Goal: Task Accomplishment & Management: Manage account settings

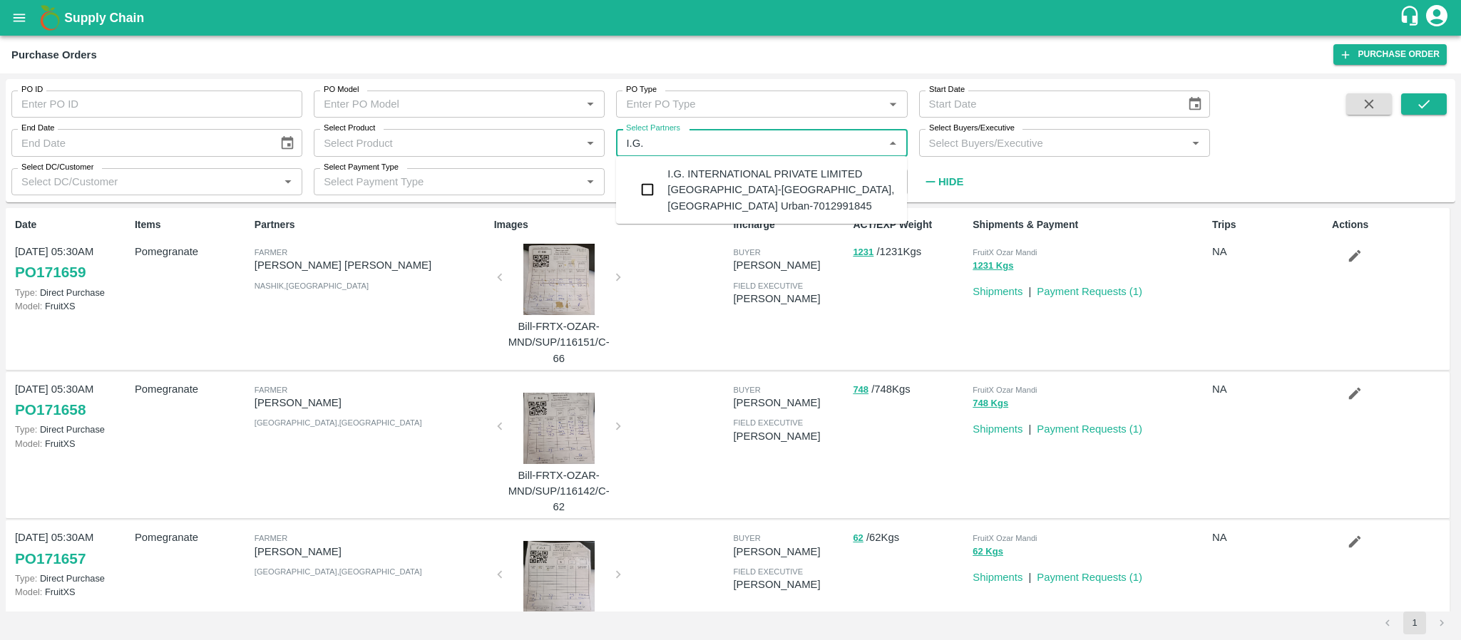
click at [684, 172] on div "I.G. INTERNATIONAL PRIVATE LIMITED BANGALORE-Singsena, Bangalore Urban-70129918…" at bounding box center [781, 190] width 228 height 48
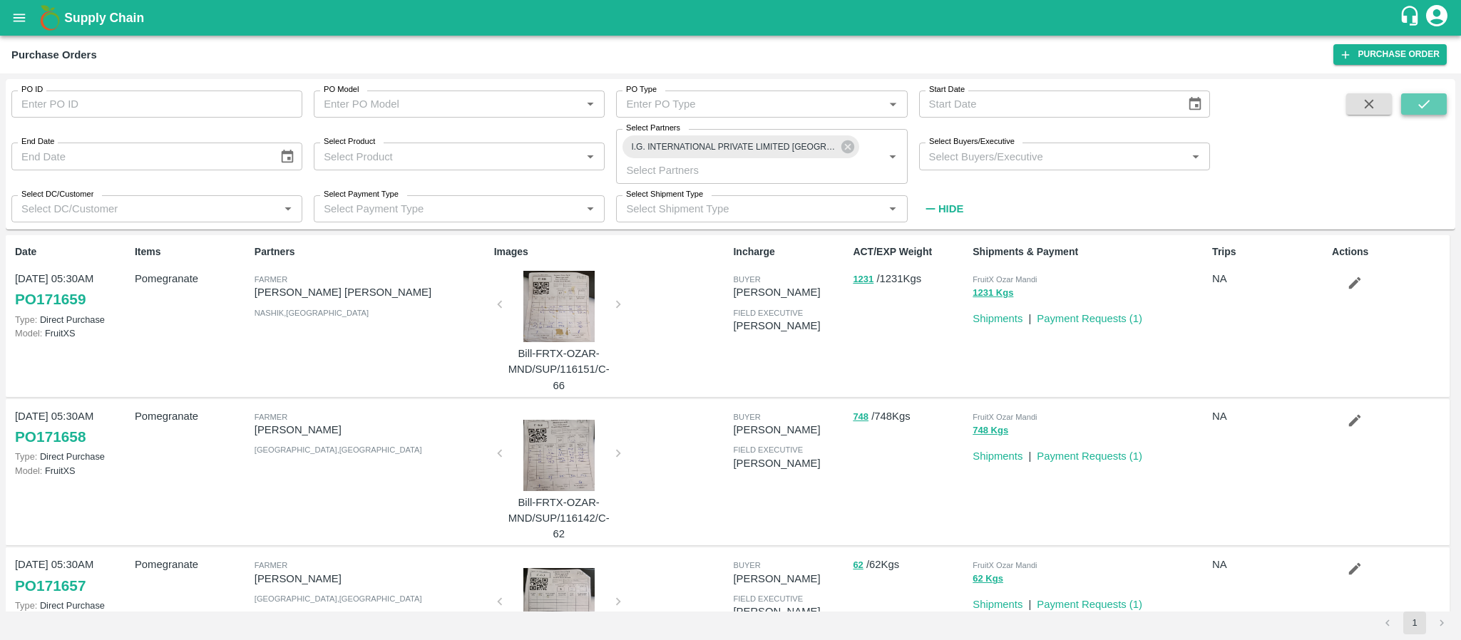
click at [1420, 99] on icon "submit" at bounding box center [1424, 104] width 16 height 16
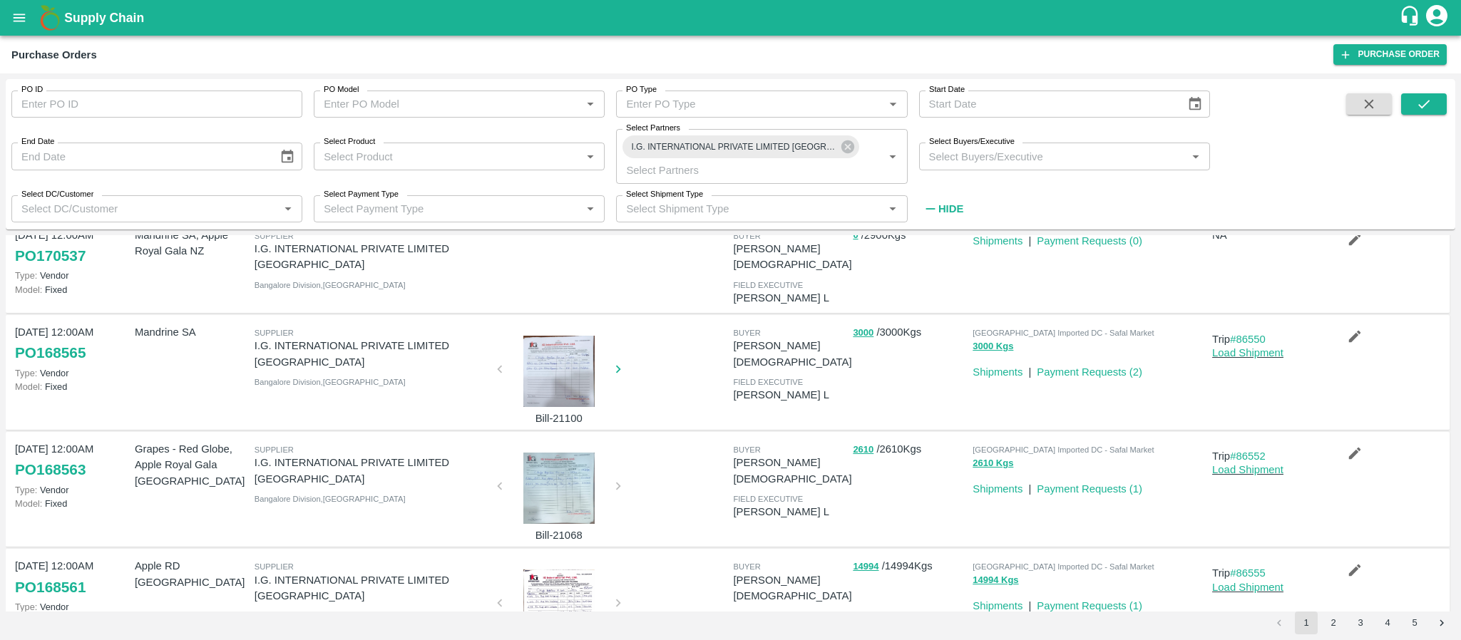
scroll to position [349, 0]
click at [568, 569] on div at bounding box center [558, 604] width 107 height 71
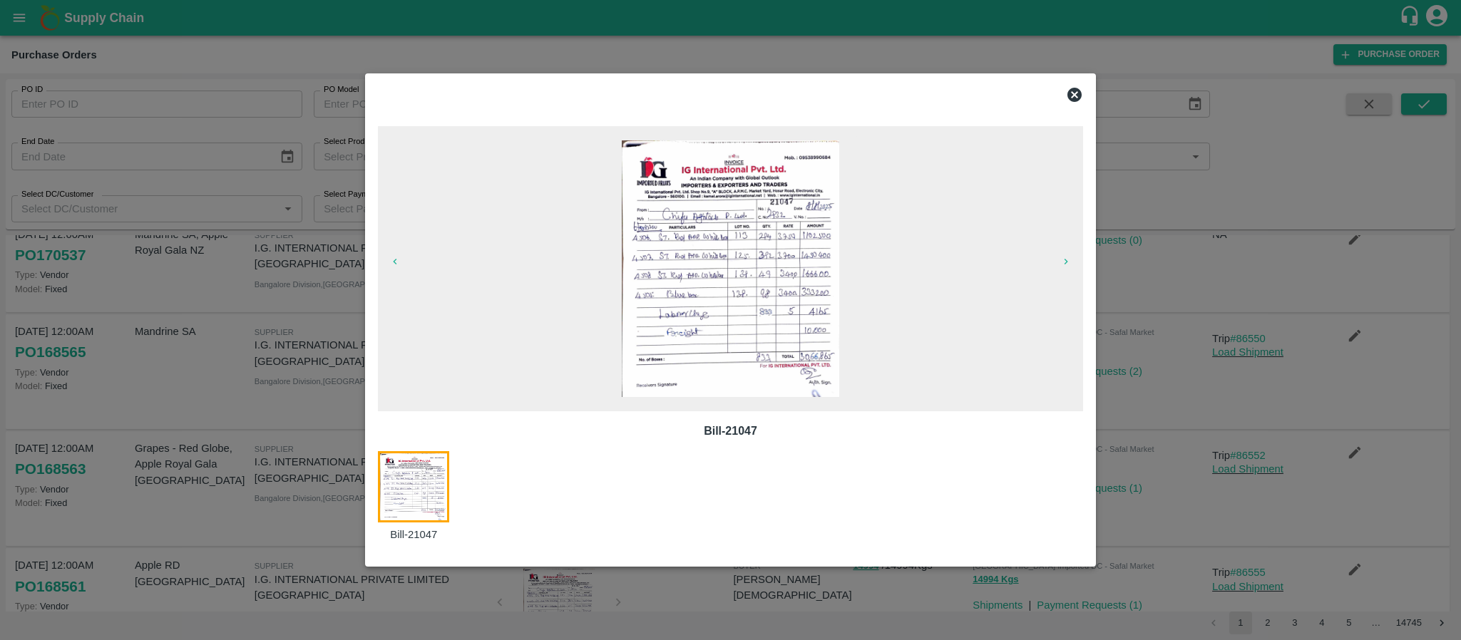
click at [1074, 96] on icon at bounding box center [1074, 95] width 14 height 14
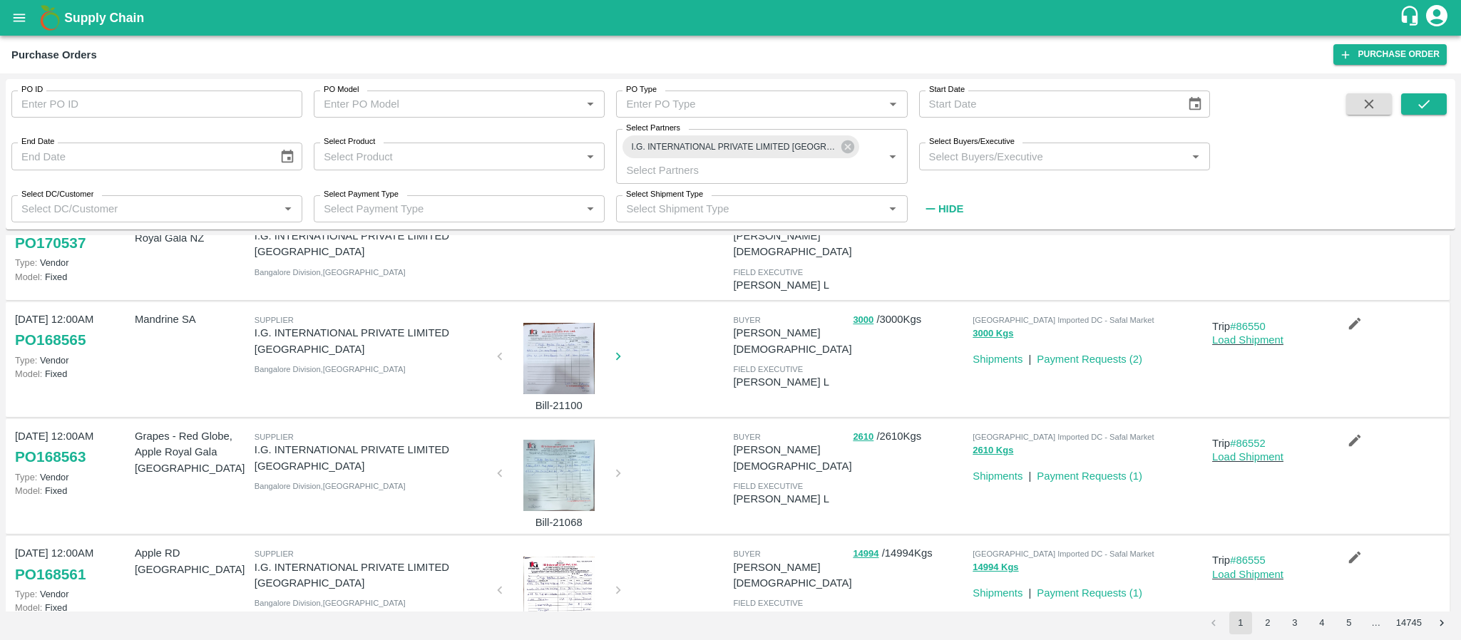
scroll to position [339, 0]
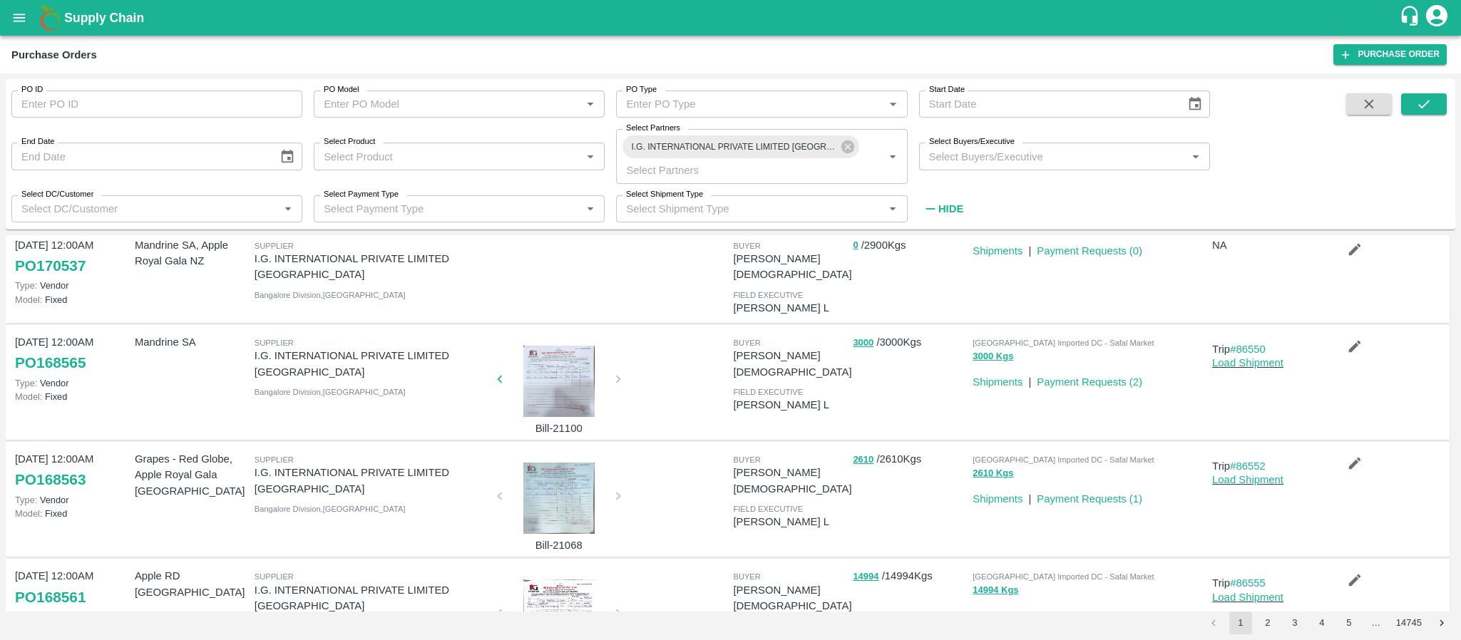
click at [520, 463] on div at bounding box center [558, 498] width 107 height 71
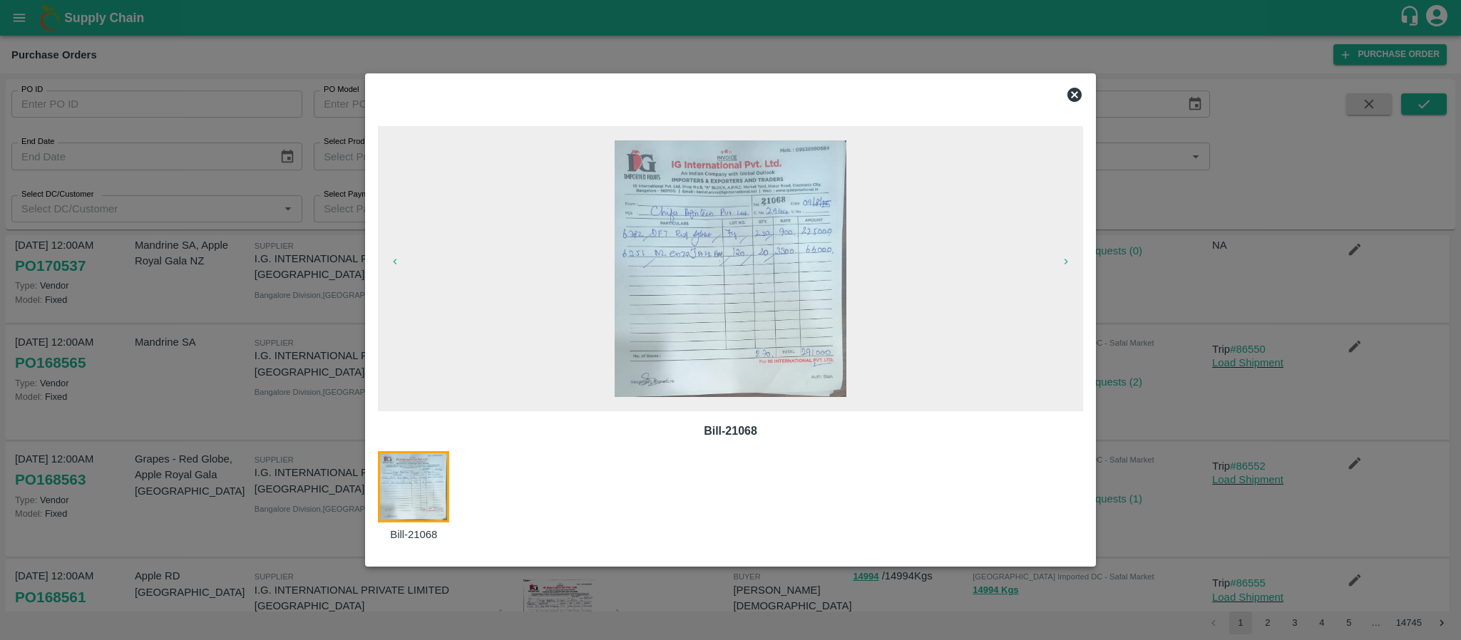
click at [1074, 90] on icon at bounding box center [1074, 95] width 14 height 14
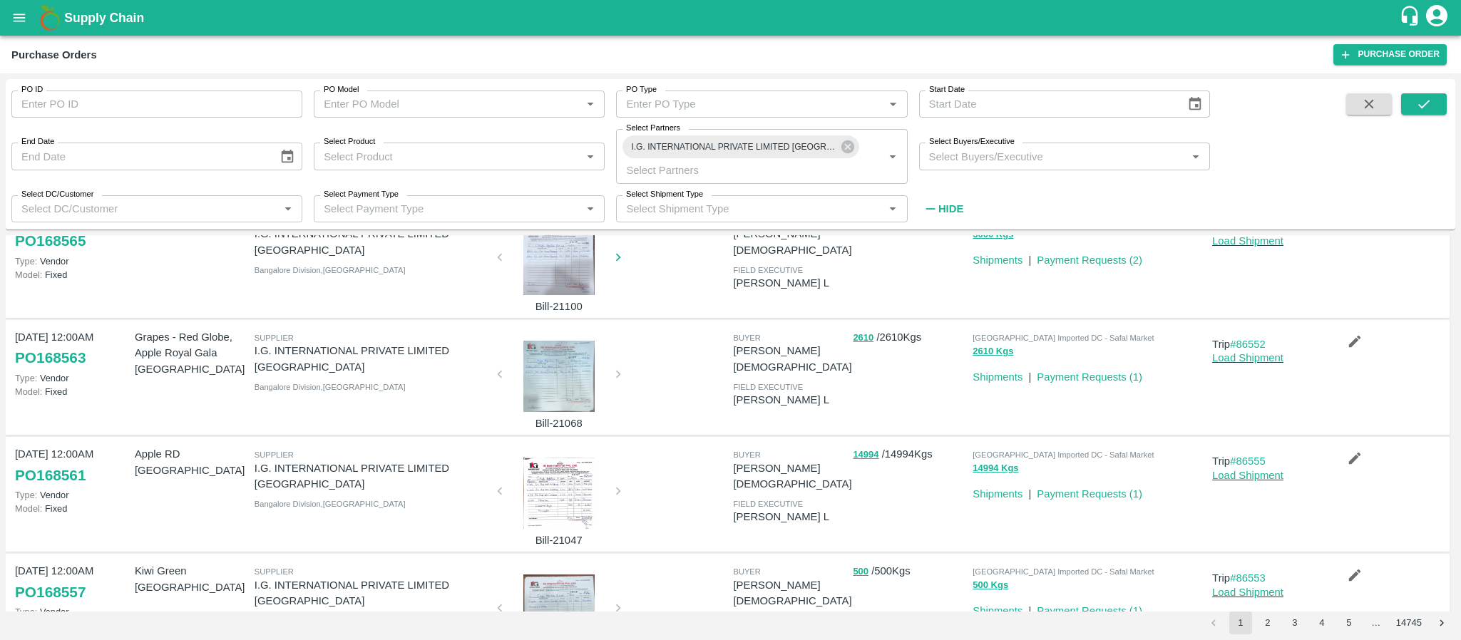
scroll to position [460, 0]
click at [548, 575] on div at bounding box center [558, 610] width 107 height 71
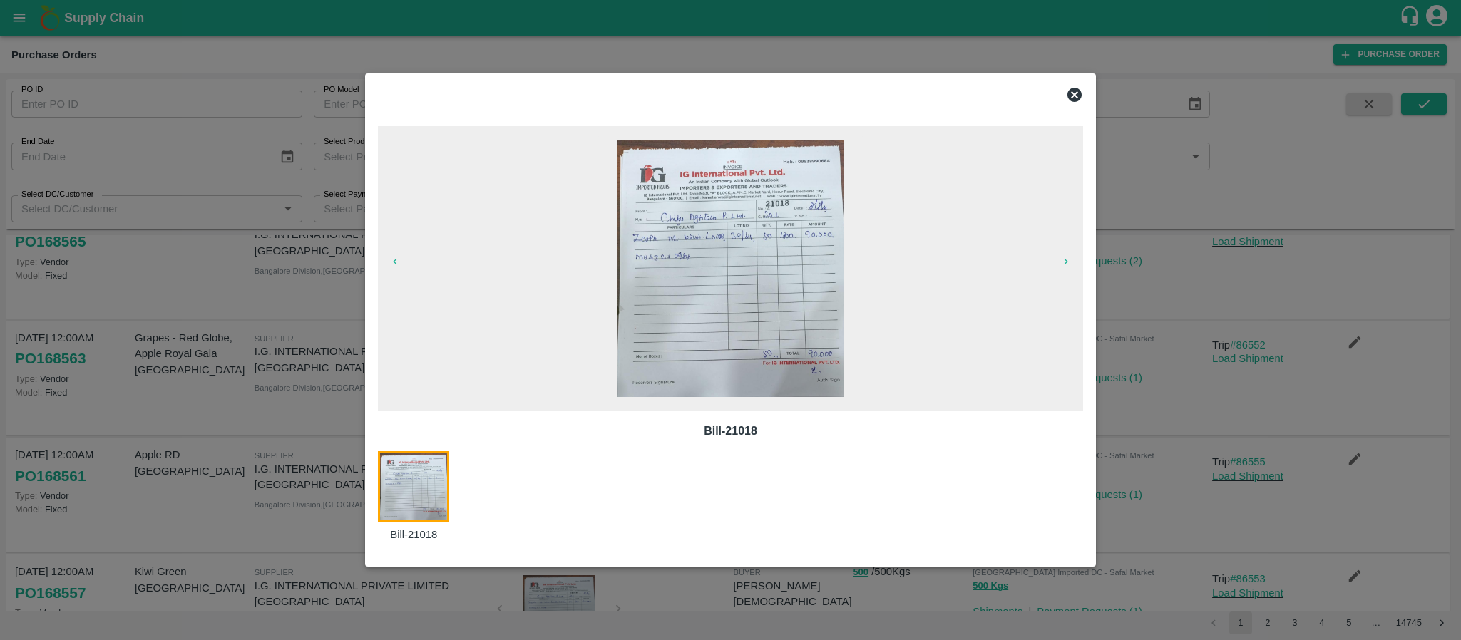
click at [1069, 86] on icon at bounding box center [1074, 94] width 17 height 17
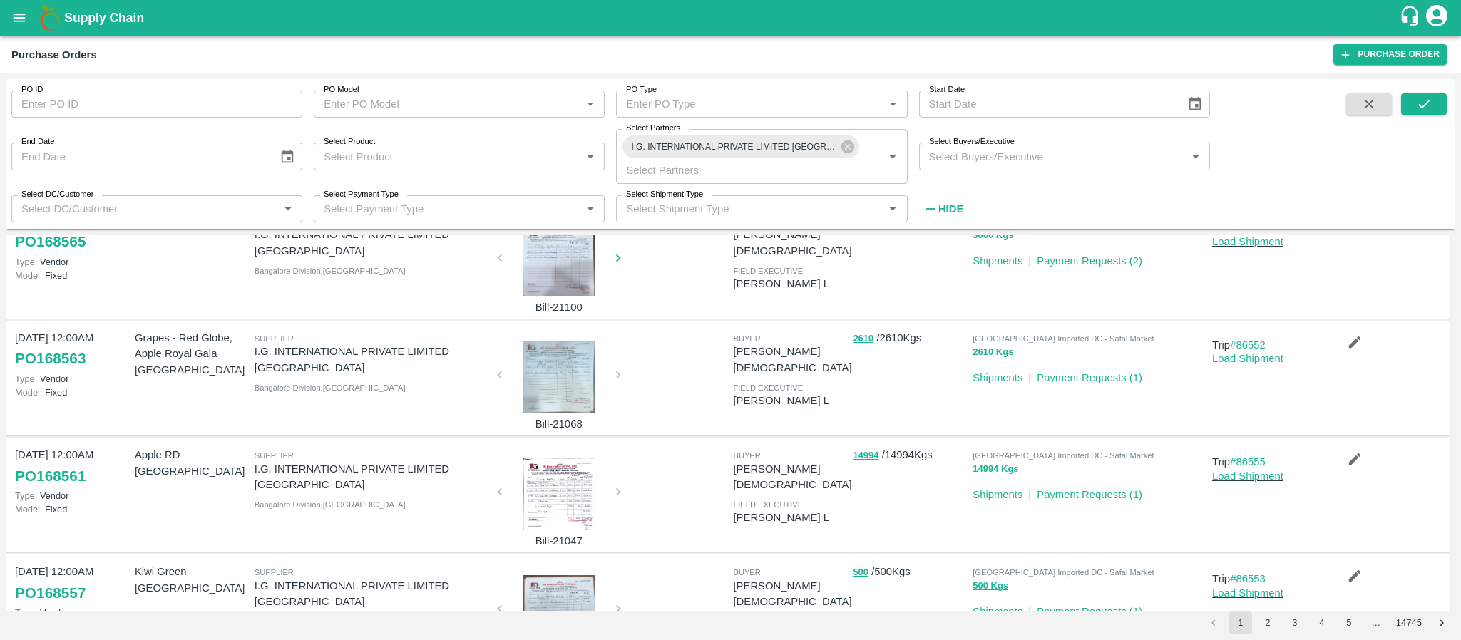
scroll to position [672, 0]
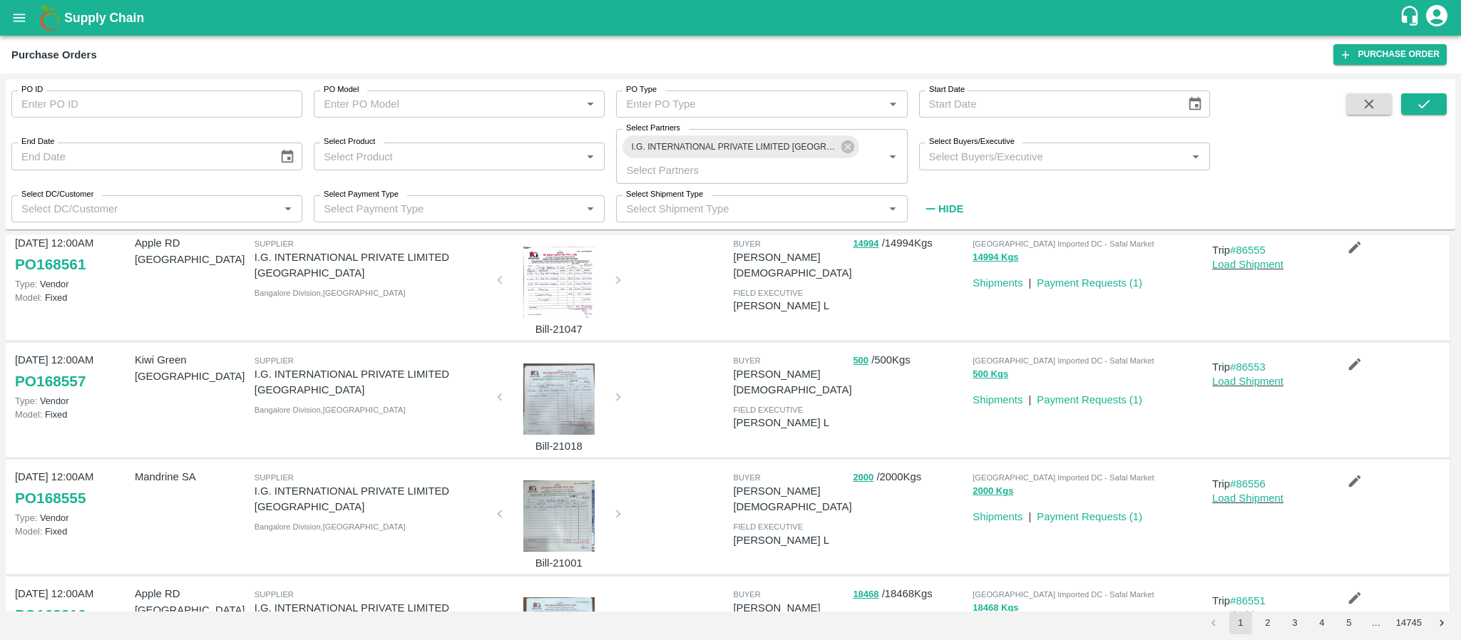
click at [552, 481] on div at bounding box center [558, 516] width 107 height 71
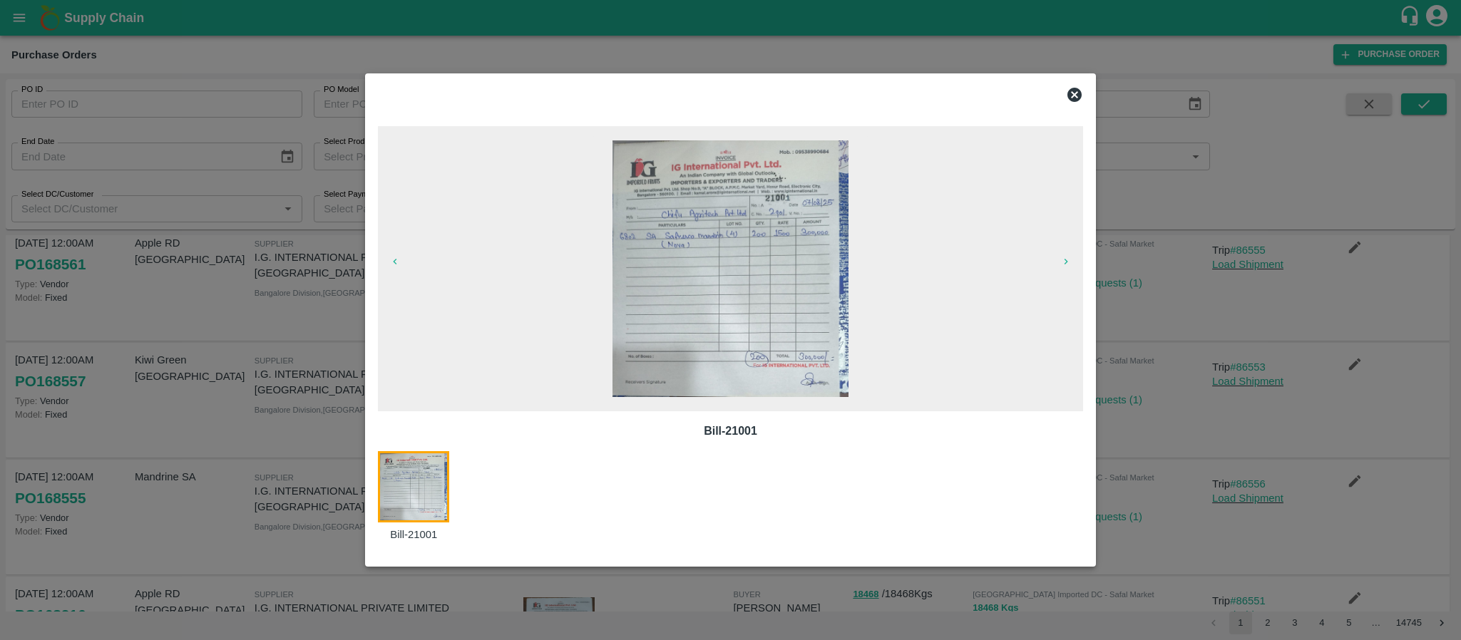
click at [1069, 93] on icon at bounding box center [1074, 95] width 14 height 14
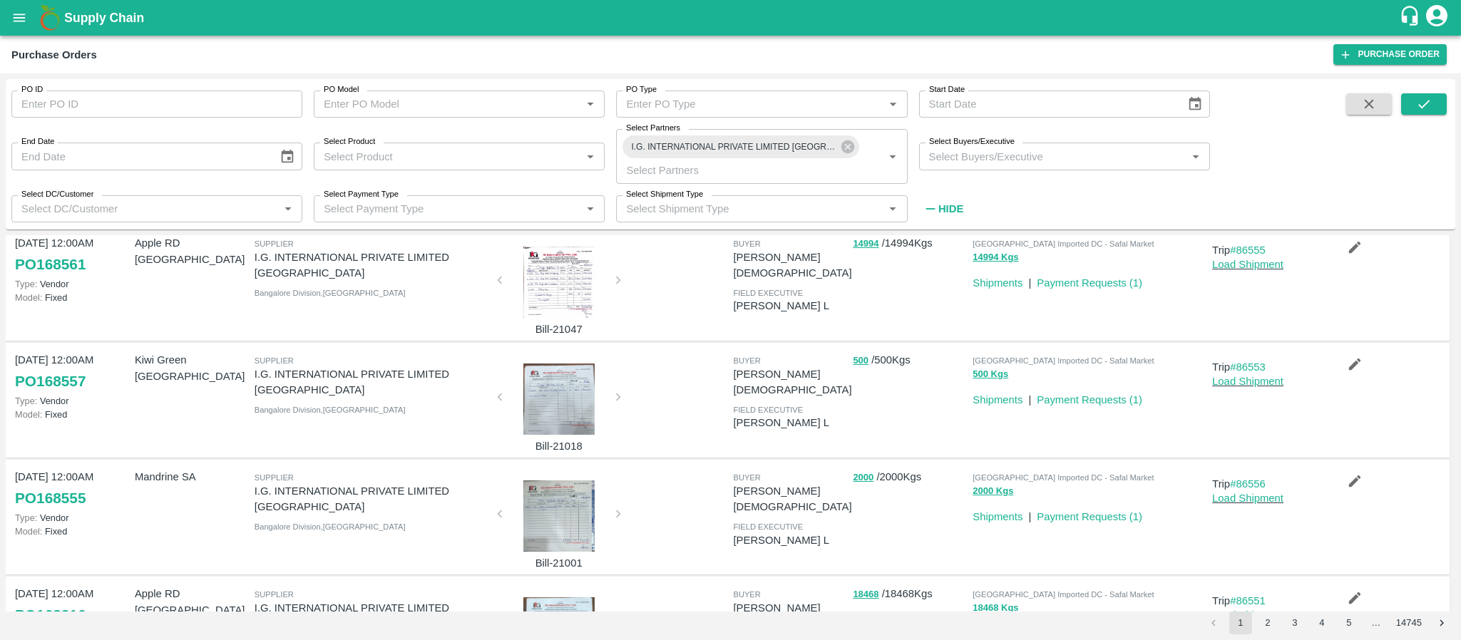
scroll to position [702, 0]
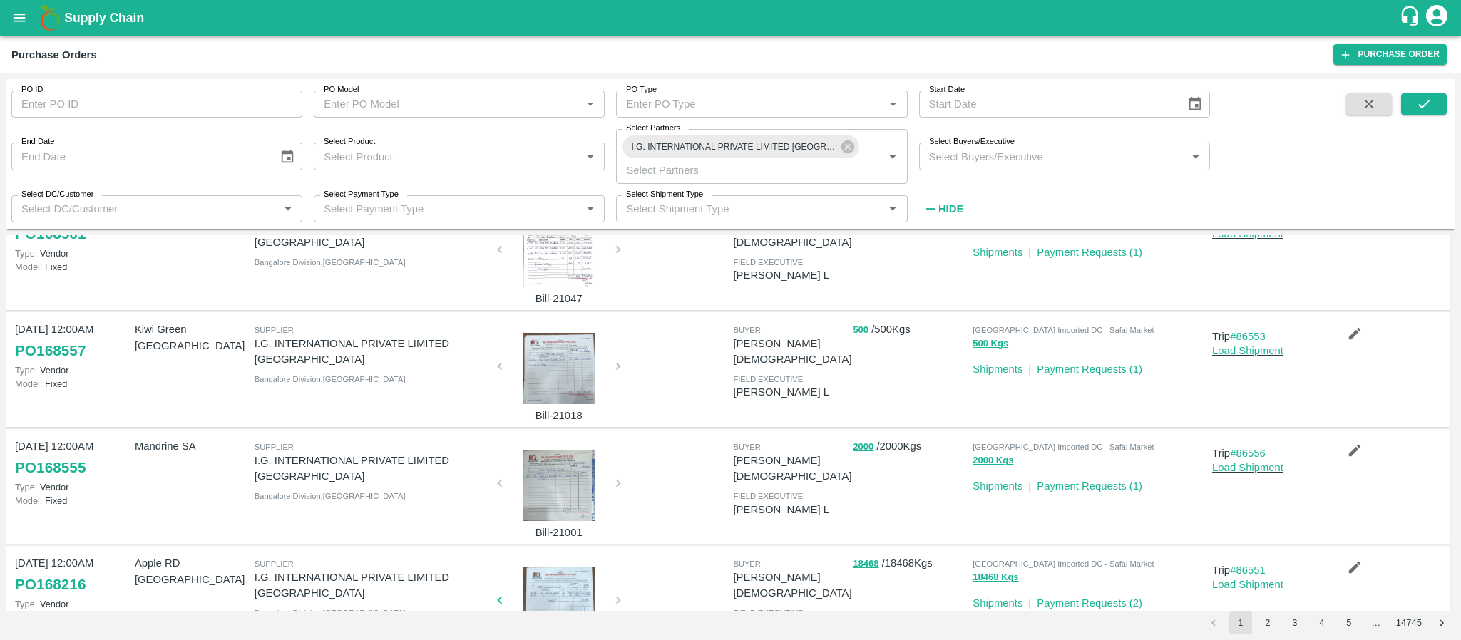
click at [545, 567] on div at bounding box center [558, 602] width 107 height 71
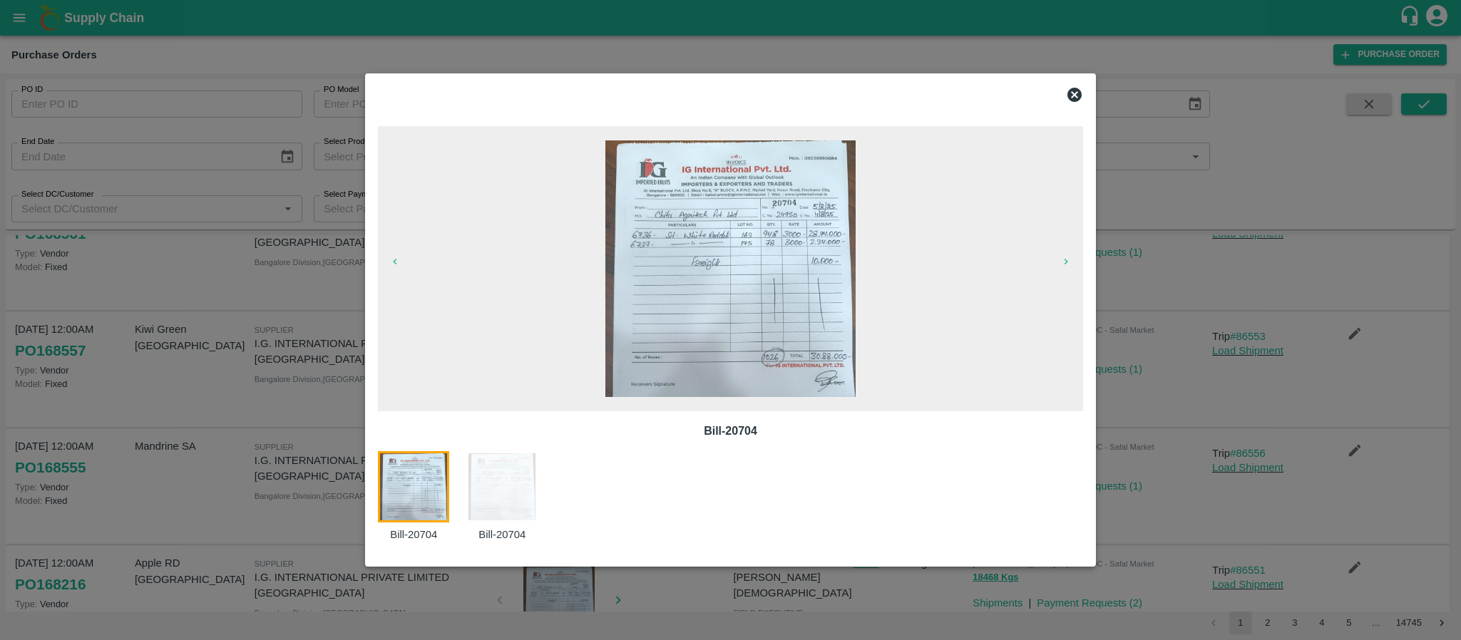
click at [1072, 88] on icon at bounding box center [1074, 95] width 14 height 14
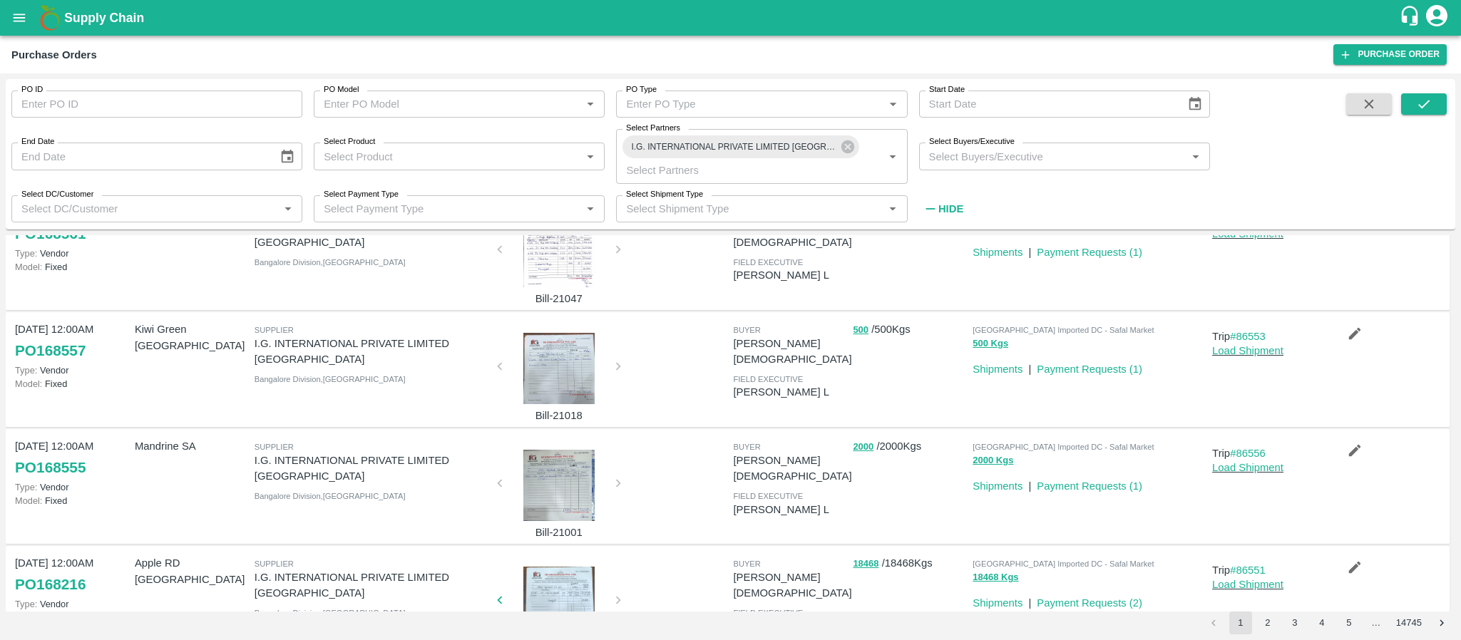
scroll to position [0, 0]
click at [1270, 616] on button "2" at bounding box center [1267, 623] width 23 height 23
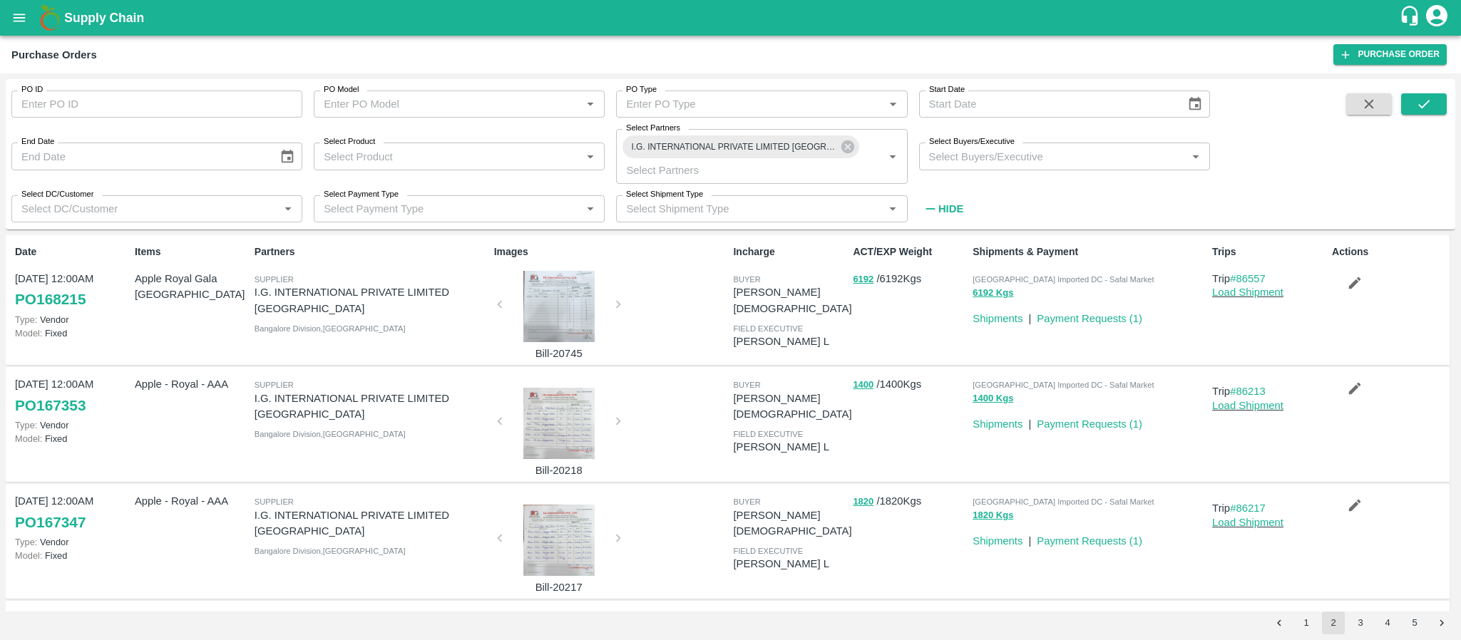
click at [544, 326] on div at bounding box center [558, 306] width 107 height 71
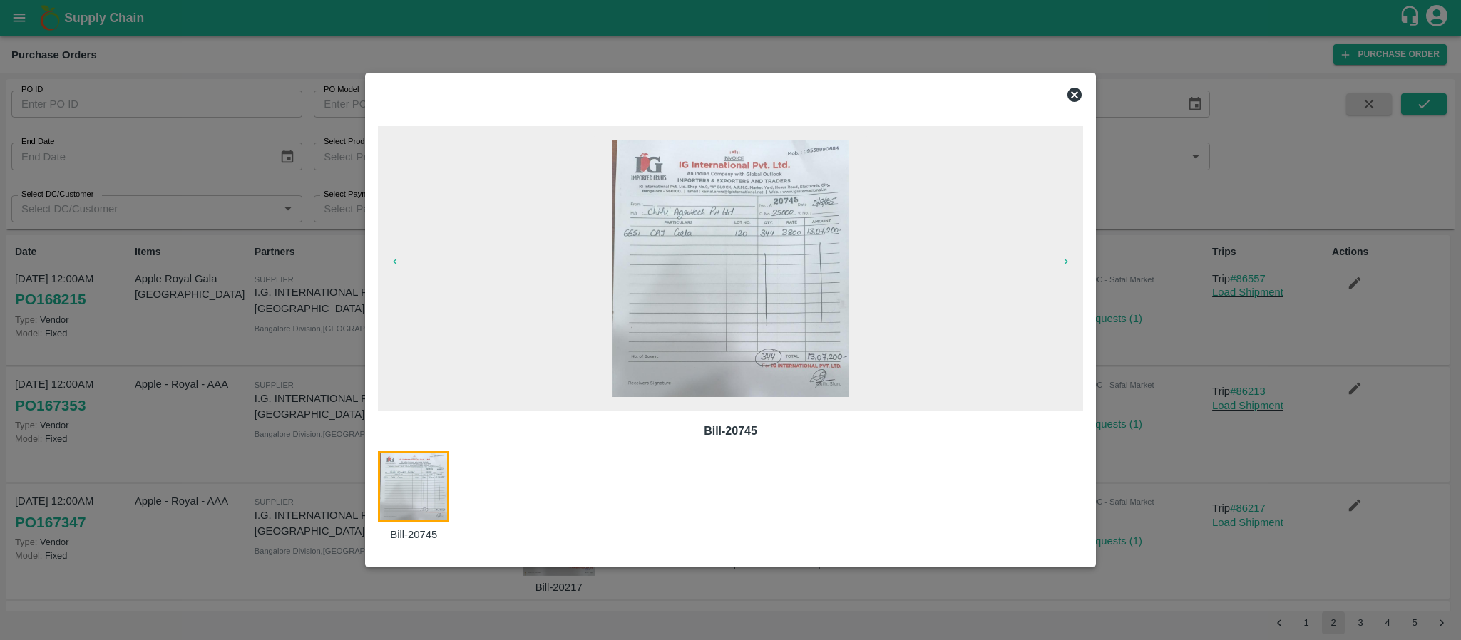
click at [1080, 92] on icon at bounding box center [1074, 95] width 14 height 14
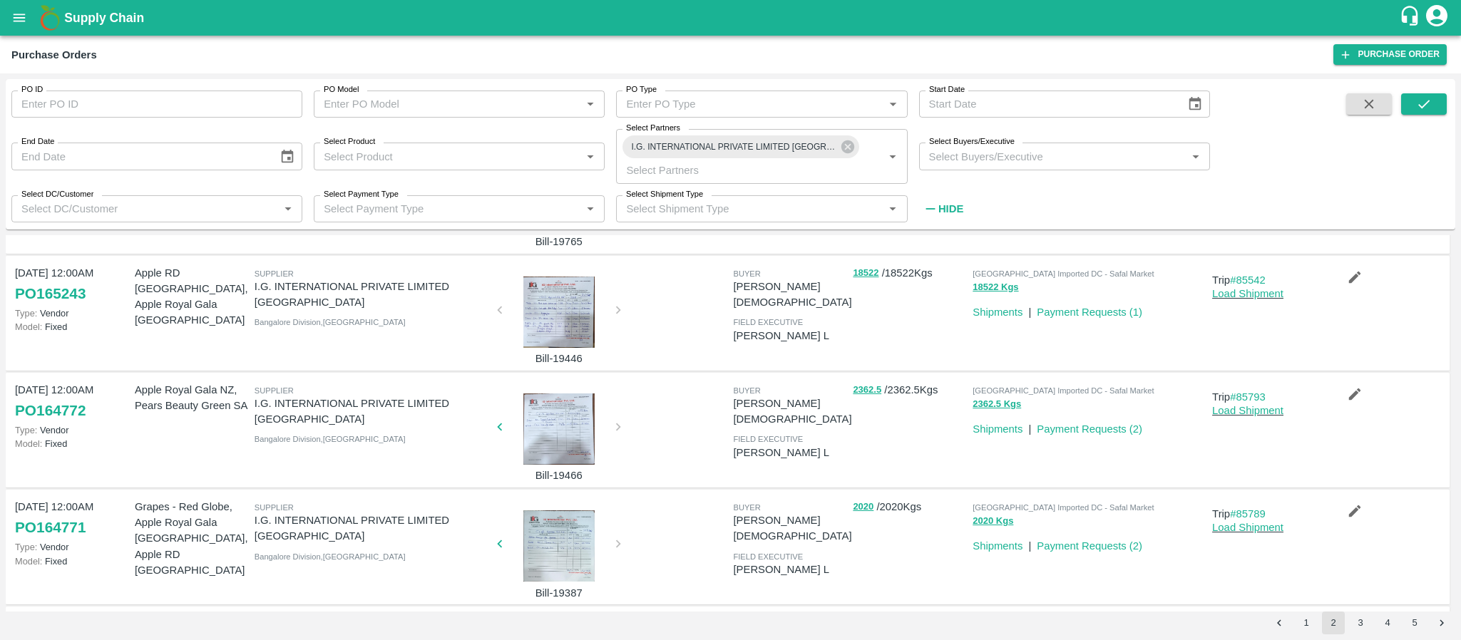
scroll to position [580, 0]
click at [552, 431] on div at bounding box center [558, 428] width 107 height 71
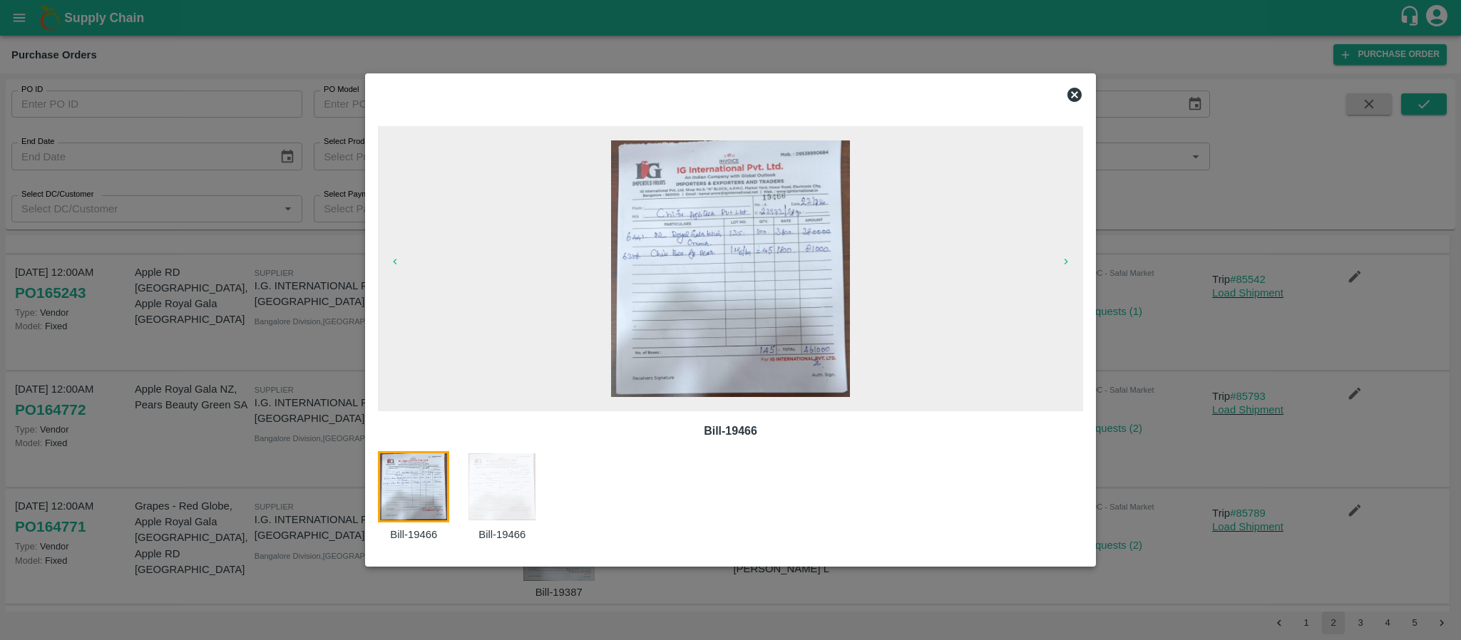
click at [1076, 96] on icon at bounding box center [1074, 94] width 17 height 17
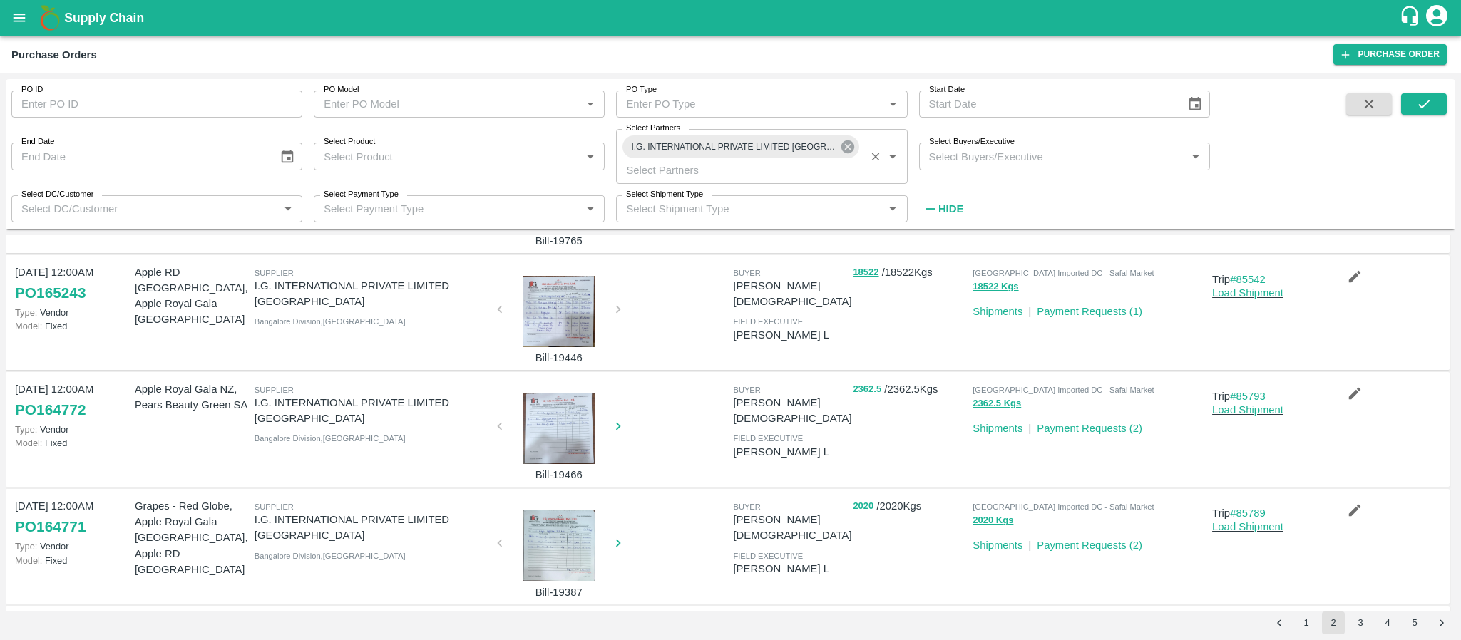
click at [852, 150] on icon at bounding box center [847, 146] width 13 height 13
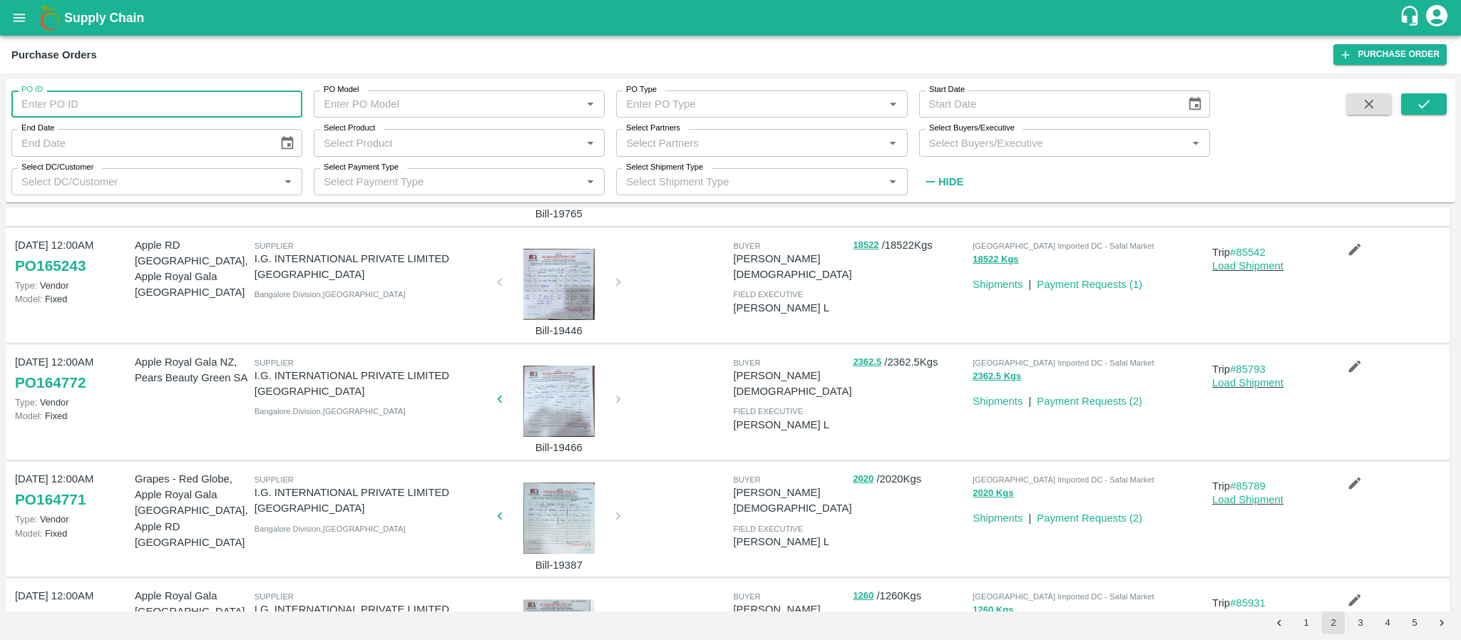
click at [95, 105] on input "PO ID" at bounding box center [156, 104] width 291 height 27
paste input "164770"
click at [1423, 106] on icon "submit" at bounding box center [1423, 104] width 11 height 9
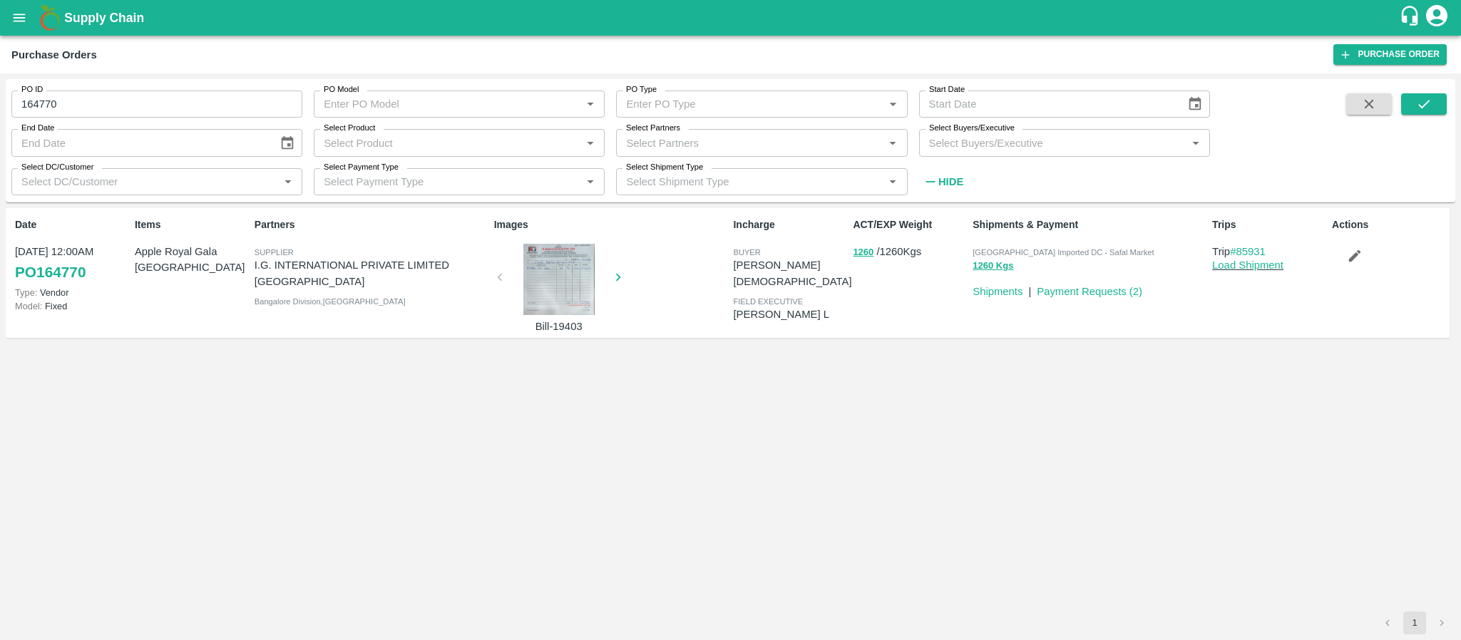
click at [558, 279] on div at bounding box center [558, 279] width 107 height 71
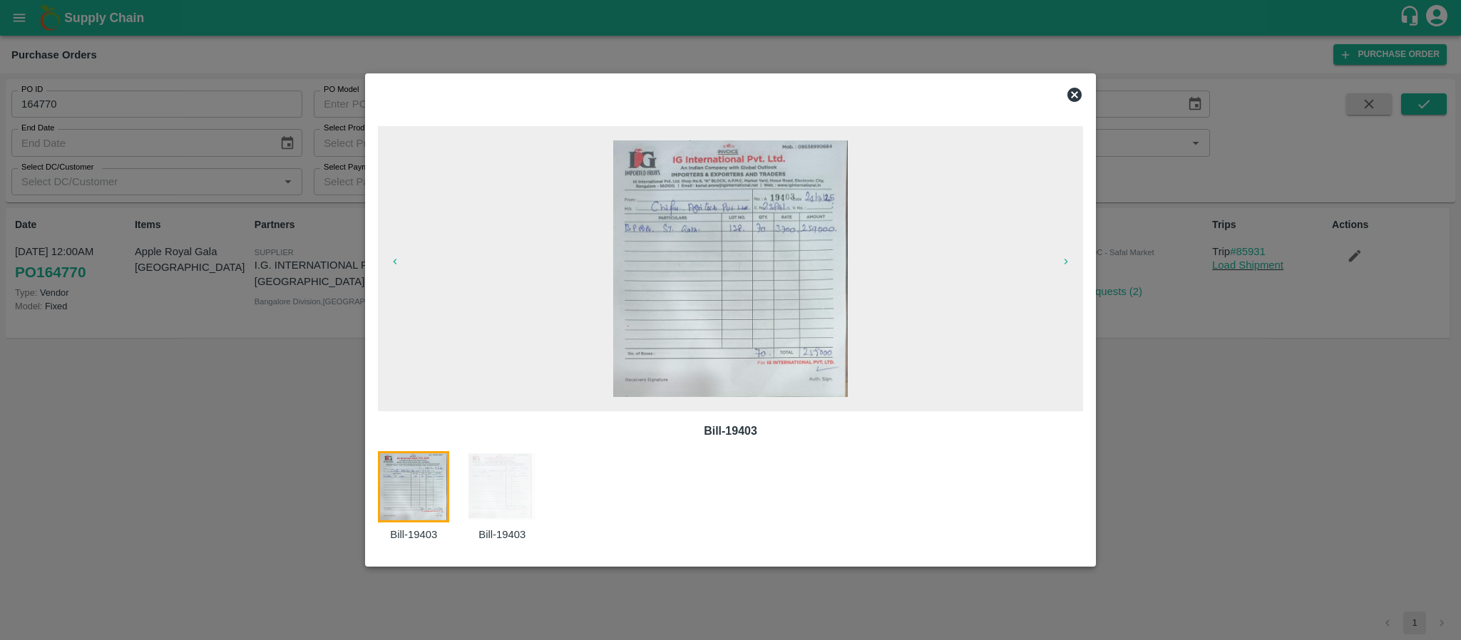
click at [1072, 91] on icon at bounding box center [1074, 95] width 14 height 14
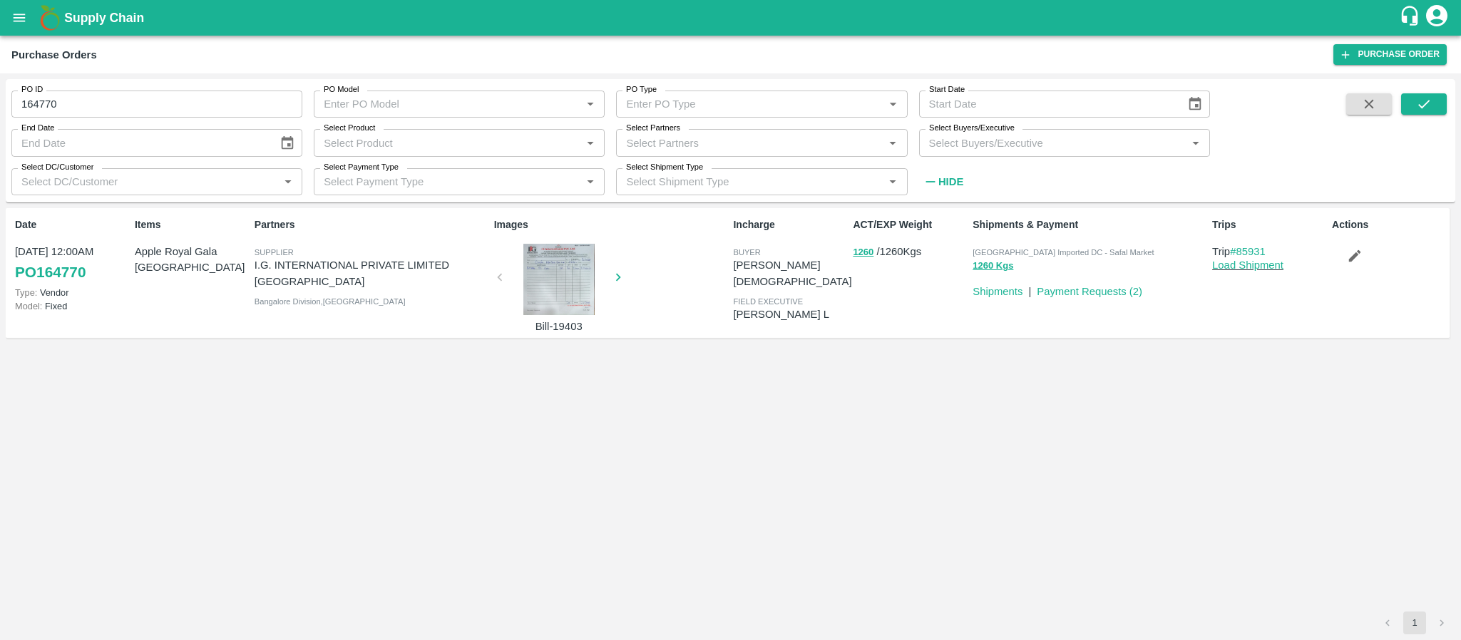
click at [550, 287] on div at bounding box center [558, 279] width 107 height 71
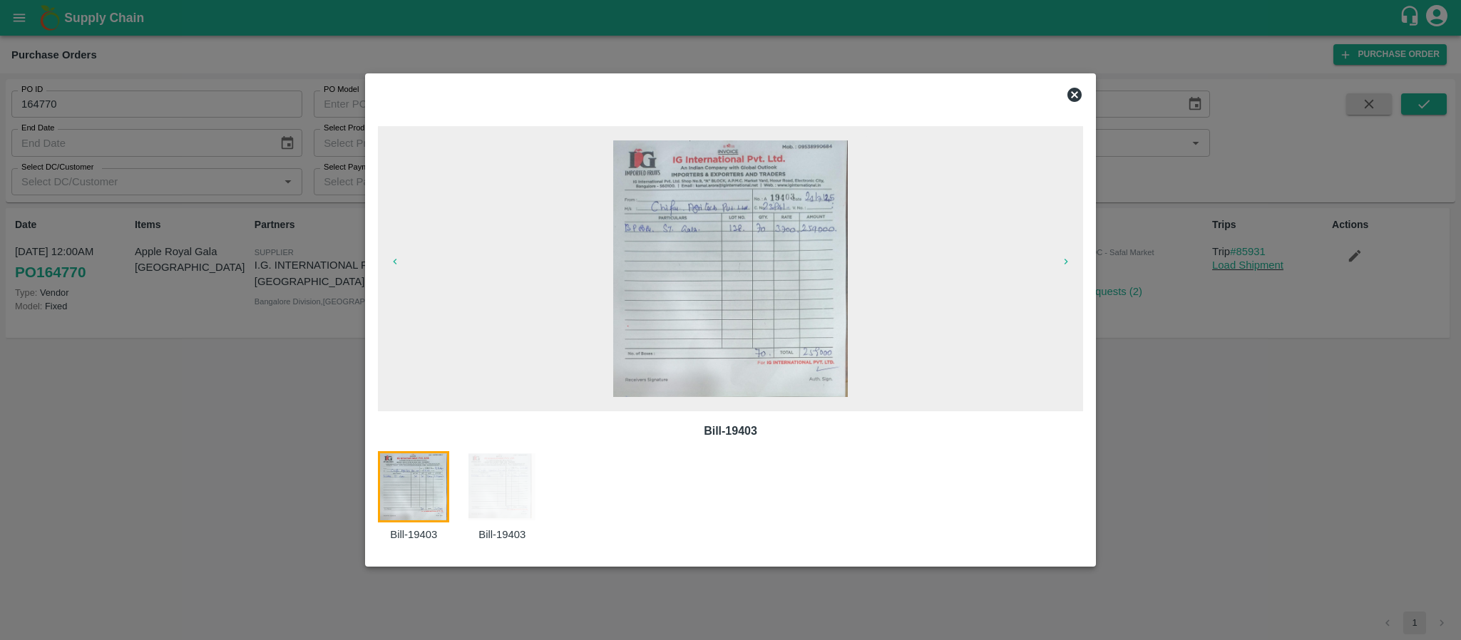
click at [1081, 93] on icon at bounding box center [1074, 95] width 14 height 14
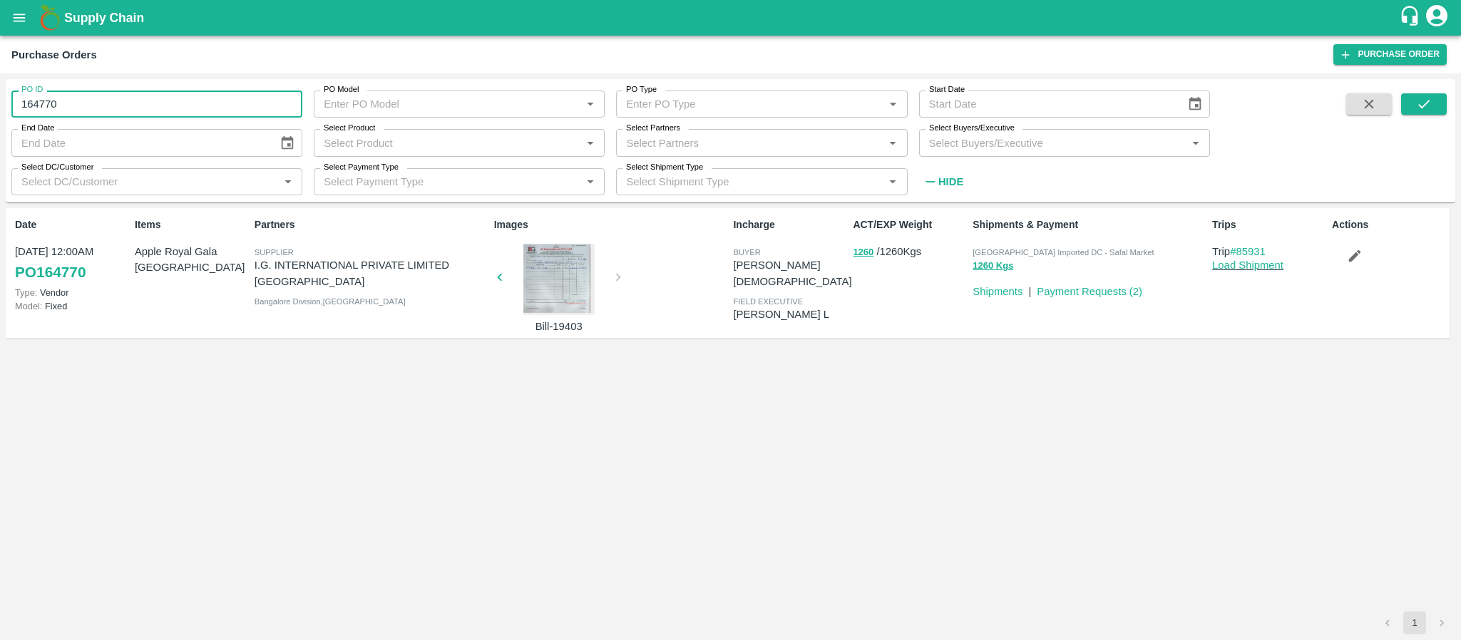
click at [268, 111] on input "164770" at bounding box center [156, 104] width 291 height 27
type input "1"
paste input "text"
click at [1414, 96] on button "submit" at bounding box center [1424, 103] width 46 height 21
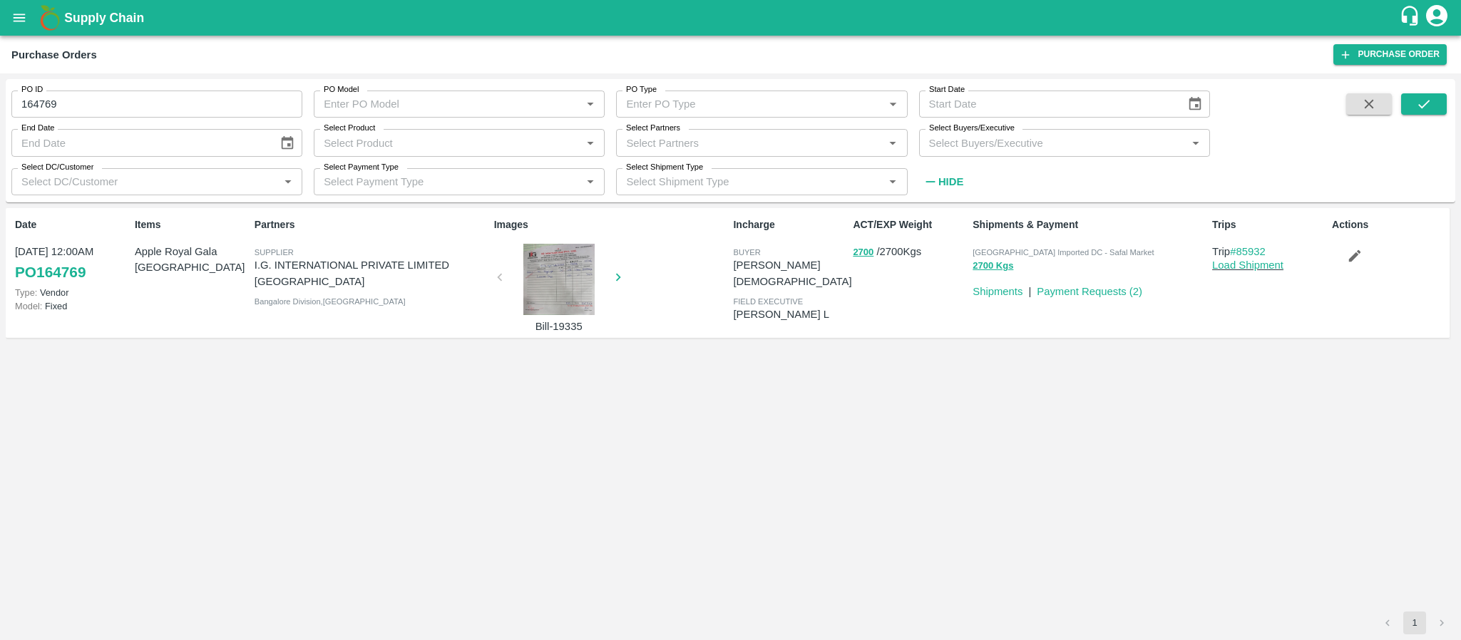
click at [560, 260] on div at bounding box center [558, 279] width 107 height 71
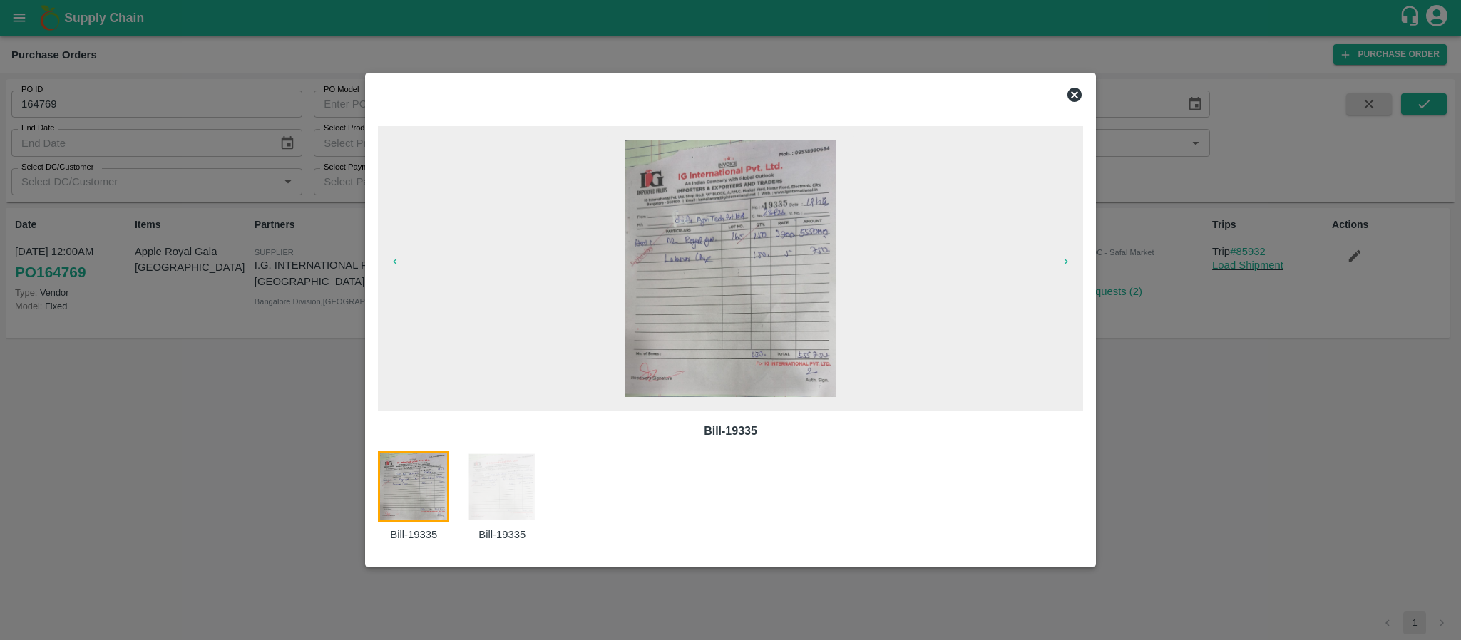
click at [1074, 84] on div at bounding box center [730, 95] width 717 height 29
click at [1080, 91] on icon at bounding box center [1074, 95] width 14 height 14
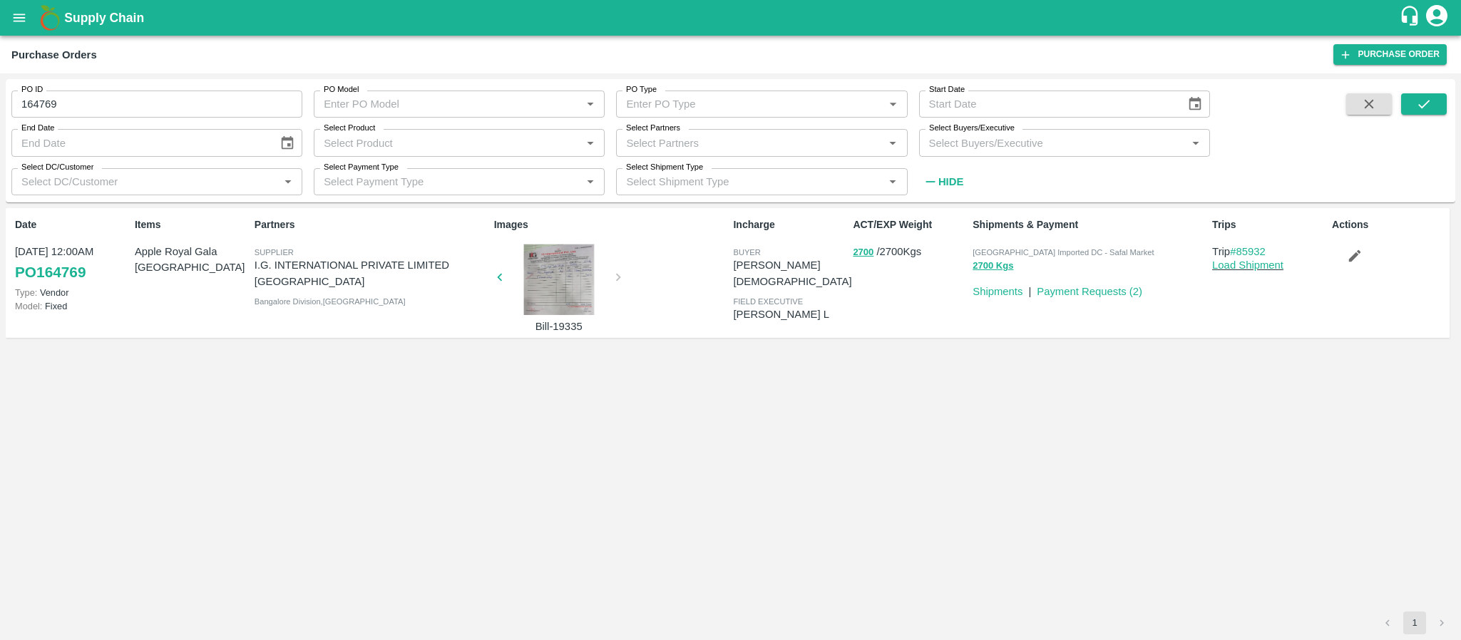
click at [552, 268] on div at bounding box center [558, 279] width 107 height 71
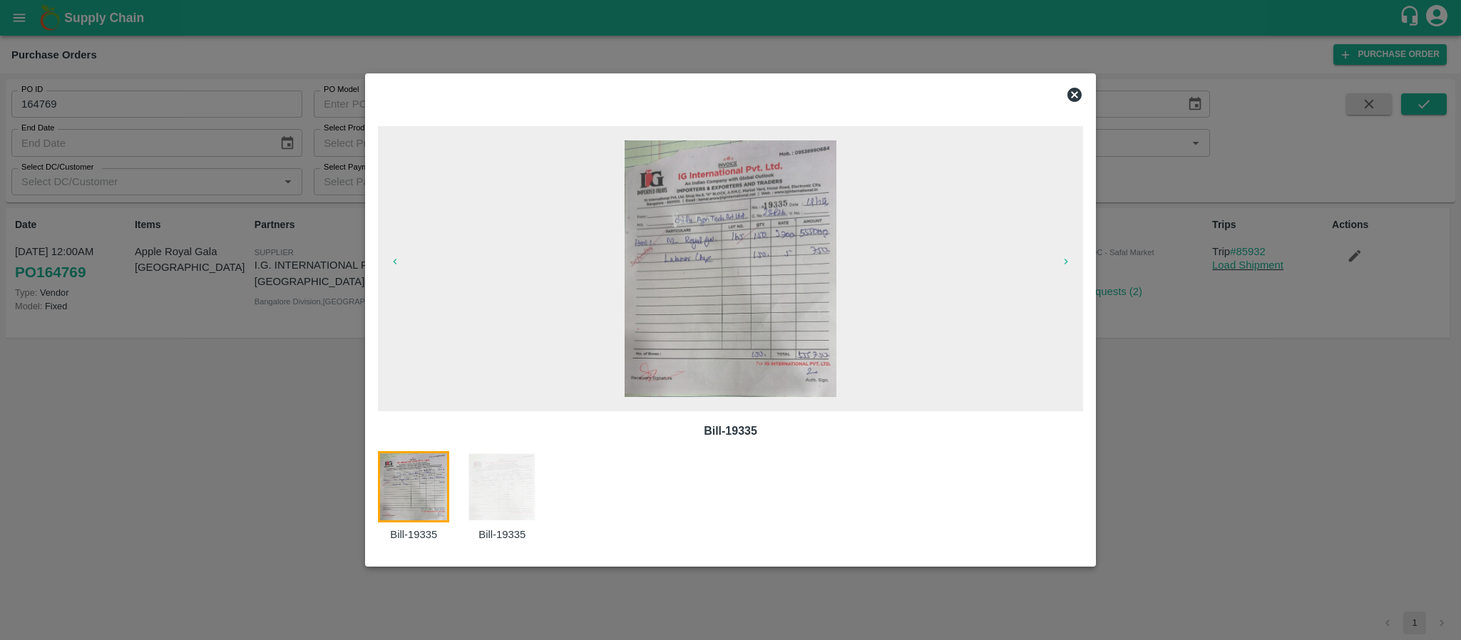
click at [1074, 99] on icon at bounding box center [1074, 95] width 14 height 14
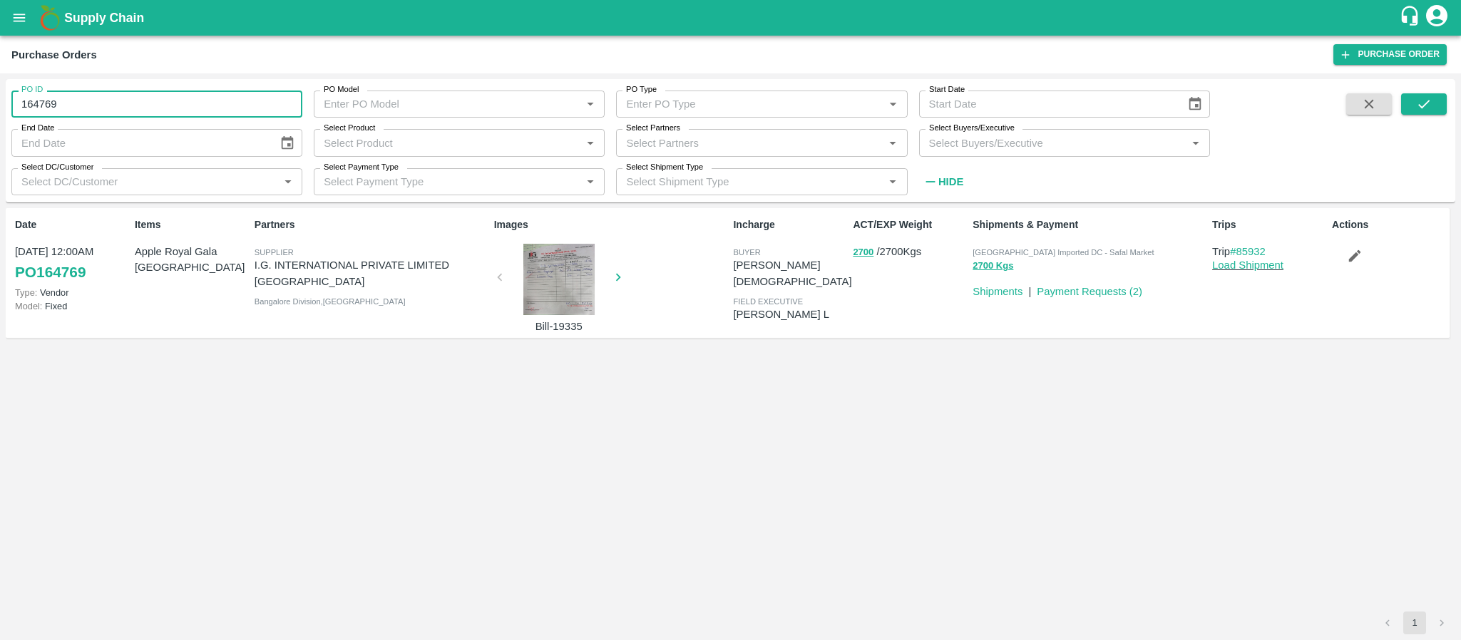
drag, startPoint x: 128, startPoint y: 99, endPoint x: 1, endPoint y: 109, distance: 128.0
click at [1, 109] on div "PO ID 164769 PO ID PO Model PO Model   * PO Type PO Type   * Start Date Start D…" at bounding box center [730, 356] width 1461 height 567
type input "164769"
paste input "text"
click at [1421, 103] on icon "submit" at bounding box center [1424, 104] width 16 height 16
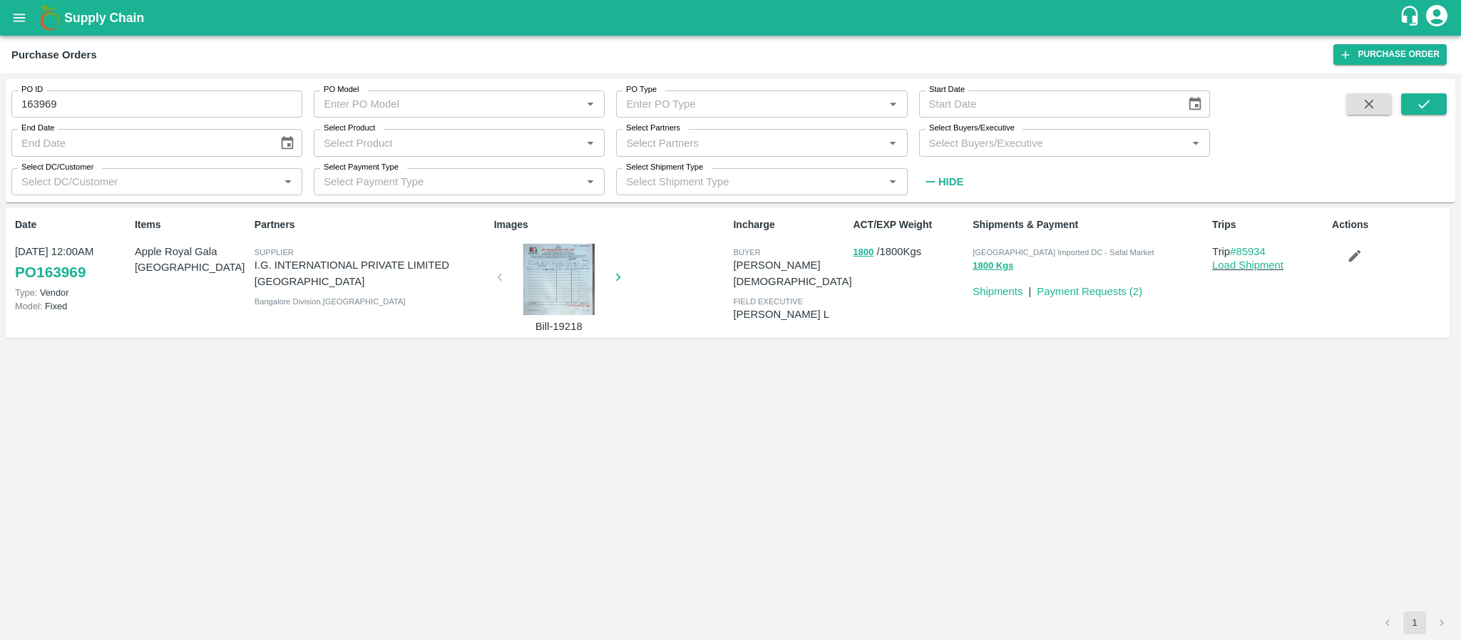
click at [550, 272] on div at bounding box center [558, 279] width 107 height 71
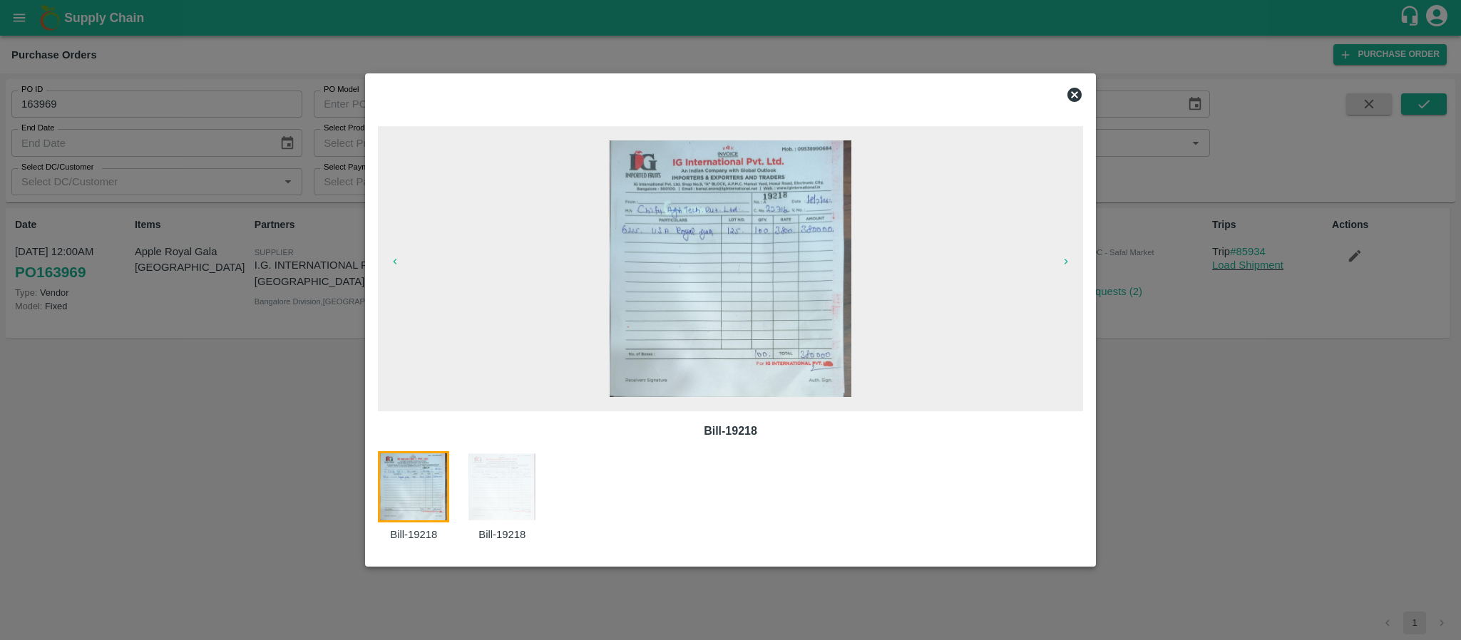
click at [1074, 99] on icon at bounding box center [1074, 95] width 14 height 14
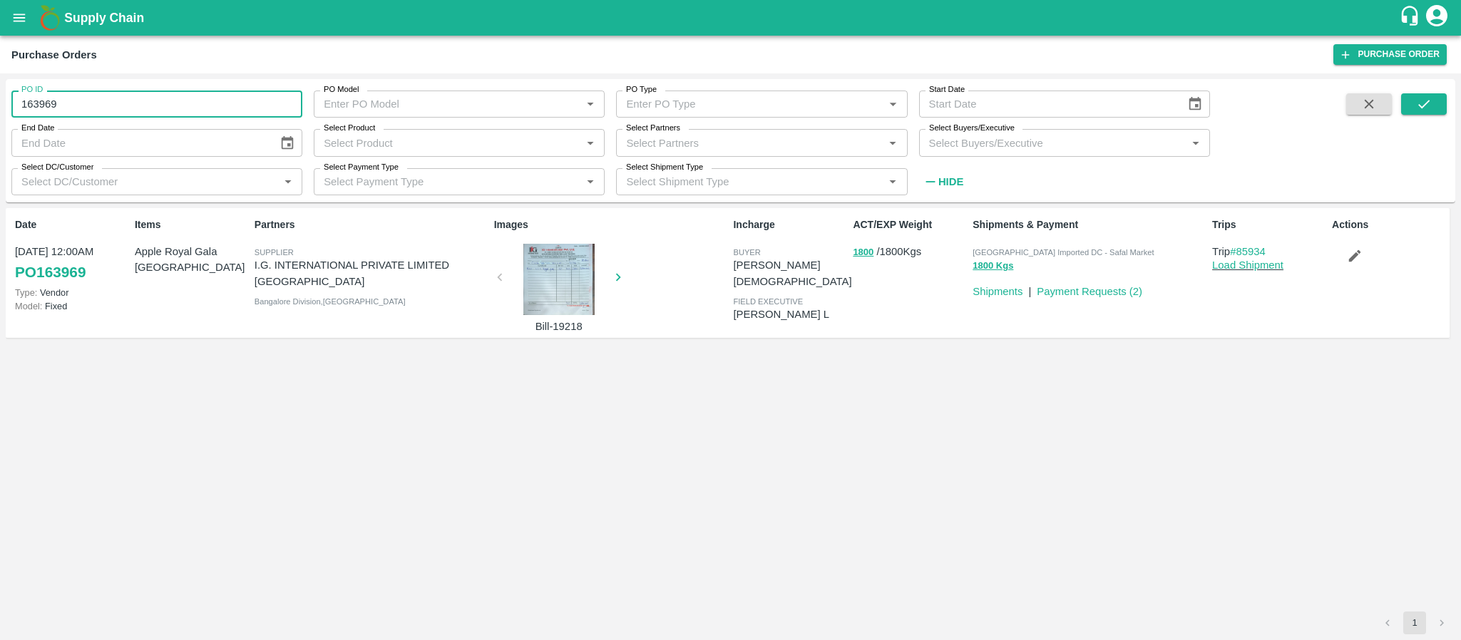
click at [156, 101] on input "163969" at bounding box center [156, 104] width 291 height 27
drag, startPoint x: 156, startPoint y: 101, endPoint x: 0, endPoint y: 129, distance: 158.6
click at [0, 129] on div "PO ID 163969 PO ID PO Model PO Model   * PO Type PO Type   * Start Date Start D…" at bounding box center [730, 356] width 1461 height 567
type input "163969"
paste input "text"
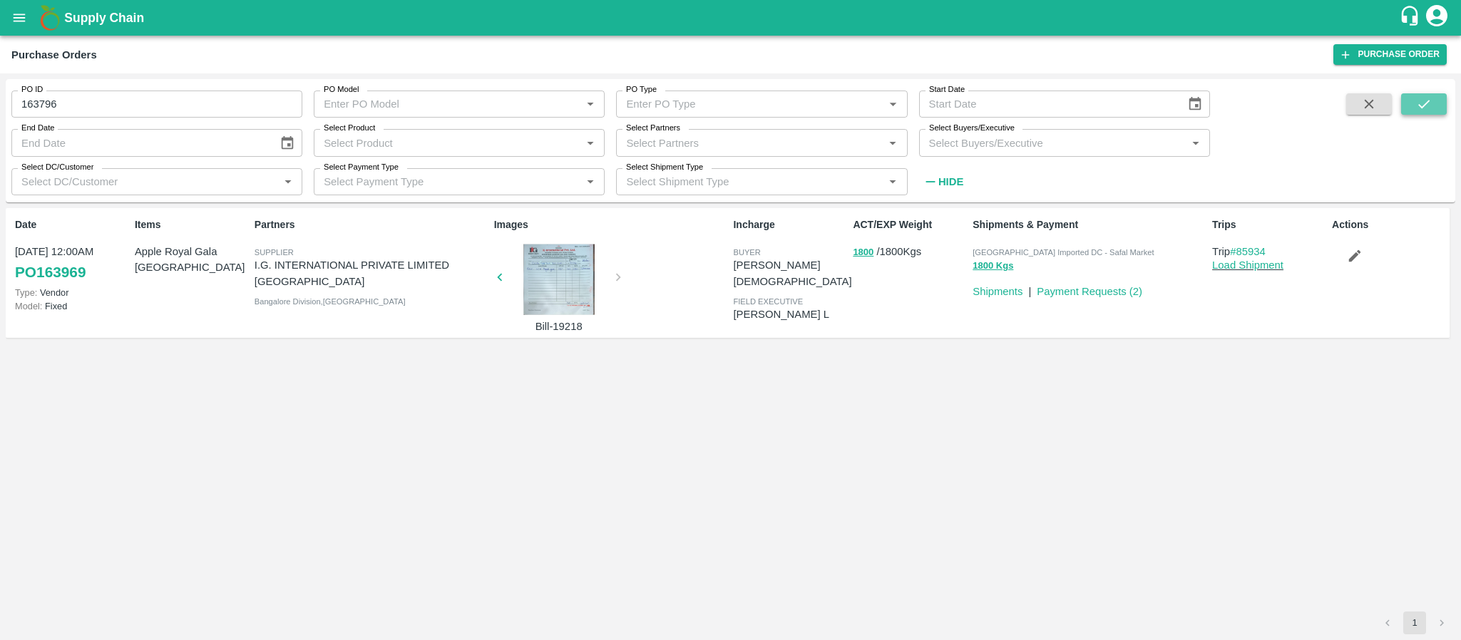
click at [1424, 96] on icon "submit" at bounding box center [1424, 104] width 16 height 16
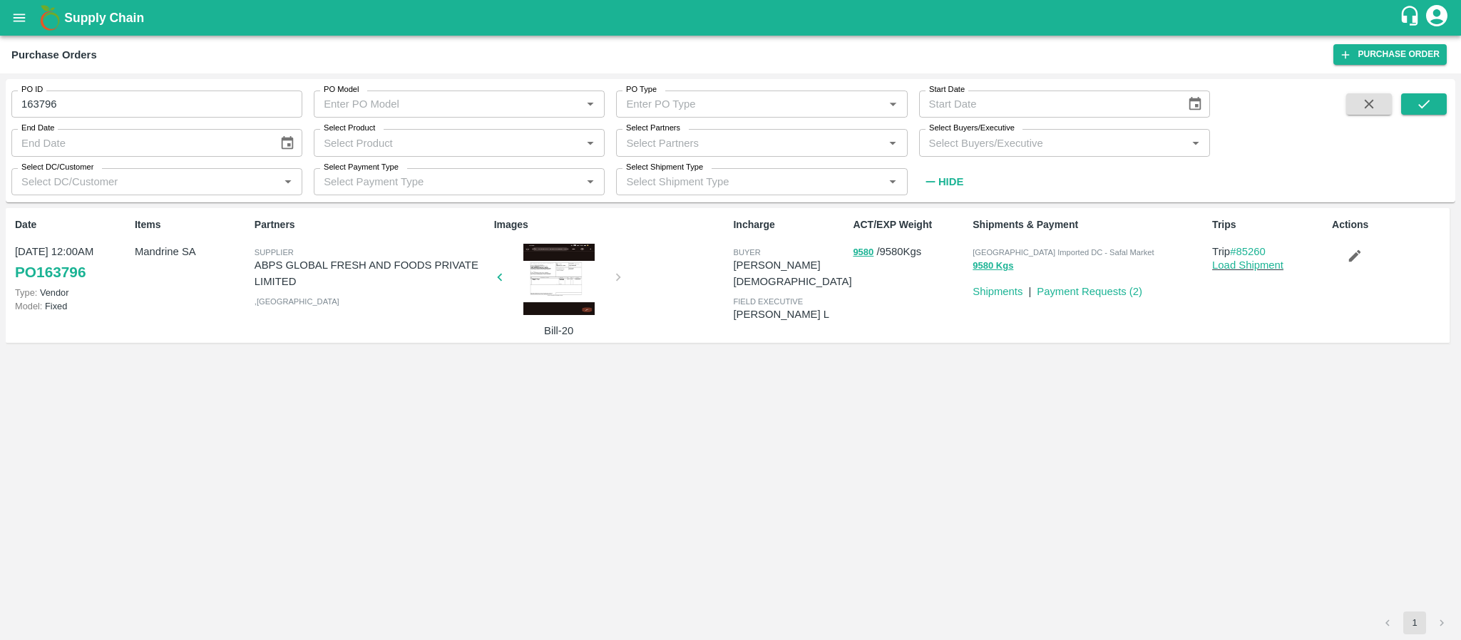
click at [535, 281] on div at bounding box center [558, 279] width 107 height 71
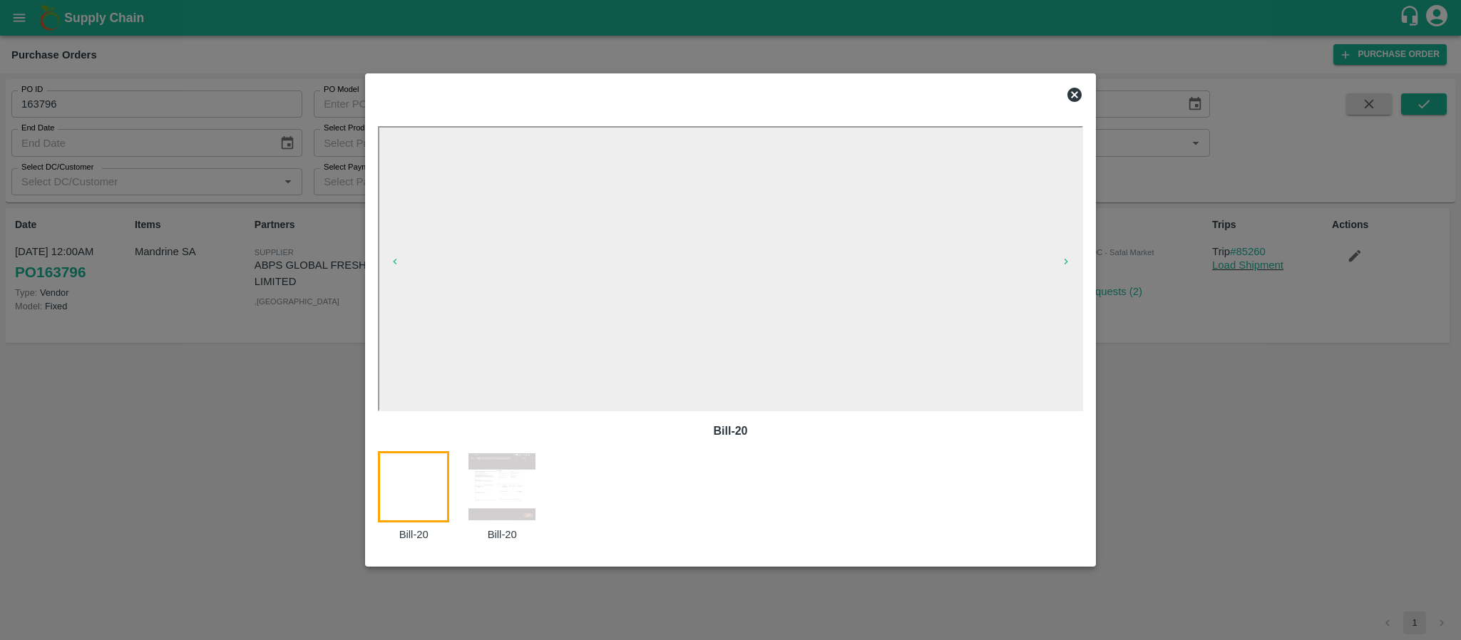
click at [1074, 88] on icon at bounding box center [1074, 95] width 14 height 14
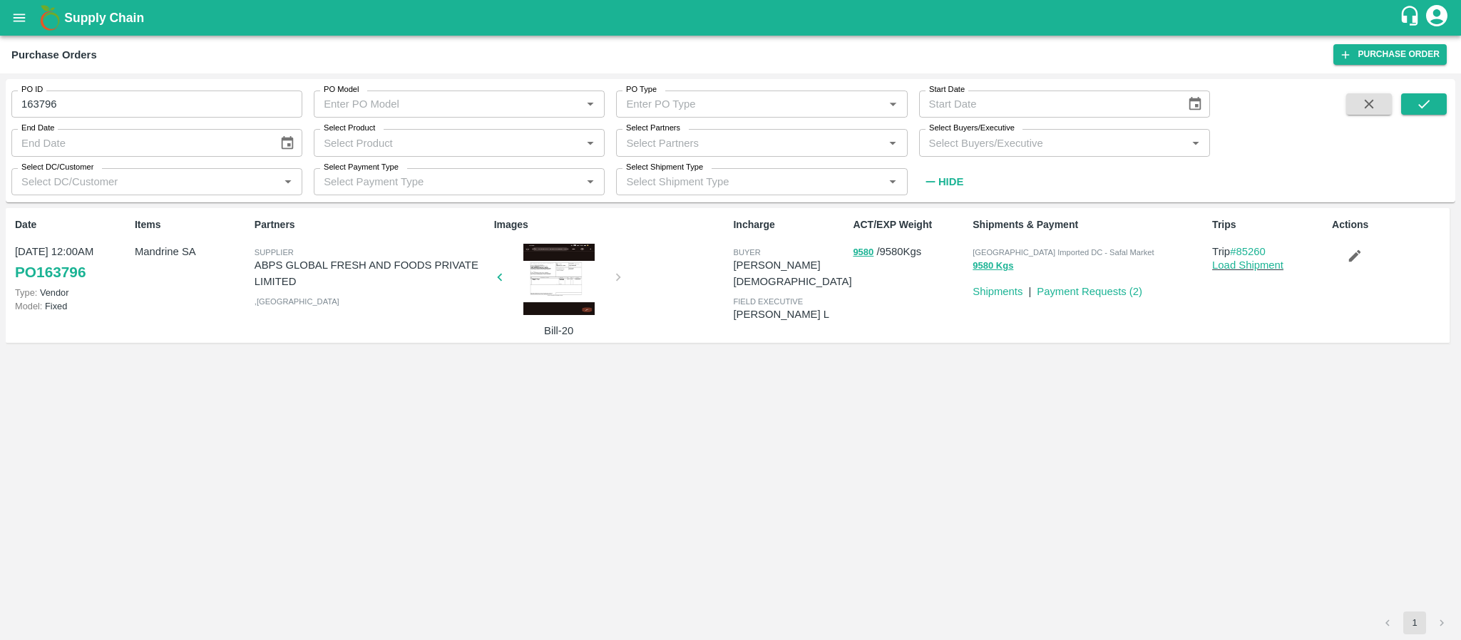
click at [565, 285] on div at bounding box center [558, 279] width 107 height 71
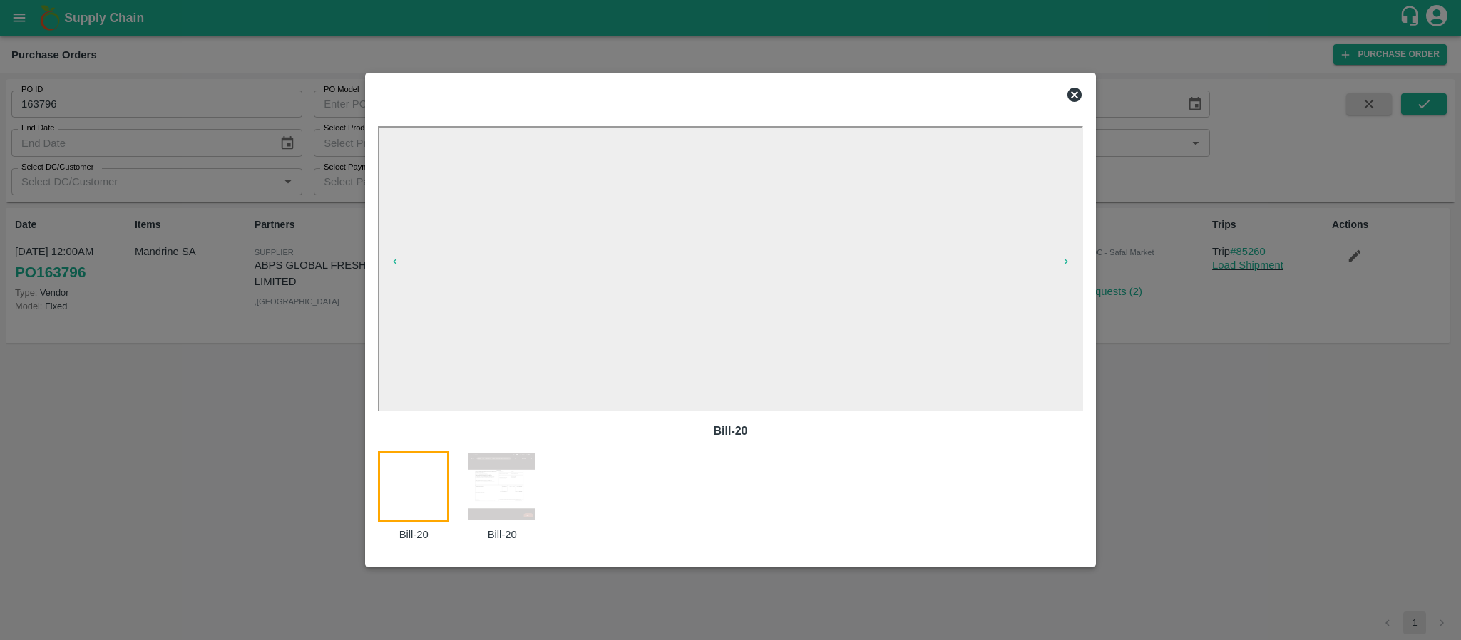
click at [1074, 88] on icon at bounding box center [1074, 95] width 14 height 14
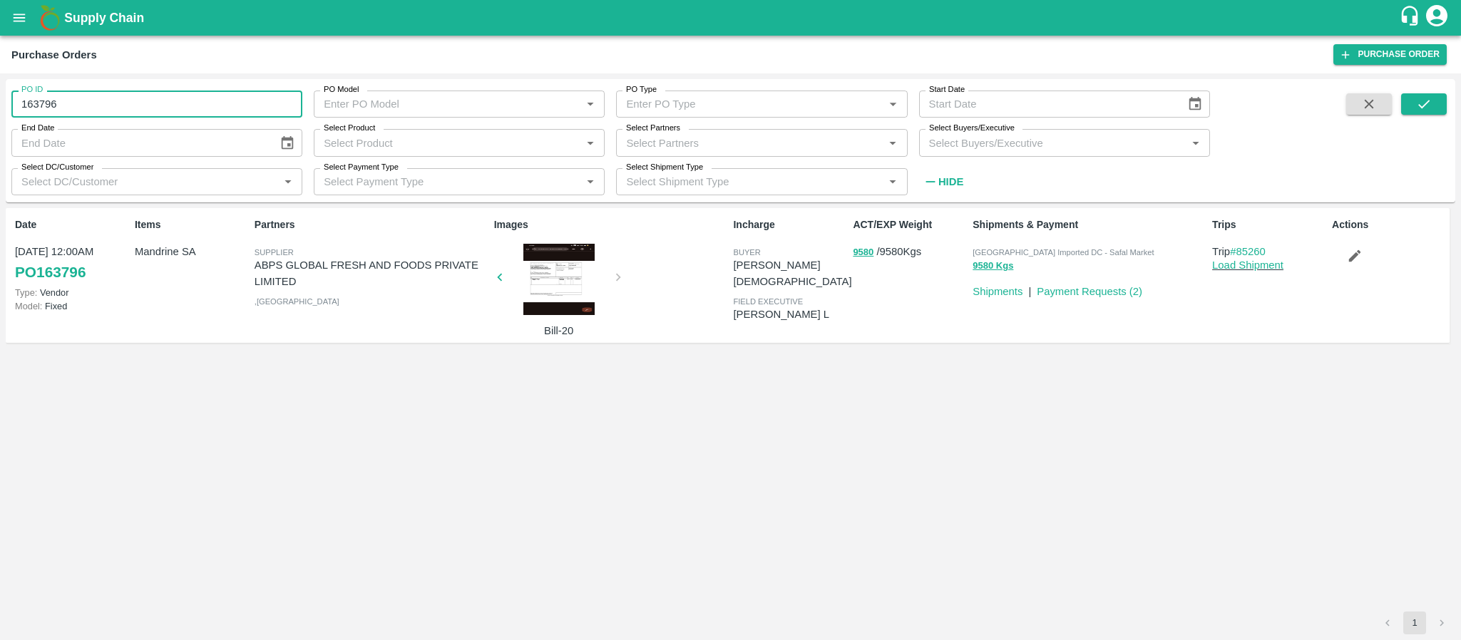
drag, startPoint x: 195, startPoint y: 98, endPoint x: 0, endPoint y: 124, distance: 196.3
click at [0, 124] on div "PO ID 163796 PO ID PO Model PO Model   * PO Type PO Type   * Start Date Start D…" at bounding box center [730, 356] width 1461 height 567
type input "163796"
paste input "text"
type input "170564"
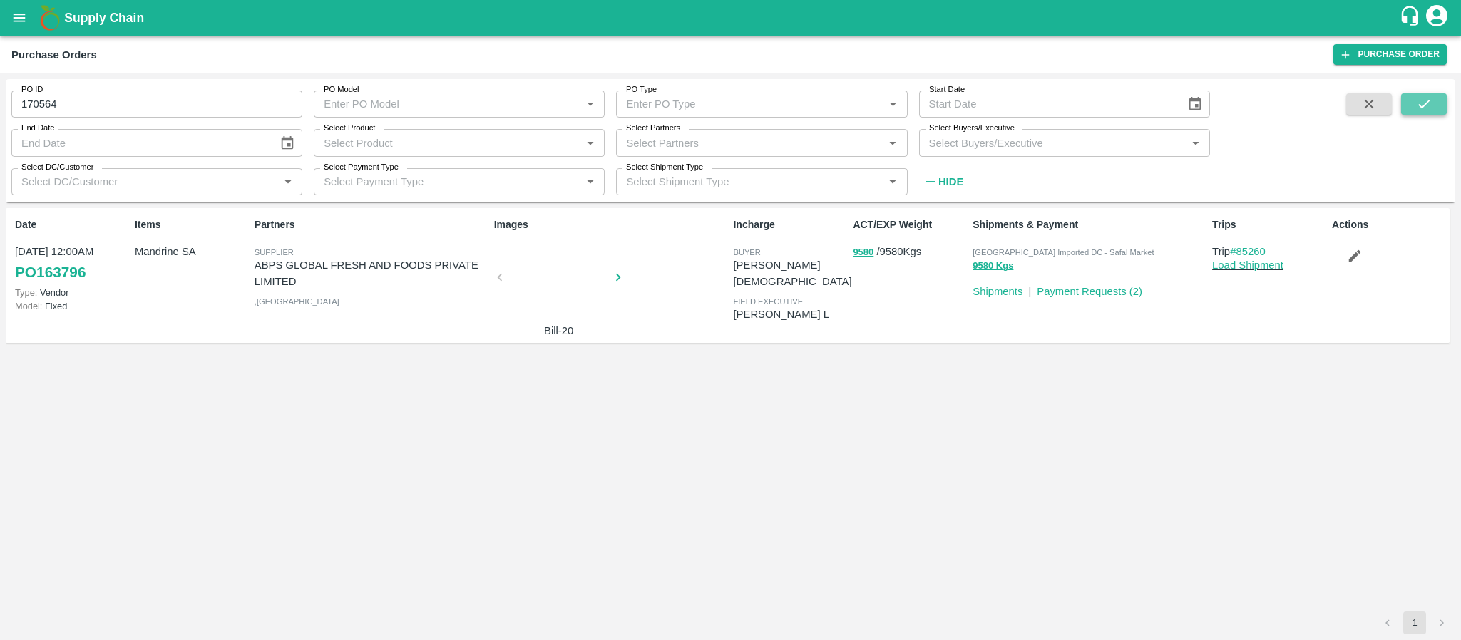
click at [1432, 101] on button "submit" at bounding box center [1424, 103] width 46 height 21
click at [540, 265] on div "Images Bill-PI-MFK-982/25-26" at bounding box center [608, 269] width 240 height 114
click at [550, 251] on p "Bill-PI-MFK-982/25-26" at bounding box center [558, 255] width 107 height 16
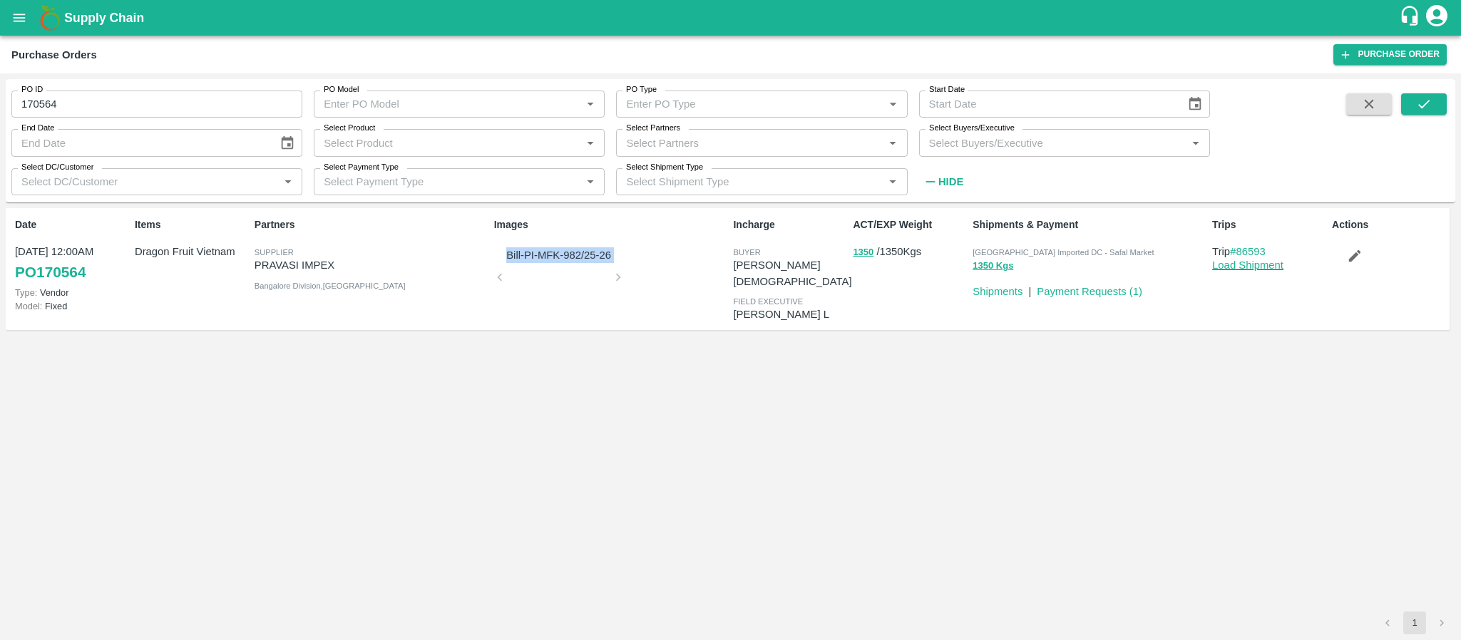
click at [550, 251] on p "Bill-PI-MFK-982/25-26" at bounding box center [558, 255] width 107 height 16
drag, startPoint x: 612, startPoint y: 253, endPoint x: 505, endPoint y: 259, distance: 107.1
click at [505, 259] on p "Bill-PI-MFK-982/25-26" at bounding box center [558, 255] width 107 height 16
copy p "Bill-PI-MFK-982/25-26"
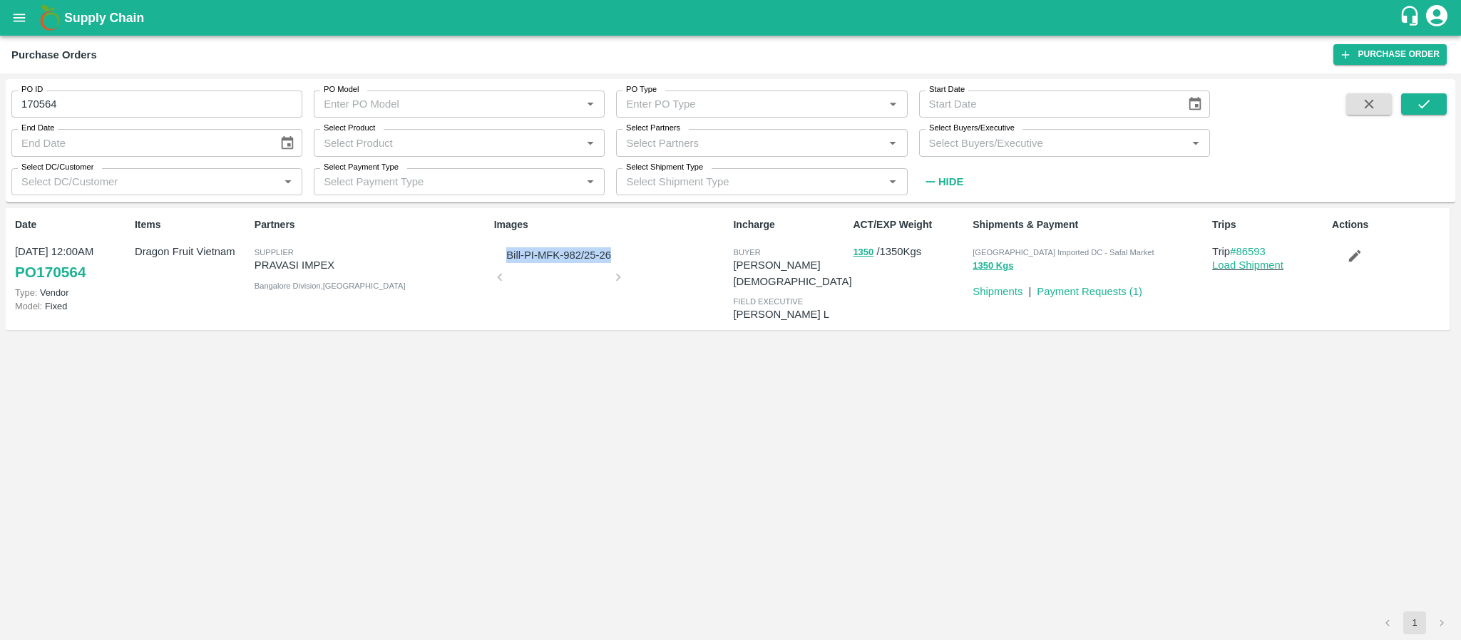
click at [550, 270] on div "Images Bill-PI-MFK-982/25-26" at bounding box center [608, 269] width 240 height 114
click at [1352, 250] on icon "button" at bounding box center [1355, 256] width 16 height 16
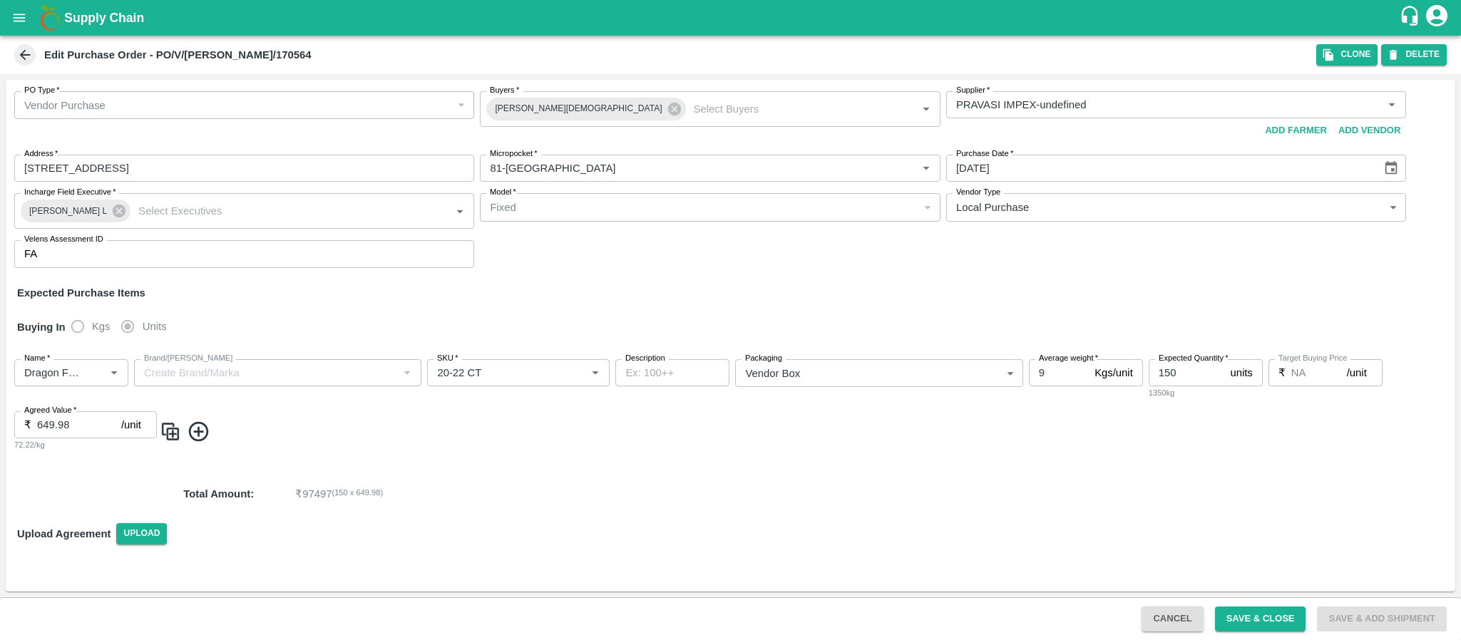
click at [21, 17] on icon "open drawer" at bounding box center [19, 18] width 16 height 16
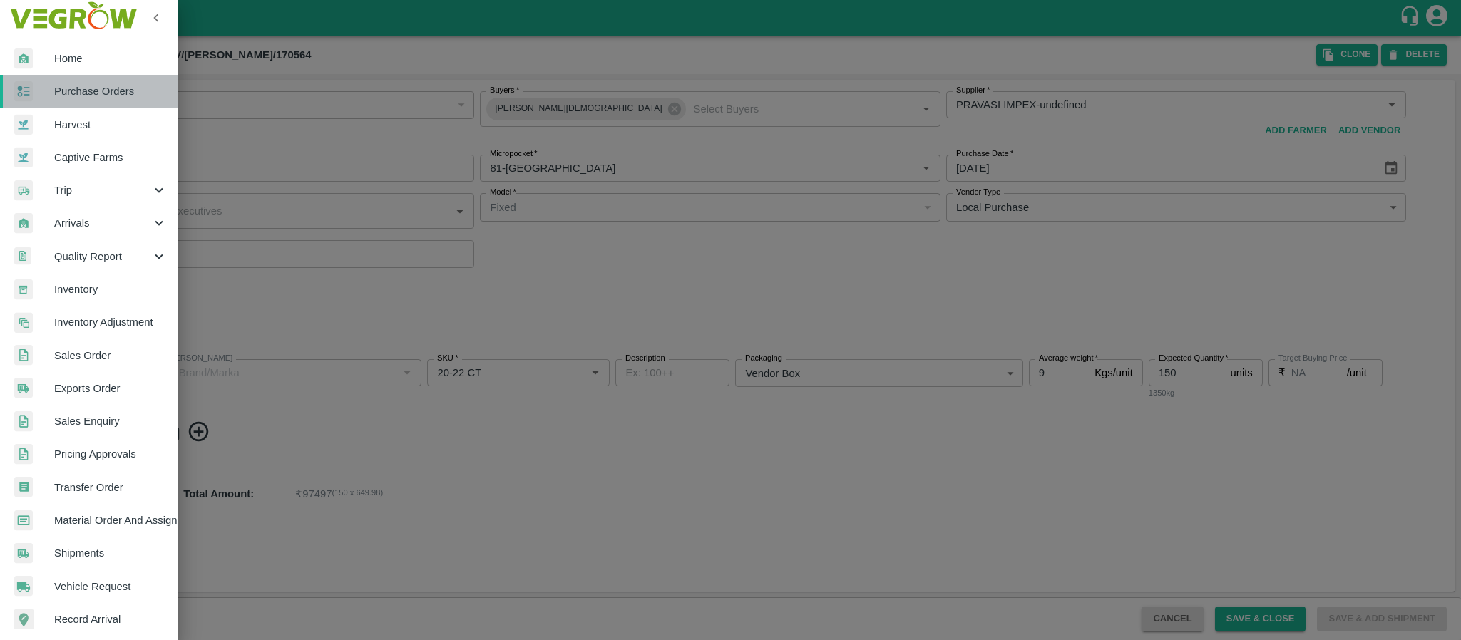
click at [68, 82] on link "Purchase Orders" at bounding box center [89, 91] width 178 height 33
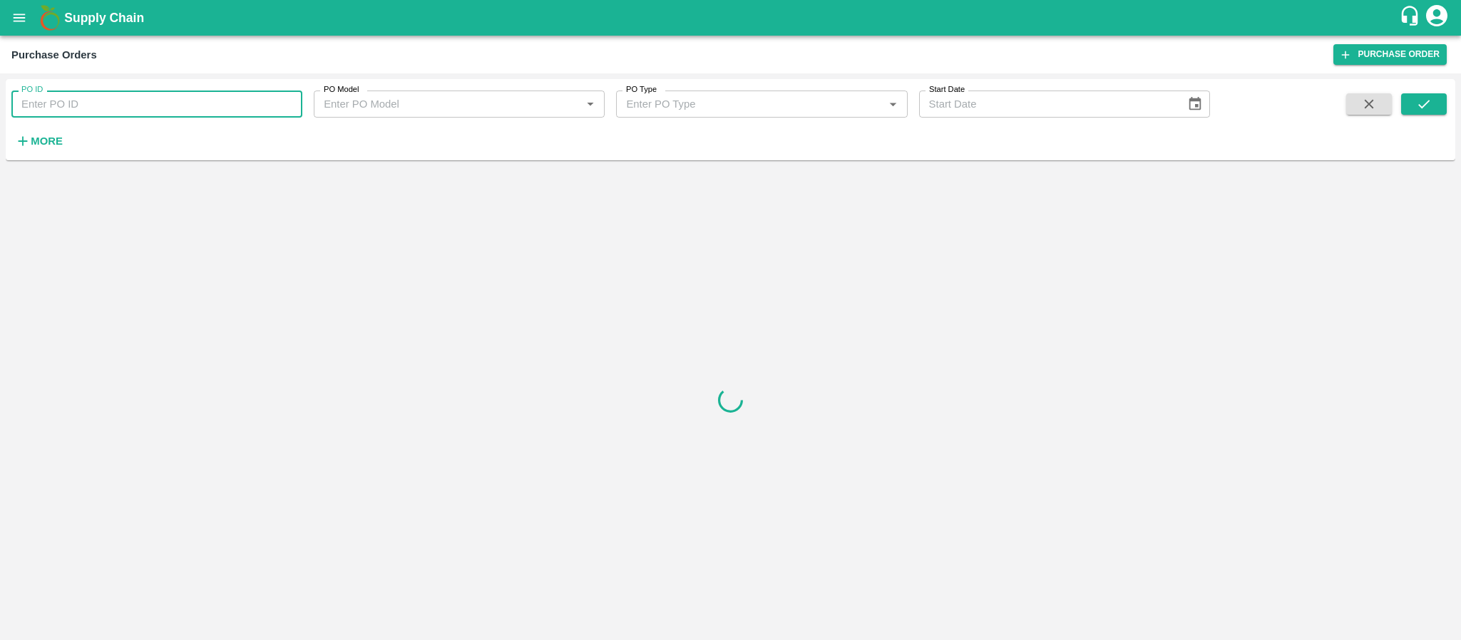
click at [80, 109] on input "PO ID" at bounding box center [156, 104] width 291 height 27
paste input "168563"
type input "168563"
click at [1425, 94] on button "submit" at bounding box center [1424, 103] width 46 height 21
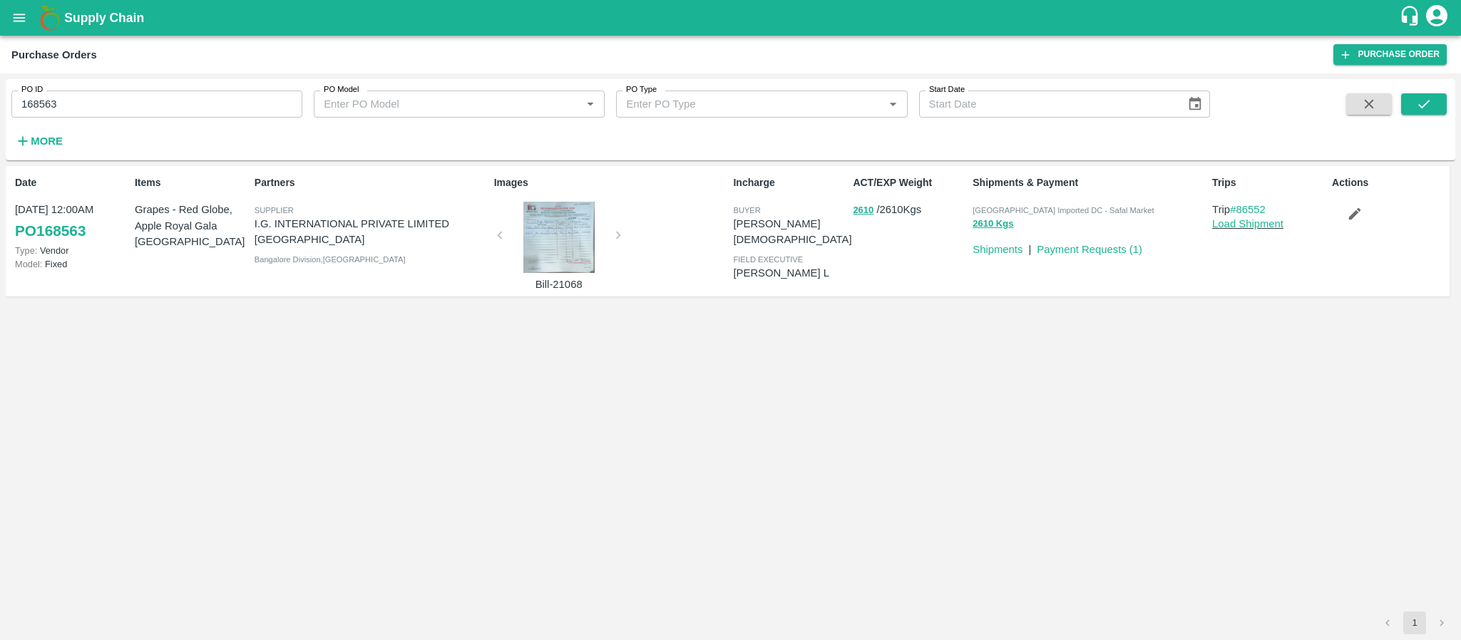
click at [575, 236] on div at bounding box center [558, 237] width 107 height 71
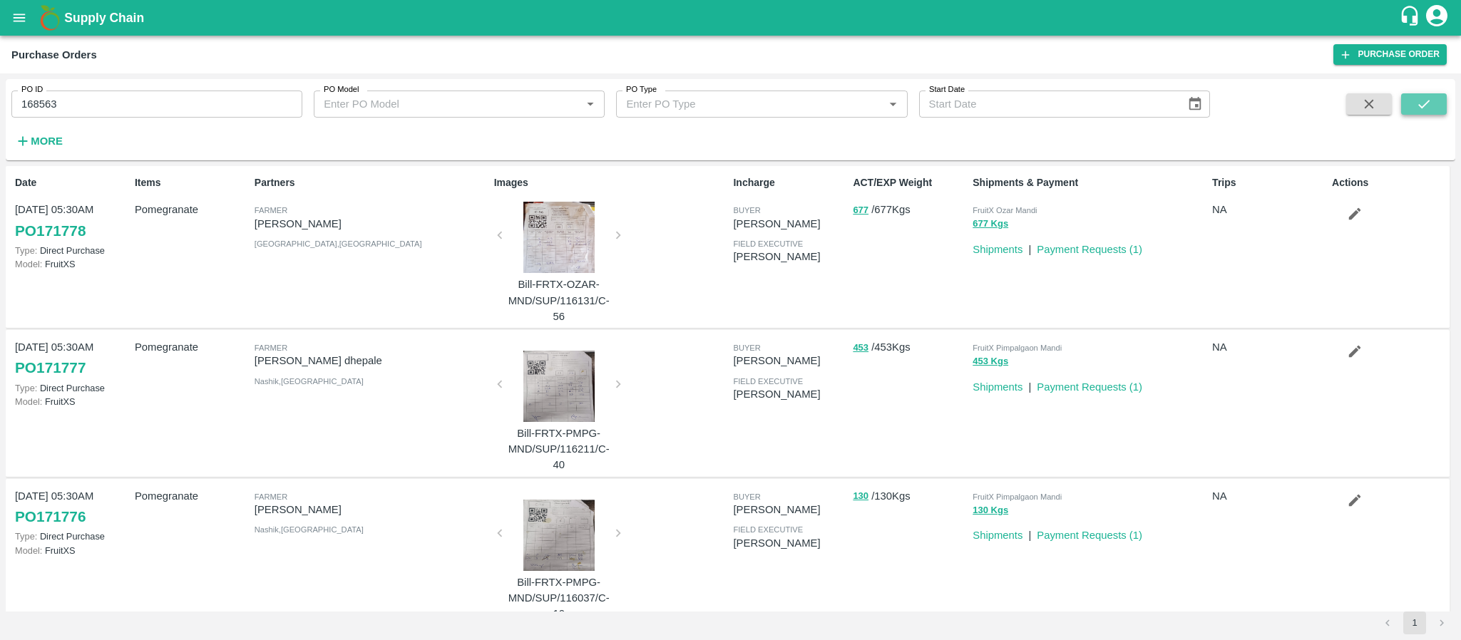
click at [1414, 105] on button "submit" at bounding box center [1424, 103] width 46 height 21
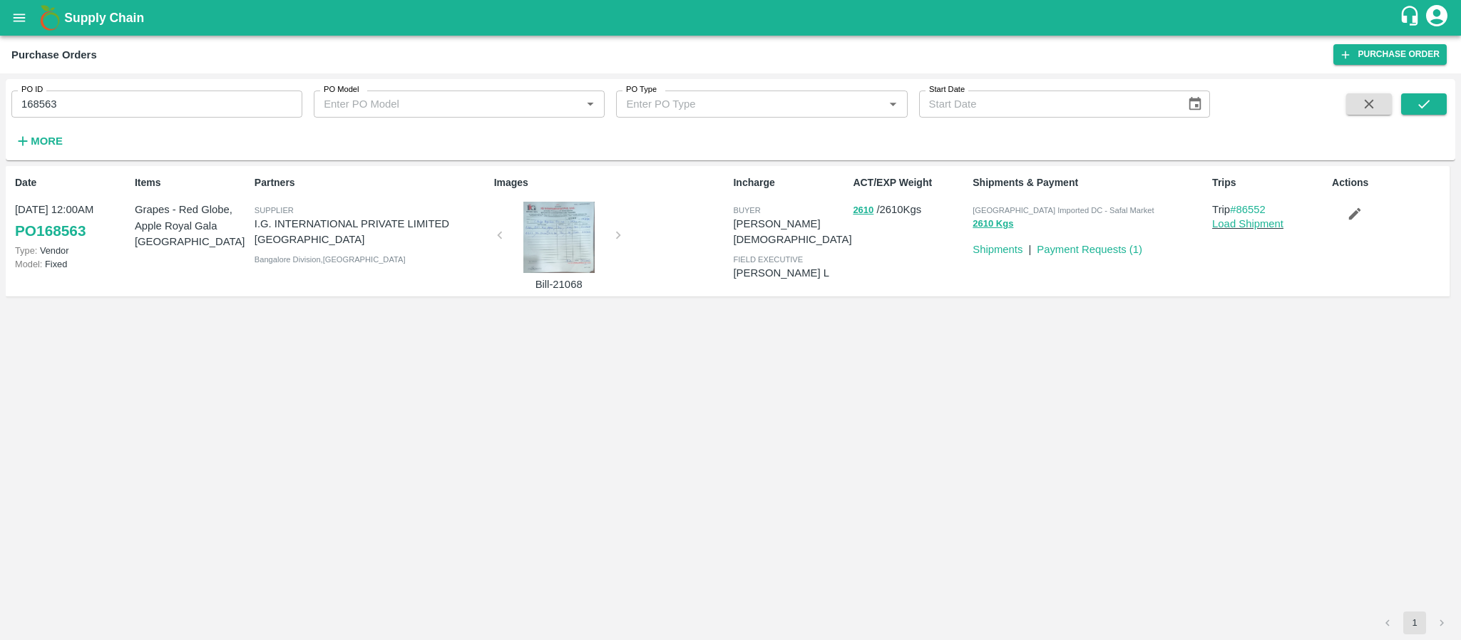
click at [559, 238] on div at bounding box center [558, 237] width 107 height 71
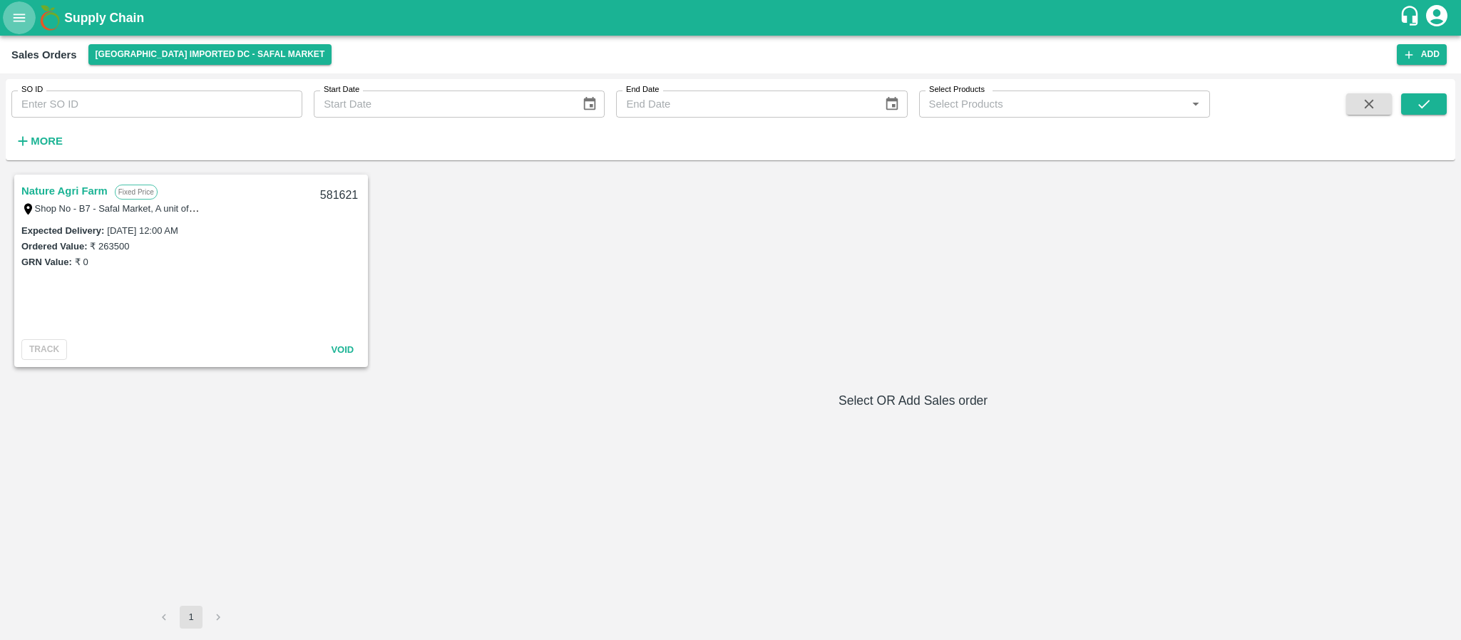
click at [24, 15] on icon "open drawer" at bounding box center [20, 18] width 12 height 8
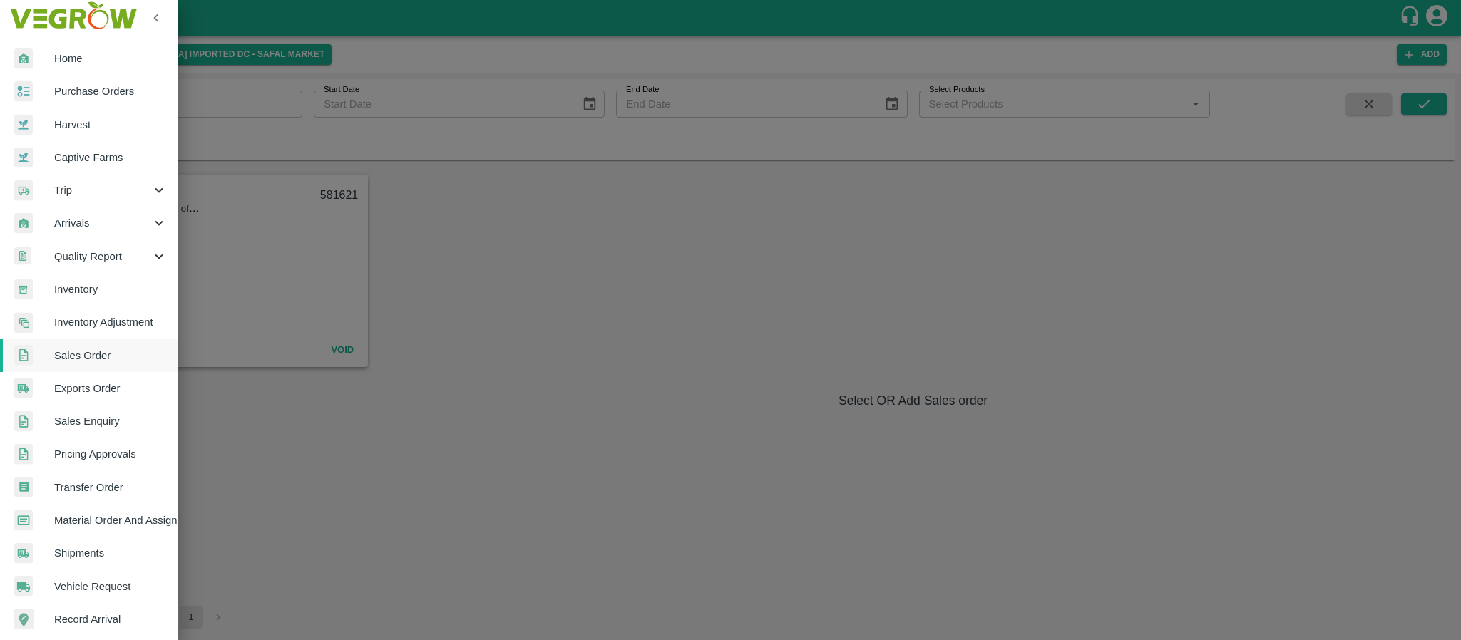
click at [531, 336] on div at bounding box center [730, 320] width 1461 height 640
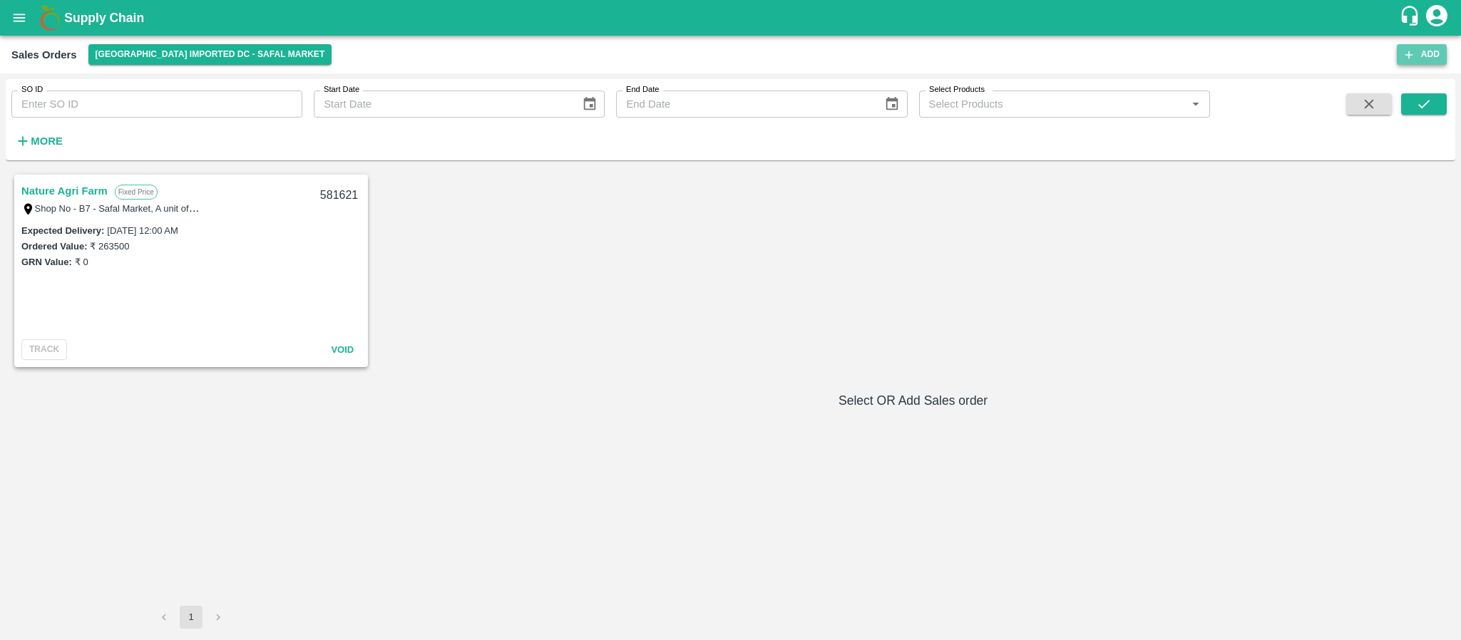
click at [1408, 48] on icon "button" at bounding box center [1408, 54] width 13 height 13
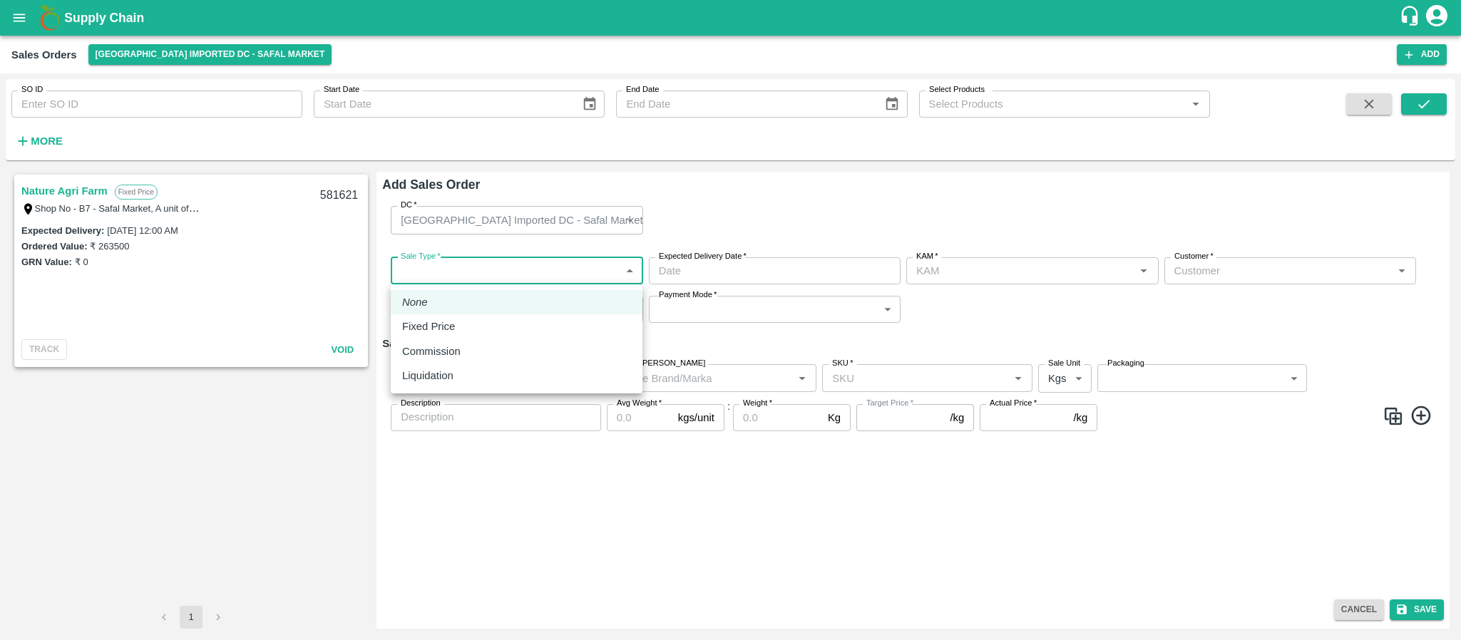
click at [546, 267] on body "Supply Chain Sales Orders Bangalore Imported DC - Safal Market Add SO ID SO ID …" at bounding box center [730, 320] width 1461 height 640
type input "[PERSON_NAME]"
click at [505, 319] on div "Fixed Price" at bounding box center [516, 327] width 229 height 16
type input "1"
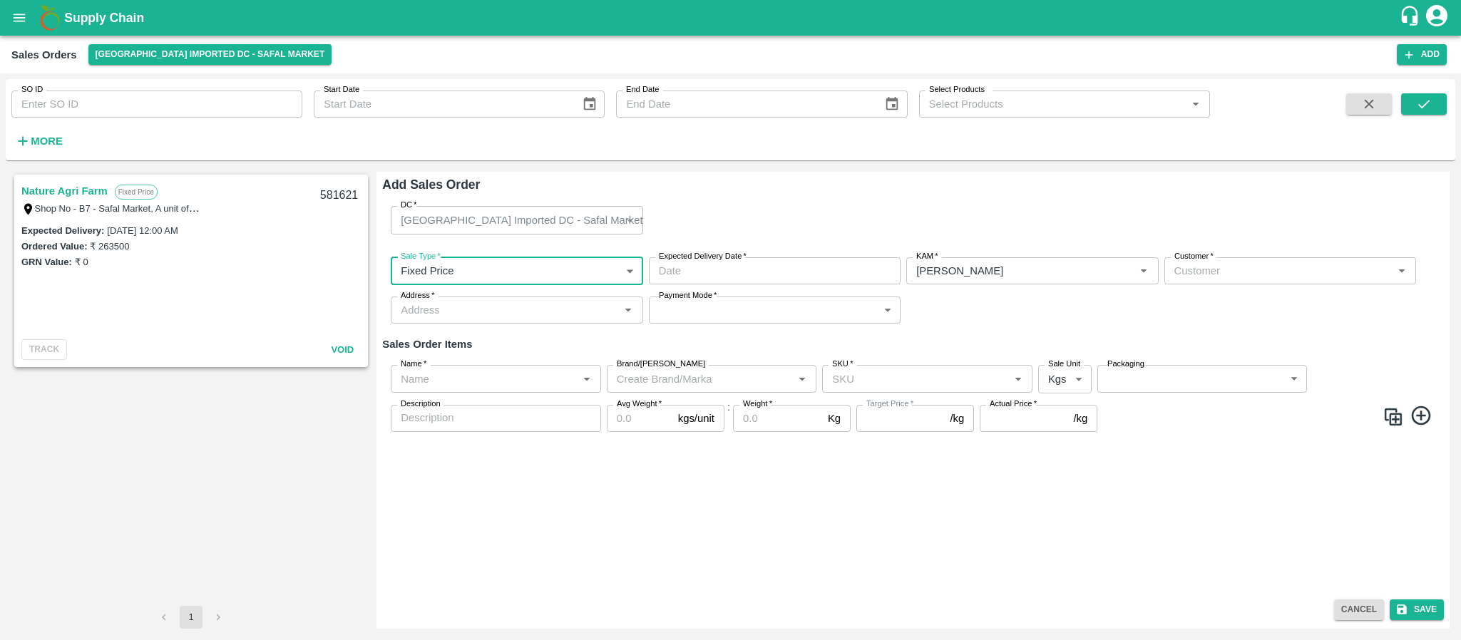
type input "DD/MM/YYYY hh:mm aa"
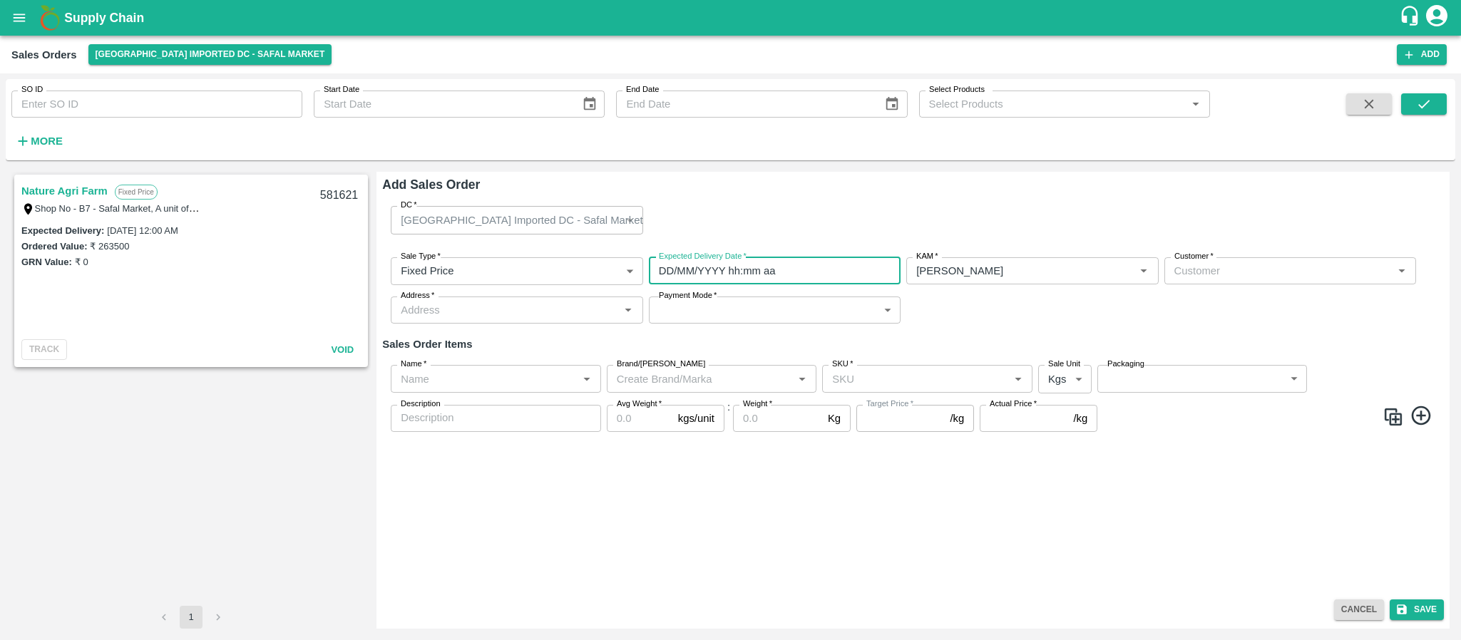
click at [789, 276] on input "DD/MM/YYYY hh:mm aa" at bounding box center [770, 270] width 242 height 27
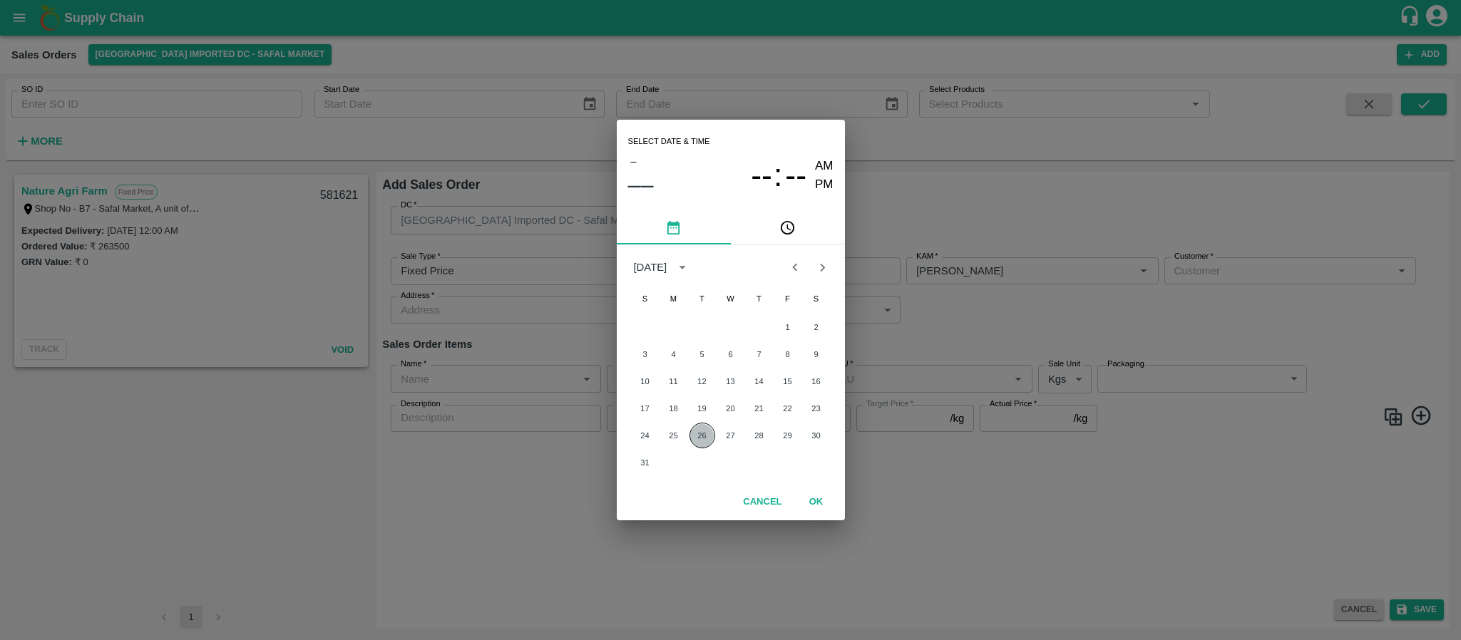
click at [706, 430] on button "26" at bounding box center [702, 436] width 26 height 26
type input "26/08/2025 12:00 AM"
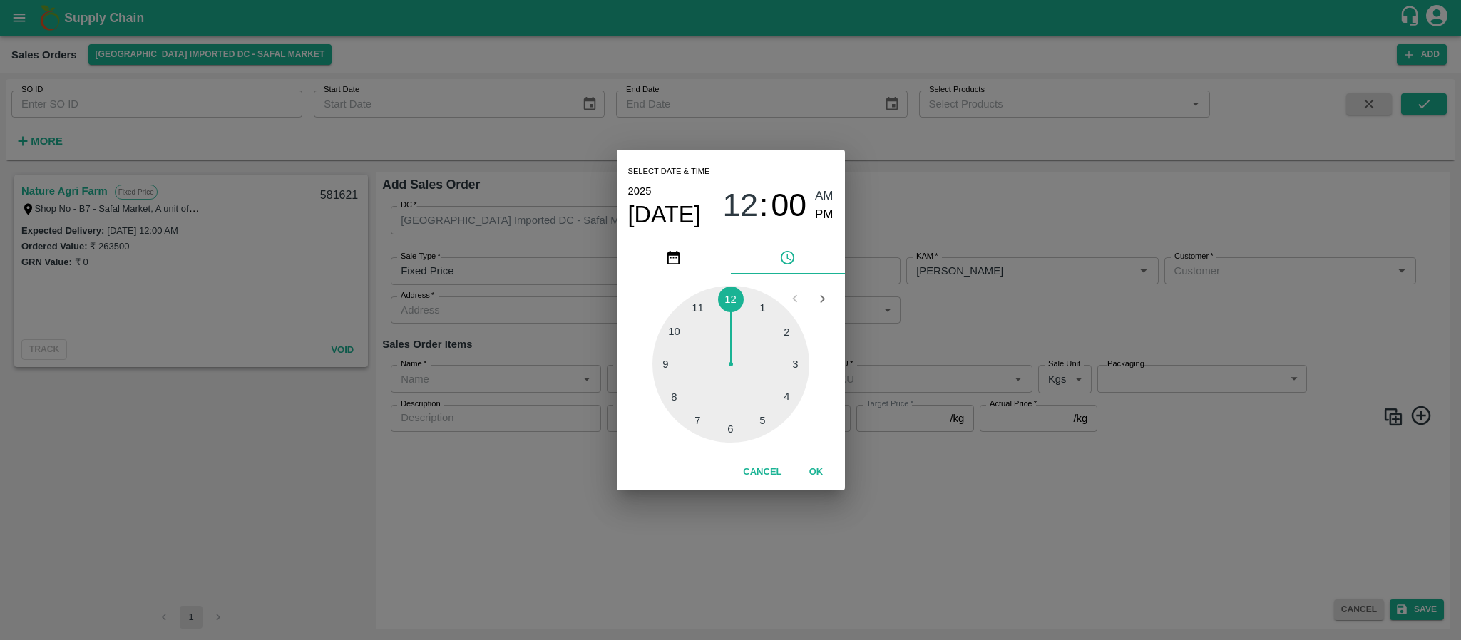
click at [1080, 292] on div "Select date & time 2025 Aug 26 12 : 00 AM PM 1 2 3 4 5 6 7 8 9 10 11 12 Cancel …" at bounding box center [730, 320] width 1461 height 640
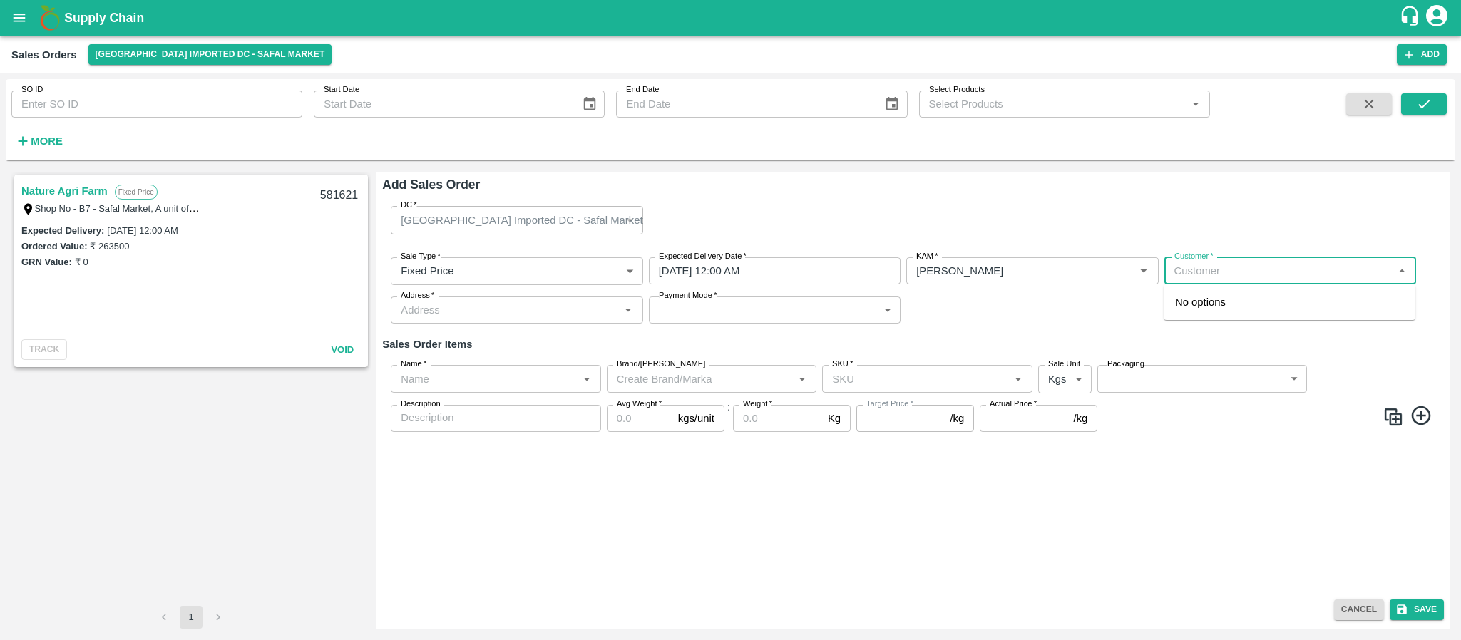
click at [1263, 265] on input "Customer   *" at bounding box center [1279, 271] width 220 height 19
click at [1239, 306] on p "DMC Plantain Shop" at bounding box center [1221, 302] width 93 height 16
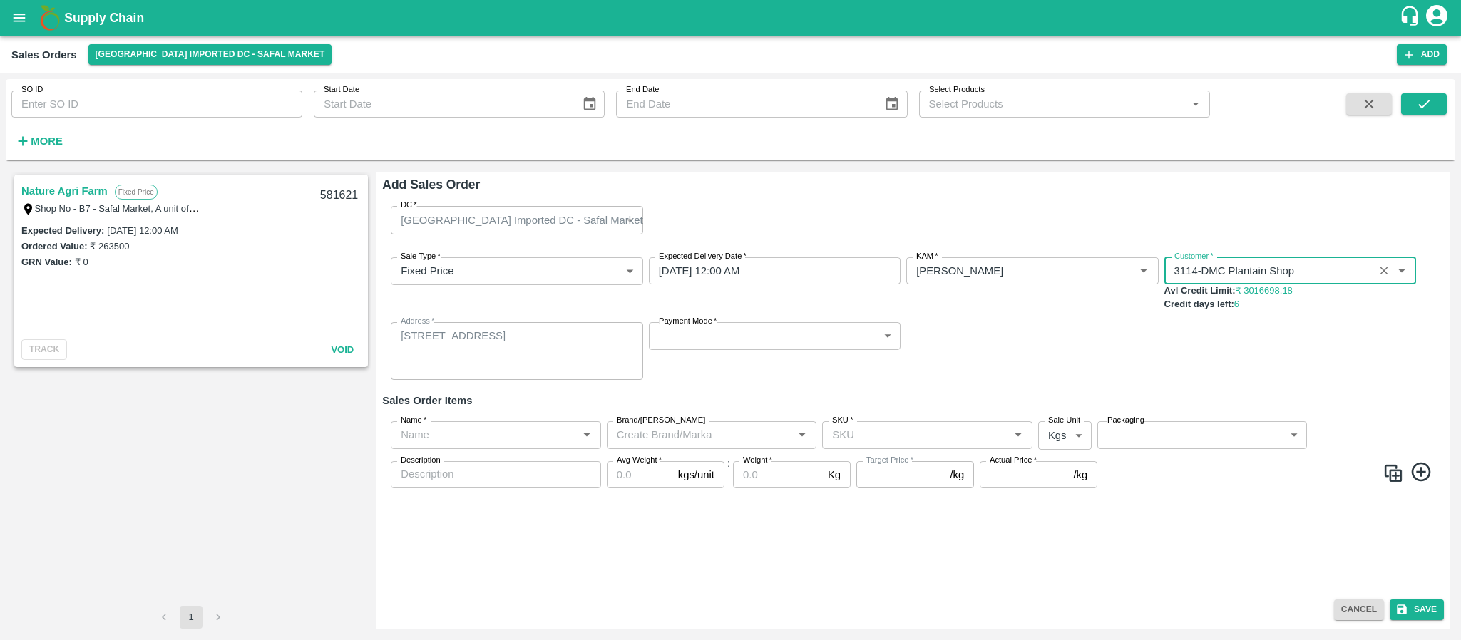
type input "3114-DMC Plantain Shop"
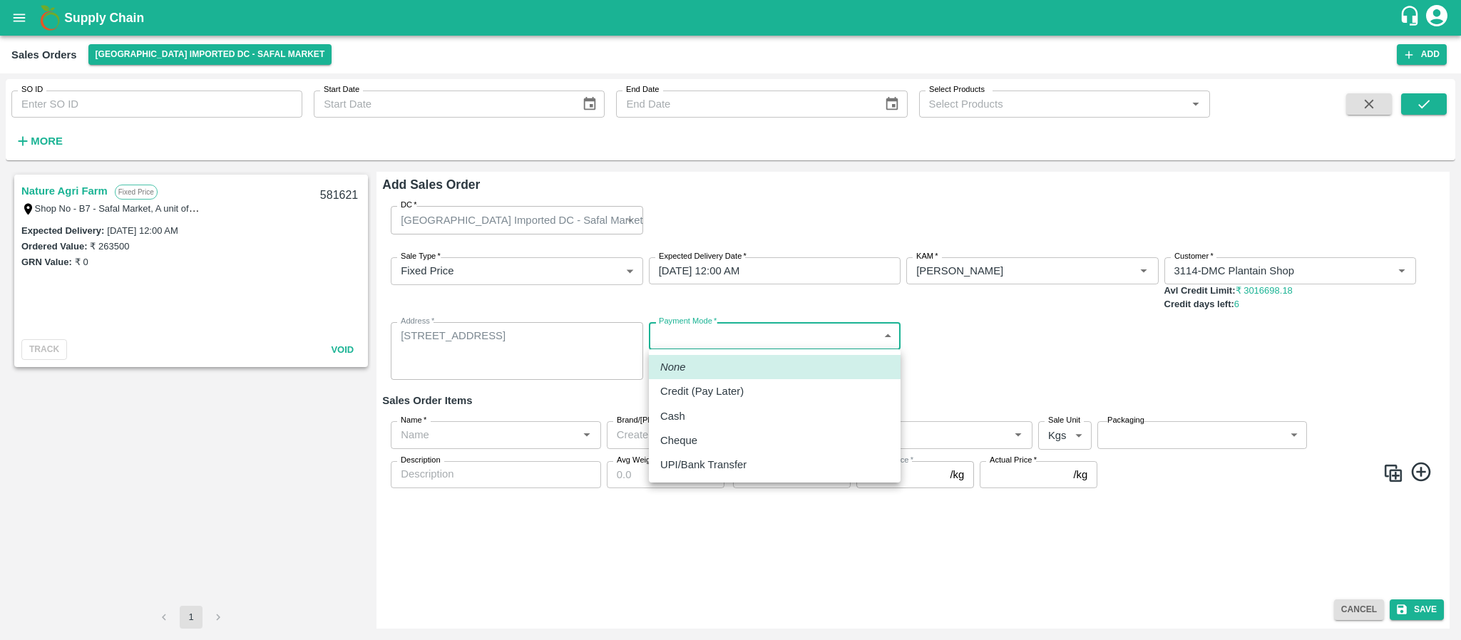
click at [702, 338] on body "Supply Chain Sales Orders Bangalore Imported DC - Safal Market Add SO ID SO ID …" at bounding box center [730, 320] width 1461 height 640
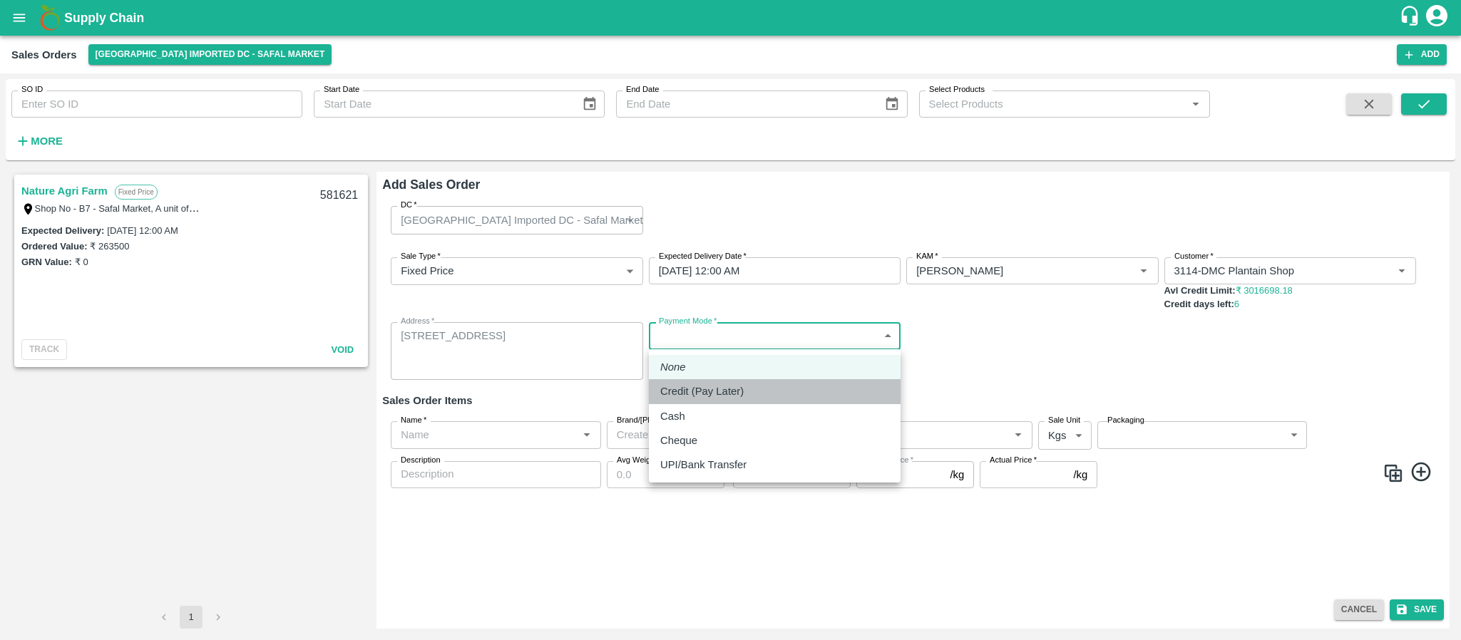
click at [695, 388] on p "Credit (Pay Later)" at bounding box center [701, 392] width 83 height 16
type input "credit"
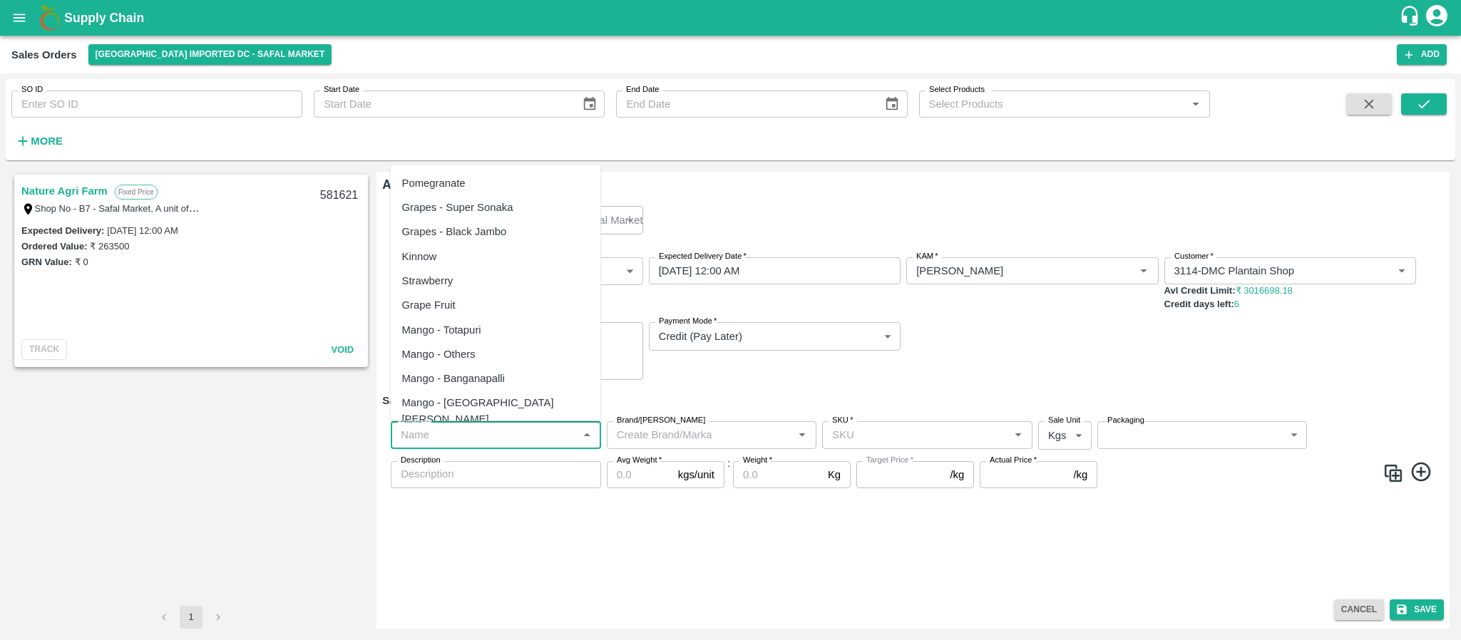
click at [458, 439] on input "Name   *" at bounding box center [484, 435] width 178 height 19
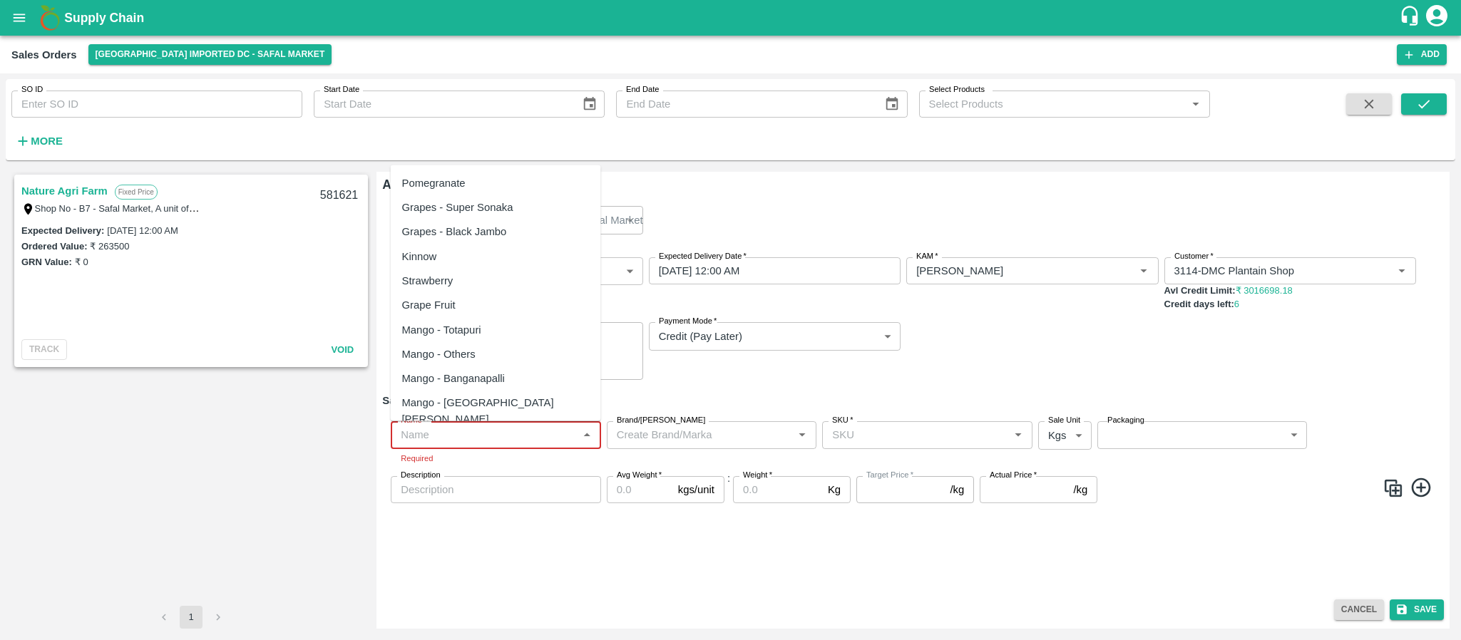
click at [525, 439] on input "Name   *" at bounding box center [484, 435] width 178 height 19
paste input "Apple Royal Gala [GEOGRAPHIC_DATA]"
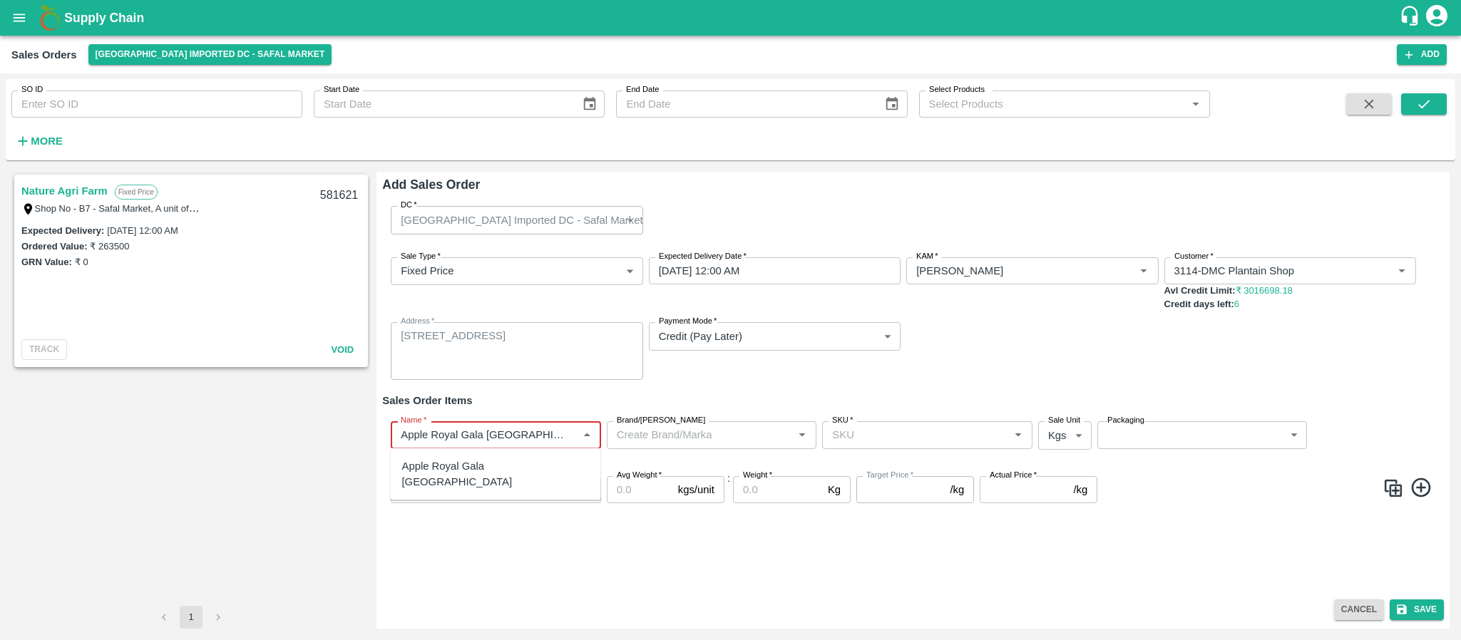
click at [503, 463] on div "Apple Royal Gala [GEOGRAPHIC_DATA]" at bounding box center [496, 474] width 210 height 41
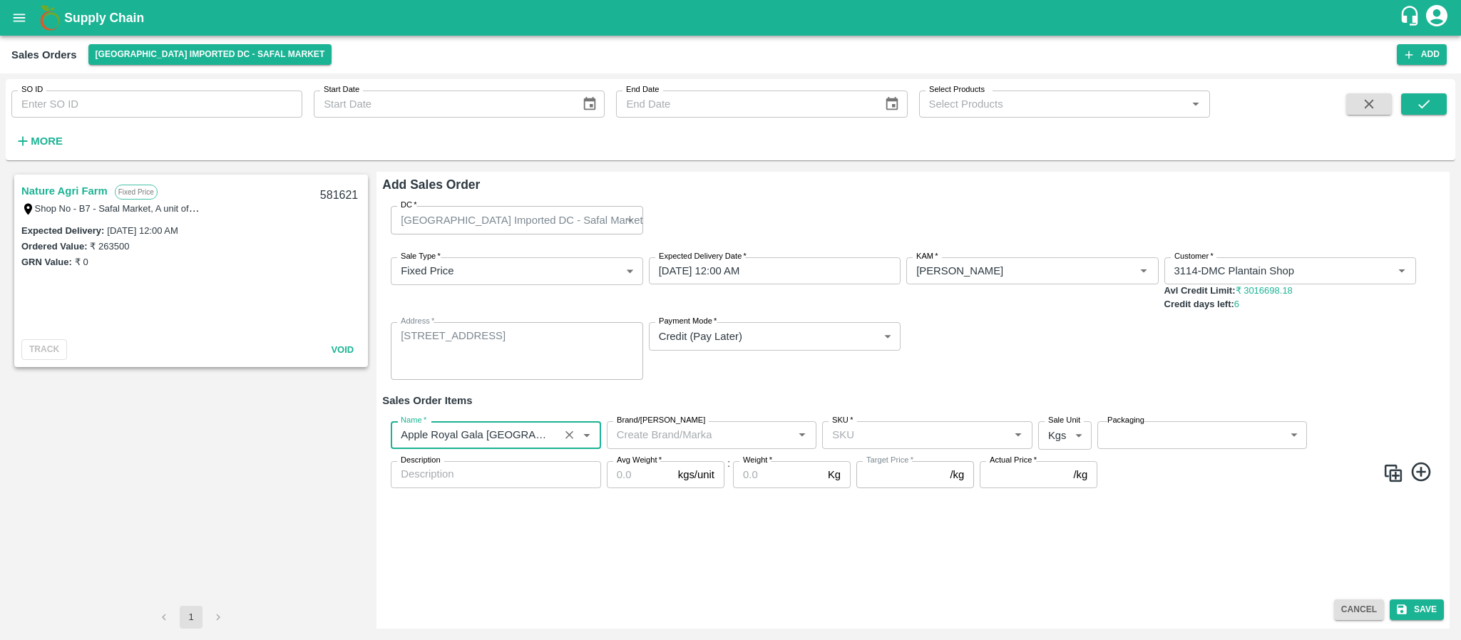
type input "Apple Royal Gala [GEOGRAPHIC_DATA]"
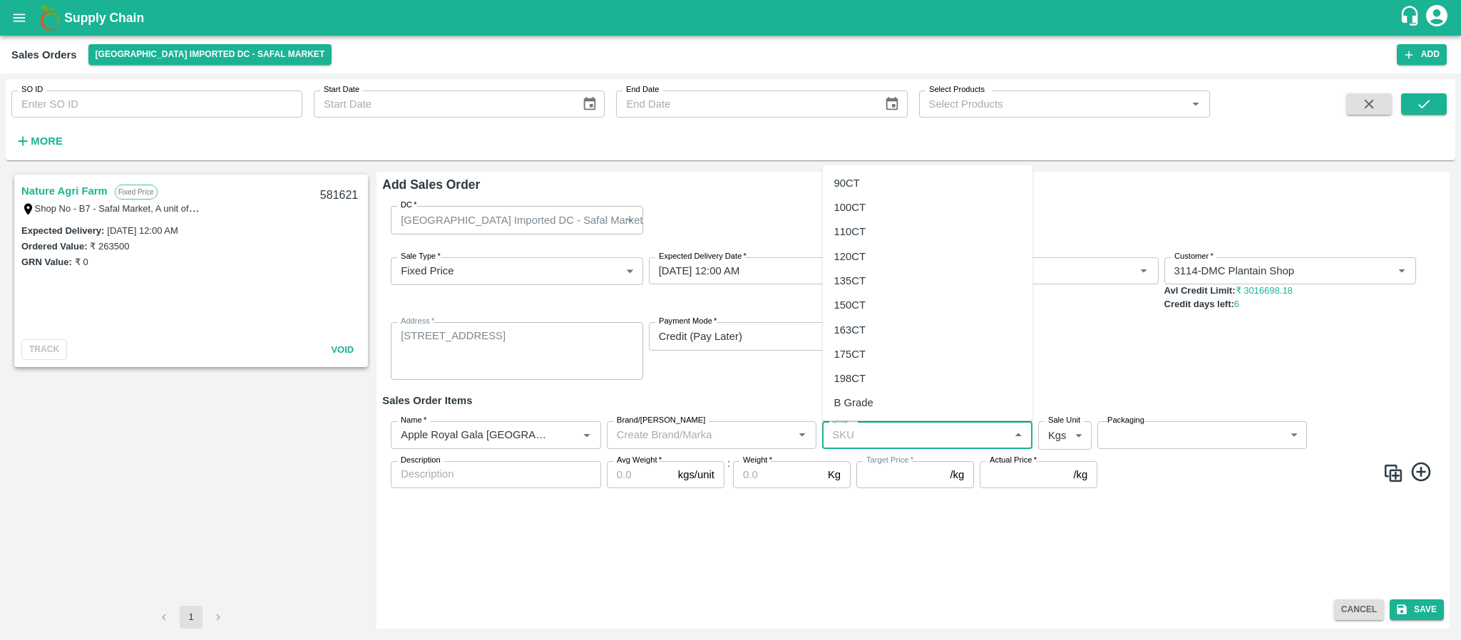
click at [856, 433] on input "SKU   *" at bounding box center [915, 435] width 178 height 19
click at [867, 283] on div "135CT" at bounding box center [928, 280] width 210 height 24
type input "135CT"
type input "NA"
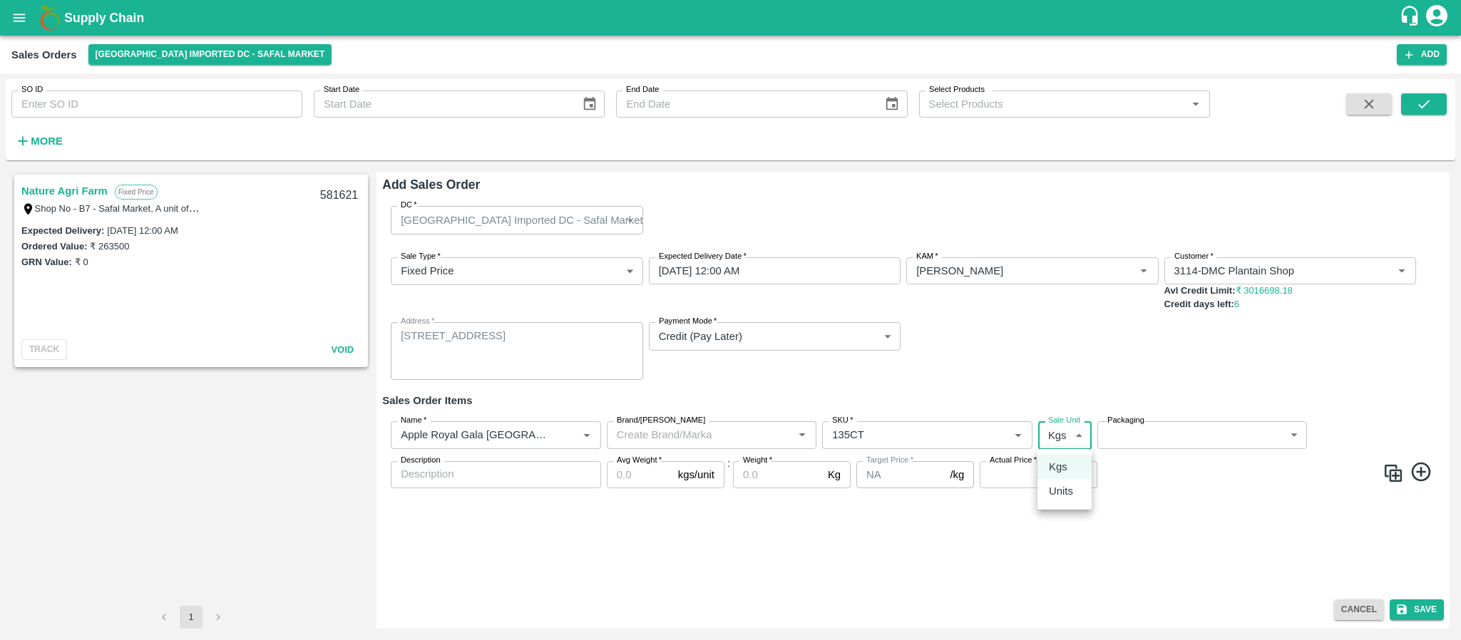
click at [1062, 443] on body "Supply Chain Sales Orders Bangalore Imported DC - Safal Market Add SO ID SO ID …" at bounding box center [730, 320] width 1461 height 640
click at [1077, 492] on div "Units" at bounding box center [1064, 491] width 31 height 16
type input "2"
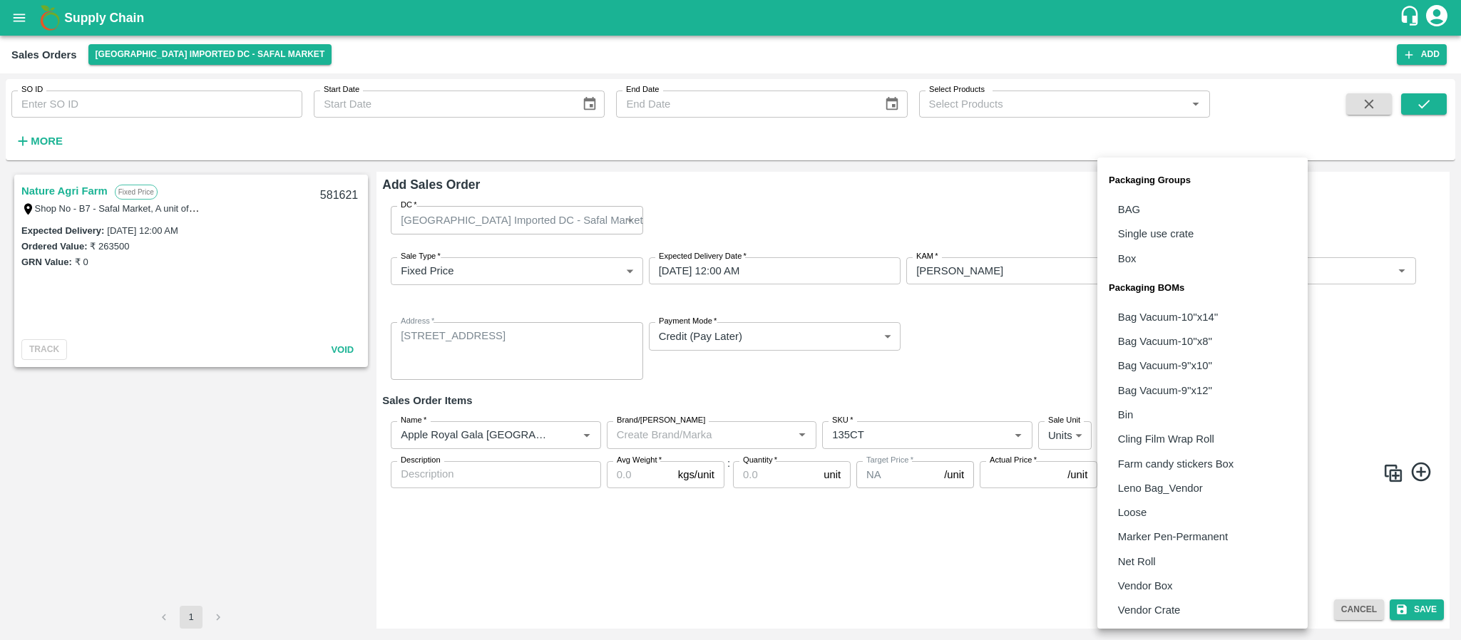
click at [1132, 438] on body "Supply Chain Sales Orders Bangalore Imported DC - Safal Market Add SO ID SO ID …" at bounding box center [730, 320] width 1461 height 640
click at [1130, 575] on li "Vendor Box" at bounding box center [1202, 586] width 210 height 24
type input "BOM/276"
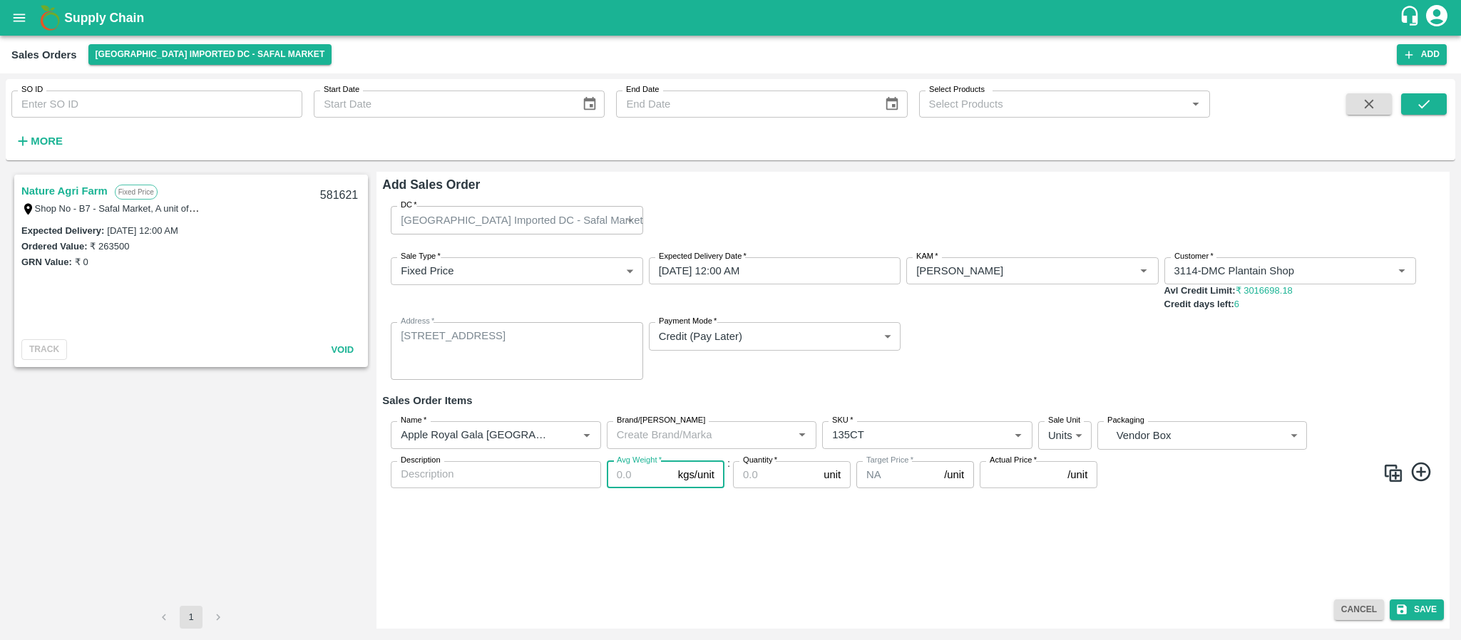
click at [618, 481] on input "Avg Weight   *" at bounding box center [640, 474] width 66 height 27
type input "18"
click at [749, 467] on input "Quantity   *" at bounding box center [775, 474] width 85 height 27
click at [770, 471] on input "Quantity   *" at bounding box center [775, 474] width 85 height 27
type input "100"
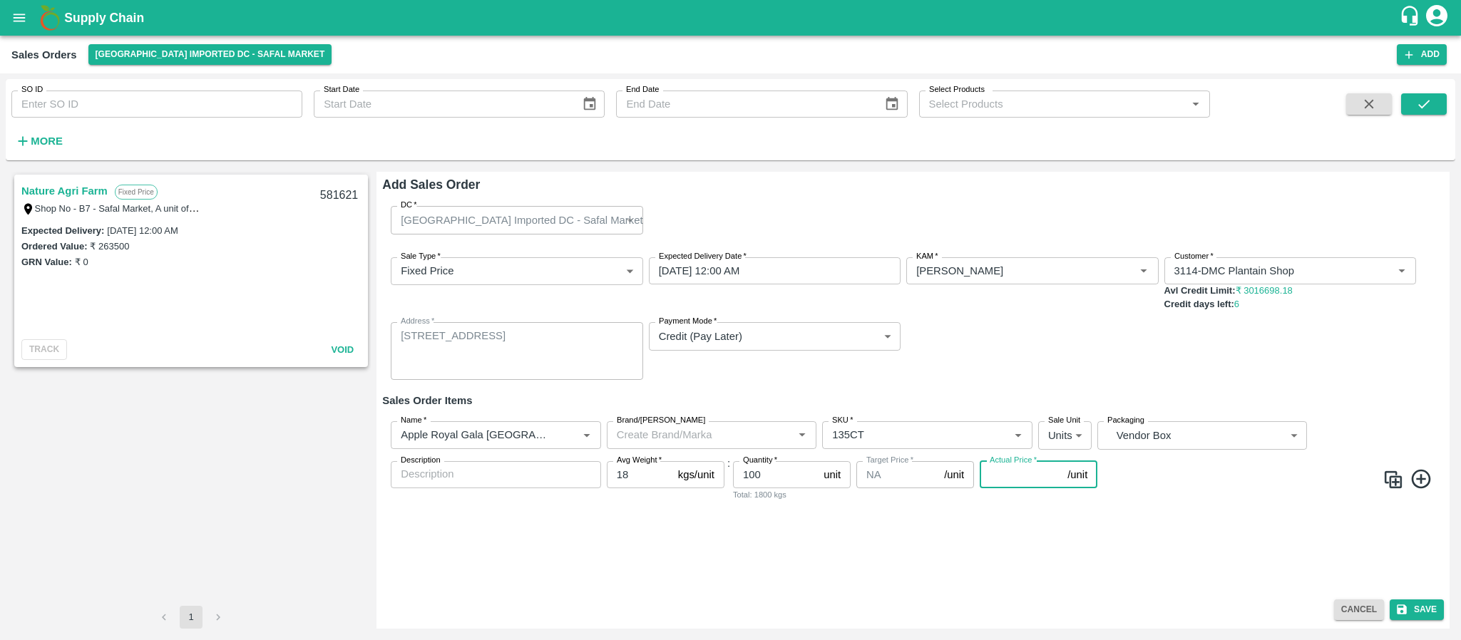
click at [1010, 476] on input "Actual Price   *" at bounding box center [1021, 474] width 82 height 27
click at [1012, 473] on input "Actual Price   *" at bounding box center [1021, 474] width 82 height 27
type input "3857"
click at [1419, 477] on icon at bounding box center [1422, 480] width 24 height 24
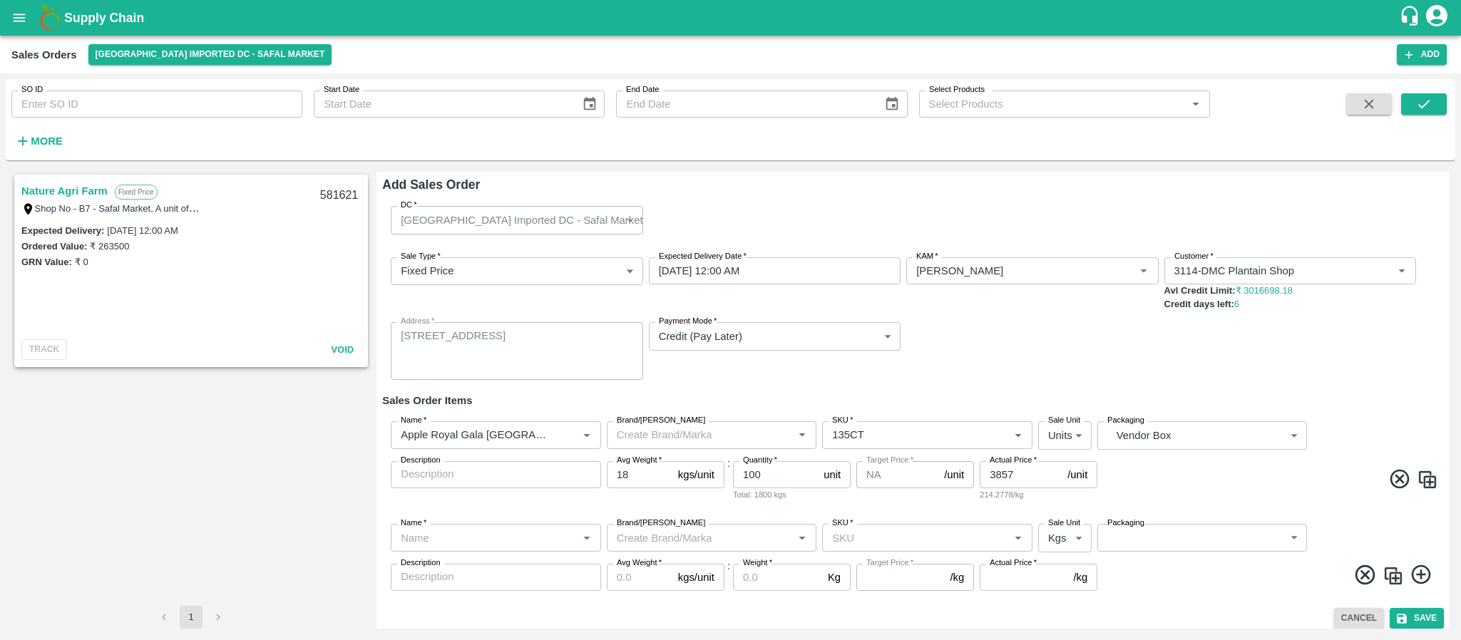
click at [503, 533] on input "Name   *" at bounding box center [484, 537] width 178 height 19
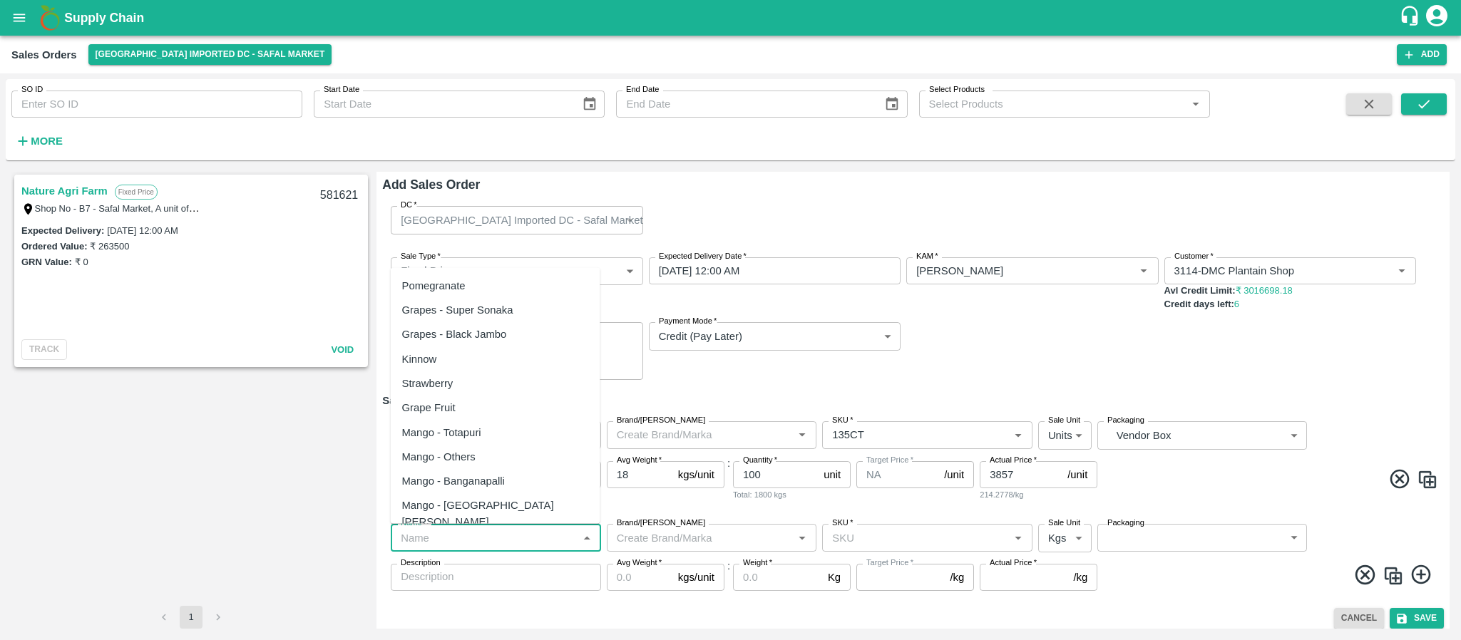
paste input "Pears Beauty Green SA"
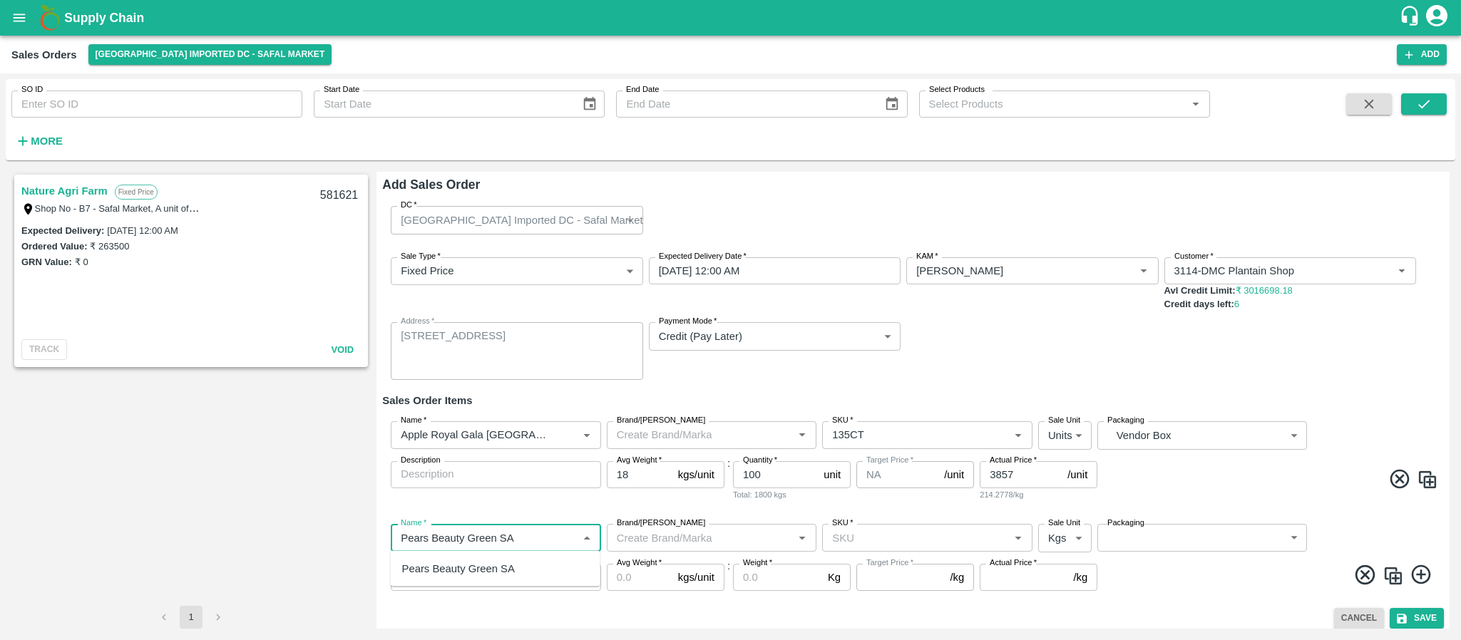
click at [492, 569] on div "Pears Beauty Green SA" at bounding box center [458, 569] width 113 height 16
type input "Pears Beauty Green SA"
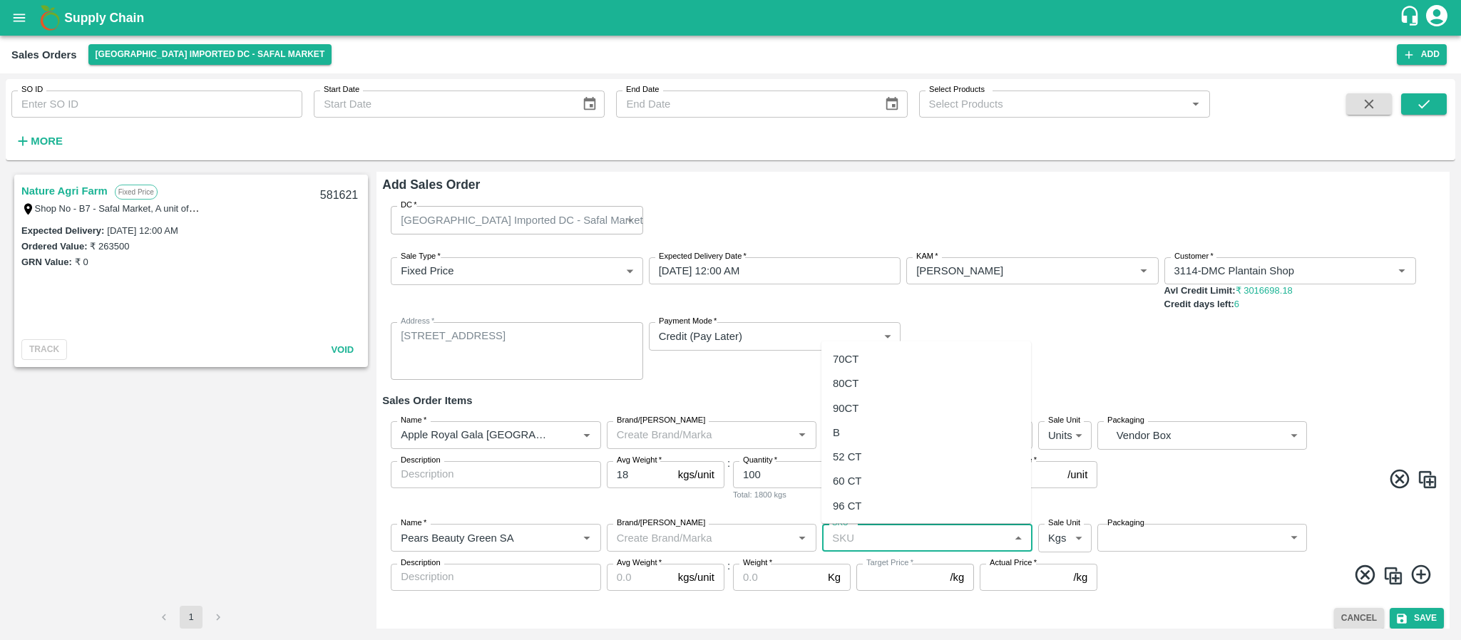
click at [851, 544] on input "SKU   *" at bounding box center [915, 537] width 178 height 19
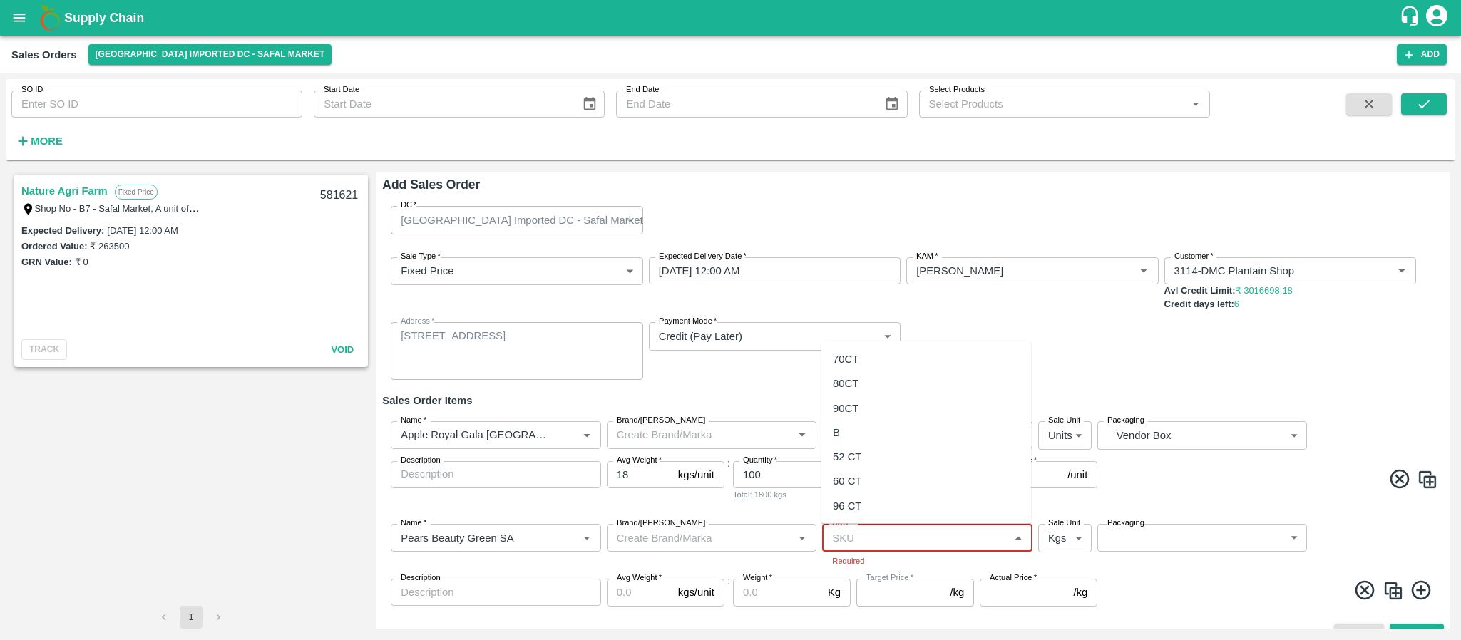
click at [865, 541] on input "SKU   *" at bounding box center [915, 537] width 178 height 19
click at [853, 381] on div "80CT" at bounding box center [846, 384] width 26 height 16
type input "80CT"
type input "NA"
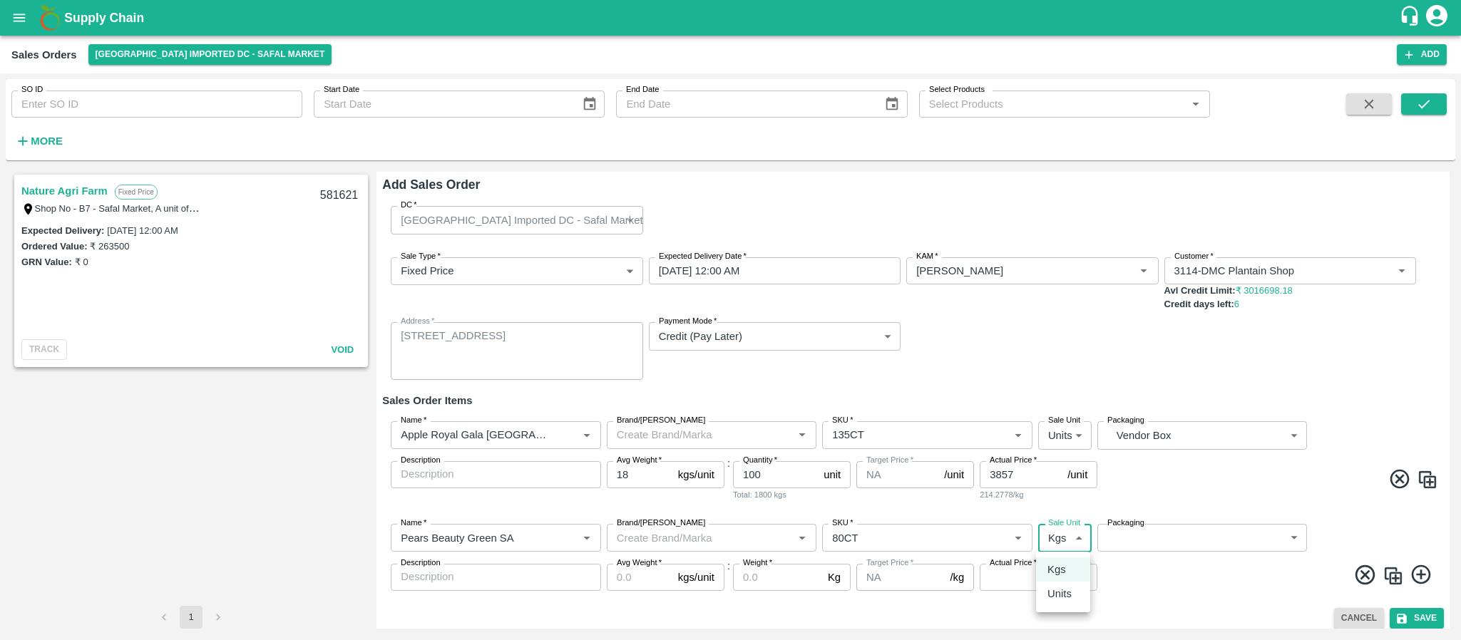
click at [1053, 538] on body "Supply Chain Sales Orders Bangalore Imported DC - Safal Market Add SO ID SO ID …" at bounding box center [730, 320] width 1461 height 640
click at [1054, 595] on p "Units" at bounding box center [1059, 594] width 24 height 16
type input "2"
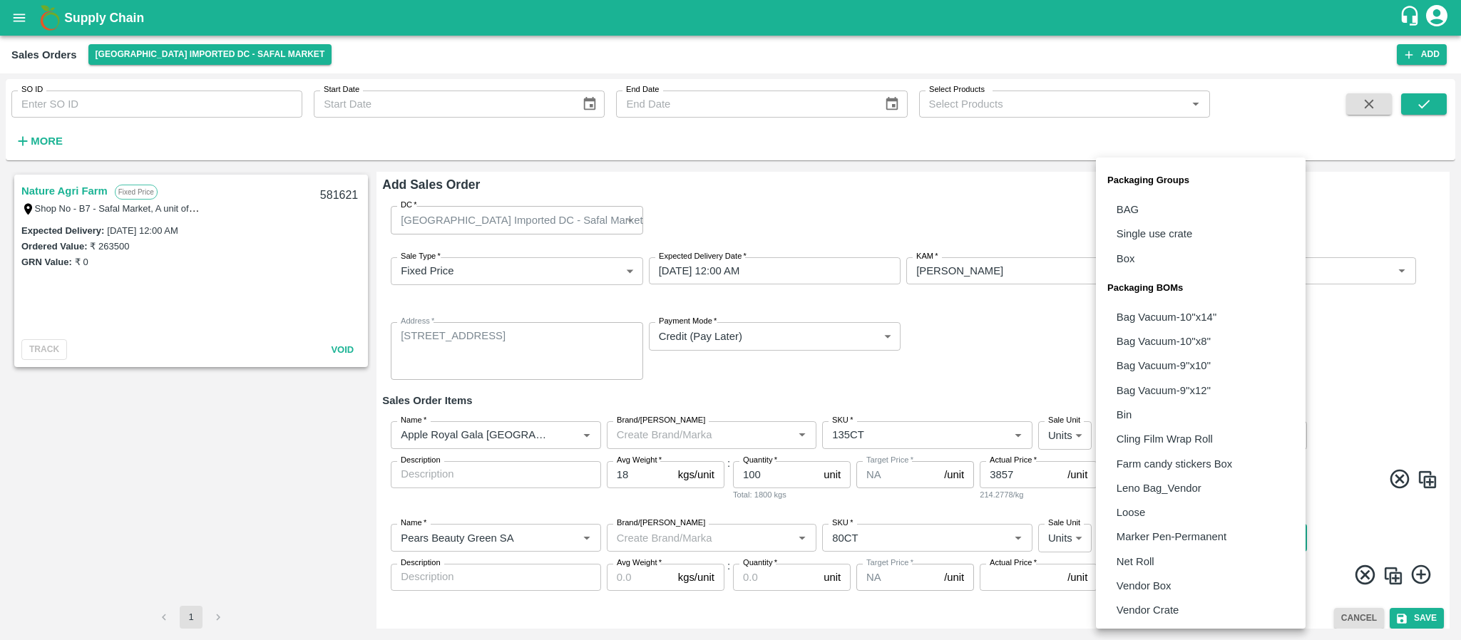
click at [1143, 543] on body "Supply Chain Sales Orders Bangalore Imported DC - Safal Market Add SO ID SO ID …" at bounding box center [730, 320] width 1461 height 640
click at [1140, 586] on p "Vendor Box" at bounding box center [1143, 586] width 55 height 16
type input "BOM/276"
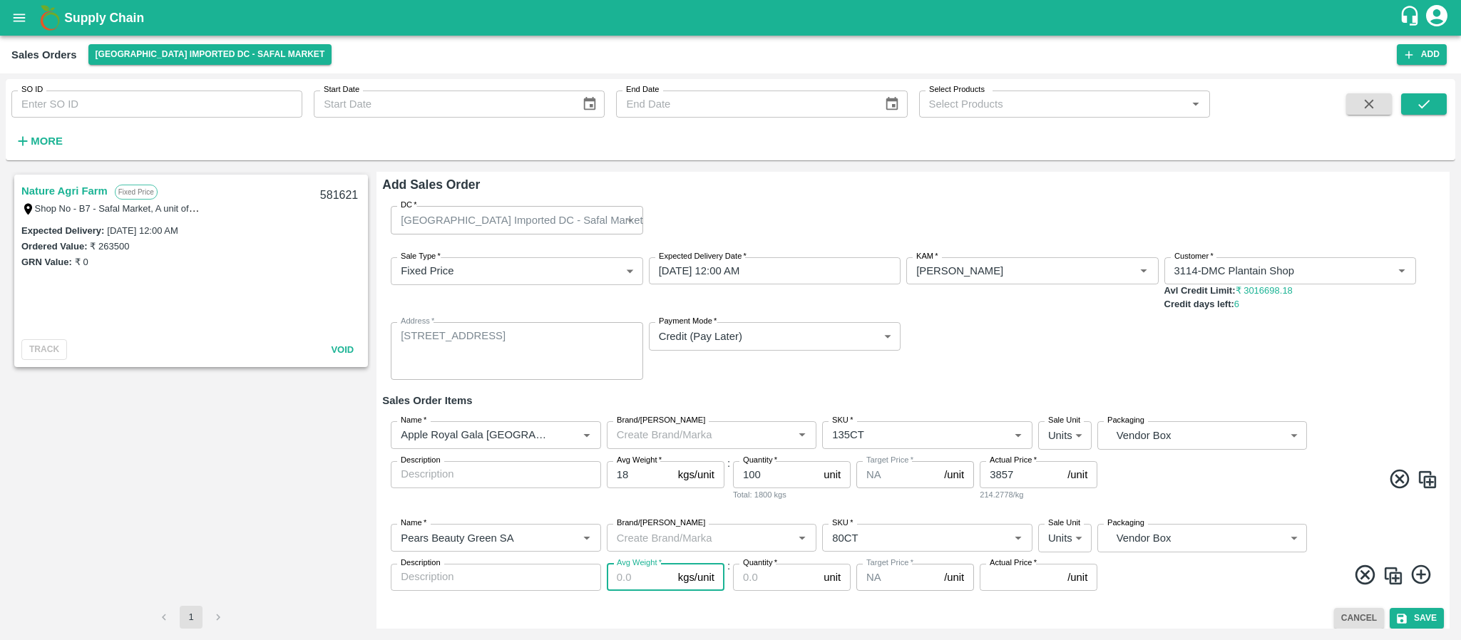
click at [642, 577] on input "Avg Weight   *" at bounding box center [640, 577] width 66 height 27
type input "12.5"
click at [766, 569] on input "Quantity   *" at bounding box center [775, 577] width 85 height 27
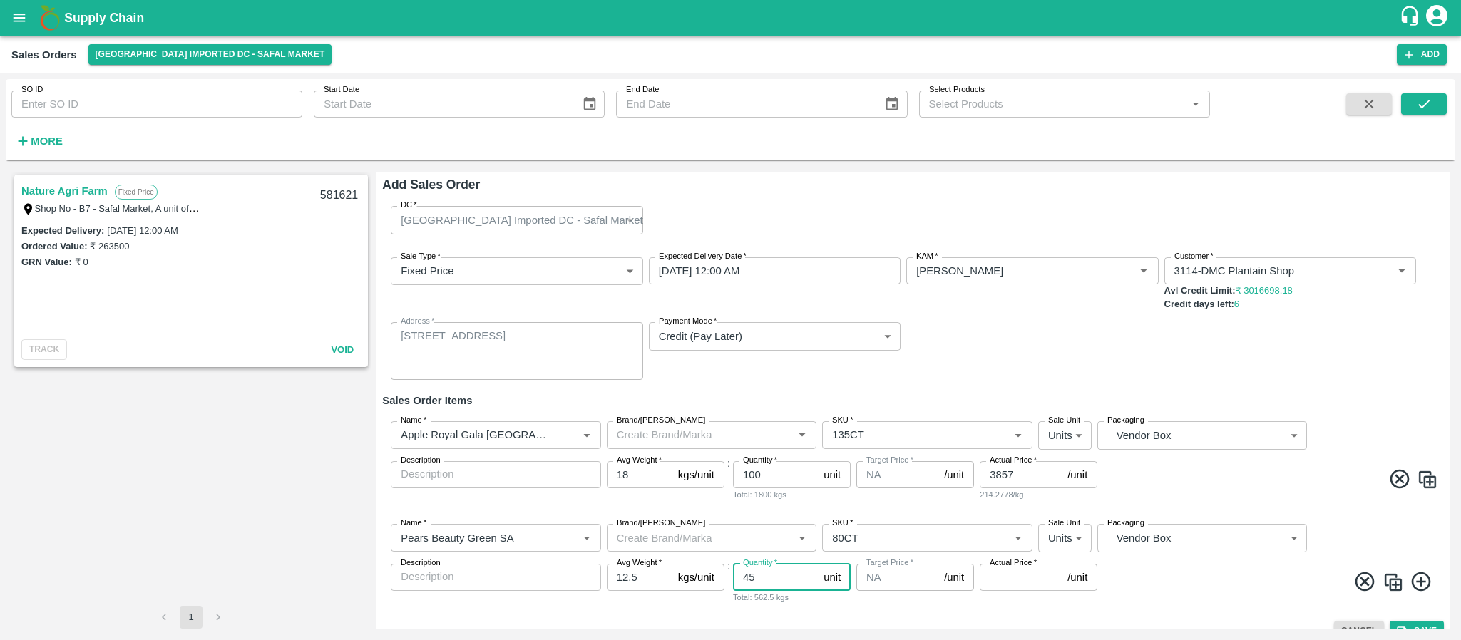
type input "45"
click at [997, 575] on input "Actual Price   *" at bounding box center [1021, 577] width 82 height 27
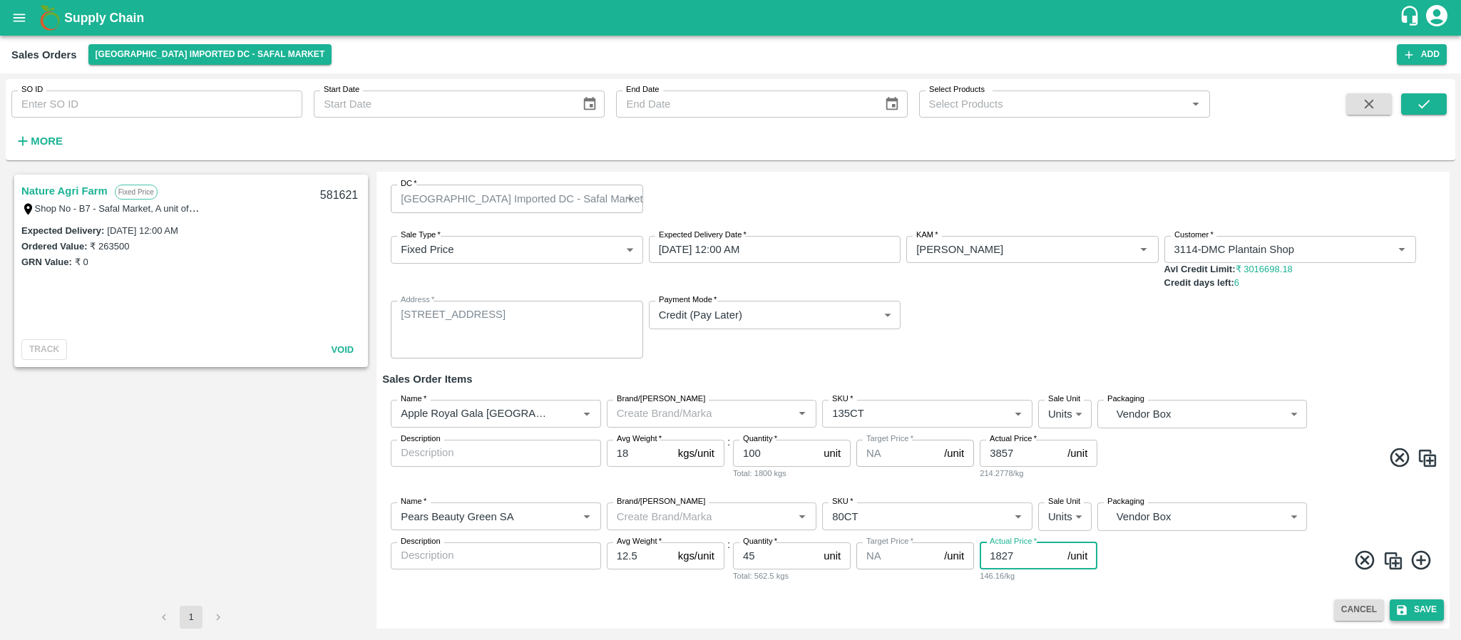
type input "1827"
click at [1407, 612] on button "Save" at bounding box center [1417, 610] width 54 height 21
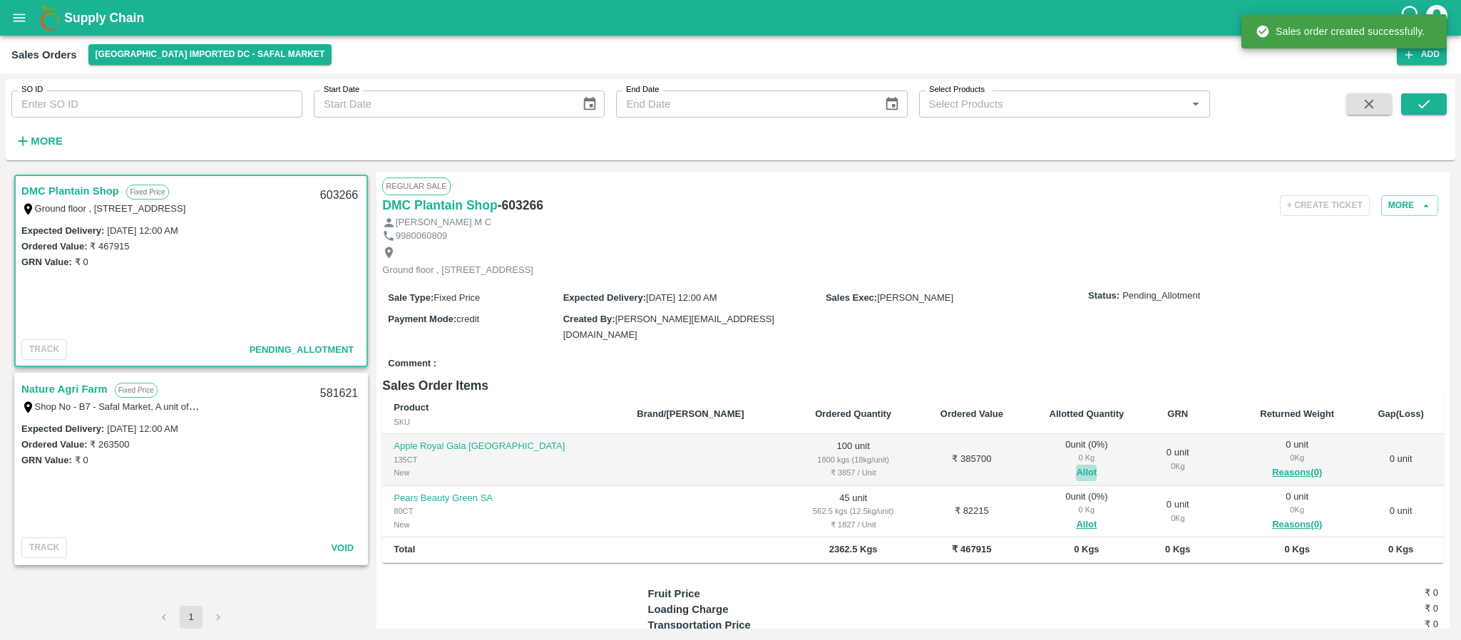
click at [1076, 471] on button "Allot" at bounding box center [1086, 473] width 21 height 16
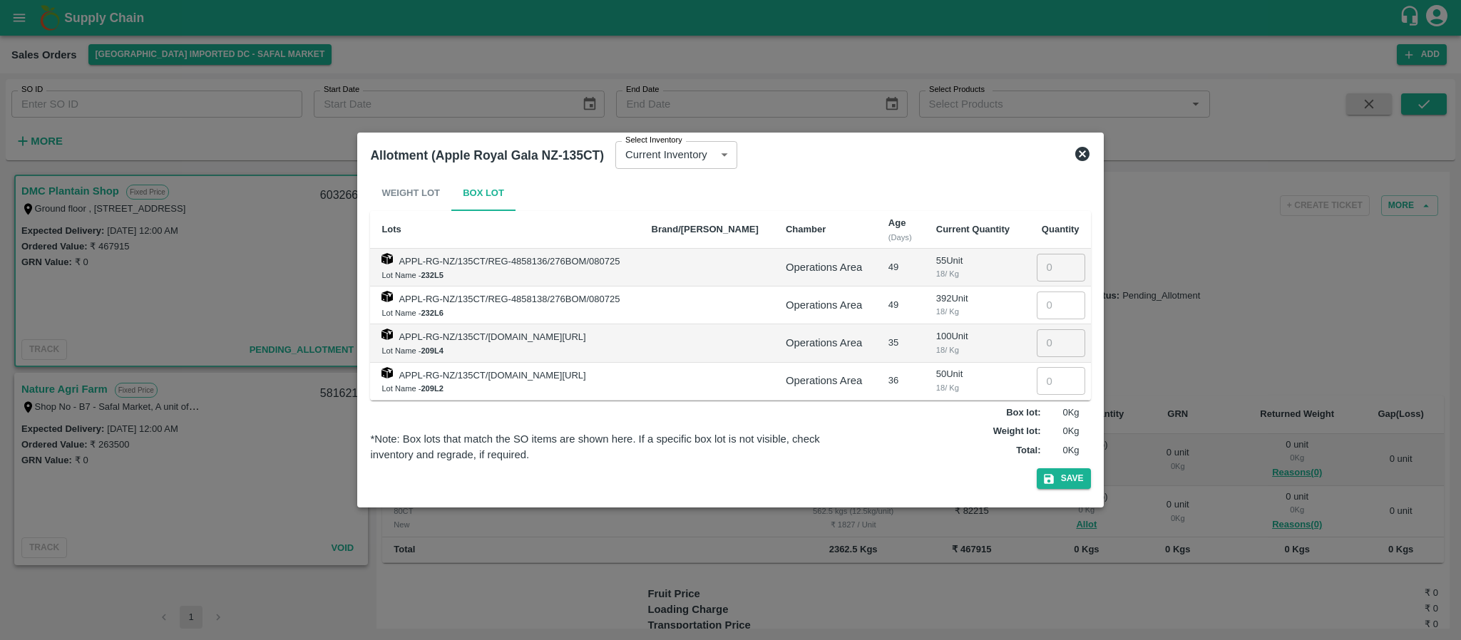
click at [1082, 154] on icon at bounding box center [1082, 153] width 17 height 17
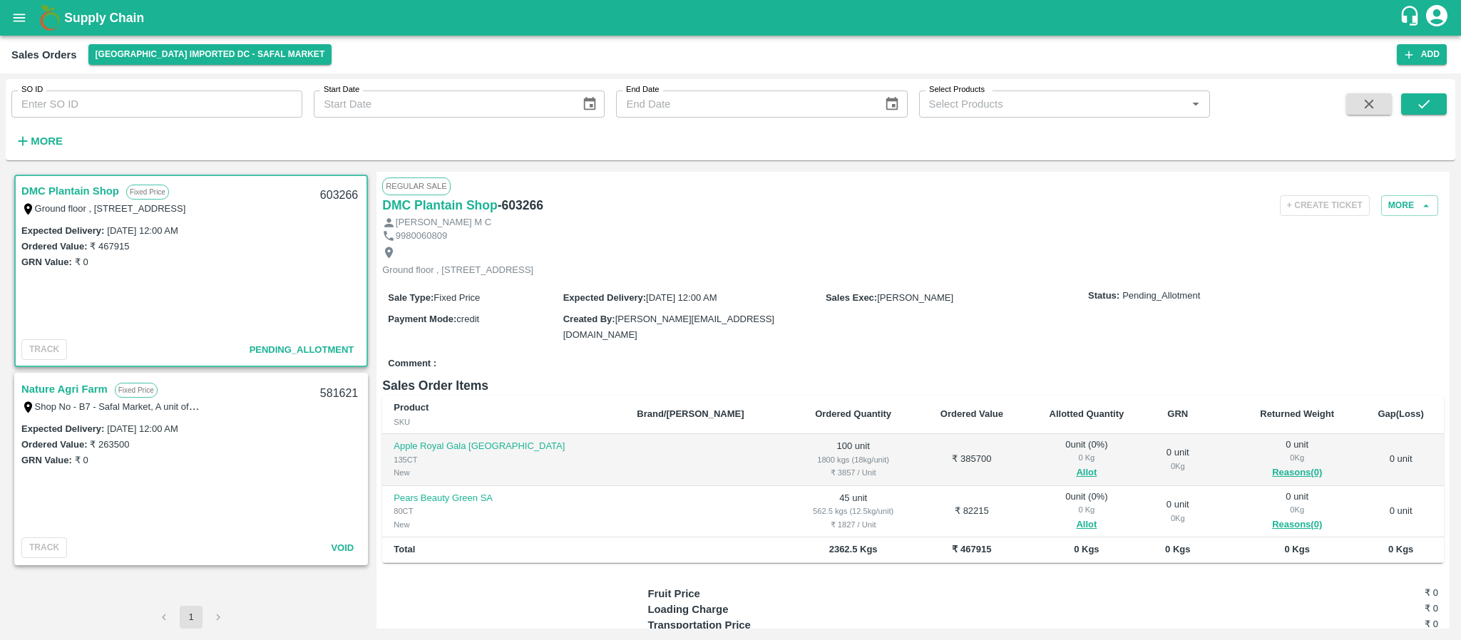
click at [1037, 518] on span "Allot" at bounding box center [1086, 525] width 99 height 16
click at [1076, 520] on button "Allot" at bounding box center [1086, 525] width 21 height 16
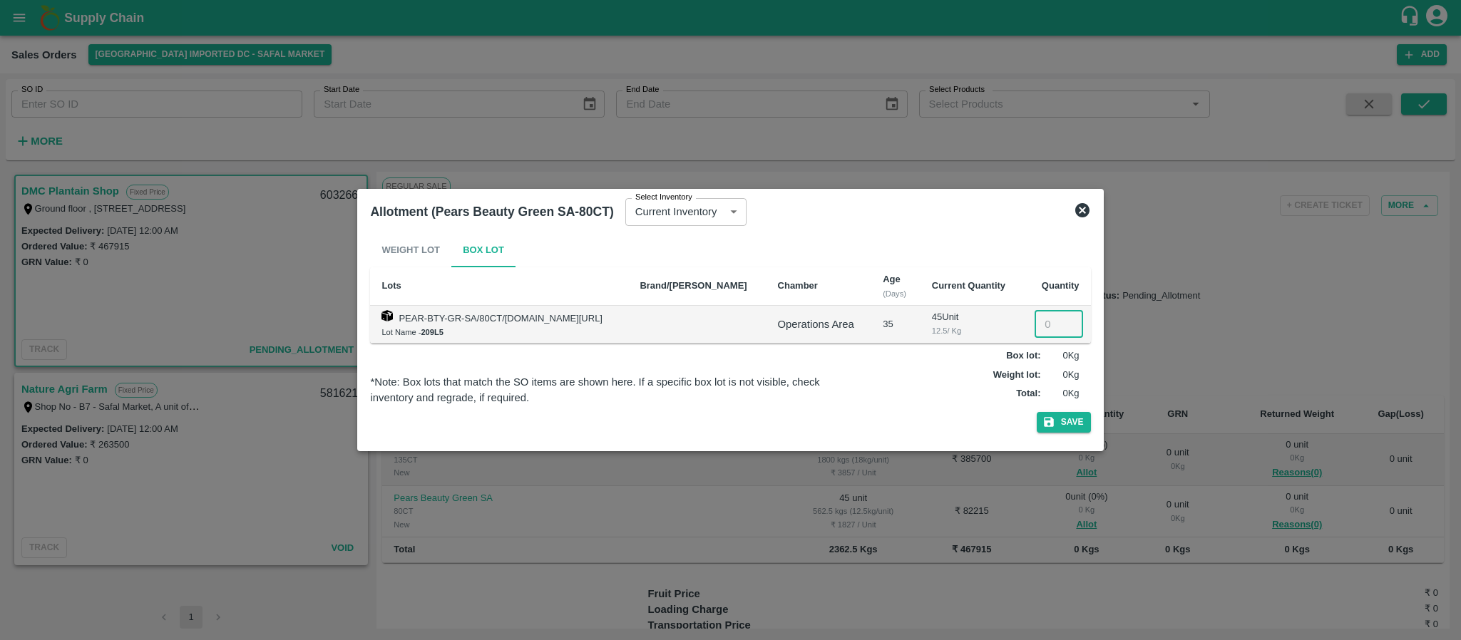
click at [1048, 332] on input "number" at bounding box center [1059, 324] width 48 height 27
type input "45"
click at [1055, 424] on button "Save" at bounding box center [1064, 422] width 54 height 21
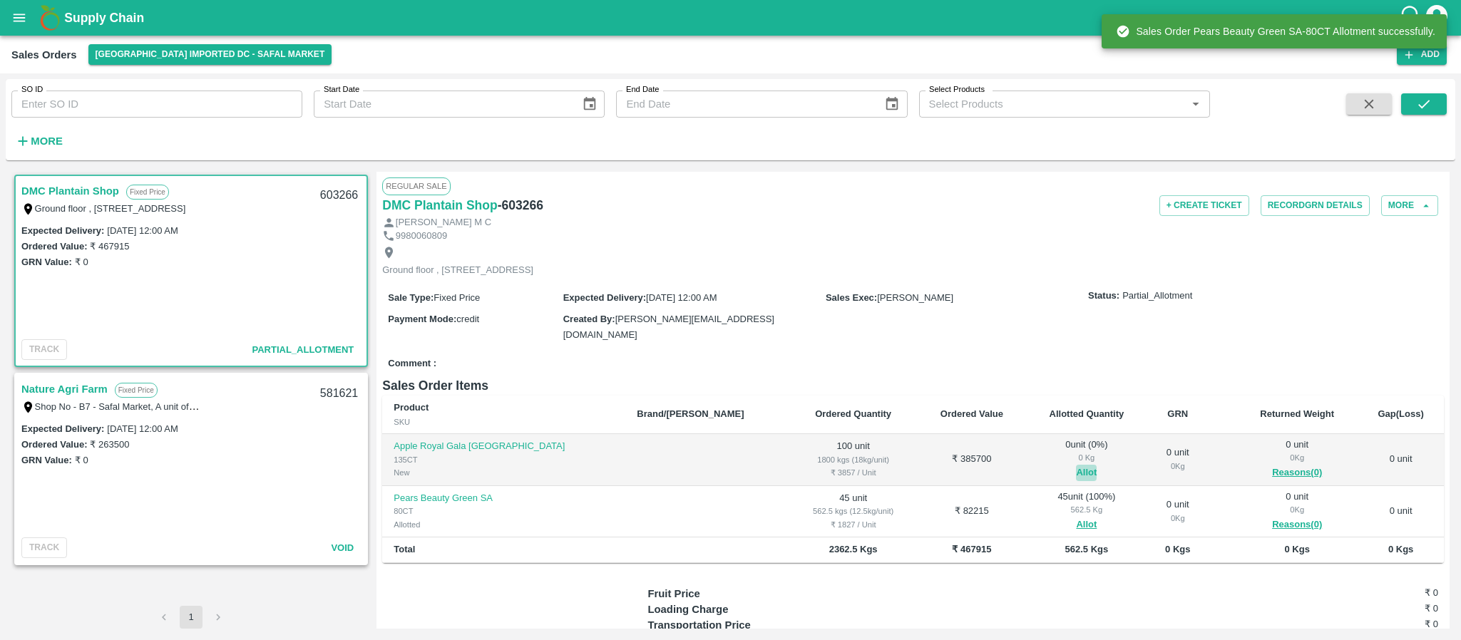
click at [1076, 465] on button "Allot" at bounding box center [1086, 473] width 21 height 16
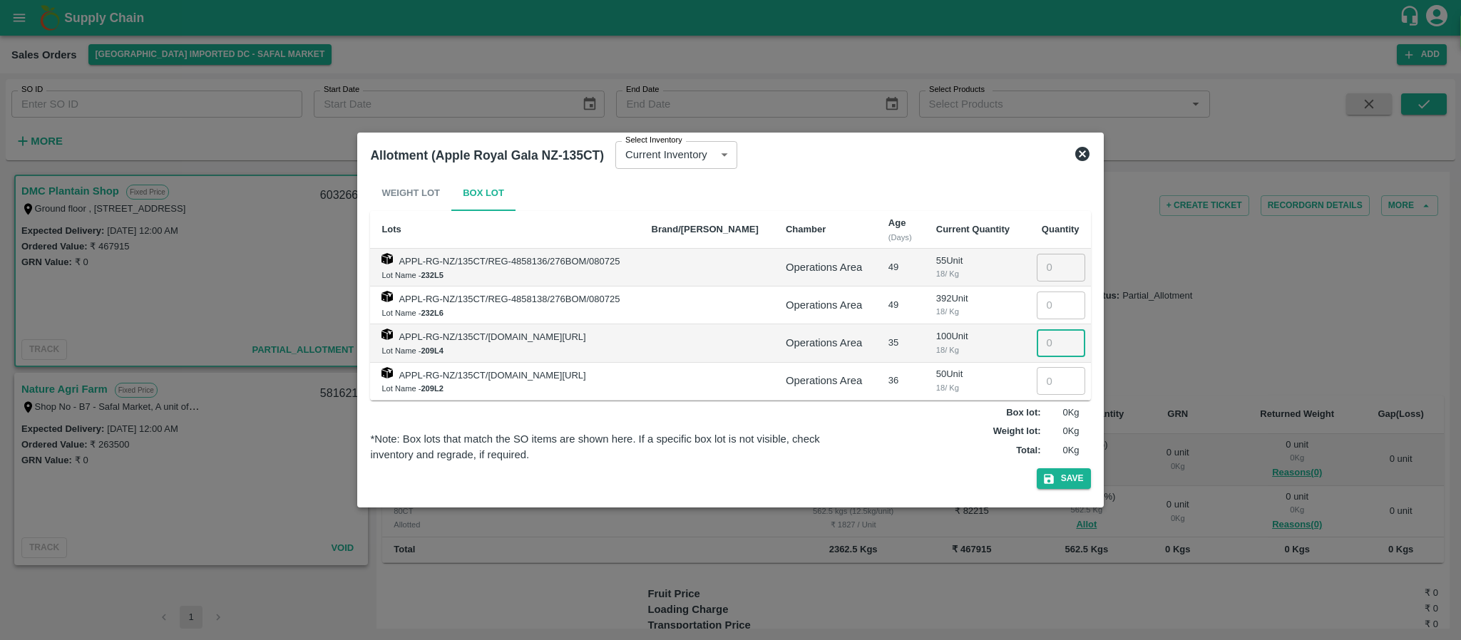
click at [1039, 346] on input "number" at bounding box center [1061, 342] width 48 height 27
type input "100"
click at [1051, 476] on icon "button" at bounding box center [1049, 479] width 10 height 10
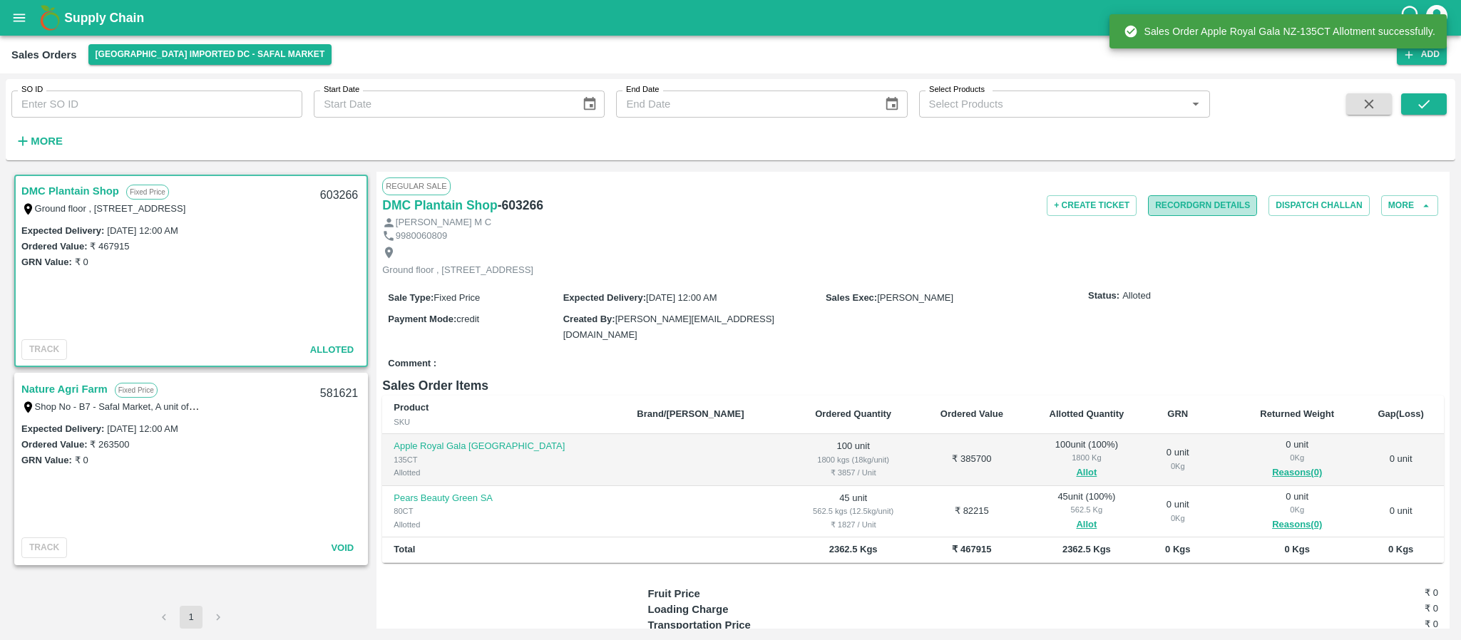
click at [1216, 199] on button "Record GRN Details" at bounding box center [1202, 205] width 109 height 21
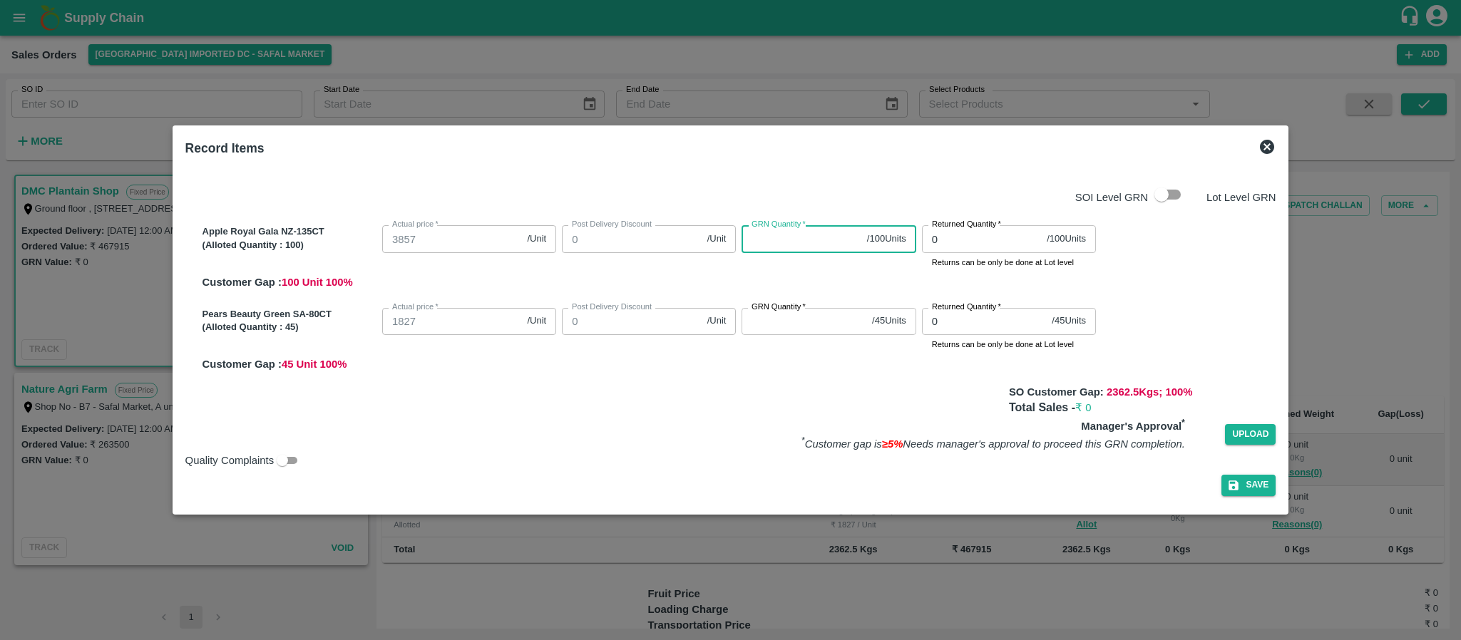
click at [800, 235] on input "GRN Quantity   *" at bounding box center [800, 238] width 119 height 27
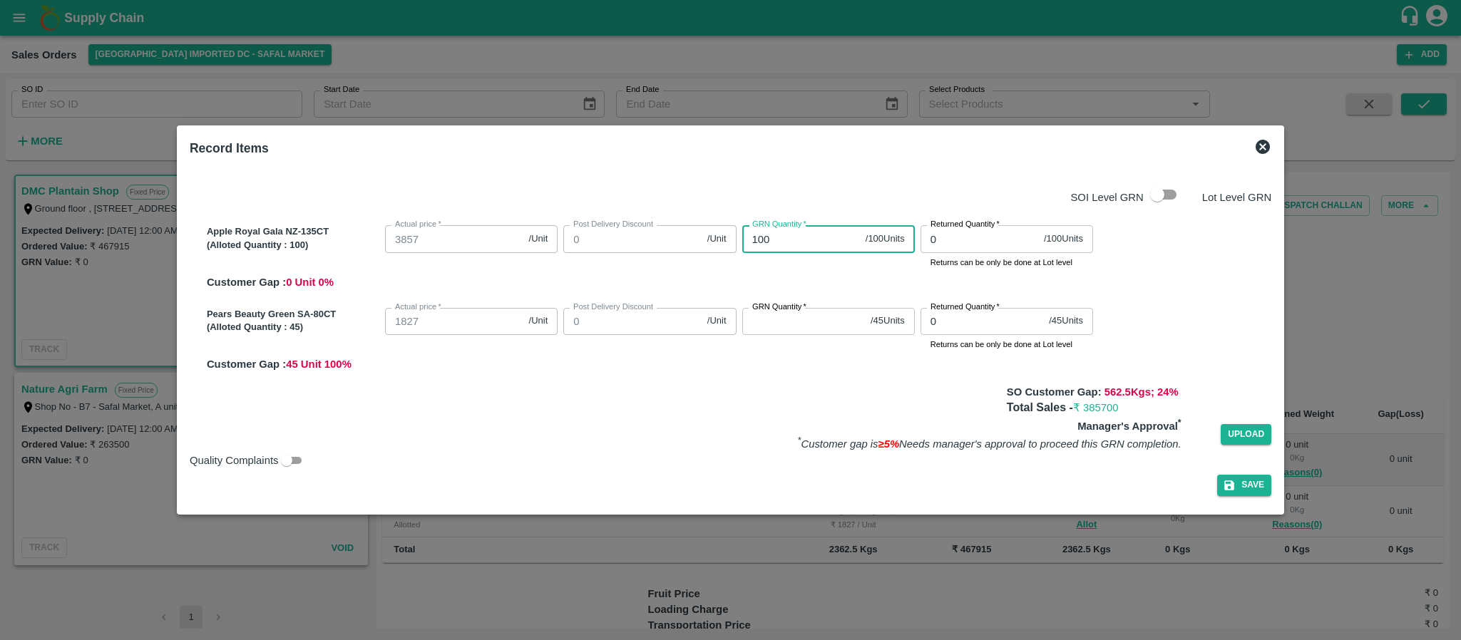
type input "100"
click at [761, 322] on input "GRN Quantity   *" at bounding box center [803, 321] width 123 height 27
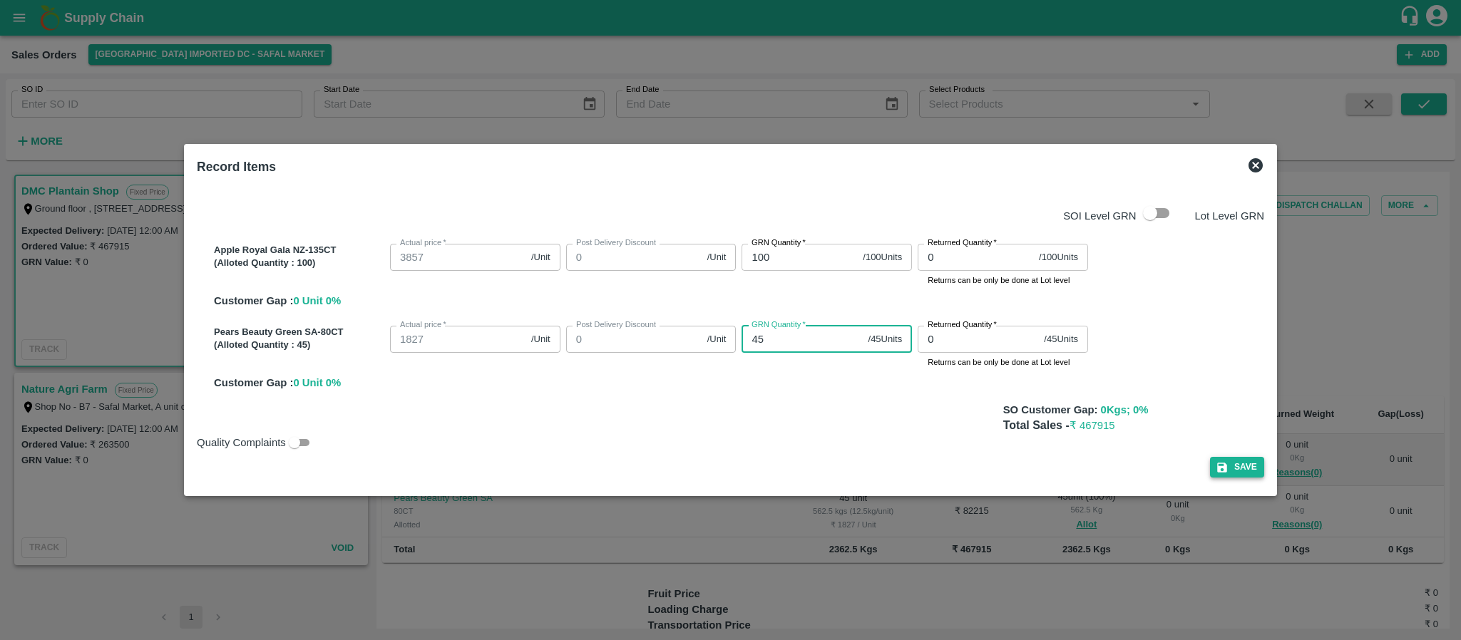
type input "45"
click at [1226, 467] on button "Save" at bounding box center [1237, 467] width 54 height 21
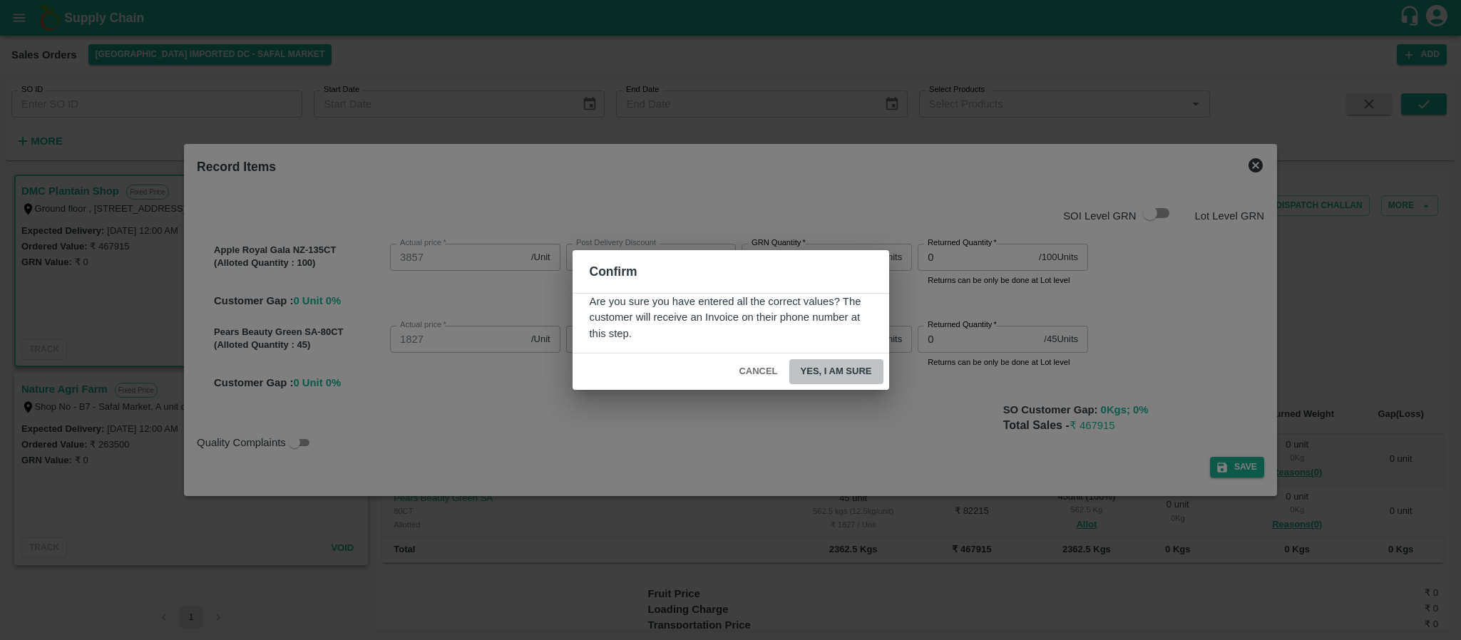
click at [819, 371] on button "Yes, I am sure" at bounding box center [836, 371] width 94 height 25
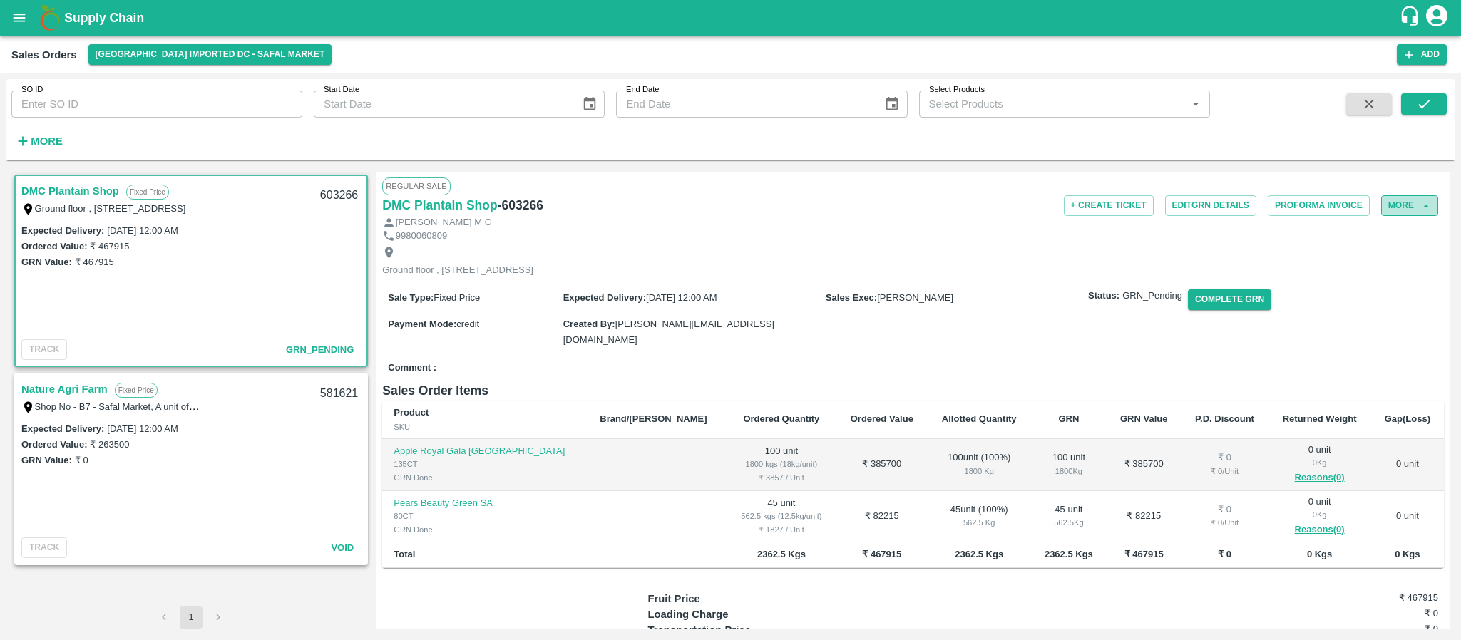
click at [1395, 202] on button "More" at bounding box center [1409, 205] width 57 height 21
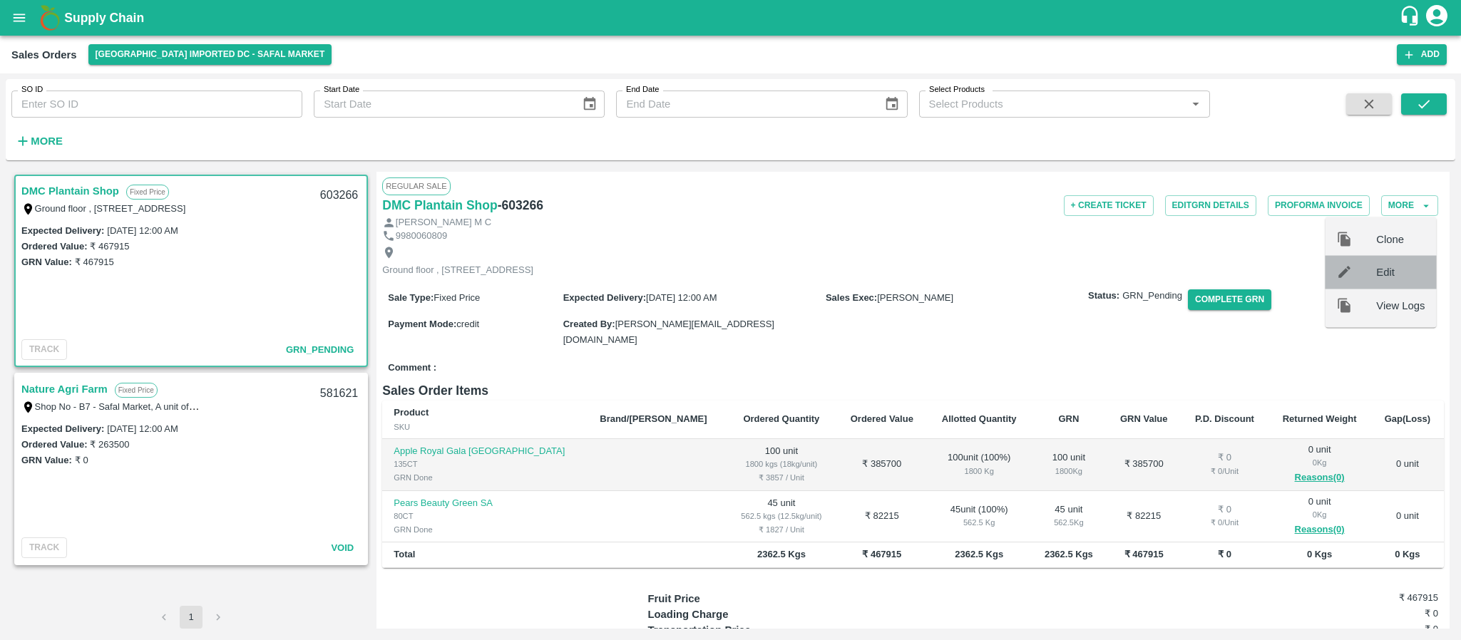
click at [1371, 265] on div at bounding box center [1356, 273] width 40 height 16
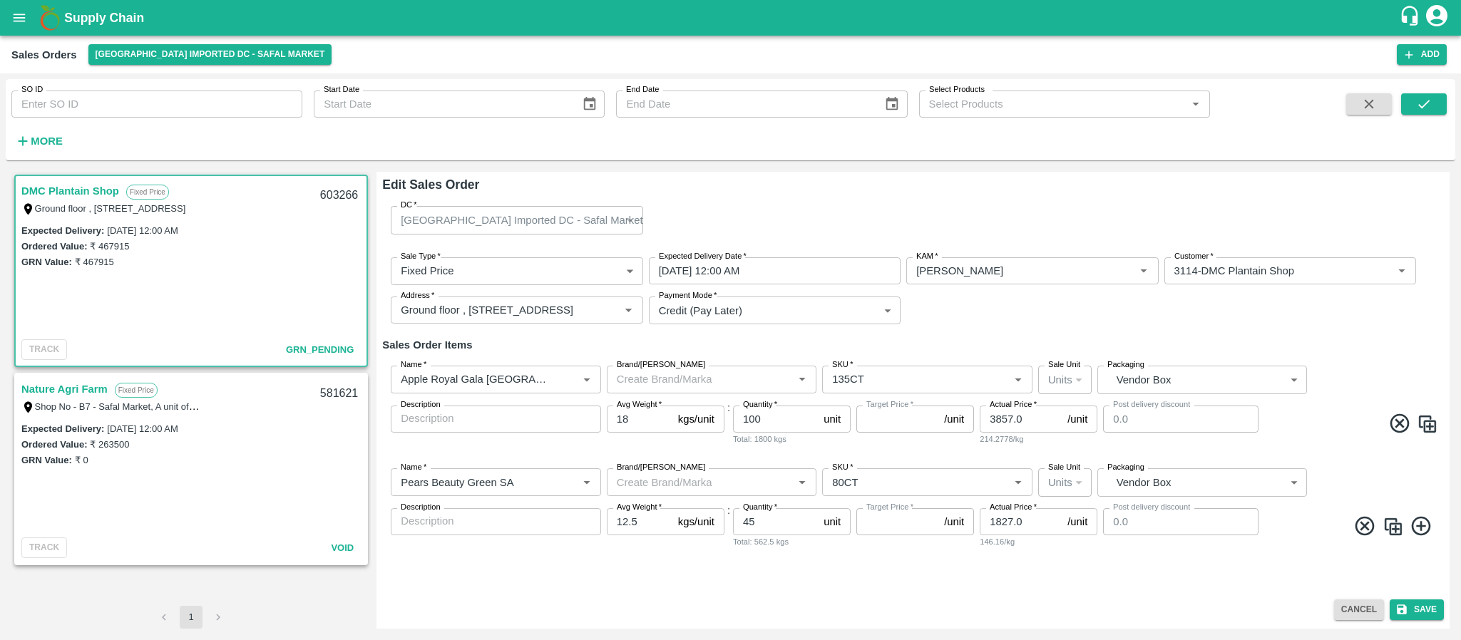
type input "NA"
click at [1417, 527] on icon at bounding box center [1422, 527] width 24 height 24
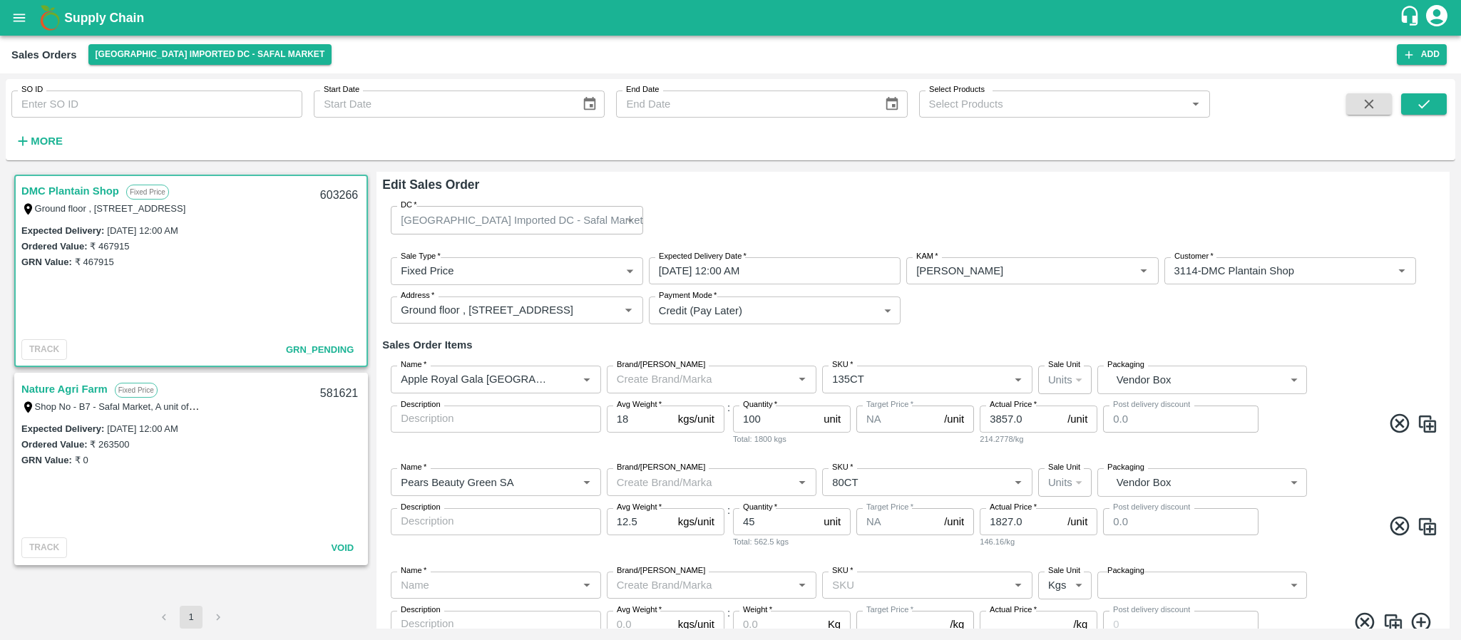
scroll to position [56, 0]
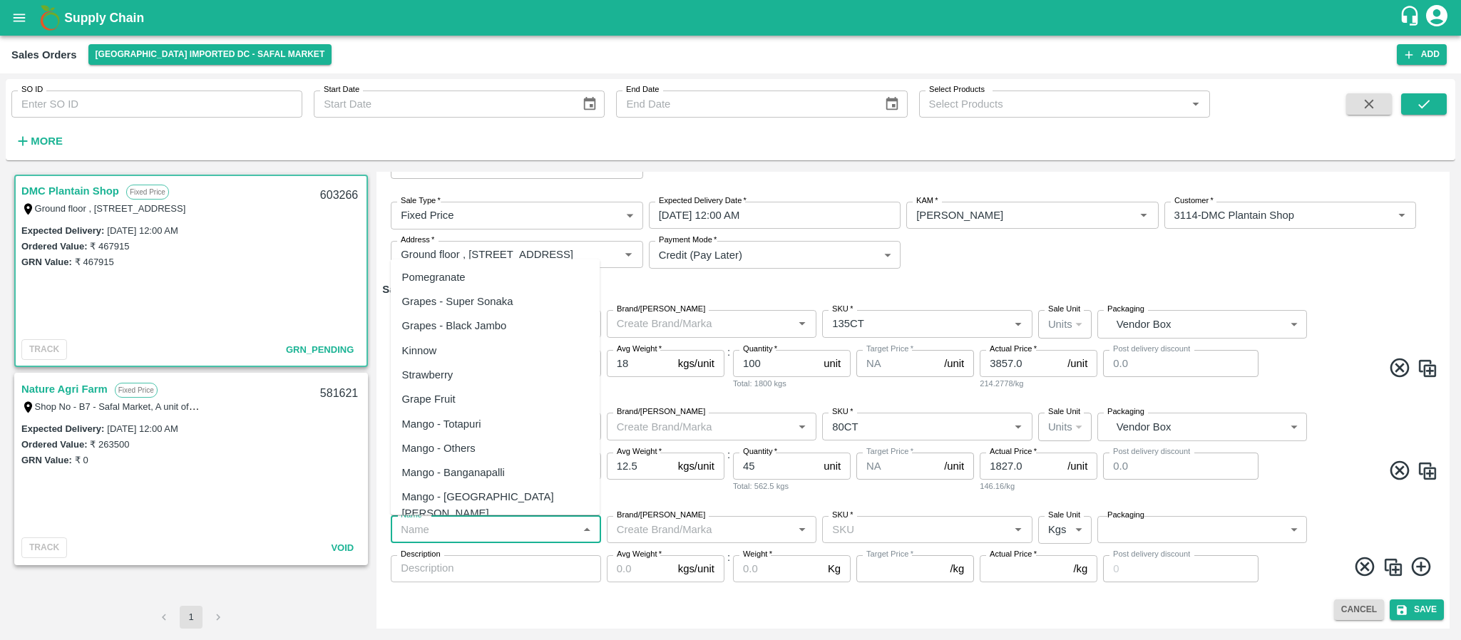
click at [476, 533] on input "Name   *" at bounding box center [484, 529] width 178 height 19
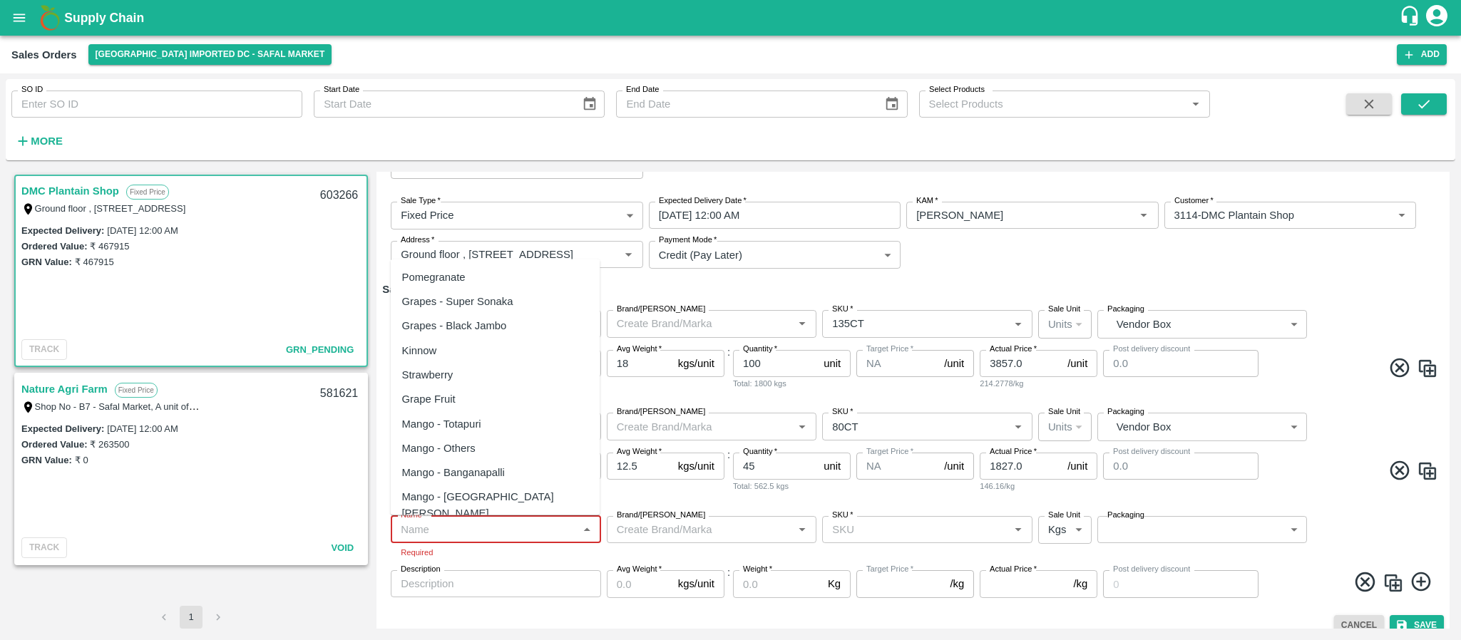
click at [456, 520] on input "Name   *" at bounding box center [484, 529] width 178 height 19
paste input "Apple Royal Gala NZ"
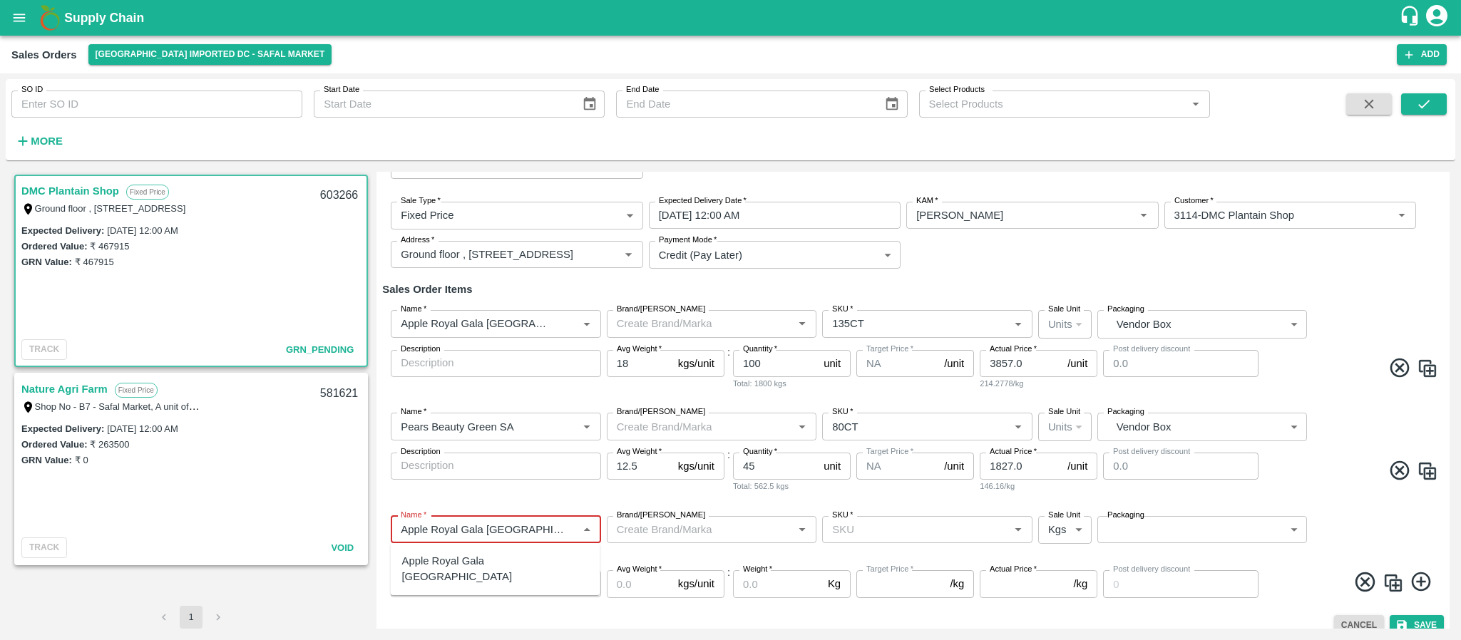
click at [473, 557] on div "Apple Royal Gala NZ" at bounding box center [495, 569] width 187 height 32
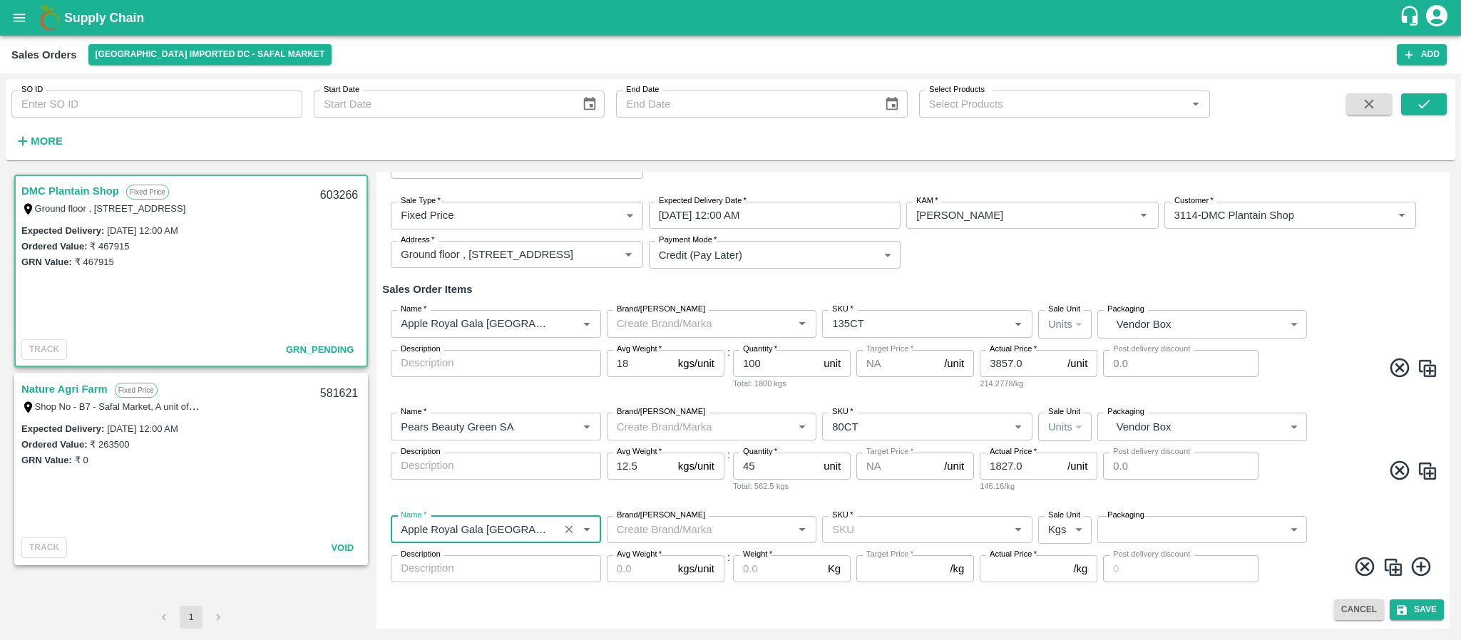
type input "Apple Royal Gala NZ"
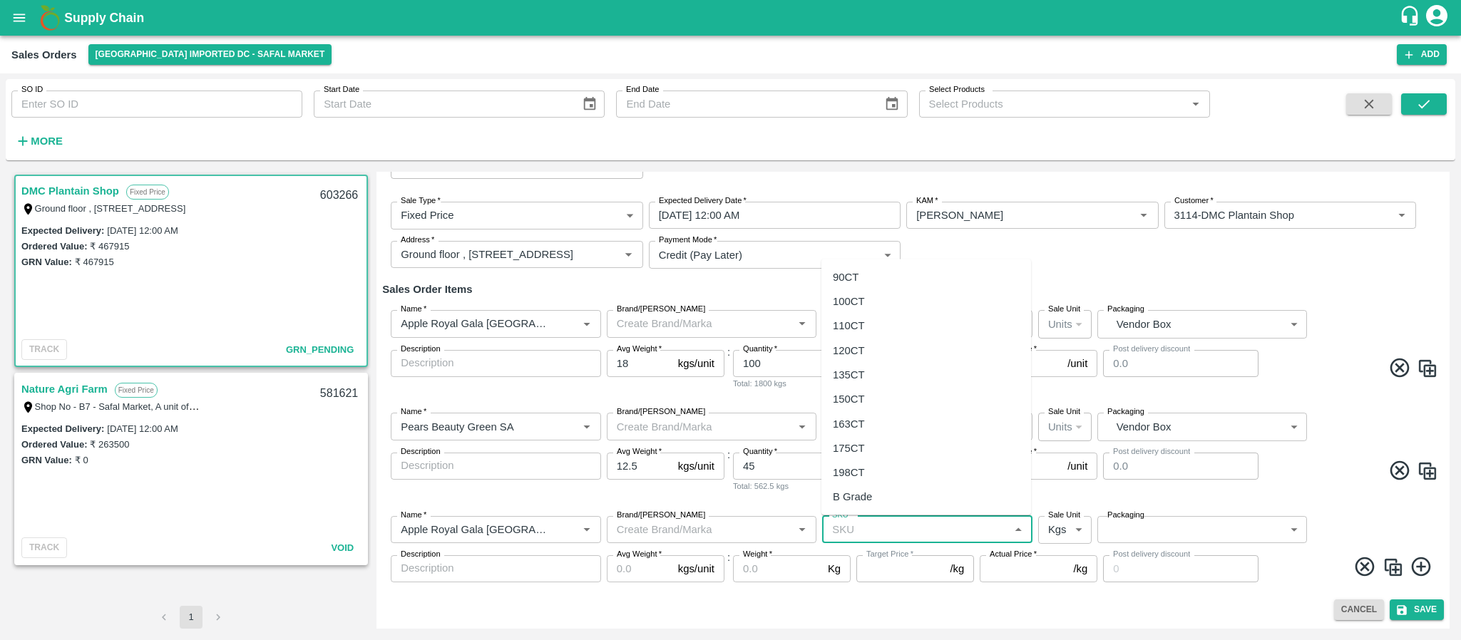
click at [841, 530] on input "SKU   *" at bounding box center [915, 529] width 178 height 19
click at [850, 377] on div "135CT" at bounding box center [849, 374] width 32 height 16
type input "135CT"
type input "NA"
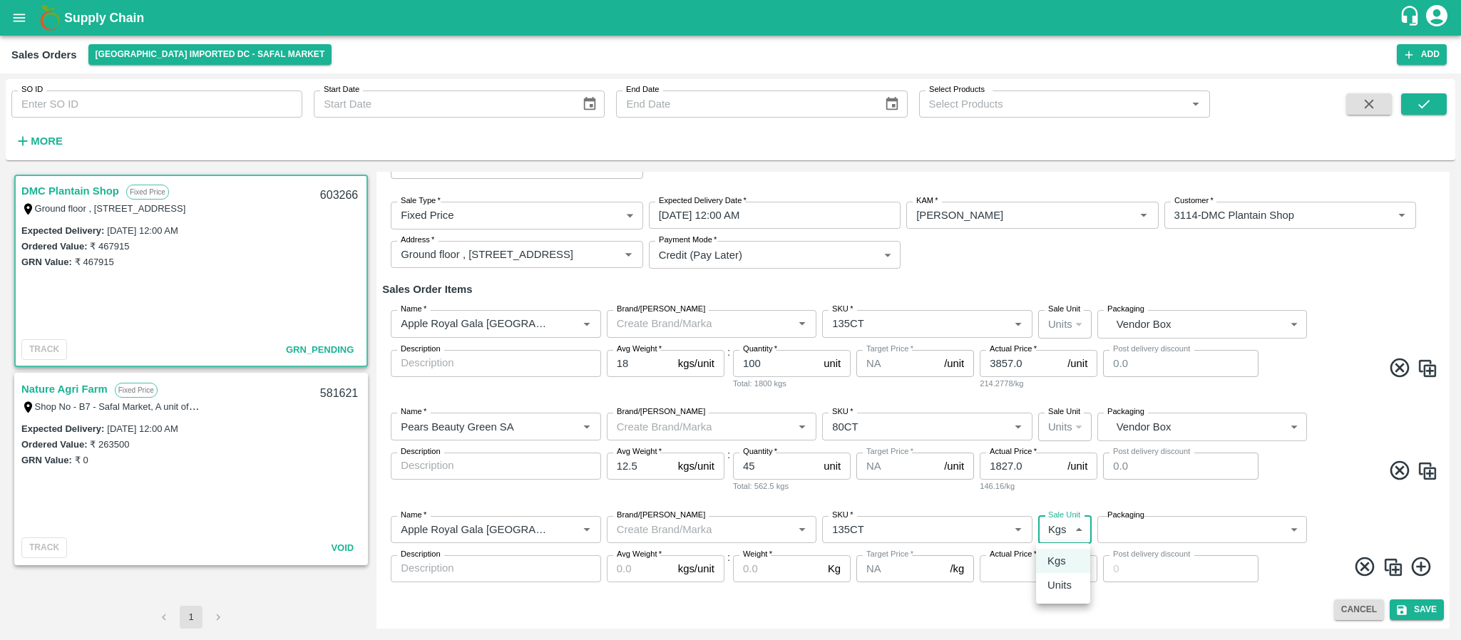
drag, startPoint x: 1072, startPoint y: 522, endPoint x: 1057, endPoint y: 602, distance: 81.2
click at [1057, 602] on body "Supply Chain Sales Orders Bangalore Imported DC - Safal Market Add SO ID SO ID …" at bounding box center [730, 320] width 1461 height 640
click at [1059, 585] on p "Units" at bounding box center [1059, 585] width 24 height 16
type input "2"
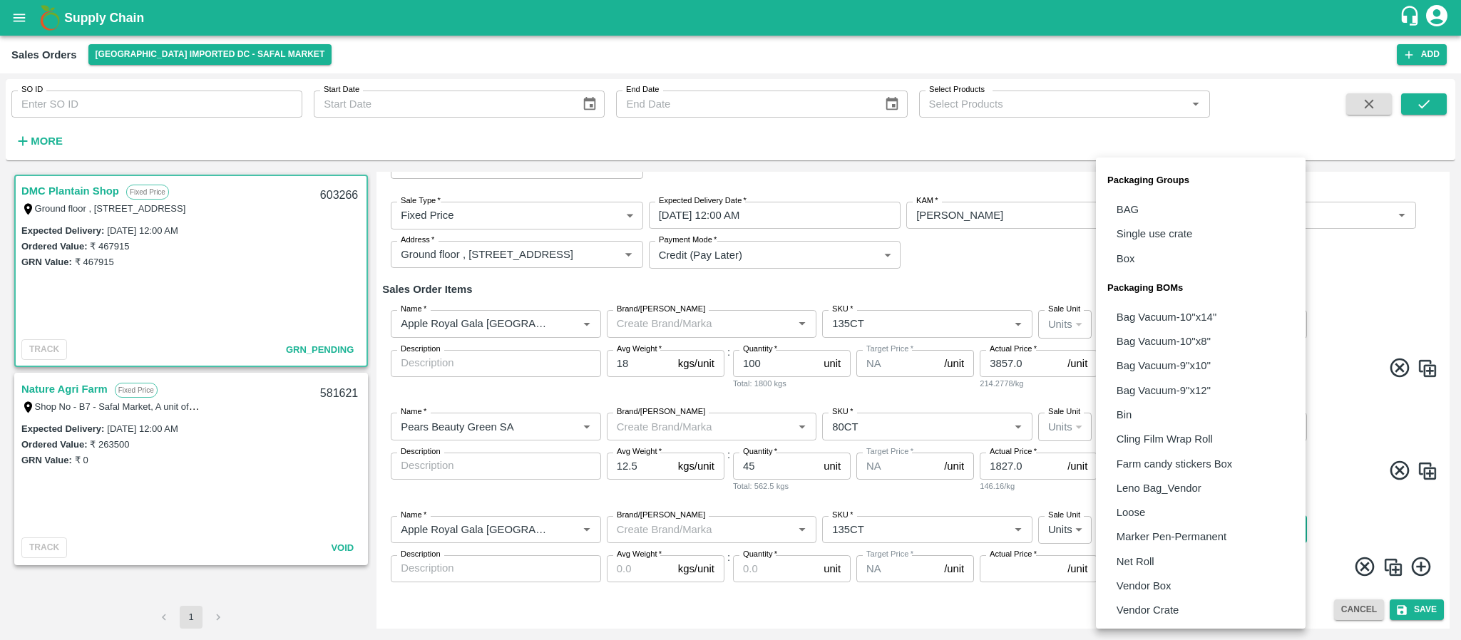
click at [1153, 520] on body "Supply Chain Sales Orders Bangalore Imported DC - Safal Market Add SO ID SO ID …" at bounding box center [730, 320] width 1461 height 640
click at [1155, 584] on p "Vendor Box" at bounding box center [1143, 586] width 55 height 16
type input "BOM/276"
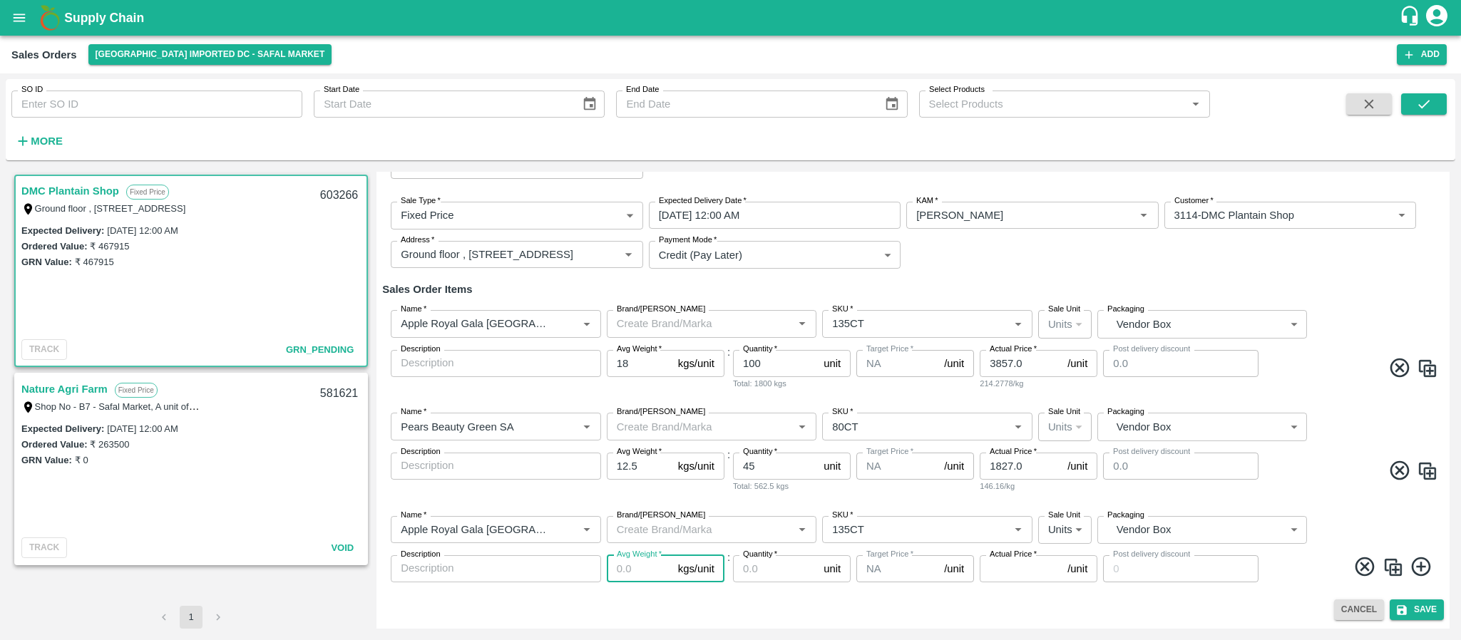
click at [622, 561] on input "Avg Weight   *" at bounding box center [640, 568] width 66 height 27
type input "18"
click at [749, 560] on input "Quantity   *" at bounding box center [775, 568] width 85 height 27
type input "50"
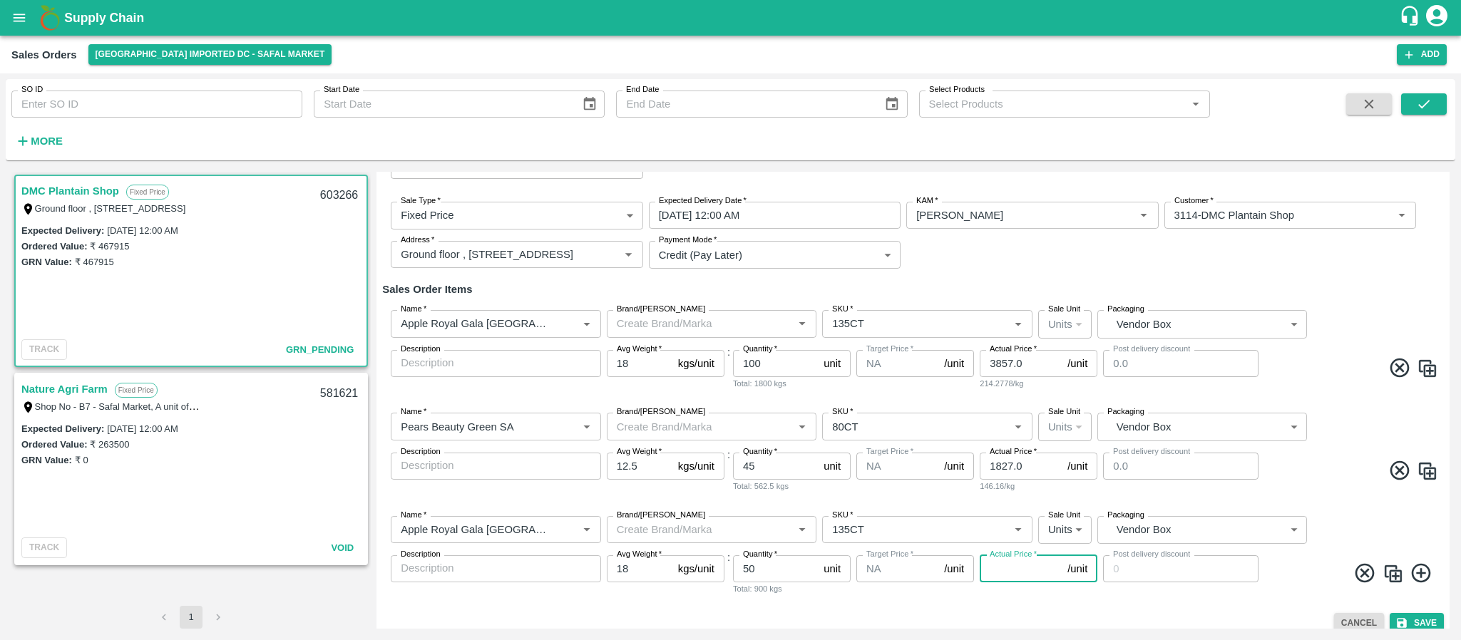
click at [1040, 568] on input "Actual Price   *" at bounding box center [1021, 568] width 82 height 27
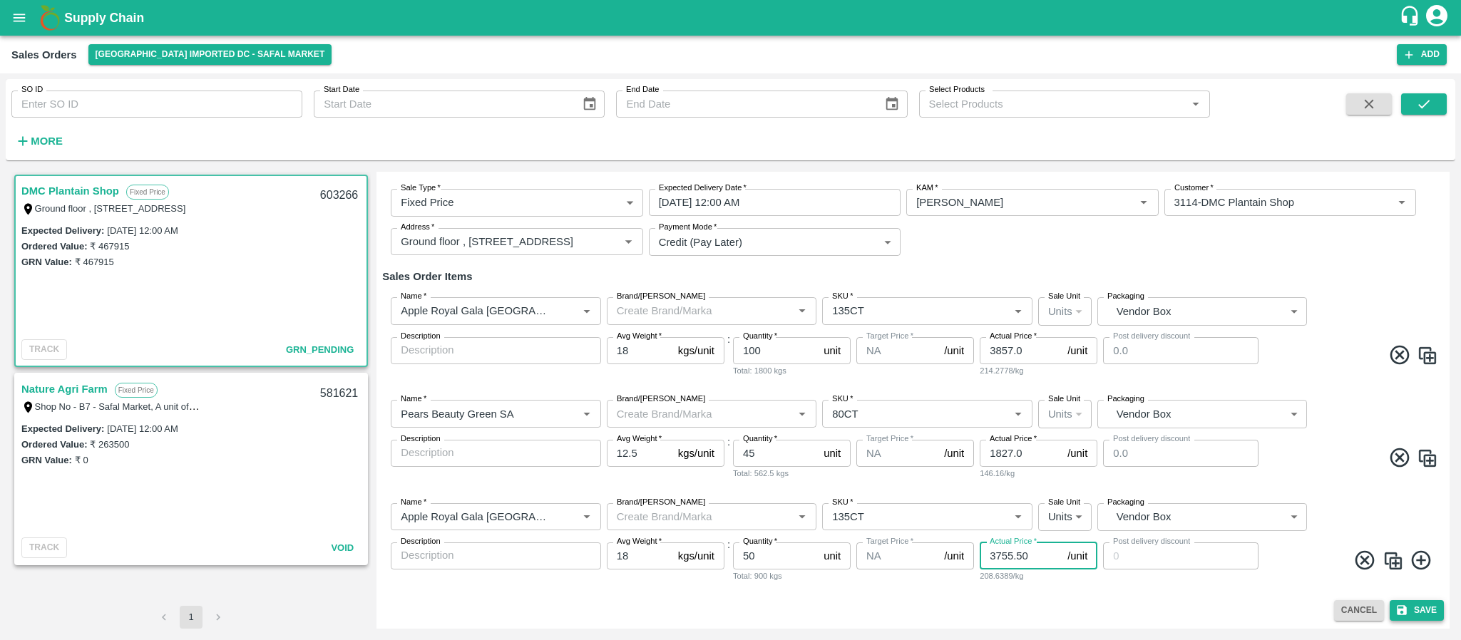
type input "3755.50"
click at [1412, 608] on button "Save" at bounding box center [1417, 610] width 54 height 21
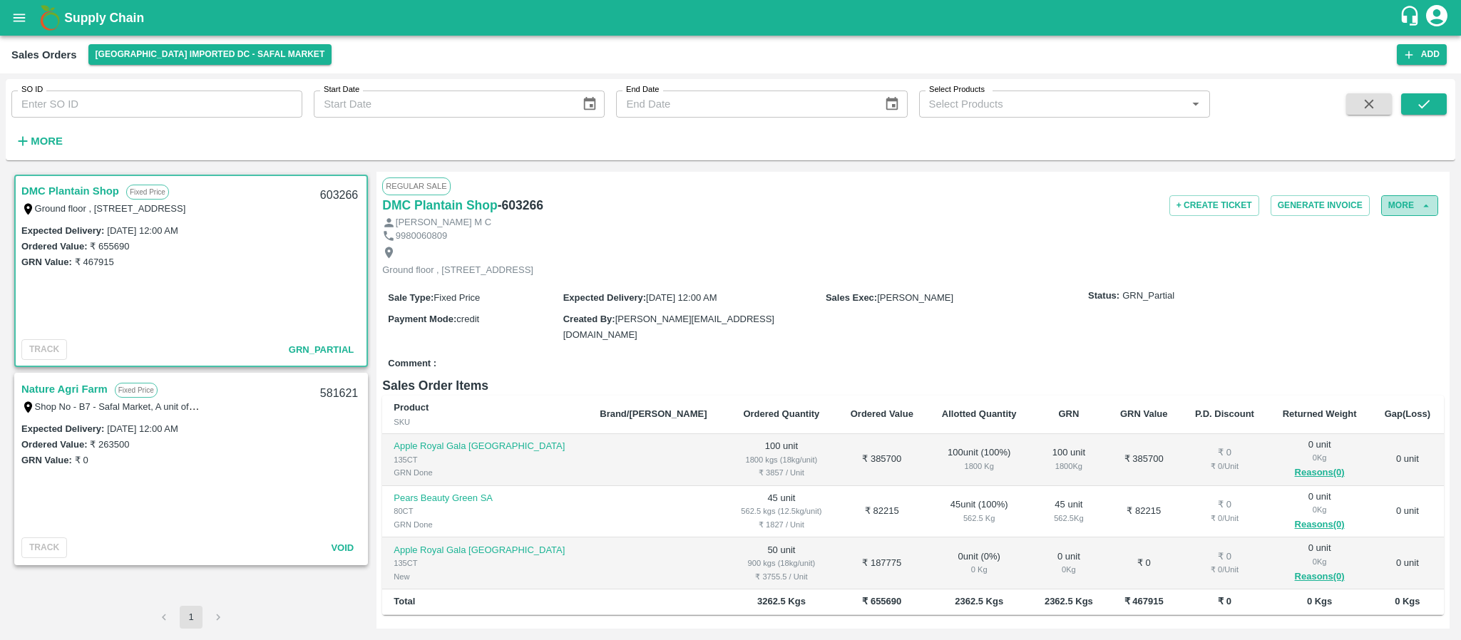
click at [1412, 204] on button "More" at bounding box center [1409, 205] width 57 height 21
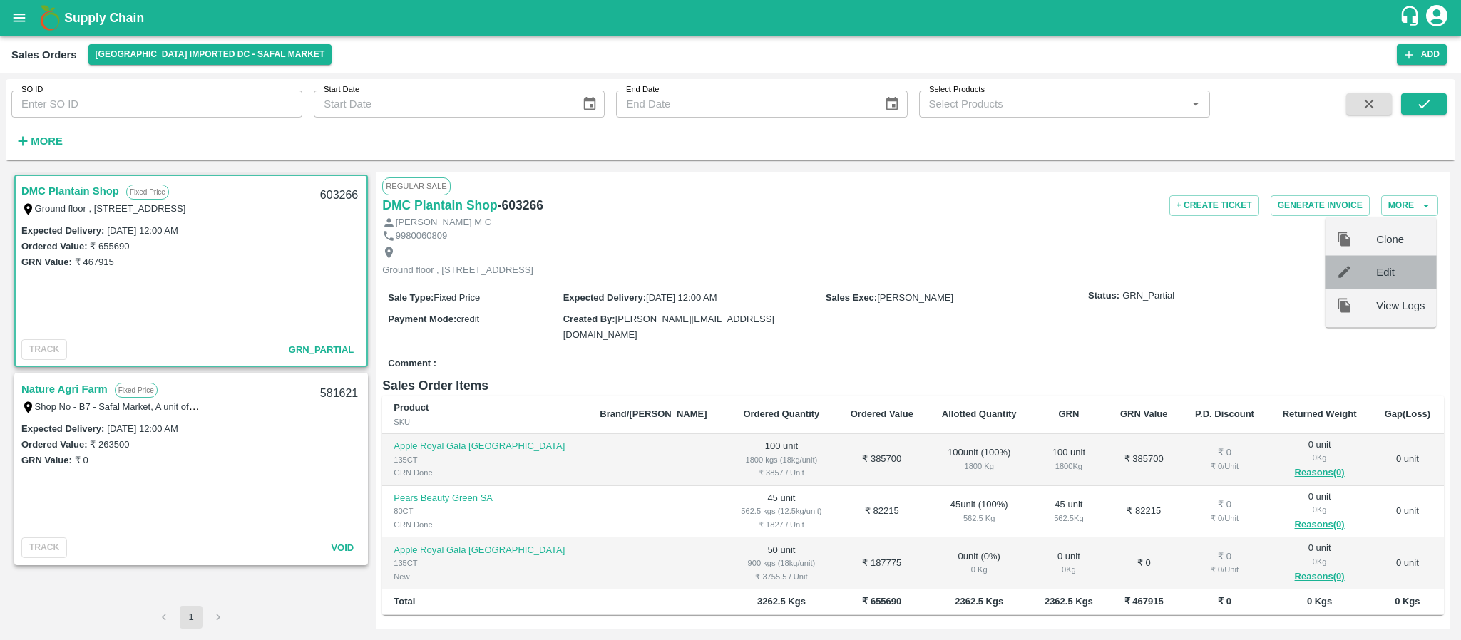
click at [1376, 265] on span "Edit" at bounding box center [1400, 273] width 48 height 16
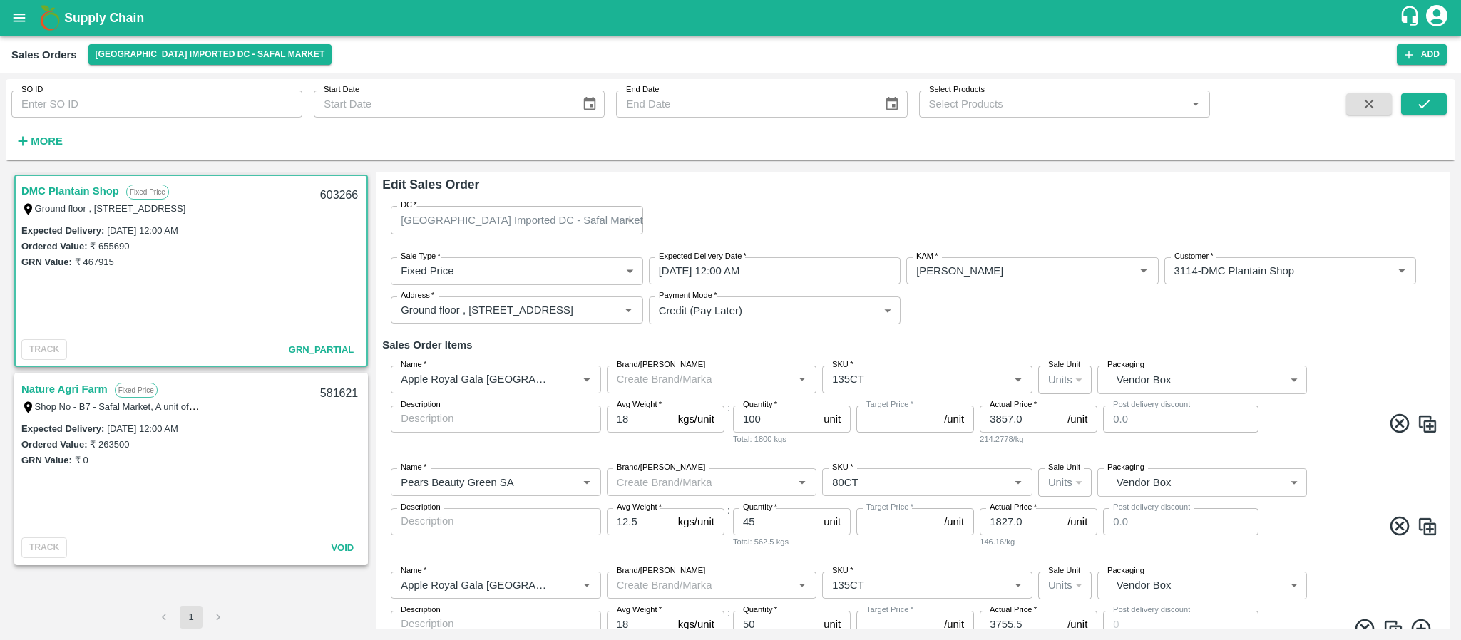
type input "NA"
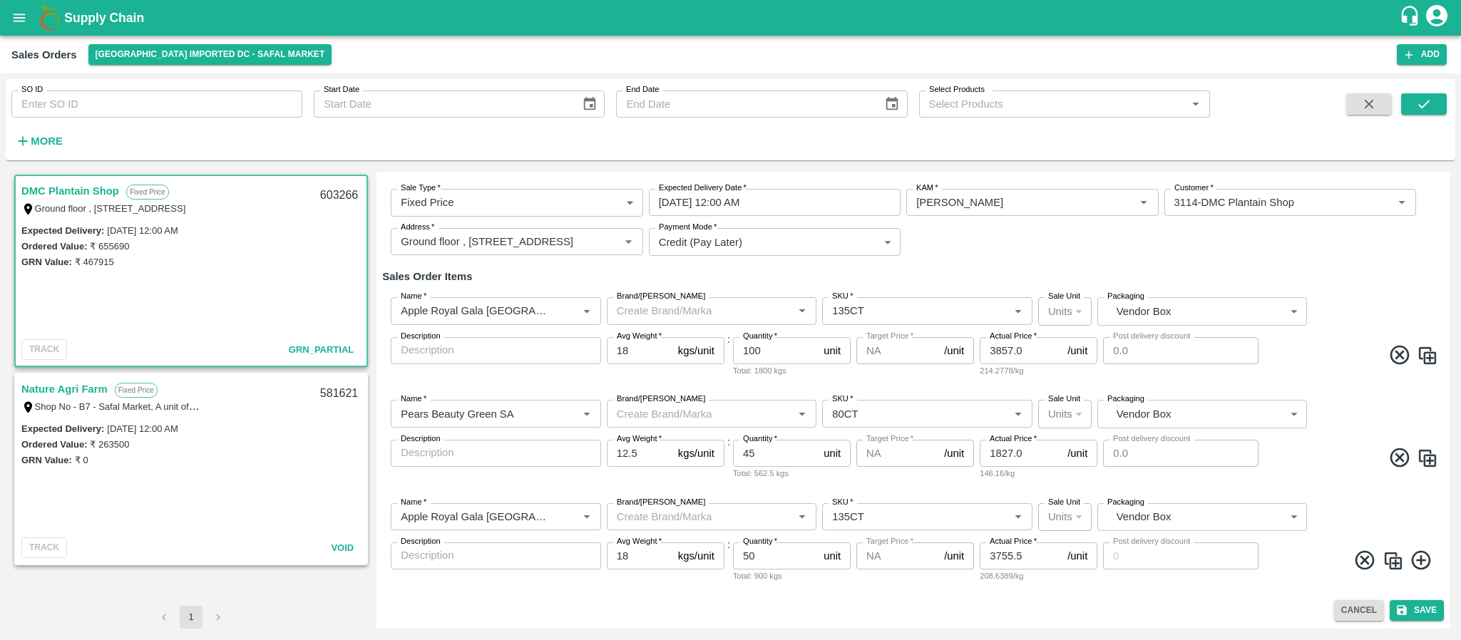
click at [1360, 553] on icon at bounding box center [1365, 561] width 24 height 24
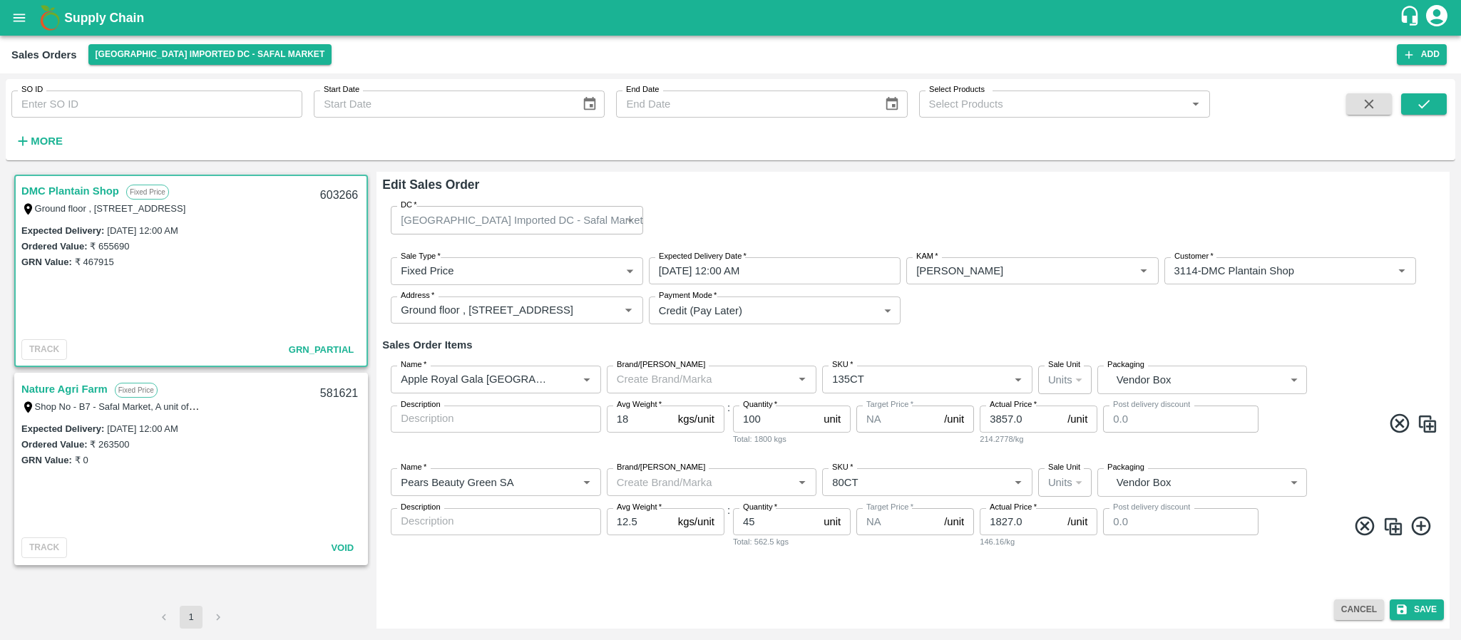
scroll to position [0, 0]
click at [1410, 608] on button "Save" at bounding box center [1417, 610] width 54 height 21
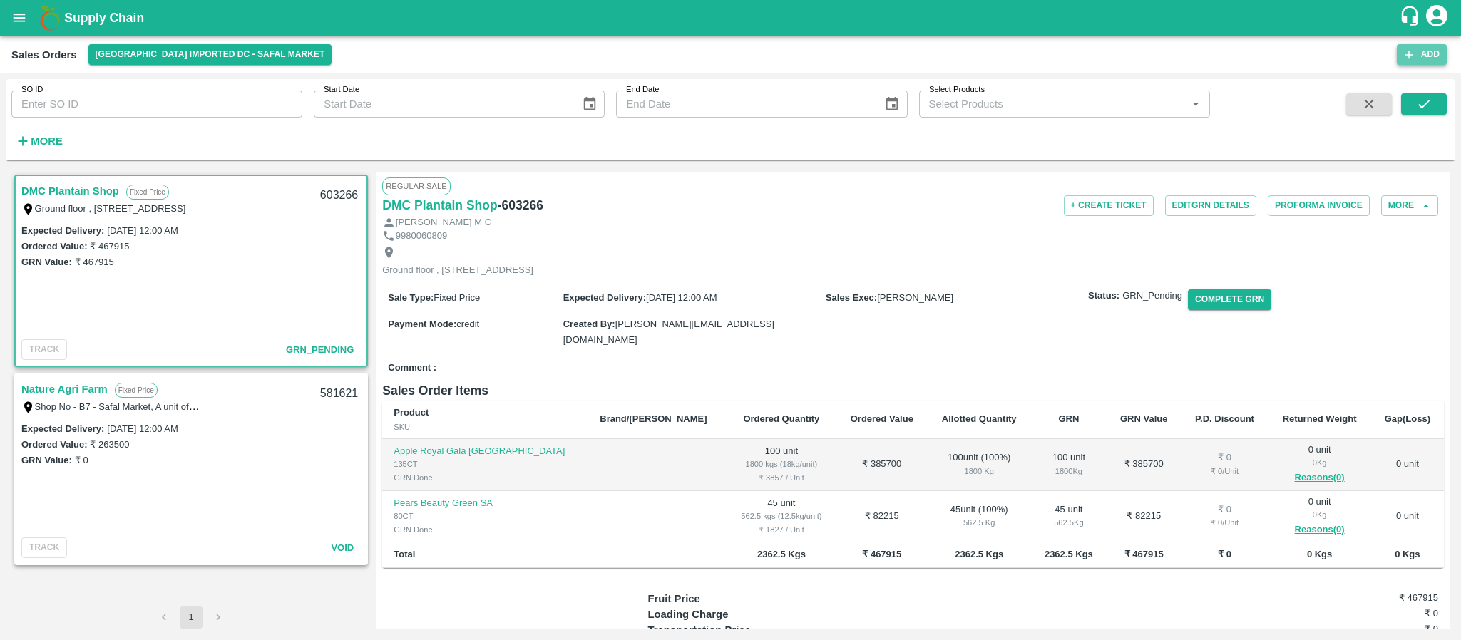
click at [1418, 58] on button "Add" at bounding box center [1422, 54] width 50 height 21
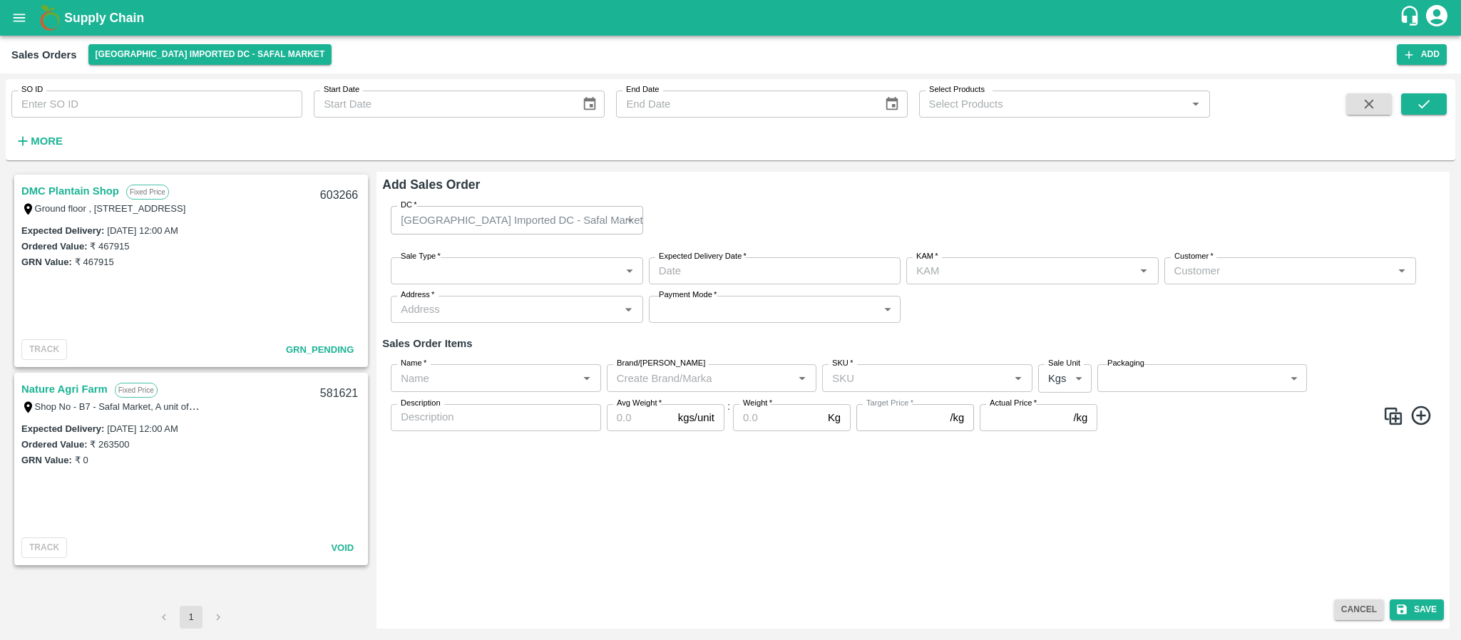
type input "[PERSON_NAME]"
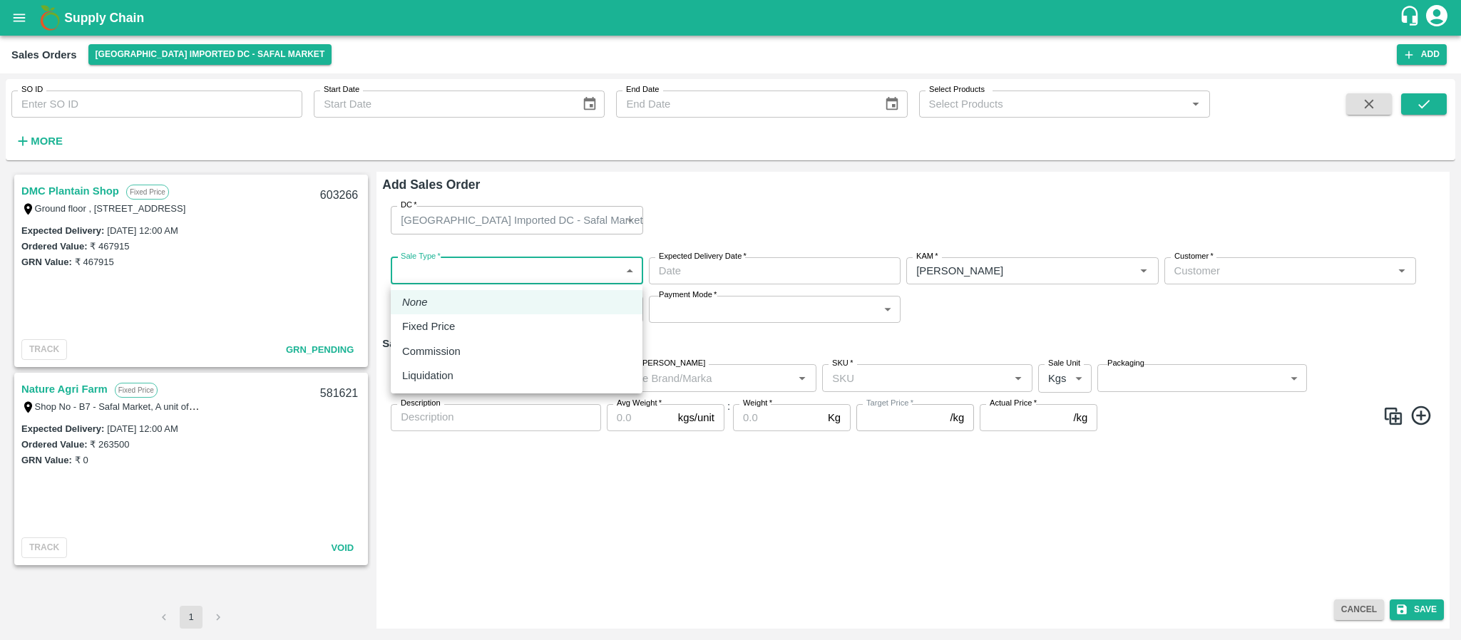
click at [520, 265] on body "Supply Chain Sales Orders Bangalore Imported DC - Safal Market Add SO ID SO ID …" at bounding box center [730, 320] width 1461 height 640
click at [449, 319] on p "Fixed Price" at bounding box center [428, 327] width 53 height 16
type input "1"
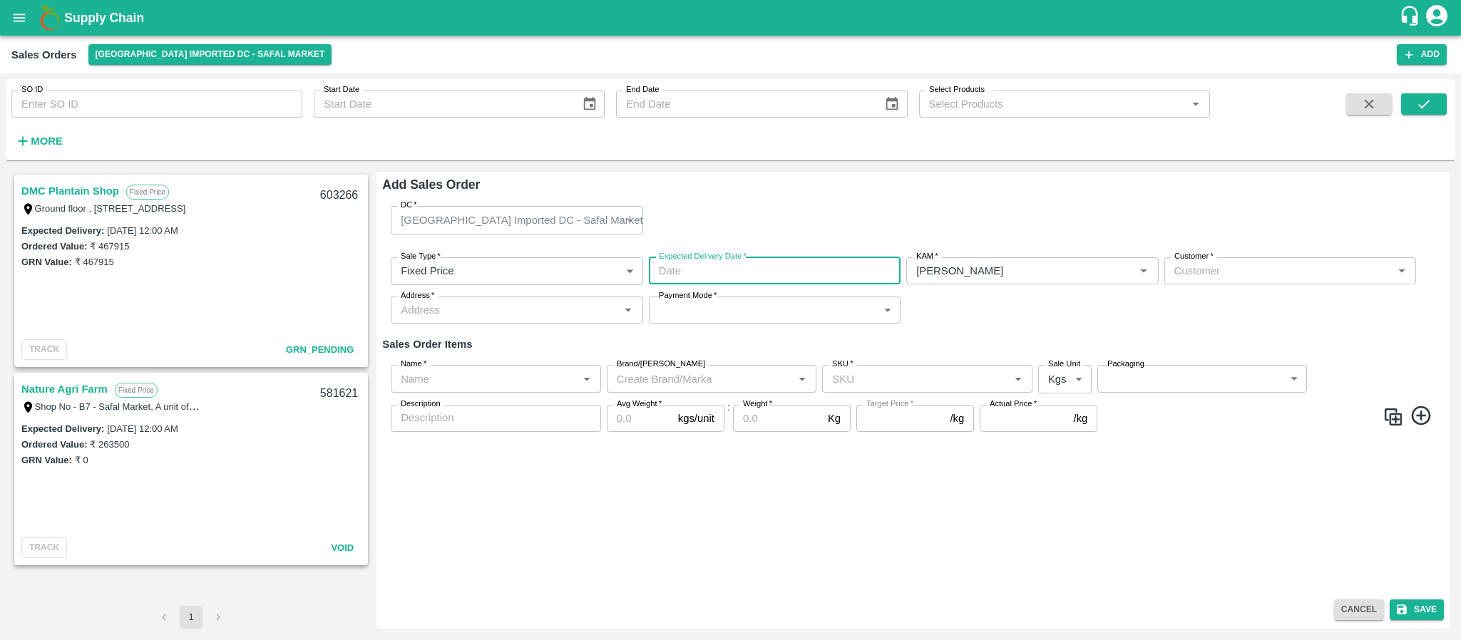
type input "DD/MM/YYYY hh:mm aa"
click at [725, 283] on input "DD/MM/YYYY hh:mm aa" at bounding box center [770, 270] width 242 height 27
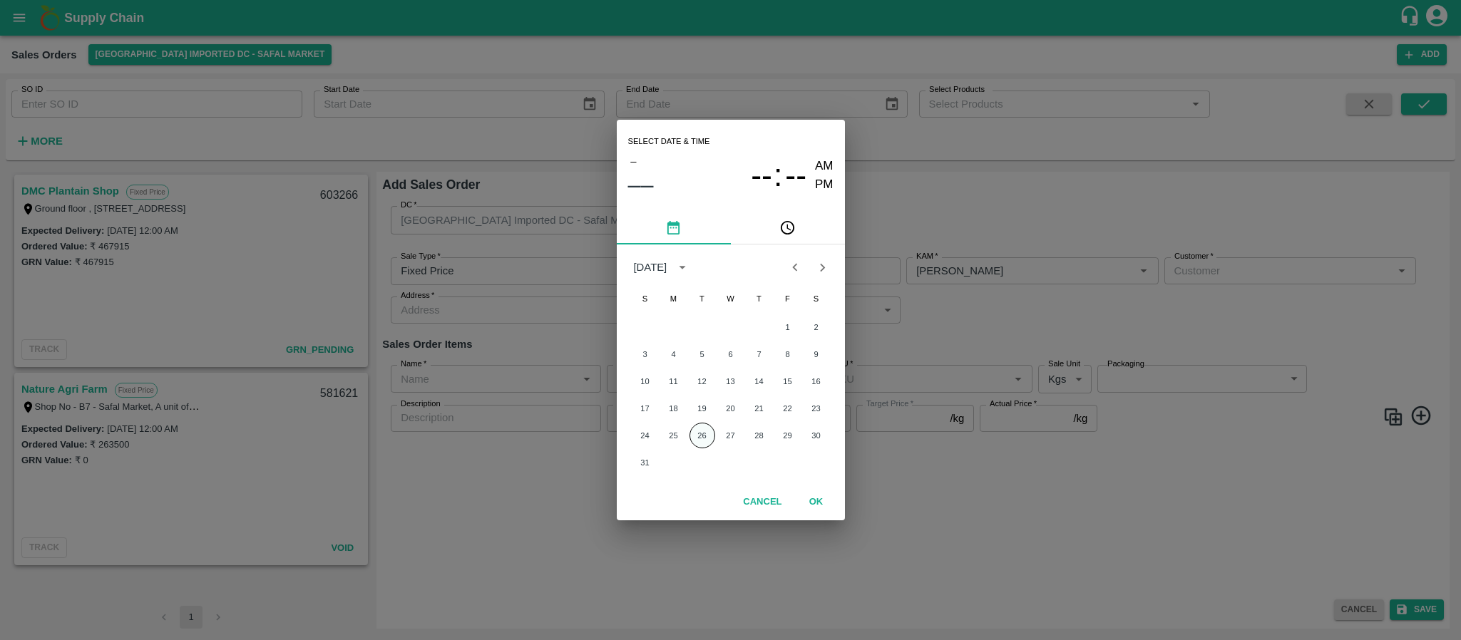
click at [707, 434] on button "26" at bounding box center [702, 436] width 26 height 26
type input "26/08/2025 12:00 AM"
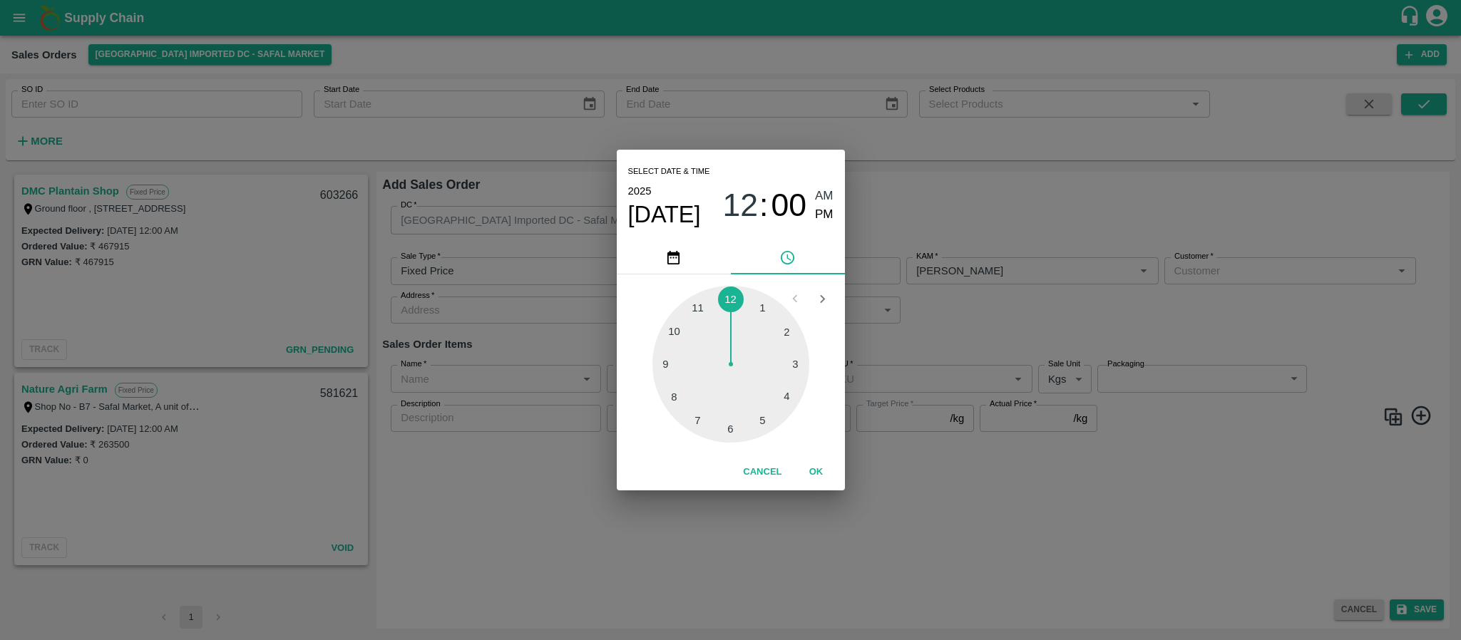
click at [961, 454] on div "Select date & time 2025 Aug 26 12 : 00 AM PM 1 2 3 4 5 6 7 8 9 10 11 12 Cancel …" at bounding box center [730, 320] width 1461 height 640
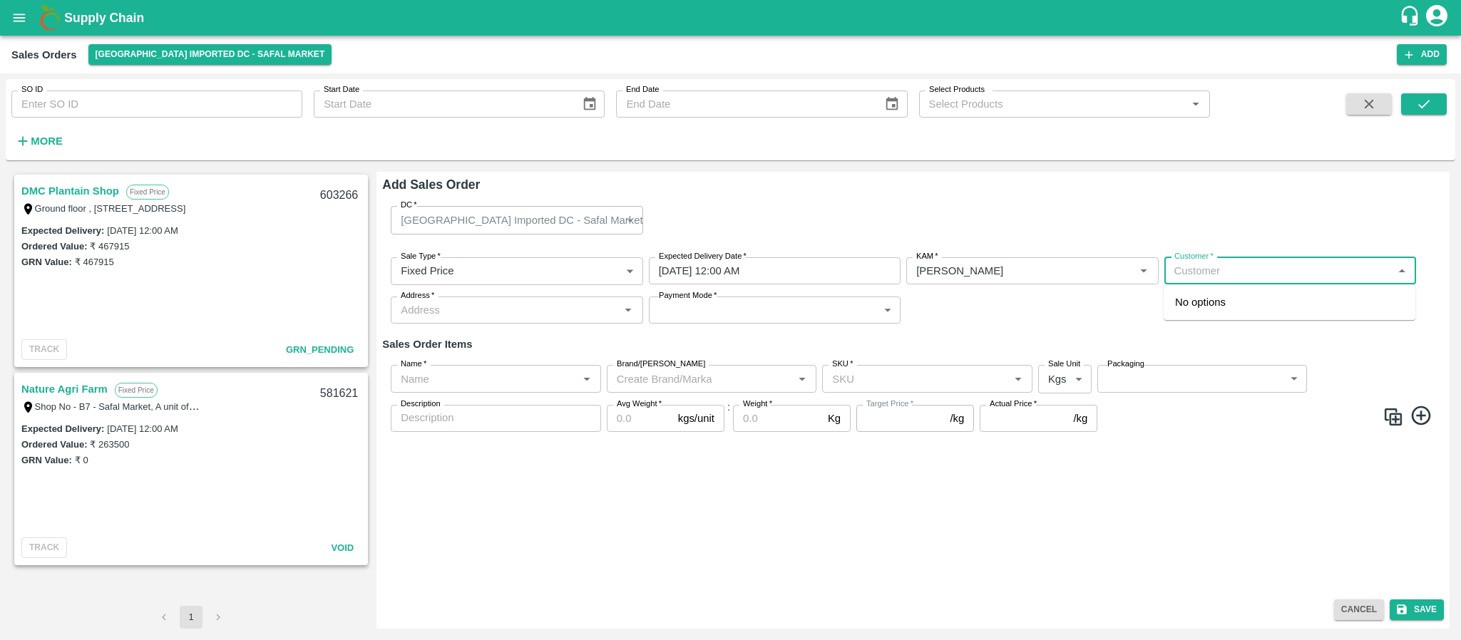
click at [1203, 272] on input "Customer   *" at bounding box center [1279, 271] width 220 height 19
click at [1200, 312] on p "Wholesale" at bounding box center [1193, 316] width 37 height 13
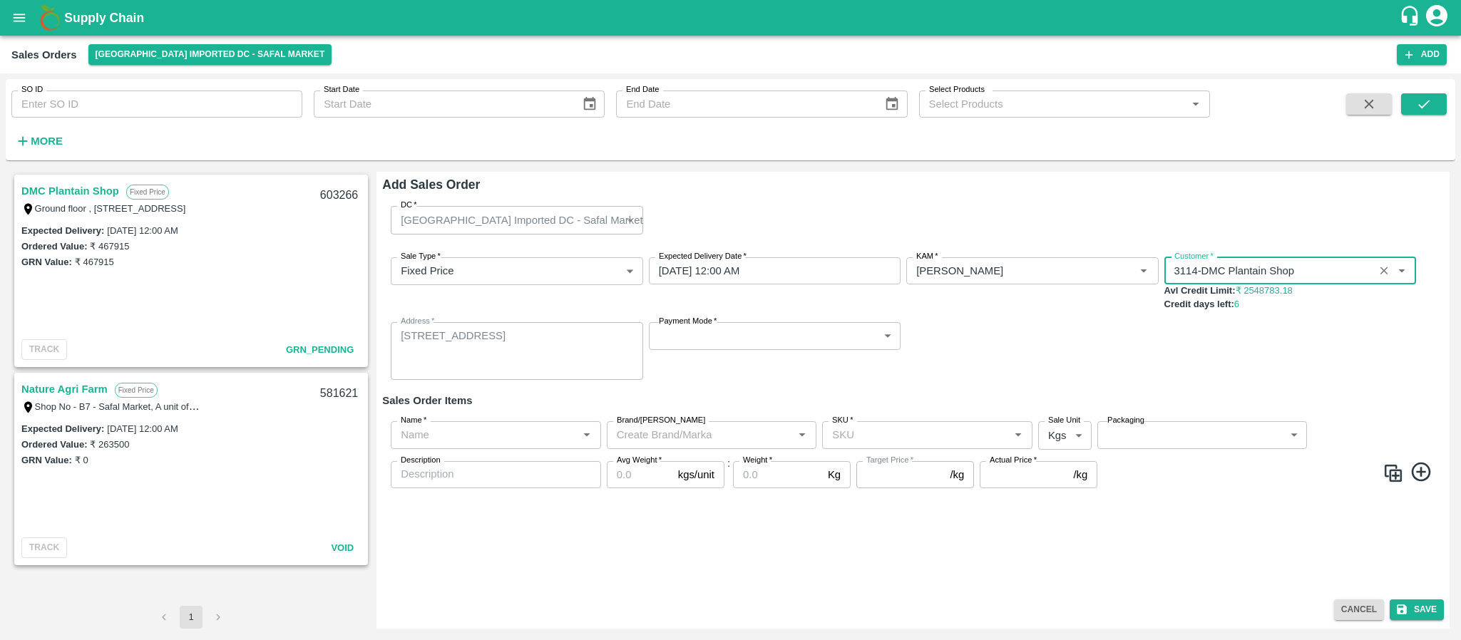
type input "3114-DMC Plantain Shop"
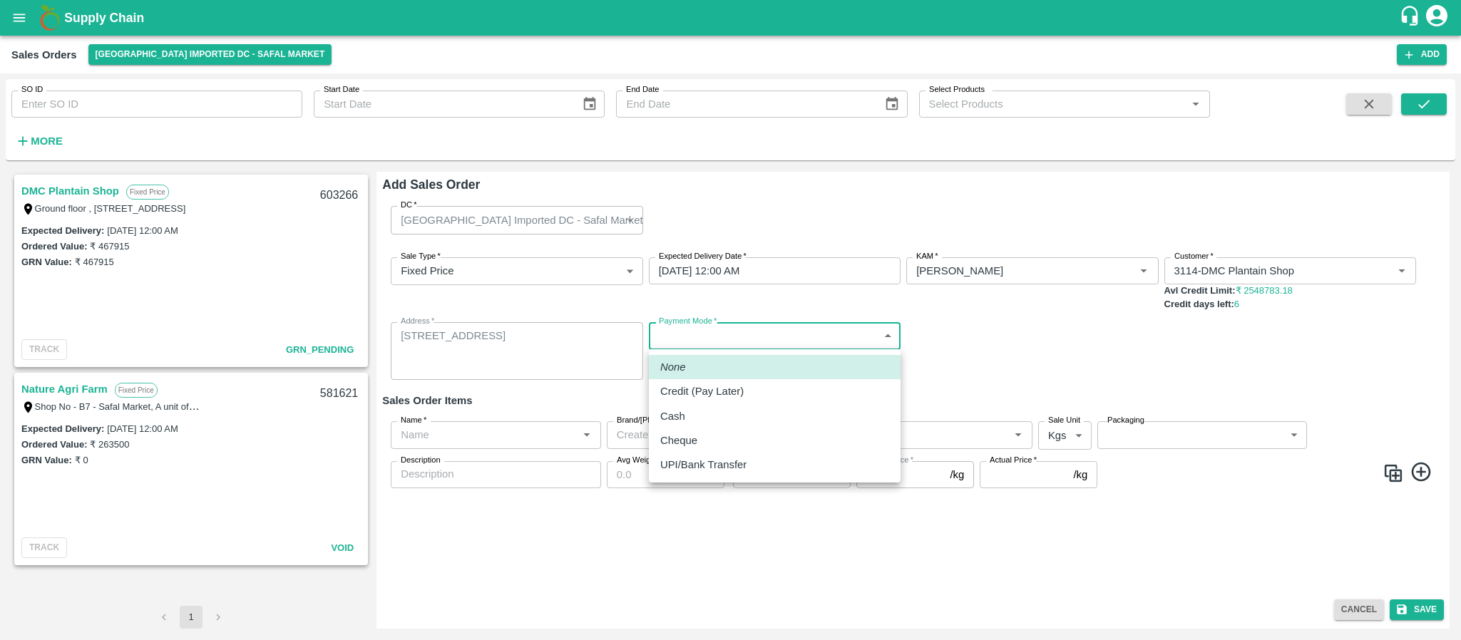
click at [746, 326] on body "Supply Chain Sales Orders Bangalore Imported DC - Safal Market Add SO ID SO ID …" at bounding box center [730, 320] width 1461 height 640
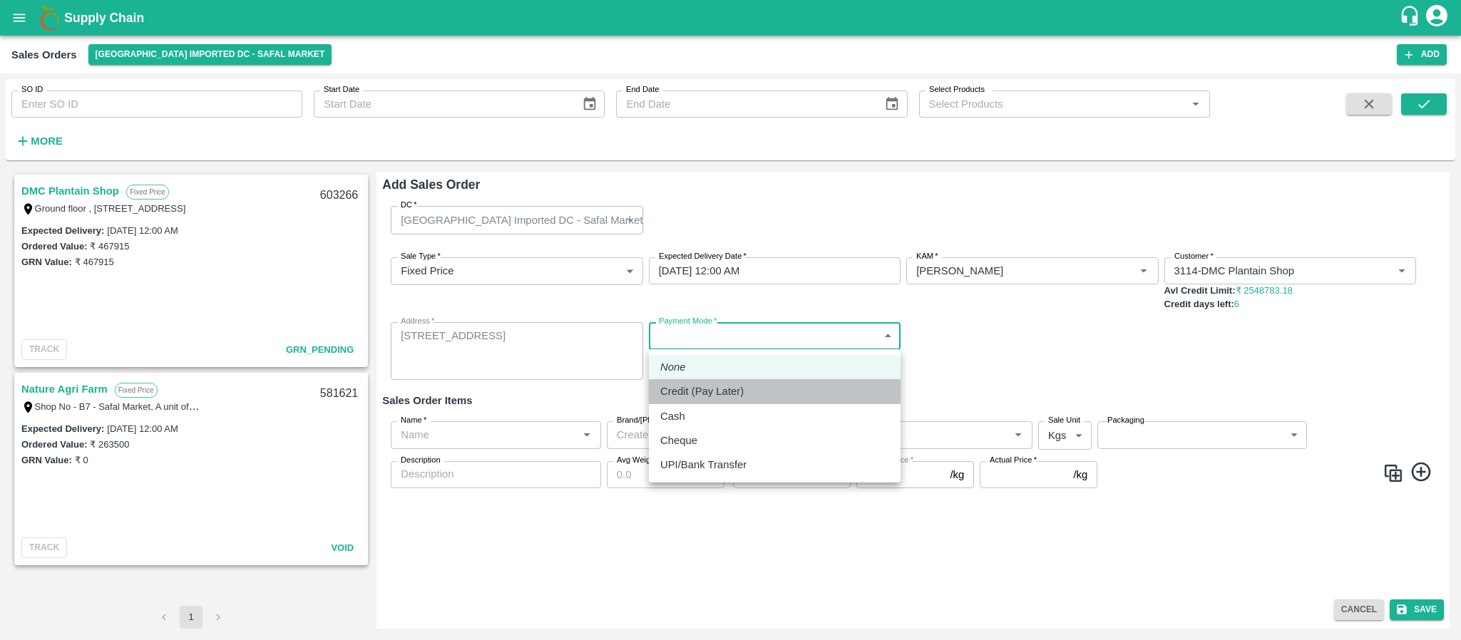
click at [717, 389] on p "Credit (Pay Later)" at bounding box center [701, 392] width 83 height 16
type input "credit"
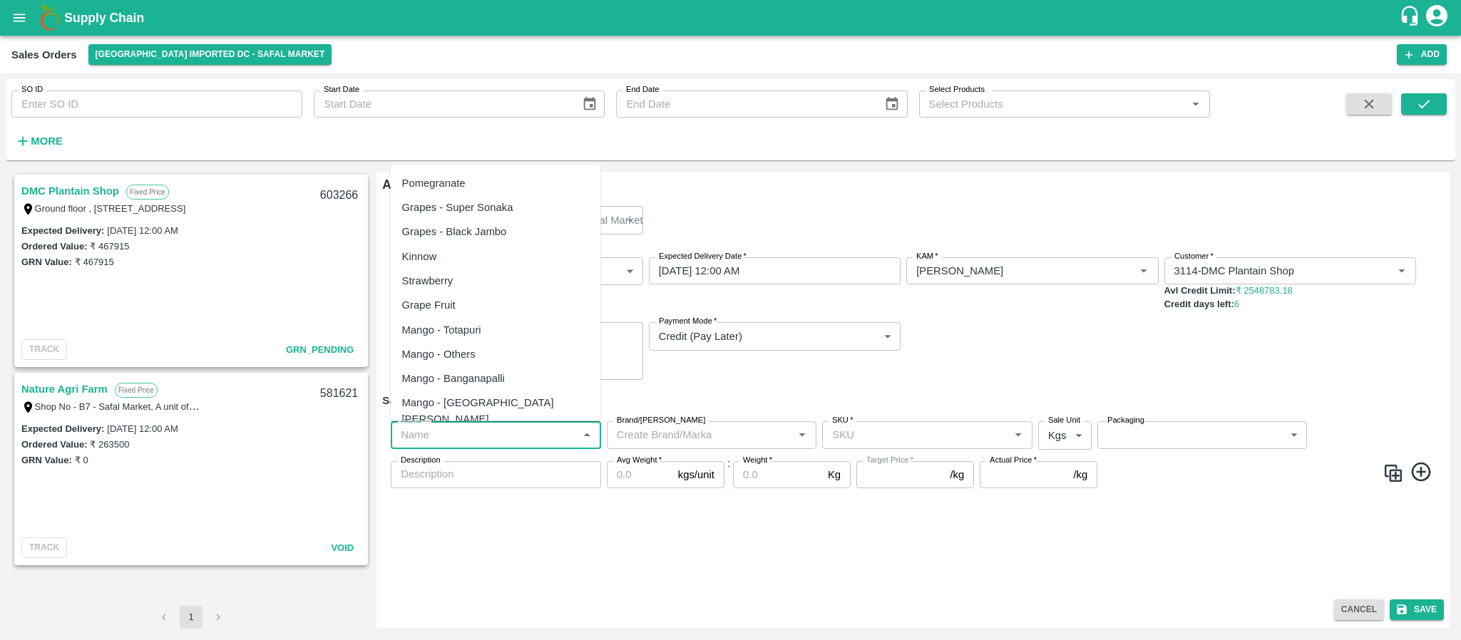
click at [496, 435] on input "Name   *" at bounding box center [484, 435] width 178 height 19
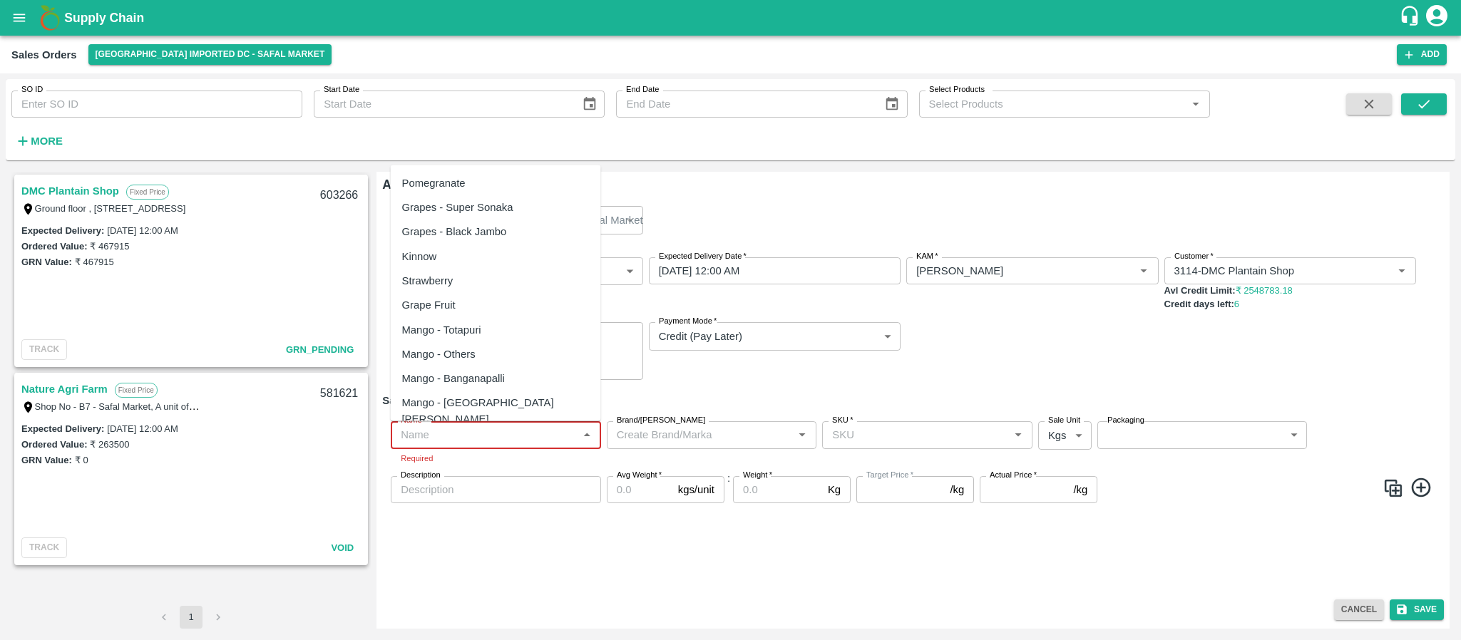
click at [518, 430] on input "Name   *" at bounding box center [484, 435] width 178 height 19
paste input "Pear Packham SA"
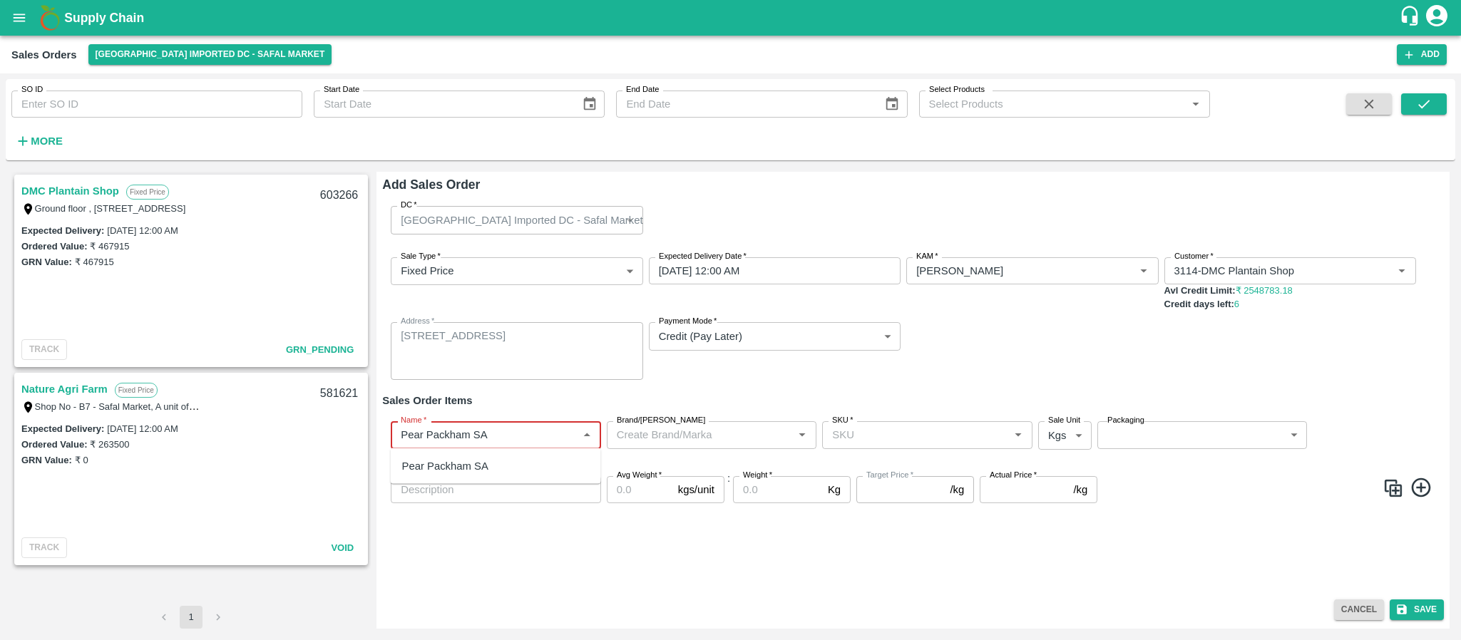
click at [518, 430] on input "Name   *" at bounding box center [484, 435] width 178 height 19
click at [481, 463] on div "Pear Packham SA" at bounding box center [445, 466] width 86 height 16
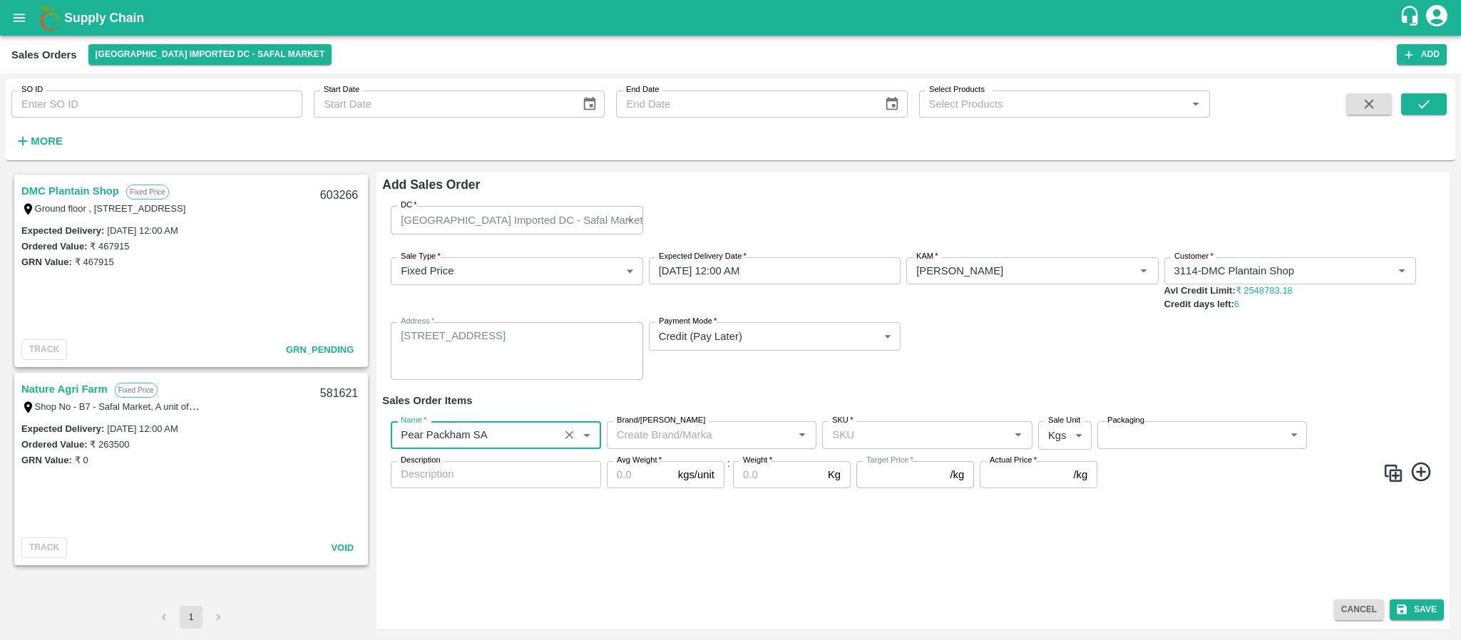
type input "Pear Packham SA"
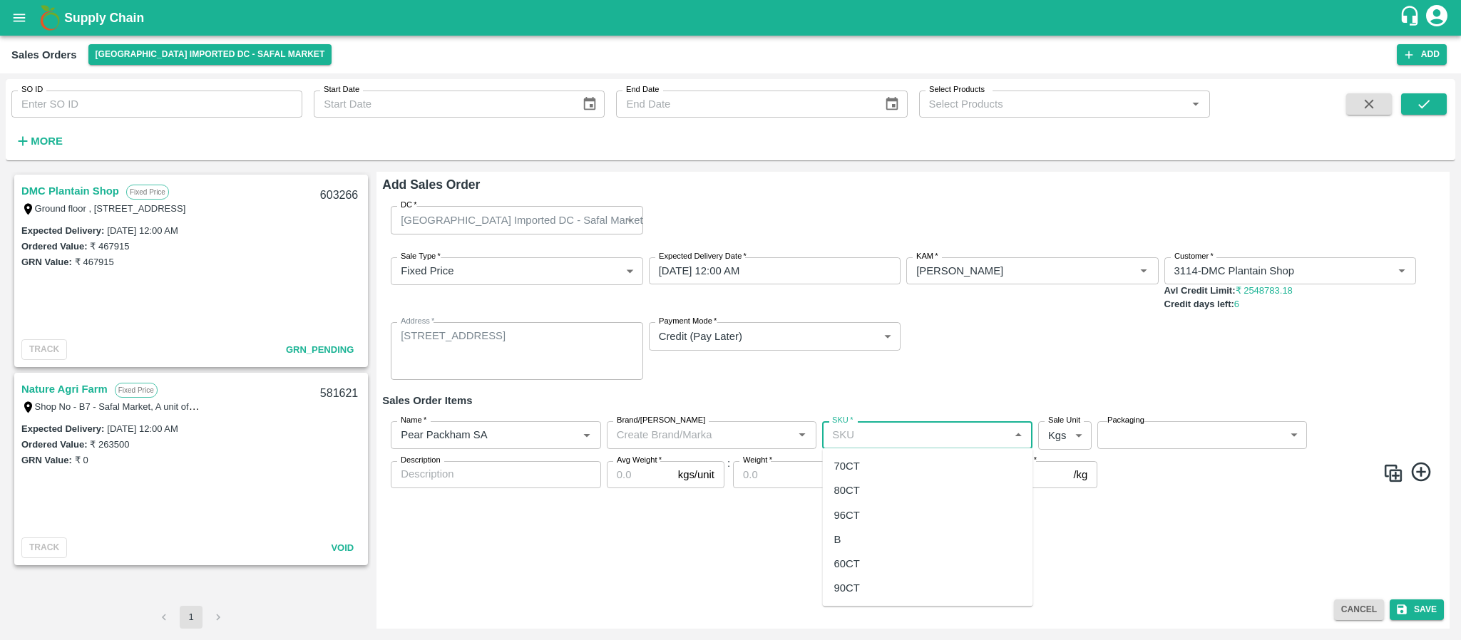
click at [848, 434] on input "SKU   *" at bounding box center [915, 435] width 178 height 19
click at [876, 435] on input "SKU   *" at bounding box center [915, 435] width 178 height 19
click at [854, 488] on div "80CT" at bounding box center [847, 491] width 26 height 16
type input "80CT"
type input "155.2"
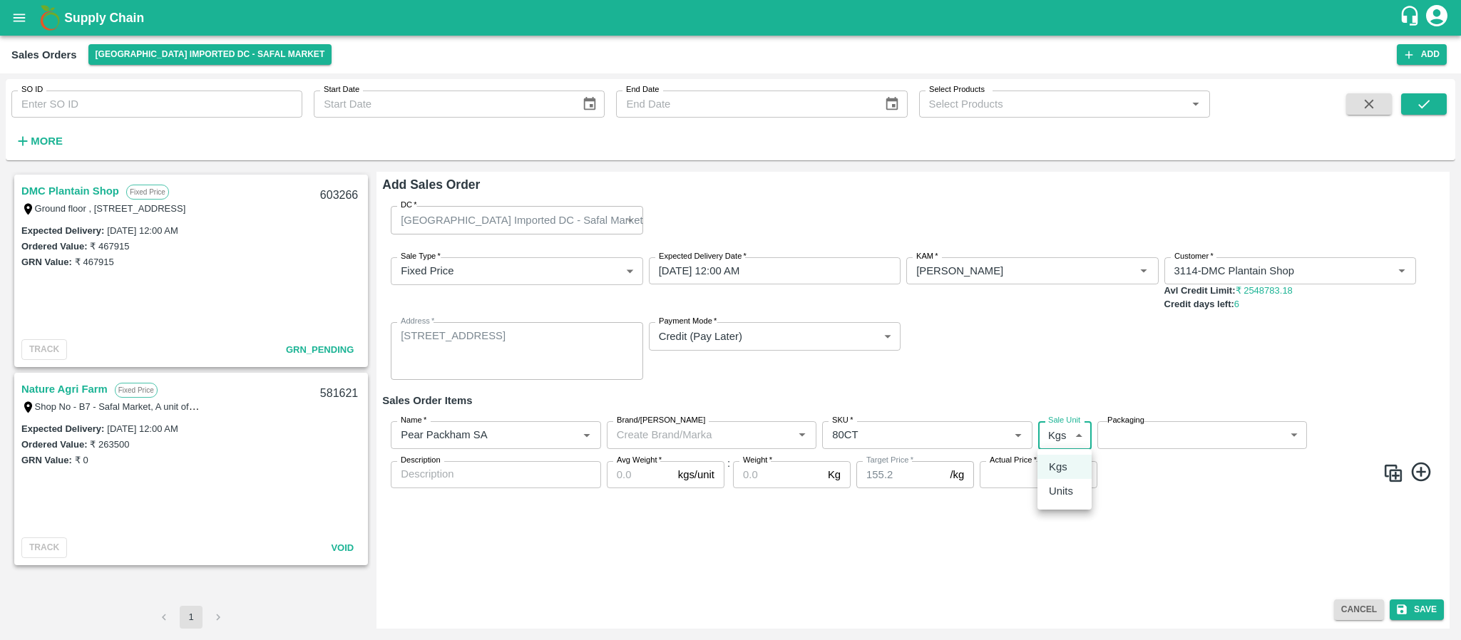
click at [1072, 439] on body "Supply Chain Sales Orders Bangalore Imported DC - Safal Market Add SO ID SO ID …" at bounding box center [730, 320] width 1461 height 640
click at [1064, 483] on p "Units" at bounding box center [1061, 491] width 24 height 16
type input "2"
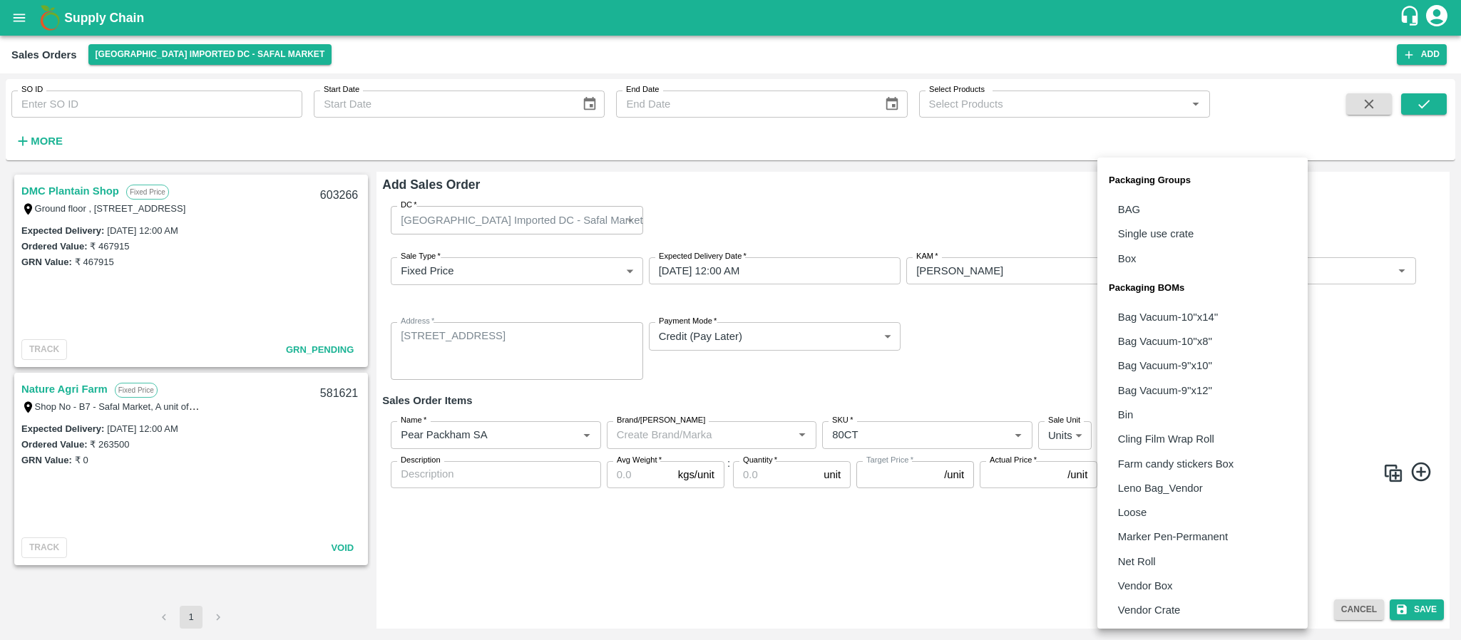
click at [1172, 428] on body "Supply Chain Sales Orders Bangalore Imported DC - Safal Market Add SO ID SO ID …" at bounding box center [730, 320] width 1461 height 640
click at [1153, 585] on p "Vendor Box" at bounding box center [1145, 586] width 55 height 16
type input "BOM/276"
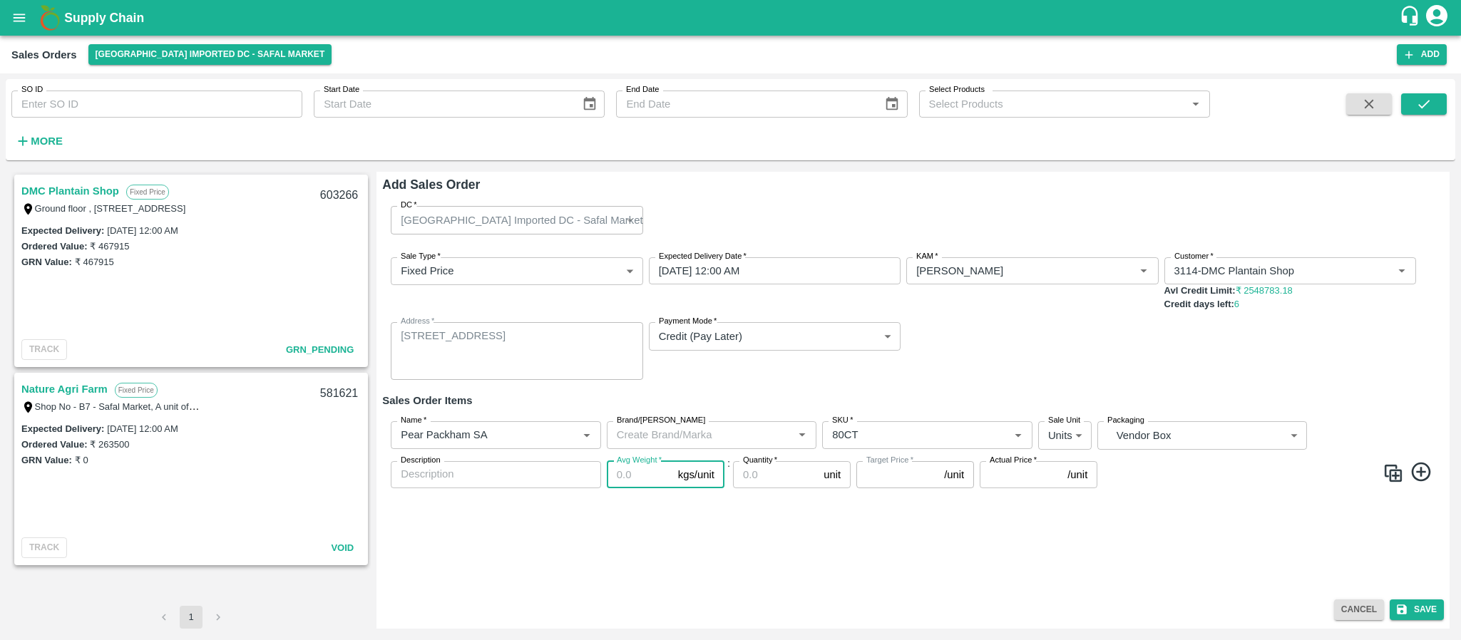
click at [633, 479] on input "Avg Weight   *" at bounding box center [640, 474] width 66 height 27
type input "1"
type input "155.2"
type input "12"
type input "1862.4"
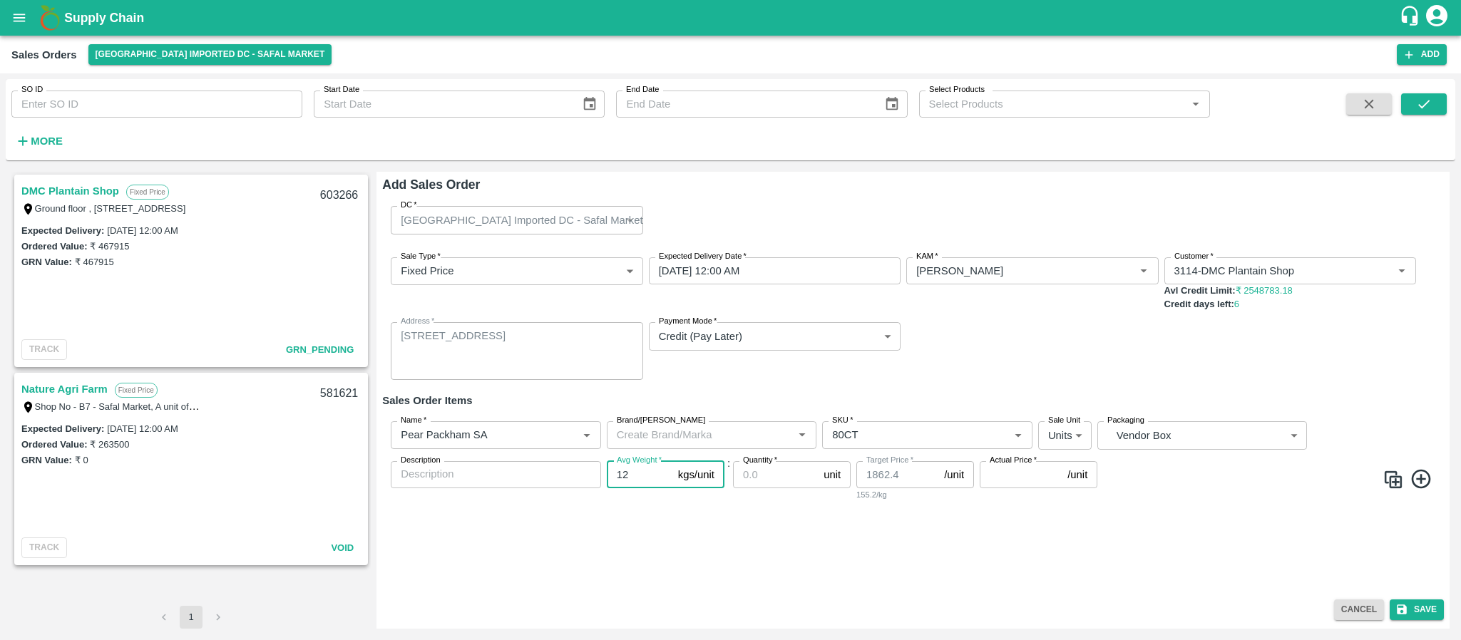
type input "12.5"
type input "1940"
type input "12.5"
click at [771, 484] on input "Quantity   *" at bounding box center [775, 474] width 85 height 27
type input "200"
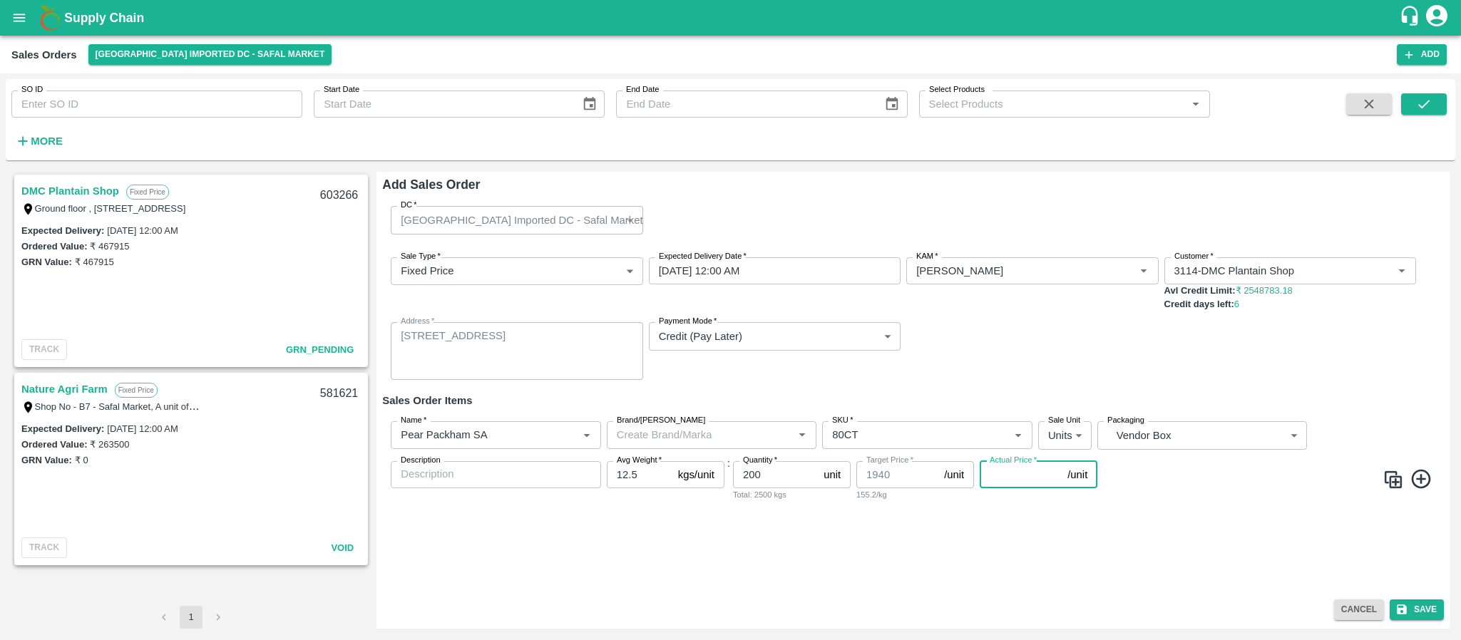
click at [997, 486] on input "Actual Price   *" at bounding box center [1021, 474] width 82 height 27
type input "19"
type input "1921"
type input "193"
type input "1747"
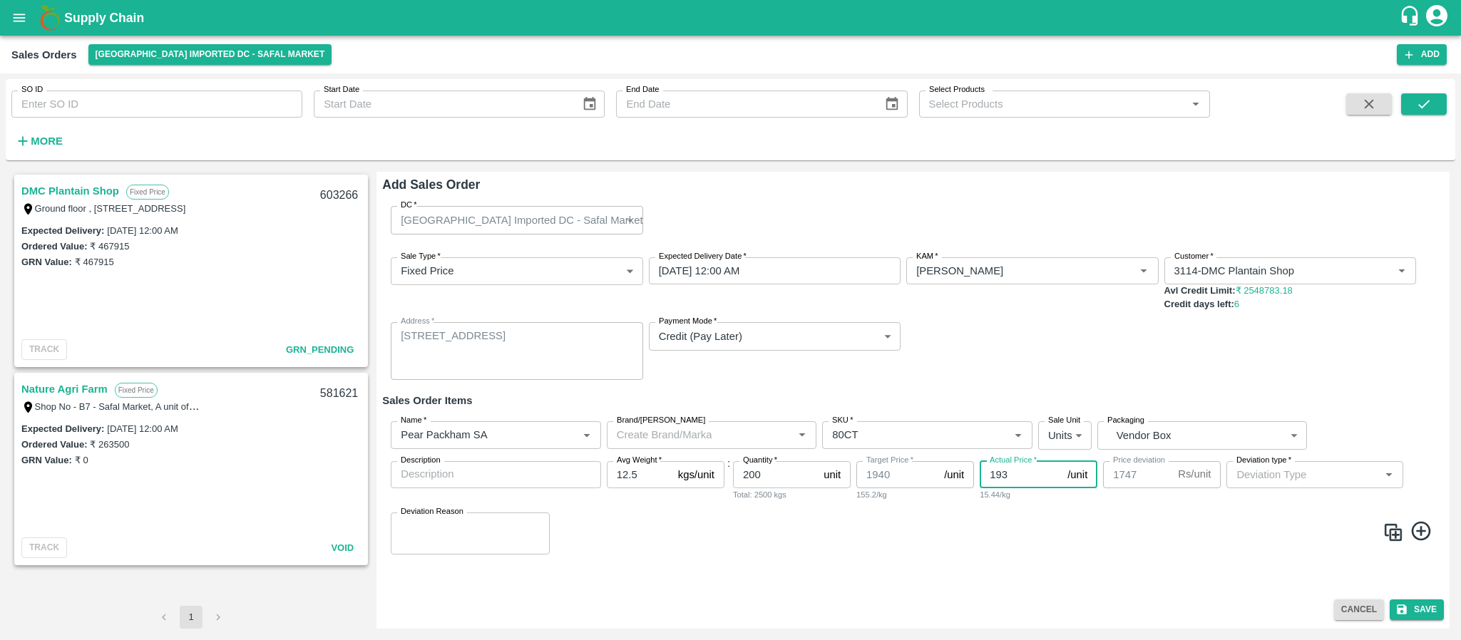
type input "1938"
type input "2"
click at [1014, 480] on input "1938" at bounding box center [1021, 474] width 82 height 27
type input "193"
type input "1747"
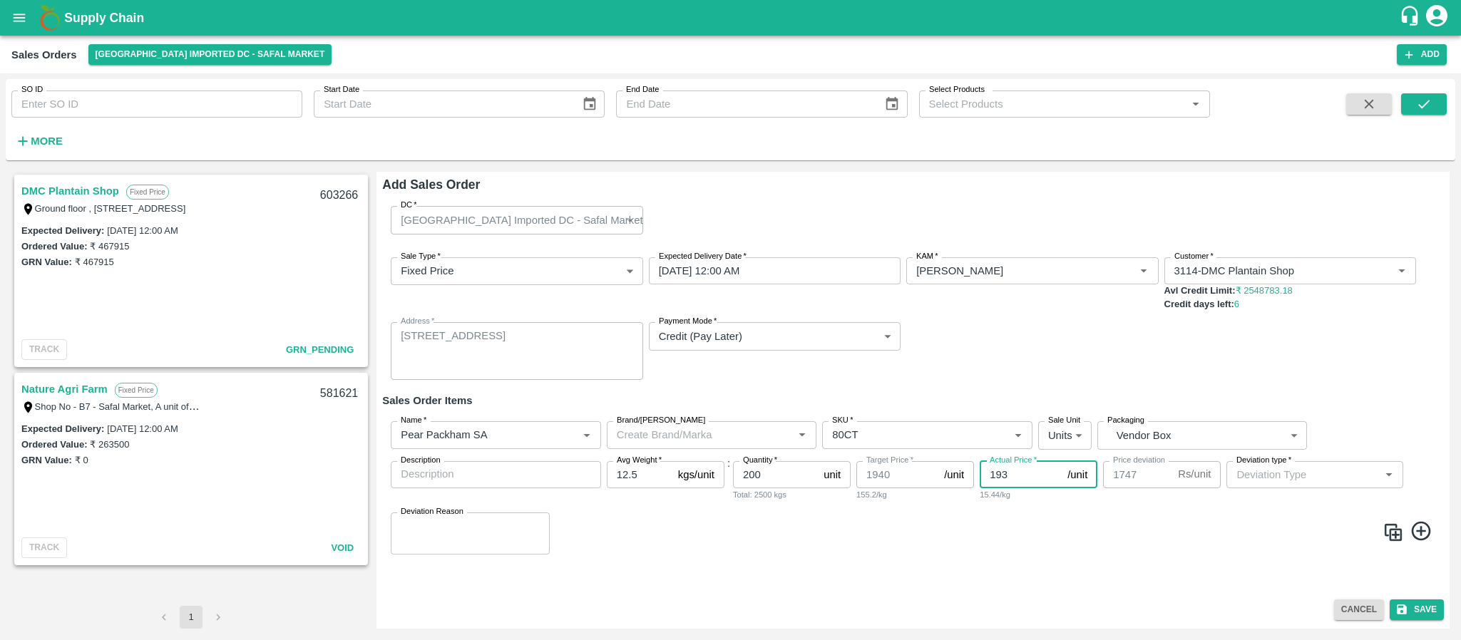
type input "19"
type input "1921"
type input "194"
type input "1746"
type input "1940"
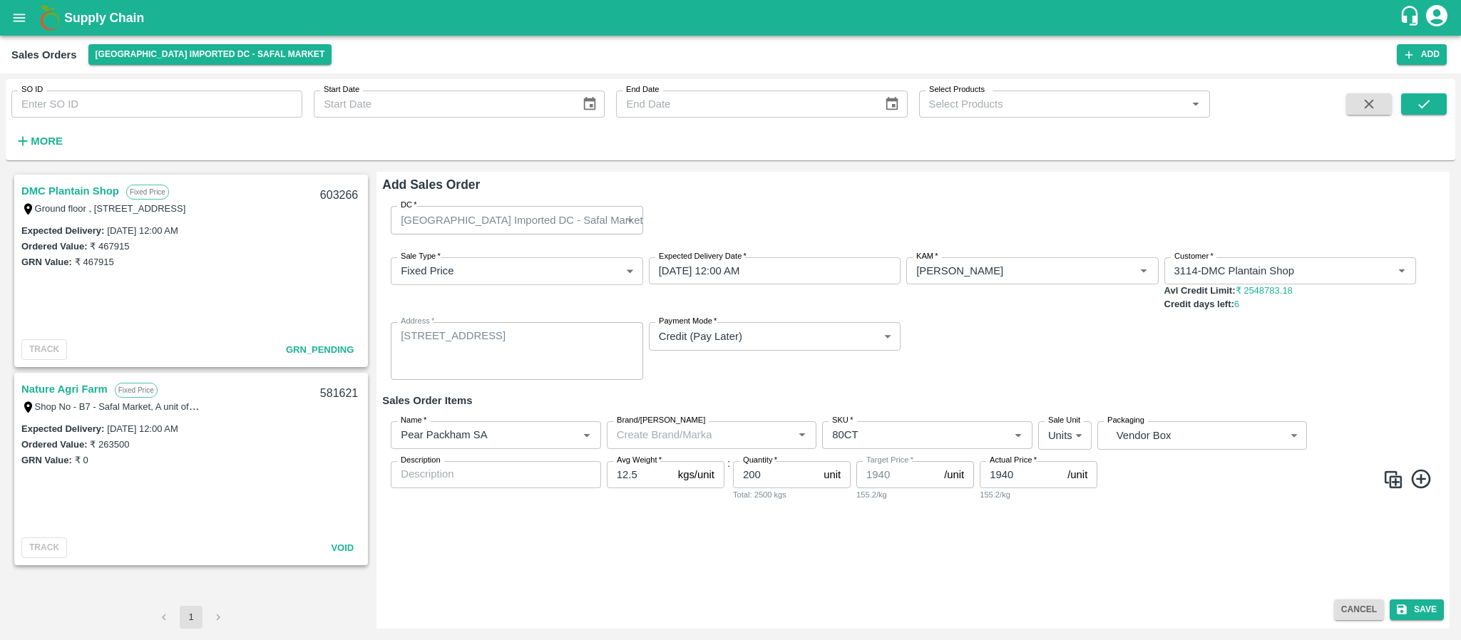
click at [1421, 471] on icon at bounding box center [1420, 478] width 19 height 19
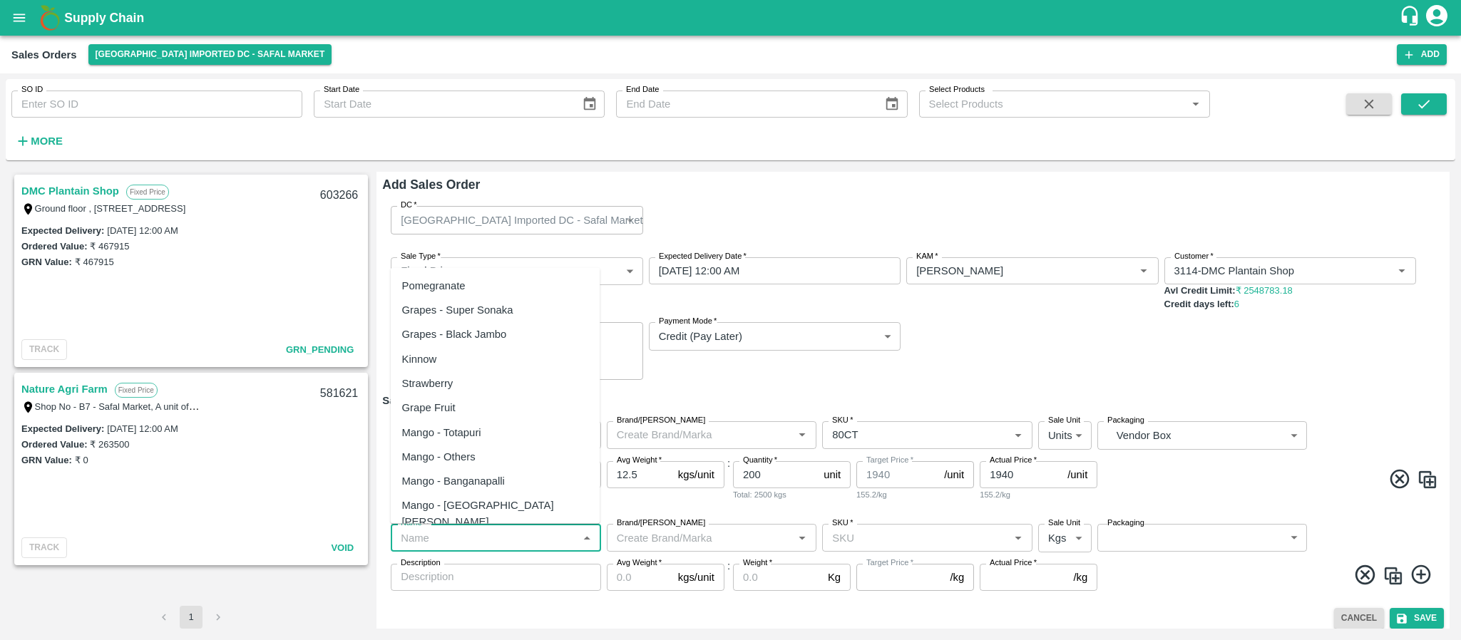
click at [471, 535] on input "Name   *" at bounding box center [484, 537] width 178 height 19
paste input "Apple Royal Gala NZ"
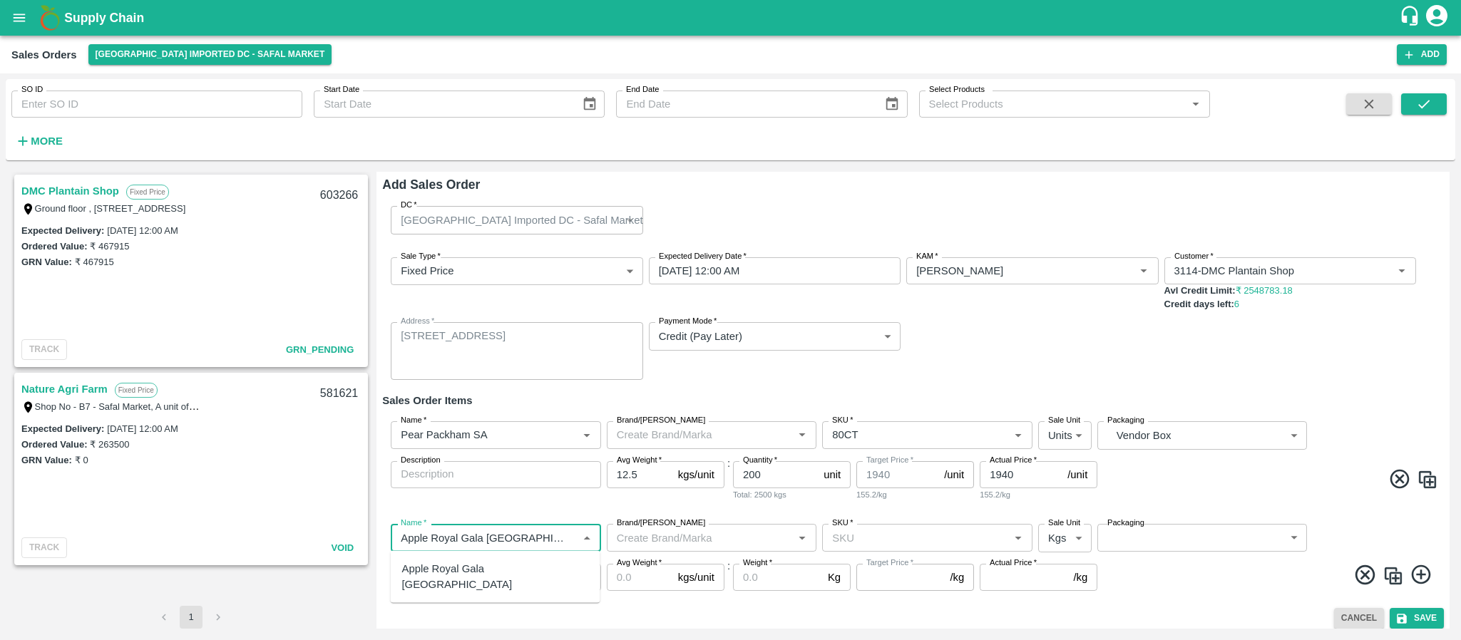
click at [471, 565] on div "Apple Royal Gala NZ" at bounding box center [495, 577] width 187 height 32
type input "Apple Royal Gala NZ"
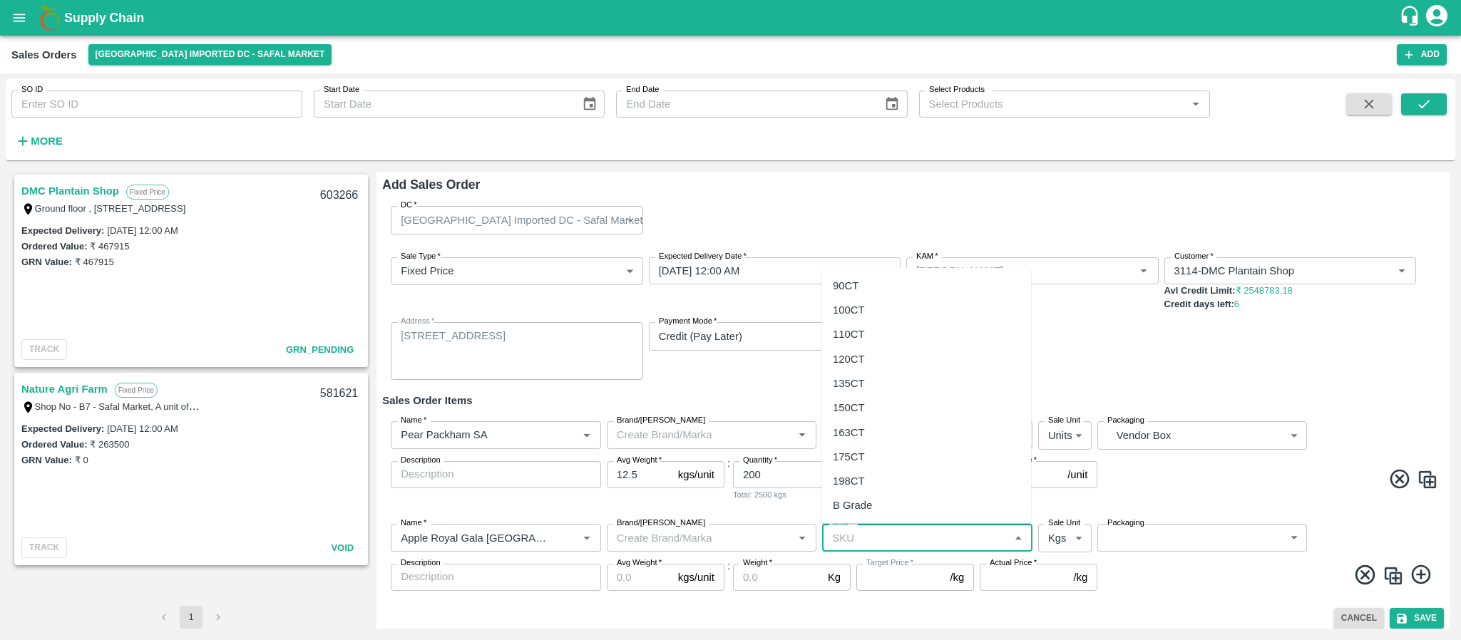
click at [847, 542] on input "SKU   *" at bounding box center [915, 537] width 178 height 19
click at [858, 381] on div "135CT" at bounding box center [849, 383] width 32 height 16
type input "135CT"
type input "NA"
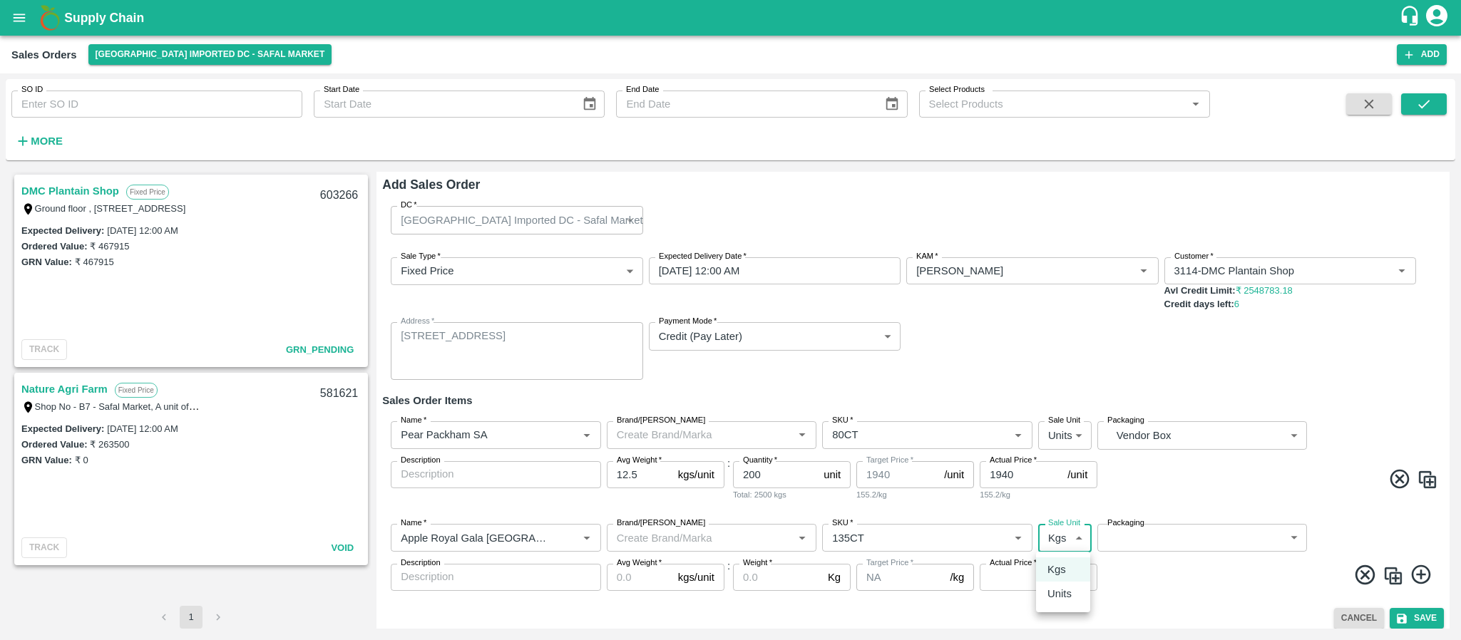
click at [1050, 529] on body "Supply Chain Sales Orders Bangalore Imported DC - Safal Market Add SO ID SO ID …" at bounding box center [730, 320] width 1461 height 640
click at [1052, 597] on p "Units" at bounding box center [1059, 594] width 24 height 16
type input "2"
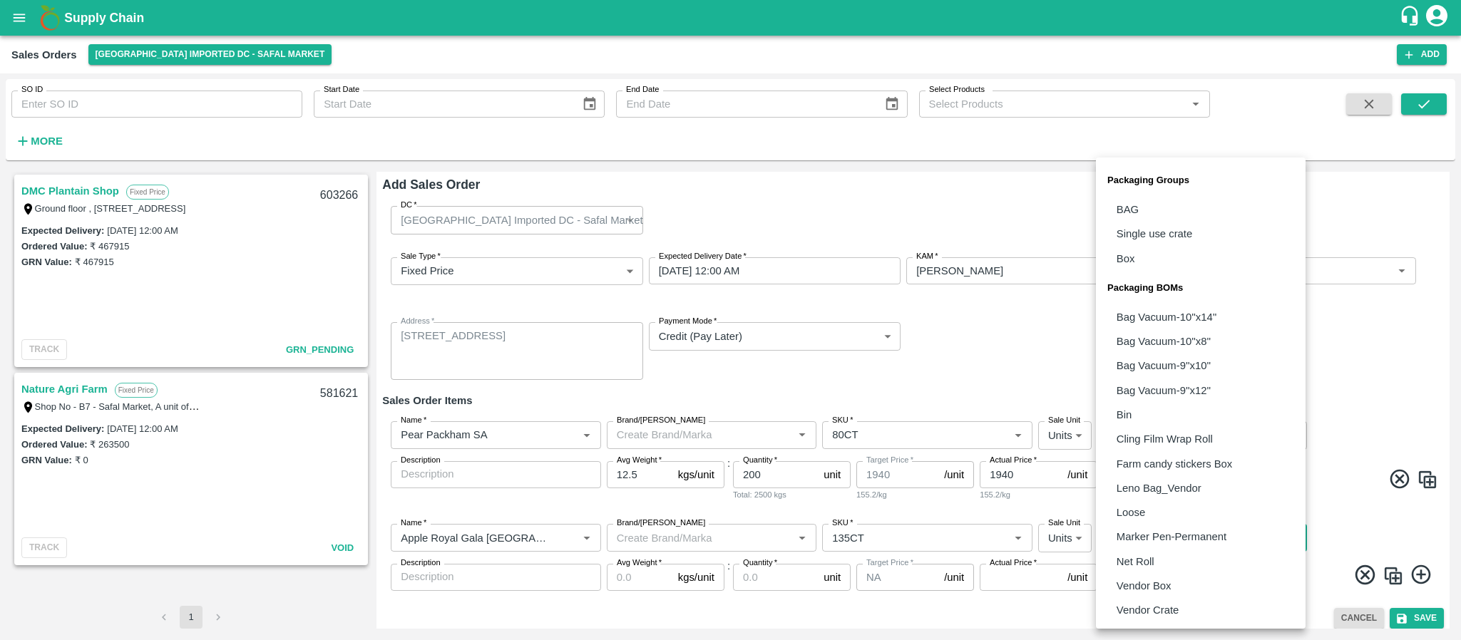
drag, startPoint x: 1166, startPoint y: 539, endPoint x: 1146, endPoint y: 592, distance: 56.8
click at [1146, 592] on body "Supply Chain Sales Orders Bangalore Imported DC - Safal Market Add SO ID SO ID …" at bounding box center [730, 320] width 1461 height 640
click at [1146, 592] on p "Vendor Box" at bounding box center [1143, 586] width 55 height 16
type input "BOM/276"
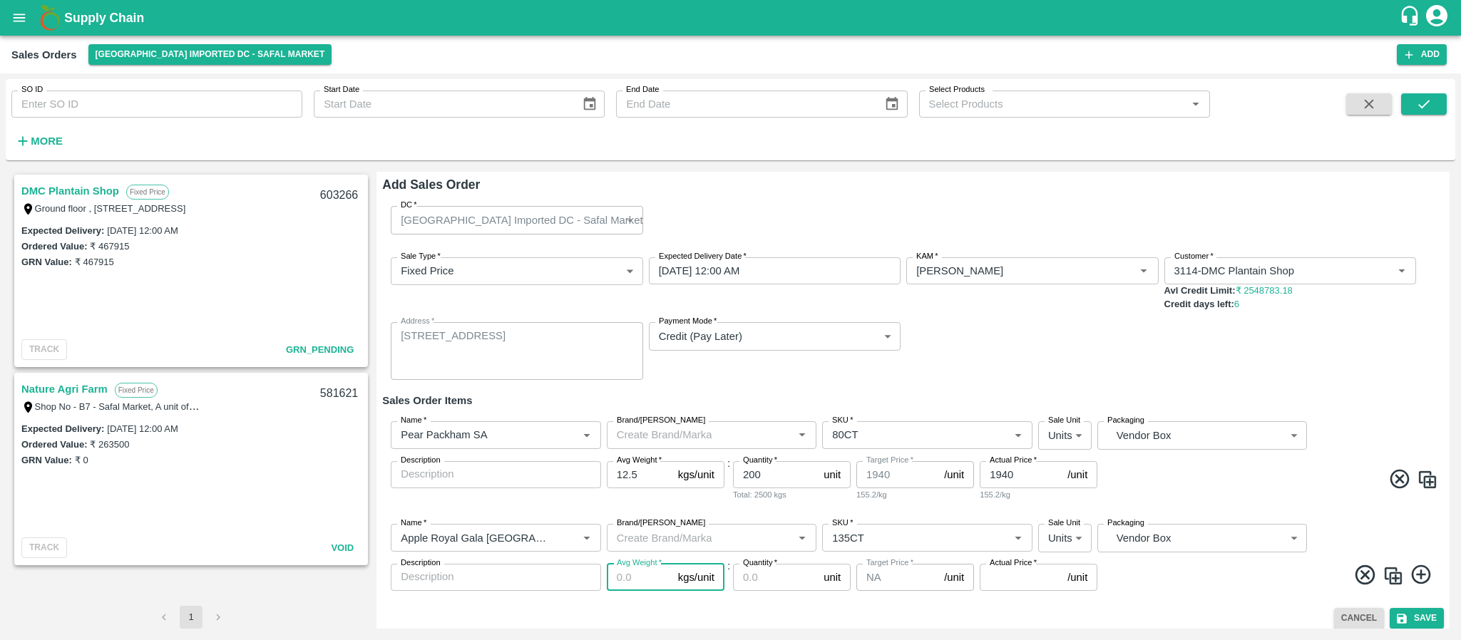
click at [631, 582] on input "Avg Weight   *" at bounding box center [640, 577] width 66 height 27
type input "18"
click at [745, 582] on input "Quantity   *" at bounding box center [775, 577] width 85 height 27
type input "50"
click at [995, 588] on input "Actual Price   *" at bounding box center [1021, 577] width 82 height 27
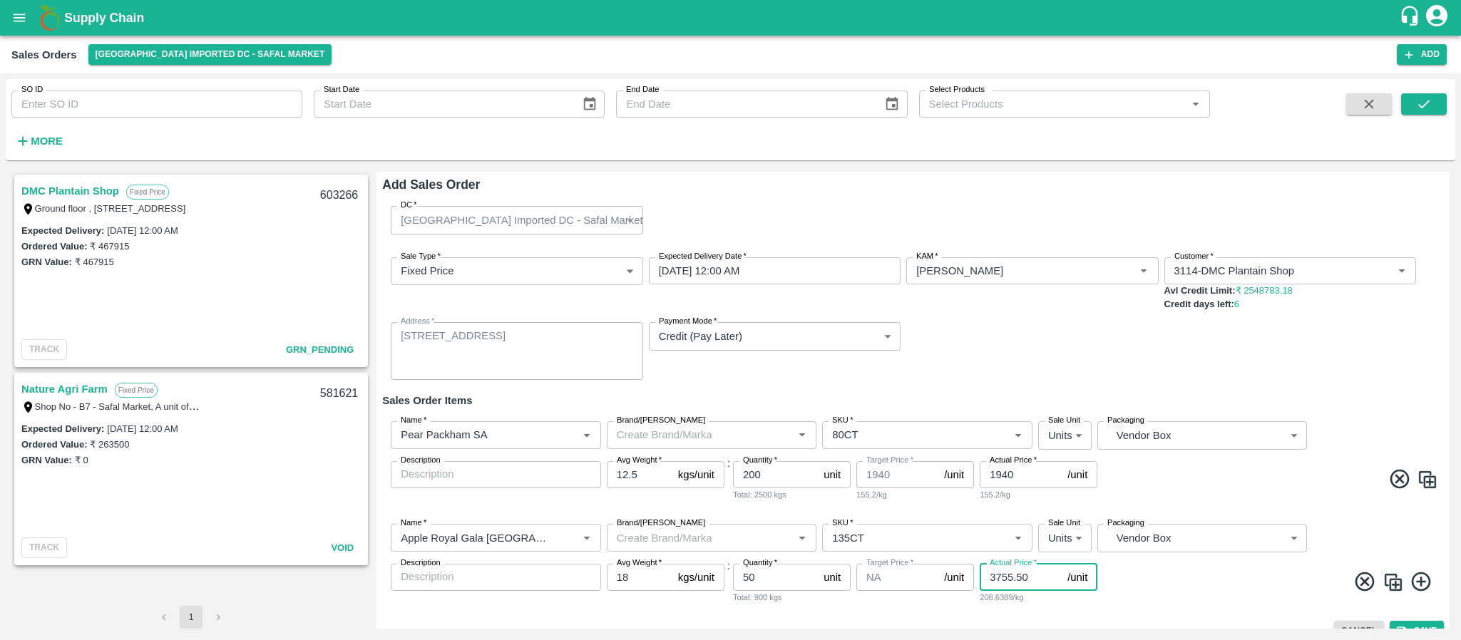
scroll to position [21, 0]
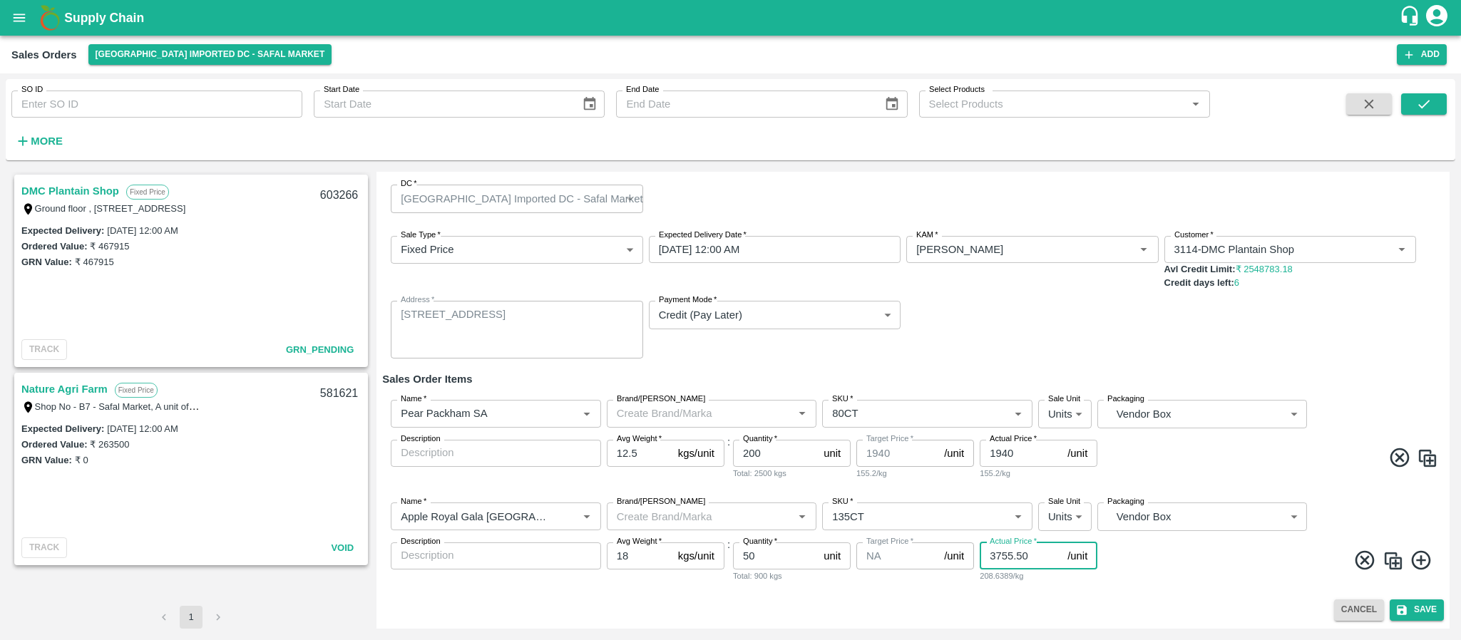
type input "3755.50"
click at [1417, 558] on icon at bounding box center [1422, 561] width 24 height 24
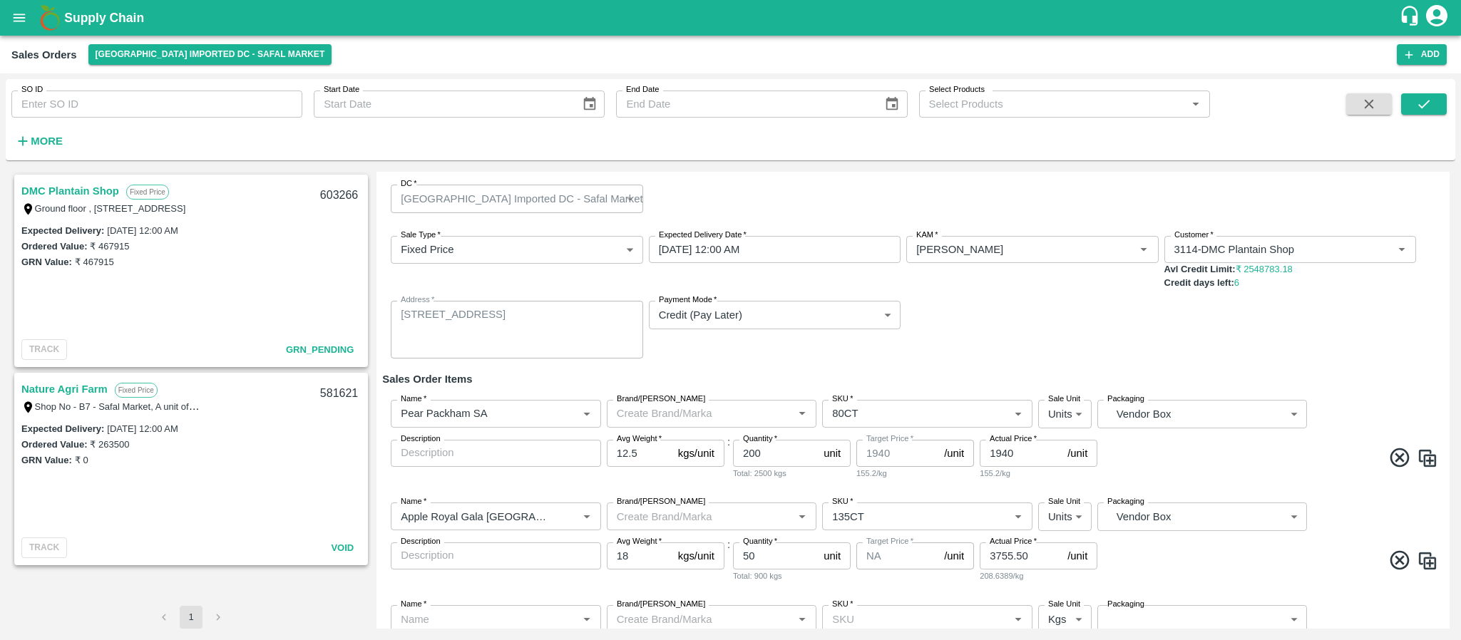
scroll to position [111, 0]
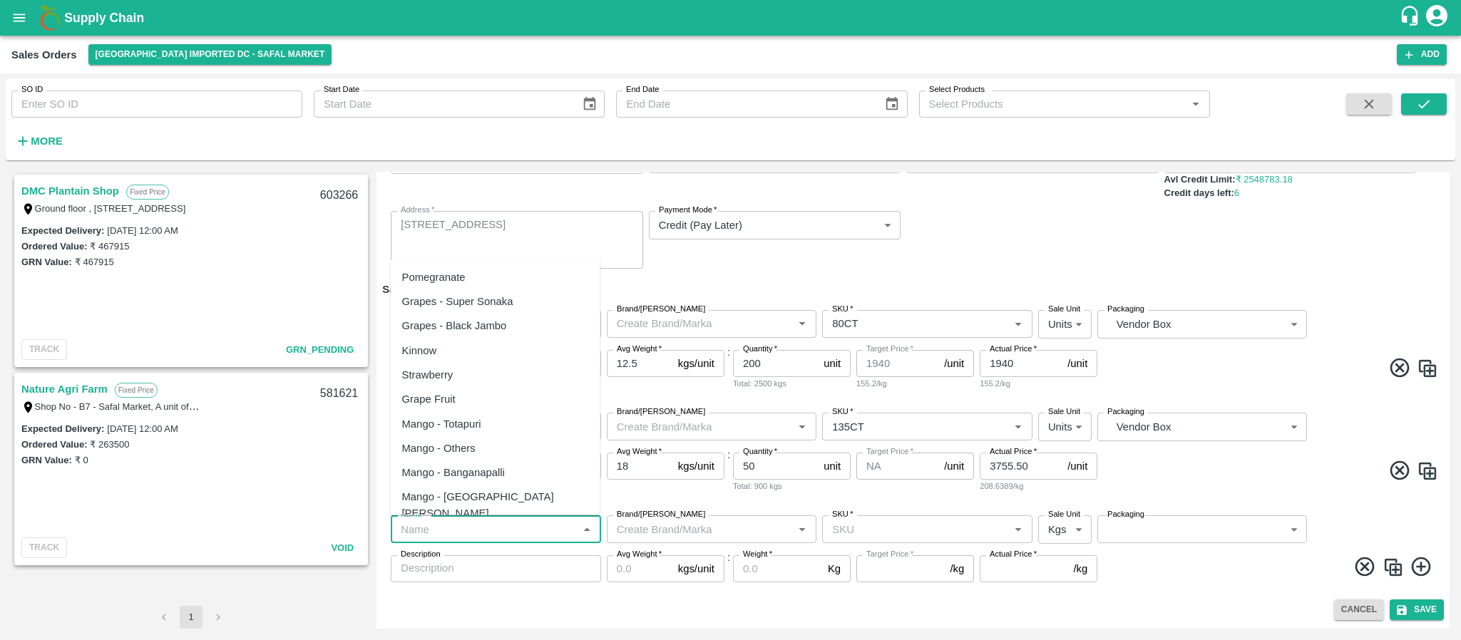
click at [528, 530] on input "Name   *" at bounding box center [484, 529] width 178 height 19
paste input "Kiwi Green Chile"
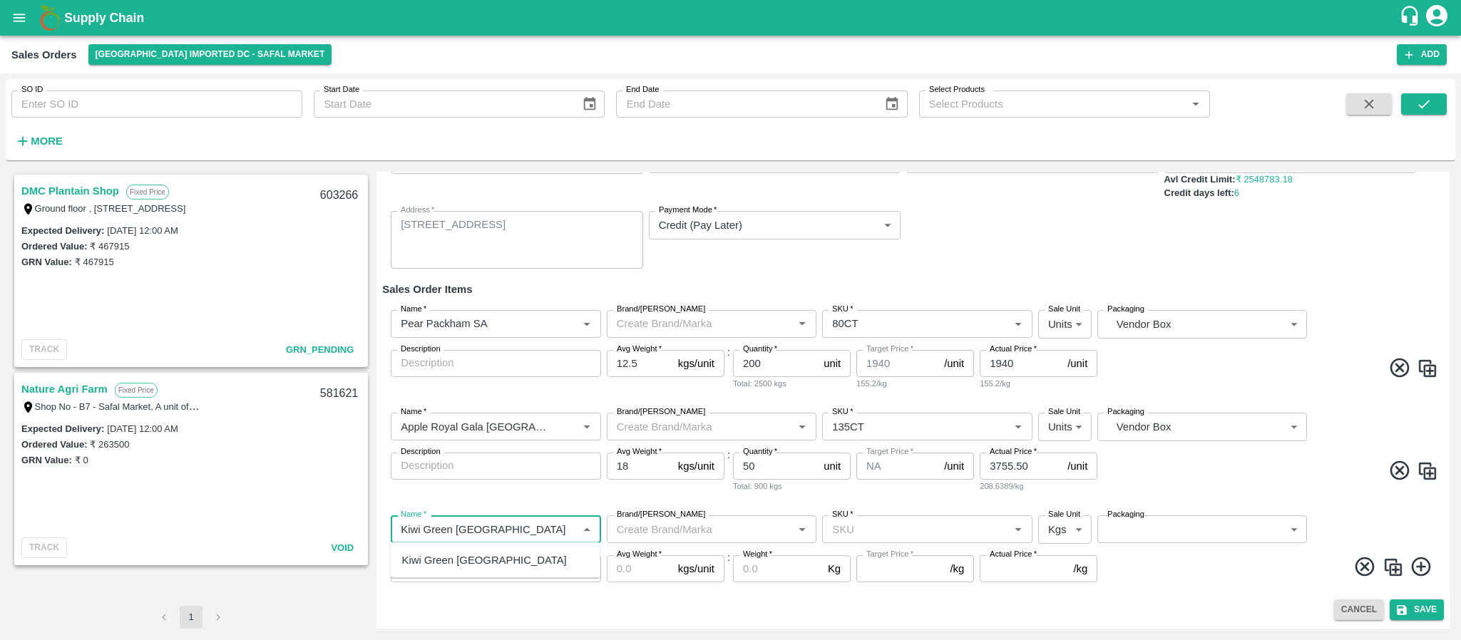
click at [483, 556] on div "Kiwi Green Chile" at bounding box center [496, 560] width 210 height 24
type input "Kiwi Green Chile"
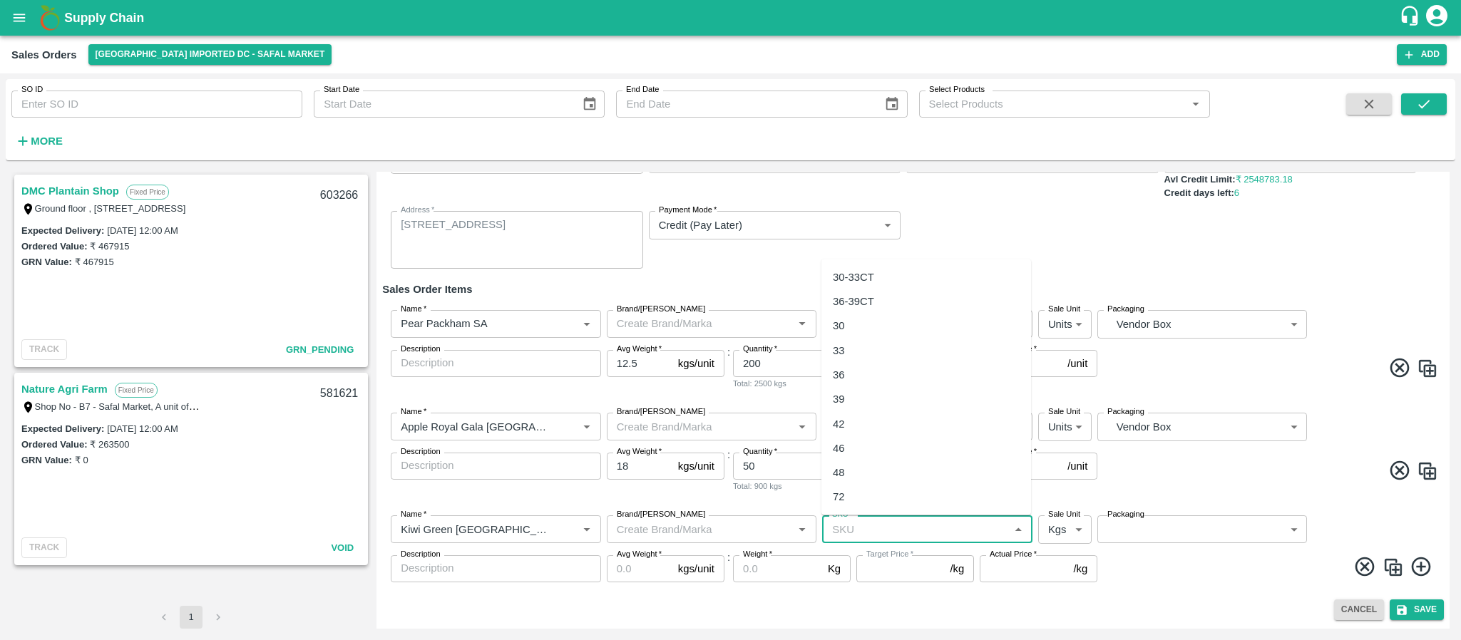
click at [846, 530] on input "SKU   *" at bounding box center [915, 529] width 178 height 19
click at [846, 406] on div "36-39CT" at bounding box center [853, 399] width 41 height 16
type input "36-39CT"
type input "NA"
type input "36-39CT"
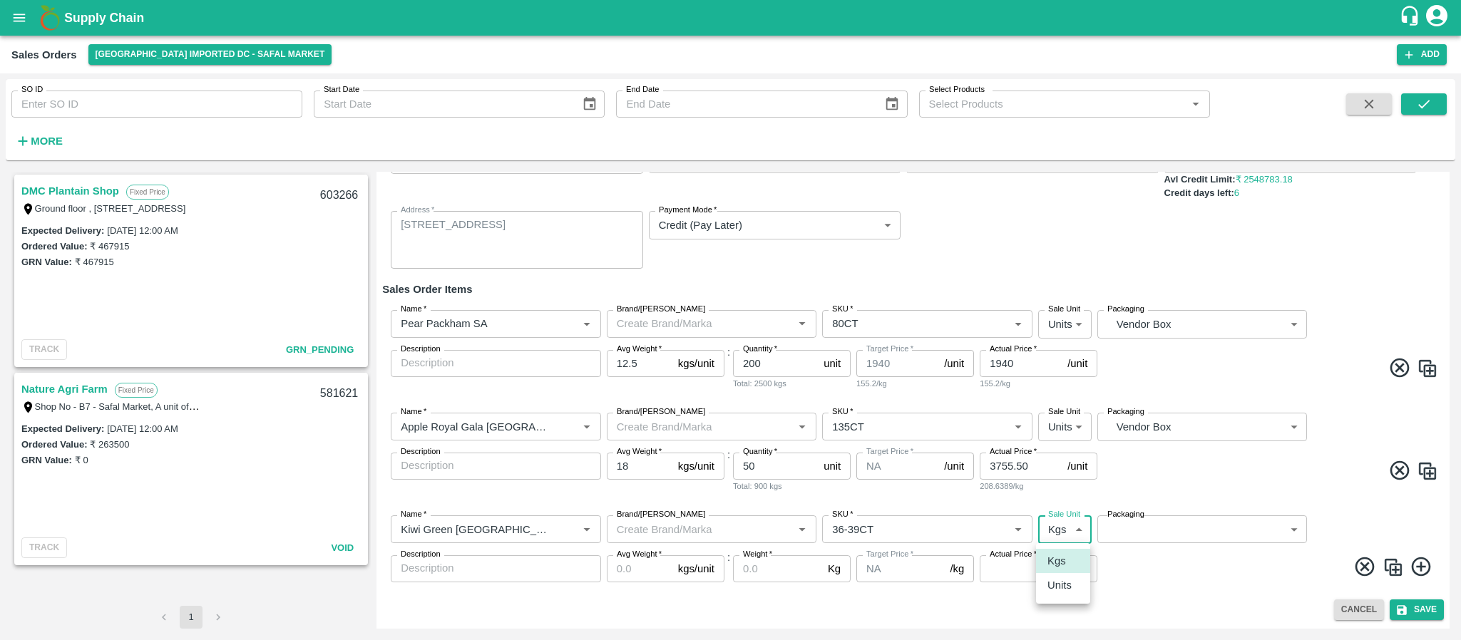
click at [1068, 530] on body "Supply Chain Sales Orders Bangalore Imported DC - Safal Market Add SO ID SO ID …" at bounding box center [730, 320] width 1461 height 640
click at [1055, 580] on p "Units" at bounding box center [1059, 585] width 24 height 16
type input "2"
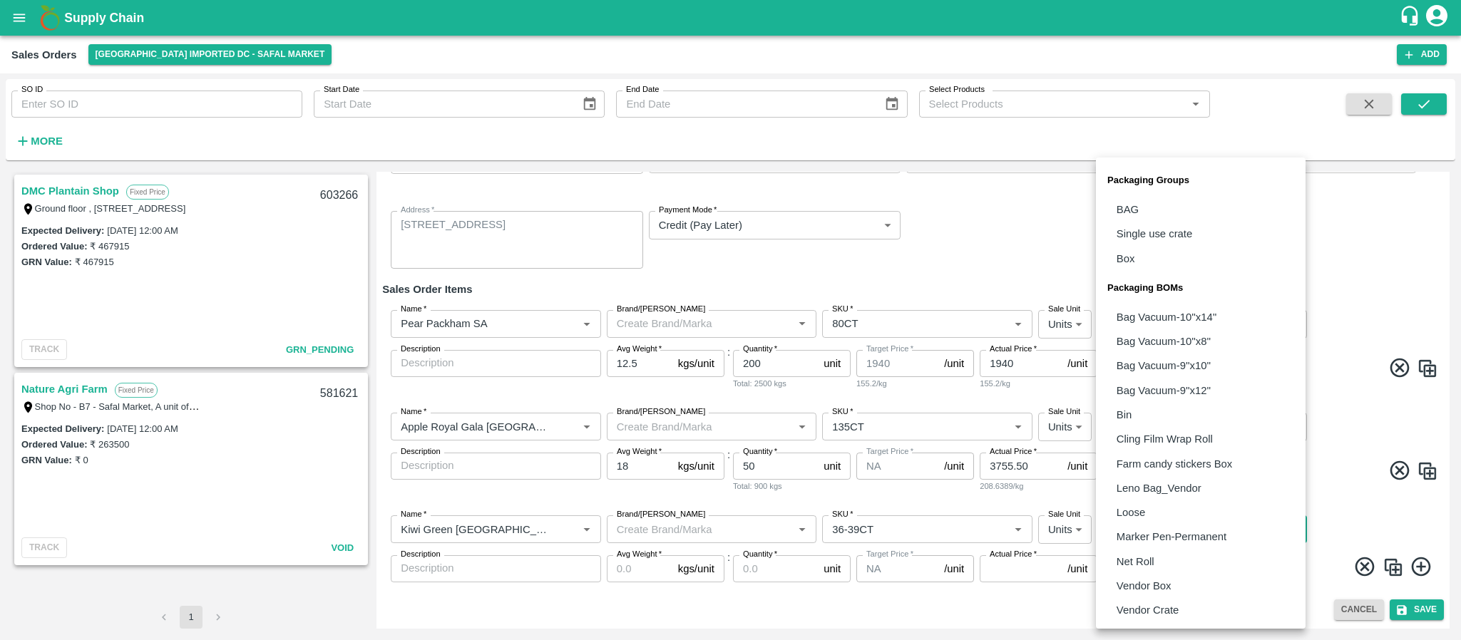
click at [1160, 529] on body "Supply Chain Sales Orders Bangalore Imported DC - Safal Market Add SO ID SO ID …" at bounding box center [730, 320] width 1461 height 640
click at [1153, 580] on p "Vendor Box" at bounding box center [1143, 586] width 55 height 16
type input "BOM/276"
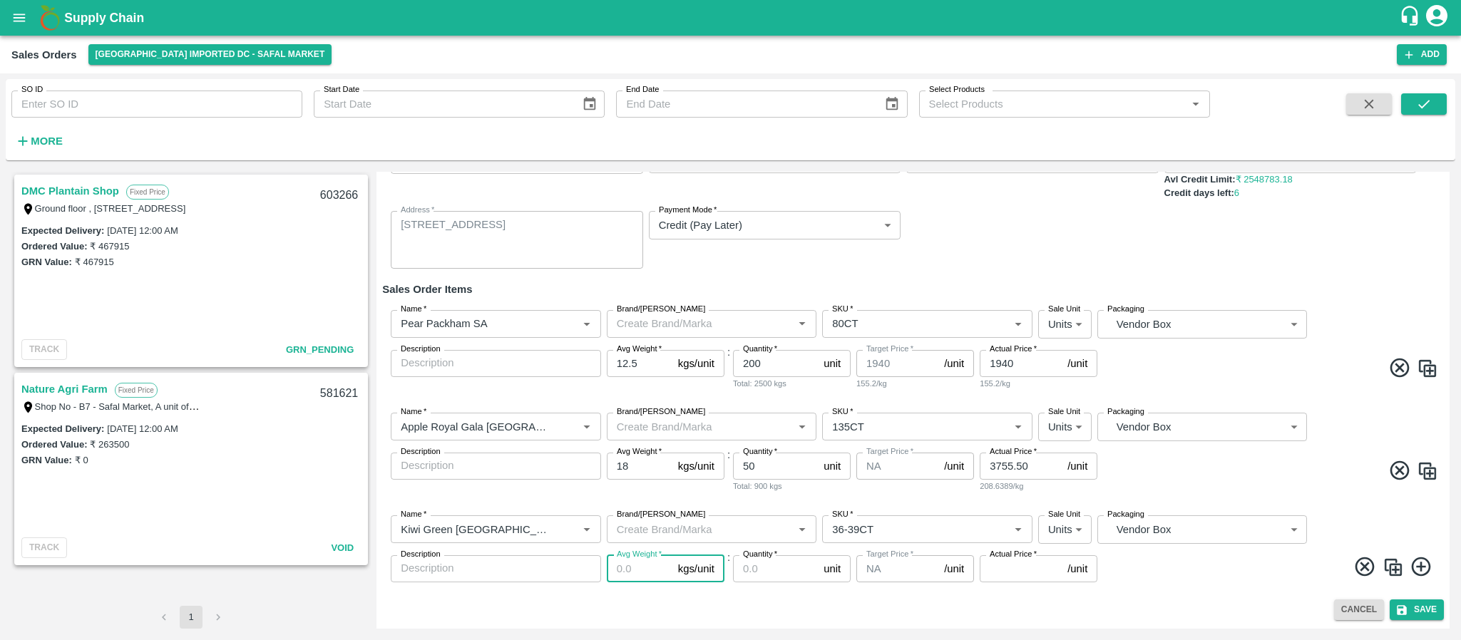
click at [649, 569] on input "Avg Weight   *" at bounding box center [640, 568] width 66 height 27
type input "10"
click at [753, 569] on input "Quantity   *" at bounding box center [775, 568] width 85 height 27
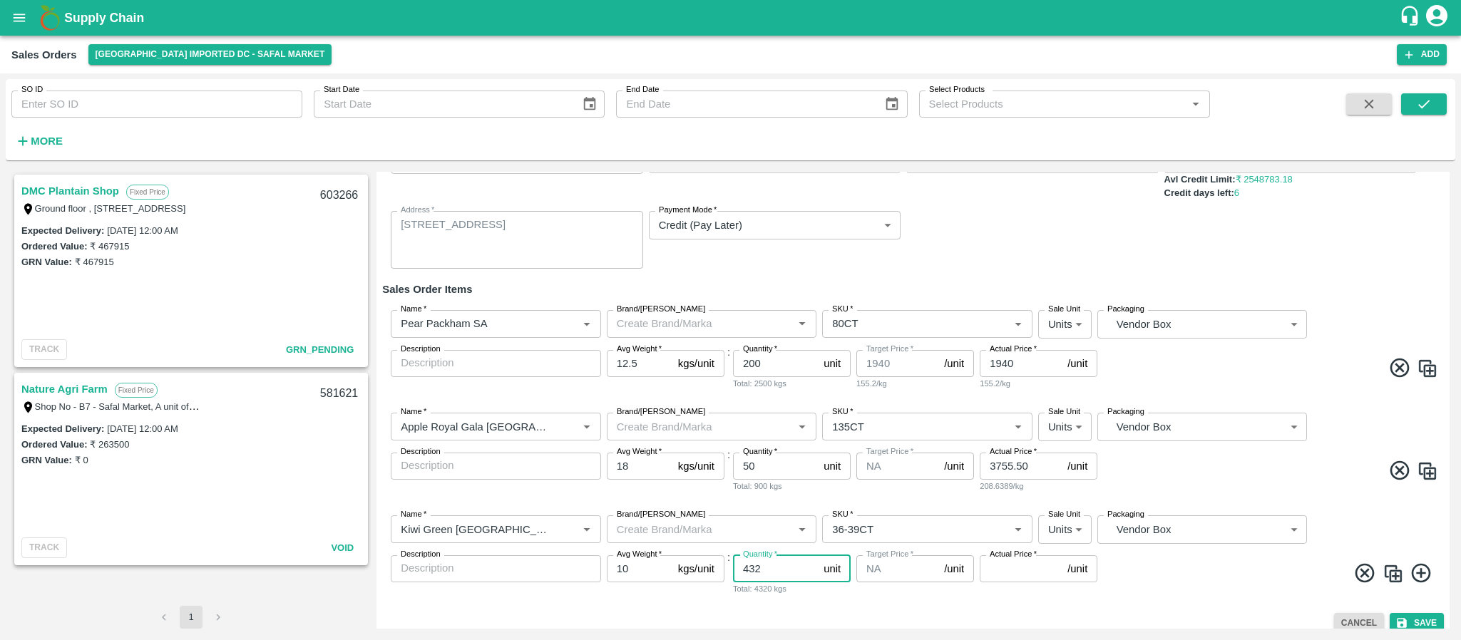
type input "432"
click at [1007, 573] on input "Actual Price   *" at bounding box center [1021, 568] width 82 height 27
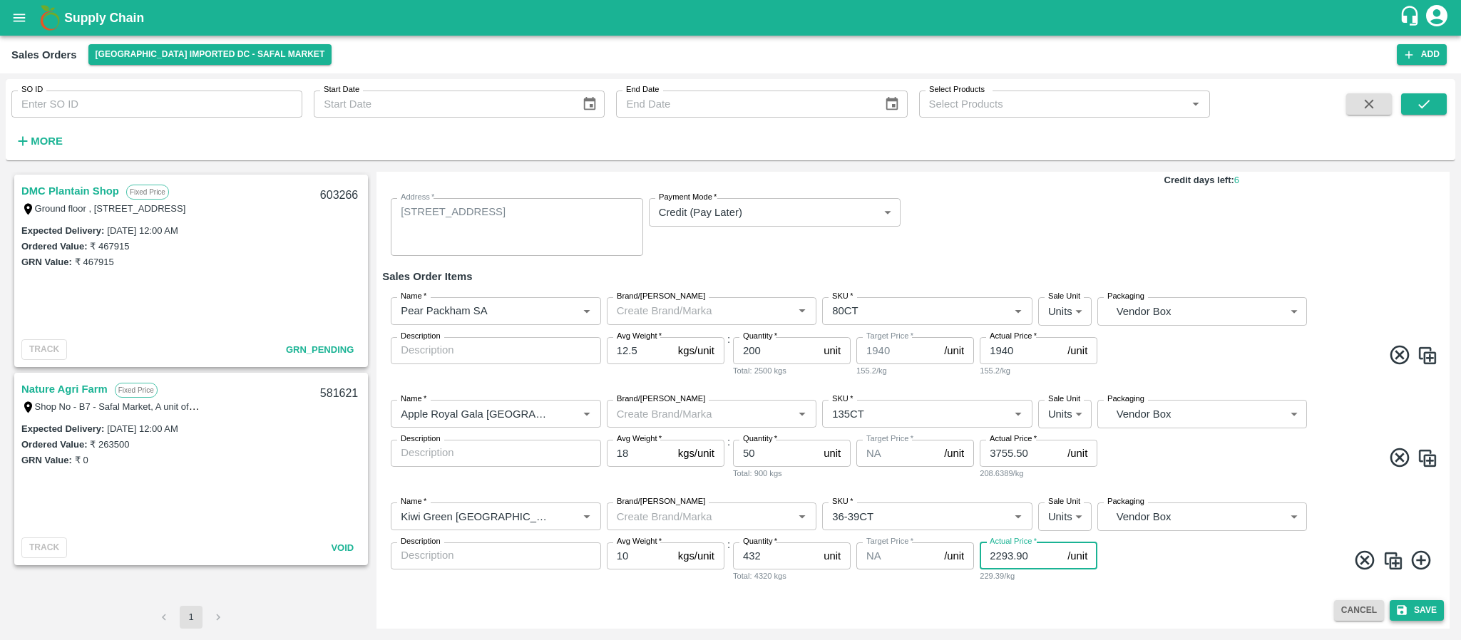
type input "2293.90"
click at [1424, 612] on button "Save" at bounding box center [1417, 610] width 54 height 21
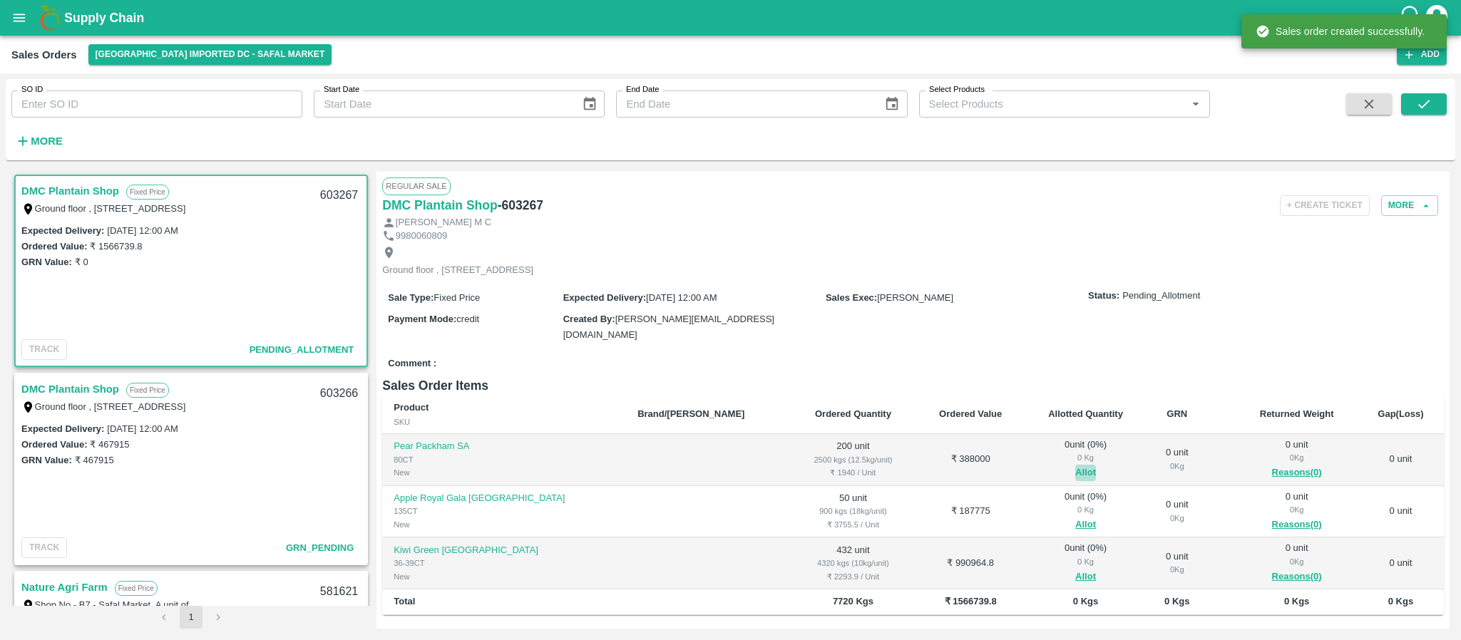
click at [1075, 476] on button "Allot" at bounding box center [1085, 473] width 21 height 16
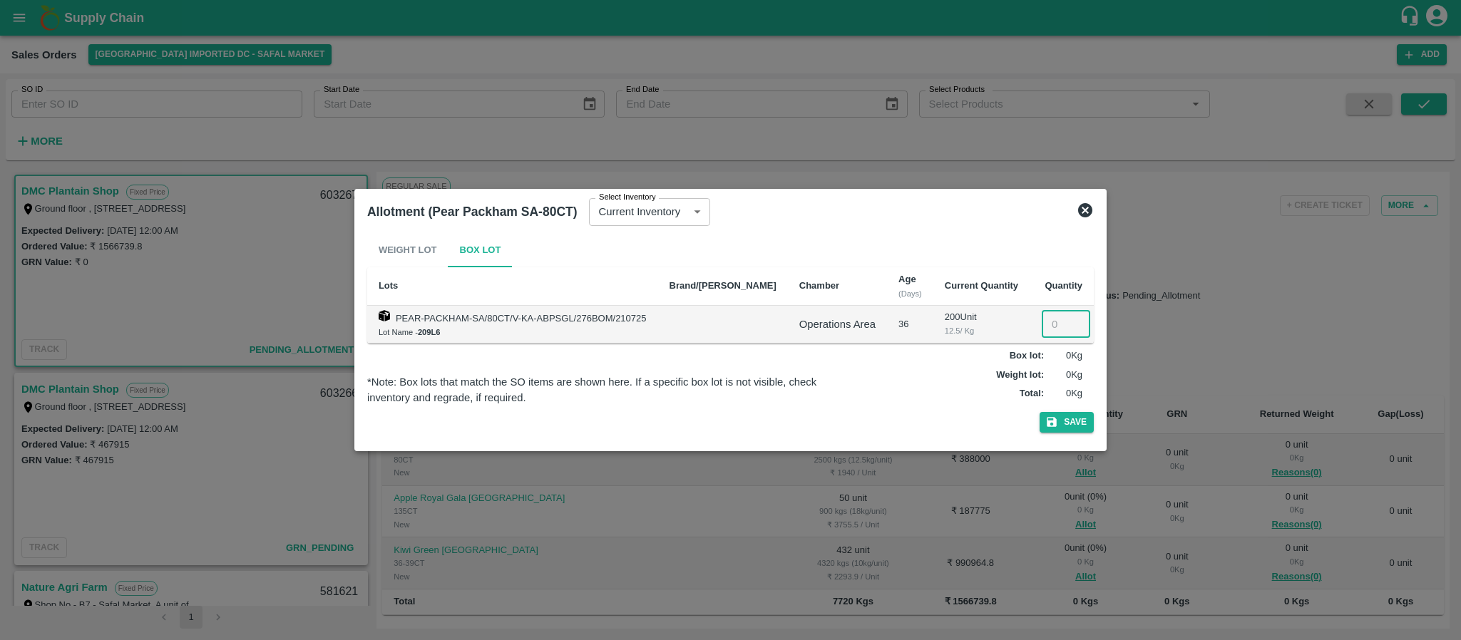
click at [1042, 317] on input "number" at bounding box center [1066, 324] width 48 height 27
type input "200"
click at [1061, 416] on button "Save" at bounding box center [1066, 422] width 54 height 21
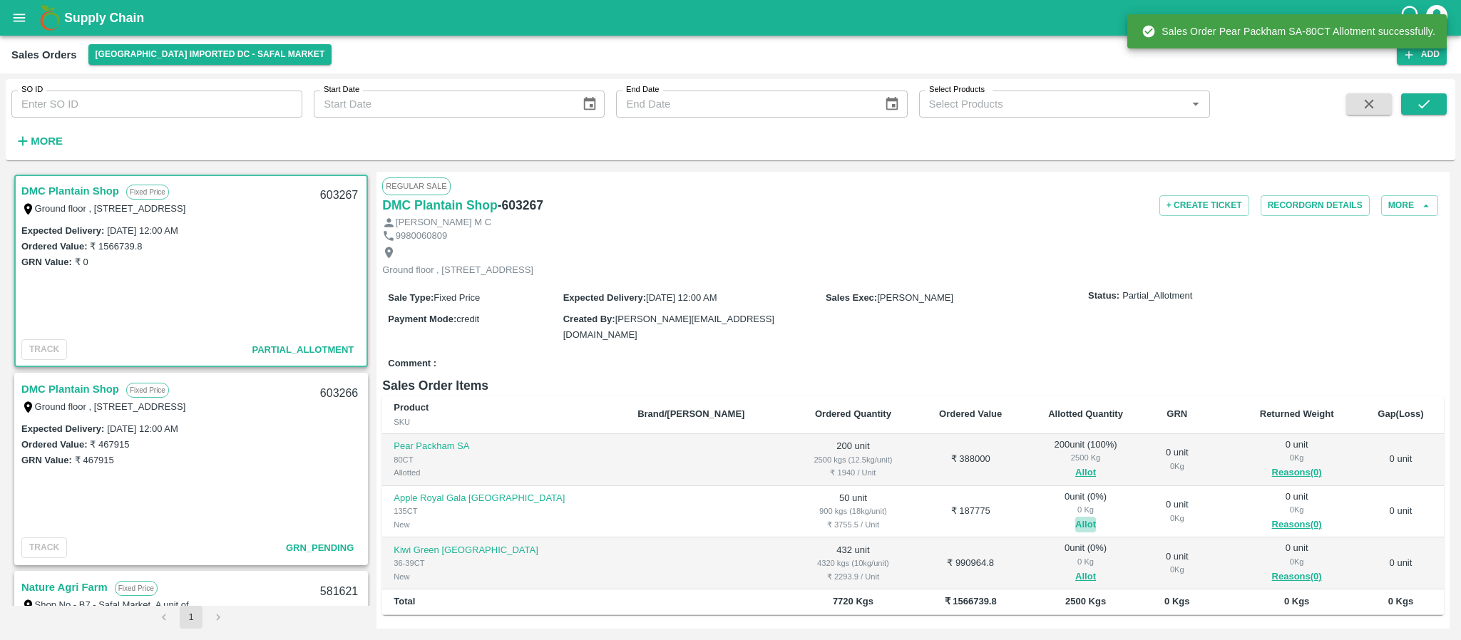
click at [1075, 520] on button "Allot" at bounding box center [1085, 525] width 21 height 16
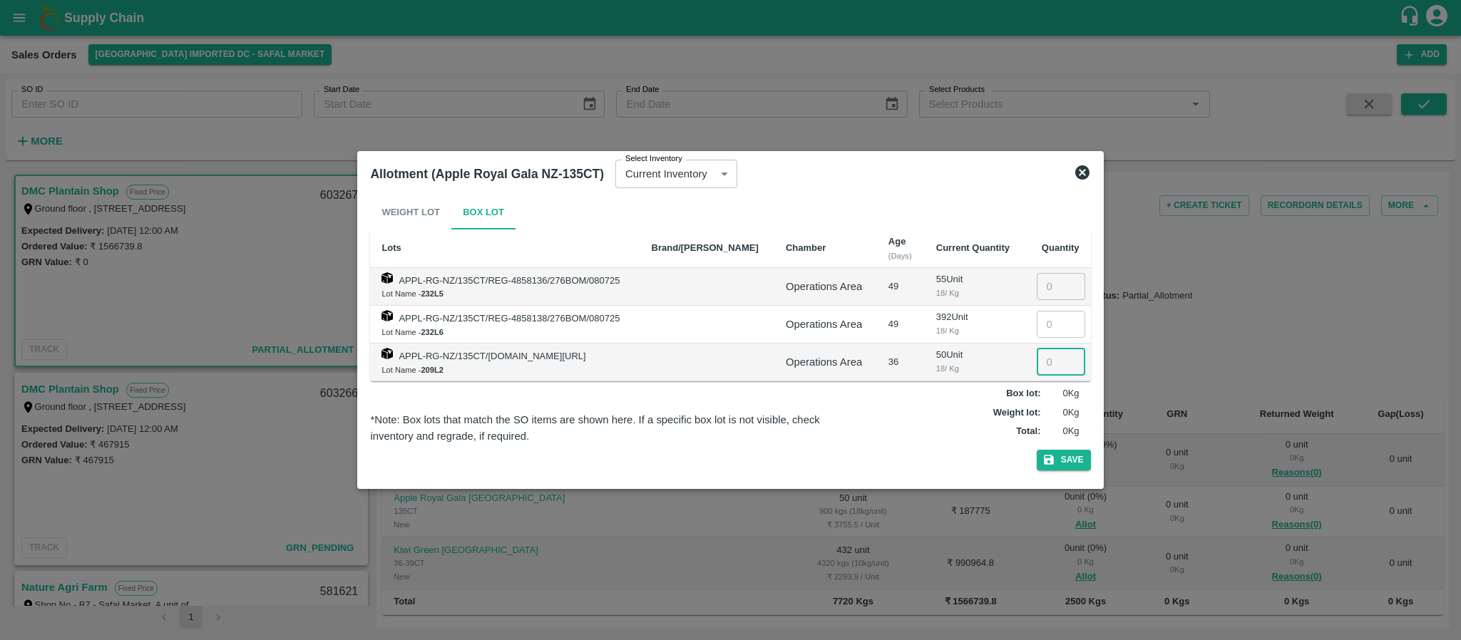
click at [1047, 371] on input "number" at bounding box center [1061, 362] width 48 height 27
type input "0"
click at [1083, 173] on icon at bounding box center [1082, 172] width 17 height 17
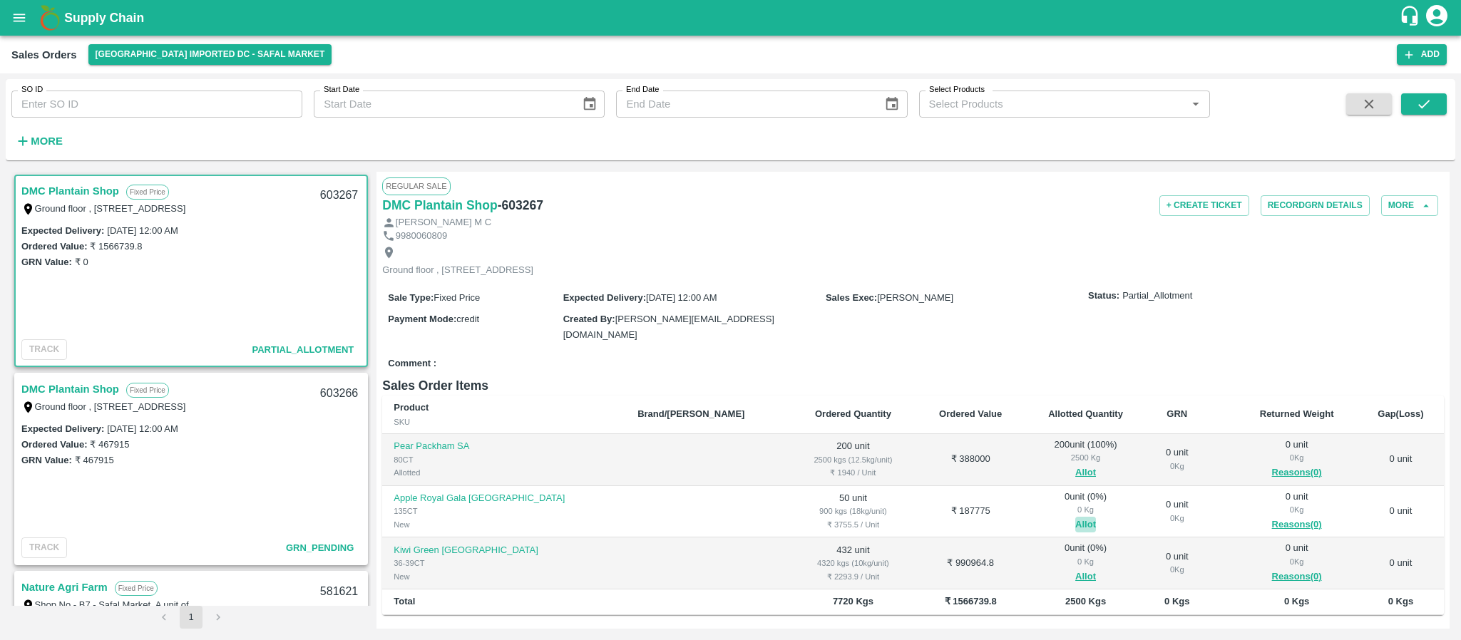
click at [1075, 518] on button "Allot" at bounding box center [1085, 525] width 21 height 16
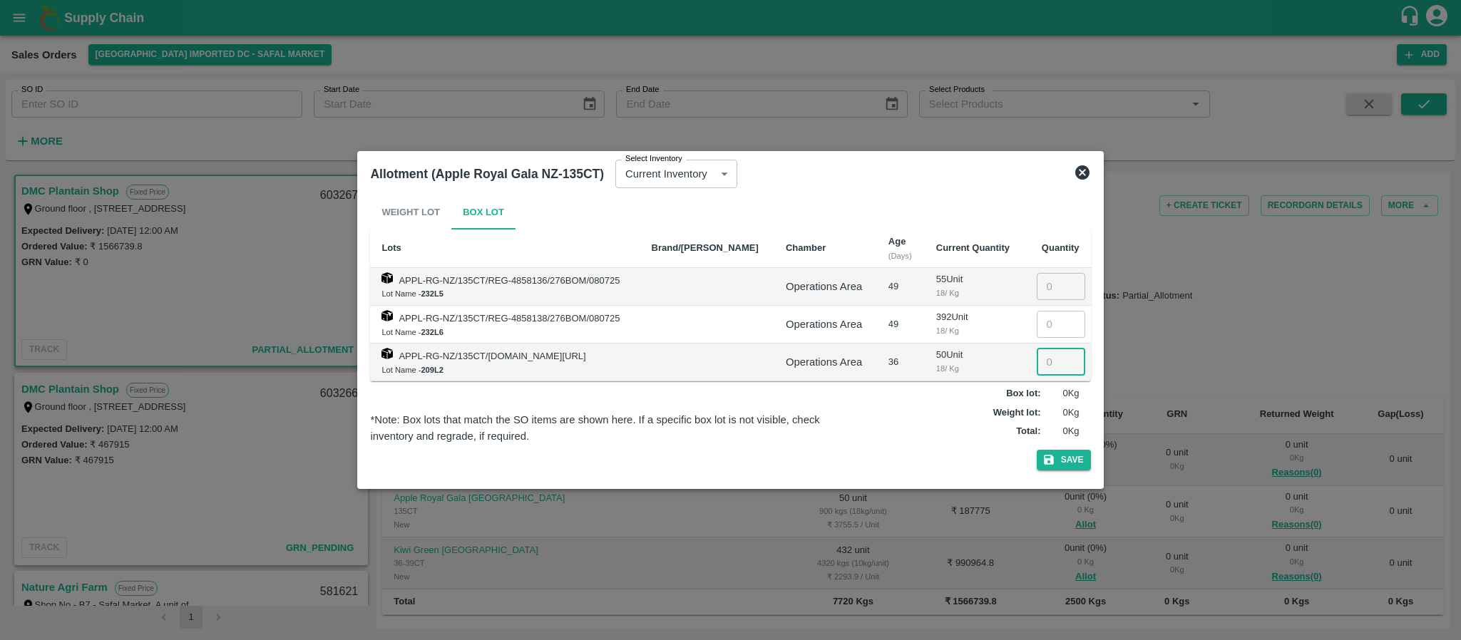
click at [1046, 353] on input "number" at bounding box center [1061, 362] width 48 height 27
type input "50"
click at [1066, 456] on button "Save" at bounding box center [1064, 460] width 54 height 21
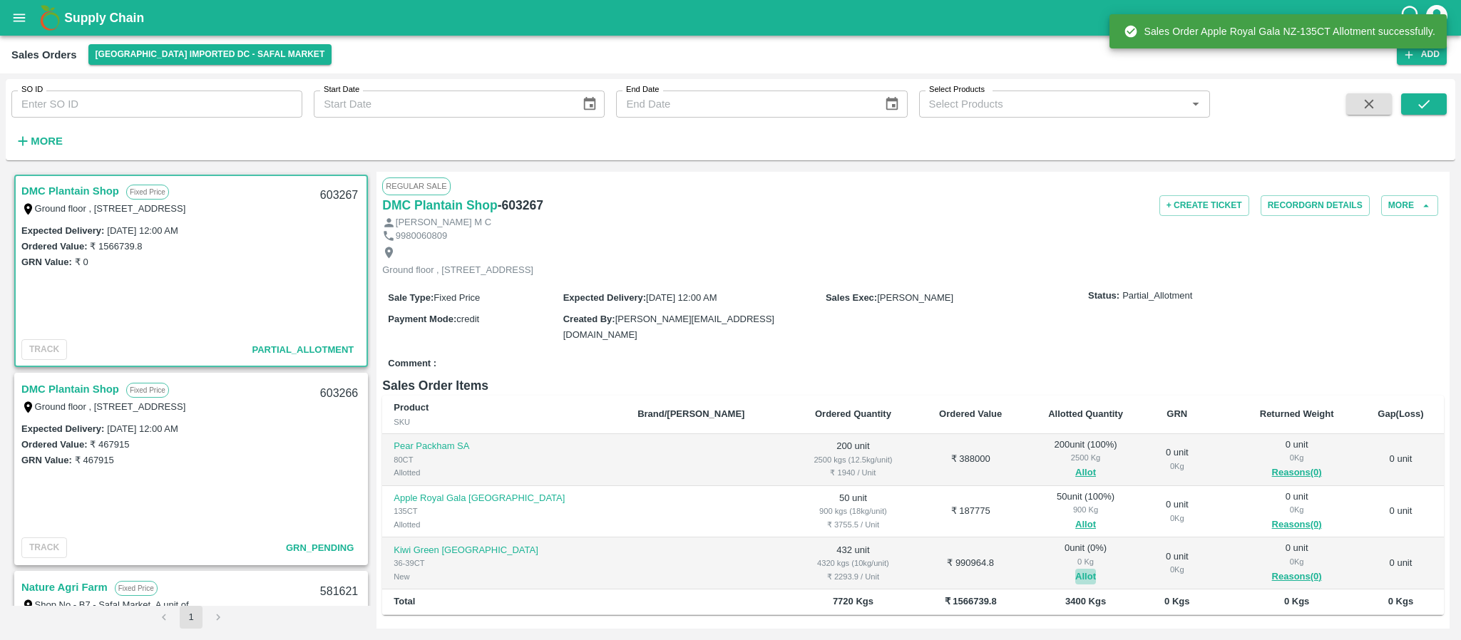
click at [1075, 573] on button "Allot" at bounding box center [1085, 577] width 21 height 16
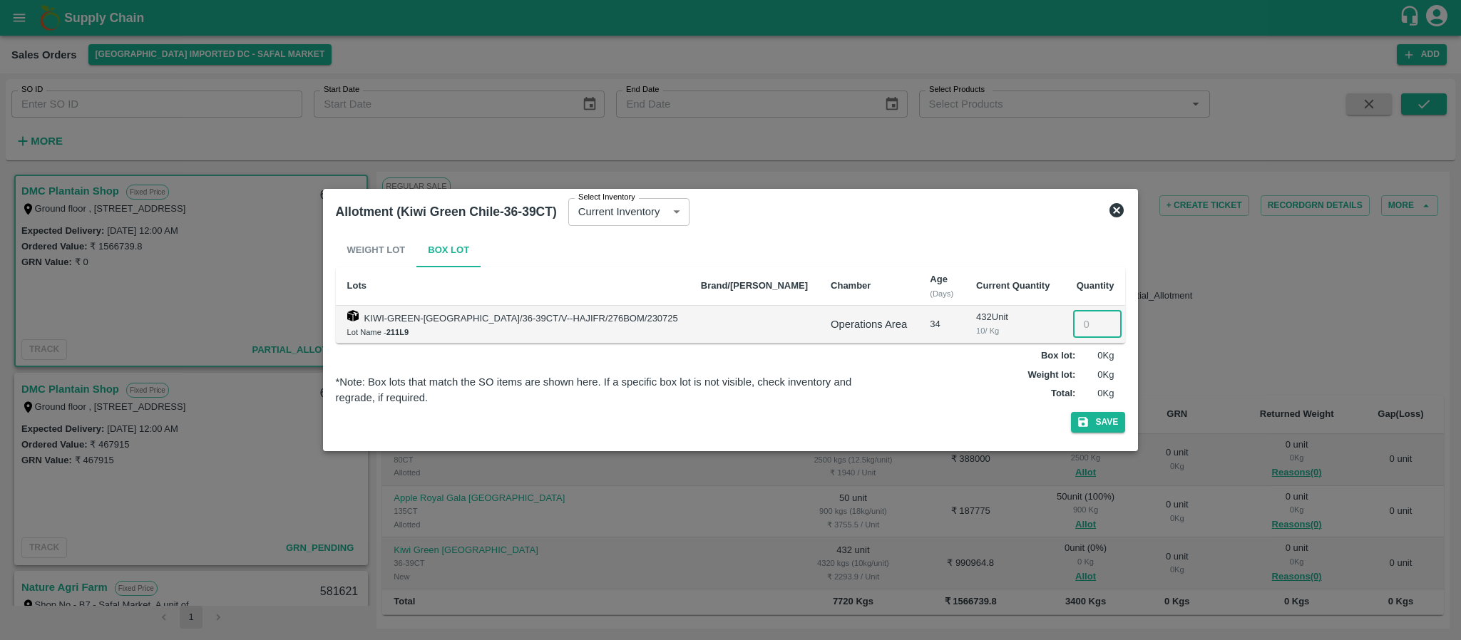
click at [1073, 323] on input "number" at bounding box center [1097, 324] width 48 height 27
type input "432"
click at [1071, 419] on button "Save" at bounding box center [1098, 422] width 54 height 21
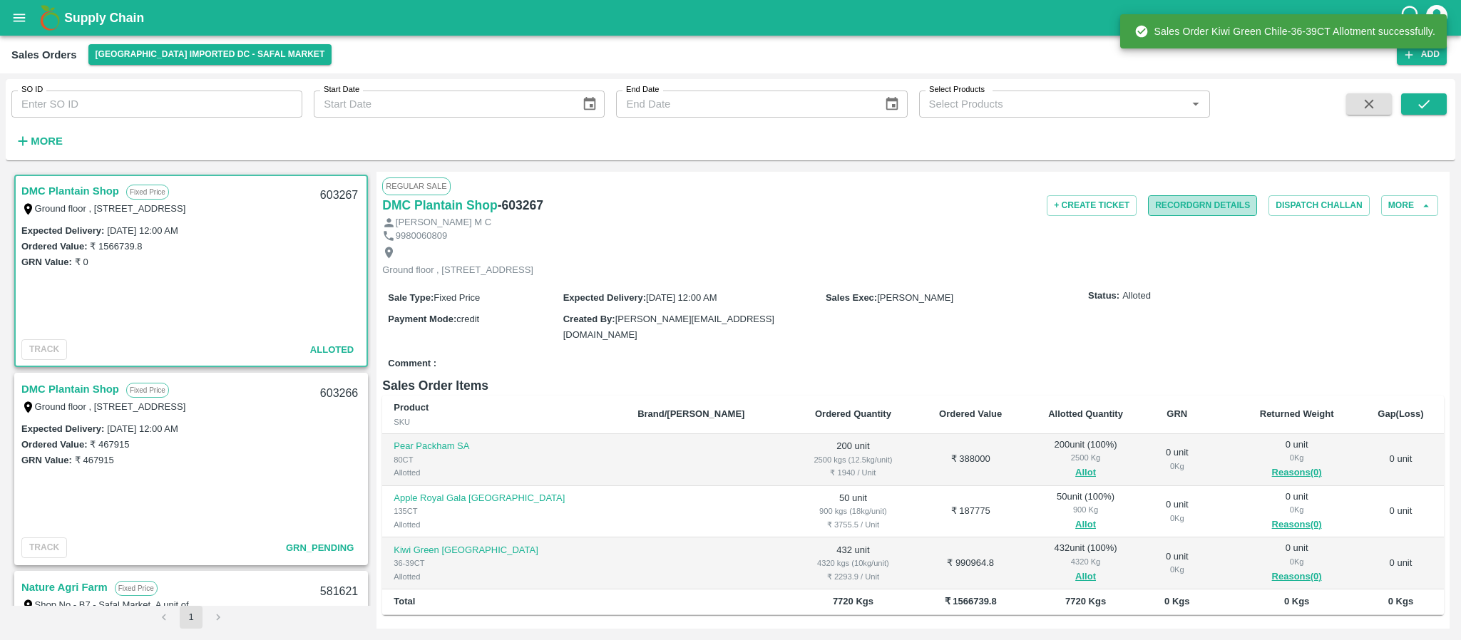
click at [1188, 203] on button "Record GRN Details" at bounding box center [1202, 205] width 109 height 21
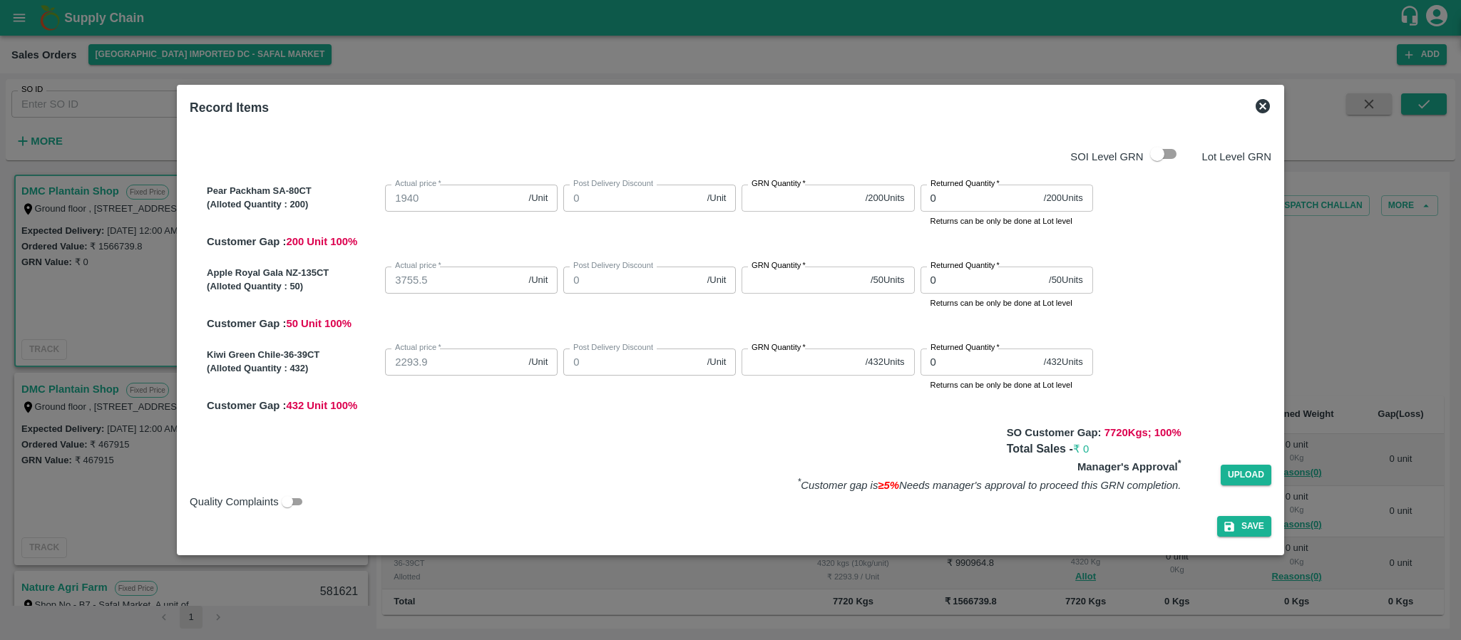
click at [764, 184] on label "GRN Quantity   *" at bounding box center [778, 183] width 54 height 11
click at [764, 185] on input "GRN Quantity   *" at bounding box center [800, 198] width 118 height 27
type input "200"
click at [794, 291] on input "GRN Quantity   *" at bounding box center [802, 280] width 123 height 27
type input "50"
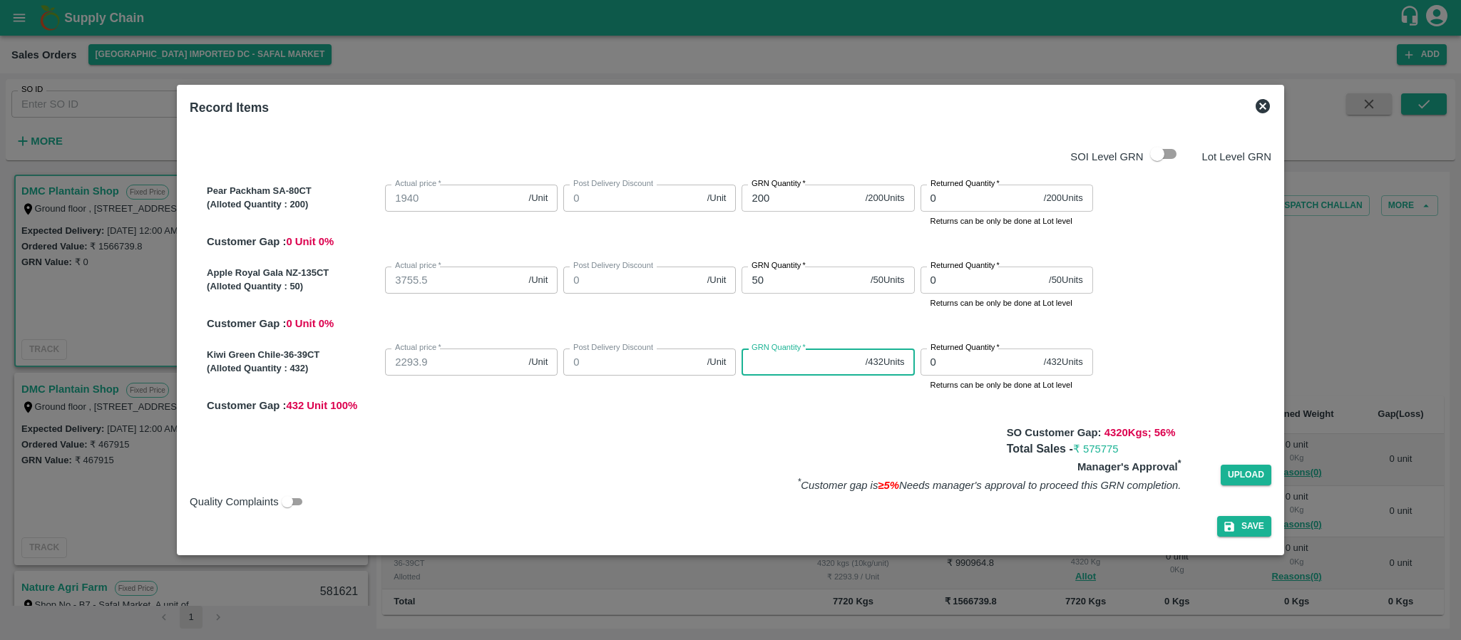
click at [787, 370] on input "GRN Quantity   *" at bounding box center [800, 362] width 118 height 27
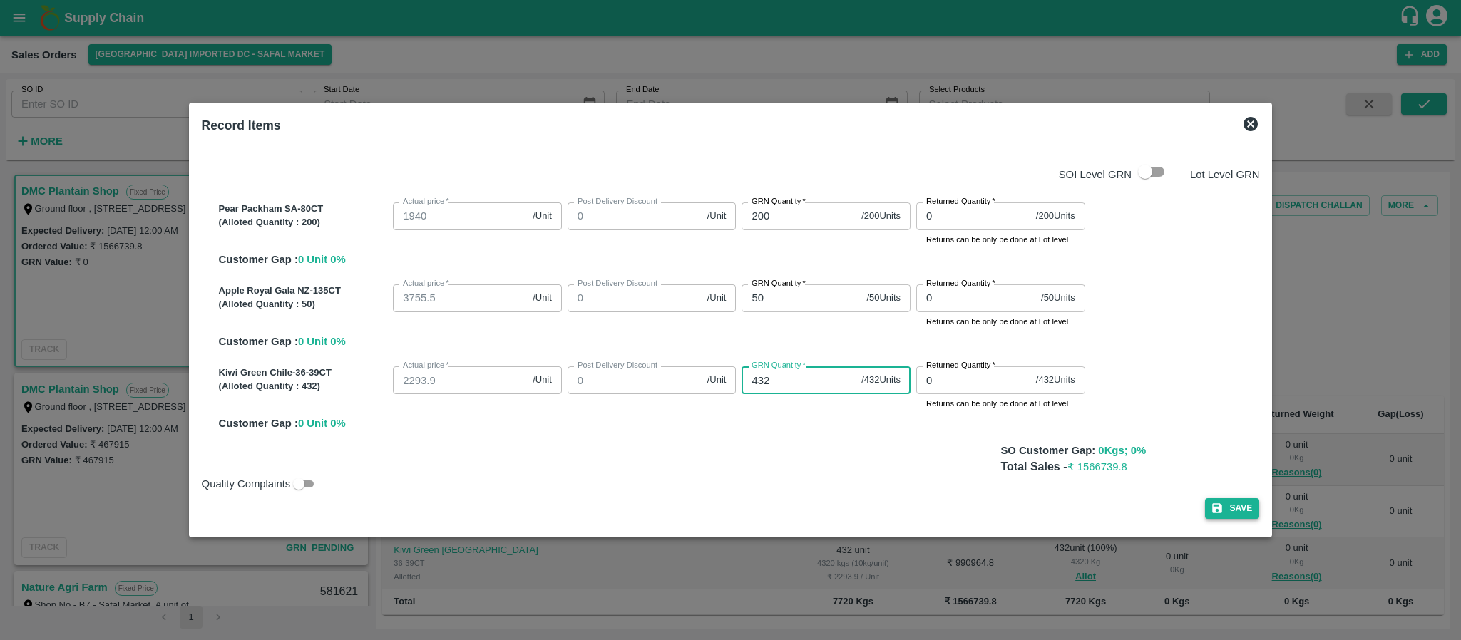
type input "432"
click at [1228, 511] on button "Save" at bounding box center [1232, 508] width 54 height 21
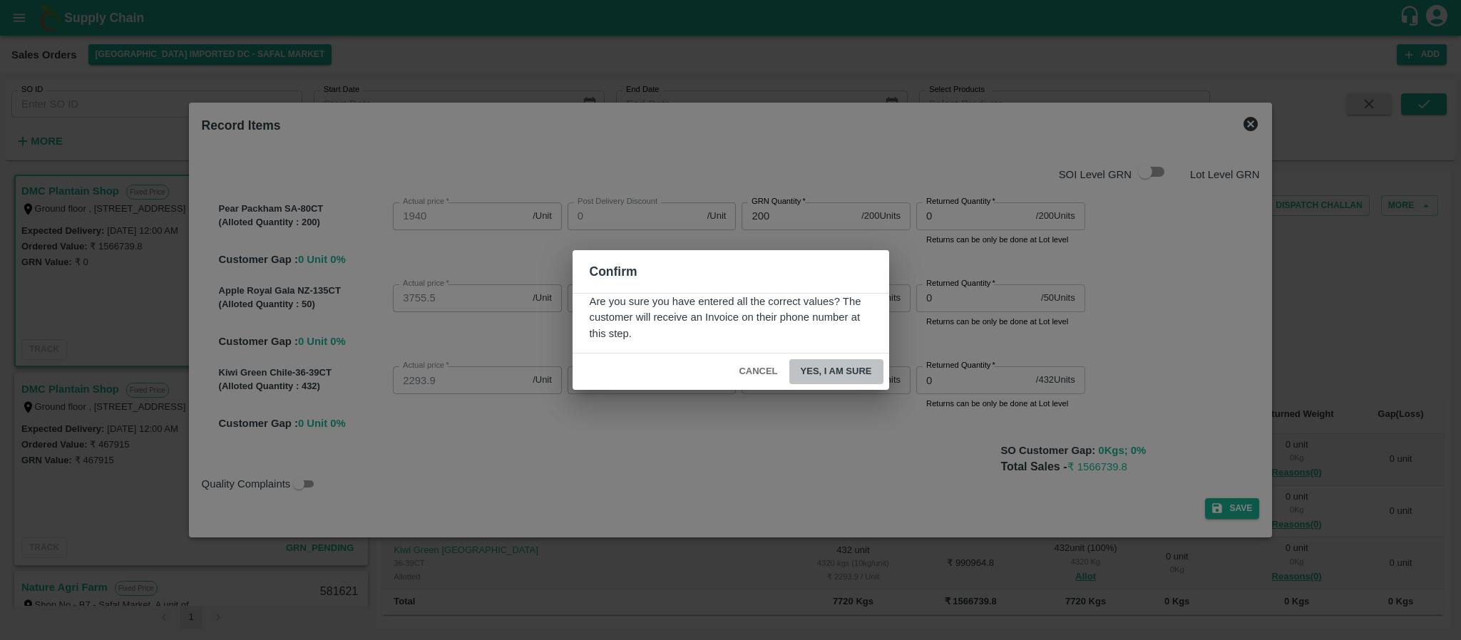
click at [860, 364] on button "Yes, I am sure" at bounding box center [836, 371] width 94 height 25
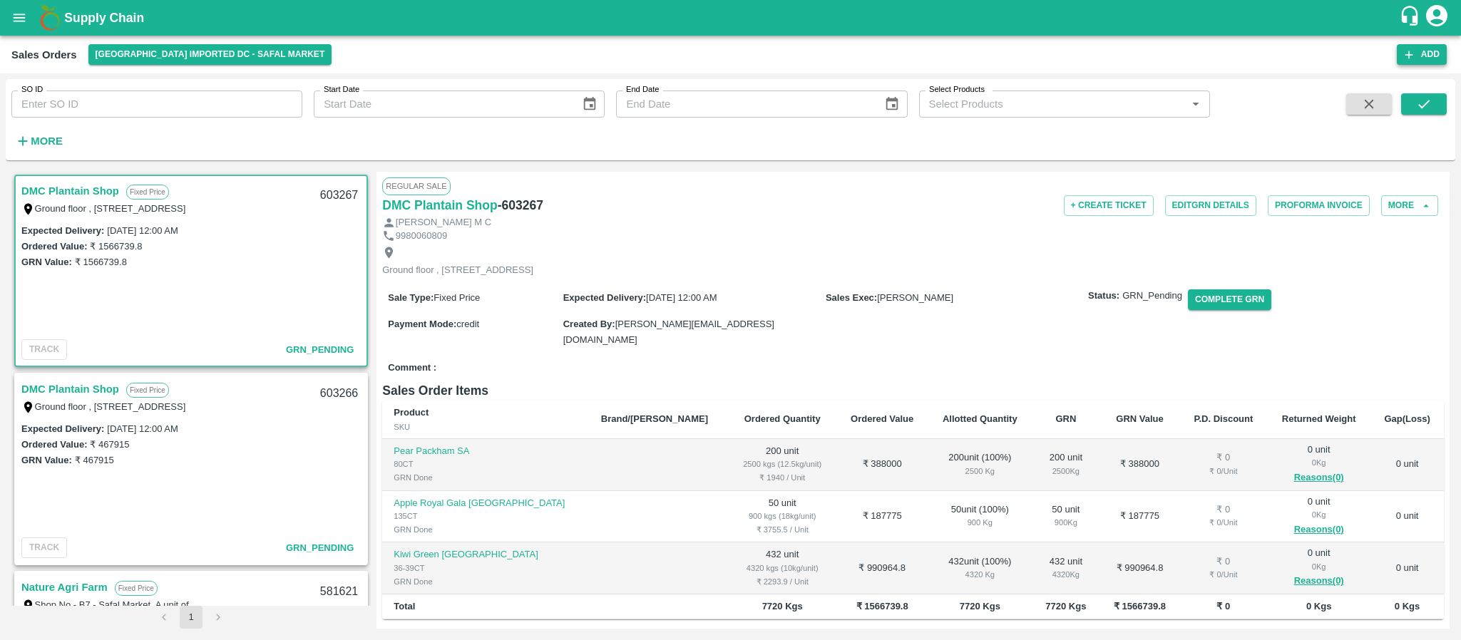
click at [1414, 61] on icon "button" at bounding box center [1408, 54] width 13 height 13
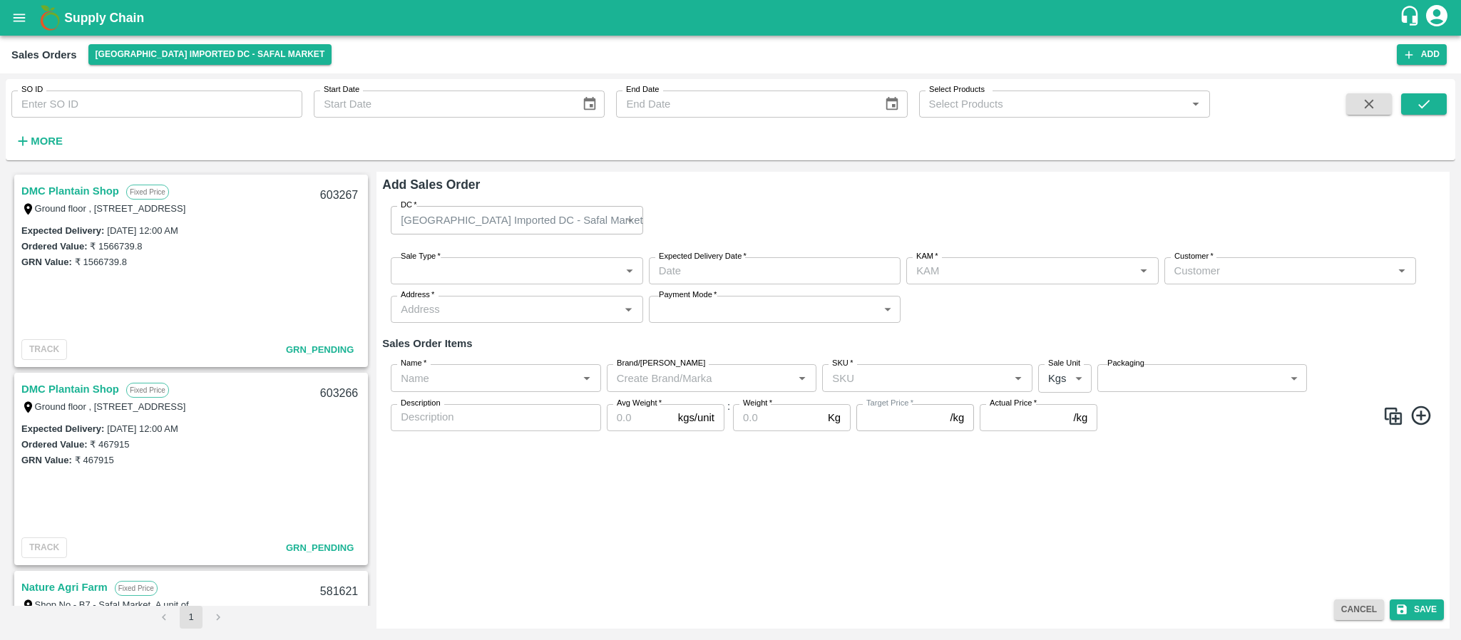
type input "[PERSON_NAME]"
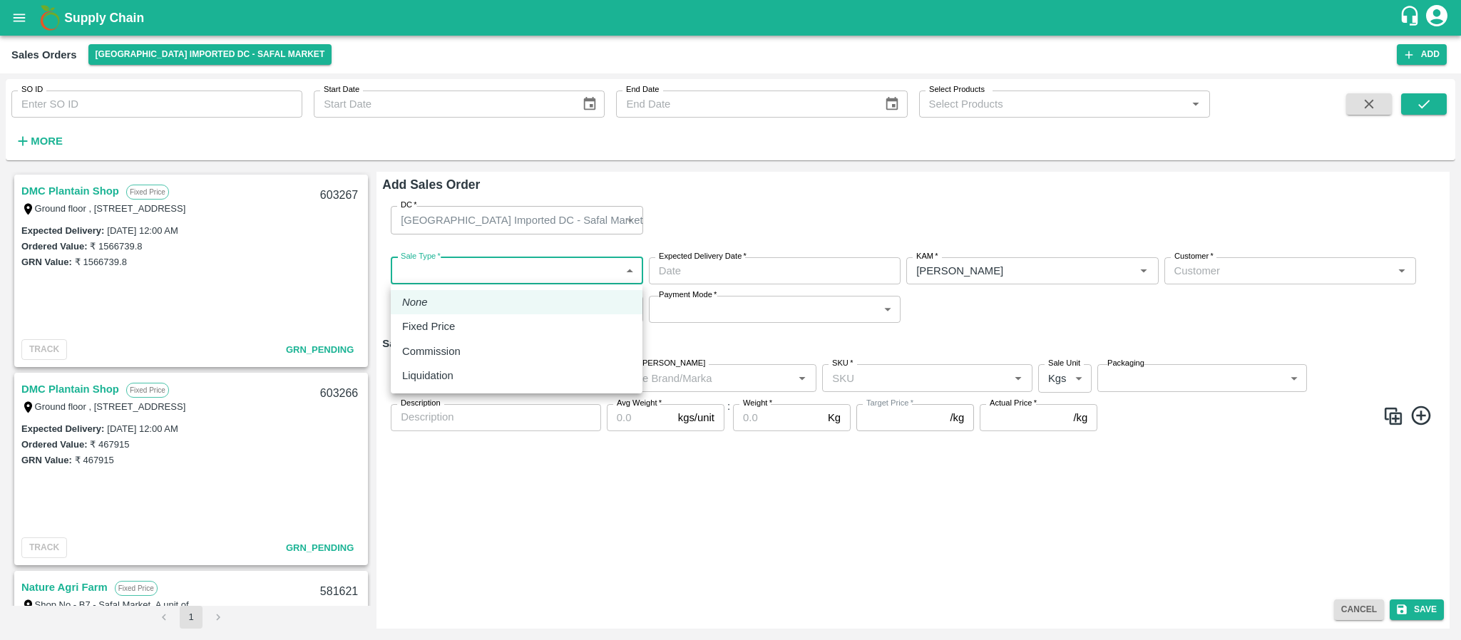
click at [477, 257] on body "Supply Chain Sales Orders Bangalore Imported DC - Safal Market Add SO ID SO ID …" at bounding box center [730, 320] width 1461 height 640
click at [465, 324] on div "Fixed Price" at bounding box center [516, 327] width 229 height 16
type input "1"
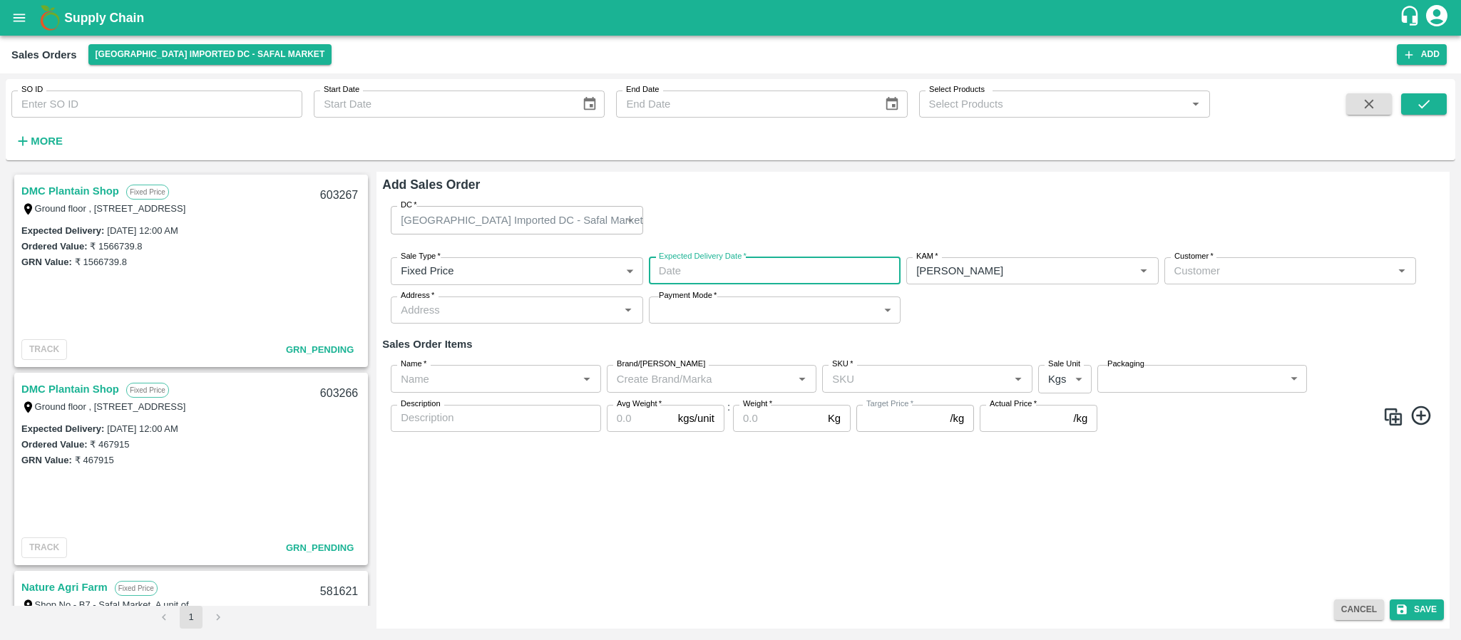
type input "DD/MM/YYYY hh:mm aa"
click at [777, 265] on input "DD/MM/YYYY hh:mm aa" at bounding box center [770, 270] width 242 height 27
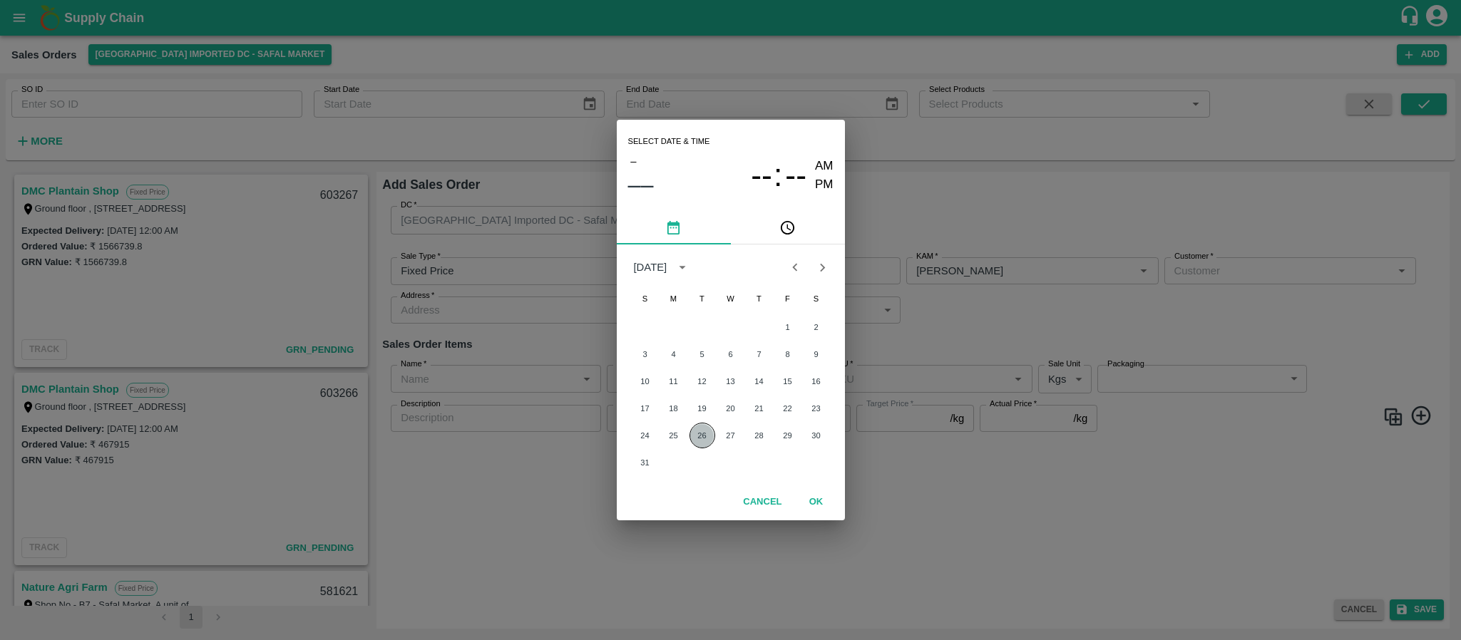
click at [699, 437] on button "26" at bounding box center [702, 436] width 26 height 26
type input "26/08/2025 12:00 AM"
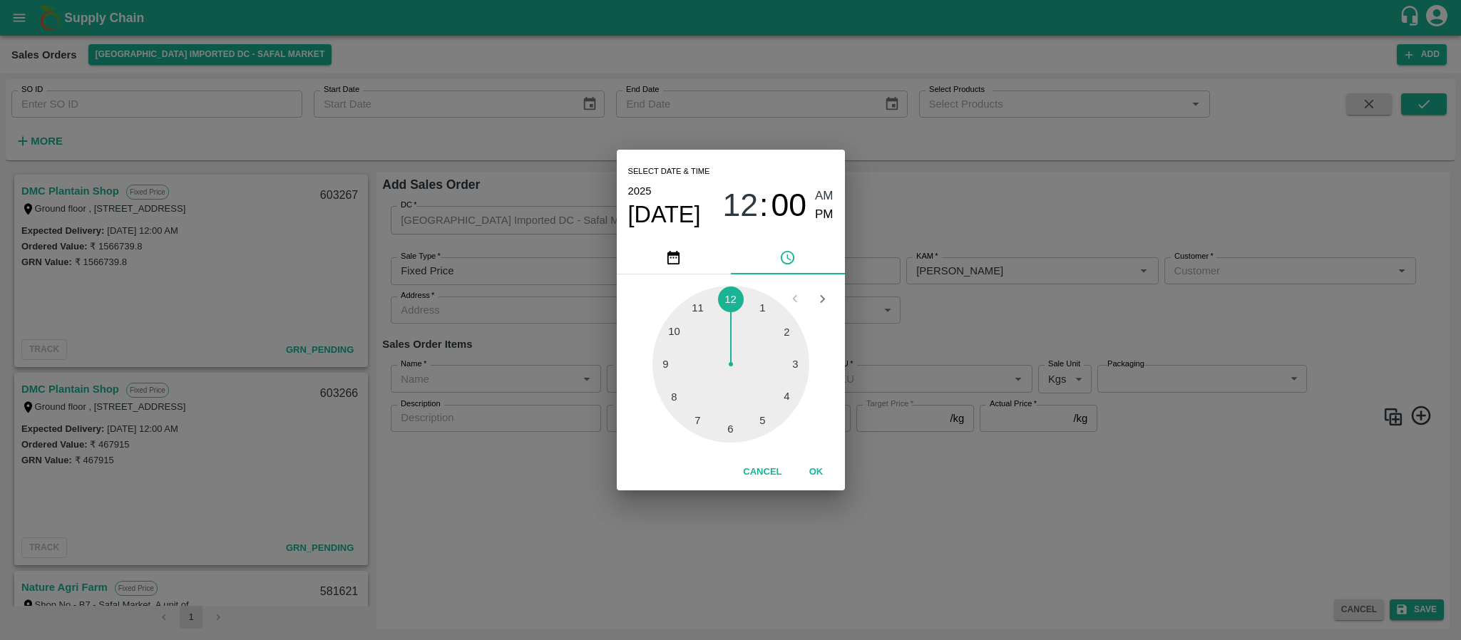
click at [1179, 306] on div "Select date & time 2025 Aug 26 12 : 00 AM PM 1 2 3 4 5 6 7 8 9 10 11 12 Cancel …" at bounding box center [730, 320] width 1461 height 640
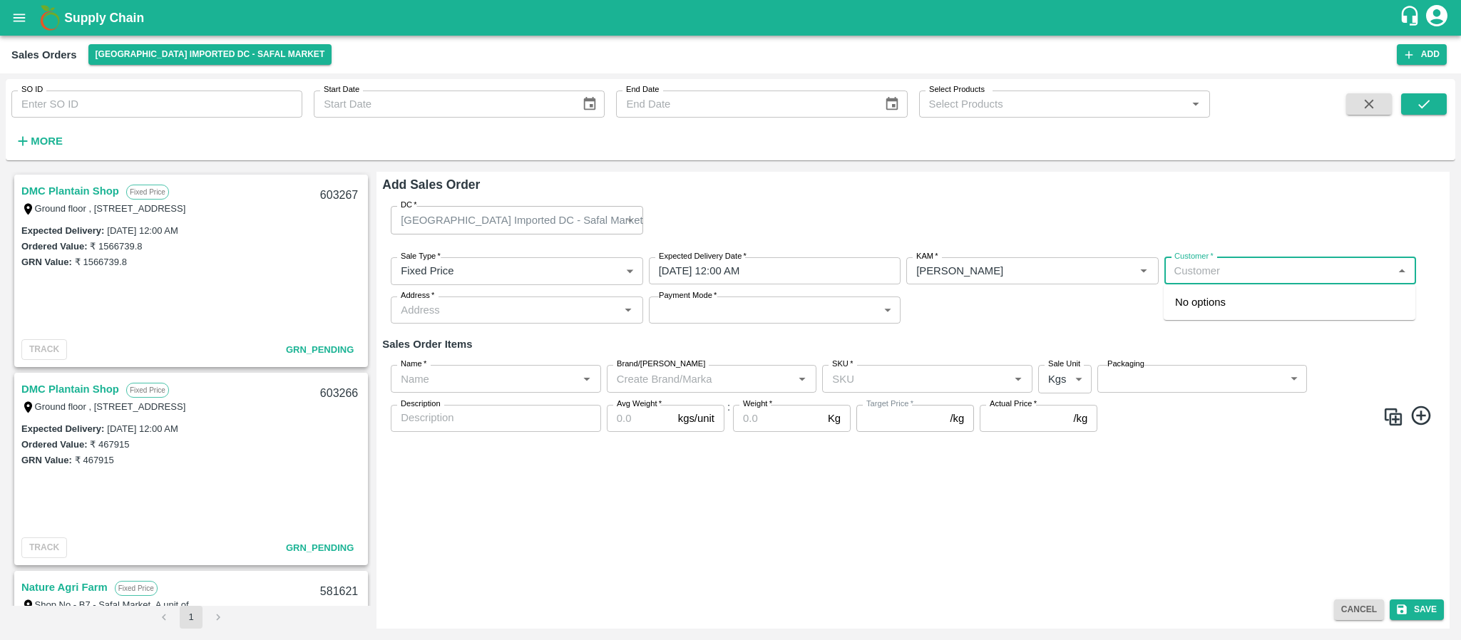
click at [1241, 277] on input "Customer   *" at bounding box center [1279, 271] width 220 height 19
click at [1220, 319] on div "DMC Plantain Shop Wholesale" at bounding box center [1290, 309] width 252 height 38
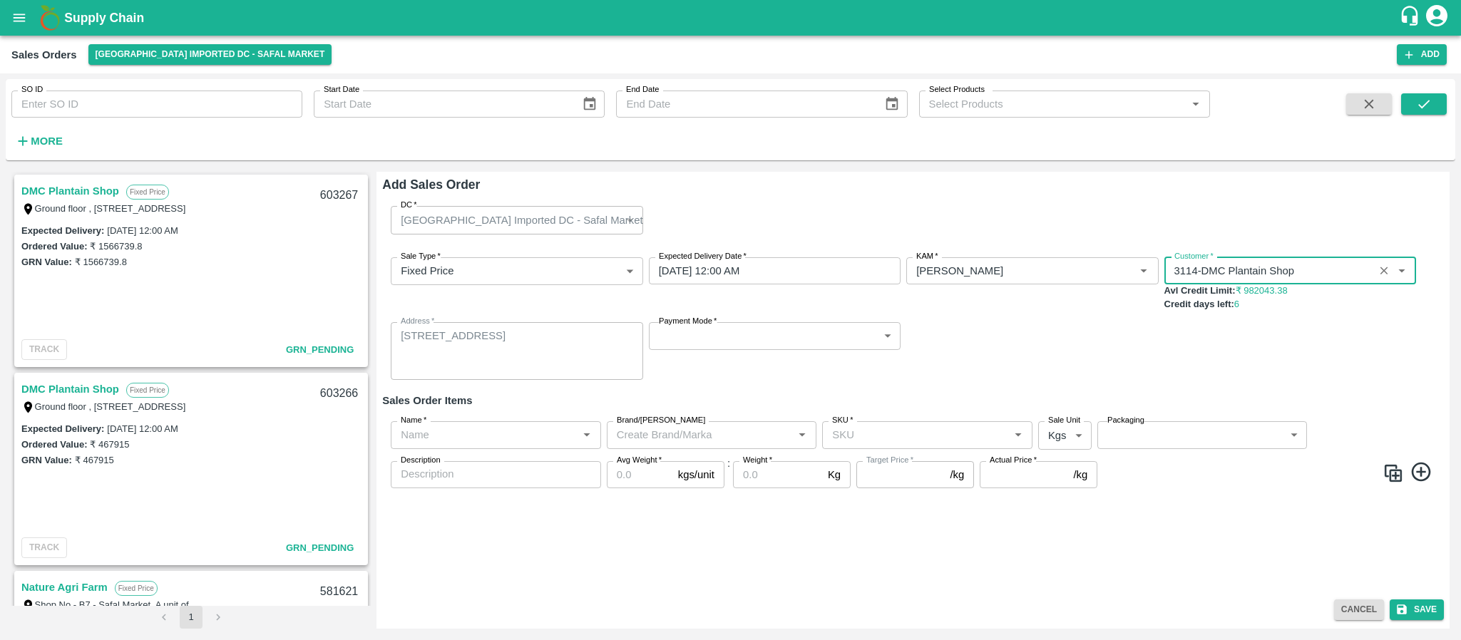
type input "3114-DMC Plantain Shop"
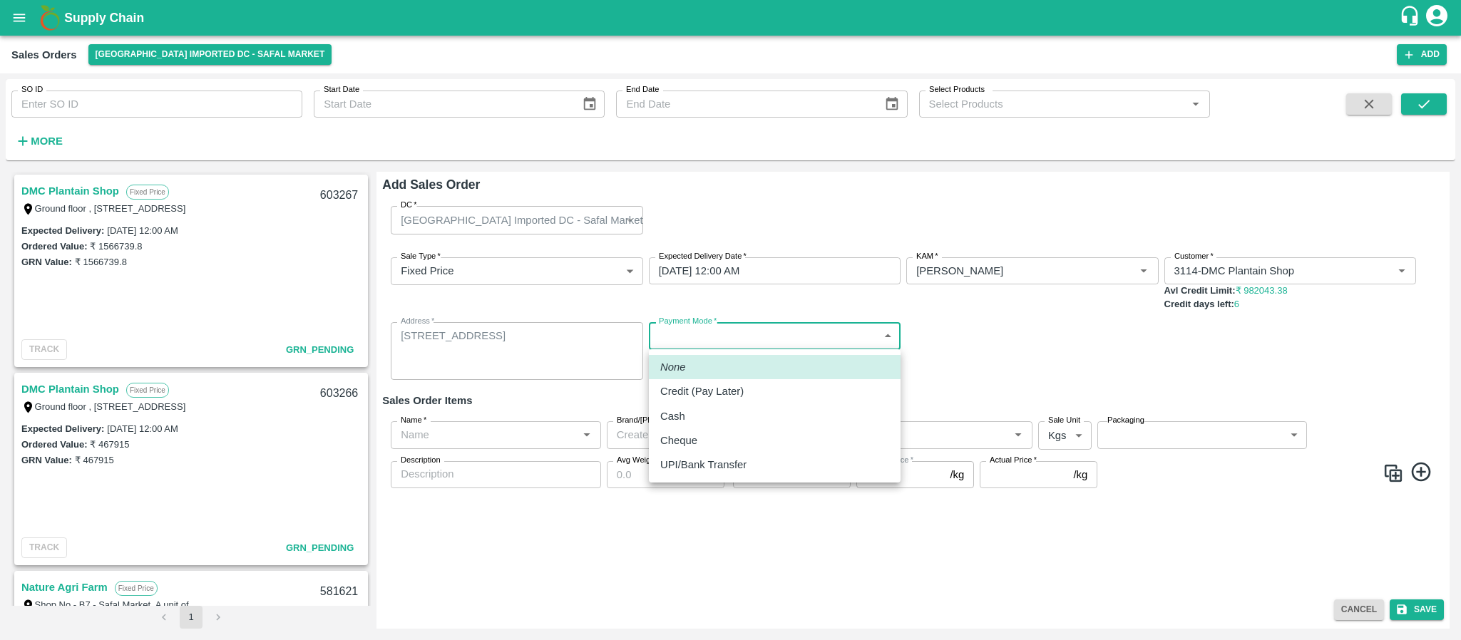
click at [678, 332] on body "Supply Chain Sales Orders Bangalore Imported DC - Safal Market Add SO ID SO ID …" at bounding box center [730, 320] width 1461 height 640
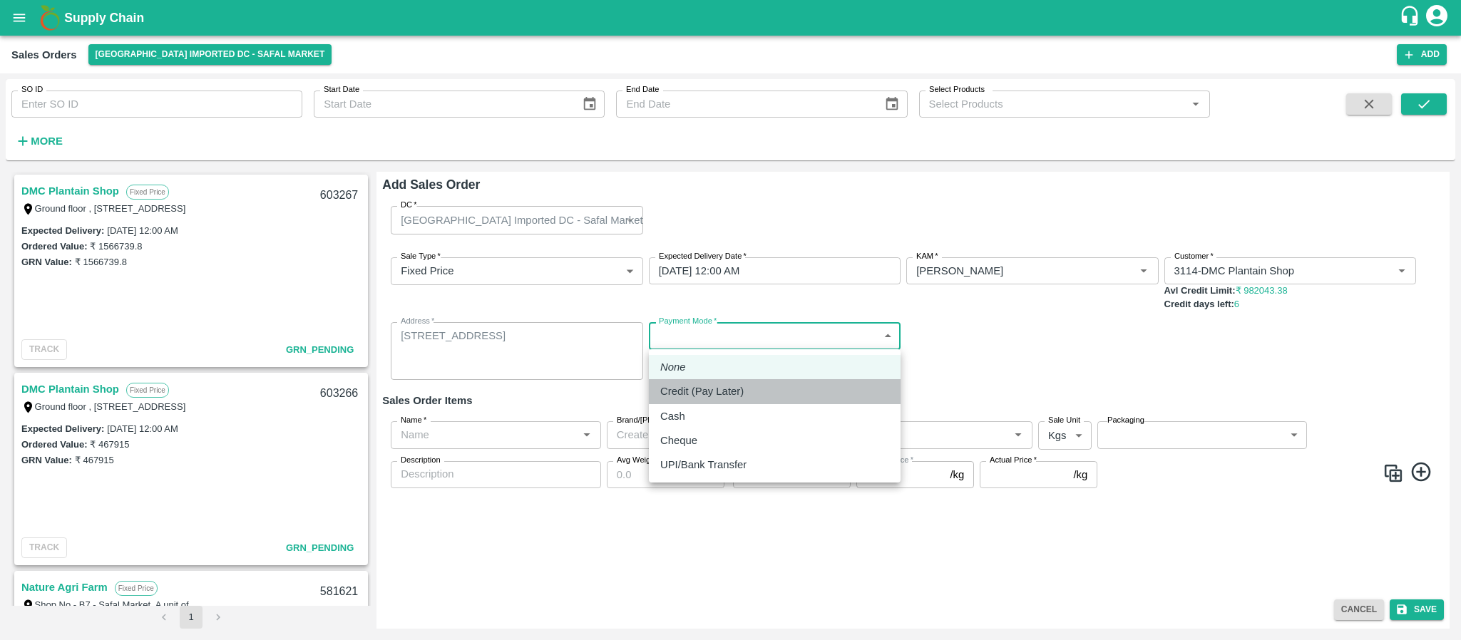
click at [679, 387] on p "Credit (Pay Later)" at bounding box center [701, 392] width 83 height 16
type input "credit"
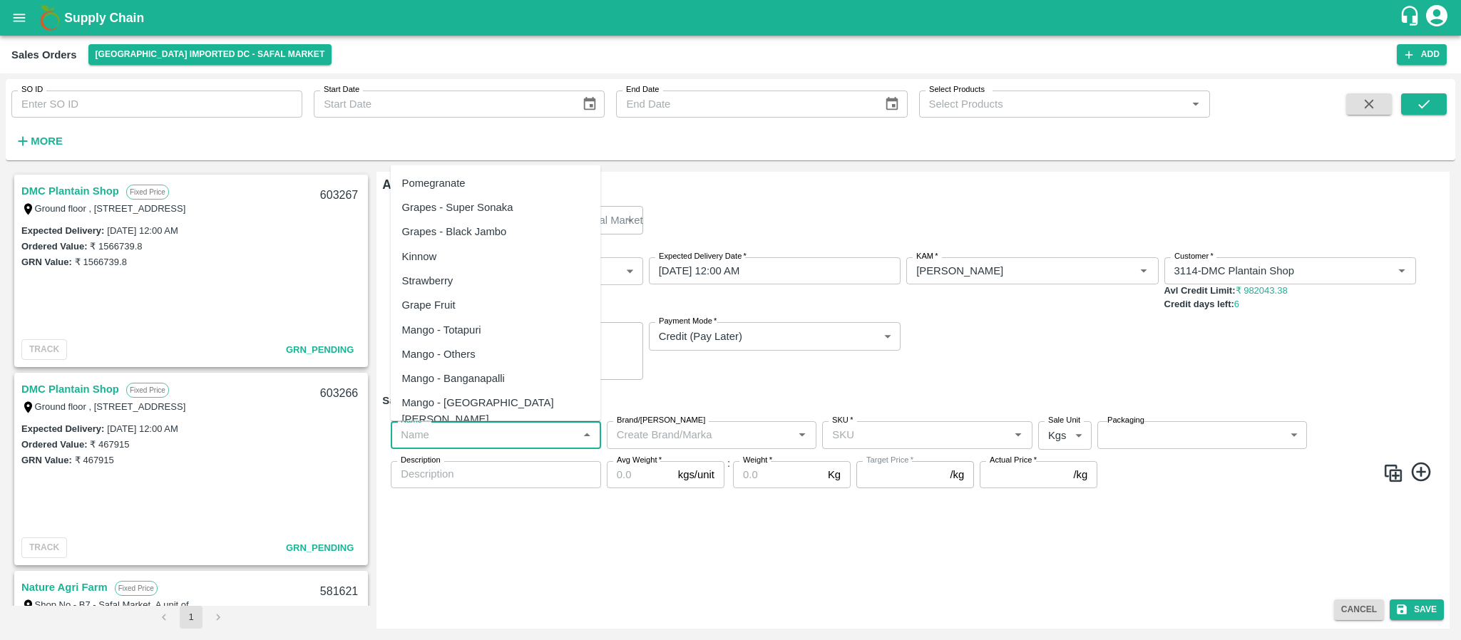
click at [473, 441] on input "Name   *" at bounding box center [484, 435] width 178 height 19
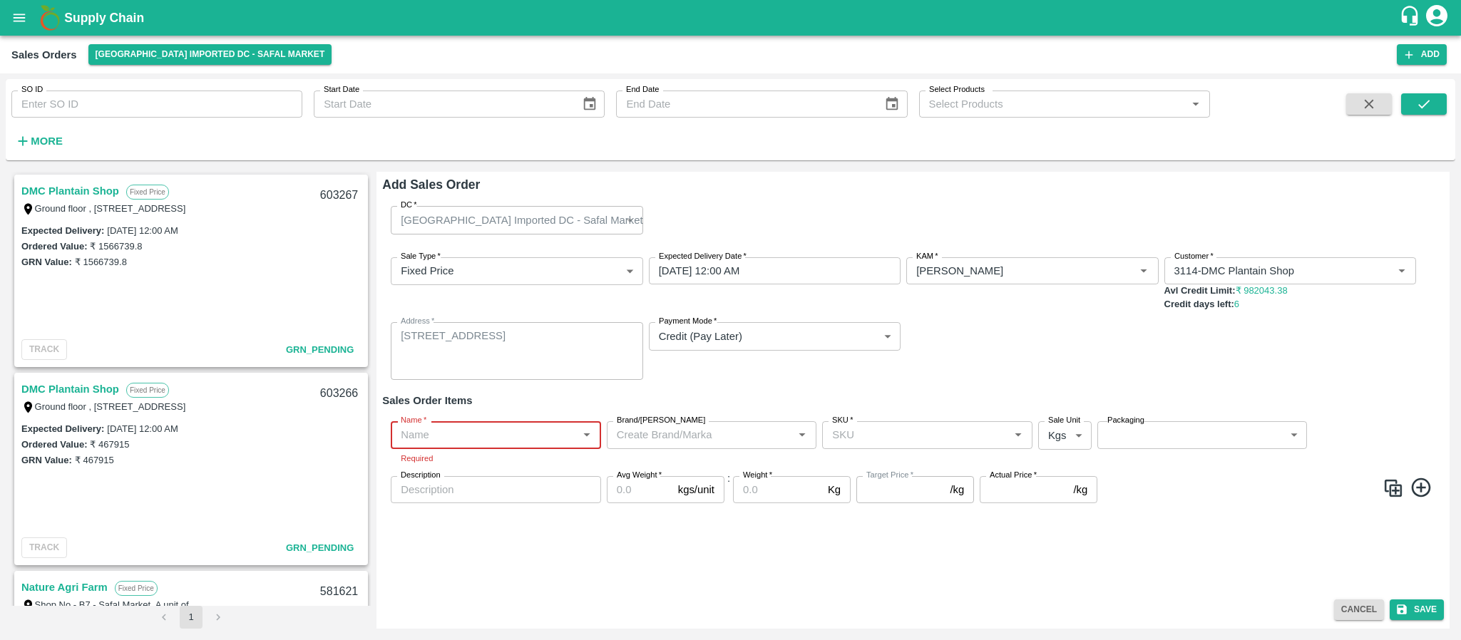
click at [463, 438] on input "Name   *" at bounding box center [484, 435] width 178 height 19
paste input "Apple Royal Gala NZ"
click at [463, 438] on input "Name   *" at bounding box center [484, 435] width 178 height 19
click at [501, 471] on div "Apple Royal Gala NZ" at bounding box center [496, 474] width 210 height 41
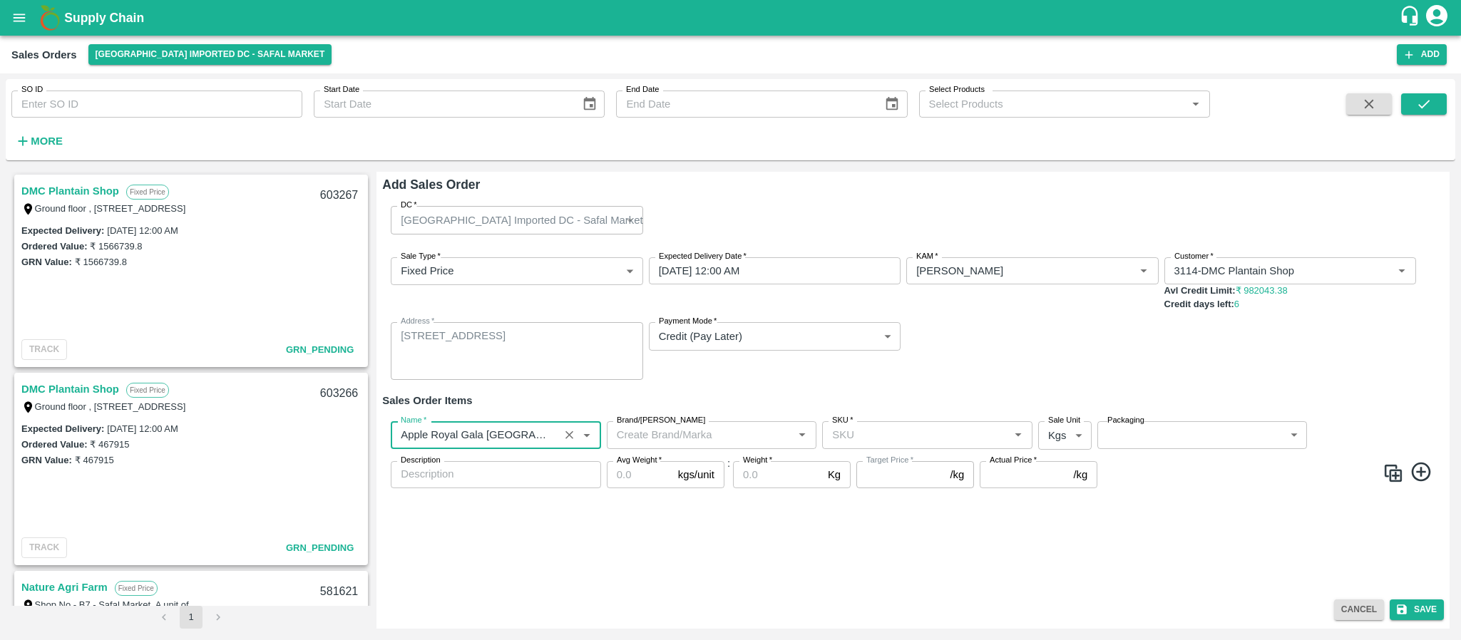
type input "Apple Royal Gala NZ"
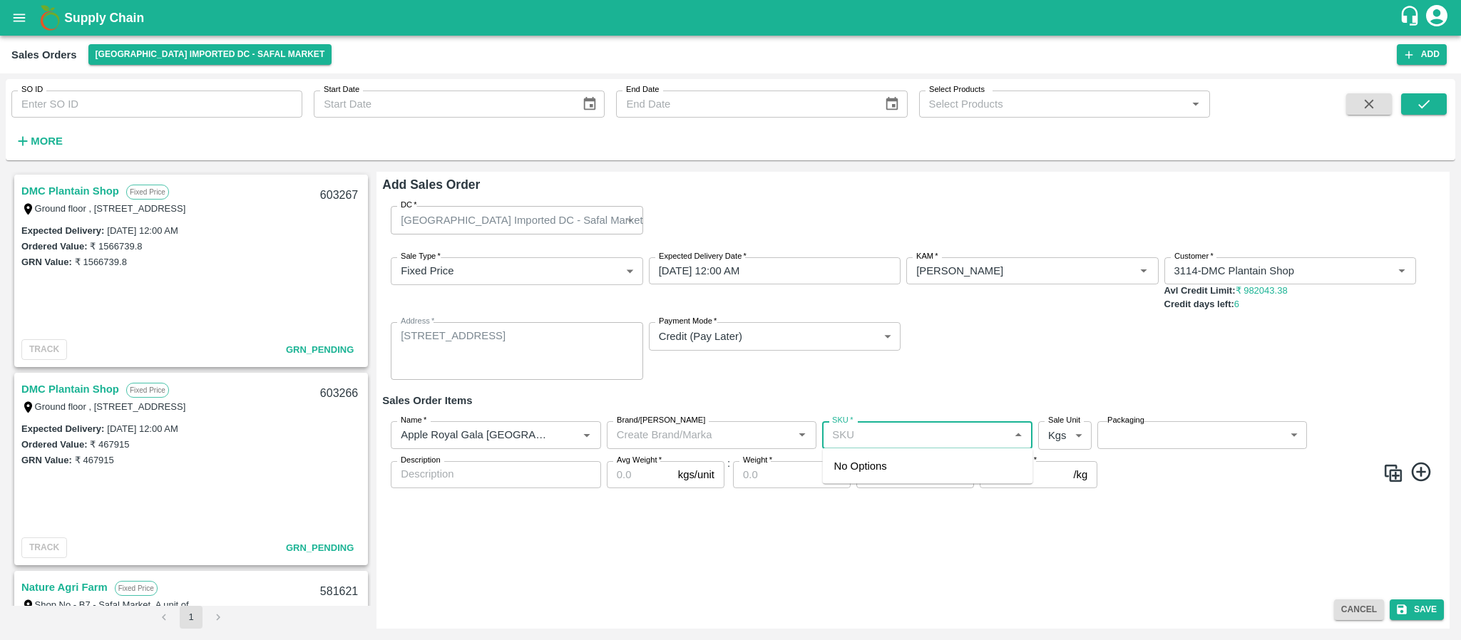
click at [873, 441] on input "SKU   *" at bounding box center [915, 435] width 178 height 19
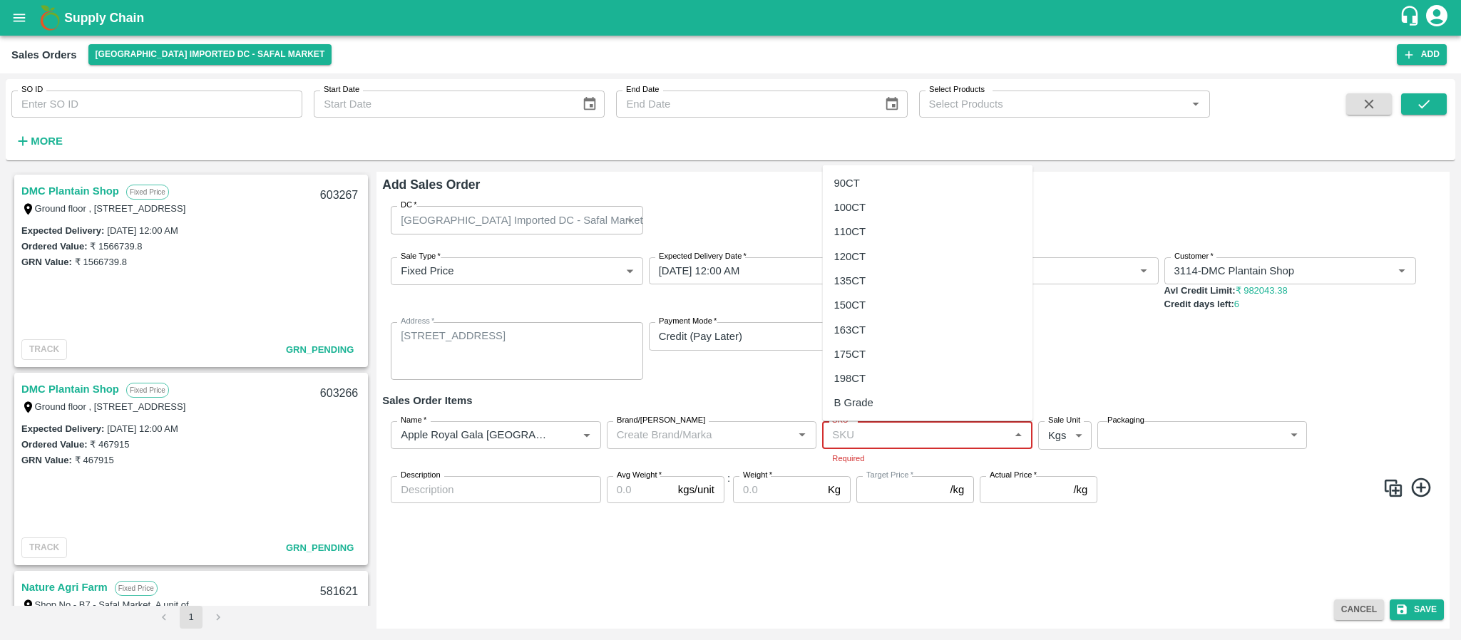
click at [858, 435] on input "SKU   *" at bounding box center [915, 435] width 178 height 19
click at [856, 210] on div "100CT" at bounding box center [850, 208] width 32 height 16
type input "100CT"
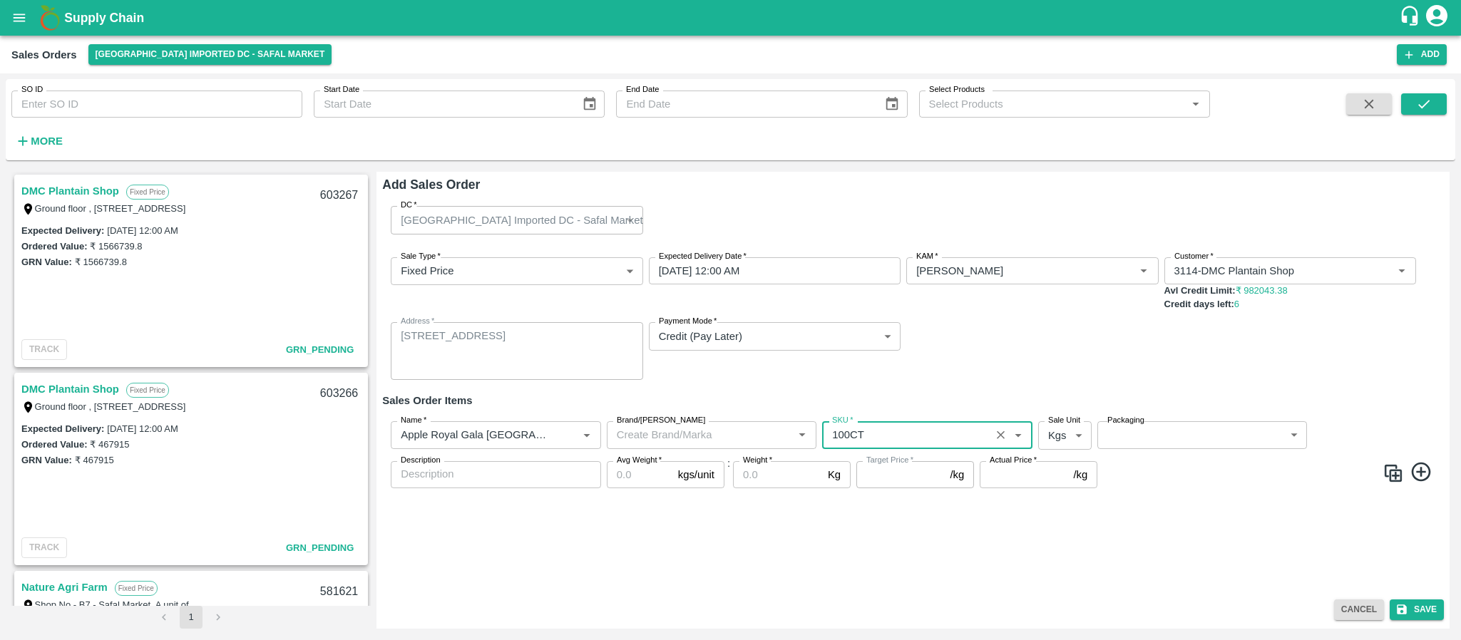
type input "NA"
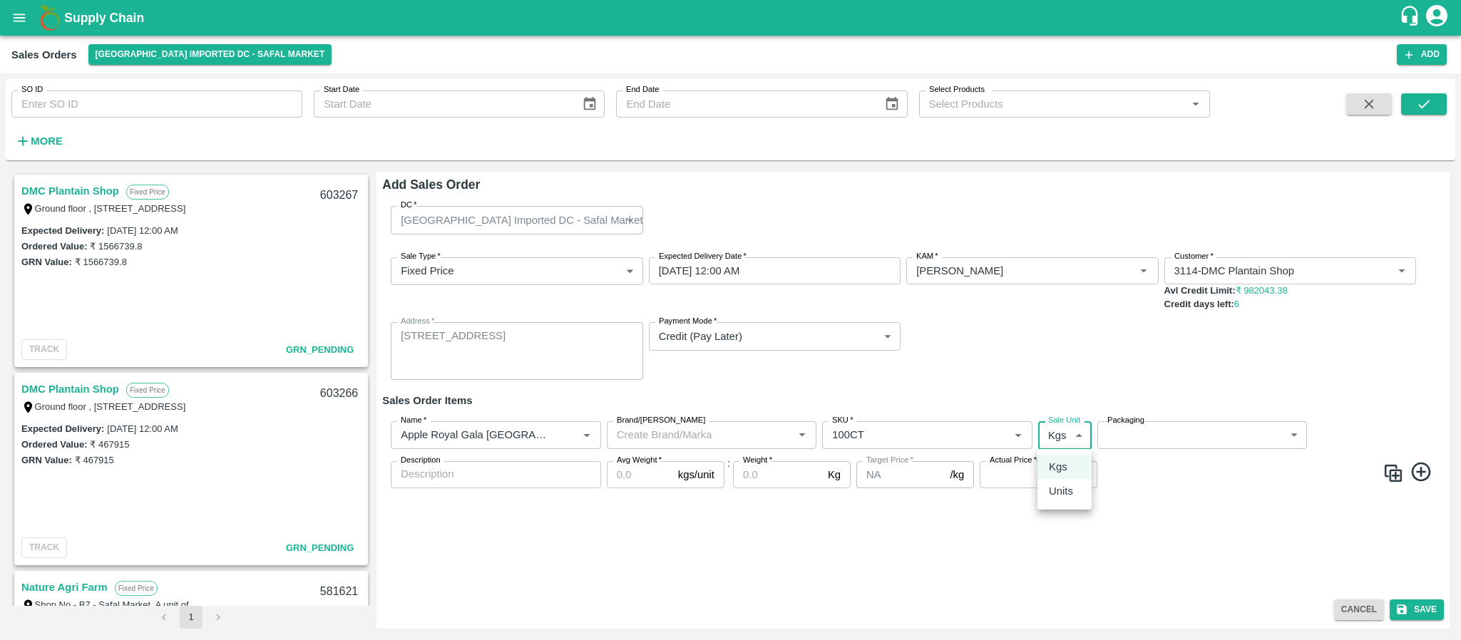
click at [1063, 426] on body "Supply Chain Sales Orders Bangalore Imported DC - Safal Market Add SO ID SO ID …" at bounding box center [730, 320] width 1461 height 640
click at [1062, 490] on p "Units" at bounding box center [1061, 491] width 24 height 16
type input "2"
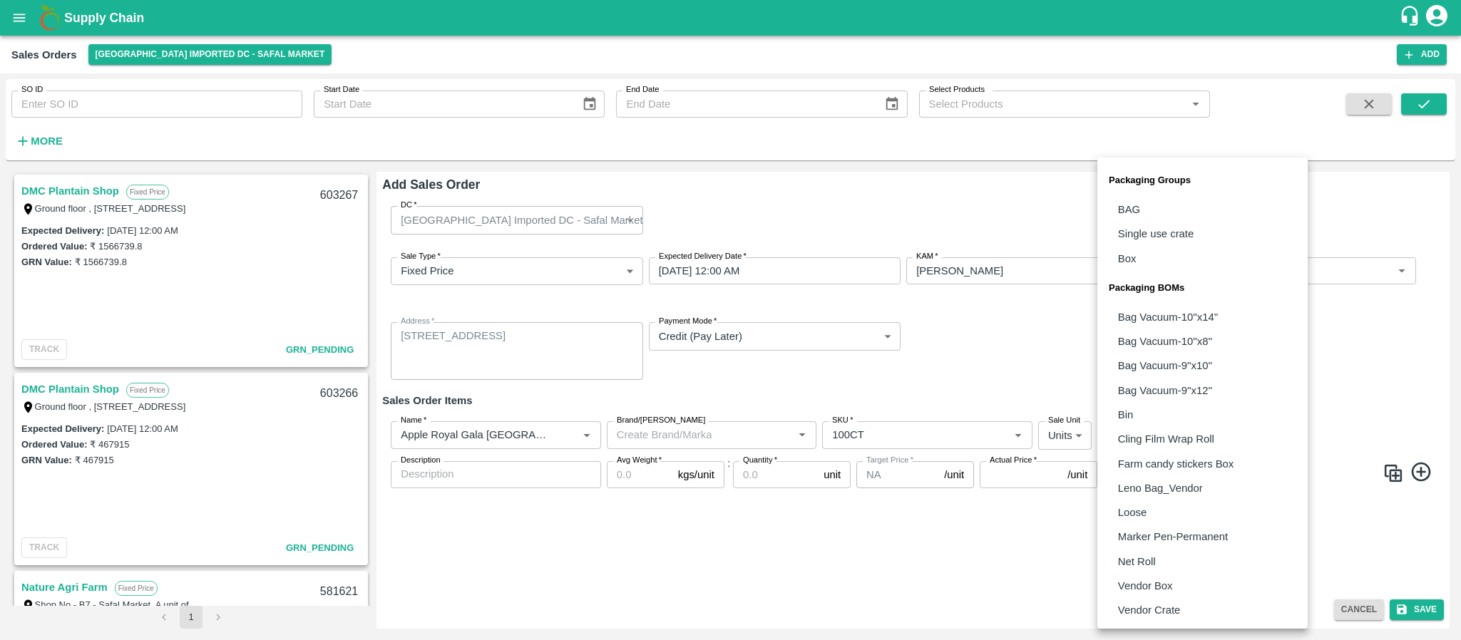
click at [1168, 432] on body "Supply Chain Sales Orders Bangalore Imported DC - Safal Market Add SO ID SO ID …" at bounding box center [730, 320] width 1461 height 640
click at [1140, 578] on p "Vendor Box" at bounding box center [1145, 586] width 55 height 16
type input "BOM/276"
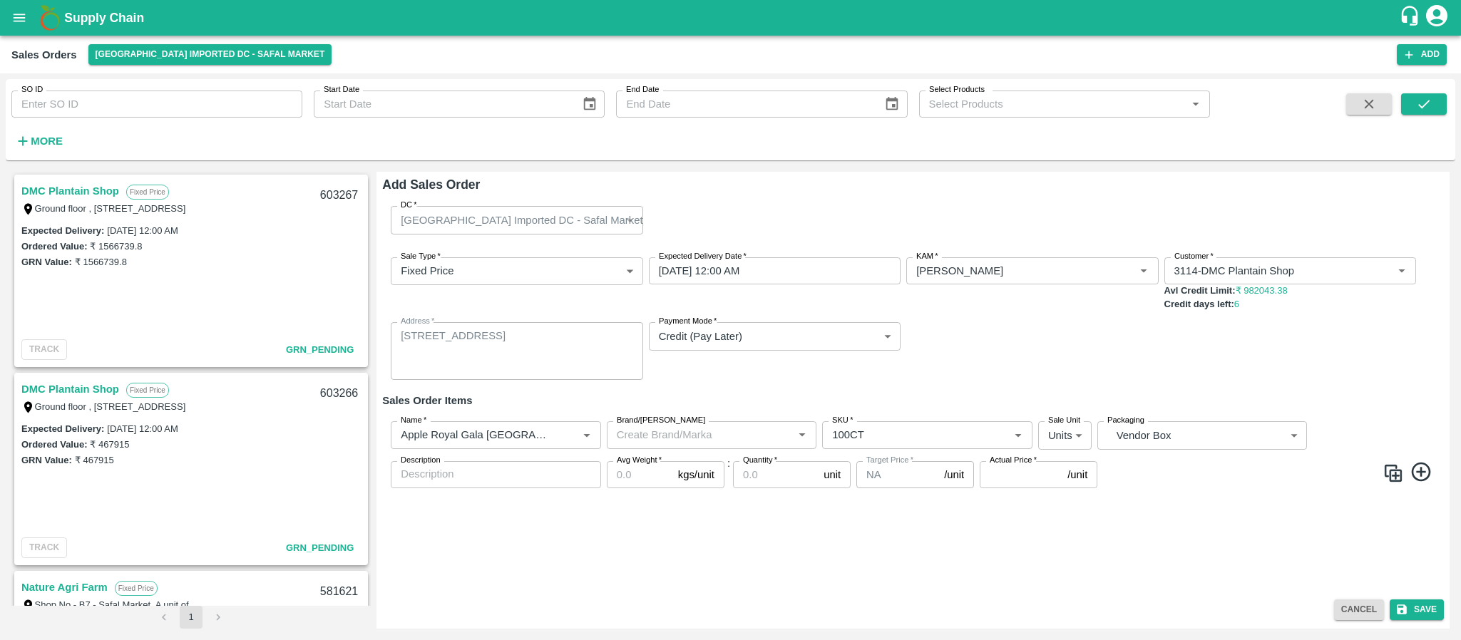
click at [630, 462] on label "Avg Weight   *" at bounding box center [639, 460] width 45 height 11
click at [630, 462] on input "Avg Weight   *" at bounding box center [640, 474] width 66 height 27
type input "18"
click at [756, 473] on input "Quantity   *" at bounding box center [775, 474] width 85 height 27
type input "150"
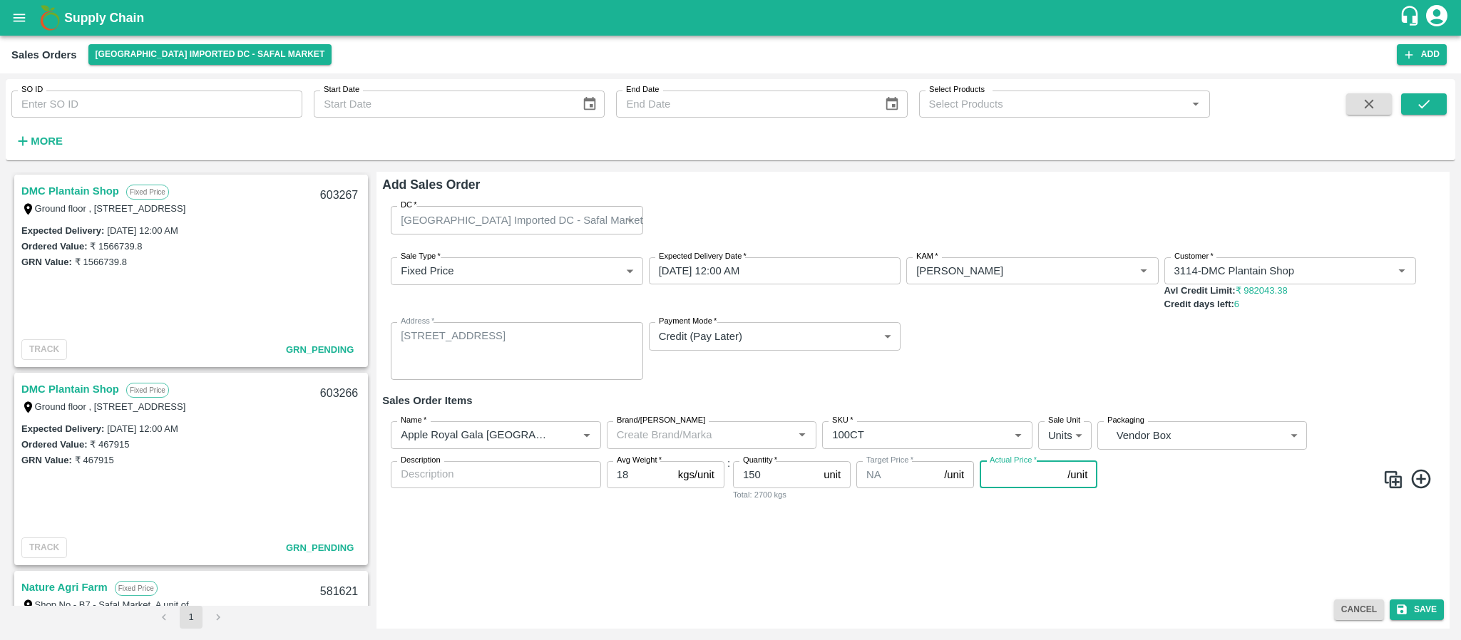
click at [1004, 475] on input "Actual Price   *" at bounding box center [1021, 474] width 82 height 27
type input "4060"
click at [1422, 473] on icon at bounding box center [1422, 480] width 24 height 24
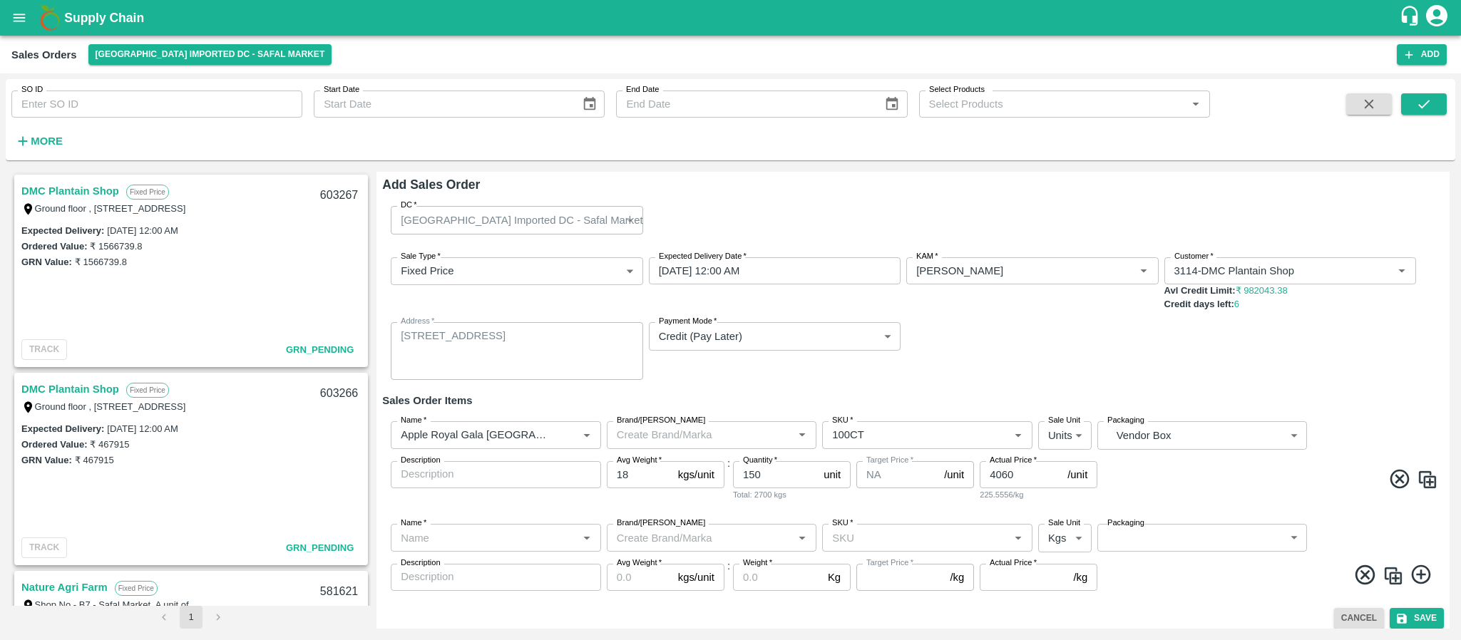
scroll to position [9, 0]
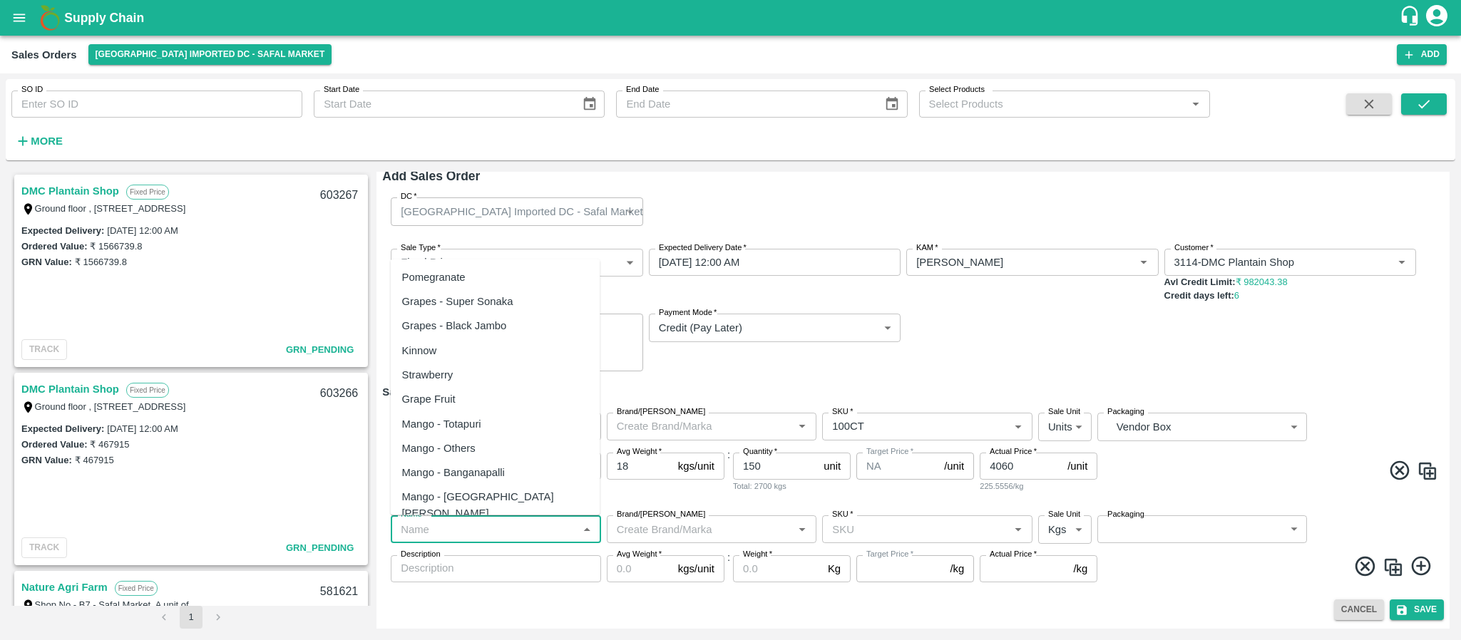
click at [464, 530] on input "Name   *" at bounding box center [484, 529] width 178 height 19
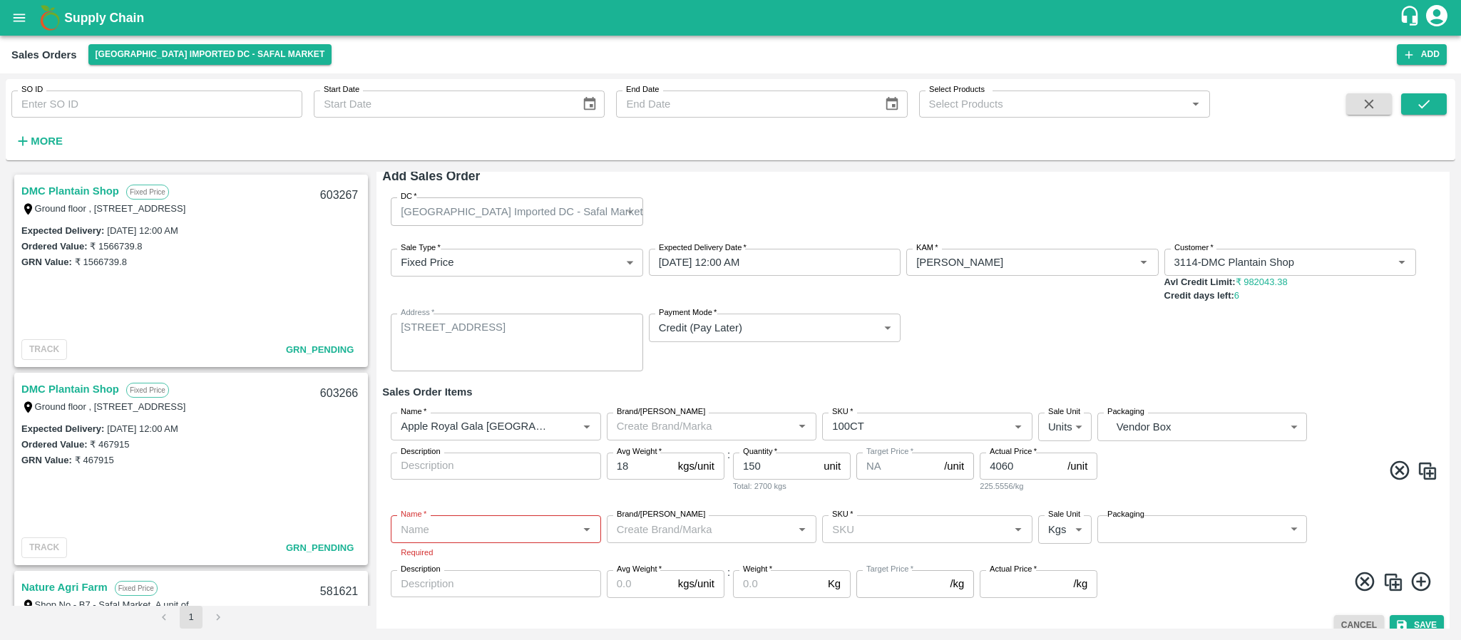
click at [1264, 349] on div "Sale Type   * Fixed Price 1 Sale Type Expected Delivery Date   * 26/08/2025 12:…" at bounding box center [913, 310] width 1062 height 146
click at [1357, 577] on icon at bounding box center [1365, 582] width 24 height 24
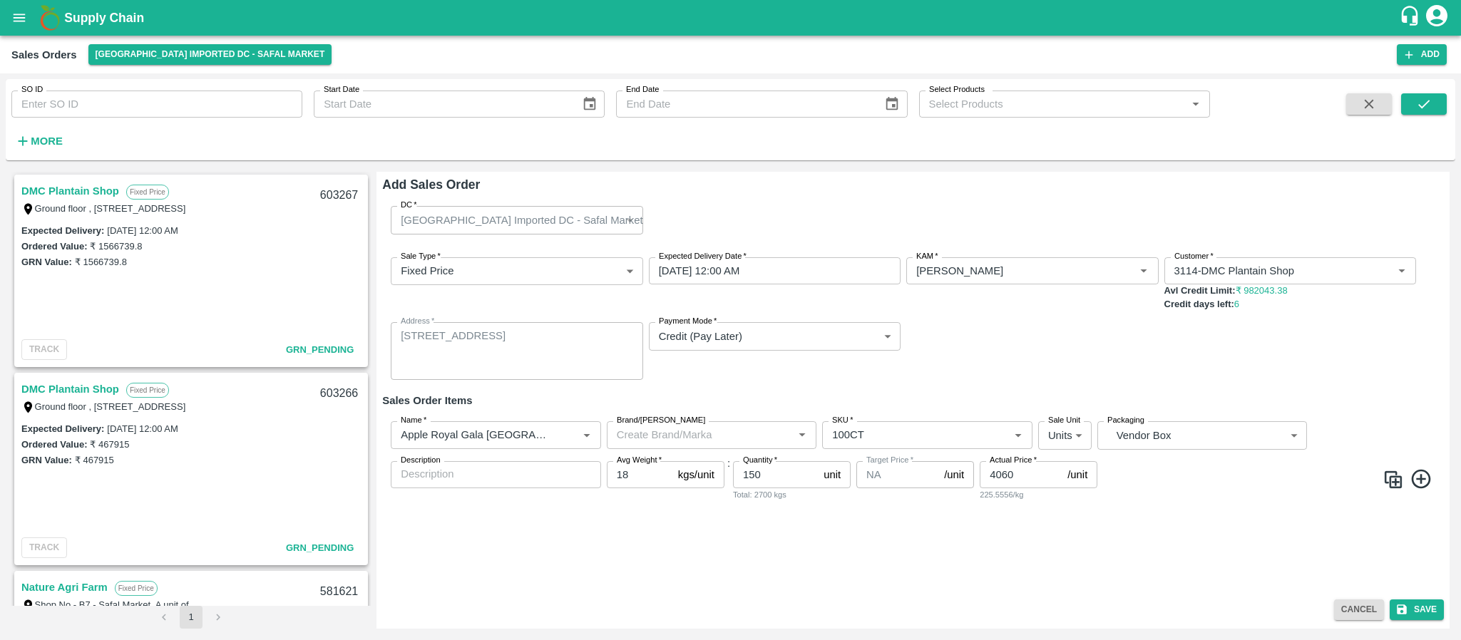
scroll to position [0, 0]
click at [1405, 605] on icon "submit" at bounding box center [1401, 609] width 13 height 13
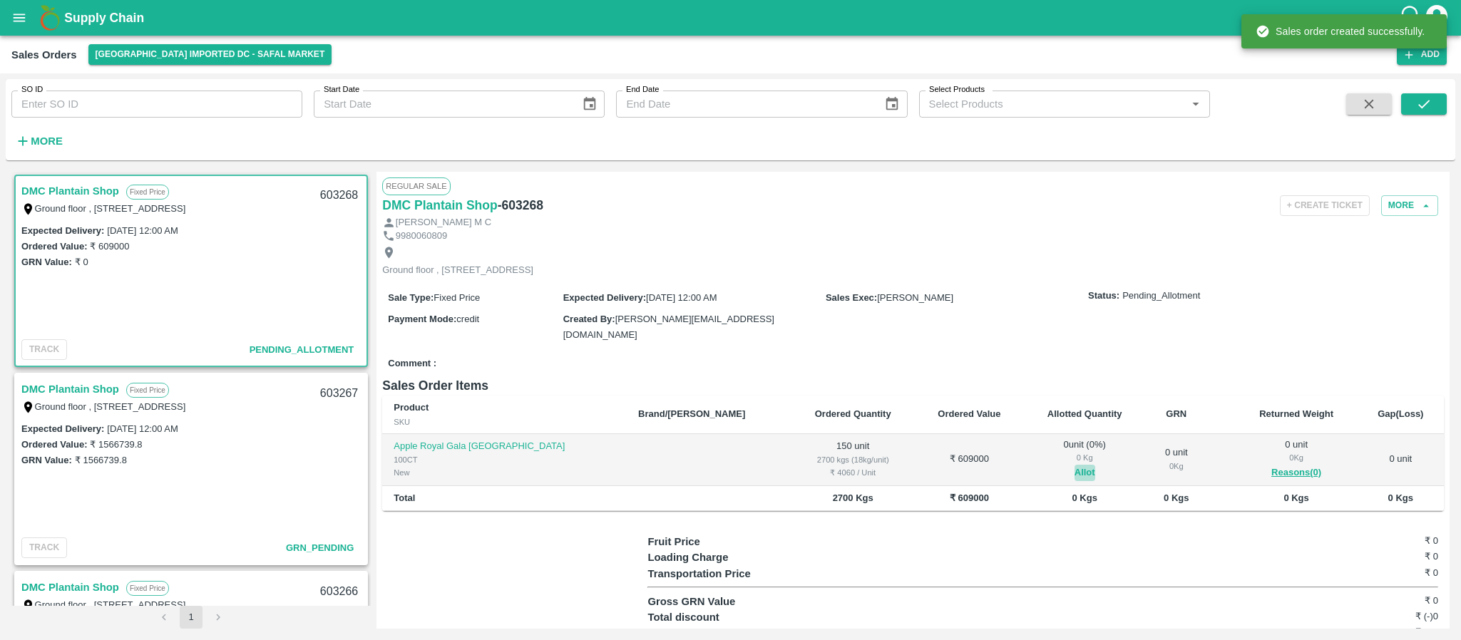
click at [1074, 465] on button "Allot" at bounding box center [1084, 473] width 21 height 16
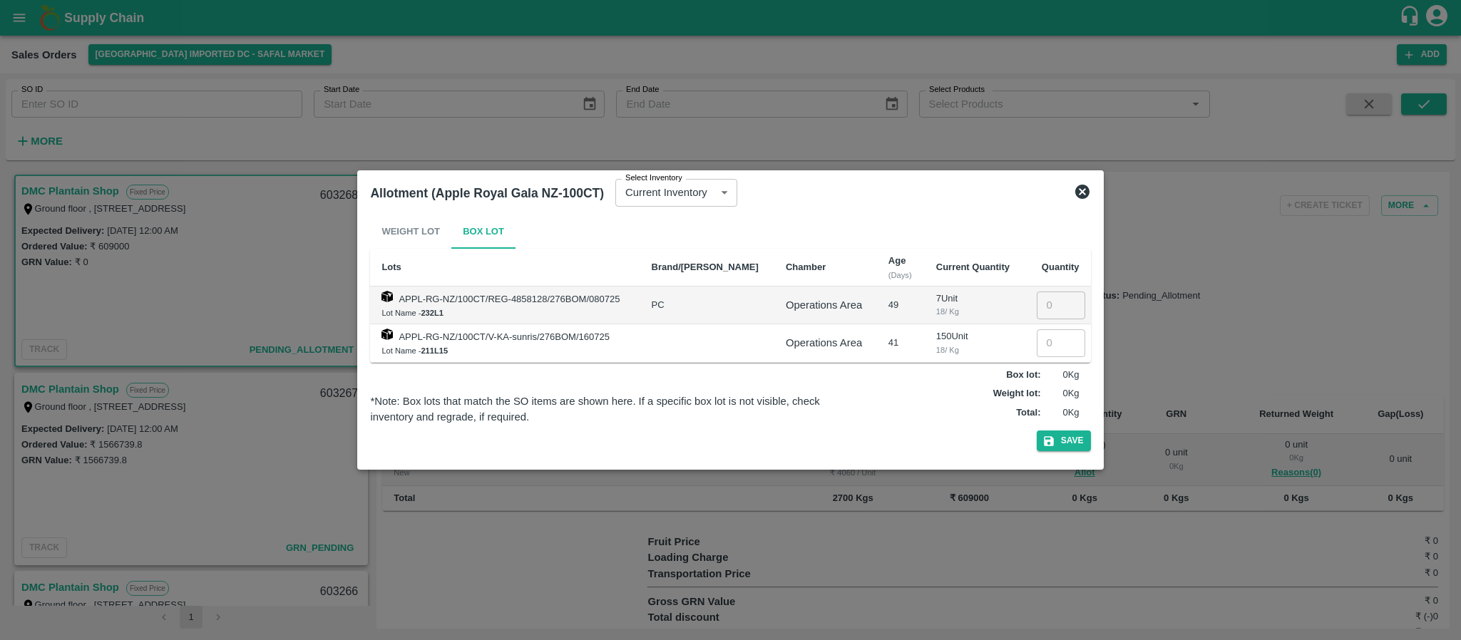
click at [1042, 344] on input "number" at bounding box center [1061, 342] width 48 height 27
type input "150"
click at [1068, 436] on button "Save" at bounding box center [1064, 441] width 54 height 21
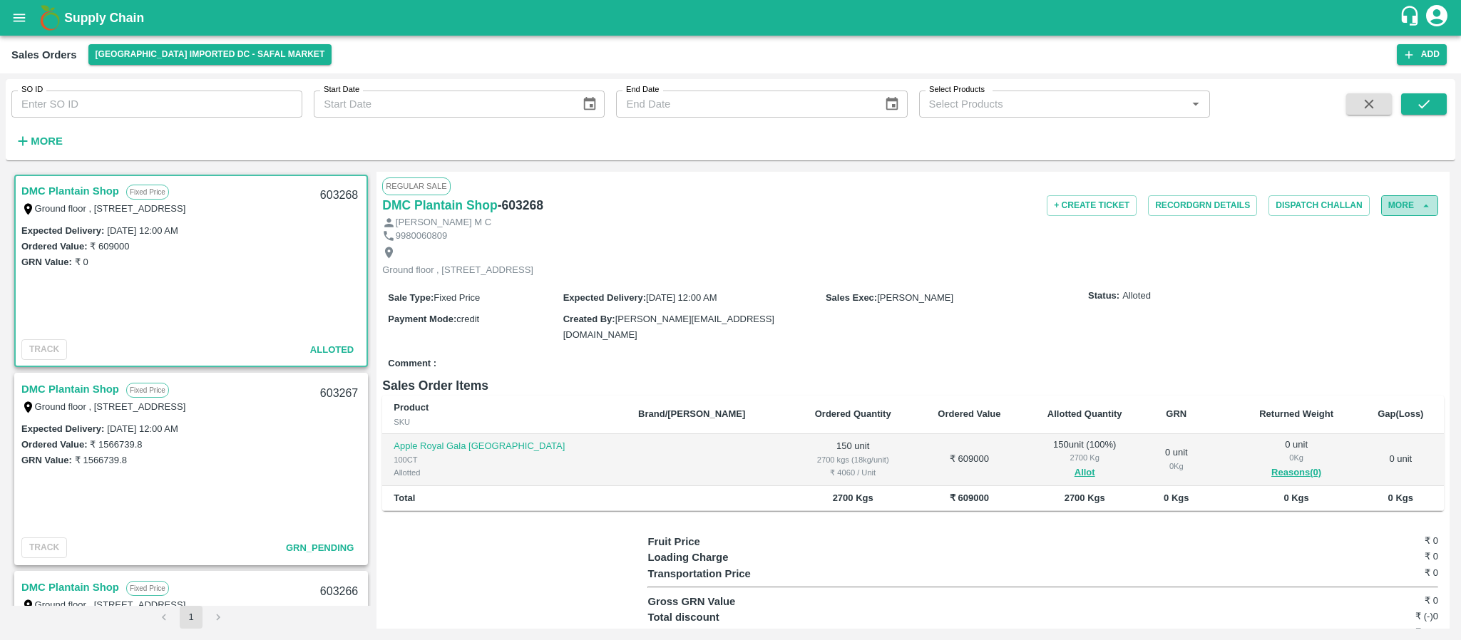
click at [1410, 210] on button "More" at bounding box center [1409, 205] width 57 height 21
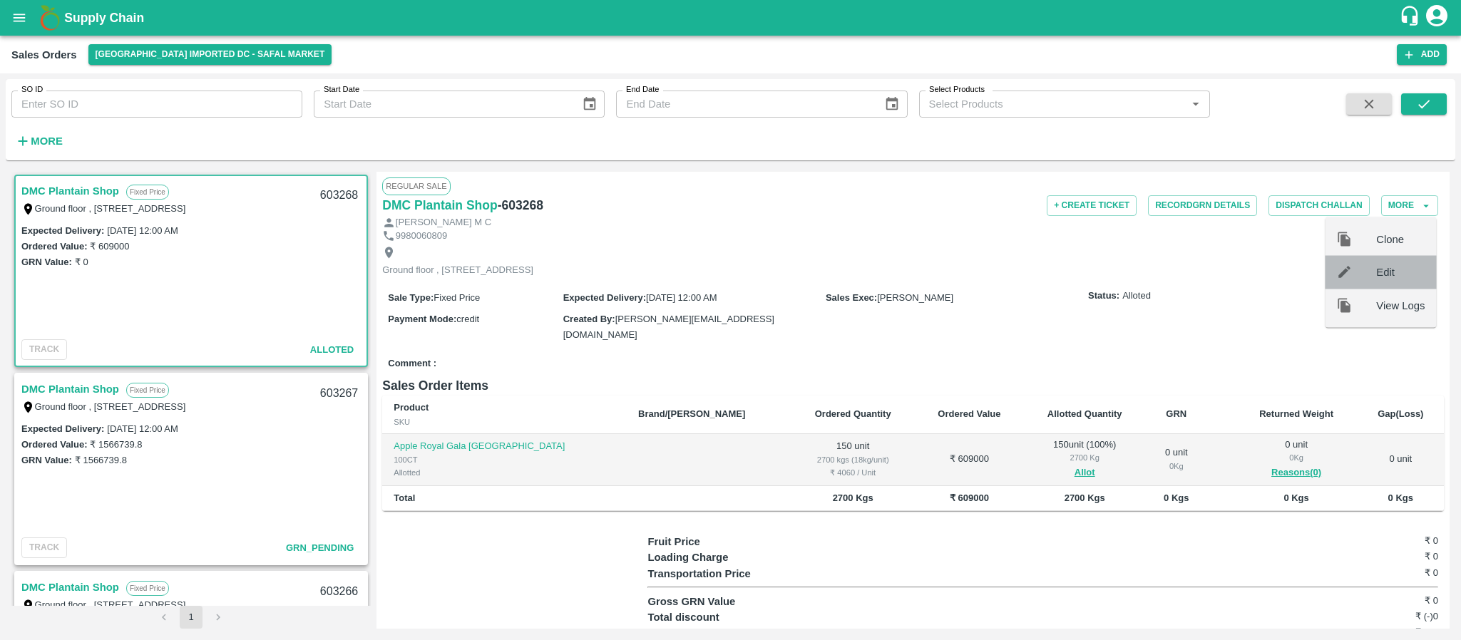
click at [1363, 280] on div "Edit" at bounding box center [1380, 272] width 111 height 33
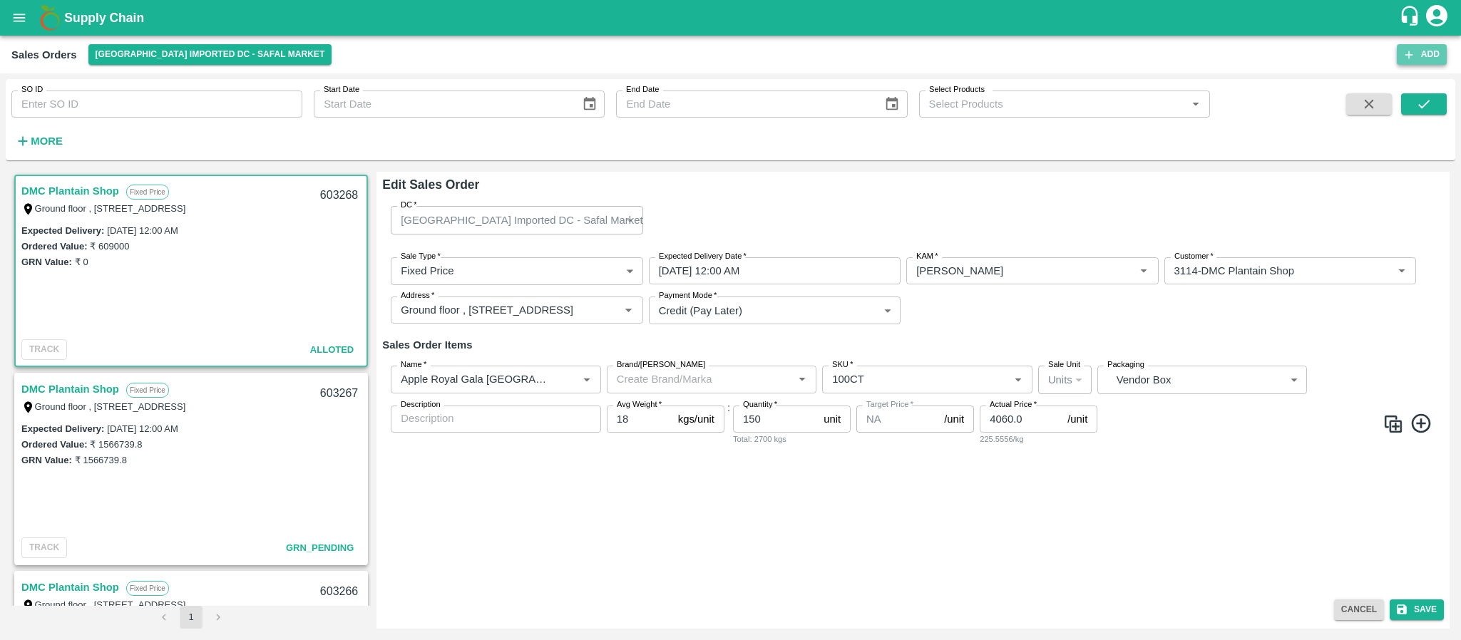
click at [1427, 46] on button "Add" at bounding box center [1422, 54] width 50 height 21
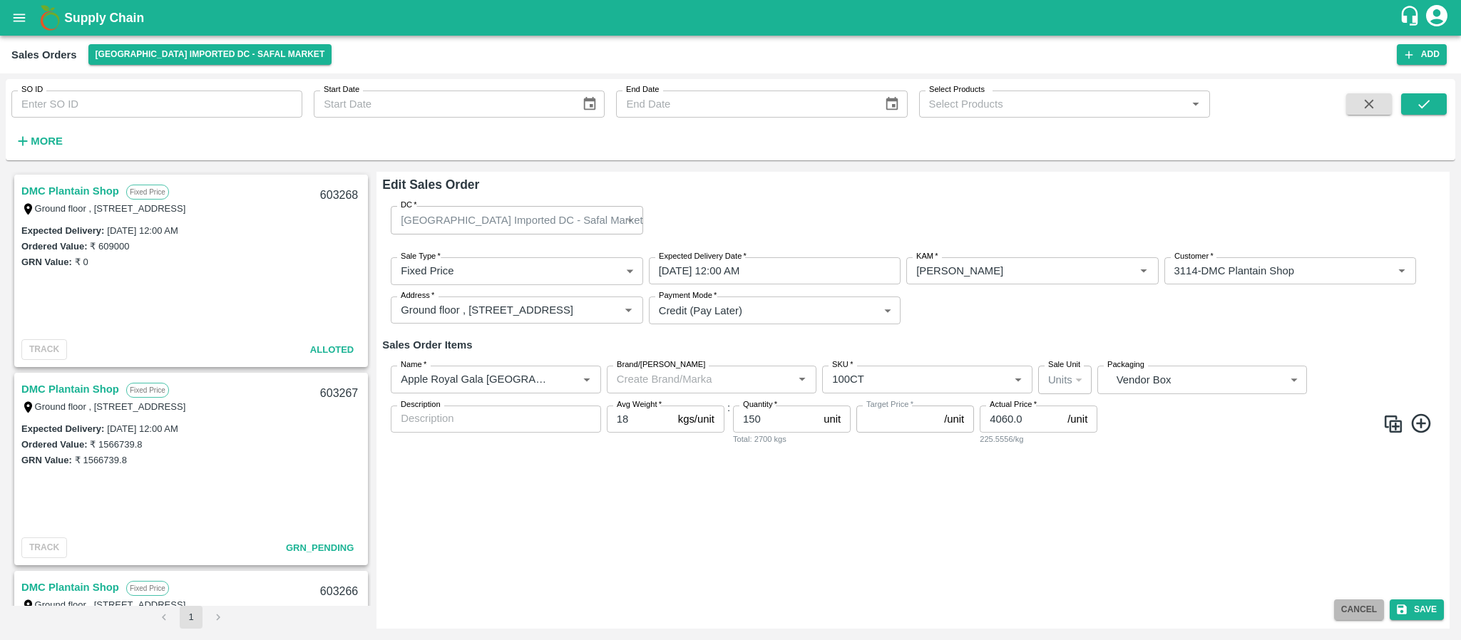
click at [1356, 606] on button "Cancel" at bounding box center [1359, 610] width 50 height 21
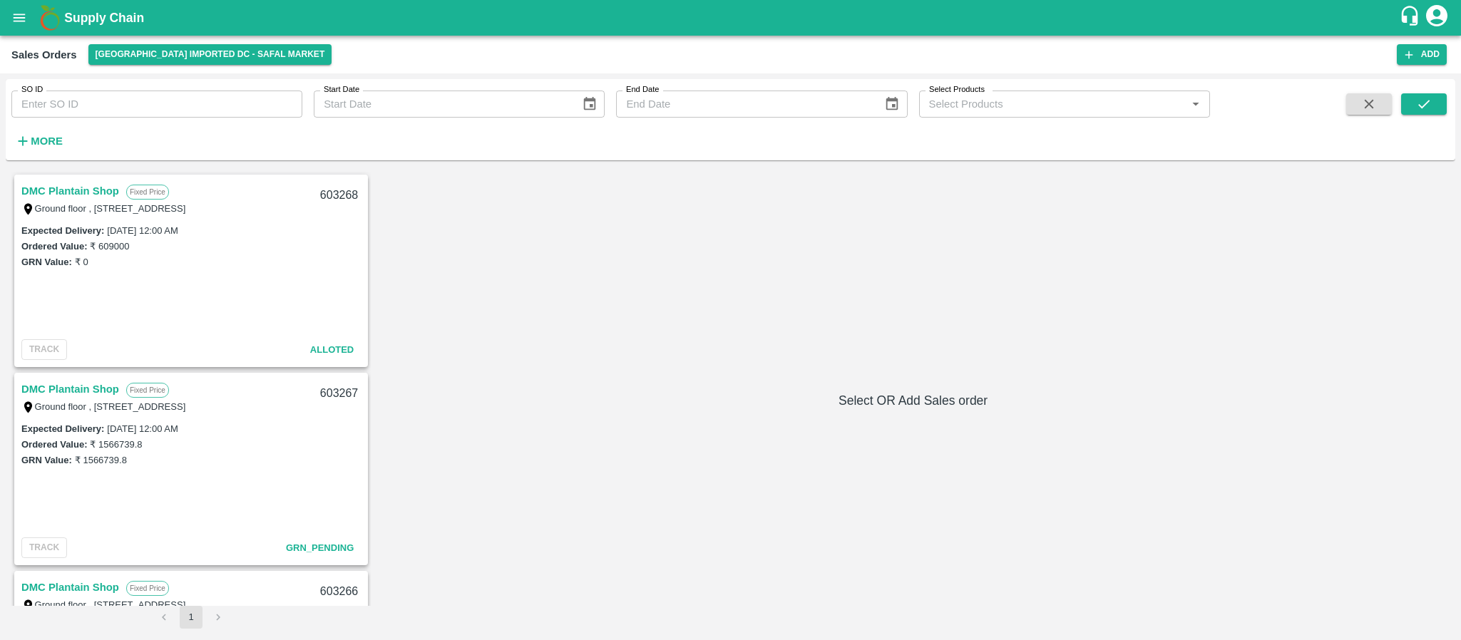
click at [86, 190] on link "DMC Plantain Shop" at bounding box center [70, 191] width 98 height 19
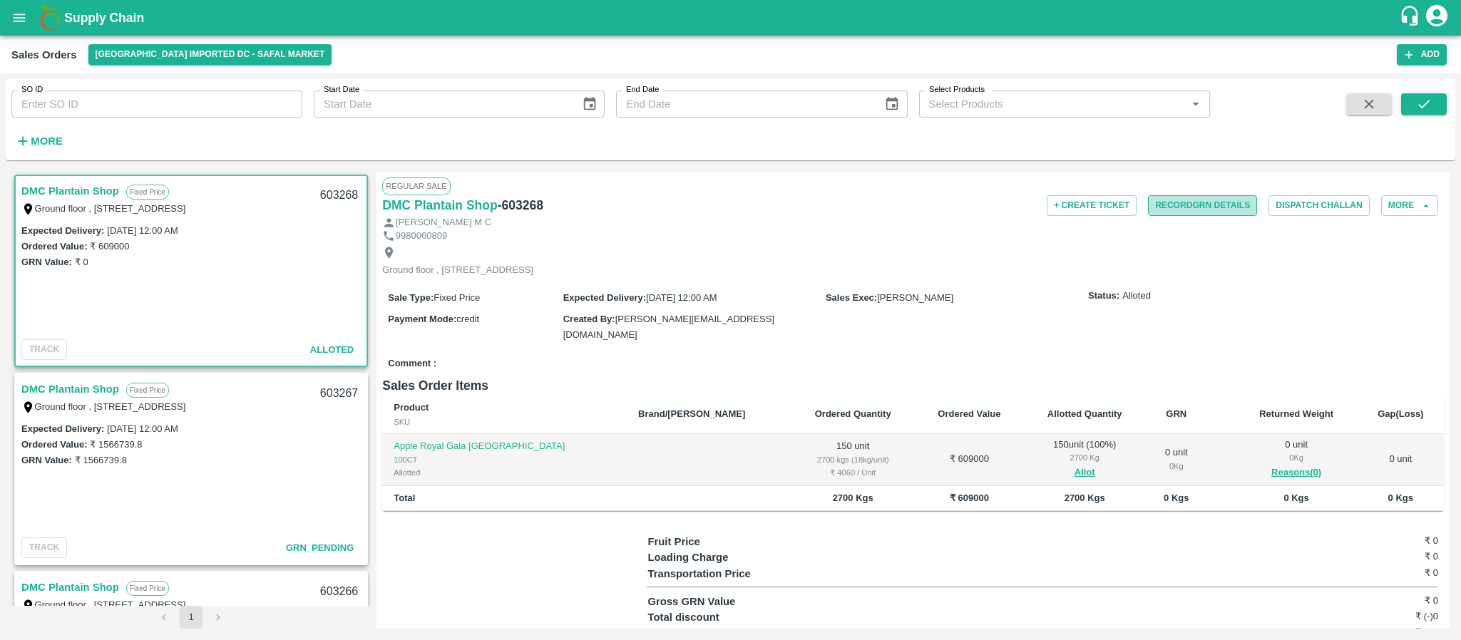
click at [1184, 208] on button "Record GRN Details" at bounding box center [1202, 205] width 109 height 21
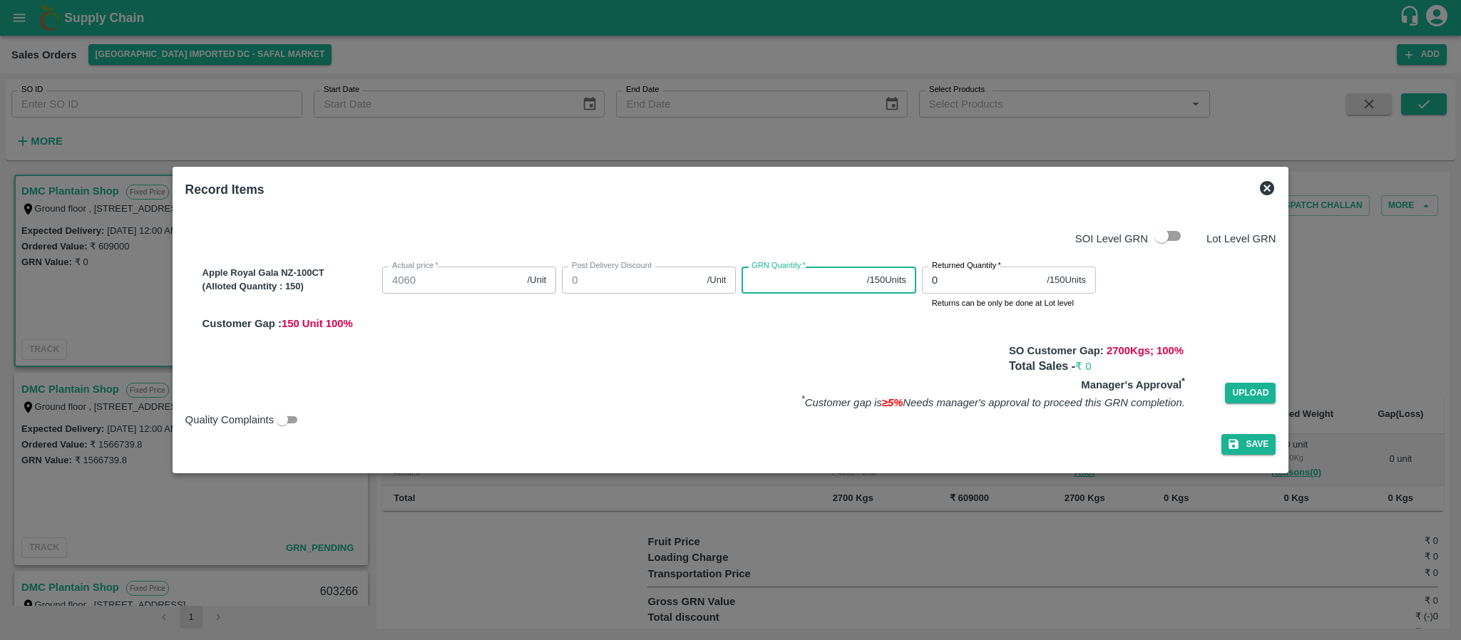
click at [764, 291] on input "GRN Quantity   *" at bounding box center [800, 280] width 119 height 27
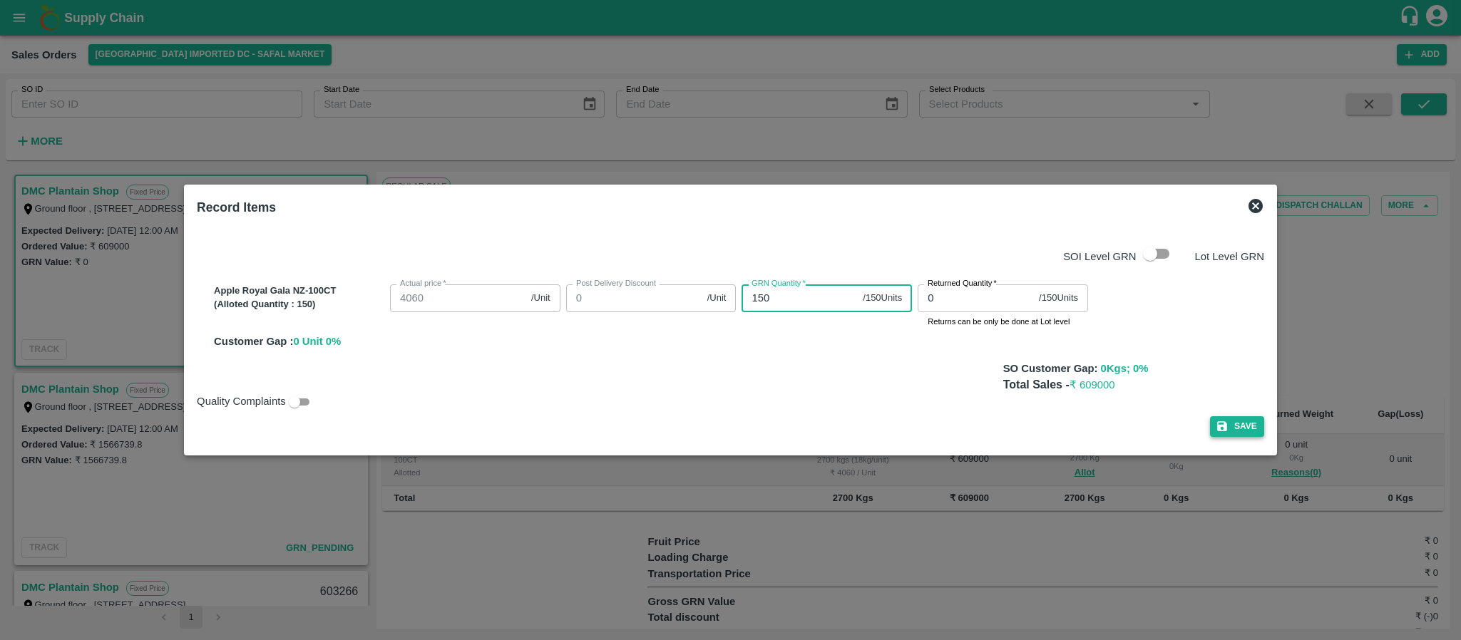
type input "150"
click at [1247, 426] on button "Save" at bounding box center [1237, 426] width 54 height 21
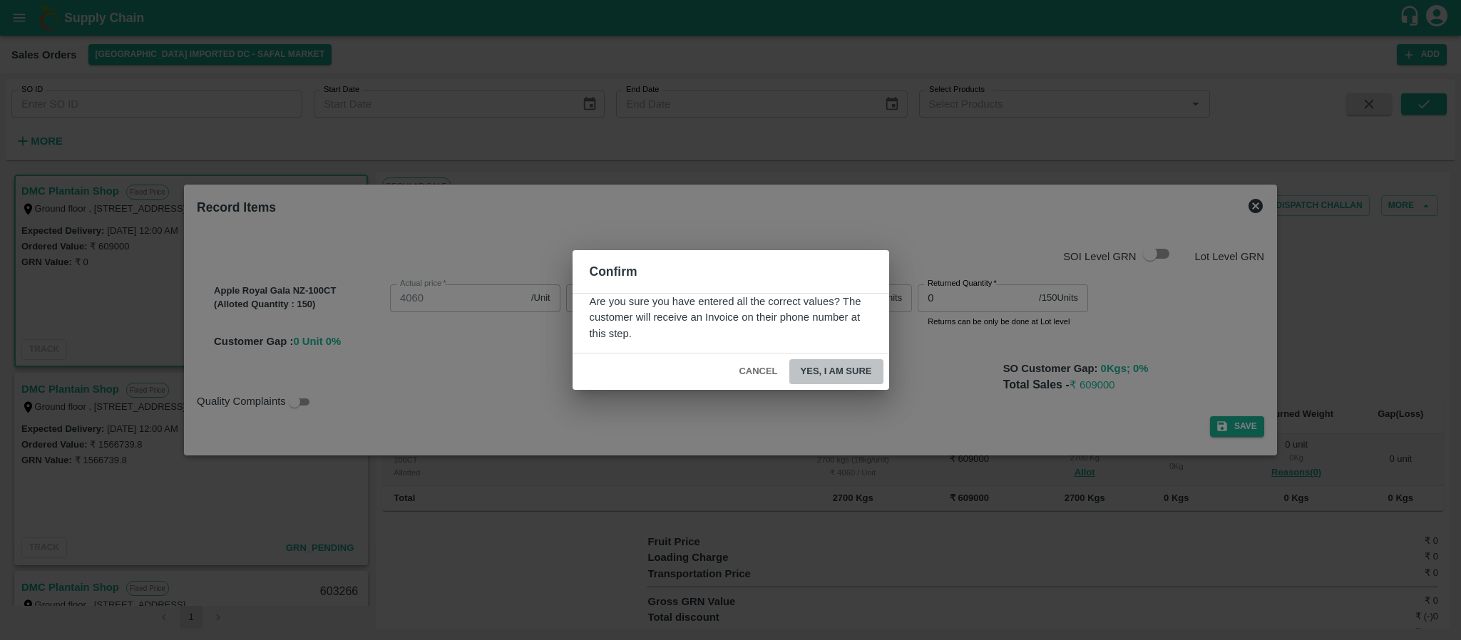
click at [834, 362] on button "Yes, I am sure" at bounding box center [836, 371] width 94 height 25
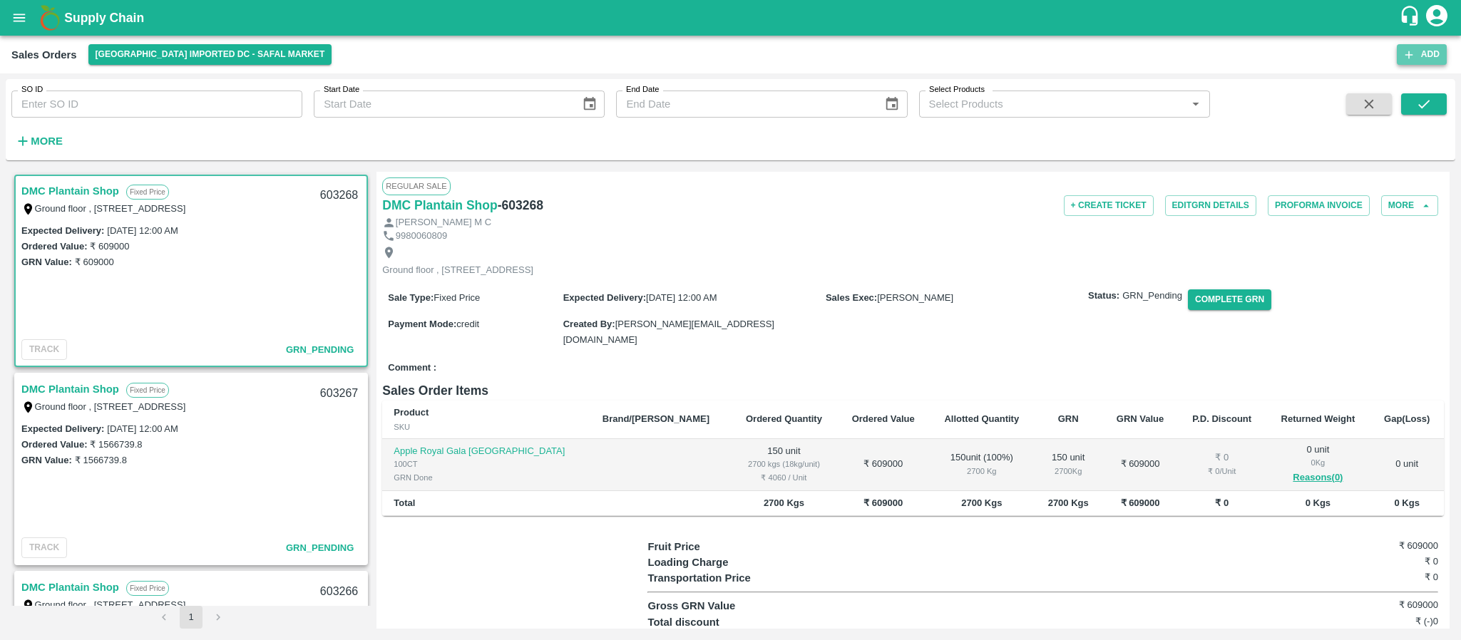
click at [1429, 49] on button "Add" at bounding box center [1422, 54] width 50 height 21
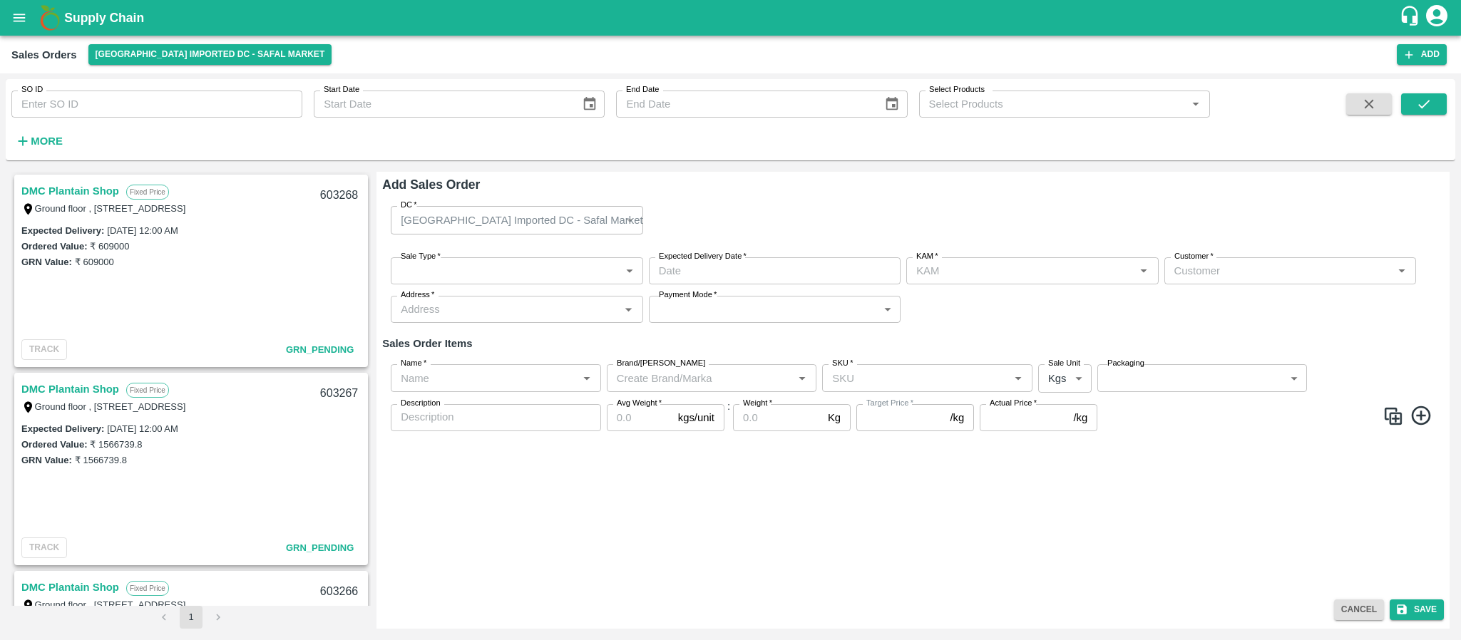
type input "[PERSON_NAME]"
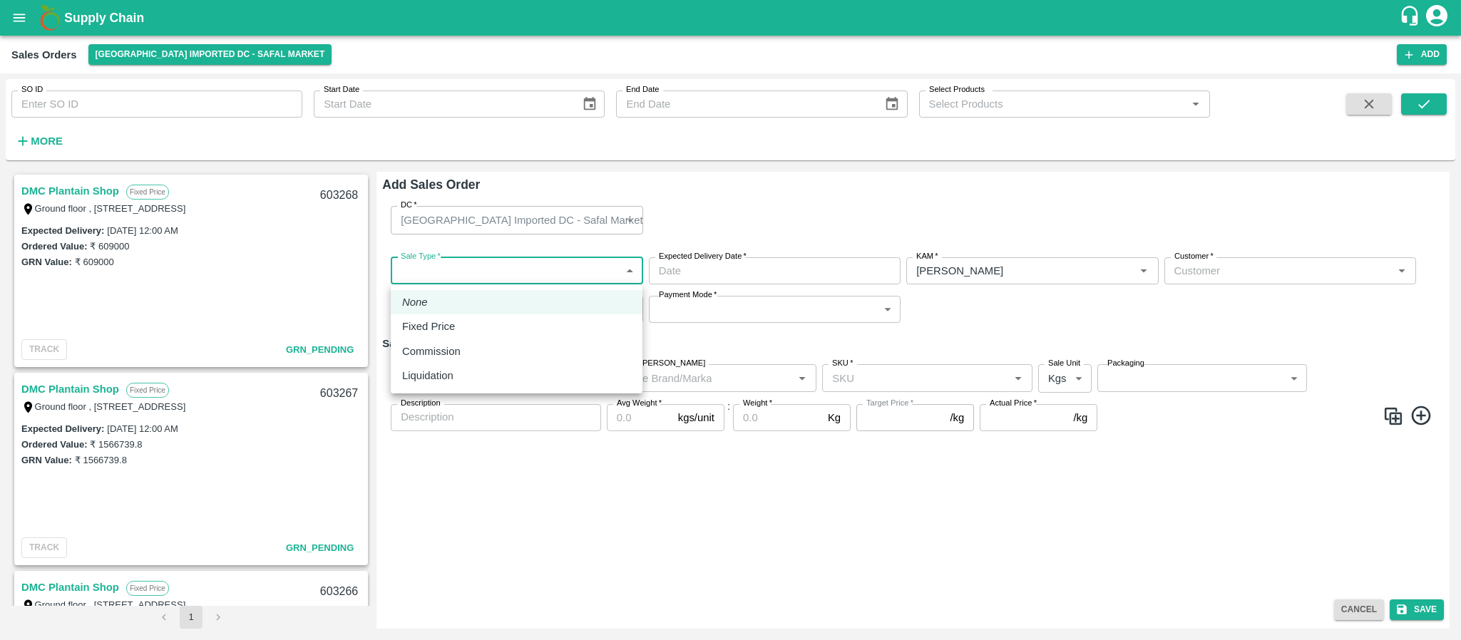
drag, startPoint x: 498, startPoint y: 272, endPoint x: 466, endPoint y: 323, distance: 60.5
click at [466, 323] on body "Supply Chain Sales Orders Bangalore Imported DC - Safal Market Add SO ID SO ID …" at bounding box center [730, 320] width 1461 height 640
click at [466, 323] on div "Fixed Price" at bounding box center [516, 327] width 229 height 16
type input "1"
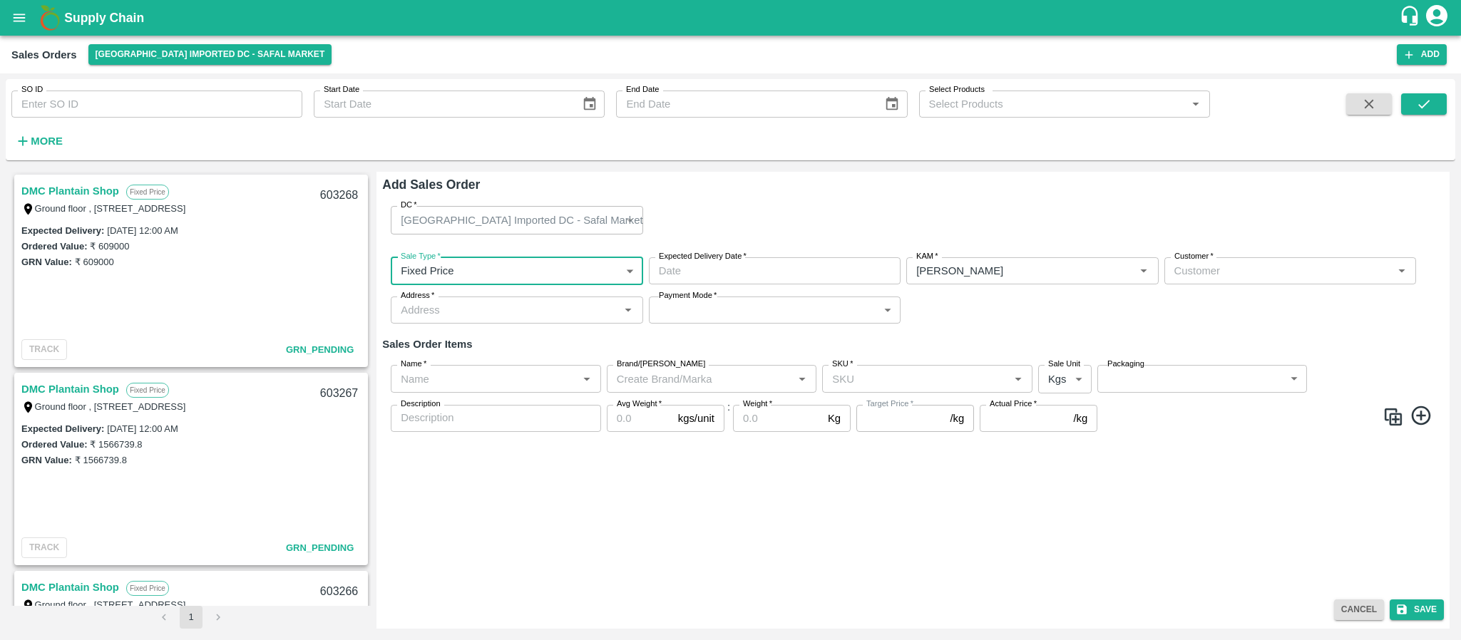
type input "DD/MM/YYYY hh:mm aa"
click at [721, 274] on input "DD/MM/YYYY hh:mm aa" at bounding box center [770, 270] width 242 height 27
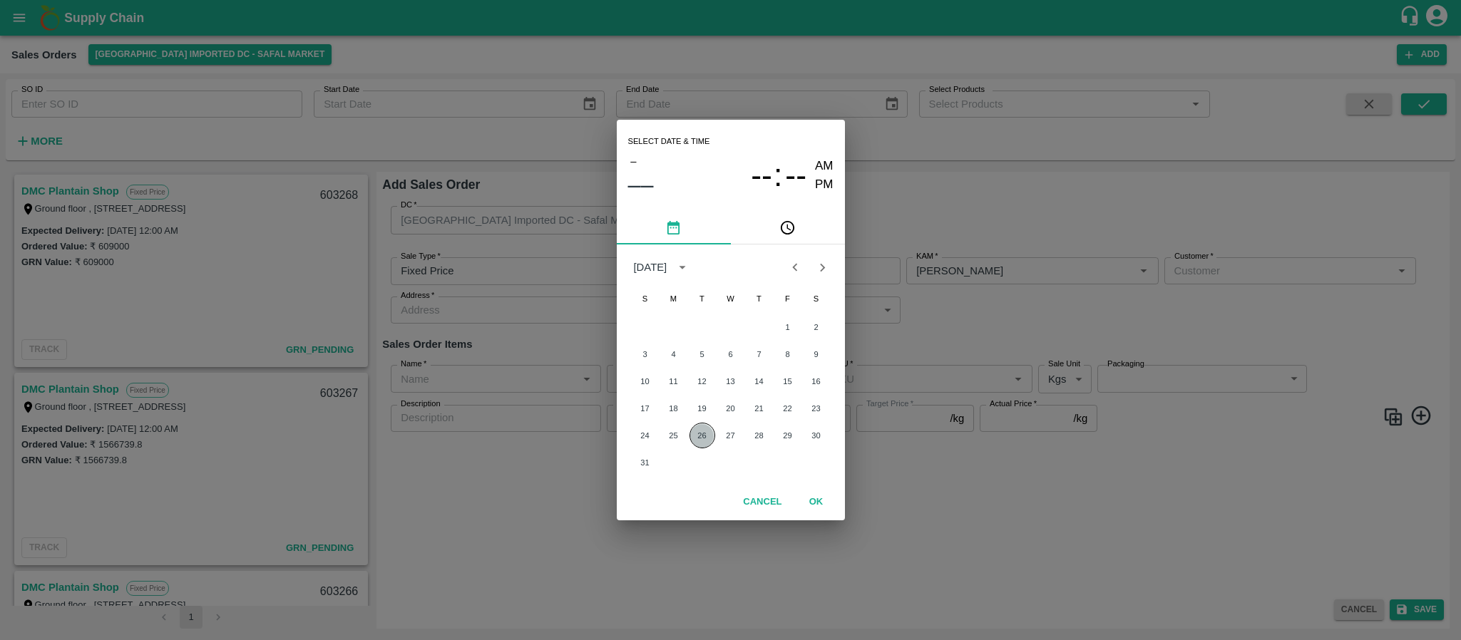
click at [706, 436] on button "26" at bounding box center [702, 436] width 26 height 26
type input "26/08/2025 12:00 AM"
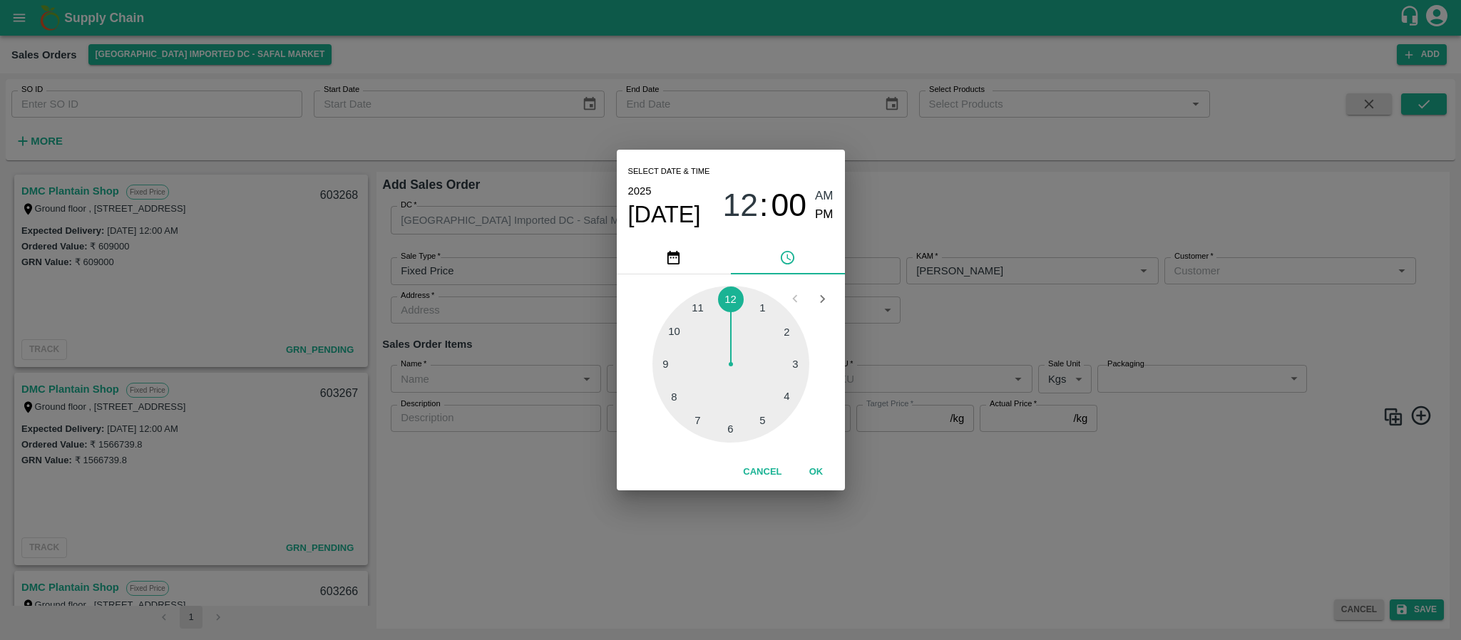
click at [995, 359] on div "Select date & time 2025 Aug 26 12 : 00 AM PM 1 2 3 4 5 6 7 8 9 10 11 12 Cancel …" at bounding box center [730, 320] width 1461 height 640
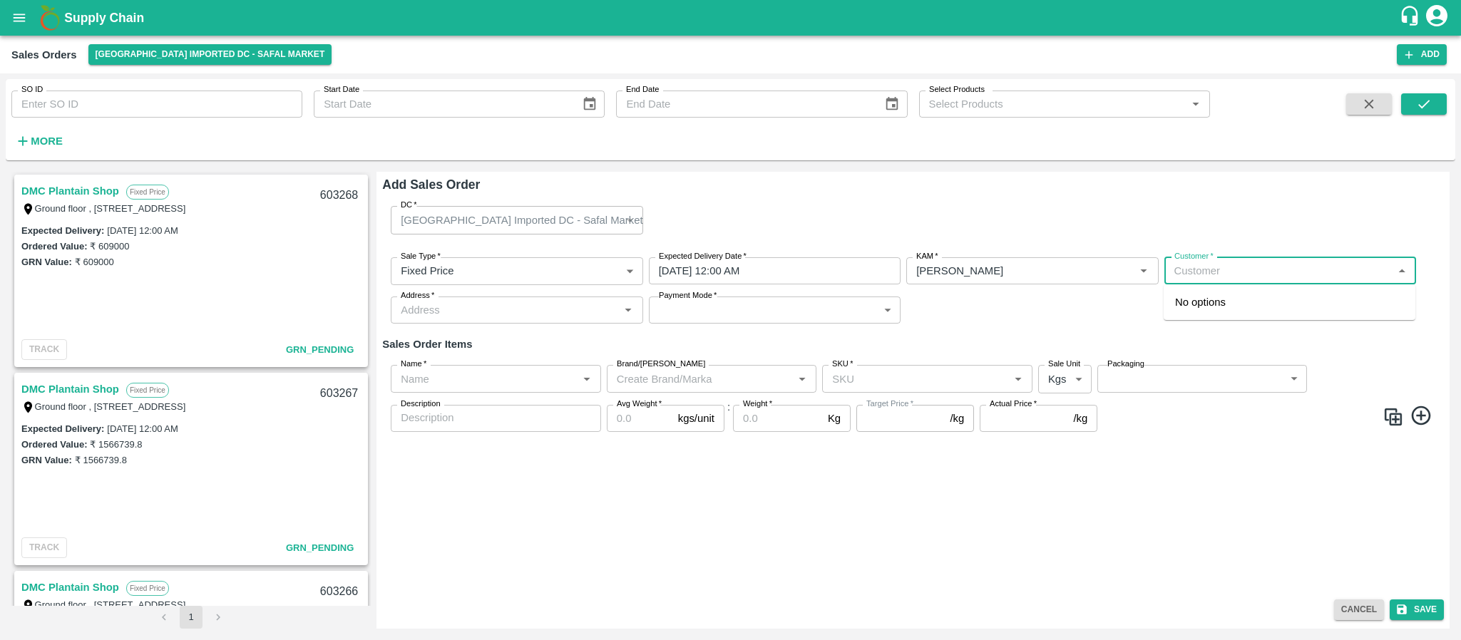
click at [1194, 272] on input "Customer   *" at bounding box center [1279, 271] width 220 height 19
click at [1234, 309] on p "DMC Plantain Shop" at bounding box center [1221, 302] width 93 height 16
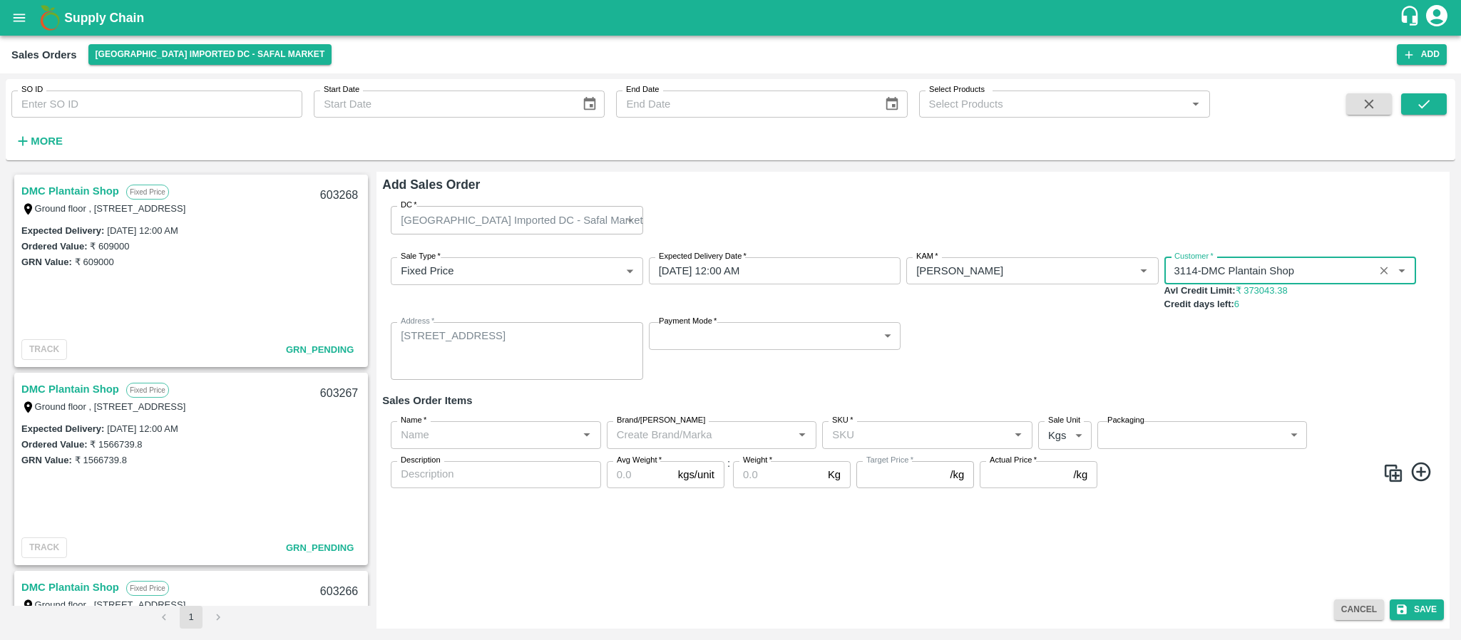
type input "3114-DMC Plantain Shop"
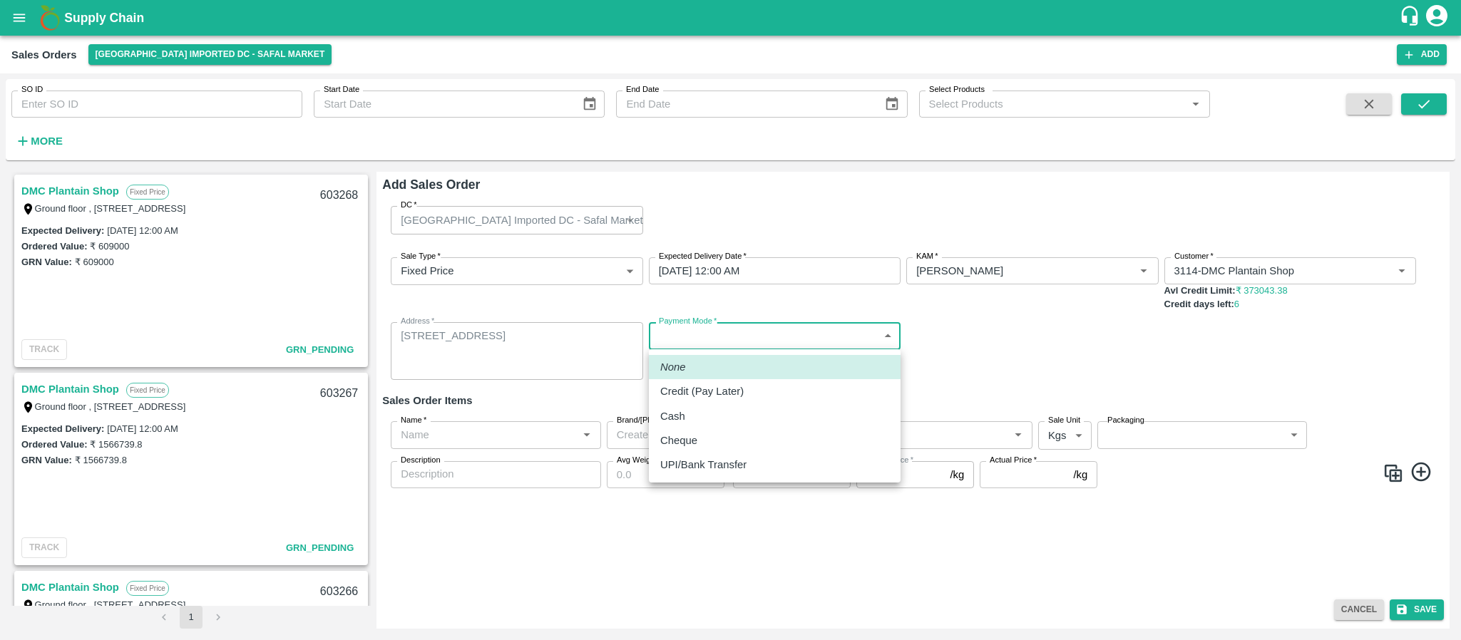
click at [709, 334] on body "Supply Chain Sales Orders Bangalore Imported DC - Safal Market Add SO ID SO ID …" at bounding box center [730, 320] width 1461 height 640
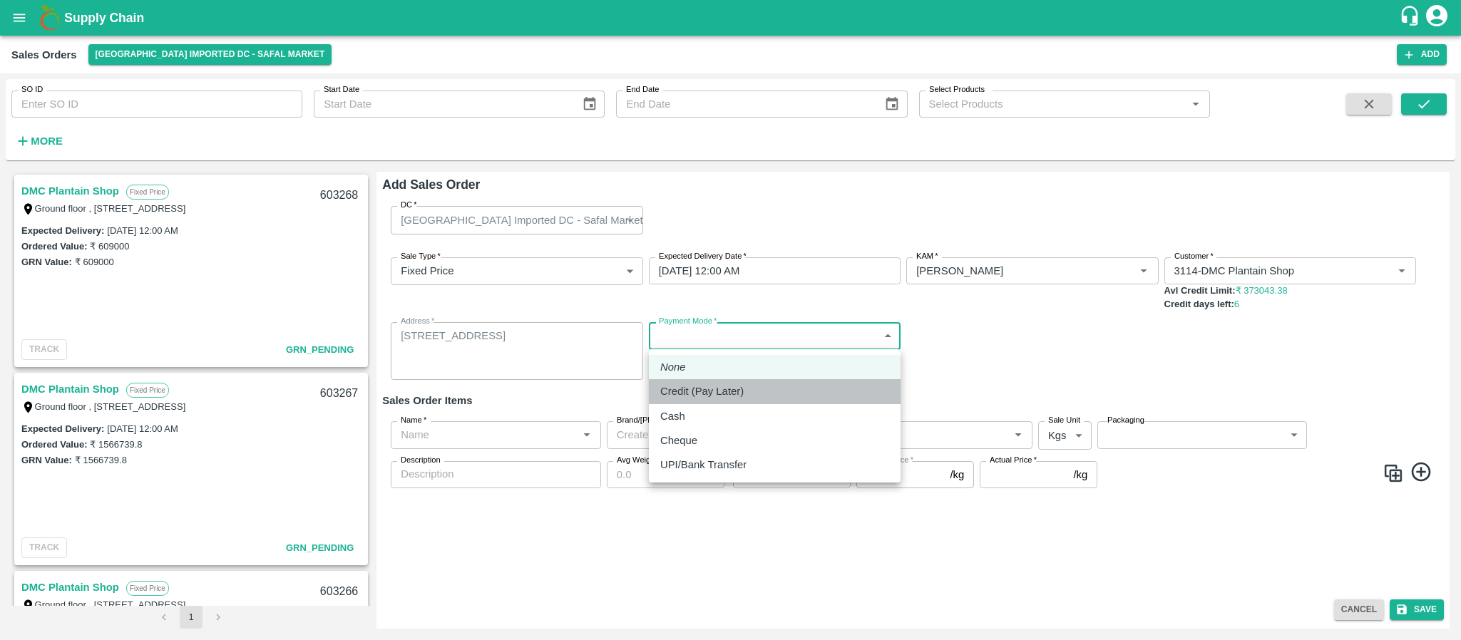
click at [699, 394] on p "Credit (Pay Later)" at bounding box center [701, 392] width 83 height 16
type input "credit"
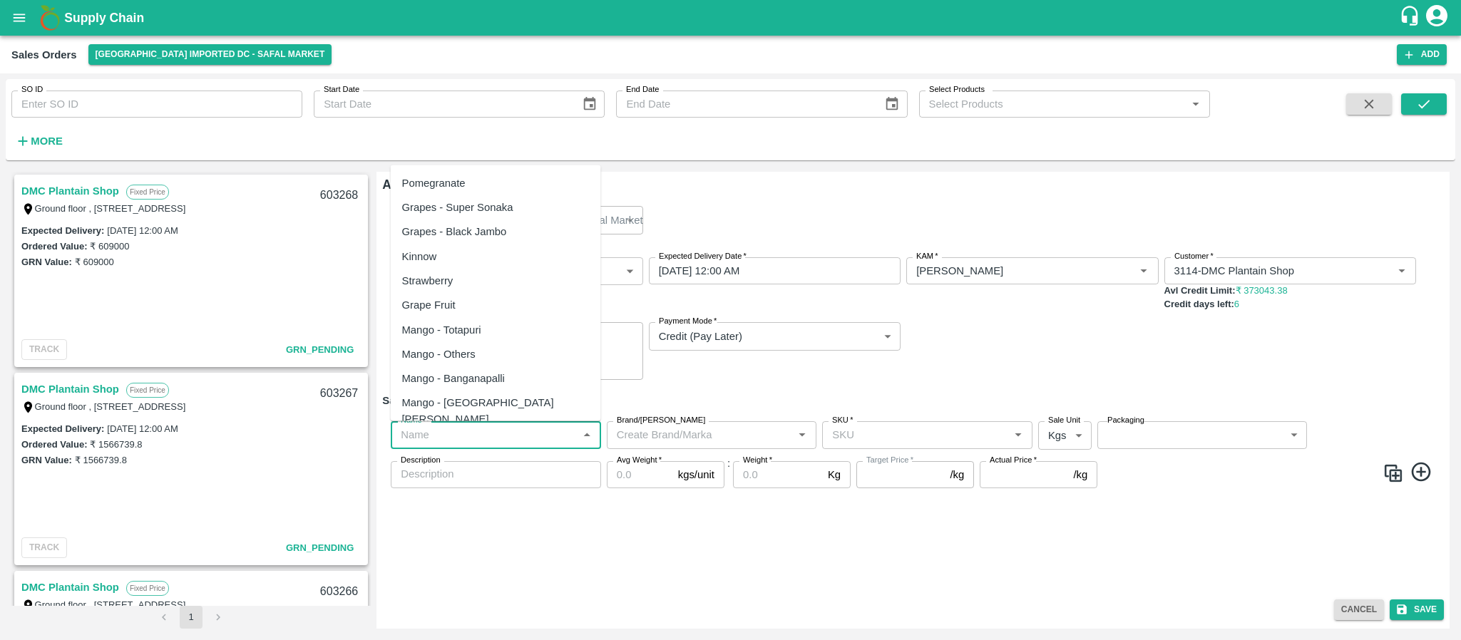
click at [511, 435] on input "Name   *" at bounding box center [484, 435] width 178 height 19
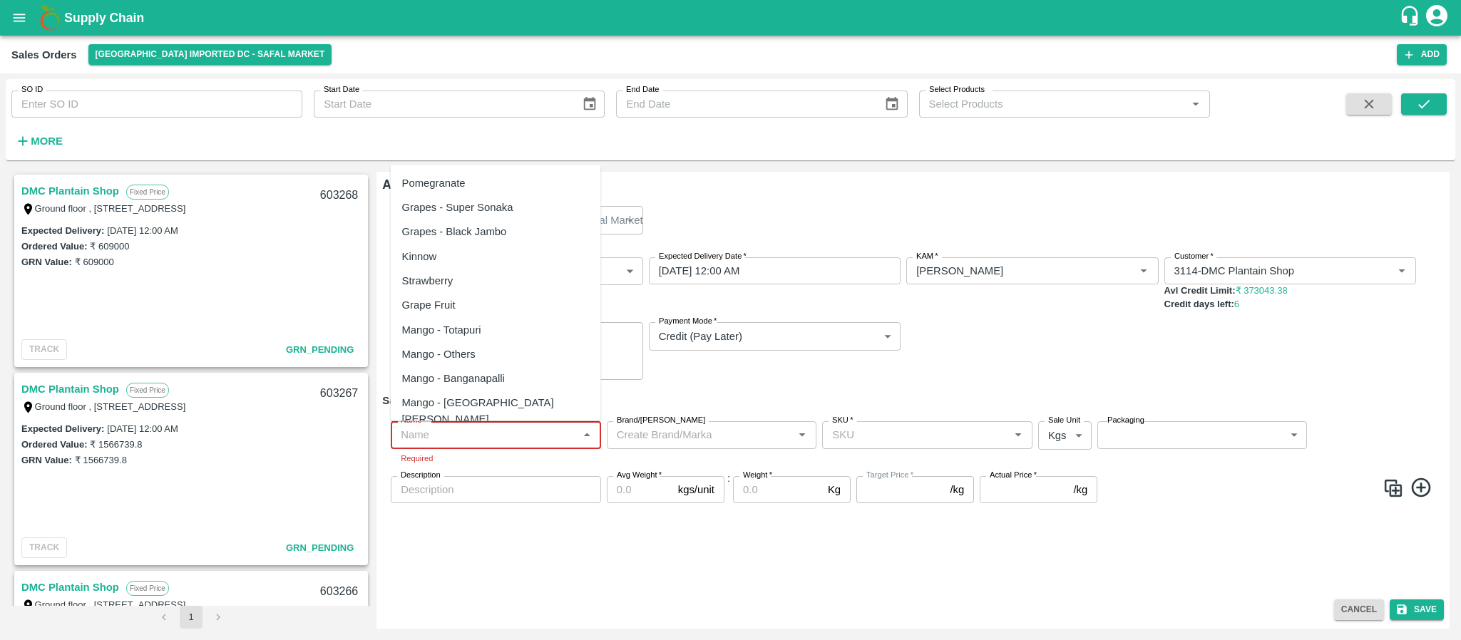
click at [473, 436] on input "Name   *" at bounding box center [484, 435] width 178 height 19
paste input "Apple Royal Gala NZ"
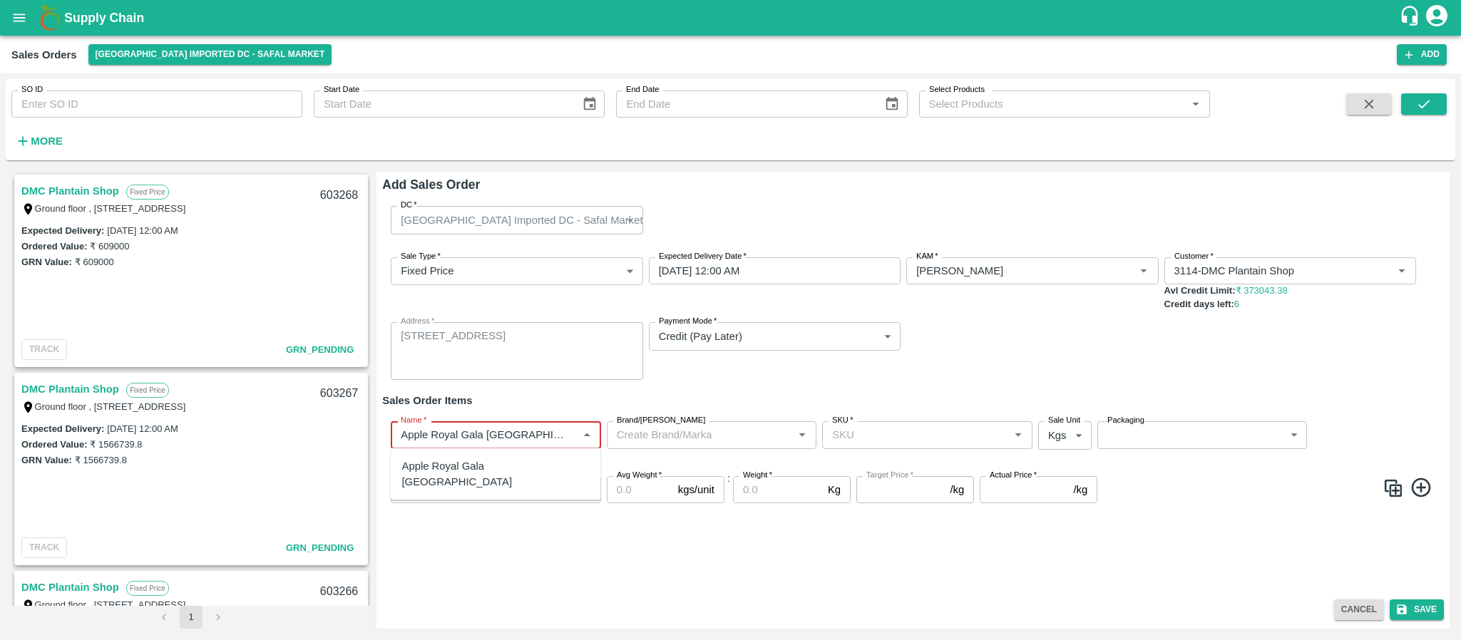
type input "Apple Royal Gala NZ"
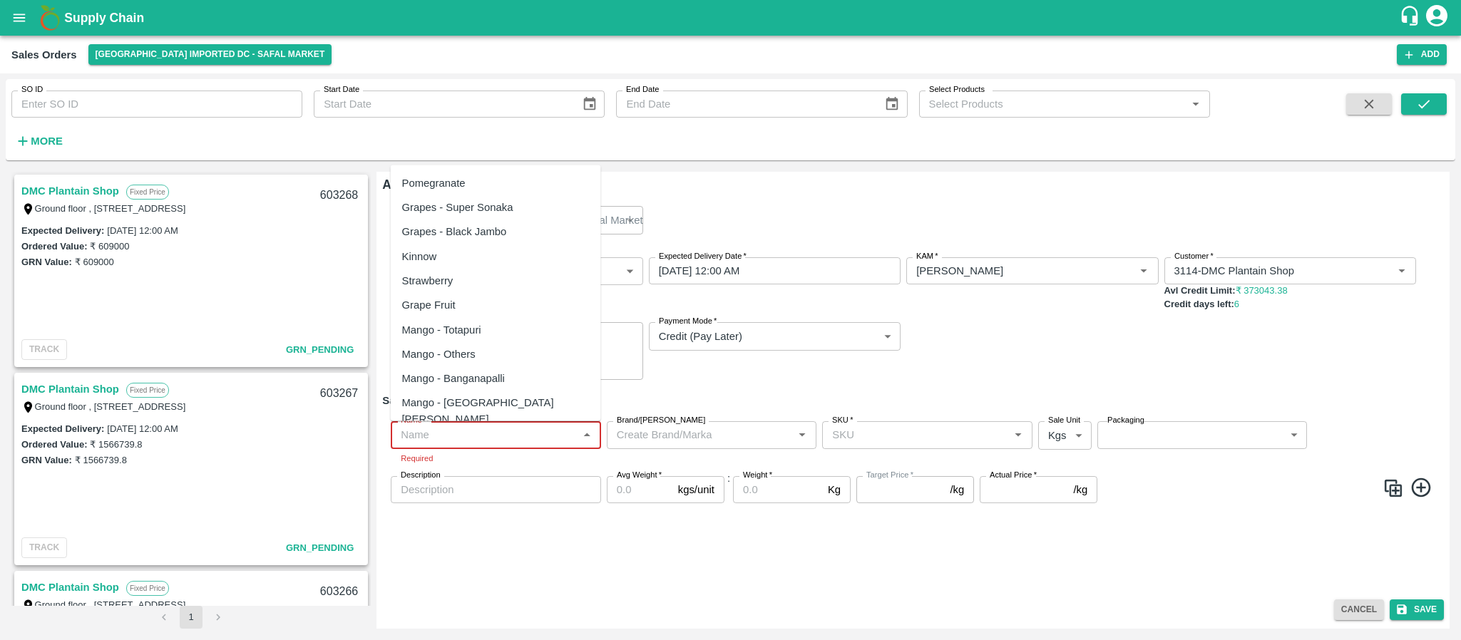
click at [511, 437] on input "Name   *" at bounding box center [484, 435] width 178 height 19
paste input "Apple Royal Gala NZ"
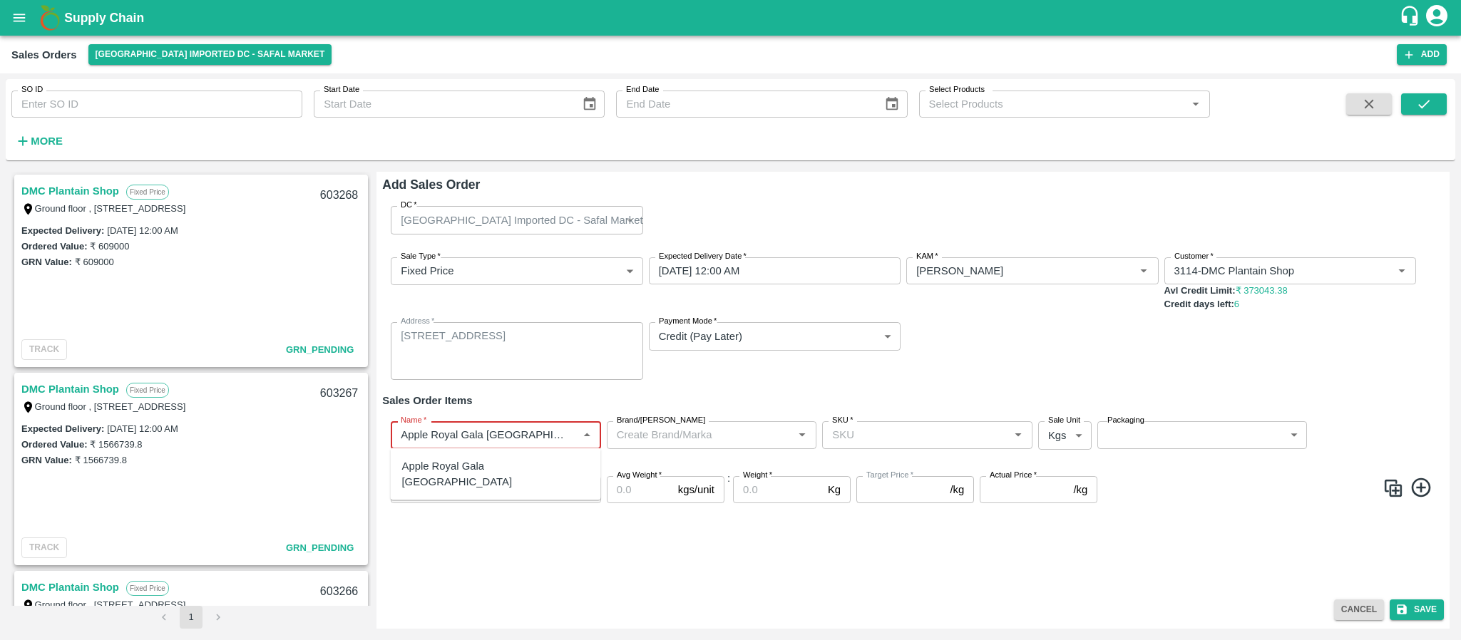
click at [494, 464] on div "Apple Royal Gala NZ" at bounding box center [496, 474] width 188 height 32
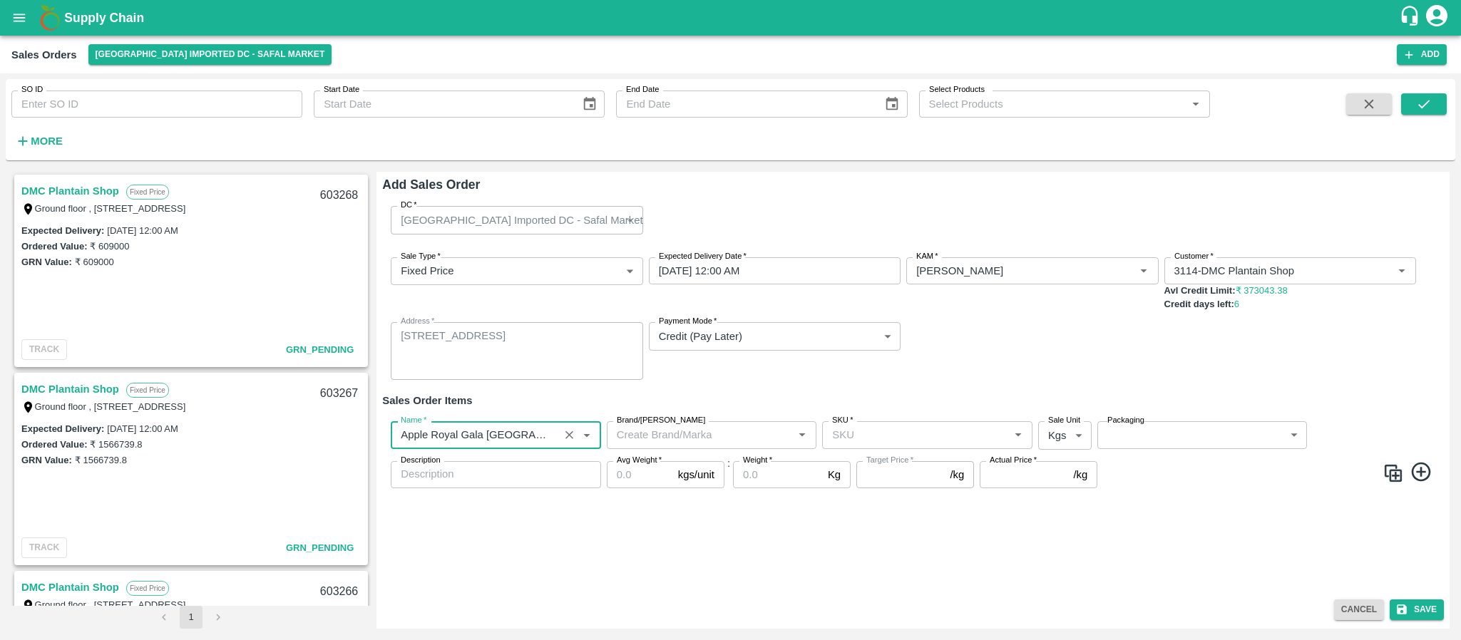
type input "Apple Royal Gala NZ"
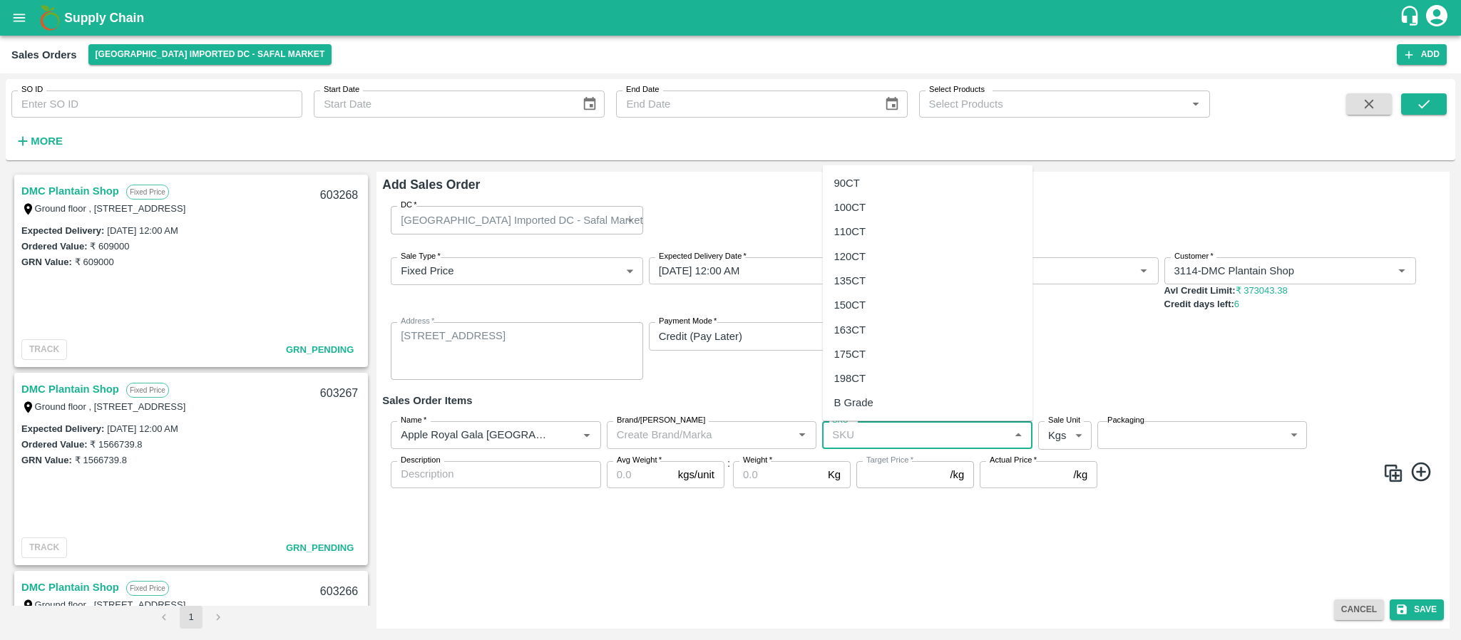
click at [873, 439] on input "SKU   *" at bounding box center [915, 435] width 178 height 19
click at [852, 280] on div "135CT" at bounding box center [850, 280] width 32 height 16
type input "135CT"
type input "NA"
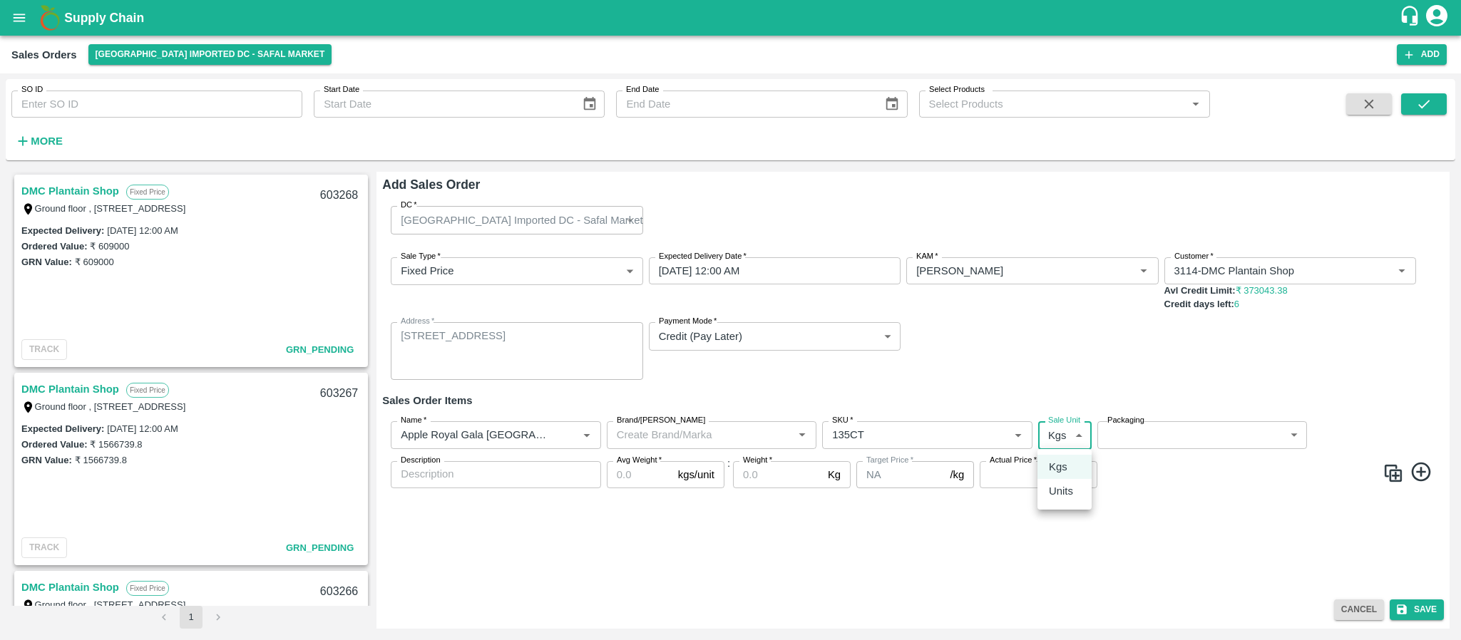
click at [1055, 434] on body "Supply Chain Sales Orders Bangalore Imported DC - Safal Market Add SO ID SO ID …" at bounding box center [730, 320] width 1461 height 640
click at [1050, 484] on p "Units" at bounding box center [1061, 491] width 24 height 16
type input "2"
drag, startPoint x: 1153, startPoint y: 416, endPoint x: 1149, endPoint y: 428, distance: 12.9
click at [1149, 428] on div "Name   * Name   * Brand/Marka Brand/Marka SKU   * SKU   * Sale Unit Units 2 Sal…" at bounding box center [913, 455] width 1062 height 90
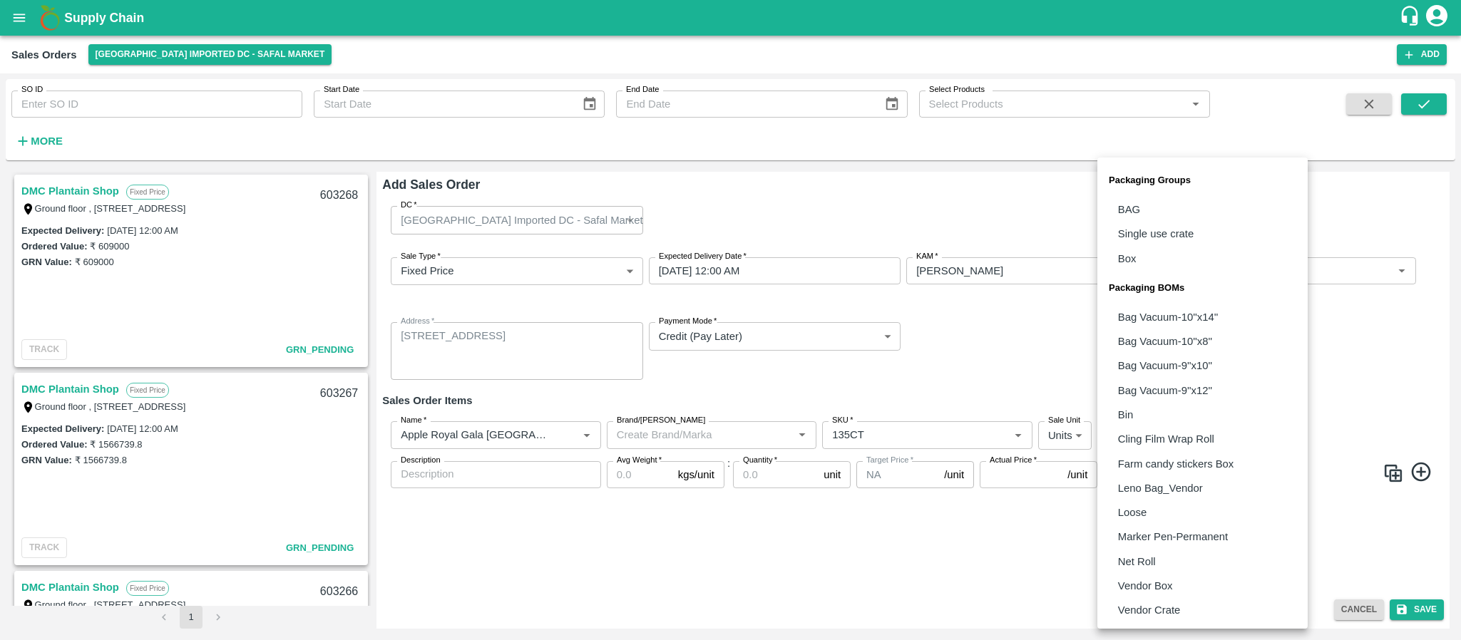
click at [1149, 428] on body "Supply Chain Sales Orders Bangalore Imported DC - Safal Market Add SO ID SO ID …" at bounding box center [730, 320] width 1461 height 640
click at [1155, 582] on p "Vendor Box" at bounding box center [1145, 586] width 55 height 16
type input "BOM/276"
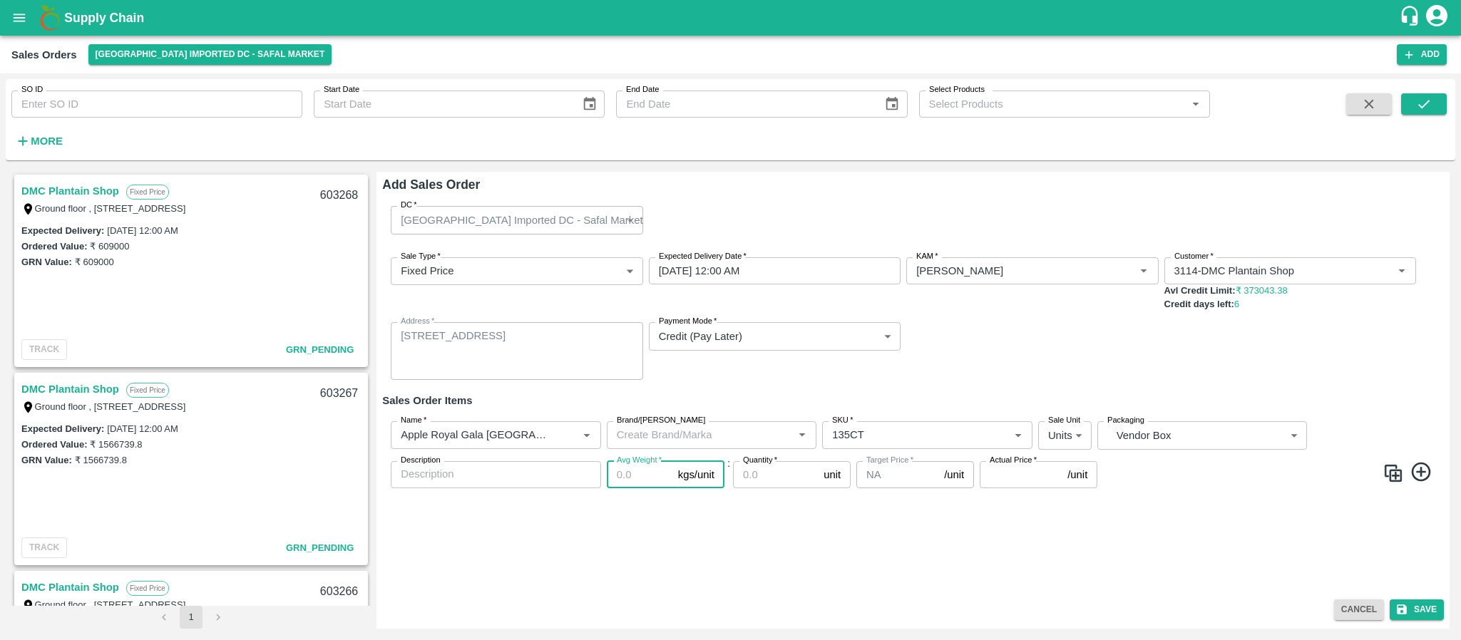
click at [618, 473] on input "Avg Weight   *" at bounding box center [640, 474] width 66 height 27
type input "18"
click at [771, 486] on input "Quantity   *" at bounding box center [775, 474] width 85 height 27
type input "70"
click at [1037, 477] on input "Actual Price   *" at bounding box center [1021, 474] width 82 height 27
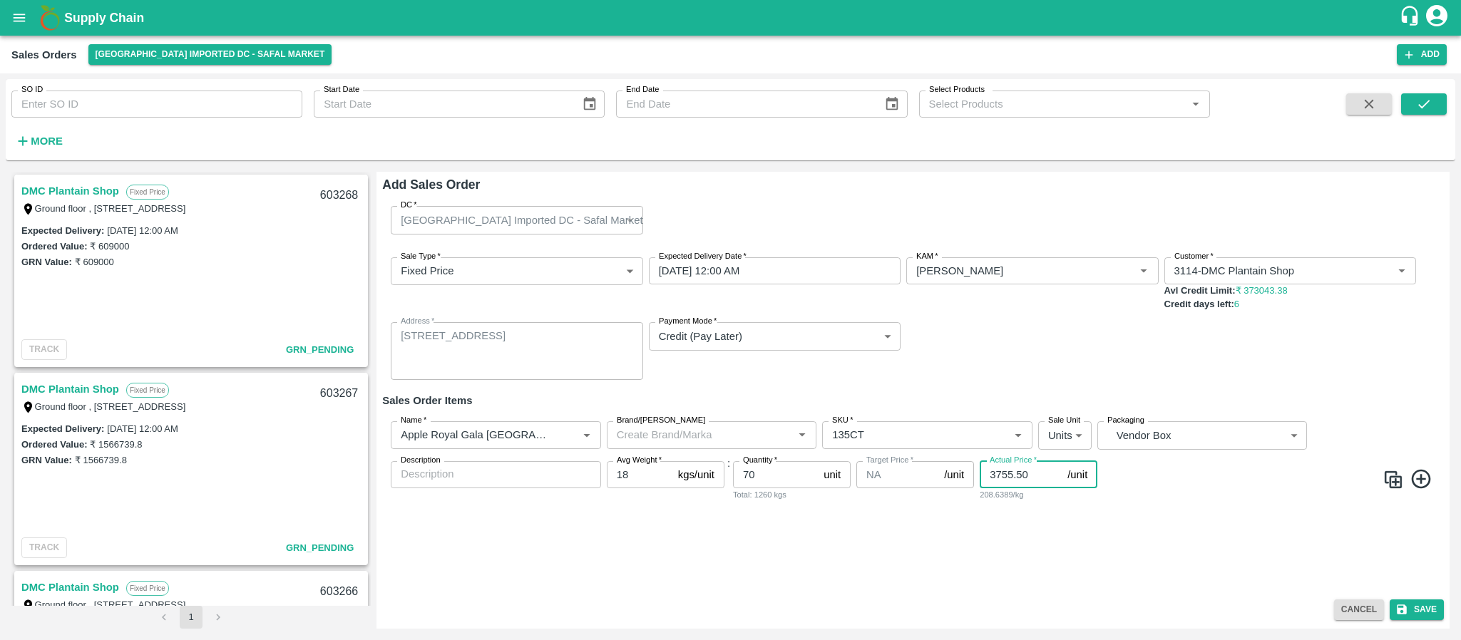
type input "3755.50"
click at [1423, 608] on button "Save" at bounding box center [1417, 610] width 54 height 21
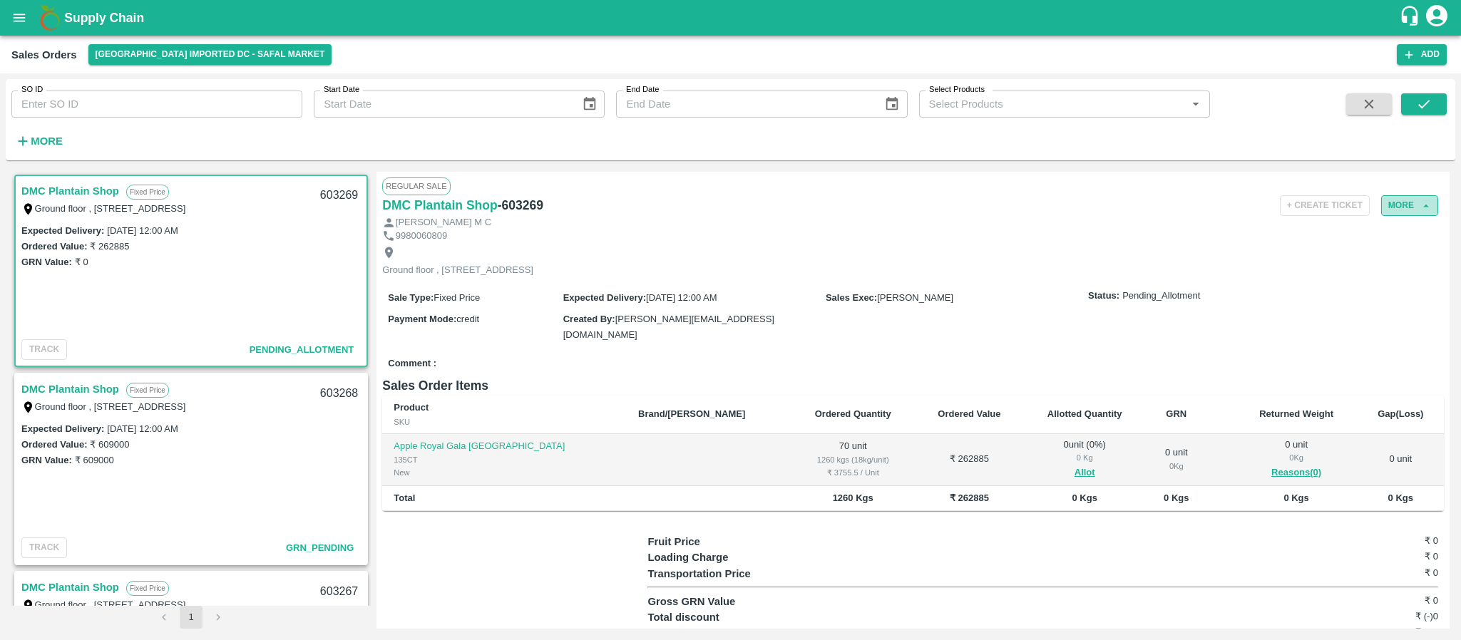
click at [1395, 207] on button "More" at bounding box center [1409, 205] width 57 height 21
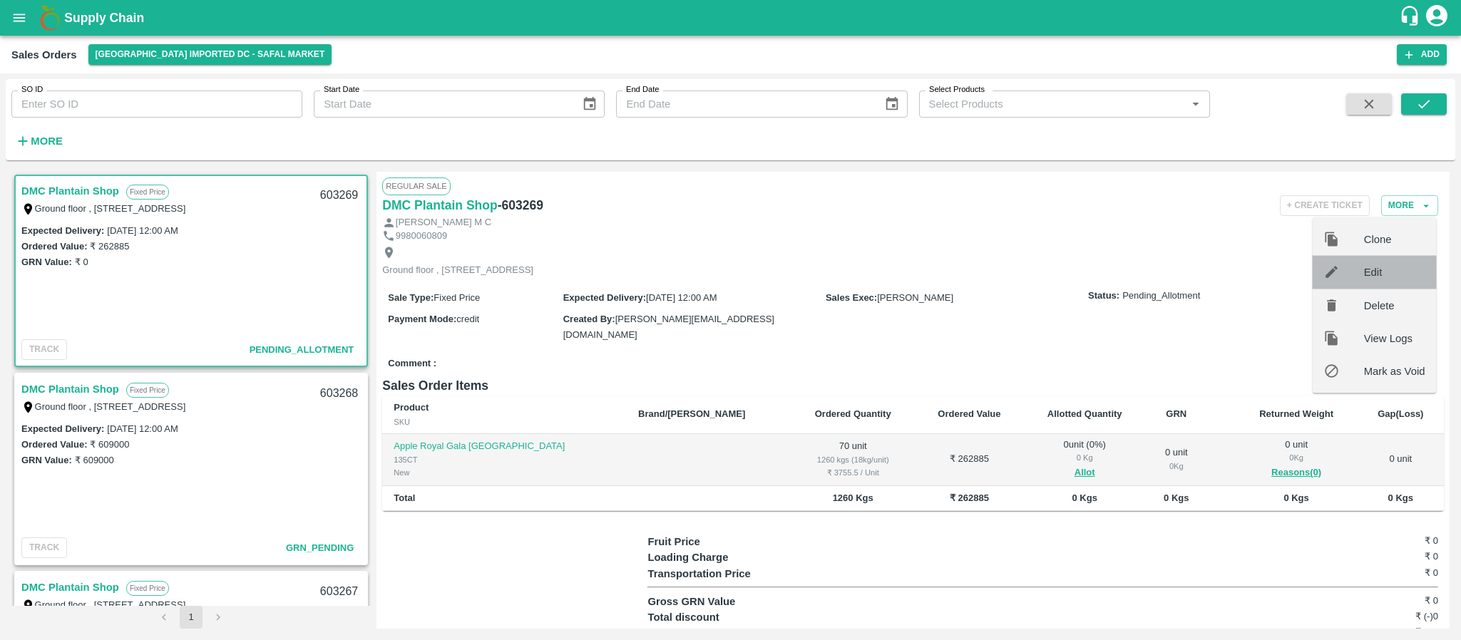
click at [1373, 277] on span "Edit" at bounding box center [1394, 273] width 61 height 16
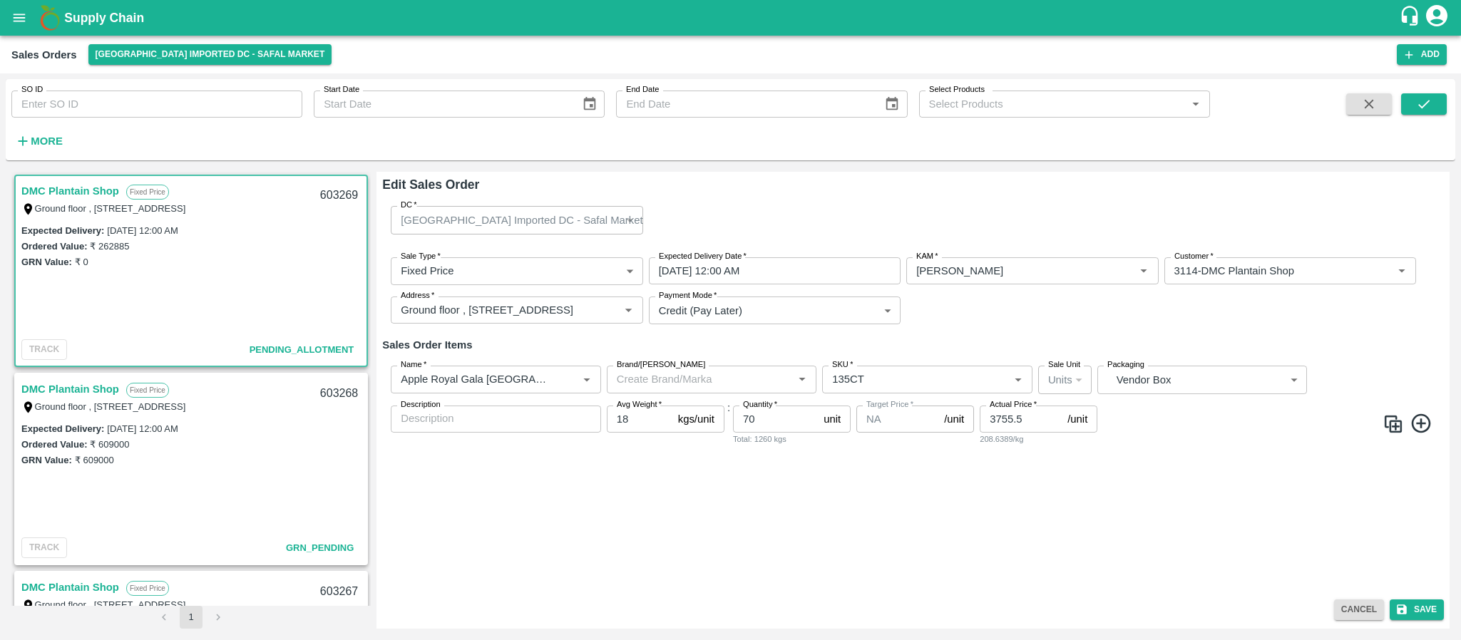
click at [1423, 421] on icon at bounding box center [1422, 424] width 24 height 24
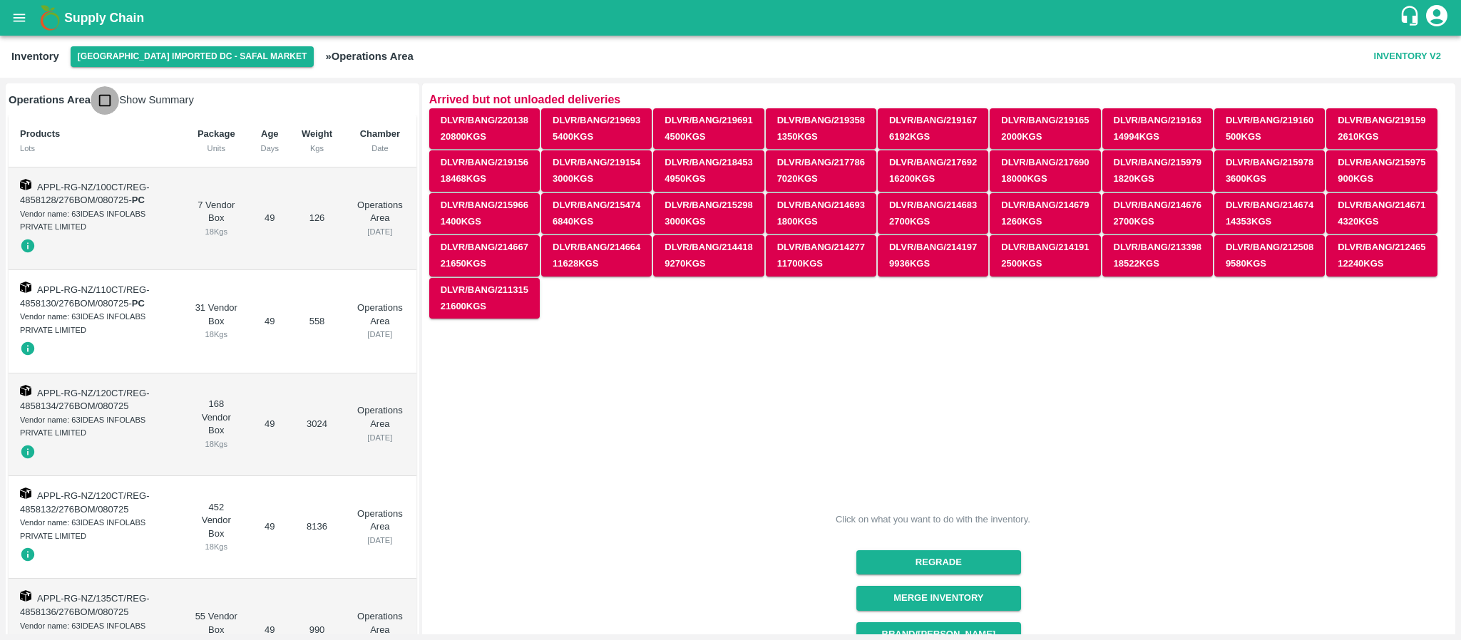
click at [101, 101] on input "checkbox" at bounding box center [105, 100] width 29 height 29
checkbox input "true"
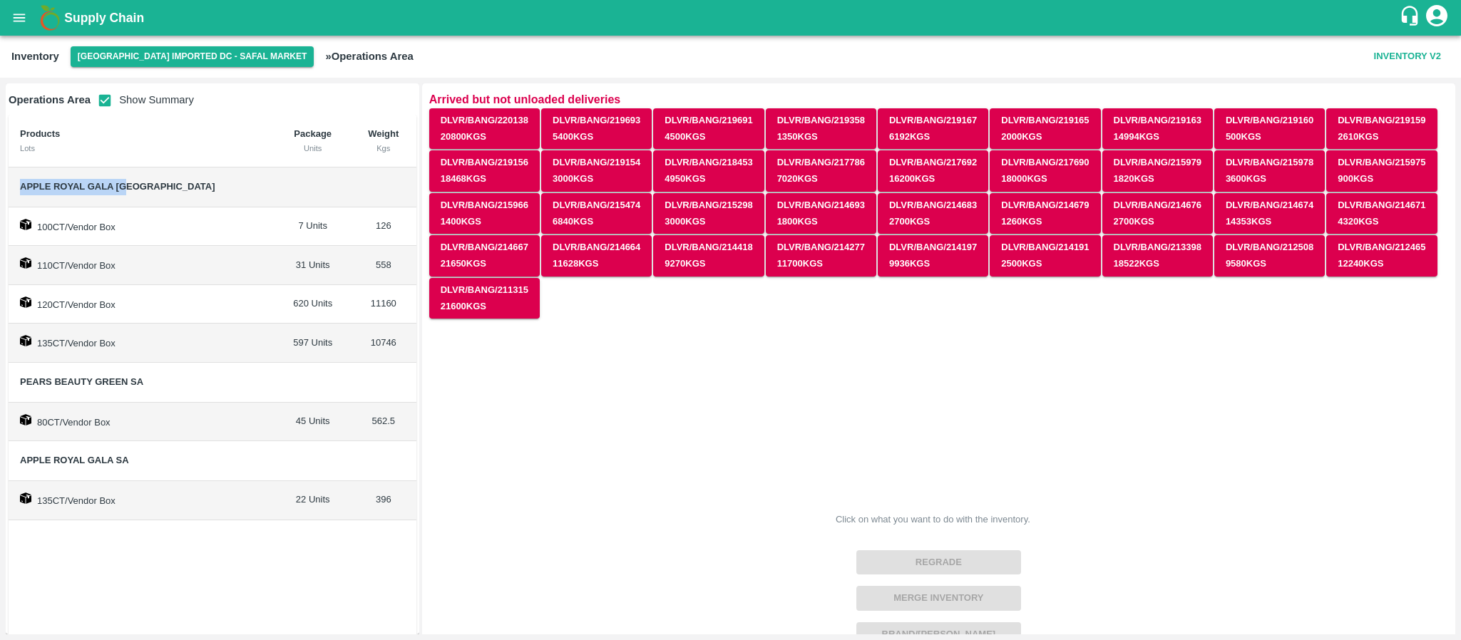
drag, startPoint x: 18, startPoint y: 180, endPoint x: 133, endPoint y: 191, distance: 116.0
click at [133, 191] on td "Apple Royal Gala [GEOGRAPHIC_DATA]" at bounding box center [142, 188] width 267 height 40
copy span "Apple Royal Gala [GEOGRAPHIC_DATA]"
drag, startPoint x: 16, startPoint y: 381, endPoint x: 150, endPoint y: 377, distance: 134.8
click at [150, 377] on td "Pears Beauty Green SA" at bounding box center [142, 383] width 267 height 40
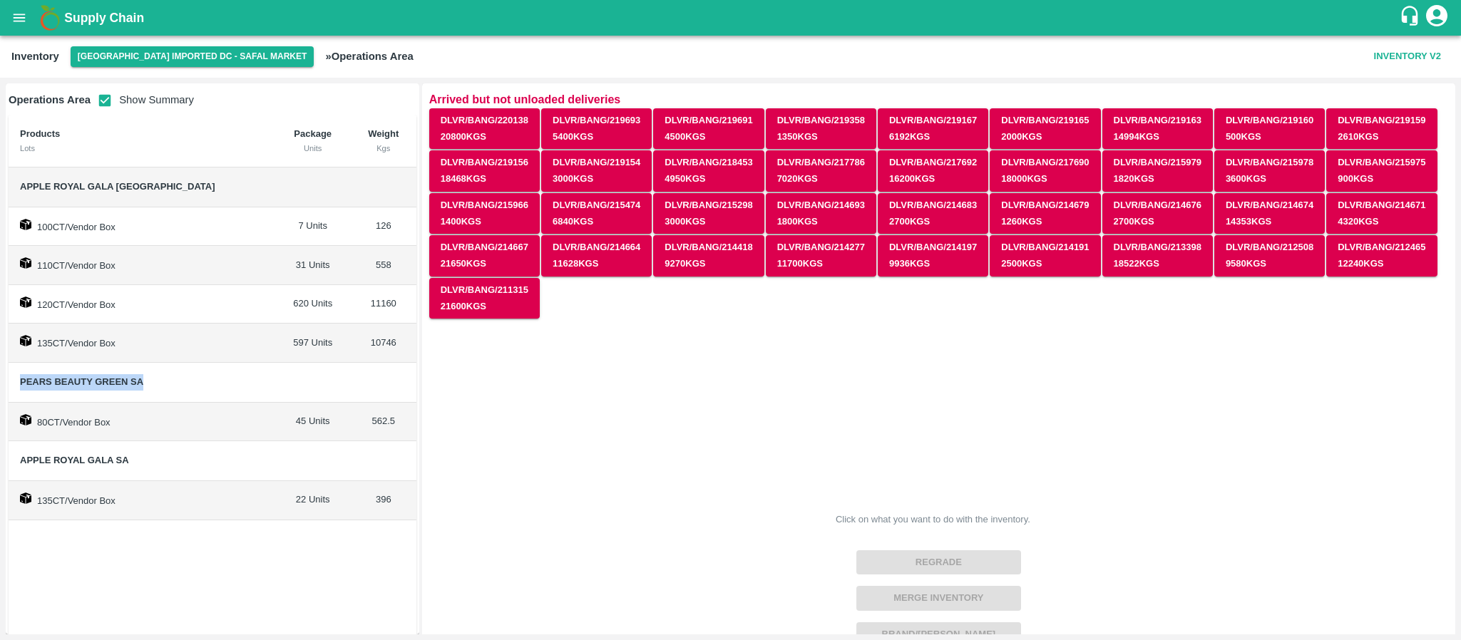
copy span "Pears Beauty Green SA"
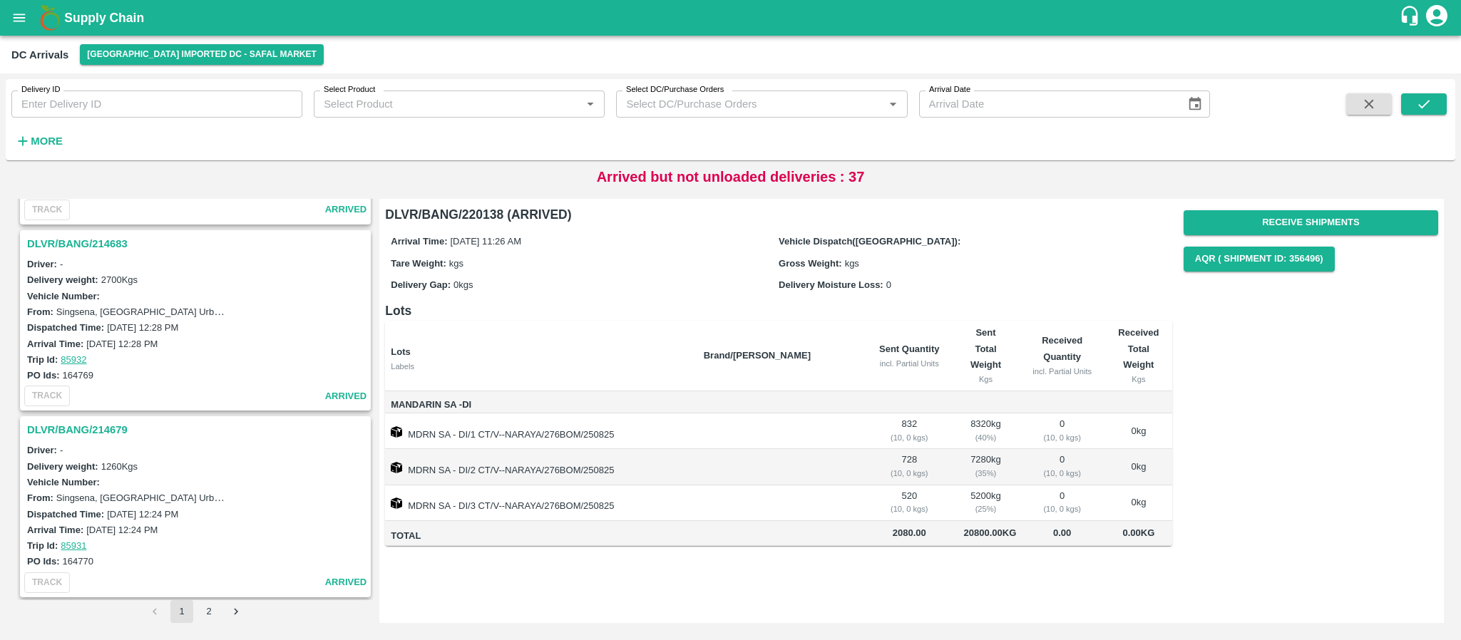
scroll to position [4261, 0]
click at [212, 612] on button "2" at bounding box center [208, 611] width 23 height 23
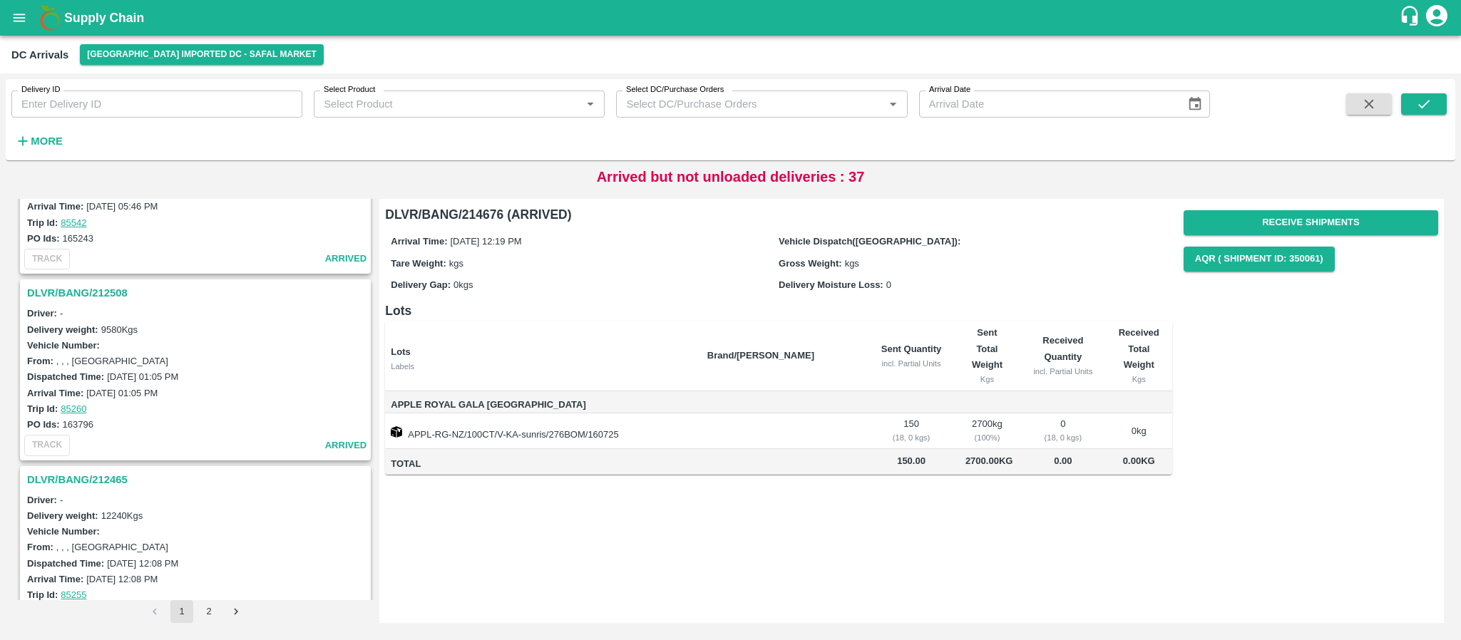
scroll to position [1788, 0]
click at [60, 287] on h3 "DLVR/BANG/212508" at bounding box center [197, 293] width 341 height 19
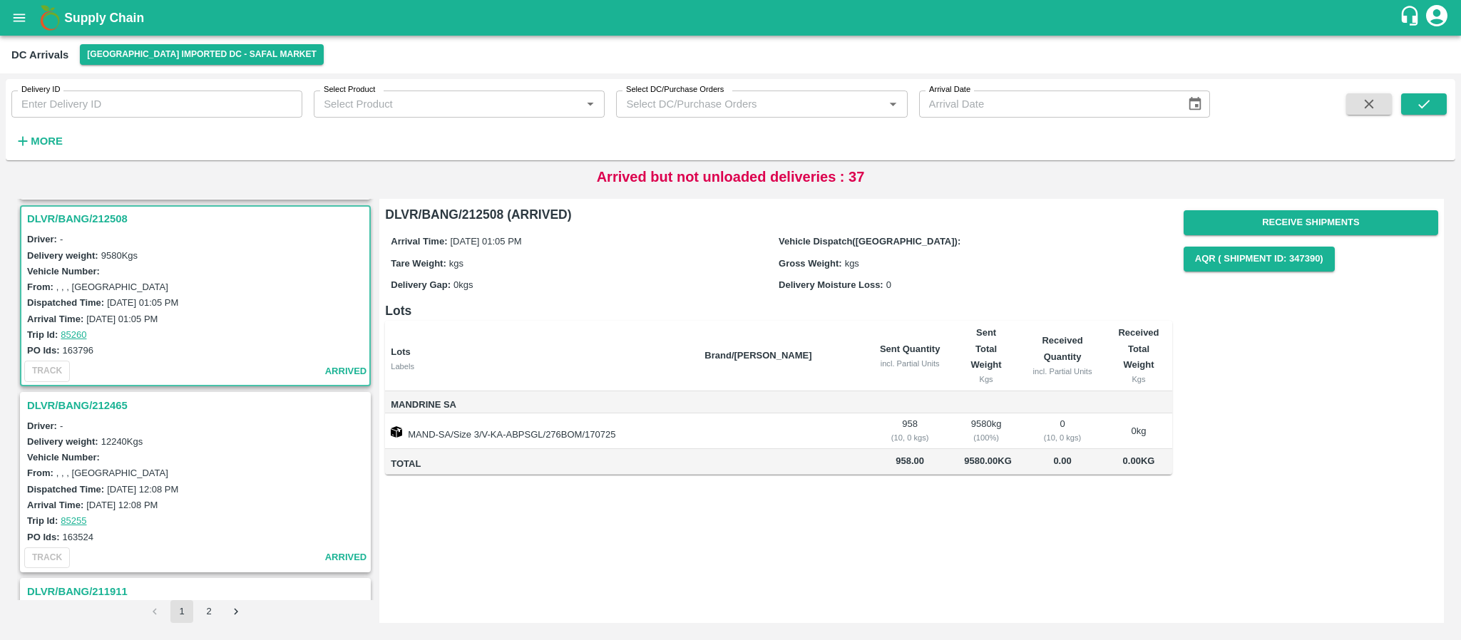
scroll to position [1869, 0]
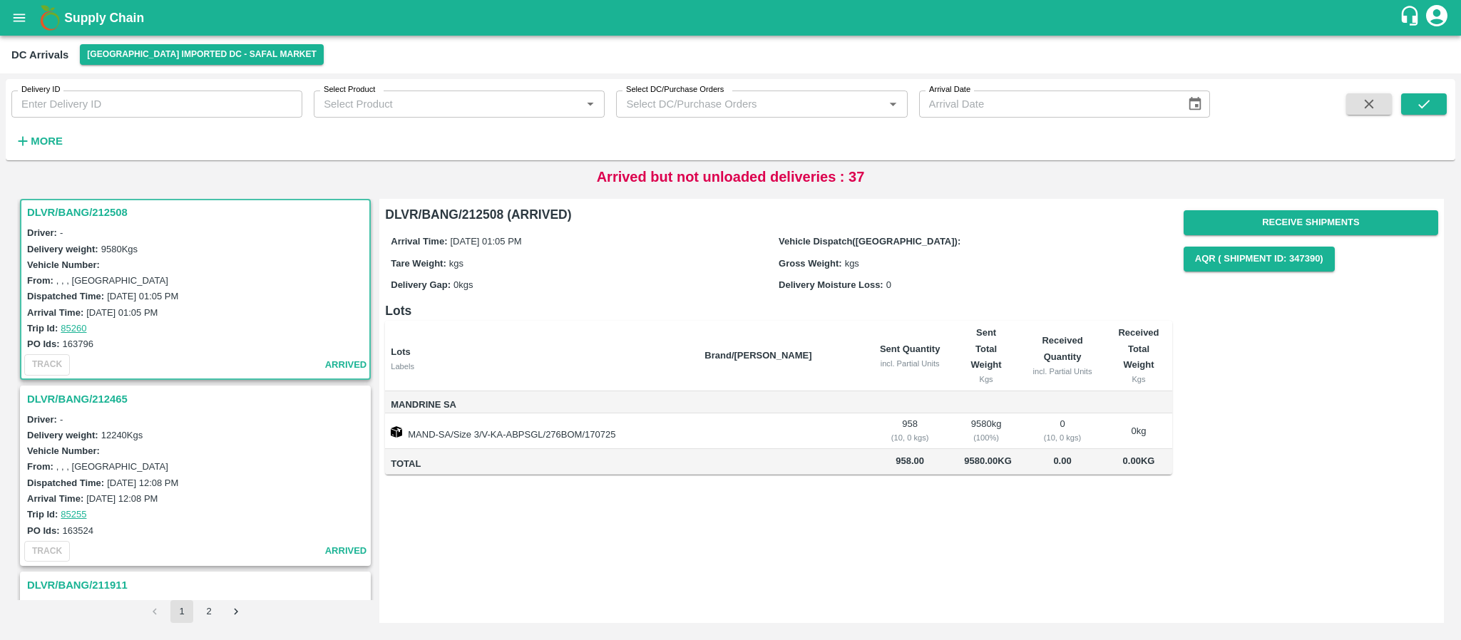
click at [94, 394] on h3 "DLVR/BANG/212465" at bounding box center [197, 399] width 341 height 19
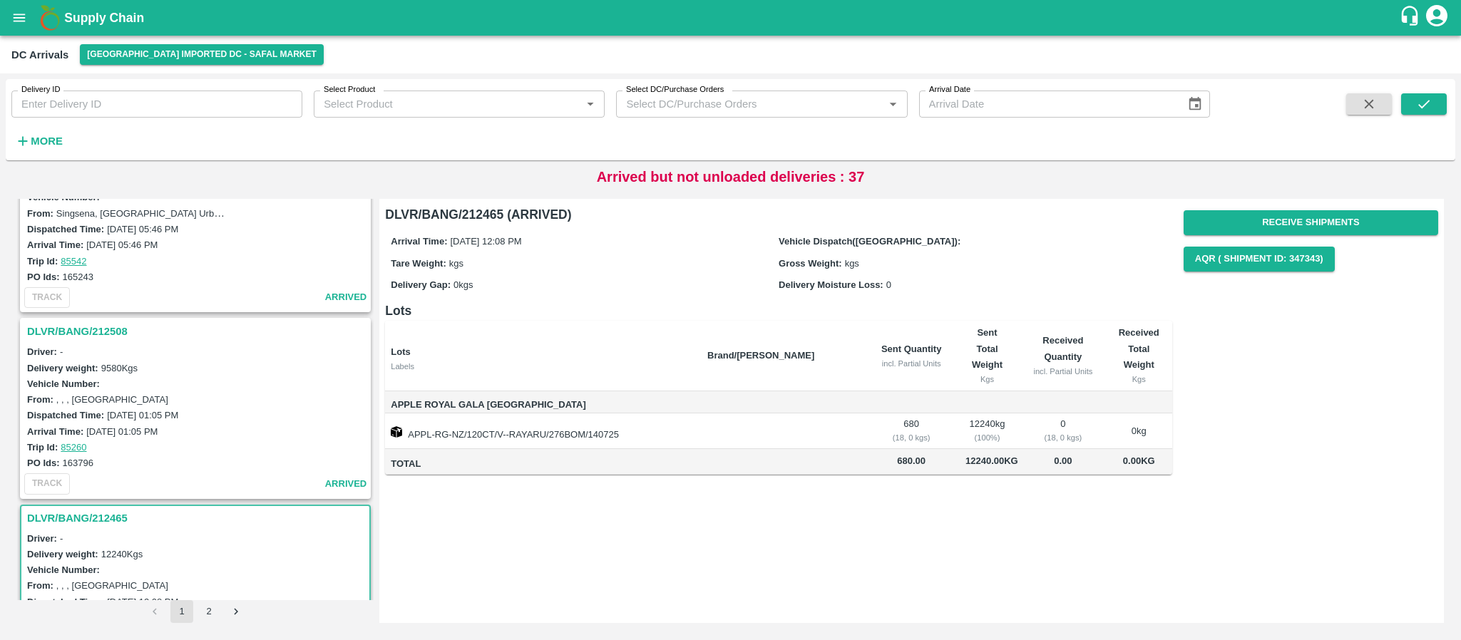
scroll to position [1750, 0]
click at [84, 326] on h3 "DLVR/BANG/212508" at bounding box center [197, 332] width 341 height 19
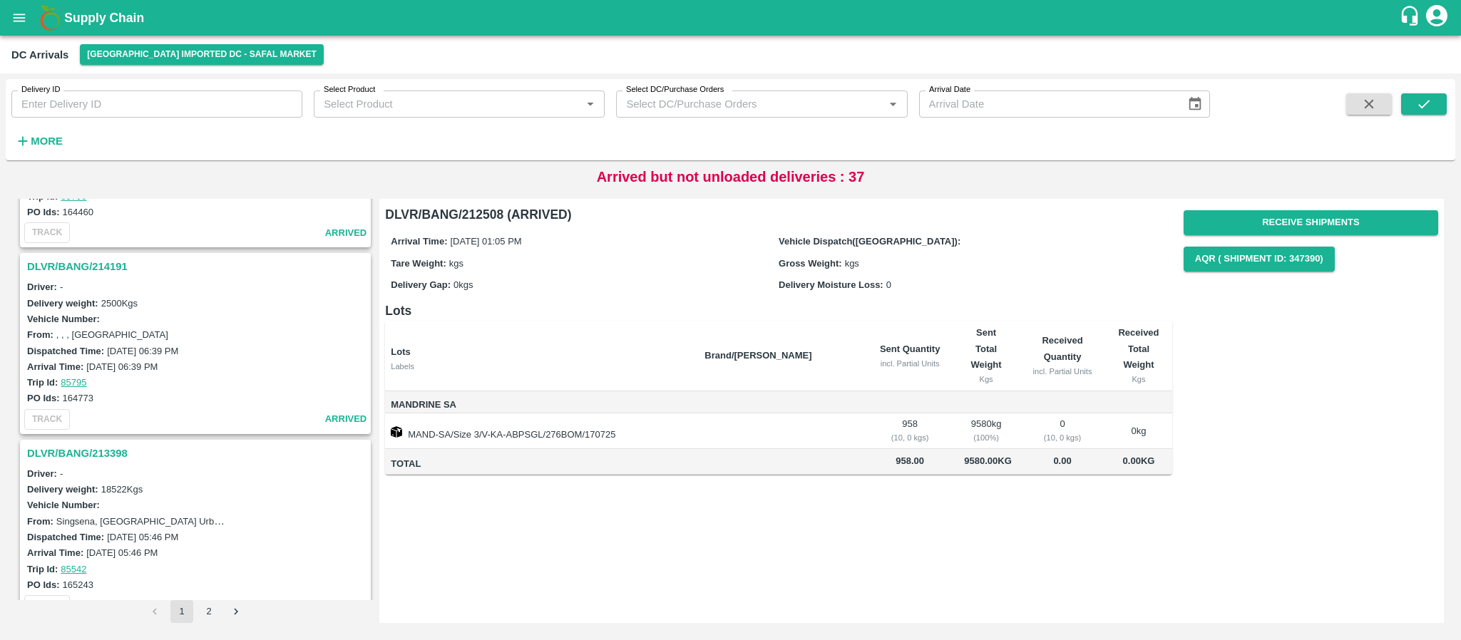
scroll to position [1442, 0]
click at [73, 267] on h3 "DLVR/BANG/214191" at bounding box center [197, 267] width 341 height 19
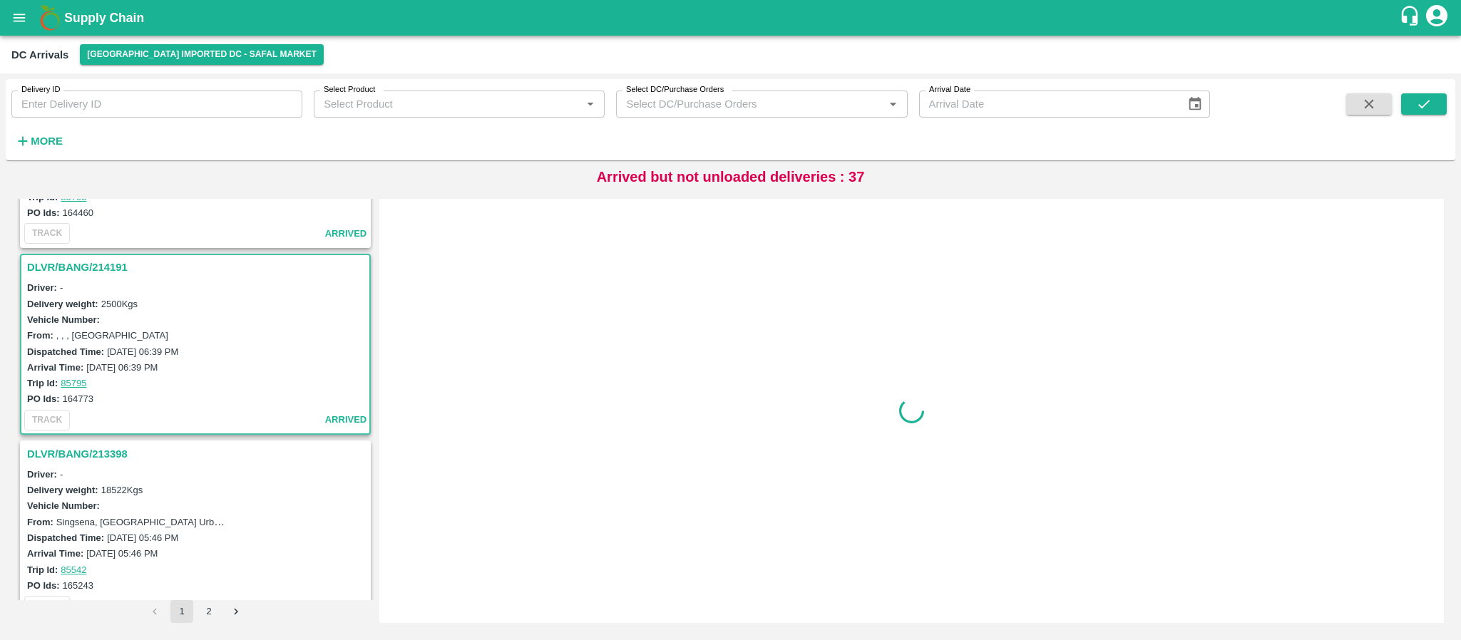
scroll to position [1496, 0]
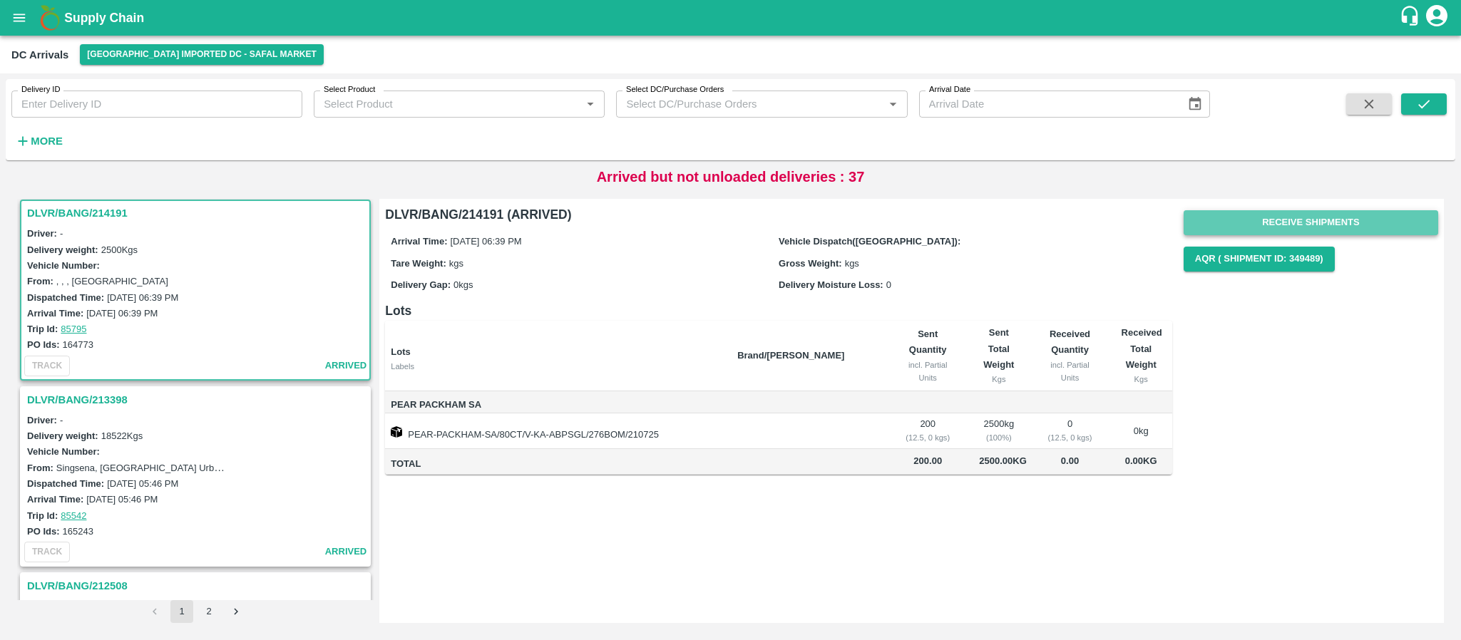
click at [1314, 215] on button "Receive Shipments" at bounding box center [1311, 222] width 255 height 25
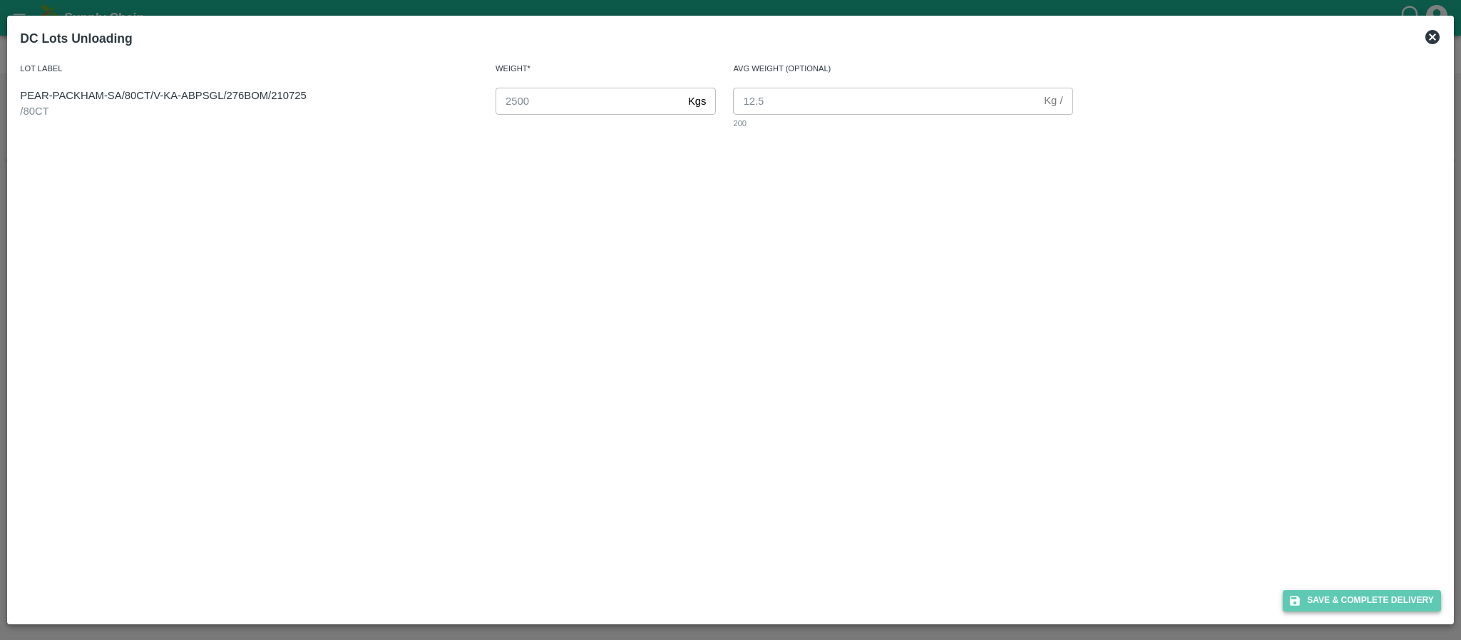
click at [1335, 595] on button "Save & Complete Delivery" at bounding box center [1362, 600] width 158 height 21
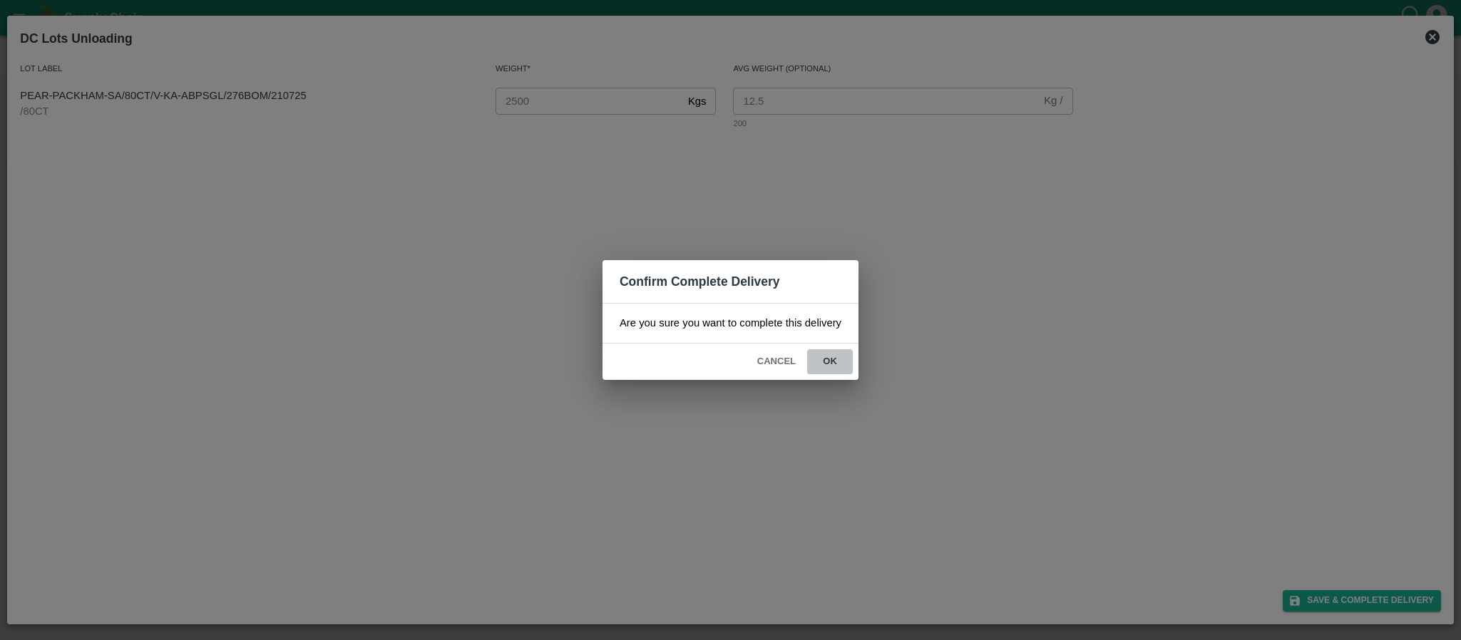
click at [823, 353] on button "ok" at bounding box center [830, 361] width 46 height 25
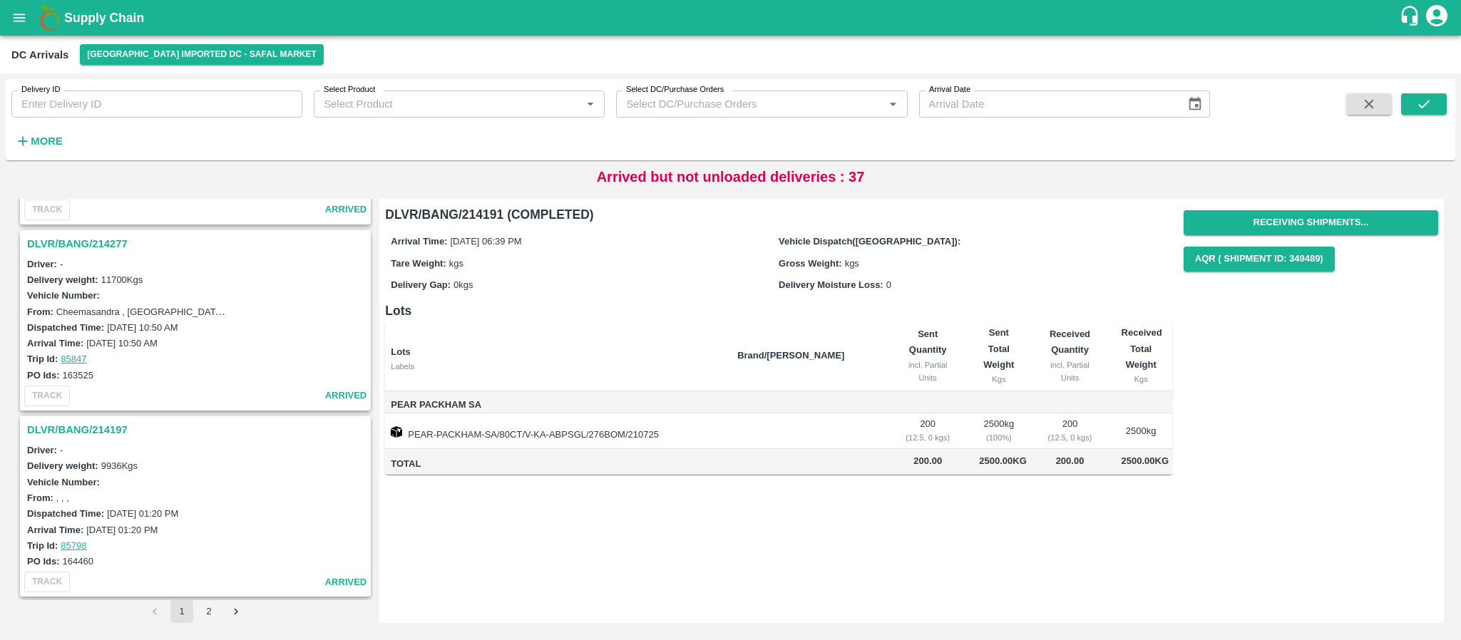
scroll to position [1046, 0]
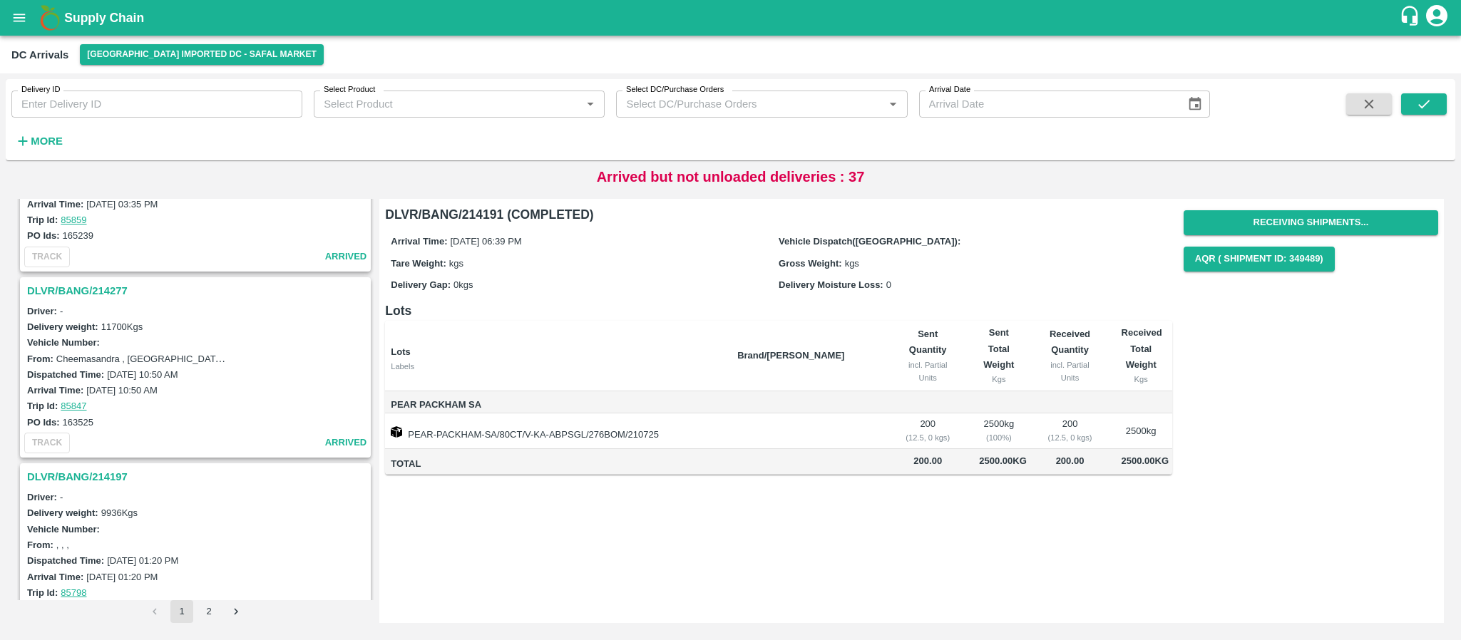
click at [103, 489] on div "Driver: -" at bounding box center [197, 497] width 341 height 16
click at [103, 484] on h3 "DLVR/BANG/214197" at bounding box center [197, 477] width 341 height 19
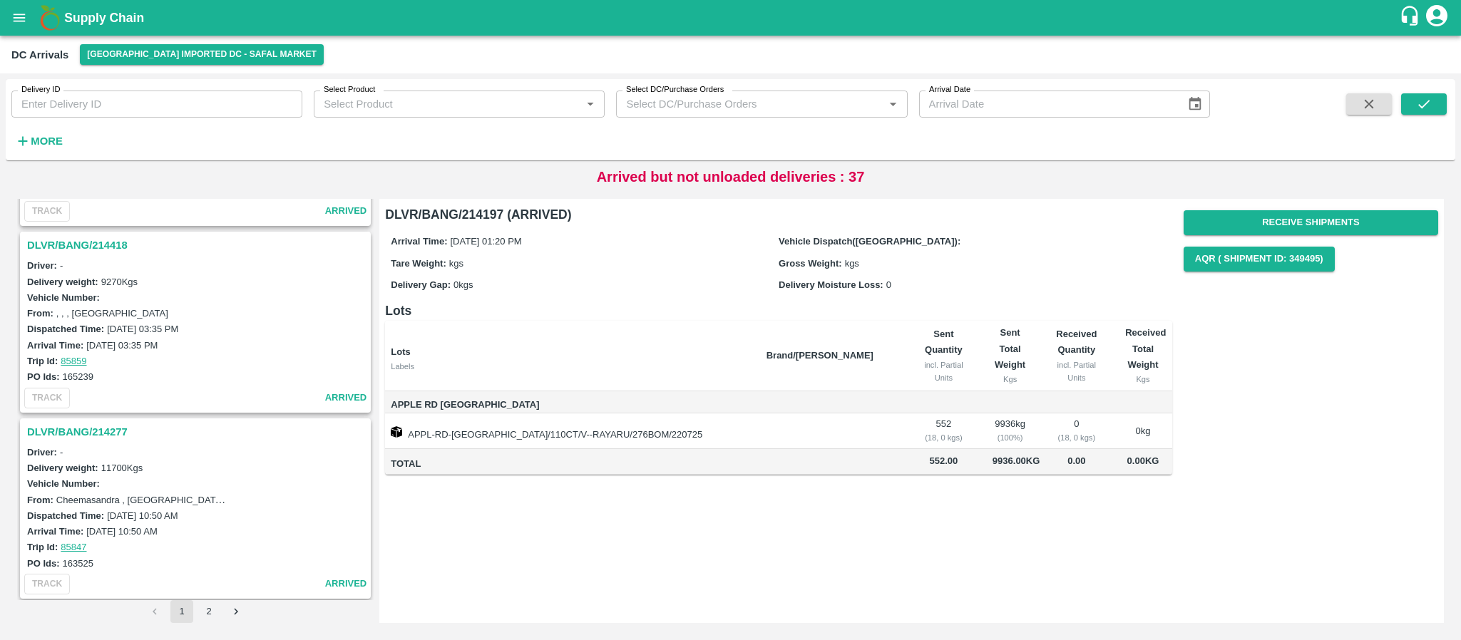
scroll to position [894, 0]
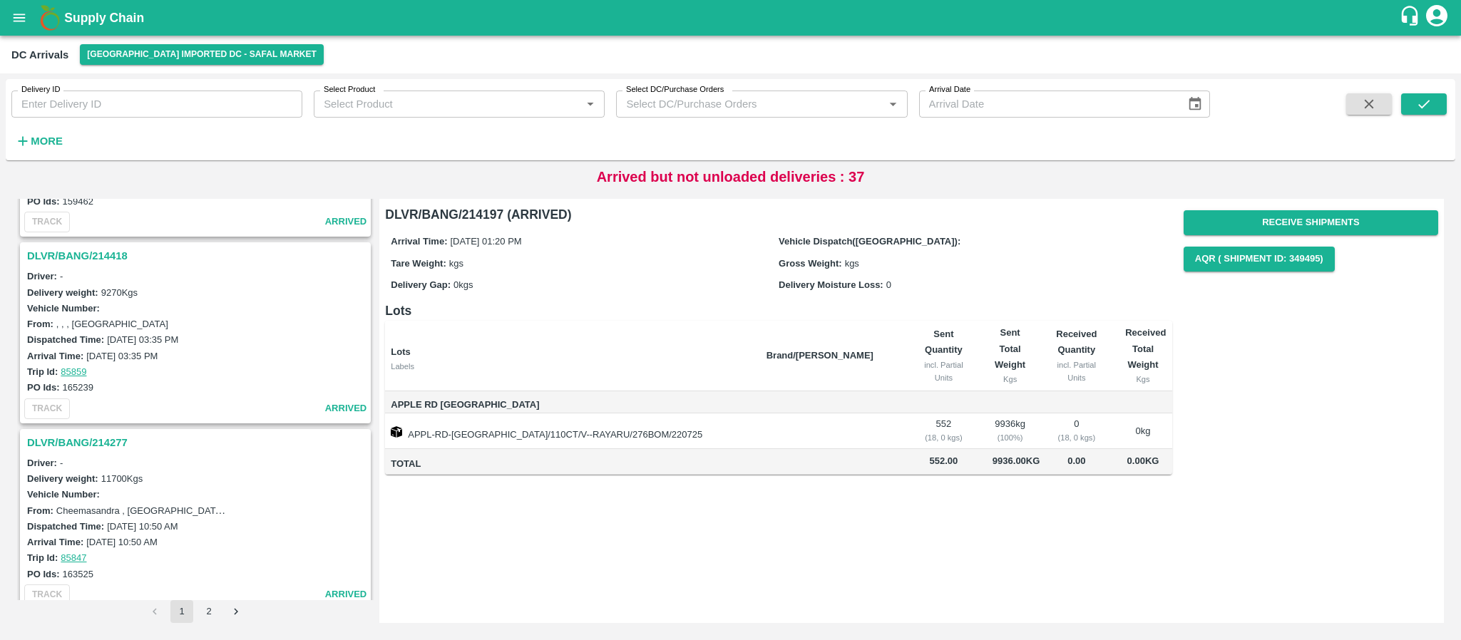
click at [75, 247] on h3 "DLVR/BANG/214418" at bounding box center [197, 256] width 341 height 19
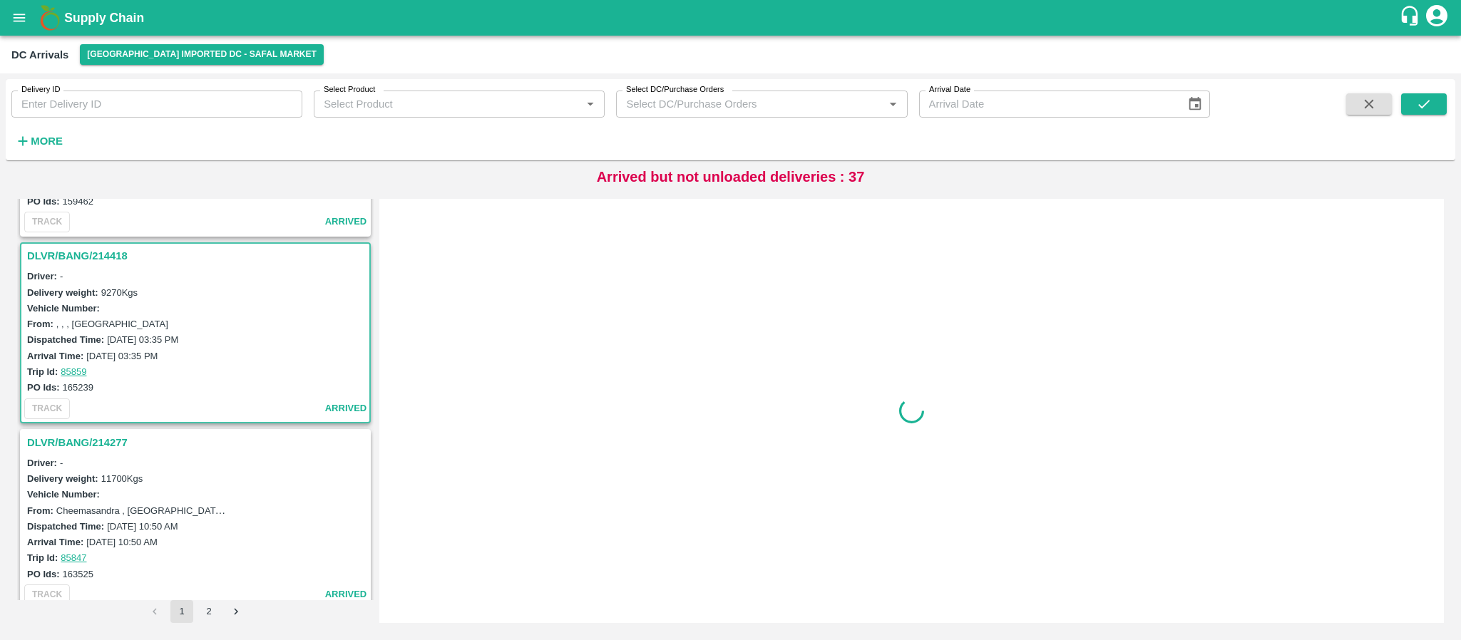
scroll to position [938, 0]
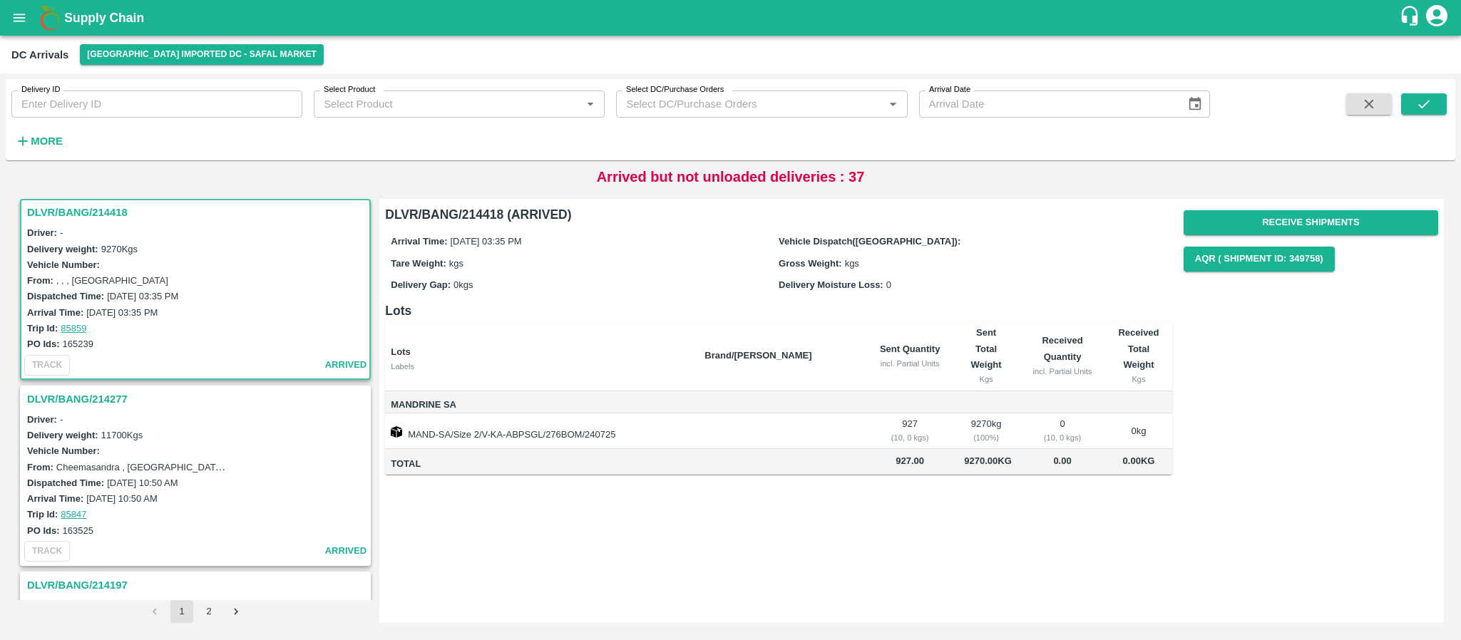
click at [81, 396] on h3 "DLVR/BANG/214277" at bounding box center [197, 399] width 341 height 19
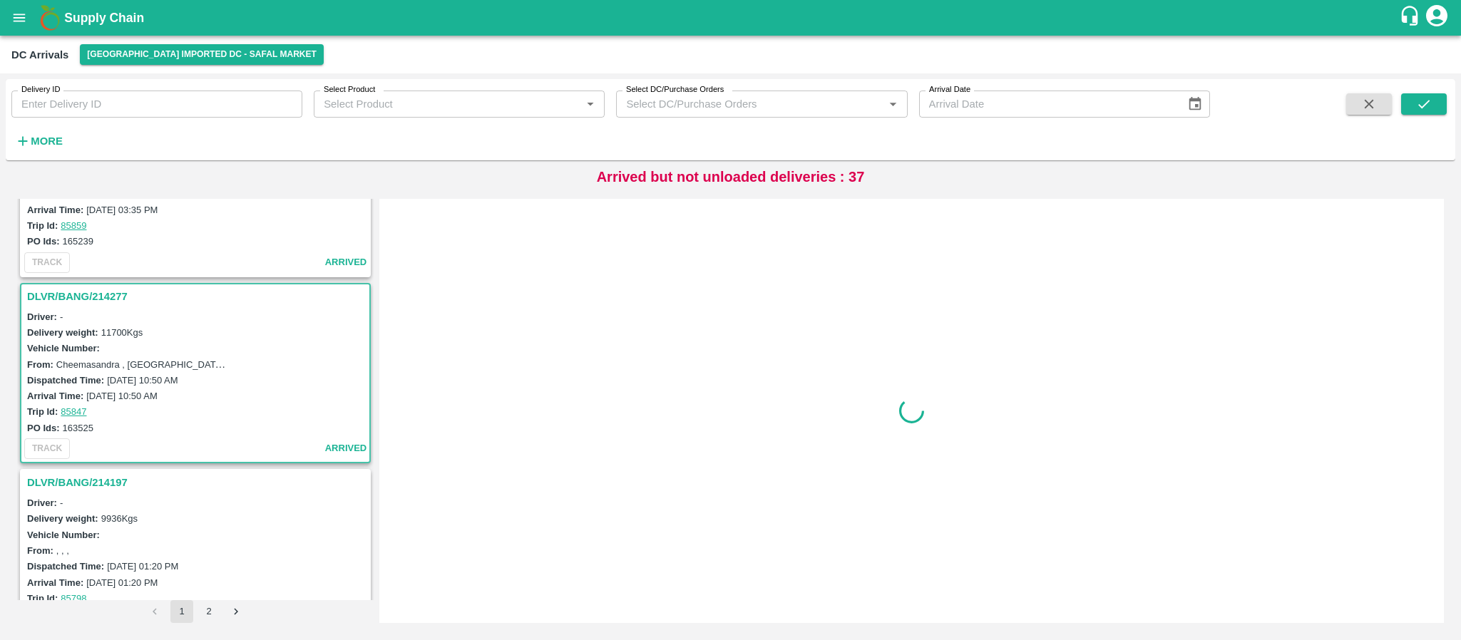
scroll to position [1124, 0]
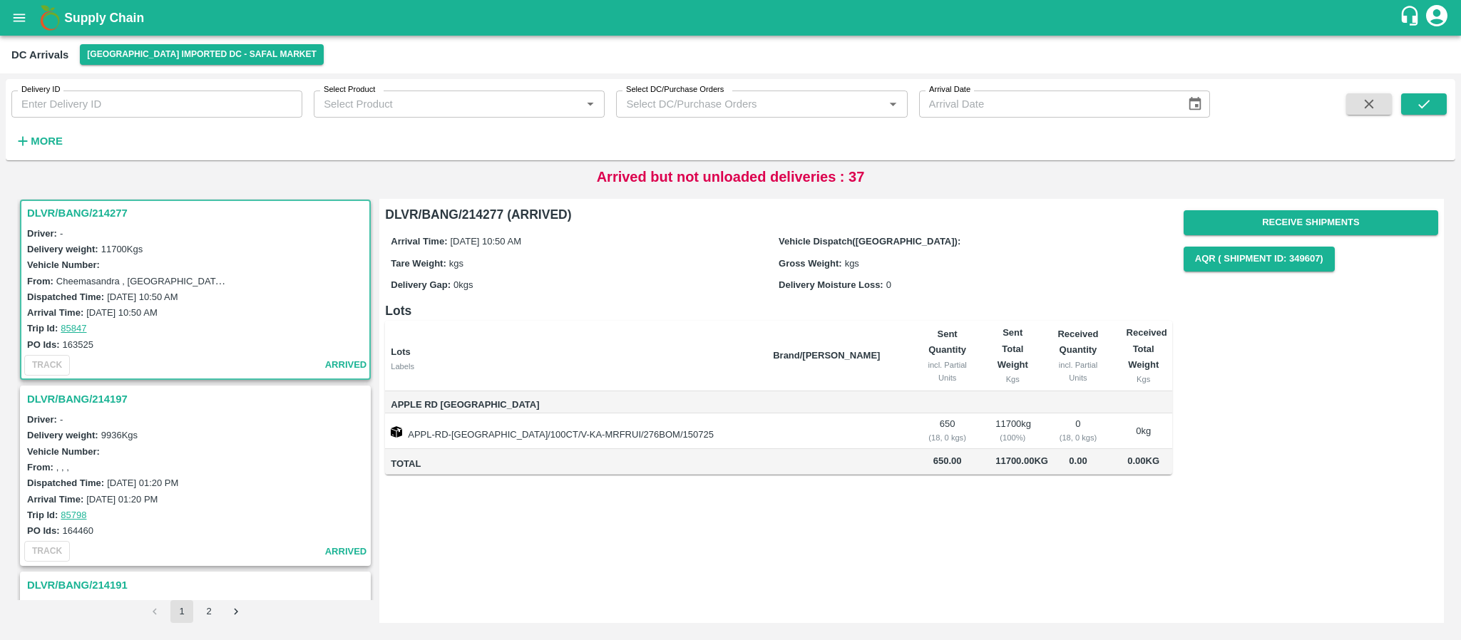
click at [67, 394] on h3 "DLVR/BANG/214197" at bounding box center [197, 399] width 341 height 19
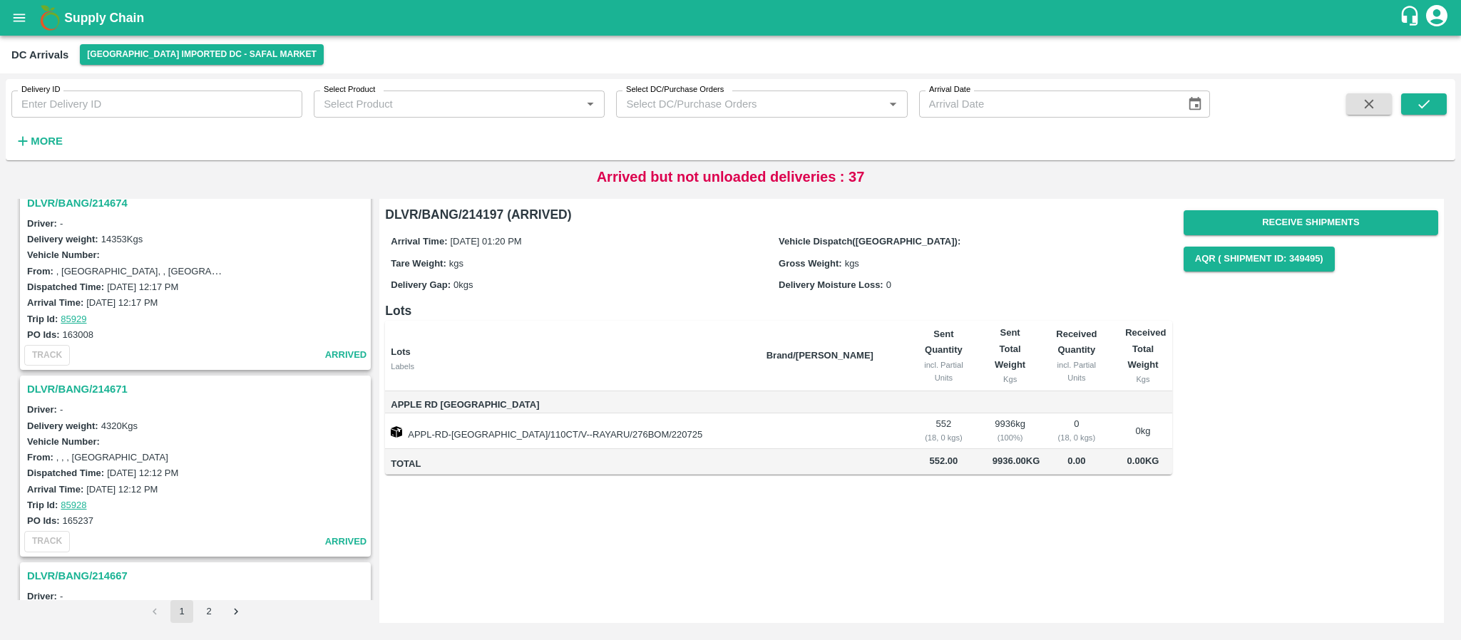
scroll to position [201, 0]
click at [96, 390] on h3 "DLVR/BANG/214671" at bounding box center [197, 390] width 341 height 19
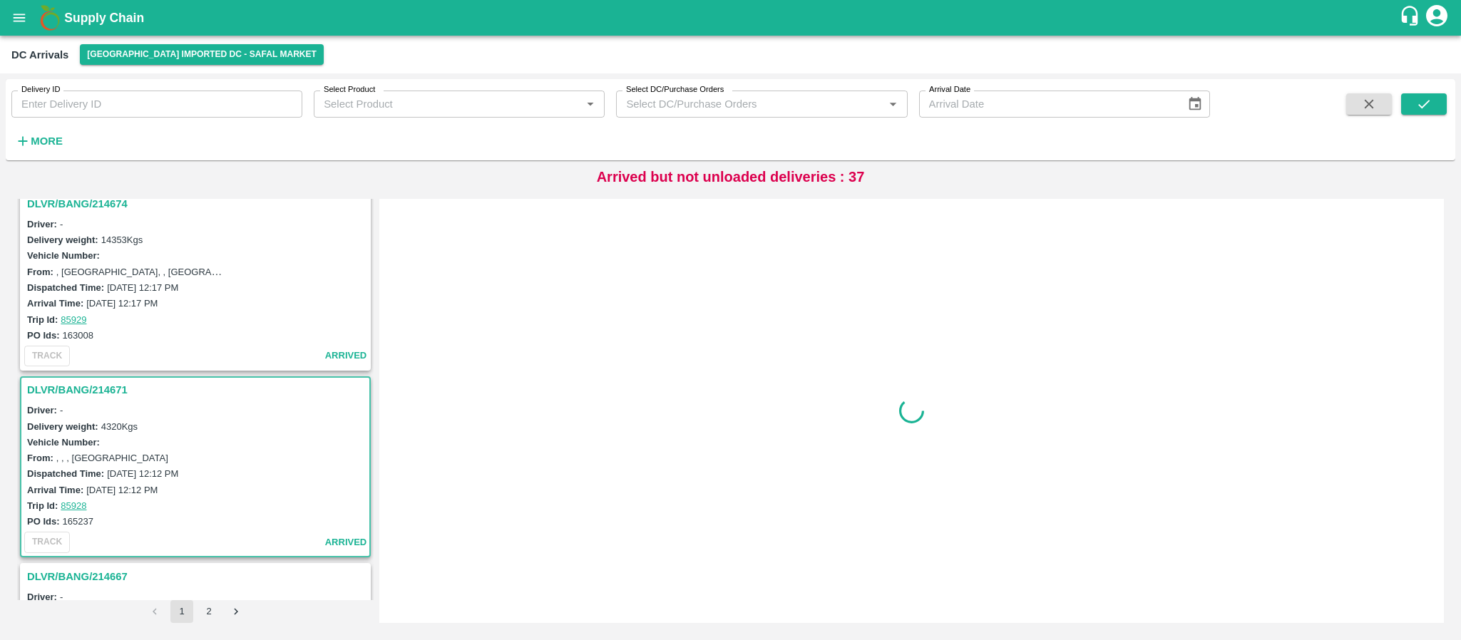
scroll to position [379, 0]
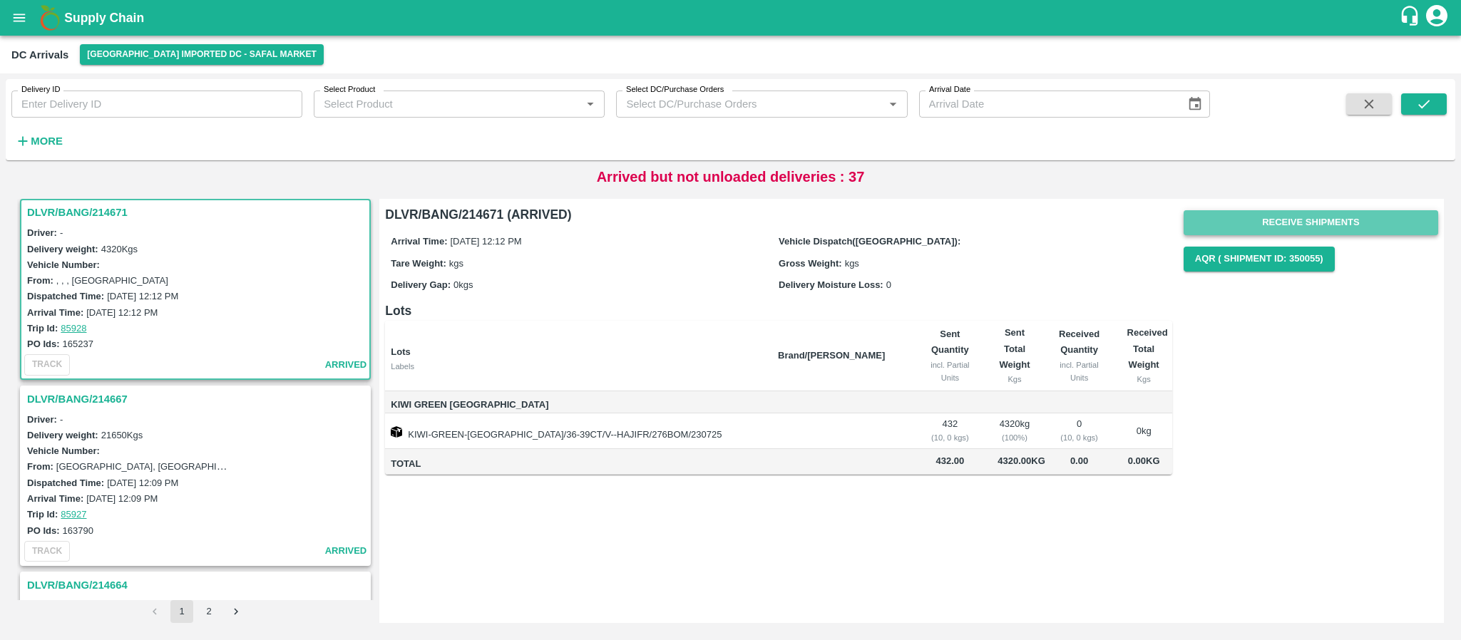
click at [1365, 222] on button "Receive Shipments" at bounding box center [1311, 222] width 255 height 25
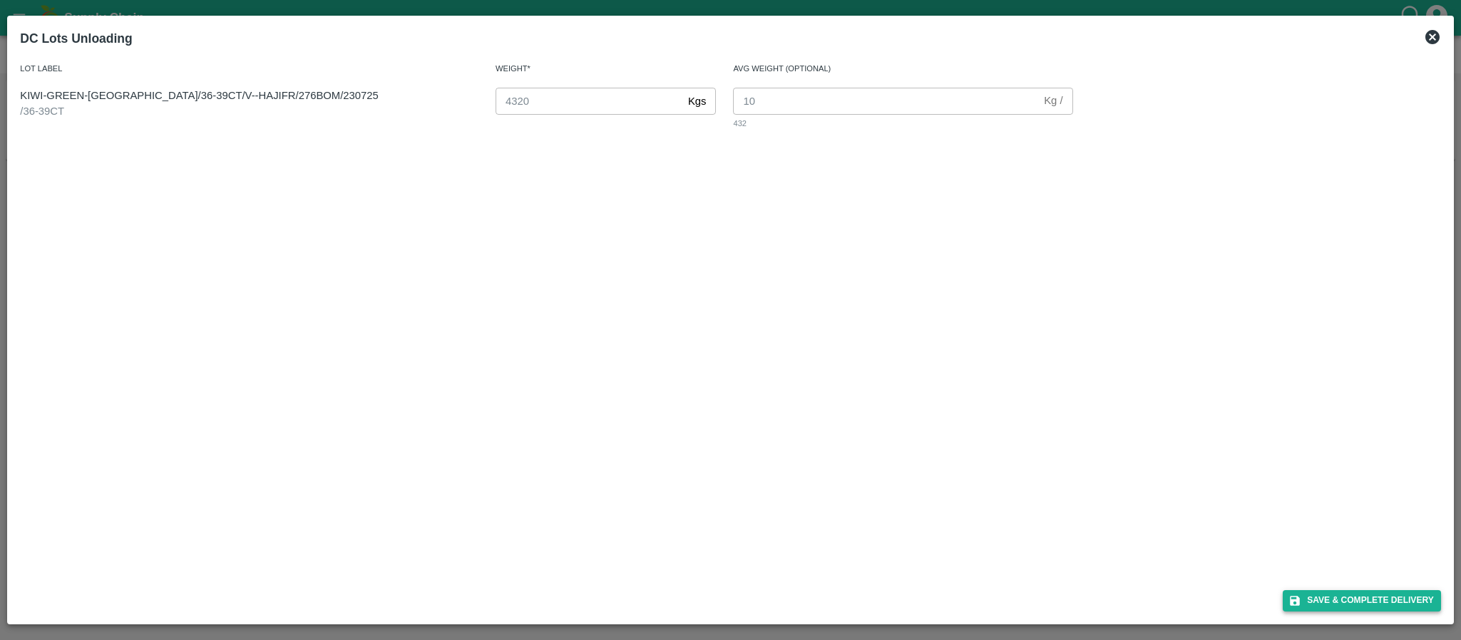
click at [1344, 605] on button "Save & Complete Delivery" at bounding box center [1362, 600] width 158 height 21
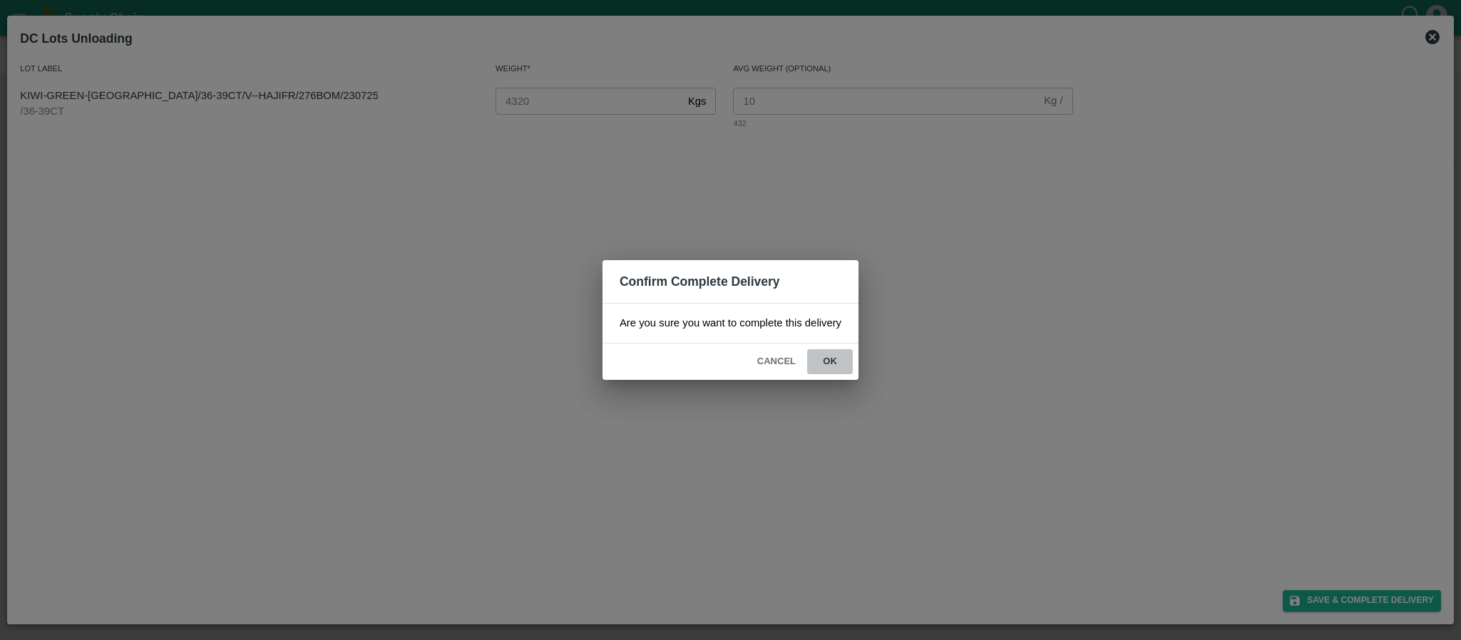
click at [832, 354] on button "ok" at bounding box center [830, 361] width 46 height 25
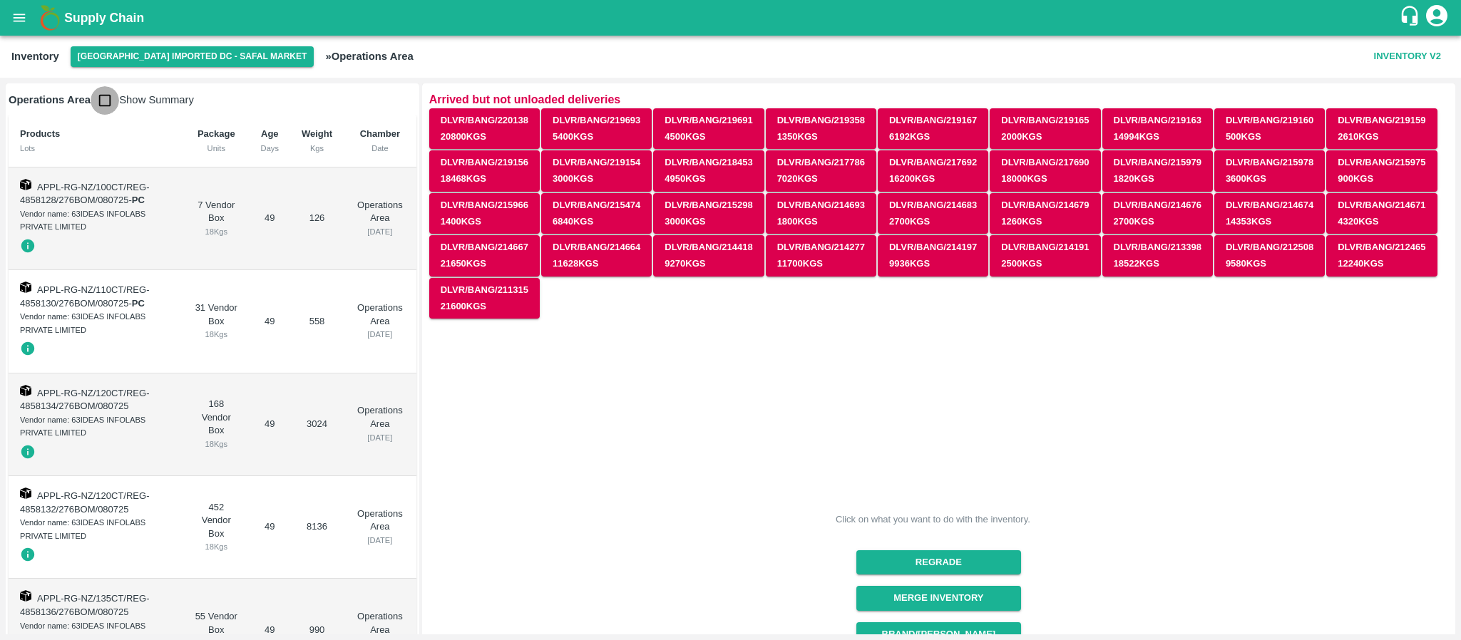
click at [108, 98] on input "checkbox" at bounding box center [105, 100] width 29 height 29
checkbox input "true"
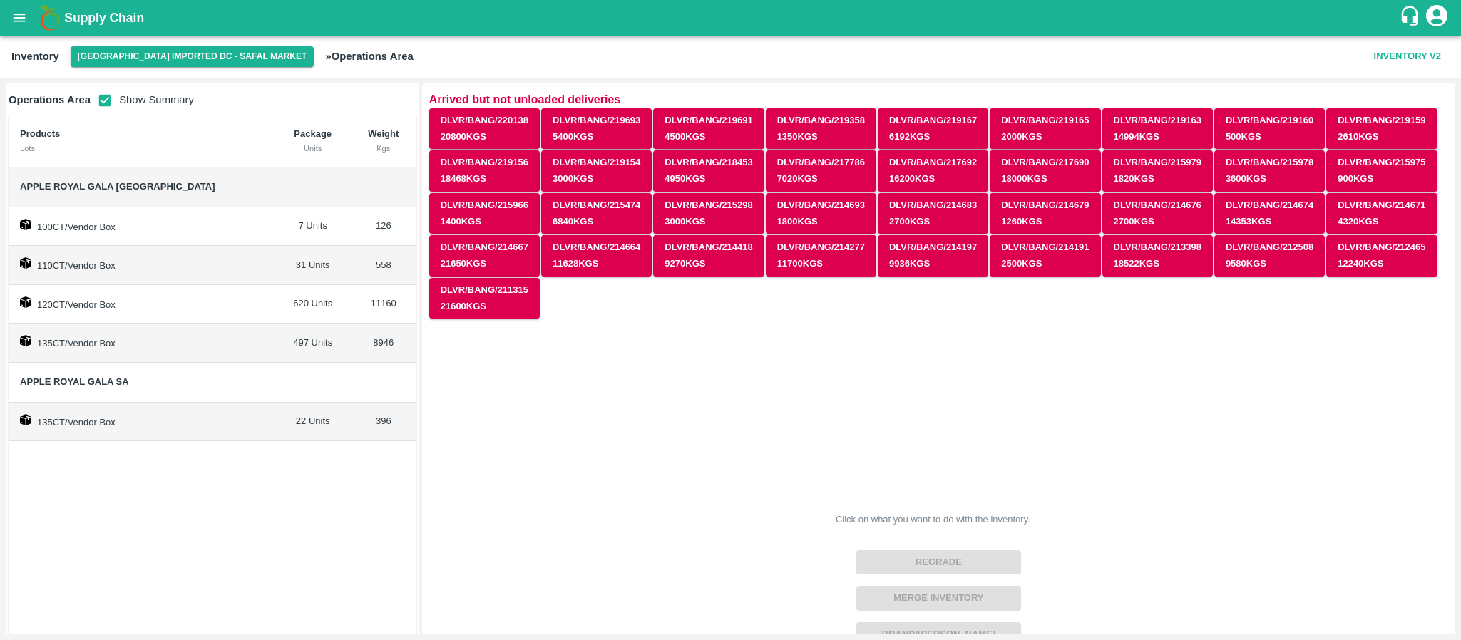
click at [129, 464] on div "Products Lots Package Units Weight Kgs Apple Royal Gala NZ 100CT/Vendor Box 7 U…" at bounding box center [213, 387] width 408 height 545
drag, startPoint x: 17, startPoint y: 185, endPoint x: 186, endPoint y: 183, distance: 169.0
click at [186, 183] on td "Apple Royal Gala [GEOGRAPHIC_DATA]" at bounding box center [142, 188] width 267 height 40
copy span "Apple Royal Gala [GEOGRAPHIC_DATA]"
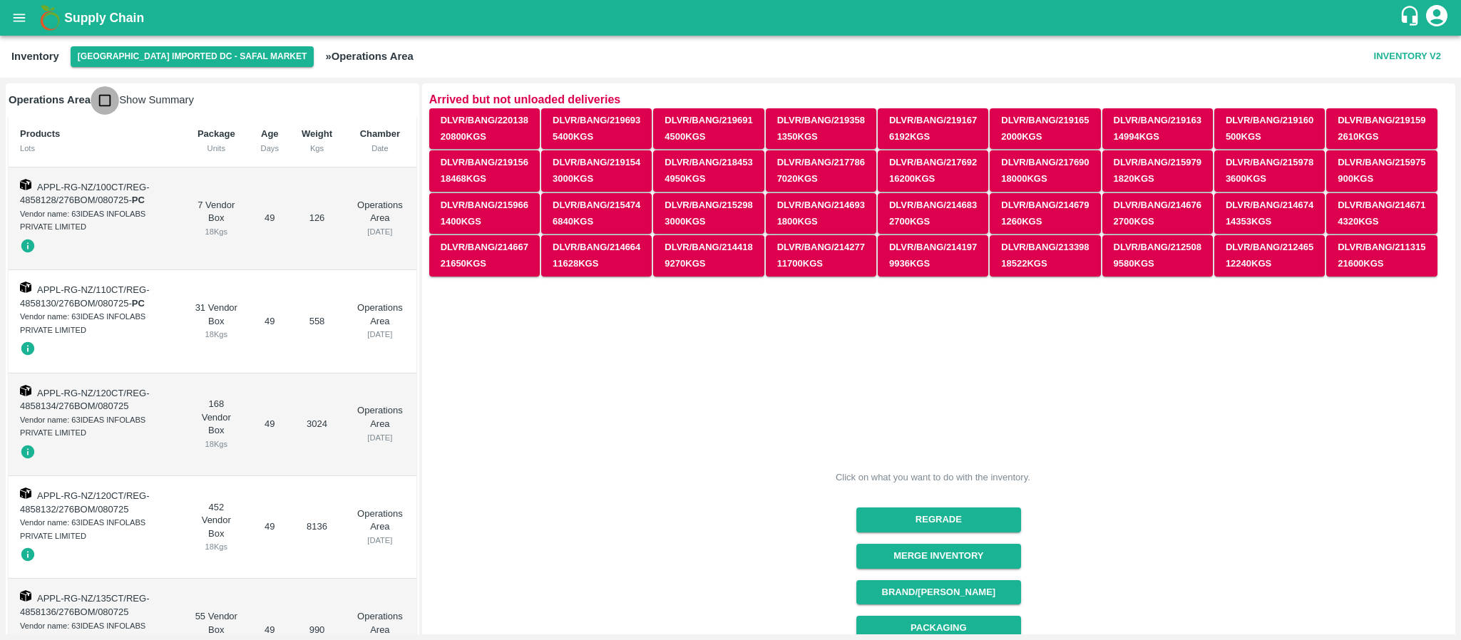
click at [106, 105] on input "checkbox" at bounding box center [105, 100] width 29 height 29
checkbox input "true"
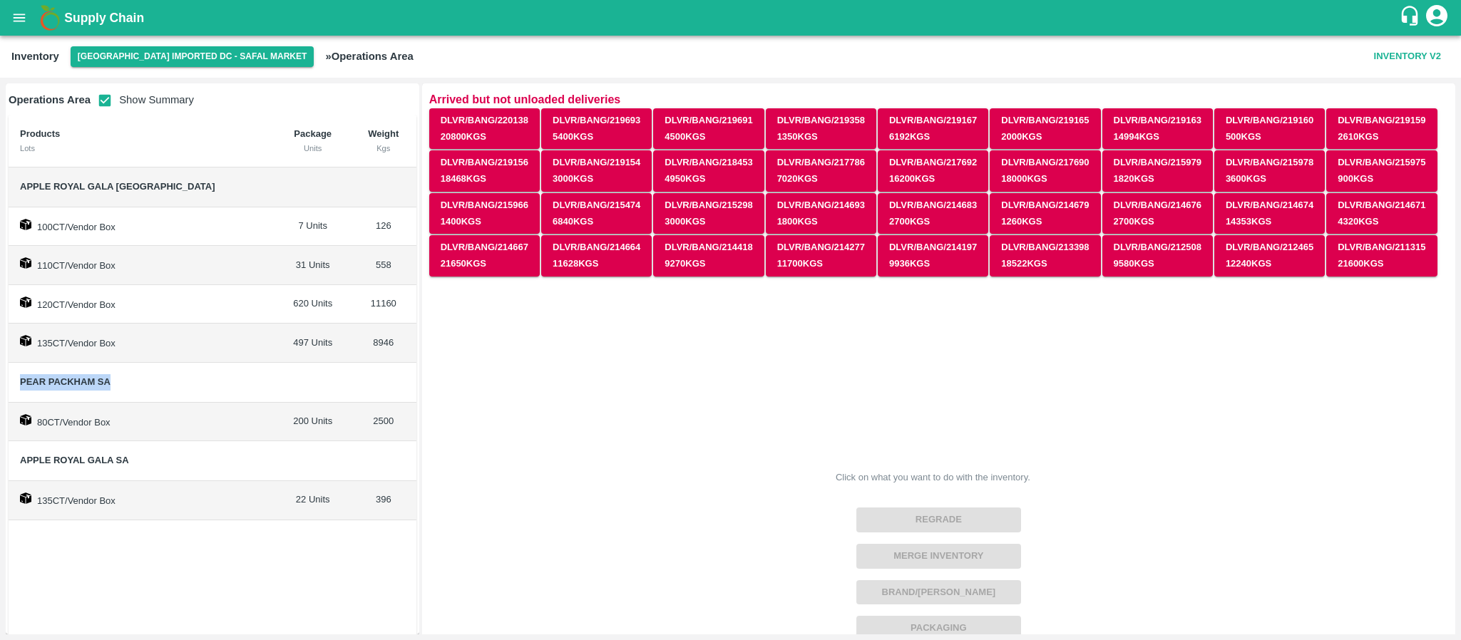
drag, startPoint x: 21, startPoint y: 381, endPoint x: 111, endPoint y: 376, distance: 89.9
click at [111, 376] on span "Pear Packham SA" at bounding box center [142, 382] width 244 height 16
copy span "Pear Packham SA"
click at [111, 376] on span "Pear Packham SA" at bounding box center [142, 382] width 244 height 16
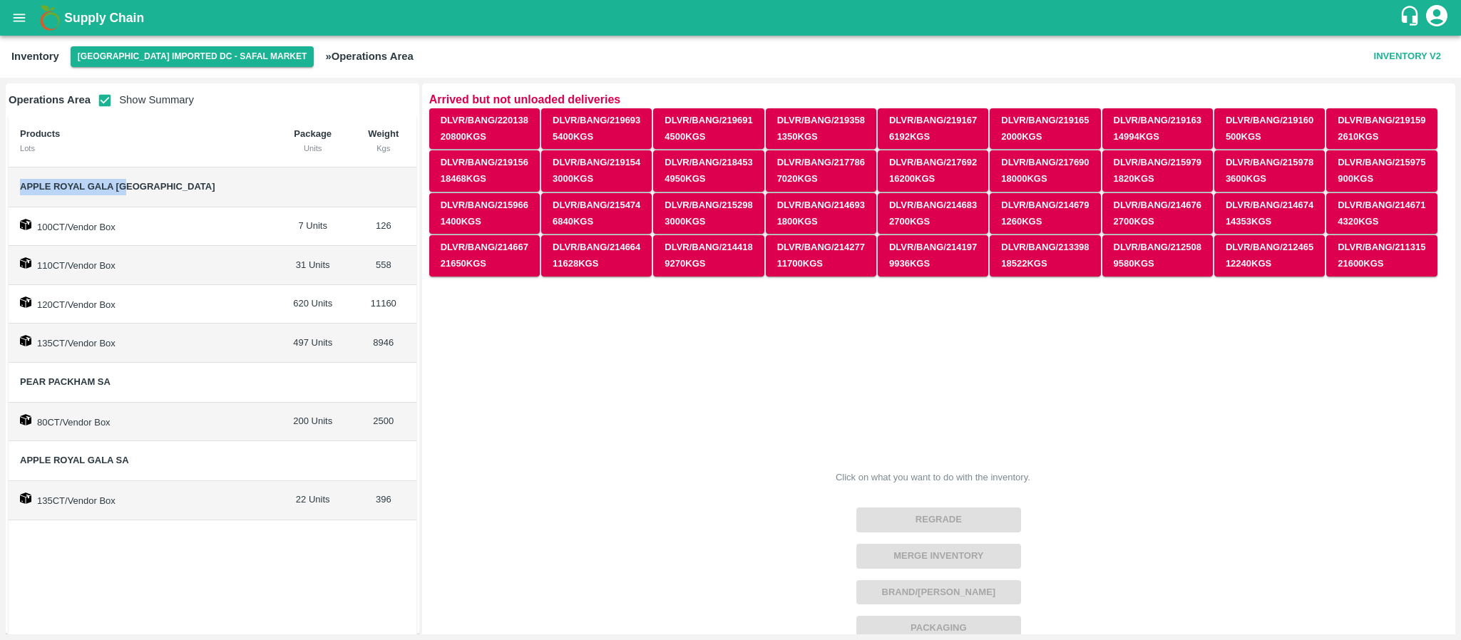
drag, startPoint x: 17, startPoint y: 182, endPoint x: 158, endPoint y: 187, distance: 141.3
click at [158, 187] on td "Apple Royal Gala [GEOGRAPHIC_DATA]" at bounding box center [142, 188] width 267 height 40
copy span "Apple Royal Gala [GEOGRAPHIC_DATA]"
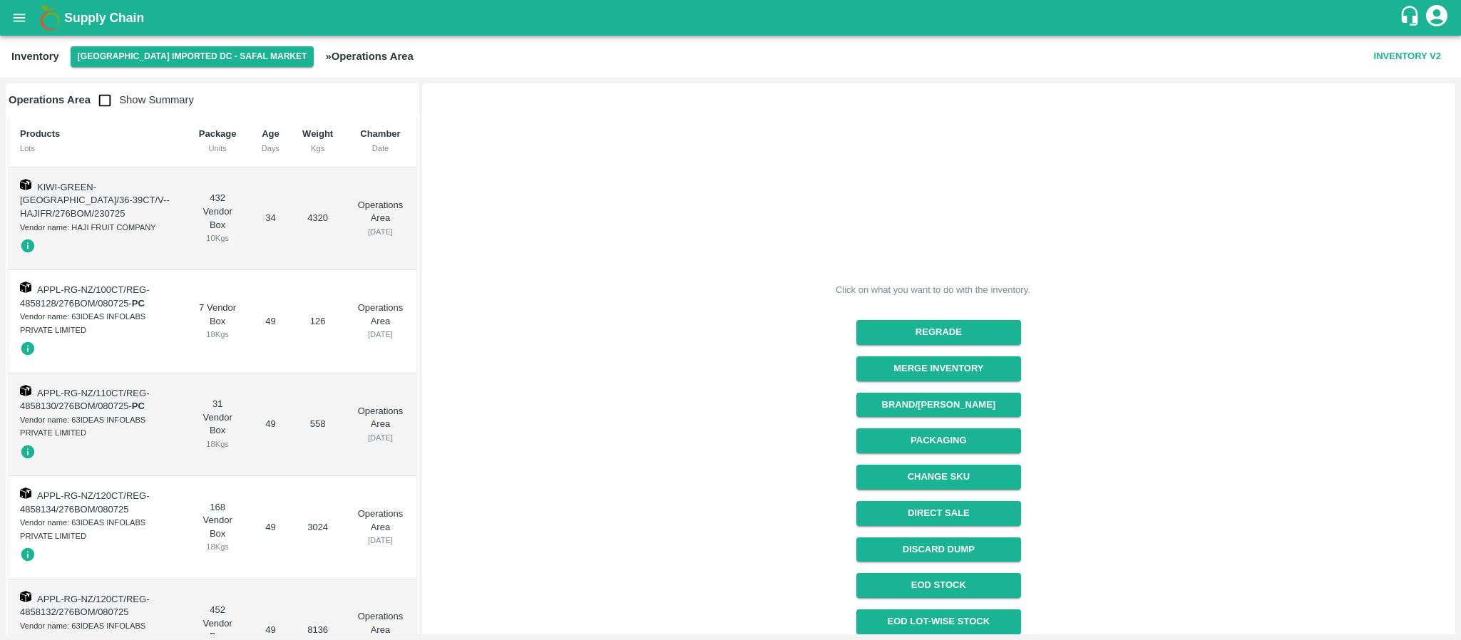
click at [105, 95] on input "checkbox" at bounding box center [105, 100] width 29 height 29
checkbox input "true"
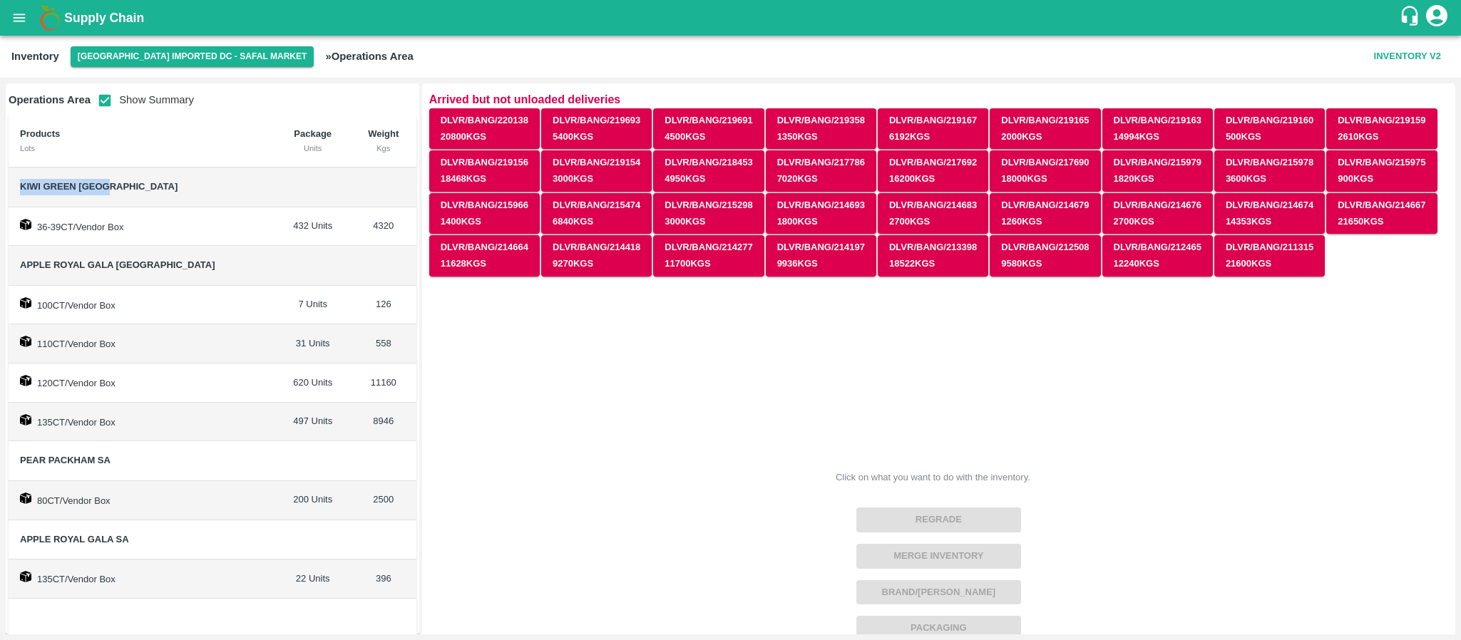
drag, startPoint x: 7, startPoint y: 180, endPoint x: 171, endPoint y: 182, distance: 164.0
click at [171, 182] on td "Kiwi Green [GEOGRAPHIC_DATA]" at bounding box center [142, 188] width 267 height 40
copy span "Kiwi Green [GEOGRAPHIC_DATA]"
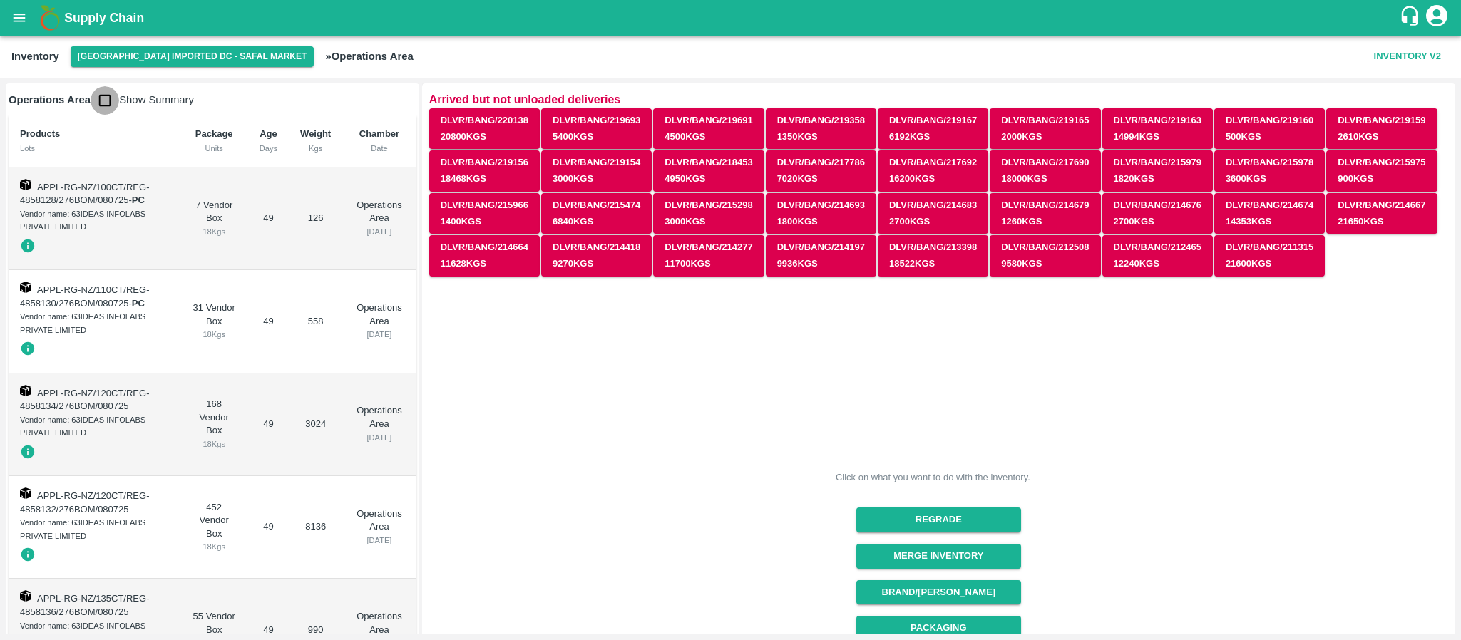
click at [112, 109] on input "checkbox" at bounding box center [105, 100] width 29 height 29
checkbox input "true"
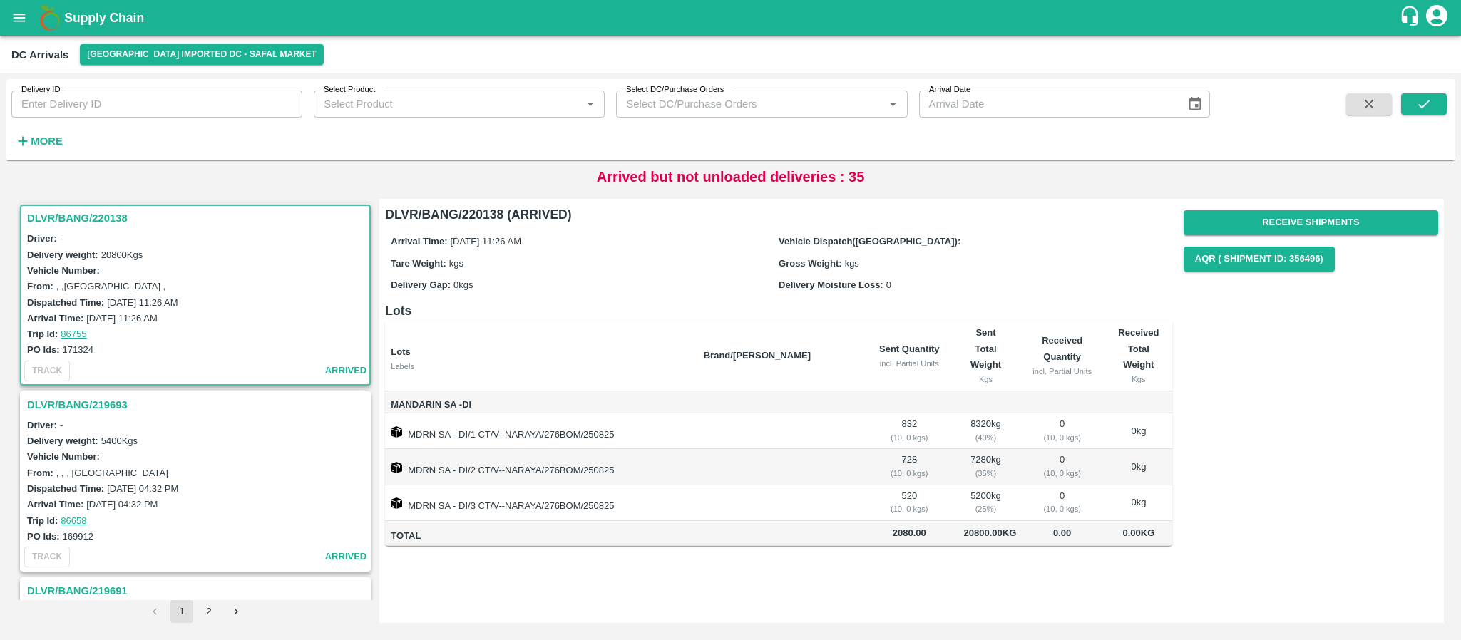
click at [212, 608] on button "2" at bounding box center [208, 611] width 23 height 23
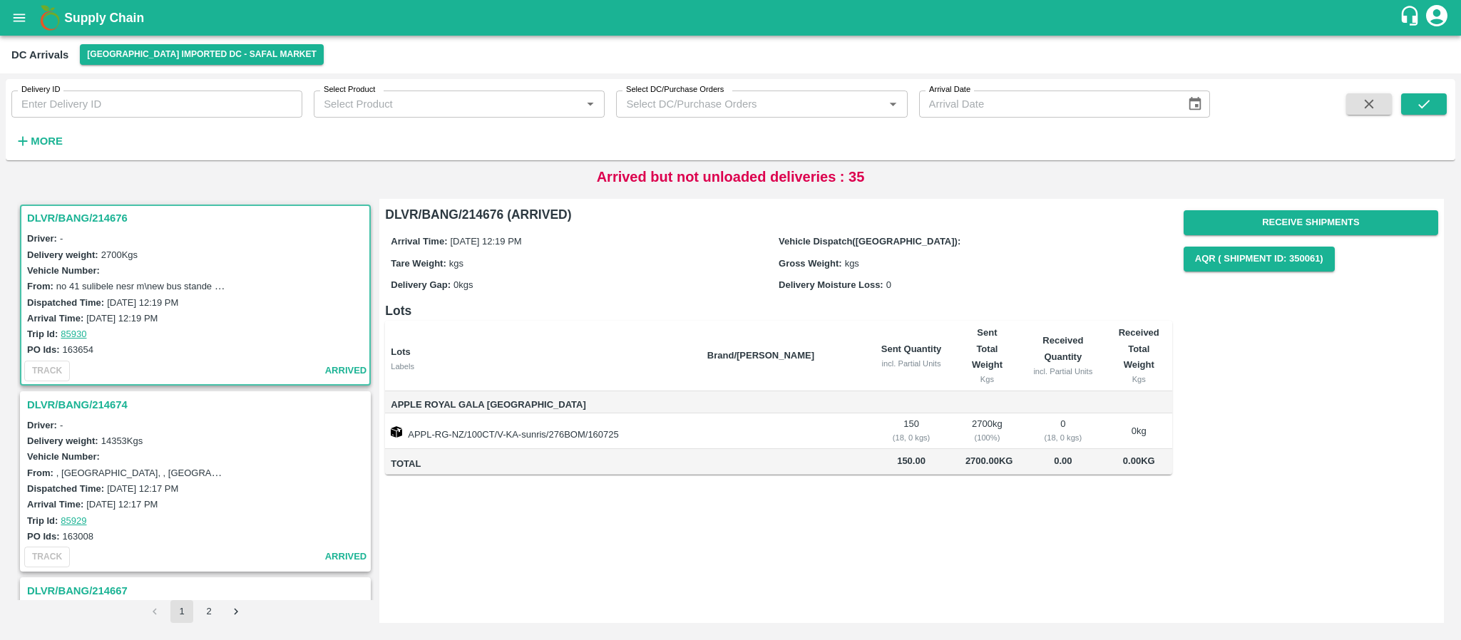
click at [88, 212] on h3 "DLVR/BANG/214676" at bounding box center [197, 218] width 341 height 19
click at [95, 218] on h3 "DLVR/BANG/214676" at bounding box center [197, 218] width 341 height 19
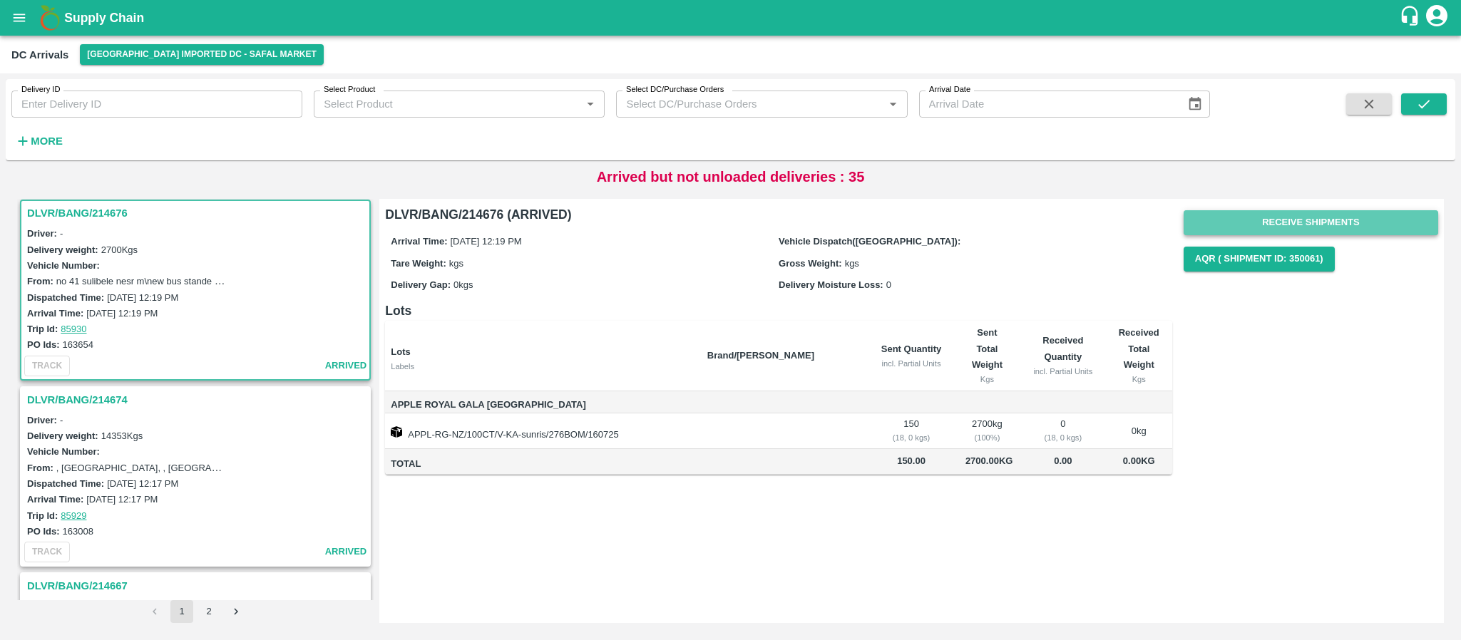
click at [1320, 216] on button "Receive Shipments" at bounding box center [1311, 222] width 255 height 25
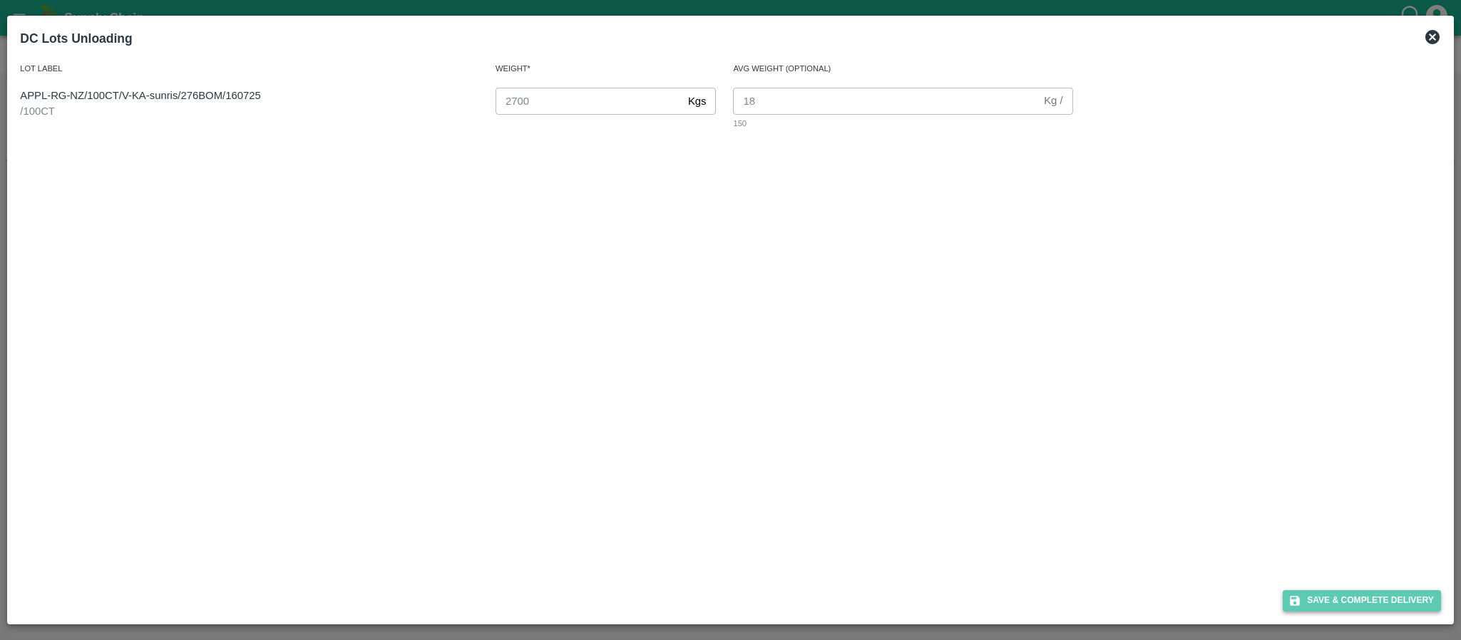
click at [1370, 592] on button "Save & Complete Delivery" at bounding box center [1362, 600] width 158 height 21
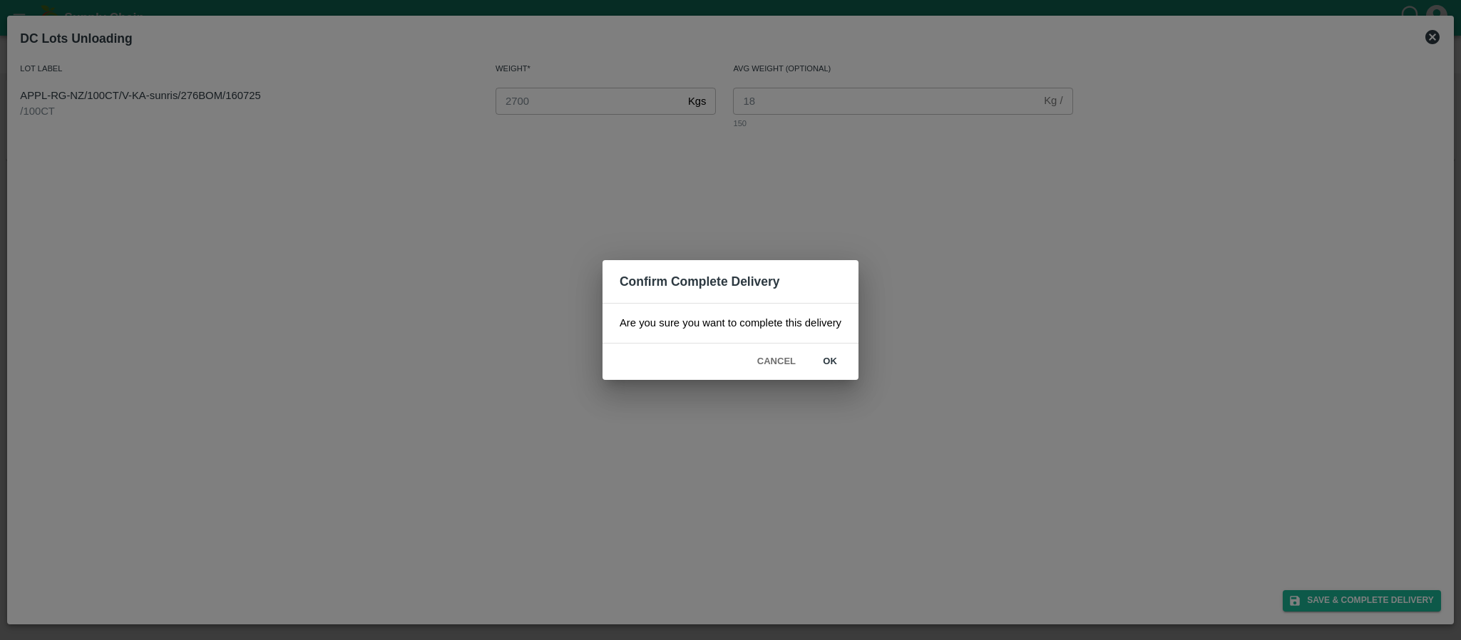
click at [823, 359] on button "ok" at bounding box center [830, 361] width 46 height 25
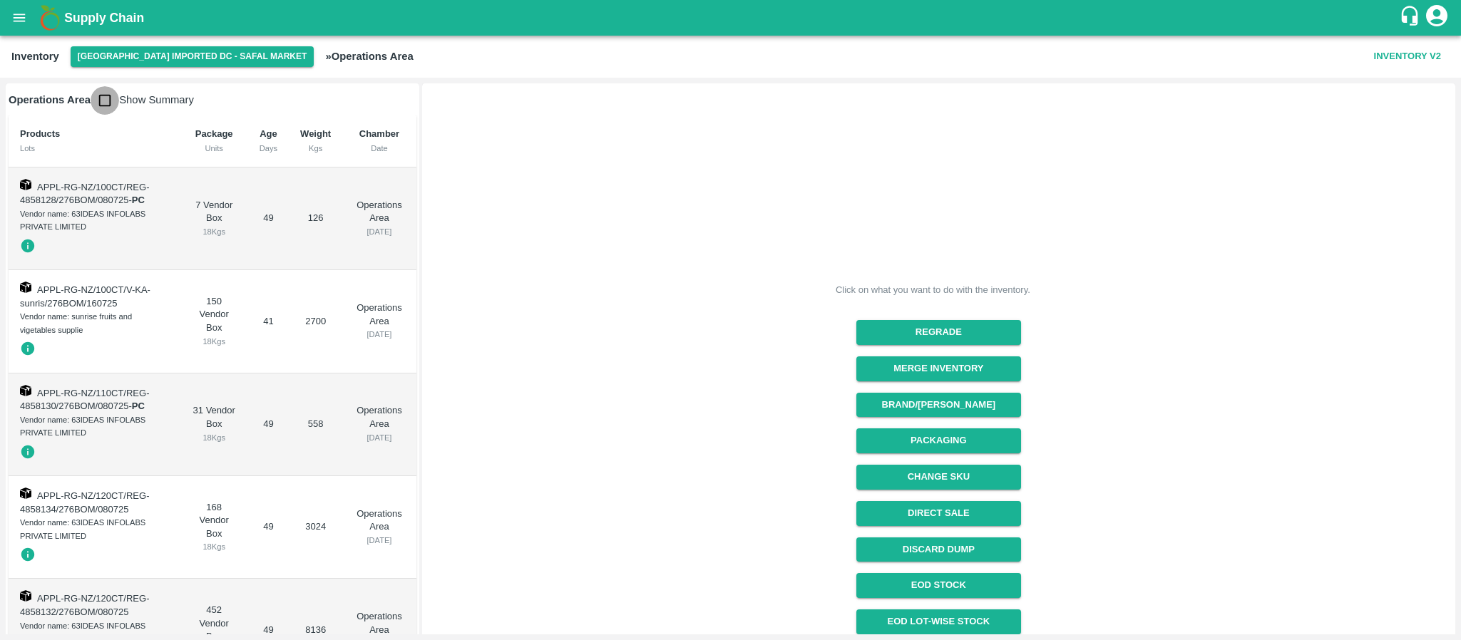
click at [112, 97] on input "checkbox" at bounding box center [105, 100] width 29 height 29
checkbox input "true"
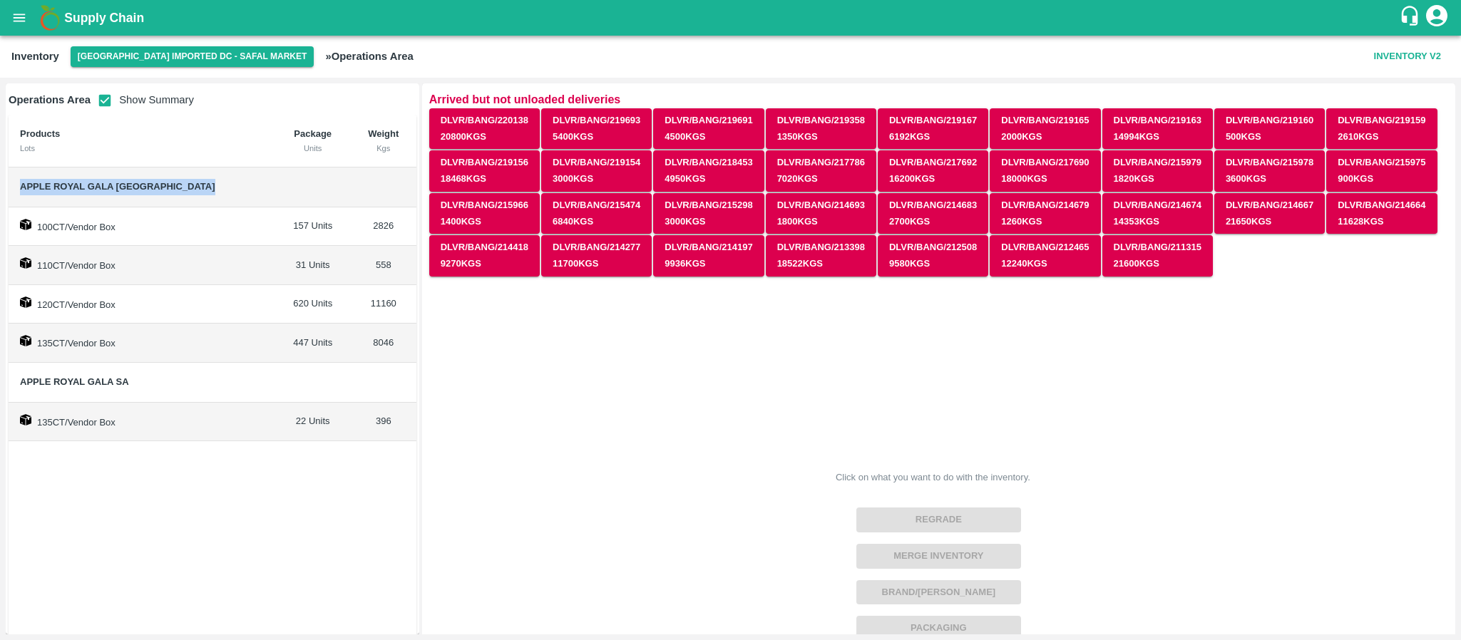
drag, startPoint x: 16, startPoint y: 184, endPoint x: 279, endPoint y: 176, distance: 263.2
click at [279, 176] on tr "Apple Royal Gala [GEOGRAPHIC_DATA]" at bounding box center [213, 188] width 408 height 40
copy span "Apple Royal Gala [GEOGRAPHIC_DATA]"
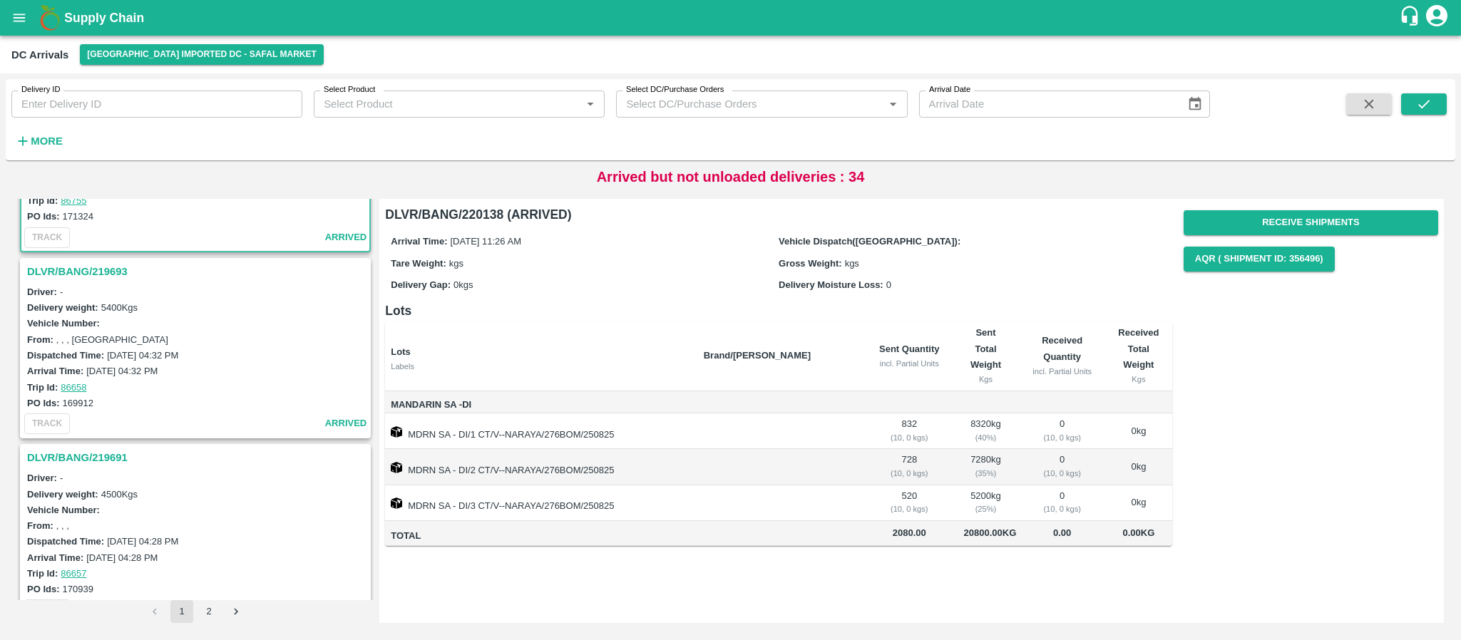
scroll to position [135, 0]
click at [103, 266] on h3 "DLVR/BANG/219693" at bounding box center [197, 270] width 341 height 19
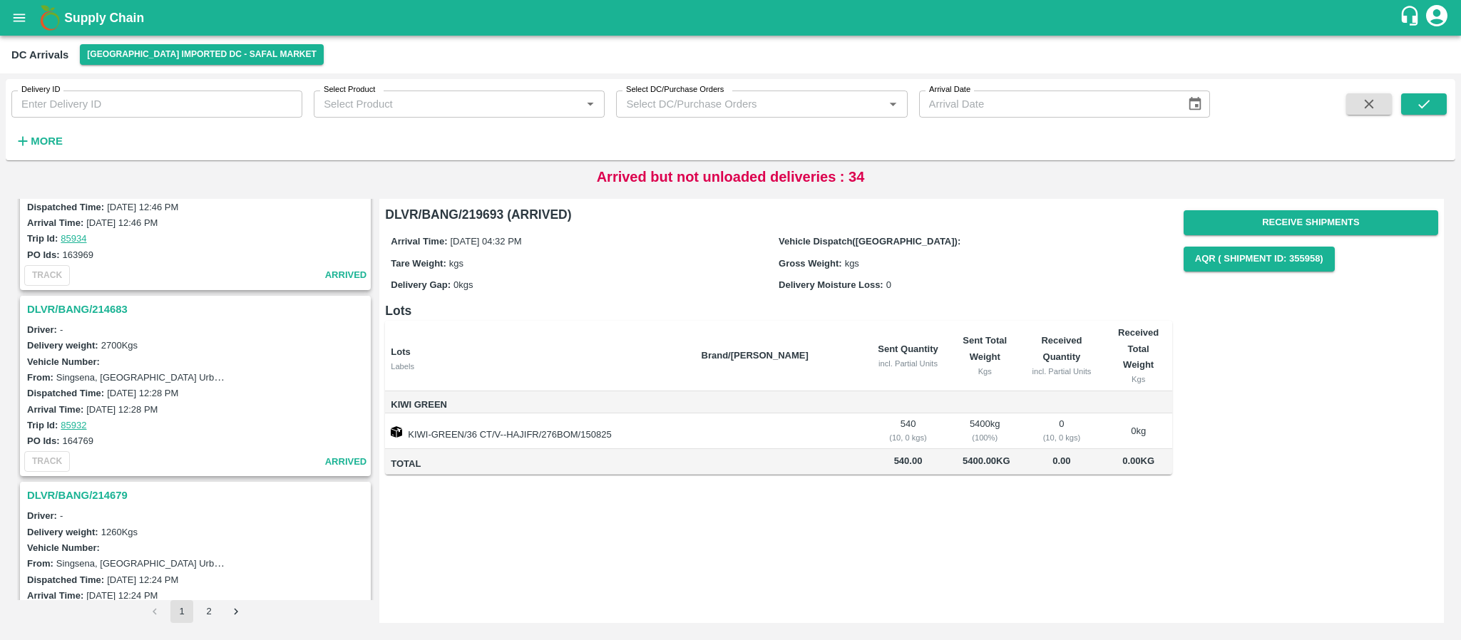
scroll to position [4261, 0]
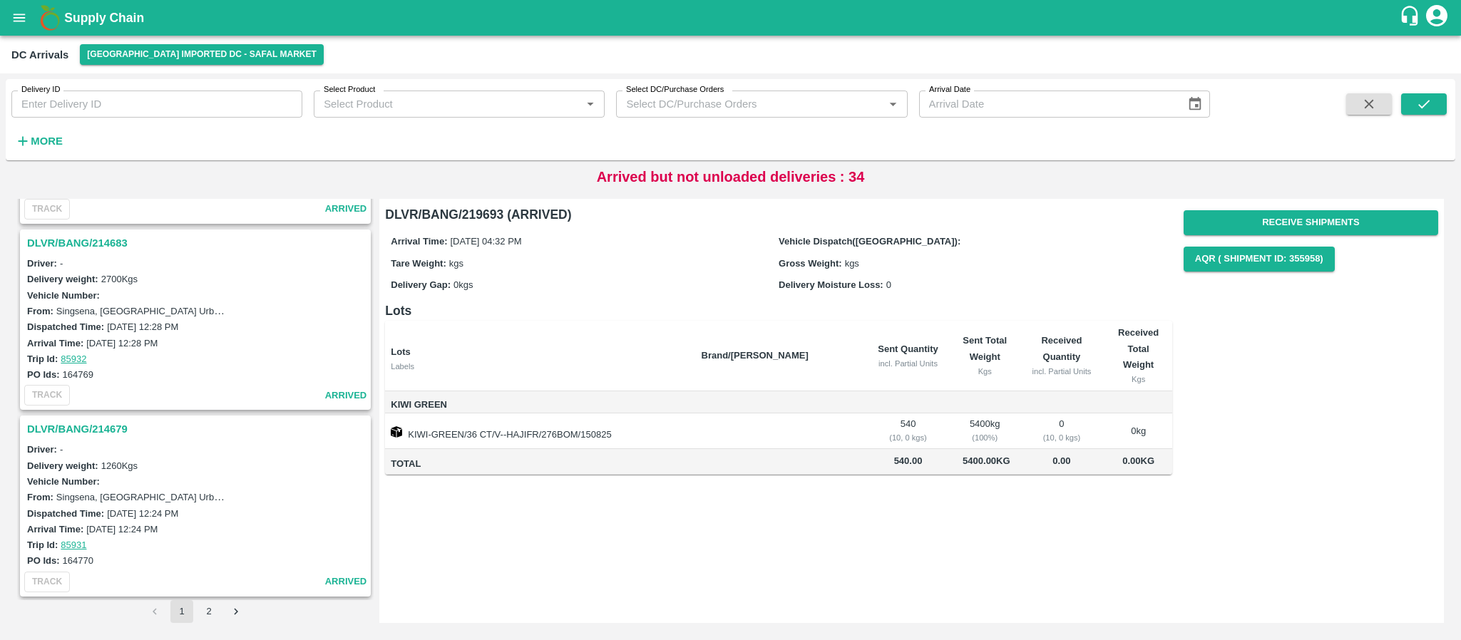
click at [106, 428] on h3 "DLVR/BANG/214679" at bounding box center [197, 429] width 341 height 19
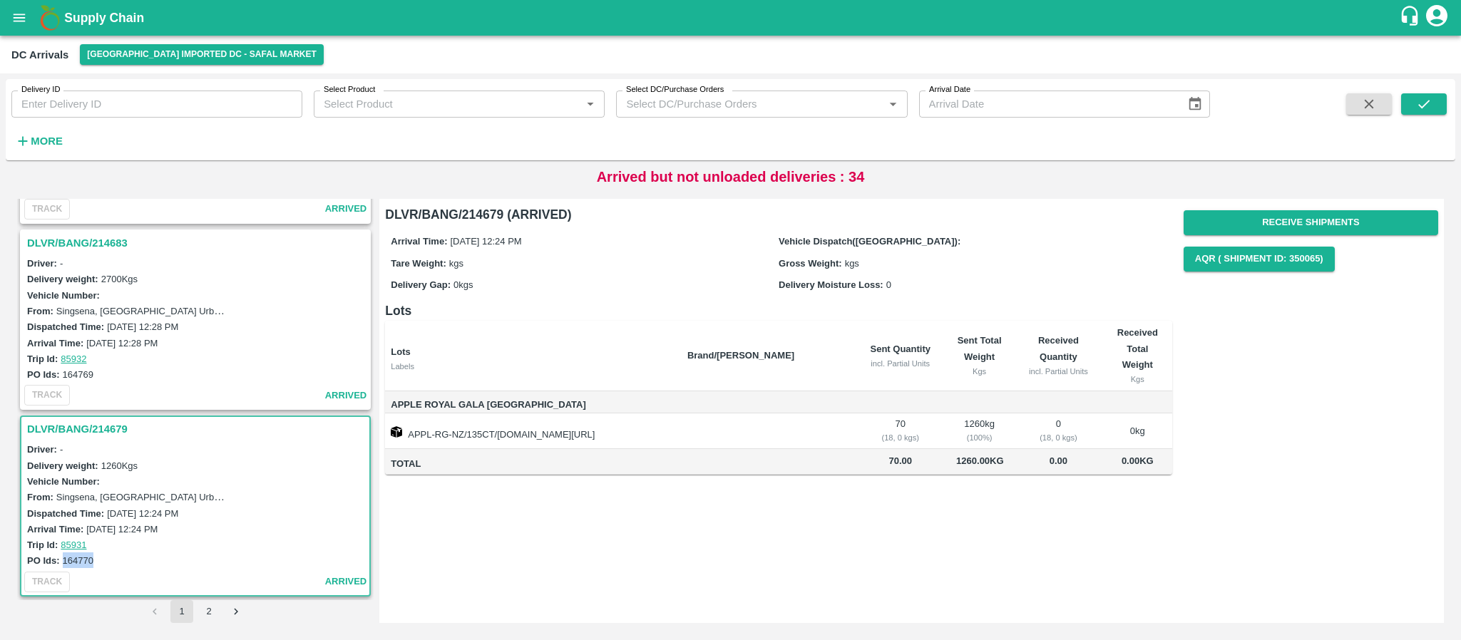
drag, startPoint x: 63, startPoint y: 558, endPoint x: 98, endPoint y: 557, distance: 35.7
click at [98, 557] on div "PO Ids: 164770" at bounding box center [197, 561] width 341 height 16
copy label "164770"
click at [1331, 223] on button "Receive Shipments" at bounding box center [1311, 222] width 255 height 25
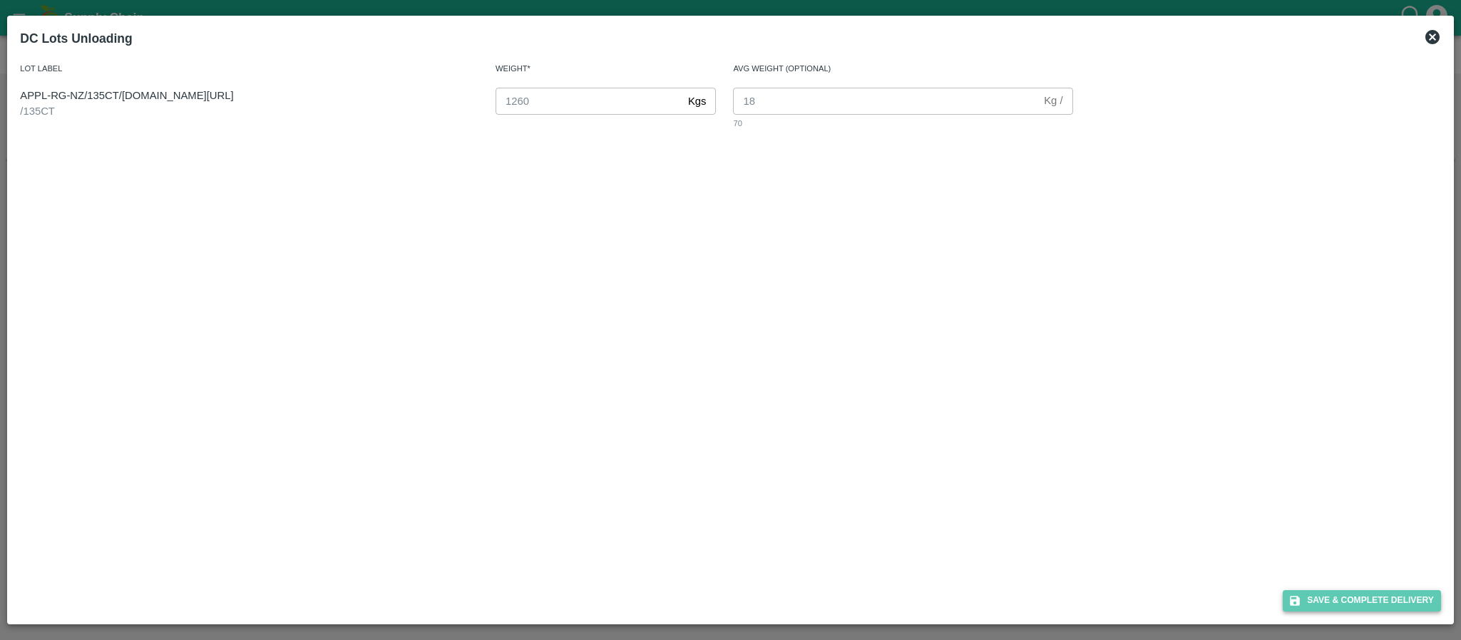
click at [1335, 595] on button "Save & Complete Delivery" at bounding box center [1362, 600] width 158 height 21
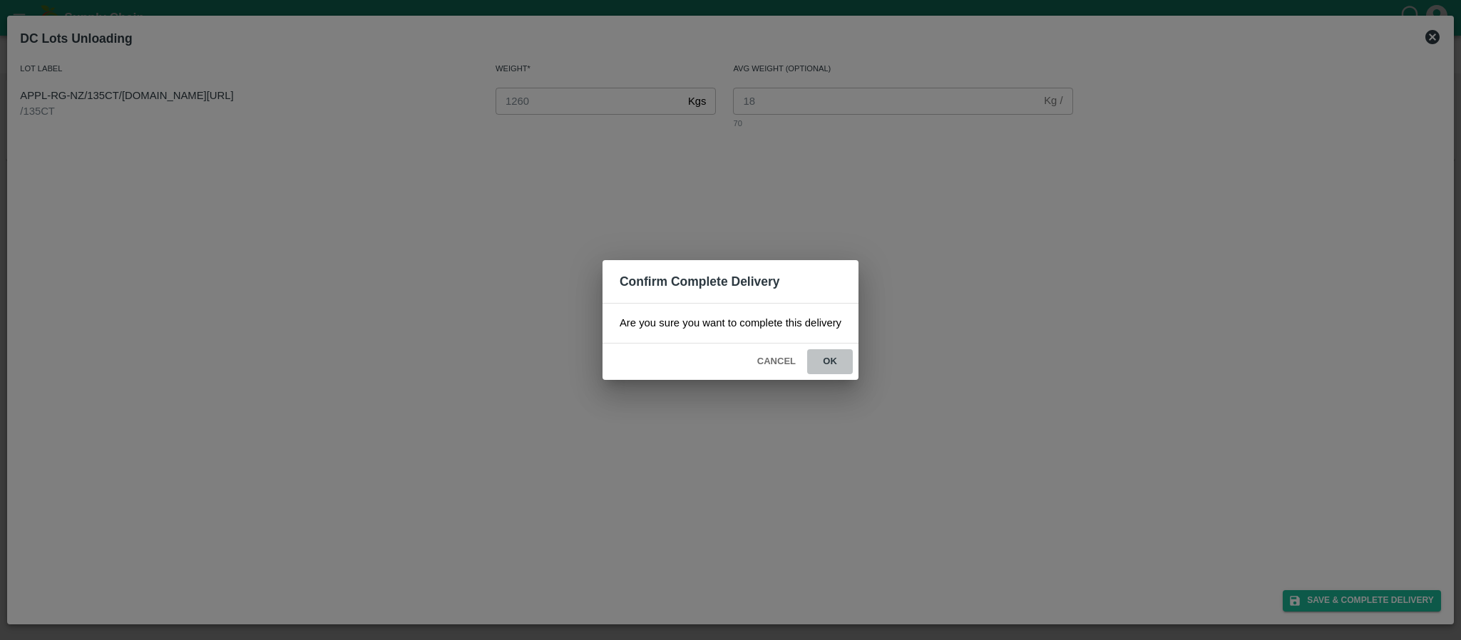
click at [839, 359] on button "ok" at bounding box center [830, 361] width 46 height 25
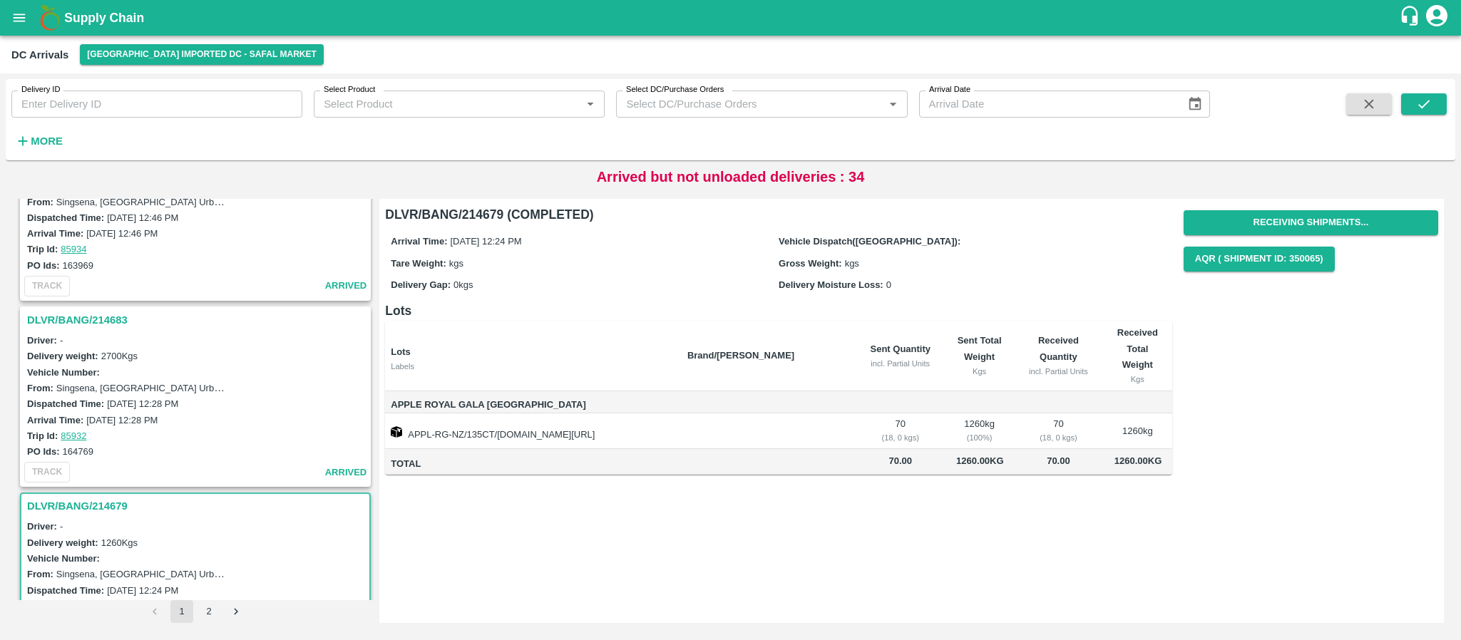
scroll to position [4154, 0]
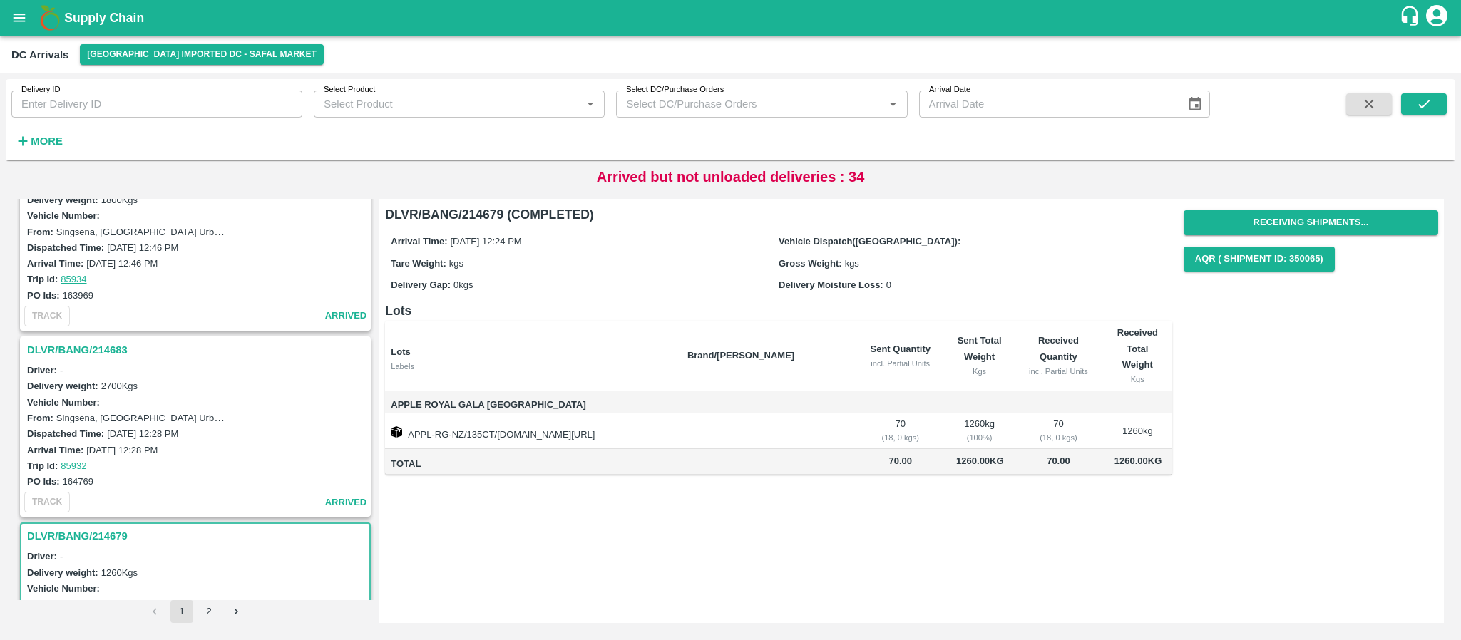
click at [98, 342] on h3 "DLVR/BANG/214683" at bounding box center [197, 350] width 341 height 19
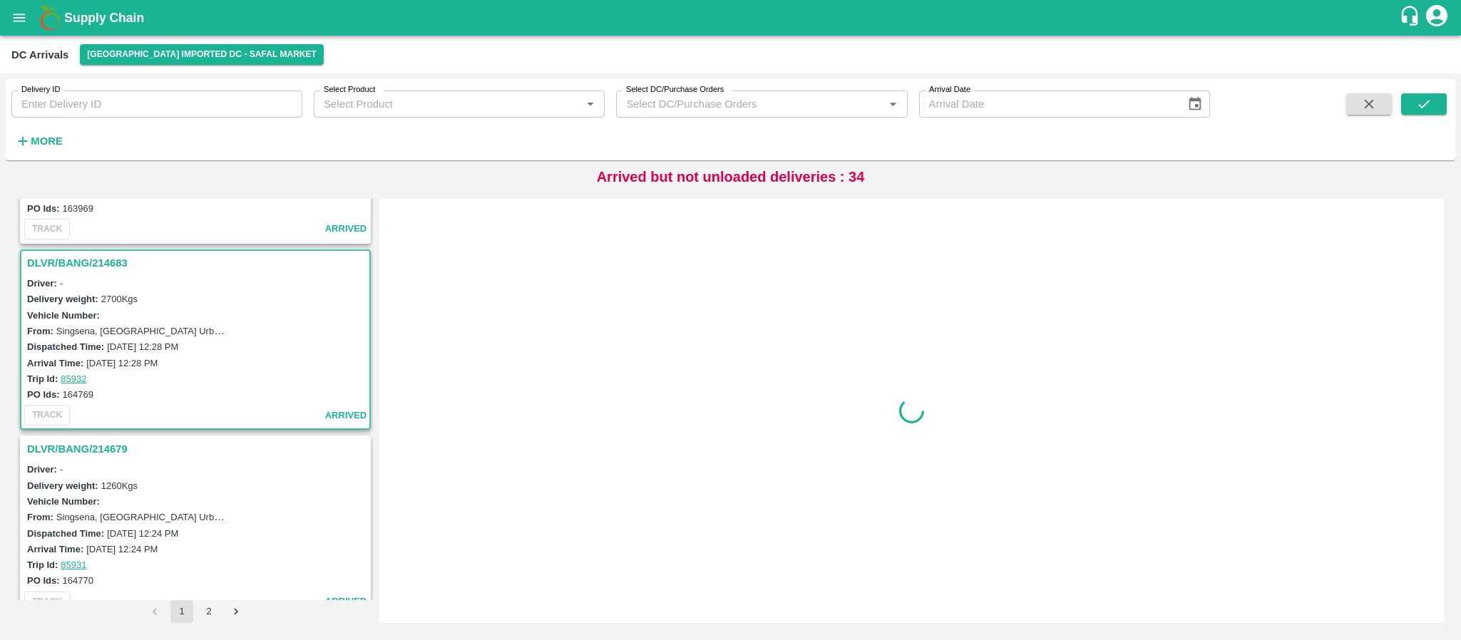
scroll to position [4261, 0]
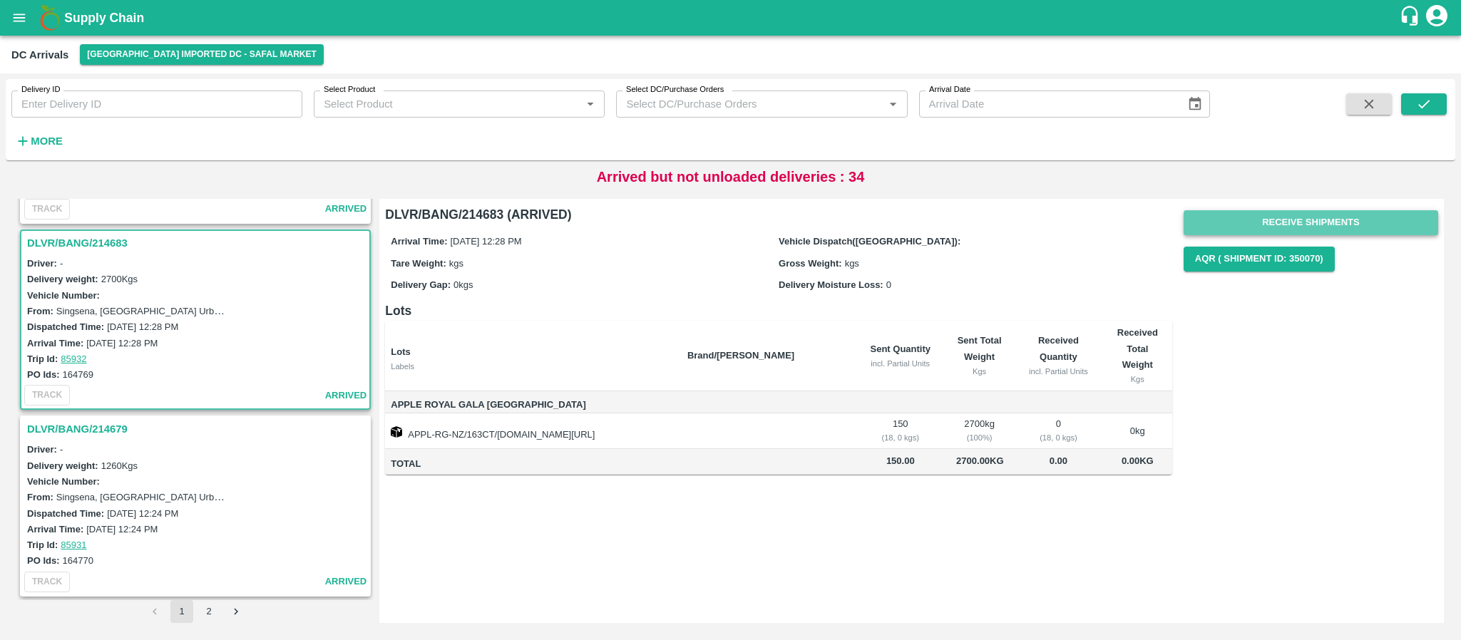
click at [1348, 227] on button "Receive Shipments" at bounding box center [1311, 222] width 255 height 25
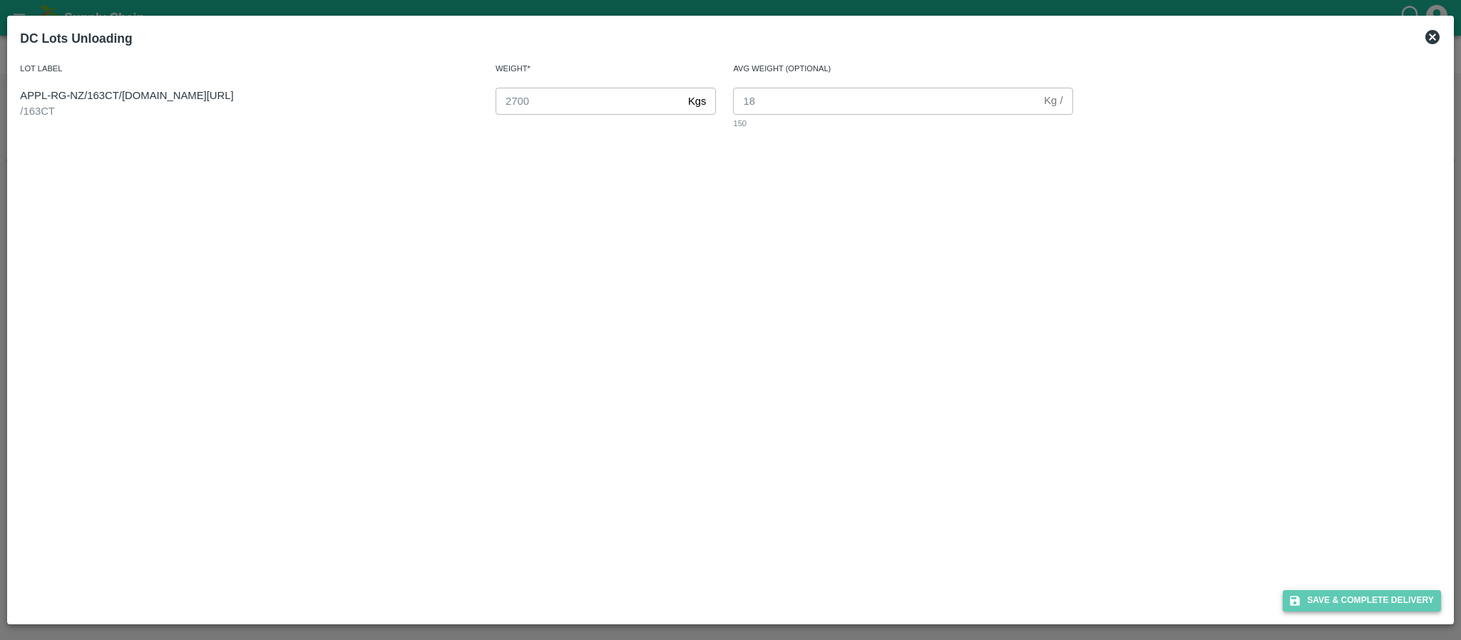
click at [1354, 592] on button "Save & Complete Delivery" at bounding box center [1362, 600] width 158 height 21
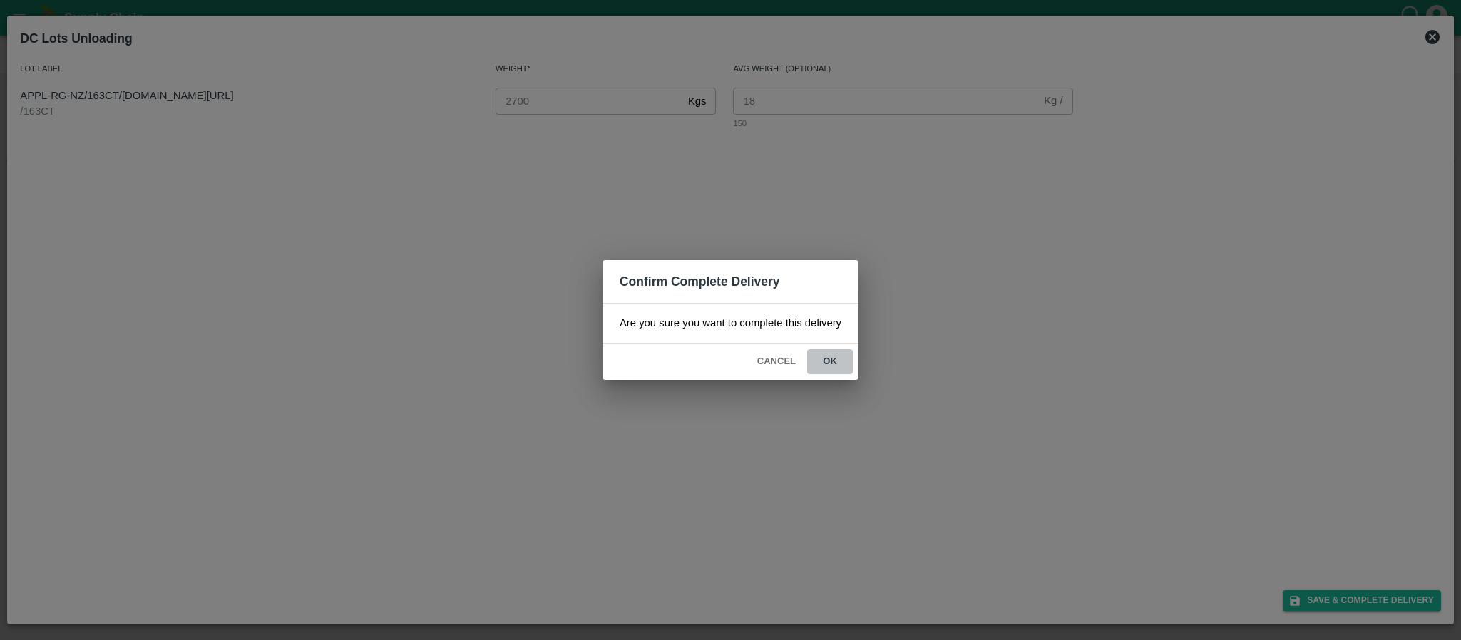
click at [828, 358] on button "ok" at bounding box center [830, 361] width 46 height 25
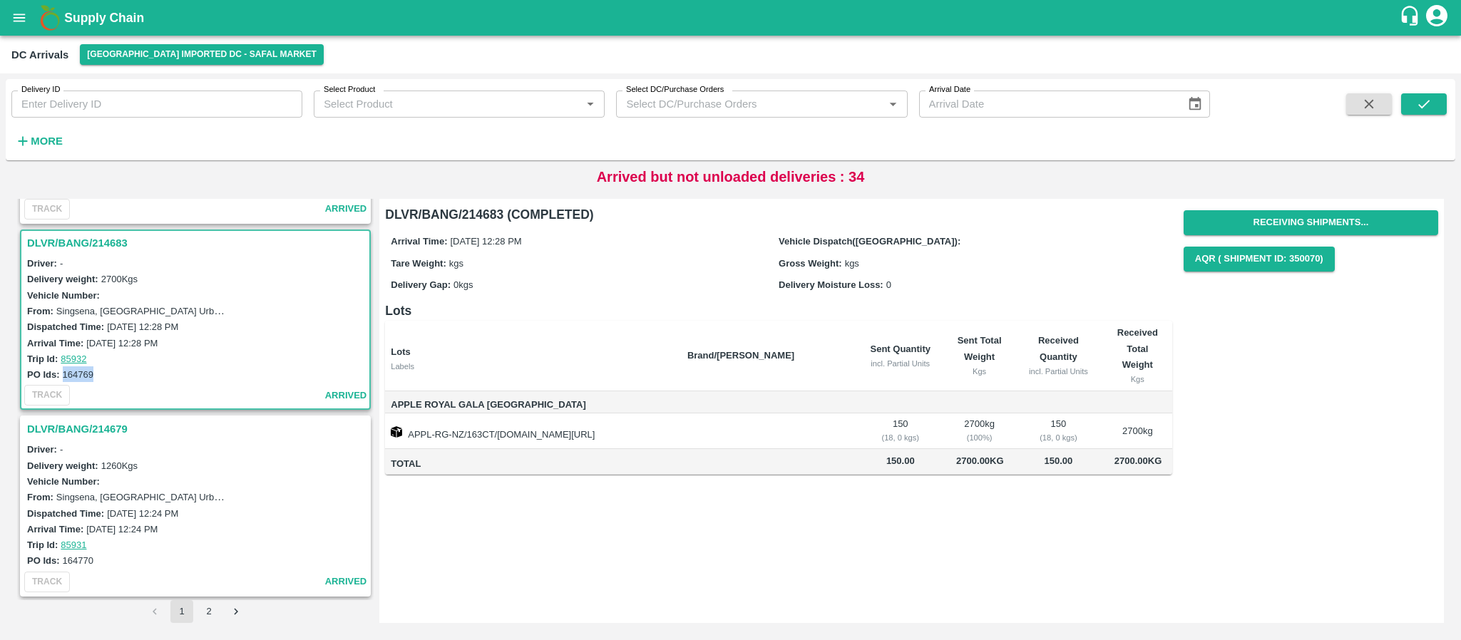
drag, startPoint x: 62, startPoint y: 369, endPoint x: 95, endPoint y: 364, distance: 33.1
click at [95, 366] on div "PO Ids: 164769" at bounding box center [197, 374] width 341 height 16
copy label "164769"
click at [95, 366] on div "PO Ids: 164769" at bounding box center [197, 374] width 341 height 16
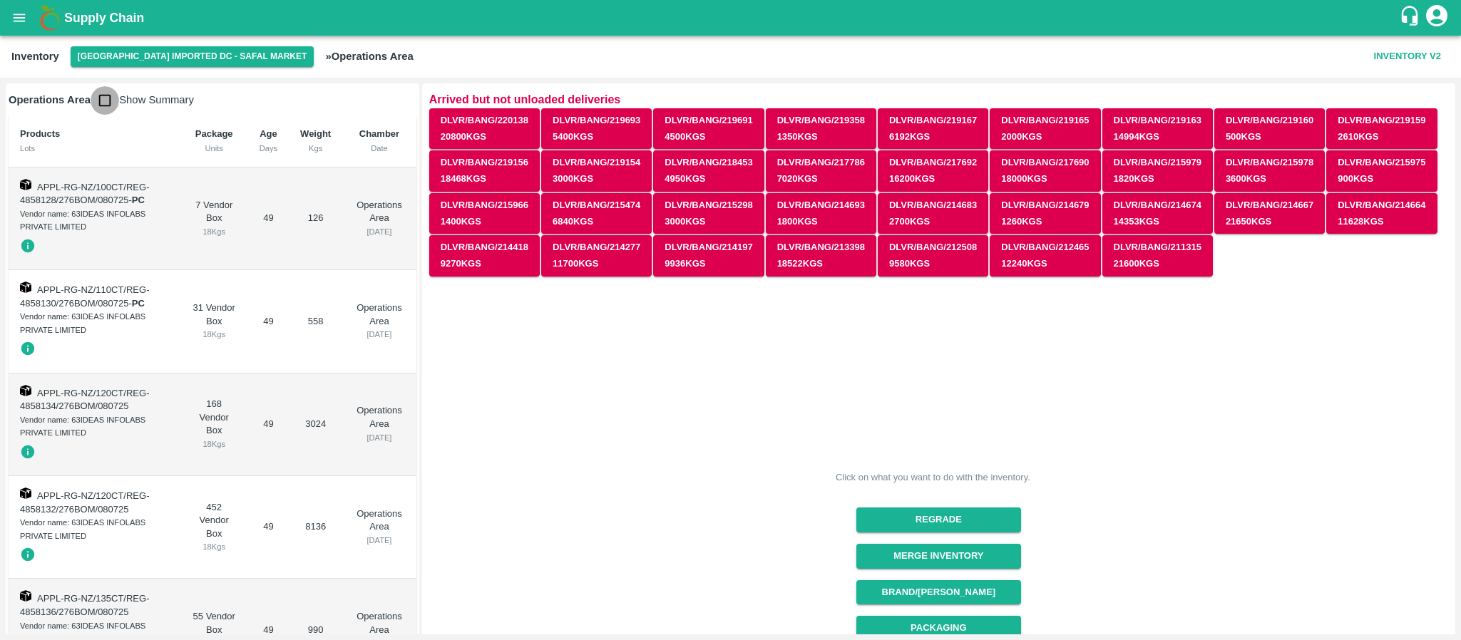
click at [103, 98] on input "checkbox" at bounding box center [105, 100] width 29 height 29
checkbox input "true"
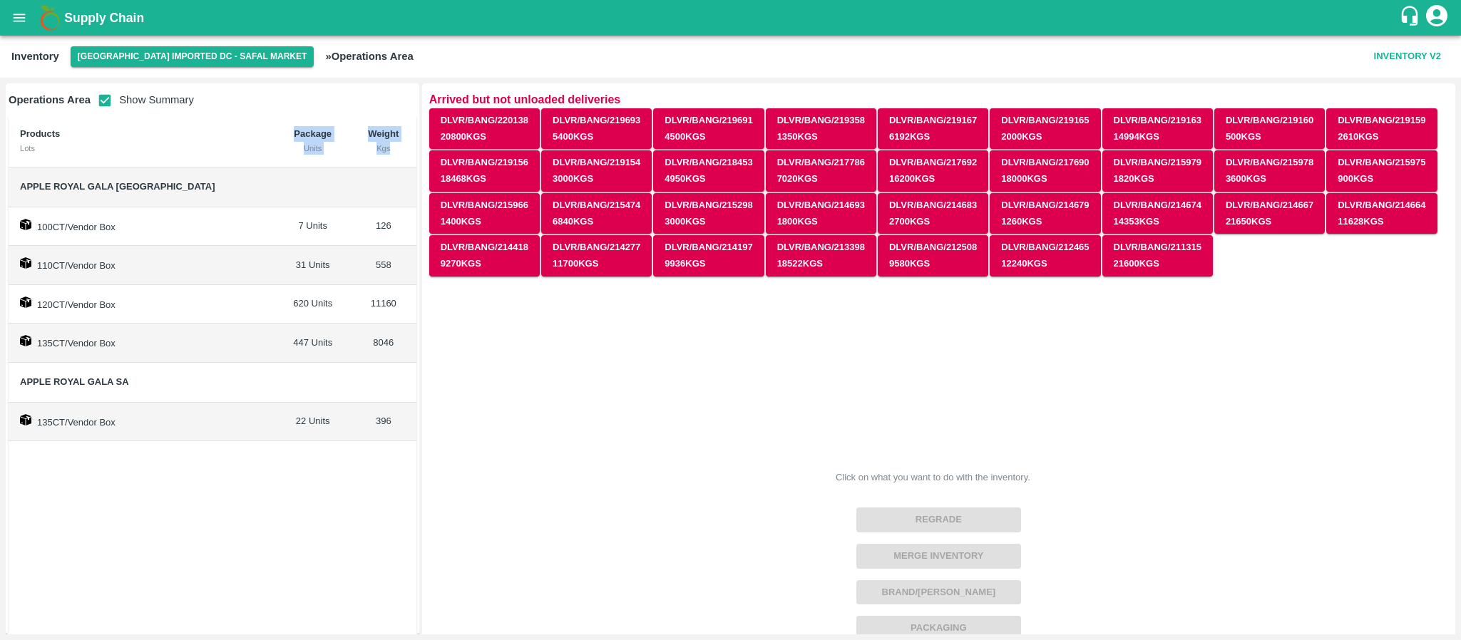
drag, startPoint x: 17, startPoint y: 187, endPoint x: 155, endPoint y: 163, distance: 139.6
click at [155, 163] on table "Products Lots Package Units Weight Kgs Apple Royal Gala NZ 100CT/Vendor Box 7 U…" at bounding box center [213, 278] width 408 height 327
drag, startPoint x: 126, startPoint y: 182, endPoint x: 9, endPoint y: 184, distance: 117.7
click at [9, 184] on td "Apple Royal Gala [GEOGRAPHIC_DATA]" at bounding box center [142, 188] width 267 height 40
copy span "Apple Royal Gala [GEOGRAPHIC_DATA]"
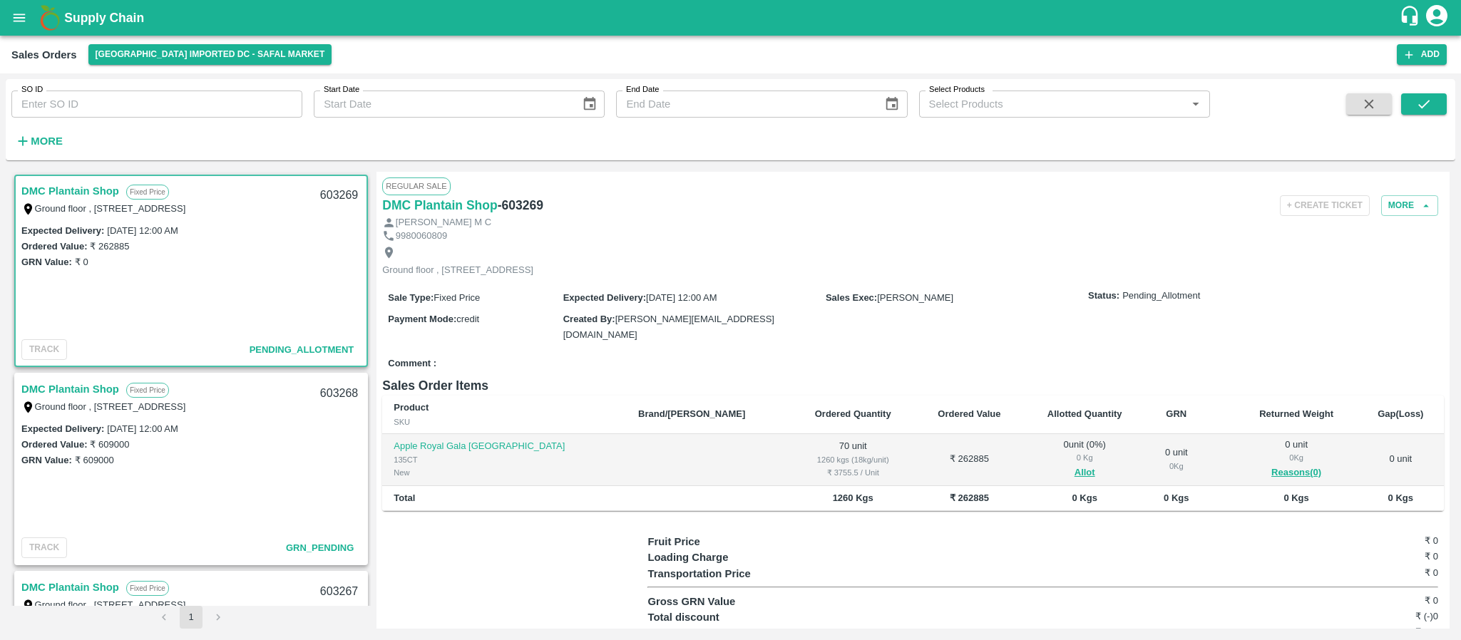
click at [1422, 65] on div "Sales Orders [GEOGRAPHIC_DATA] Imported DC - Safal Market Add" at bounding box center [730, 55] width 1461 height 38
click at [1412, 60] on icon "button" at bounding box center [1408, 54] width 13 height 13
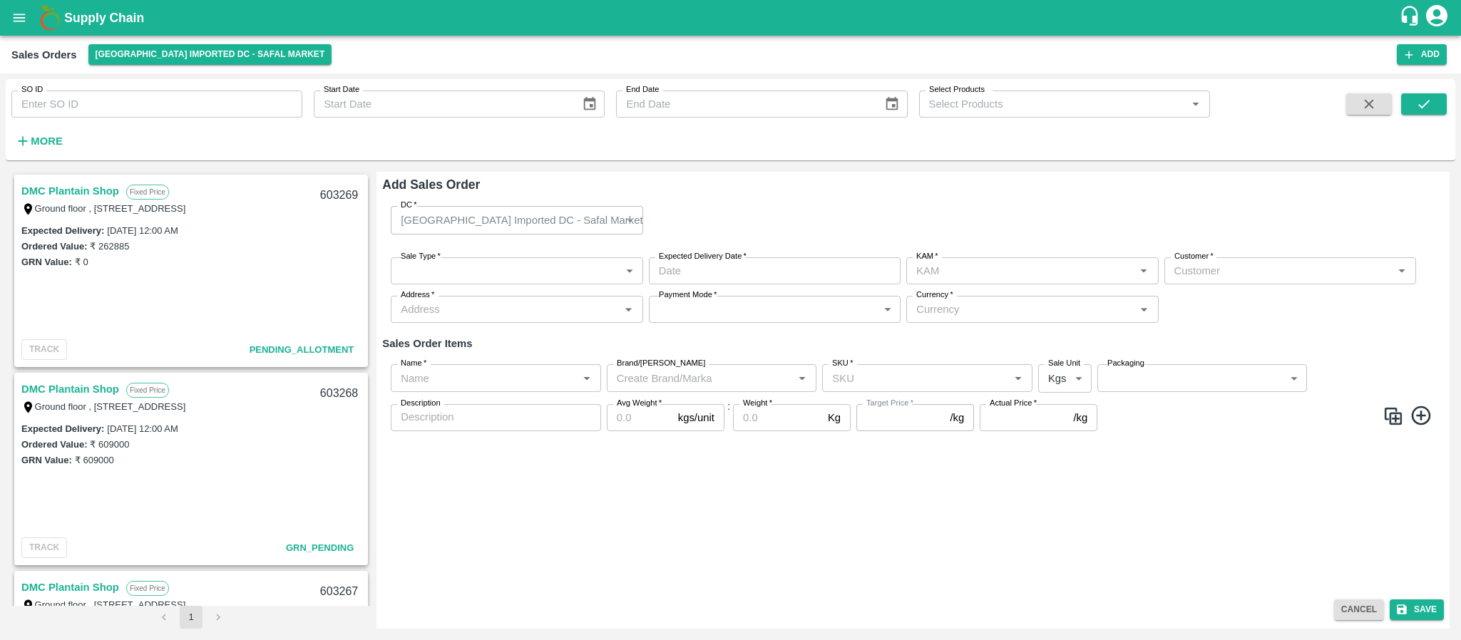
type input "[PERSON_NAME]"
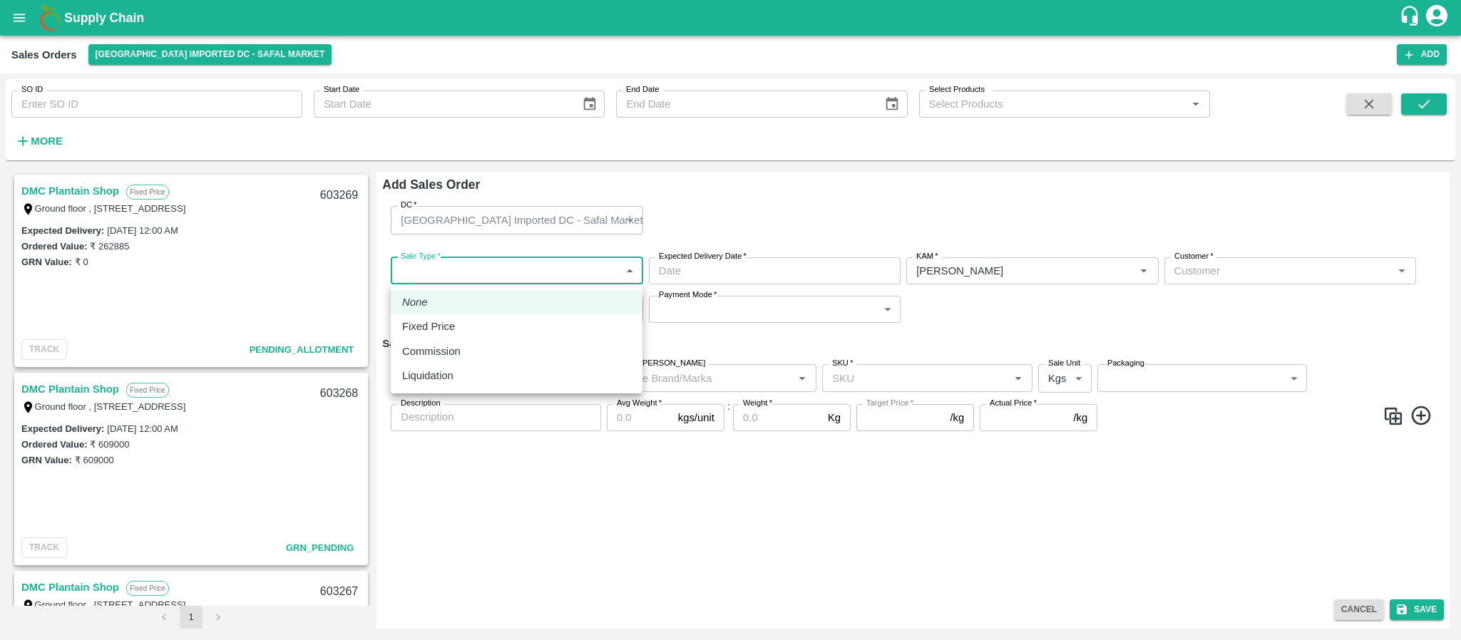
click at [558, 278] on body "Supply Chain Sales Orders [GEOGRAPHIC_DATA] Imported DC - Safal Market Add SO I…" at bounding box center [730, 320] width 1461 height 640
click at [518, 315] on li "Fixed Price" at bounding box center [517, 326] width 252 height 24
type input "1"
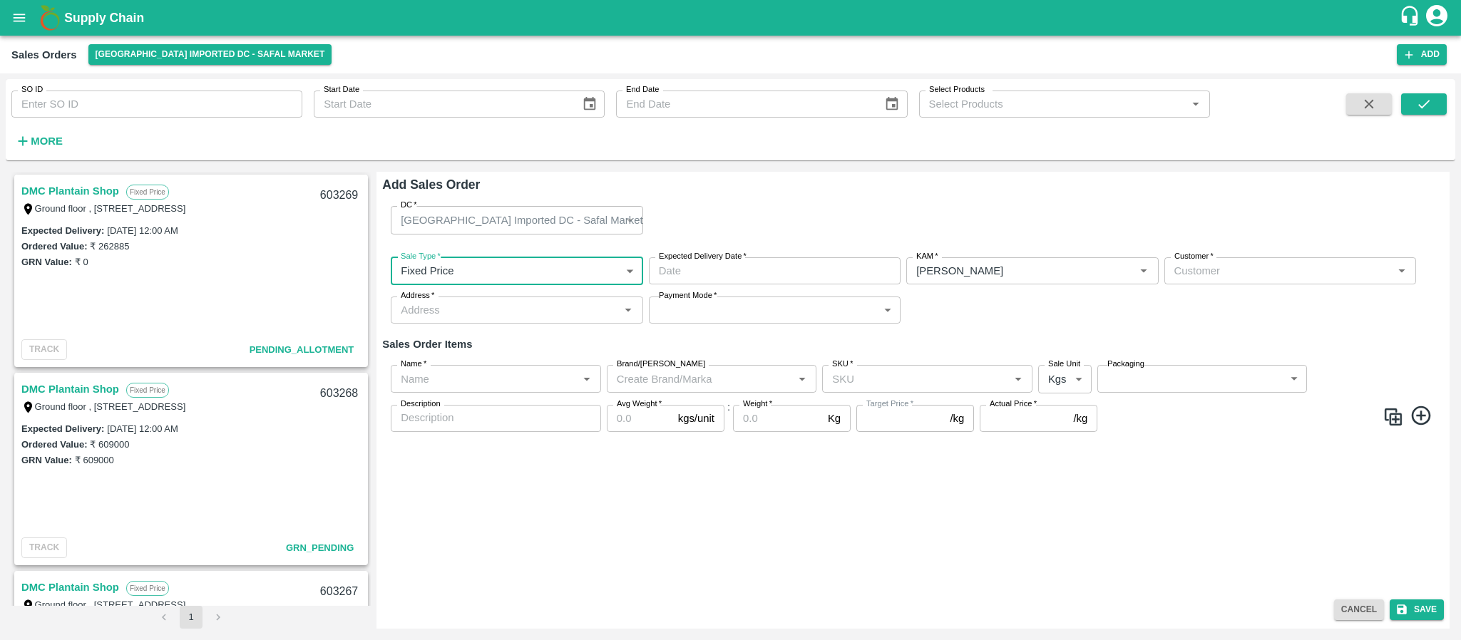
type input "DD/MM/YYYY hh:mm aa"
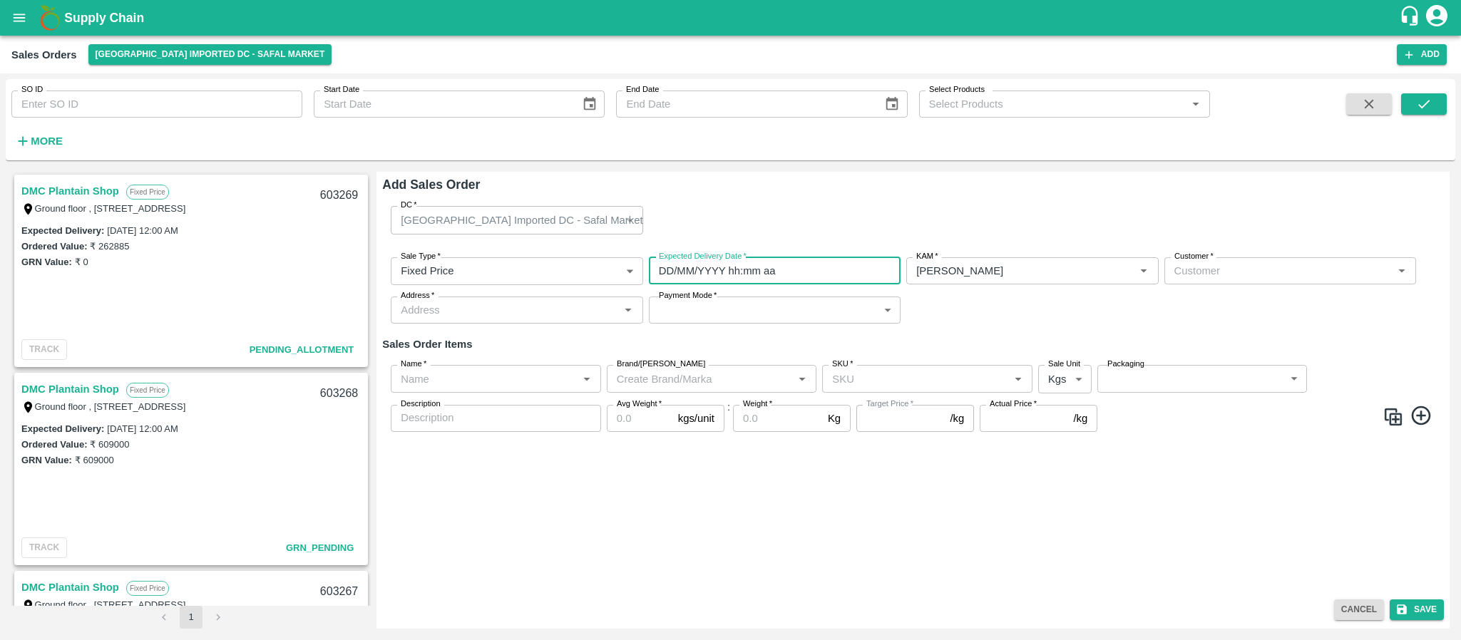
click at [712, 270] on input "DD/MM/YYYY hh:mm aa" at bounding box center [770, 270] width 242 height 27
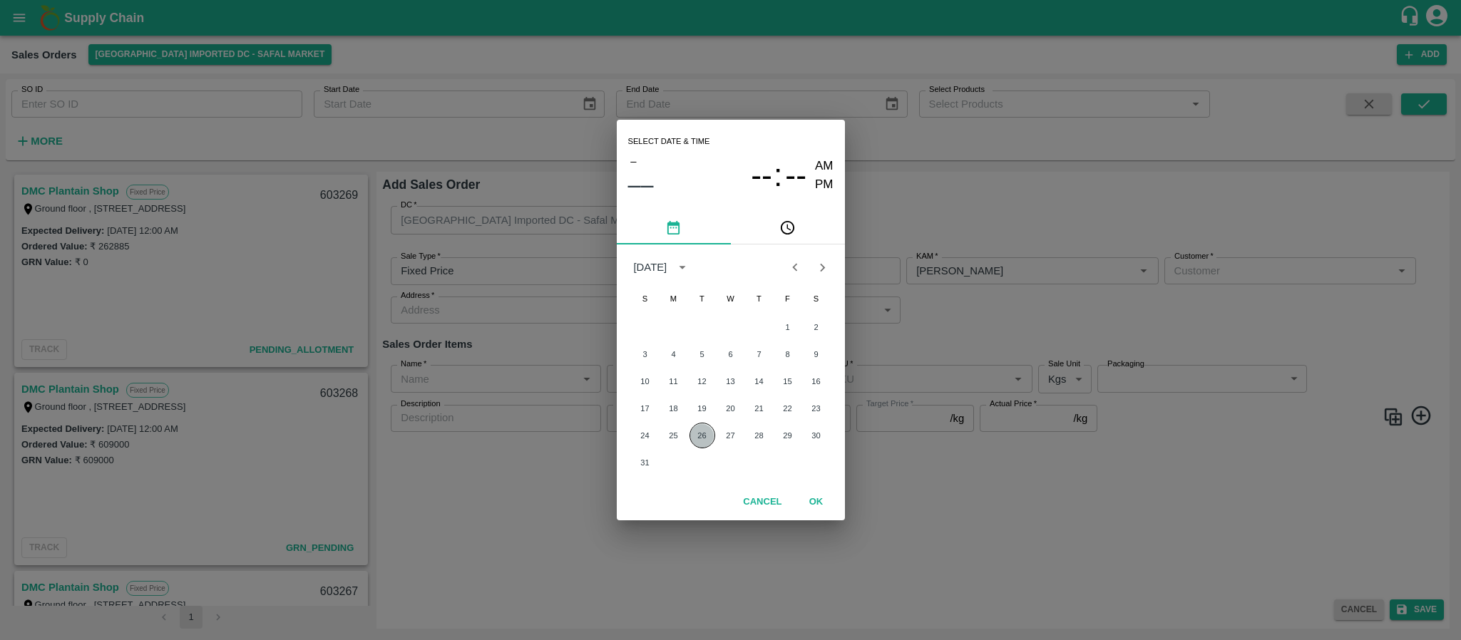
click at [700, 435] on button "26" at bounding box center [702, 436] width 26 height 26
type input "26/08/2025 12:00 AM"
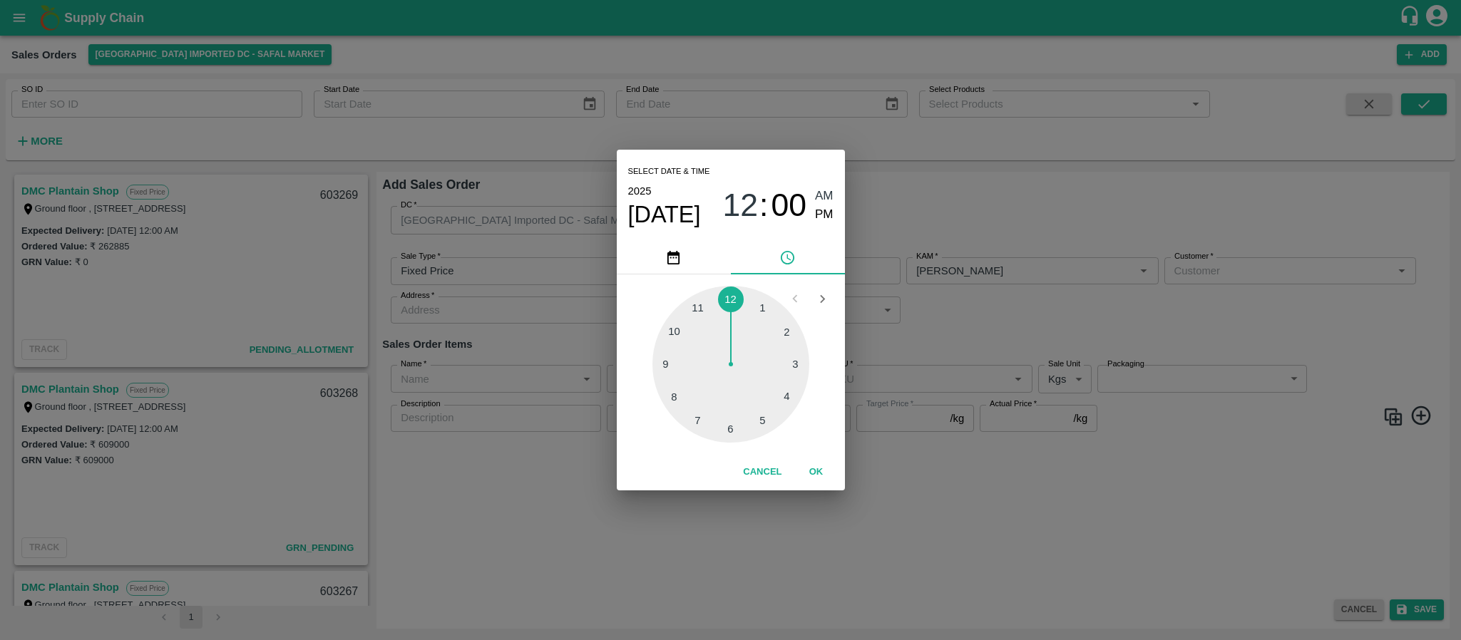
click at [1027, 322] on div "Select date & time 2025 Aug 26 12 : 00 AM PM 1 2 3 4 5 6 7 8 9 10 11 12 Cancel …" at bounding box center [730, 320] width 1461 height 640
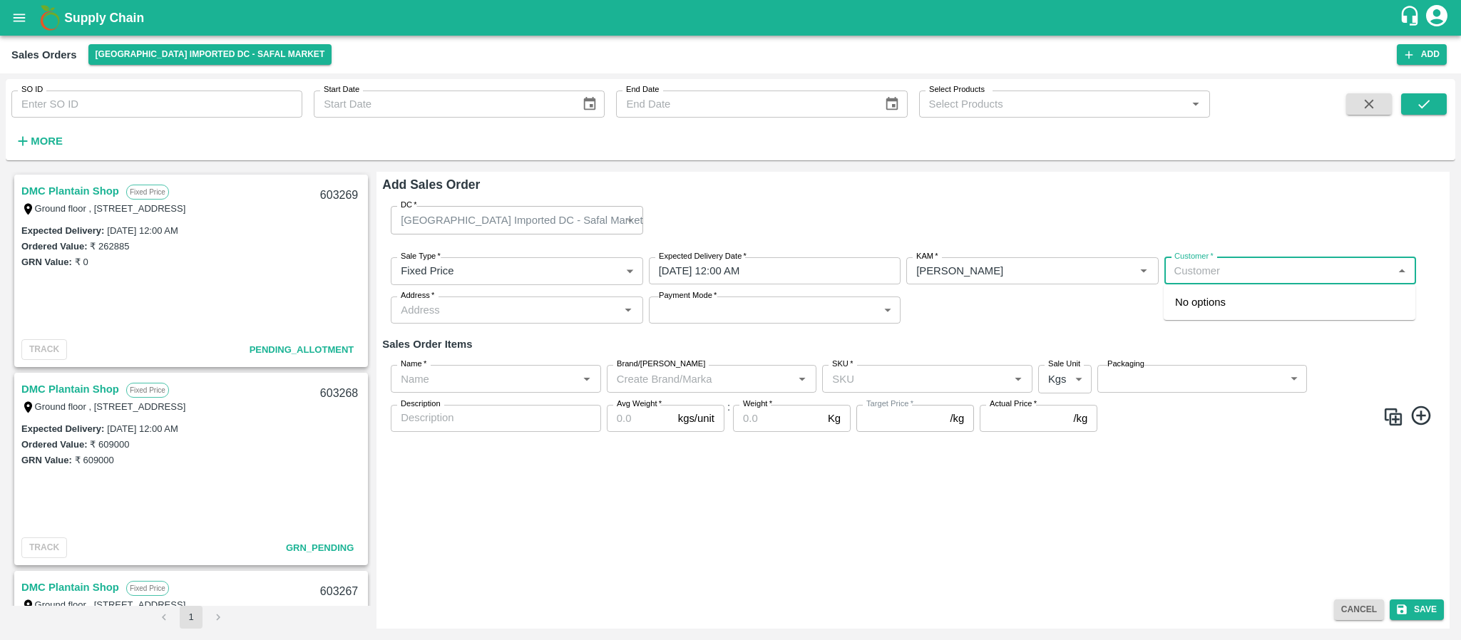
click at [1204, 279] on input "Customer   *" at bounding box center [1279, 271] width 220 height 19
click at [1213, 302] on p "DMC Plantain Shop" at bounding box center [1221, 302] width 93 height 16
type input "3114-DMC Plantain Shop"
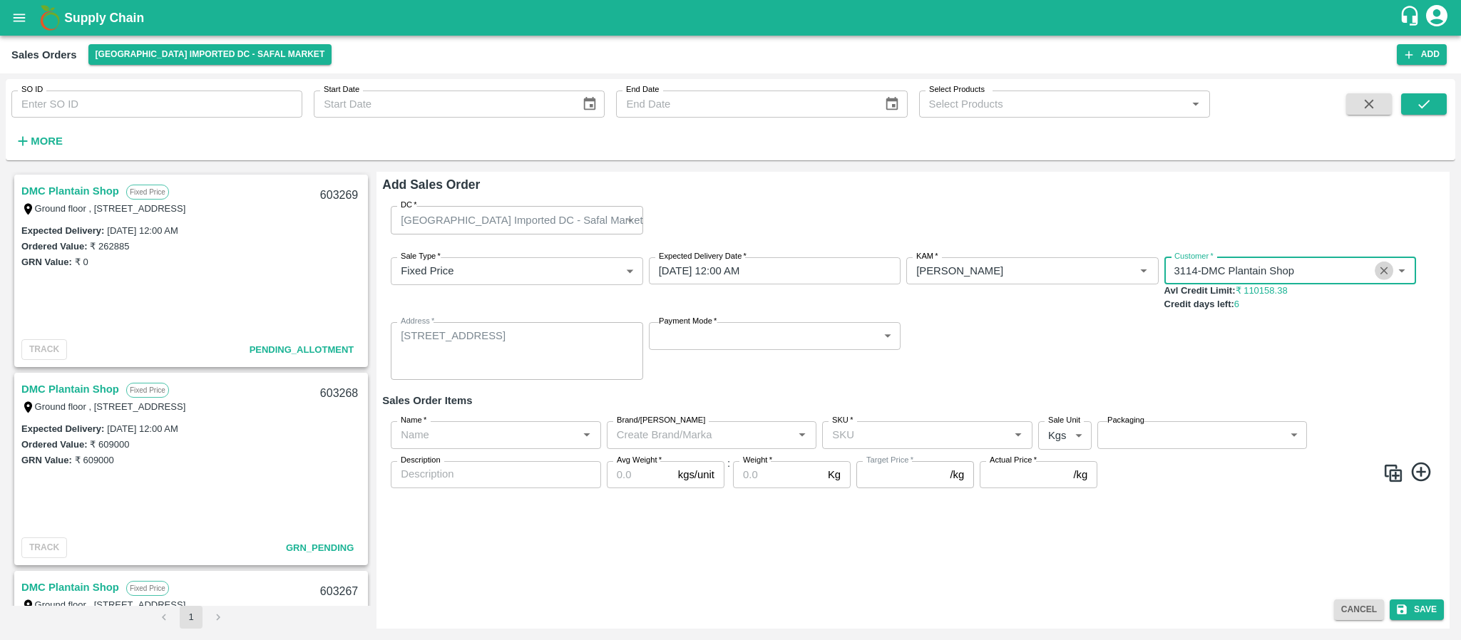
click at [1380, 274] on icon "Clear" at bounding box center [1384, 272] width 14 height 14
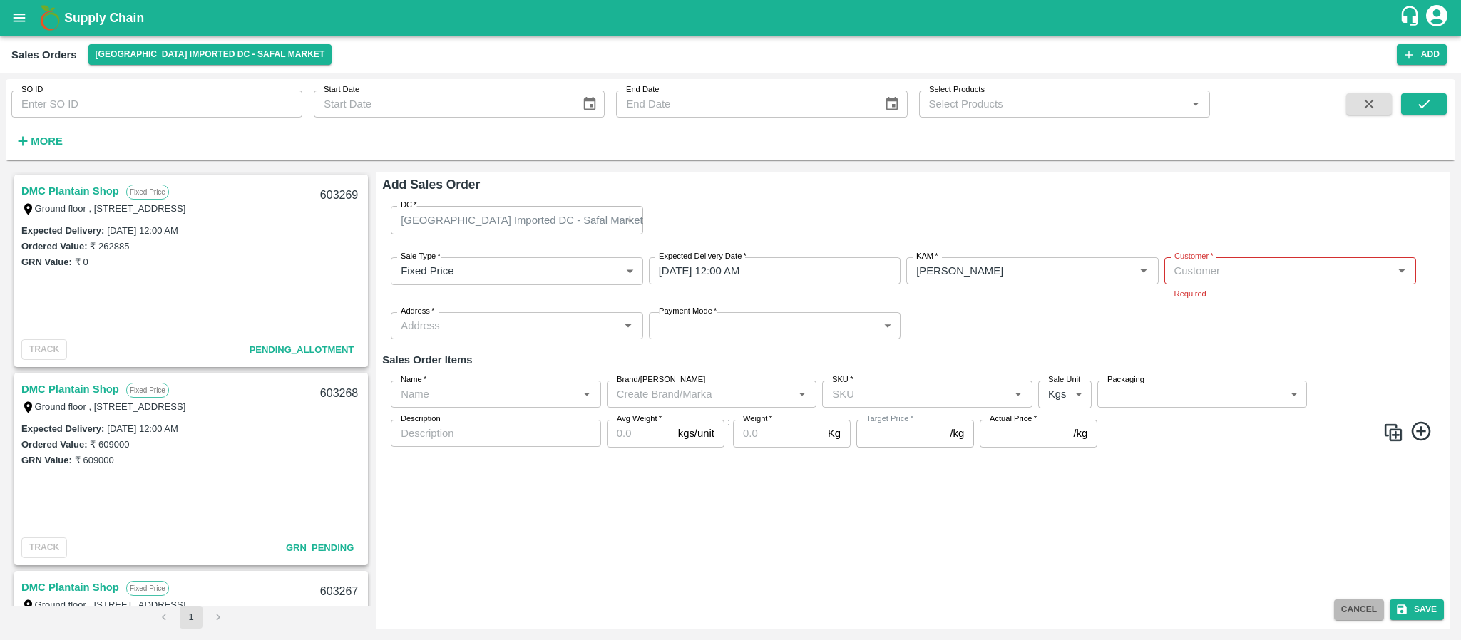
click at [1370, 612] on button "Cancel" at bounding box center [1359, 610] width 50 height 21
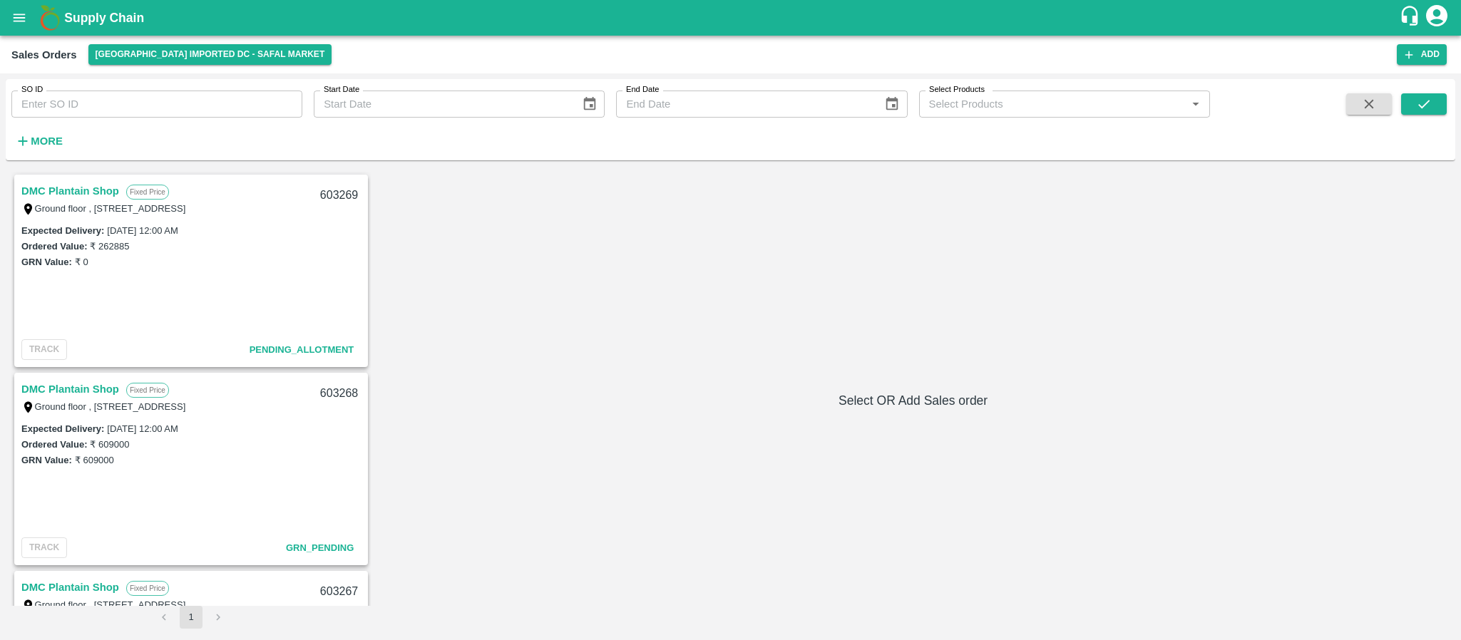
click at [78, 186] on link "DMC Plantain Shop" at bounding box center [70, 191] width 98 height 19
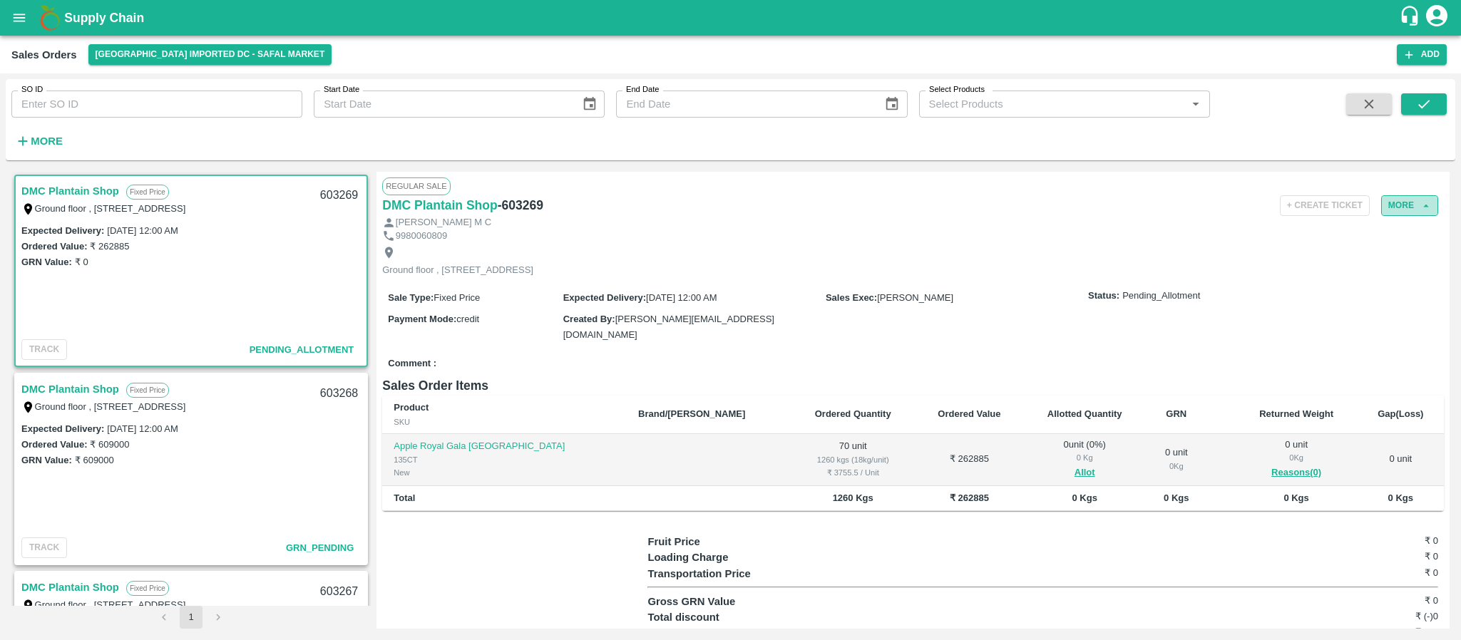
click at [1403, 197] on button "More" at bounding box center [1409, 205] width 57 height 21
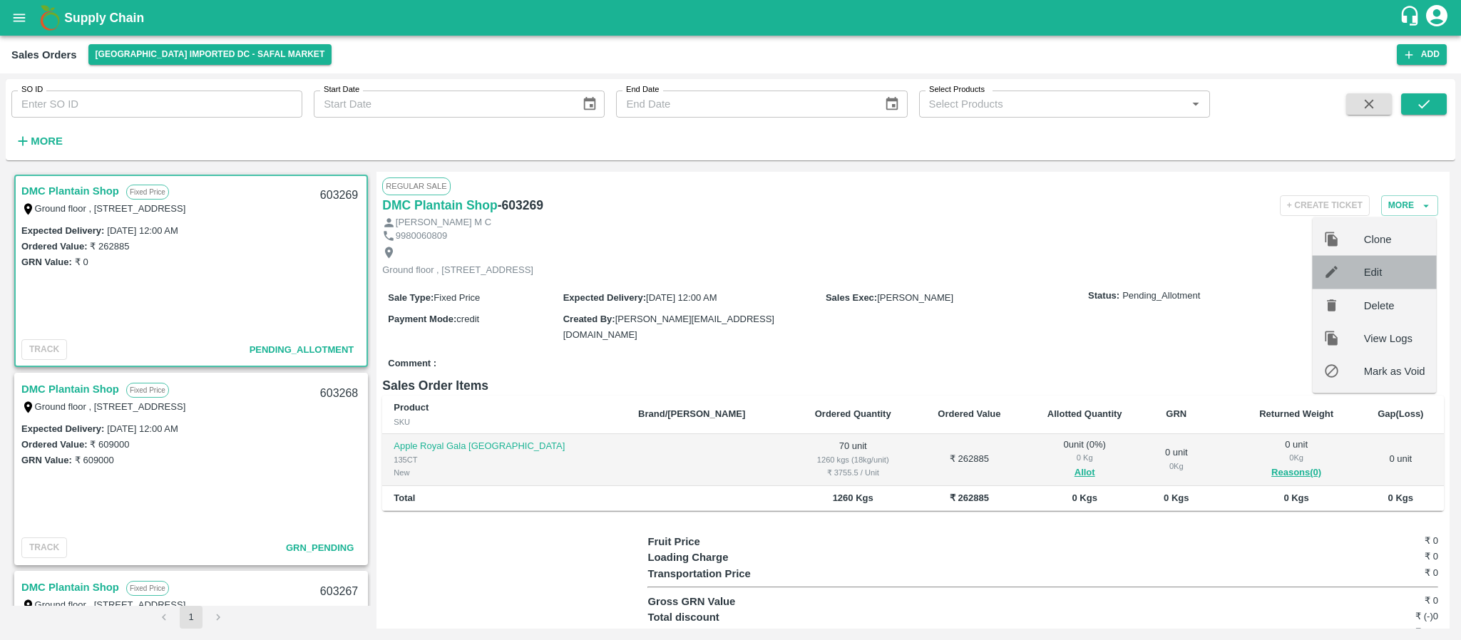
click at [1364, 274] on span "Edit" at bounding box center [1394, 273] width 61 height 16
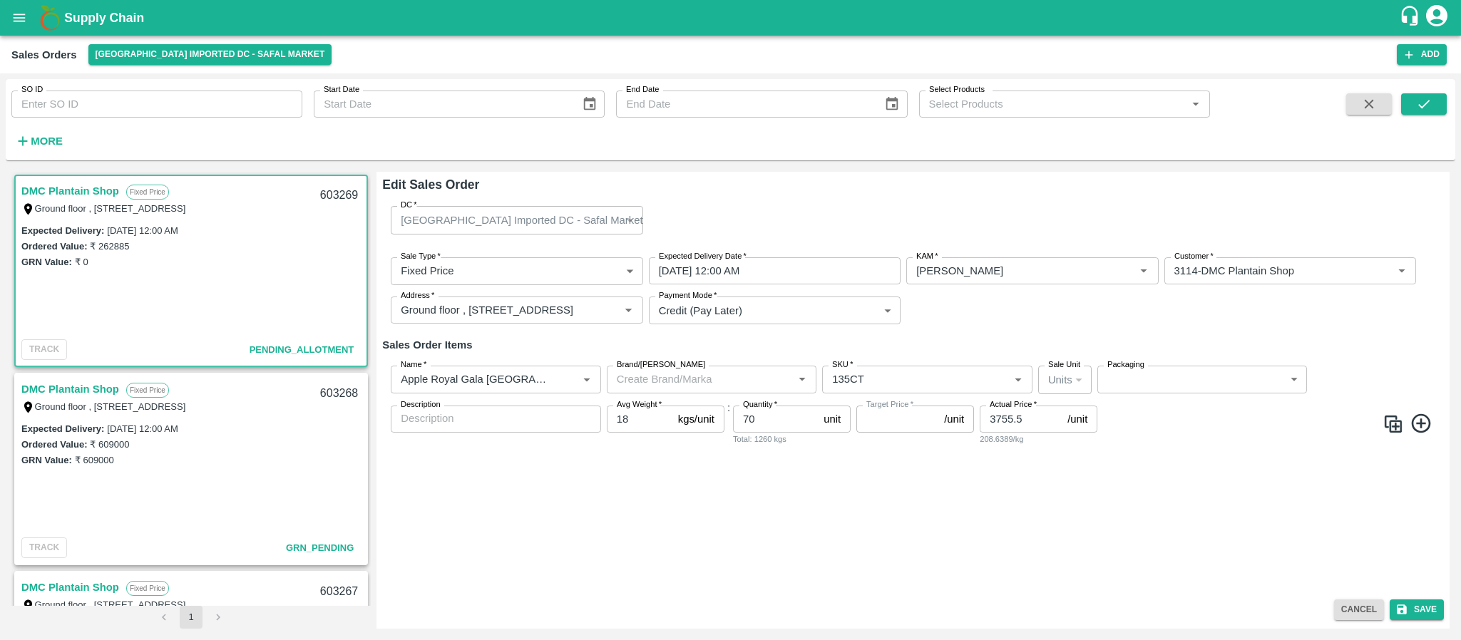
type input "NA"
click at [1427, 424] on icon at bounding box center [1422, 424] width 24 height 24
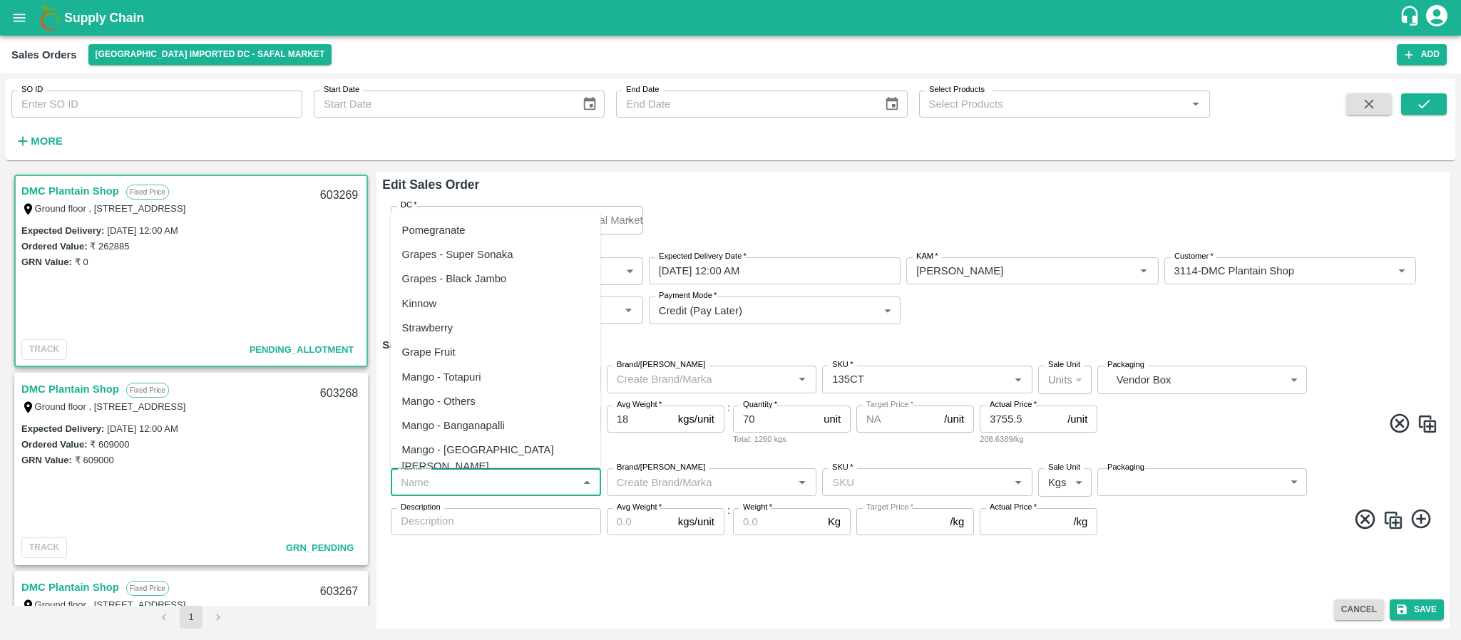
click at [445, 479] on input "Name   *" at bounding box center [484, 482] width 178 height 19
paste input "164769"
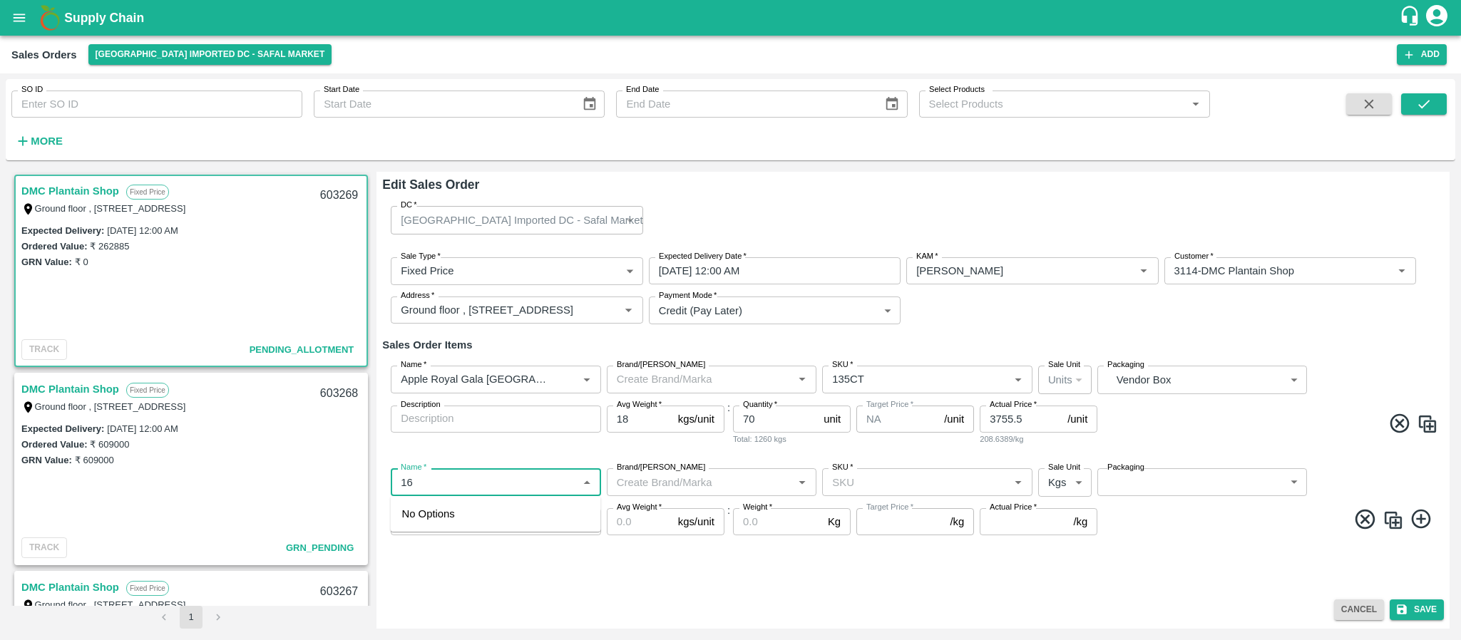
type input "1"
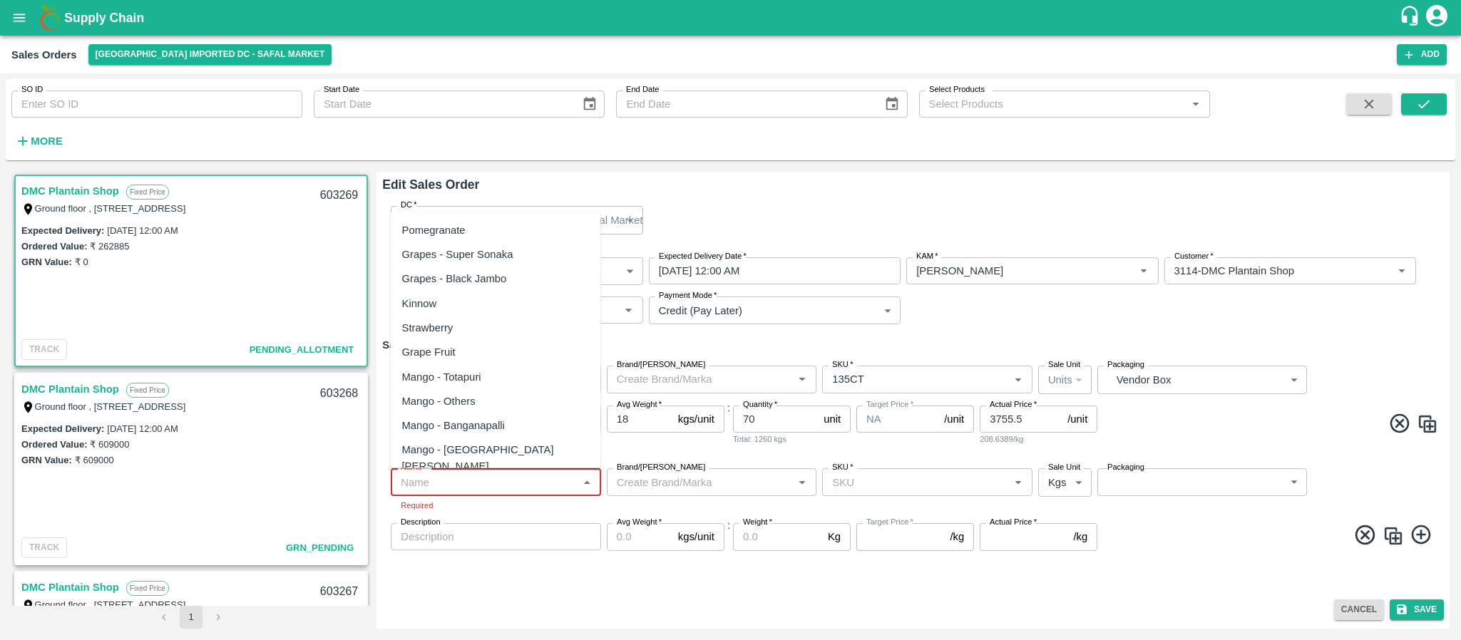
click at [479, 490] on input "Name   *" at bounding box center [484, 482] width 178 height 19
paste input "Apple Royal Gala [GEOGRAPHIC_DATA]"
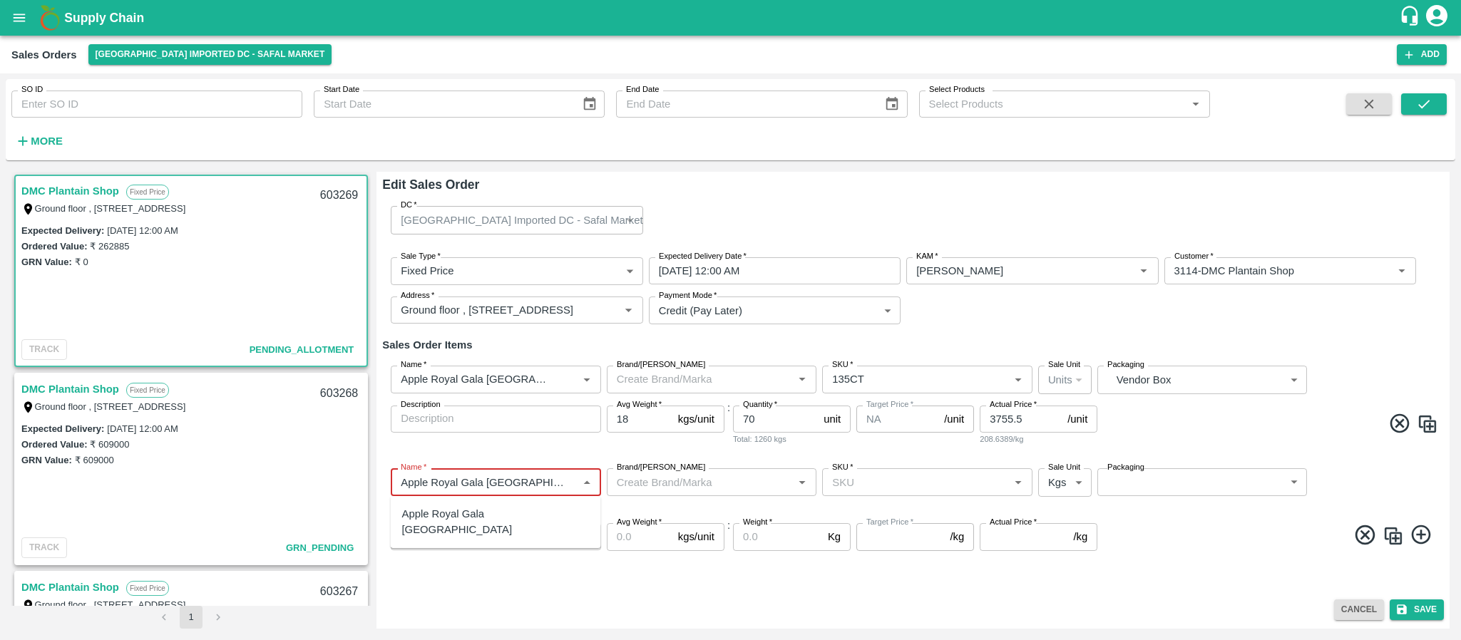
click at [498, 514] on div "Apple Royal Gala [GEOGRAPHIC_DATA]" at bounding box center [496, 522] width 188 height 32
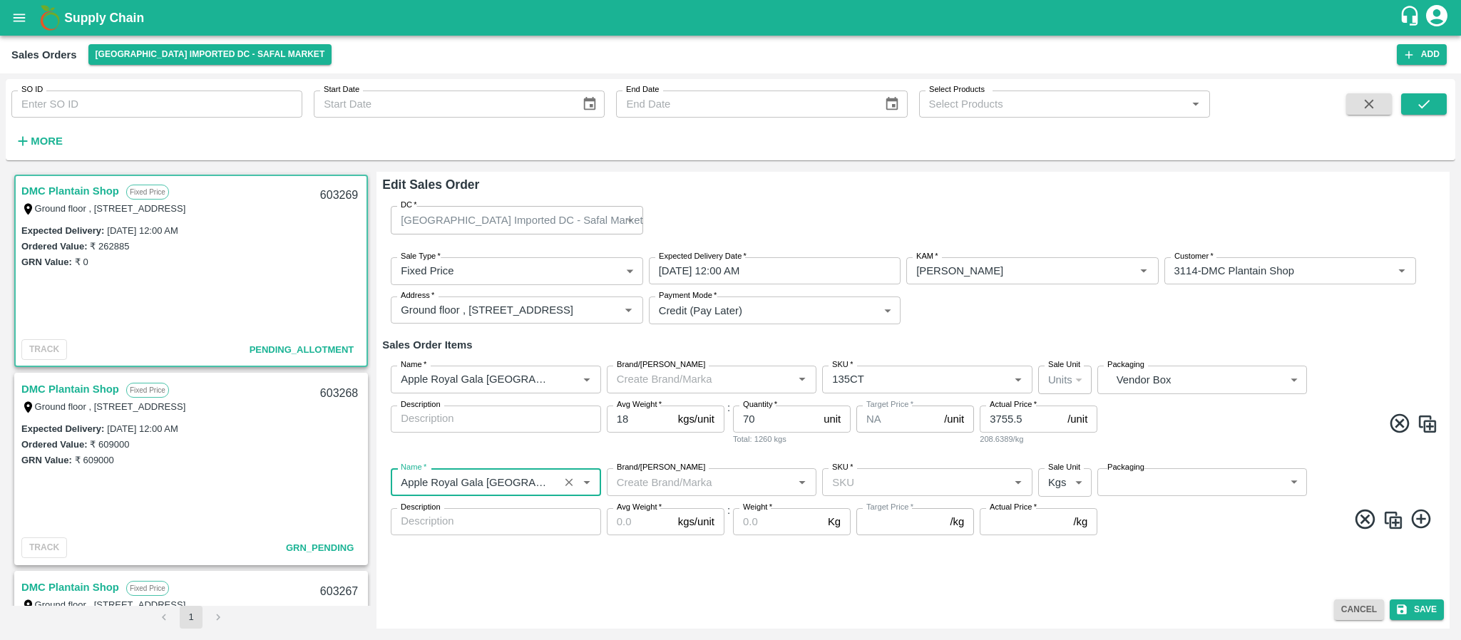
type input "Apple Royal Gala [GEOGRAPHIC_DATA]"
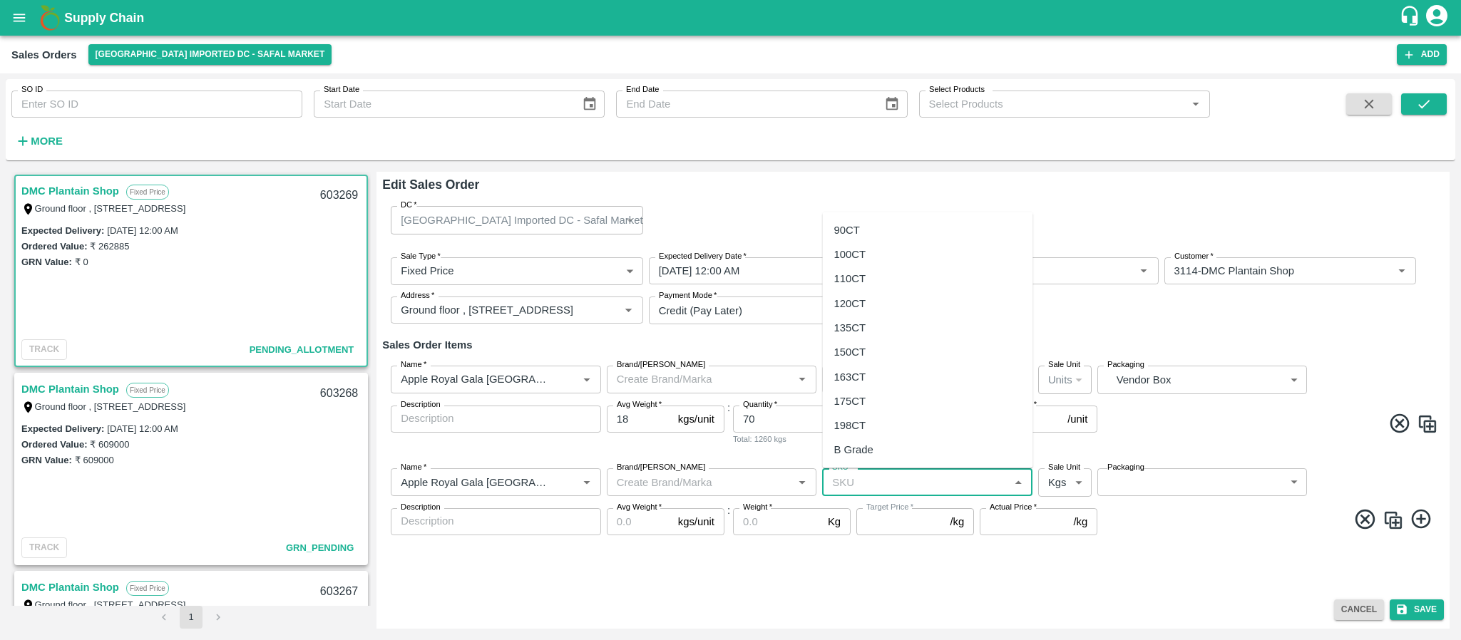
click at [851, 482] on input "SKU   *" at bounding box center [915, 482] width 178 height 19
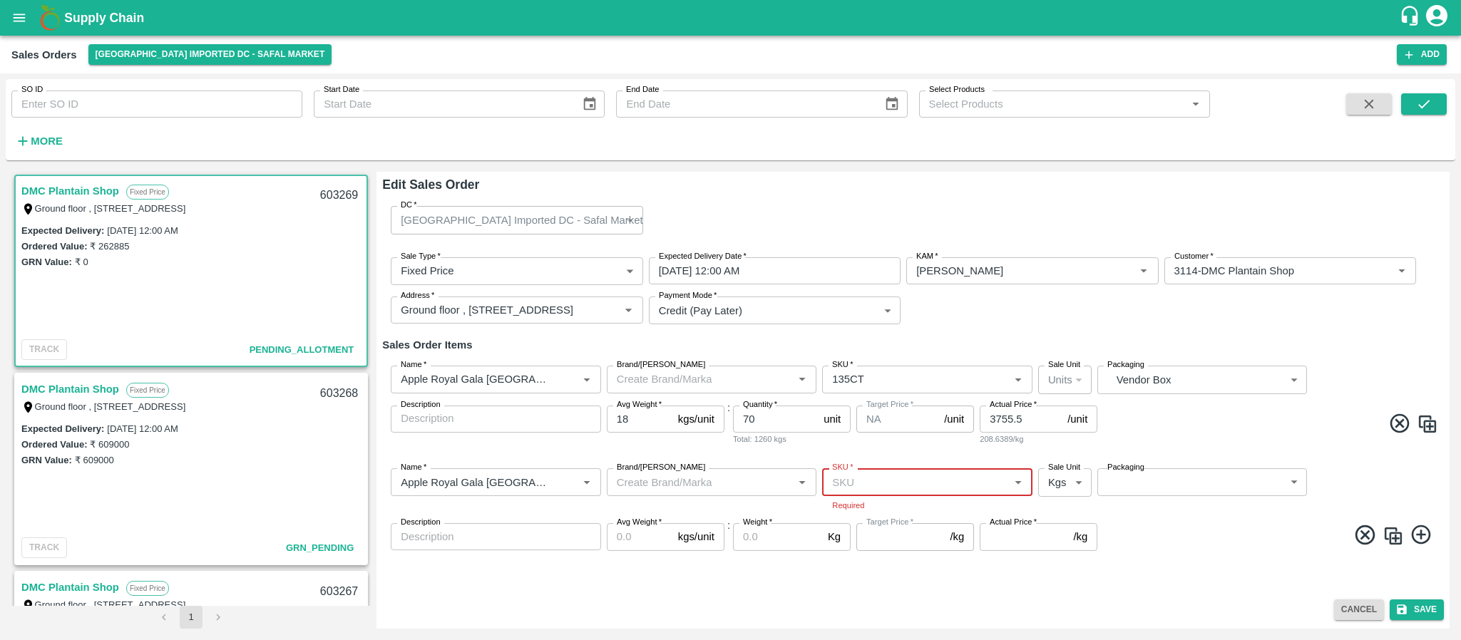
drag, startPoint x: 869, startPoint y: 493, endPoint x: 863, endPoint y: 481, distance: 13.1
click at [863, 481] on div "SKU   *" at bounding box center [927, 481] width 210 height 27
click at [863, 481] on input "SKU   *" at bounding box center [915, 482] width 178 height 19
click at [856, 364] on div "163CT" at bounding box center [928, 376] width 210 height 24
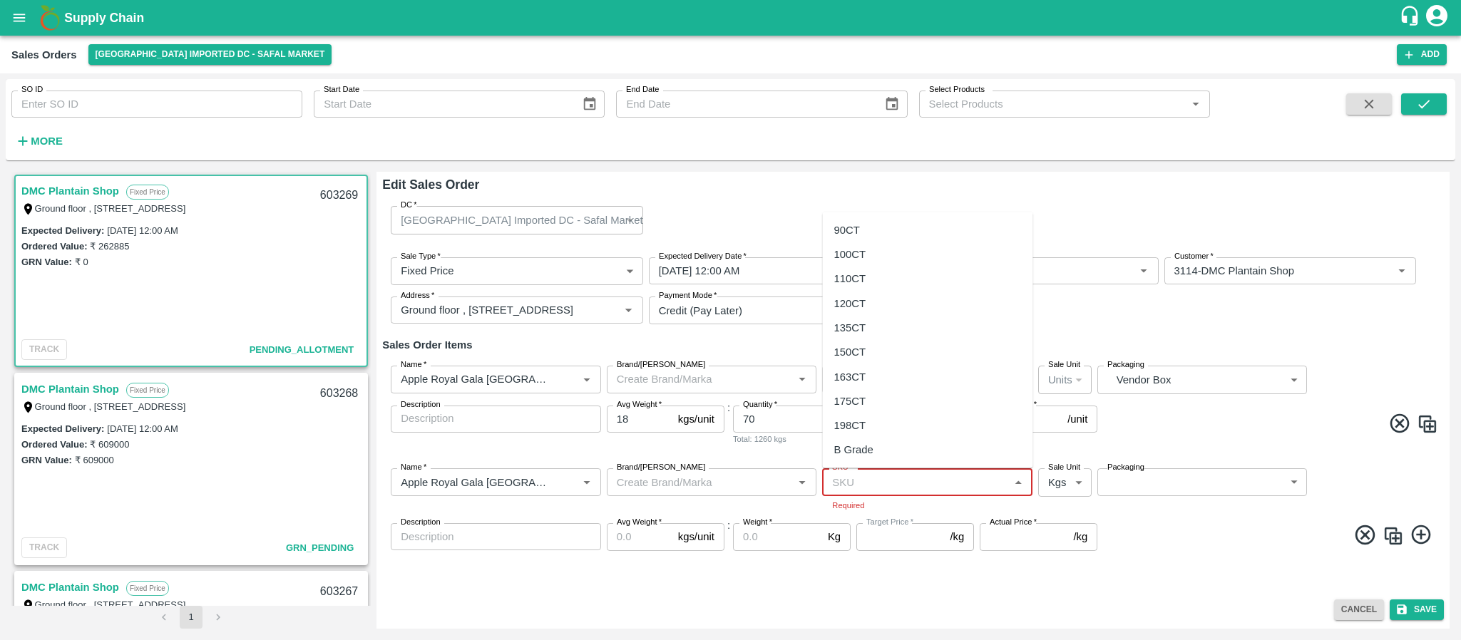
type input "163CT"
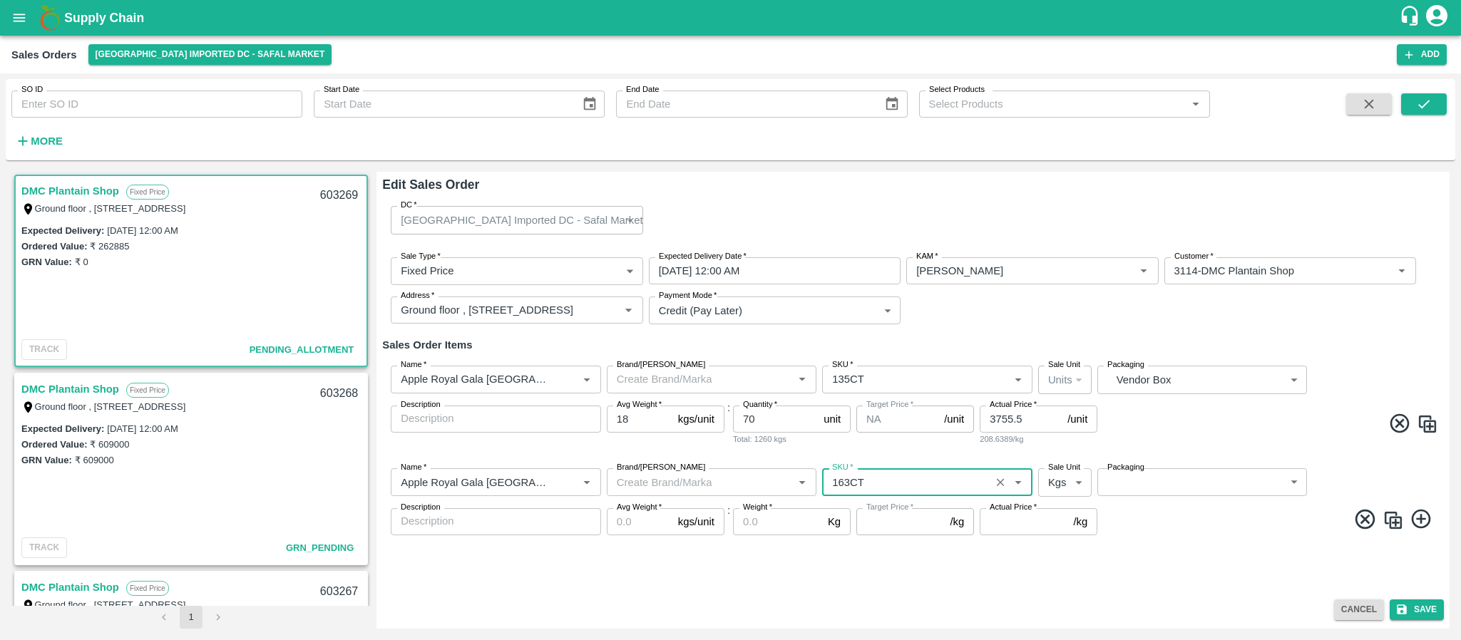
type input "NA"
click at [1057, 490] on body "Supply Chain Sales Orders Bangalore Imported DC - Safal Market Add SO ID SO ID …" at bounding box center [730, 320] width 1461 height 640
click at [1050, 538] on p "Units" at bounding box center [1061, 538] width 24 height 16
type input "2"
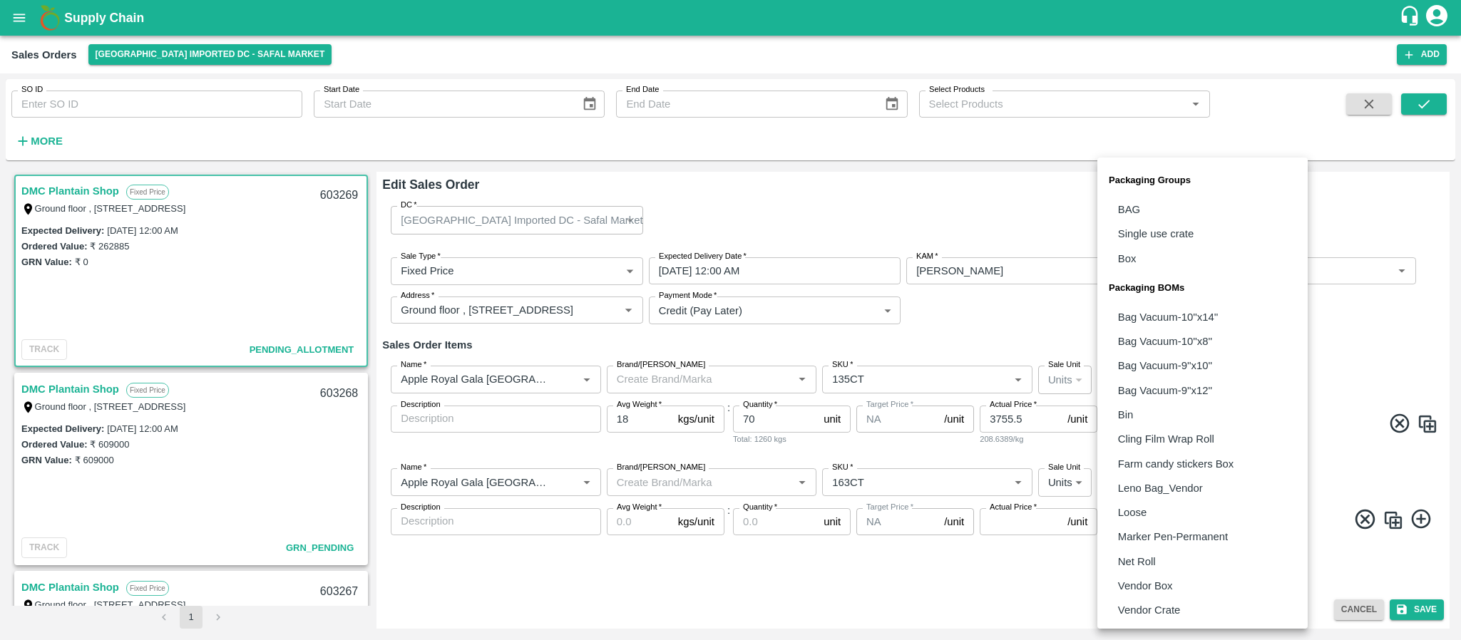
click at [1164, 486] on body "Supply Chain Sales Orders Bangalore Imported DC - Safal Market Add SO ID SO ID …" at bounding box center [730, 320] width 1461 height 640
click at [1162, 574] on li "Vendor Box" at bounding box center [1202, 586] width 210 height 24
type input "BOM/276"
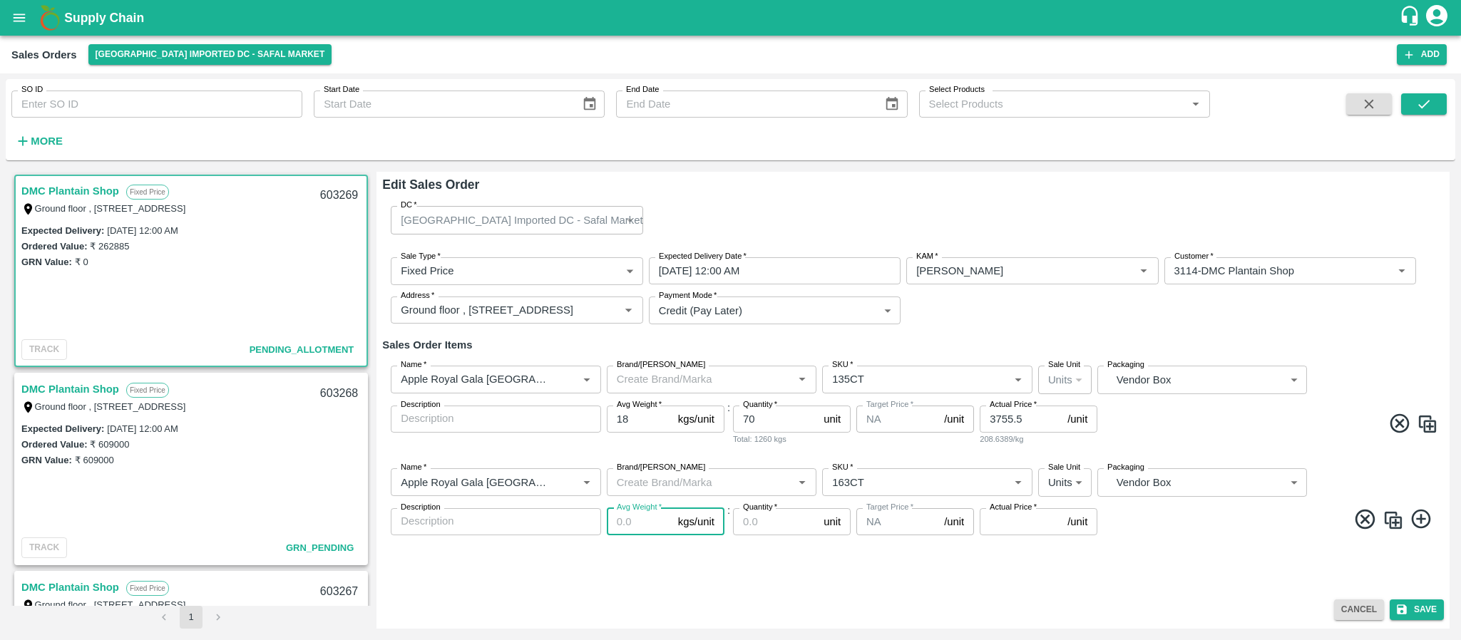
click at [629, 524] on input "Avg Weight   *" at bounding box center [640, 521] width 66 height 27
type input "18"
click at [764, 529] on input "Quantity   *" at bounding box center [775, 521] width 85 height 27
type input "150"
click at [1014, 526] on input "Actual Price   *" at bounding box center [1021, 521] width 82 height 27
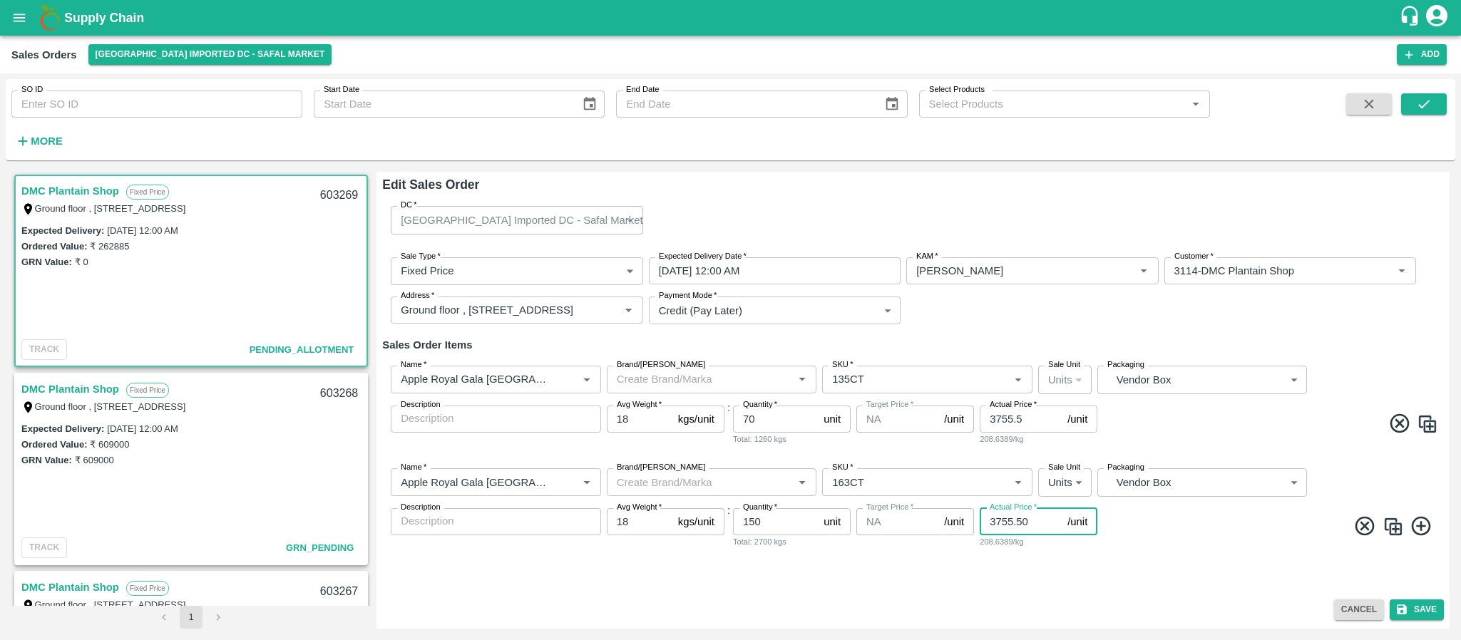
type input "3755.50"
click at [1179, 529] on span at bounding box center [1269, 529] width 338 height 28
click at [1425, 600] on button "Save" at bounding box center [1417, 610] width 54 height 21
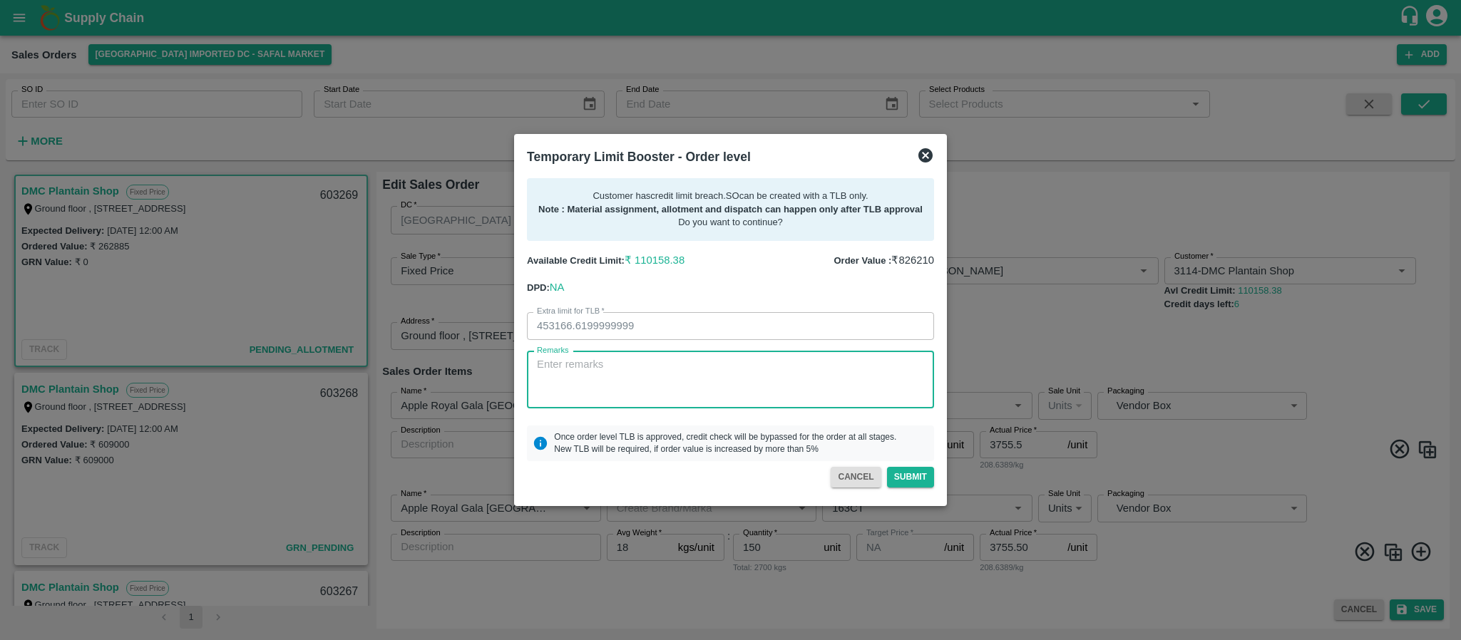
click at [600, 379] on textarea "Remarks" at bounding box center [730, 379] width 387 height 45
click at [702, 398] on textarea "Remarks" at bounding box center [730, 379] width 387 height 45
type textarea "P"
click at [661, 359] on textarea "Remarks" at bounding box center [730, 379] width 387 height 45
paste textarea "Payment collected in 4 days"
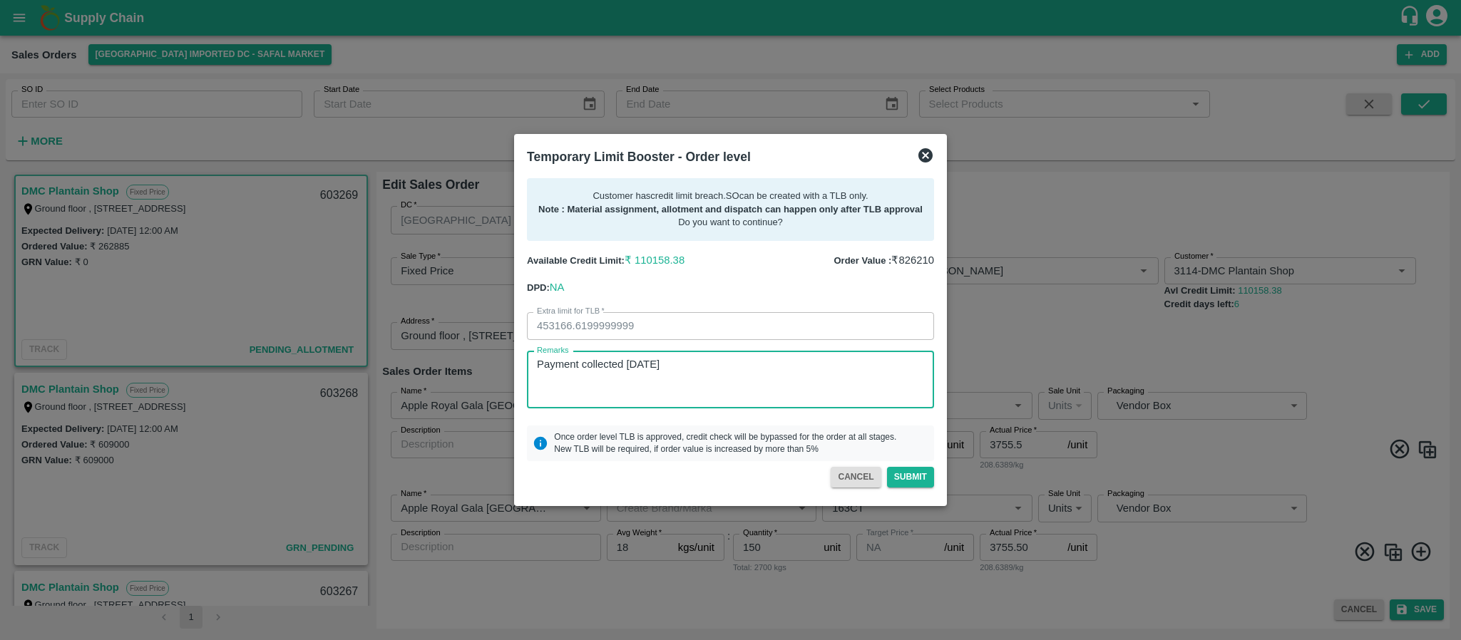
type textarea "Payment collected in 4 days"
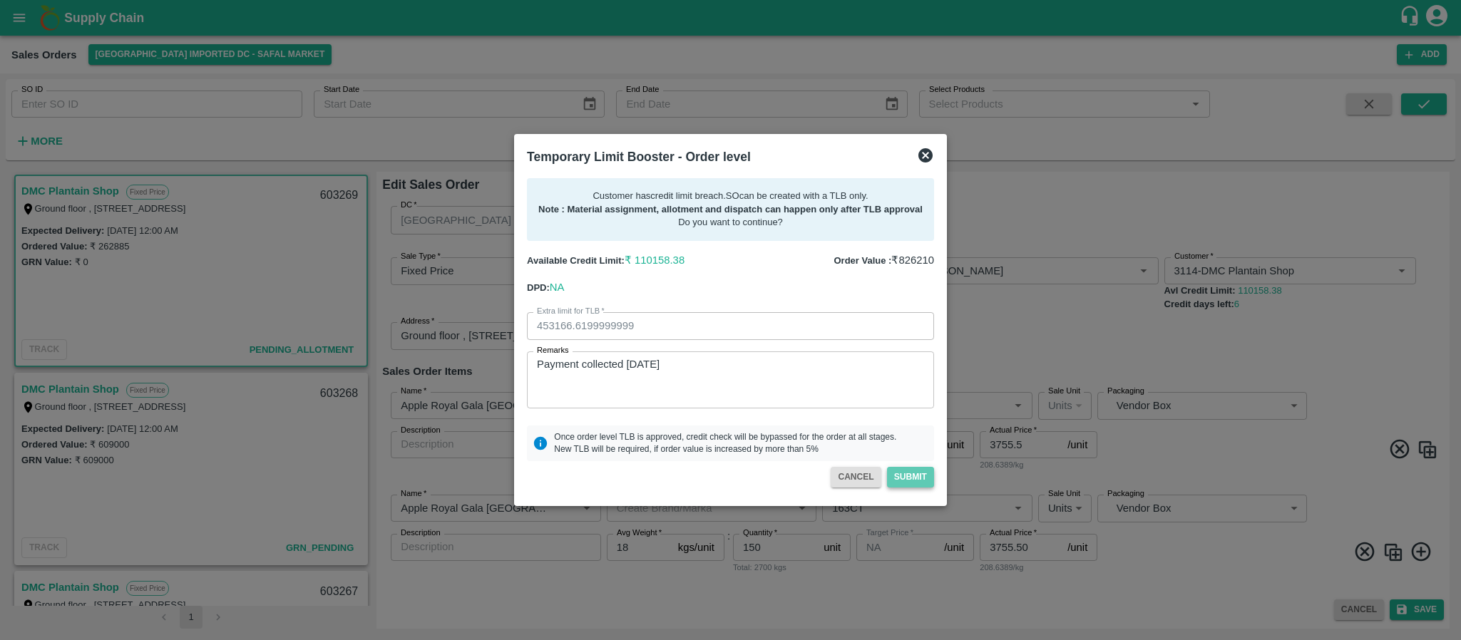
click at [905, 478] on button "Submit" at bounding box center [910, 477] width 47 height 21
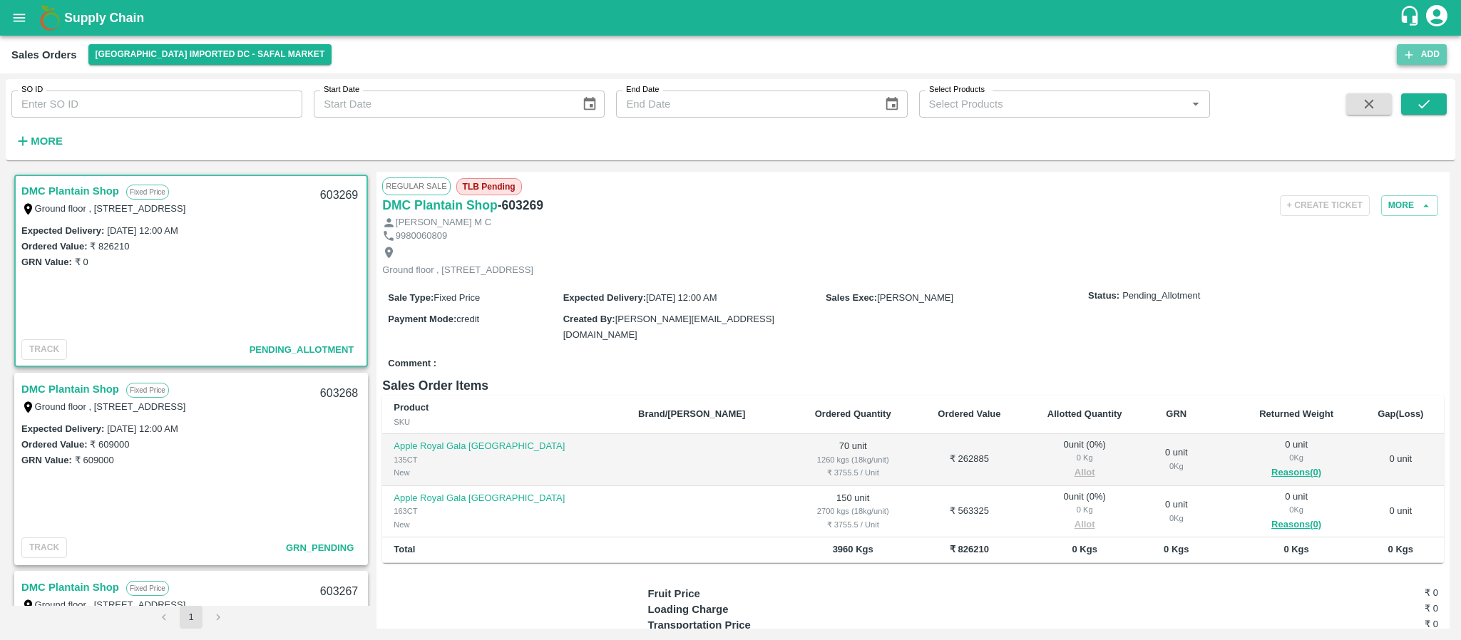
click at [1416, 52] on button "Add" at bounding box center [1422, 54] width 50 height 21
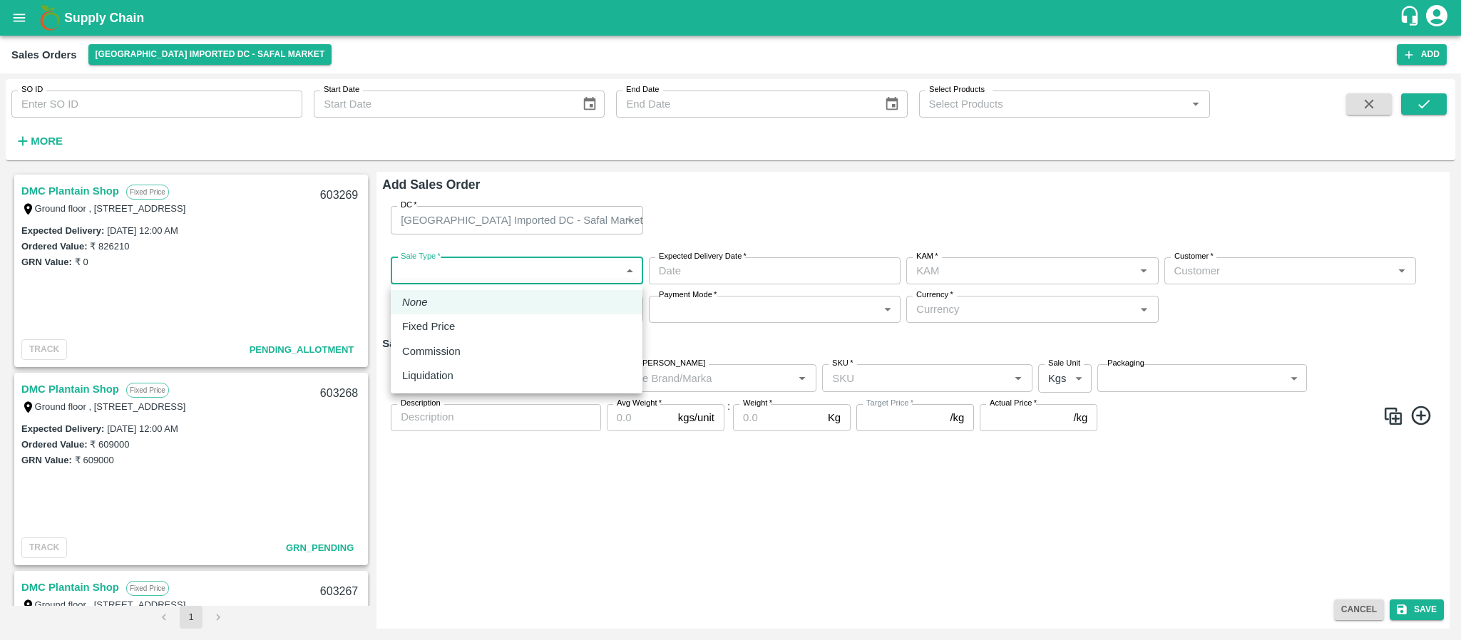
click at [592, 267] on body "Supply Chain Sales Orders Bangalore Imported DC - Safal Market Add SO ID SO ID …" at bounding box center [730, 320] width 1461 height 640
click at [505, 329] on div "Fixed Price" at bounding box center [516, 327] width 229 height 16
type input "1"
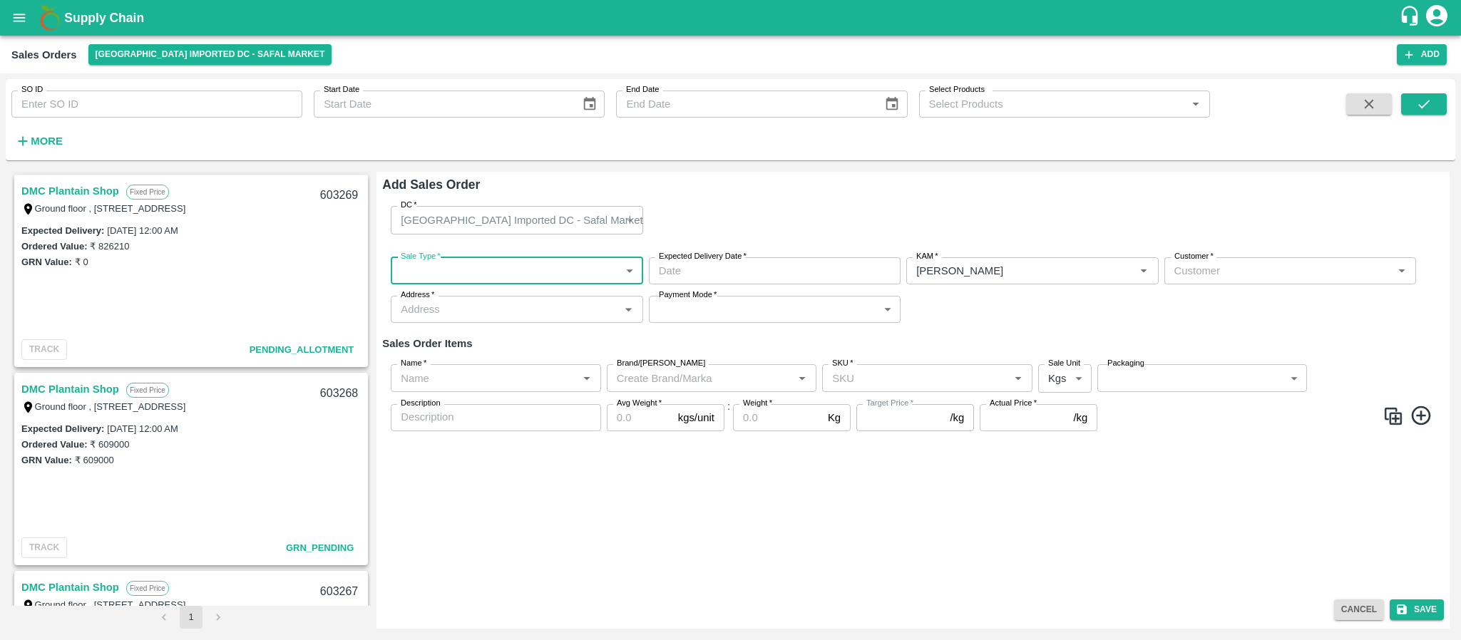
type input "[PERSON_NAME]"
type input "DD/MM/YYYY hh:mm aa"
click at [731, 276] on input "DD/MM/YYYY hh:mm aa" at bounding box center [770, 270] width 242 height 27
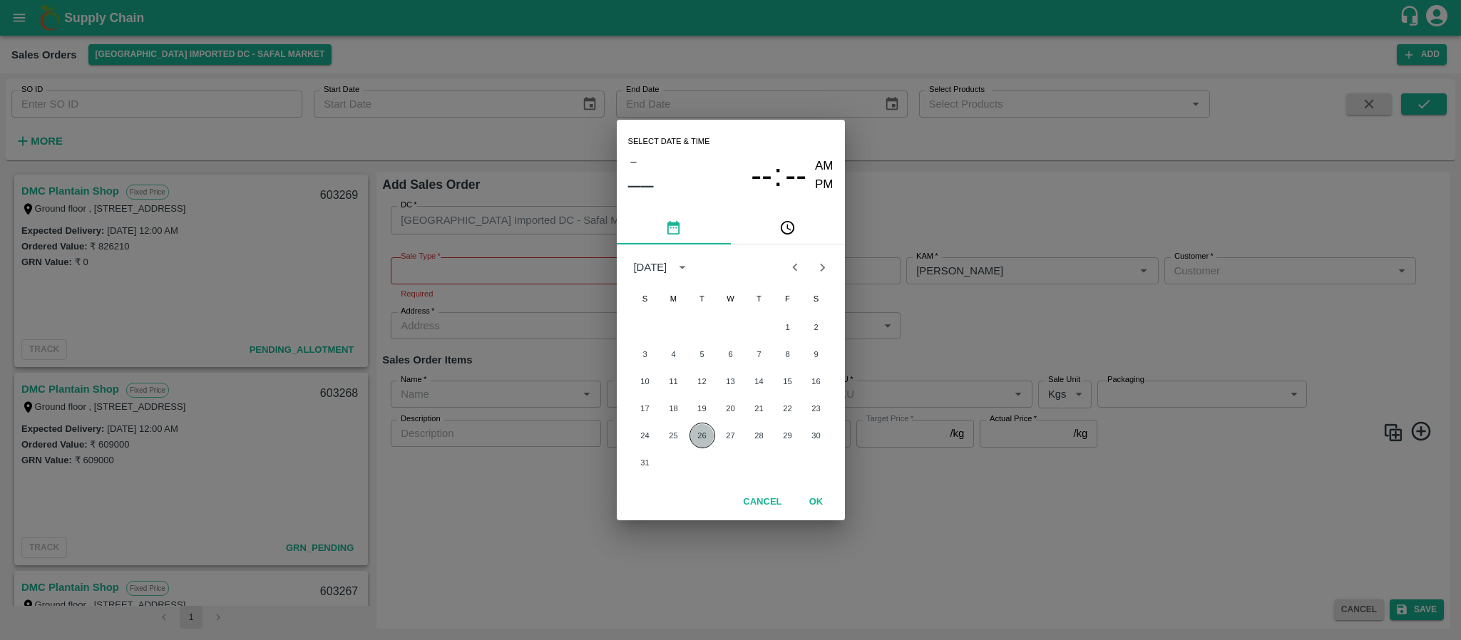
click at [700, 441] on button "26" at bounding box center [702, 436] width 26 height 26
type input "26/08/2025 12:00 AM"
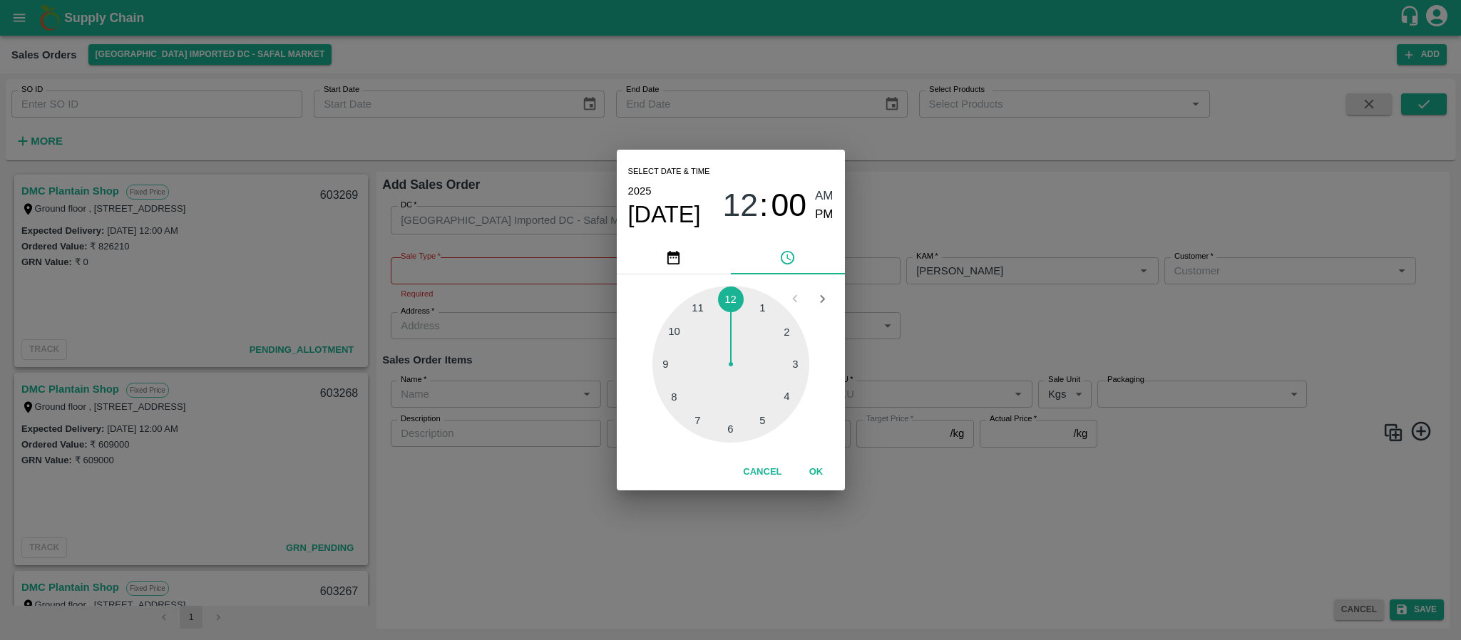
click at [515, 282] on div "Select date & time 2025 Aug 26 12 : 00 AM PM 1 2 3 4 5 6 7 8 9 10 11 12 Cancel …" at bounding box center [730, 320] width 1461 height 640
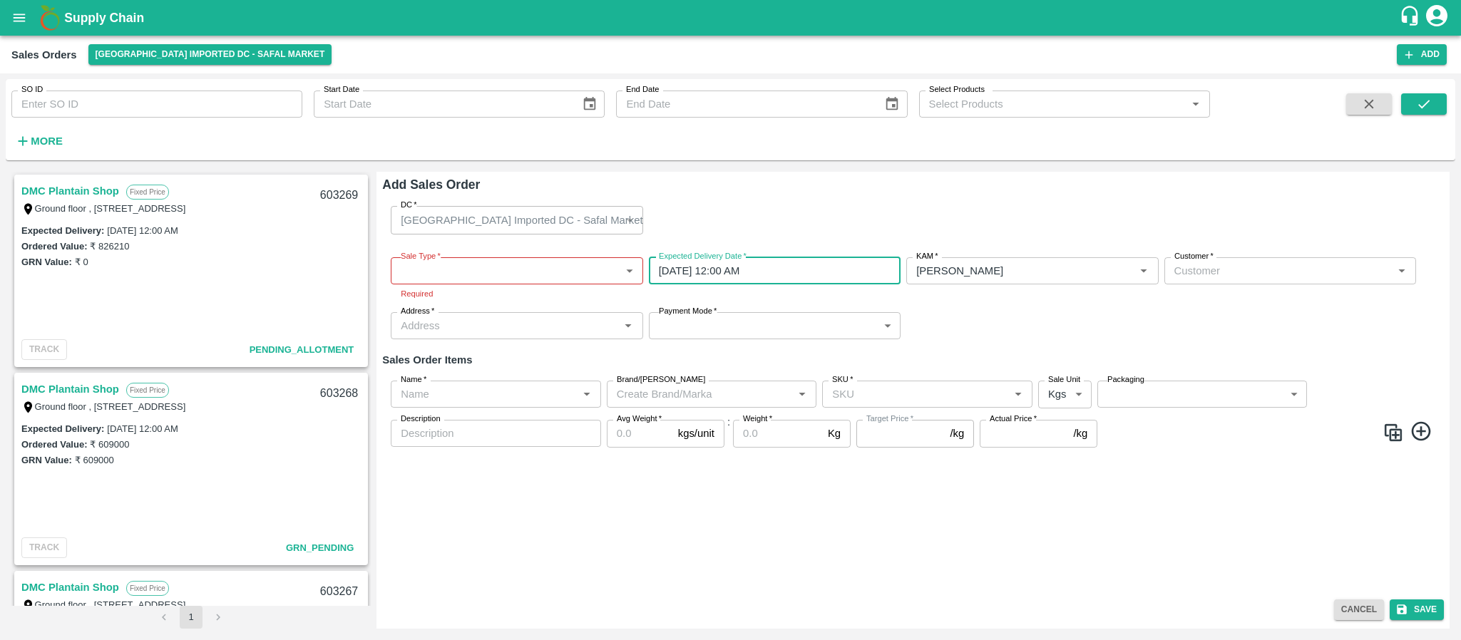
click at [505, 272] on body "Supply Chain Sales Orders Bangalore Imported DC - Safal Market Add SO ID SO ID …" at bounding box center [730, 320] width 1461 height 640
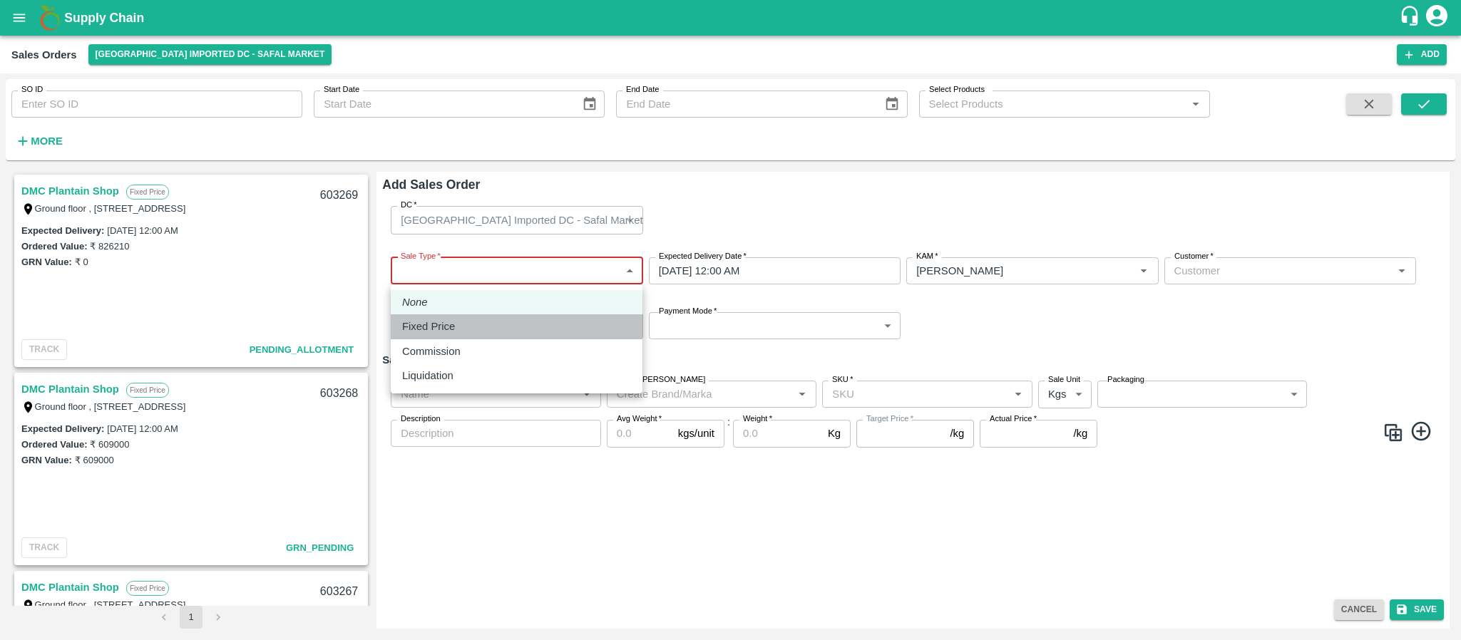
click at [503, 324] on div "Fixed Price" at bounding box center [516, 327] width 229 height 16
type input "1"
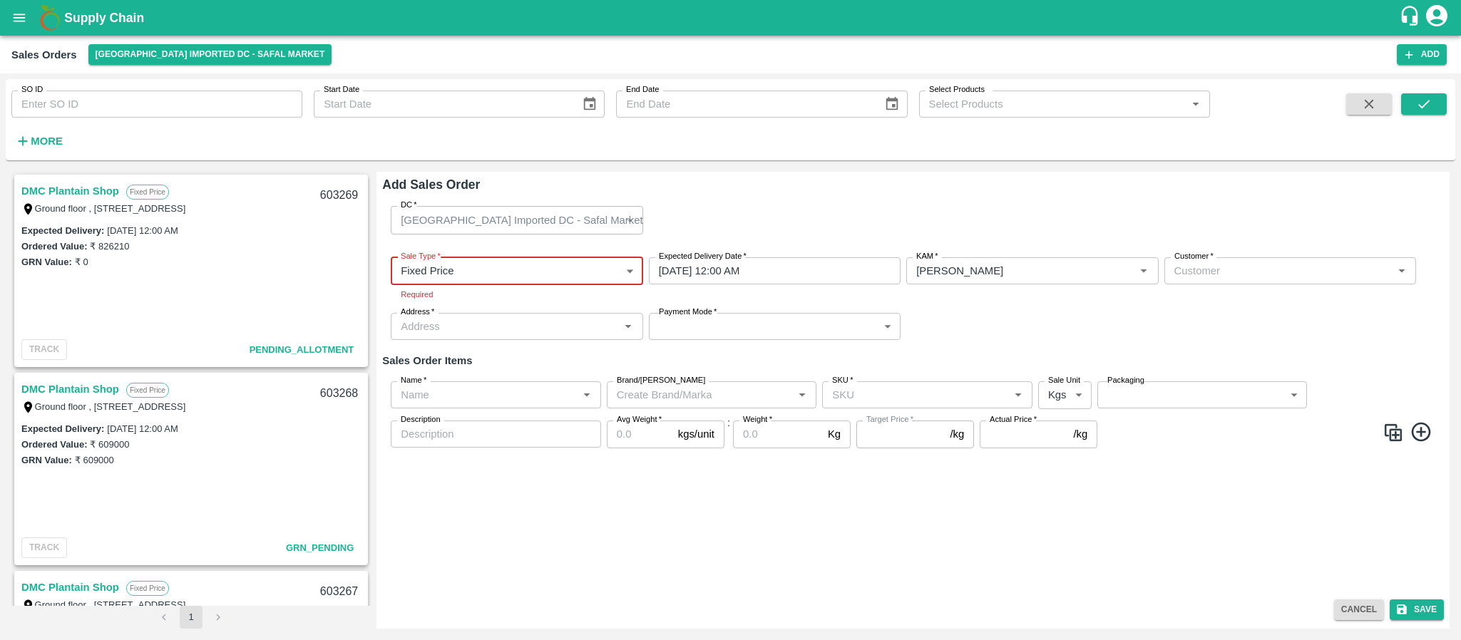
click at [1235, 259] on div "Customer   *" at bounding box center [1290, 270] width 252 height 27
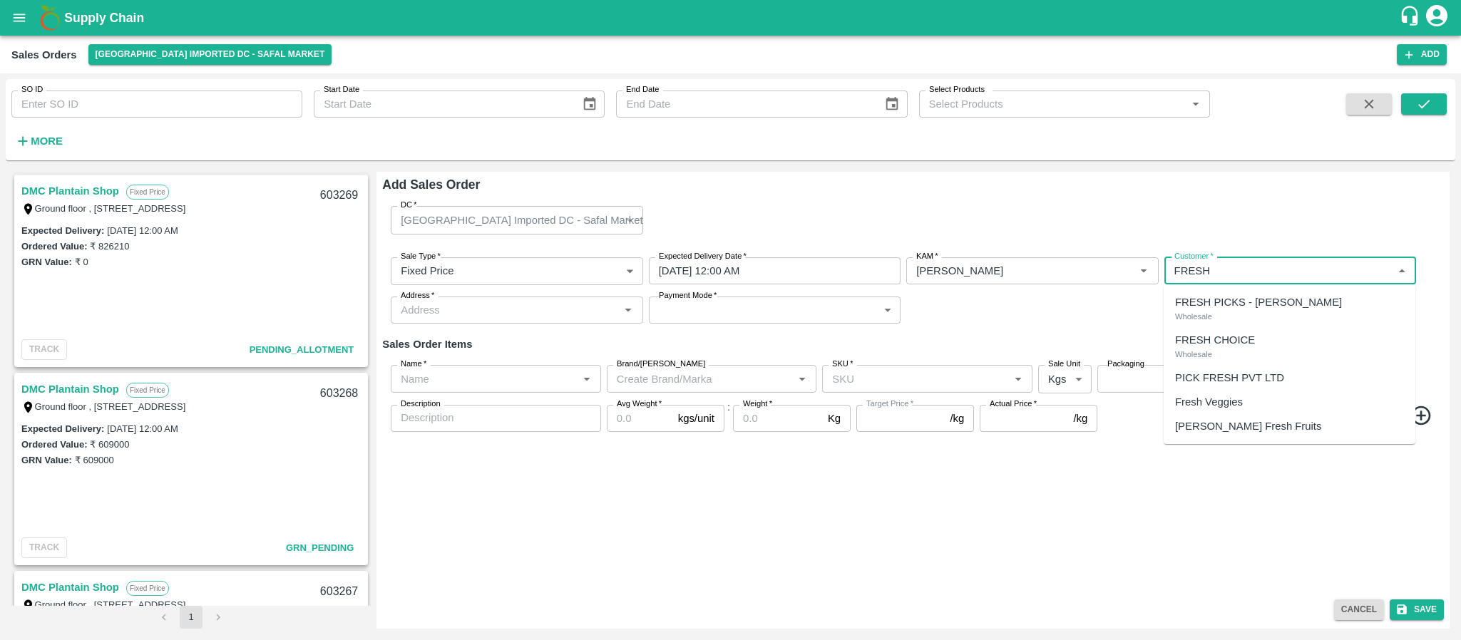
click at [1224, 302] on p "FRESH PICKS - KIRAN N" at bounding box center [1258, 302] width 167 height 16
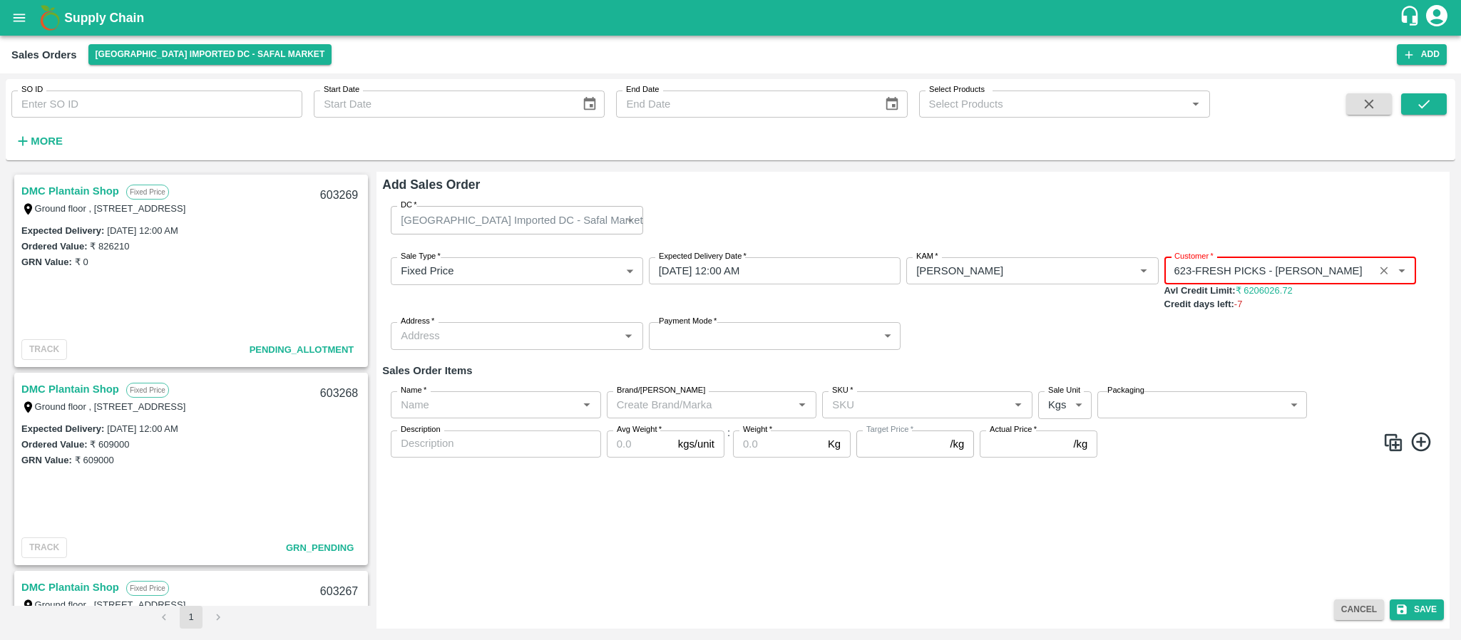
type input "623-FRESH PICKS - KIRAN N"
click at [178, 312] on div "Expected Delivery : 26 Aug 2025, 12:00 AM Ordered Value: ₹ 826210 GRN Value: ₹ 0" at bounding box center [191, 278] width 351 height 112
click at [1348, 605] on button "Cancel" at bounding box center [1359, 610] width 50 height 21
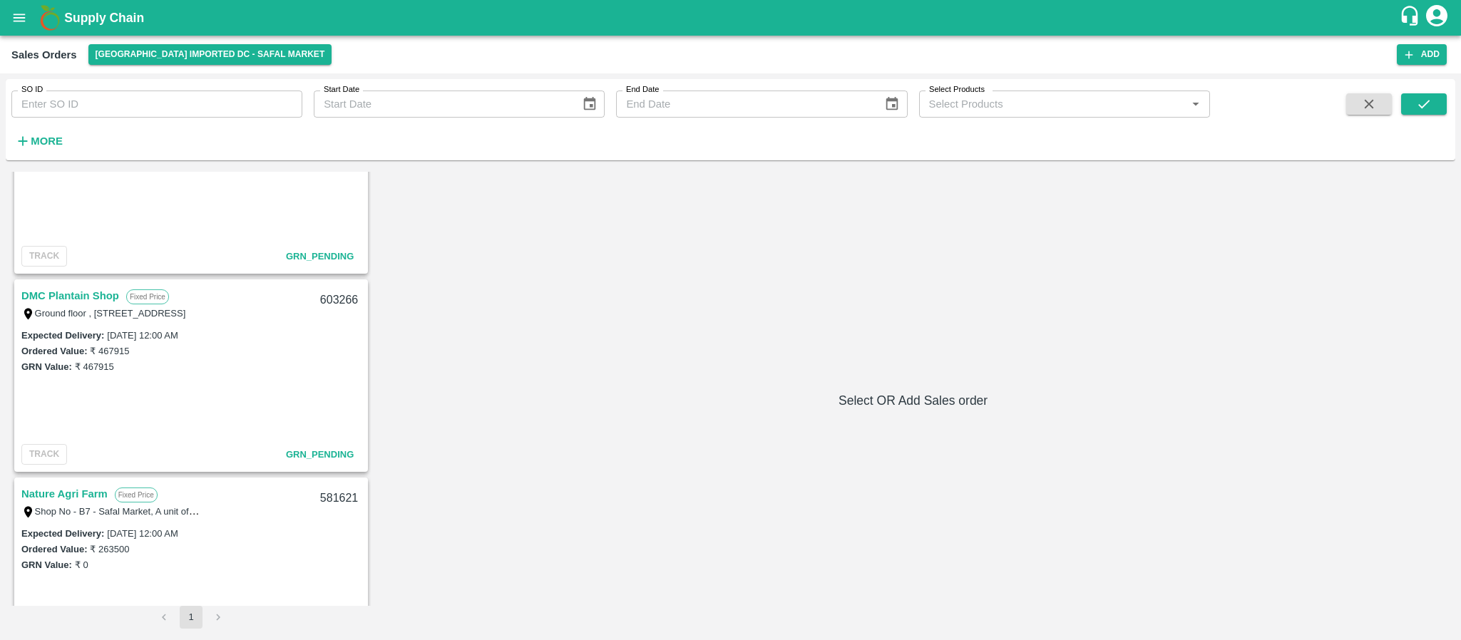
scroll to position [475, 0]
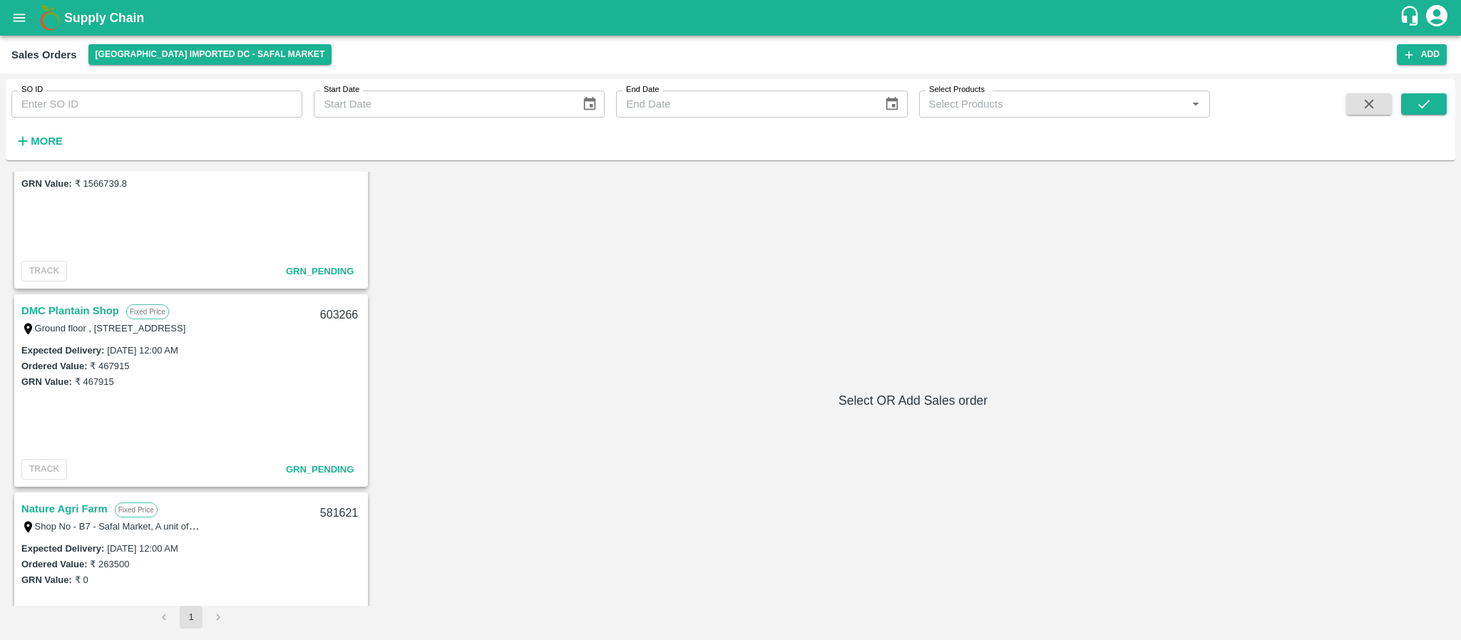
click at [78, 312] on link "DMC Plantain Shop" at bounding box center [70, 311] width 98 height 19
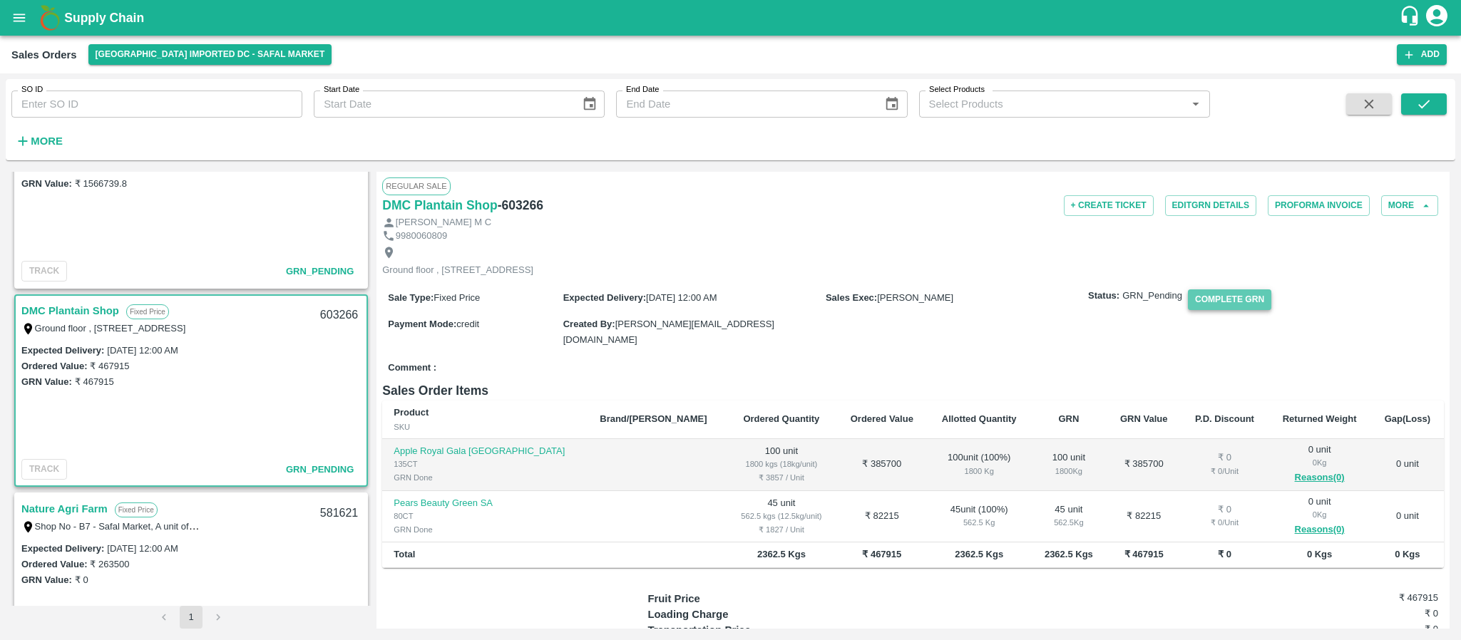
click at [1246, 310] on button "Complete GRN" at bounding box center [1229, 299] width 83 height 21
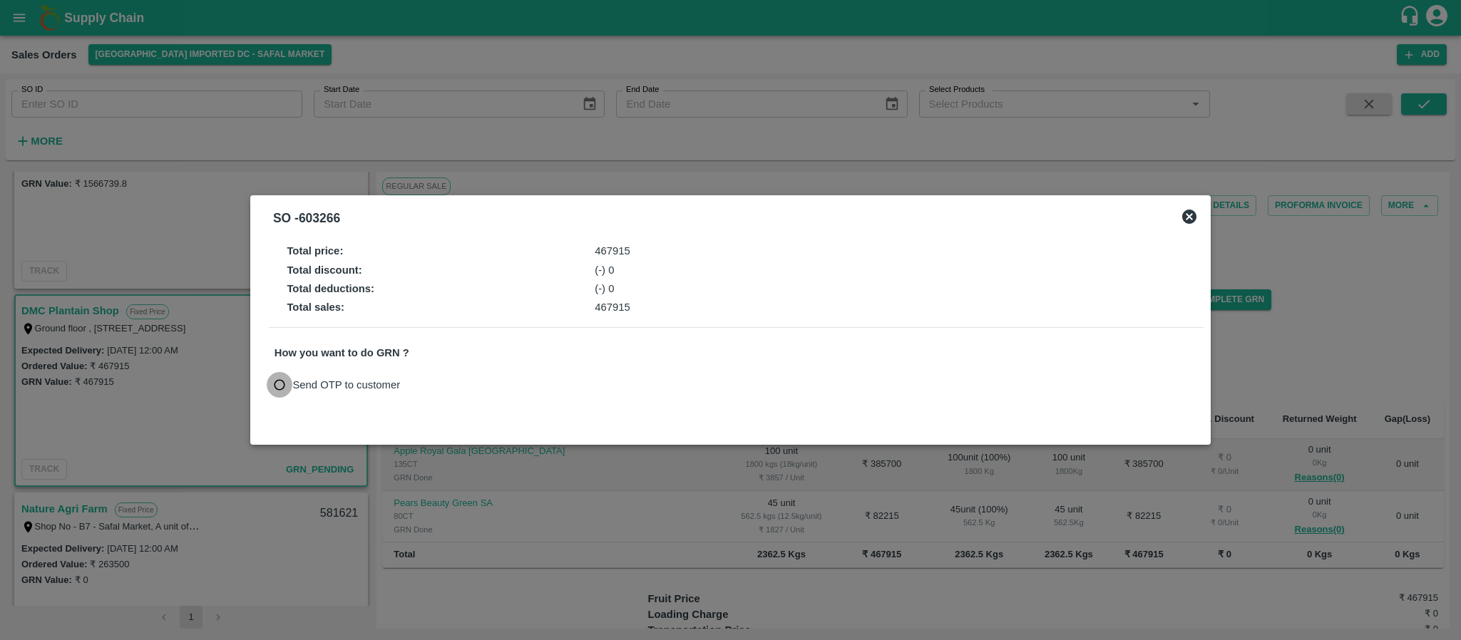
click at [283, 381] on input "Send OTP to customer" at bounding box center [280, 385] width 26 height 26
radio input "true"
click at [437, 383] on button "Send OTP" at bounding box center [440, 384] width 58 height 21
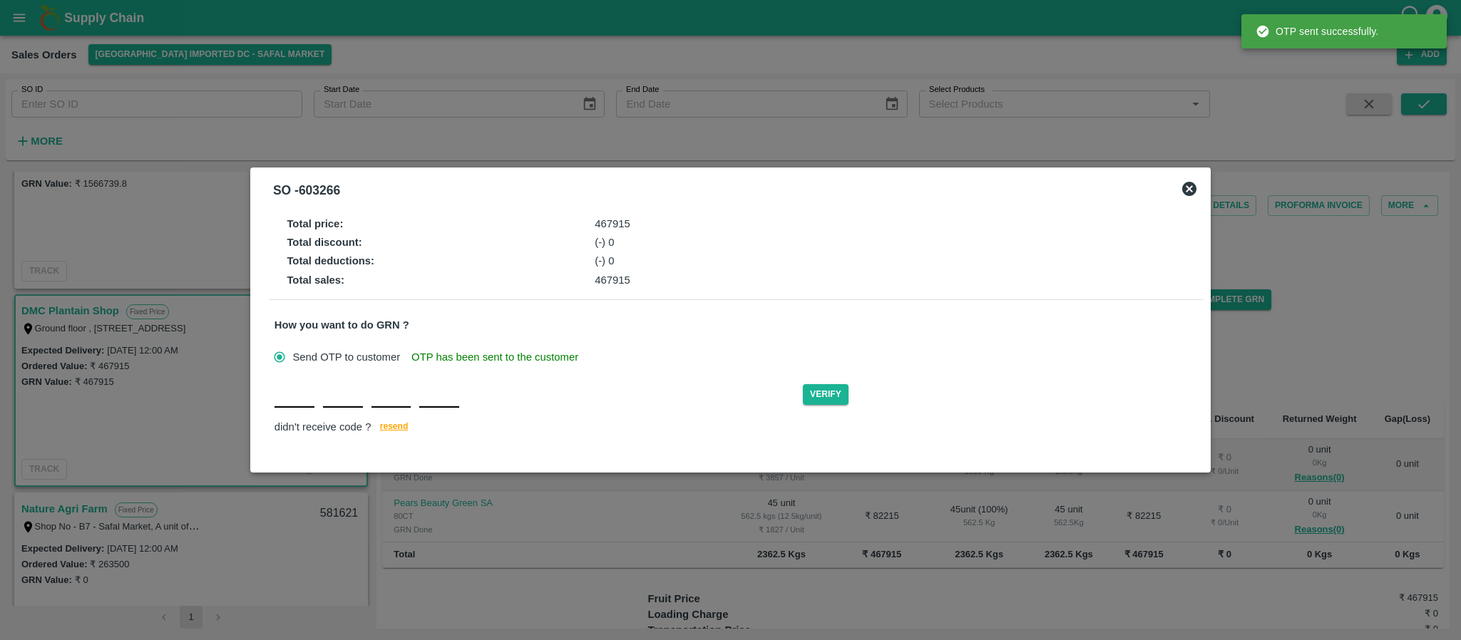
click at [298, 411] on div "Verify didn't receive code ? resend" at bounding box center [735, 409] width 923 height 55
type input "R"
type input "P"
type input "T"
type input "P"
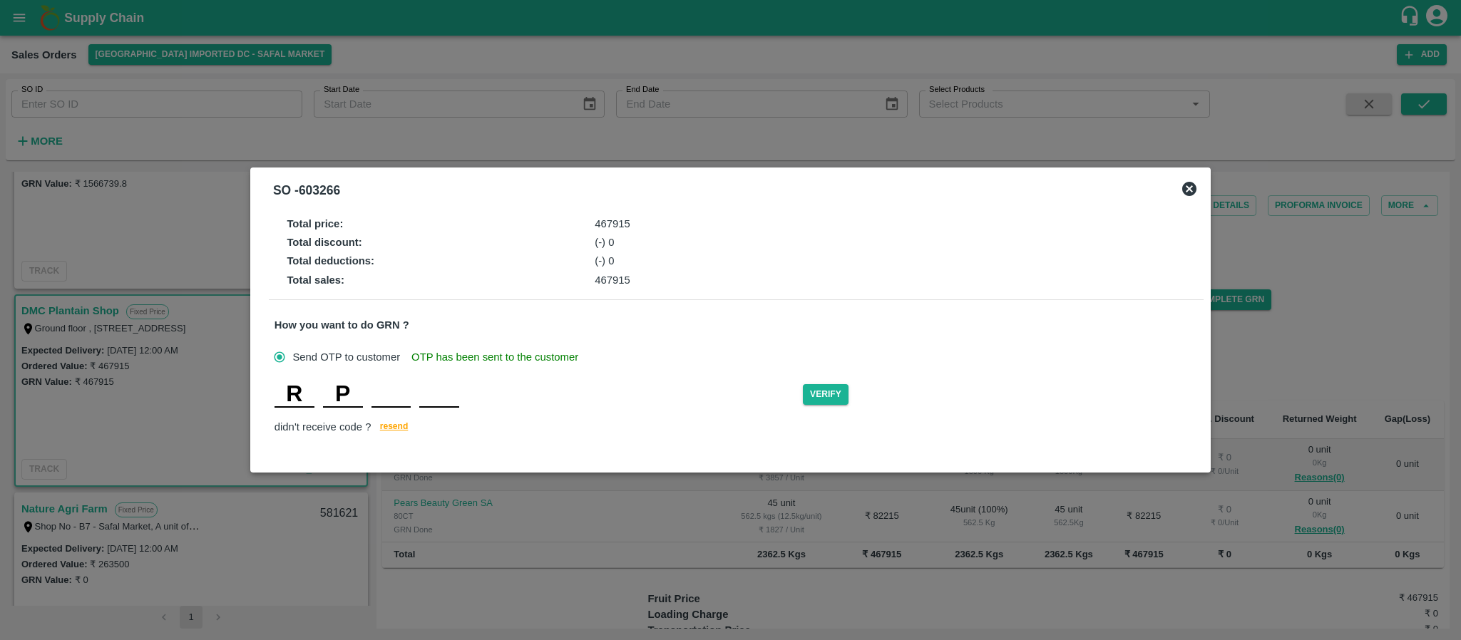
type input "Z"
type input "K"
click at [824, 389] on button "Verify" at bounding box center [826, 394] width 46 height 21
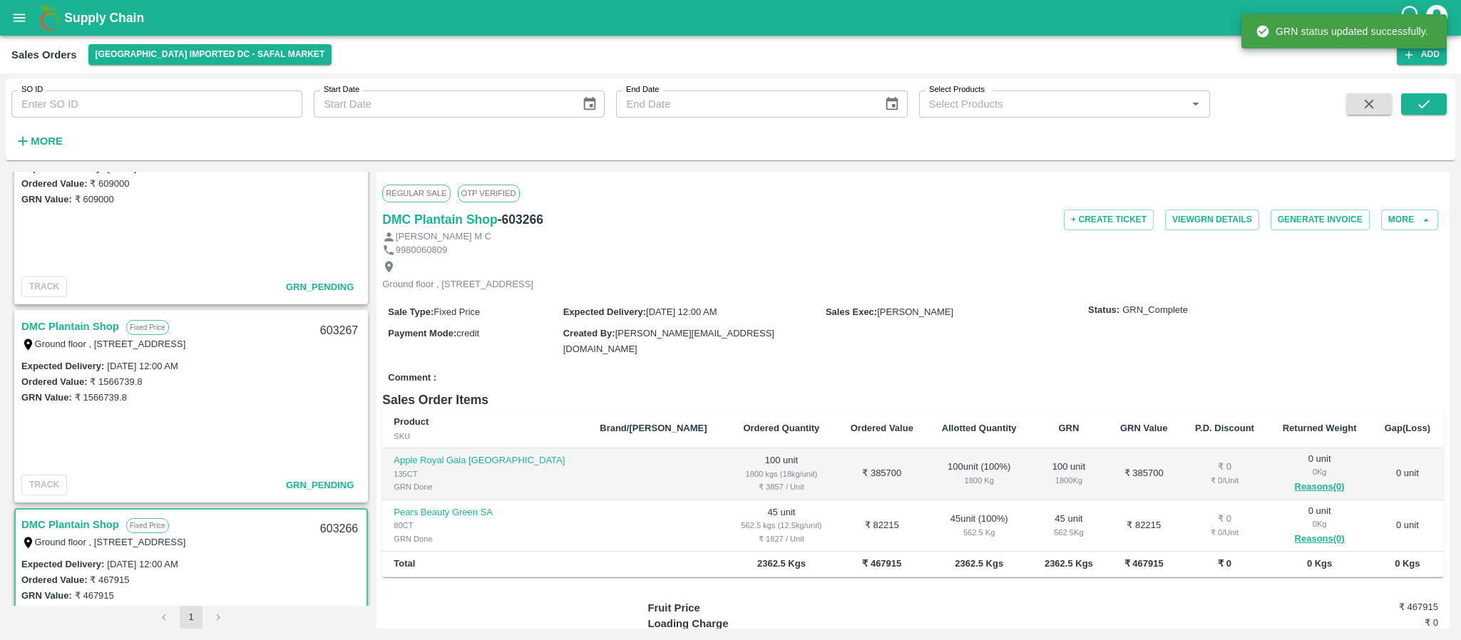
scroll to position [262, 0]
click at [79, 322] on link "DMC Plantain Shop" at bounding box center [70, 326] width 98 height 19
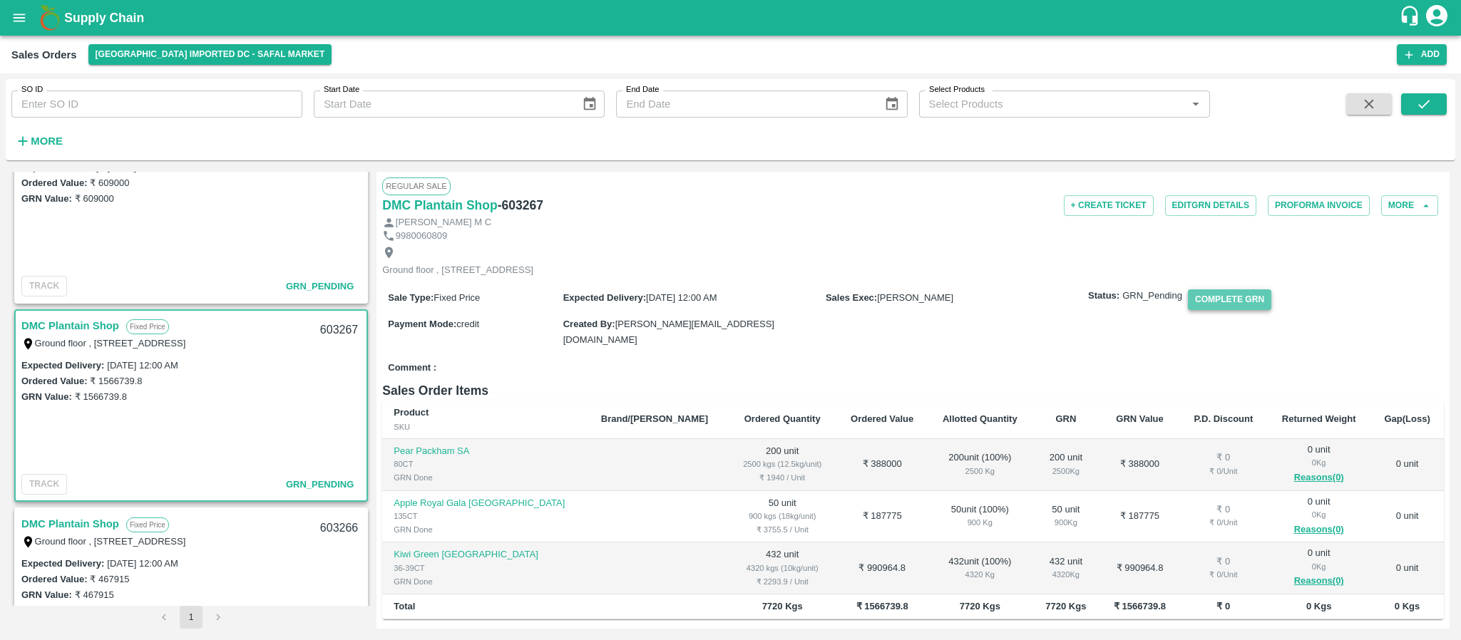
click at [1241, 310] on button "Complete GRN" at bounding box center [1229, 299] width 83 height 21
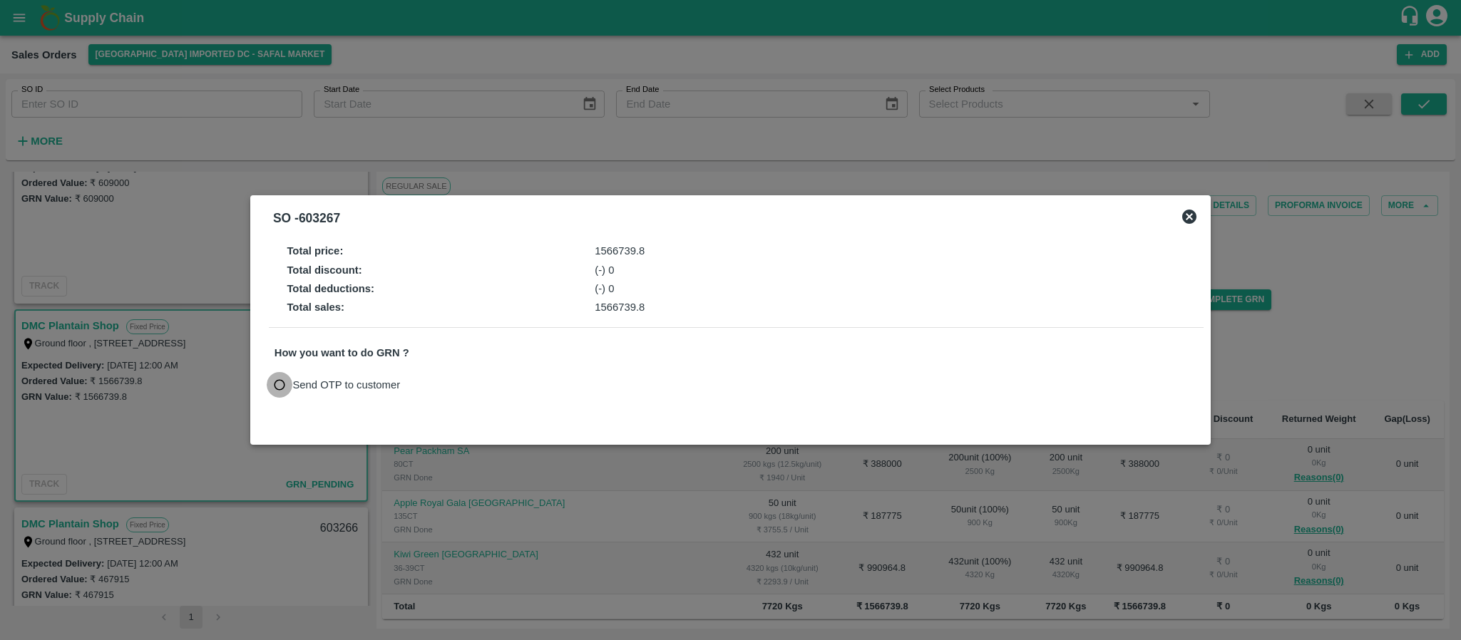
click at [283, 391] on input "Send OTP to customer" at bounding box center [280, 385] width 26 height 26
radio input "true"
click at [421, 383] on button "Send OTP" at bounding box center [440, 384] width 58 height 21
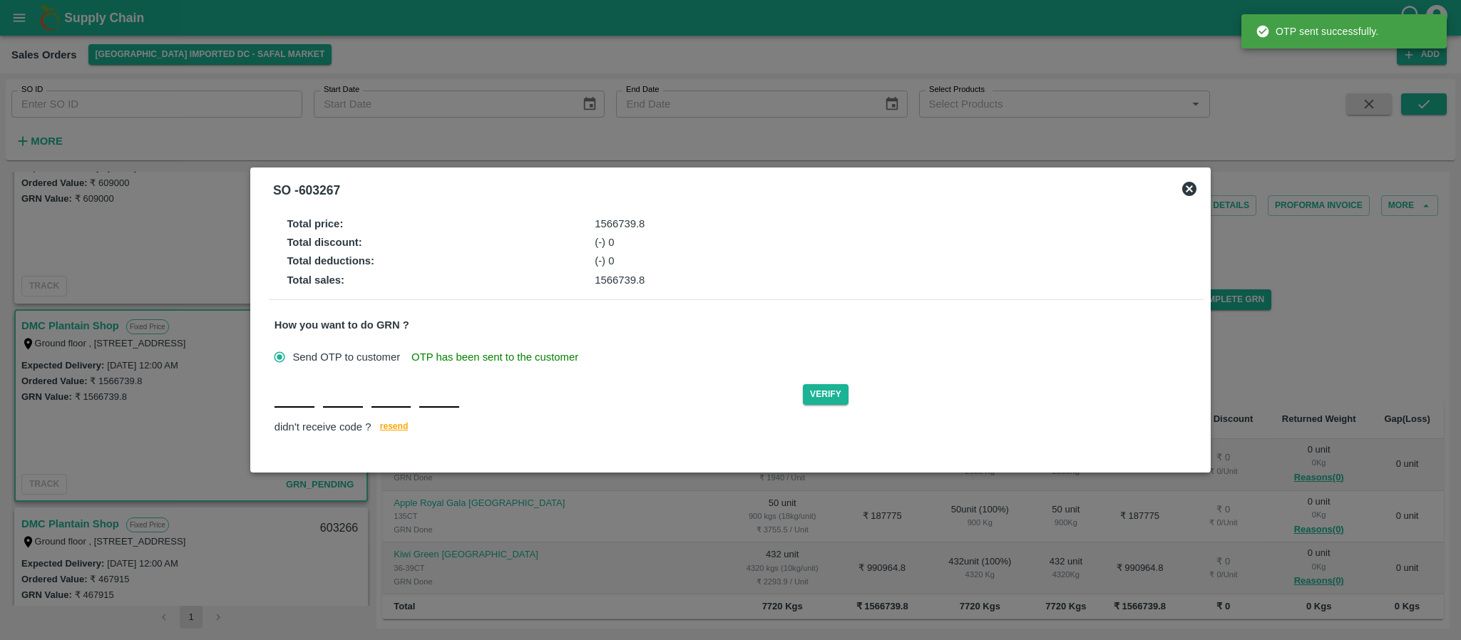
click at [285, 414] on div "Verify didn't receive code ? resend" at bounding box center [735, 409] width 923 height 55
type input "F"
type input "H"
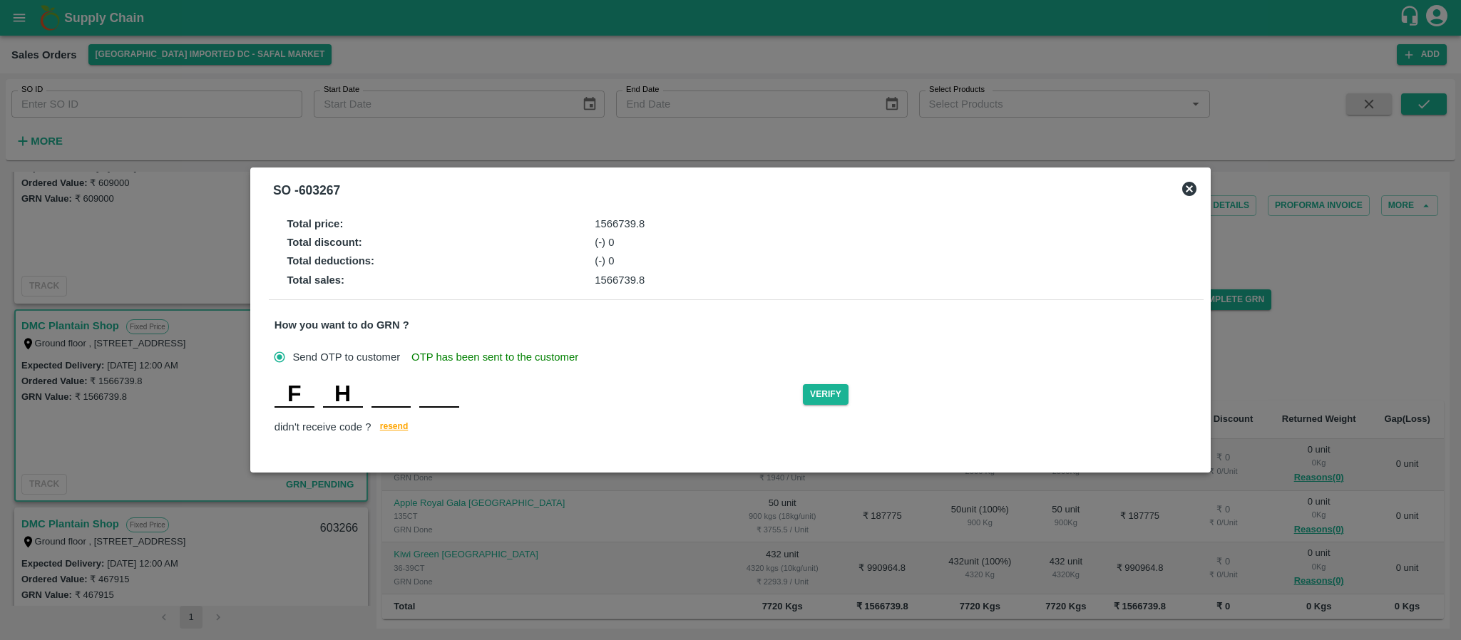
type input "L"
type input "P"
click at [836, 390] on button "Verify" at bounding box center [826, 394] width 46 height 21
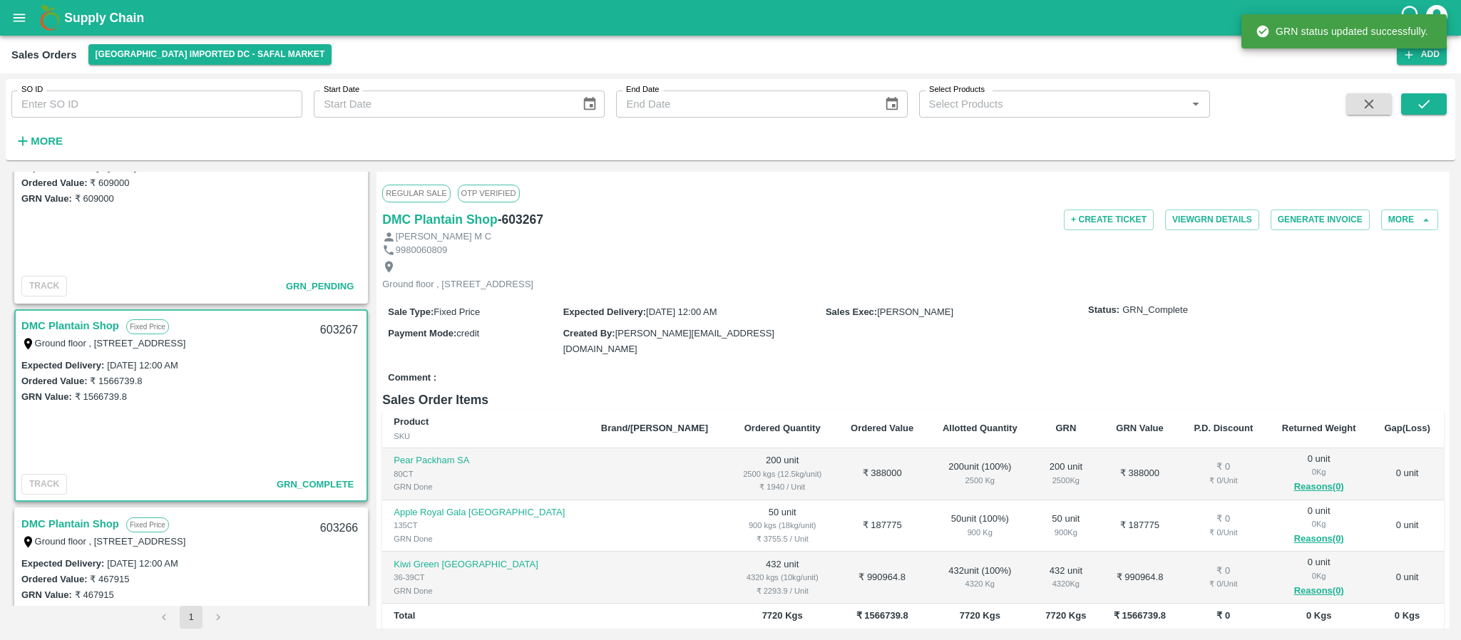
scroll to position [92, 0]
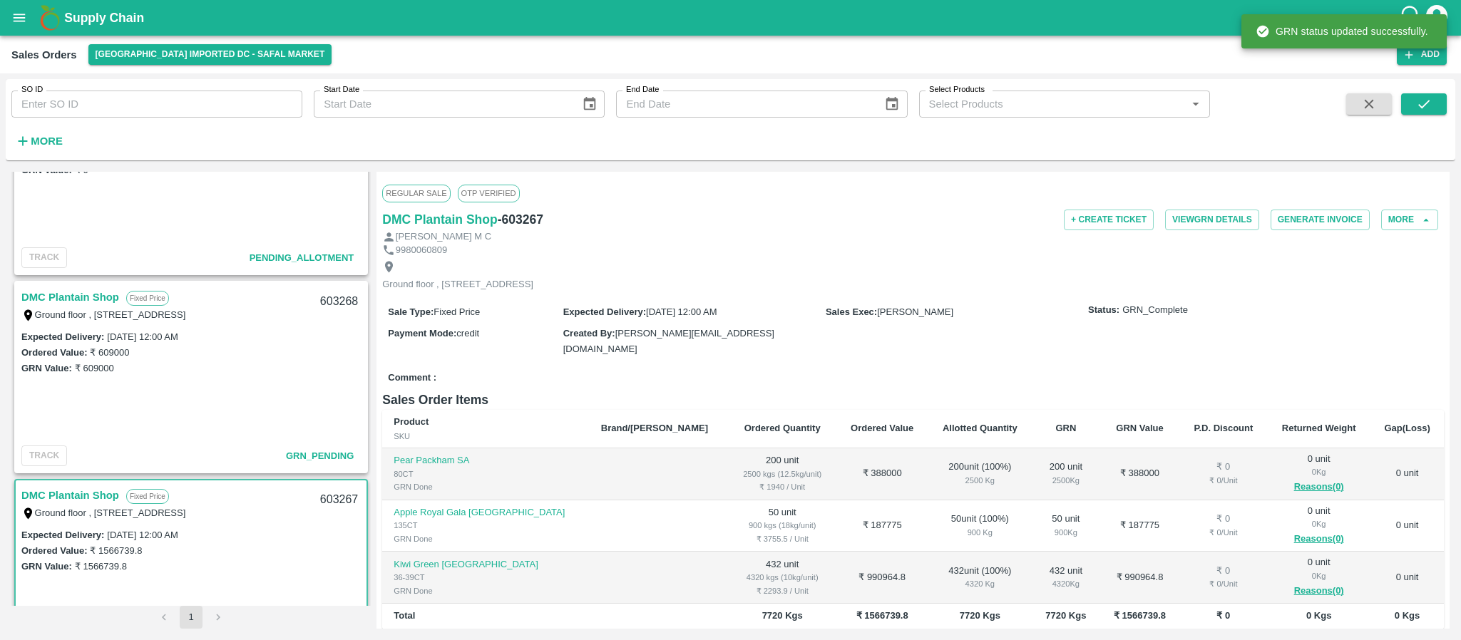
click at [84, 291] on link "DMC Plantain Shop" at bounding box center [70, 297] width 98 height 19
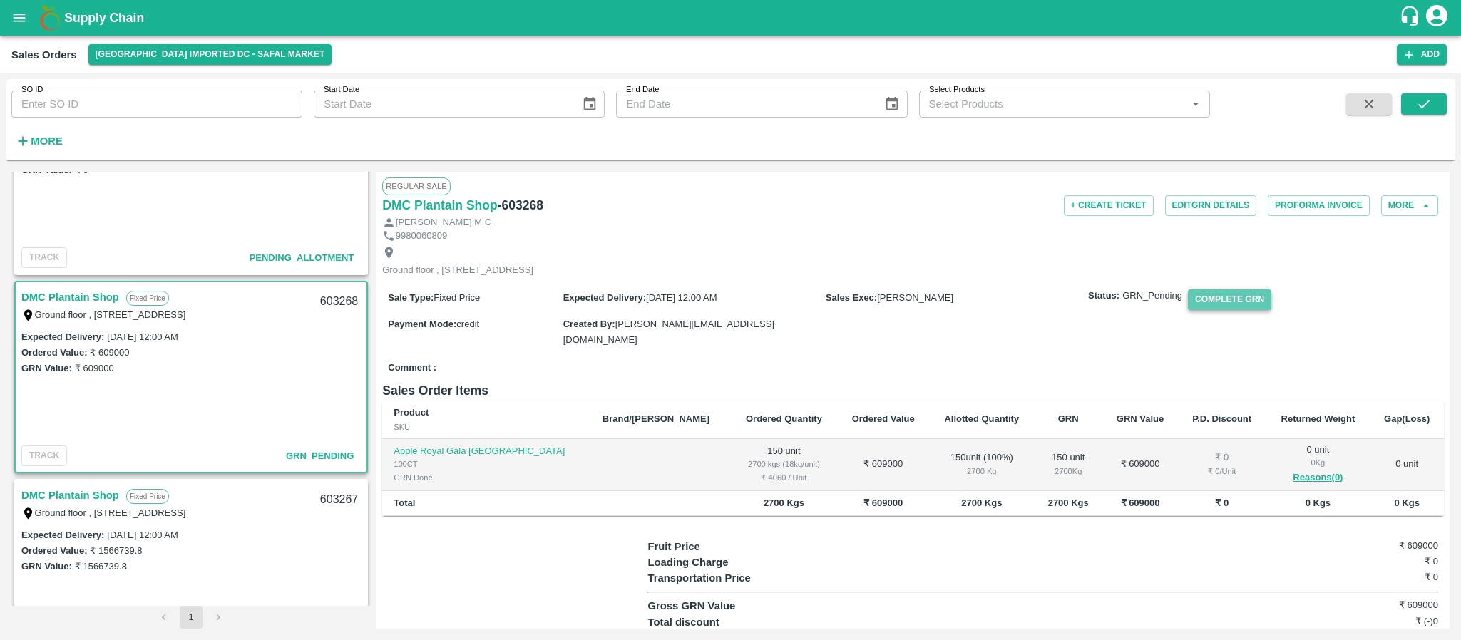
click at [1205, 310] on button "Complete GRN" at bounding box center [1229, 299] width 83 height 21
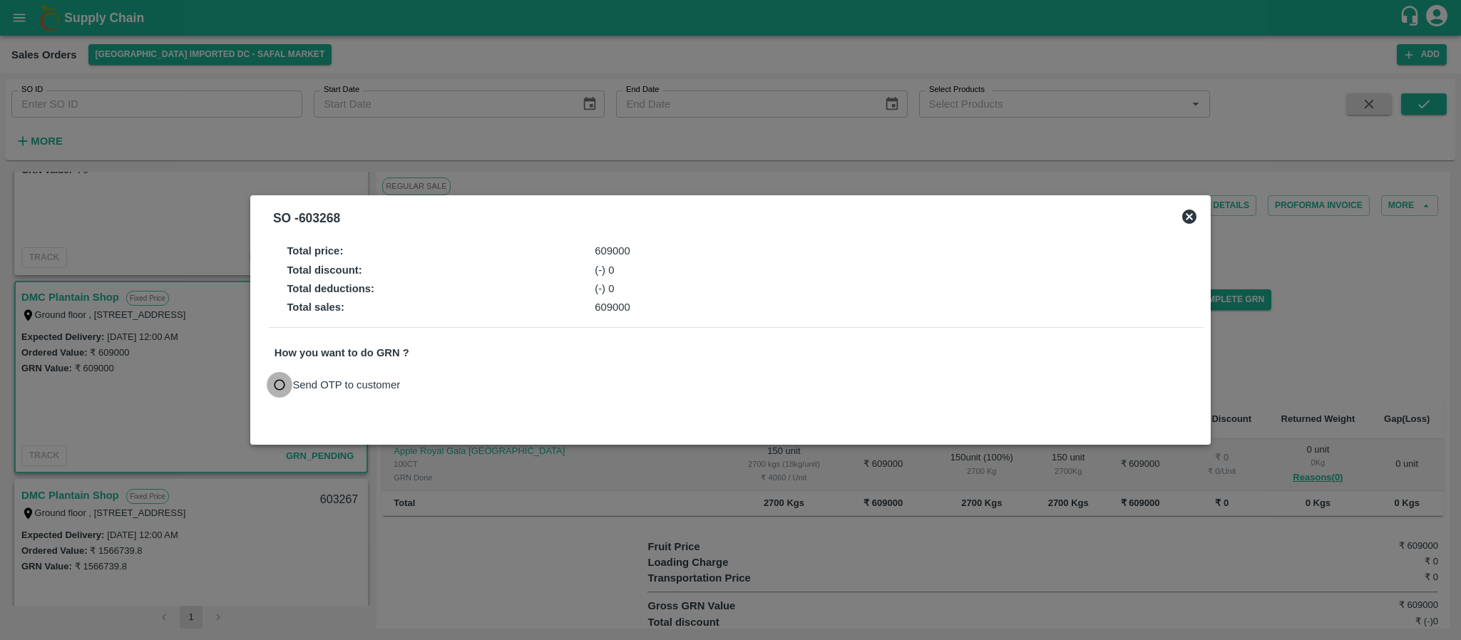
click at [282, 386] on input "Send OTP to customer" at bounding box center [280, 385] width 26 height 26
radio input "true"
click at [432, 385] on button "Send OTP" at bounding box center [440, 384] width 58 height 21
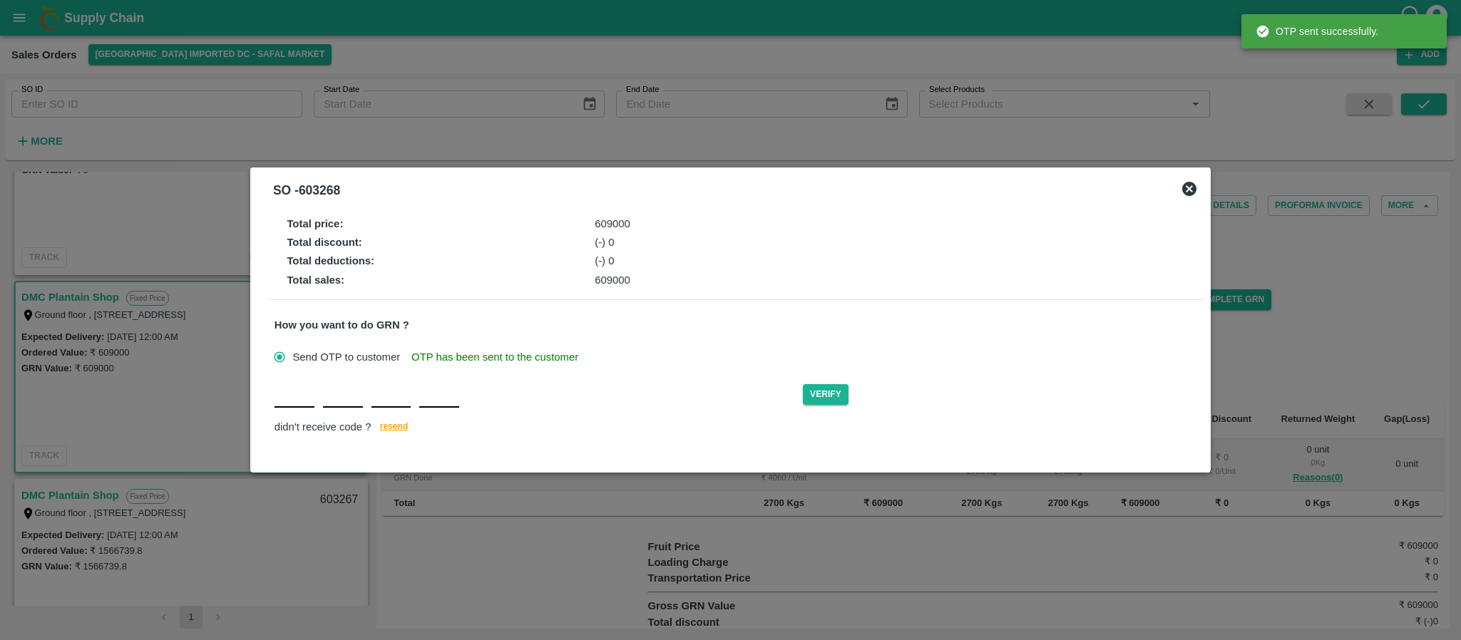
click at [287, 405] on input "text" at bounding box center [294, 395] width 40 height 26
type input "S"
type input "P"
type input "I"
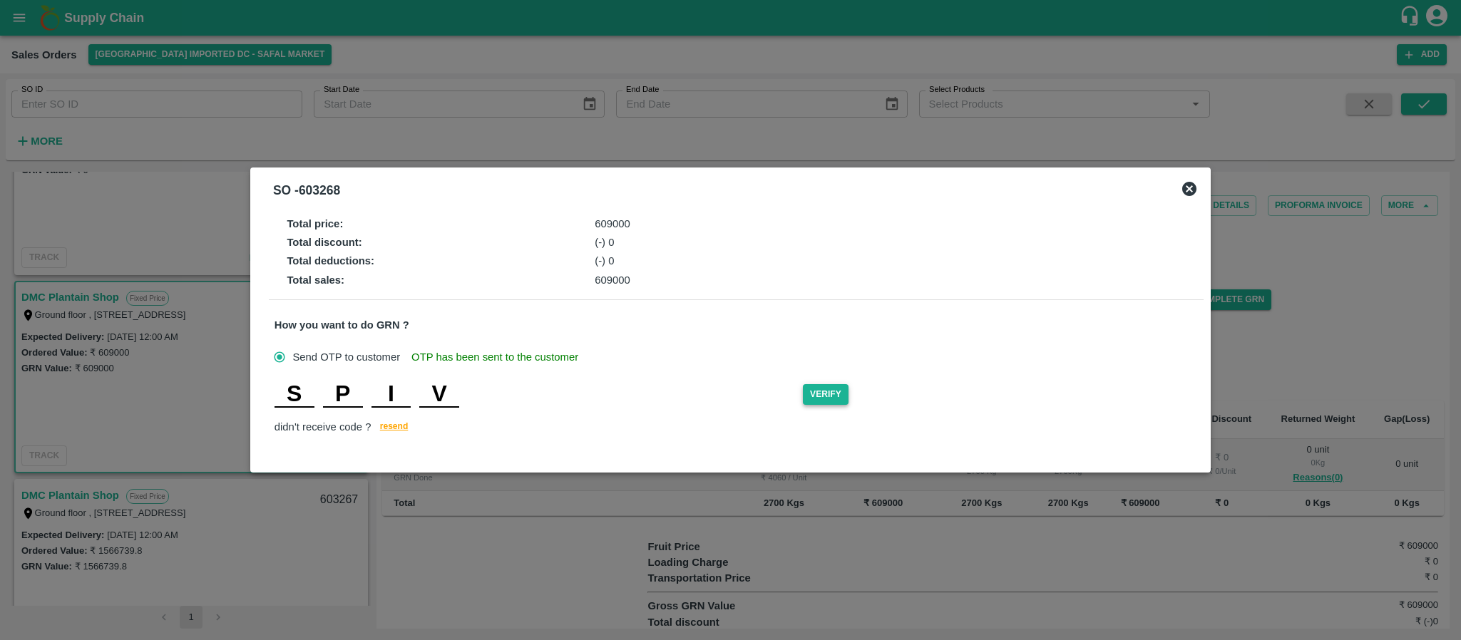
type input "V"
click at [811, 396] on button "Verify" at bounding box center [826, 394] width 46 height 21
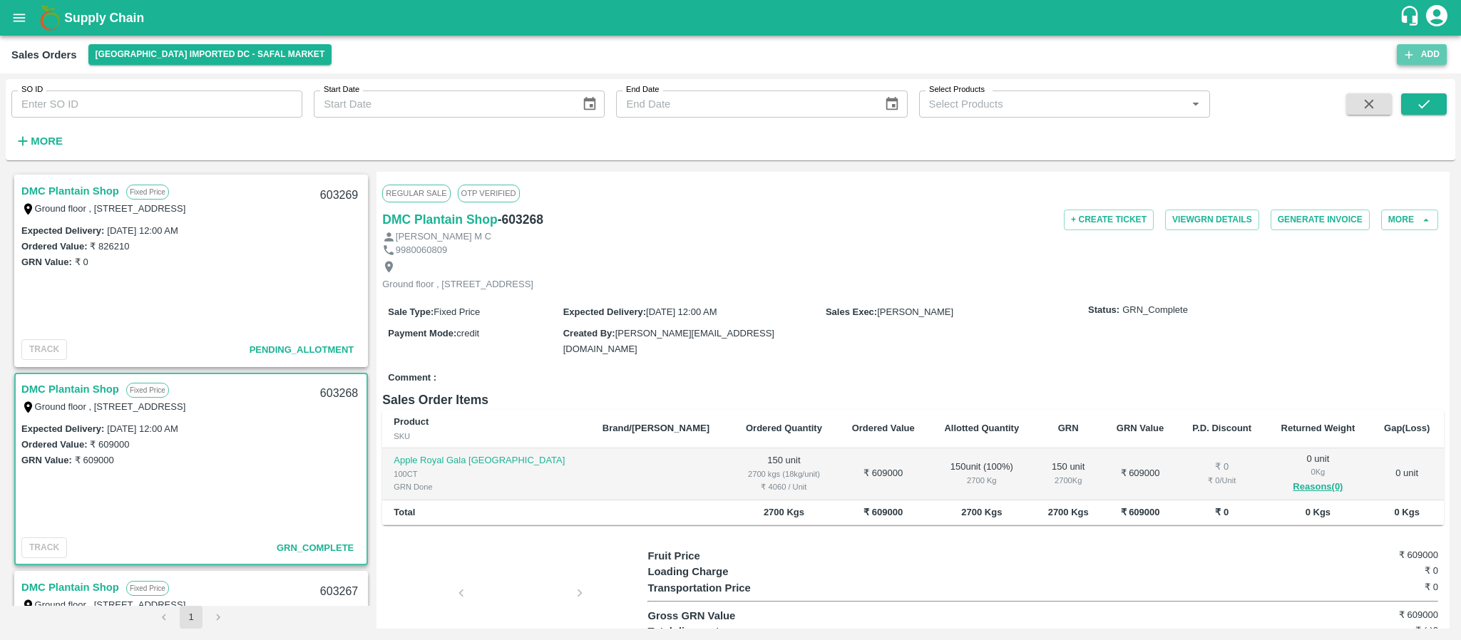
click at [1427, 51] on button "Add" at bounding box center [1422, 54] width 50 height 21
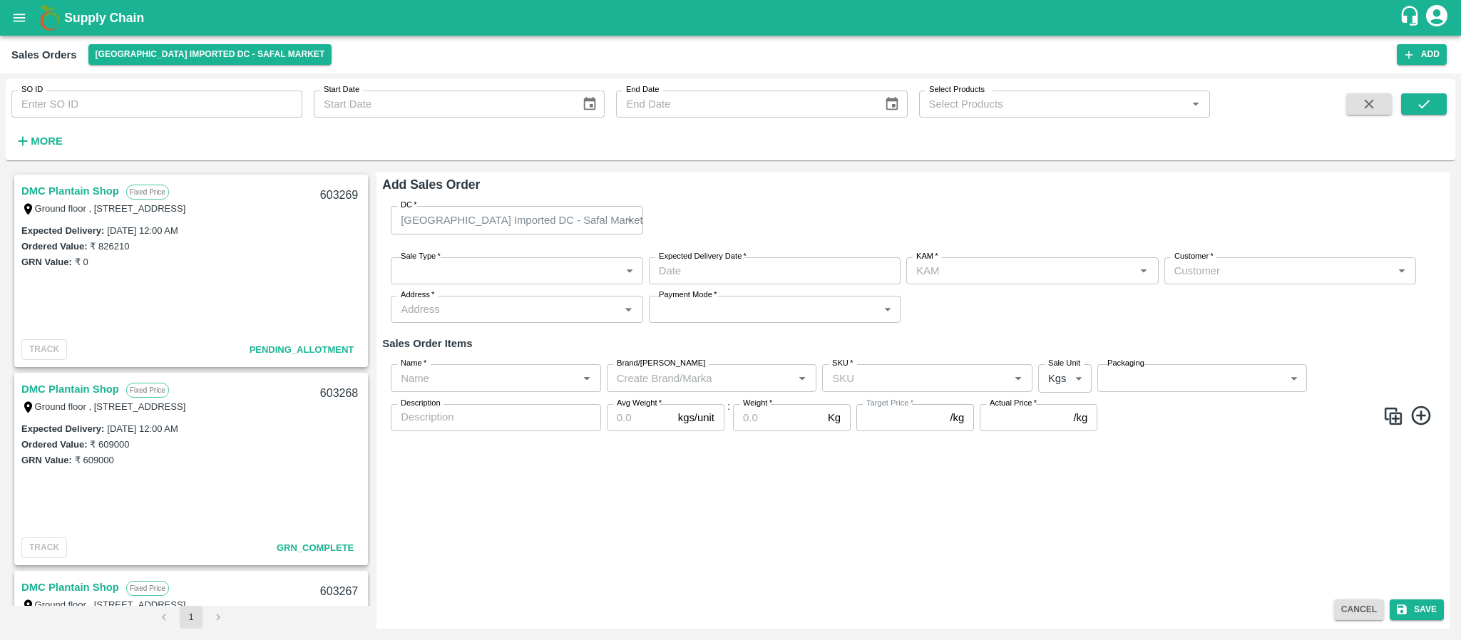
type input "[PERSON_NAME]"
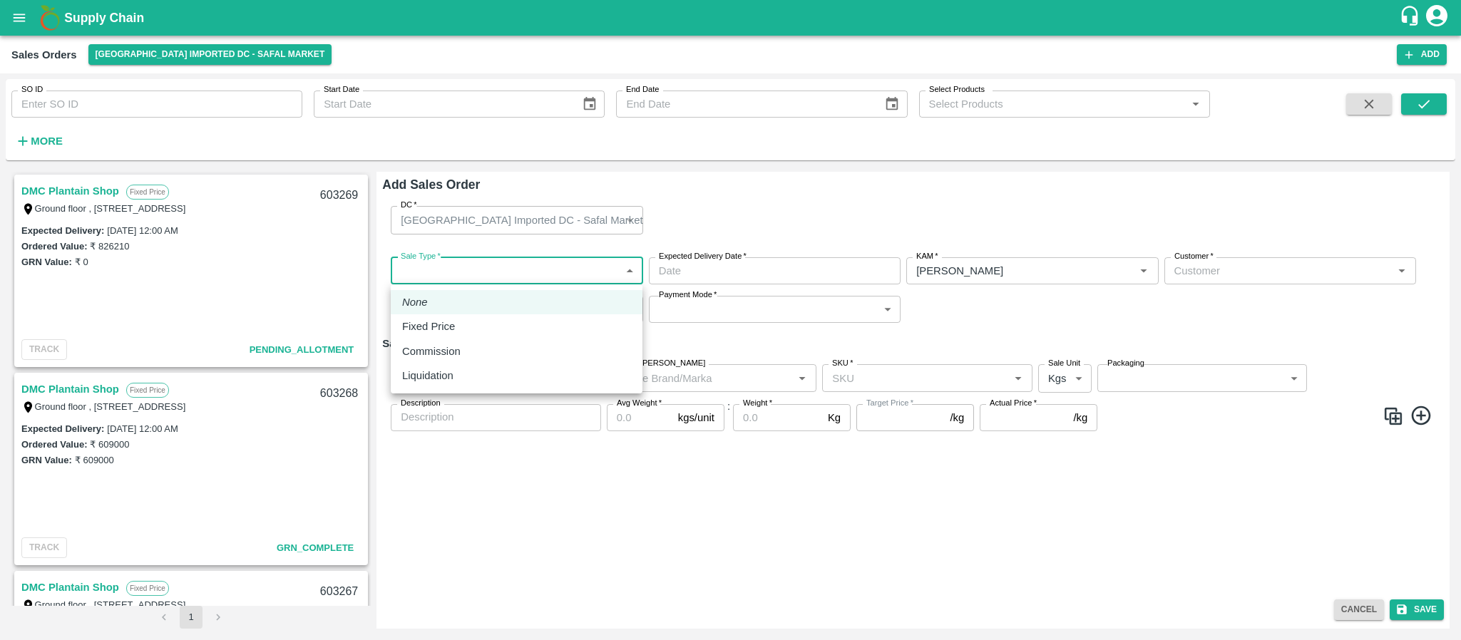
click at [580, 270] on body "Supply Chain Sales Orders Bangalore Imported DC - Safal Market Add SO ID SO ID …" at bounding box center [730, 320] width 1461 height 640
click at [507, 319] on div "Fixed Price" at bounding box center [516, 327] width 229 height 16
type input "1"
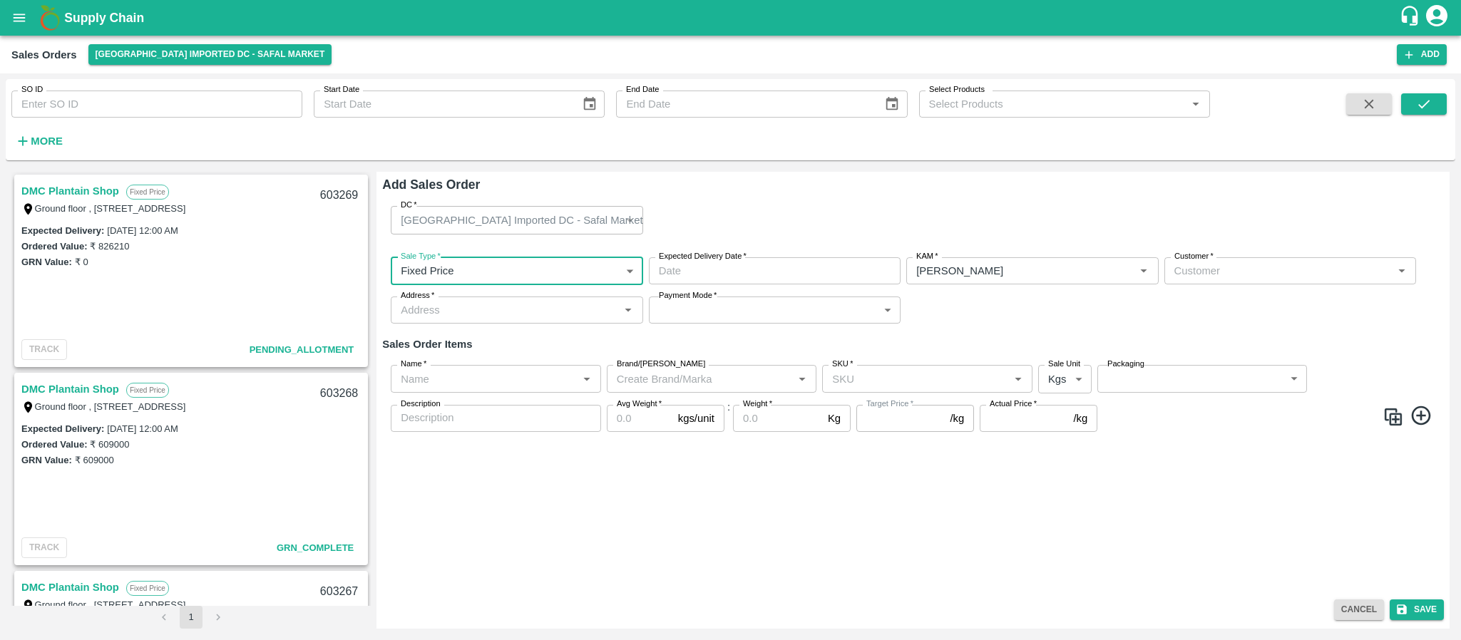
type input "DD/MM/YYYY hh:mm aa"
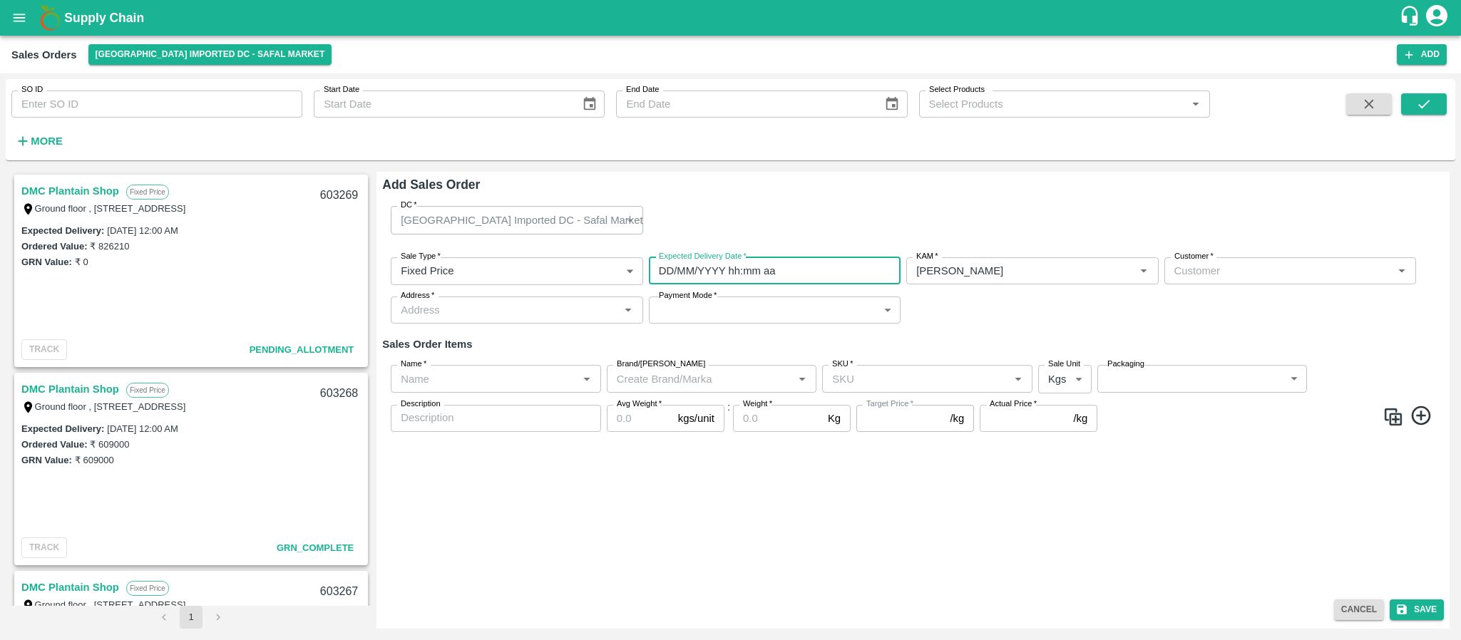
click at [745, 269] on input "DD/MM/YYYY hh:mm aa" at bounding box center [770, 270] width 242 height 27
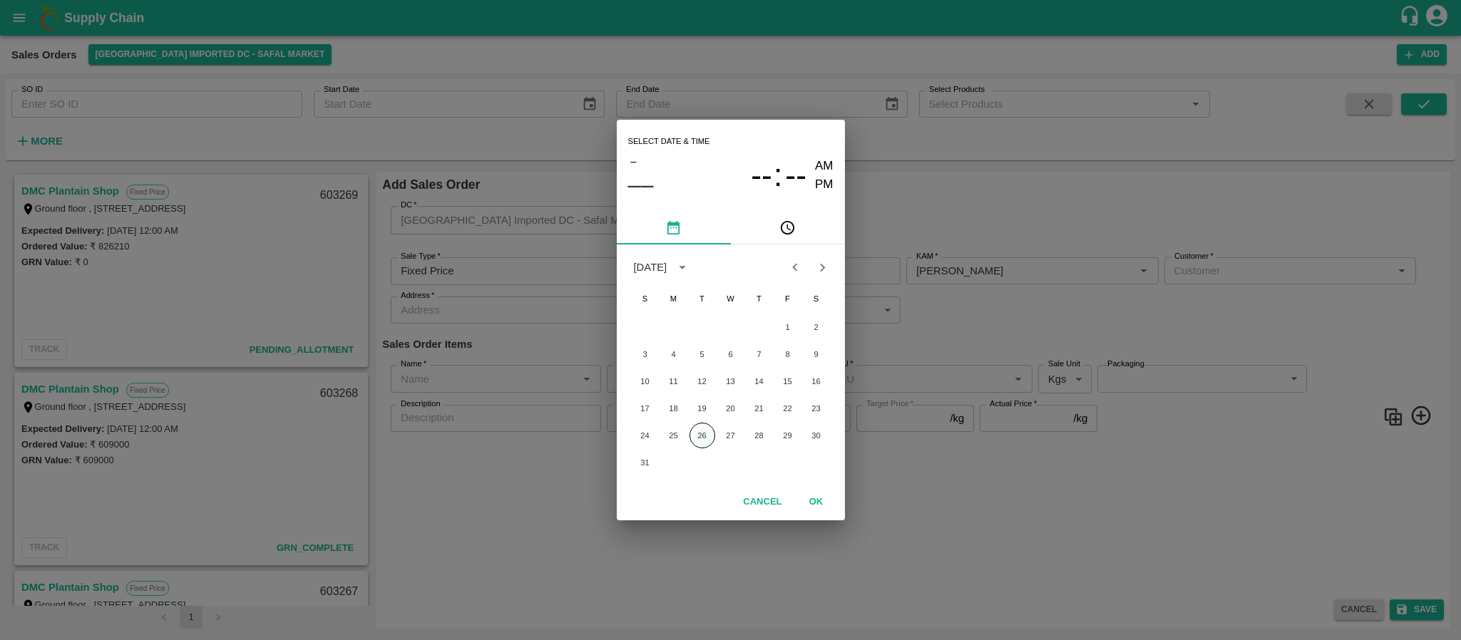
click at [702, 426] on button "26" at bounding box center [702, 436] width 26 height 26
type input "26/08/2025 12:00 AM"
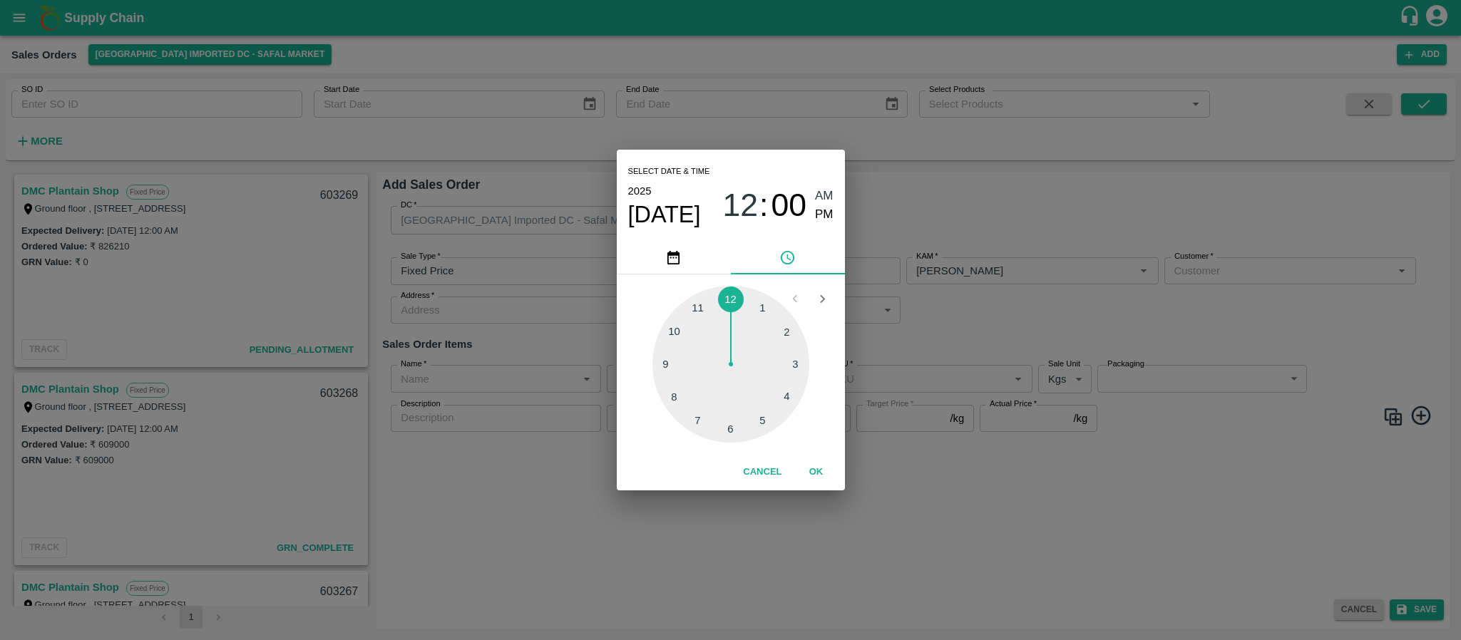
click at [1004, 327] on div "Select date & time 2025 Aug 26 12 : 00 AM PM 1 2 3 4 5 6 7 8 9 10 11 12 Cancel …" at bounding box center [730, 320] width 1461 height 640
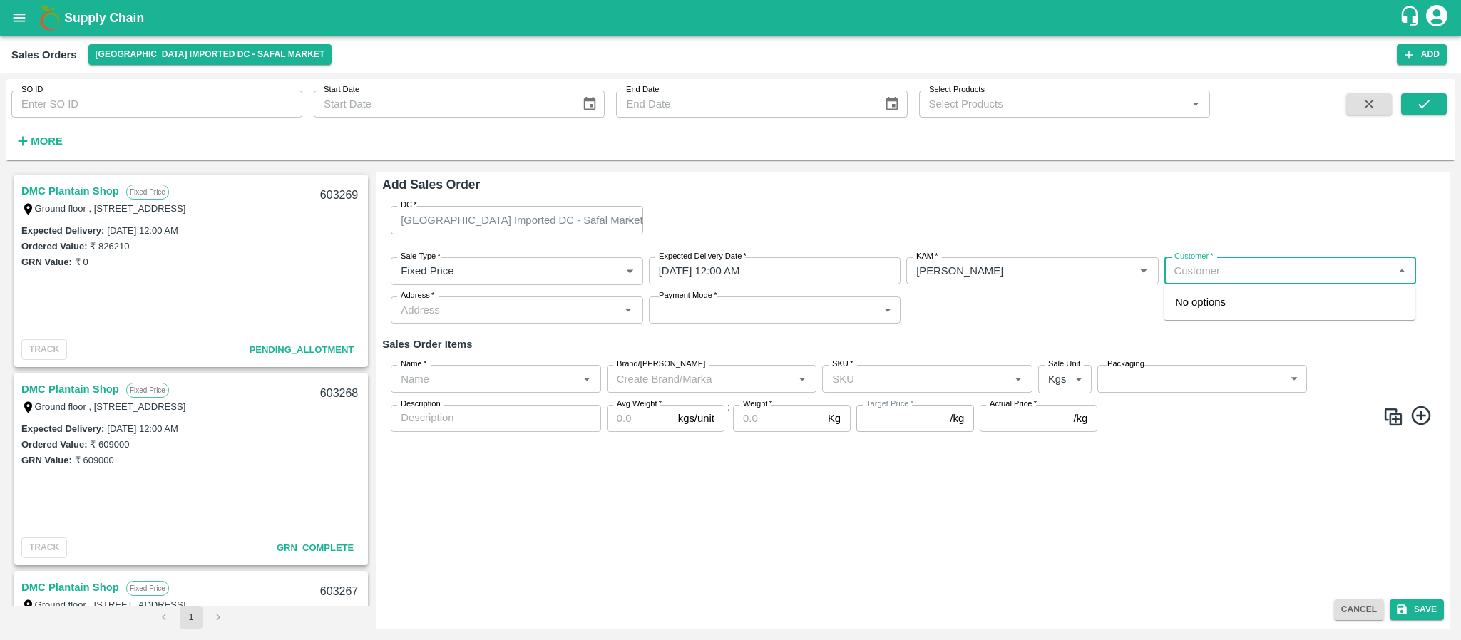
click at [1209, 272] on input "Customer   *" at bounding box center [1279, 271] width 220 height 19
click at [1226, 311] on div "FRESH PICKS - KIRAN N Wholesale" at bounding box center [1290, 309] width 252 height 38
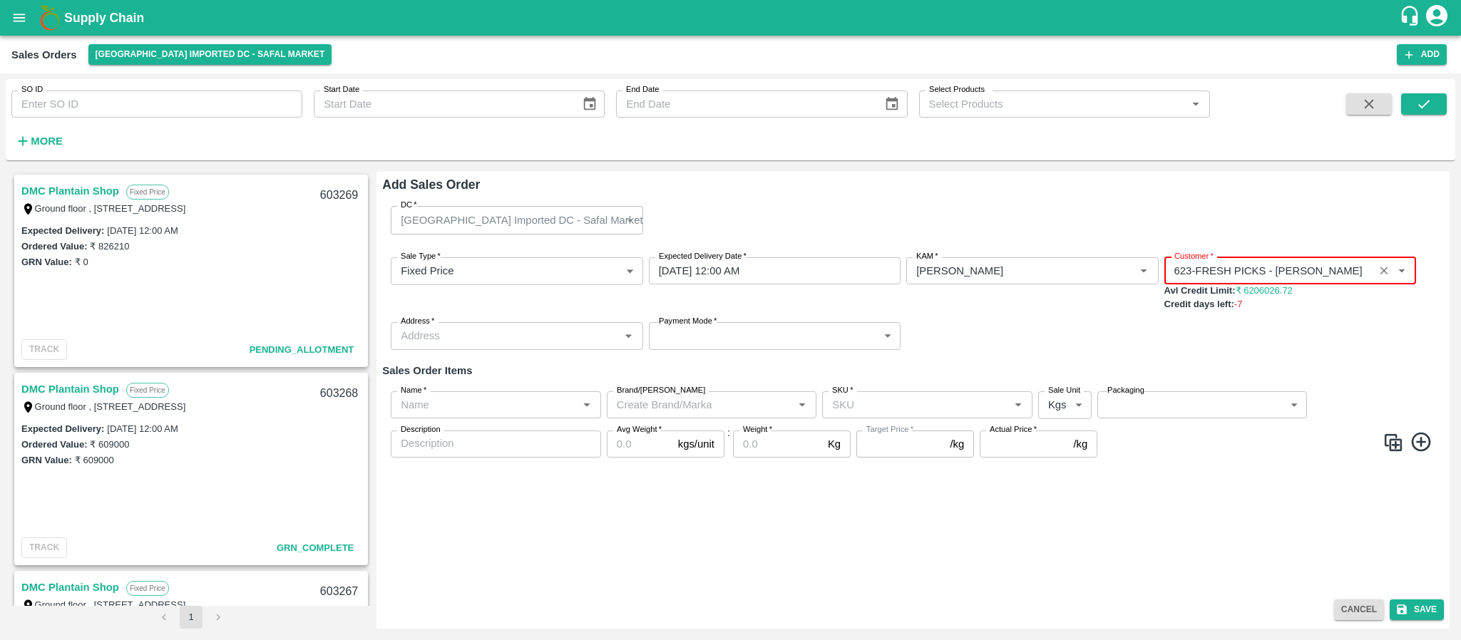
type input "623-FRESH PICKS - KIRAN N"
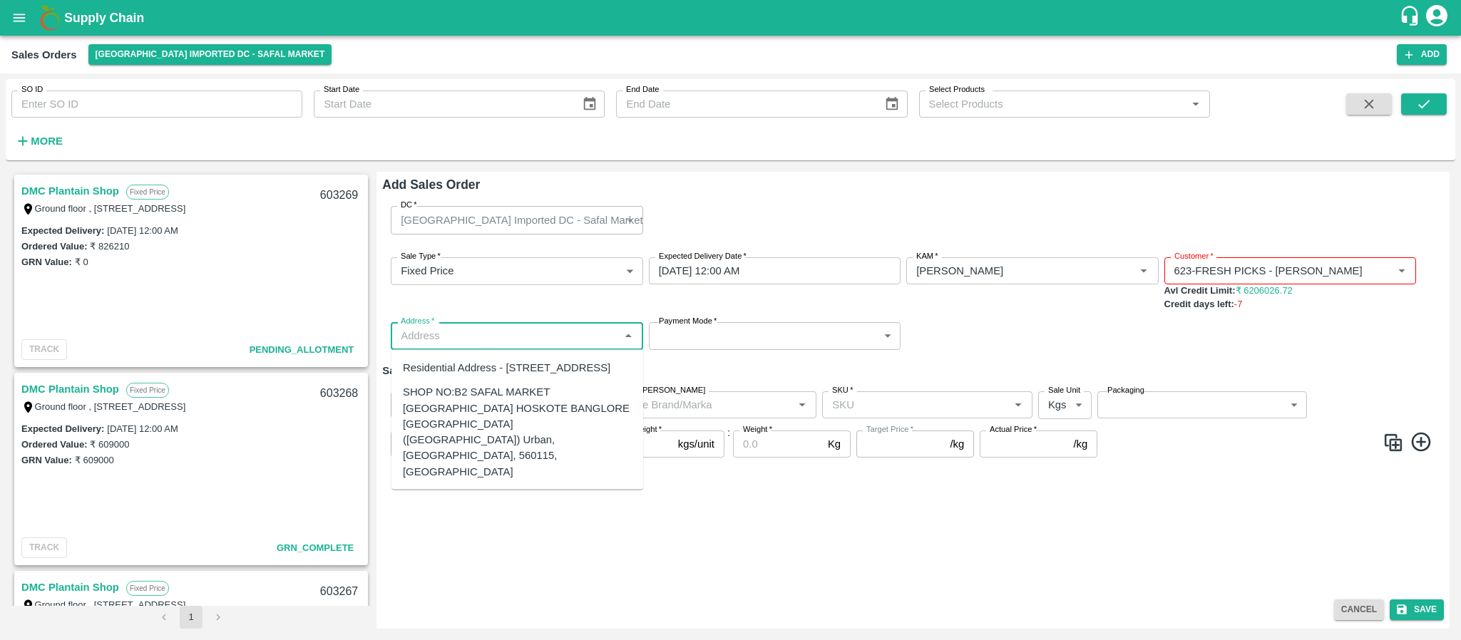
click at [570, 337] on input "Address   *" at bounding box center [505, 336] width 220 height 19
click at [503, 462] on div "SHOP NO:B2 SAFAL MARKET KHAZISONI VILLAGE HOSKOTE BANGLORE KARNATAKA (Bangalore…" at bounding box center [517, 432] width 229 height 96
type input "SHOP NO:B2 SAFAL MARKET KHAZISONI VILLAGE HOSKOTE BANGLORE KARNATAKA (Bangalore…"
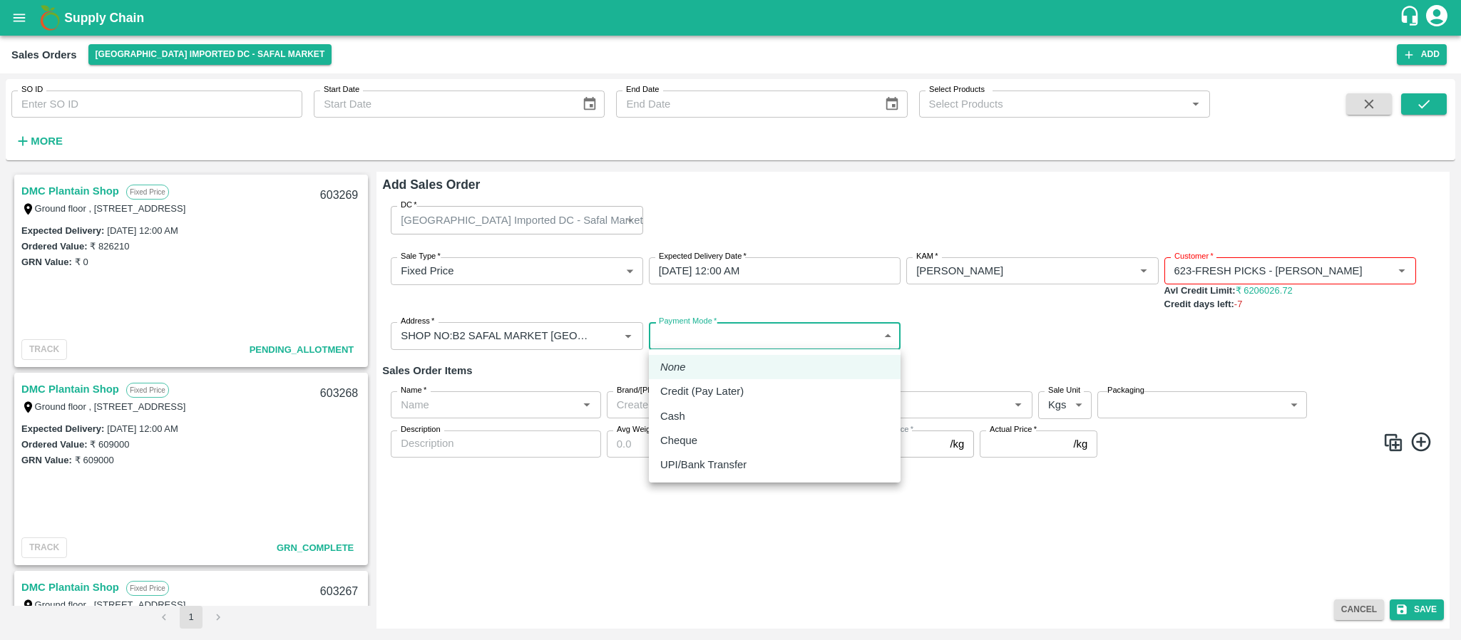
click at [704, 334] on body "Supply Chain Sales Orders Bangalore Imported DC - Safal Market Add SO ID SO ID …" at bounding box center [730, 320] width 1461 height 640
click at [695, 384] on p "Credit (Pay Later)" at bounding box center [701, 392] width 83 height 16
type input "credit"
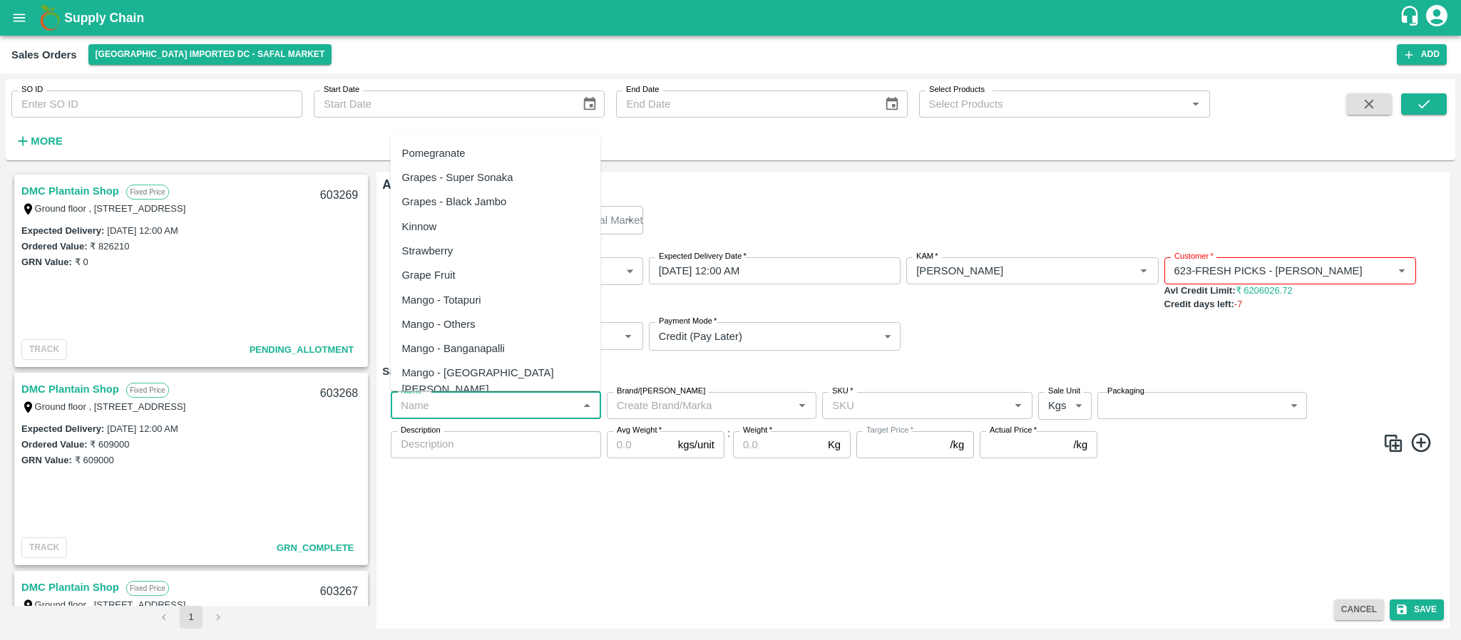
click at [529, 413] on input "Name   *" at bounding box center [484, 405] width 178 height 19
paste input "163969"
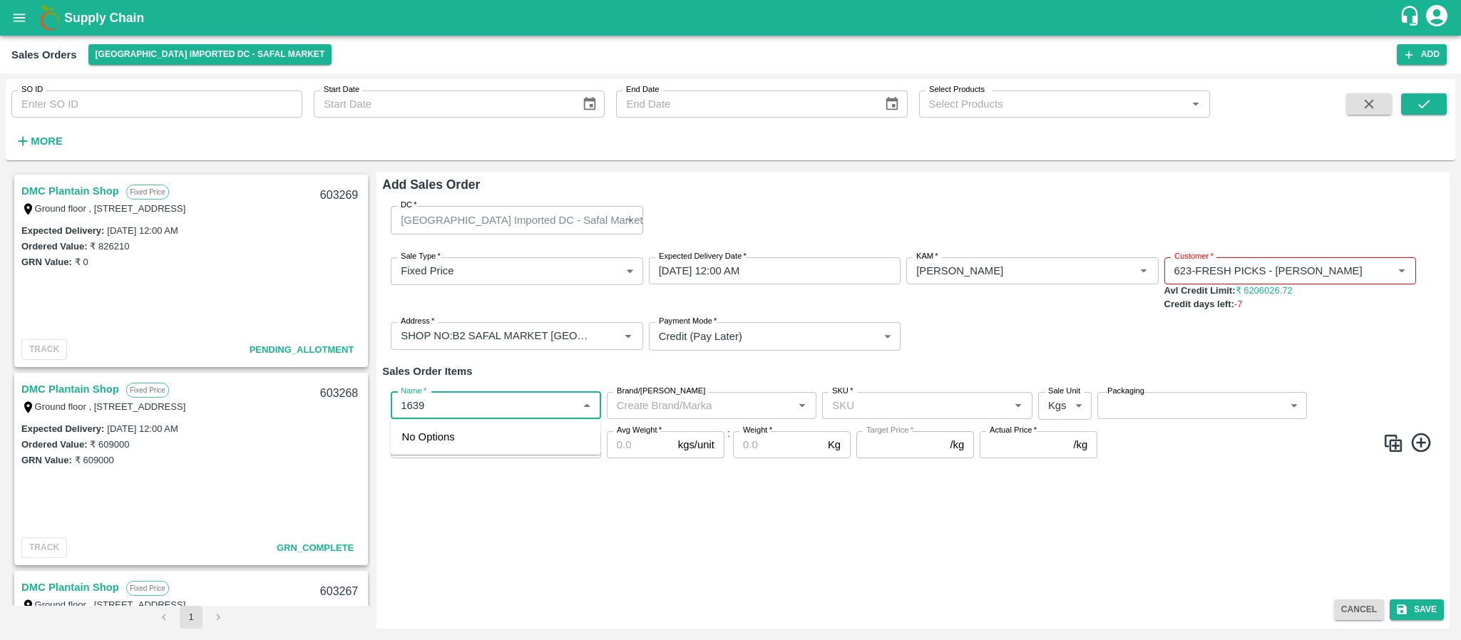
type input "1639"
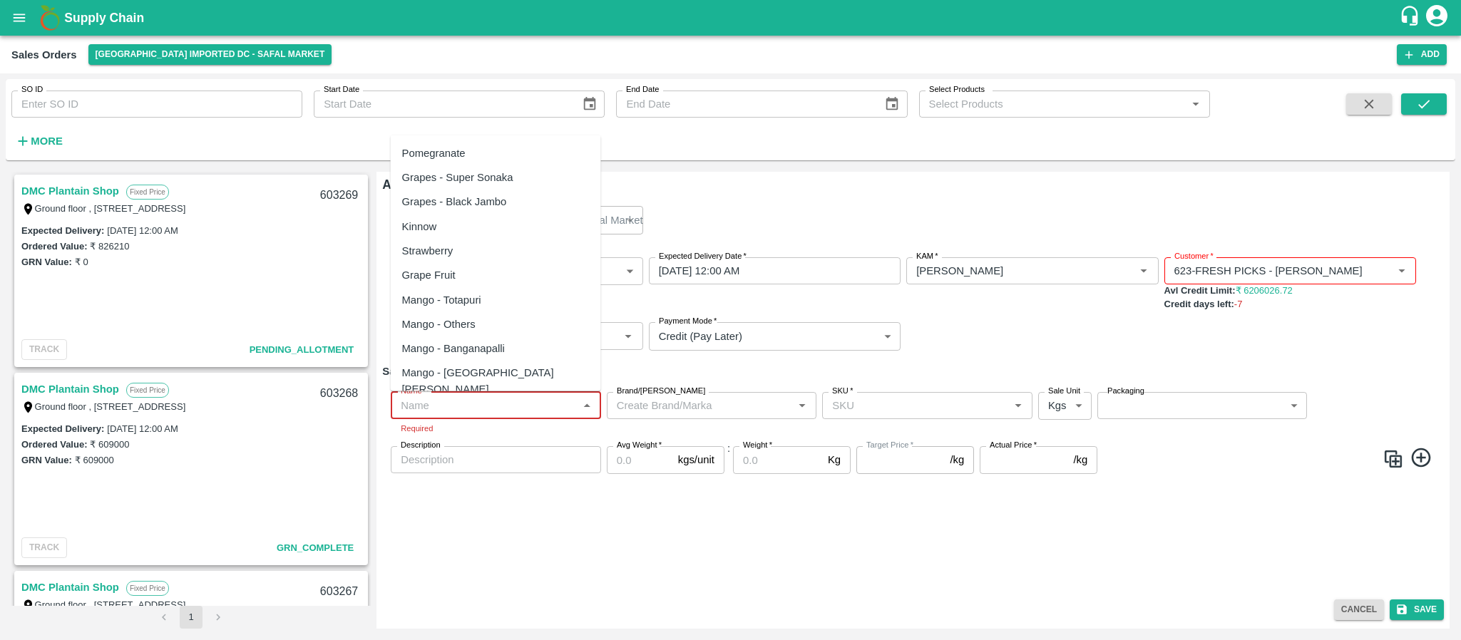
click at [450, 406] on input "Name   *" at bounding box center [484, 405] width 178 height 19
paste input "Apple Royal Gala SA"
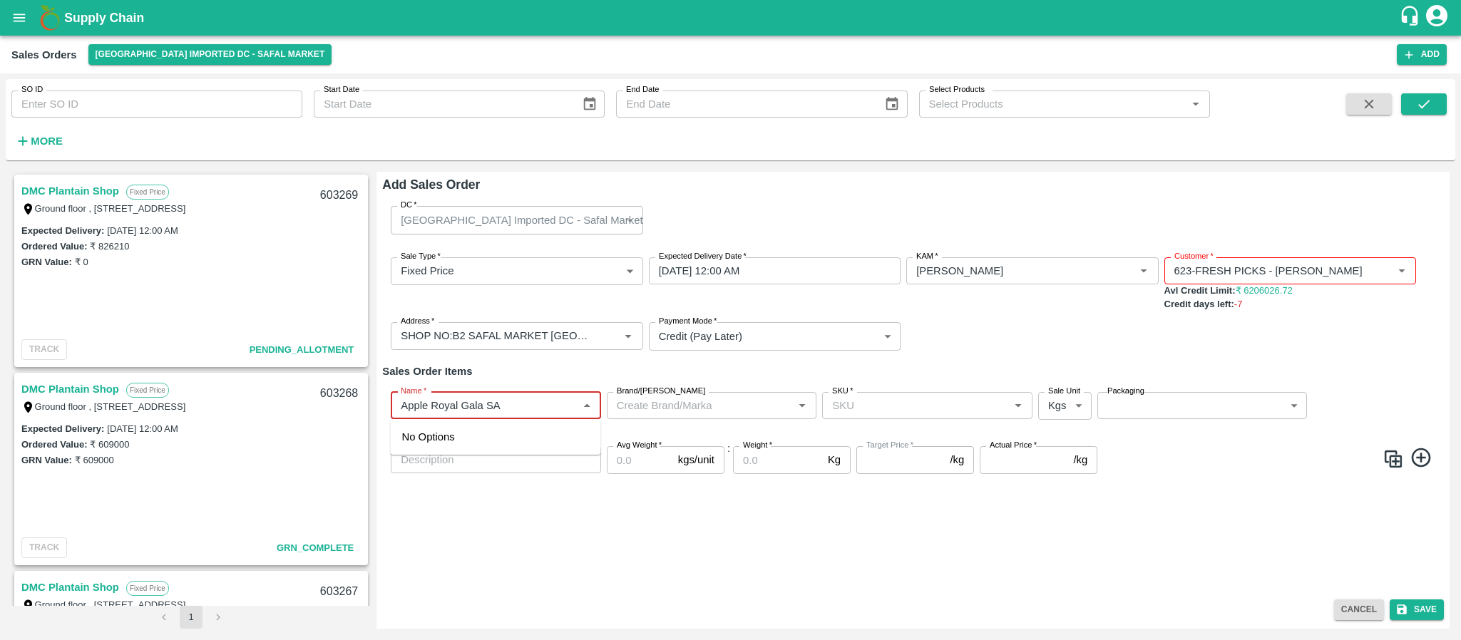
type input "Apple Royal Gala SA"
click at [497, 578] on div "DC   * Bangalore Imported DC - Safal Market 57 DC Sale Type   * Fixed Price 1 S…" at bounding box center [913, 394] width 1062 height 399
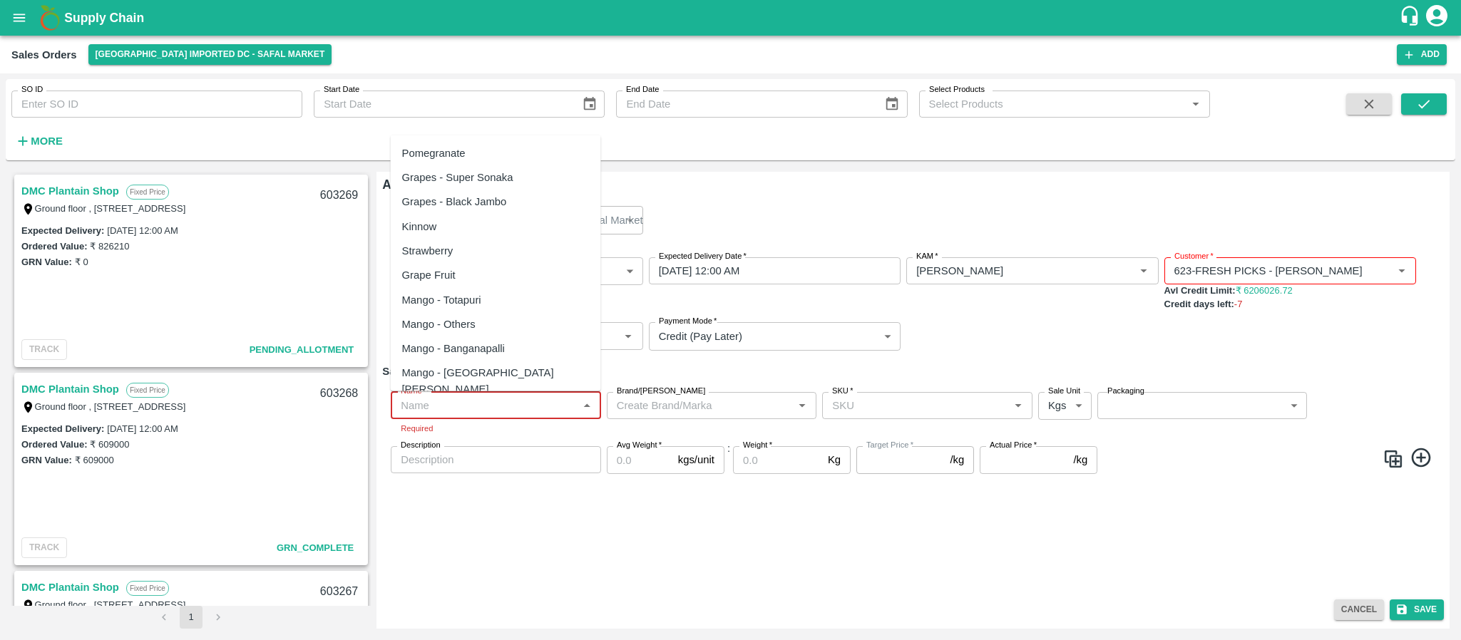
click at [460, 402] on input "Name   *" at bounding box center [484, 405] width 178 height 19
click at [439, 396] on input "Name   *" at bounding box center [484, 405] width 178 height 19
paste input "Apple Royal Gala [GEOGRAPHIC_DATA]"
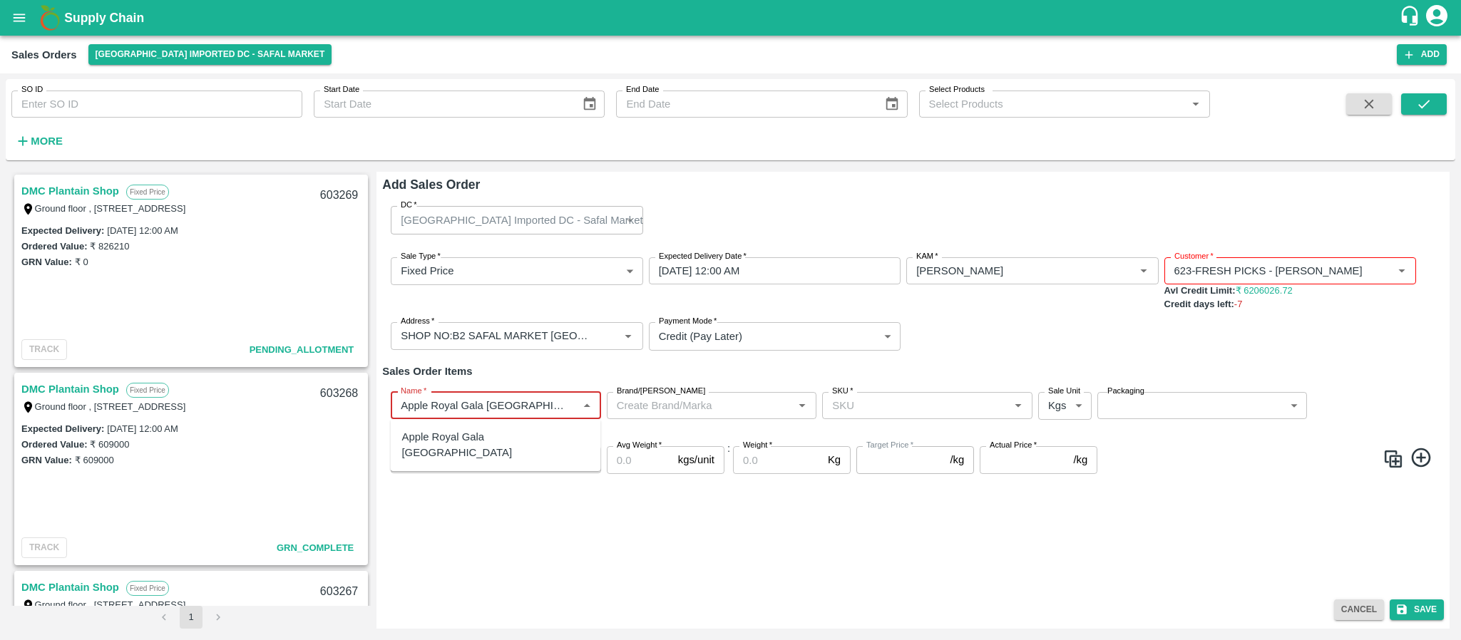
click at [456, 435] on div "Apple Royal Gala [GEOGRAPHIC_DATA]" at bounding box center [496, 445] width 188 height 32
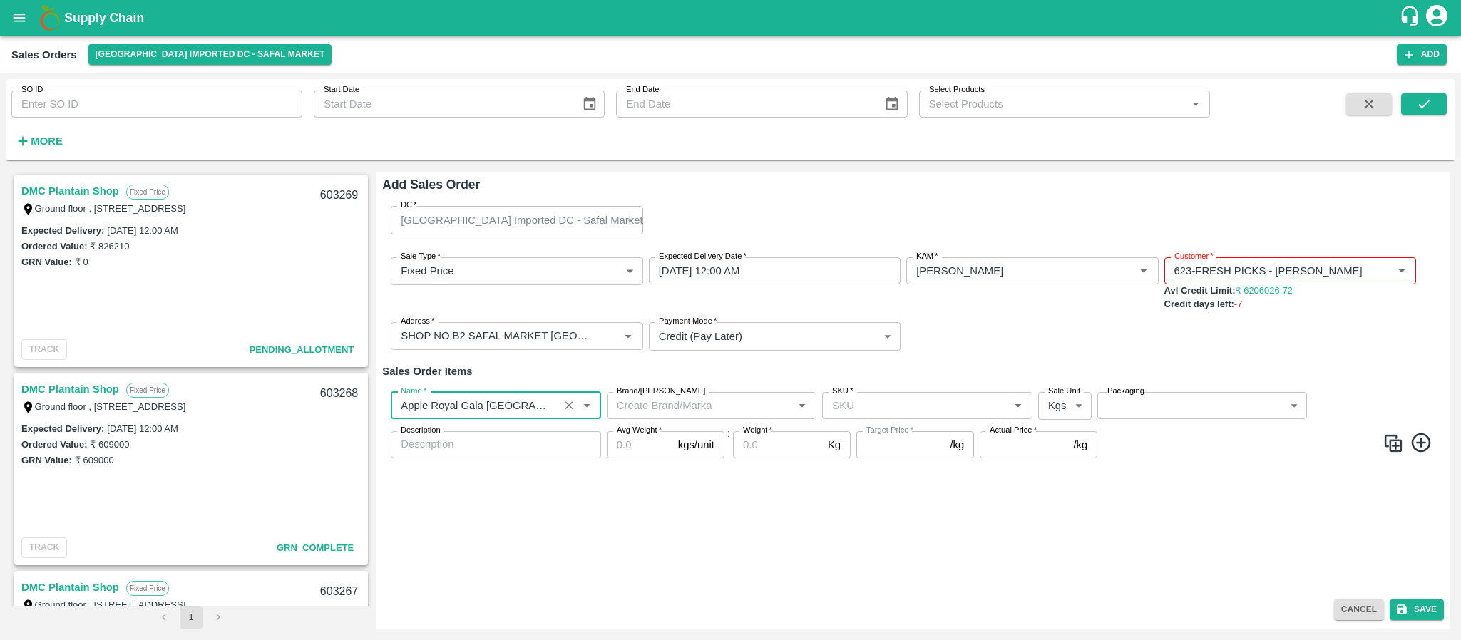
click at [839, 392] on label "SKU   *" at bounding box center [842, 391] width 21 height 11
type input "Apple Royal Gala [GEOGRAPHIC_DATA]"
click at [839, 396] on input "SKU   *" at bounding box center [915, 405] width 178 height 19
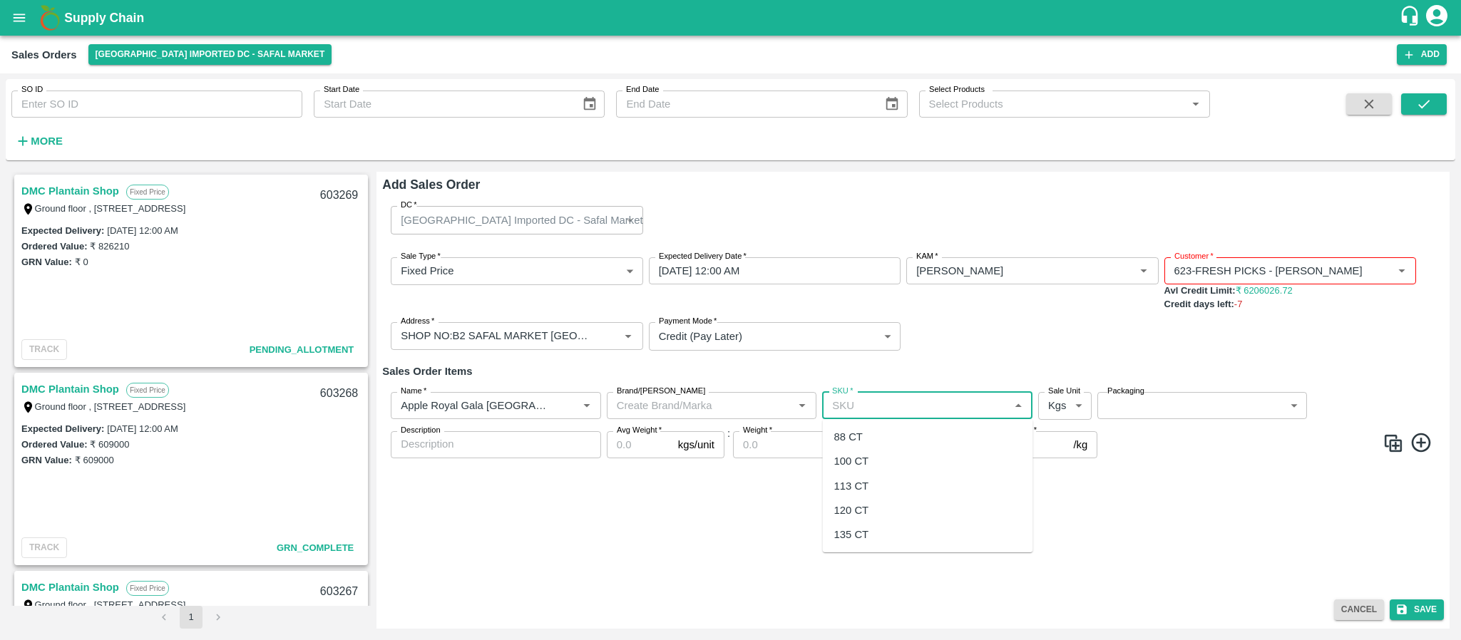
click at [841, 398] on input "SKU   *" at bounding box center [915, 405] width 178 height 19
click at [846, 507] on div "120 CT" at bounding box center [851, 511] width 35 height 16
type input "120 CT"
type input "NA"
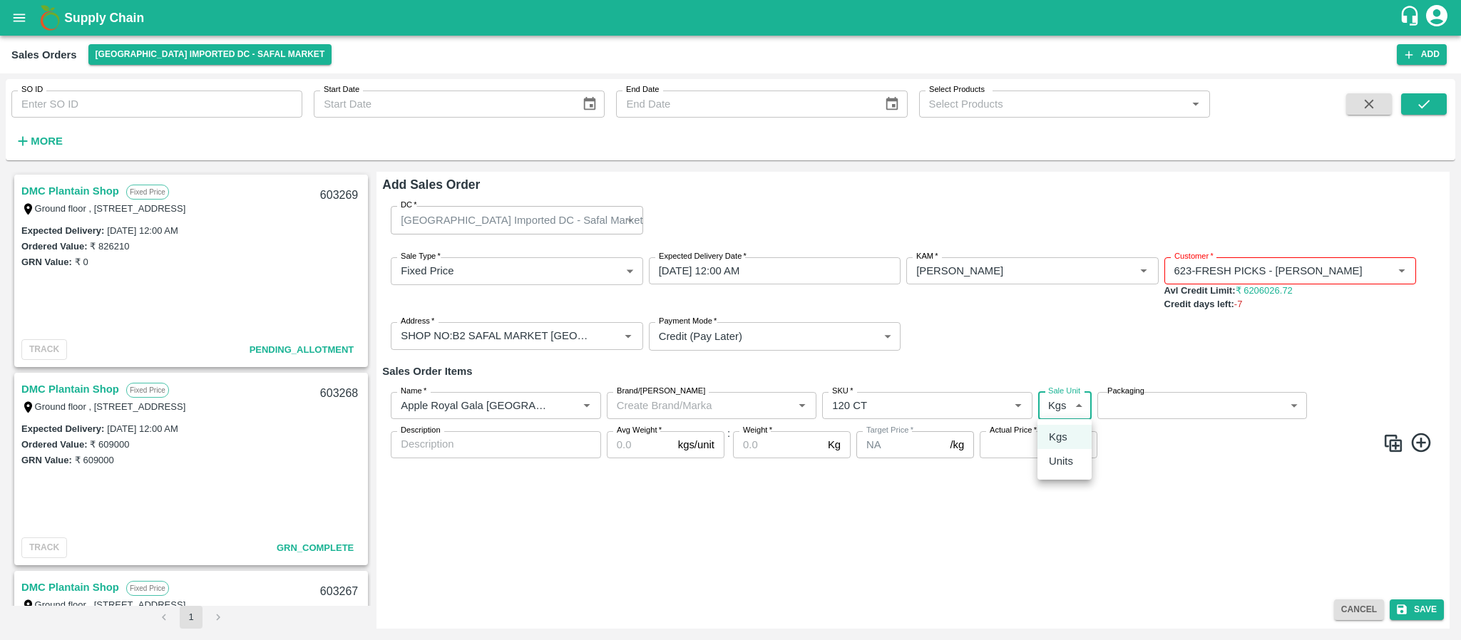
click at [1062, 406] on body "Supply Chain Sales Orders Bangalore Imported DC - Safal Market Add SO ID SO ID …" at bounding box center [730, 320] width 1461 height 640
click at [1057, 461] on p "Units" at bounding box center [1061, 461] width 24 height 16
type input "2"
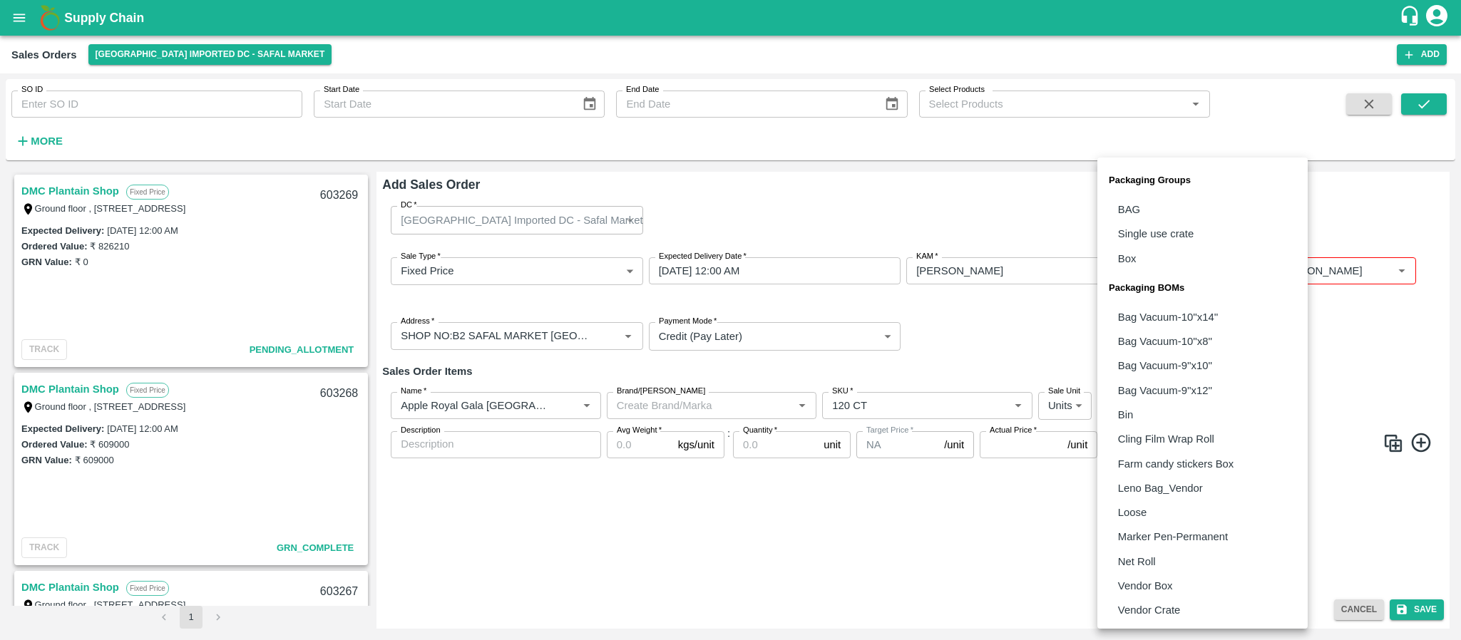
click at [1174, 403] on body "Supply Chain Sales Orders Bangalore Imported DC - Safal Market Add SO ID SO ID …" at bounding box center [730, 320] width 1461 height 640
click at [1153, 578] on p "Vendor Box" at bounding box center [1145, 586] width 55 height 16
type input "BOM/276"
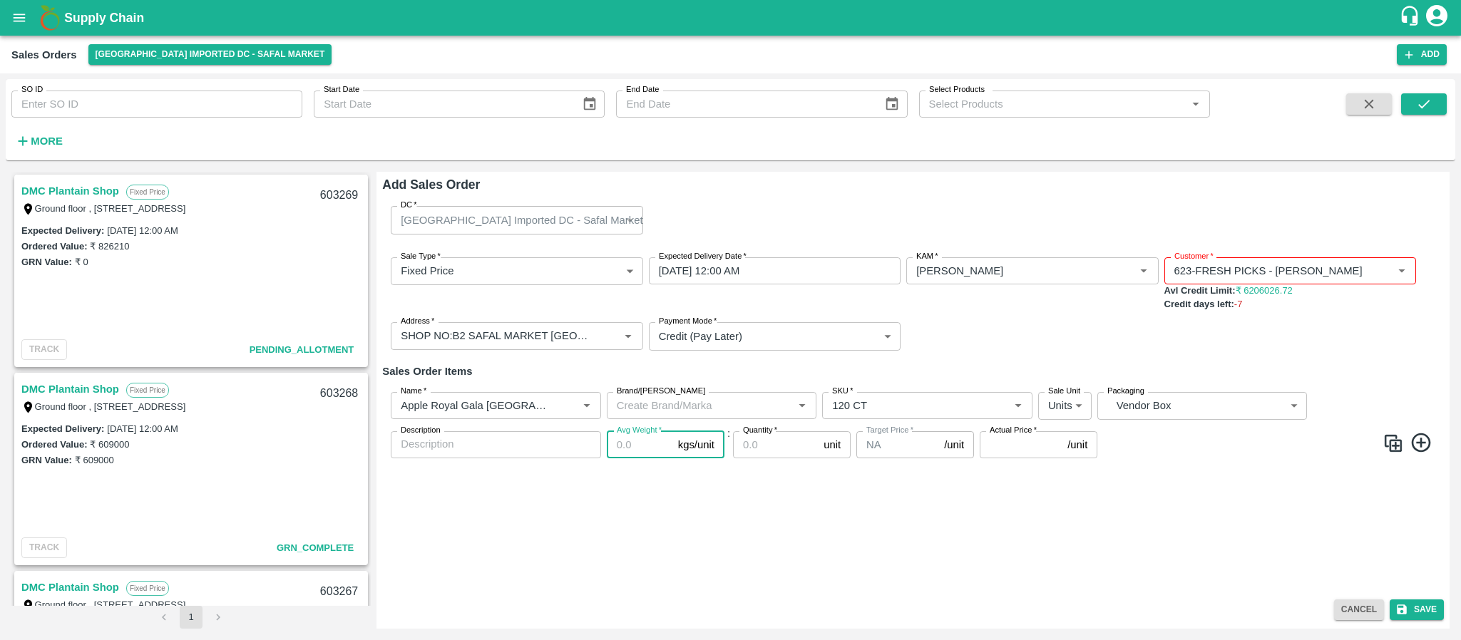
click at [633, 436] on input "Avg Weight   *" at bounding box center [640, 444] width 66 height 27
type input "18"
click at [777, 445] on input "Quantity   *" at bounding box center [775, 444] width 85 height 27
type input "100"
click at [1006, 445] on input "Actual Price   *" at bounding box center [1021, 444] width 82 height 27
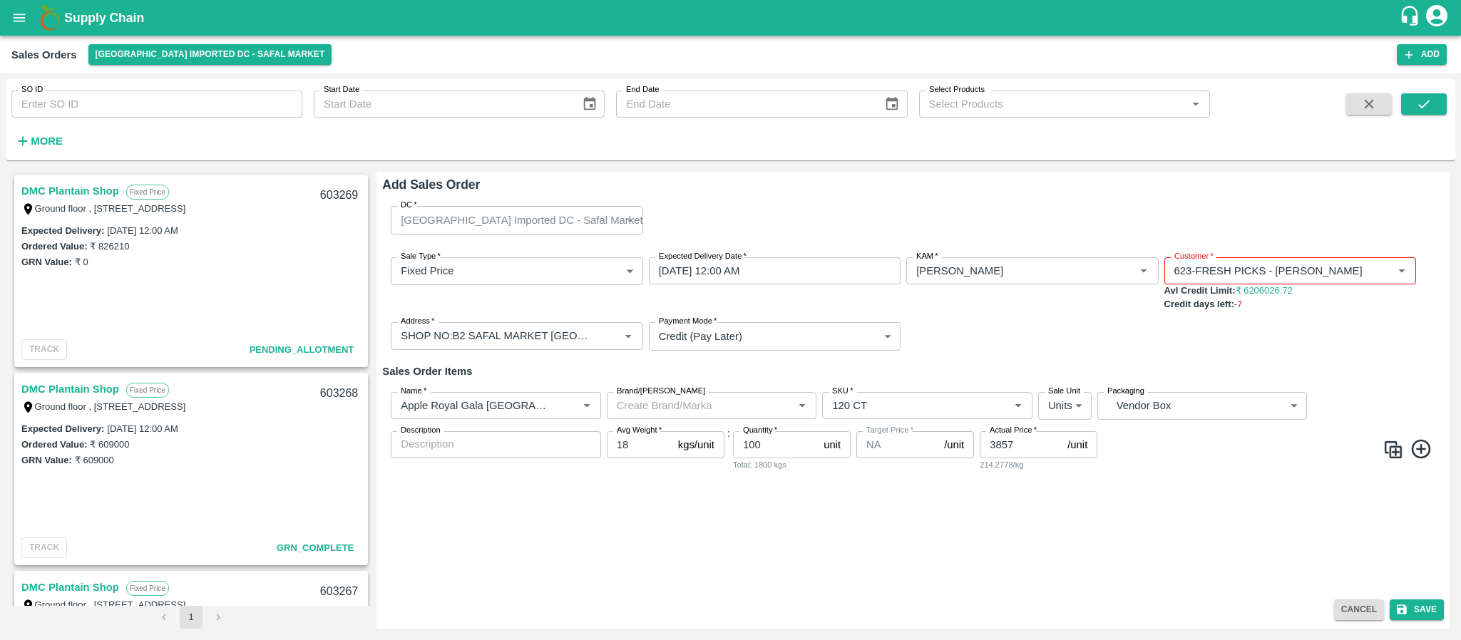
click at [1423, 450] on icon at bounding box center [1422, 450] width 24 height 24
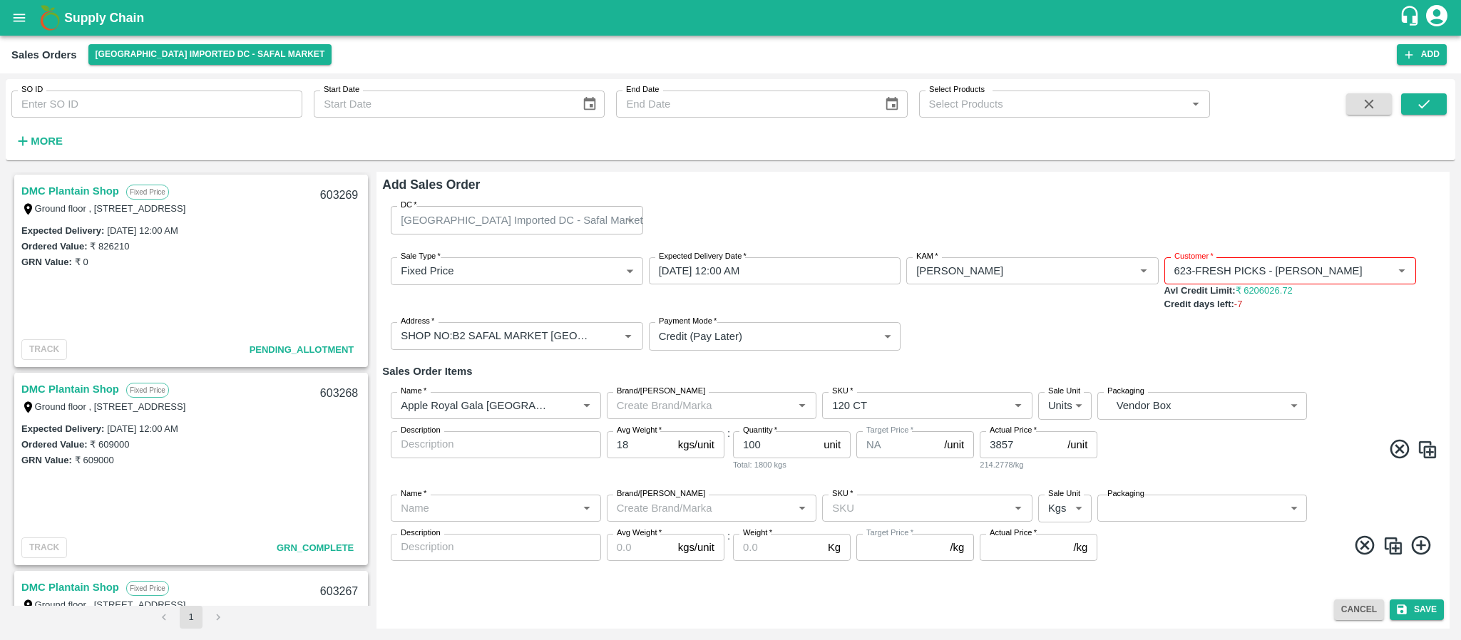
type input "385"
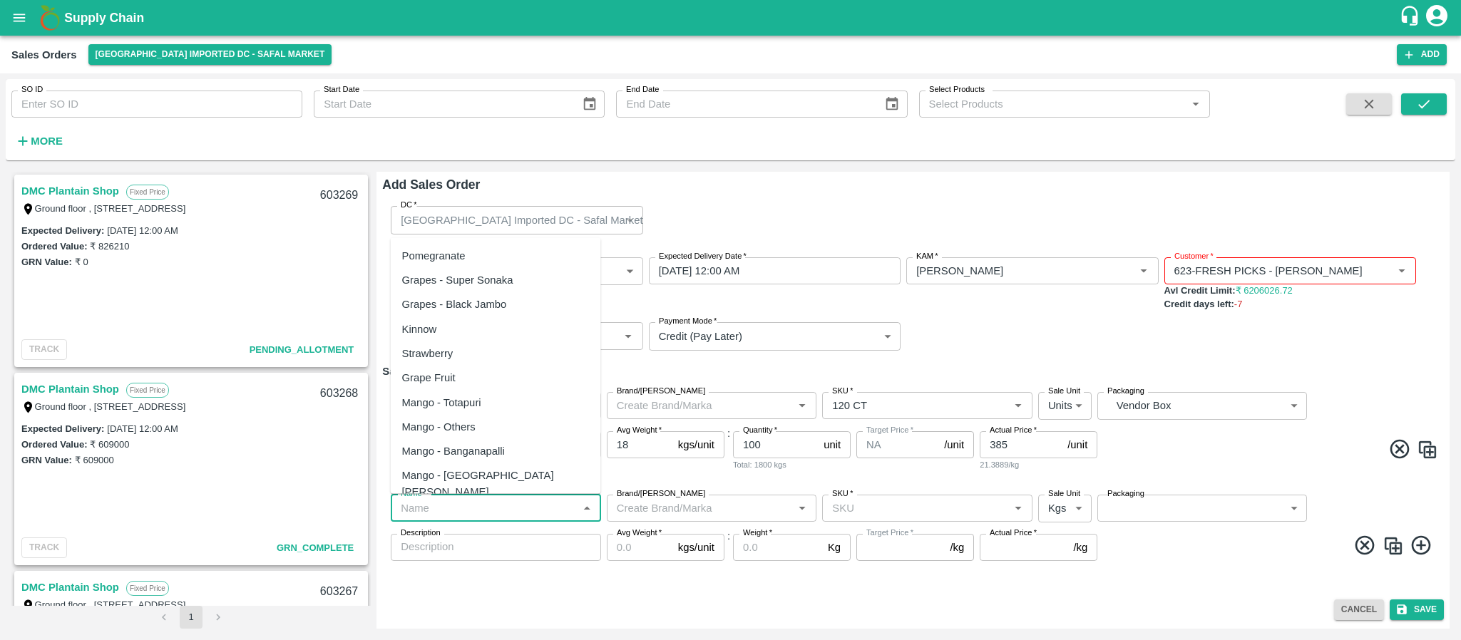
click at [418, 511] on input "Name   *" at bounding box center [484, 508] width 178 height 19
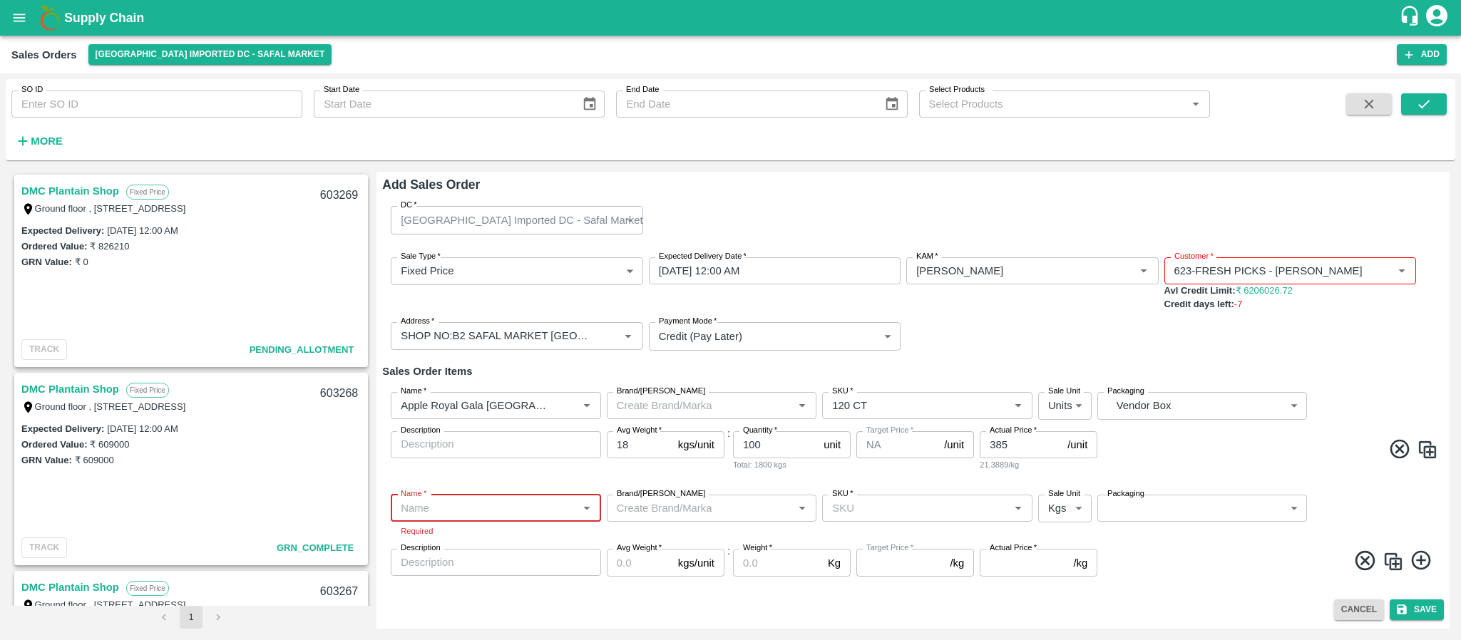
click at [473, 507] on input "Name   *" at bounding box center [484, 508] width 178 height 19
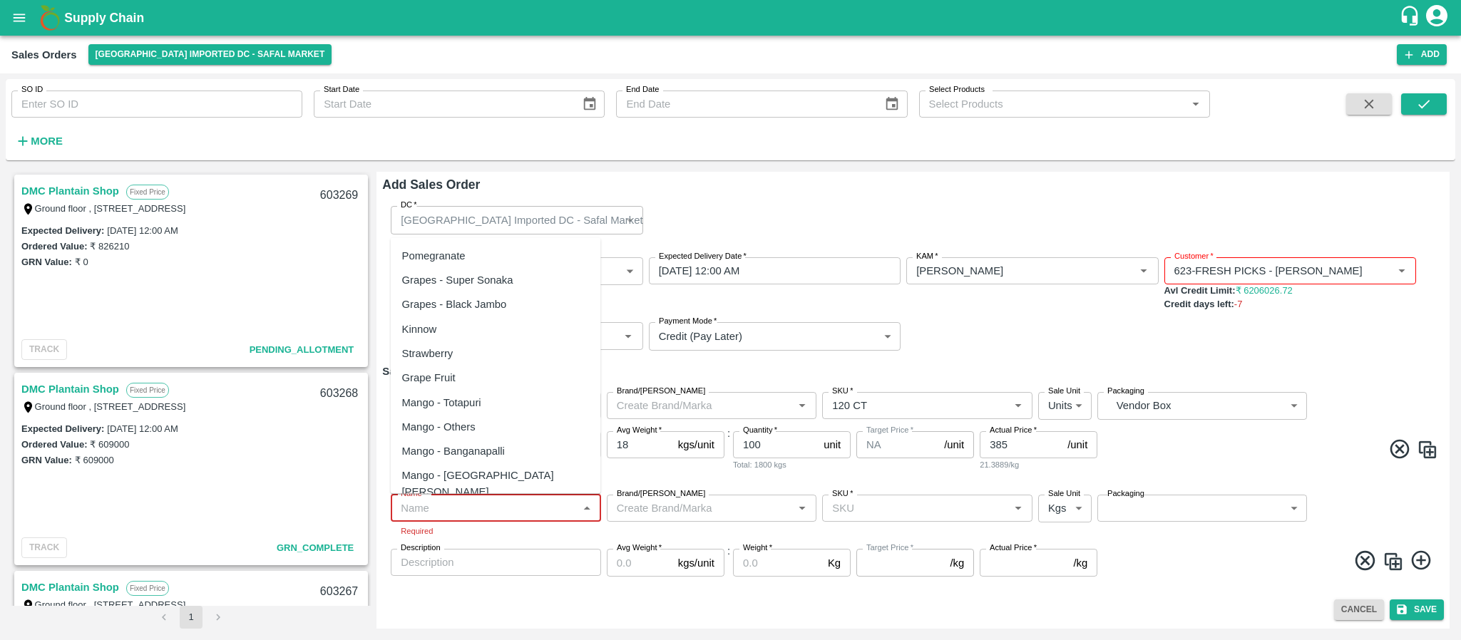
click at [540, 507] on input "Name   *" at bounding box center [484, 508] width 178 height 19
paste input "Mandrine SA"
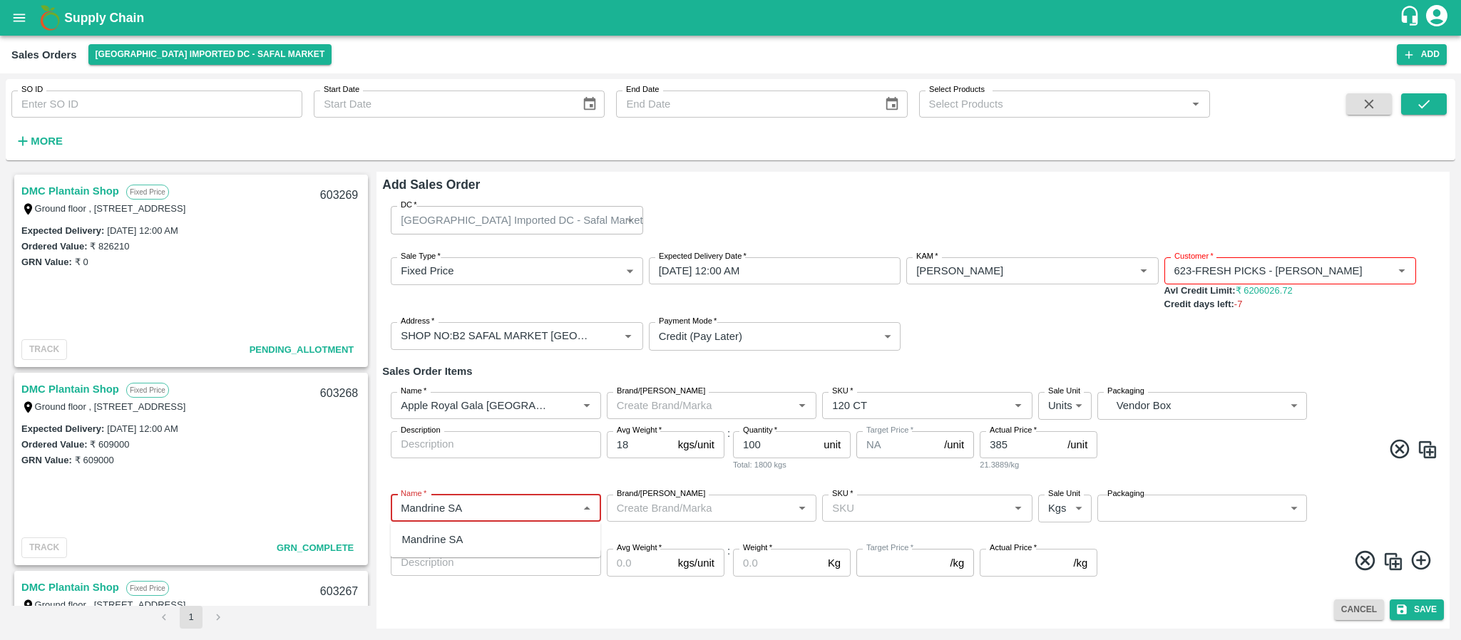
click at [515, 535] on div "Mandrine SA" at bounding box center [496, 540] width 210 height 24
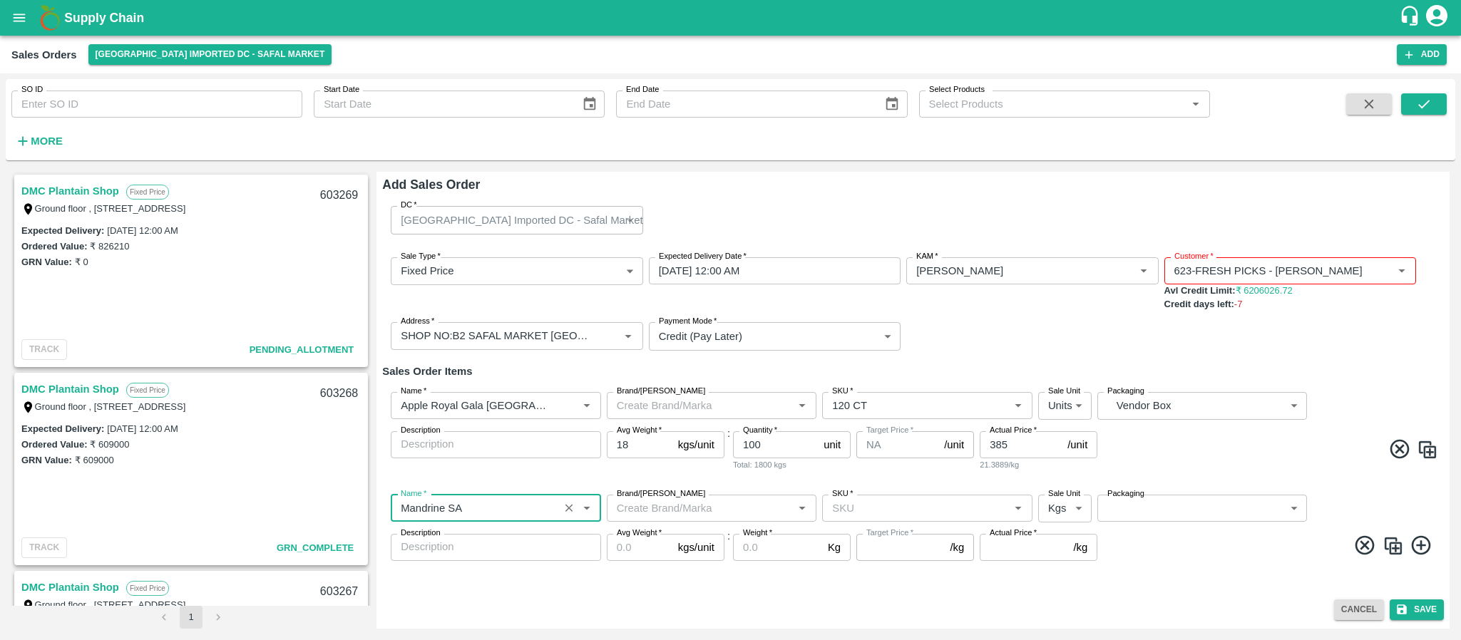
type input "Mandrine SA"
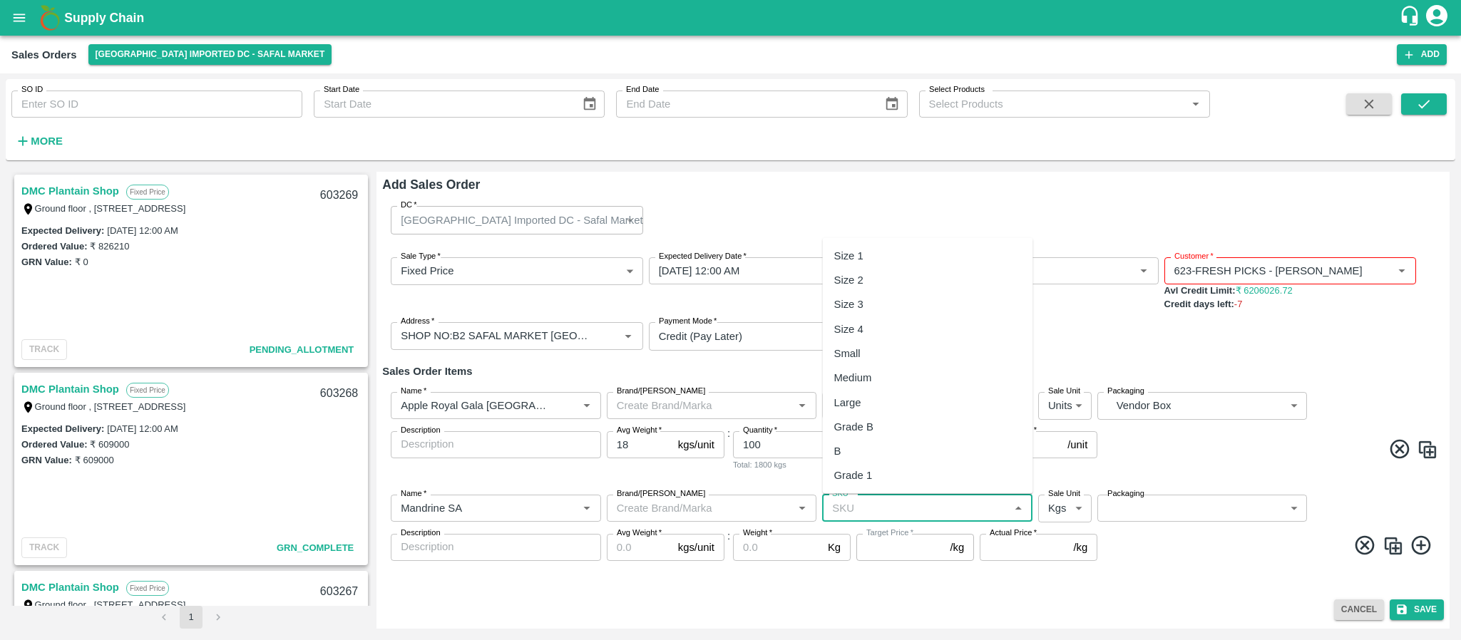
click at [868, 505] on input "SKU   *" at bounding box center [915, 508] width 178 height 19
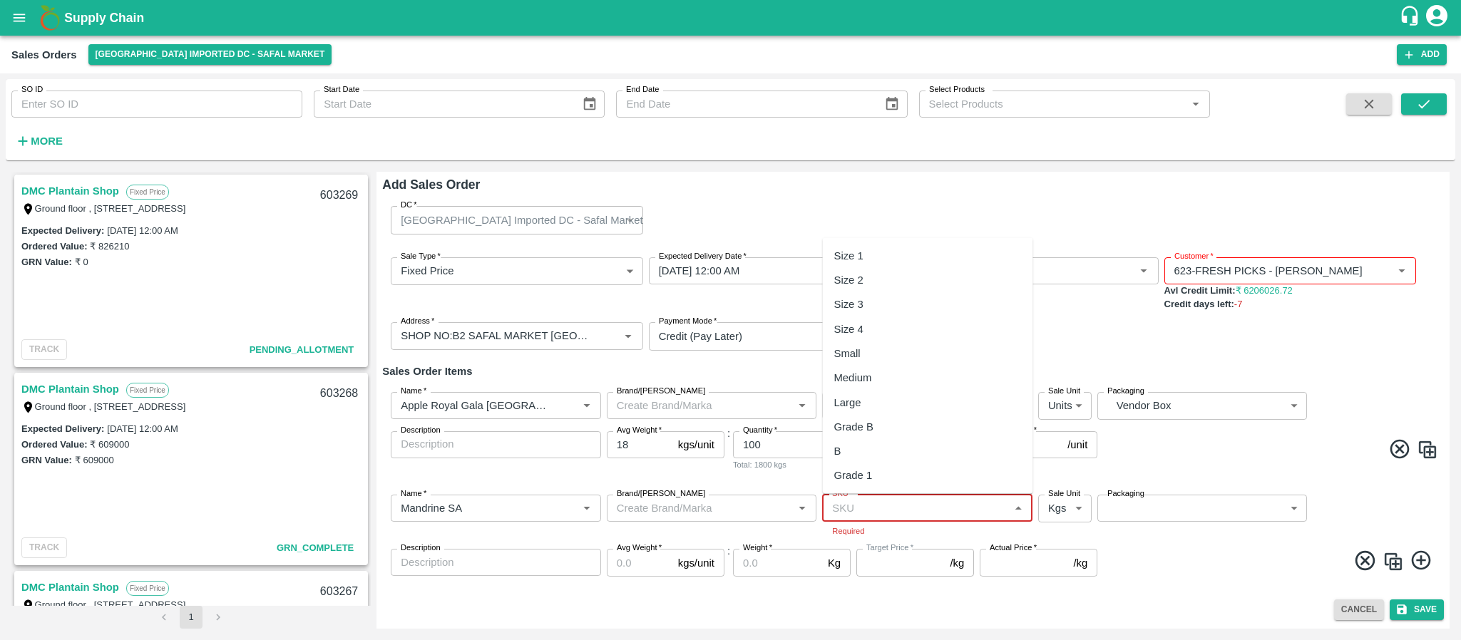
click at [881, 512] on input "SKU   *" at bounding box center [915, 508] width 178 height 19
click at [869, 289] on div "Size 2" at bounding box center [928, 280] width 210 height 24
type input "Size 2"
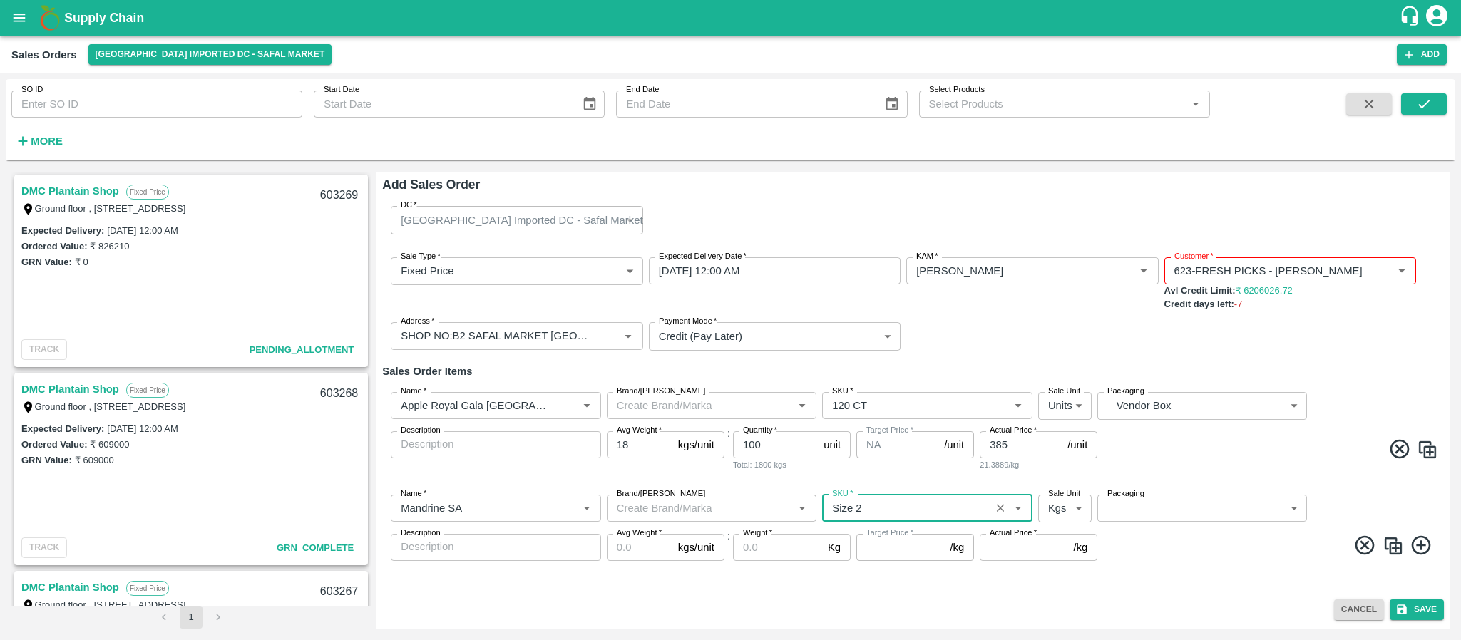
type input "NA"
click at [1072, 500] on body "Supply Chain Sales Orders Bangalore Imported DC - Safal Market Add SO ID SO ID …" at bounding box center [730, 320] width 1461 height 640
click at [1053, 561] on p "Units" at bounding box center [1061, 564] width 24 height 16
type input "2"
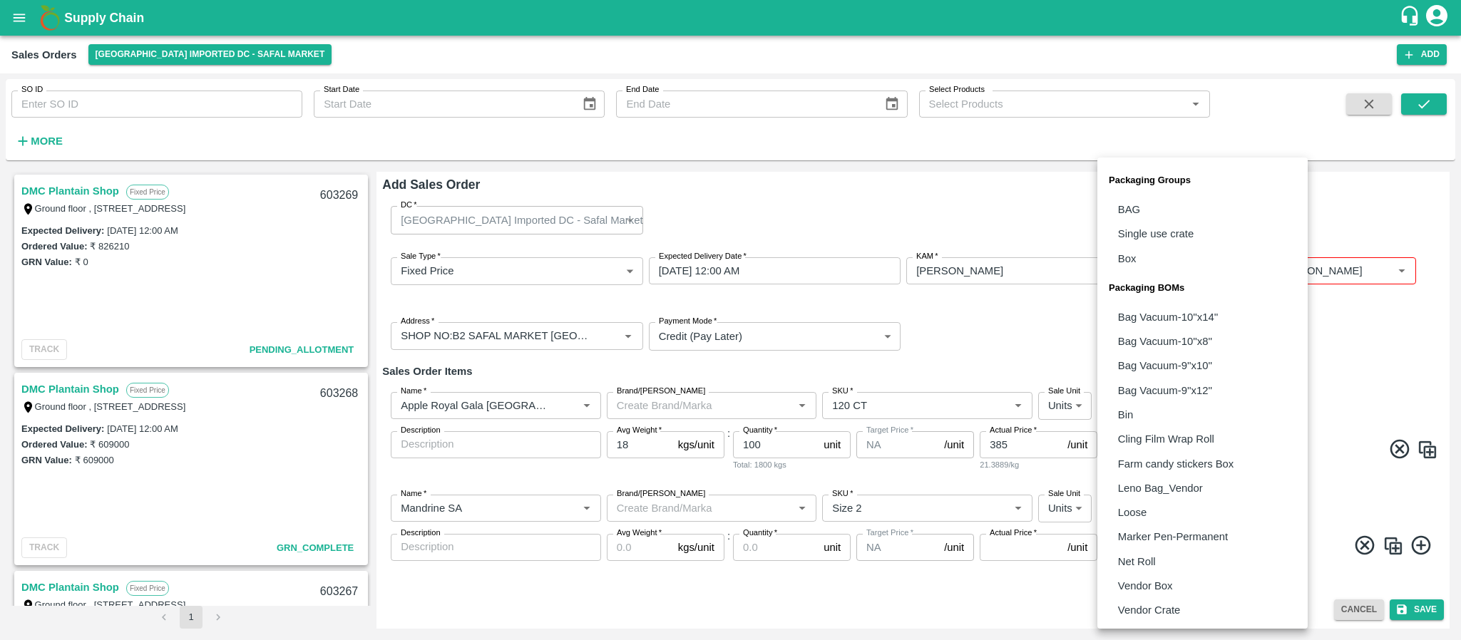
click at [1192, 496] on body "Supply Chain Sales Orders Bangalore Imported DC - Safal Market Add SO ID SO ID …" at bounding box center [730, 320] width 1461 height 640
click at [1172, 578] on p "Vendor Box" at bounding box center [1145, 586] width 55 height 16
type input "BOM/276"
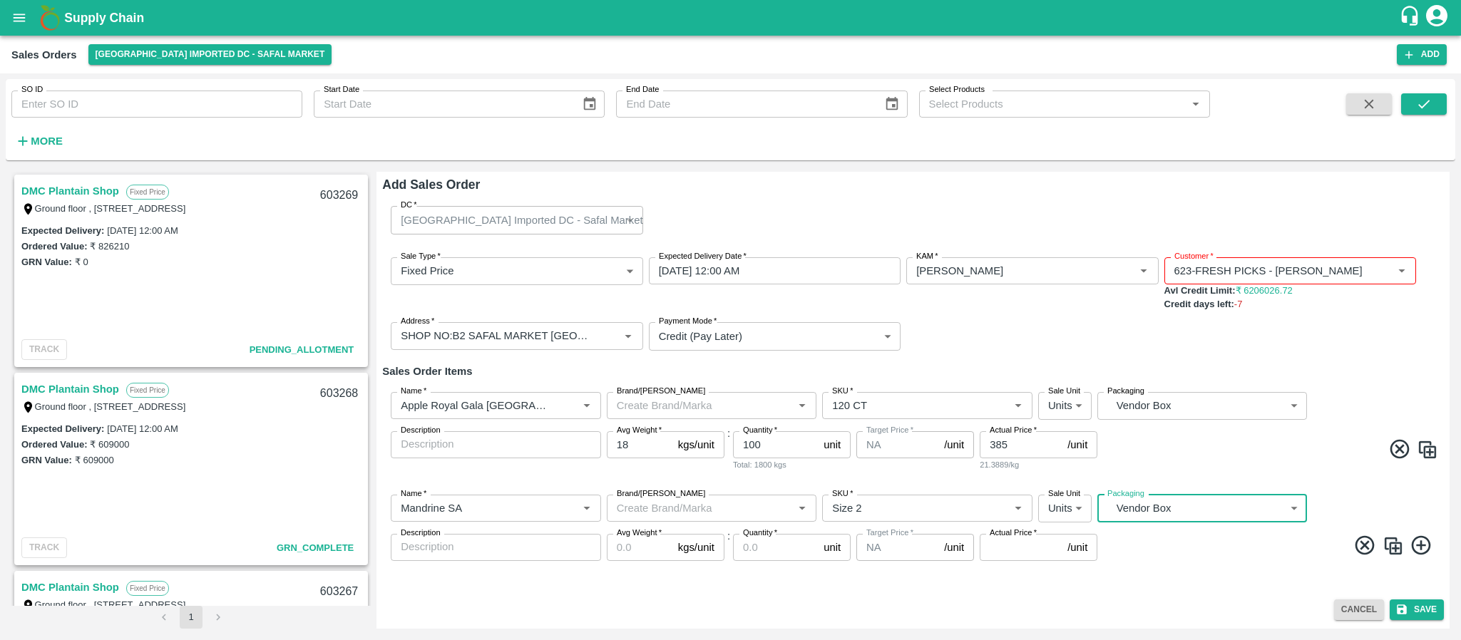
click at [631, 548] on input "Avg Weight   *" at bounding box center [640, 547] width 66 height 27
type input "10"
click at [774, 550] on input "Quantity   *" at bounding box center [775, 547] width 85 height 27
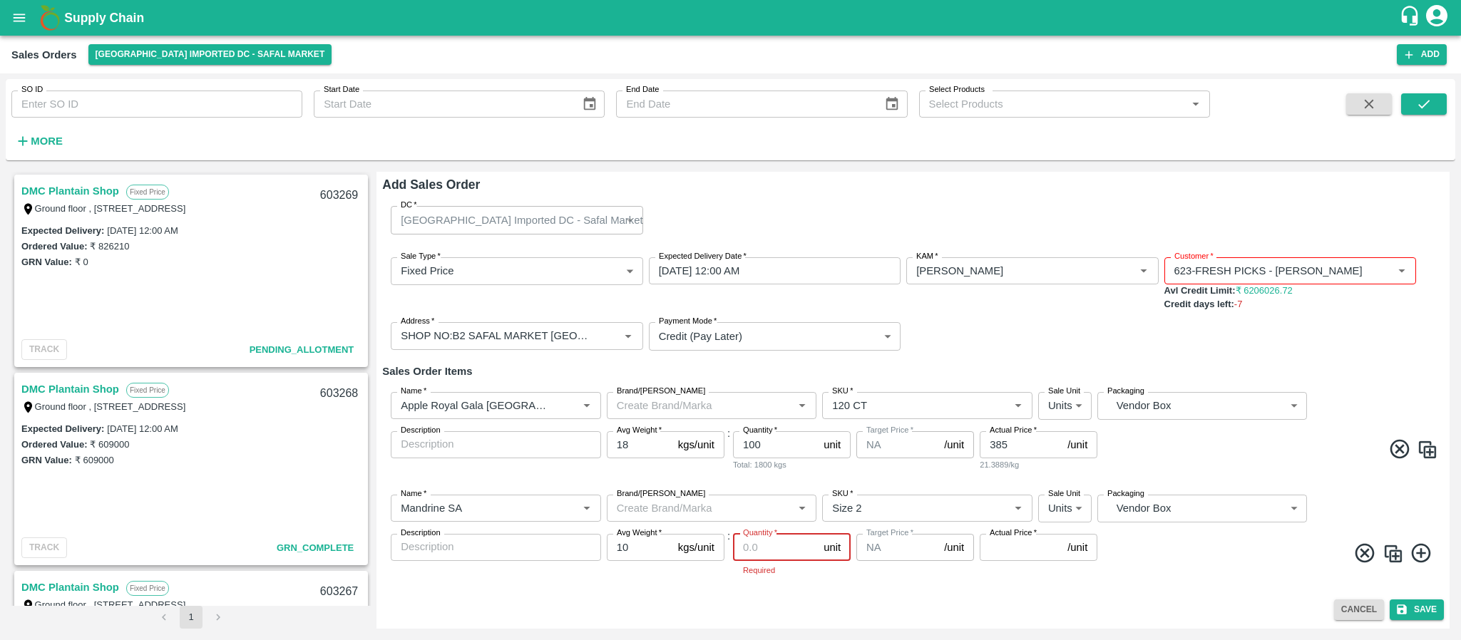
click at [761, 550] on input "Quantity   *" at bounding box center [775, 547] width 85 height 27
type input "927"
click at [1012, 537] on label "Actual Price   *" at bounding box center [1013, 533] width 47 height 11
click at [1012, 537] on input "Actual Price   *" at bounding box center [1021, 547] width 82 height 27
click at [1027, 450] on input "385" at bounding box center [1021, 444] width 82 height 27
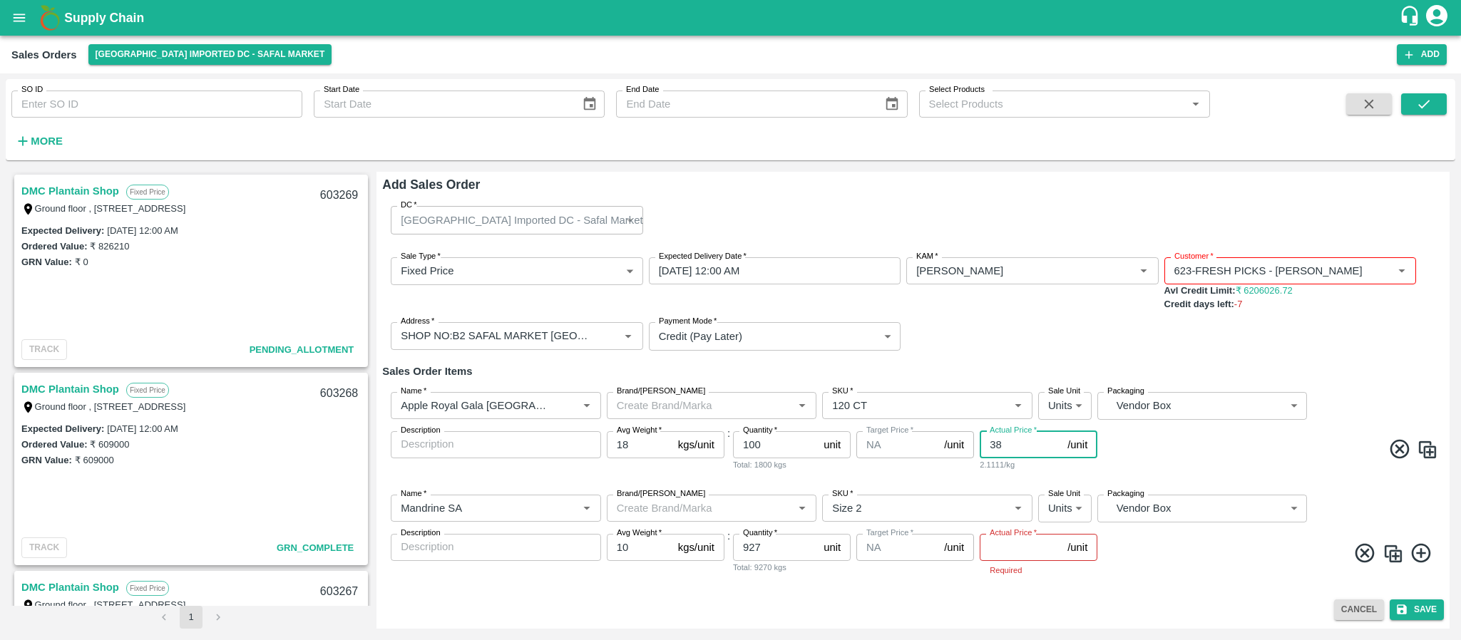
type input "3"
type input "3857"
click at [1000, 548] on input "Actual Price   *" at bounding box center [1021, 547] width 82 height 27
type input "1589.25"
click at [1419, 604] on button "Save" at bounding box center [1417, 610] width 54 height 21
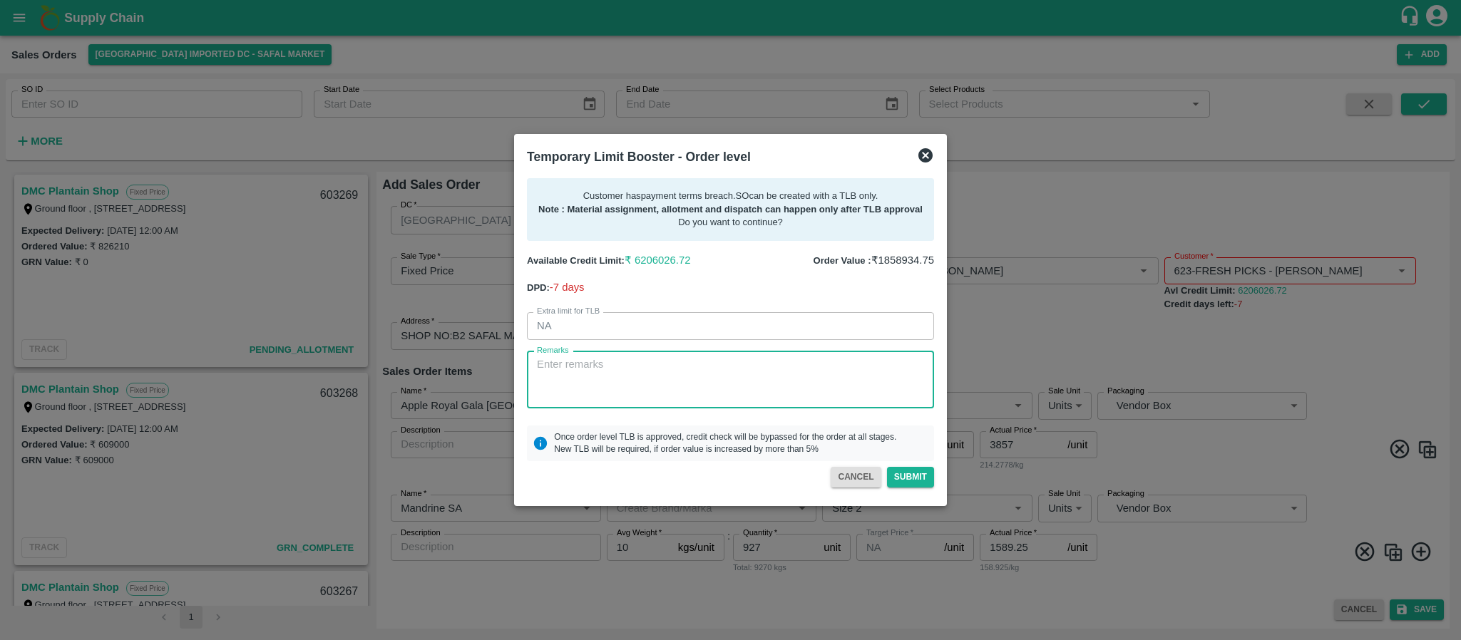
click at [600, 364] on textarea "Remarks" at bounding box center [730, 379] width 387 height 45
type textarea "R"
click at [605, 391] on textarea "Remarks" at bounding box center [730, 379] width 387 height 45
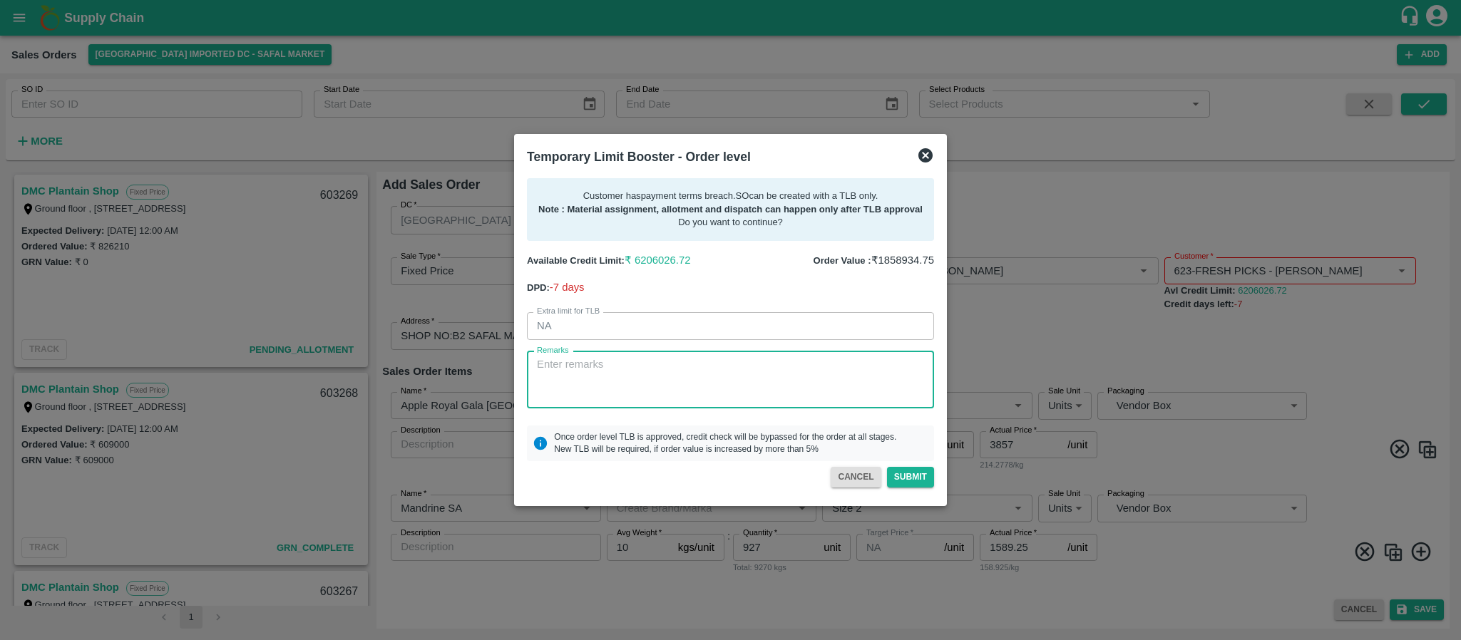
click at [640, 381] on textarea "Remarks" at bounding box center [730, 379] width 387 height 45
paste textarea "Required days only"
type textarea "Required days only"
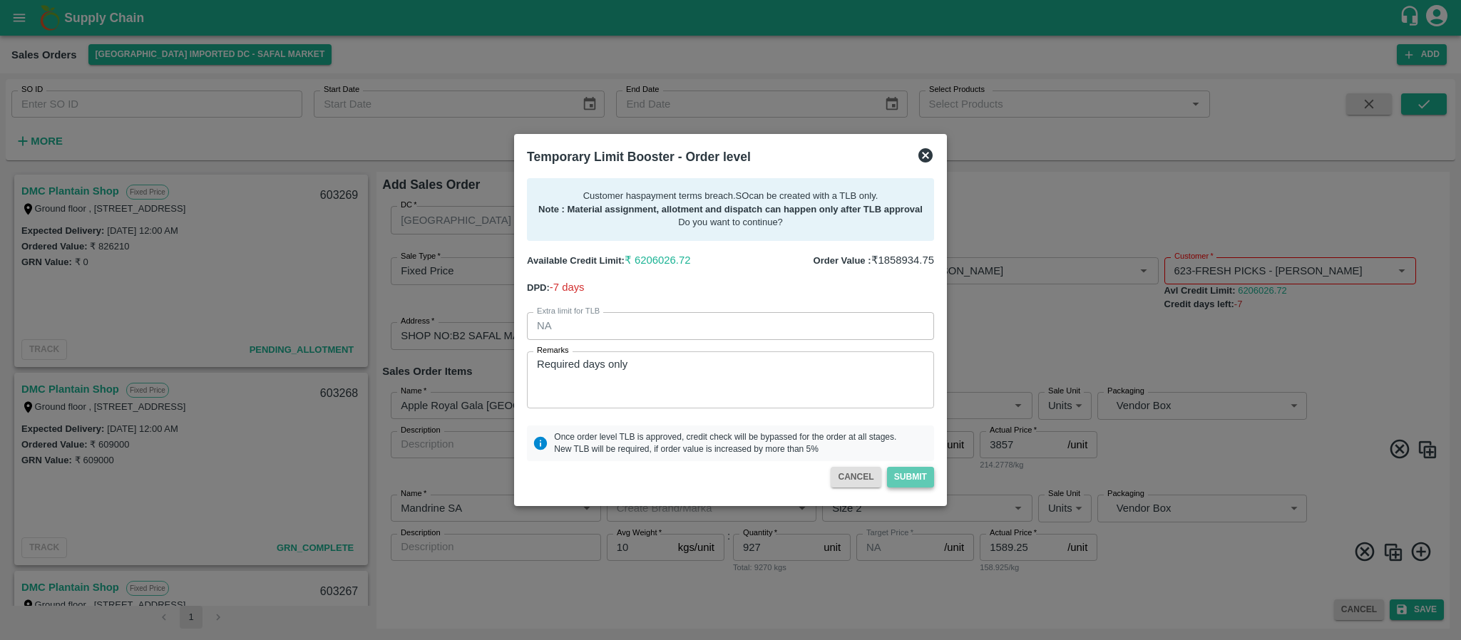
click at [918, 471] on button "Submit" at bounding box center [910, 477] width 47 height 21
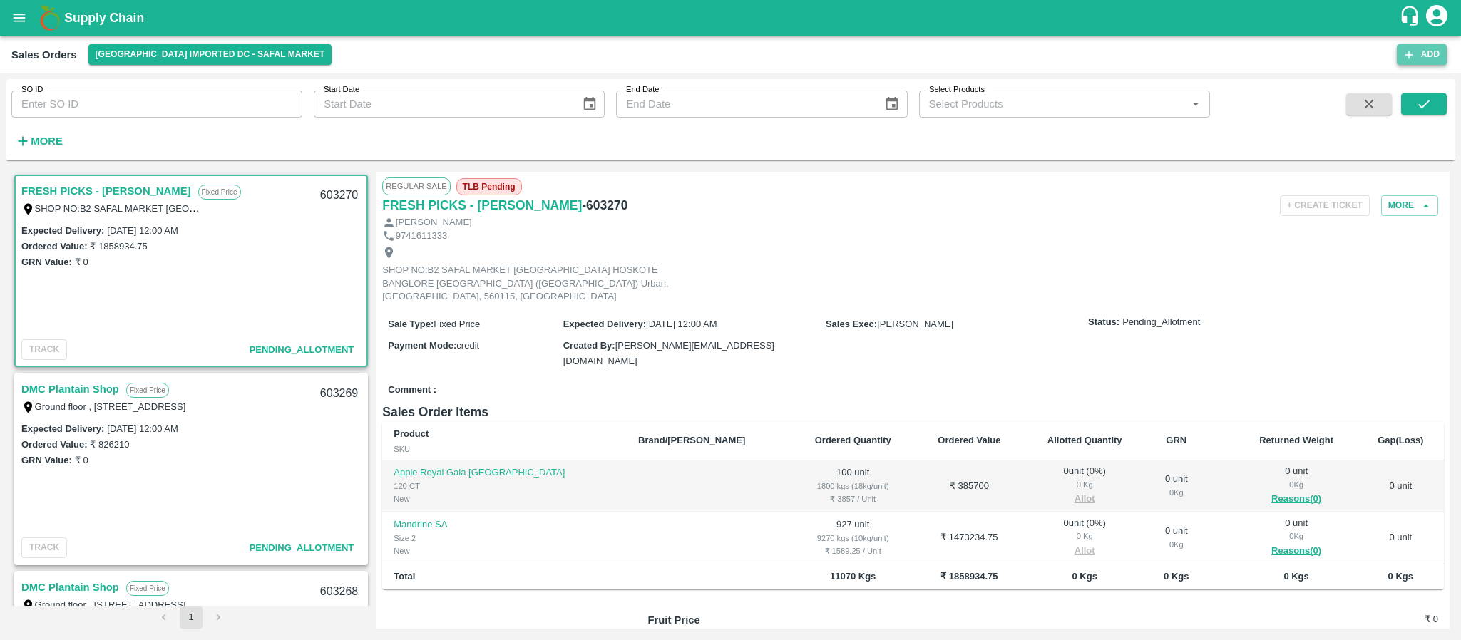
click at [1429, 48] on button "Add" at bounding box center [1422, 54] width 50 height 21
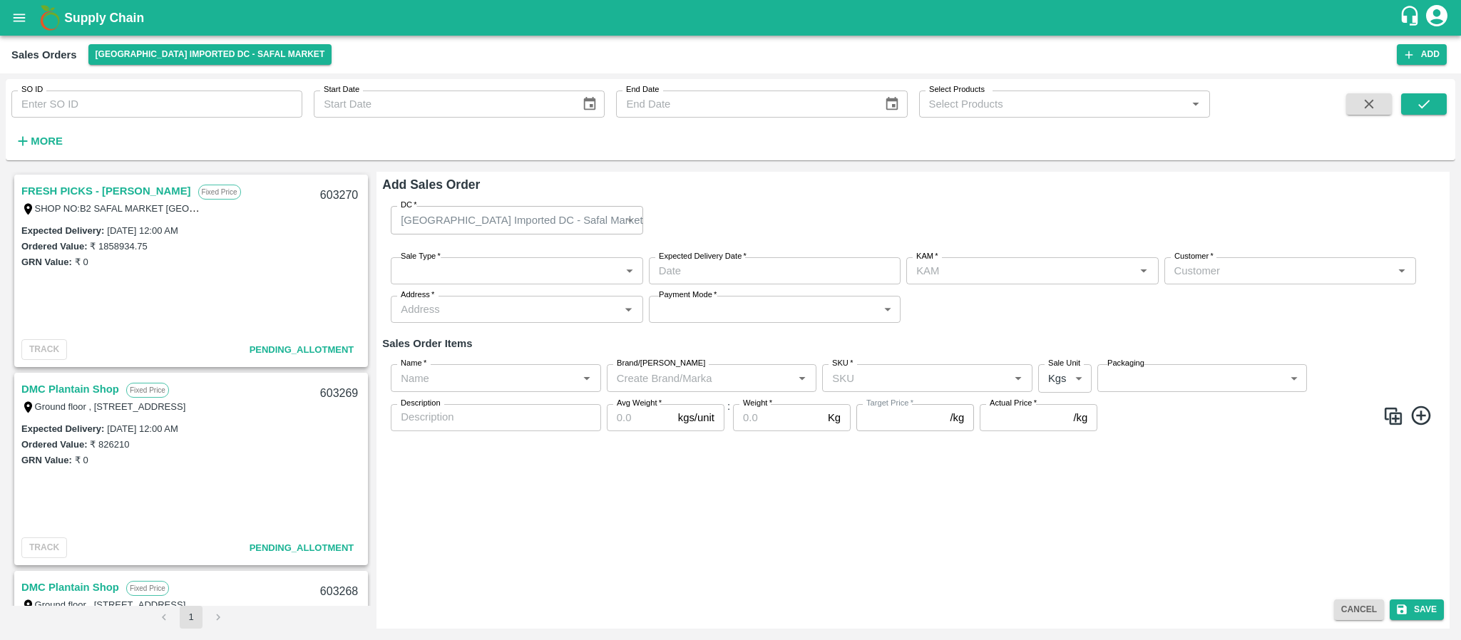
type input "[PERSON_NAME]"
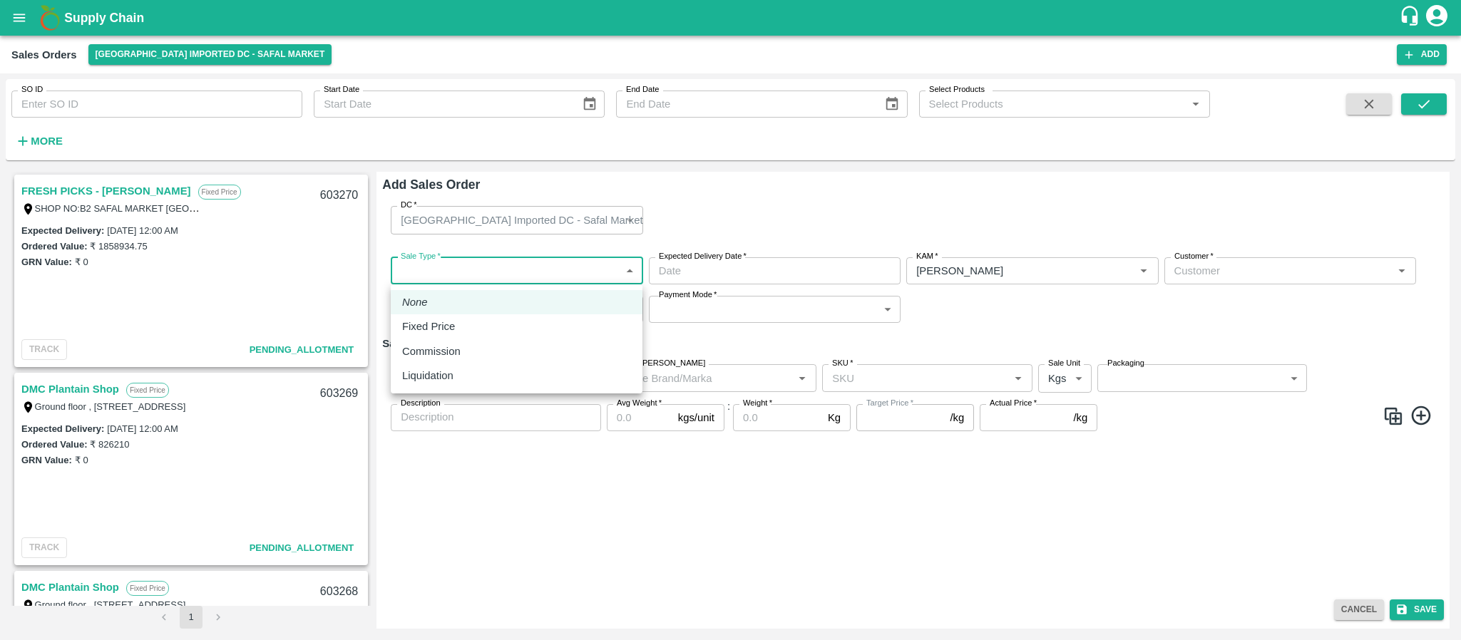
click at [527, 270] on body "Supply Chain Sales Orders Bangalore Imported DC - Safal Market Add SO ID SO ID …" at bounding box center [730, 320] width 1461 height 640
click at [496, 332] on div "Fixed Price" at bounding box center [516, 327] width 229 height 16
type input "1"
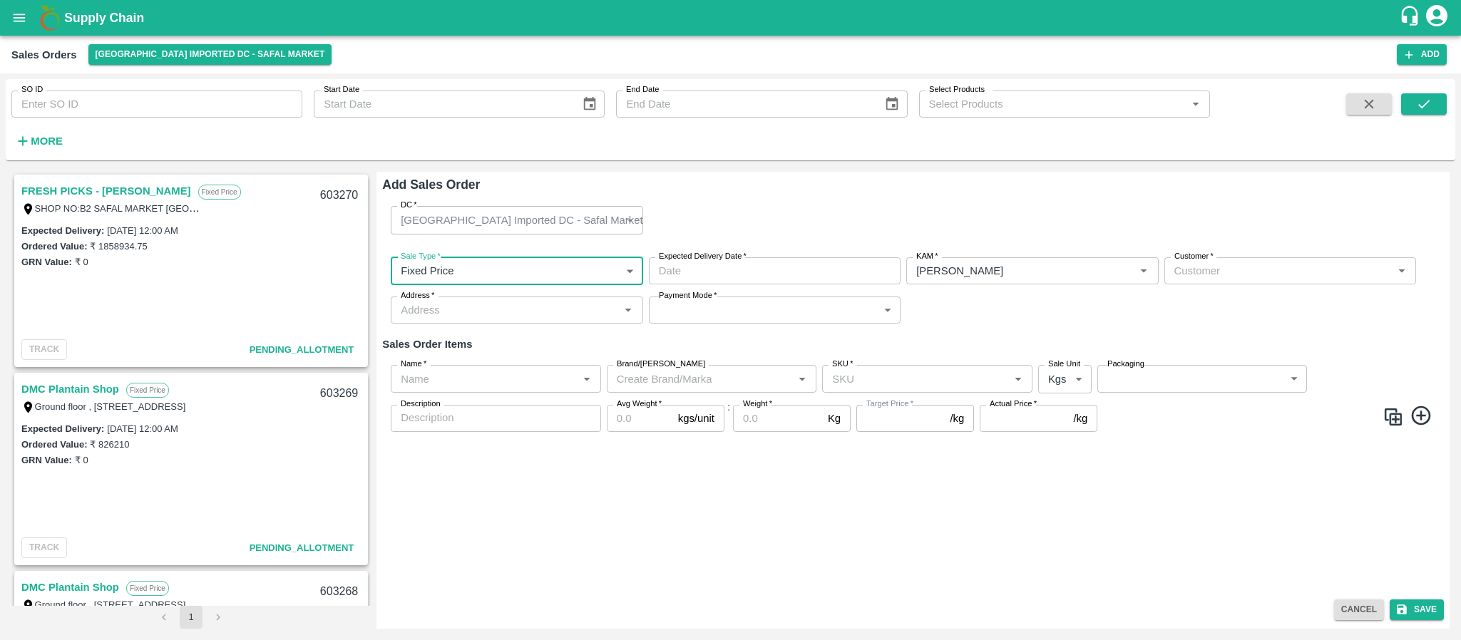
type input "DD/MM/YYYY hh:mm aa"
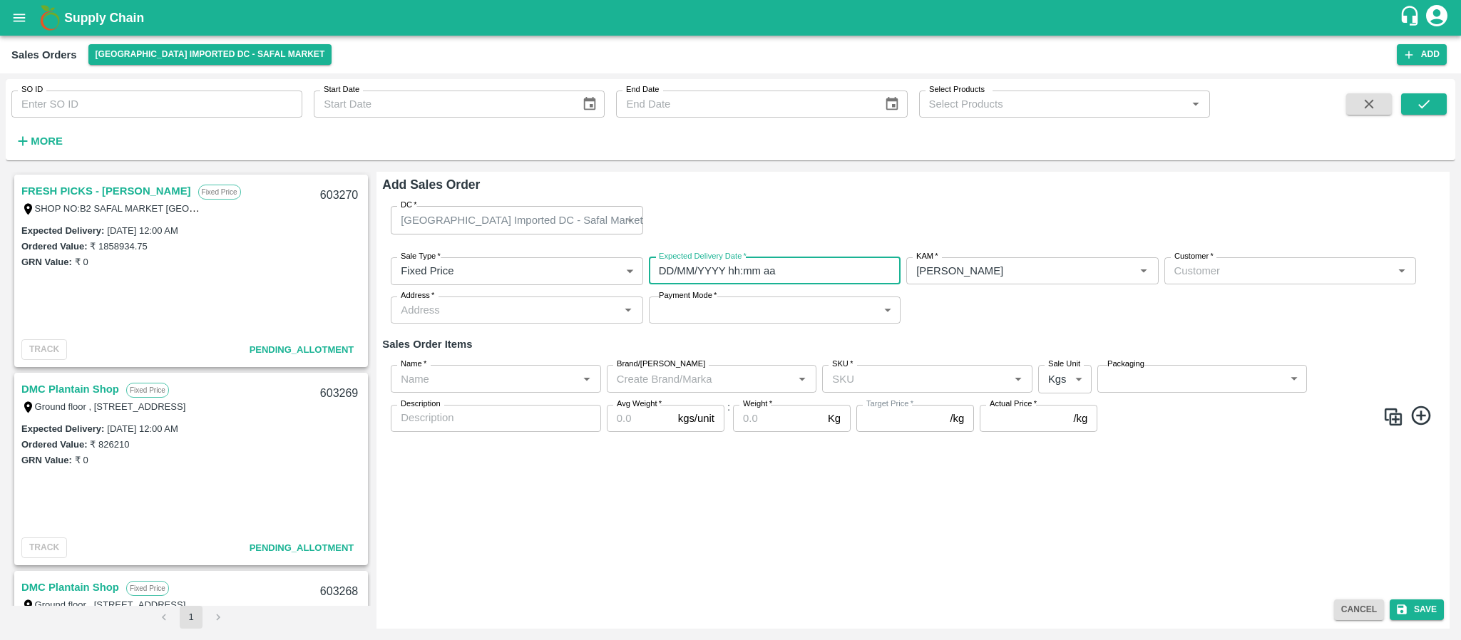
click at [740, 265] on input "DD/MM/YYYY hh:mm aa" at bounding box center [770, 270] width 242 height 27
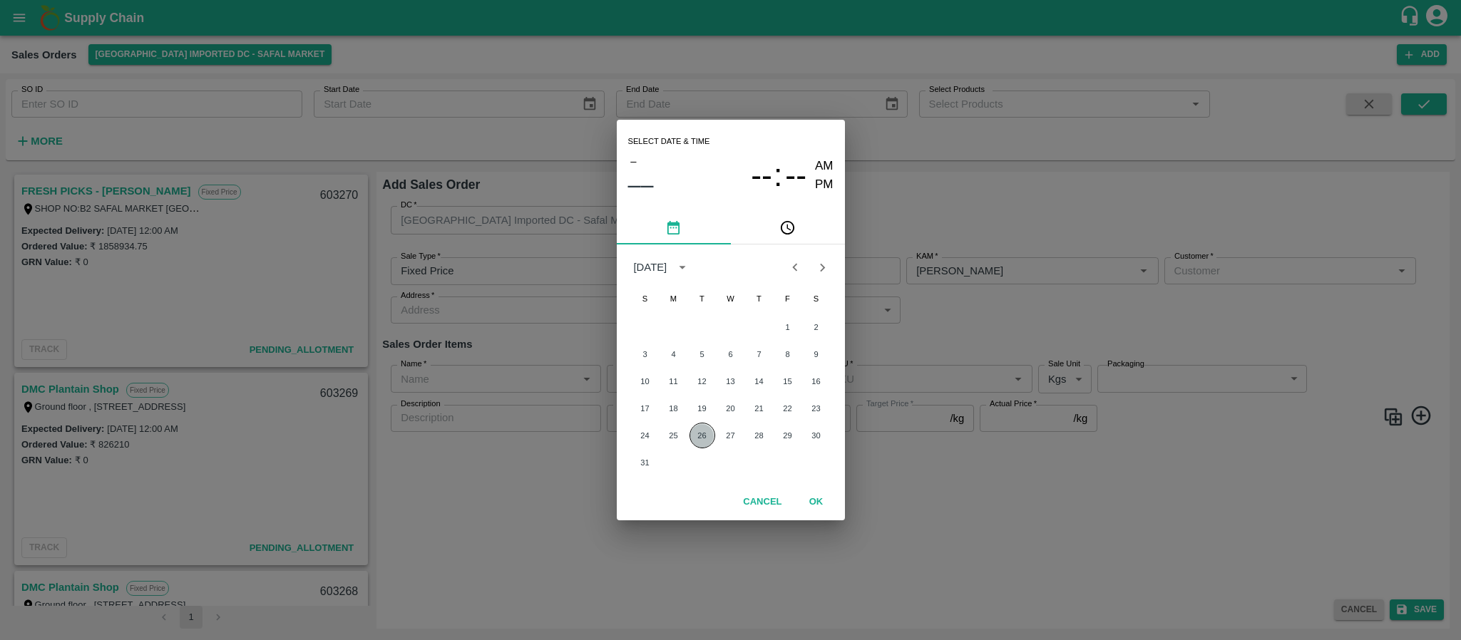
click at [702, 438] on button "26" at bounding box center [702, 436] width 26 height 26
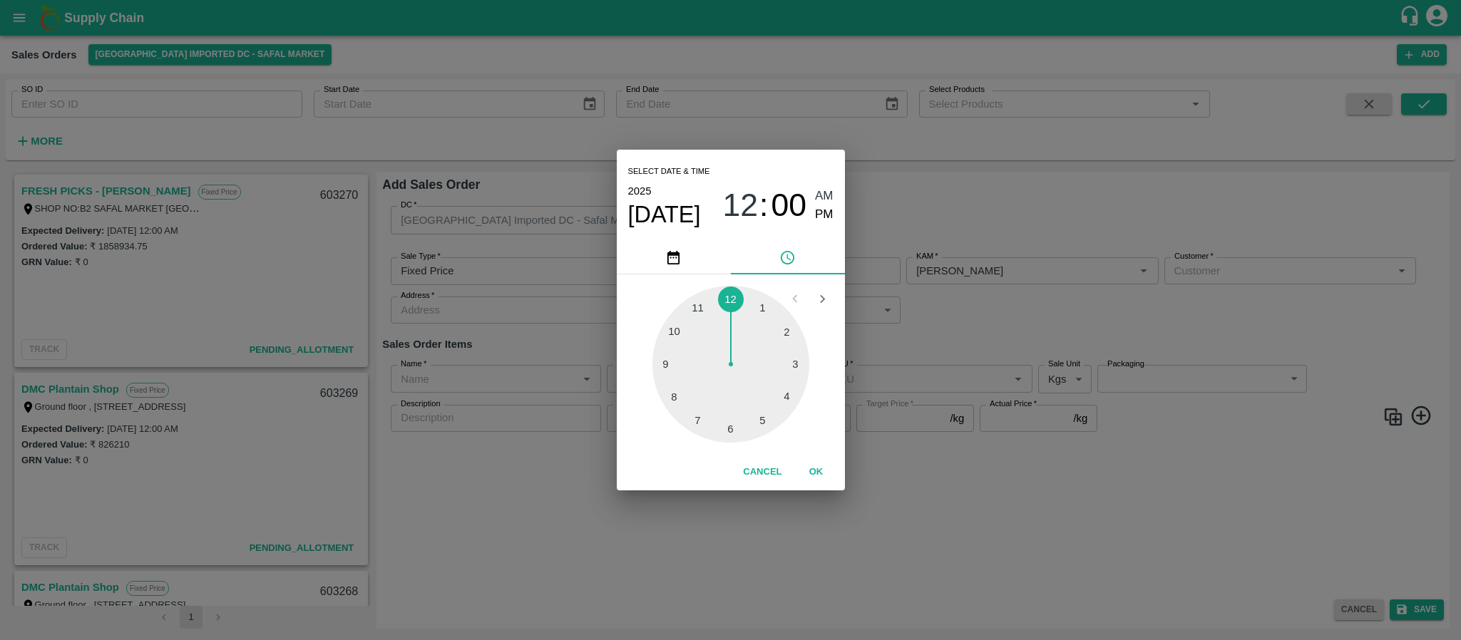
click at [943, 325] on div "Select date & time 2025 Aug 26 12 : 00 AM PM 1 2 3 4 5 6 7 8 9 10 11 12 Cancel …" at bounding box center [730, 320] width 1461 height 640
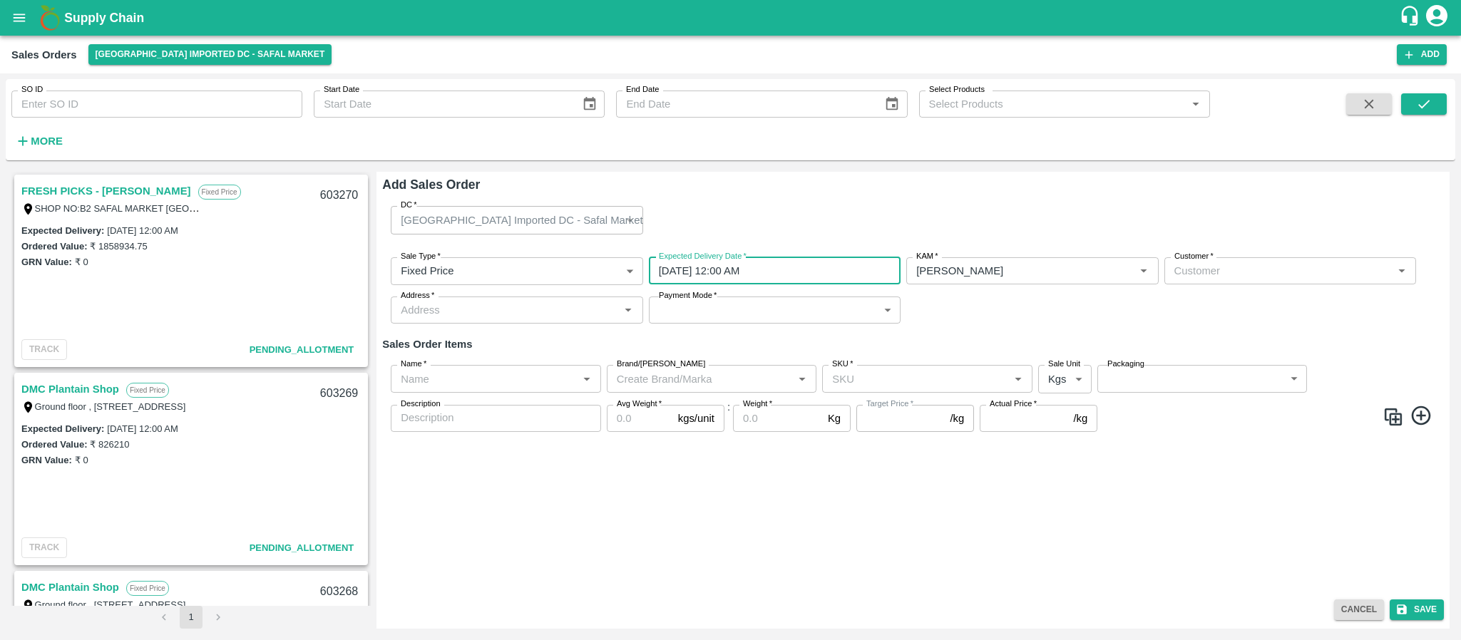
click at [743, 270] on input "26/08/2025 12:00 AM" at bounding box center [770, 270] width 242 height 27
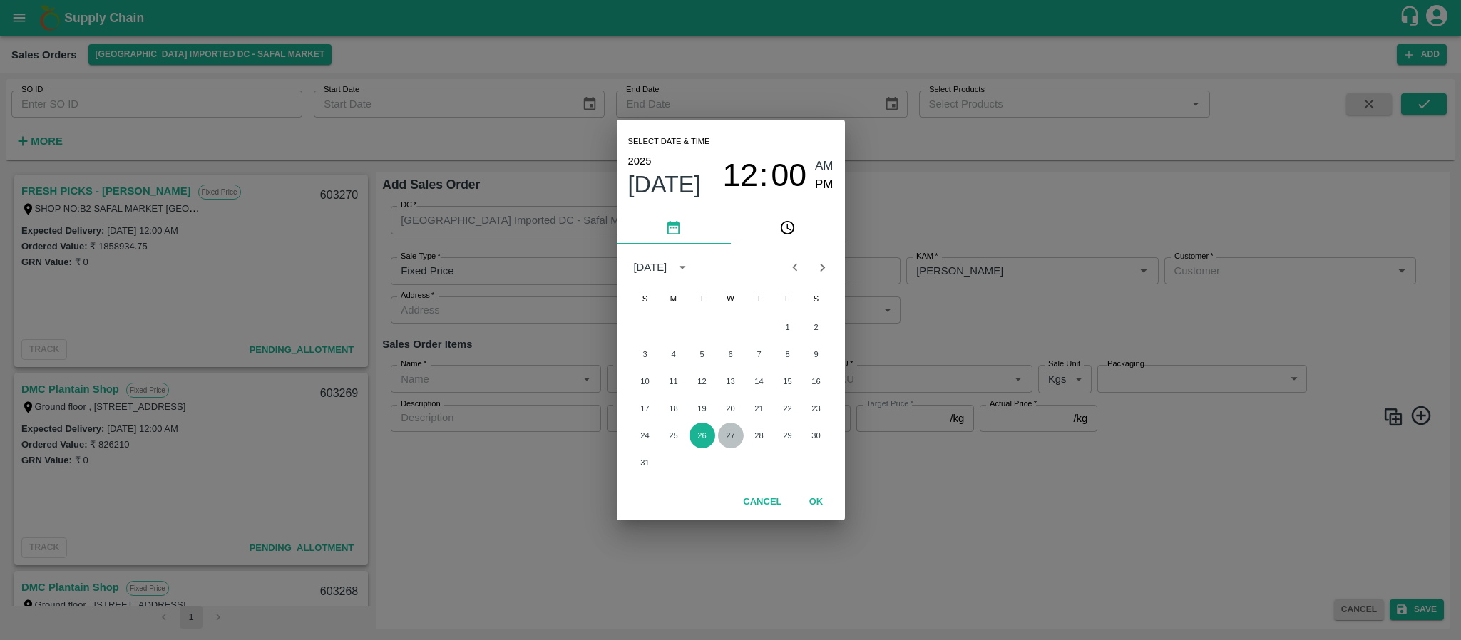
click at [725, 426] on button "27" at bounding box center [731, 436] width 26 height 26
type input "27/08/2025 12:00 AM"
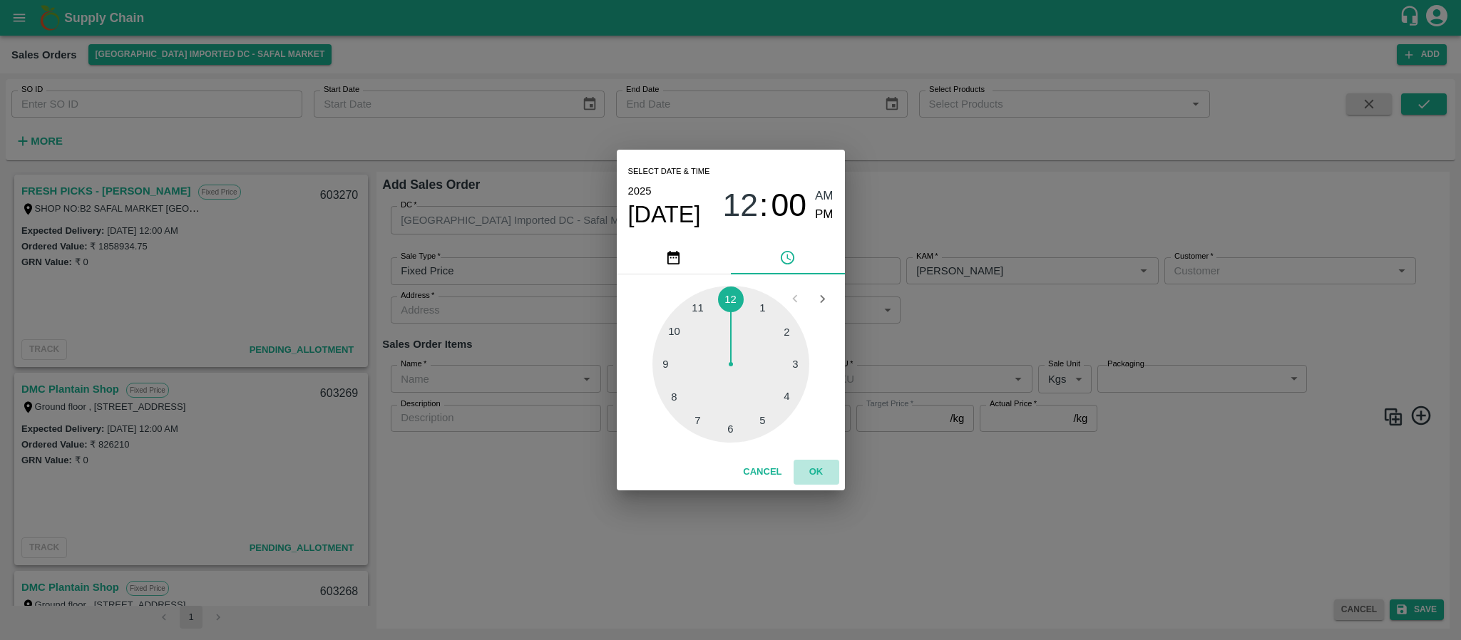
click at [813, 462] on button "OK" at bounding box center [817, 472] width 46 height 25
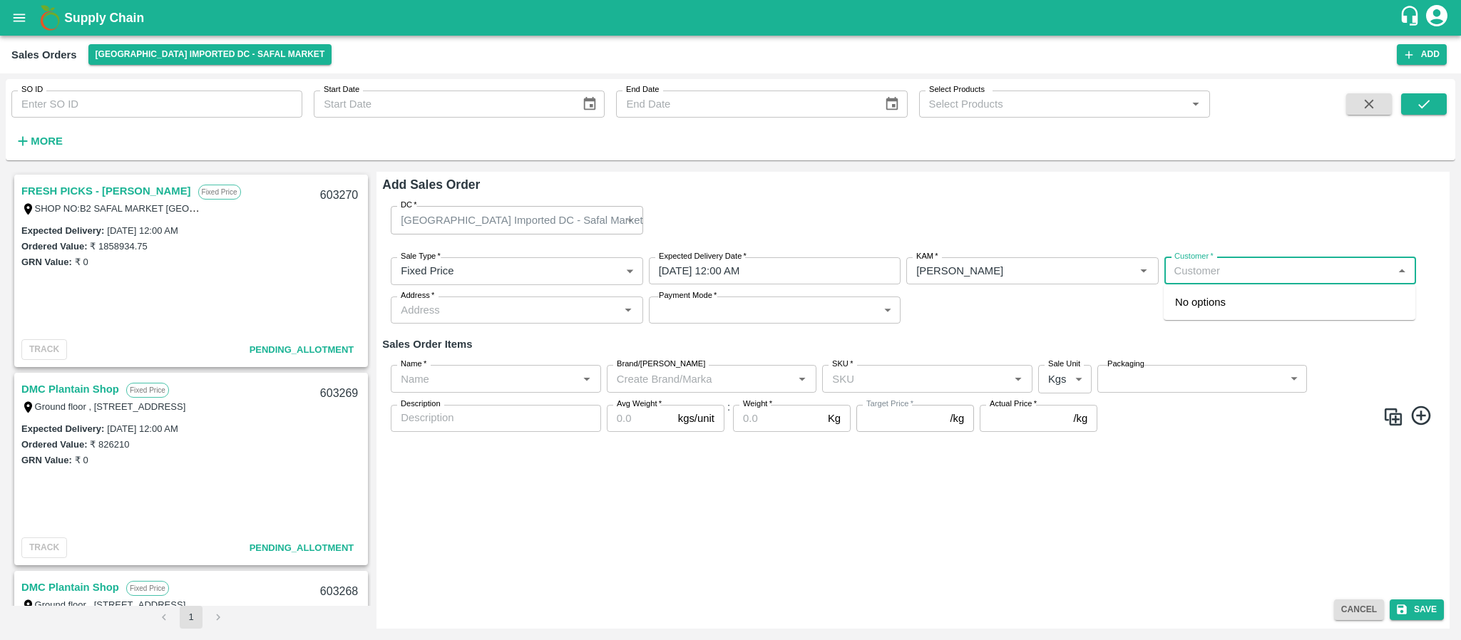
click at [1215, 267] on input "Customer   *" at bounding box center [1279, 271] width 220 height 19
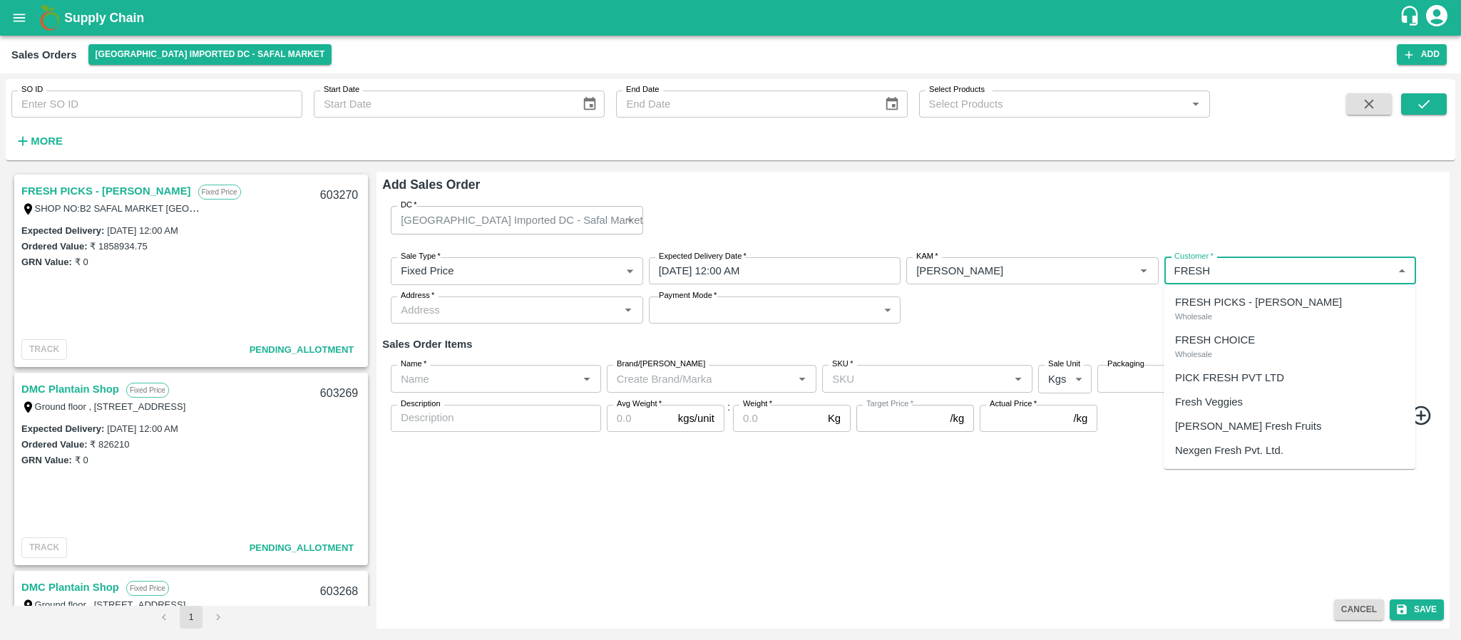
click at [1219, 306] on p "FRESH PICKS - KIRAN N" at bounding box center [1258, 302] width 167 height 16
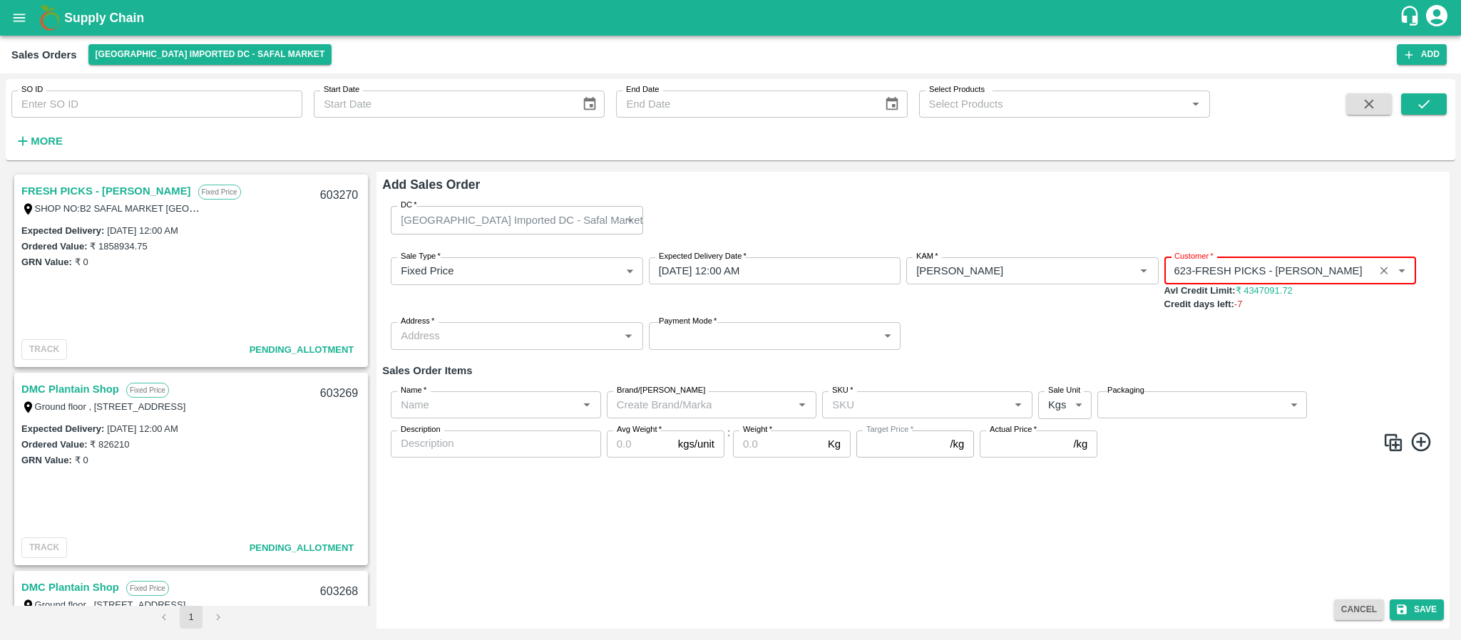
type input "623-FRESH PICKS - KIRAN N"
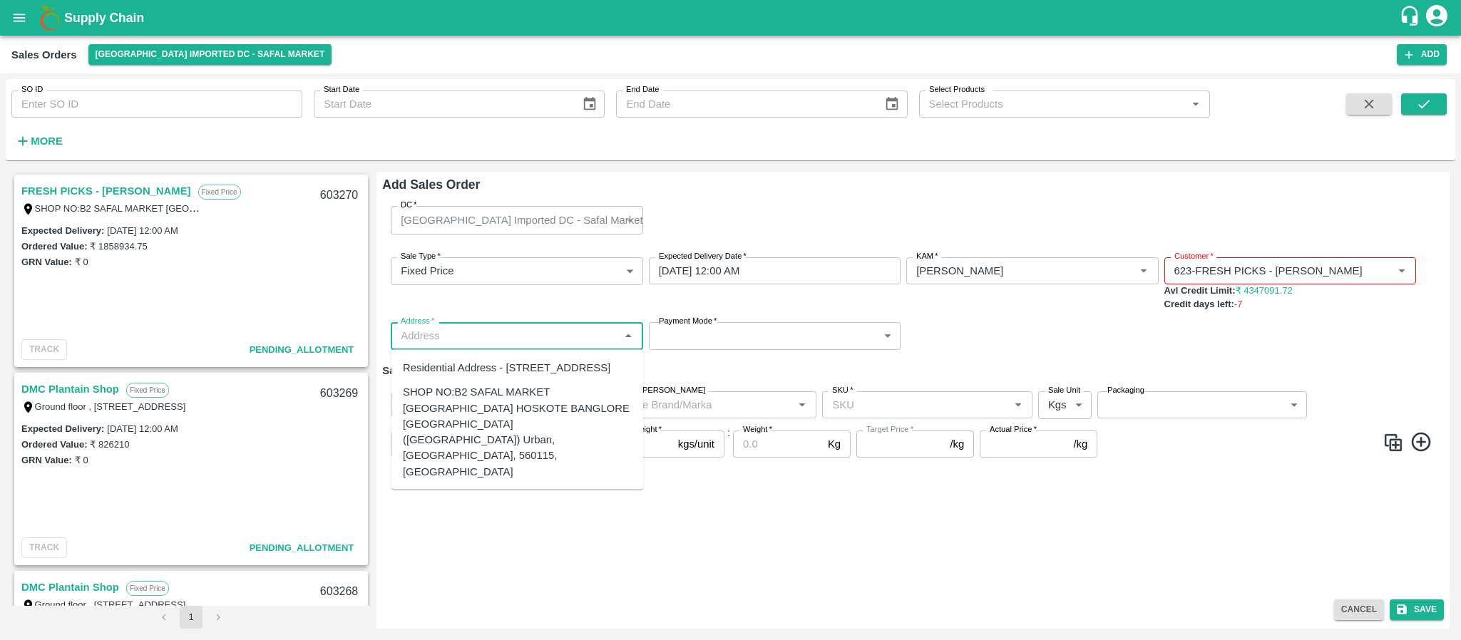
click at [550, 327] on input "Address   *" at bounding box center [505, 336] width 220 height 19
click at [500, 426] on div "SHOP NO:B2 SAFAL MARKET KHAZISONI VILLAGE HOSKOTE BANGLORE KARNATAKA (Bangalore…" at bounding box center [517, 432] width 229 height 96
type input "SHOP NO:B2 SAFAL MARKET KHAZISONI VILLAGE HOSKOTE BANGLORE KARNATAKA (Bangalore…"
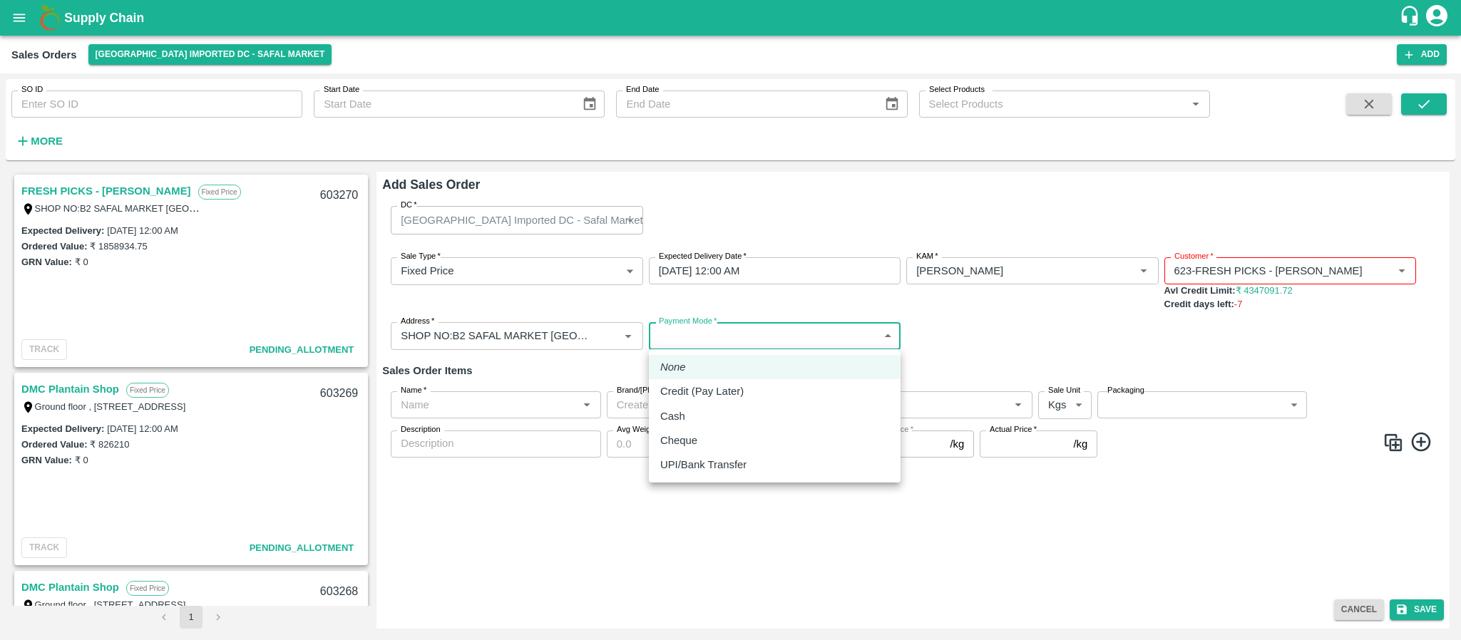
drag, startPoint x: 784, startPoint y: 324, endPoint x: 730, endPoint y: 396, distance: 89.7
click at [730, 396] on body "Supply Chain Sales Orders Bangalore Imported DC - Safal Market Add SO ID SO ID …" at bounding box center [730, 320] width 1461 height 640
click at [730, 396] on p "Credit (Pay Later)" at bounding box center [701, 392] width 83 height 16
type input "credit"
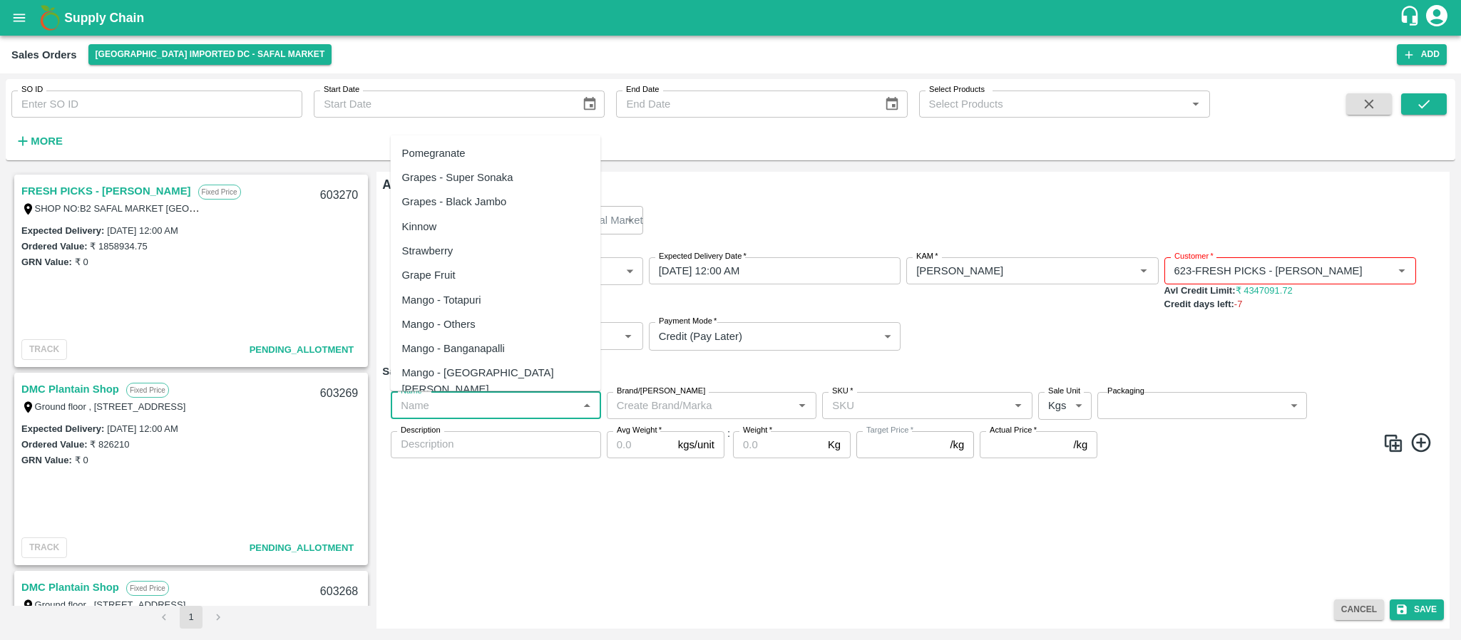
click at [537, 409] on input "Name   *" at bounding box center [484, 405] width 178 height 19
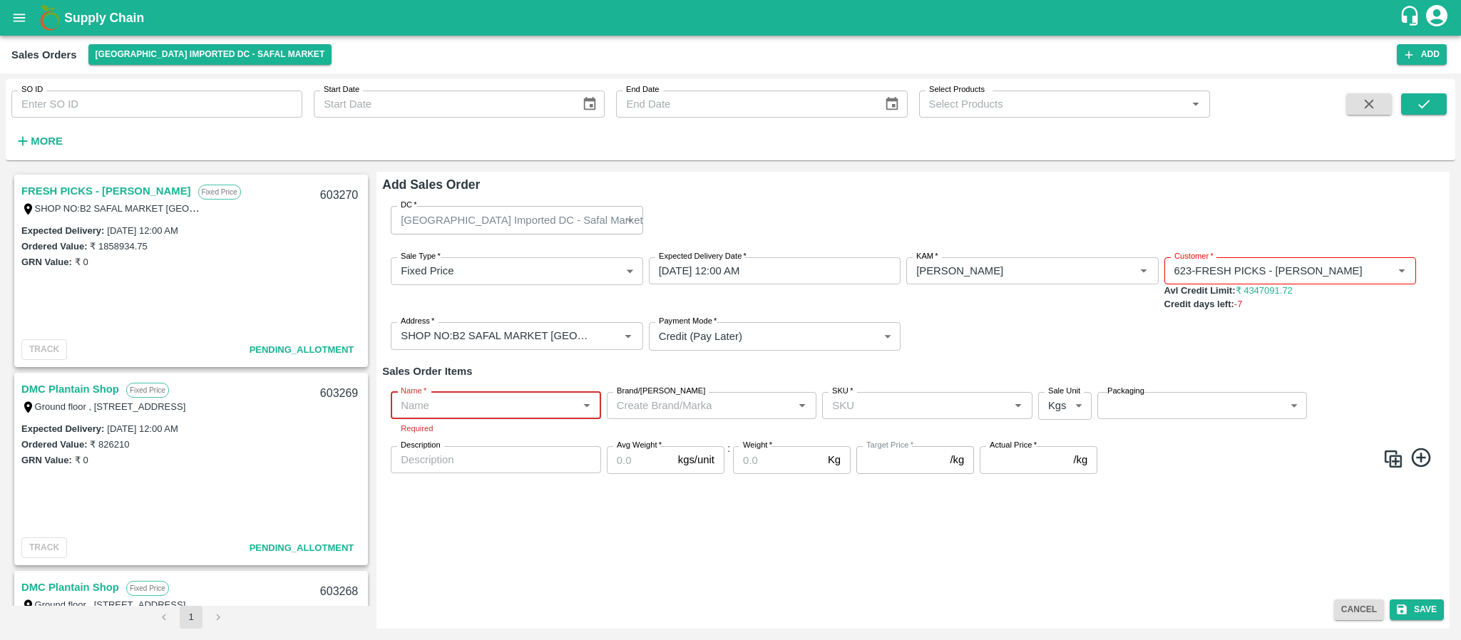
click at [488, 415] on div "Name   *" at bounding box center [496, 405] width 210 height 27
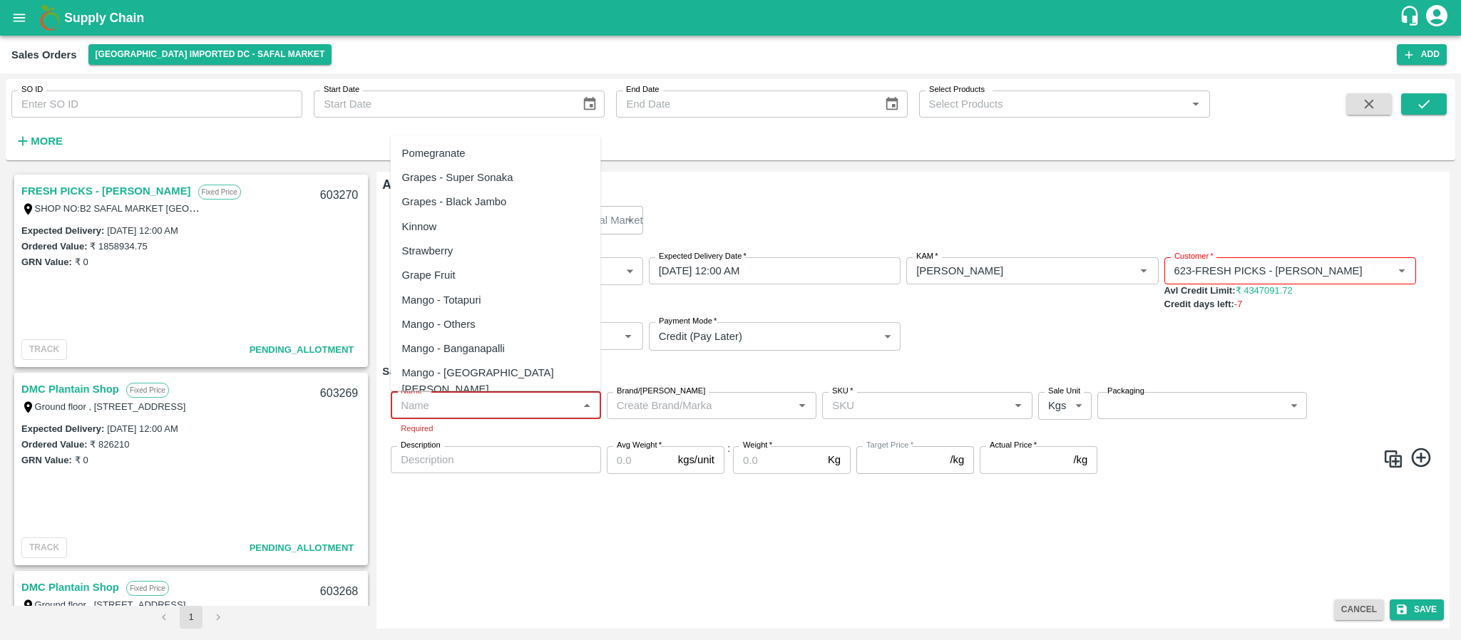
paste input "Mandrine SA"
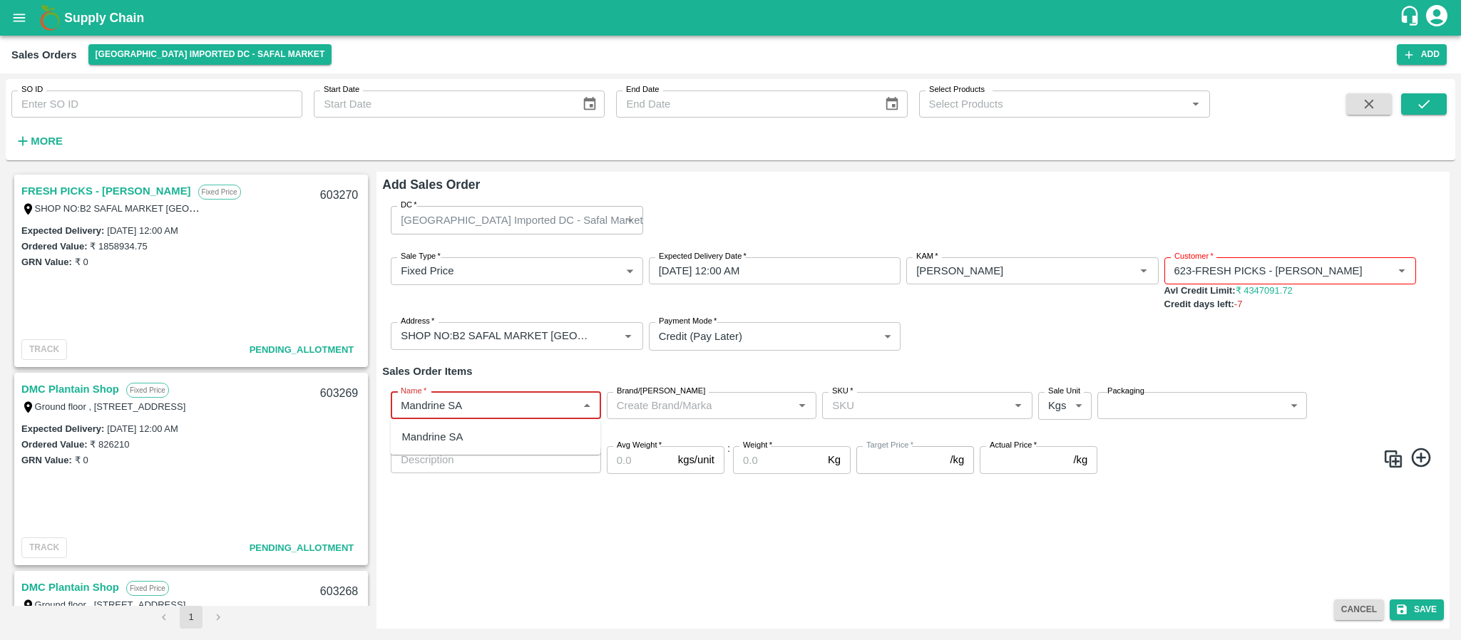
click at [486, 431] on div "Mandrine SA" at bounding box center [496, 437] width 210 height 24
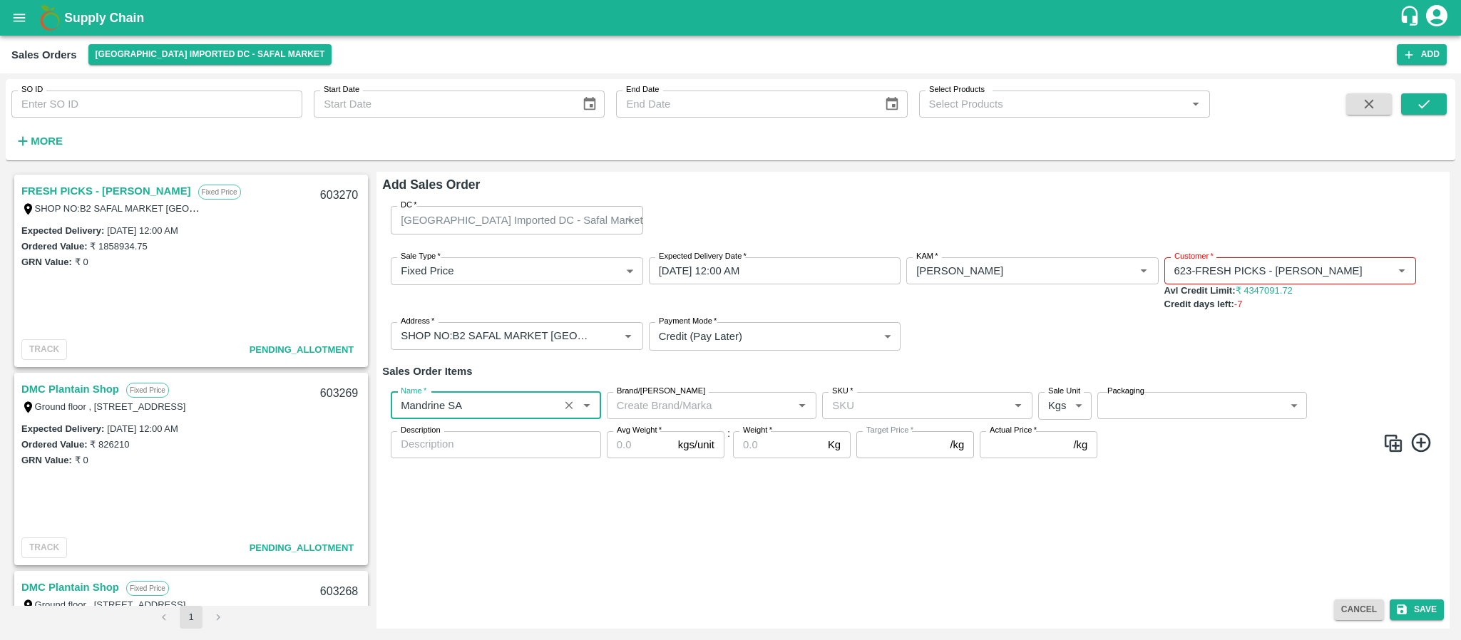
type input "Mandrine SA"
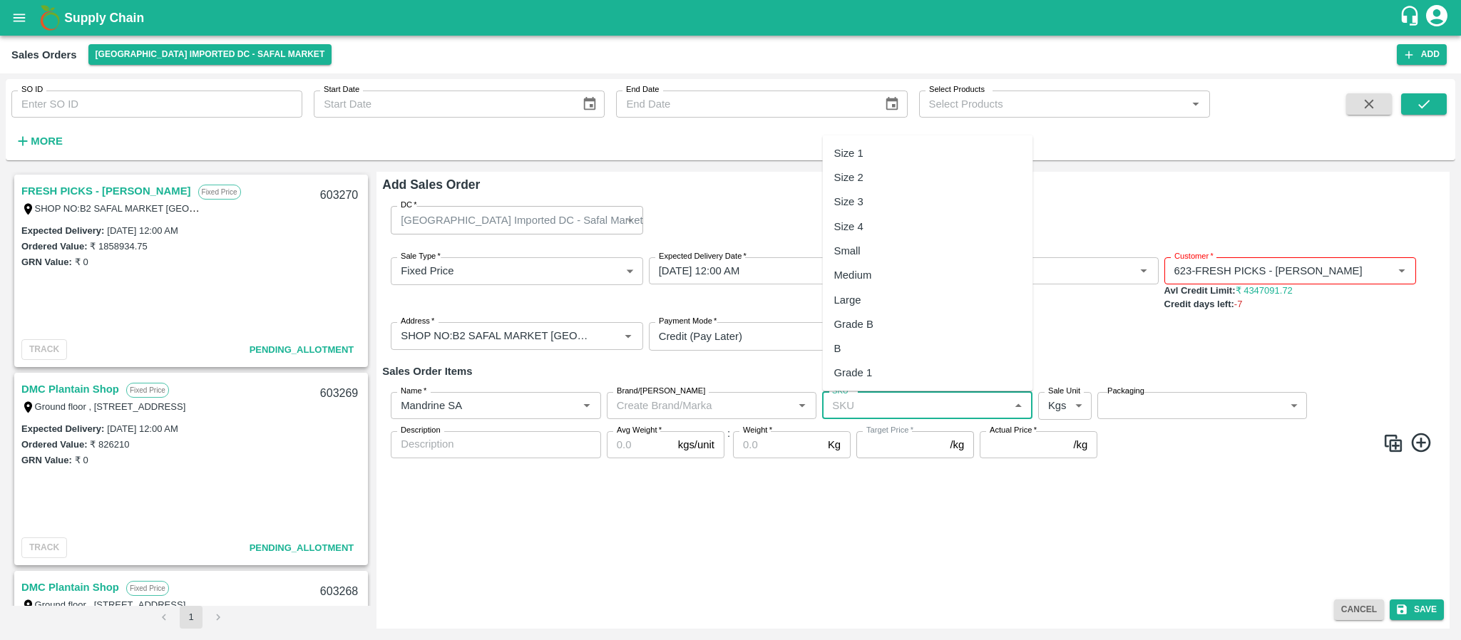
click at [865, 401] on input "SKU   *" at bounding box center [915, 405] width 178 height 19
click at [856, 200] on div "Size 3" at bounding box center [848, 202] width 29 height 16
type input "Size 3"
type input "NA"
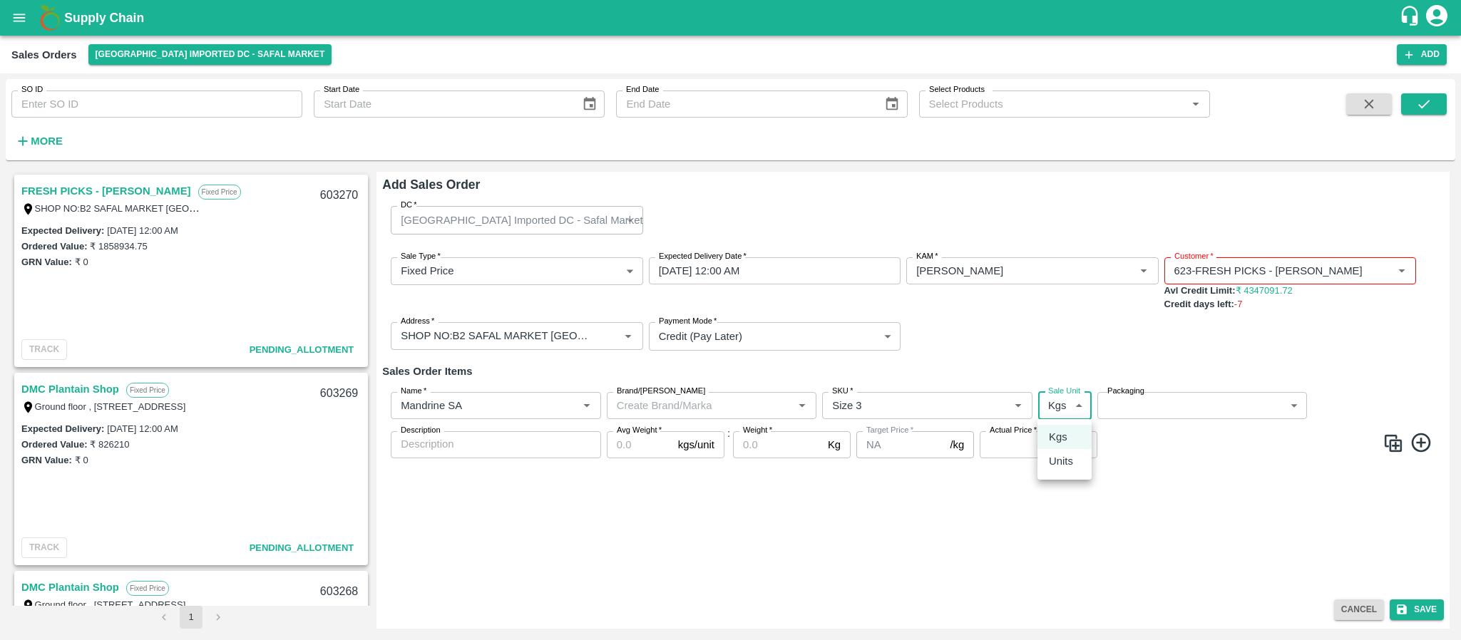
click at [1059, 404] on body "Supply Chain Sales Orders Bangalore Imported DC - Safal Market Add SO ID SO ID …" at bounding box center [730, 320] width 1461 height 640
click at [1054, 463] on p "Units" at bounding box center [1061, 461] width 24 height 16
type input "2"
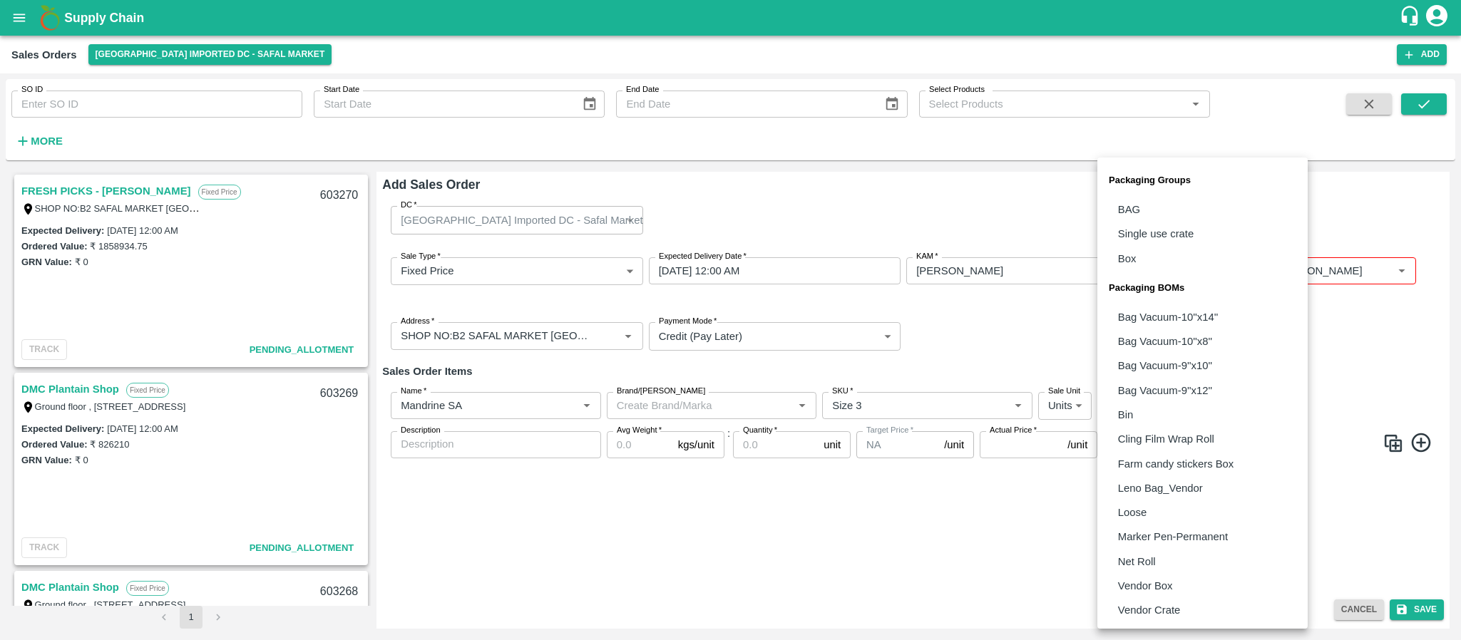
click at [1161, 409] on body "Supply Chain Sales Orders Bangalore Imported DC - Safal Market Add SO ID SO ID …" at bounding box center [730, 320] width 1461 height 640
click at [1156, 575] on li "Vendor Box" at bounding box center [1202, 586] width 210 height 24
type input "BOM/276"
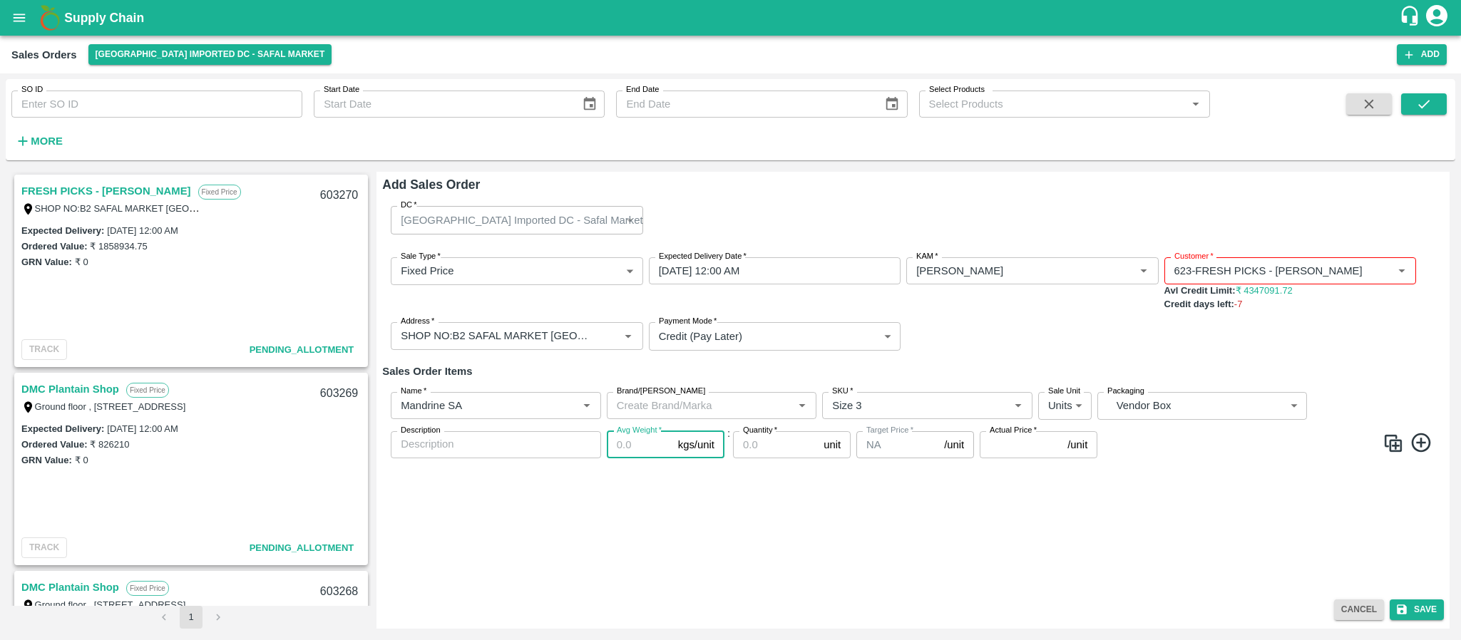
click at [629, 441] on input "Avg Weight   *" at bounding box center [640, 444] width 66 height 27
type input "10"
click at [762, 441] on input "Quantity   *" at bounding box center [775, 444] width 85 height 27
click at [759, 439] on input "Quantity   *" at bounding box center [775, 444] width 85 height 27
type input "1"
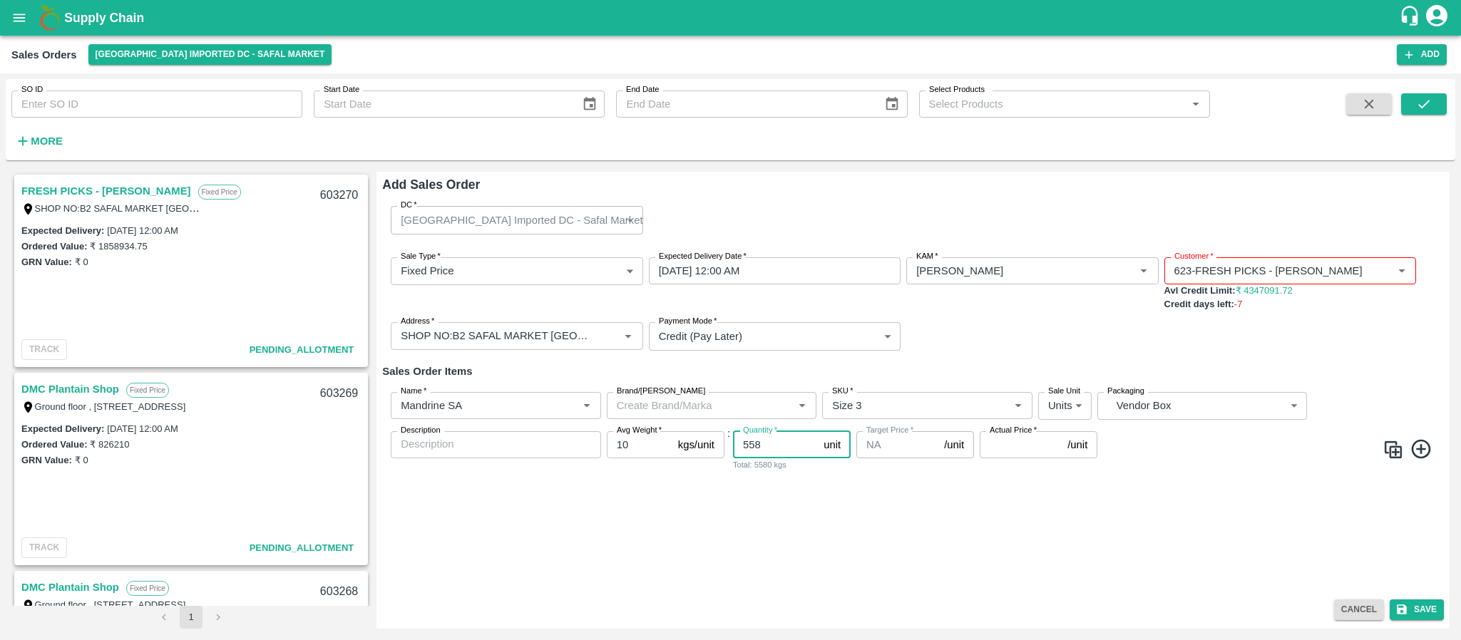
type input "558"
click at [1012, 448] on input "Actual Price   *" at bounding box center [1021, 444] width 82 height 27
type input "1589.25"
click at [1420, 603] on button "Save" at bounding box center [1417, 610] width 54 height 21
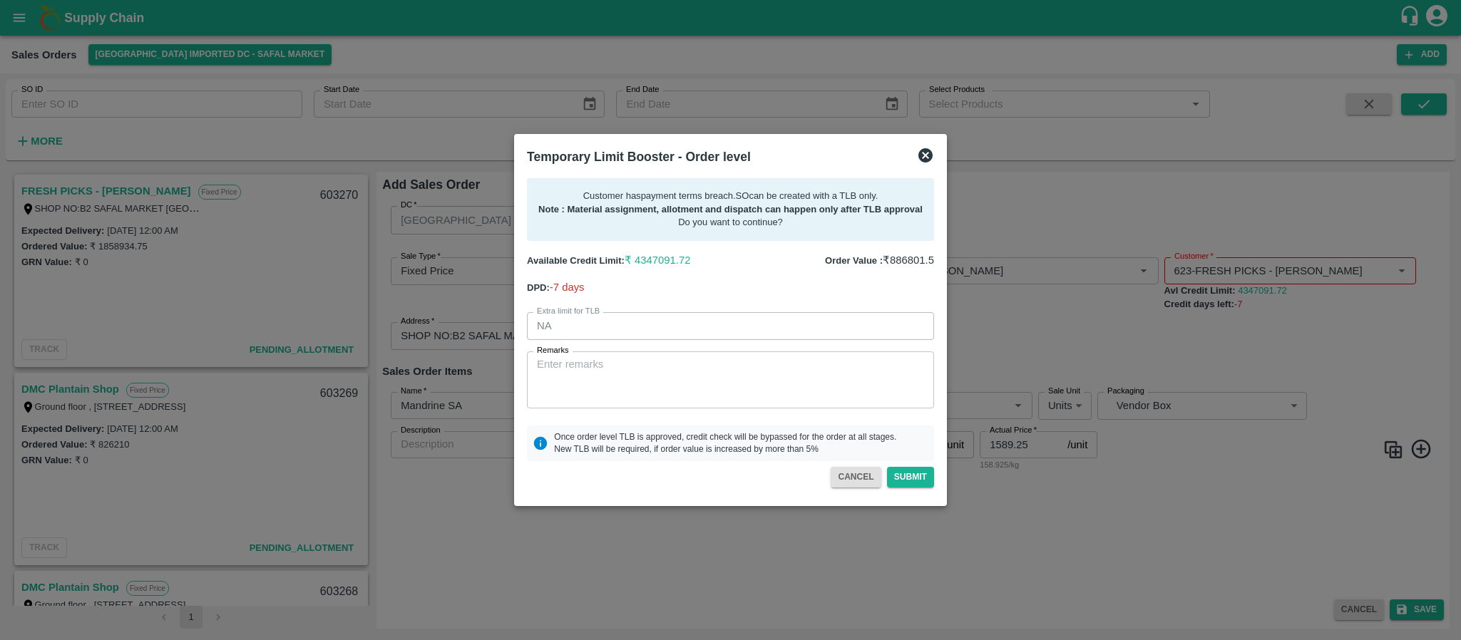
click at [704, 376] on textarea "Remarks" at bounding box center [730, 379] width 387 height 45
click at [602, 371] on textarea "Remarks" at bounding box center [730, 379] width 387 height 45
paste textarea "Required days only"
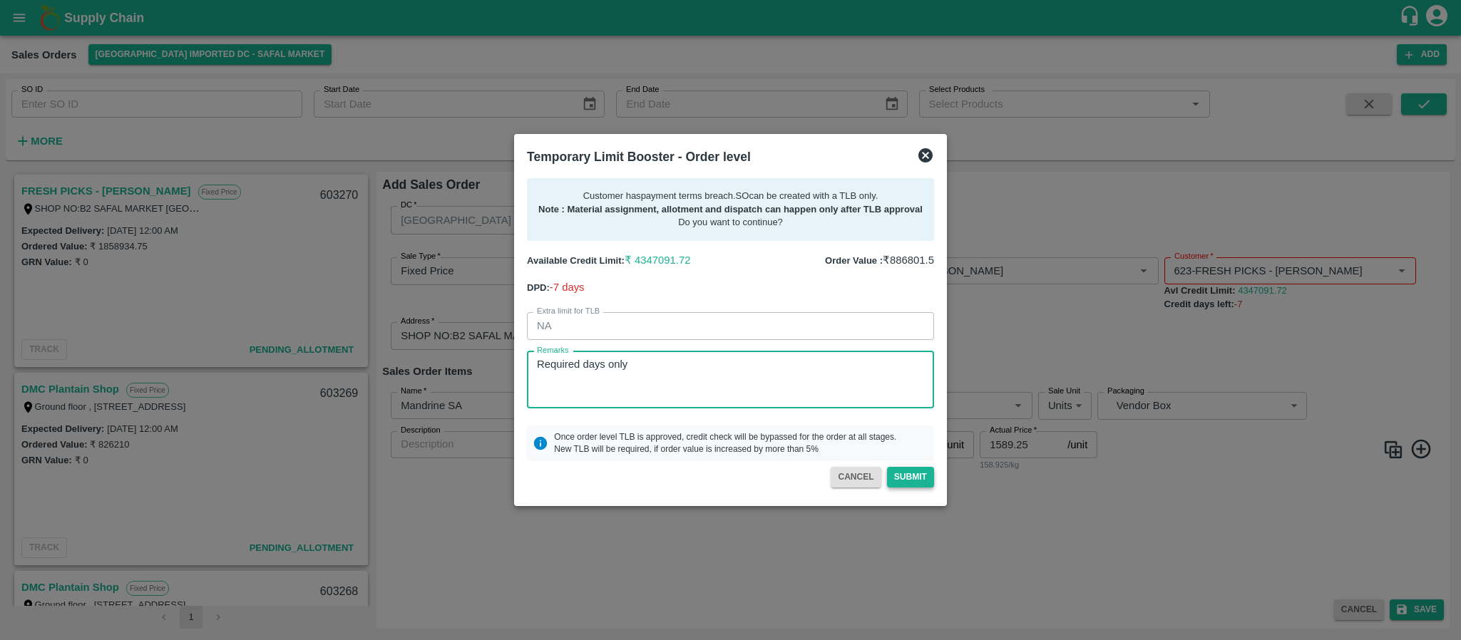
type textarea "Required days only"
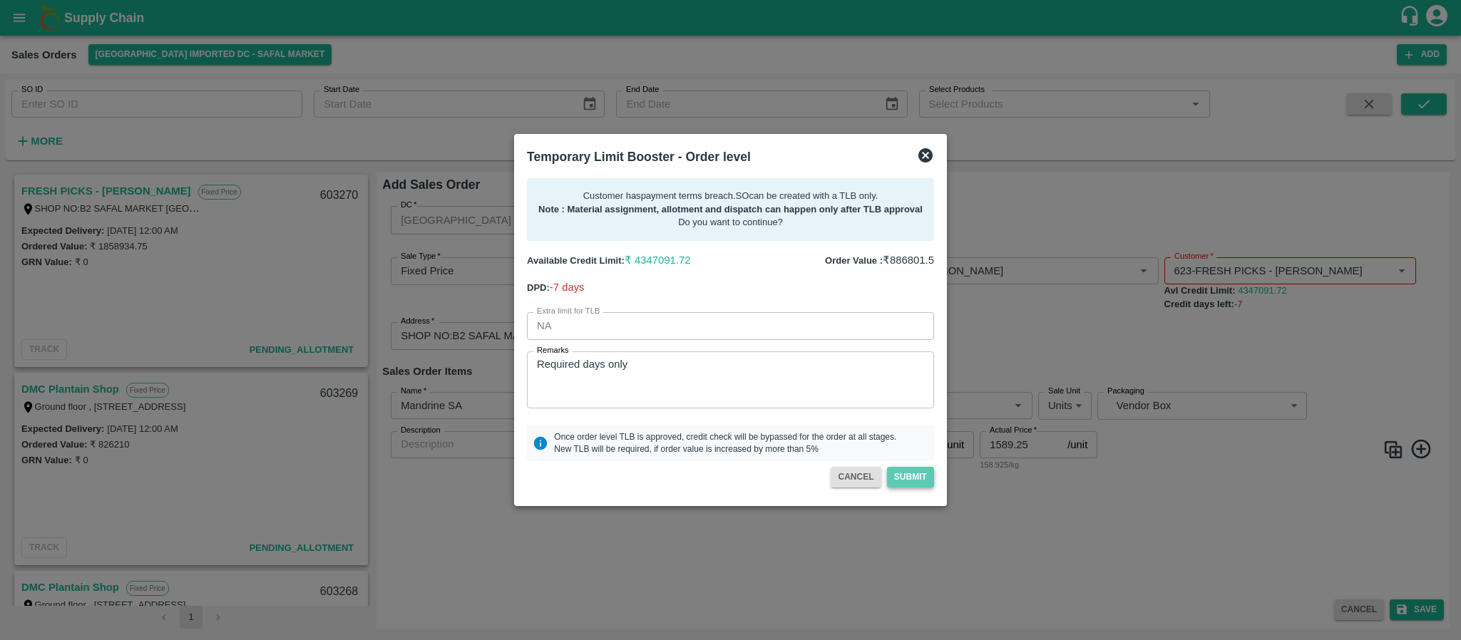
click at [916, 473] on button "Submit" at bounding box center [910, 477] width 47 height 21
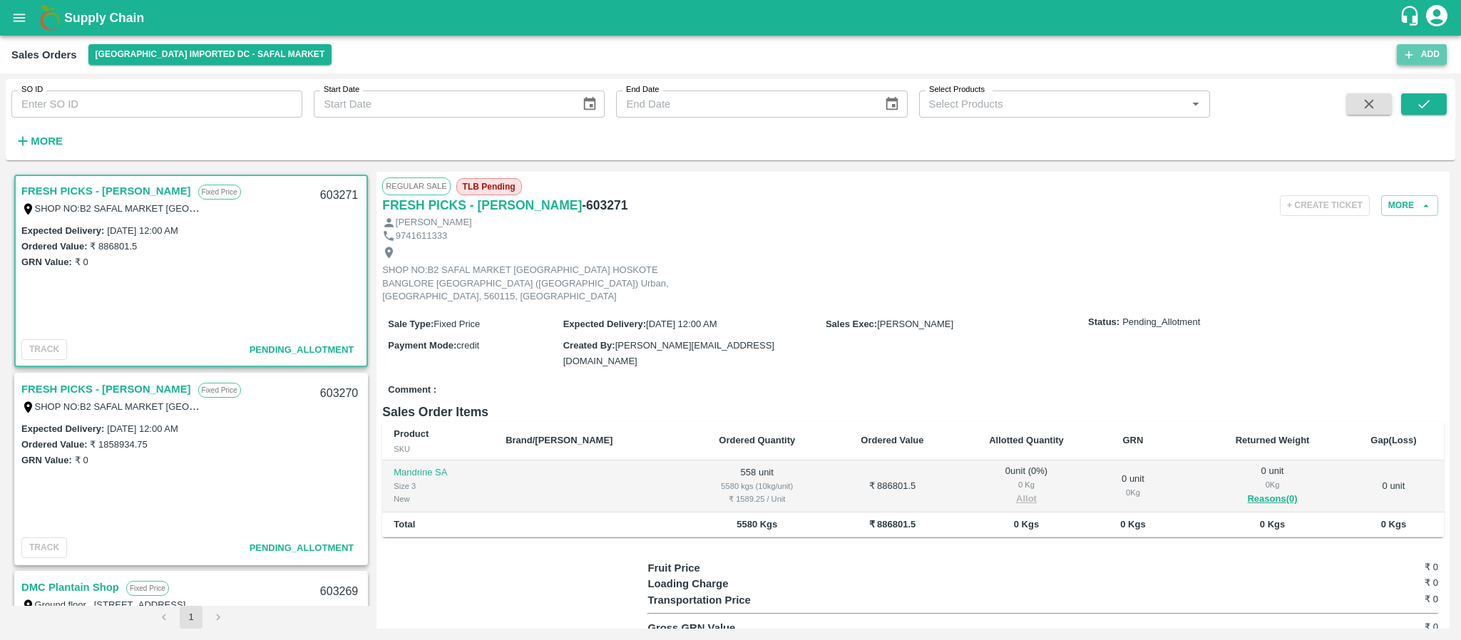
click at [1420, 51] on button "Add" at bounding box center [1422, 54] width 50 height 21
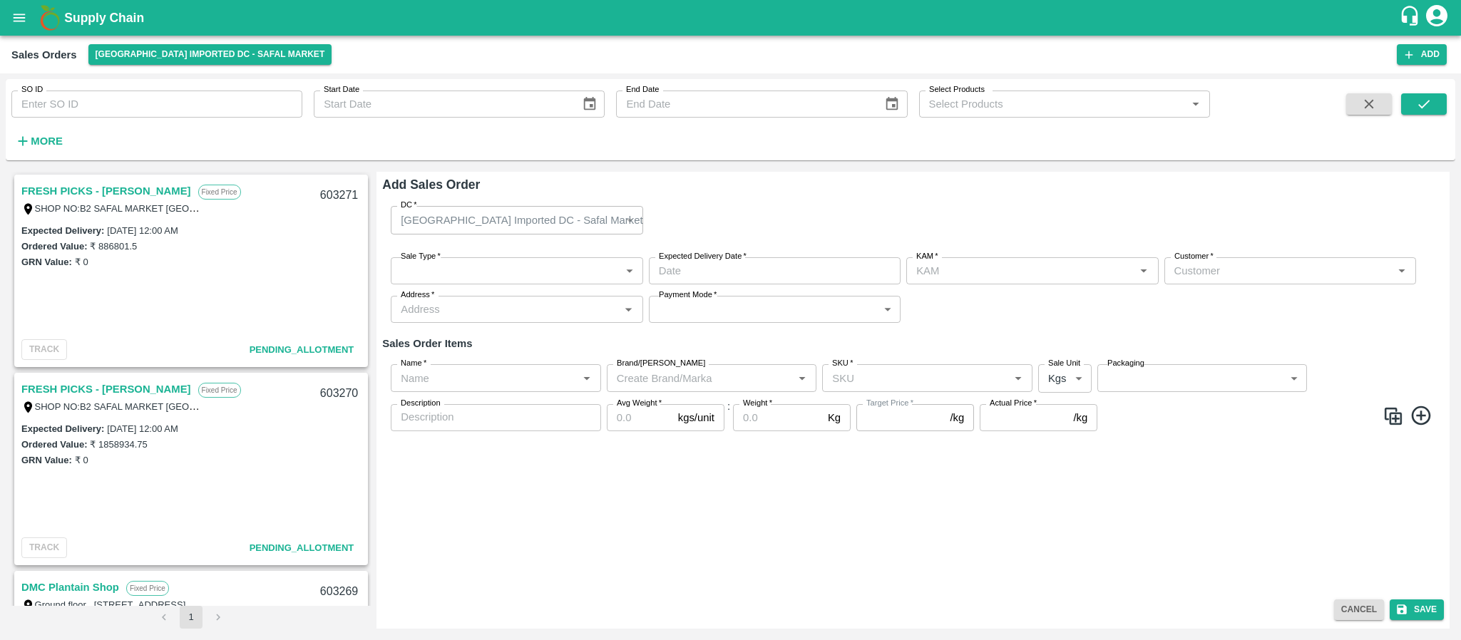
type input "[PERSON_NAME]"
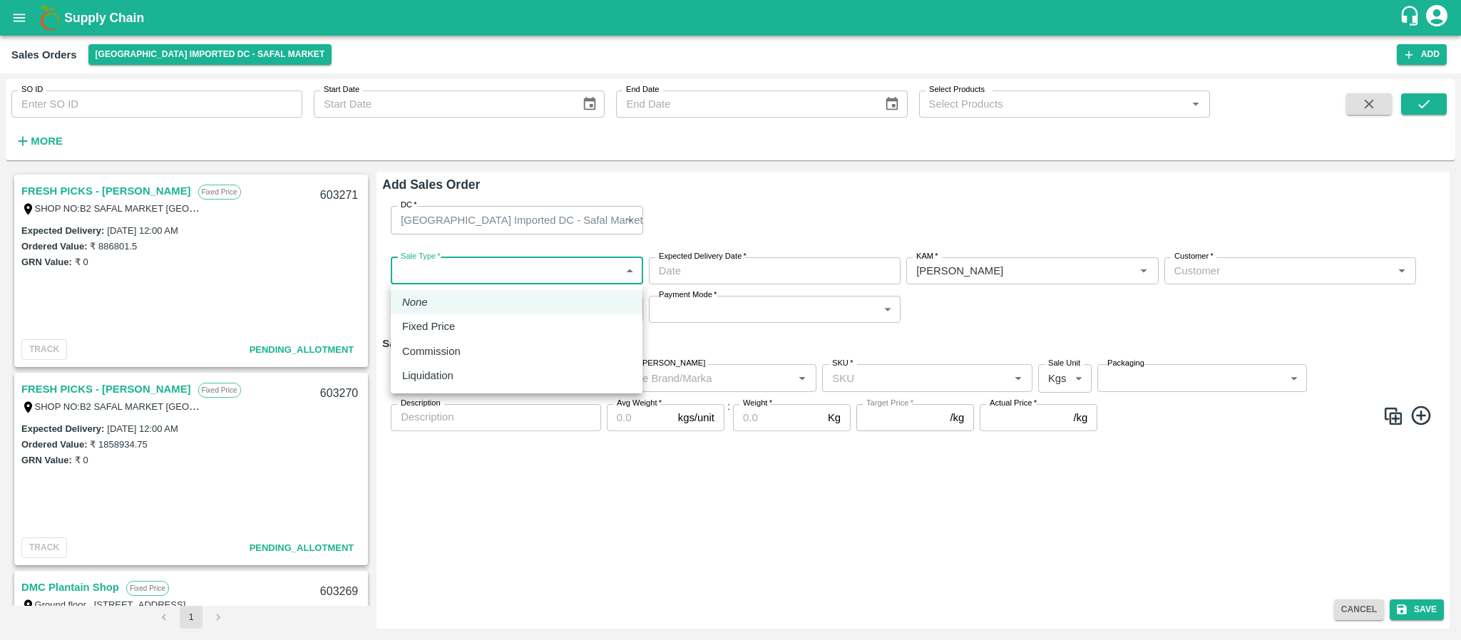
click at [480, 270] on body "Supply Chain Sales Orders Bangalore Imported DC - Safal Market Add SO ID SO ID …" at bounding box center [730, 320] width 1461 height 640
click at [464, 326] on div "Fixed Price" at bounding box center [516, 327] width 229 height 16
type input "1"
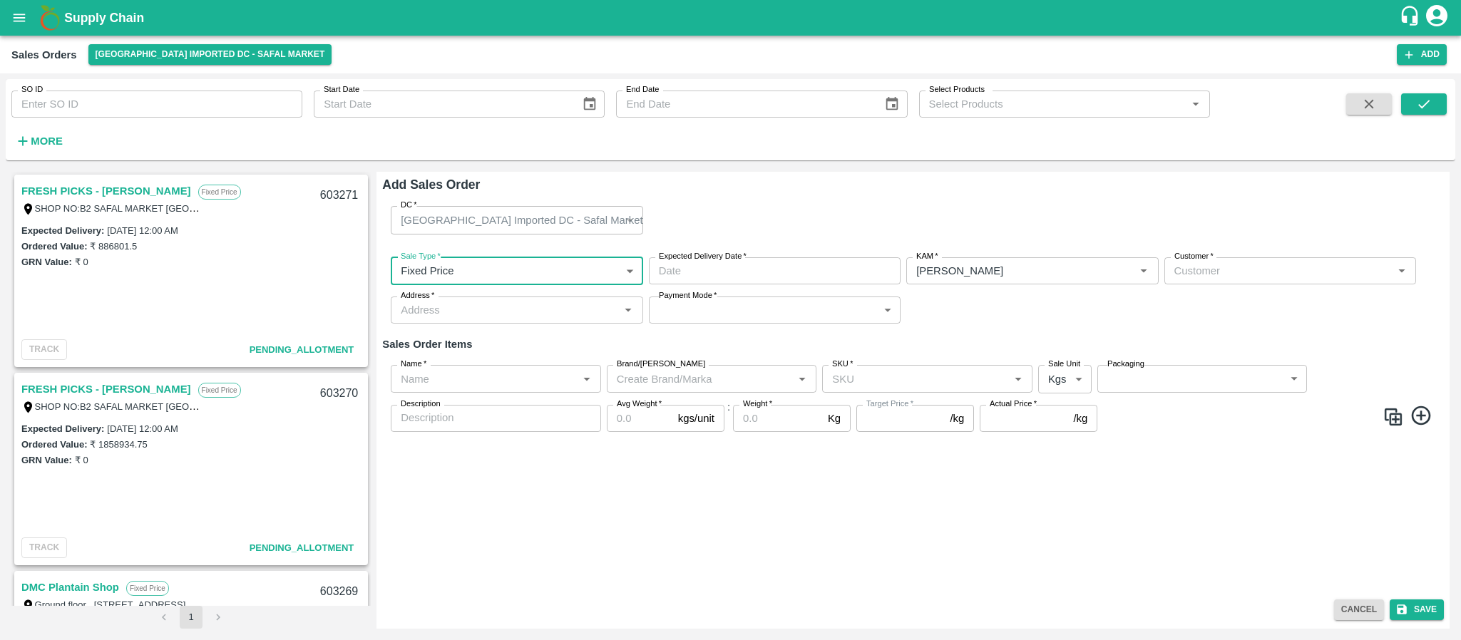
type input "DD/MM/YYYY hh:mm aa"
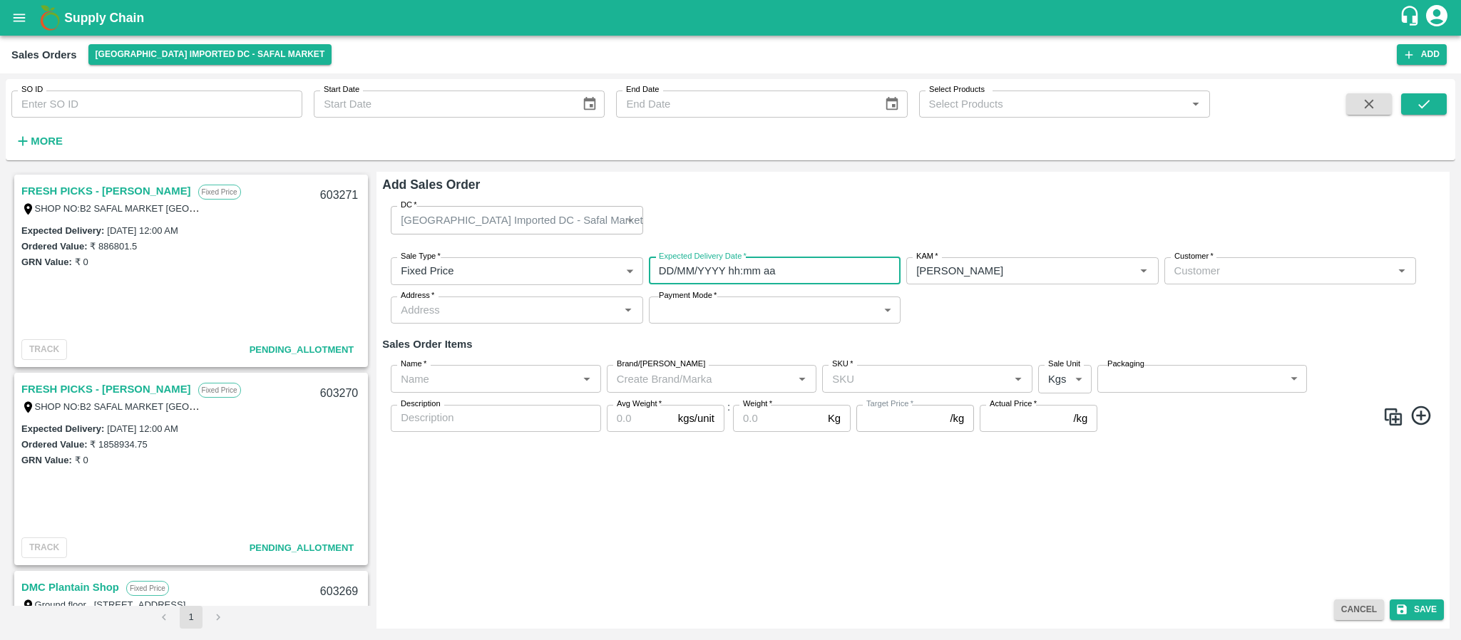
click at [770, 279] on input "DD/MM/YYYY hh:mm aa" at bounding box center [770, 270] width 242 height 27
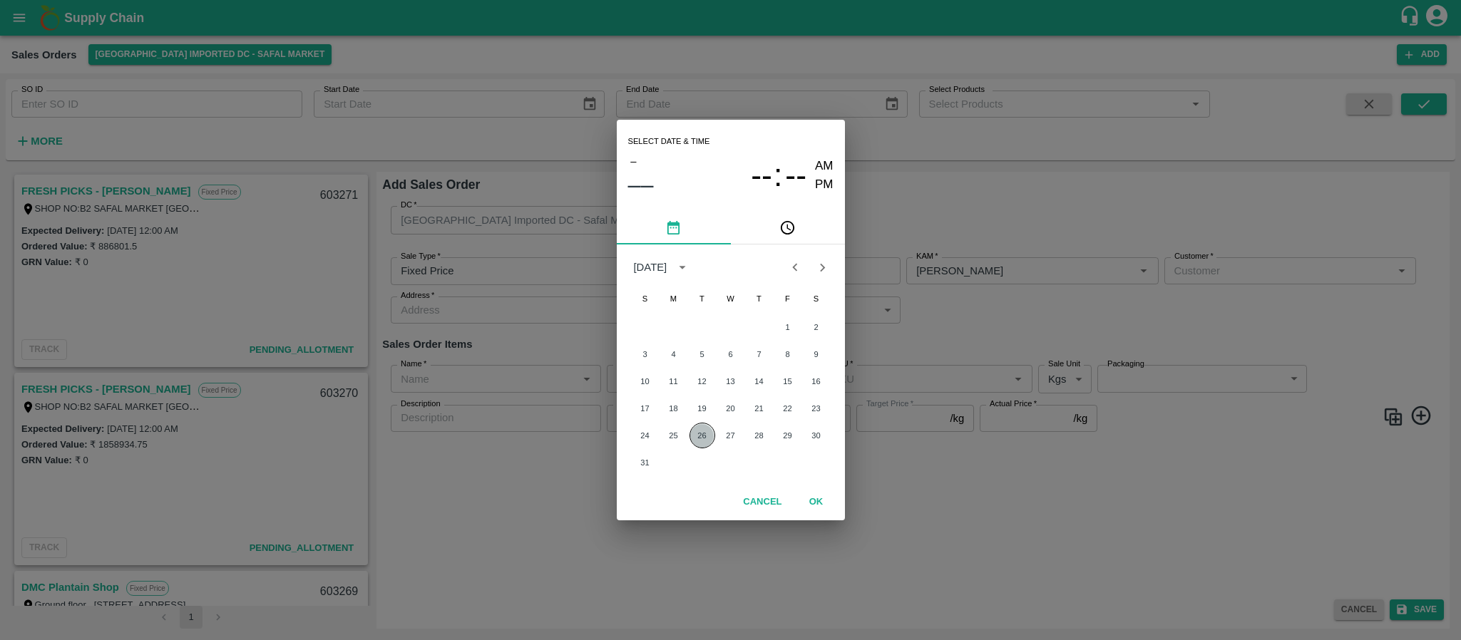
click at [697, 441] on button "26" at bounding box center [702, 436] width 26 height 26
type input "26/08/2025 12:00 AM"
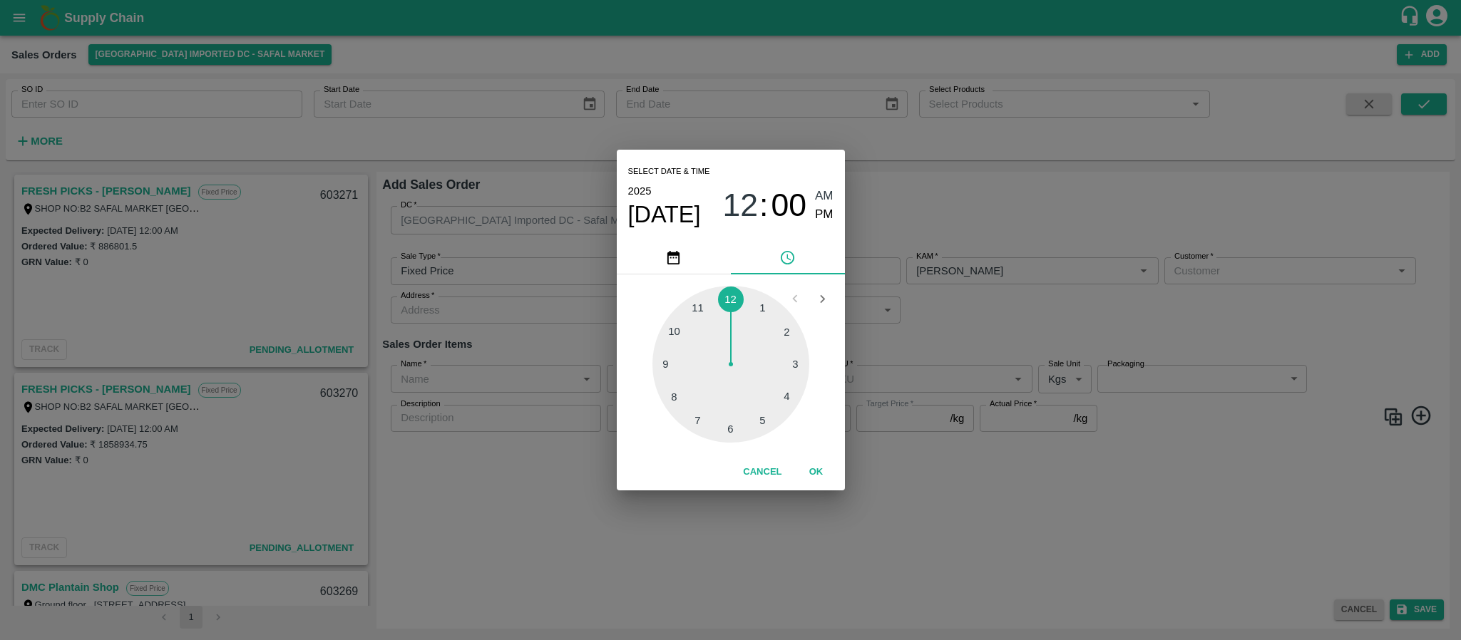
click at [955, 349] on div "Select date & time 2025 Aug 26 12 : 00 AM PM 1 2 3 4 5 6 7 8 9 10 11 12 Cancel …" at bounding box center [730, 320] width 1461 height 640
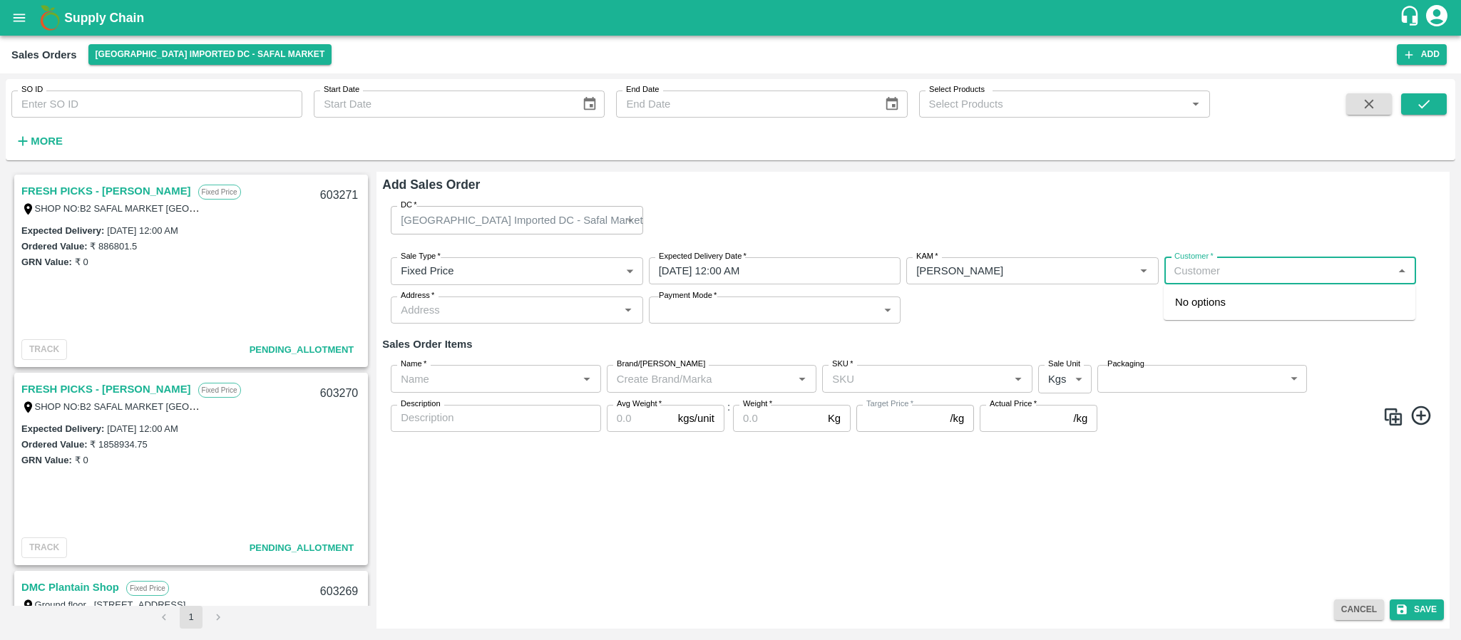
click at [1192, 272] on input "Customer   *" at bounding box center [1279, 271] width 220 height 19
click at [1196, 319] on p "Wholesale" at bounding box center [1193, 316] width 37 height 13
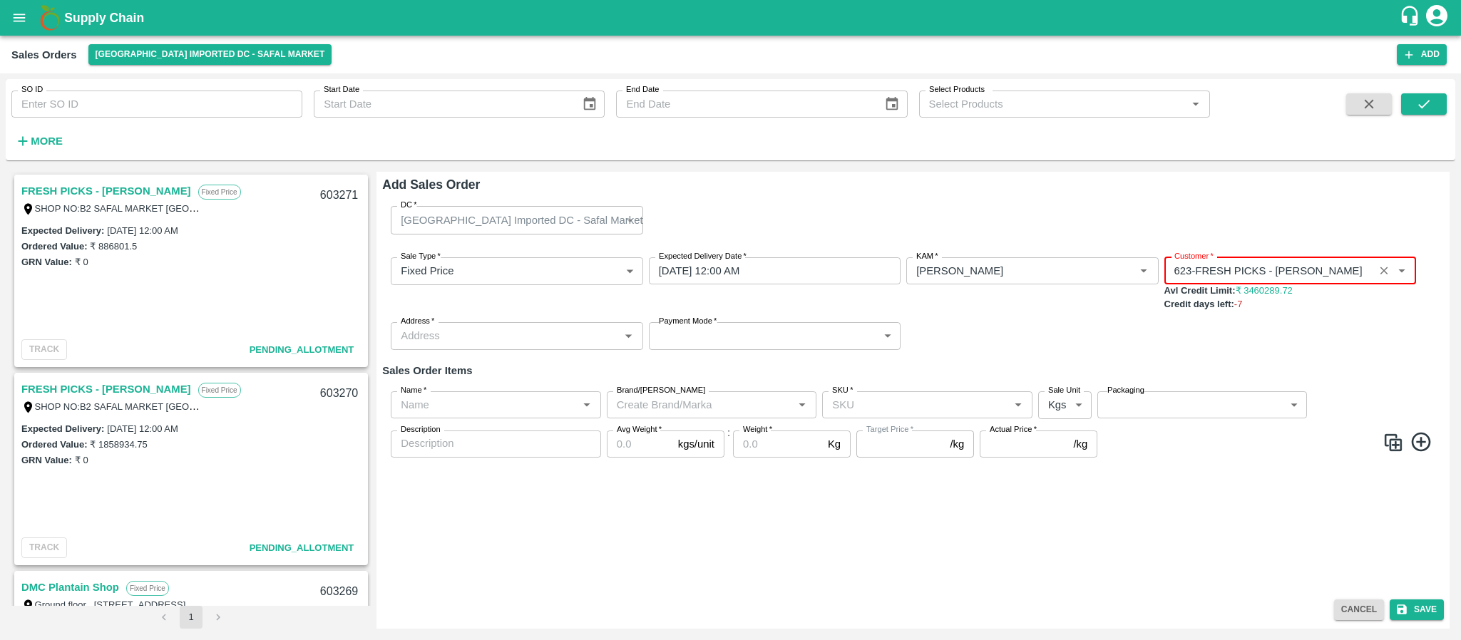
type input "623-FRESH PICKS - KIRAN N"
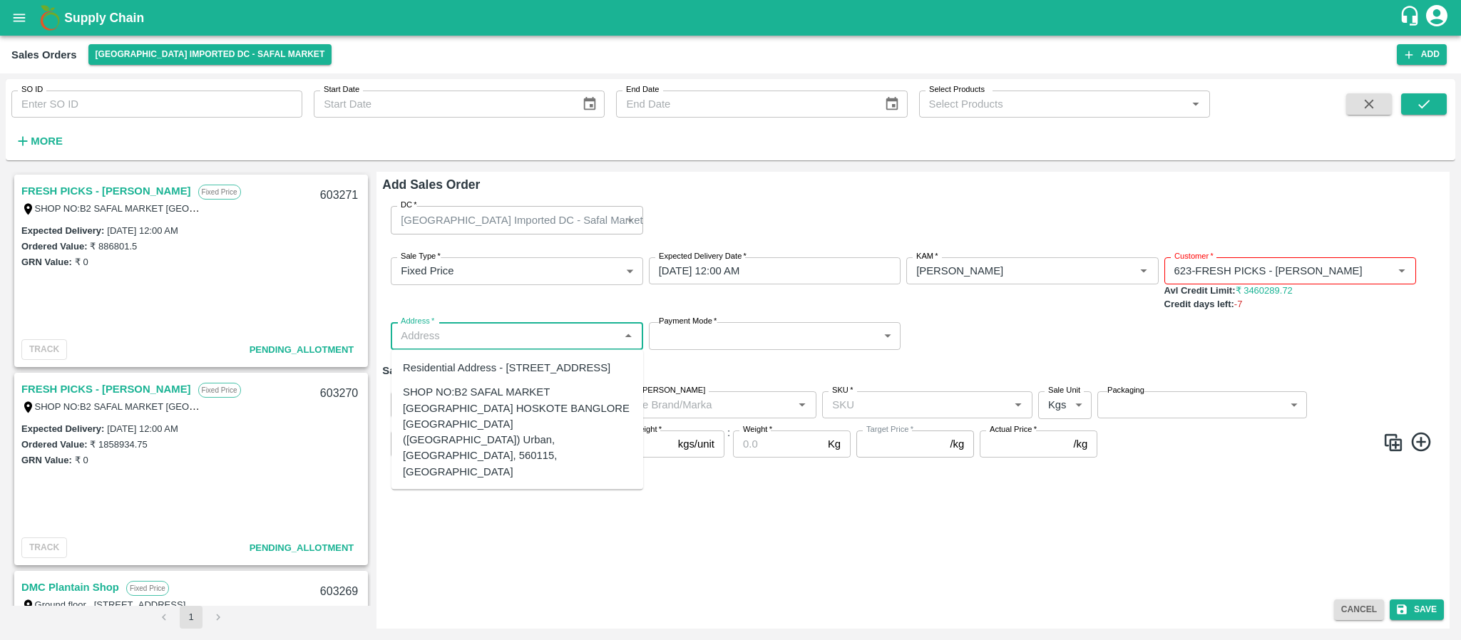
click at [565, 338] on input "Address   *" at bounding box center [505, 336] width 220 height 19
click at [525, 417] on div "SHOP NO:B2 SAFAL MARKET KHAZISONI VILLAGE HOSKOTE BANGLORE KARNATAKA (Bangalore…" at bounding box center [517, 432] width 229 height 96
type input "SHOP NO:B2 SAFAL MARKET KHAZISONI VILLAGE HOSKOTE BANGLORE KARNATAKA (Bangalore…"
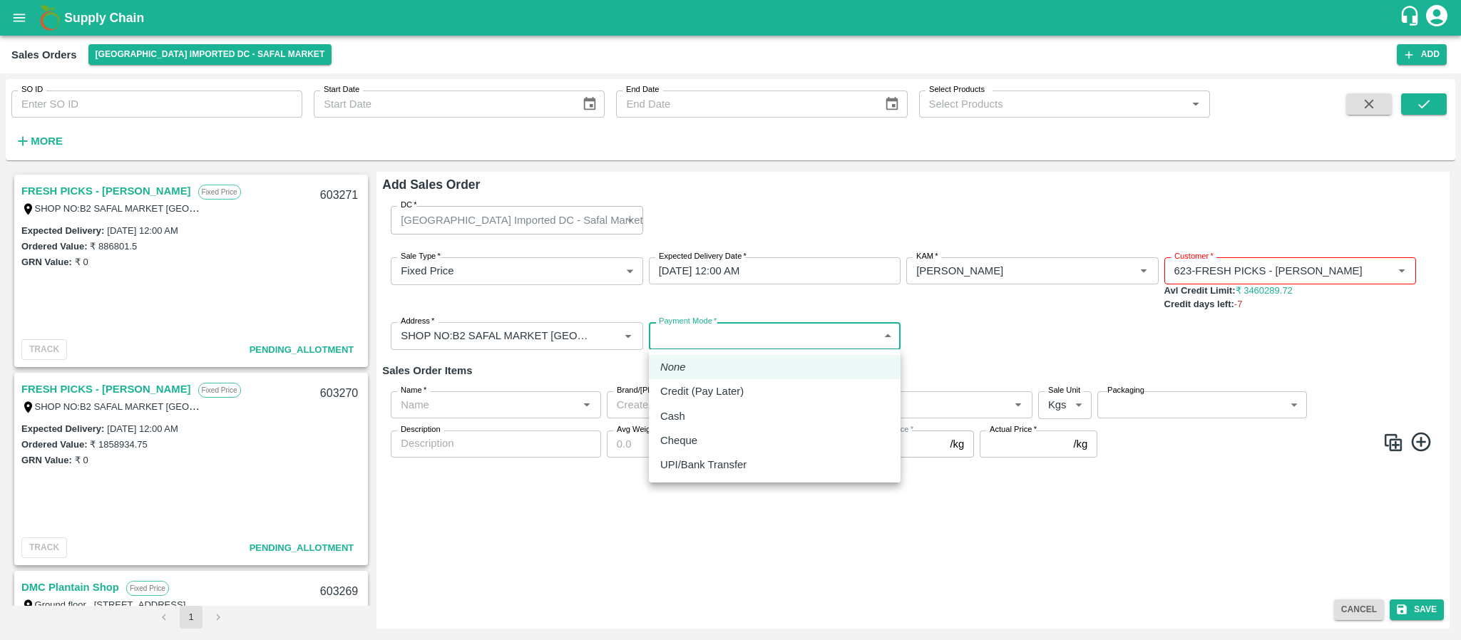
click at [717, 337] on body "Supply Chain Sales Orders Bangalore Imported DC - Safal Market Add SO ID SO ID …" at bounding box center [730, 320] width 1461 height 640
click at [719, 387] on p "Credit (Pay Later)" at bounding box center [701, 392] width 83 height 16
type input "credit"
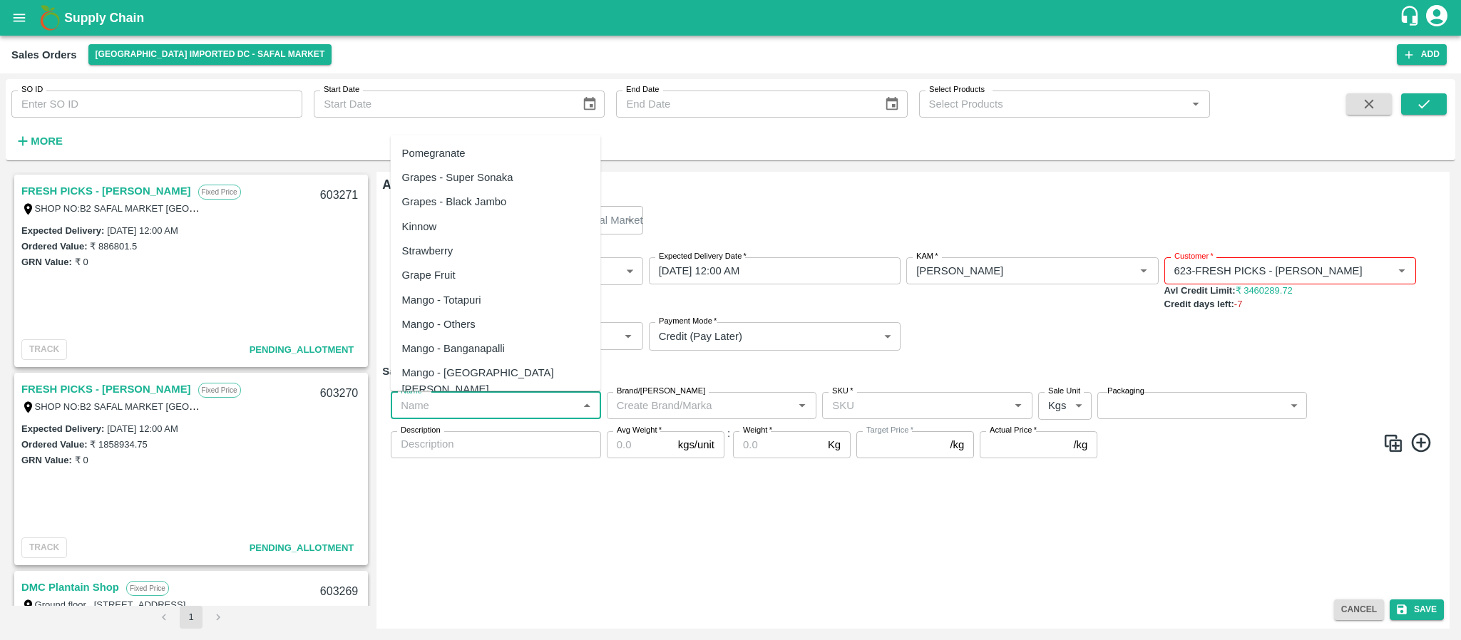
click at [460, 396] on input "Name   *" at bounding box center [484, 405] width 178 height 19
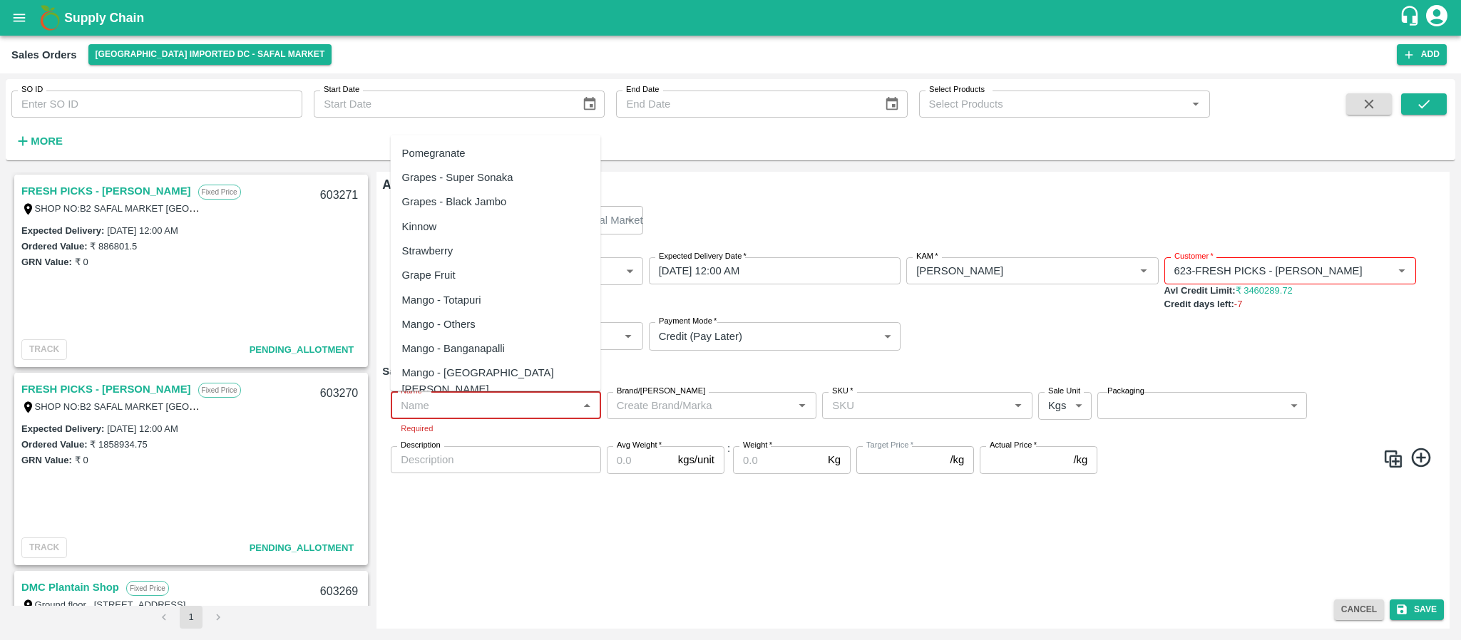
click at [453, 401] on input "Name   *" at bounding box center [484, 405] width 178 height 19
paste input "Dragon Fruit Vietnam"
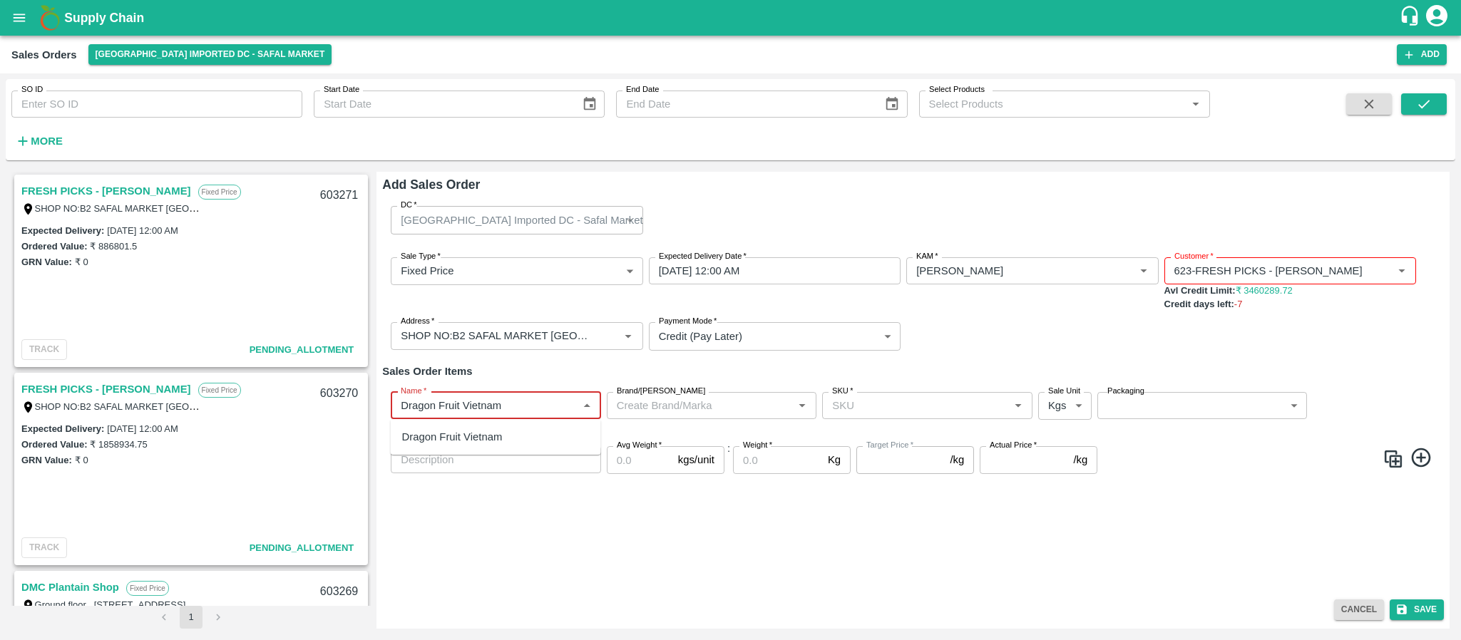
click at [461, 437] on div "Dragon Fruit Vietnam" at bounding box center [452, 437] width 101 height 16
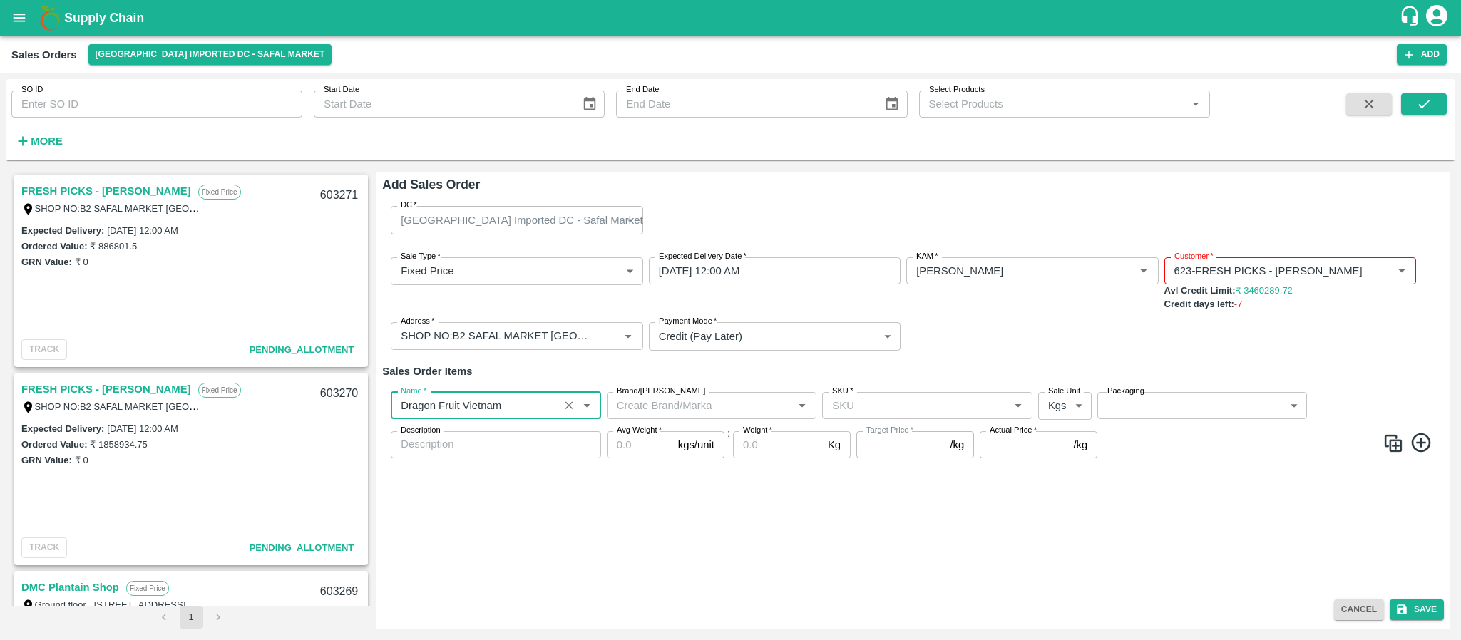
type input "Dragon Fruit Vietnam"
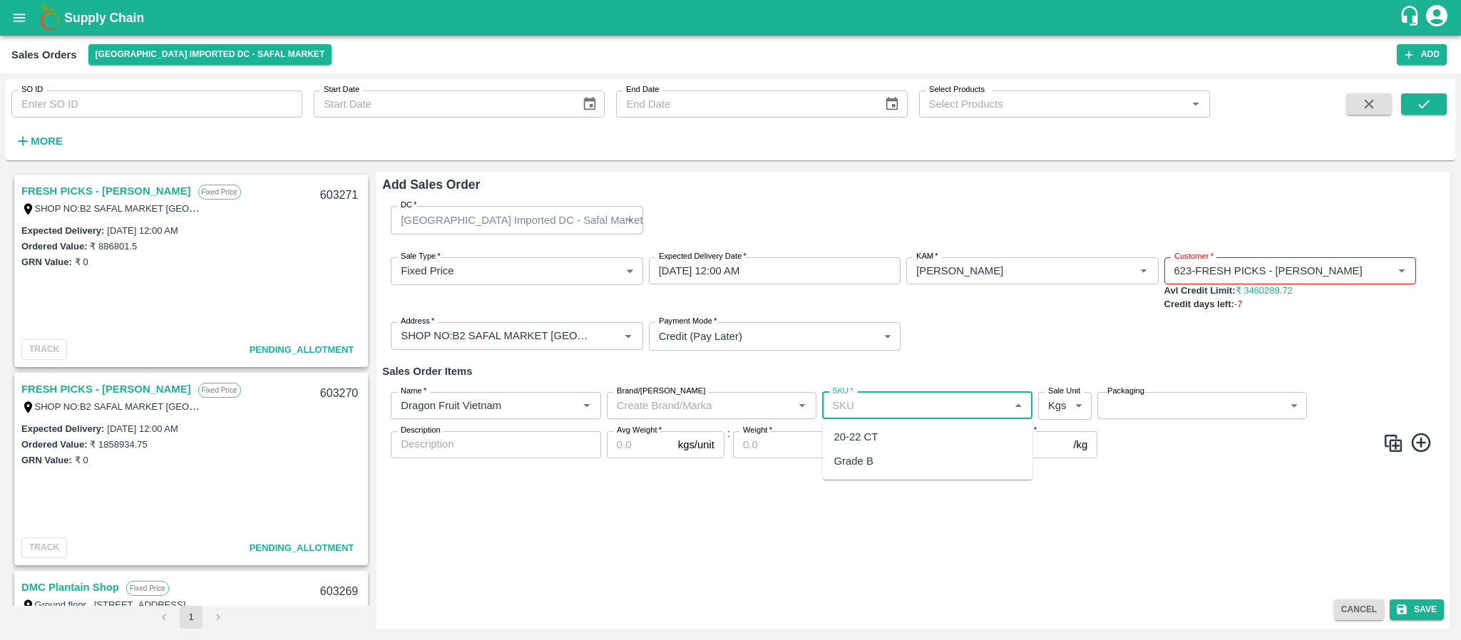
click at [852, 402] on input "SKU   *" at bounding box center [915, 405] width 178 height 19
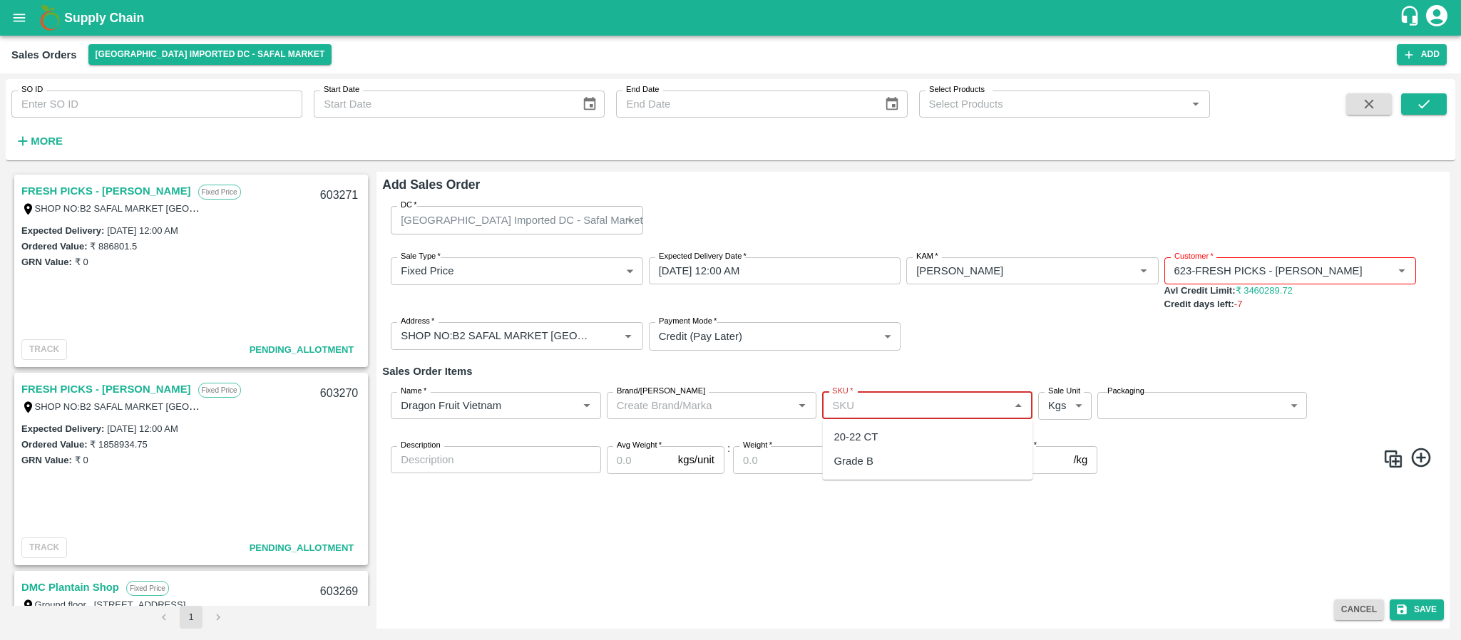
drag, startPoint x: 878, startPoint y: 413, endPoint x: 864, endPoint y: 443, distance: 32.9
click at [864, 443] on body "Supply Chain Sales Orders Bangalore Imported DC - Safal Market Add SO ID SO ID …" at bounding box center [730, 320] width 1461 height 640
click at [864, 443] on div "20-22 CT" at bounding box center [856, 437] width 44 height 16
type input "20-22 CT"
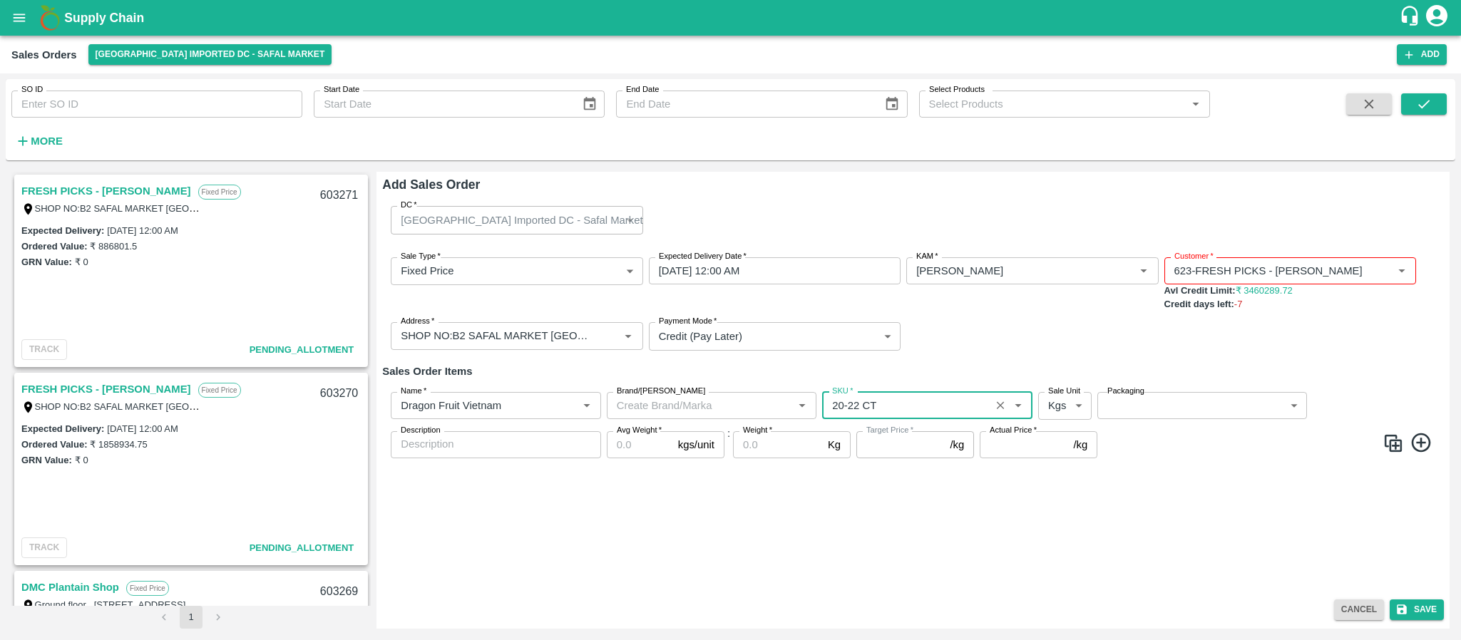
type input "NA"
drag, startPoint x: 1069, startPoint y: 404, endPoint x: 1059, endPoint y: 466, distance: 62.9
click at [1059, 466] on body "Supply Chain Sales Orders Bangalore Imported DC - Safal Market Add SO ID SO ID …" at bounding box center [730, 320] width 1461 height 640
click at [1059, 466] on p "Units" at bounding box center [1061, 461] width 24 height 16
type input "2"
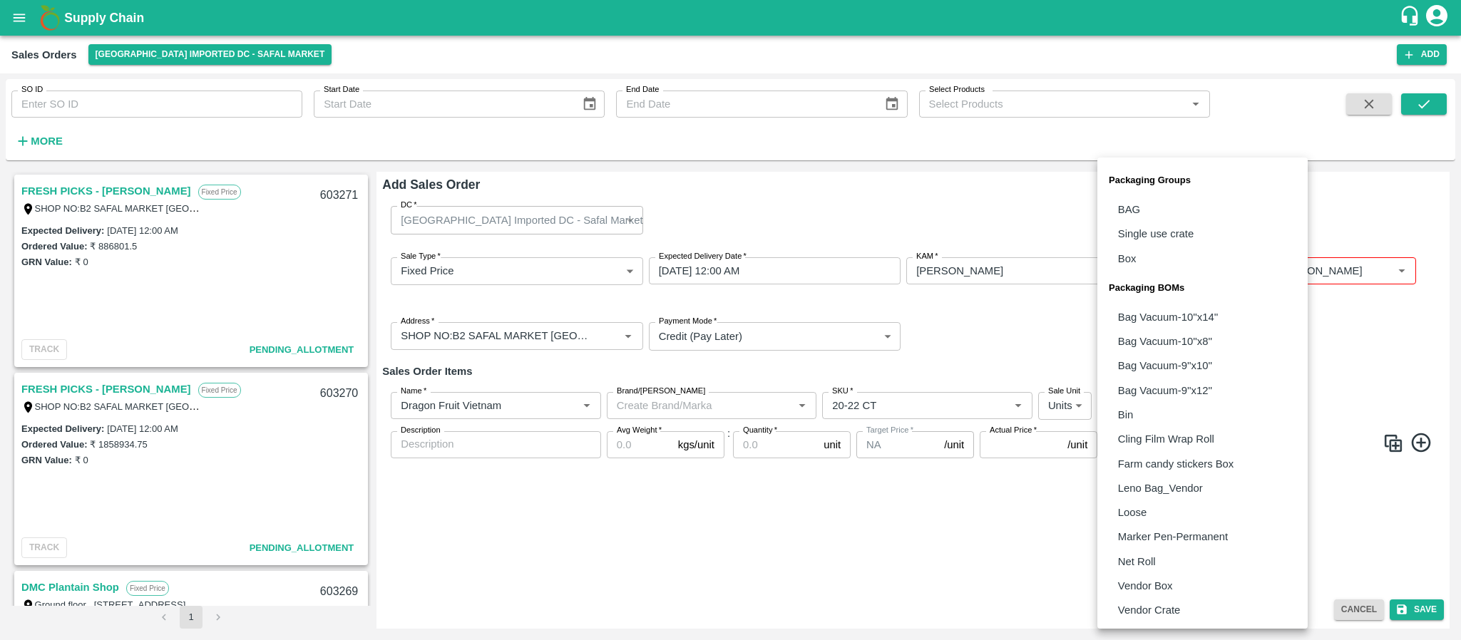
drag, startPoint x: 1164, startPoint y: 399, endPoint x: 1149, endPoint y: 582, distance: 183.8
click at [1149, 582] on body "Supply Chain Sales Orders Bangalore Imported DC - Safal Market Add SO ID SO ID …" at bounding box center [730, 320] width 1461 height 640
click at [1149, 582] on p "Vendor Box" at bounding box center [1145, 586] width 55 height 16
type input "BOM/276"
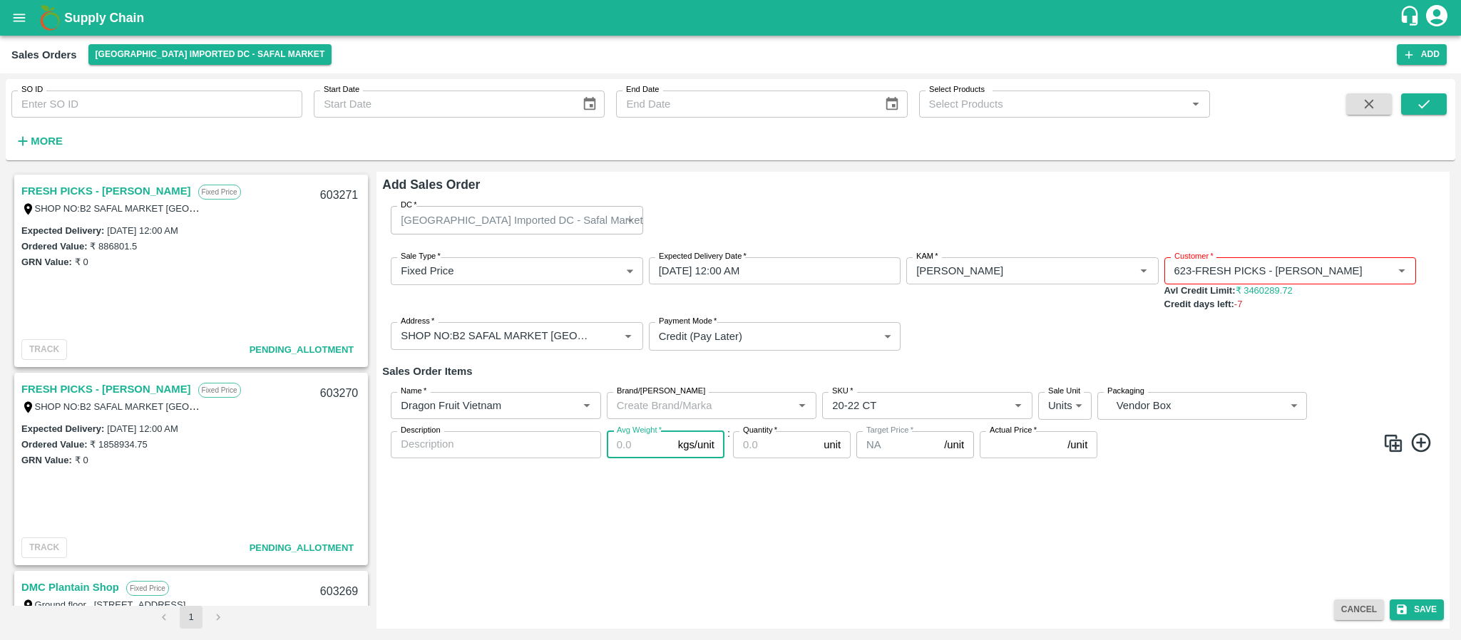
click at [625, 439] on input "Avg Weight   *" at bounding box center [640, 444] width 66 height 27
type input "1"
click at [630, 445] on input "Avg Weight   *" at bounding box center [640, 444] width 66 height 27
type input "9"
click at [781, 456] on input "Quantity   *" at bounding box center [775, 444] width 85 height 27
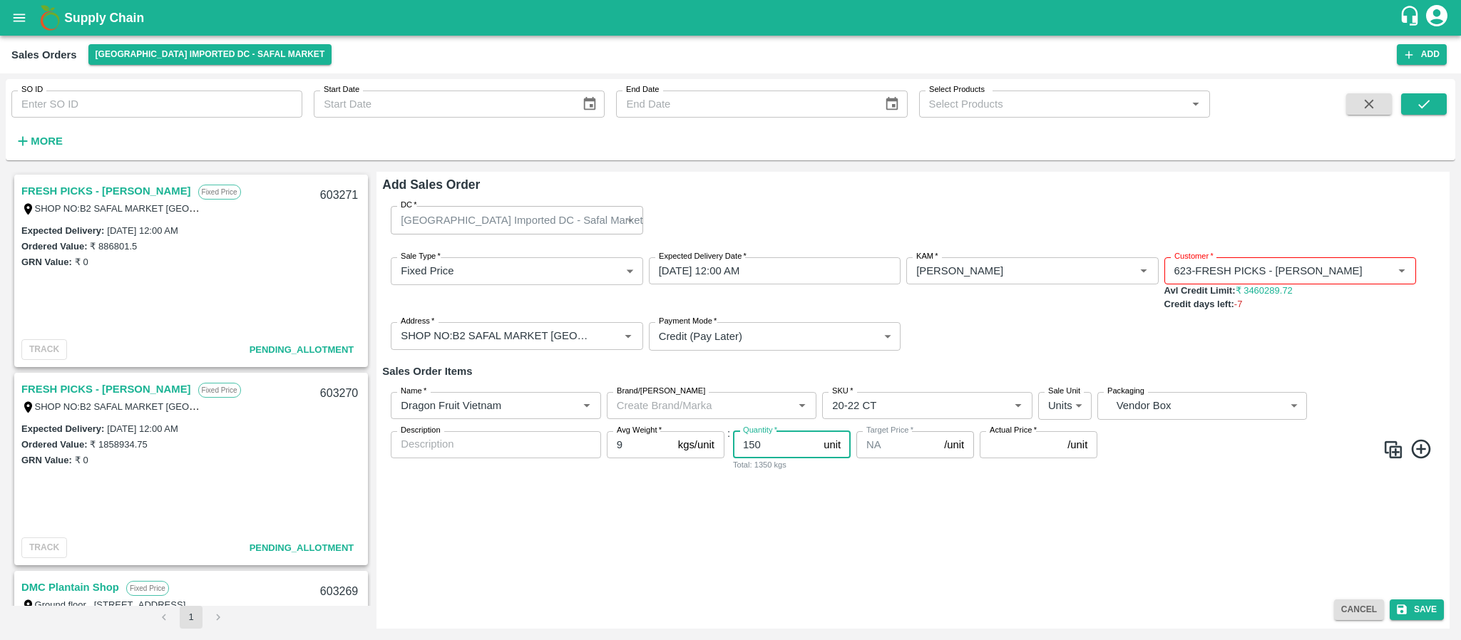
type input "150"
click at [999, 452] on input "Actual Price   *" at bounding box center [1021, 444] width 82 height 27
type input "5"
type input "659.75"
click at [1419, 441] on icon at bounding box center [1422, 450] width 24 height 24
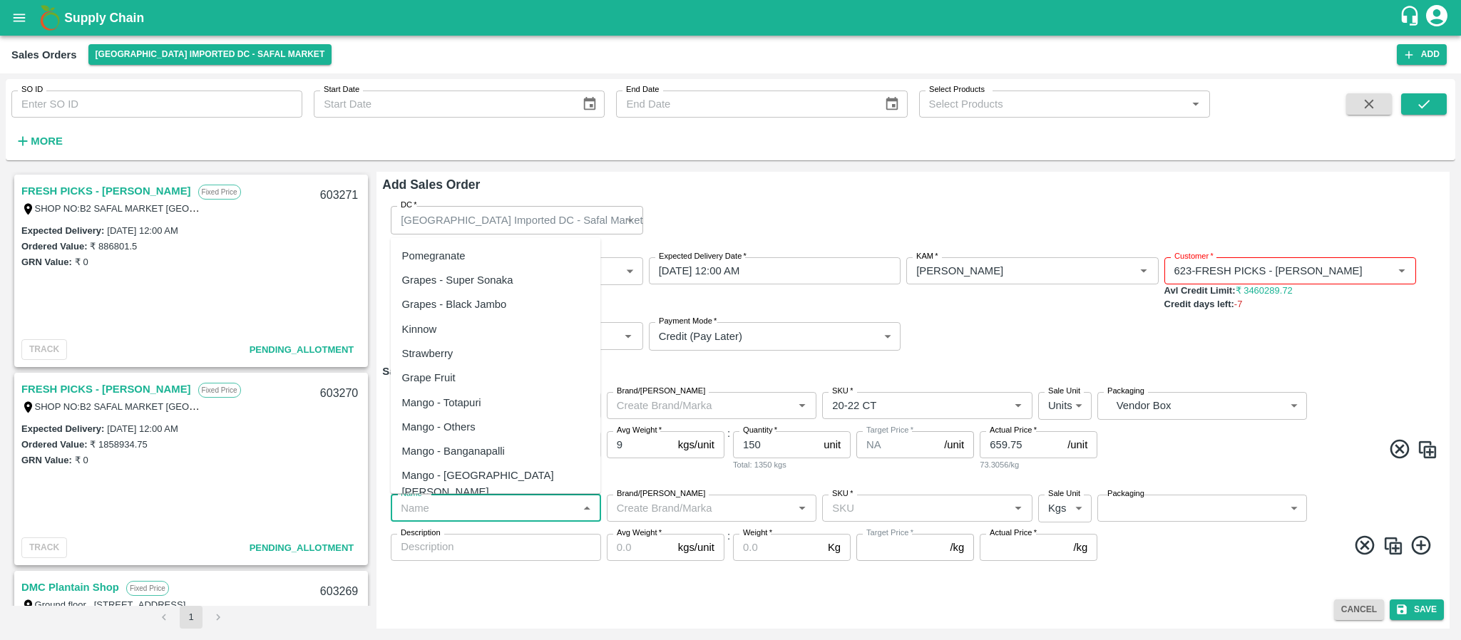
click at [496, 509] on input "Name   *" at bounding box center [484, 508] width 178 height 19
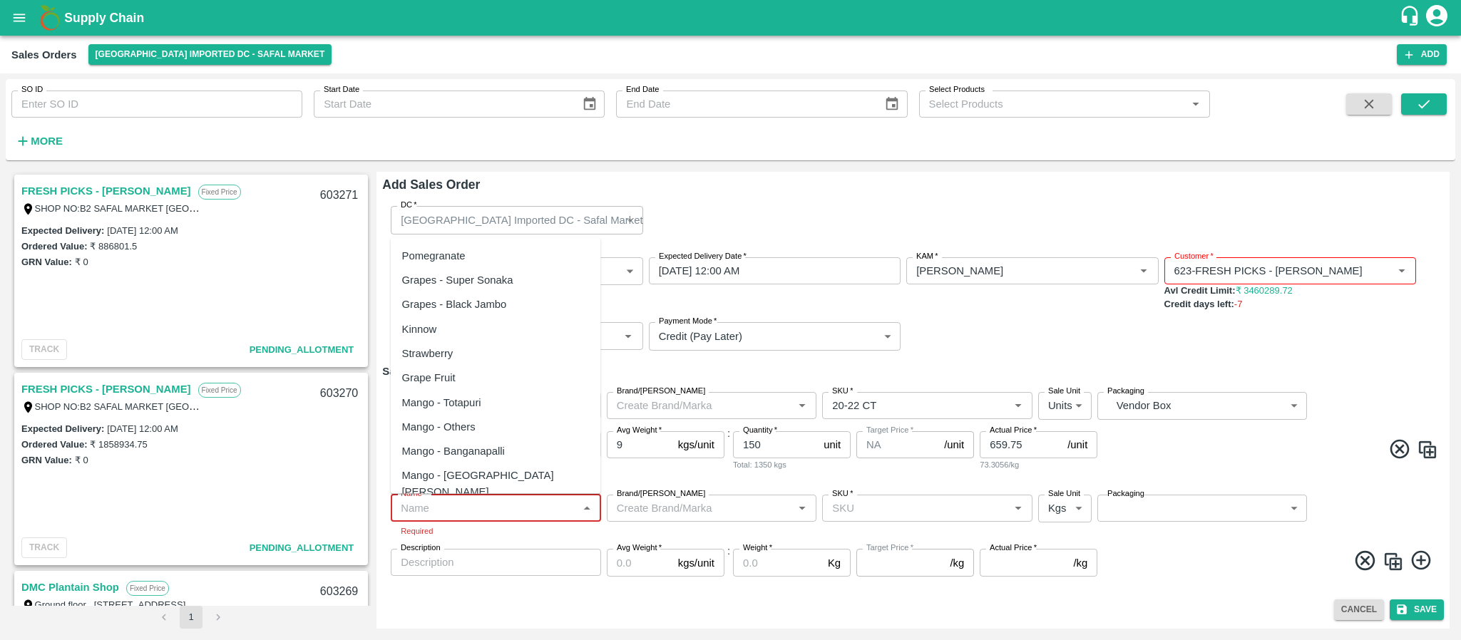
click at [478, 505] on input "Name   *" at bounding box center [484, 508] width 178 height 19
paste input "Apple Royal Gala NZ"
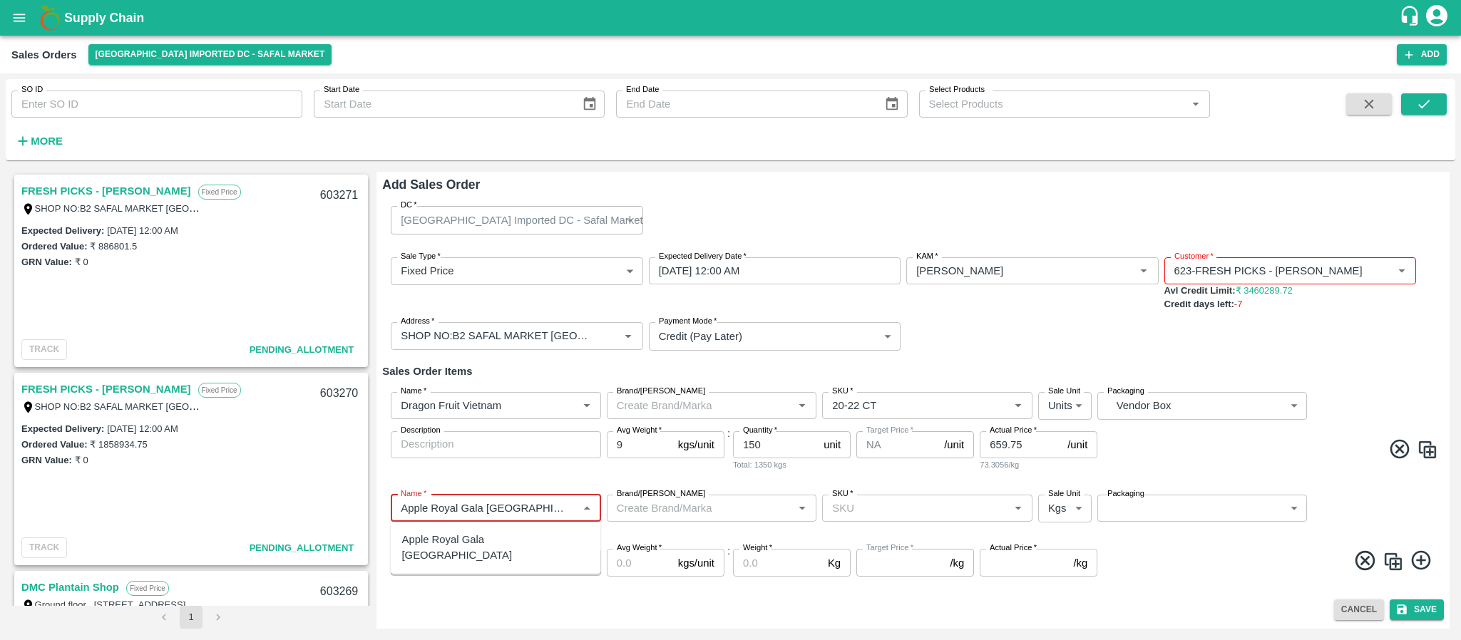
click at [479, 537] on div "Apple Royal Gala NZ" at bounding box center [496, 548] width 188 height 32
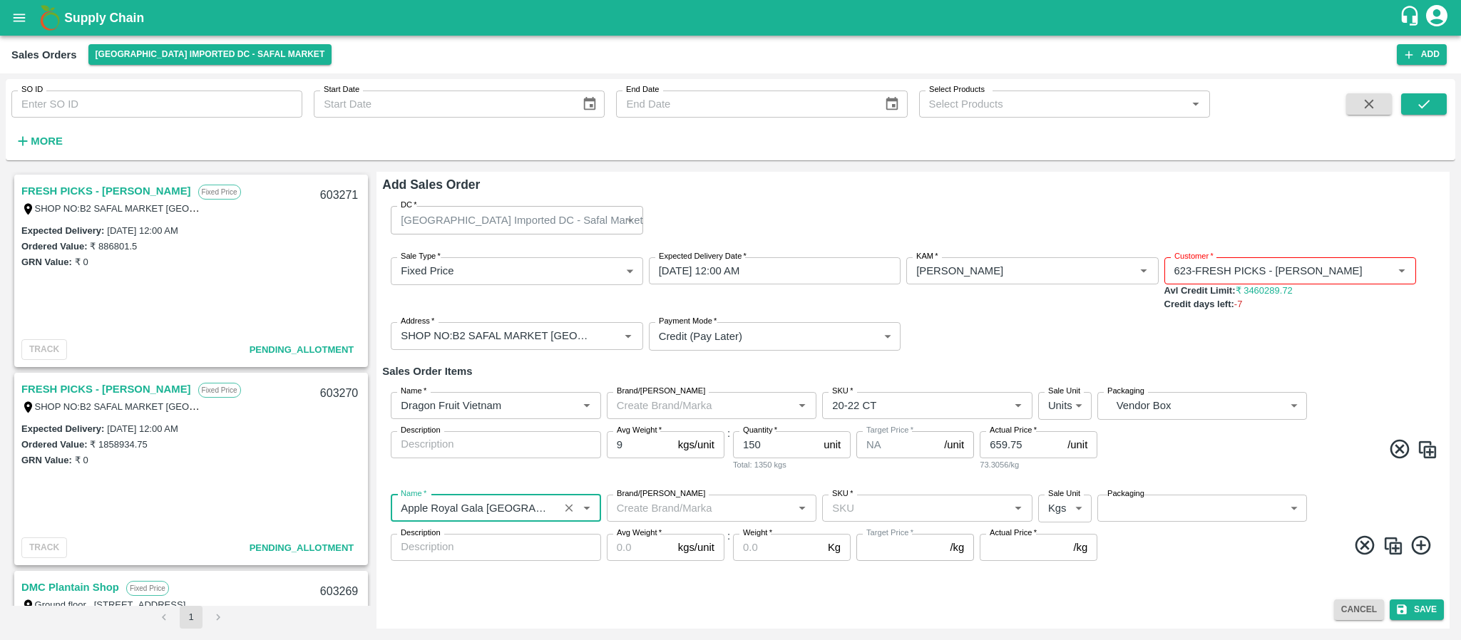
type input "Apple Royal Gala NZ"
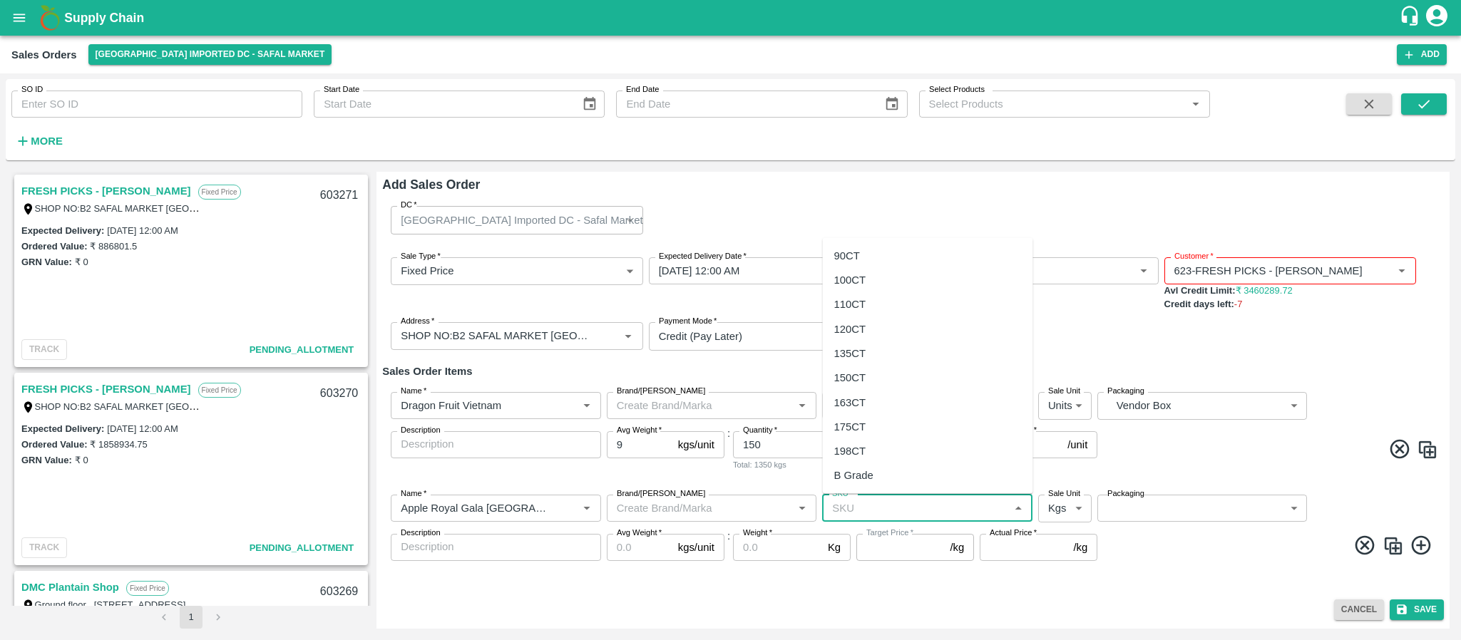
click at [849, 512] on input "SKU   *" at bounding box center [915, 508] width 178 height 19
click at [848, 326] on div "120CT" at bounding box center [850, 329] width 32 height 16
type input "120CT"
type input "NA"
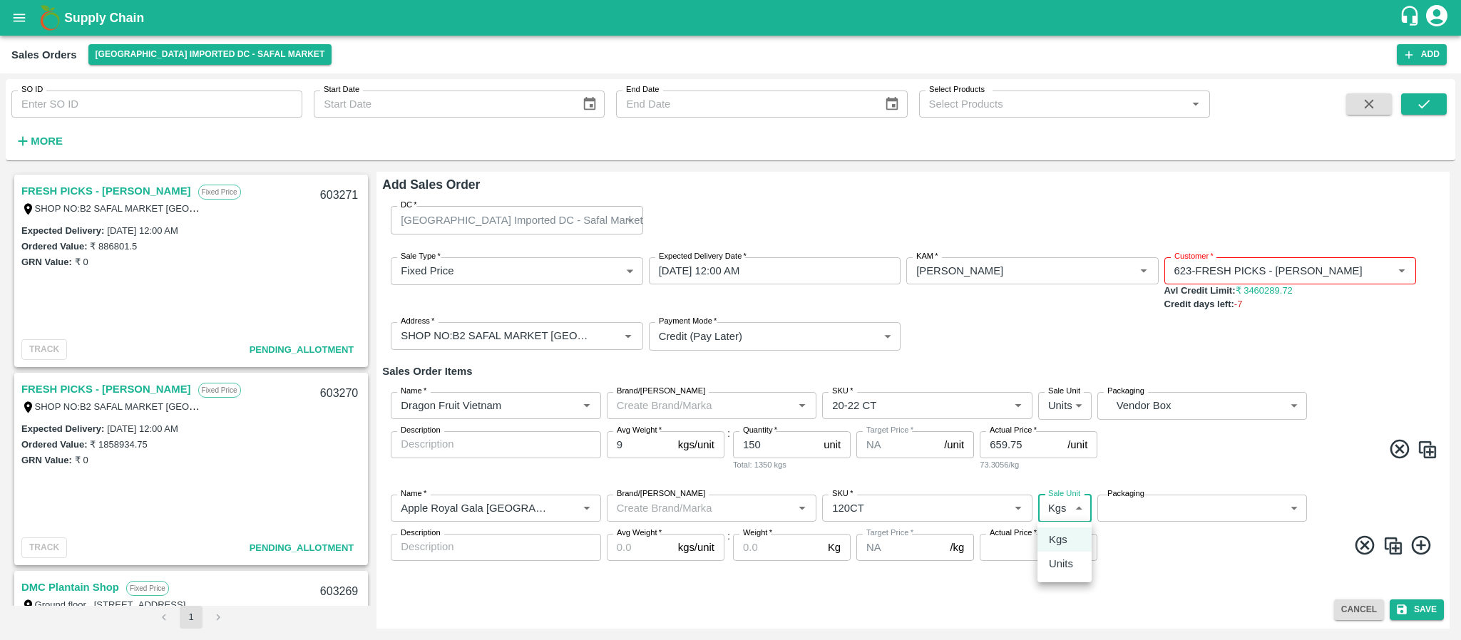
click at [1059, 500] on body "Supply Chain Sales Orders Bangalore Imported DC - Safal Market Add SO ID SO ID …" at bounding box center [730, 320] width 1461 height 640
click at [1065, 570] on p "Units" at bounding box center [1061, 564] width 24 height 16
type input "2"
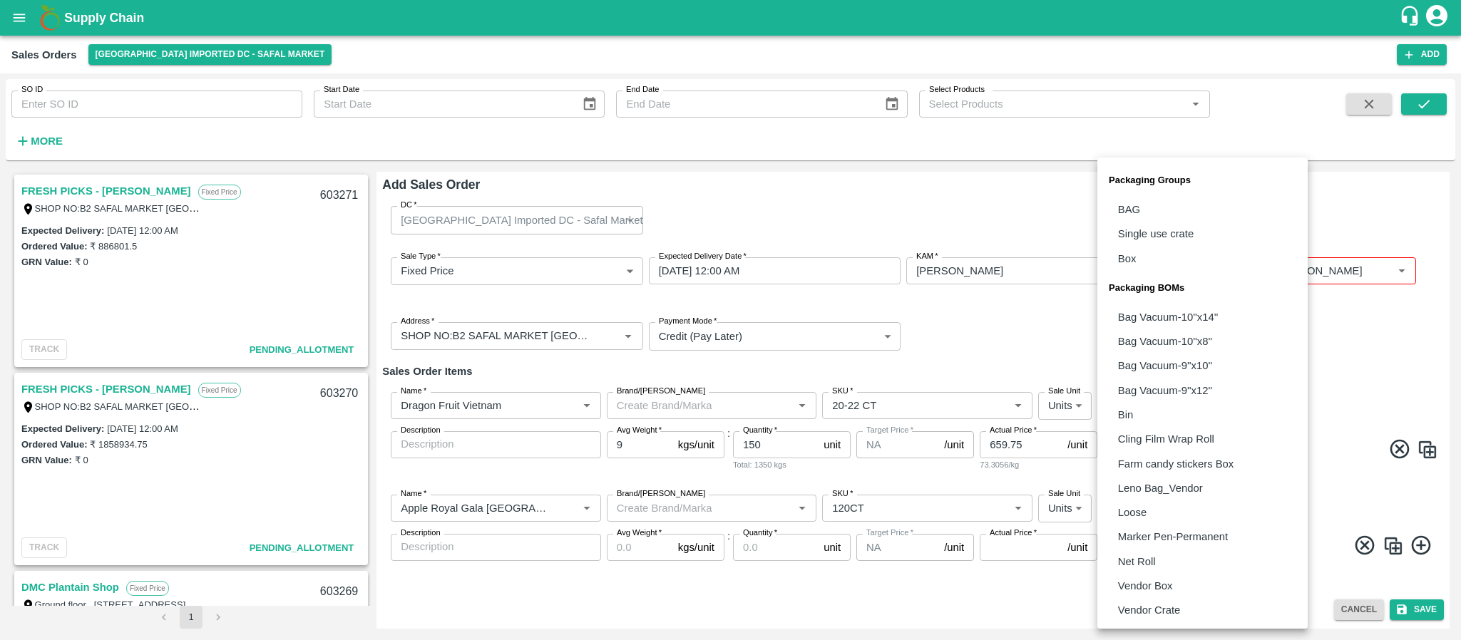
click at [1131, 511] on body "Supply Chain Sales Orders Bangalore Imported DC - Safal Market Add SO ID SO ID …" at bounding box center [730, 320] width 1461 height 640
click at [1144, 584] on p "Vendor Box" at bounding box center [1145, 586] width 55 height 16
type input "BOM/276"
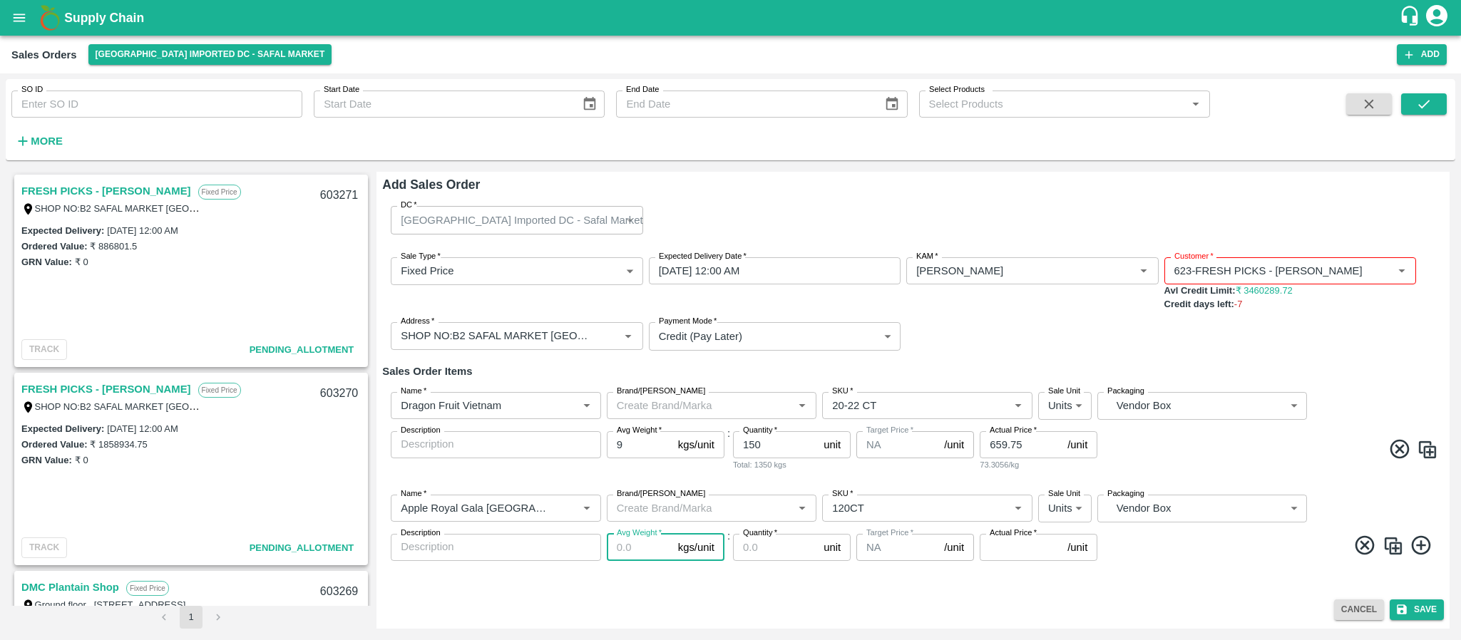
click at [625, 546] on input "Avg Weight   *" at bounding box center [640, 547] width 66 height 27
type input "18"
click at [766, 550] on input "Quantity   *" at bounding box center [775, 547] width 85 height 27
type input "344"
click at [1005, 542] on input "Actual Price   *" at bounding box center [1021, 547] width 82 height 27
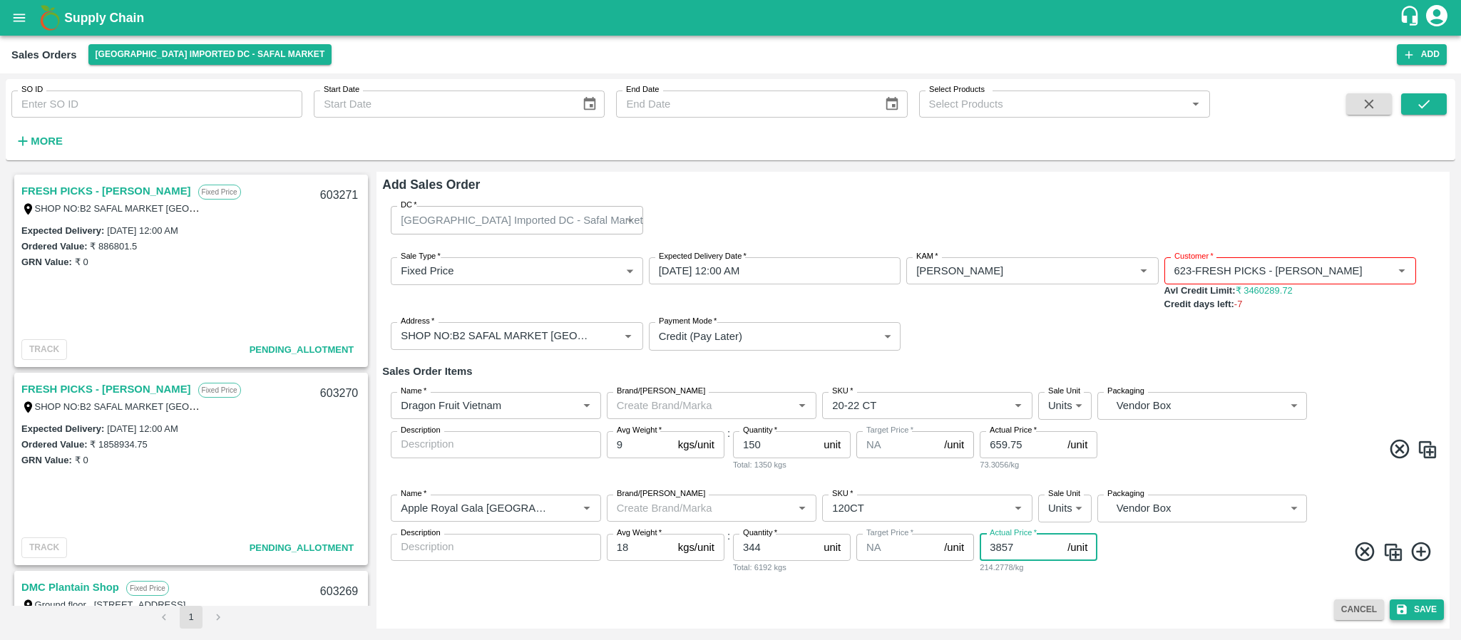
type input "3857"
click at [1429, 612] on button "Save" at bounding box center [1417, 610] width 54 height 21
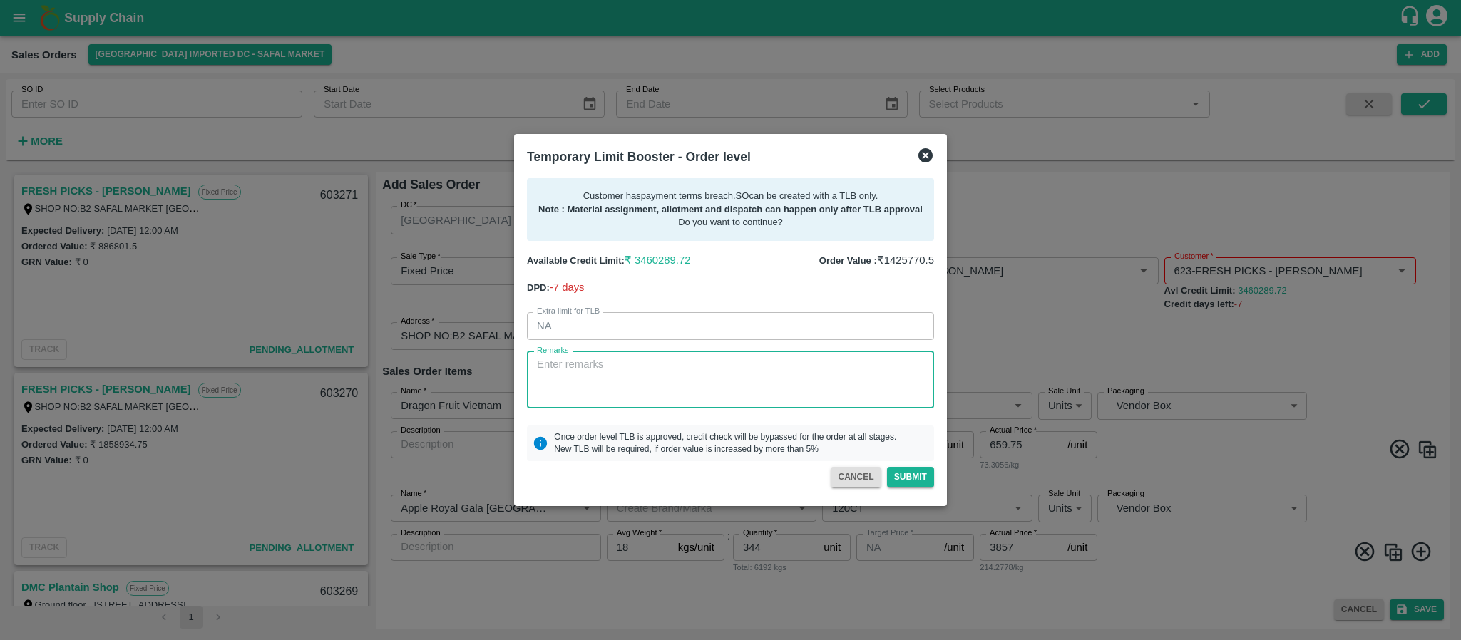
click at [649, 379] on textarea "Remarks" at bounding box center [730, 379] width 387 height 45
click at [687, 362] on textarea "Remarks" at bounding box center [730, 379] width 387 height 45
paste textarea "Required days only"
type textarea "Required days only"
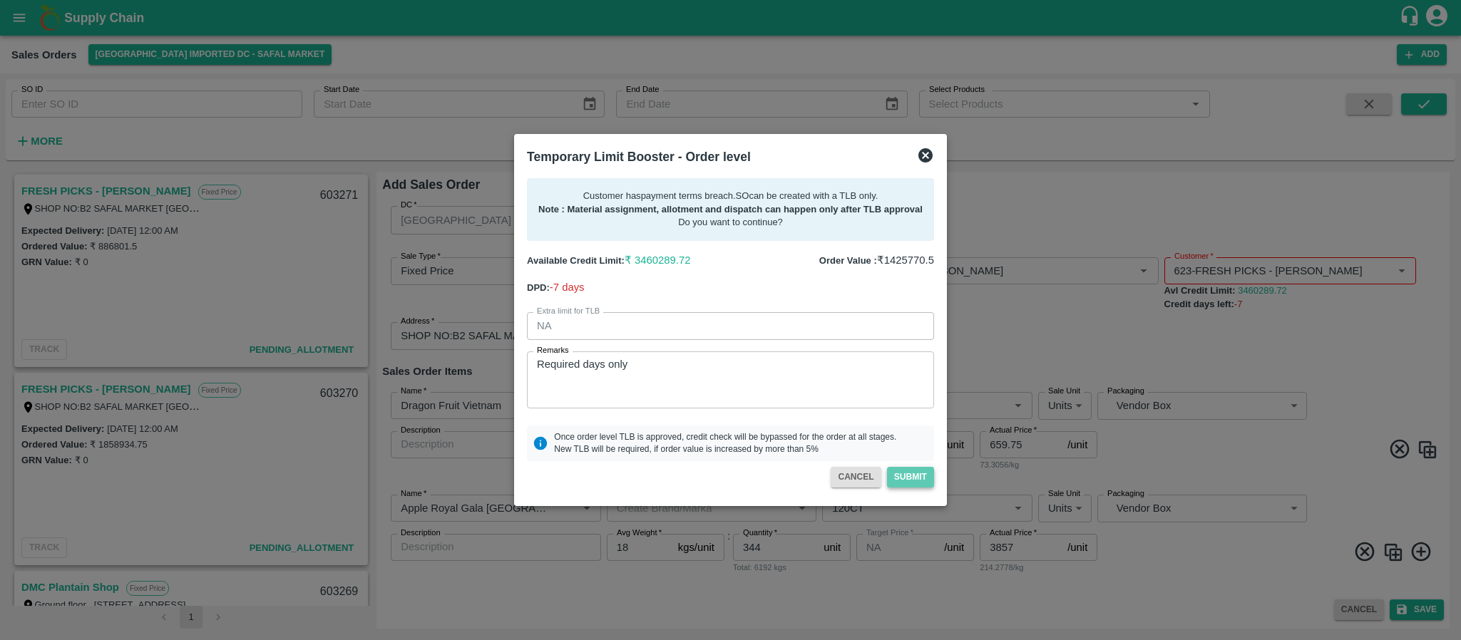
click at [907, 477] on button "Submit" at bounding box center [910, 477] width 47 height 21
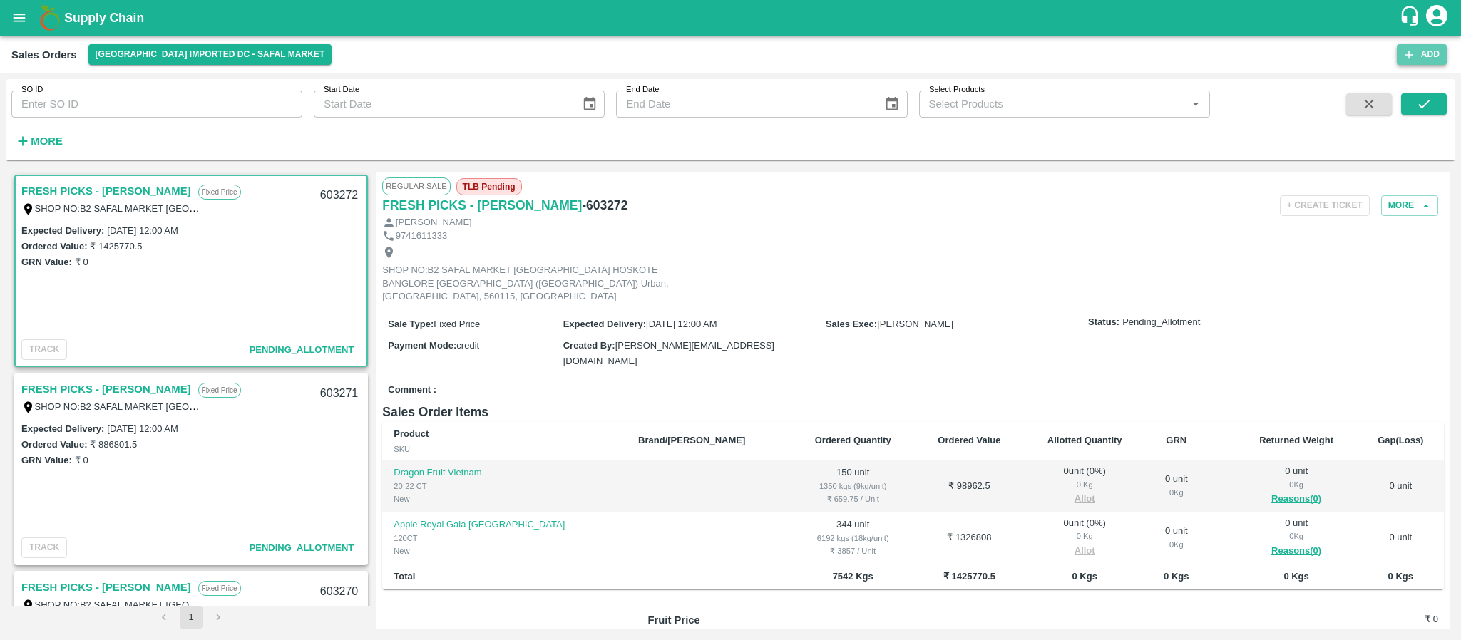
click at [1434, 56] on button "Add" at bounding box center [1422, 54] width 50 height 21
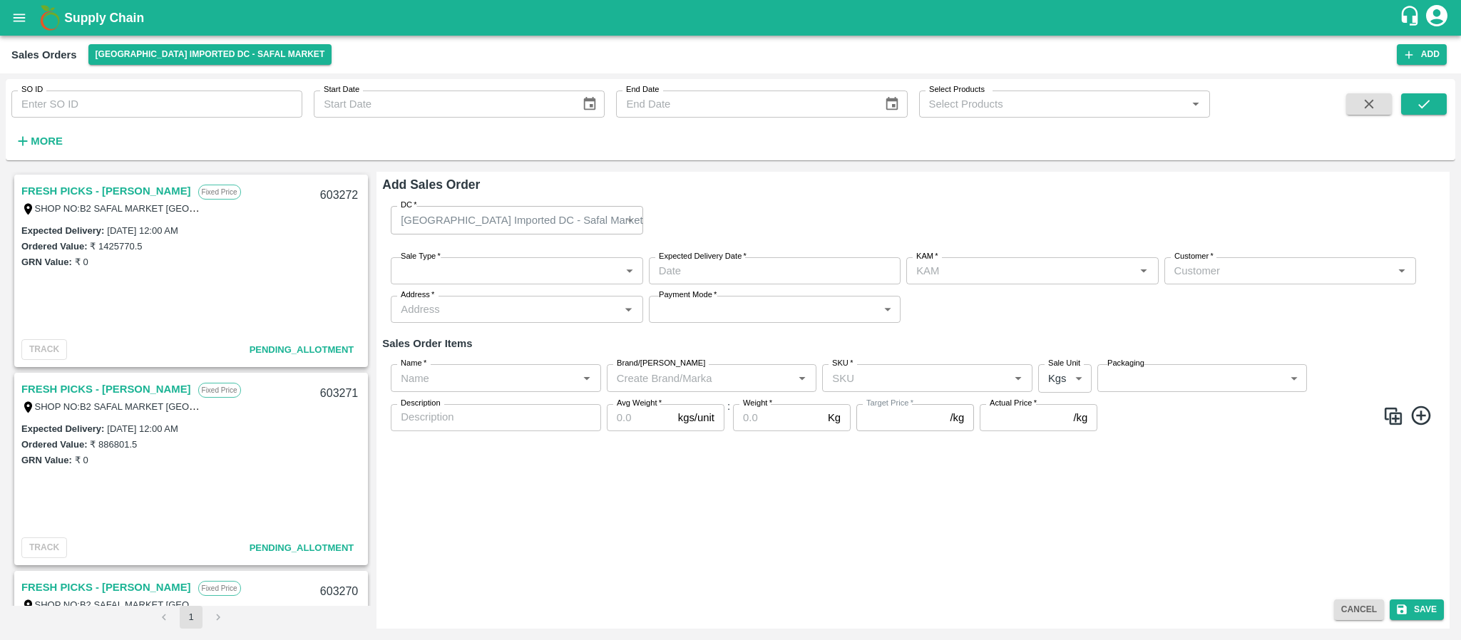
type input "[PERSON_NAME]"
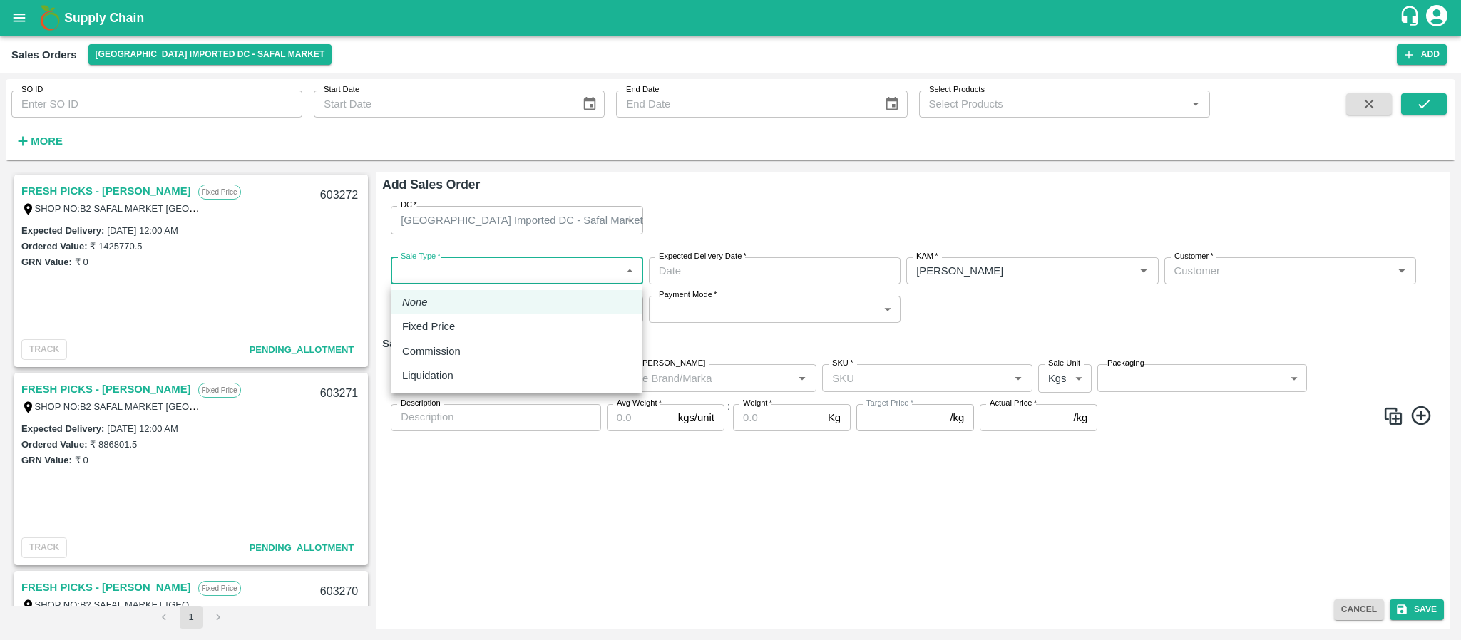
click at [577, 272] on body "Supply Chain Sales Orders Bangalore Imported DC - Safal Market Add SO ID SO ID …" at bounding box center [730, 320] width 1461 height 640
click at [542, 321] on div "Fixed Price" at bounding box center [516, 327] width 229 height 16
type input "1"
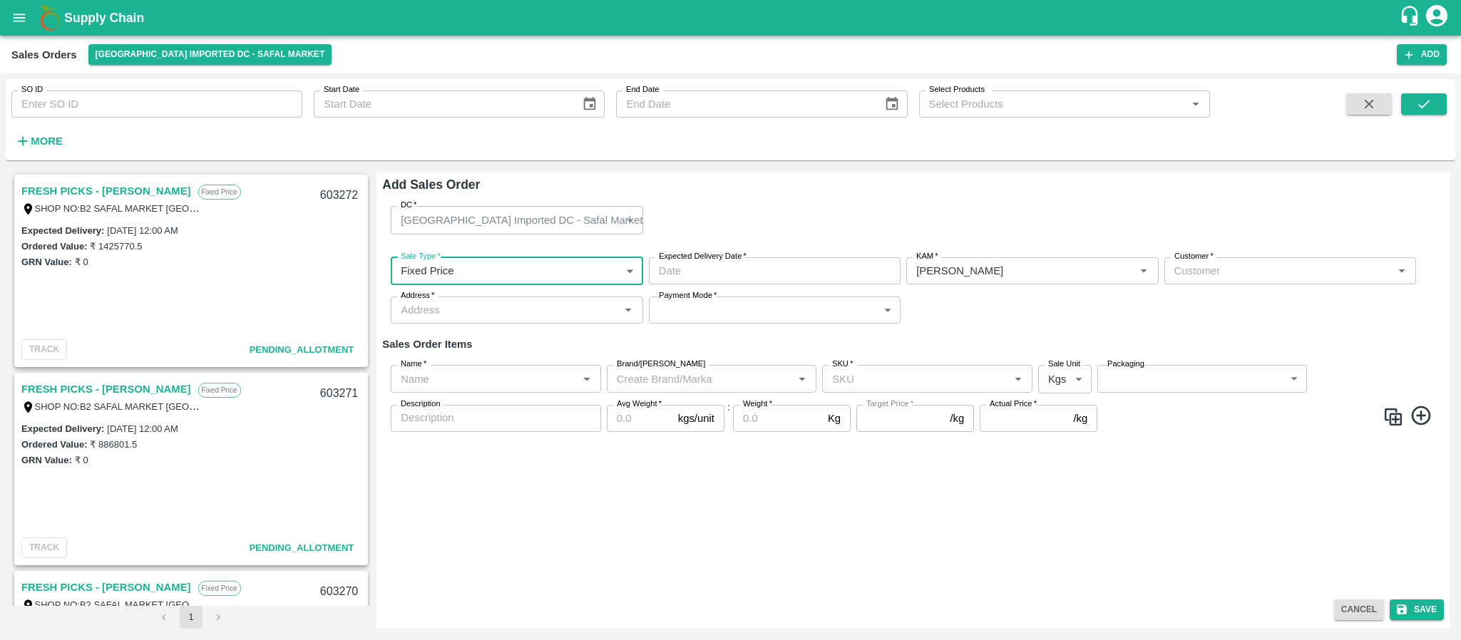
type input "DD/MM/YYYY hh:mm aa"
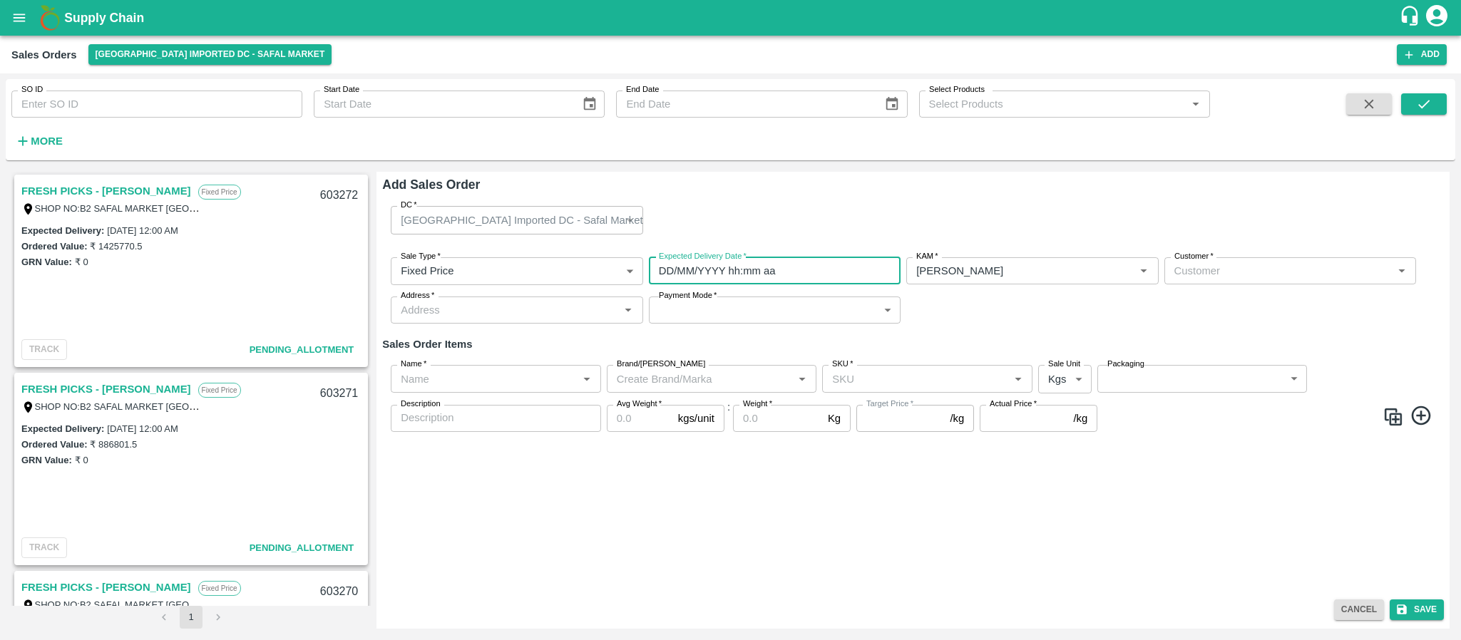
click at [732, 268] on input "DD/MM/YYYY hh:mm aa" at bounding box center [770, 270] width 242 height 27
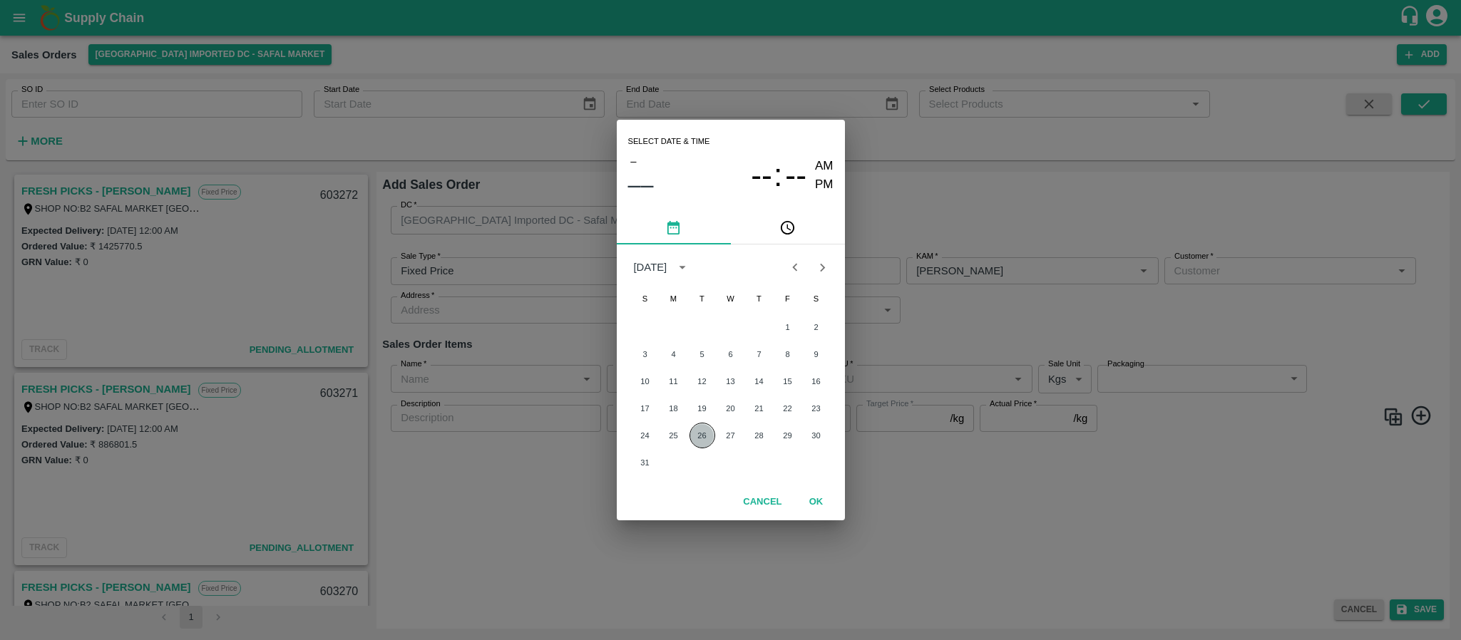
click at [702, 443] on button "26" at bounding box center [702, 436] width 26 height 26
type input "26/08/2025 12:00 AM"
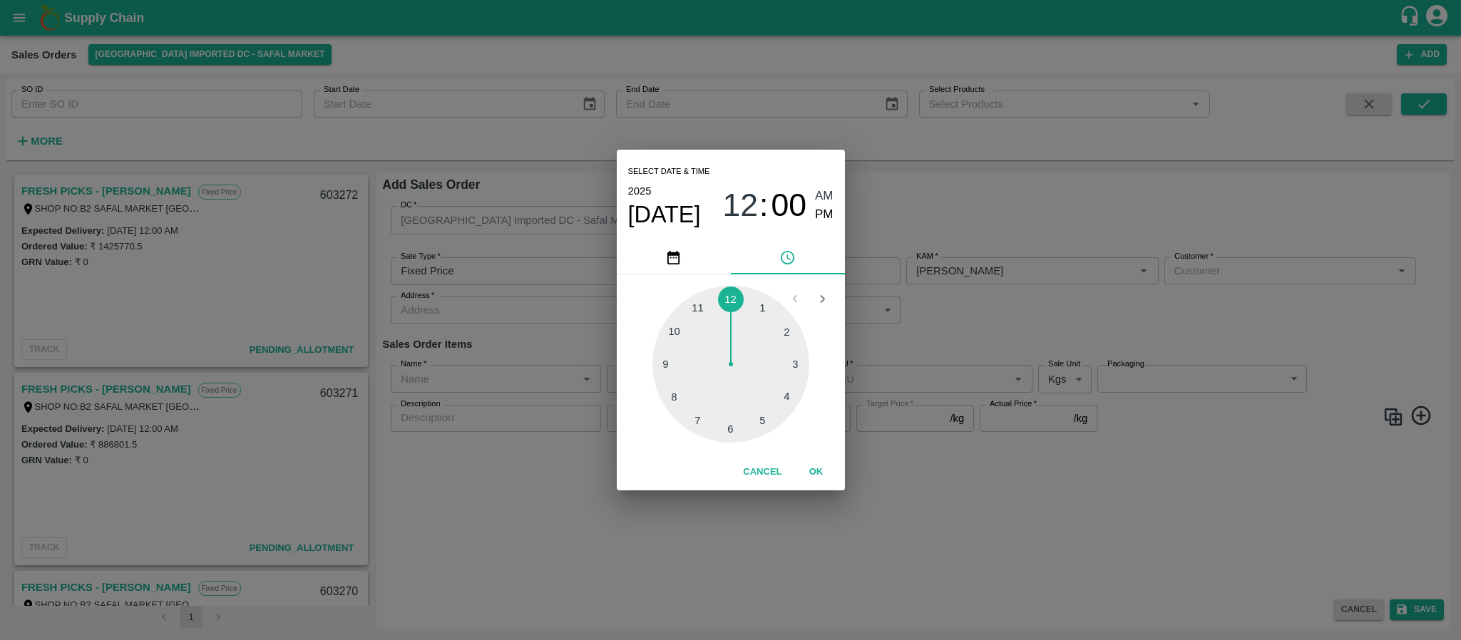
click at [972, 341] on div "Select date & time 2025 Aug 26 12 : 00 AM PM 1 2 3 4 5 6 7 8 9 10 11 12 Cancel …" at bounding box center [730, 320] width 1461 height 640
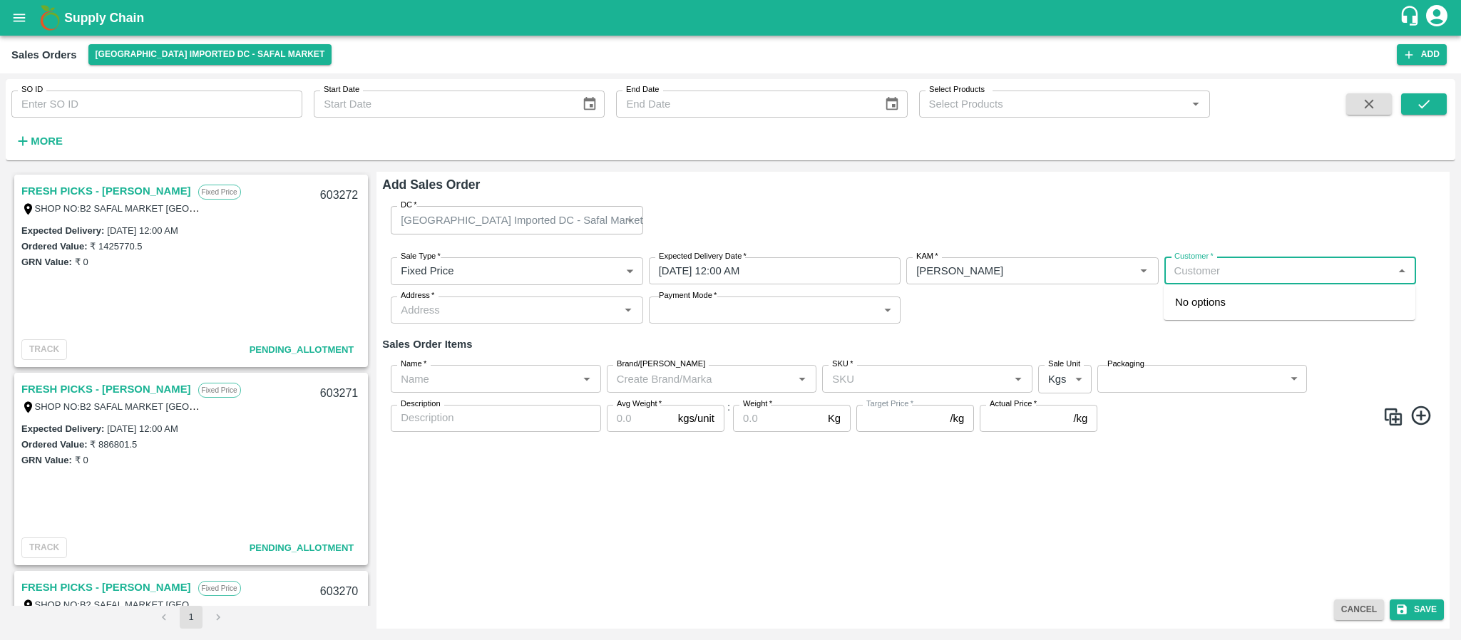
click at [1213, 277] on input "Customer   *" at bounding box center [1279, 271] width 220 height 19
click at [1217, 304] on p "FRESH PICKS - KIRAN N" at bounding box center [1258, 302] width 167 height 16
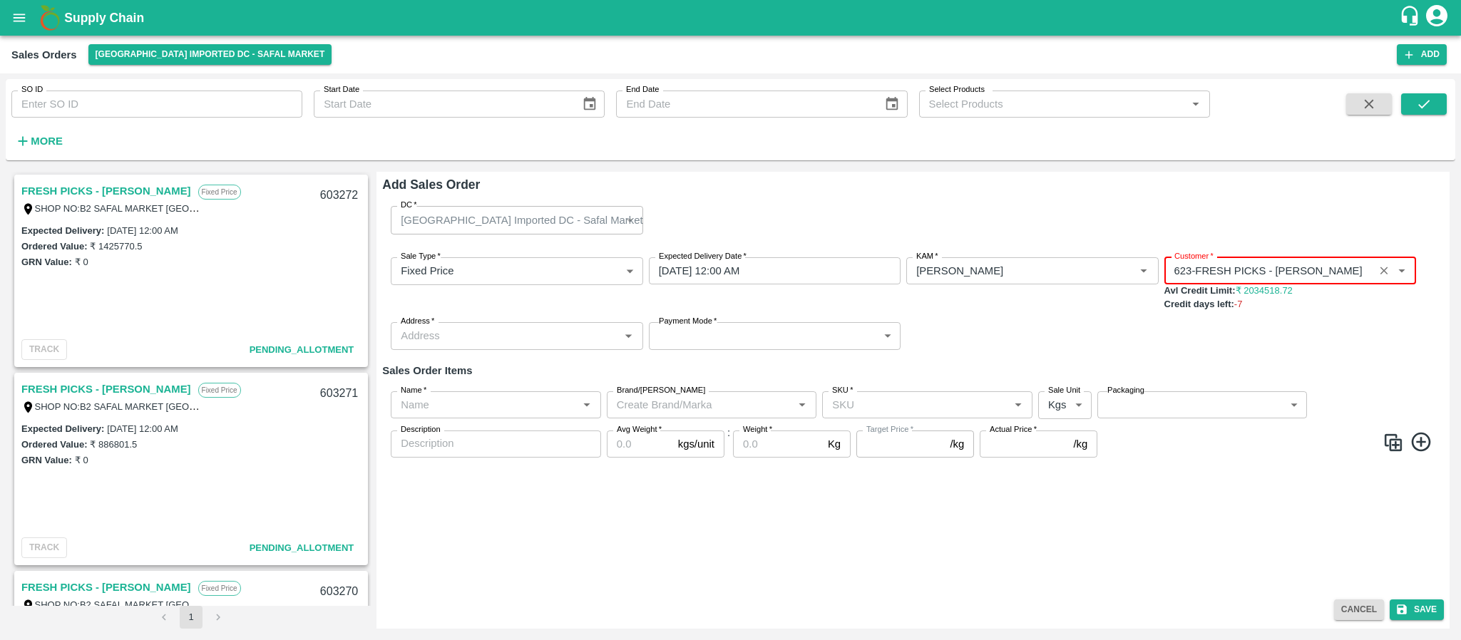
type input "623-FRESH PICKS - KIRAN N"
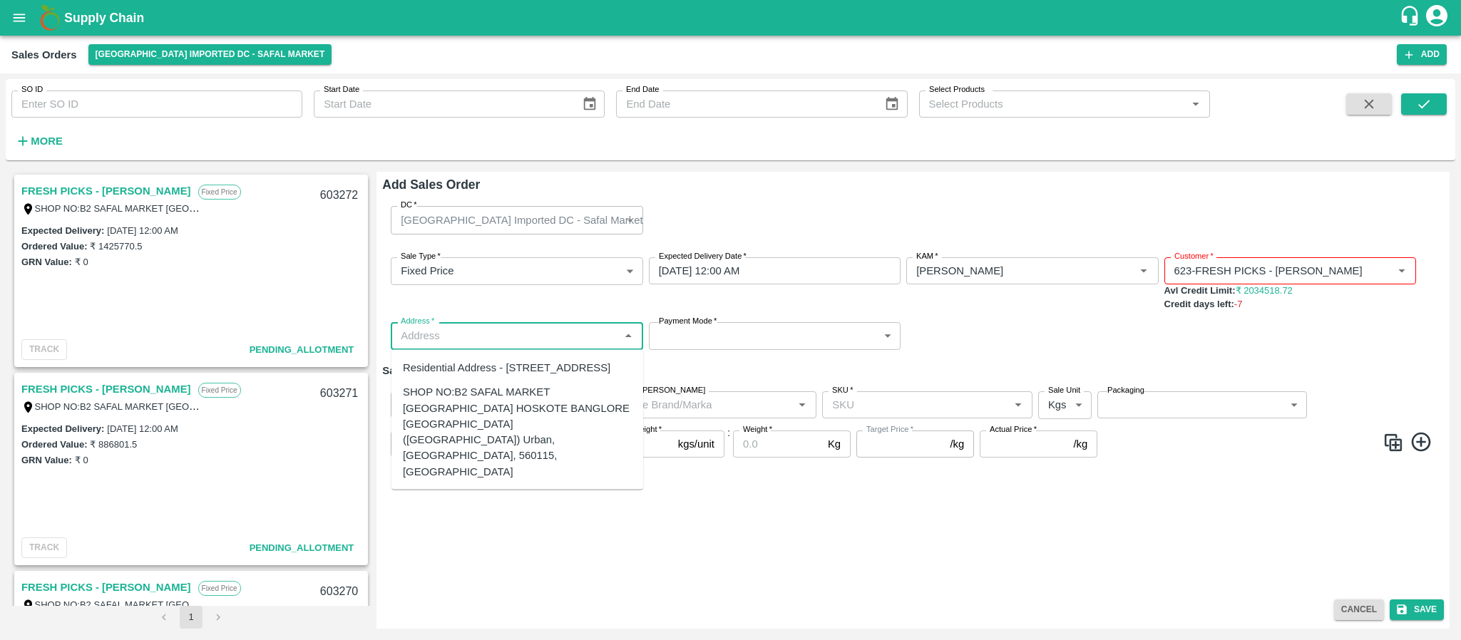
click at [589, 328] on input "Address   *" at bounding box center [505, 336] width 220 height 19
click at [525, 460] on div "SHOP NO:B2 SAFAL MARKET KHAZISONI VILLAGE HOSKOTE BANGLORE KARNATAKA (Bangalore…" at bounding box center [517, 432] width 229 height 96
type input "SHOP NO:B2 SAFAL MARKET KHAZISONI VILLAGE HOSKOTE BANGLORE KARNATAKA (Bangalore…"
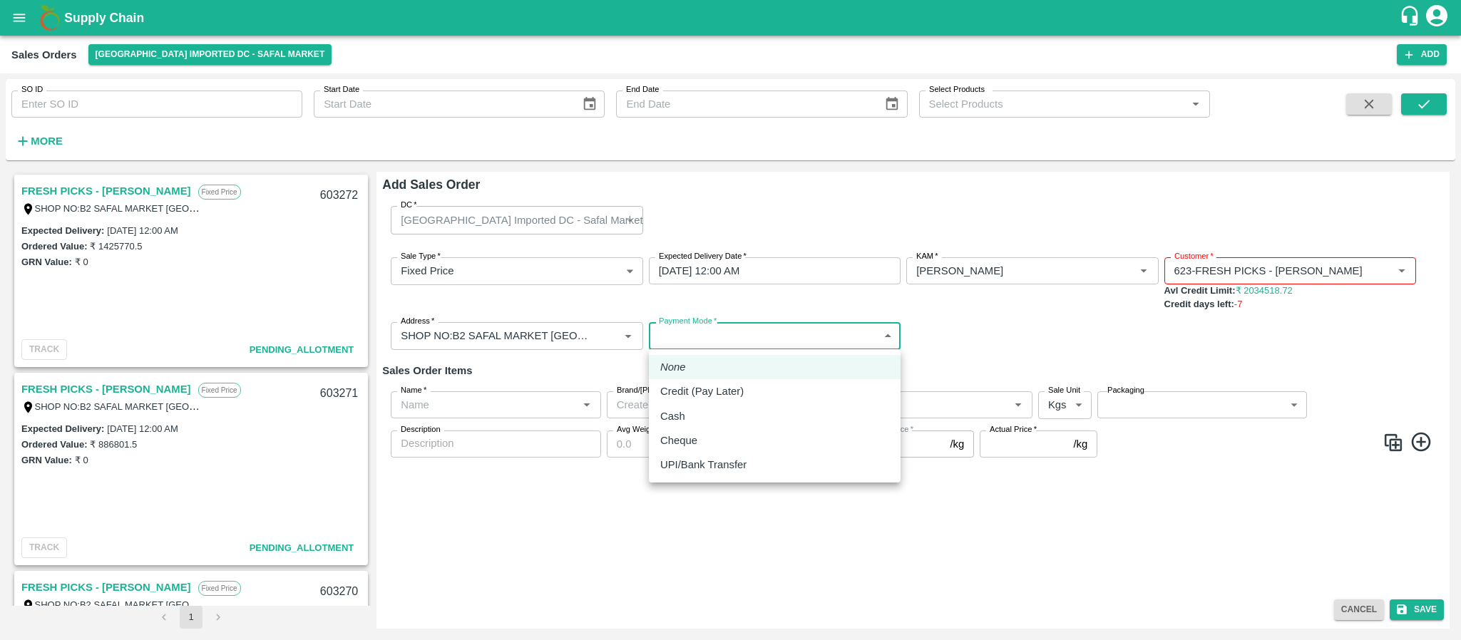
click at [717, 336] on body "Supply Chain Sales Orders Bangalore Imported DC - Safal Market Add SO ID SO ID …" at bounding box center [730, 320] width 1461 height 640
click at [714, 387] on p "Credit (Pay Later)" at bounding box center [701, 392] width 83 height 16
type input "credit"
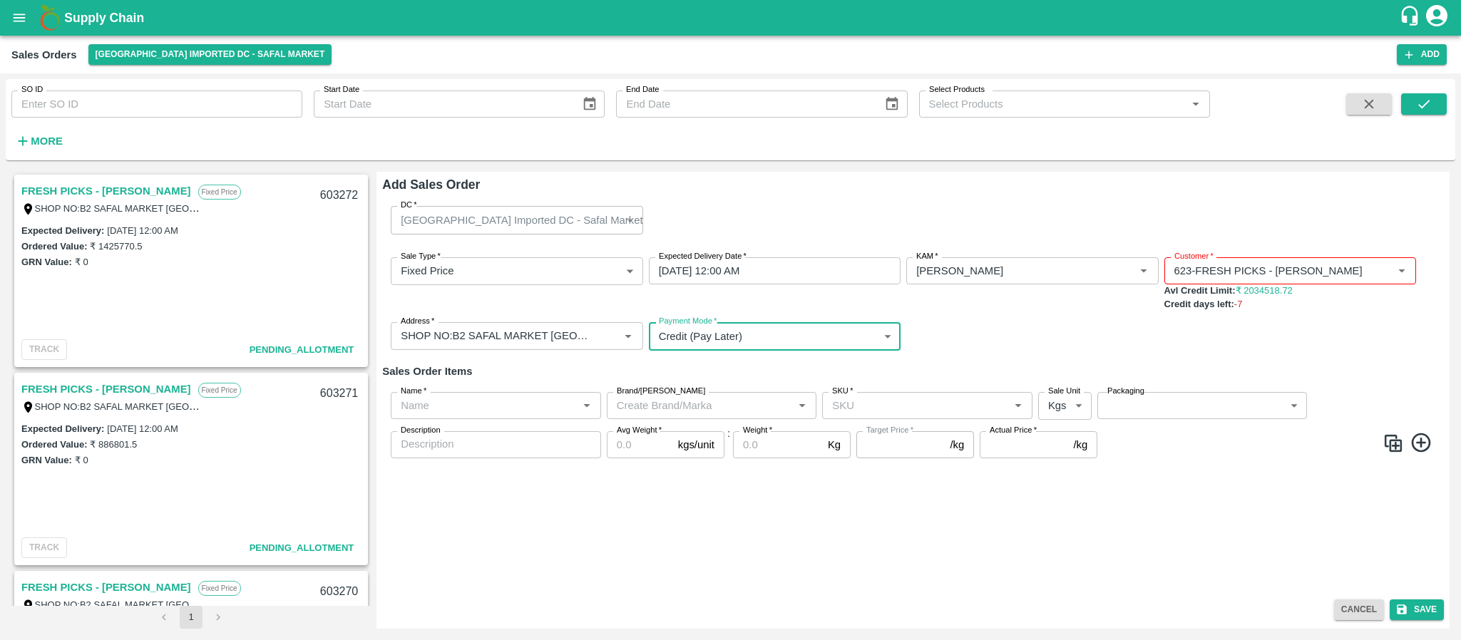
click at [450, 400] on input "Name   *" at bounding box center [484, 405] width 178 height 19
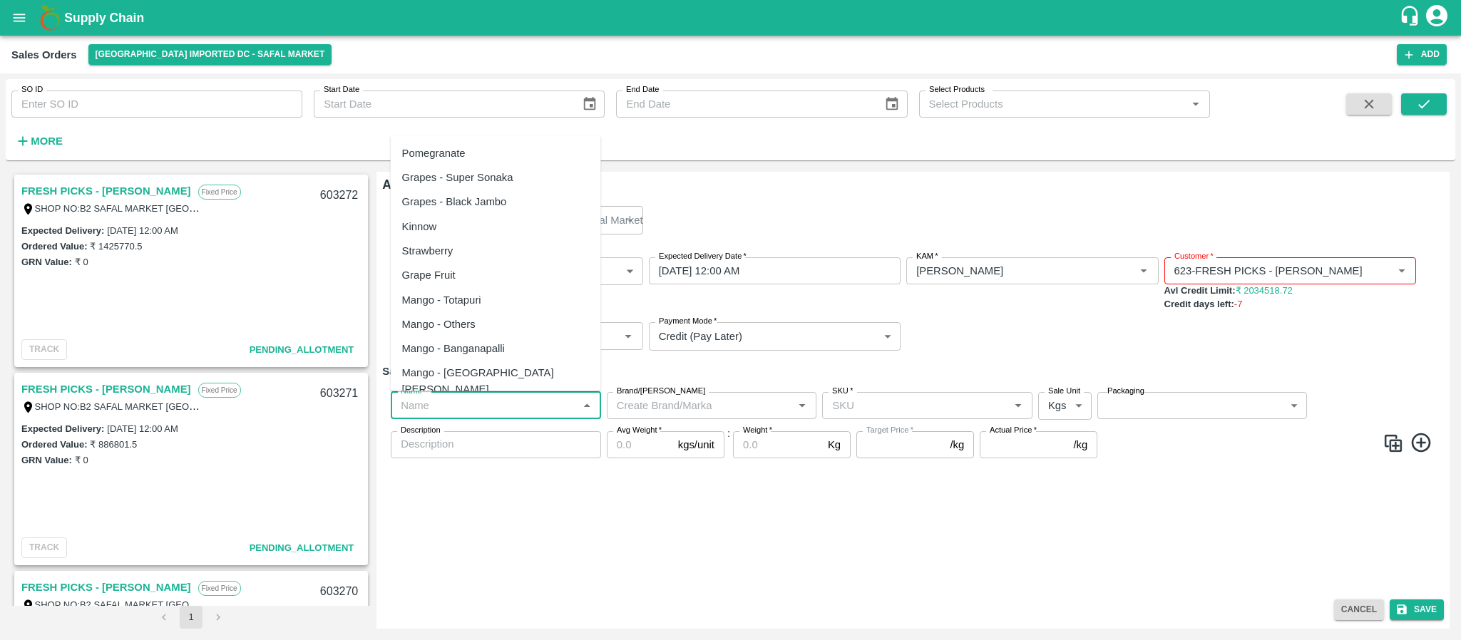
paste input "Mandrine SA"
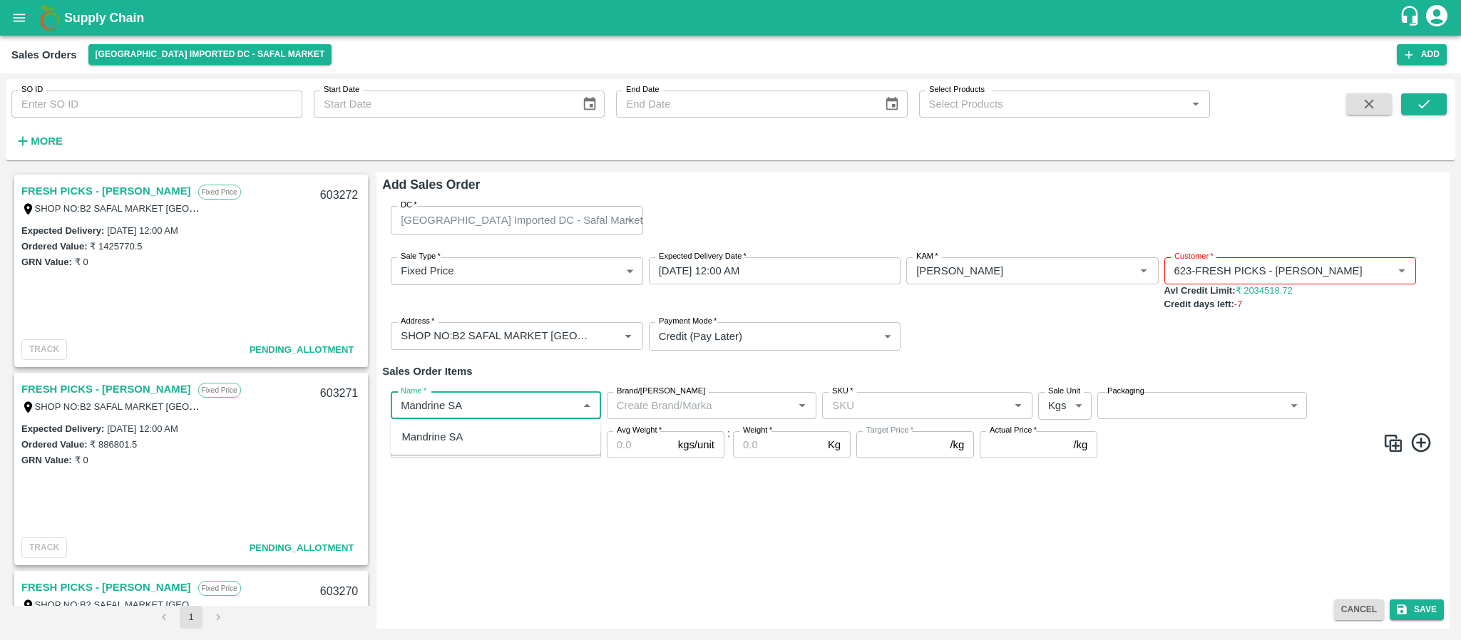
click at [450, 430] on div "Mandrine SA" at bounding box center [432, 437] width 61 height 16
type input "Mandrine SA"
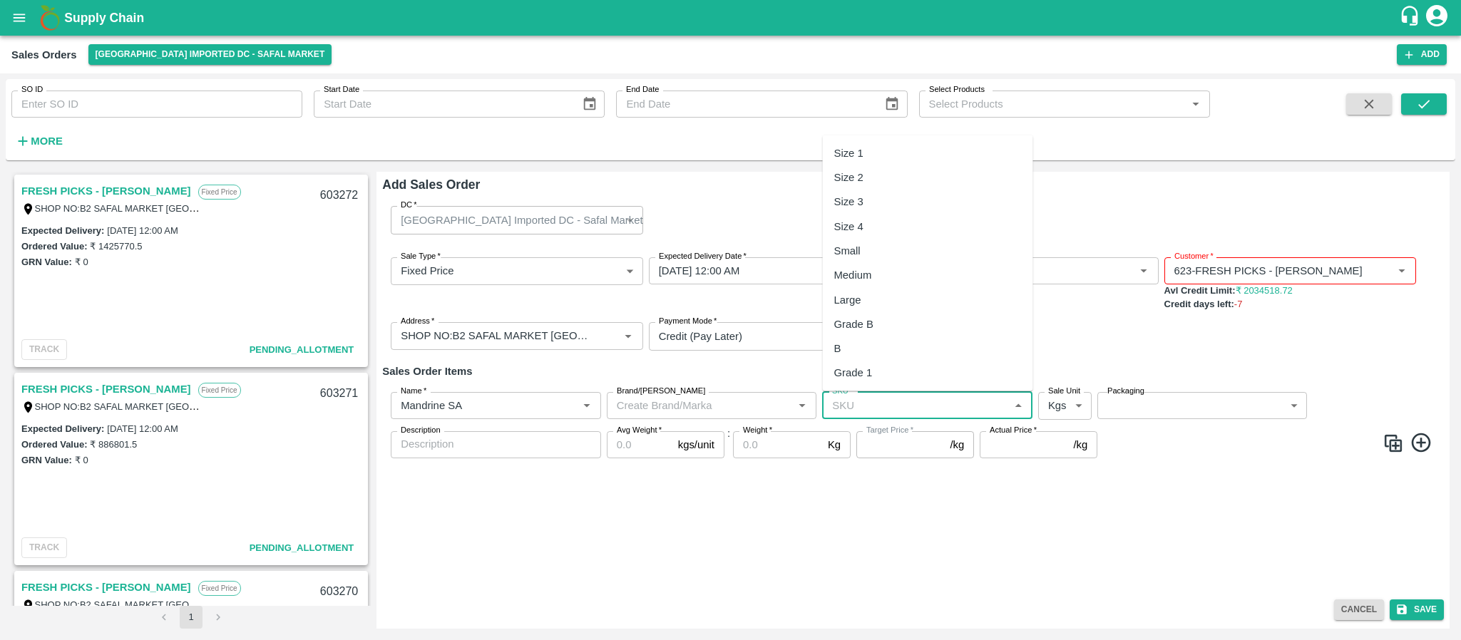
click at [846, 404] on input "SKU   *" at bounding box center [915, 405] width 178 height 19
click at [858, 178] on div "Size 2" at bounding box center [848, 178] width 29 height 16
type input "Size 2"
type input "NA"
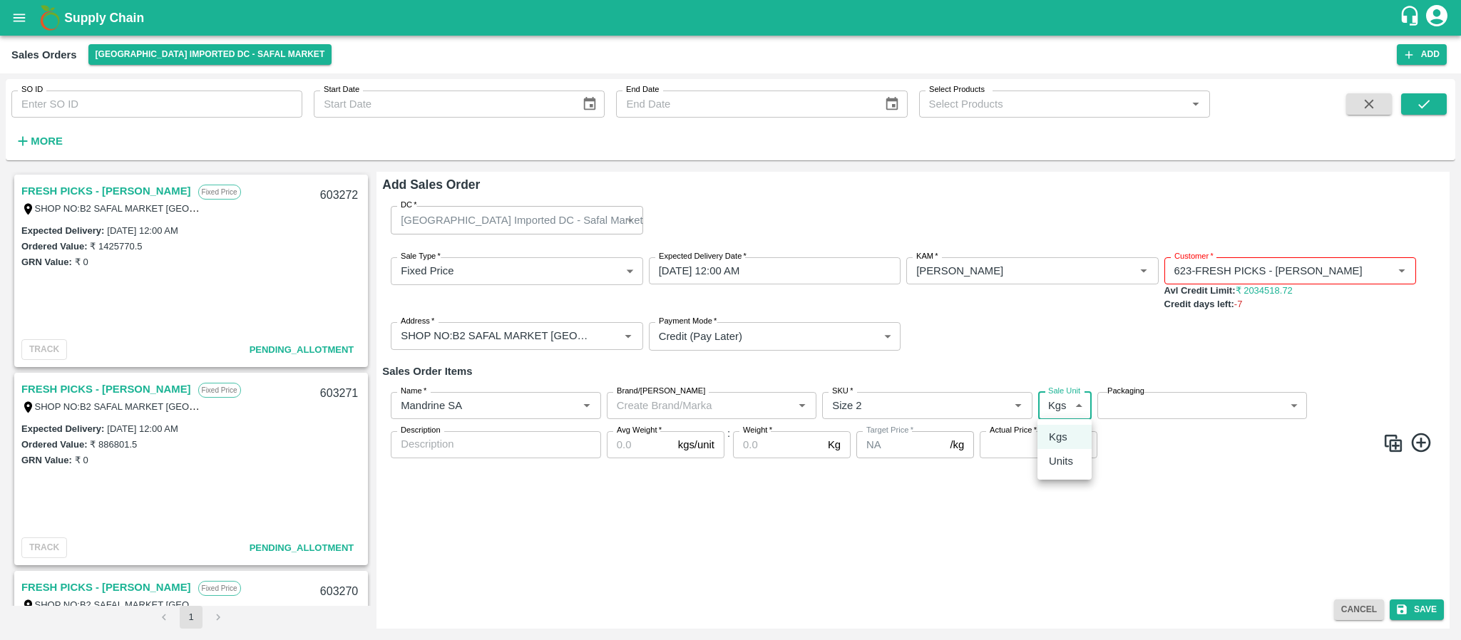
click at [1057, 406] on body "Supply Chain Sales Orders Bangalore Imported DC - Safal Market Add SO ID SO ID …" at bounding box center [730, 320] width 1461 height 640
click at [1057, 464] on p "Units" at bounding box center [1061, 461] width 24 height 16
type input "2"
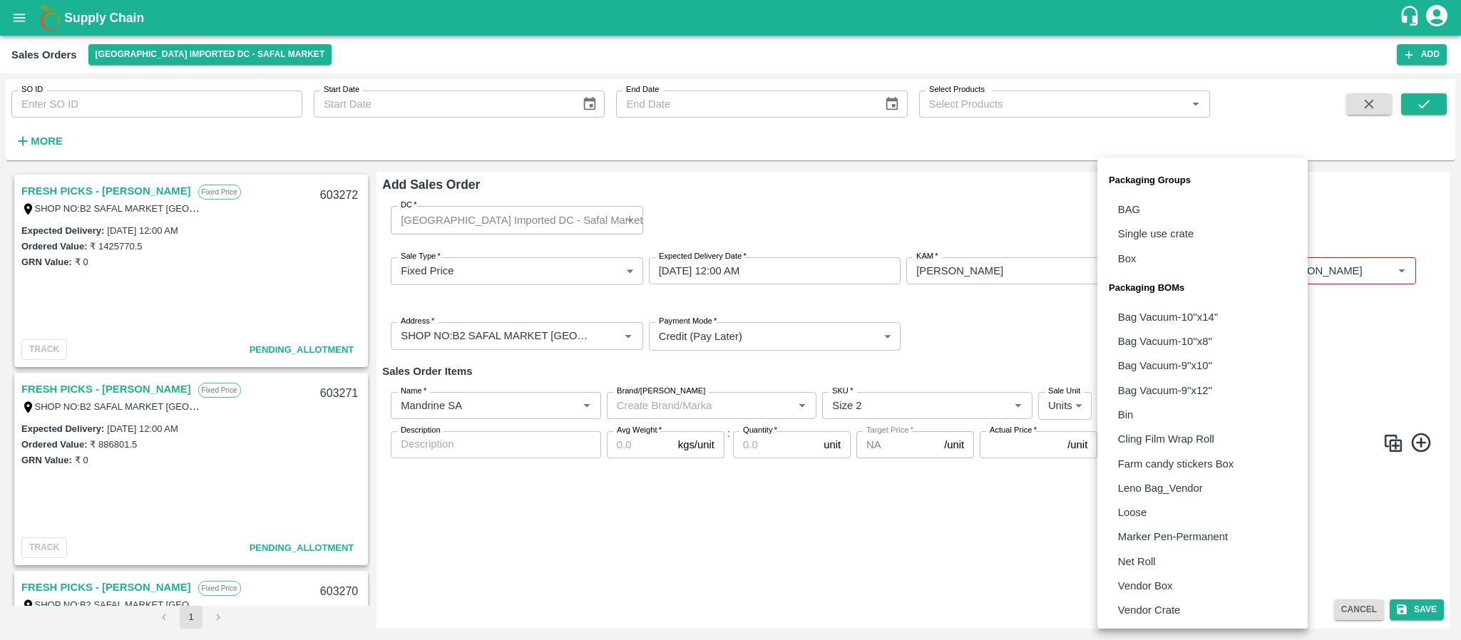
drag, startPoint x: 1168, startPoint y: 406, endPoint x: 1145, endPoint y: 580, distance: 175.5
click at [1145, 580] on body "Supply Chain Sales Orders Bangalore Imported DC - Safal Market Add SO ID SO ID …" at bounding box center [730, 320] width 1461 height 640
click at [1145, 580] on p "Vendor Box" at bounding box center [1145, 586] width 55 height 16
type input "BOM/276"
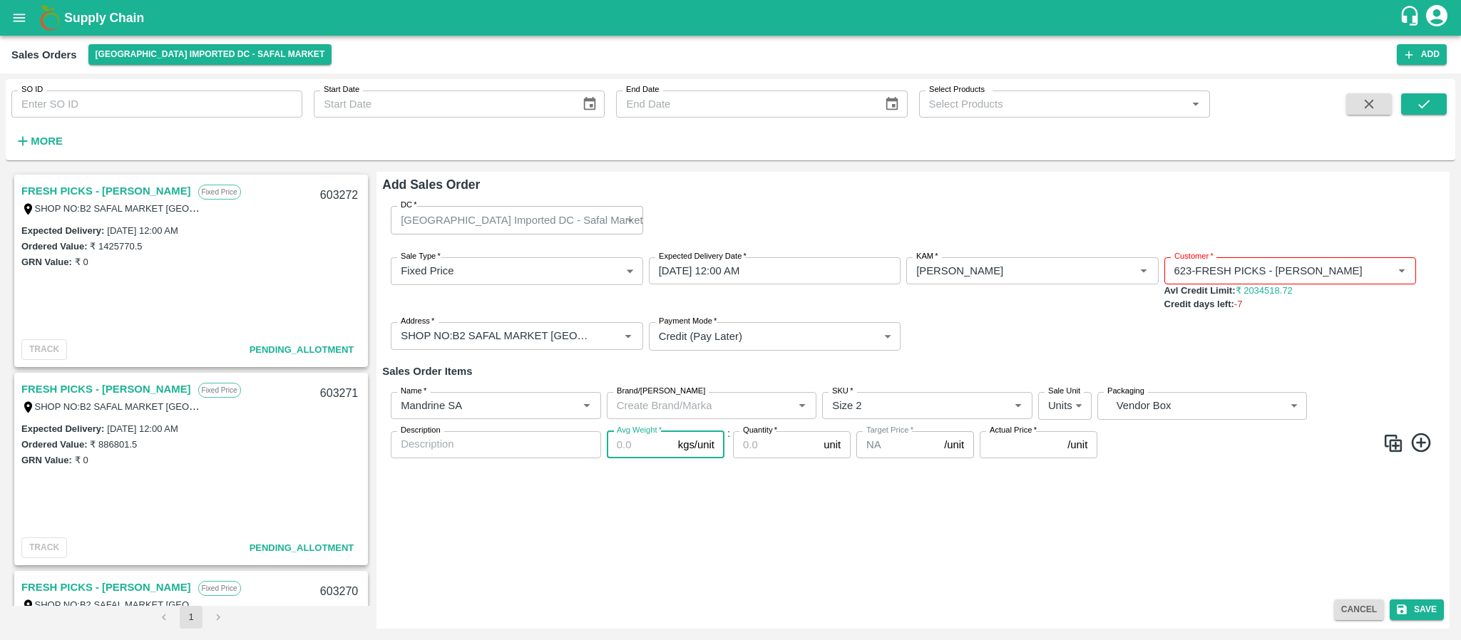
click at [646, 445] on input "Avg Weight   *" at bounding box center [640, 444] width 66 height 27
type input "10"
click at [760, 450] on input "Quantity   *" at bounding box center [775, 444] width 85 height 27
type input "200"
click at [1007, 453] on input "Actual Price   *" at bounding box center [1021, 444] width 82 height 27
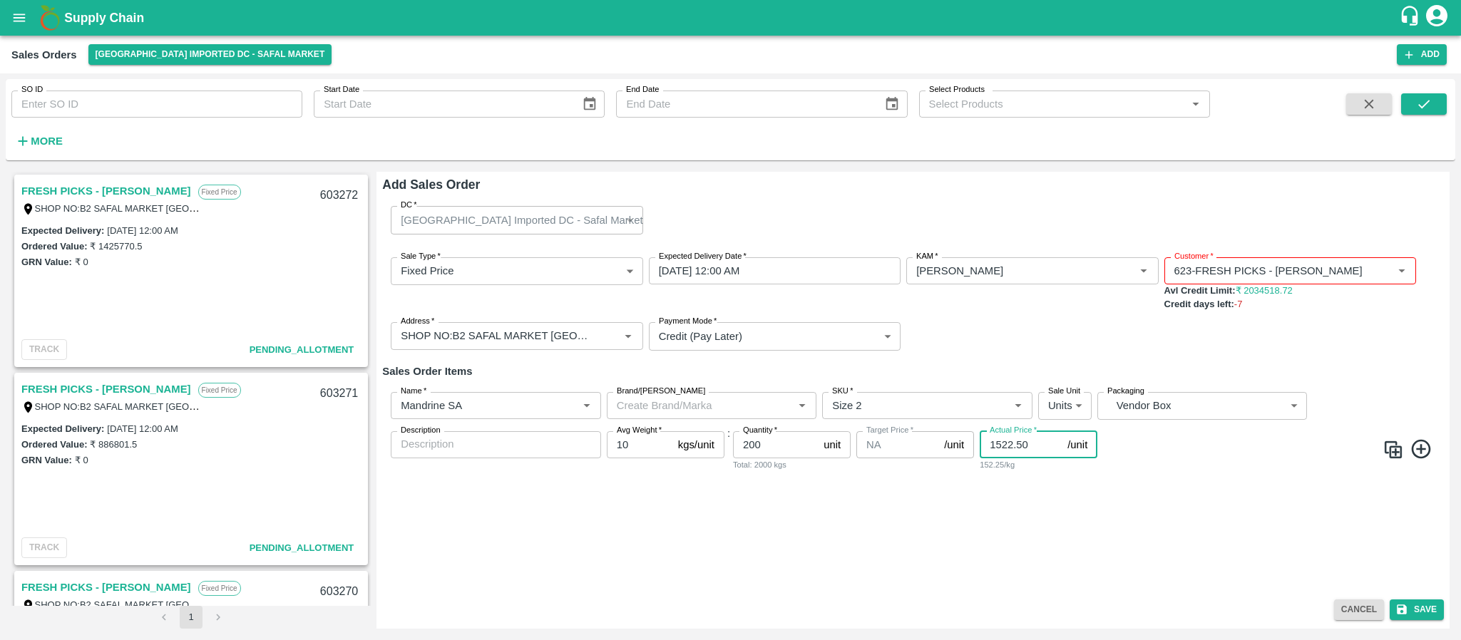
type input "1522.50"
click at [1419, 446] on icon at bounding box center [1422, 450] width 24 height 24
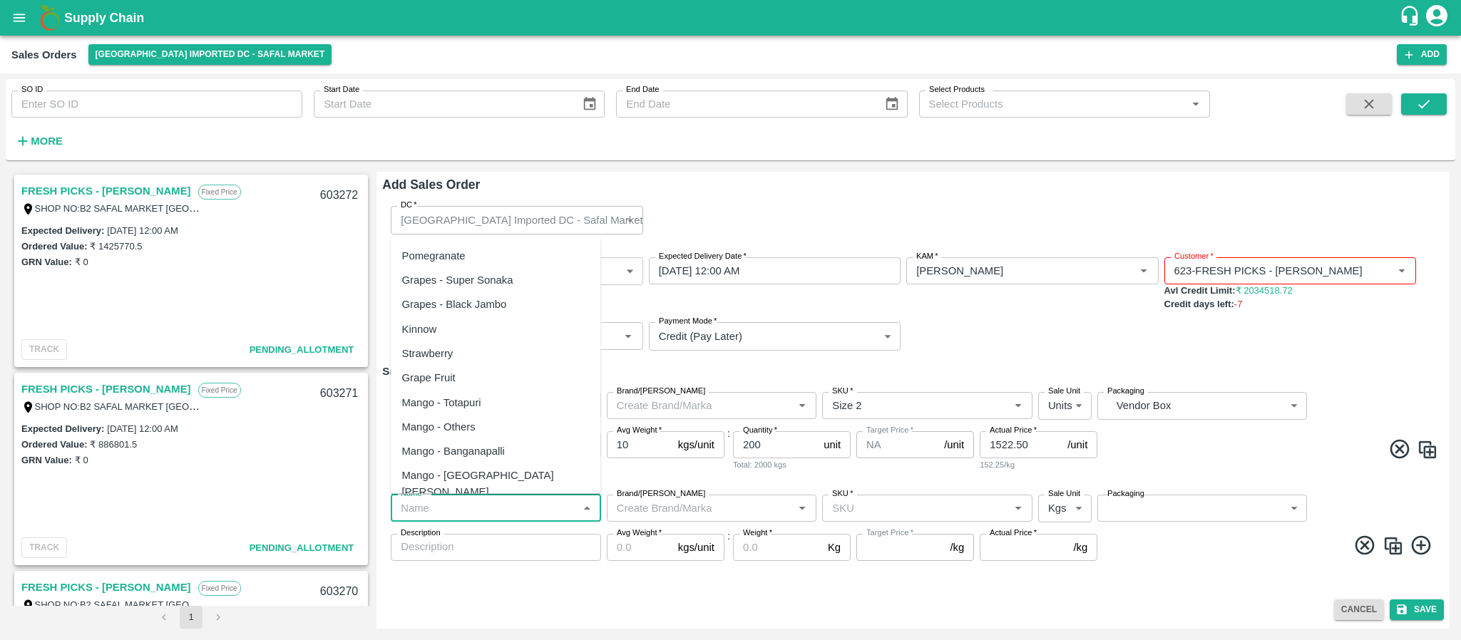
click at [481, 507] on input "Name   *" at bounding box center [484, 508] width 178 height 19
paste input "Kiwi Green NZ"
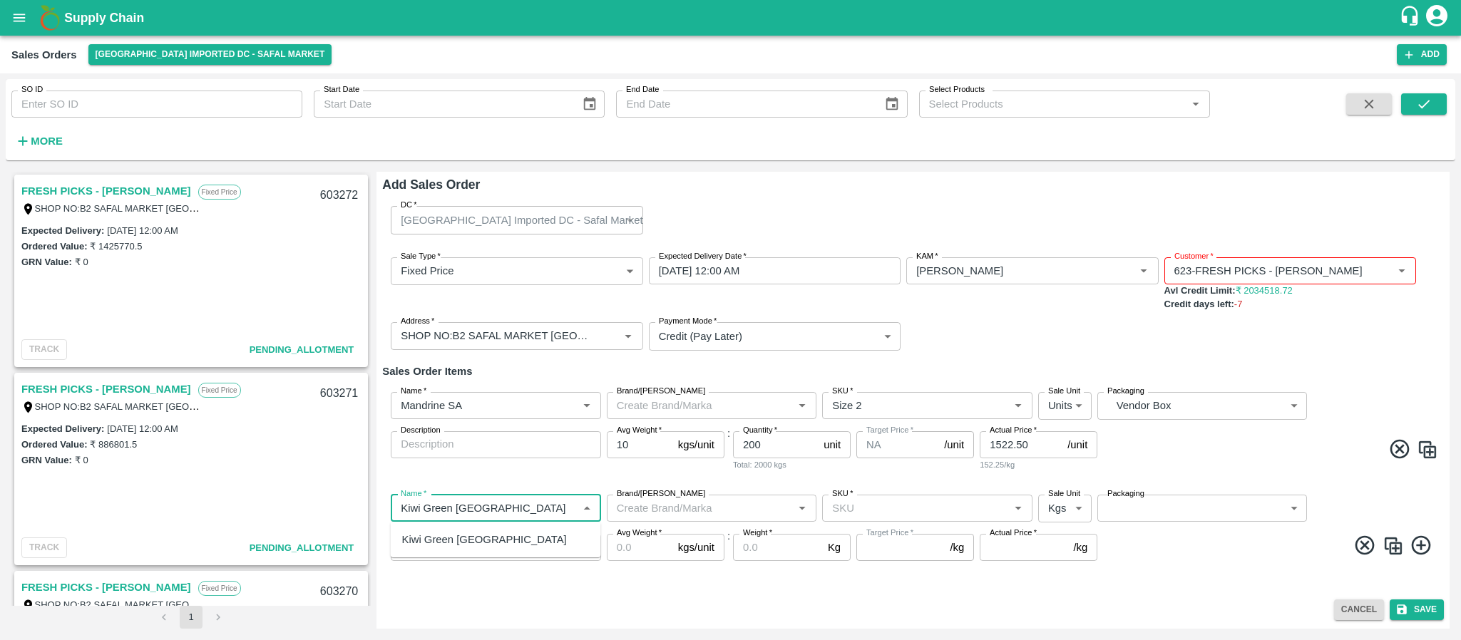
click at [462, 538] on div "Kiwi Green NZ" at bounding box center [484, 540] width 165 height 16
type input "Kiwi Green NZ"
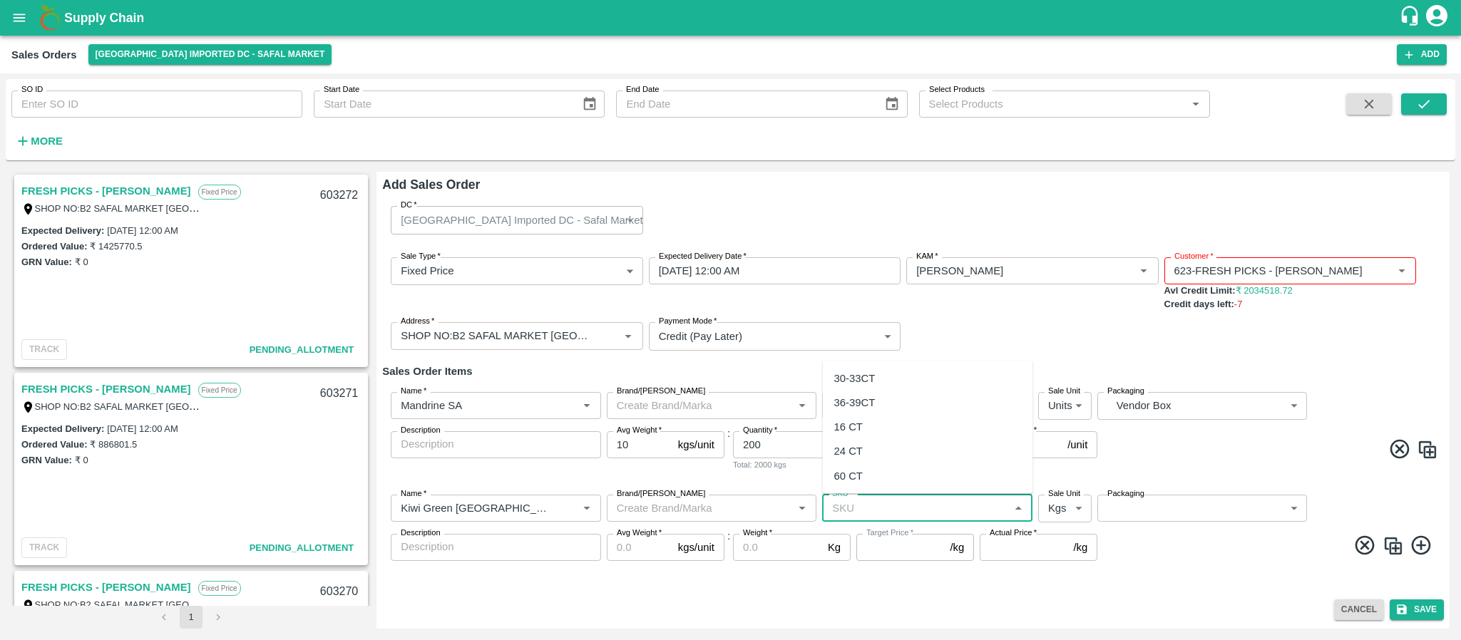
click at [847, 505] on input "SKU   *" at bounding box center [915, 508] width 178 height 19
click at [871, 379] on div "30-33CT" at bounding box center [854, 378] width 41 height 16
type input "30-33CT"
type input "NA"
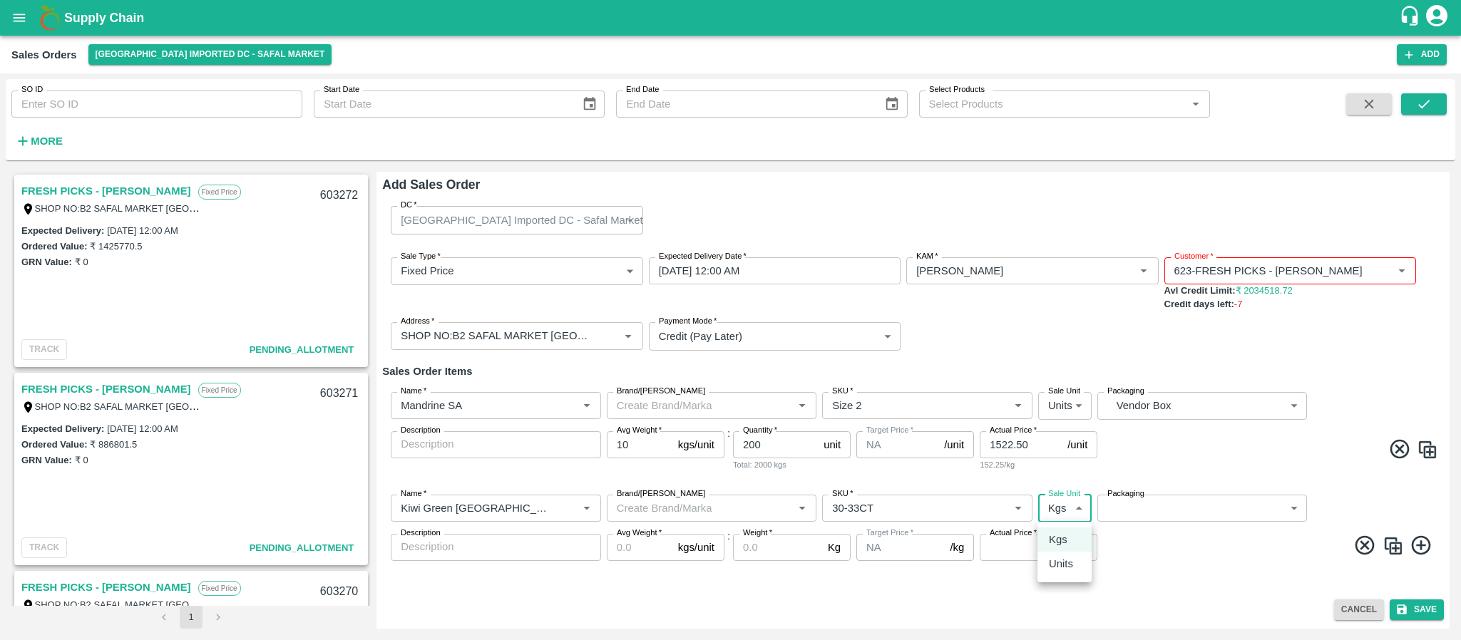
click at [1067, 505] on body "Supply Chain Sales Orders Bangalore Imported DC - Safal Market Add SO ID SO ID …" at bounding box center [730, 320] width 1461 height 640
click at [1062, 561] on p "Units" at bounding box center [1061, 564] width 24 height 16
type input "2"
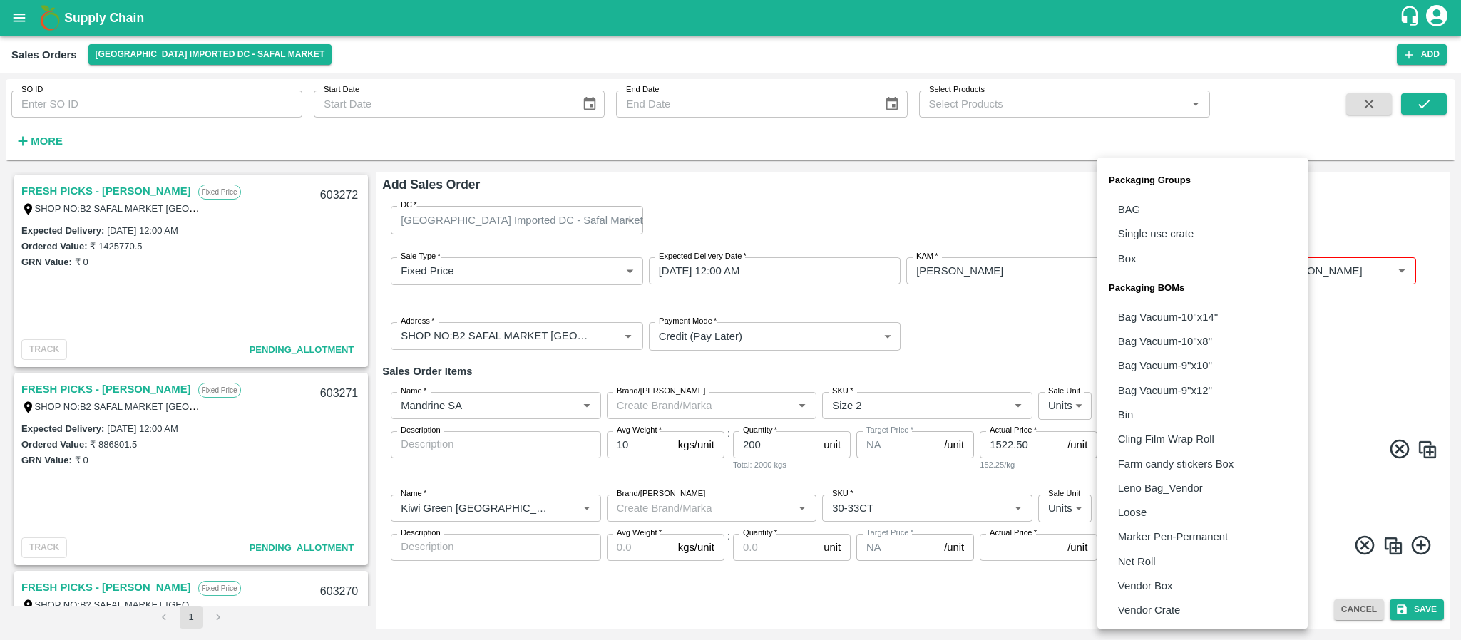
drag, startPoint x: 1158, startPoint y: 501, endPoint x: 1145, endPoint y: 582, distance: 82.3
click at [1145, 582] on body "Supply Chain Sales Orders Bangalore Imported DC - Safal Market Add SO ID SO ID …" at bounding box center [730, 320] width 1461 height 640
click at [1145, 582] on p "Vendor Box" at bounding box center [1145, 586] width 55 height 16
type input "BOM/276"
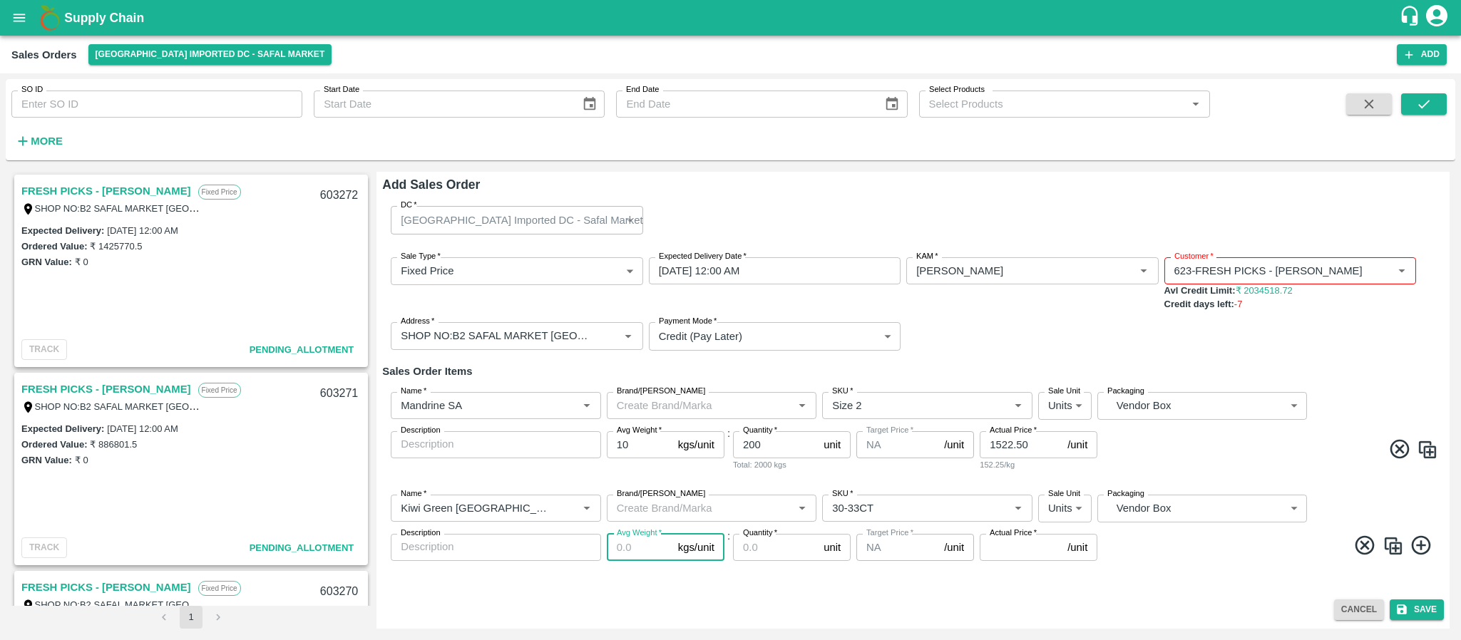
click at [634, 555] on input "Avg Weight   *" at bounding box center [640, 547] width 66 height 27
type input "1"
type input "10"
click at [764, 550] on input "Quantity   *" at bounding box center [775, 547] width 85 height 27
type input "50"
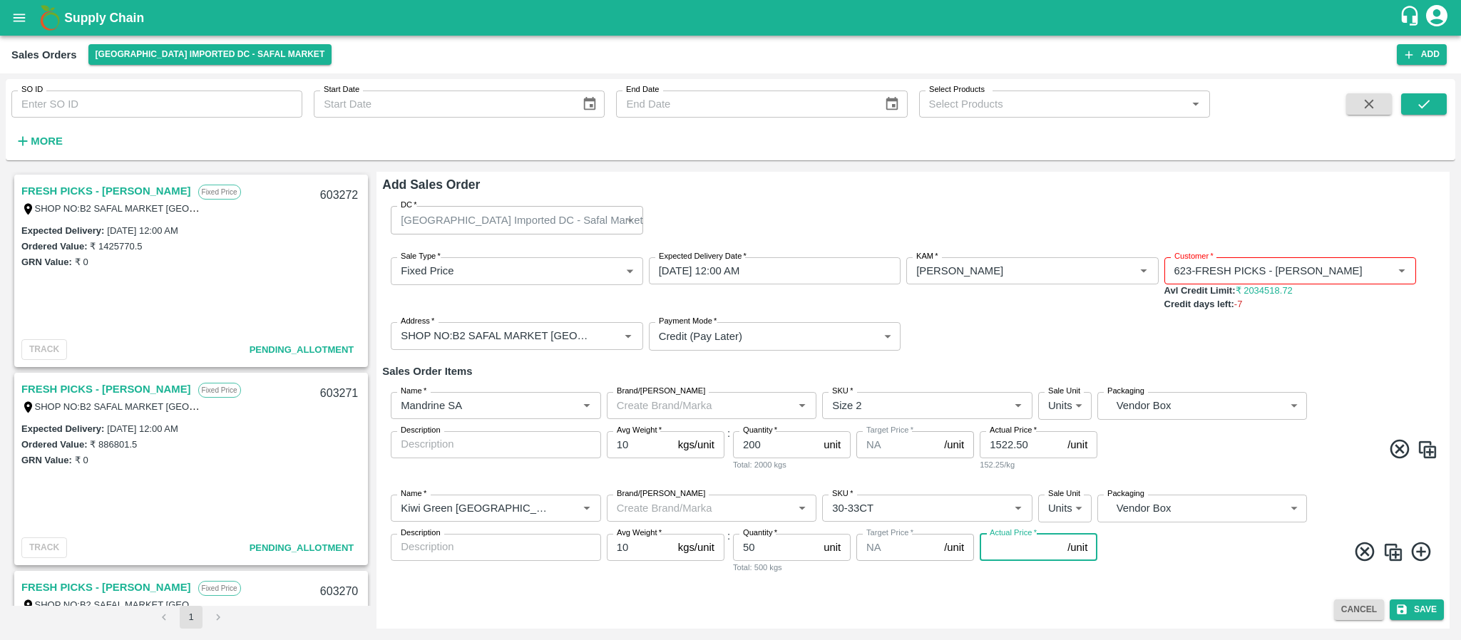
click at [992, 540] on input "Actual Price   *" at bounding box center [1021, 547] width 82 height 27
type input "1827"
click at [1427, 558] on icon at bounding box center [1420, 552] width 19 height 19
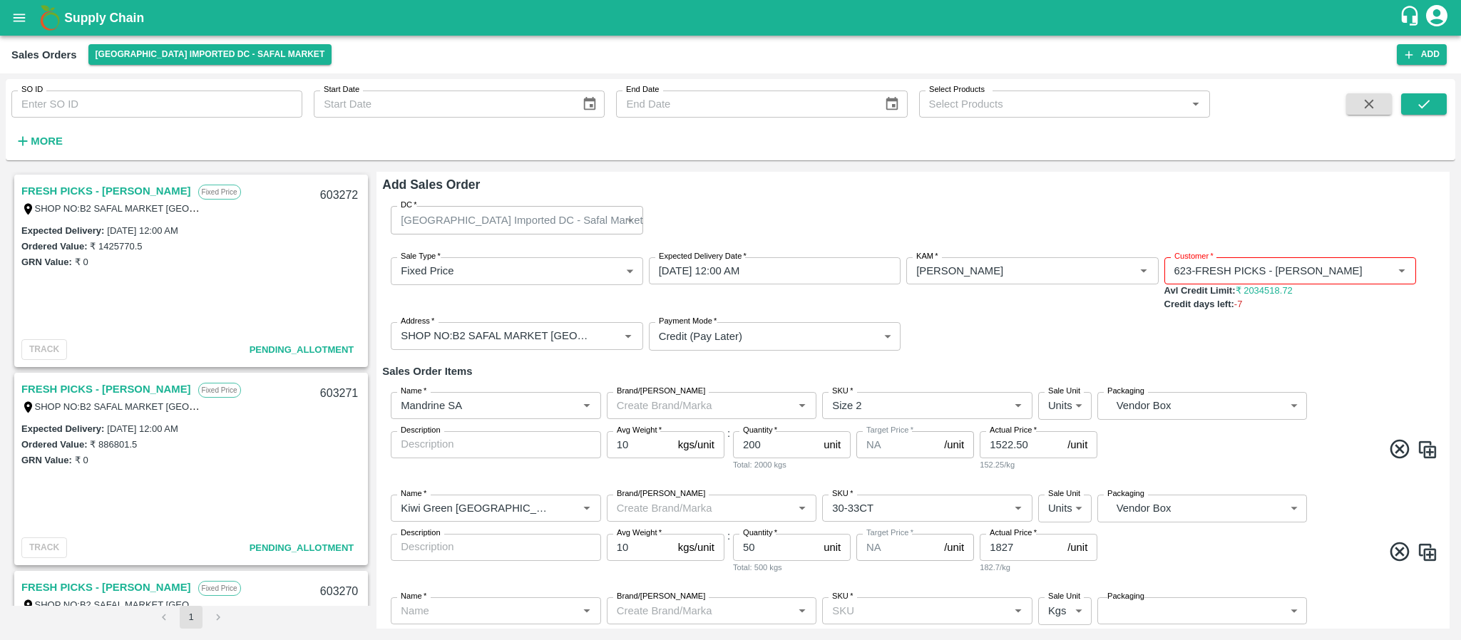
scroll to position [81, 0]
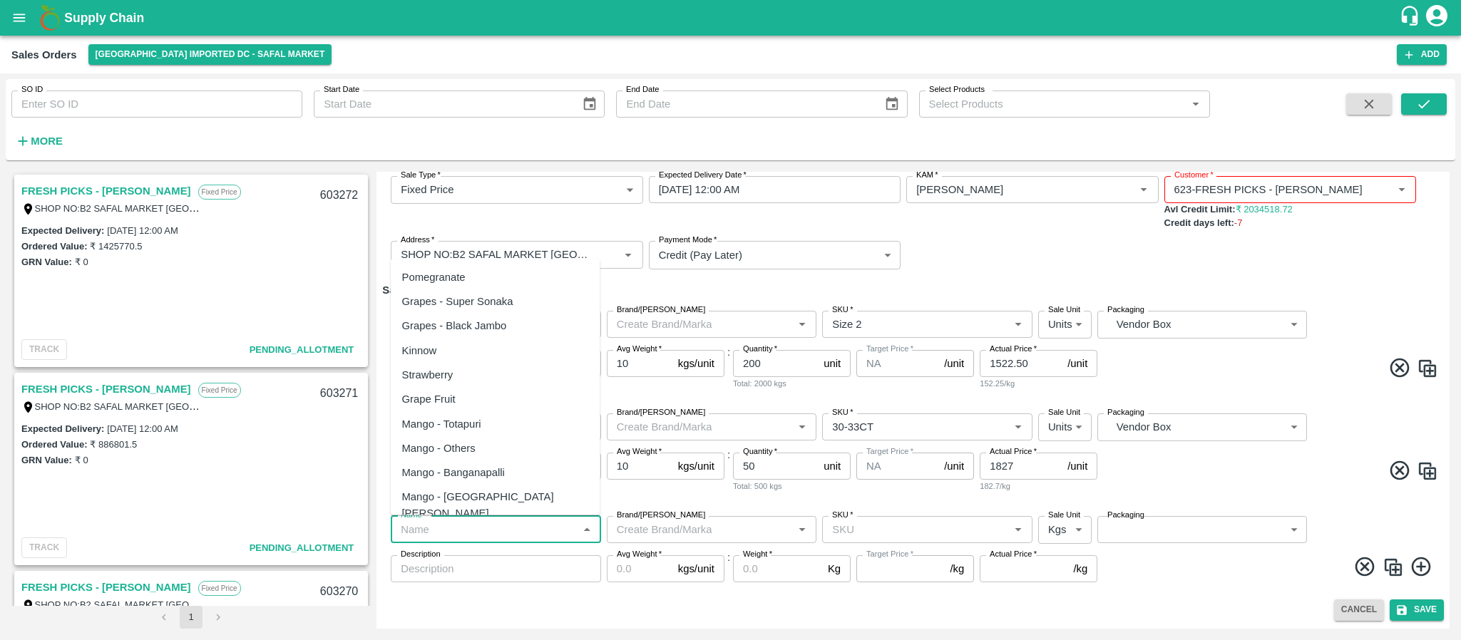
click at [505, 525] on input "Name   *" at bounding box center [484, 529] width 178 height 19
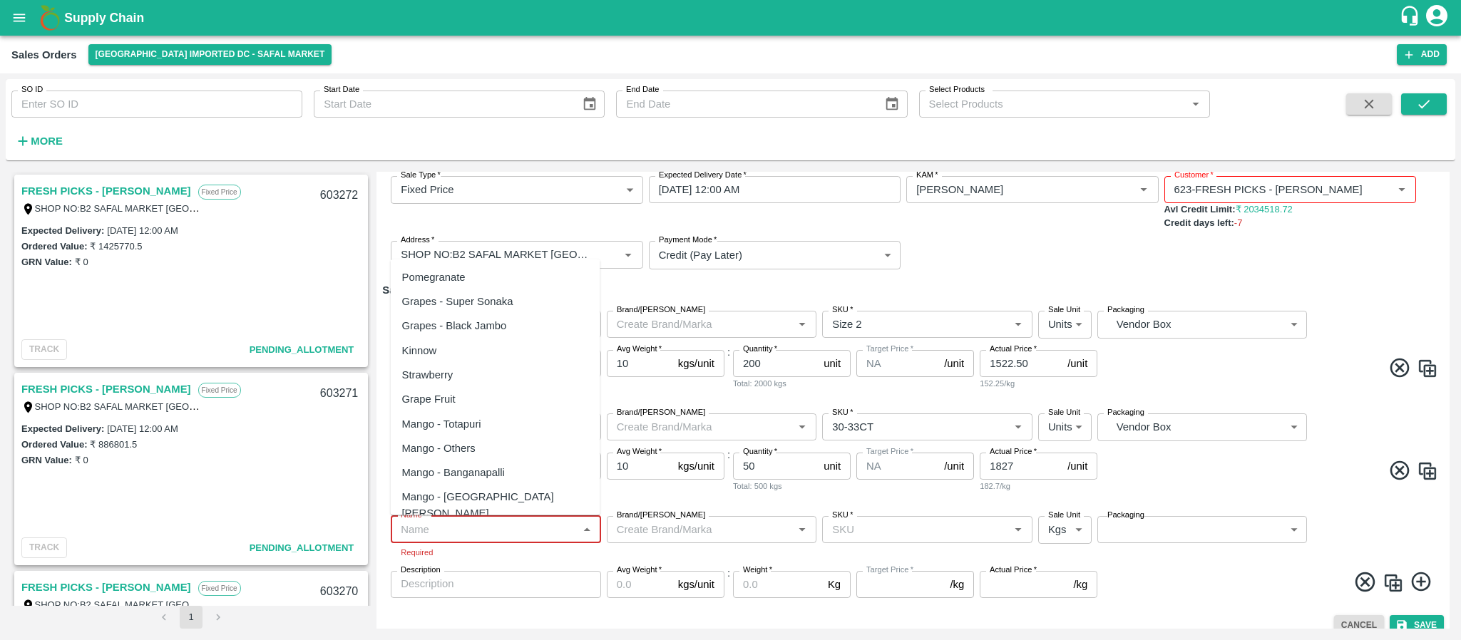
click at [441, 530] on input "Name   *" at bounding box center [484, 529] width 178 height 19
paste input "Grapes - Red Globe"
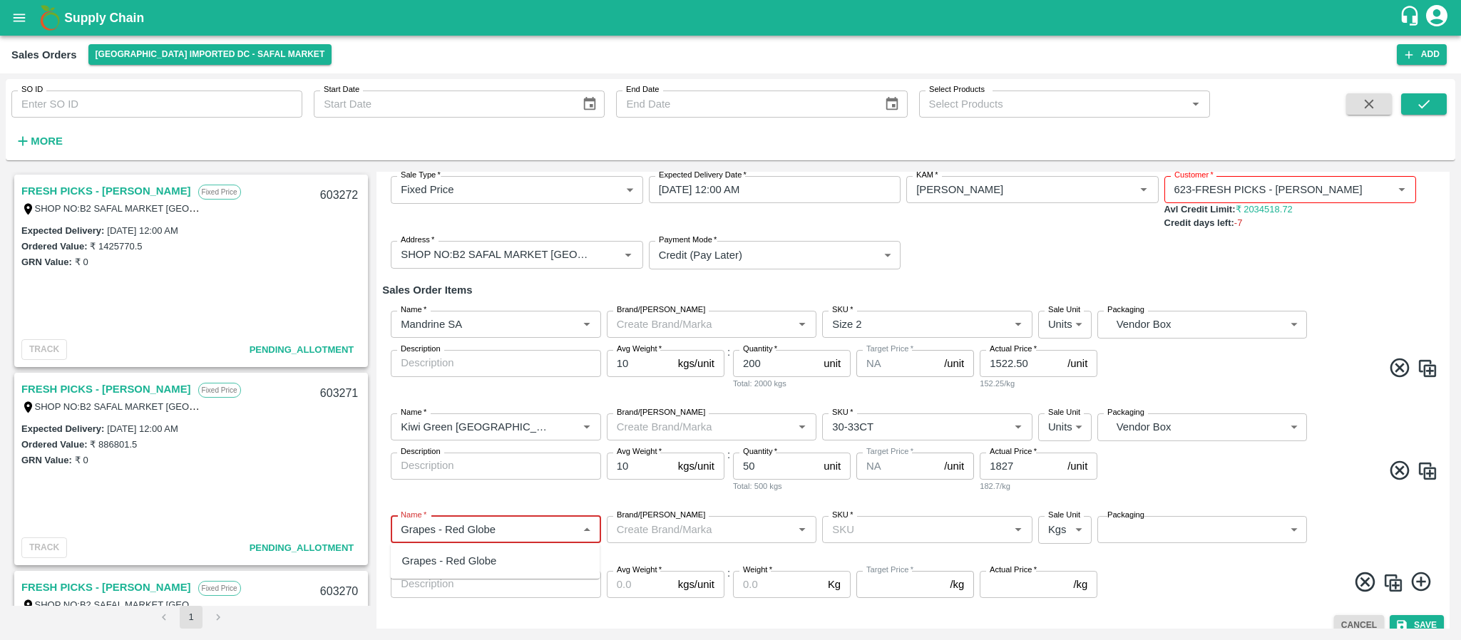
click at [445, 558] on div "Grapes - Red Globe" at bounding box center [449, 561] width 95 height 16
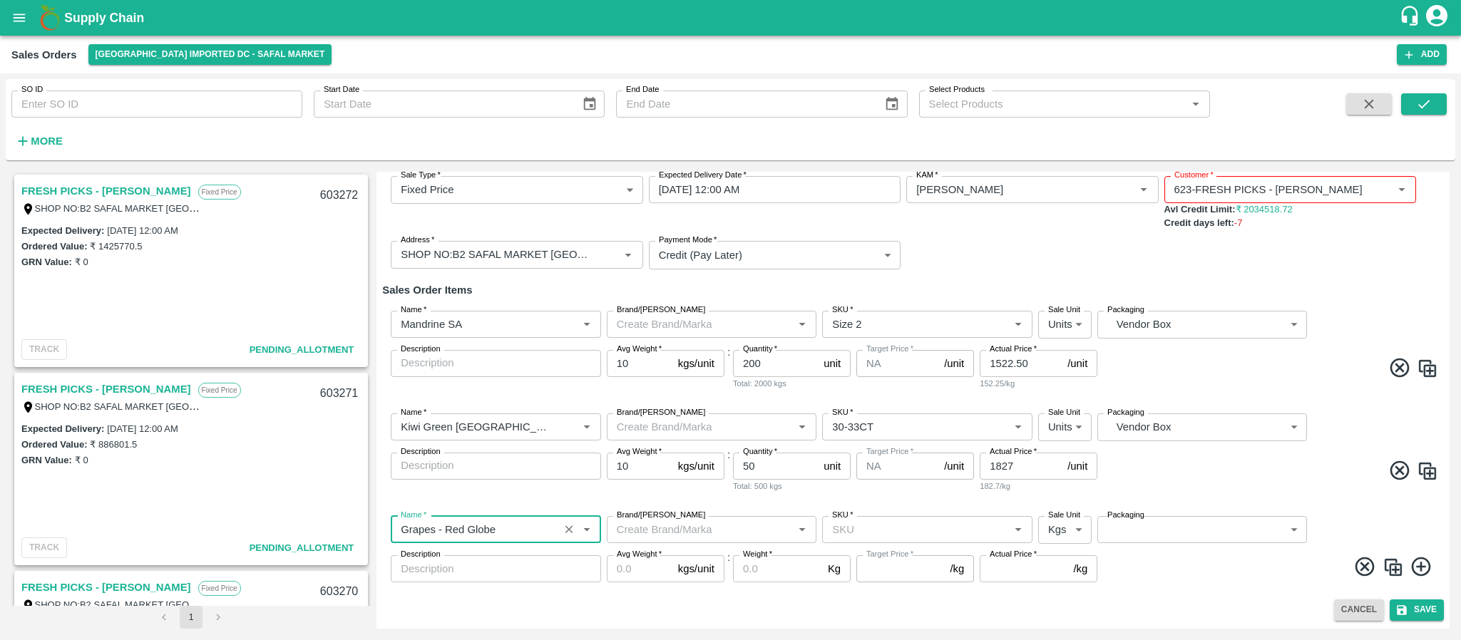
type input "Grapes - Red Globe"
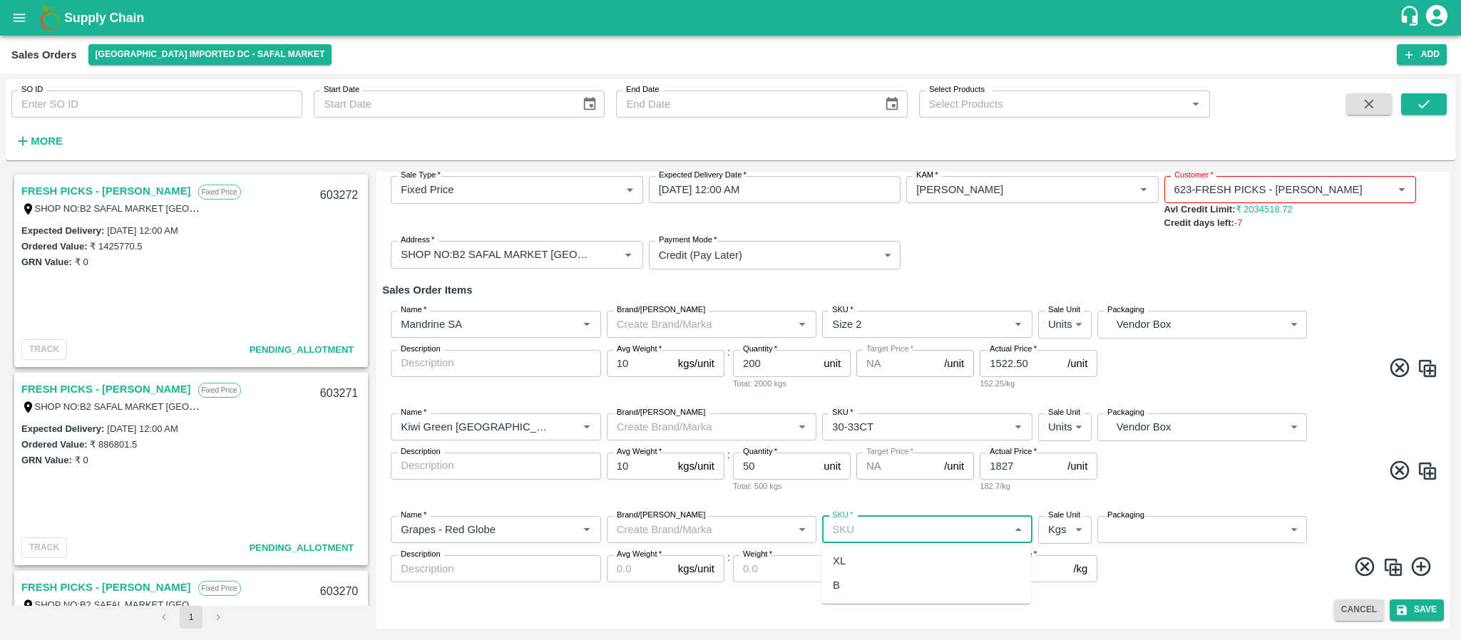
click at [849, 527] on input "SKU   *" at bounding box center [915, 529] width 178 height 19
click at [851, 567] on div "XL" at bounding box center [926, 561] width 210 height 24
type input "XL"
type input "178.57"
drag, startPoint x: 1067, startPoint y: 530, endPoint x: 1061, endPoint y: 580, distance: 49.6
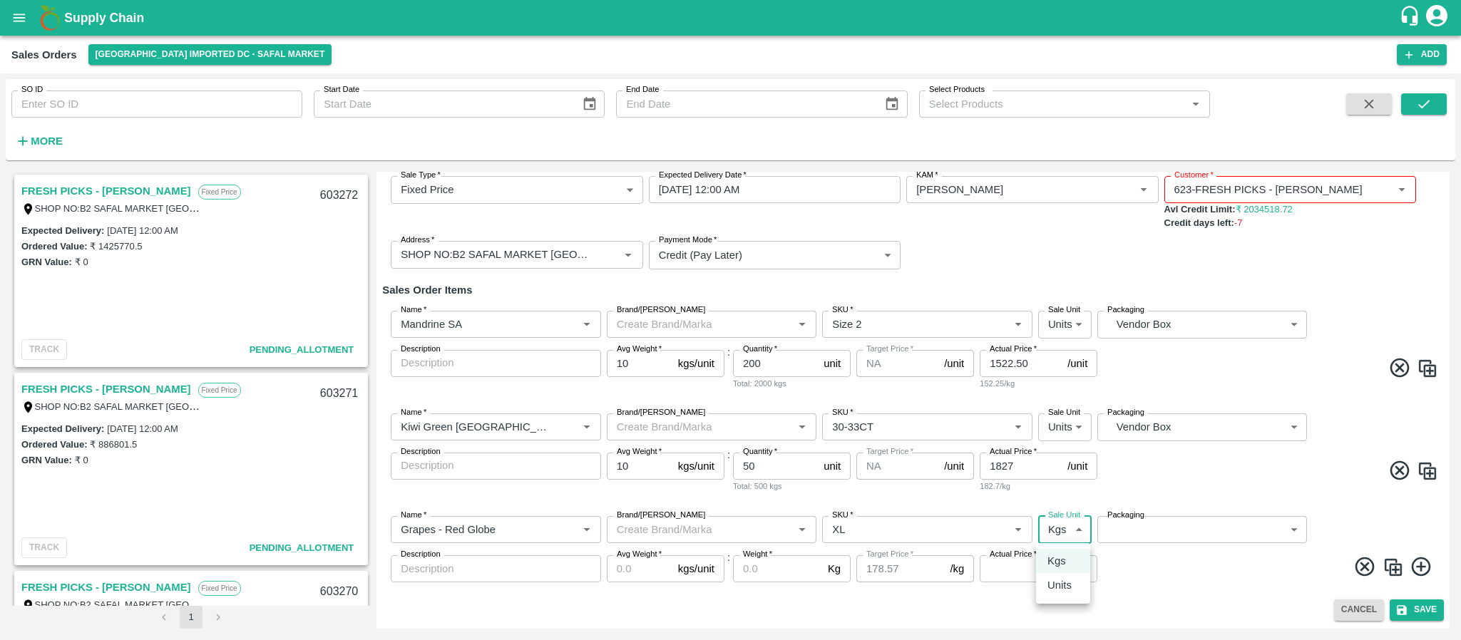
click at [1061, 580] on body "Supply Chain Sales Orders Bangalore Imported DC - Safal Market Add SO ID SO ID …" at bounding box center [730, 320] width 1461 height 640
click at [1061, 580] on p "Units" at bounding box center [1059, 585] width 24 height 16
type input "2"
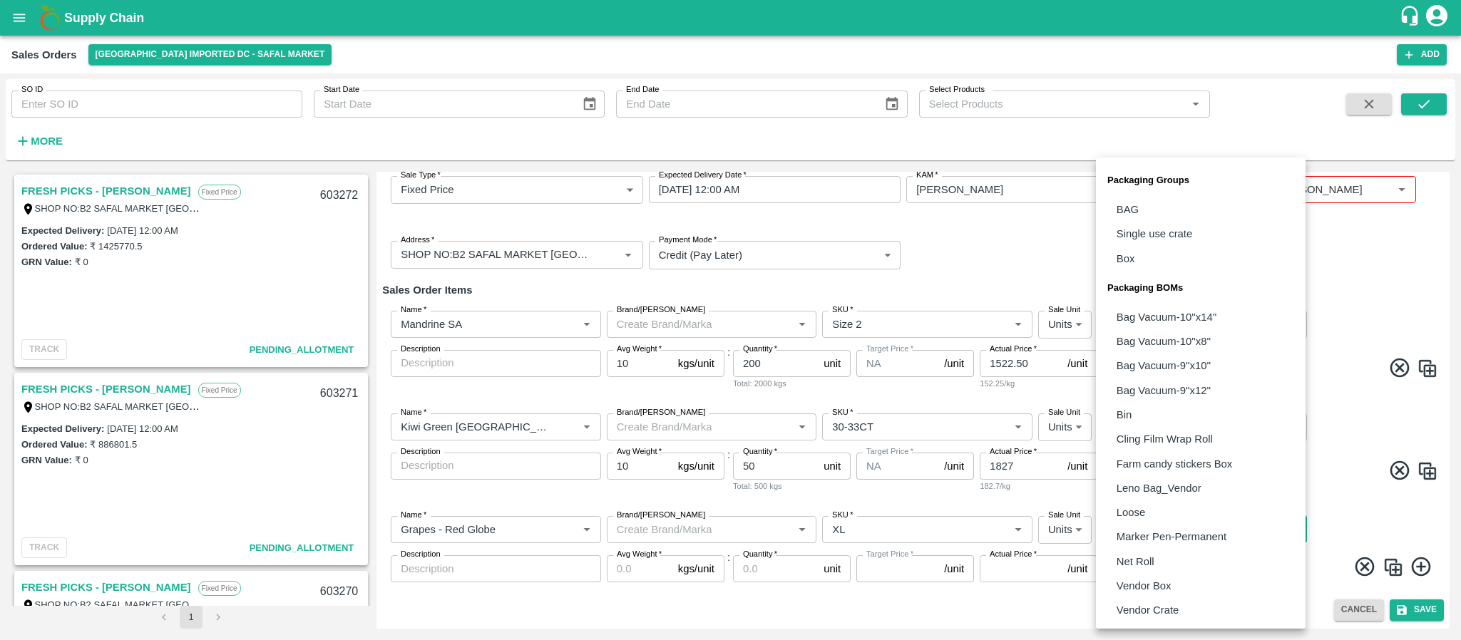
click at [1134, 524] on body "Supply Chain Sales Orders Bangalore Imported DC - Safal Market Add SO ID SO ID …" at bounding box center [730, 320] width 1461 height 640
click at [1131, 585] on p "Vendor Box" at bounding box center [1143, 586] width 55 height 16
type input "BOM/276"
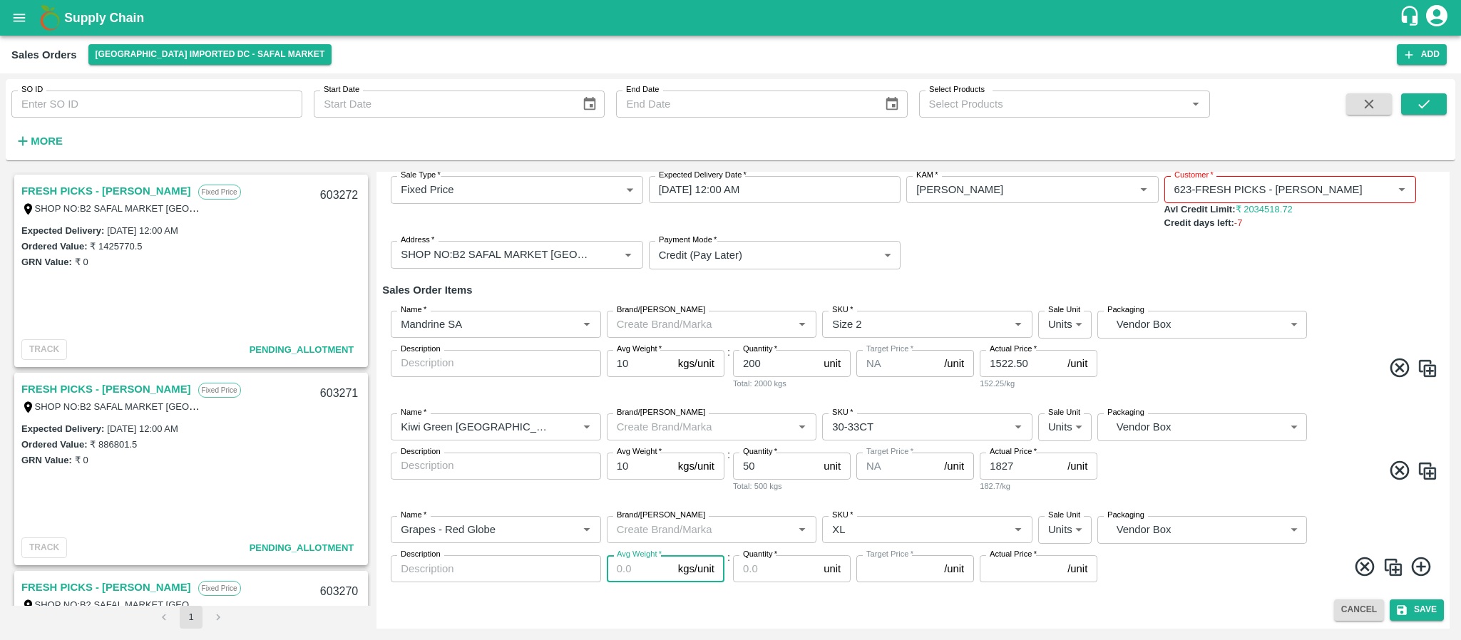
click at [627, 573] on input "Avg Weight   *" at bounding box center [640, 568] width 66 height 27
type input "9"
type input "1607.13"
type input "9"
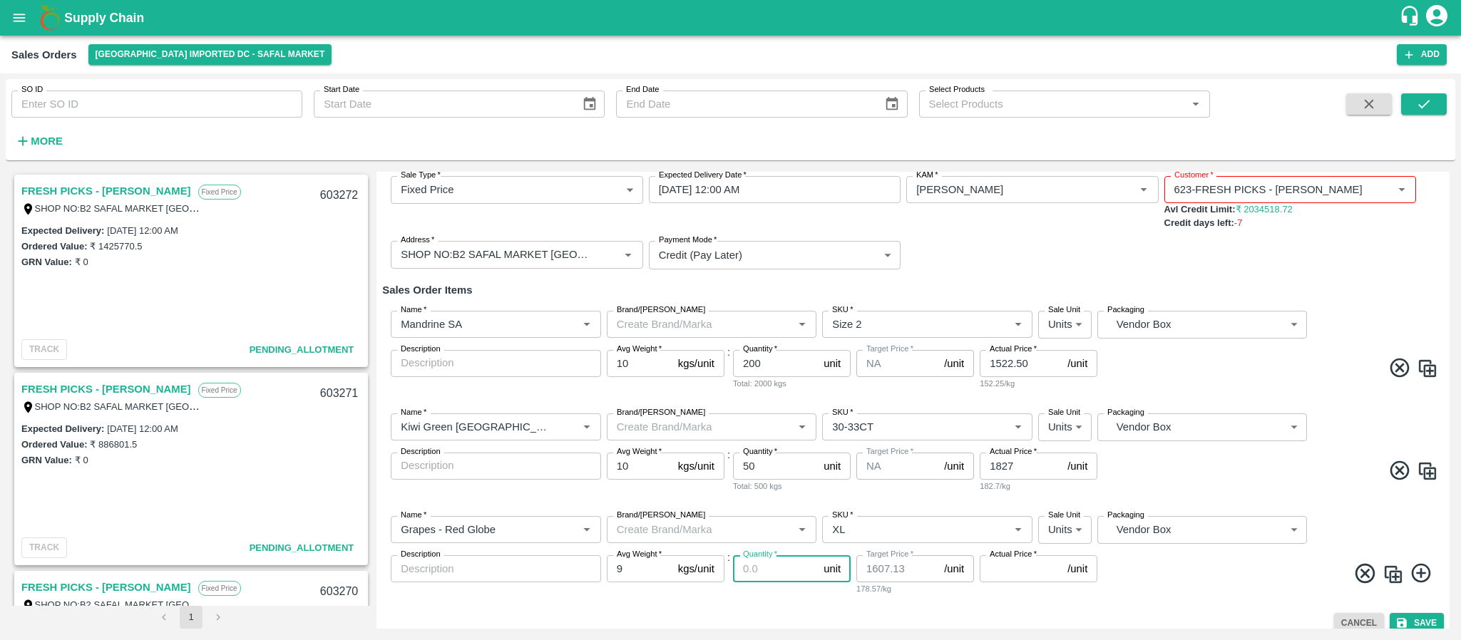
click at [768, 571] on input "Quantity   *" at bounding box center [775, 568] width 85 height 27
type input "250"
click at [1007, 563] on input "Actual Price   *" at bounding box center [1021, 568] width 82 height 27
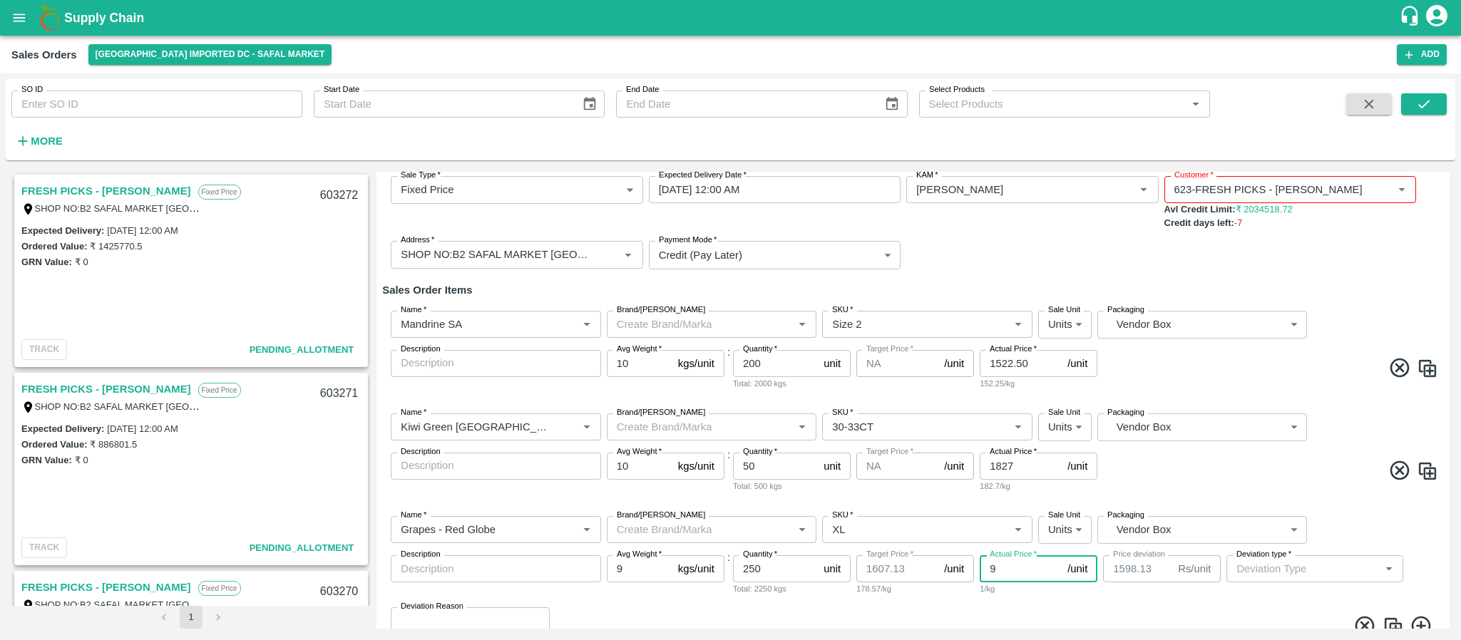
type input "91"
type input "1516.13"
type input "913"
type input "694.1300000000001"
type input "913.5"
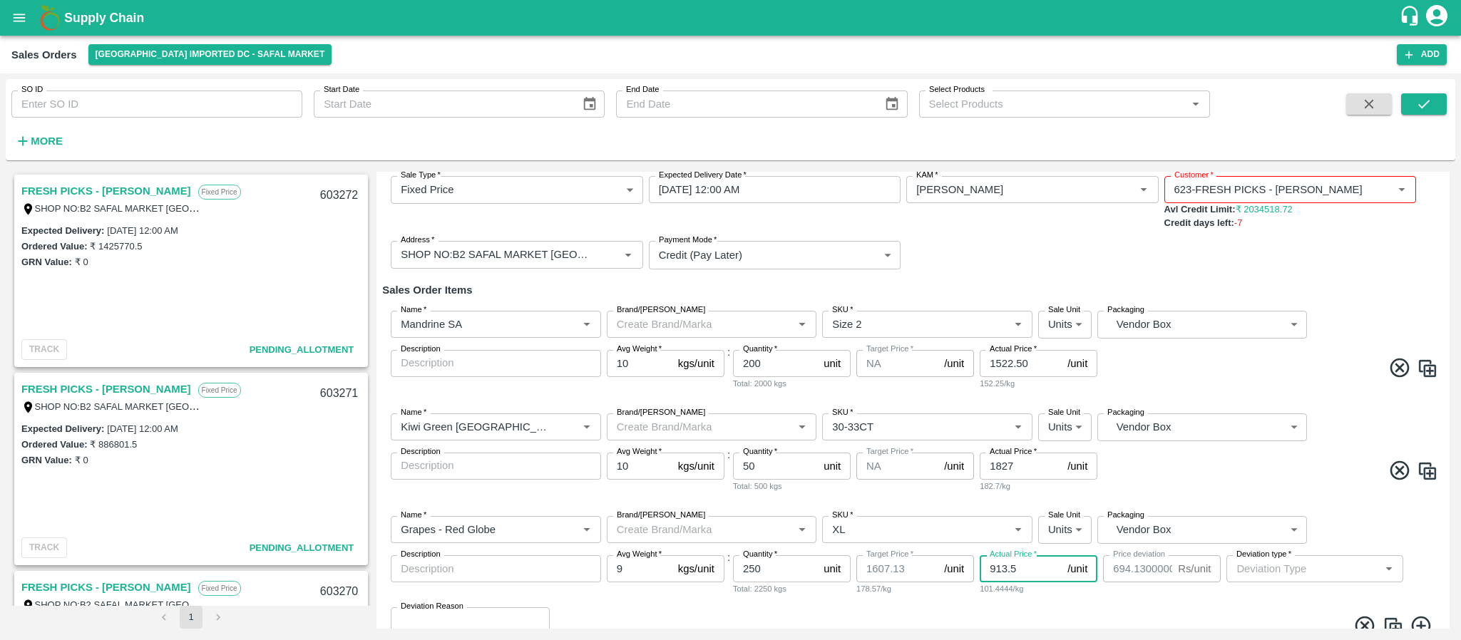
type input "693.6300000000001"
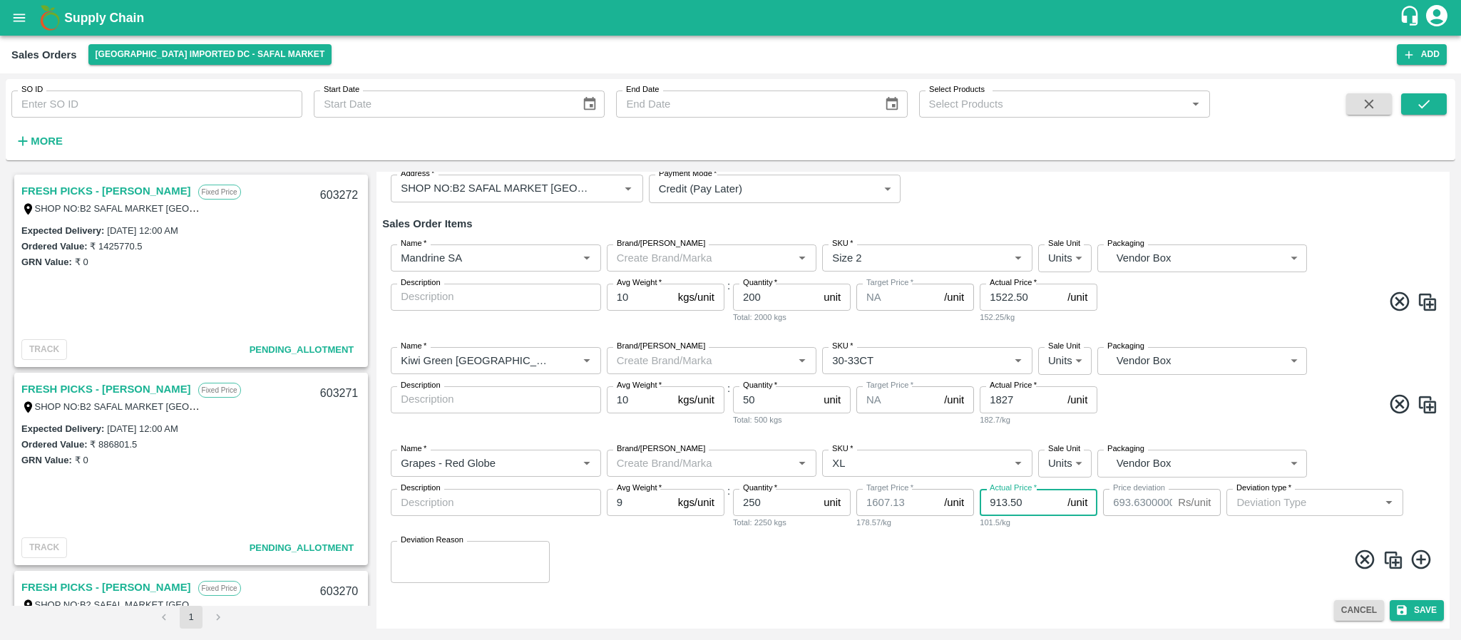
type input "913.50"
click at [627, 503] on input "9" at bounding box center [640, 502] width 66 height 27
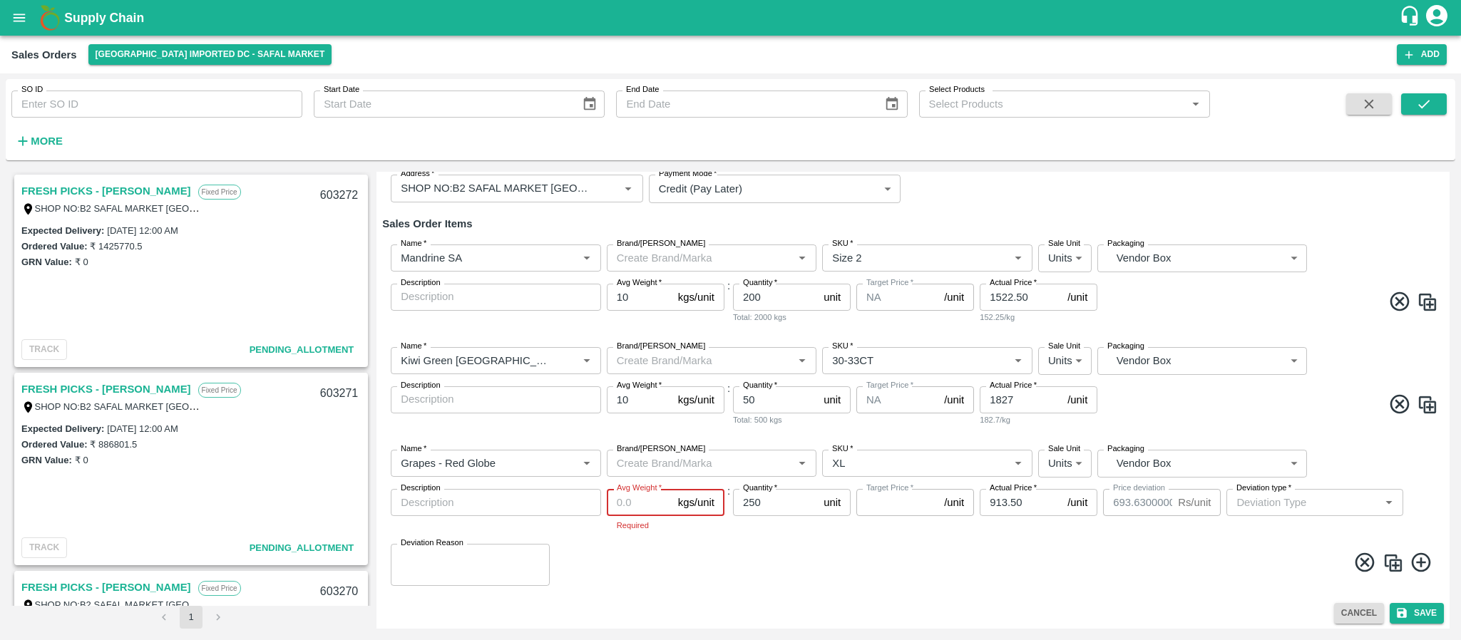
click at [631, 505] on input "Avg Weight   *" at bounding box center [640, 502] width 66 height 27
type input "9"
type input "1607.13"
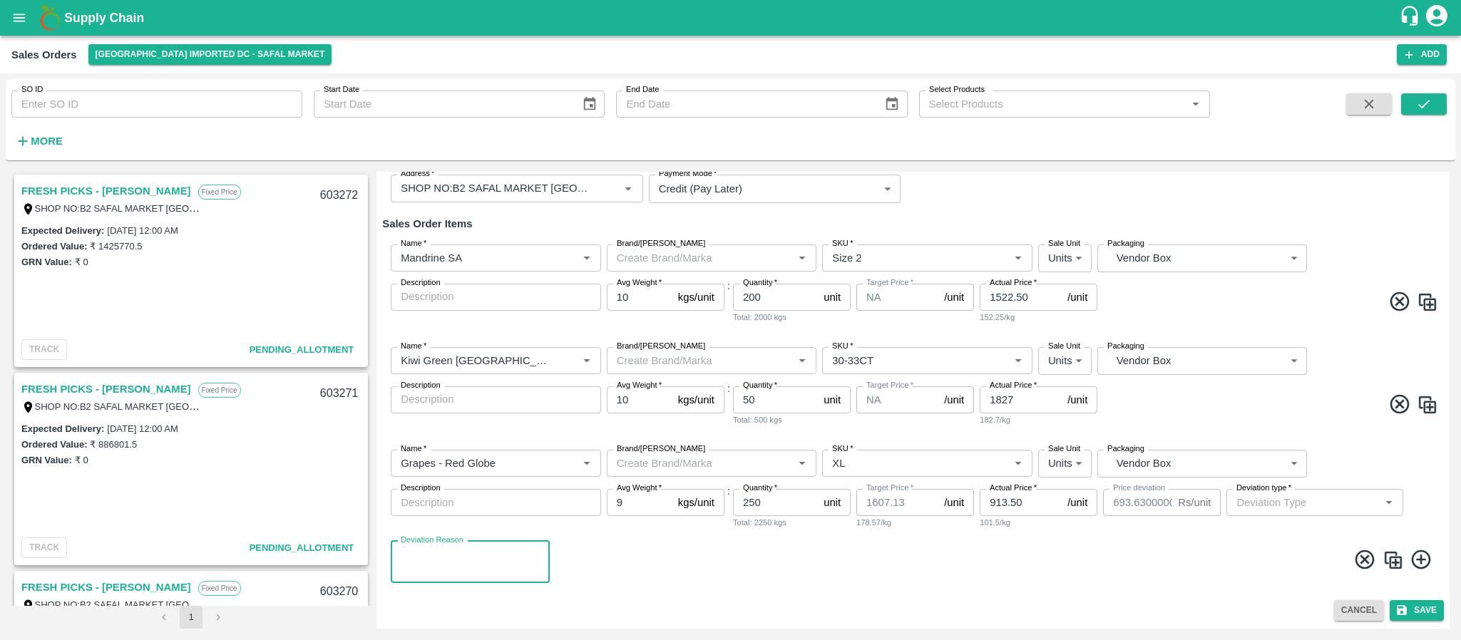
click at [463, 560] on textarea "Deviation Reason" at bounding box center [470, 562] width 139 height 30
type textarea "NA"
click at [1416, 561] on icon at bounding box center [1422, 560] width 24 height 24
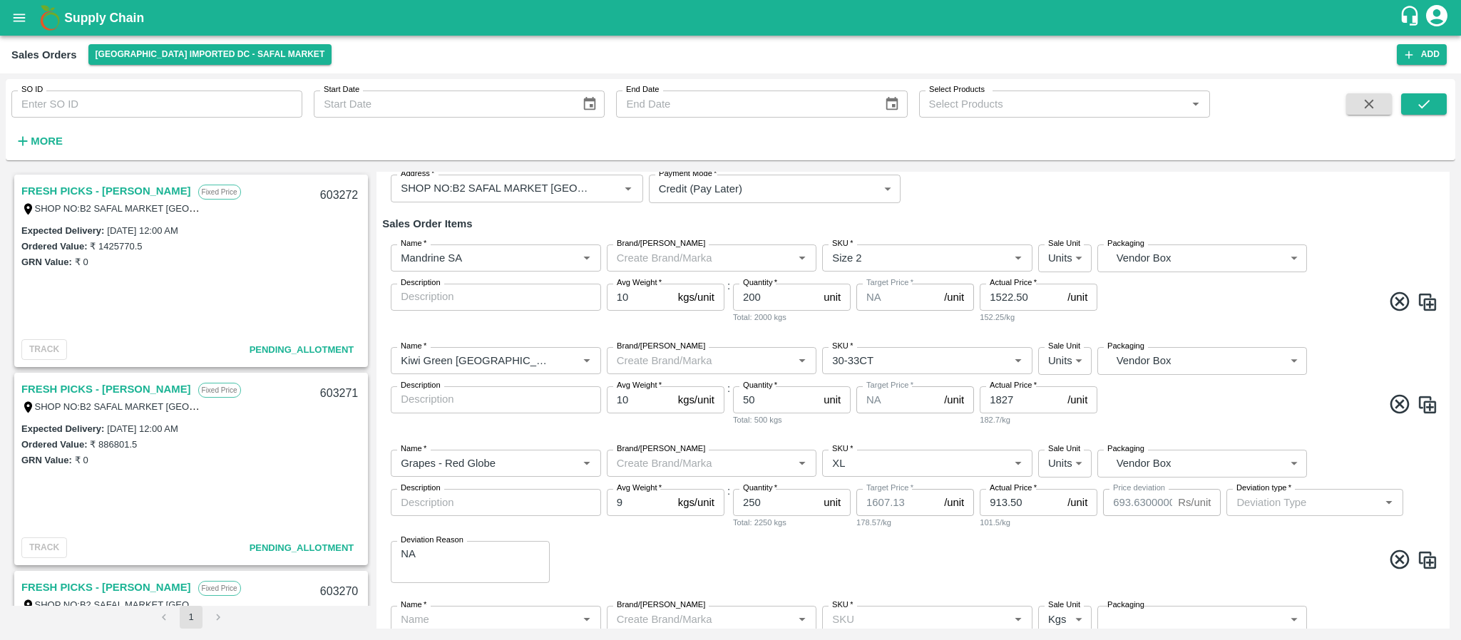
scroll to position [237, 0]
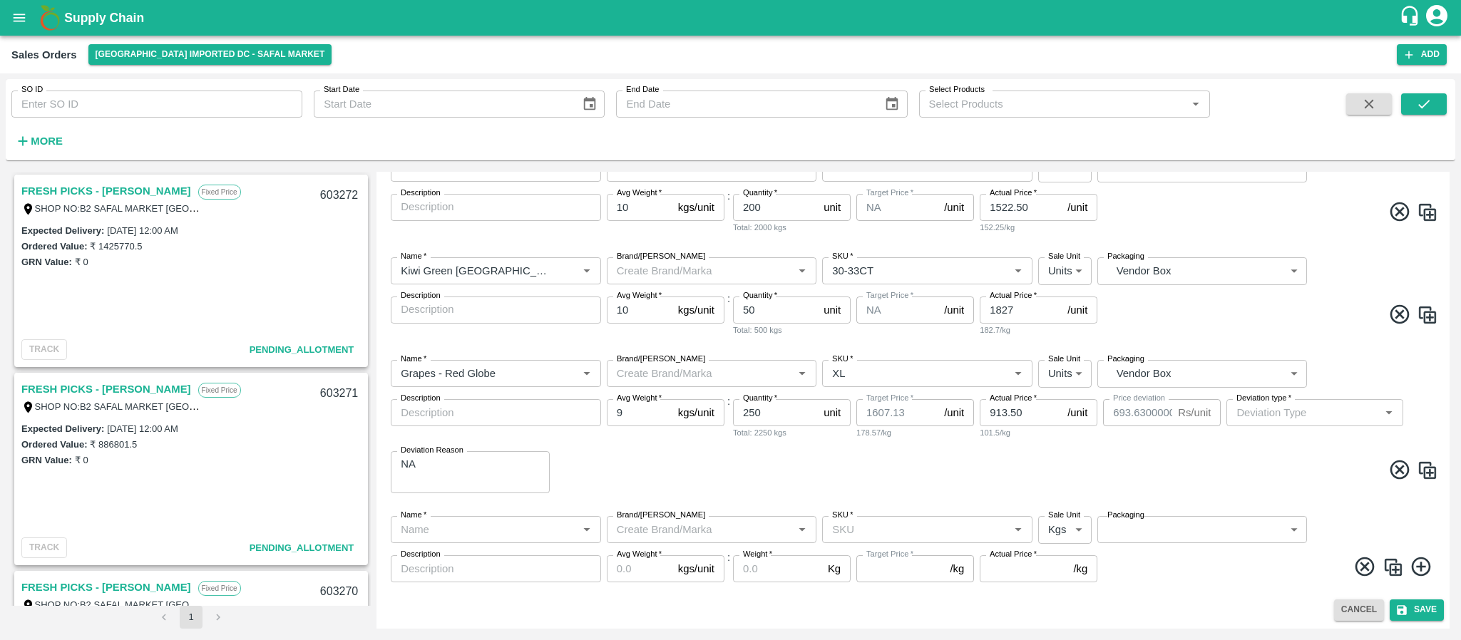
click at [484, 541] on div "Name   *" at bounding box center [496, 529] width 210 height 27
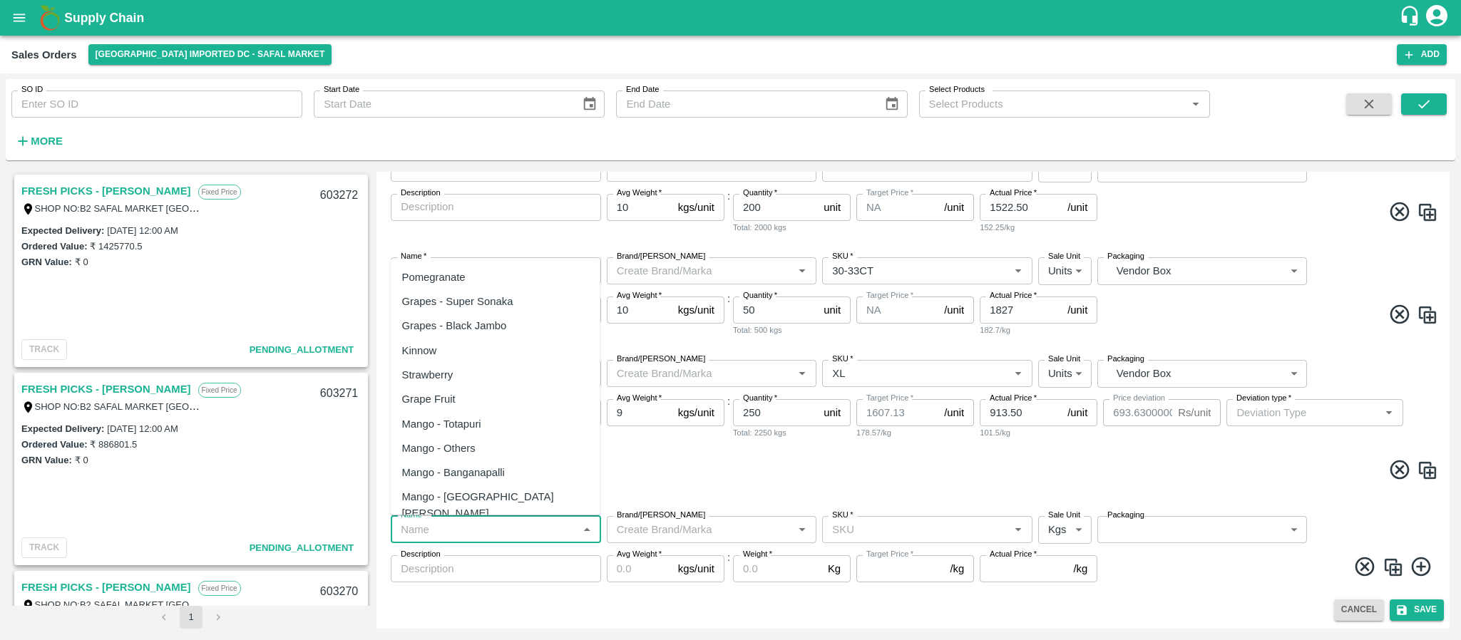
paste input "Apple Royal Gala NZ"
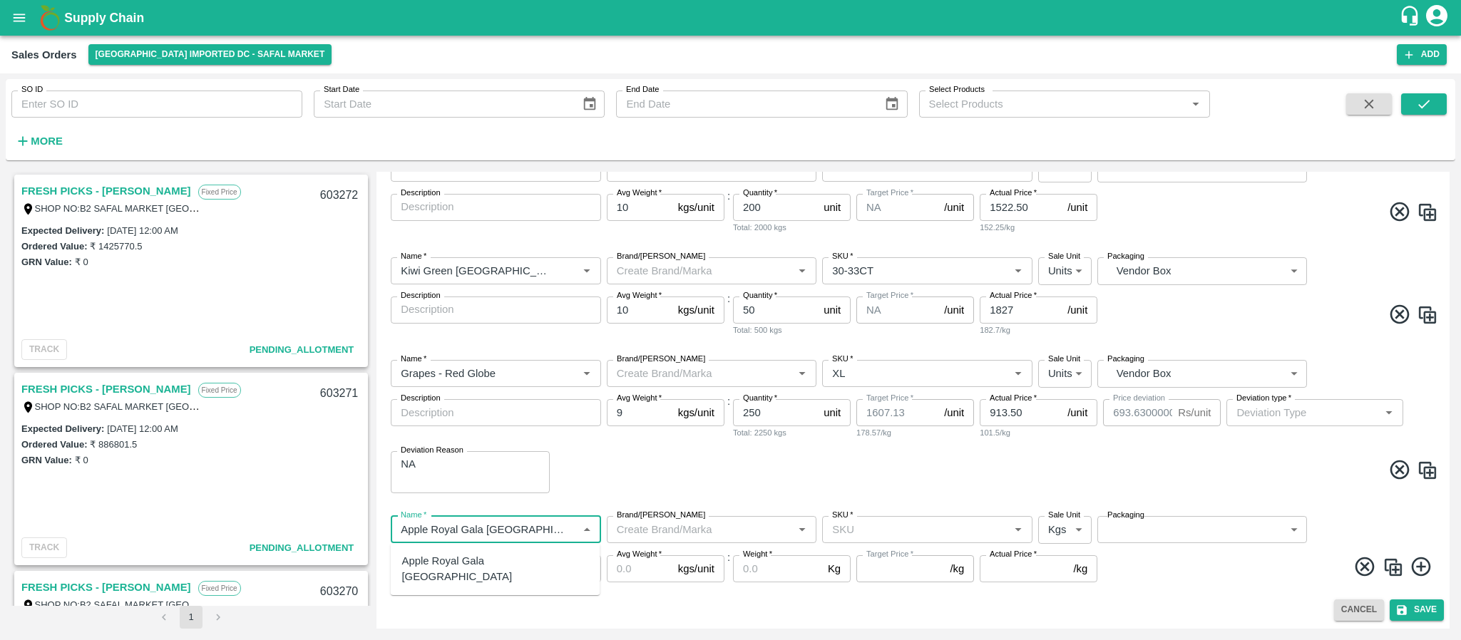
click at [483, 565] on div "Apple Royal Gala NZ" at bounding box center [495, 569] width 187 height 32
type input "Apple Royal Gala NZ"
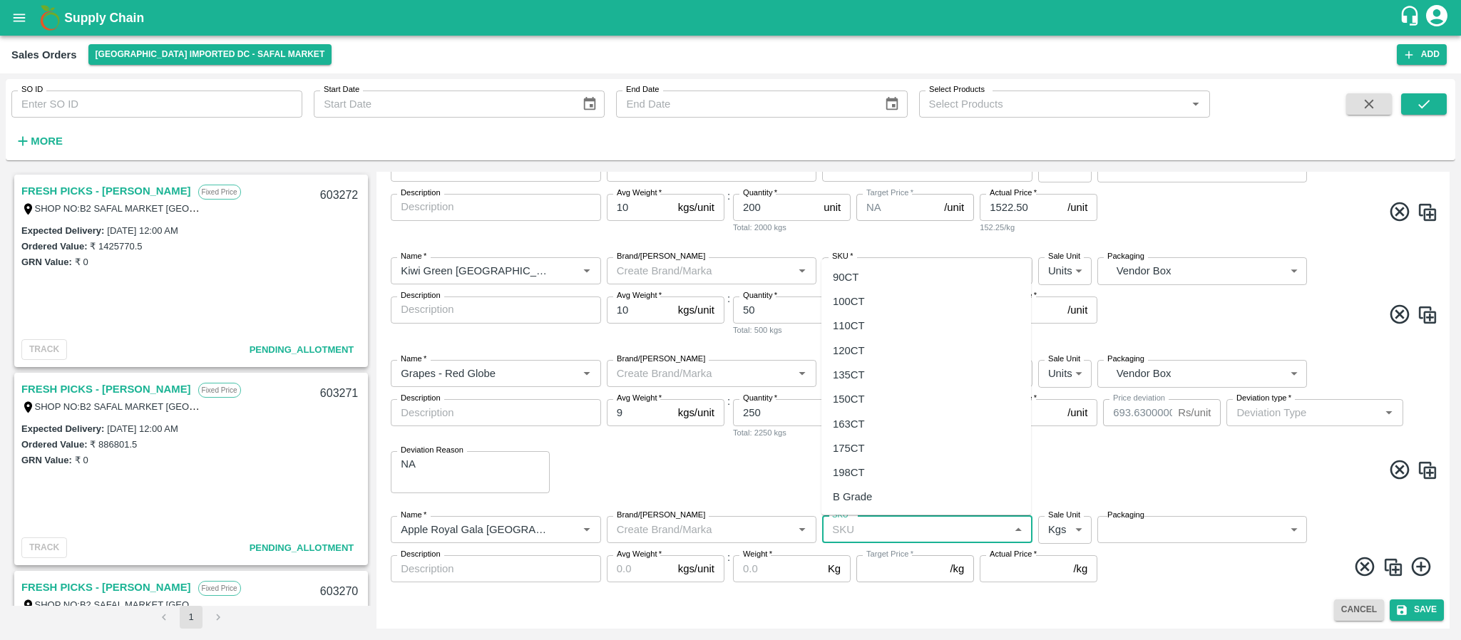
click at [864, 527] on input "SKU   *" at bounding box center [915, 529] width 178 height 19
click at [862, 340] on div "120CT" at bounding box center [926, 350] width 210 height 24
type input "120CT"
type input "NA"
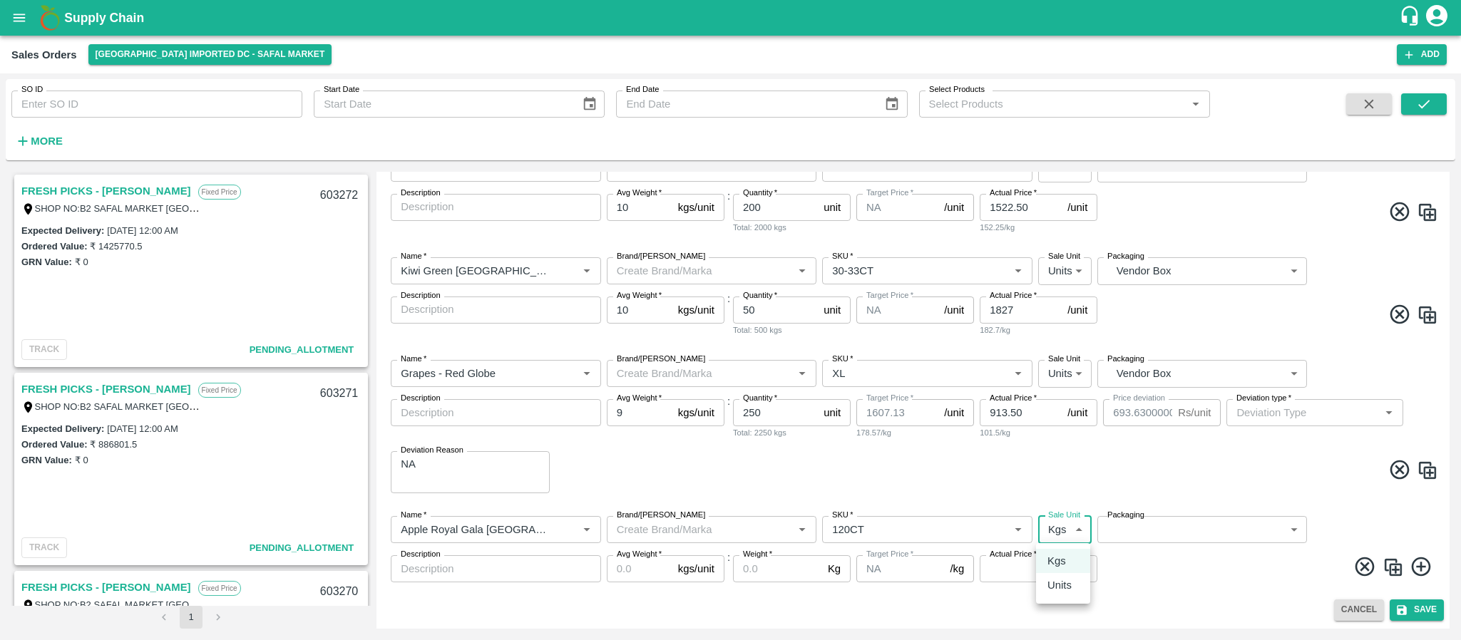
drag, startPoint x: 1059, startPoint y: 527, endPoint x: 1057, endPoint y: 578, distance: 51.4
click at [1057, 578] on body "Supply Chain Sales Orders Bangalore Imported DC - Safal Market Add SO ID SO ID …" at bounding box center [730, 320] width 1461 height 640
click at [1057, 578] on p "Units" at bounding box center [1059, 585] width 24 height 16
type input "2"
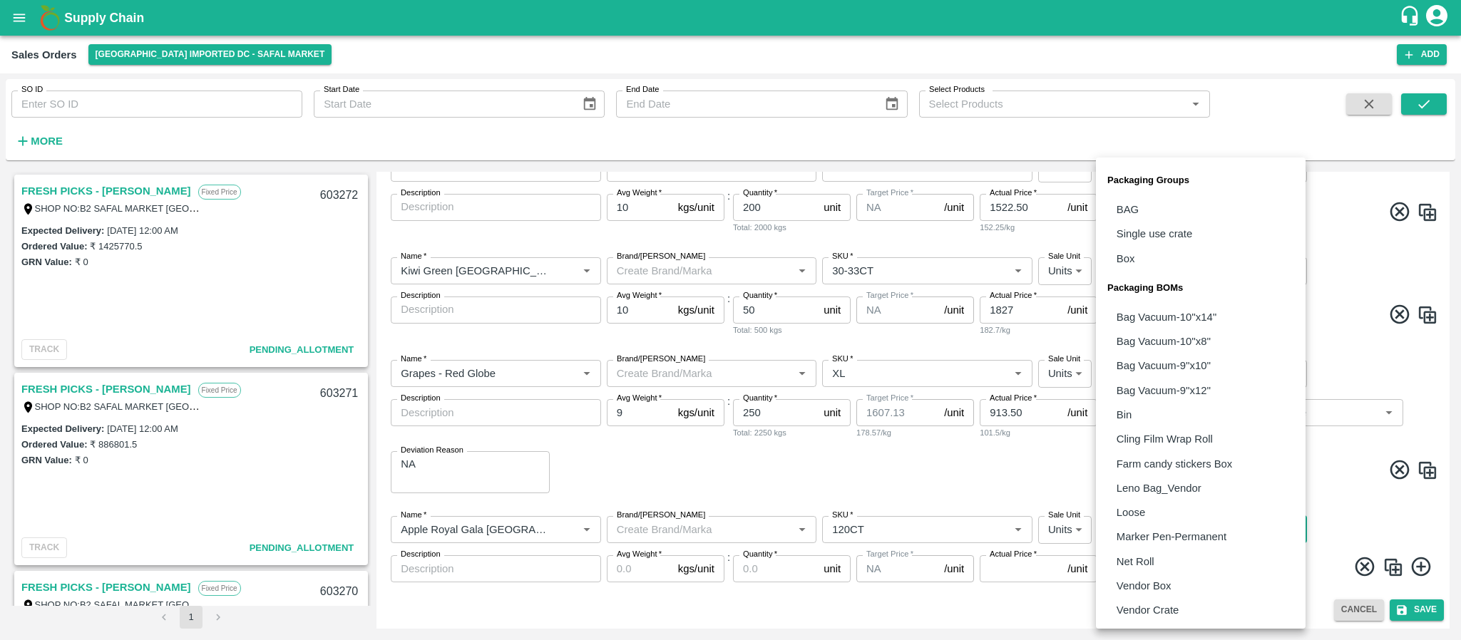
click at [1132, 523] on body "Supply Chain Sales Orders Bangalore Imported DC - Safal Market Add SO ID SO ID …" at bounding box center [730, 320] width 1461 height 640
click at [1134, 578] on p "Vendor Box" at bounding box center [1143, 586] width 55 height 16
type input "BOM/276"
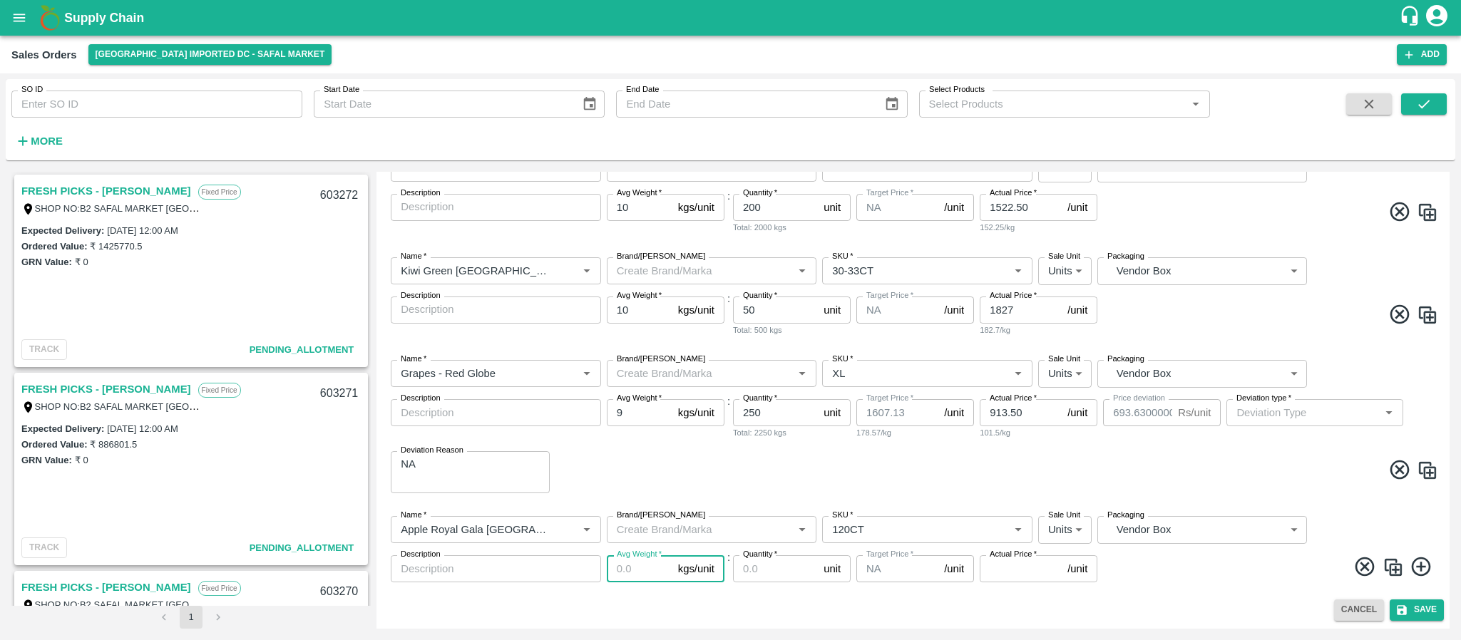
click at [632, 561] on input "Avg Weight   *" at bounding box center [640, 568] width 66 height 27
type input "18"
click at [772, 572] on input "Quantity   *" at bounding box center [775, 568] width 85 height 27
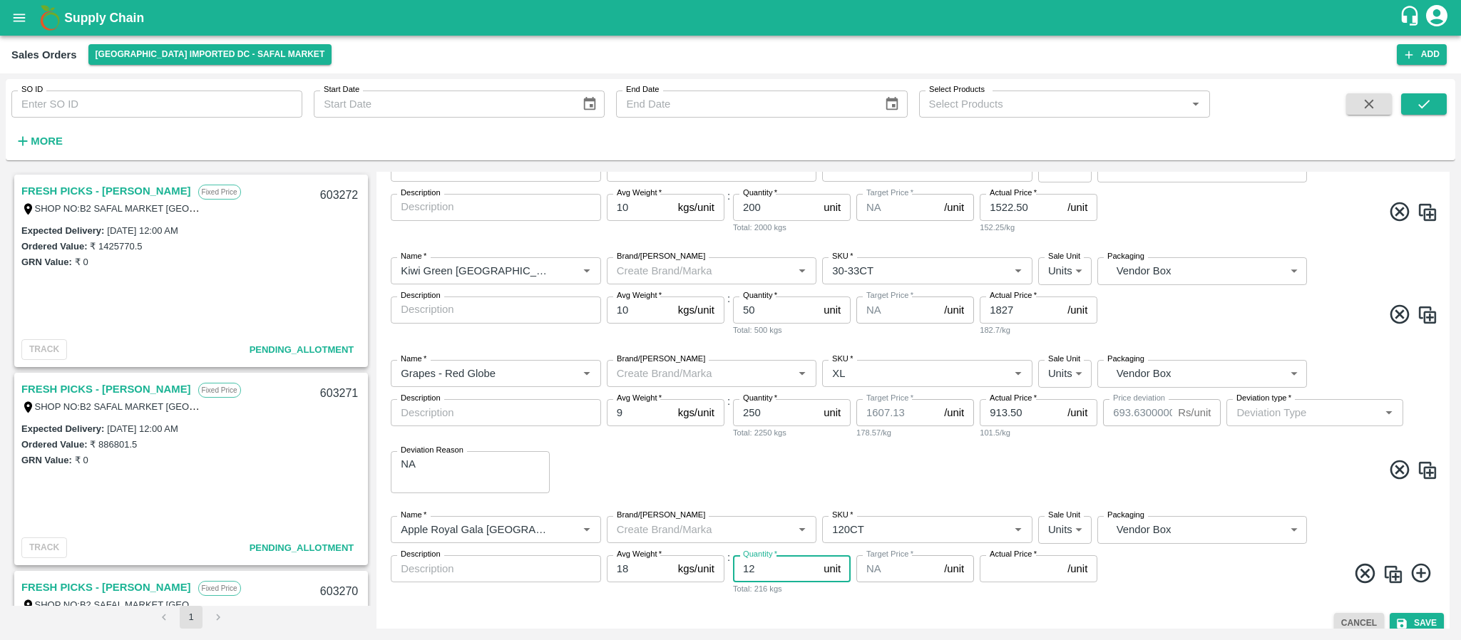
type input "1"
type input "20"
click at [991, 570] on input "Actual Price   *" at bounding box center [1021, 568] width 82 height 27
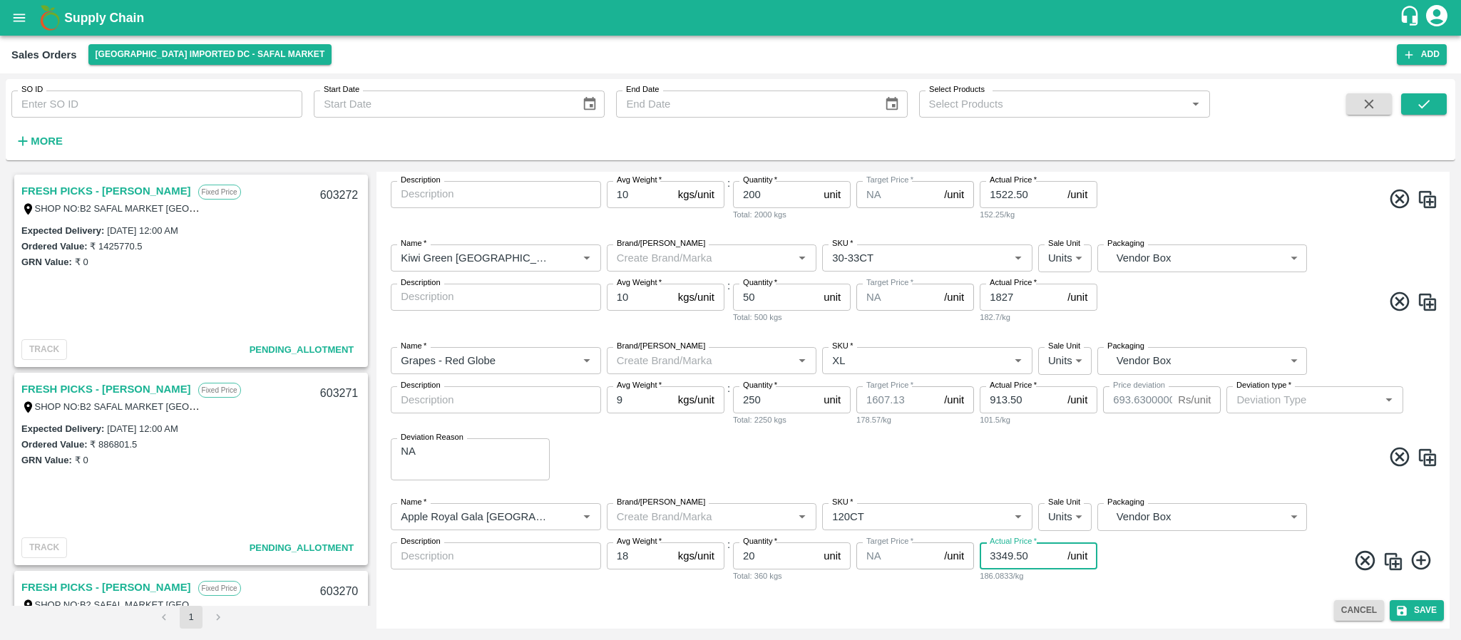
type input "3349.50"
click at [1404, 605] on icon "submit" at bounding box center [1401, 611] width 13 height 13
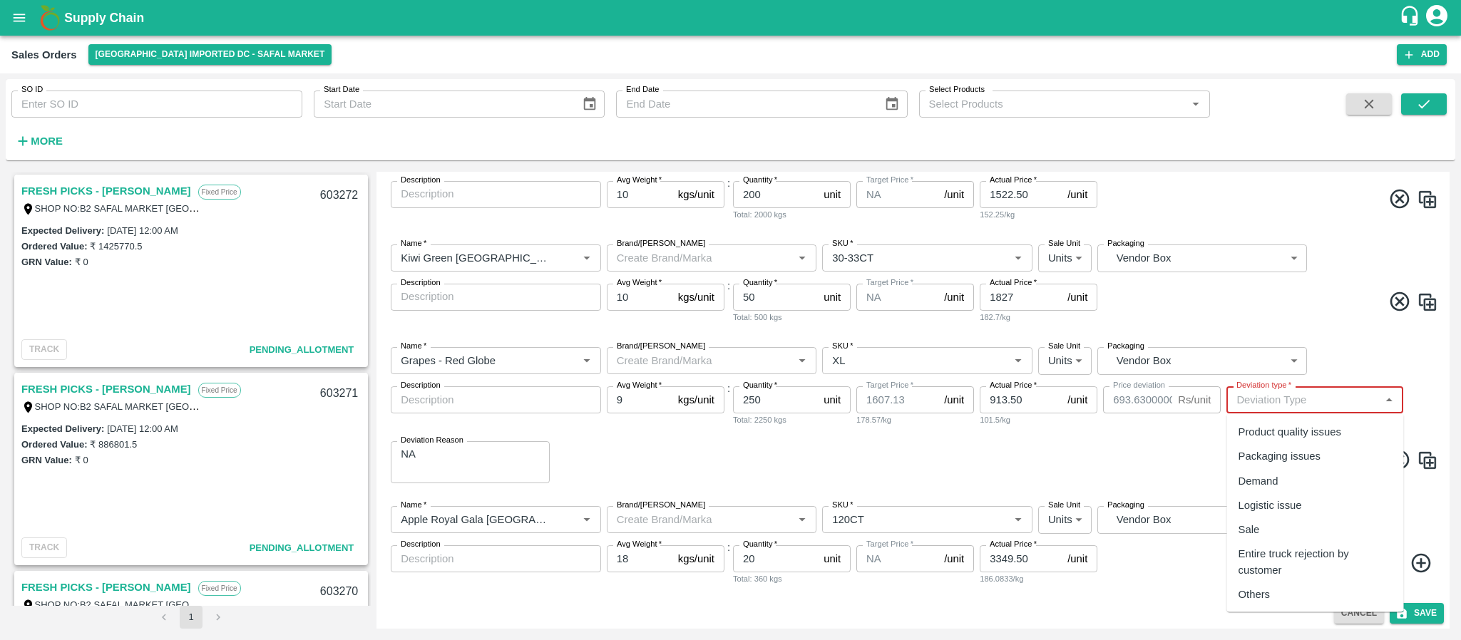
click at [1275, 394] on input "Deviation type   *" at bounding box center [1303, 400] width 145 height 19
click at [1280, 589] on div "Others" at bounding box center [1315, 594] width 177 height 24
type input "Others"
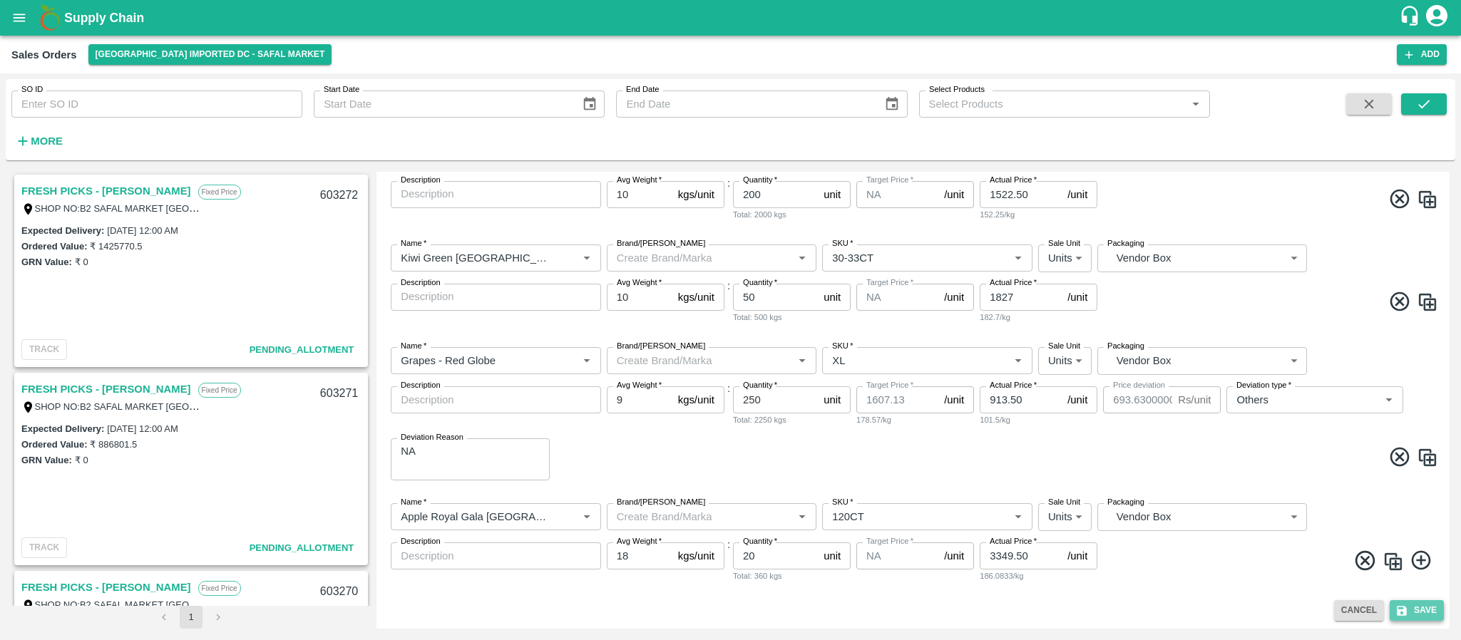
click at [1410, 610] on button "Save" at bounding box center [1417, 610] width 54 height 21
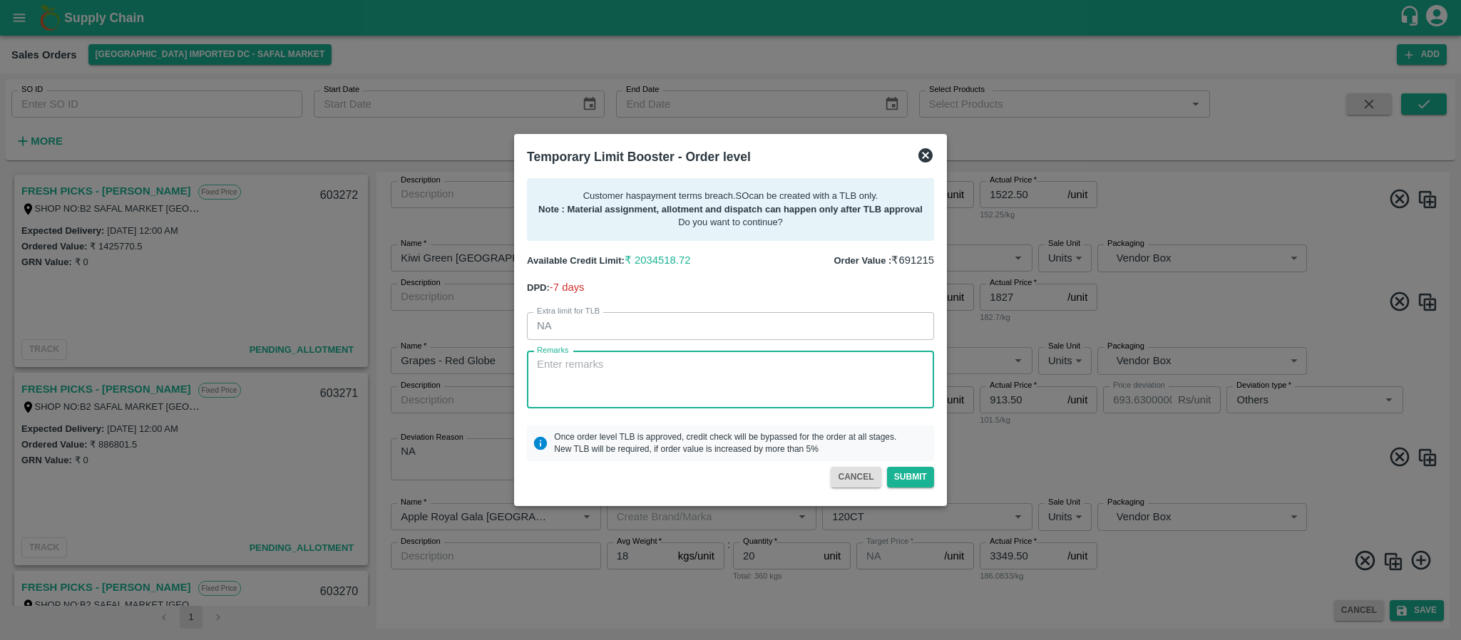
click at [697, 391] on textarea "Remarks" at bounding box center [730, 379] width 387 height 45
click at [595, 388] on textarea "Remarks" at bounding box center [730, 379] width 387 height 45
paste textarea "Required days only"
type textarea "Required days only"
click at [907, 476] on button "Submit" at bounding box center [910, 477] width 47 height 21
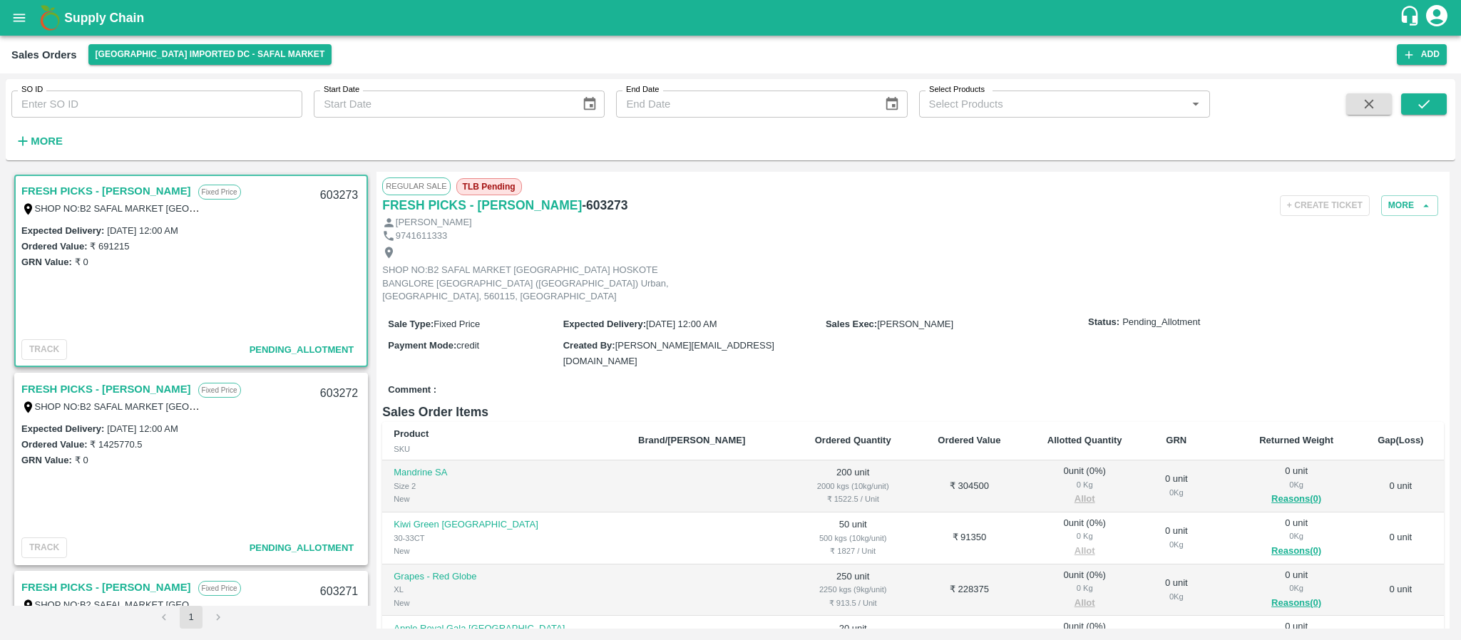
click at [1429, 41] on div "Sales Orders Bangalore Imported DC - Safal Market Add" at bounding box center [730, 55] width 1461 height 38
click at [1424, 45] on button "Add" at bounding box center [1422, 54] width 50 height 21
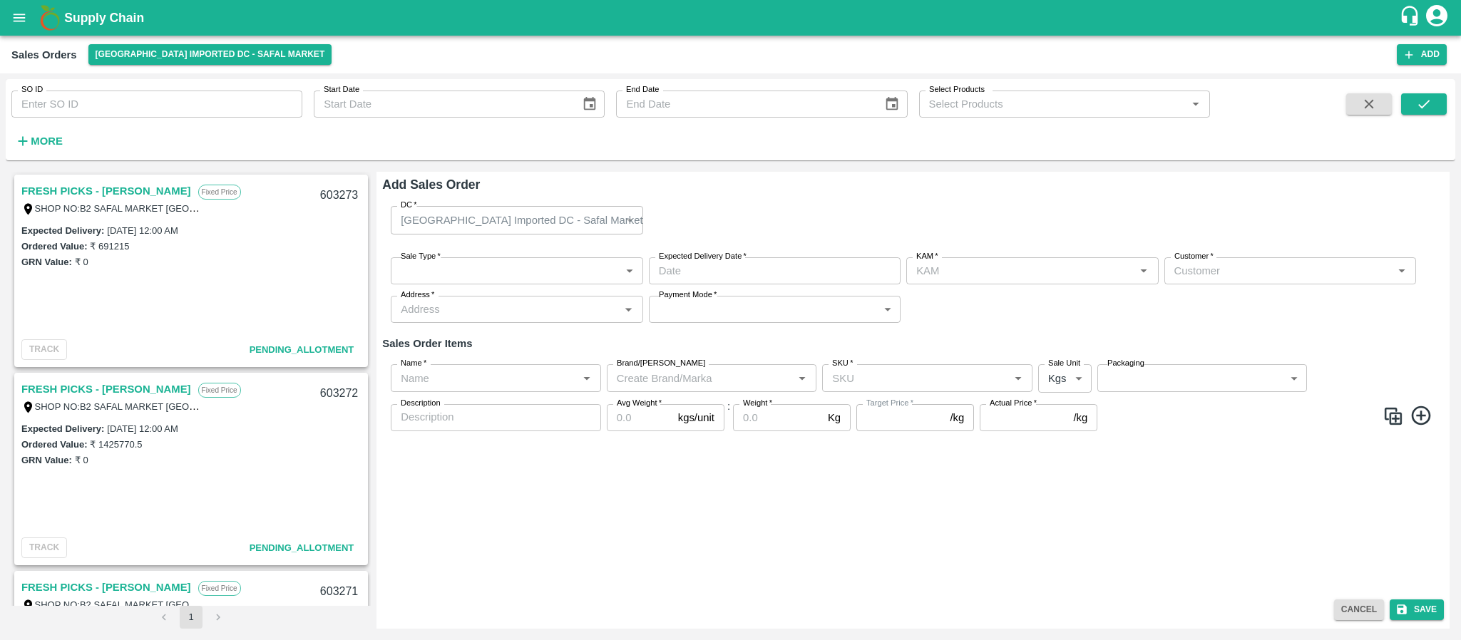
type input "[PERSON_NAME]"
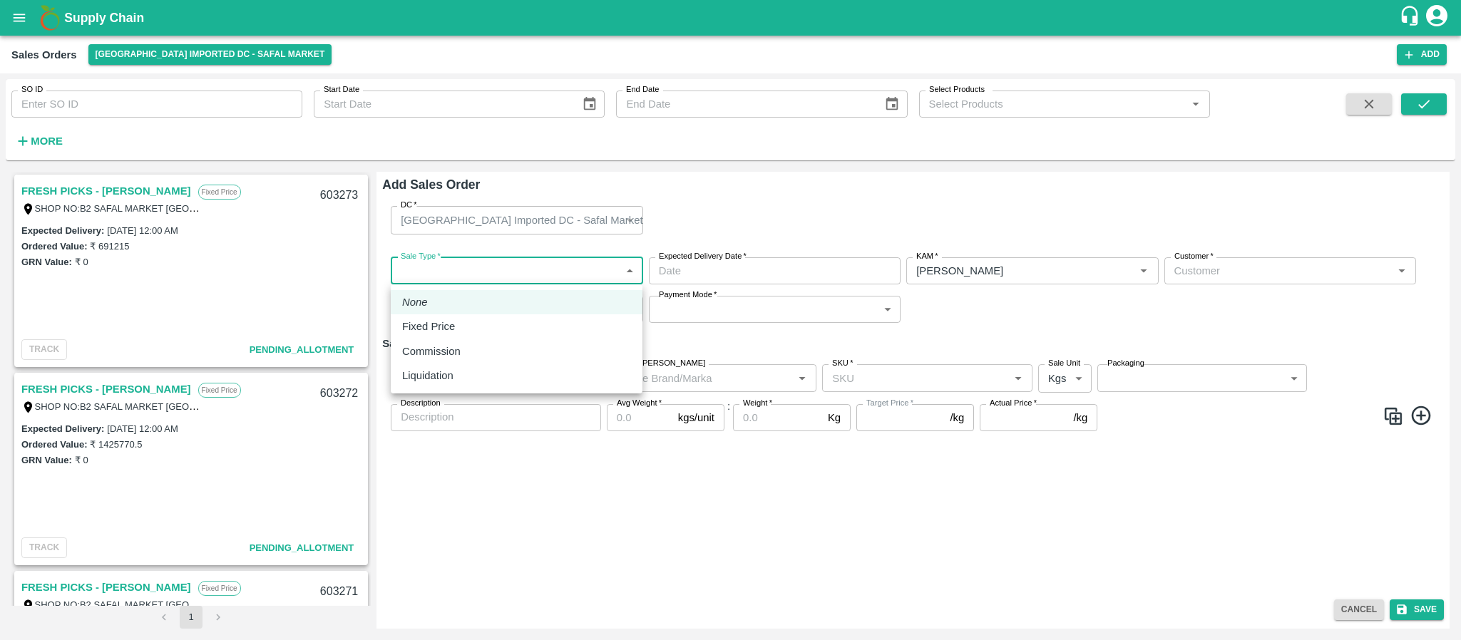
click at [496, 274] on body "Supply Chain Sales Orders Bangalore Imported DC - Safal Market Add SO ID SO ID …" at bounding box center [730, 320] width 1461 height 640
click at [486, 315] on li "Fixed Price" at bounding box center [517, 326] width 252 height 24
type input "1"
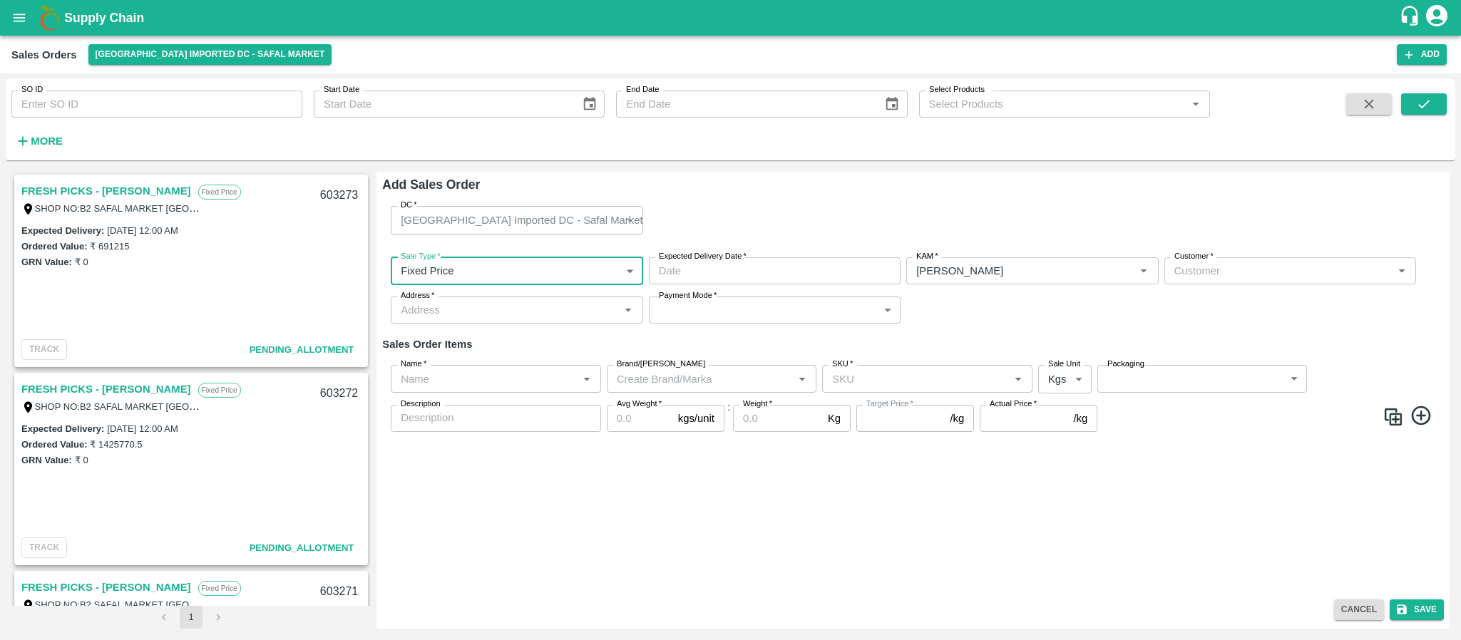
type input "DD/MM/YYYY hh:mm aa"
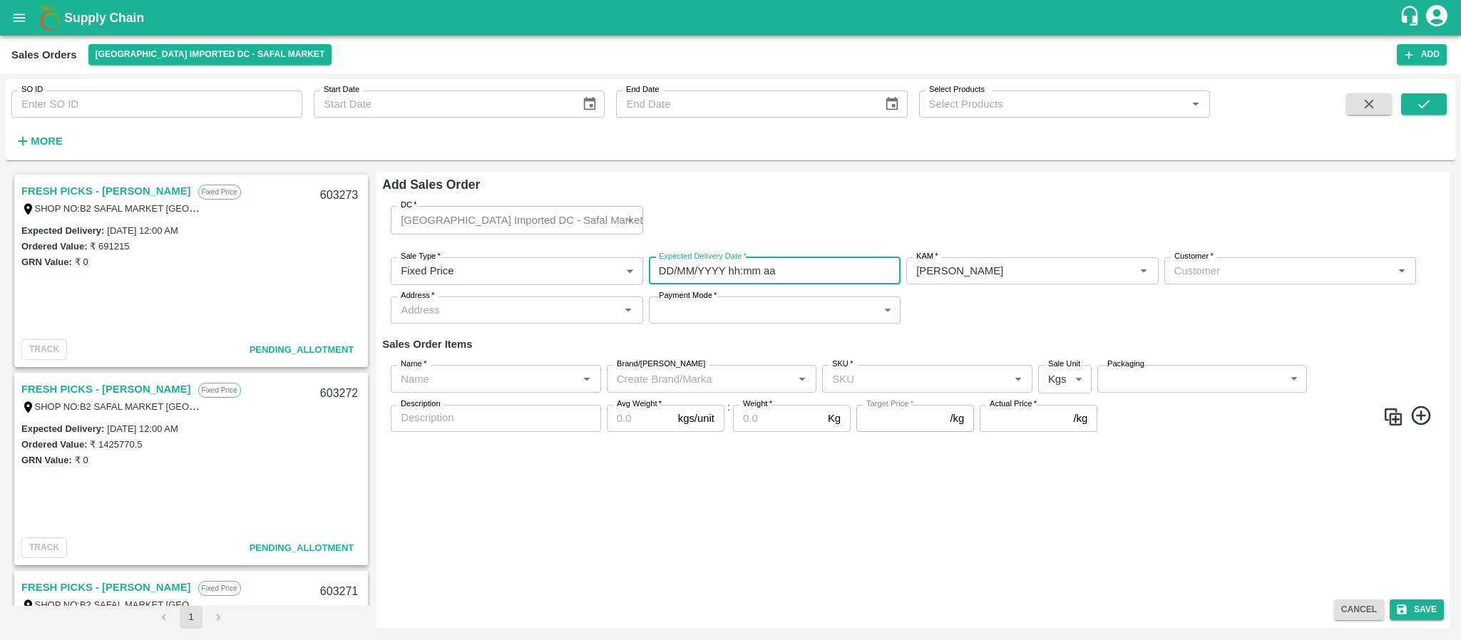
click at [727, 266] on input "DD/MM/YYYY hh:mm aa" at bounding box center [770, 270] width 242 height 27
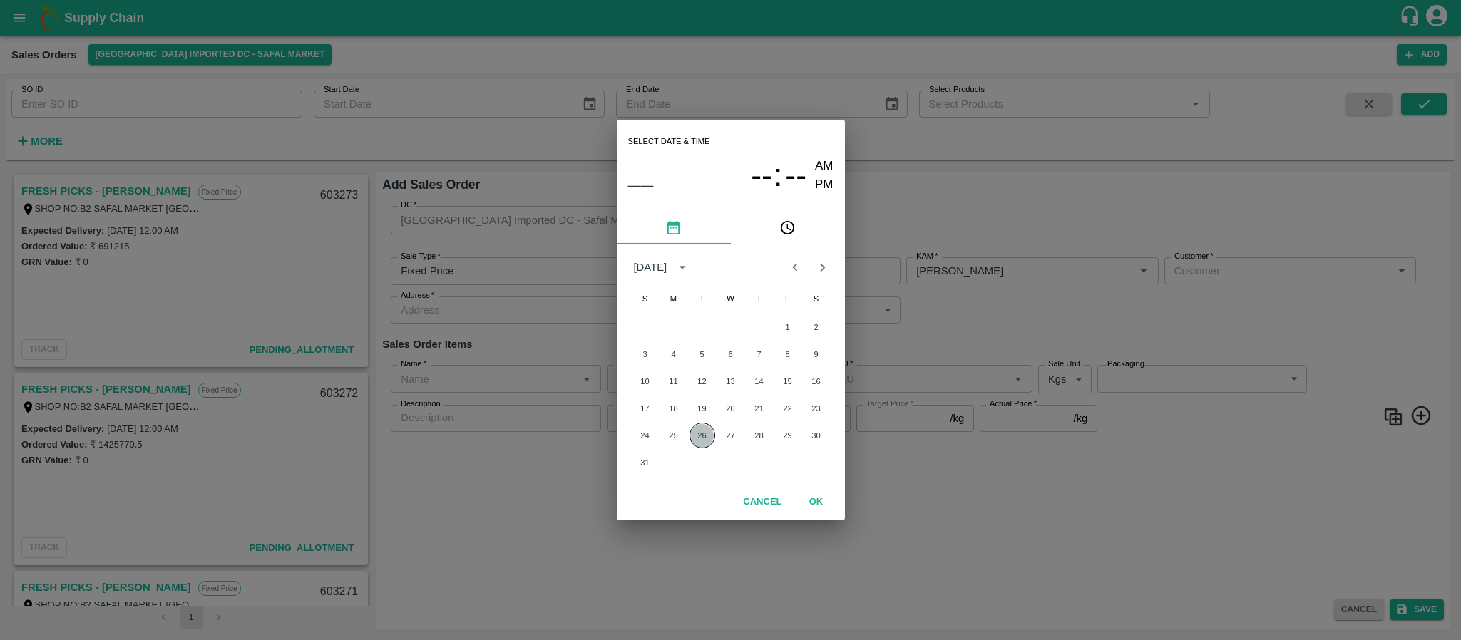
click at [700, 435] on button "26" at bounding box center [702, 436] width 26 height 26
type input "26/08/2025 12:00 AM"
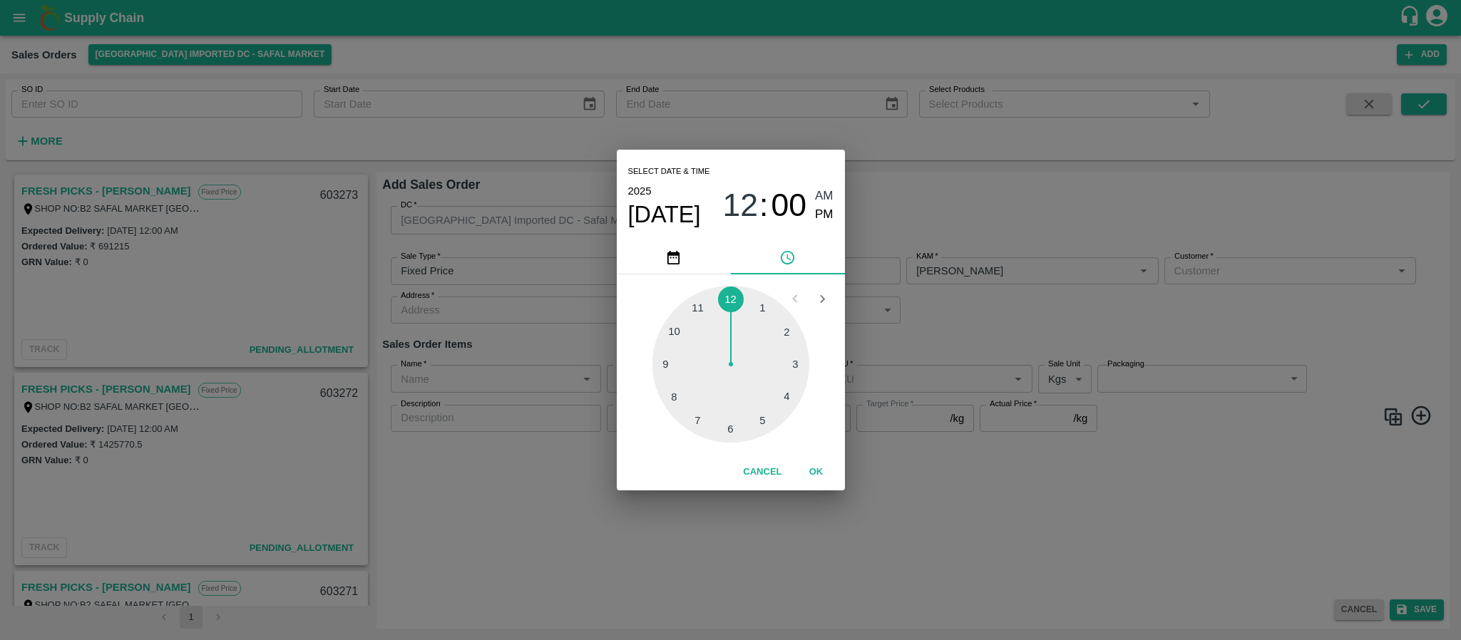
click at [1027, 289] on div "Select date & time 2025 Aug 26 12 : 00 AM PM 1 2 3 4 5 6 7 8 9 10 11 12 Cancel …" at bounding box center [730, 320] width 1461 height 640
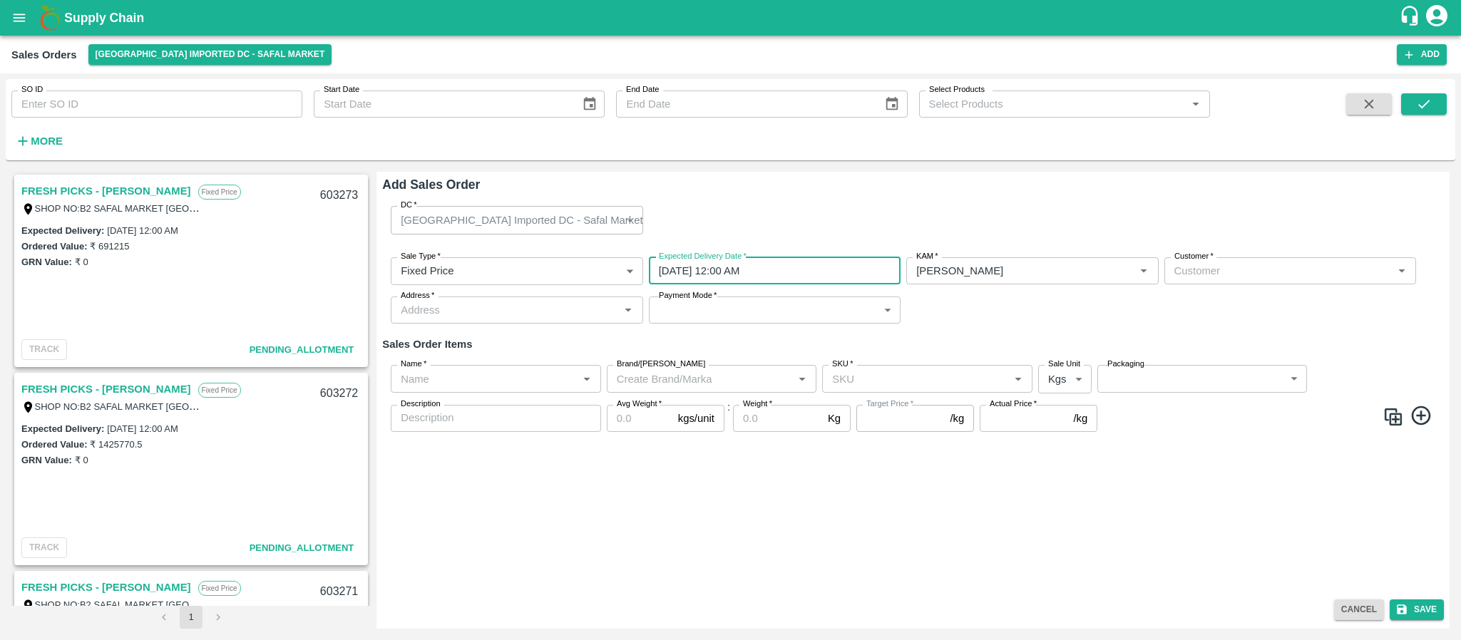
click at [1175, 272] on input "Customer   *" at bounding box center [1279, 271] width 220 height 19
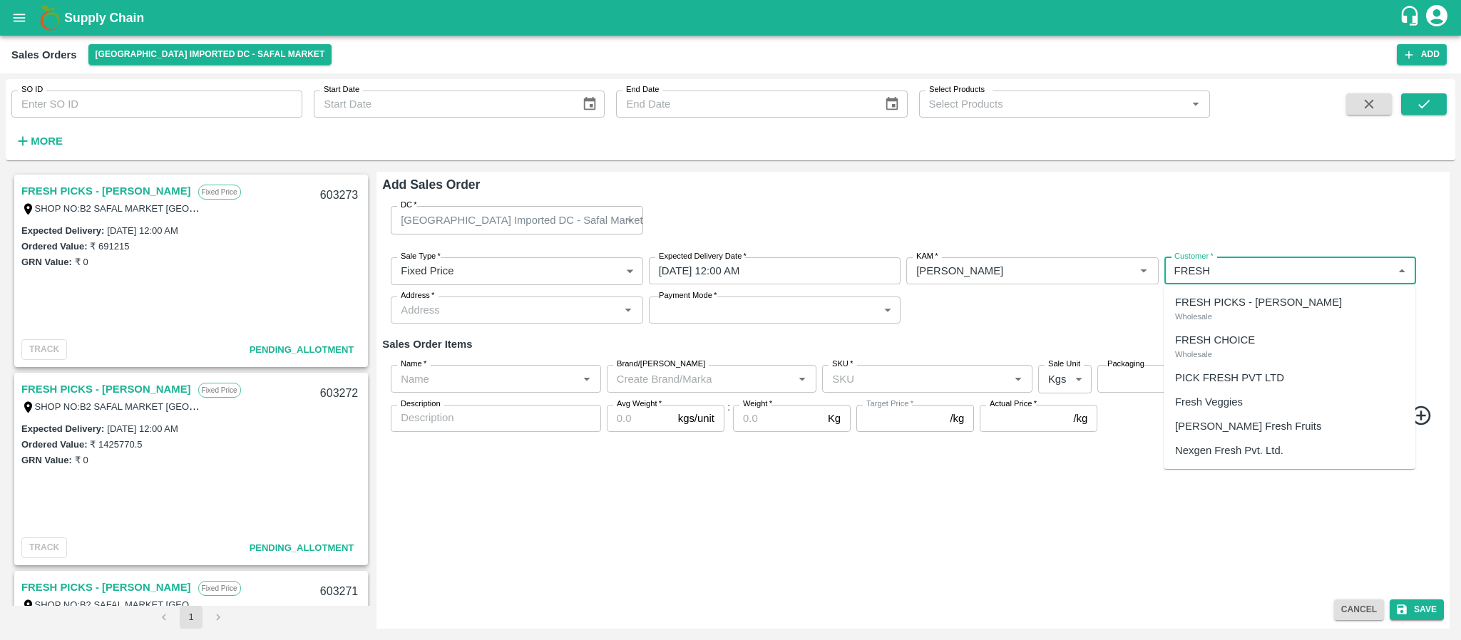
click at [1228, 304] on p "FRESH PICKS - KIRAN N" at bounding box center [1258, 302] width 167 height 16
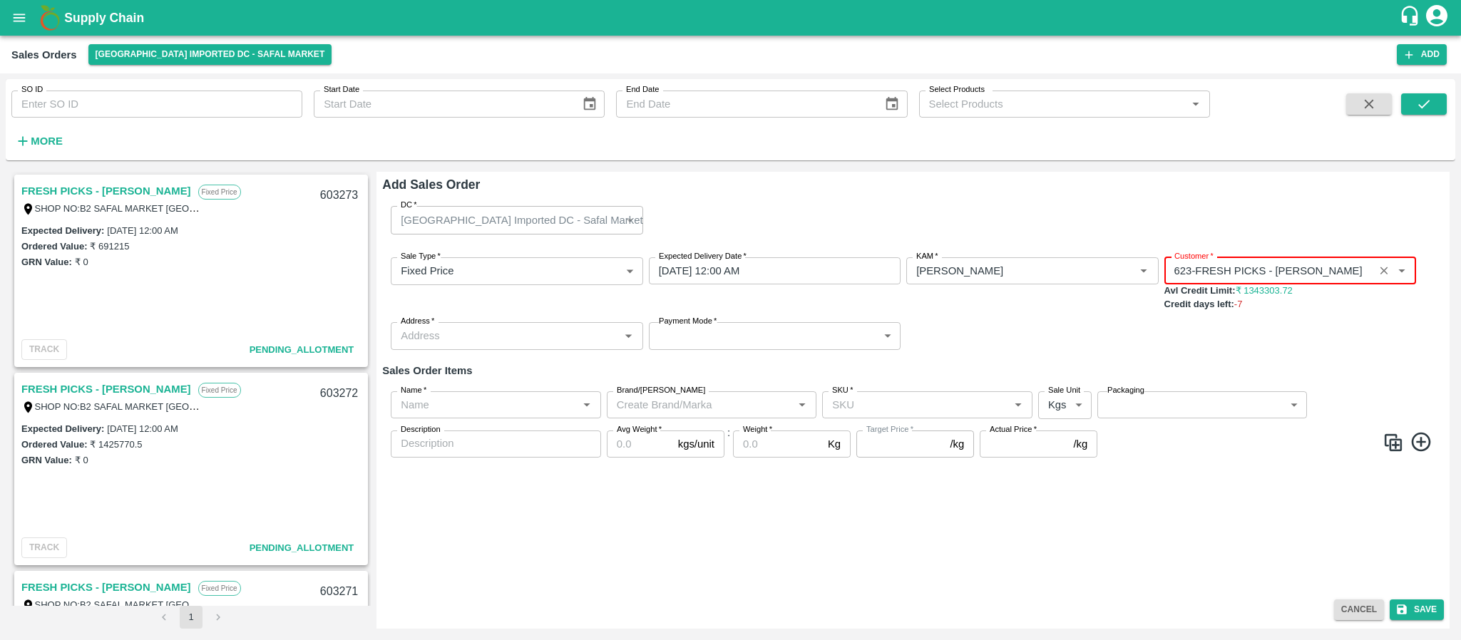
type input "623-FRESH PICKS - KIRAN N"
click at [559, 330] on input "Address   *" at bounding box center [505, 336] width 220 height 19
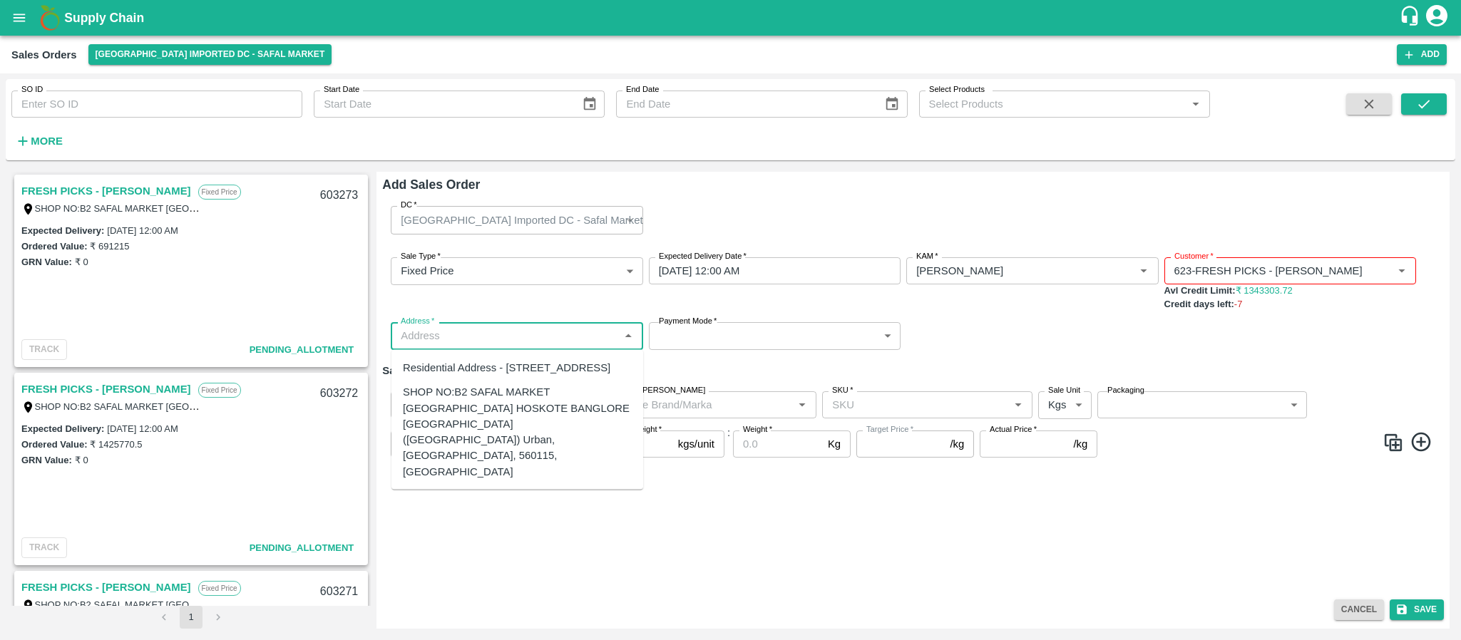
click at [520, 426] on div "SHOP NO:B2 SAFAL MARKET KHAZISONI VILLAGE HOSKOTE BANGLORE KARNATAKA (Bangalore…" at bounding box center [517, 432] width 229 height 96
type input "SHOP NO:B2 SAFAL MARKET KHAZISONI VILLAGE HOSKOTE BANGLORE KARNATAKA (Bangalore…"
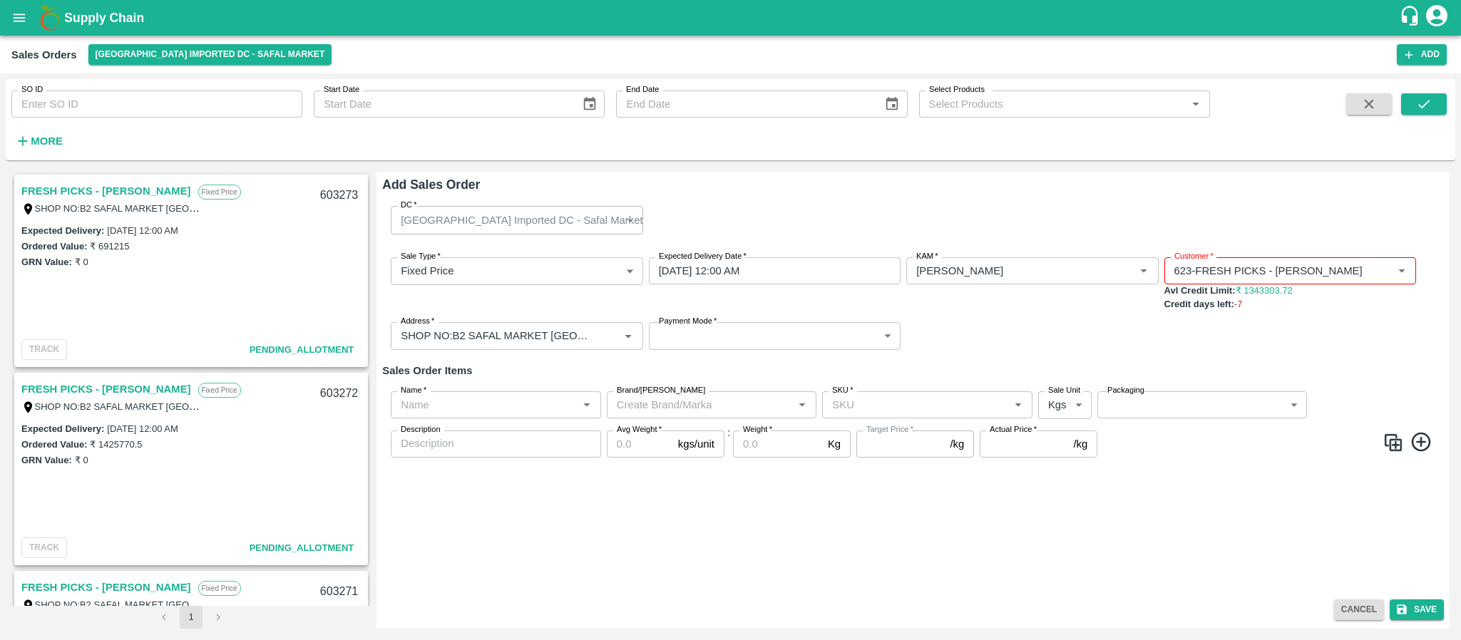
drag, startPoint x: 704, startPoint y: 354, endPoint x: 706, endPoint y: 334, distance: 20.0
click at [706, 334] on div "Sale Type   * Fixed Price 1 Sale Type Expected Delivery Date   * 26/08/2025 12:…" at bounding box center [913, 303] width 1062 height 115
click at [706, 334] on body "Supply Chain Sales Orders Bangalore Imported DC - Safal Market Add SO ID SO ID …" at bounding box center [730, 320] width 1461 height 640
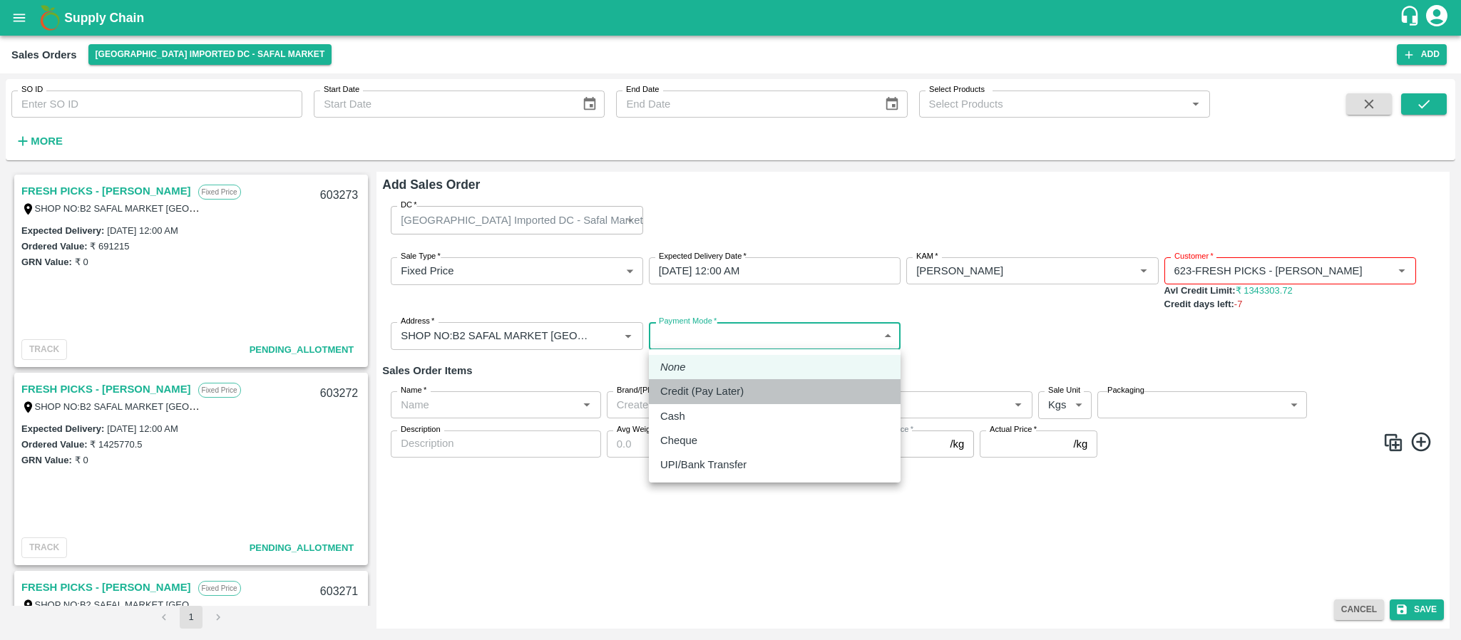
click at [702, 384] on p "Credit (Pay Later)" at bounding box center [701, 392] width 83 height 16
type input "credit"
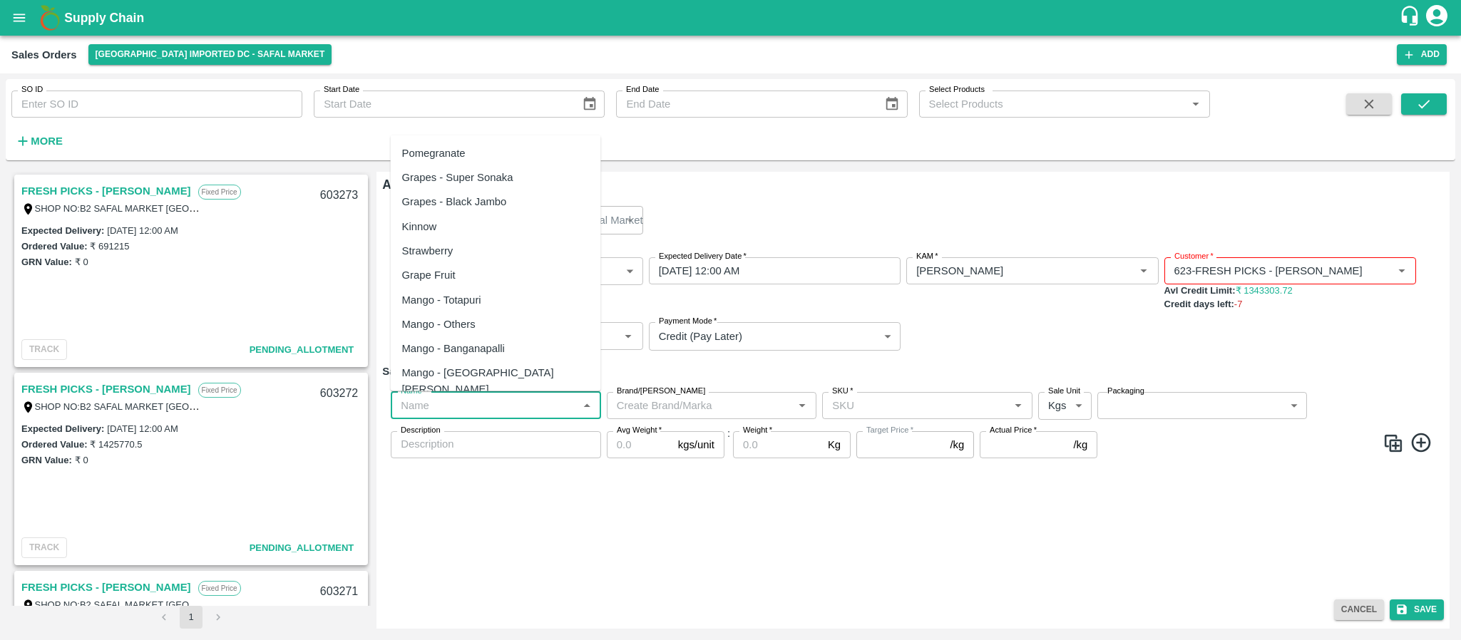
click at [449, 403] on input "Name   *" at bounding box center [484, 405] width 178 height 19
paste input "Mandrine SA"
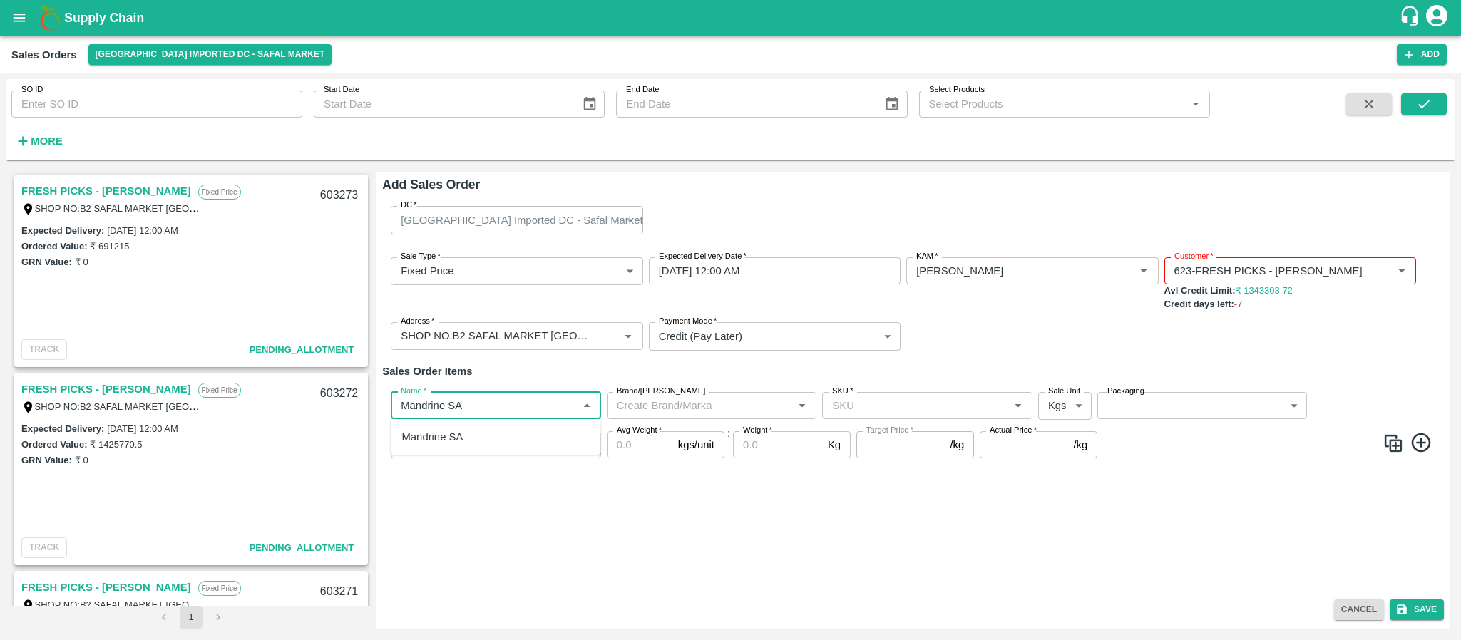
click at [465, 436] on div "Mandrine SA" at bounding box center [496, 437] width 210 height 24
type input "Mandrine SA"
click at [856, 403] on input "SKU   *" at bounding box center [915, 405] width 178 height 19
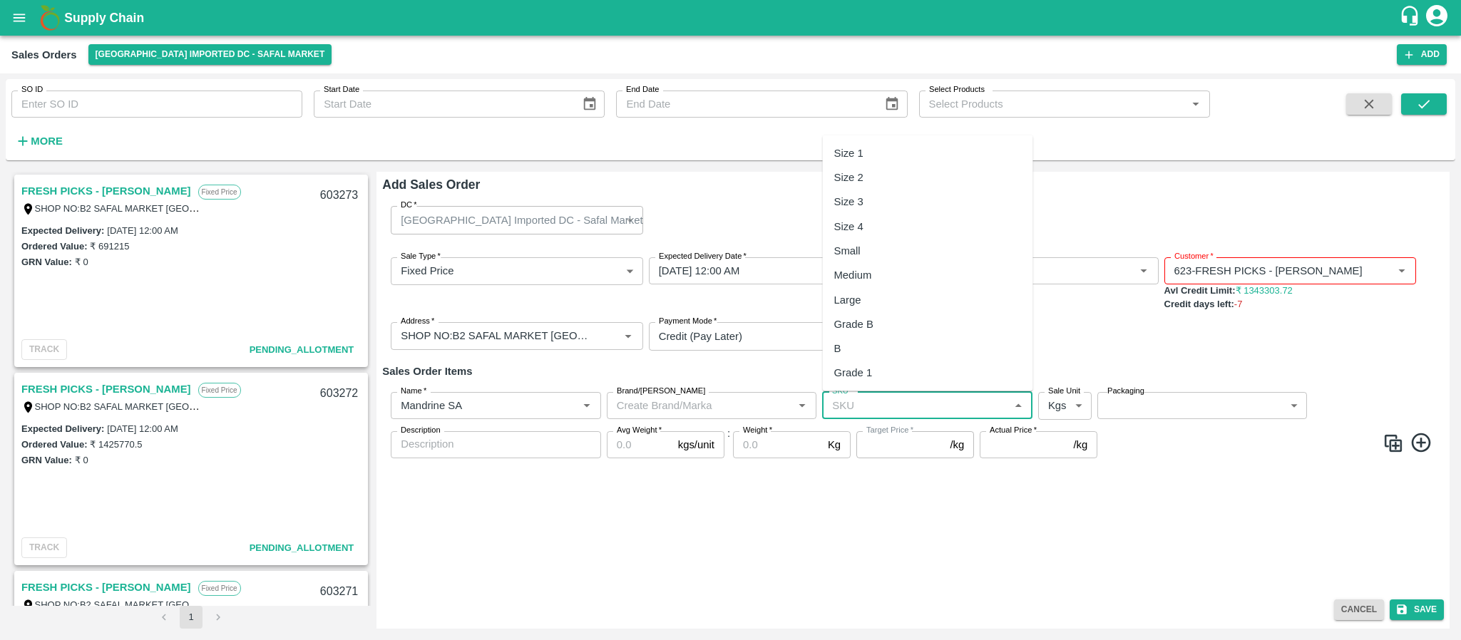
click at [851, 171] on div "Size 2" at bounding box center [848, 178] width 29 height 16
type input "Size 2"
type input "NA"
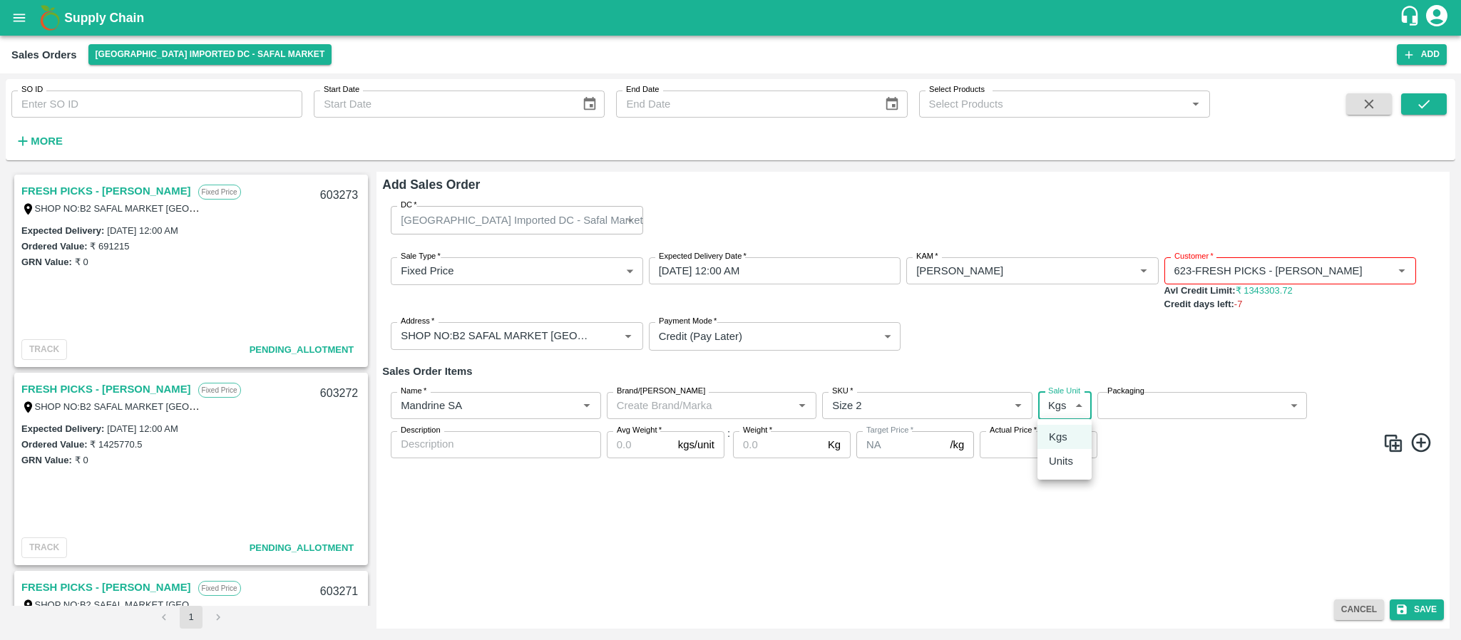
click at [1067, 398] on body "Supply Chain Sales Orders Bangalore Imported DC - Safal Market Add SO ID SO ID …" at bounding box center [730, 320] width 1461 height 640
click at [1063, 456] on p "Units" at bounding box center [1061, 461] width 24 height 16
type input "2"
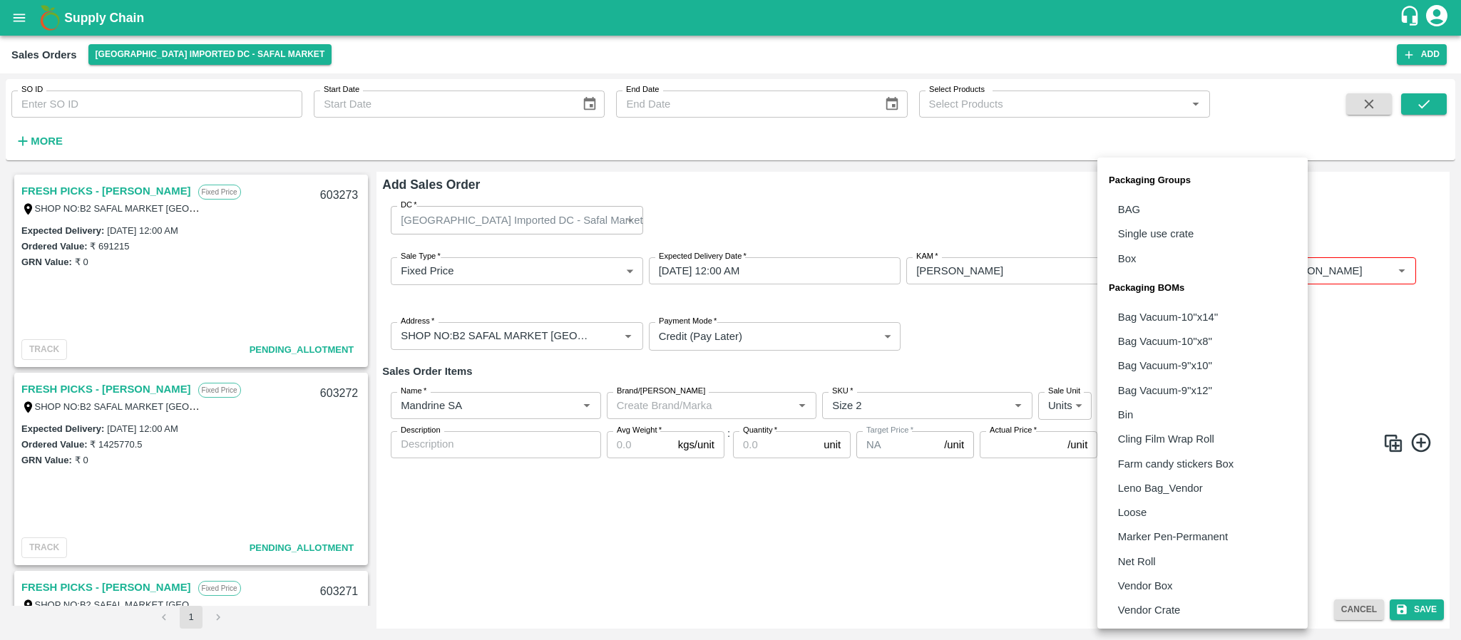
click at [1121, 409] on body "Supply Chain Sales Orders Bangalore Imported DC - Safal Market Add SO ID SO ID …" at bounding box center [730, 320] width 1461 height 640
click at [1138, 578] on p "Vendor Box" at bounding box center [1145, 586] width 55 height 16
type input "BOM/276"
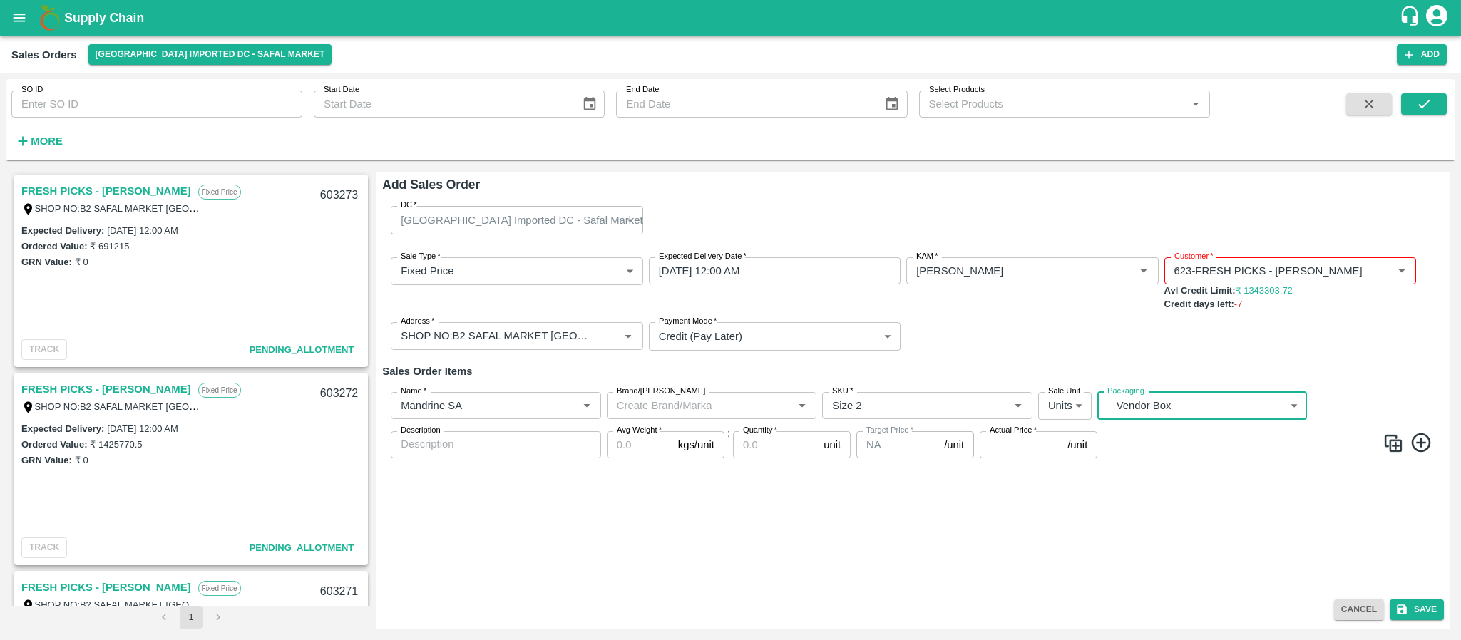
click at [629, 439] on input "Avg Weight   *" at bounding box center [640, 444] width 66 height 27
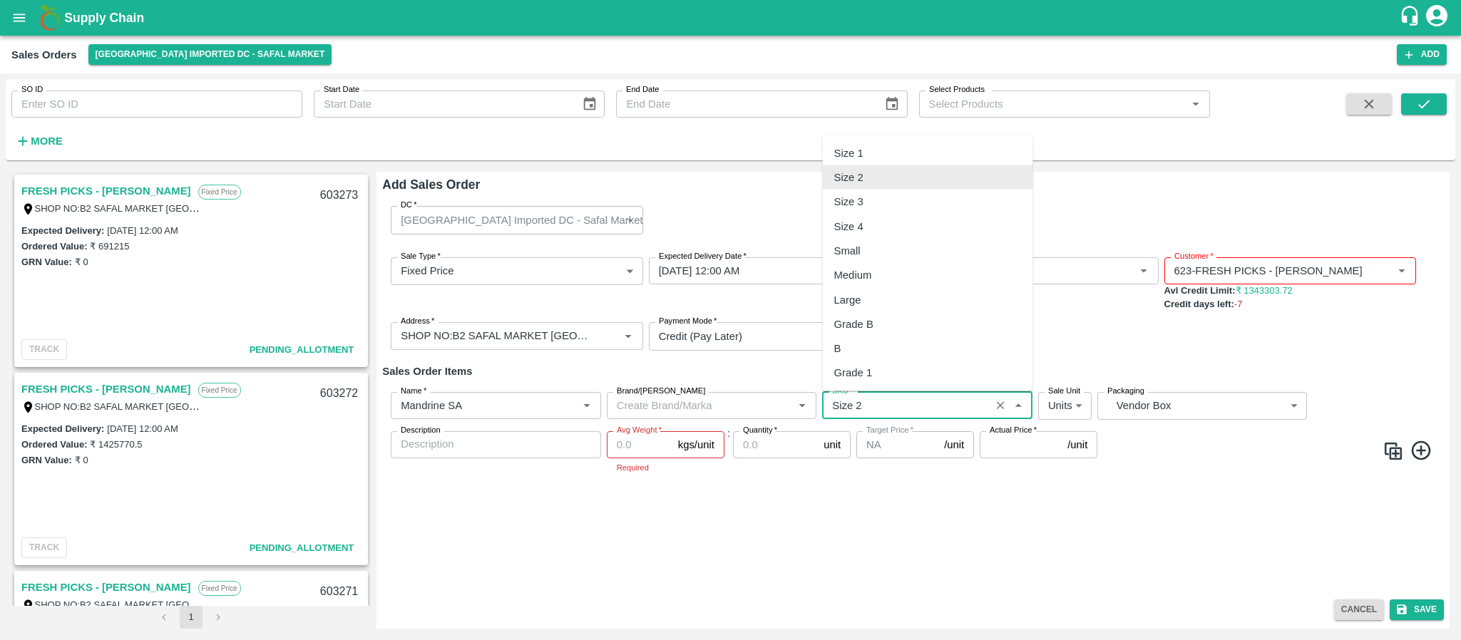
click at [884, 399] on input "SKU   *" at bounding box center [906, 405] width 160 height 19
click at [873, 190] on div "Size 3" at bounding box center [928, 202] width 210 height 24
type input "Size 3"
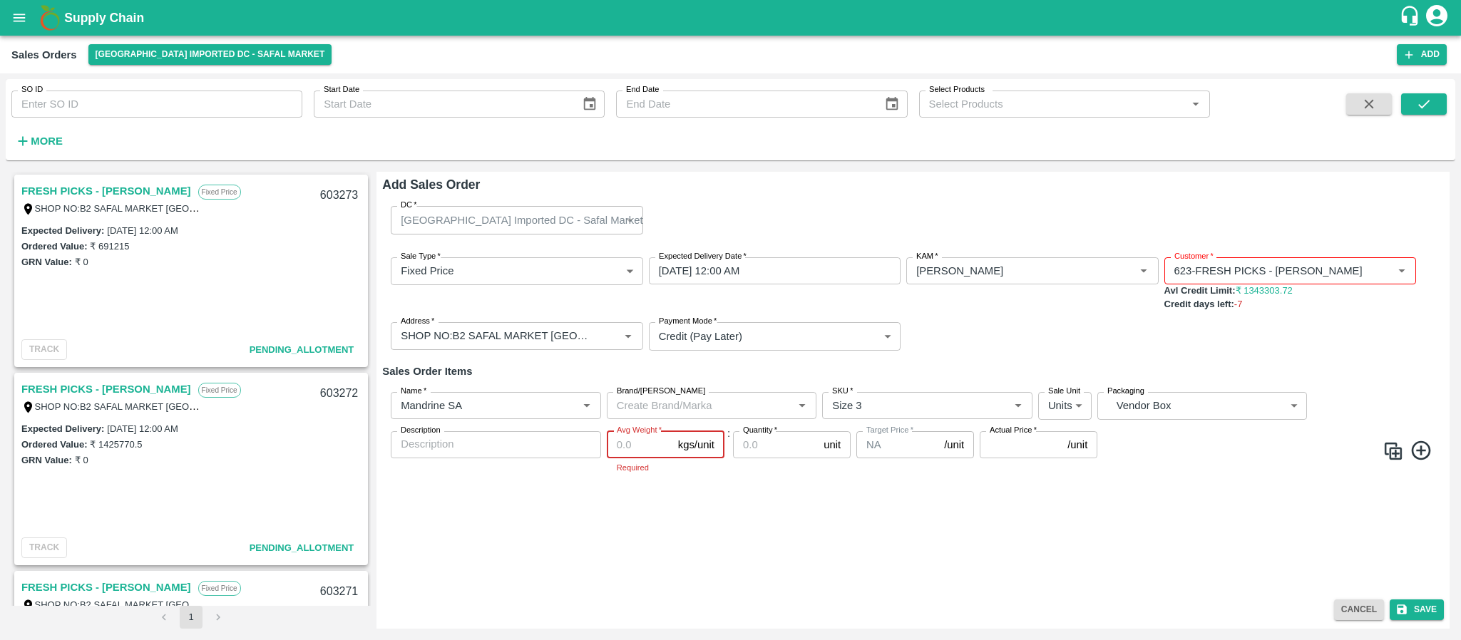
click at [635, 447] on input "Avg Weight   *" at bounding box center [640, 444] width 66 height 27
type input "10"
click at [754, 441] on input "Quantity   *" at bounding box center [775, 444] width 85 height 27
type input "232"
click at [1014, 448] on input "Actual Price   *" at bounding box center [1021, 444] width 82 height 27
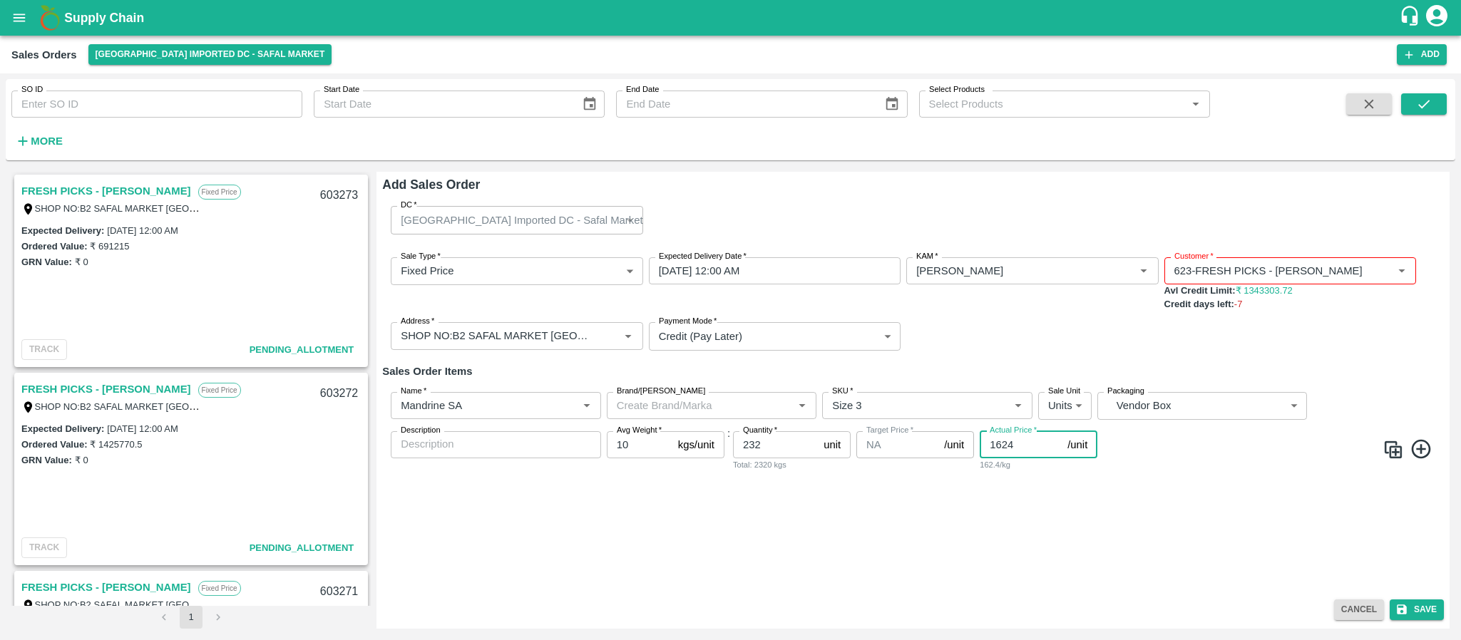
type input "1624"
click at [1420, 451] on icon at bounding box center [1420, 449] width 19 height 19
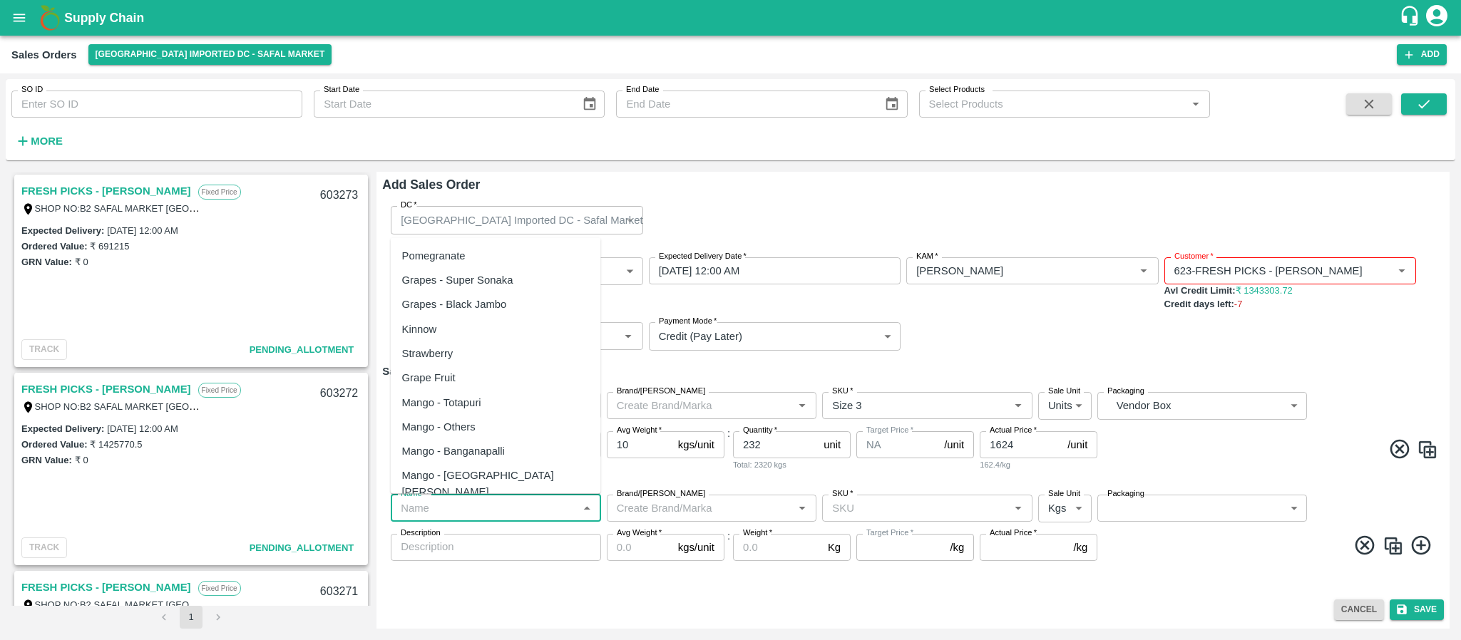
click at [469, 507] on input "Name   *" at bounding box center [484, 508] width 178 height 19
paste input "Mandrine SA"
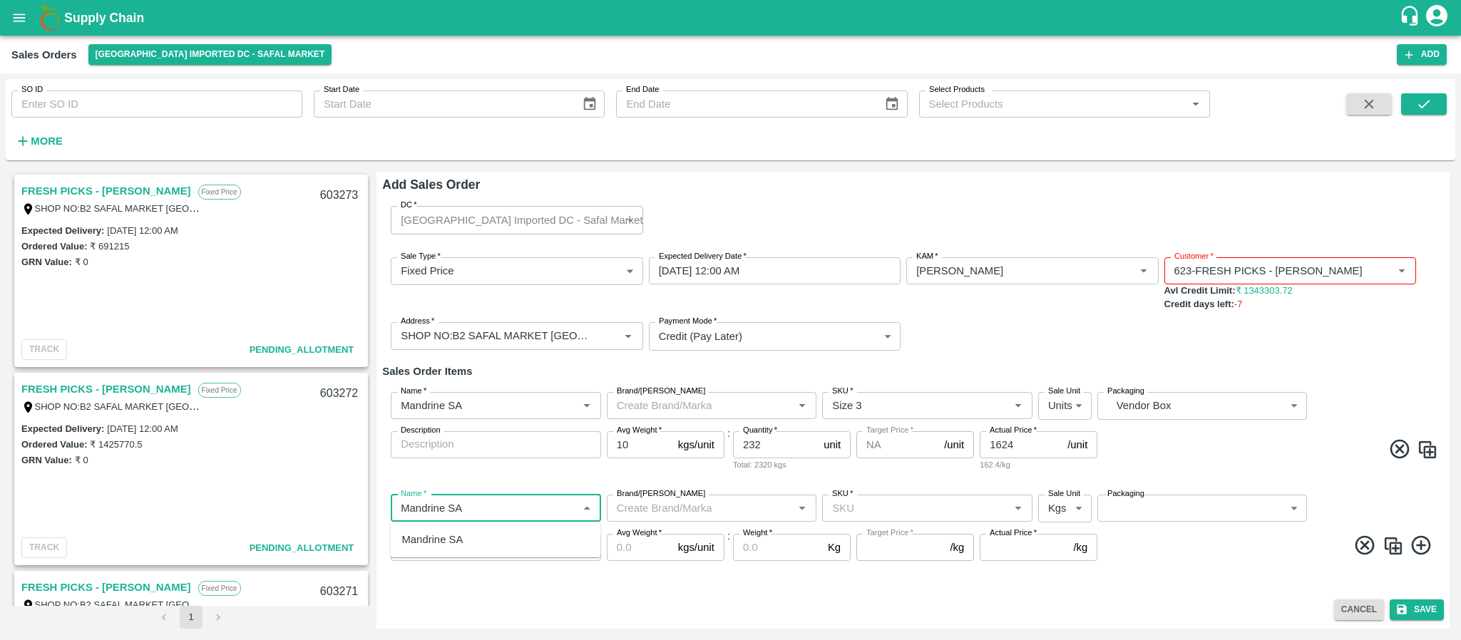
click at [475, 542] on div "Mandrine SA" at bounding box center [496, 540] width 210 height 24
type input "Mandrine SA"
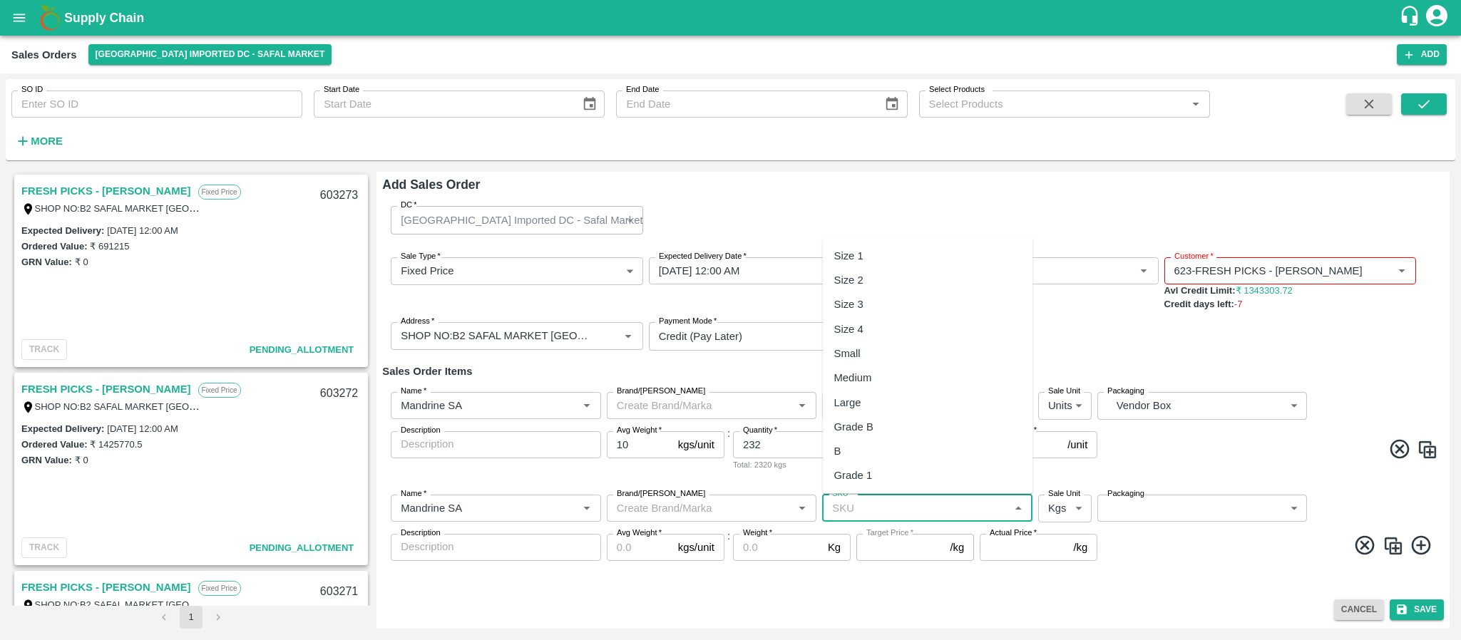
click at [858, 513] on input "SKU   *" at bounding box center [915, 508] width 178 height 19
click at [864, 328] on div "Size 4" at bounding box center [928, 329] width 210 height 24
type input "Size 4"
type input "NA"
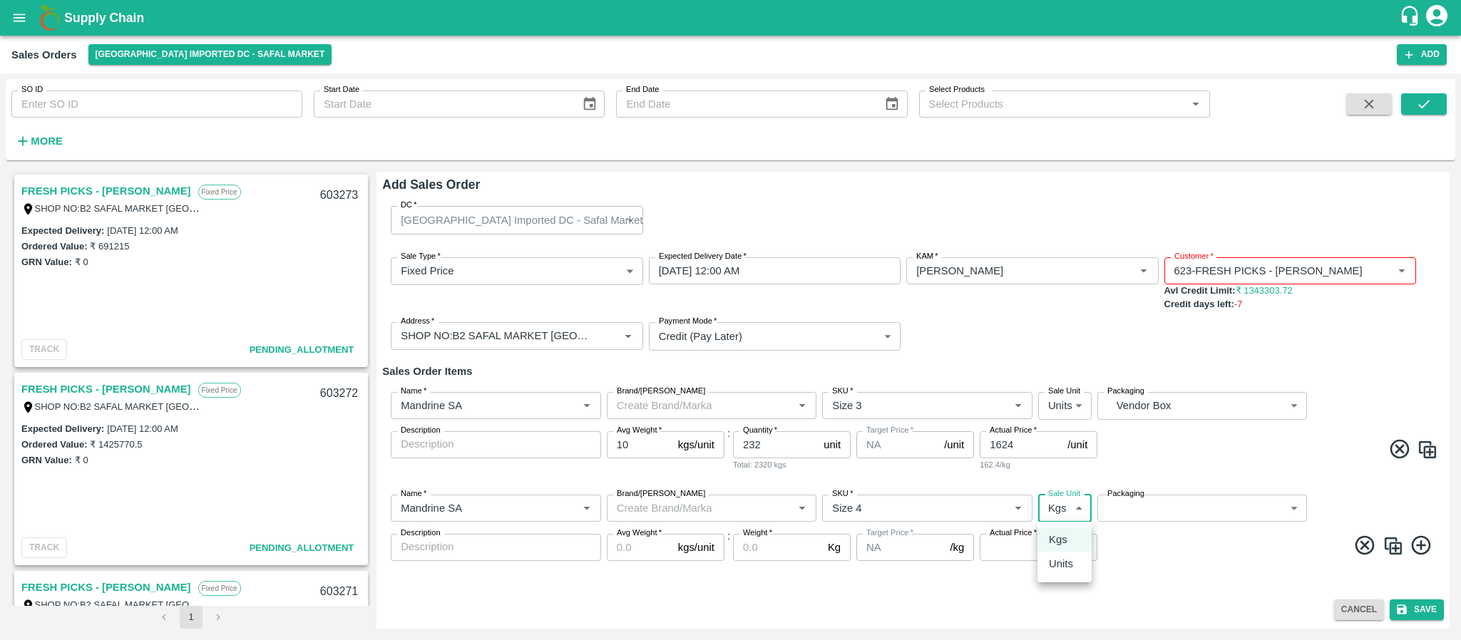
drag, startPoint x: 1051, startPoint y: 507, endPoint x: 1054, endPoint y: 571, distance: 64.3
click at [1054, 571] on body "Supply Chain Sales Orders Bangalore Imported DC - Safal Market Add SO ID SO ID …" at bounding box center [730, 320] width 1461 height 640
click at [1054, 571] on p "Units" at bounding box center [1061, 564] width 24 height 16
type input "2"
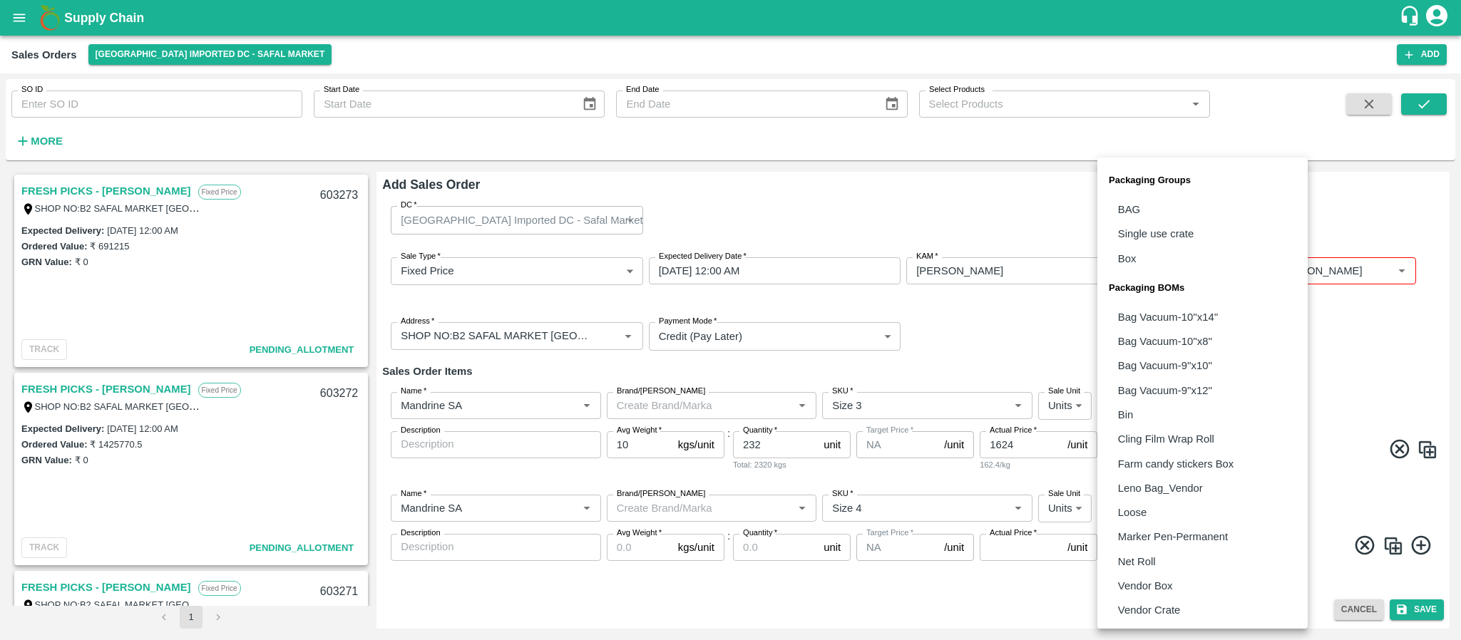
click at [1153, 513] on body "Supply Chain Sales Orders Bangalore Imported DC - Safal Market Add SO ID SO ID …" at bounding box center [730, 320] width 1461 height 640
click at [1149, 585] on p "Vendor Box" at bounding box center [1145, 586] width 55 height 16
type input "BOM/276"
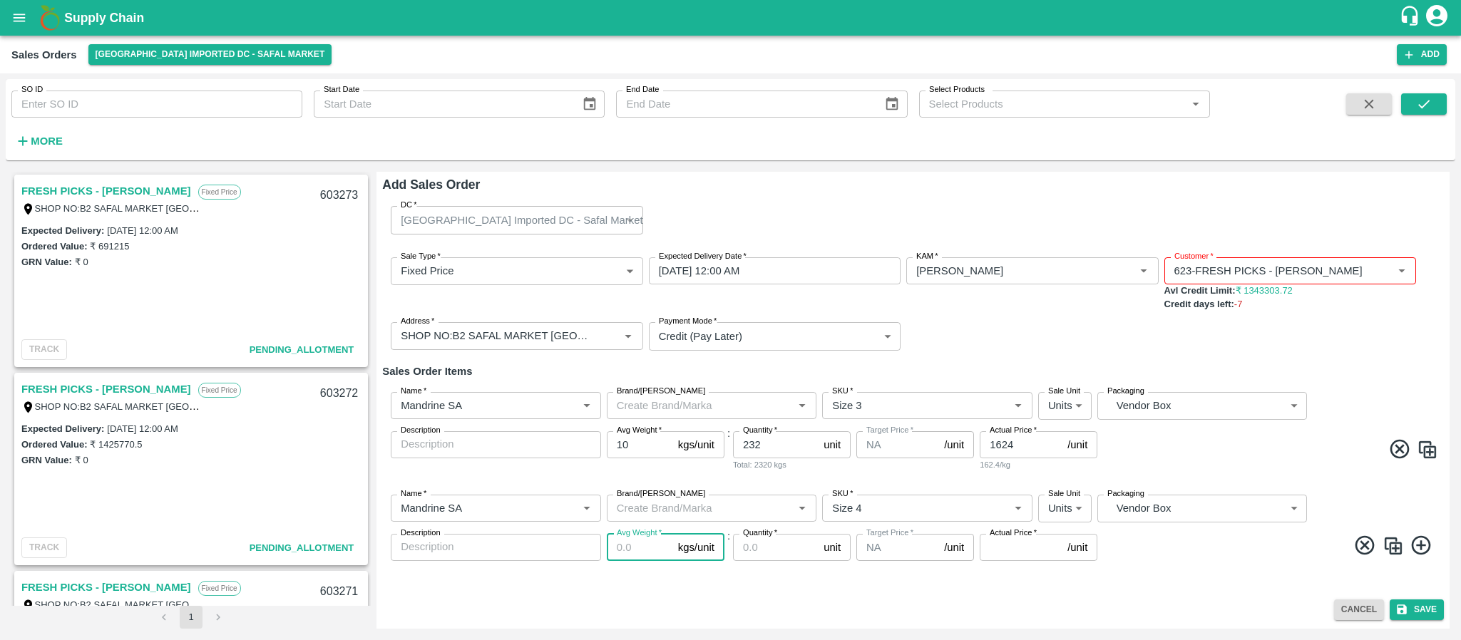
click at [627, 548] on input "Avg Weight   *" at bounding box center [640, 547] width 66 height 27
type input "10"
click at [776, 550] on input "Quantity   *" at bounding box center [775, 547] width 85 height 27
click at [764, 545] on input "Quantity   *" at bounding box center [775, 547] width 85 height 27
type input "68"
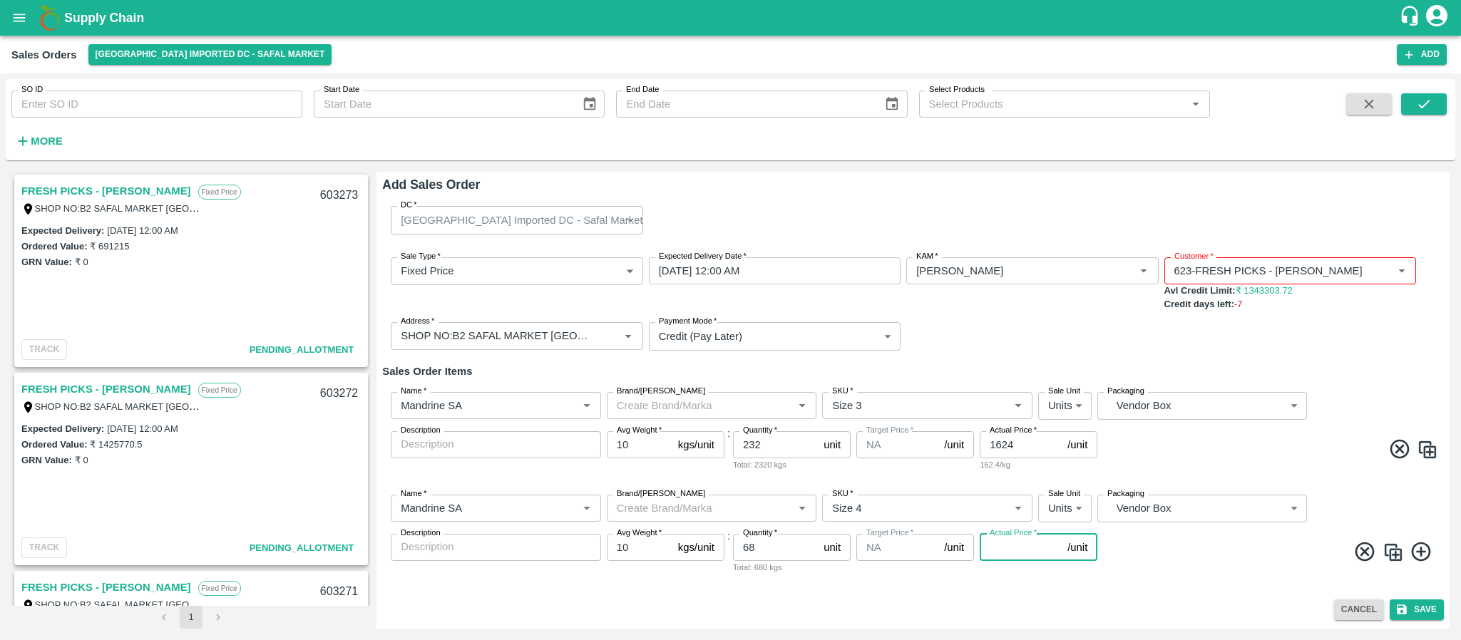
click at [1010, 558] on input "Actual Price   *" at bounding box center [1021, 547] width 82 height 27
type input "1624"
click at [1427, 550] on icon at bounding box center [1422, 552] width 24 height 24
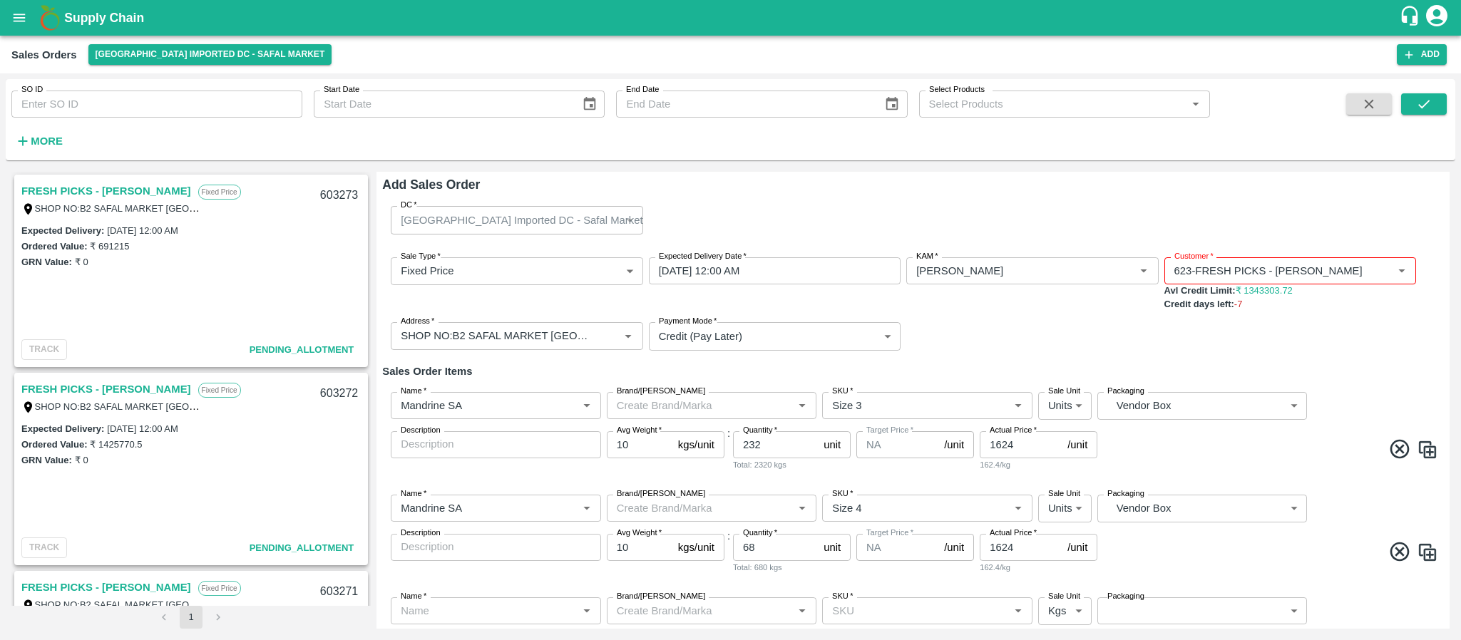
scroll to position [81, 0]
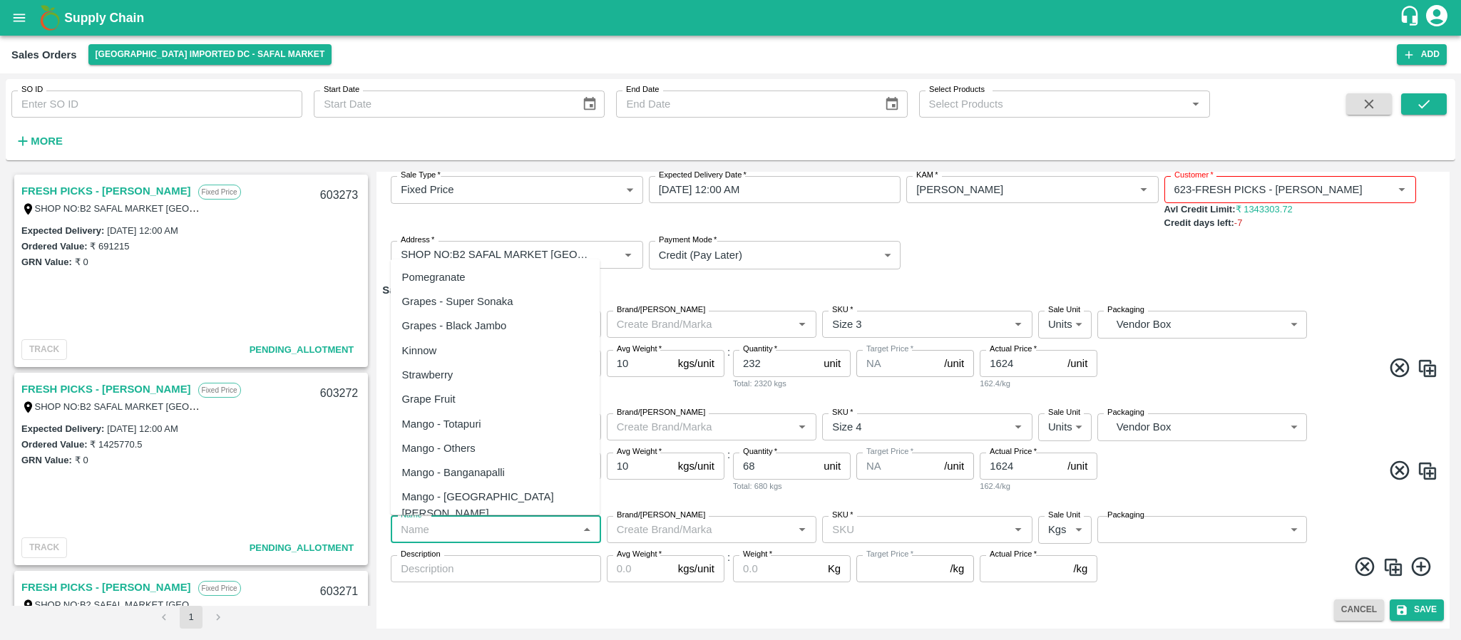
click at [499, 530] on input "Name   *" at bounding box center [484, 529] width 178 height 19
paste input "Apple RD USA"
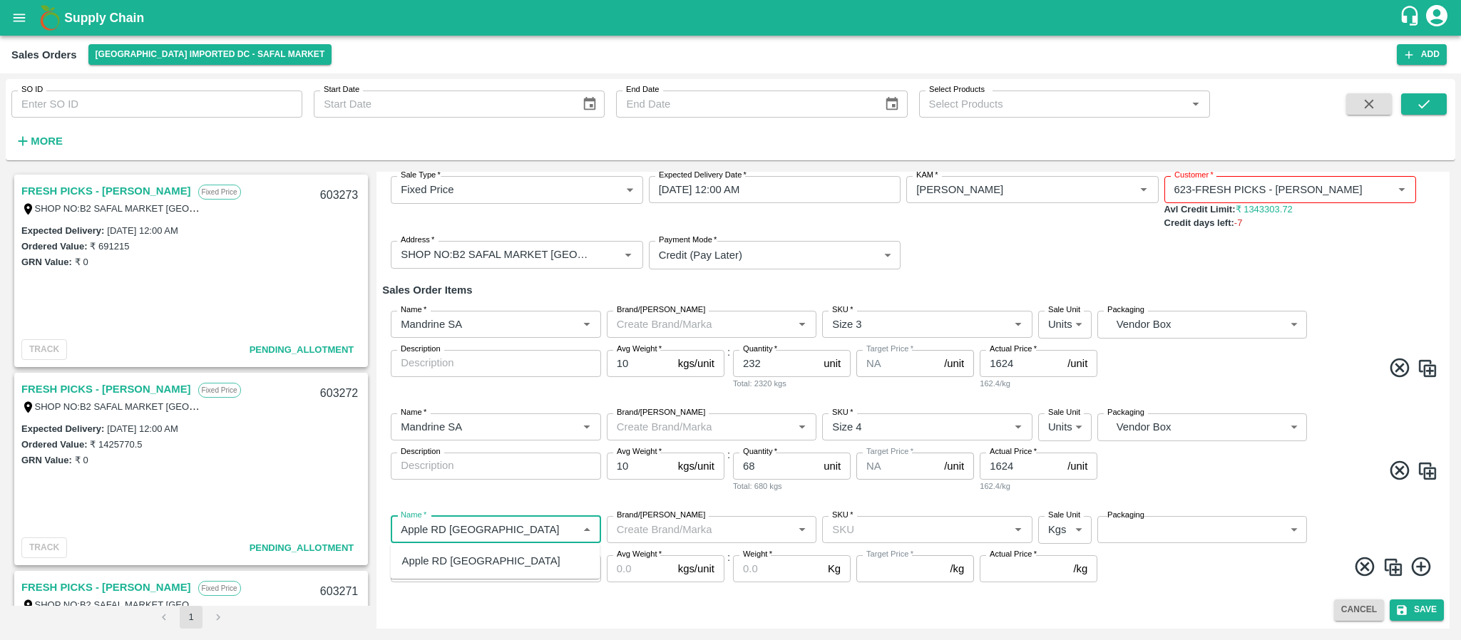
click at [478, 555] on div "Apple RD USA" at bounding box center [496, 561] width 210 height 24
type input "Apple RD USA"
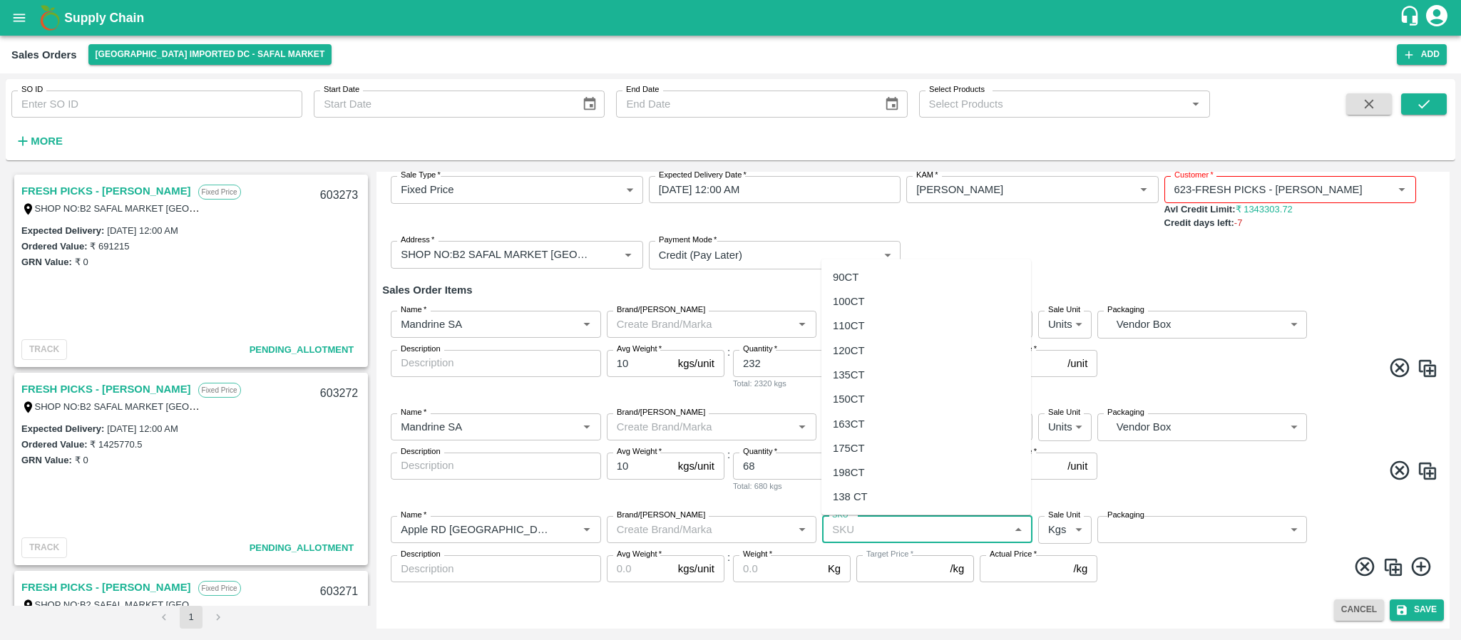
click at [863, 520] on input "SKU   *" at bounding box center [915, 529] width 178 height 19
click at [869, 325] on div "110CT" at bounding box center [926, 326] width 210 height 24
type input "110CT"
type input "NA"
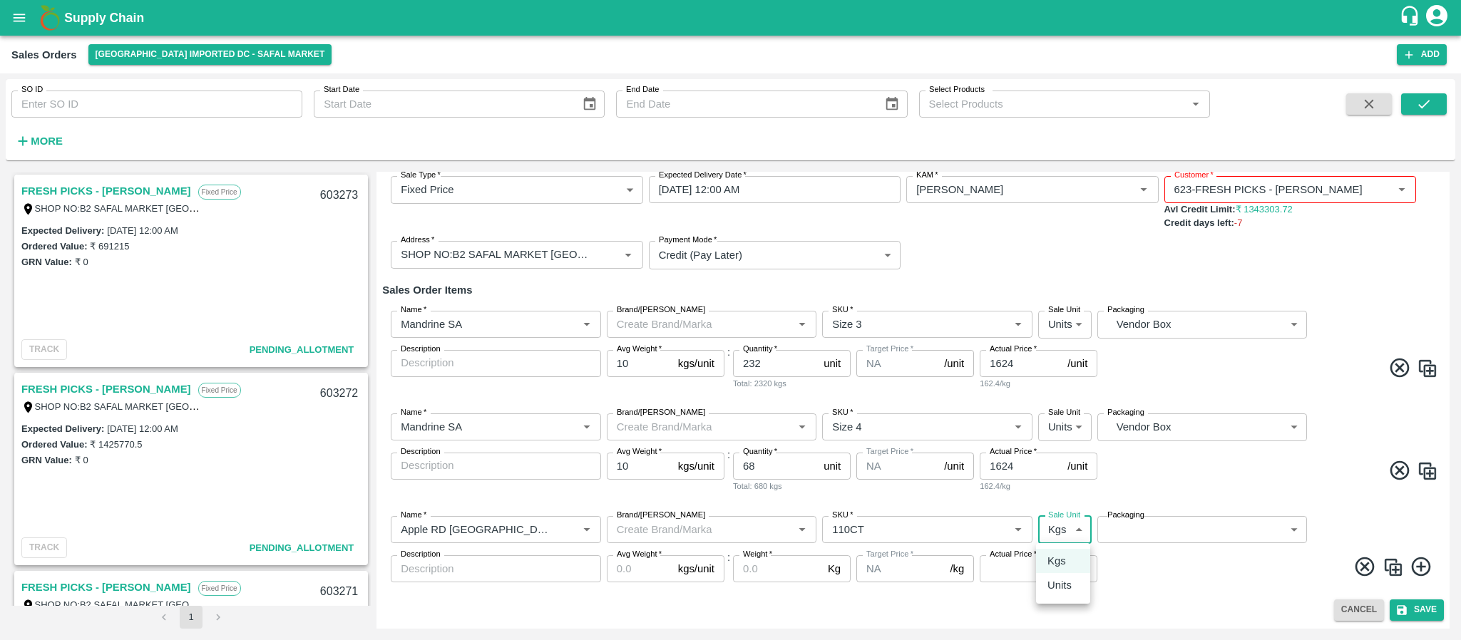
click at [1062, 533] on body "Supply Chain Sales Orders Bangalore Imported DC - Safal Market Add SO ID SO ID …" at bounding box center [730, 320] width 1461 height 640
click at [1063, 590] on p "Units" at bounding box center [1059, 585] width 24 height 16
type input "2"
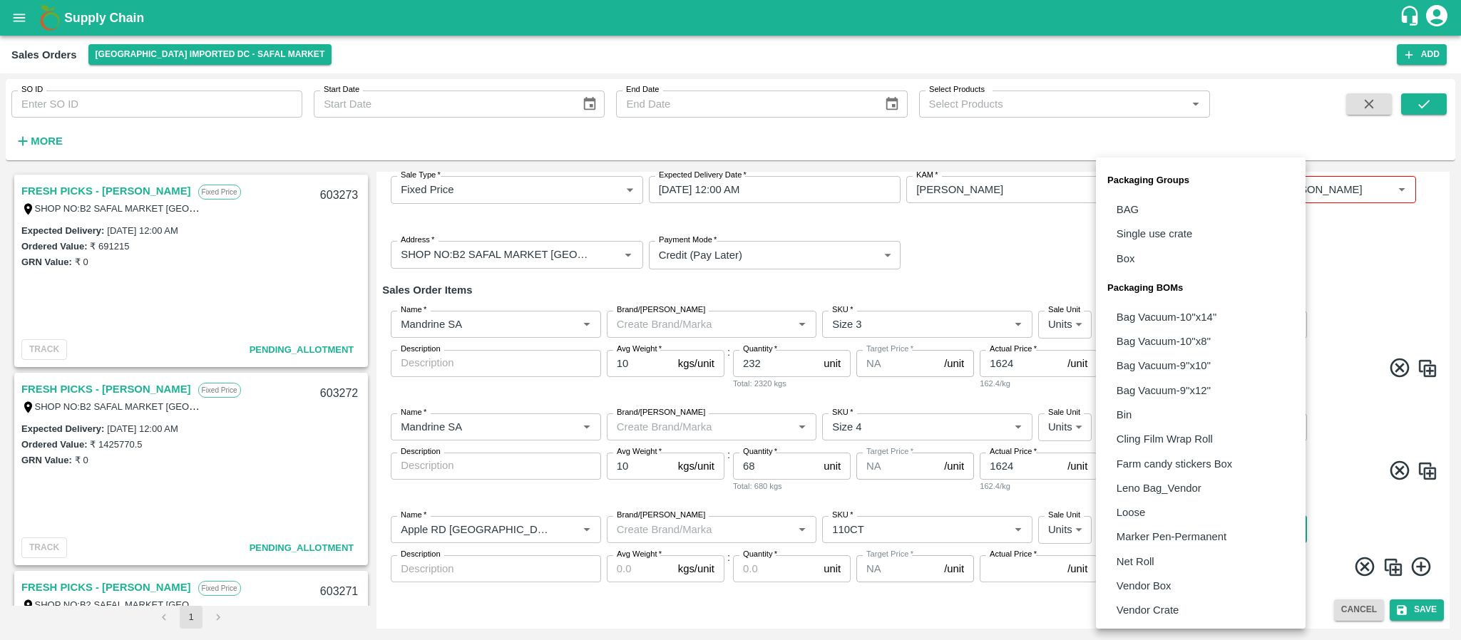
click at [1139, 530] on body "Supply Chain Sales Orders Bangalore Imported DC - Safal Market Add SO ID SO ID …" at bounding box center [730, 320] width 1461 height 640
click at [1146, 574] on li "Vendor Box" at bounding box center [1201, 586] width 210 height 24
type input "BOM/276"
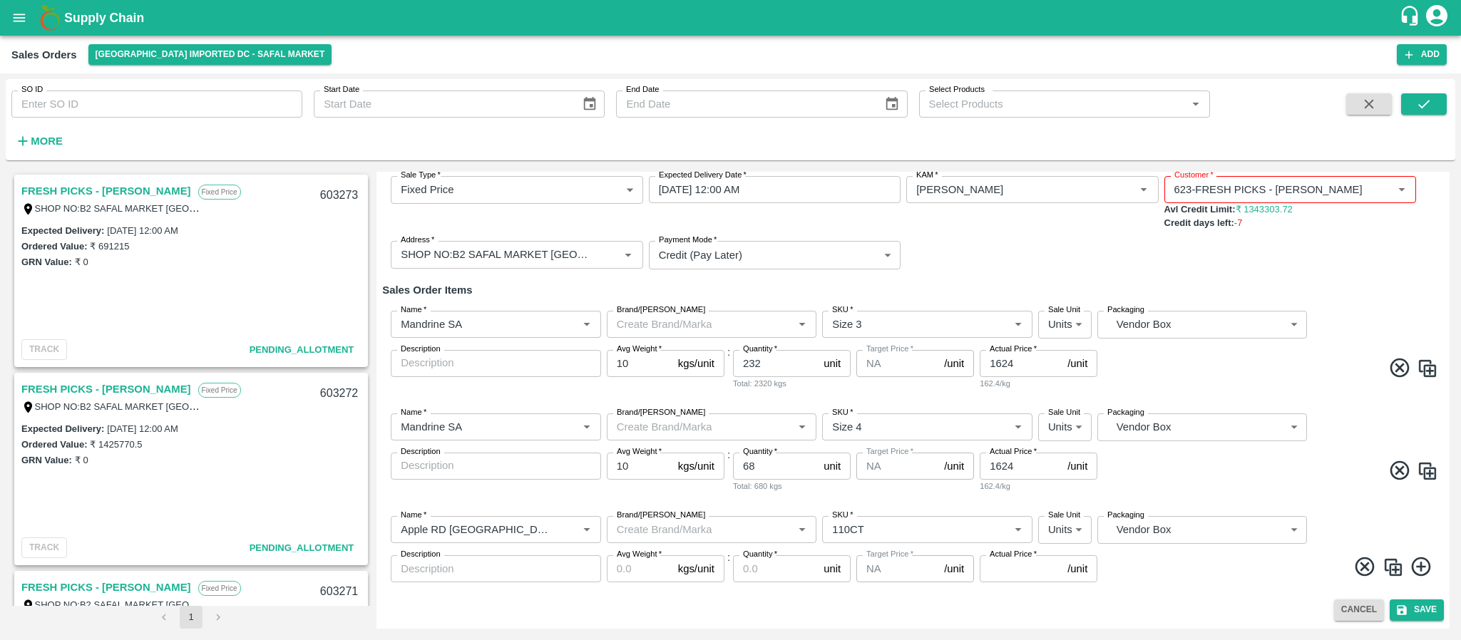
click at [622, 559] on label "Avg Weight   *" at bounding box center [639, 554] width 45 height 11
click at [622, 559] on input "Avg Weight   *" at bounding box center [640, 568] width 66 height 27
click at [745, 567] on input "Quantity   *" at bounding box center [775, 568] width 85 height 27
click at [1014, 569] on input "Actual Price   *" at bounding box center [1021, 568] width 82 height 27
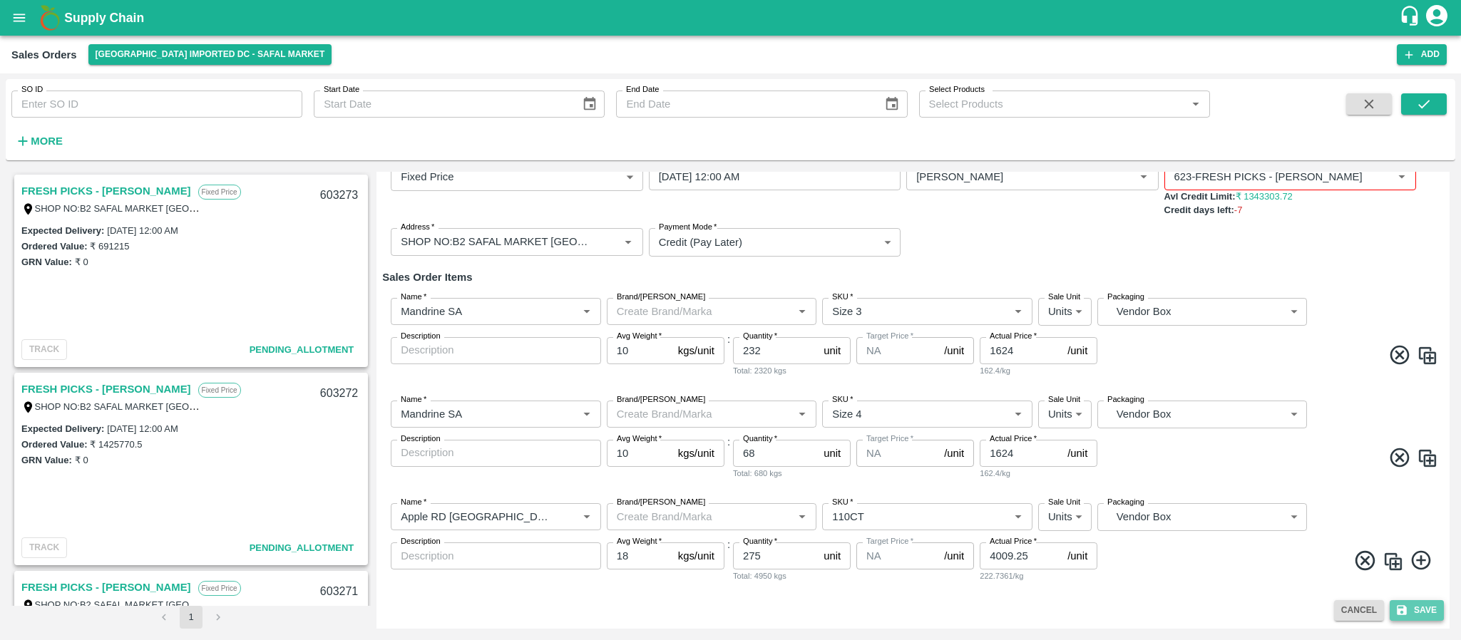
click at [1417, 606] on button "Save" at bounding box center [1417, 610] width 54 height 21
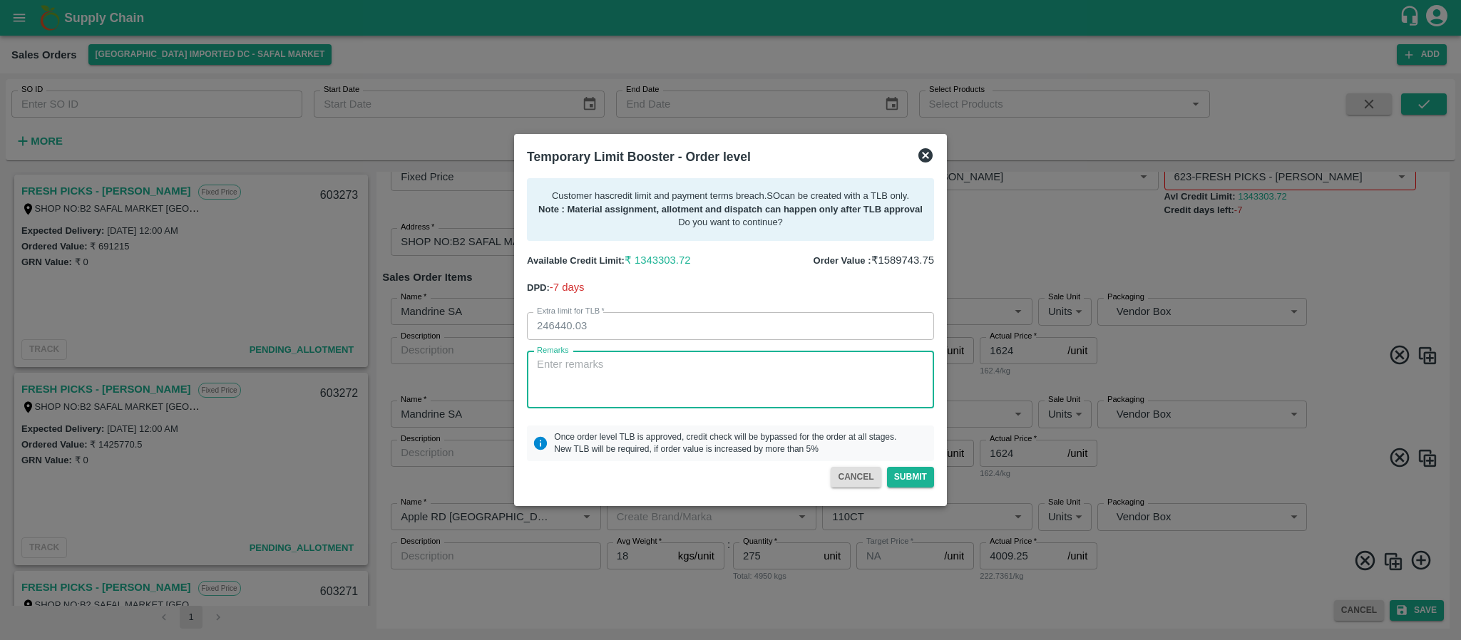
click at [640, 387] on textarea "Remarks" at bounding box center [730, 379] width 387 height 45
paste textarea "Apple RD USA"
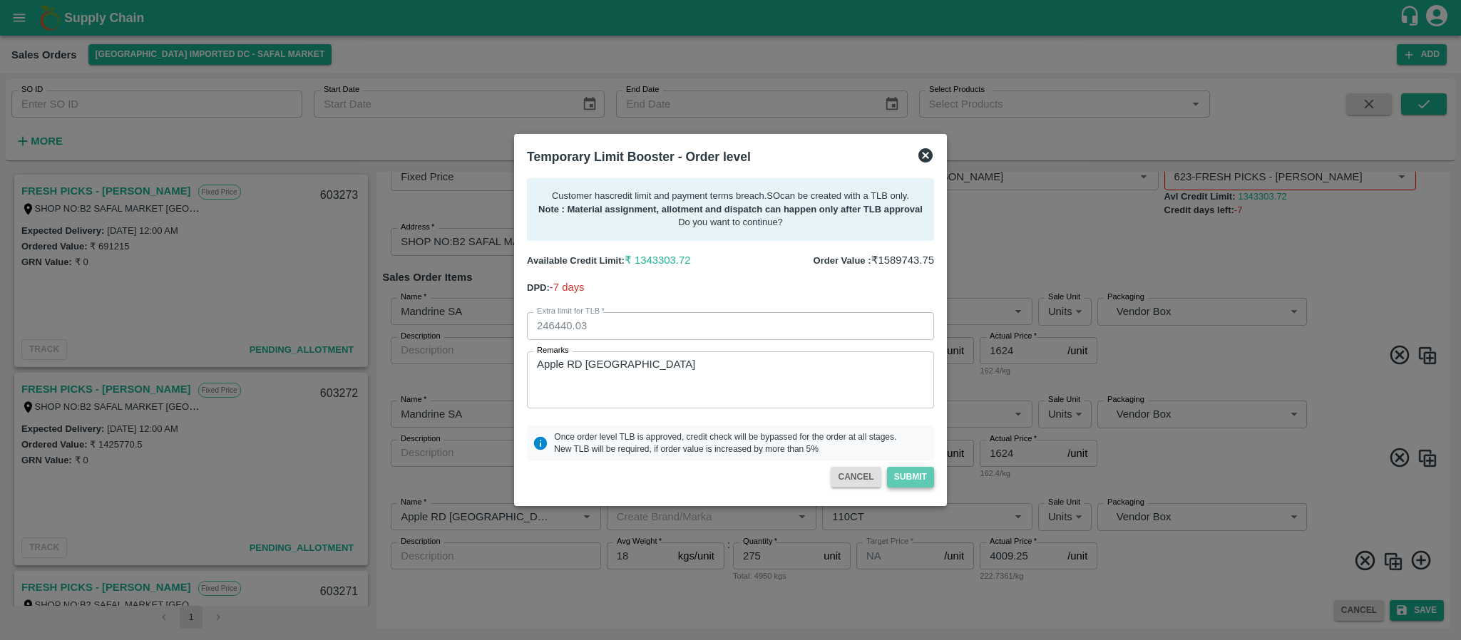
click at [914, 478] on button "Submit" at bounding box center [910, 477] width 47 height 21
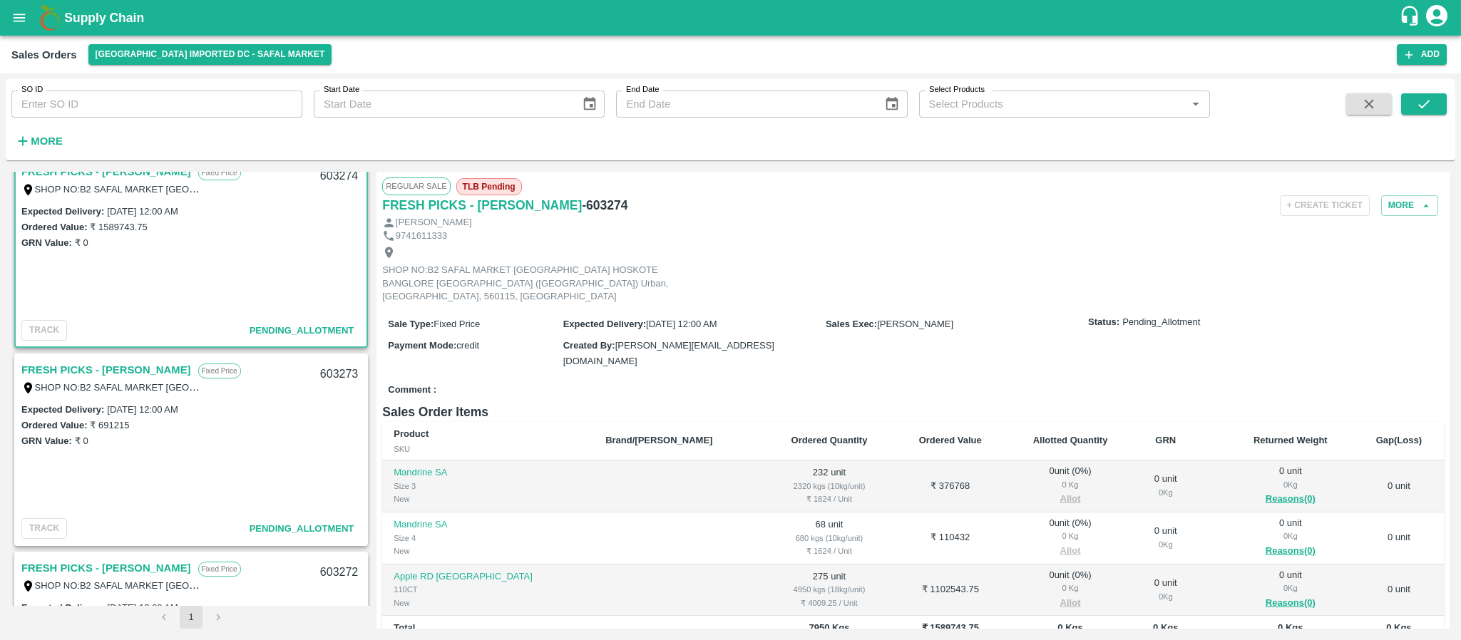
scroll to position [18, 0]
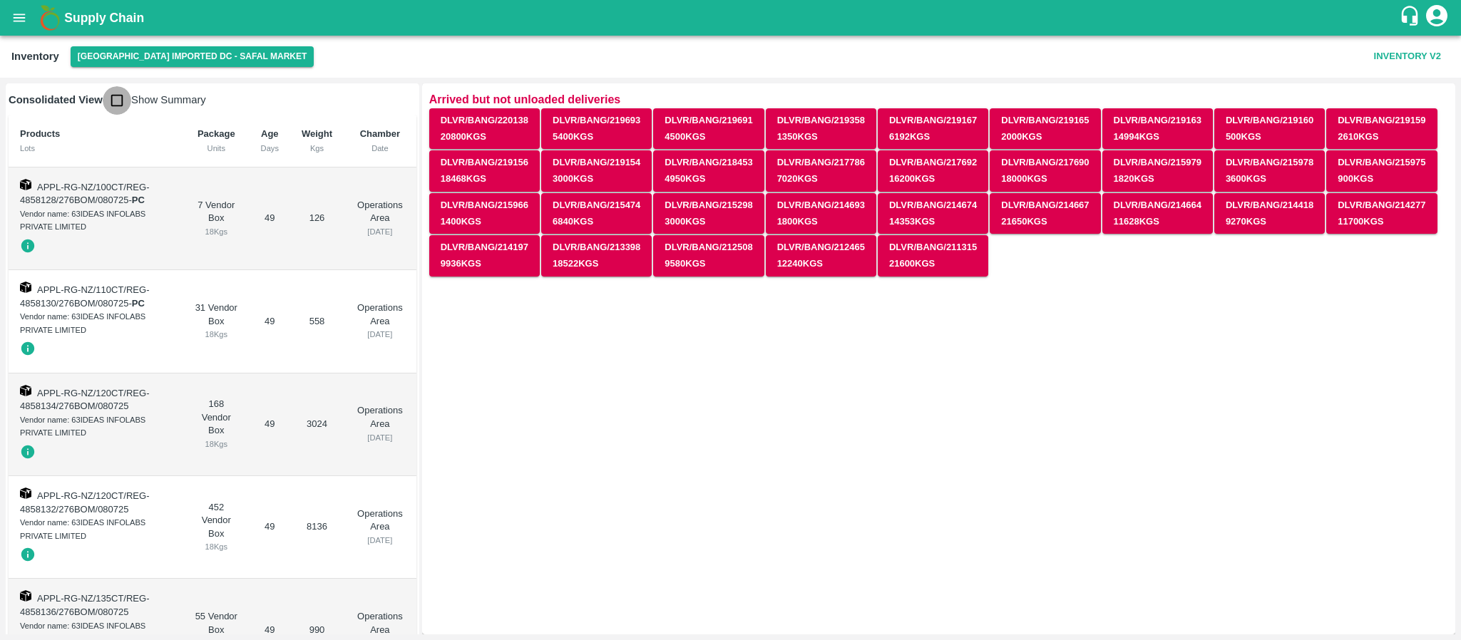
click at [118, 108] on input "checkbox" at bounding box center [117, 100] width 29 height 29
checkbox input "true"
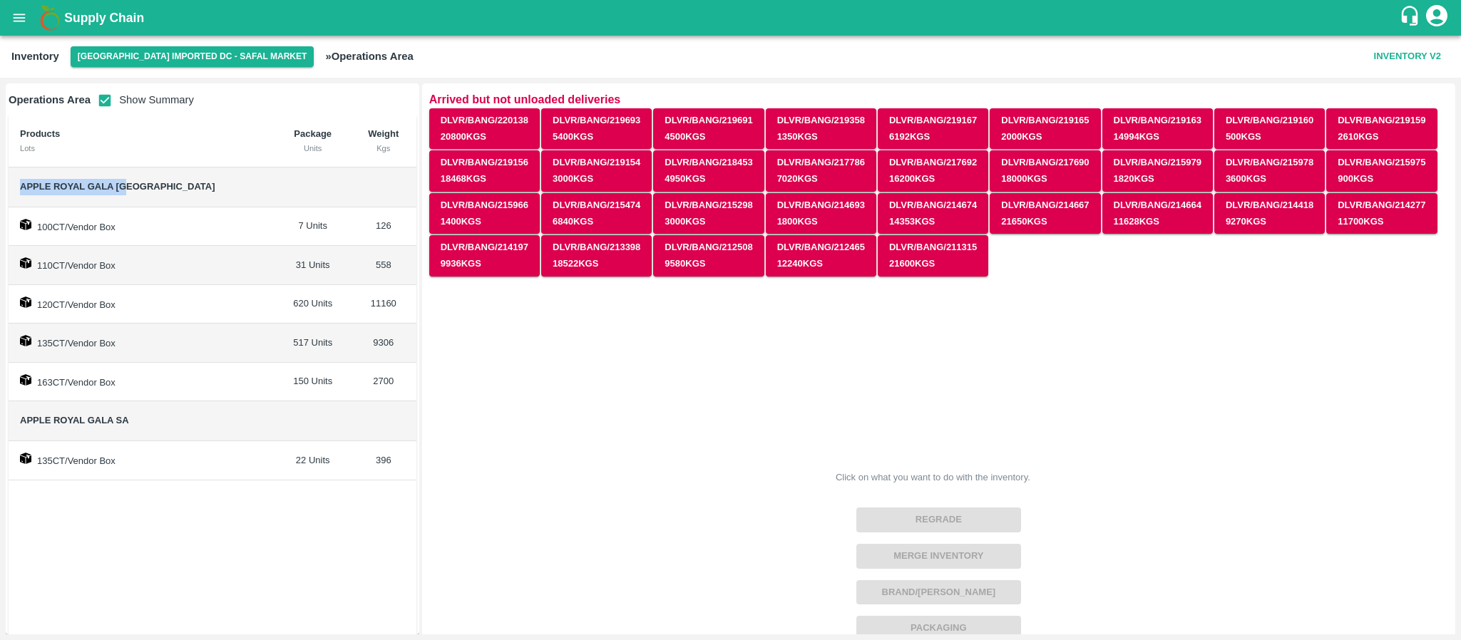
drag, startPoint x: 19, startPoint y: 180, endPoint x: 178, endPoint y: 192, distance: 159.5
click at [178, 192] on span "Apple Royal Gala [GEOGRAPHIC_DATA]" at bounding box center [142, 187] width 244 height 16
copy span "Apple Royal Gala [GEOGRAPHIC_DATA]"
click at [178, 192] on span "Apple Royal Gala [GEOGRAPHIC_DATA]" at bounding box center [142, 187] width 244 height 16
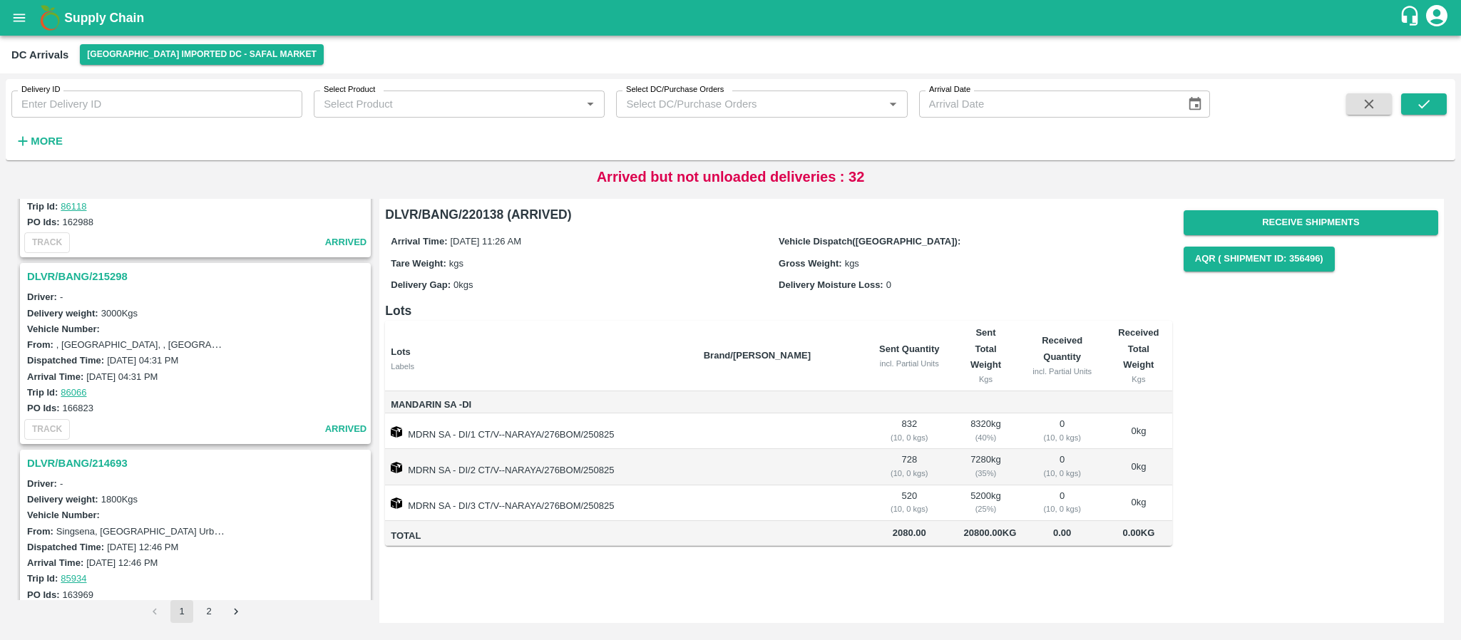
scroll to position [3854, 0]
click at [79, 455] on h3 "DLVR/BANG/214693" at bounding box center [197, 464] width 341 height 19
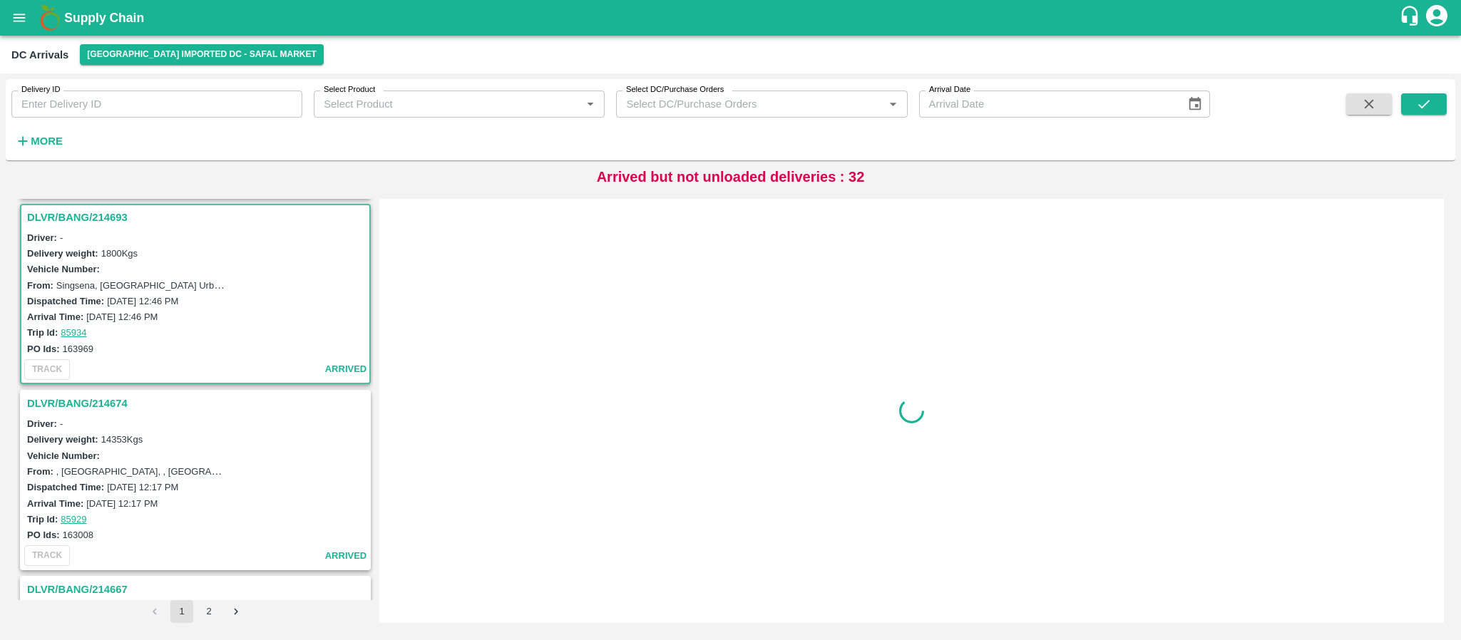
scroll to position [4104, 0]
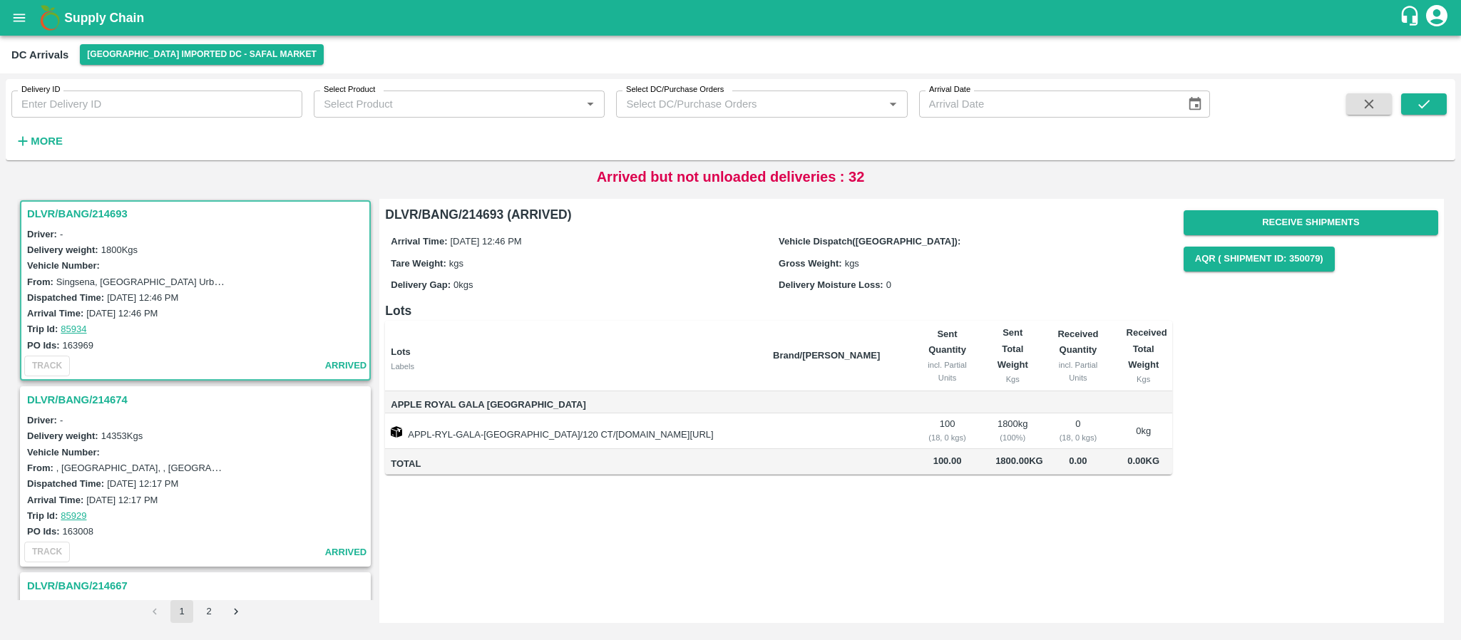
click at [88, 215] on h3 "DLVR/BANG/214693" at bounding box center [197, 214] width 341 height 19
drag, startPoint x: 63, startPoint y: 341, endPoint x: 96, endPoint y: 345, distance: 33.8
click at [96, 345] on div "PO Ids: 163969" at bounding box center [197, 345] width 341 height 16
copy label "163969"
click at [1361, 219] on button "Receive Shipments" at bounding box center [1311, 222] width 255 height 25
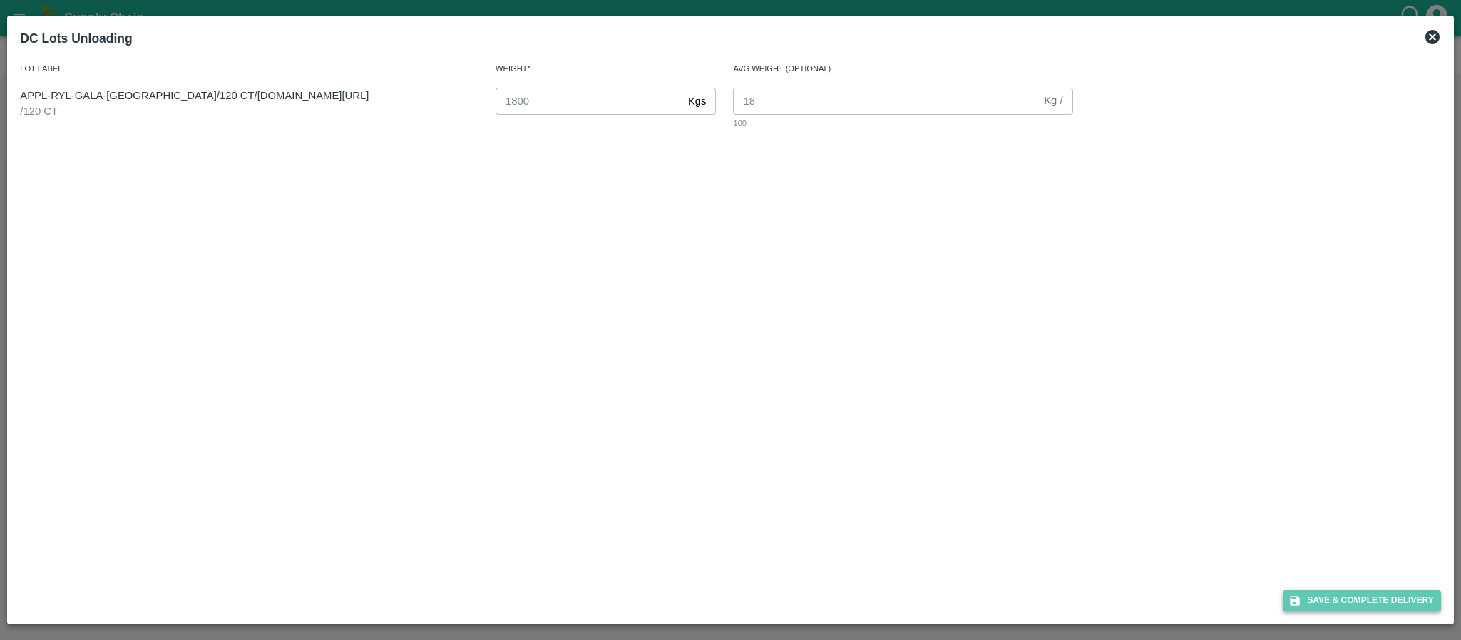
click at [1382, 599] on button "Save & Complete Delivery" at bounding box center [1362, 600] width 158 height 21
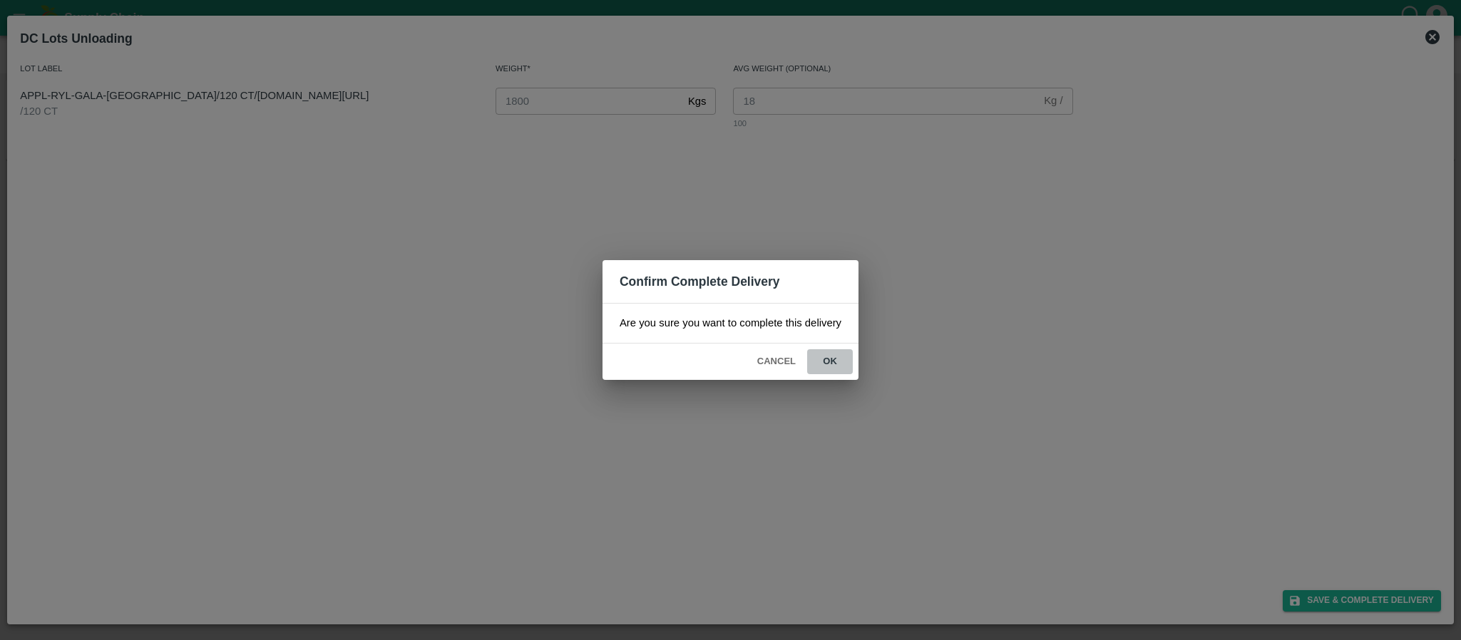
click at [832, 362] on button "ok" at bounding box center [830, 361] width 46 height 25
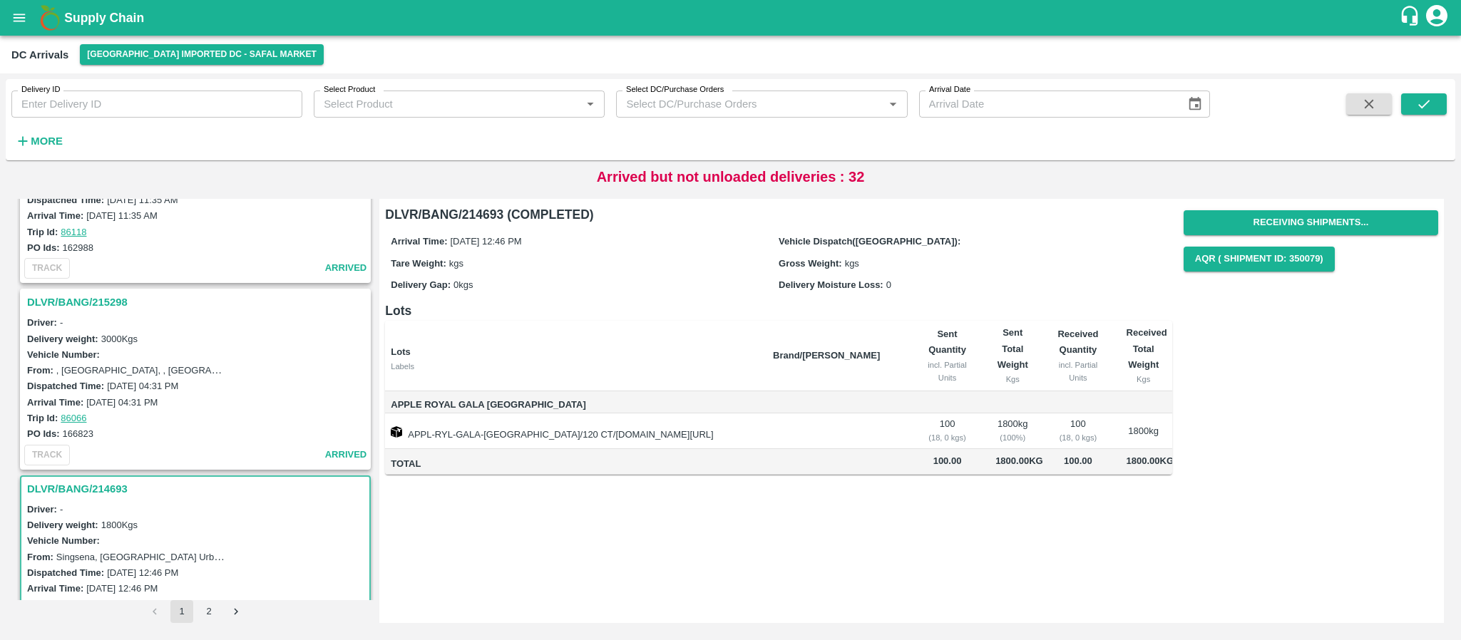
scroll to position [3829, 0]
click at [92, 304] on h3 "DLVR/BANG/215298" at bounding box center [197, 303] width 341 height 19
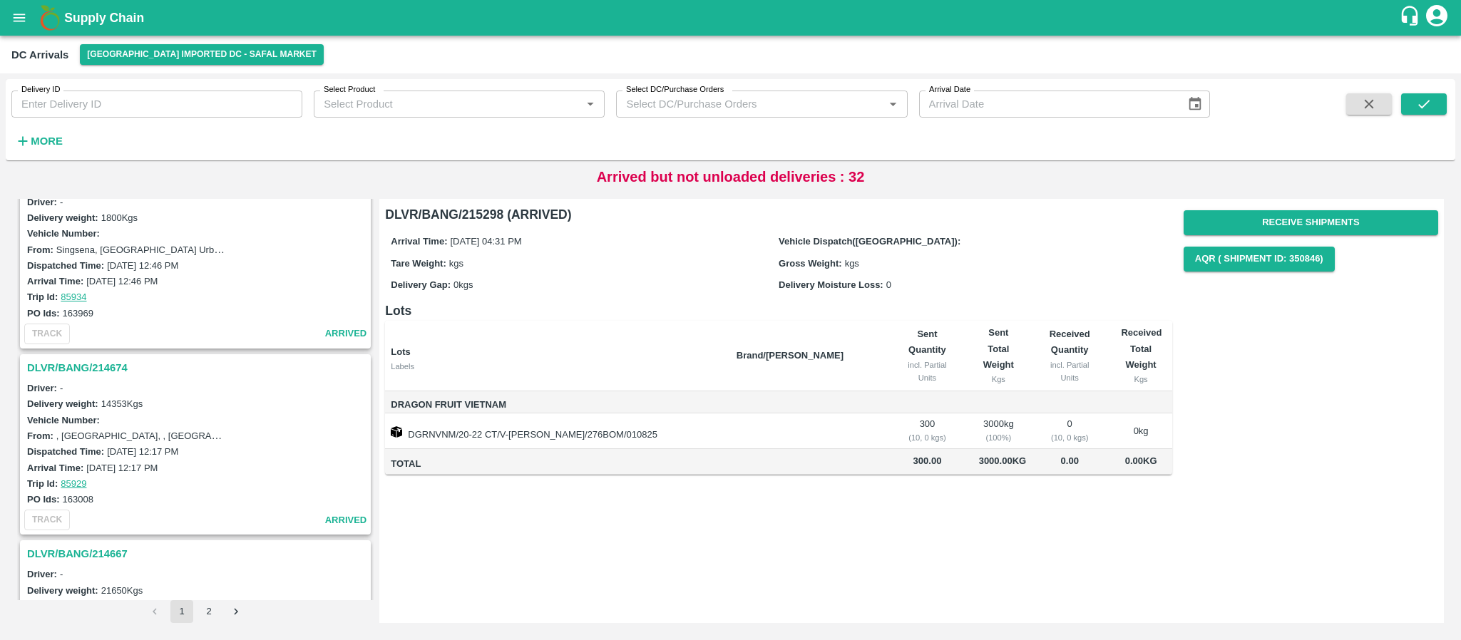
scroll to position [4261, 0]
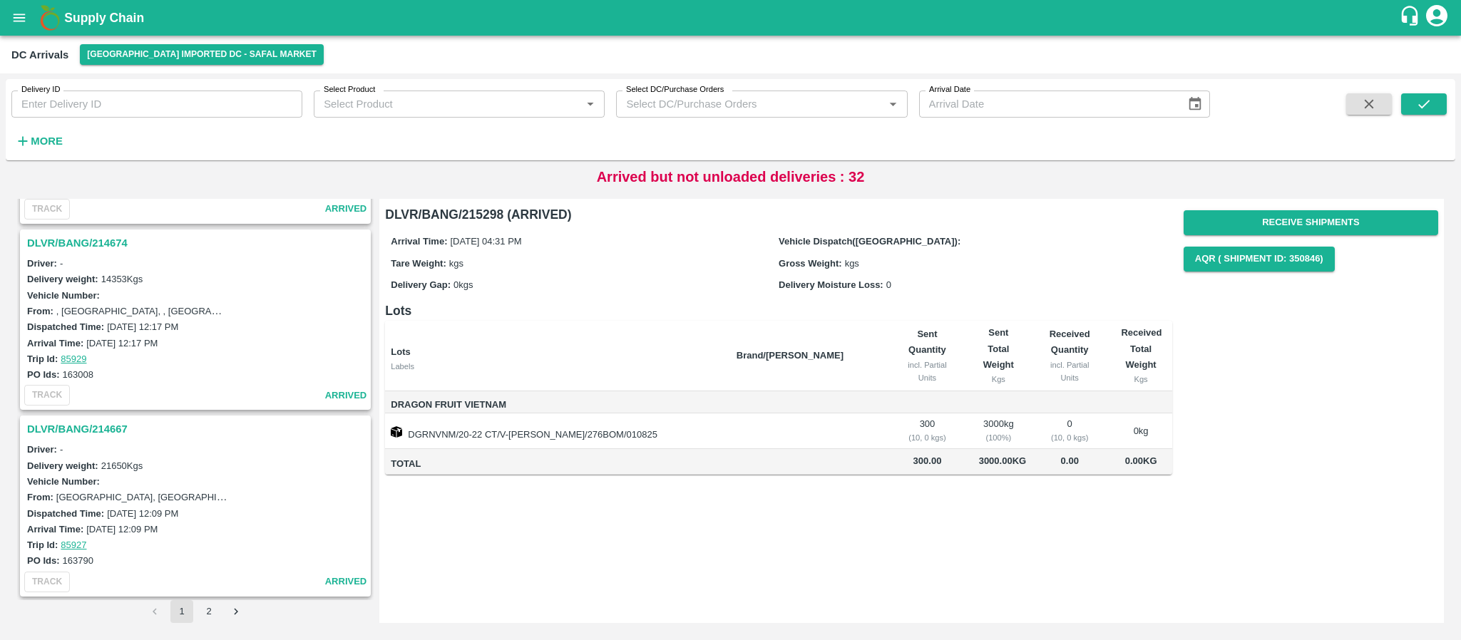
click at [98, 424] on h3 "DLVR/BANG/214667" at bounding box center [197, 429] width 341 height 19
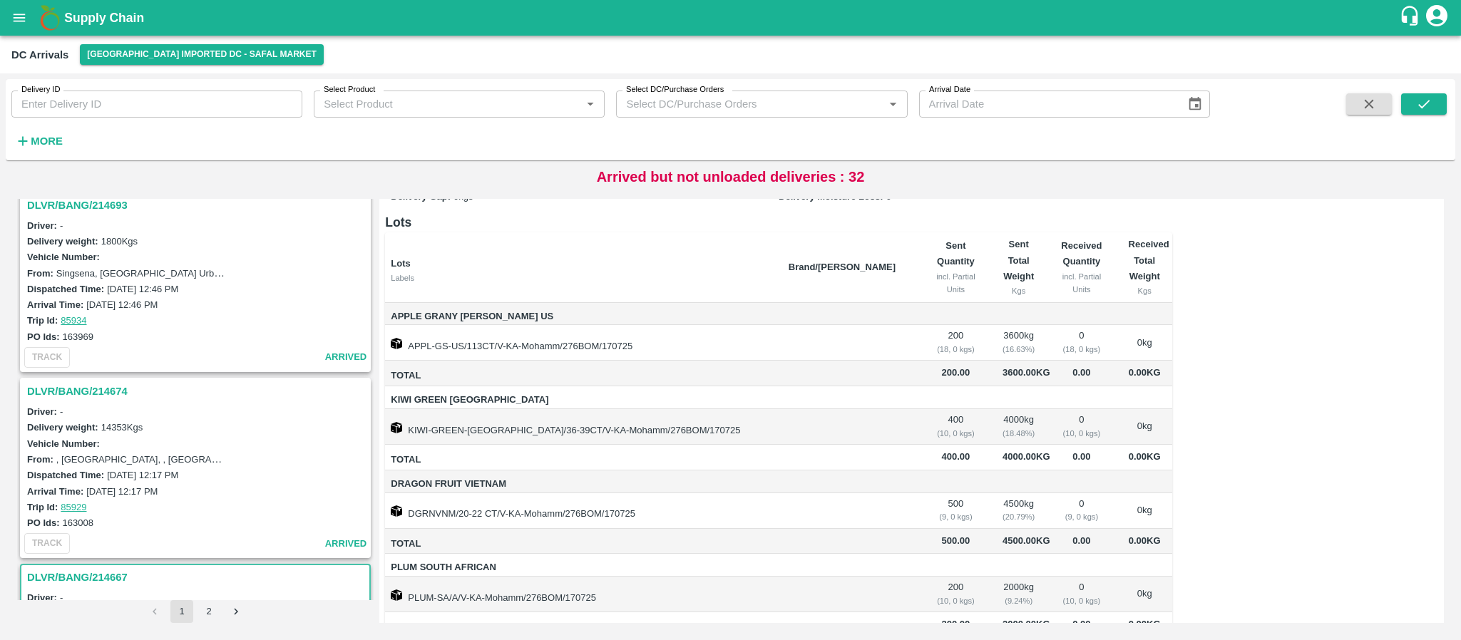
scroll to position [4112, 0]
click at [90, 394] on h3 "DLVR/BANG/214674" at bounding box center [197, 393] width 341 height 19
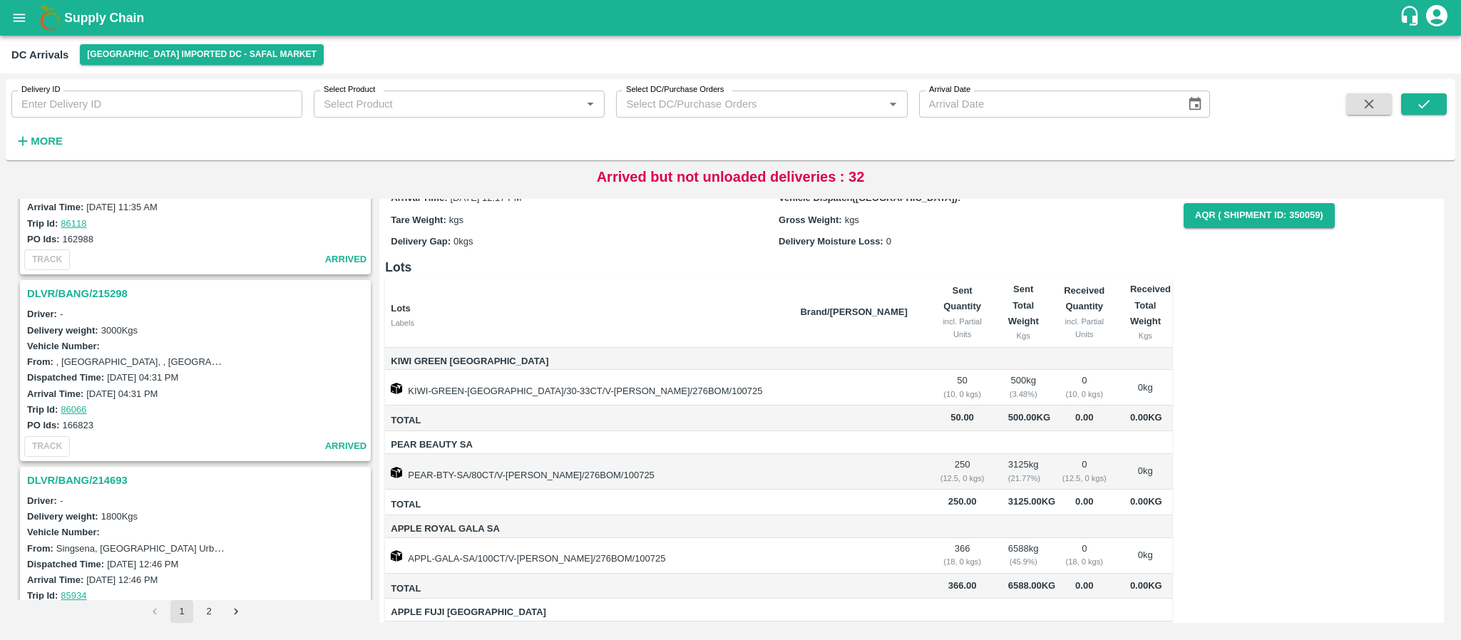
scroll to position [3834, 0]
click at [208, 612] on button "2" at bounding box center [208, 611] width 23 height 23
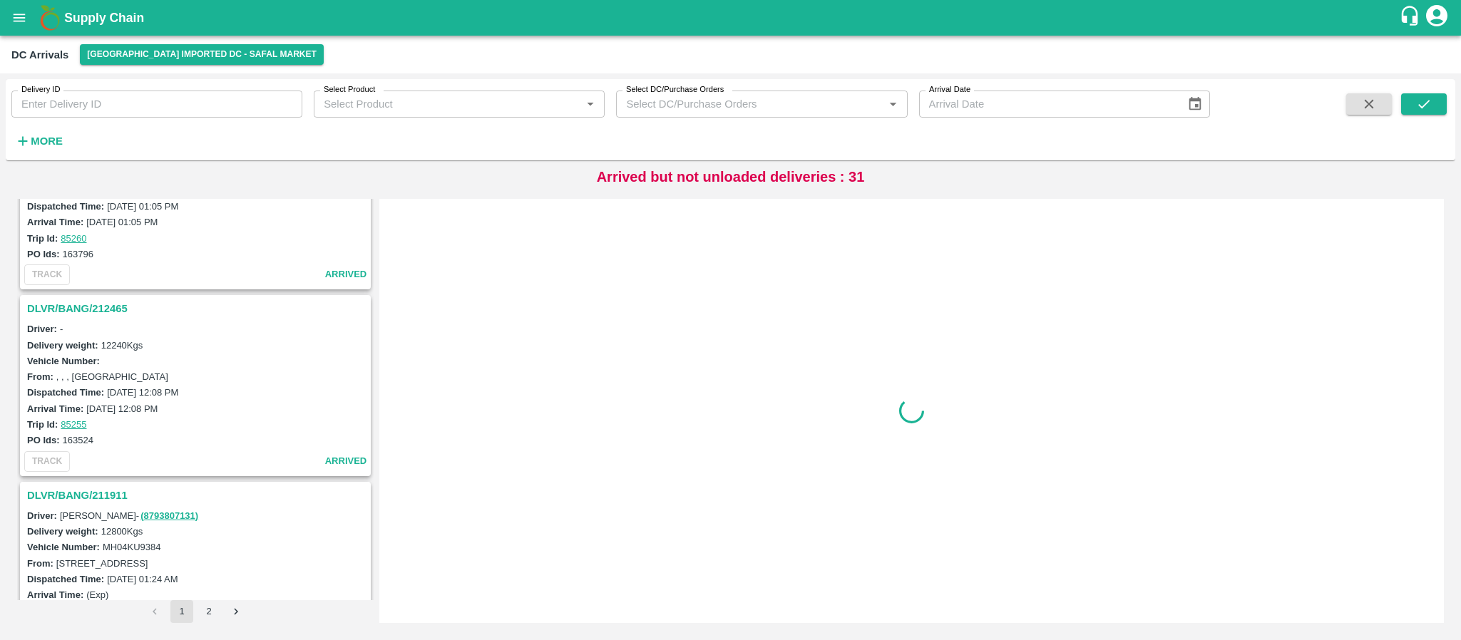
scroll to position [1078, 0]
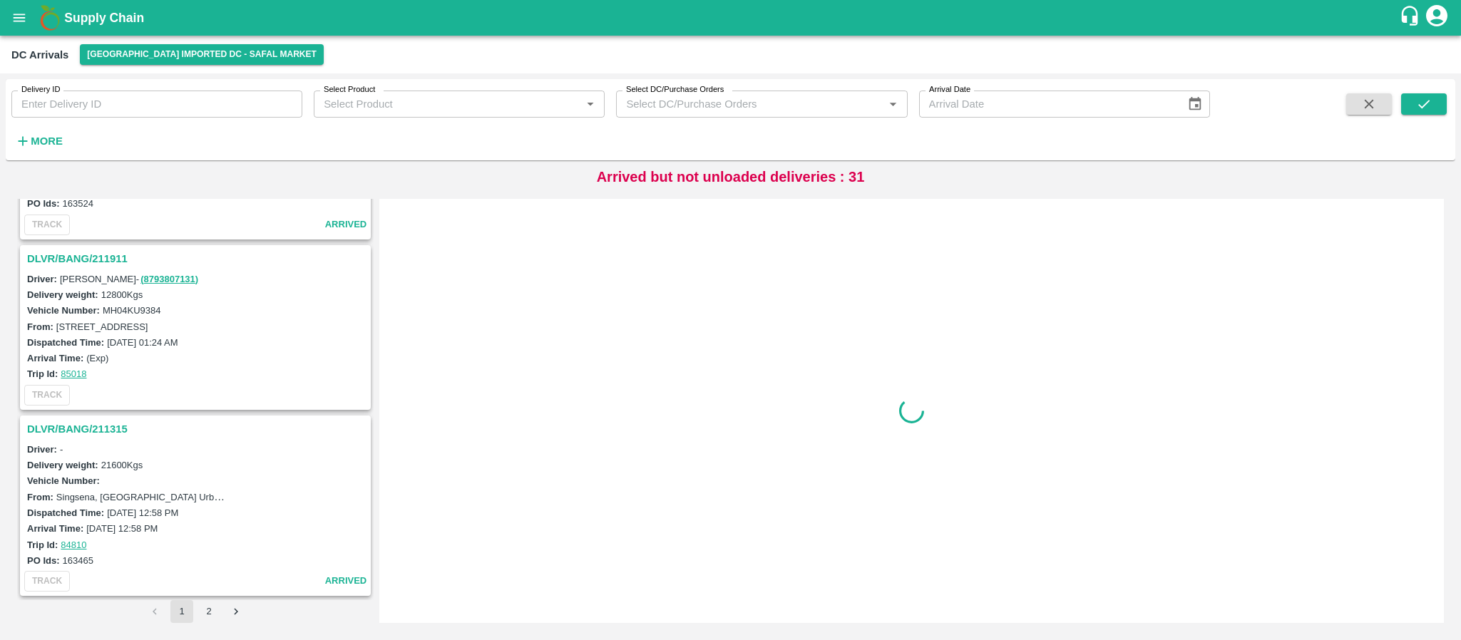
click at [86, 420] on h3 "DLVR/BANG/211315" at bounding box center [197, 429] width 341 height 19
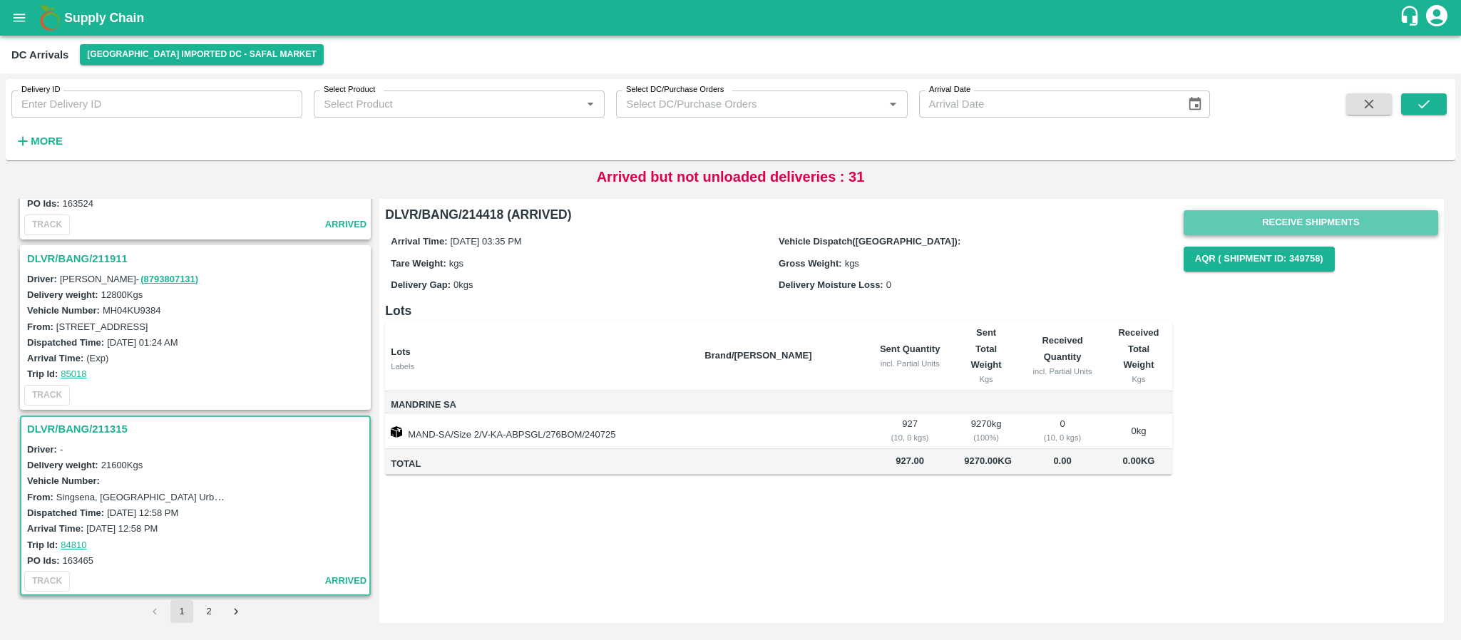
click at [1303, 215] on button "Receive Shipments" at bounding box center [1311, 222] width 255 height 25
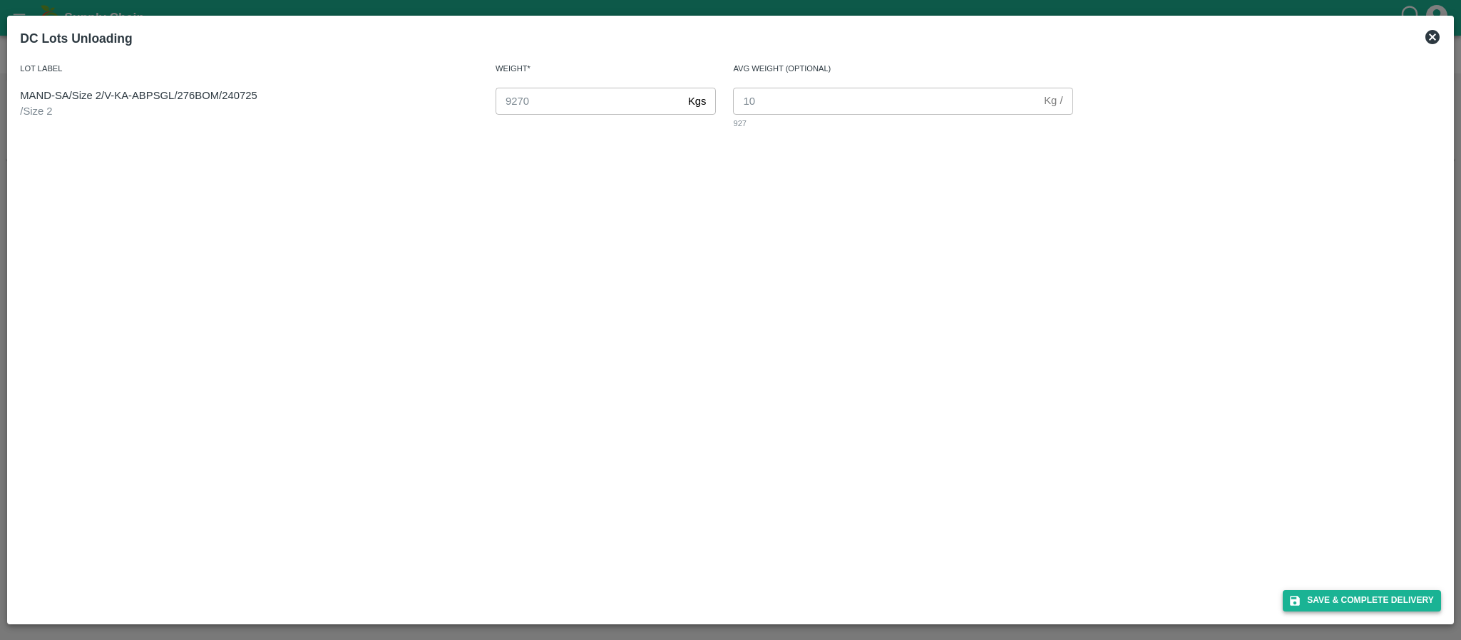
click at [1331, 597] on button "Save & Complete Delivery" at bounding box center [1362, 600] width 158 height 21
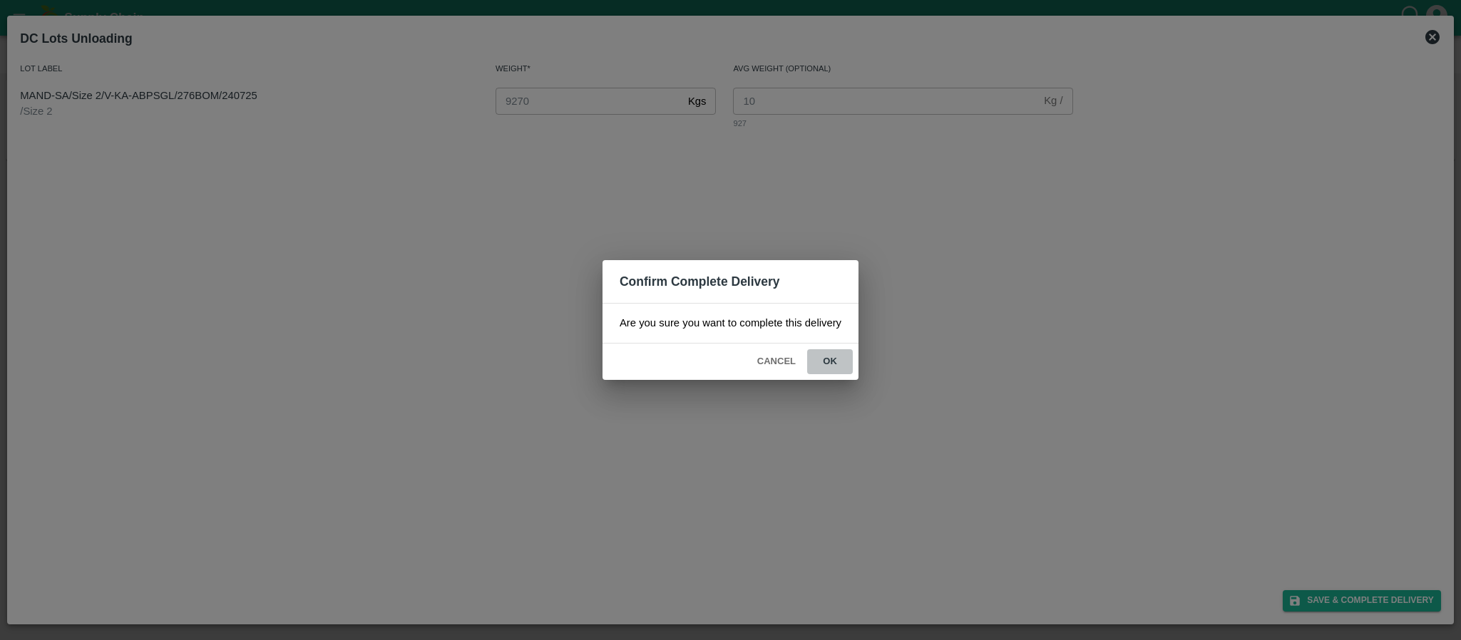
click at [834, 359] on button "ok" at bounding box center [830, 361] width 46 height 25
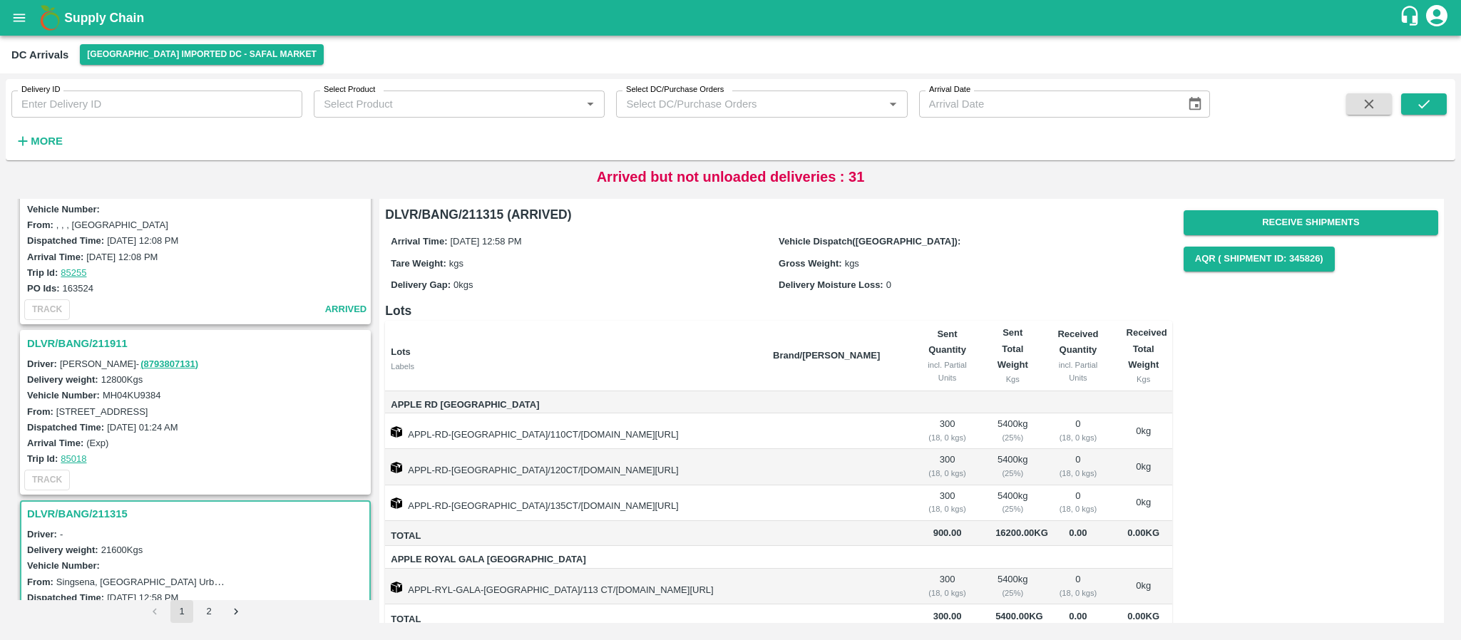
scroll to position [992, 0]
click at [97, 343] on h3 "DLVR/BANG/211911" at bounding box center [197, 344] width 341 height 19
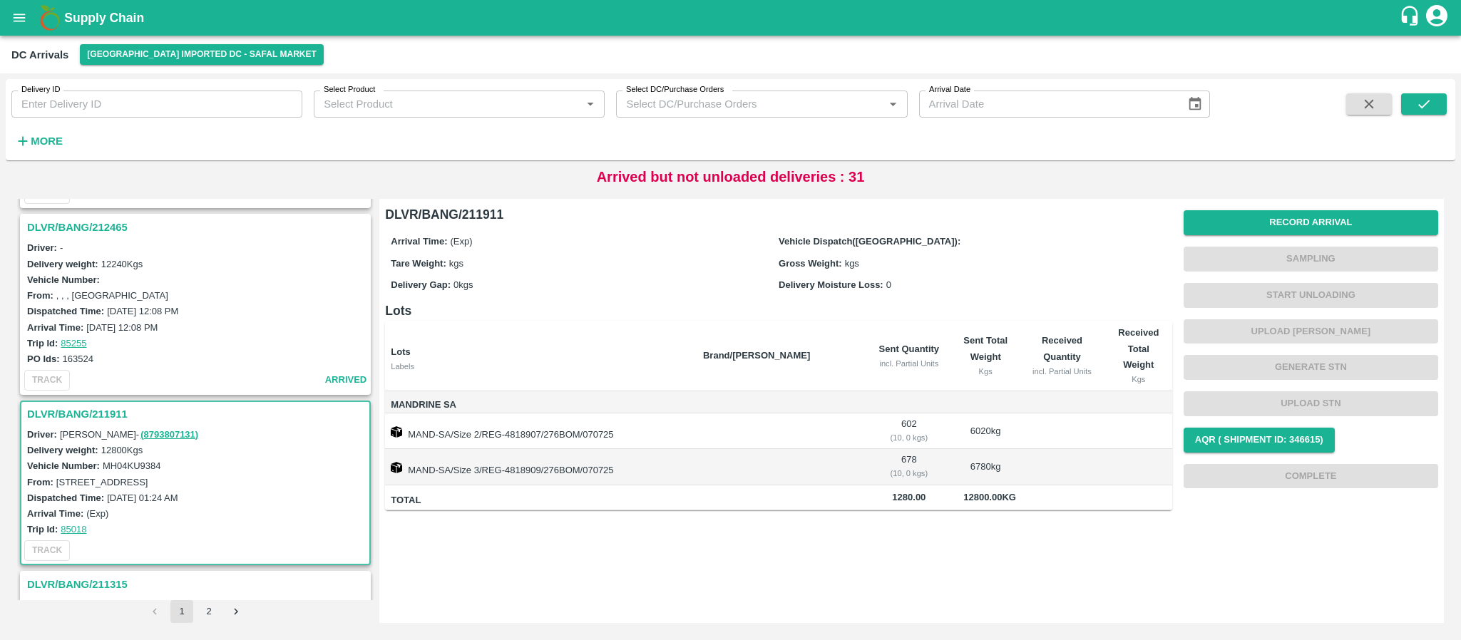
scroll to position [909, 0]
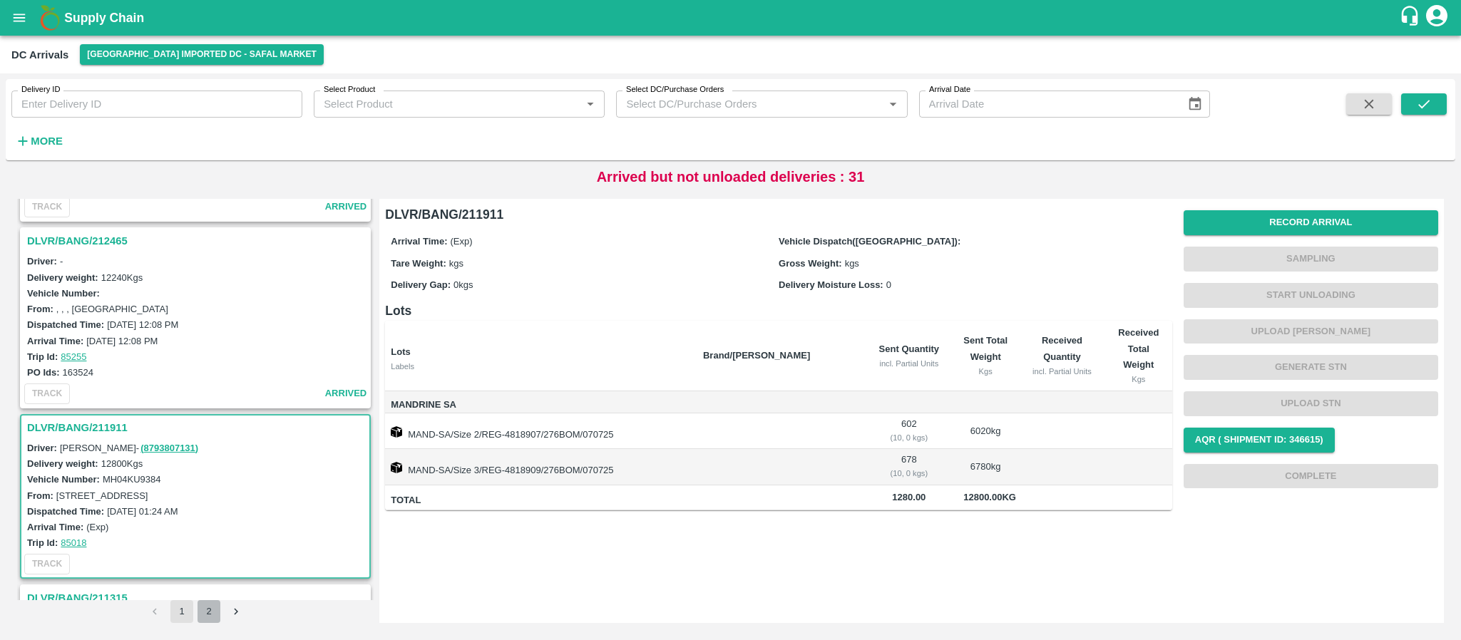
click at [208, 610] on button "2" at bounding box center [208, 611] width 23 height 23
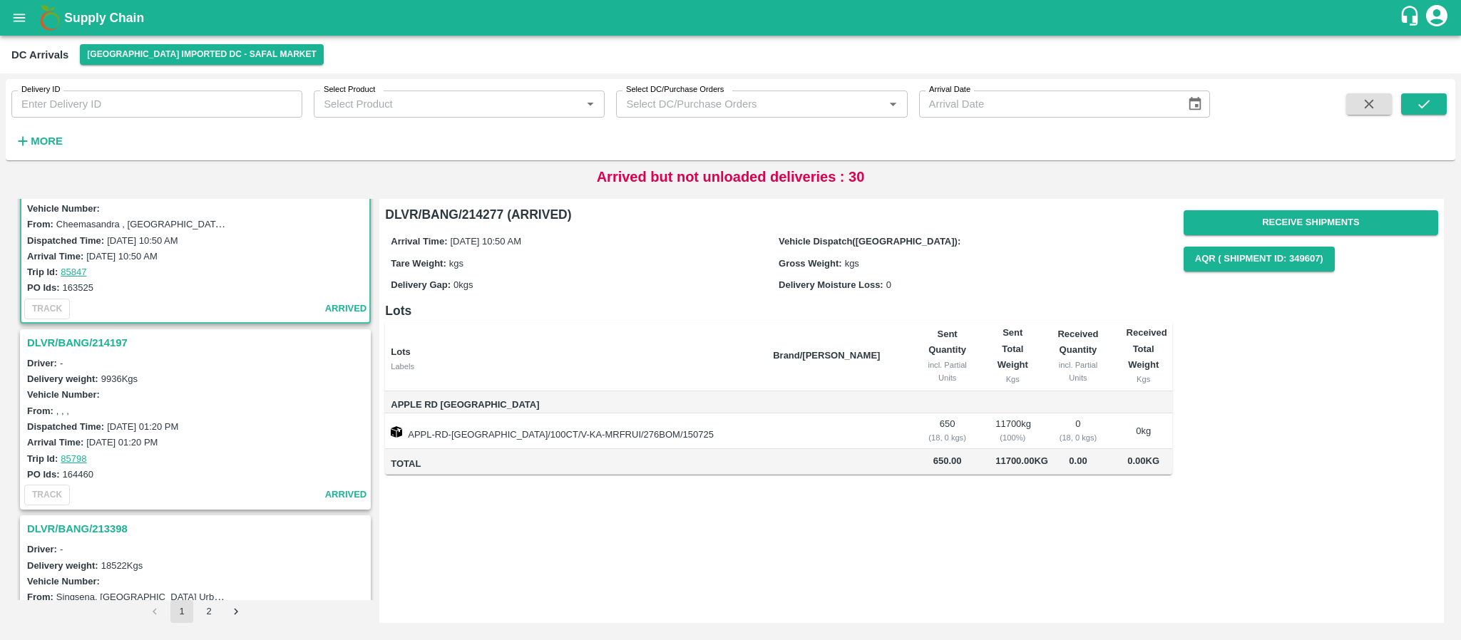
scroll to position [64, 0]
click at [90, 332] on h3 "DLVR/BANG/214197" at bounding box center [197, 341] width 341 height 19
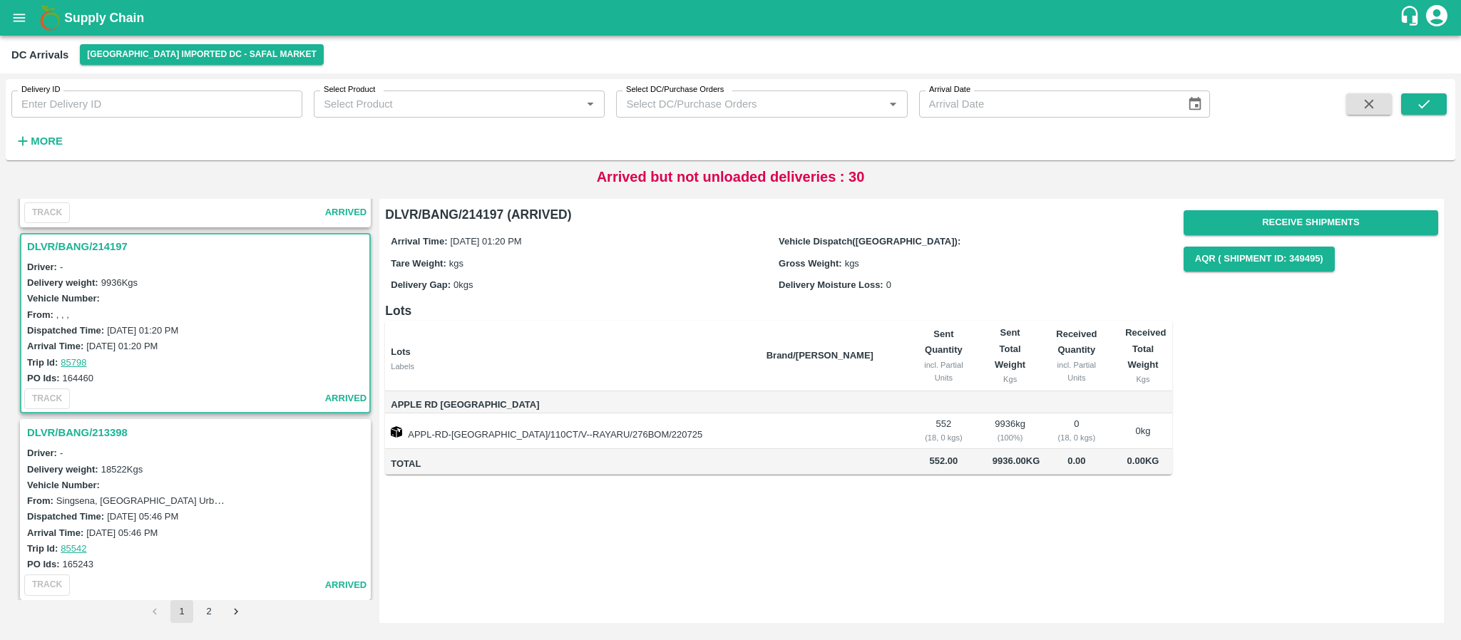
scroll to position [192, 0]
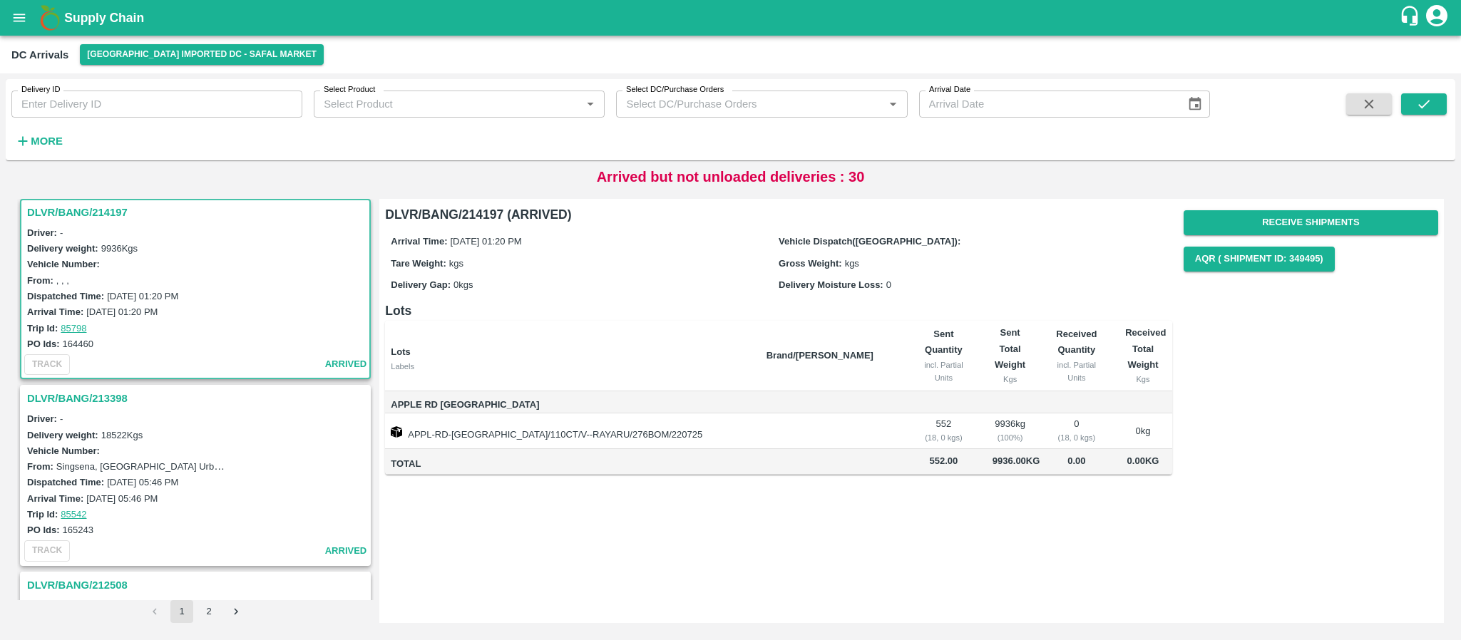
click at [91, 396] on h3 "DLVR/BANG/213398" at bounding box center [197, 398] width 341 height 19
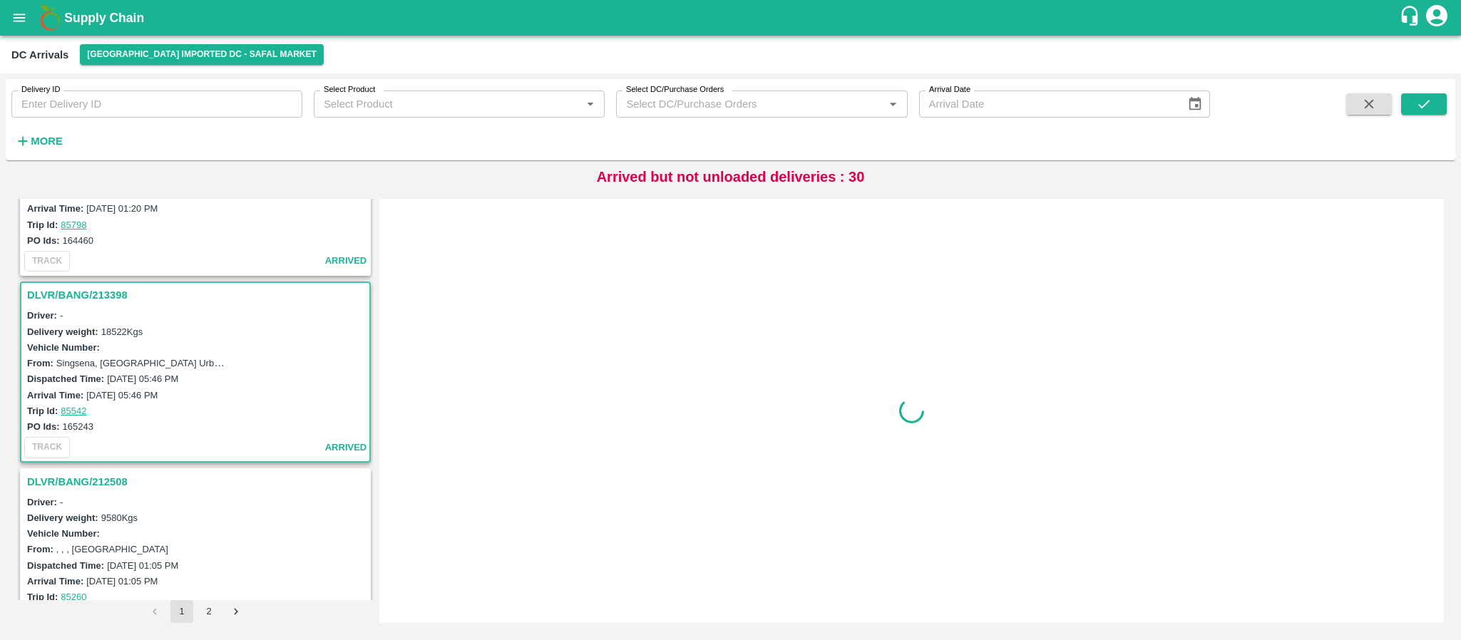
scroll to position [379, 0]
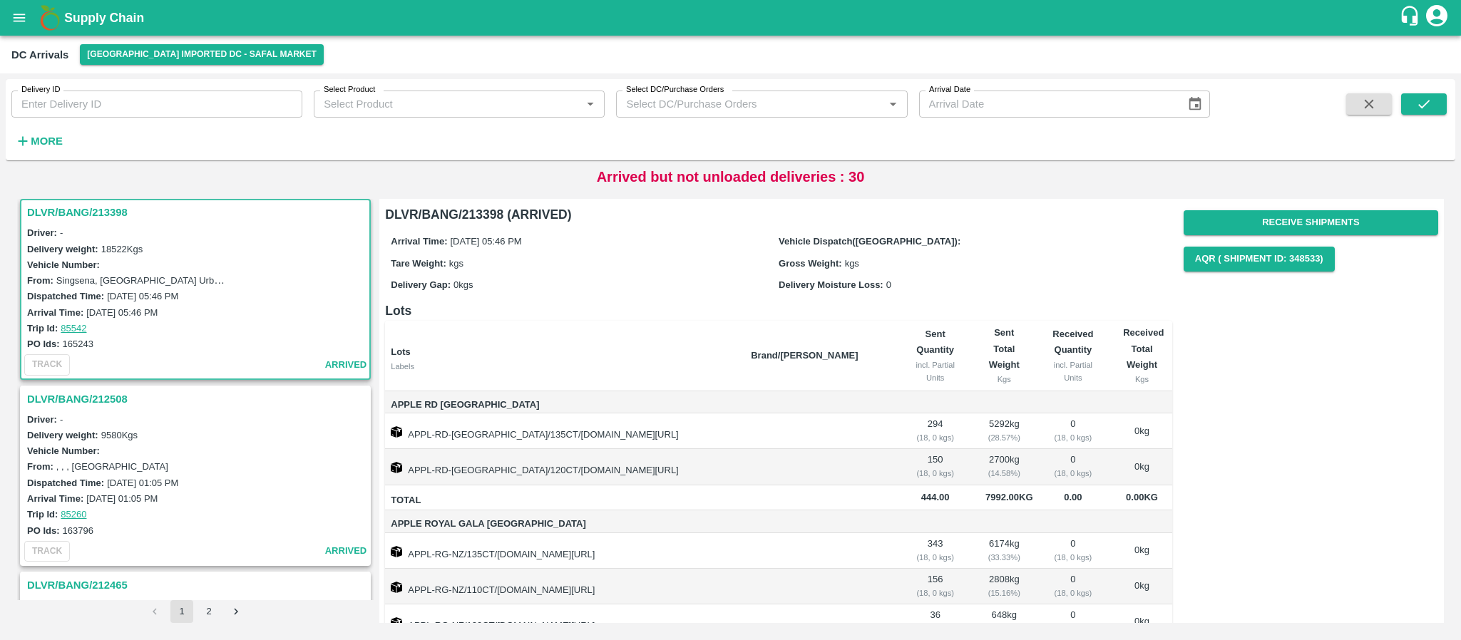
click at [82, 396] on h3 "DLVR/BANG/212508" at bounding box center [197, 399] width 341 height 19
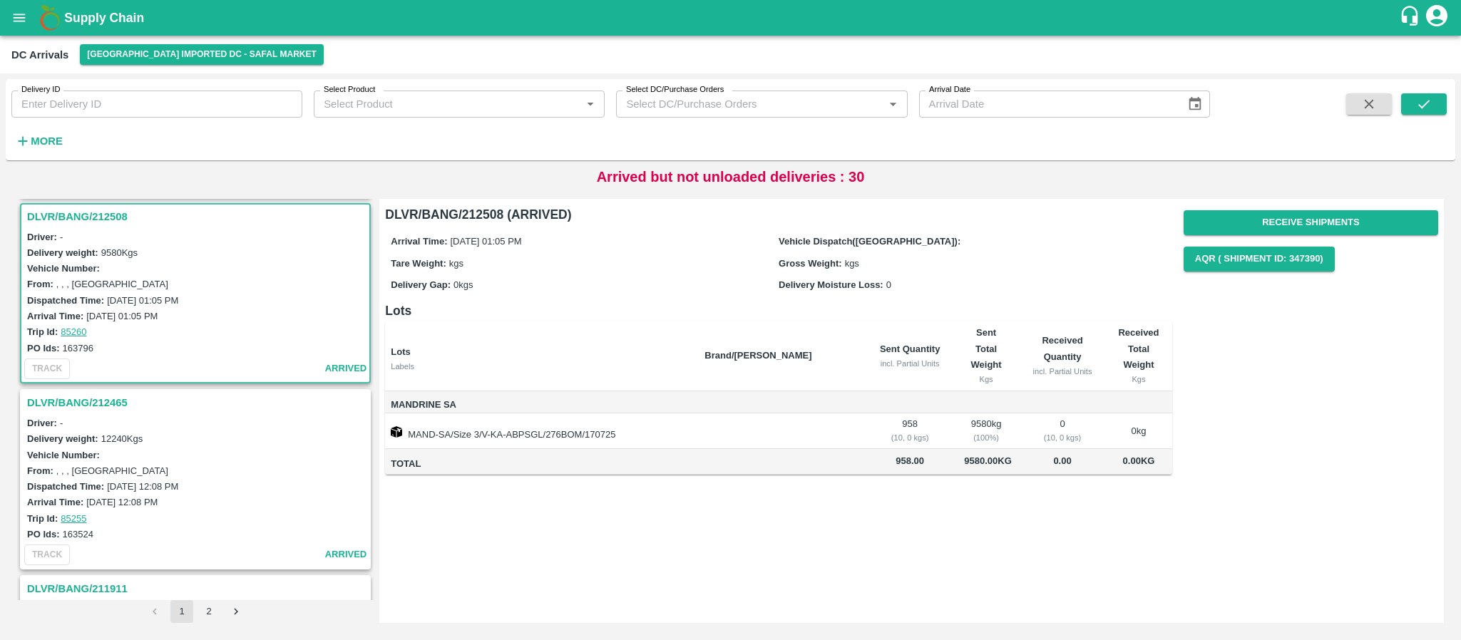
scroll to position [565, 0]
drag, startPoint x: 62, startPoint y: 343, endPoint x: 107, endPoint y: 341, distance: 45.0
click at [107, 341] on div "PO Ids: 163796" at bounding box center [197, 345] width 341 height 16
copy label "163796"
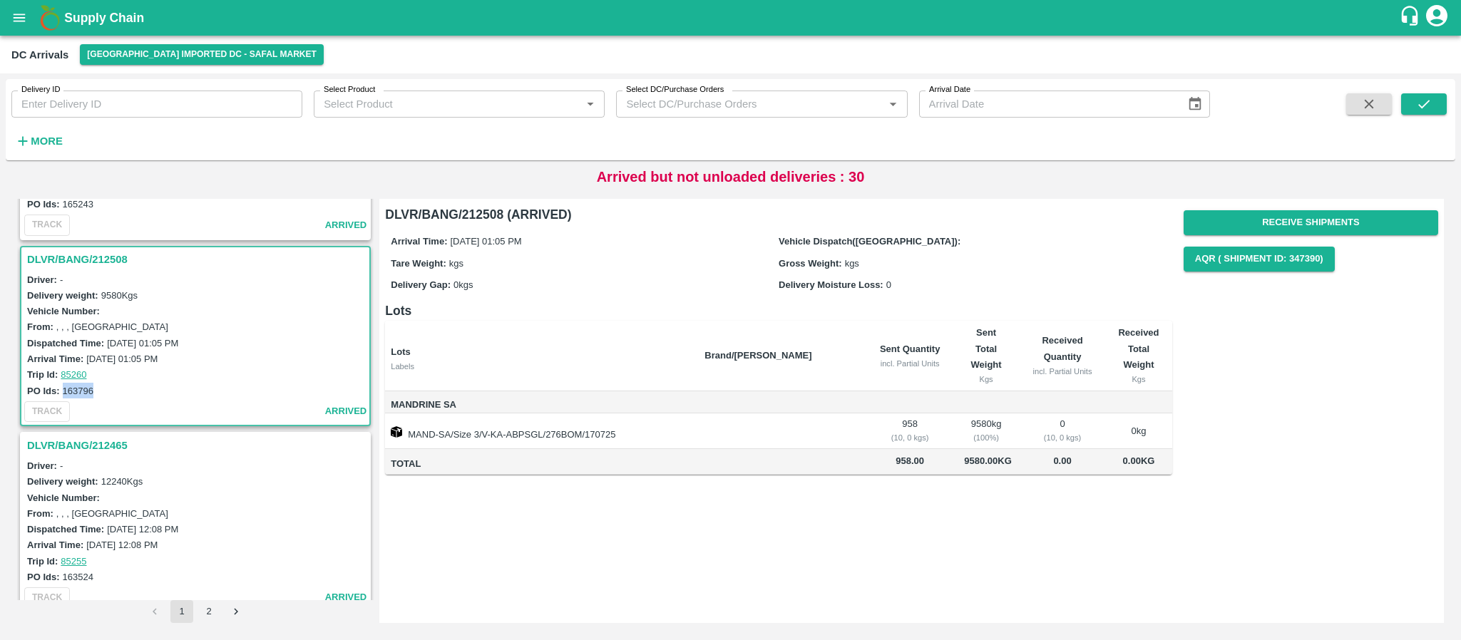
scroll to position [518, 0]
click at [1335, 225] on button "Receive Shipments" at bounding box center [1311, 222] width 255 height 25
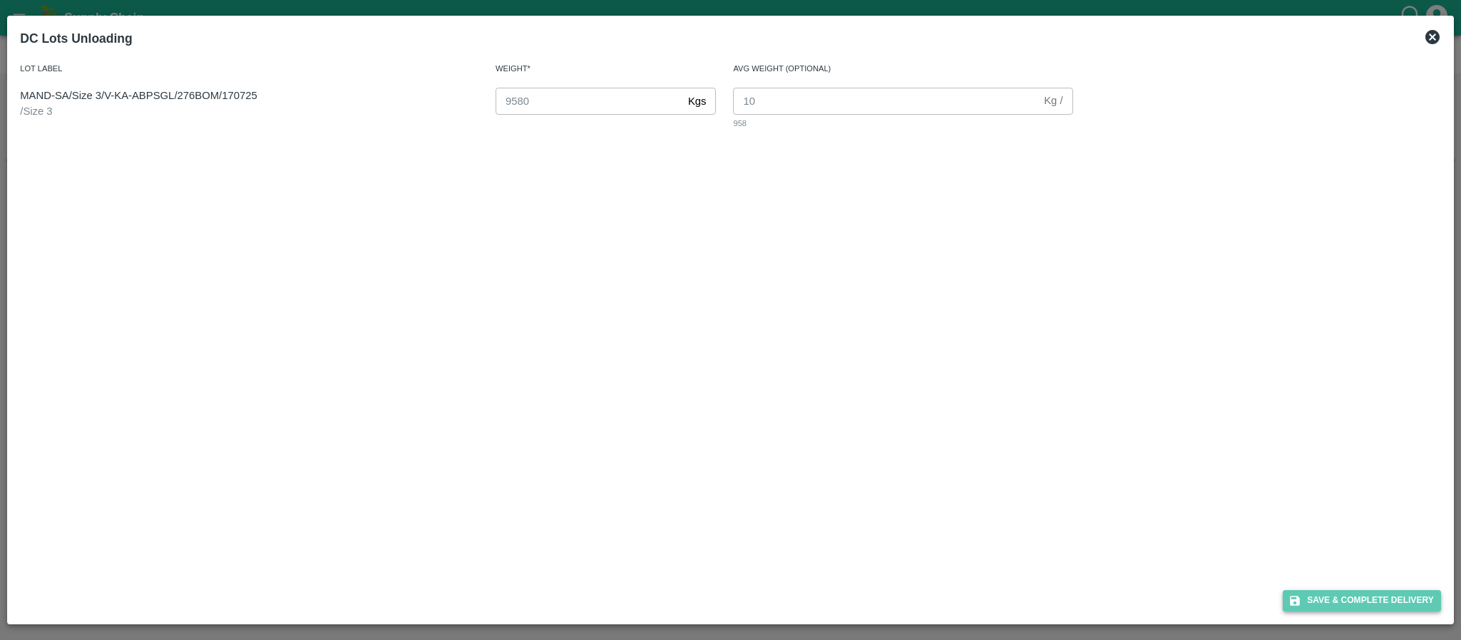
click at [1363, 595] on button "Save & Complete Delivery" at bounding box center [1362, 600] width 158 height 21
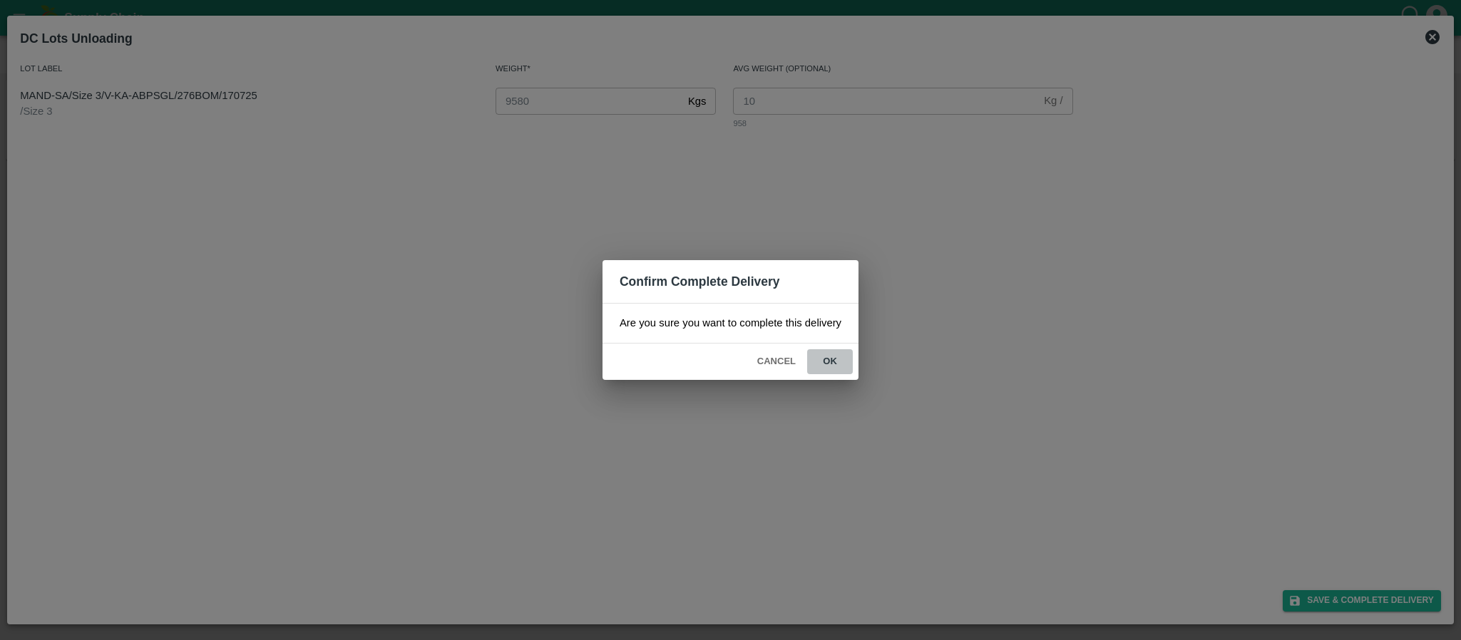
click at [820, 355] on button "ok" at bounding box center [830, 361] width 46 height 25
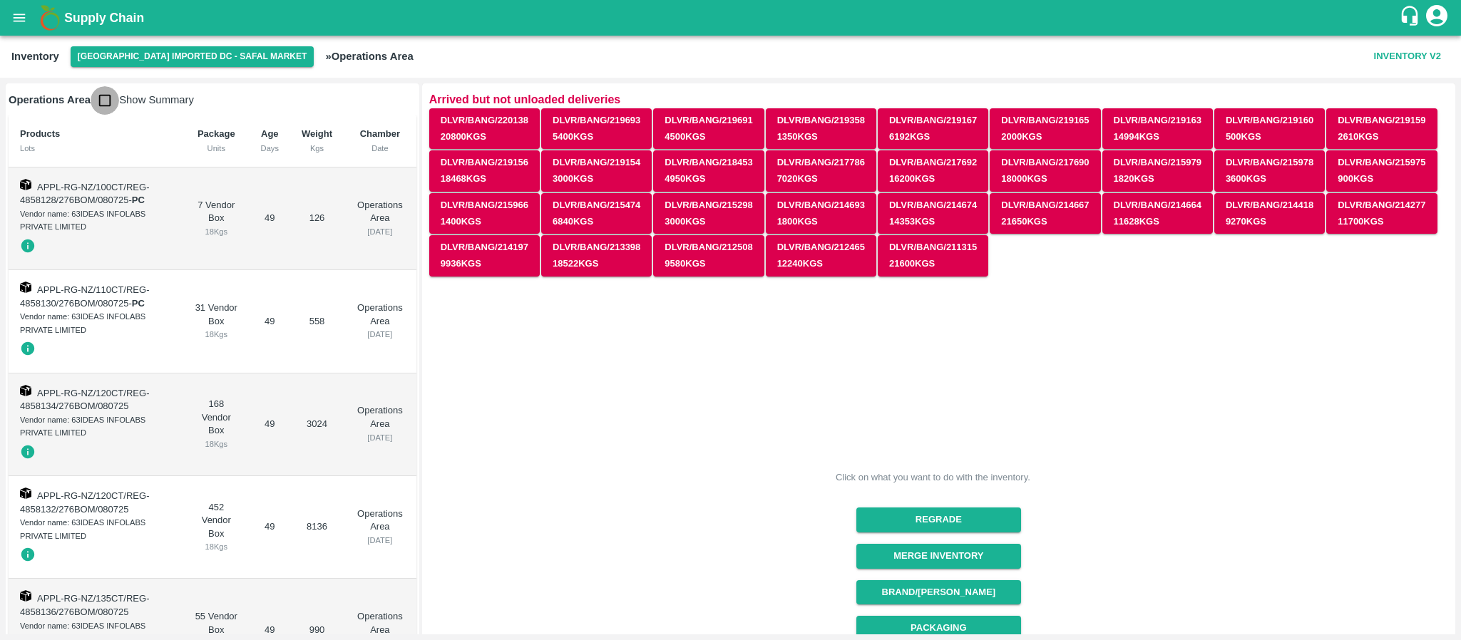
click at [98, 96] on input "checkbox" at bounding box center [105, 100] width 29 height 29
checkbox input "true"
click at [109, 101] on input "checkbox" at bounding box center [105, 100] width 29 height 29
checkbox input "true"
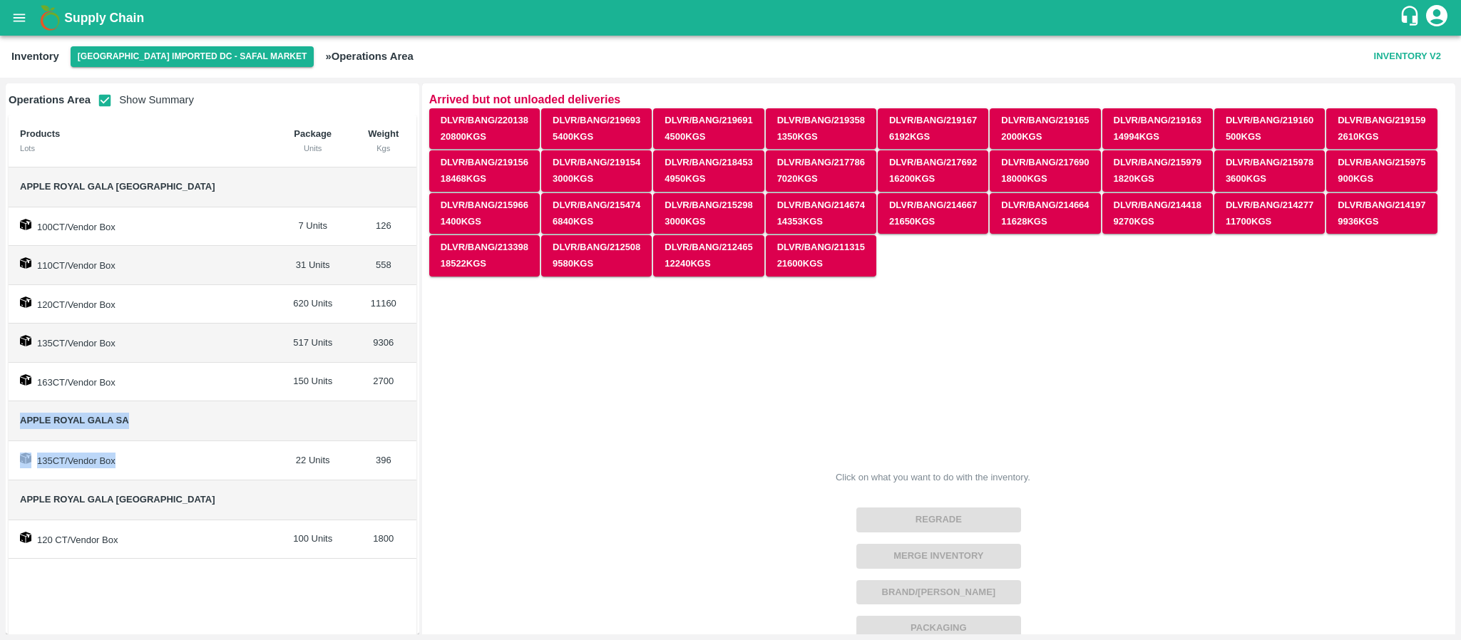
drag, startPoint x: 17, startPoint y: 420, endPoint x: 148, endPoint y: 446, distance: 133.0
click at [148, 446] on tbody "Apple Royal Gala NZ 100CT/Vendor Box 7 Units 126 110CT/Vendor Box 31 Units 558 …" at bounding box center [213, 363] width 408 height 391
click at [158, 434] on td "Apple Royal Gala SA" at bounding box center [142, 421] width 267 height 40
drag, startPoint x: 16, startPoint y: 419, endPoint x: 159, endPoint y: 411, distance: 143.5
click at [159, 411] on td "Apple Royal Gala SA" at bounding box center [142, 421] width 267 height 40
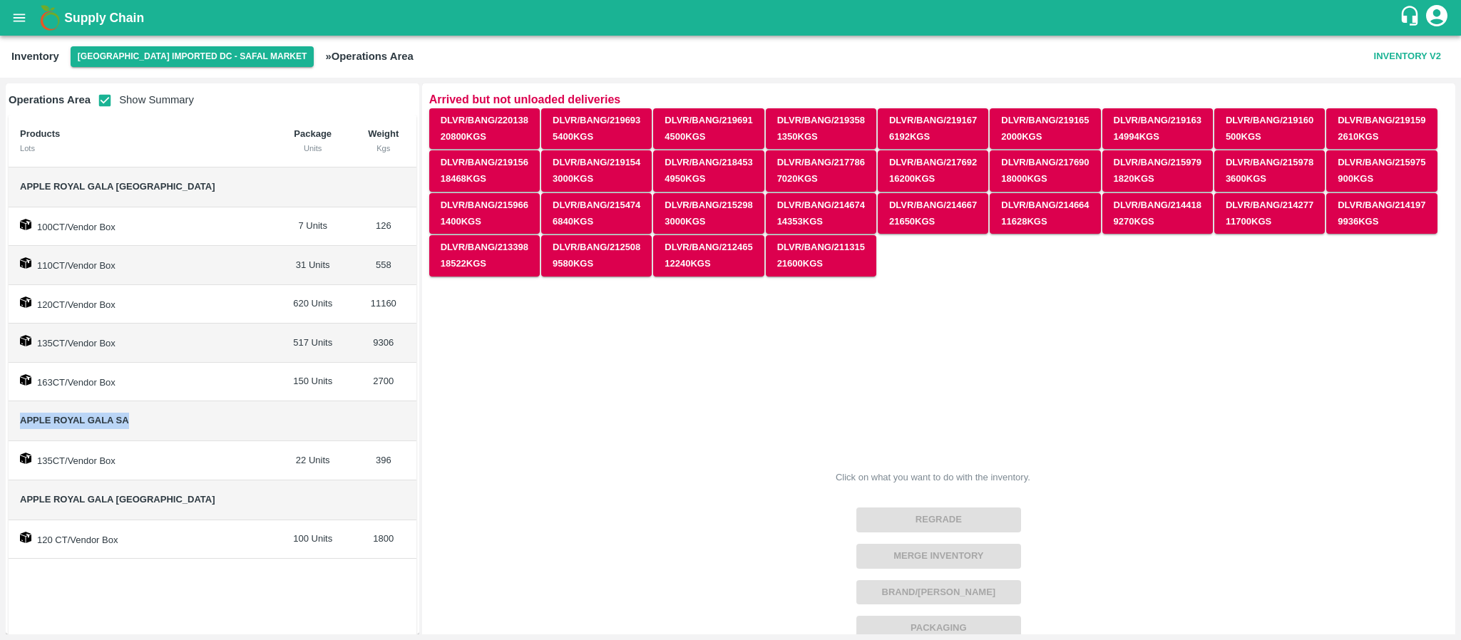
copy span "Apple Royal Gala SA"
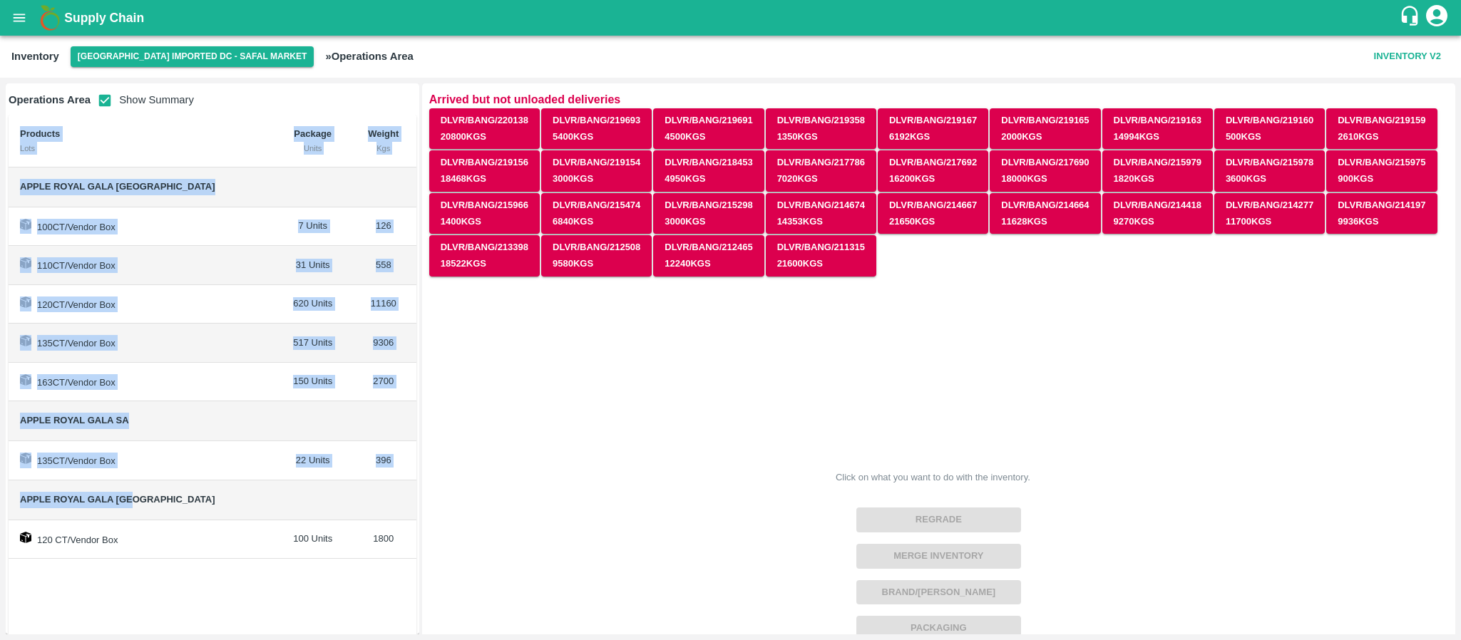
drag, startPoint x: 135, startPoint y: 499, endPoint x: 0, endPoint y: 499, distance: 135.5
click at [0, 499] on div "Operations Area Show Summary Products Lots Package Units Weight Kgs Apple Royal…" at bounding box center [730, 359] width 1461 height 563
click at [195, 589] on div "Products Lots Package Units Weight Kgs Apple Royal Gala NZ 100CT/Vendor Box 7 U…" at bounding box center [213, 387] width 408 height 545
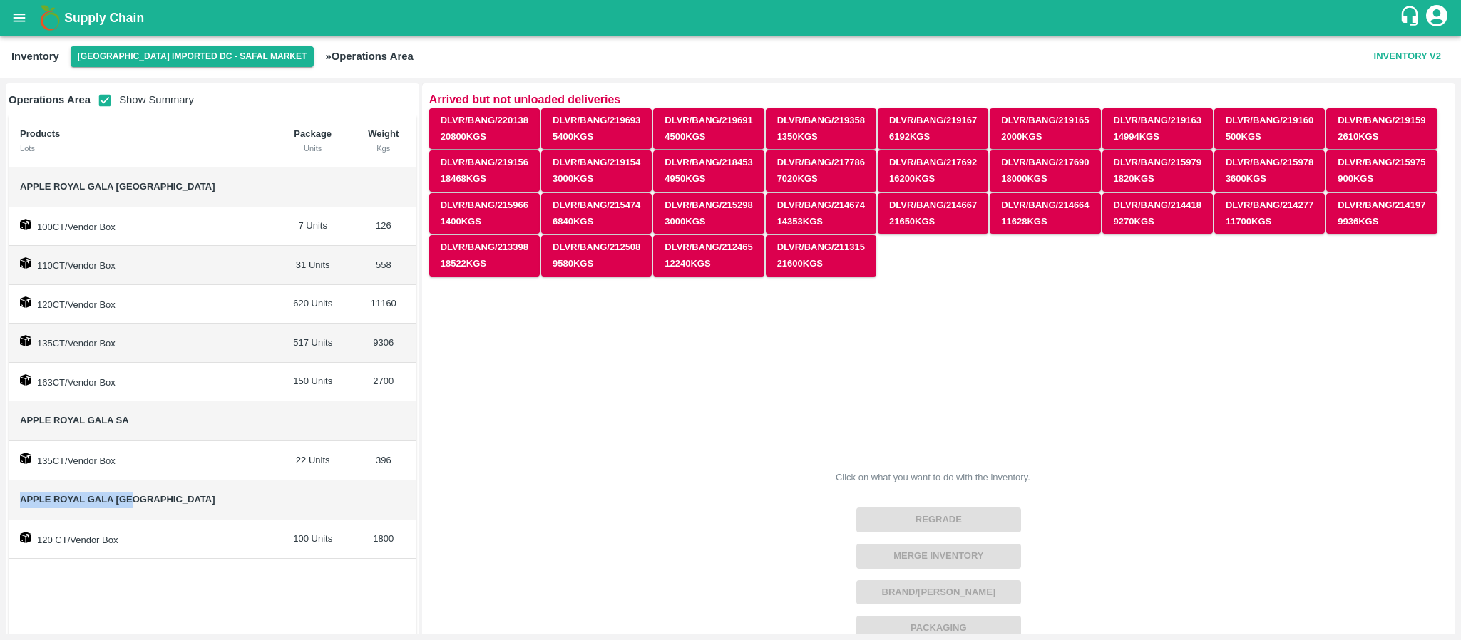
drag, startPoint x: 144, startPoint y: 496, endPoint x: 19, endPoint y: 499, distance: 124.8
click at [20, 499] on span "Apple Royal Gala USA" at bounding box center [142, 500] width 244 height 16
copy span "Apple Royal Gala USA"
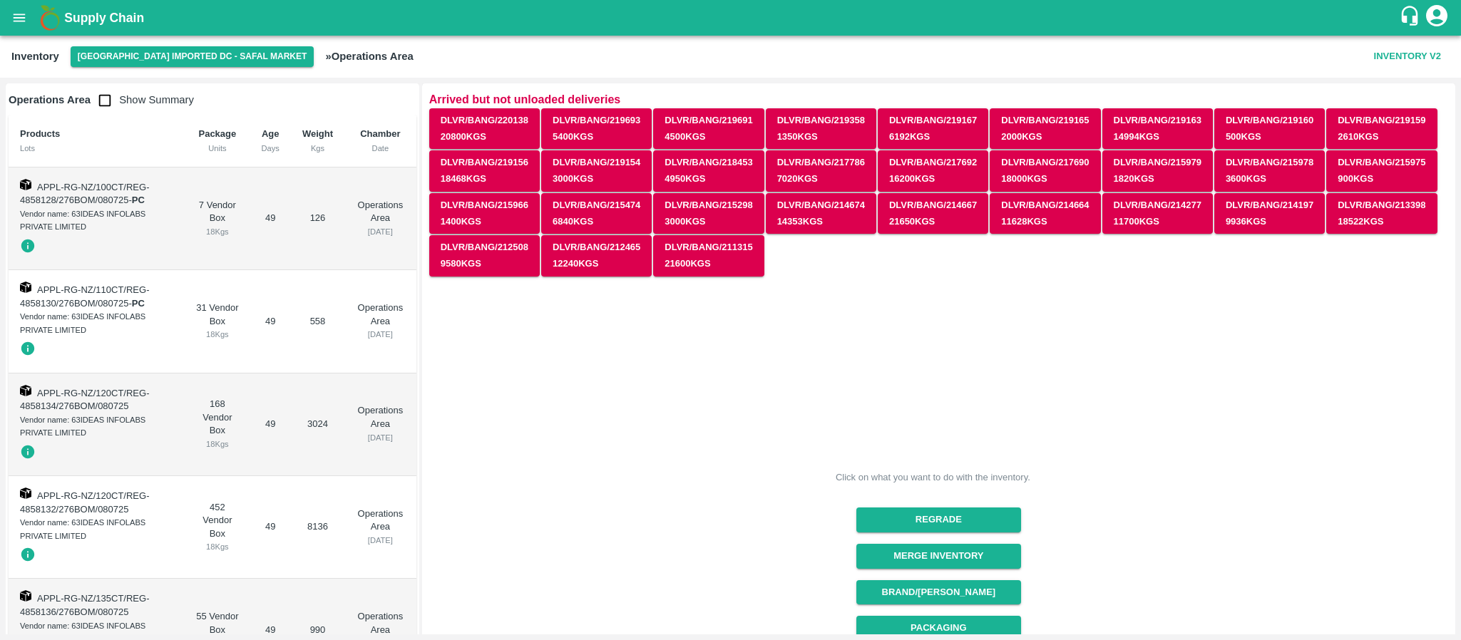
click at [115, 103] on input "checkbox" at bounding box center [105, 100] width 29 height 29
checkbox input "true"
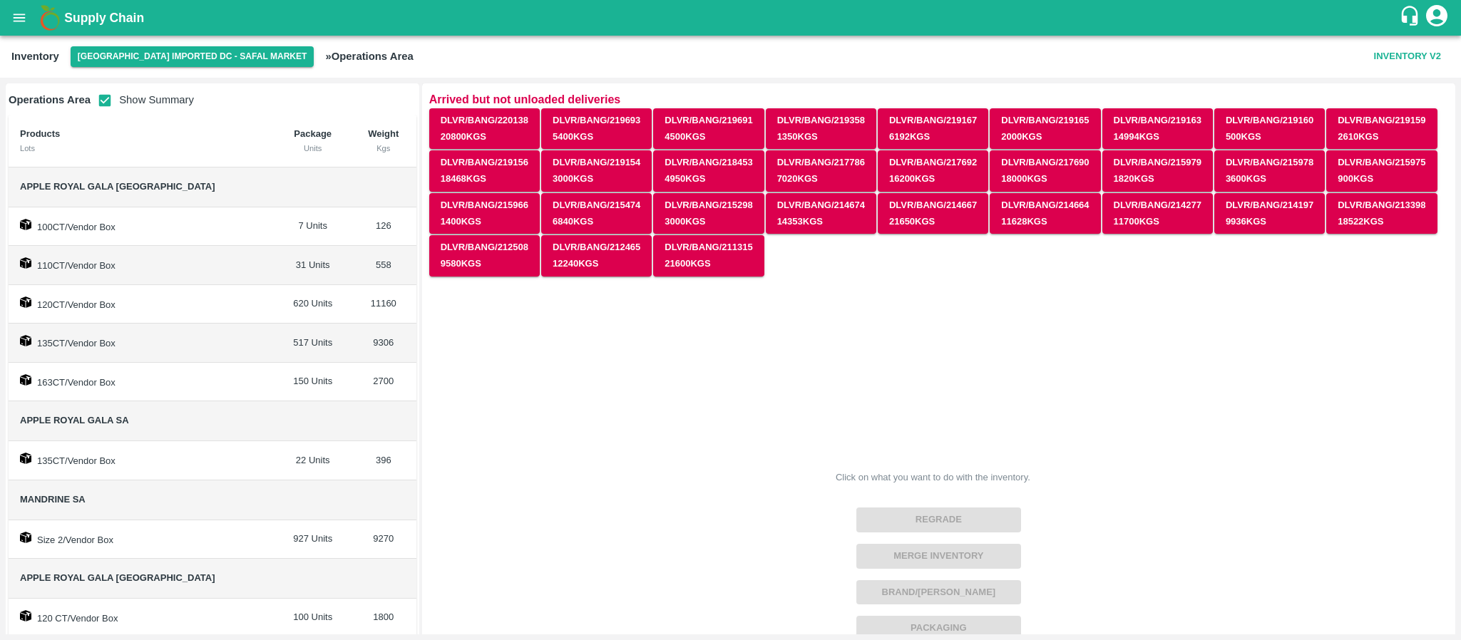
scroll to position [32, 0]
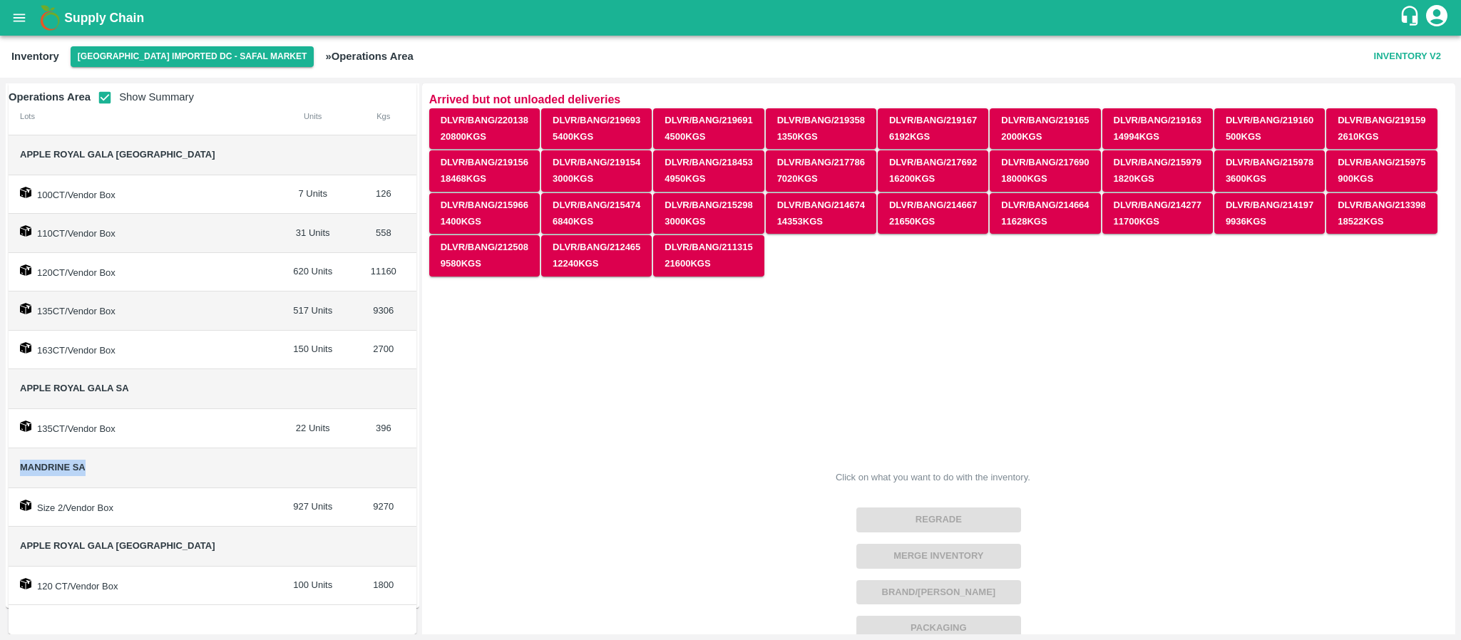
drag, startPoint x: 15, startPoint y: 464, endPoint x: 96, endPoint y: 463, distance: 81.3
click at [96, 463] on td "Mandrine SA" at bounding box center [142, 468] width 267 height 40
copy span "Mandrine SA"
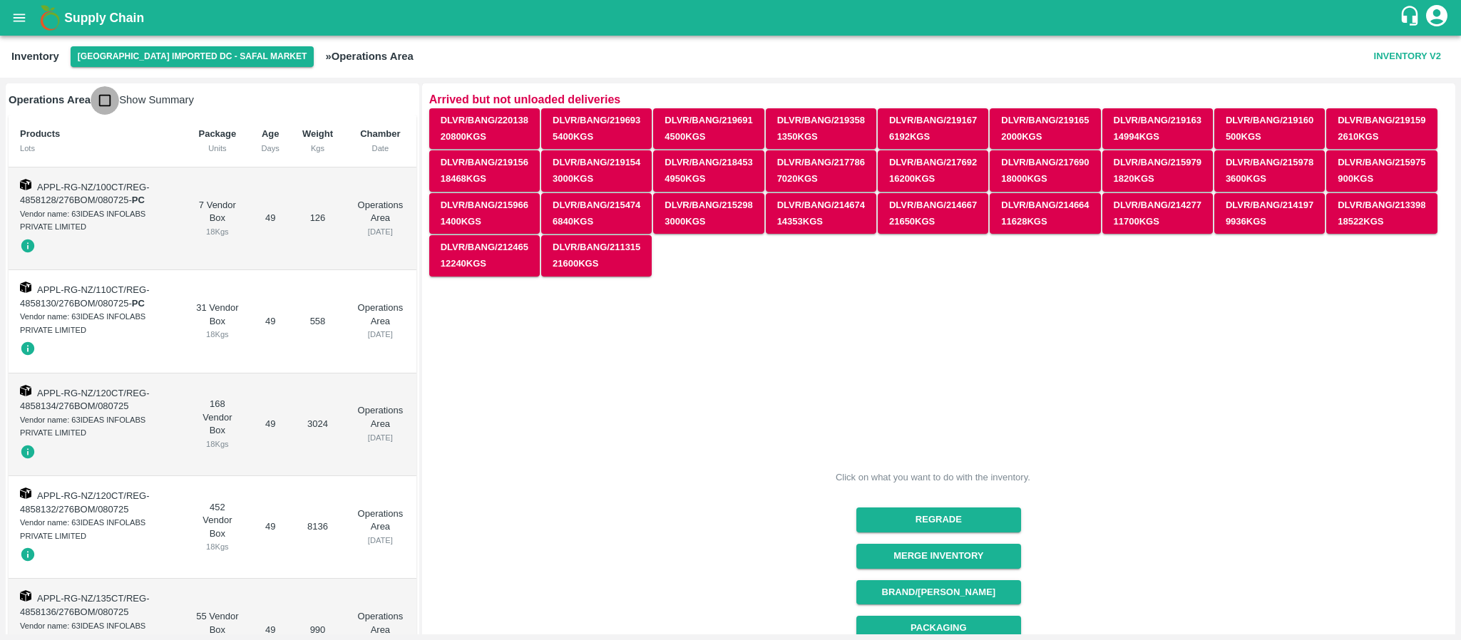
click at [115, 97] on input "checkbox" at bounding box center [105, 100] width 29 height 29
checkbox input "true"
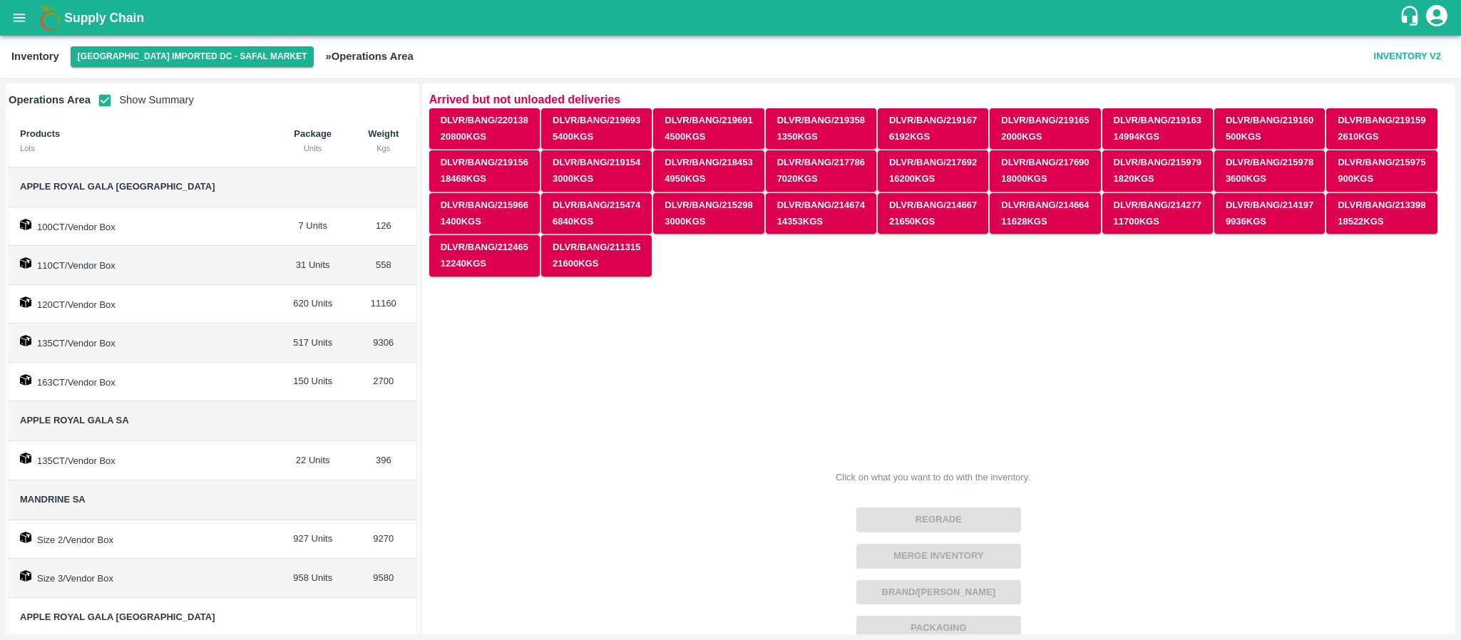
scroll to position [71, 0]
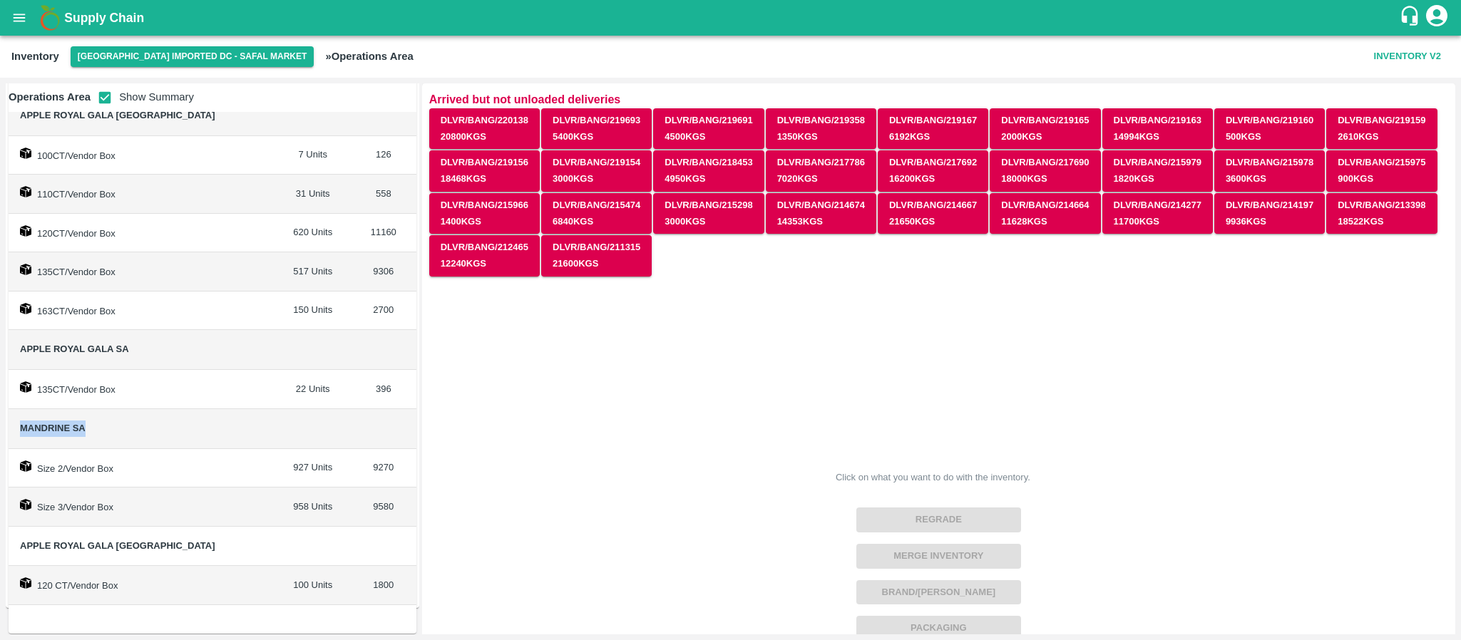
drag, startPoint x: 17, startPoint y: 431, endPoint x: 96, endPoint y: 426, distance: 79.3
click at [96, 426] on td "Mandrine SA" at bounding box center [142, 429] width 267 height 40
copy span "Mandrine SA"
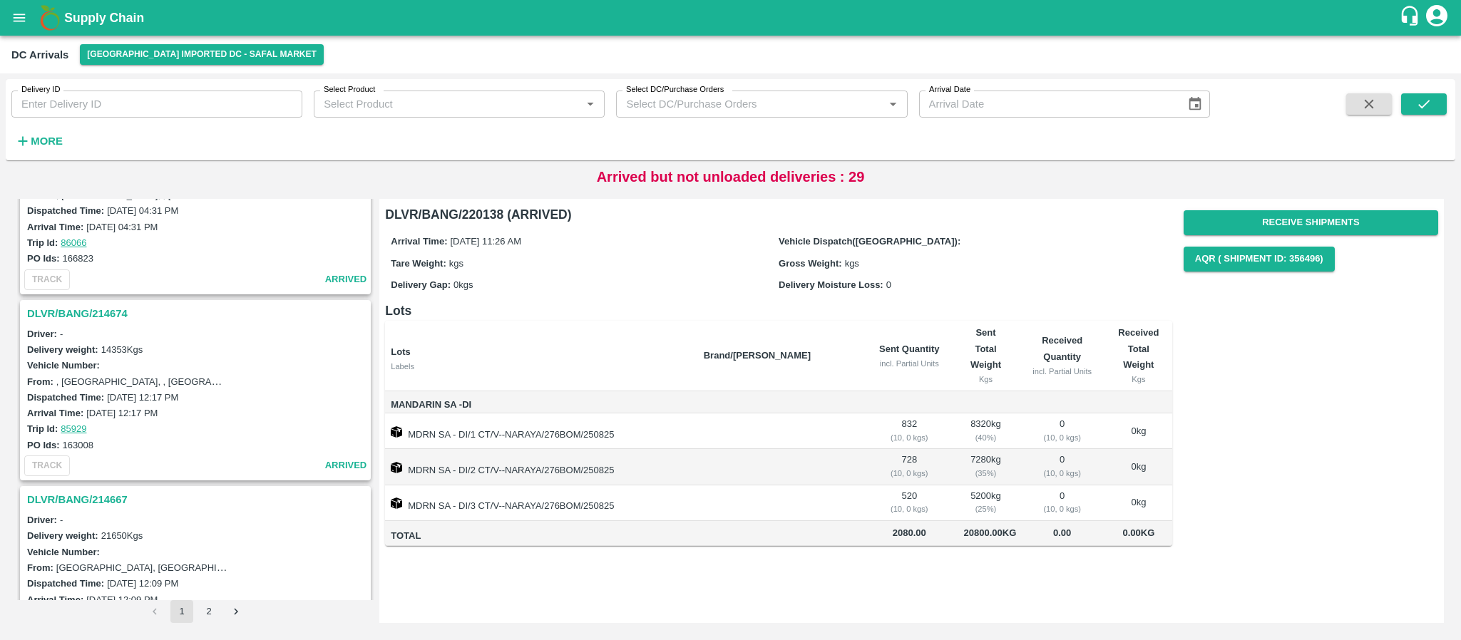
scroll to position [4261, 0]
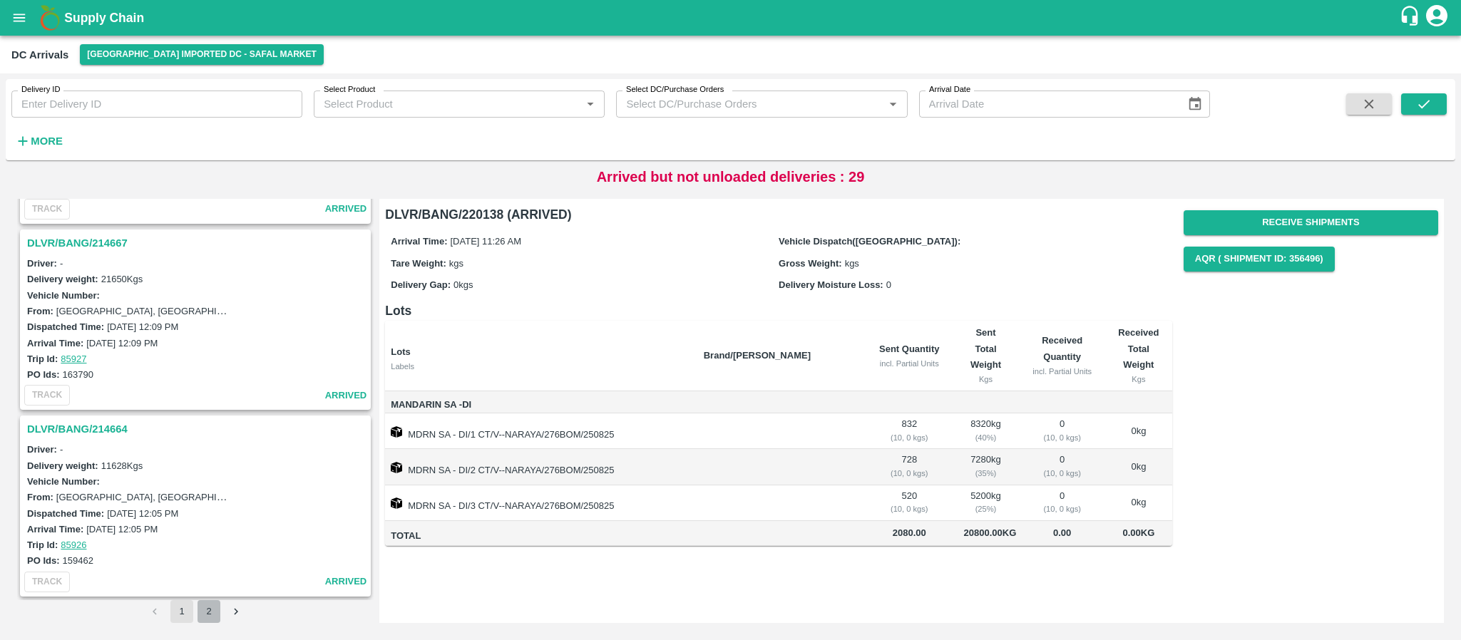
click at [203, 604] on button "2" at bounding box center [208, 611] width 23 height 23
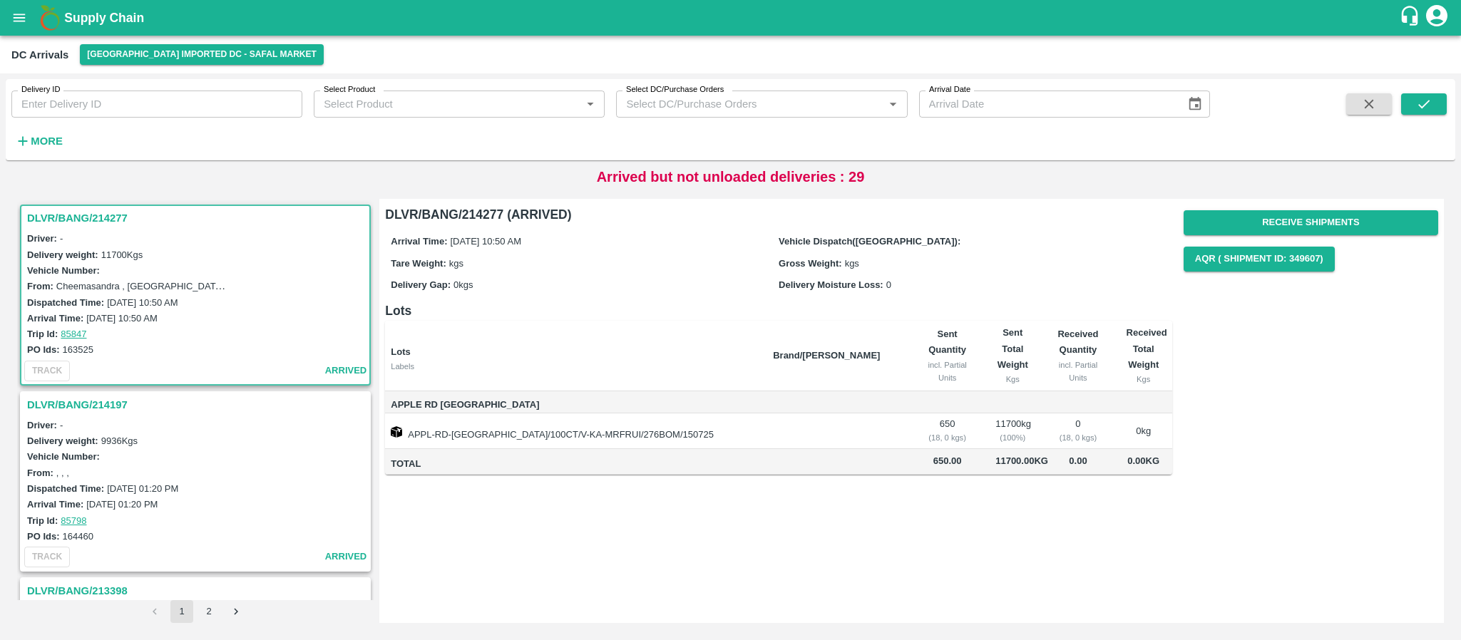
click at [83, 398] on h3 "DLVR/BANG/214197" at bounding box center [197, 405] width 341 height 19
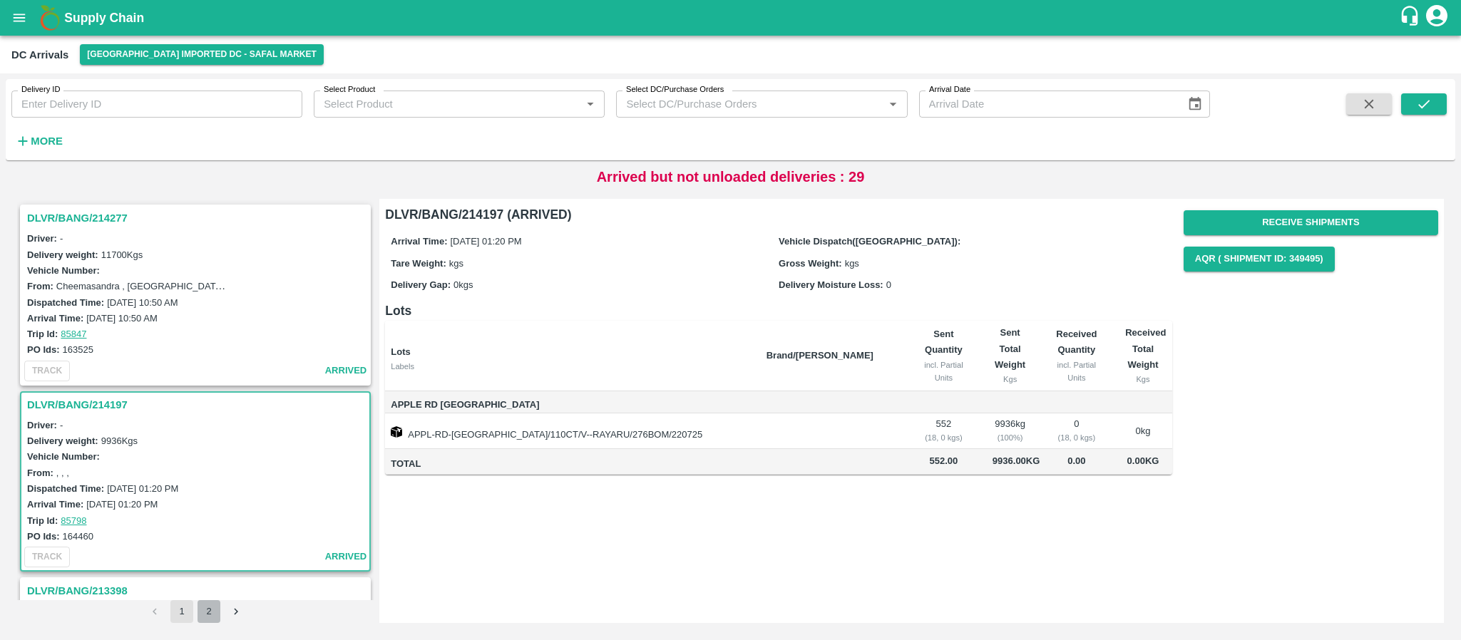
click at [203, 612] on button "2" at bounding box center [208, 611] width 23 height 23
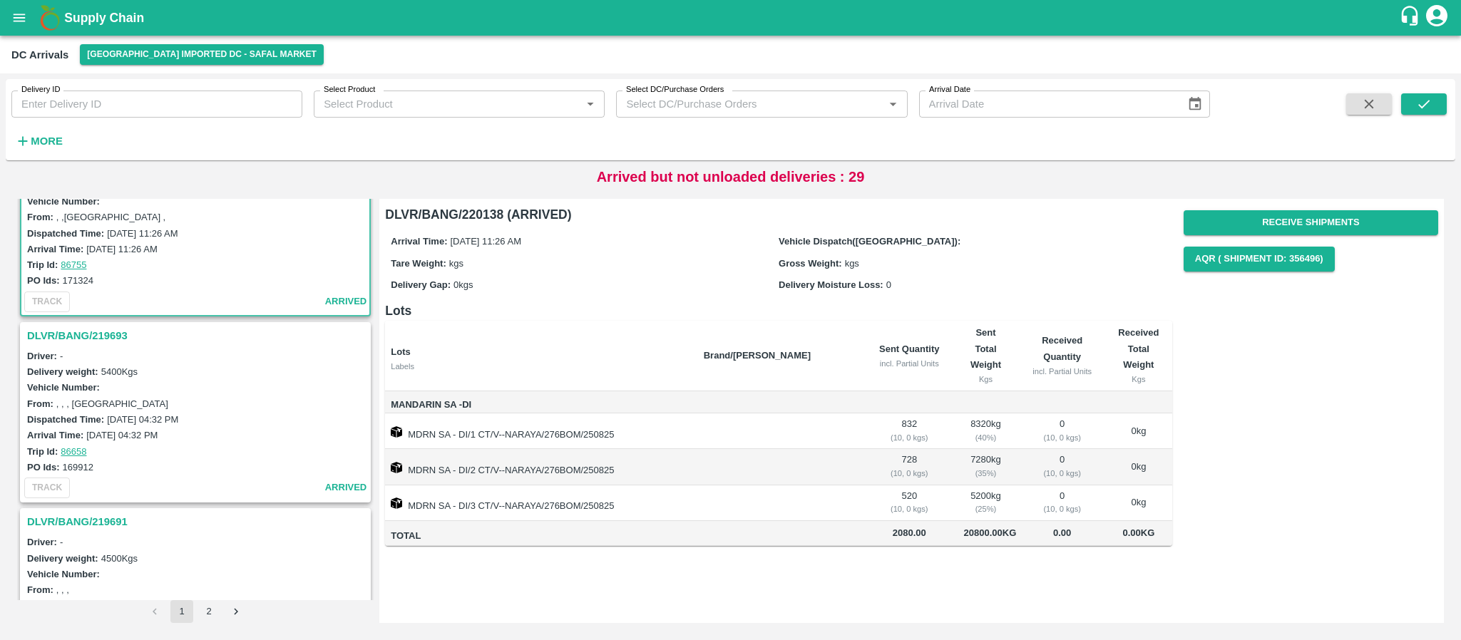
scroll to position [66, 0]
click at [49, 342] on h3 "DLVR/BANG/219693" at bounding box center [197, 338] width 341 height 19
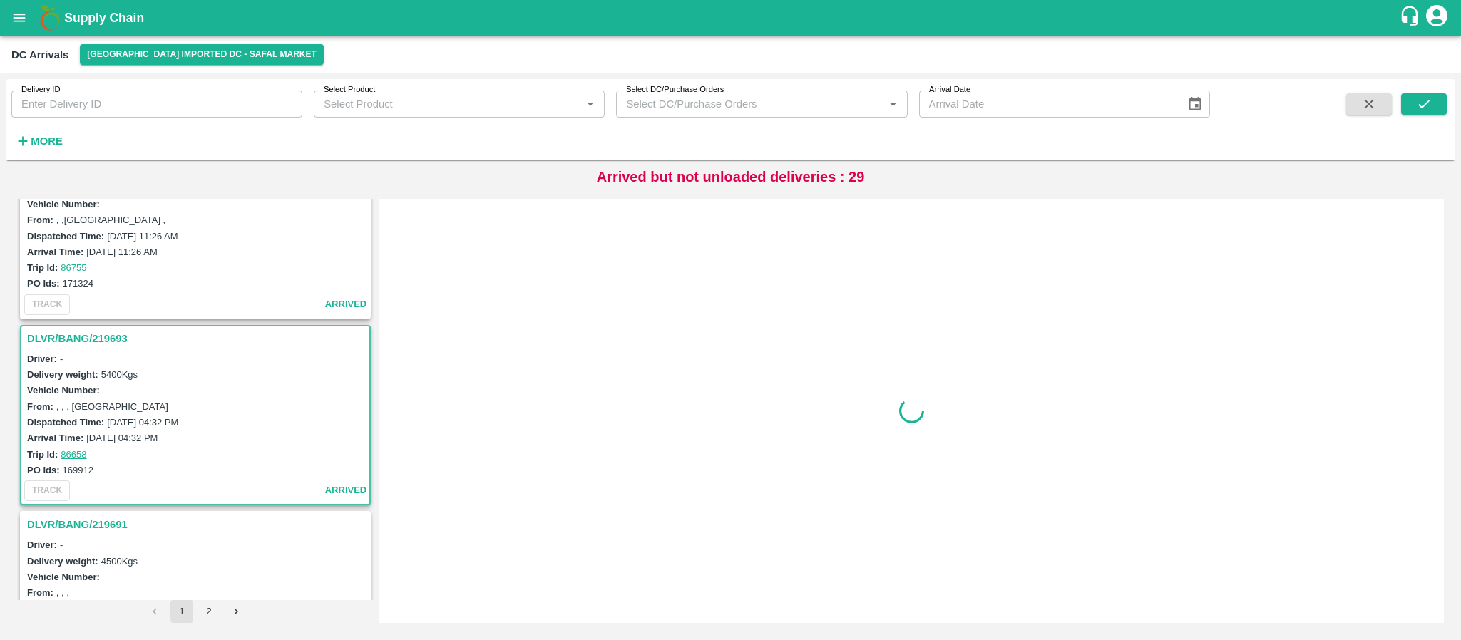
scroll to position [192, 0]
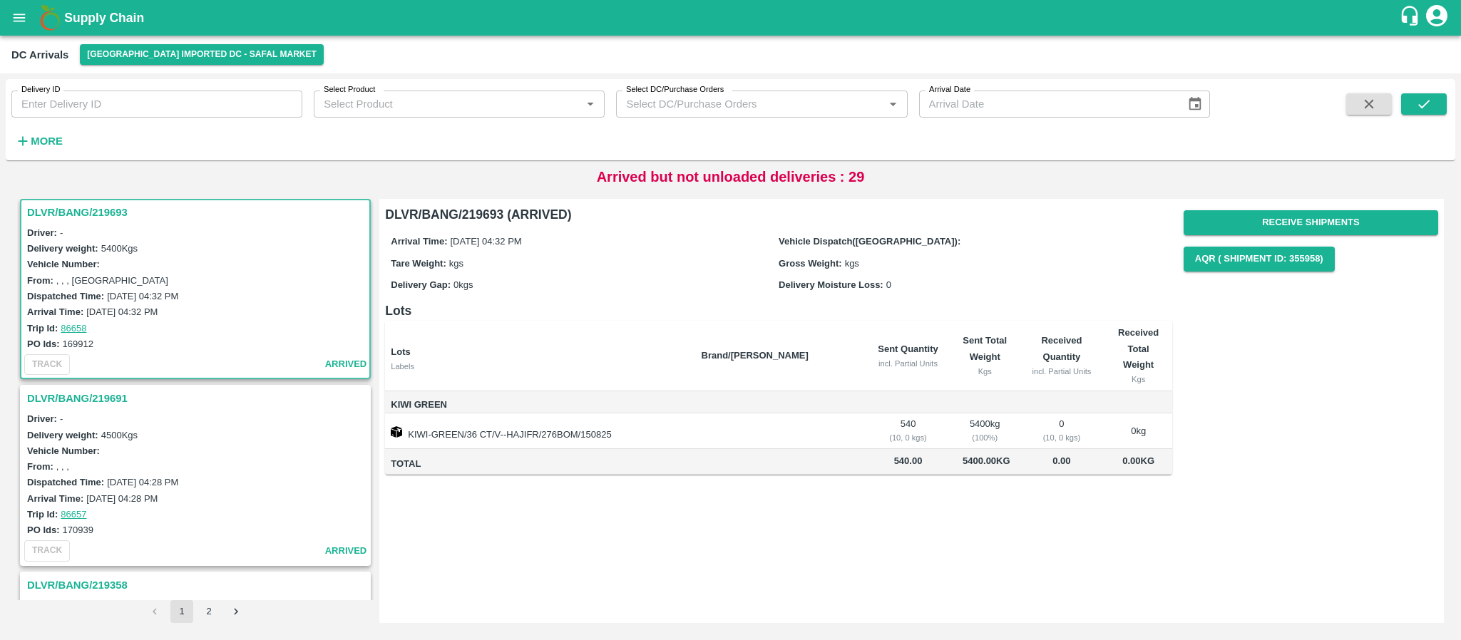
click at [106, 404] on h3 "DLVR/BANG/219691" at bounding box center [197, 398] width 341 height 19
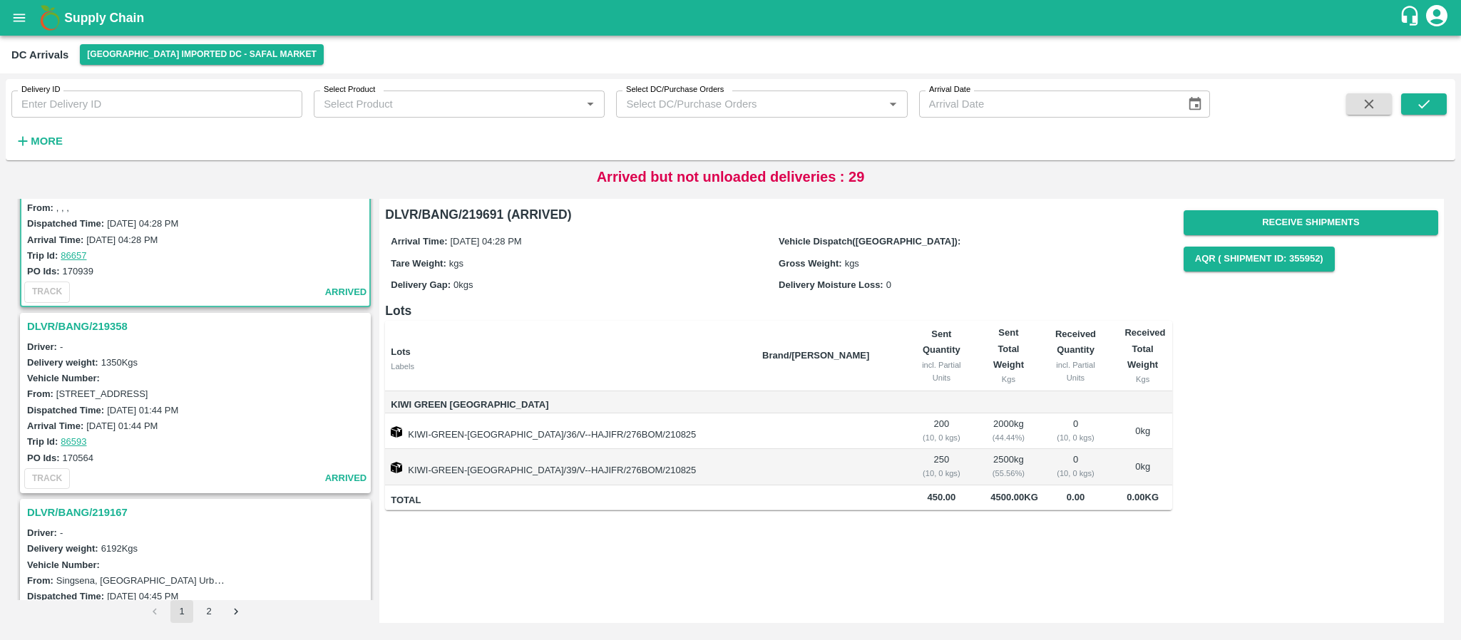
scroll to position [462, 0]
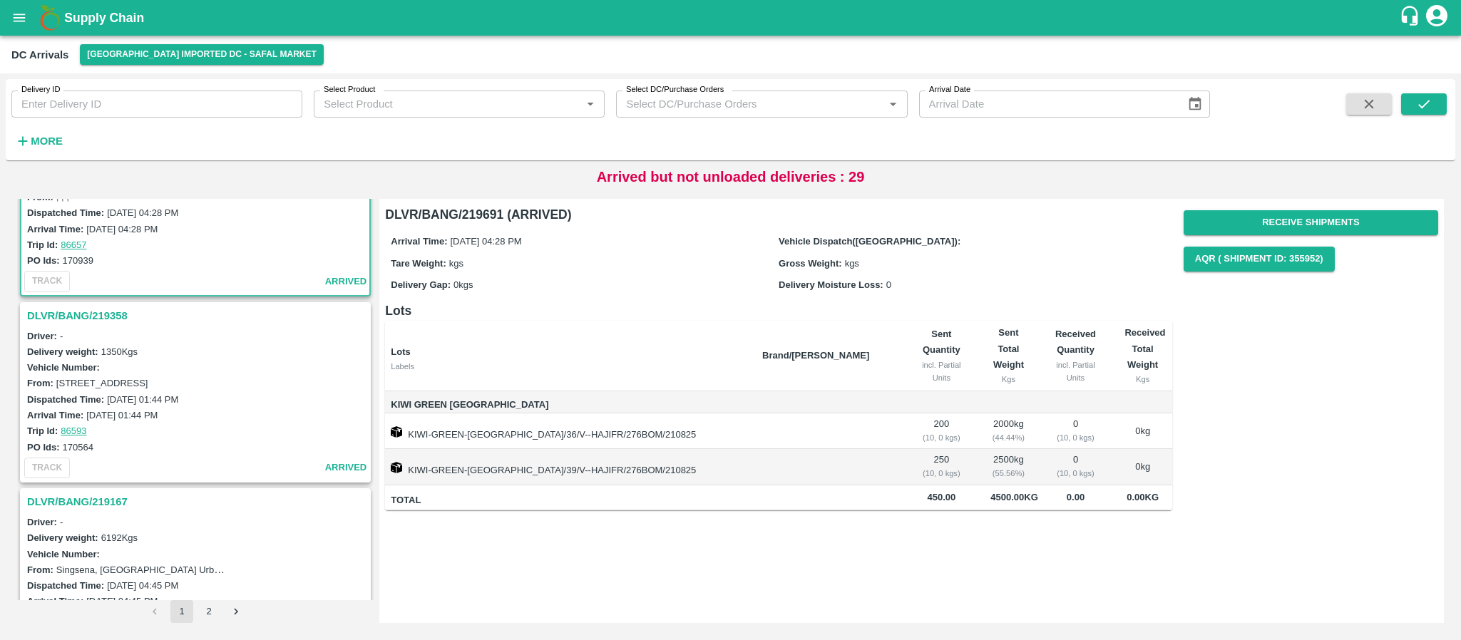
click at [120, 317] on h3 "DLVR/BANG/219358" at bounding box center [197, 316] width 341 height 19
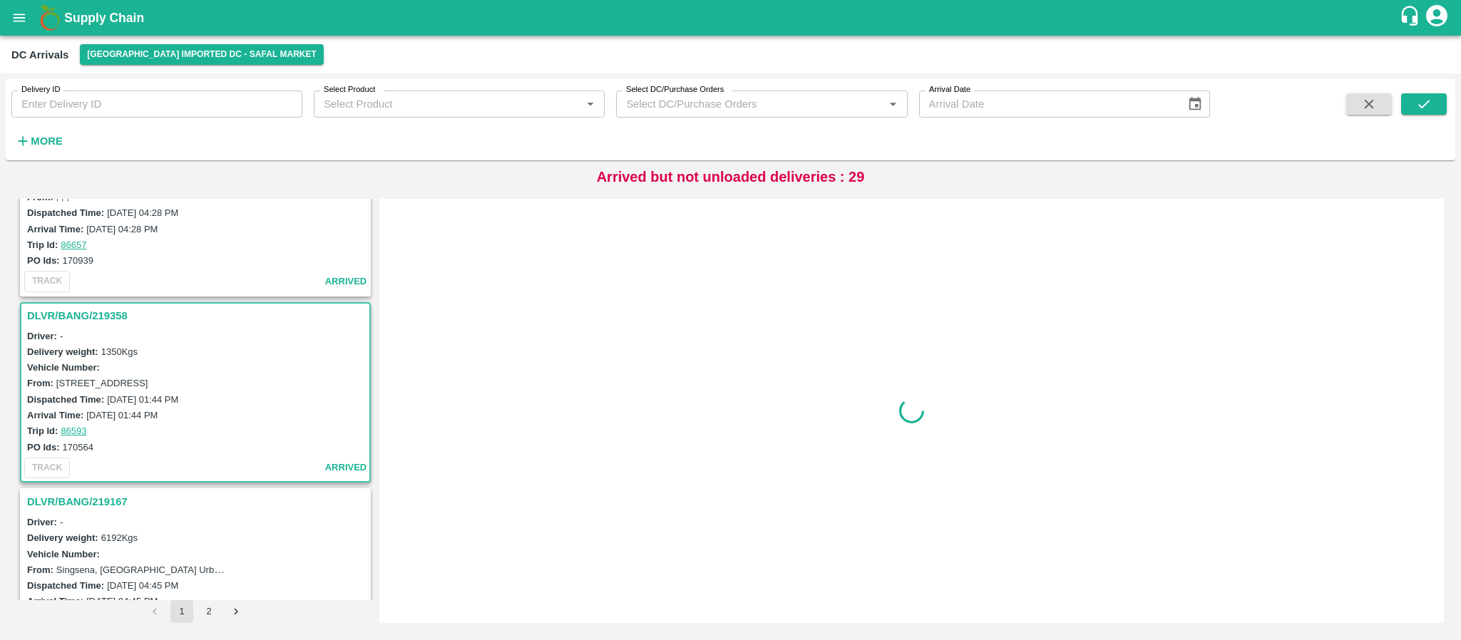
scroll to position [565, 0]
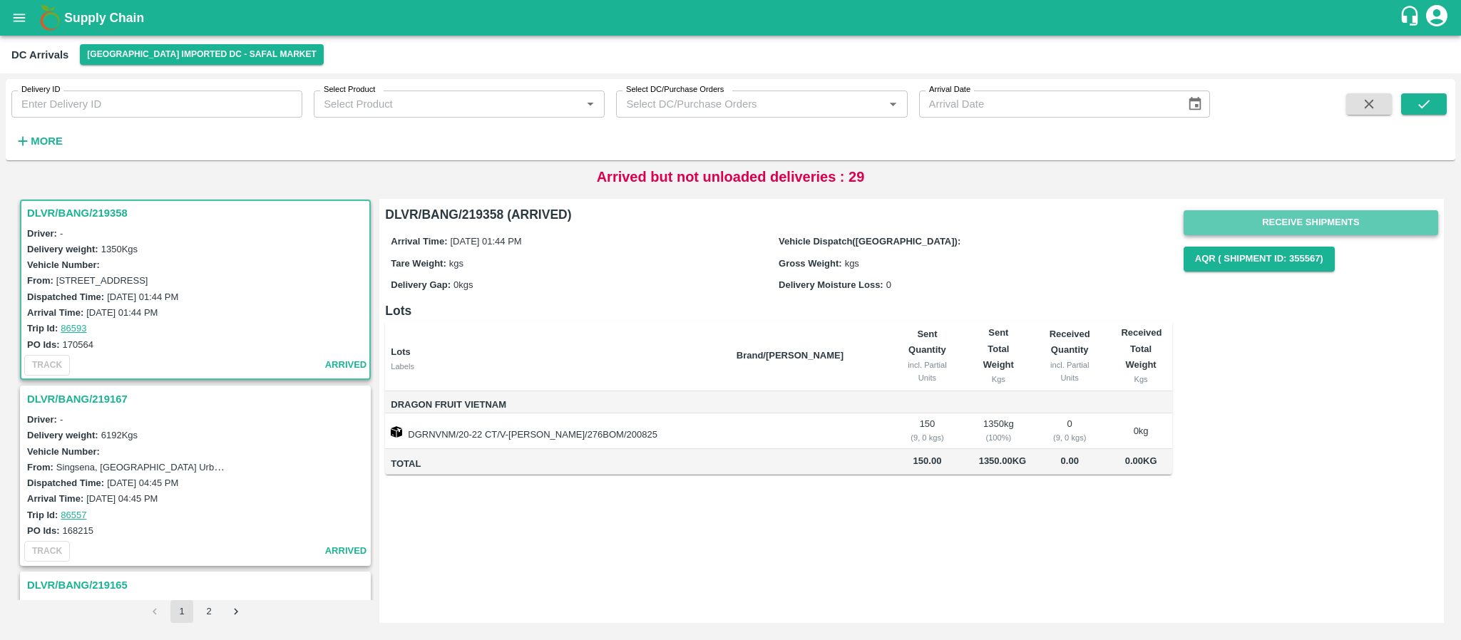
click at [1314, 221] on button "Receive Shipments" at bounding box center [1311, 222] width 255 height 25
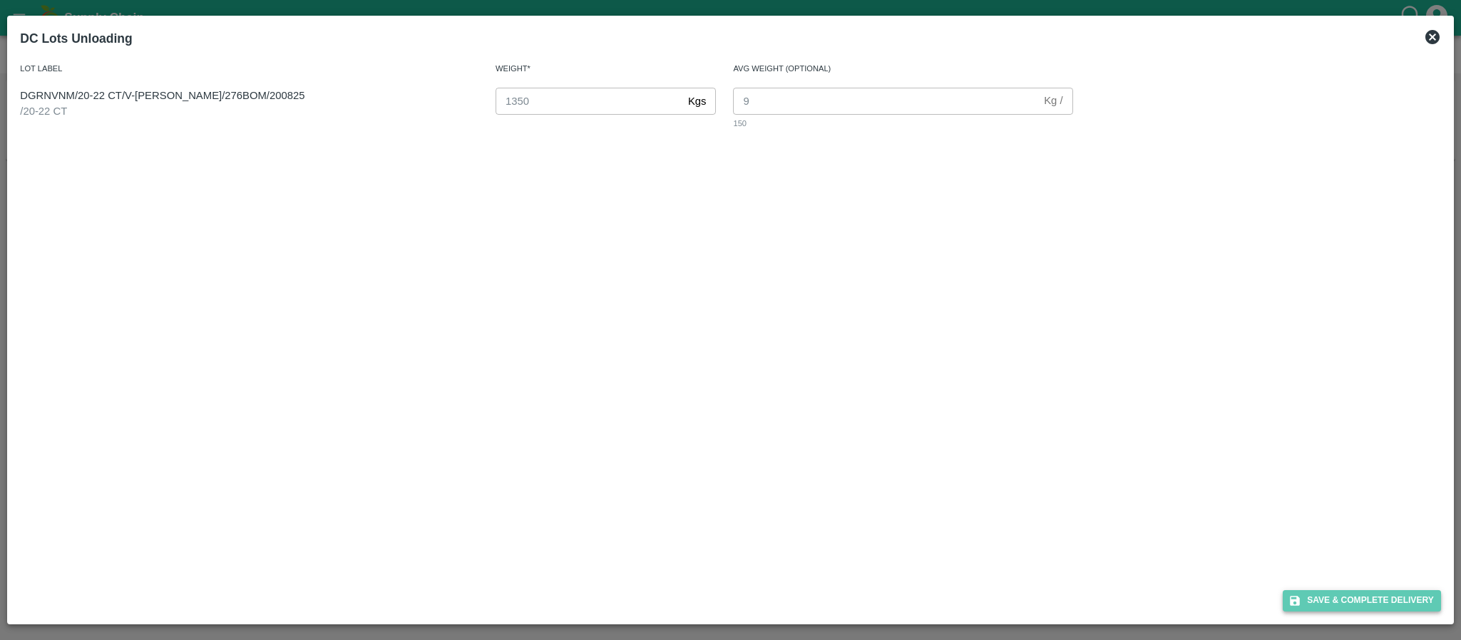
click at [1367, 595] on button "Save & Complete Delivery" at bounding box center [1362, 600] width 158 height 21
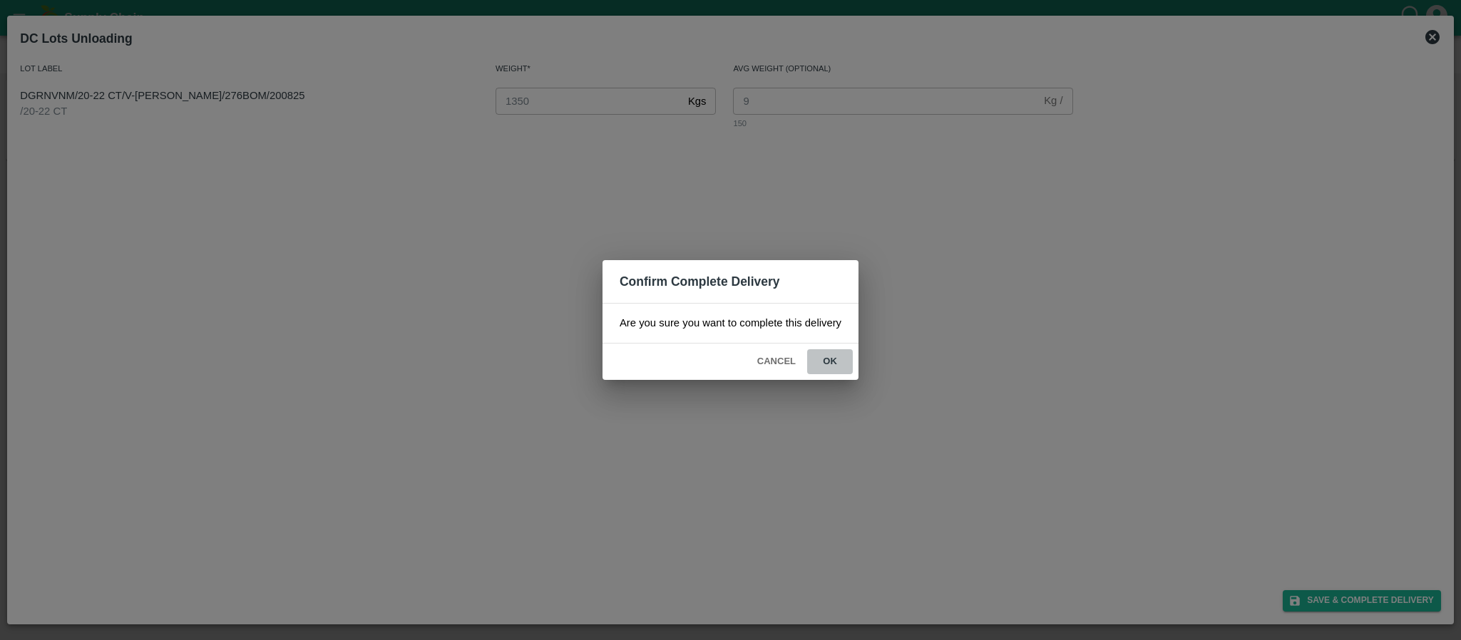
click at [836, 366] on button "ok" at bounding box center [830, 361] width 46 height 25
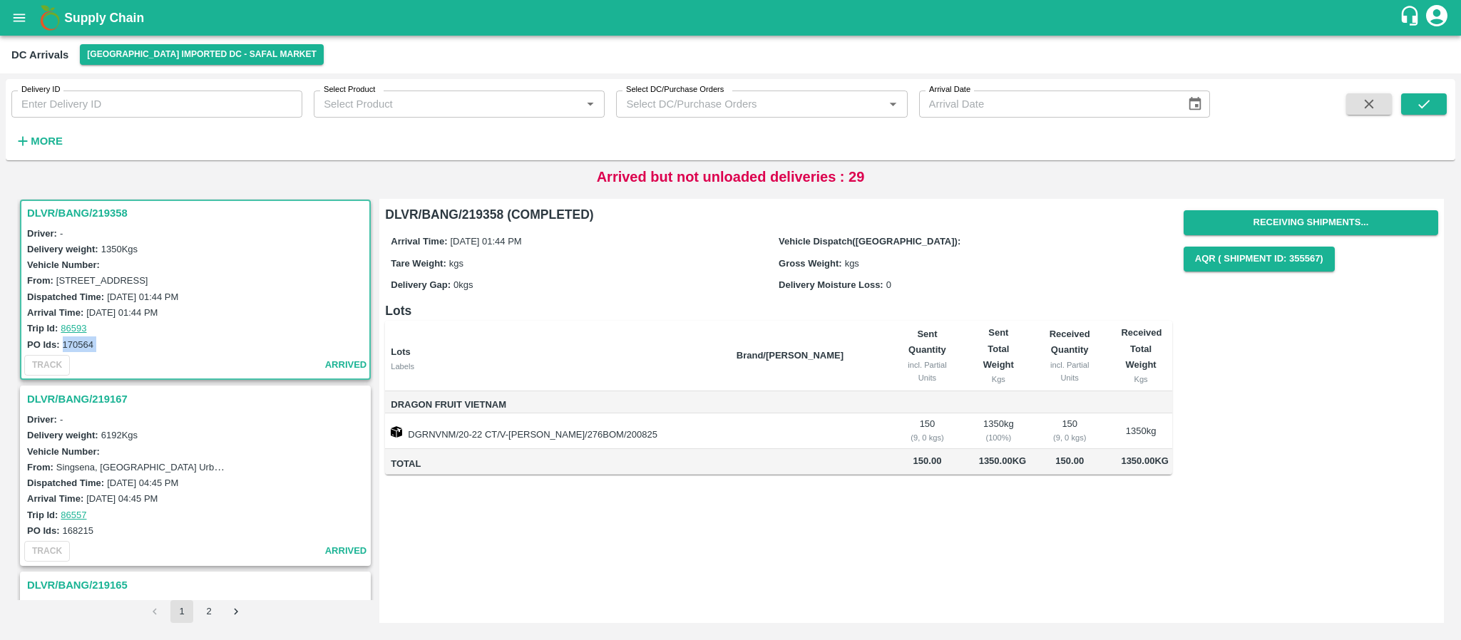
drag, startPoint x: 62, startPoint y: 343, endPoint x: 115, endPoint y: 351, distance: 54.0
click at [115, 351] on div "DLVR/BANG/219358 Driver: - Delivery weight: 1350 Kgs Vehicle Number: From: #25/…" at bounding box center [195, 290] width 351 height 180
copy div "170564 TRACK"
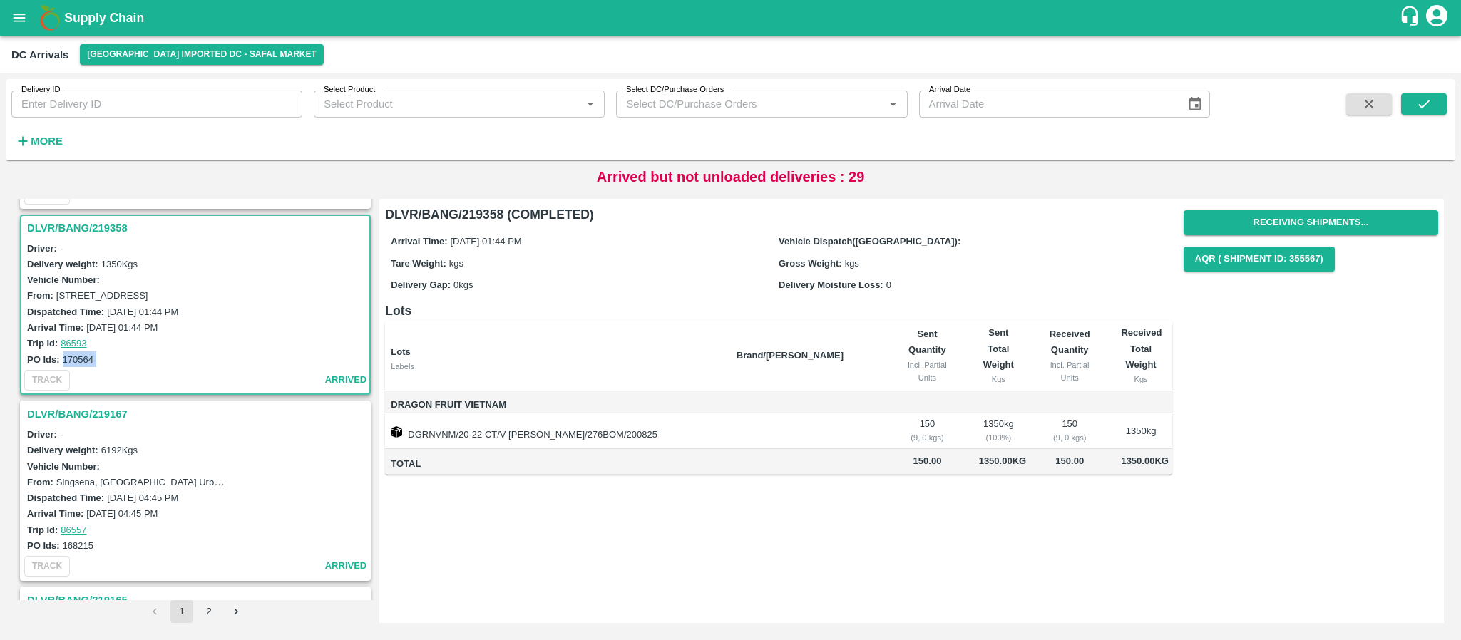
scroll to position [550, 0]
click at [92, 409] on h3 "DLVR/BANG/219167" at bounding box center [197, 413] width 341 height 19
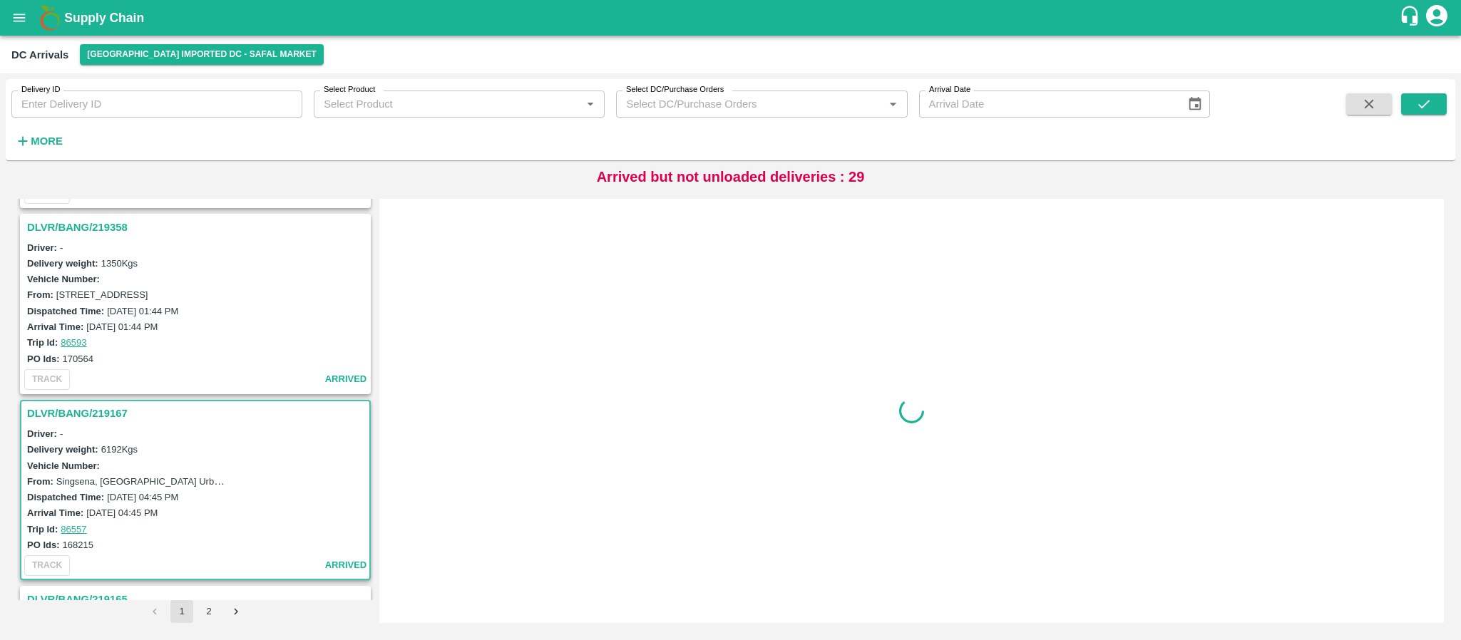
scroll to position [751, 0]
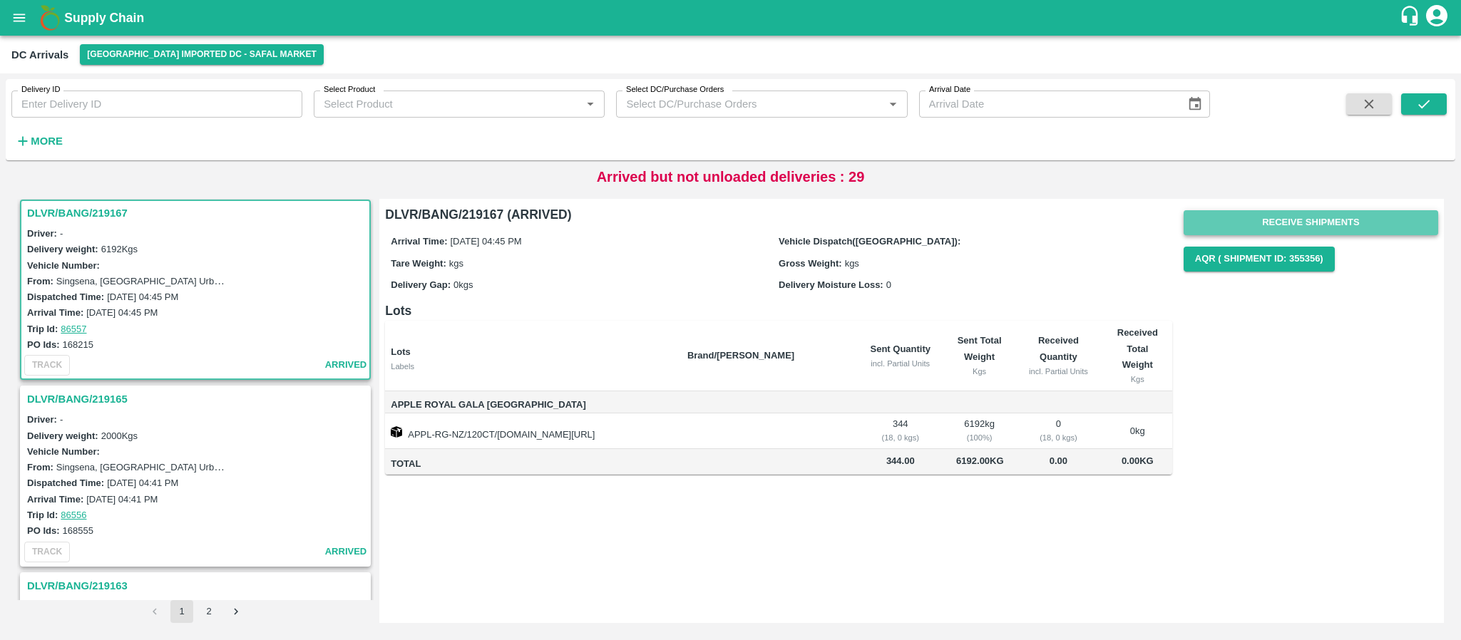
click at [1312, 222] on button "Receive Shipments" at bounding box center [1311, 222] width 255 height 25
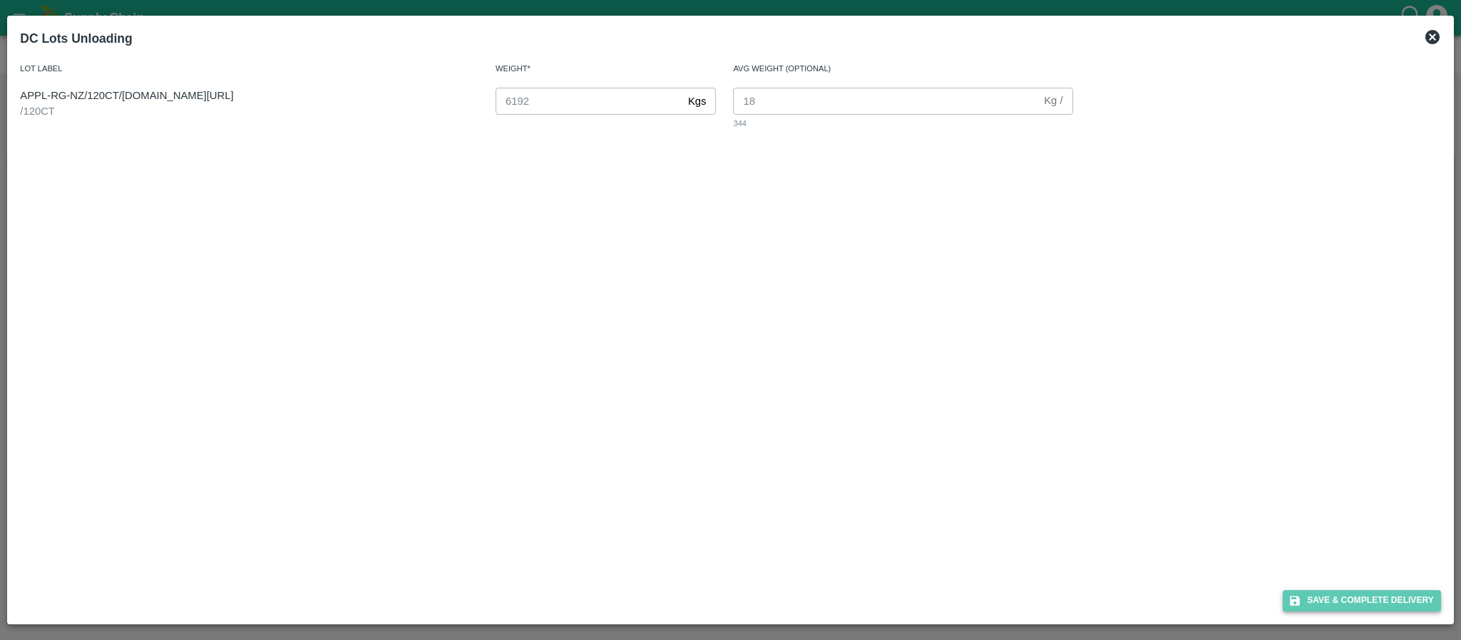
click at [1335, 595] on button "Save & Complete Delivery" at bounding box center [1362, 600] width 158 height 21
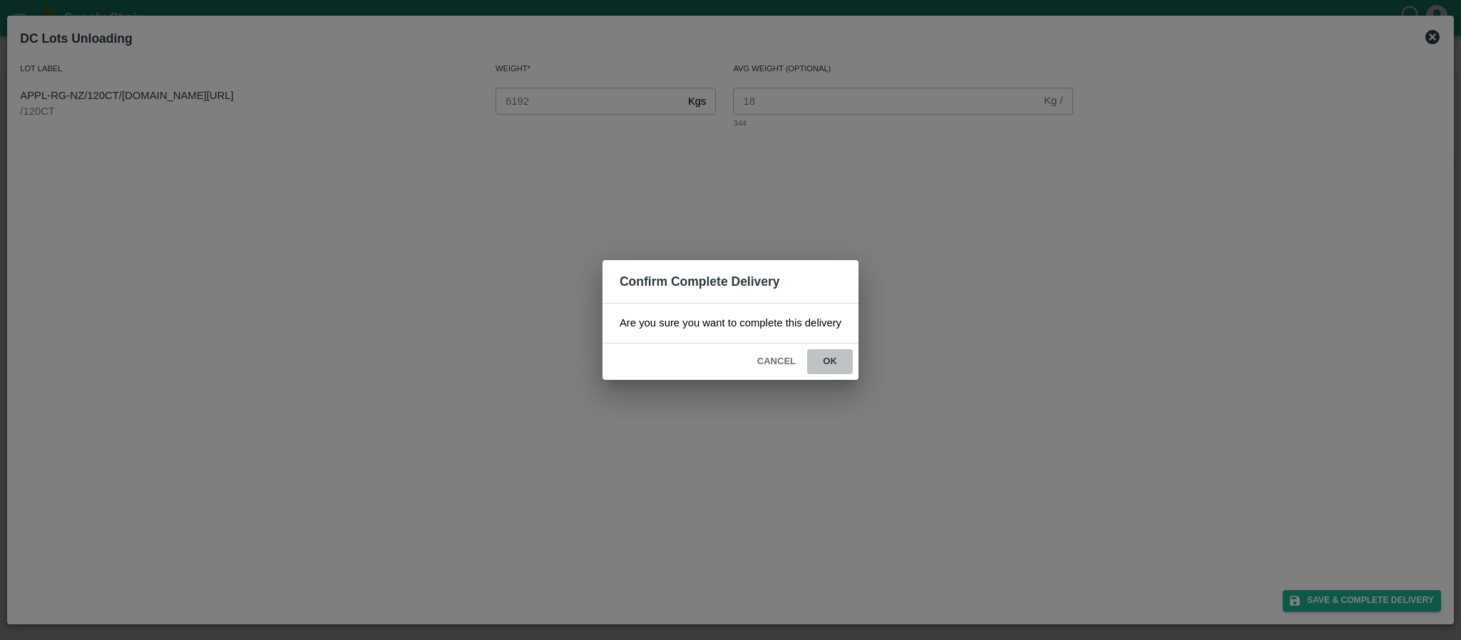
click at [826, 356] on button "ok" at bounding box center [830, 361] width 46 height 25
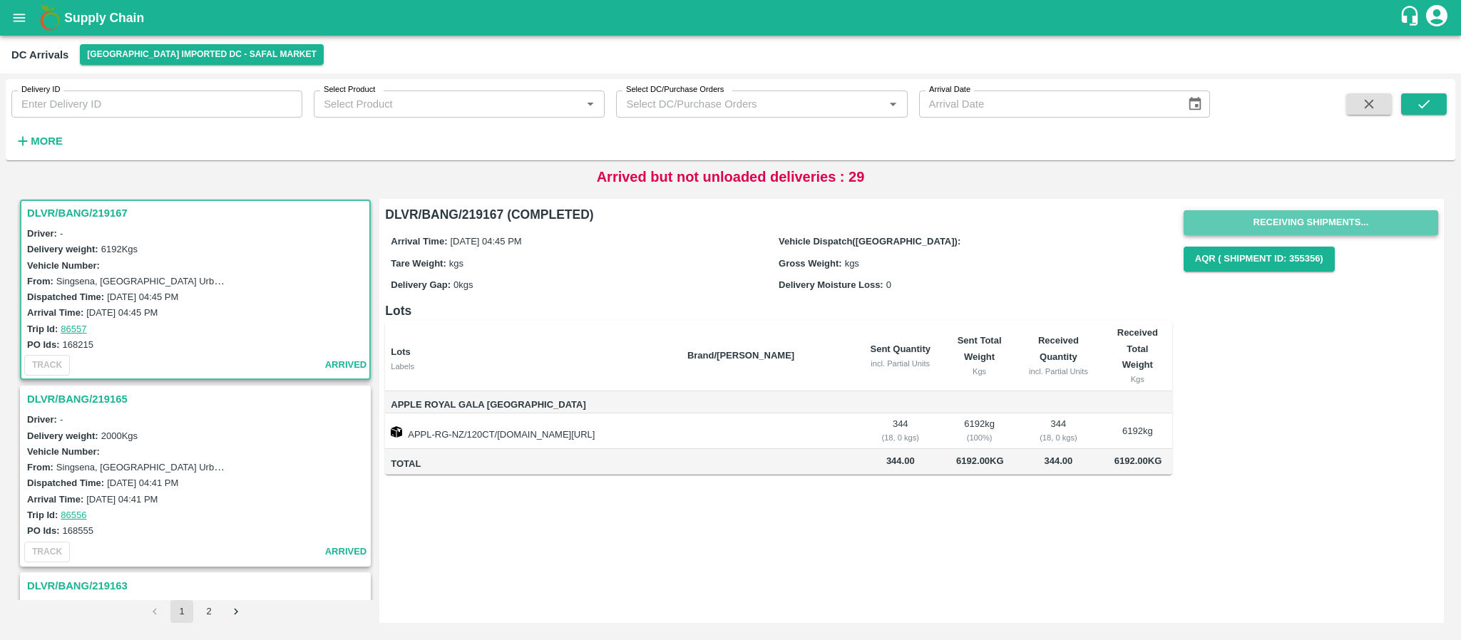
click at [1310, 225] on button "Receiving Shipments..." at bounding box center [1311, 222] width 255 height 25
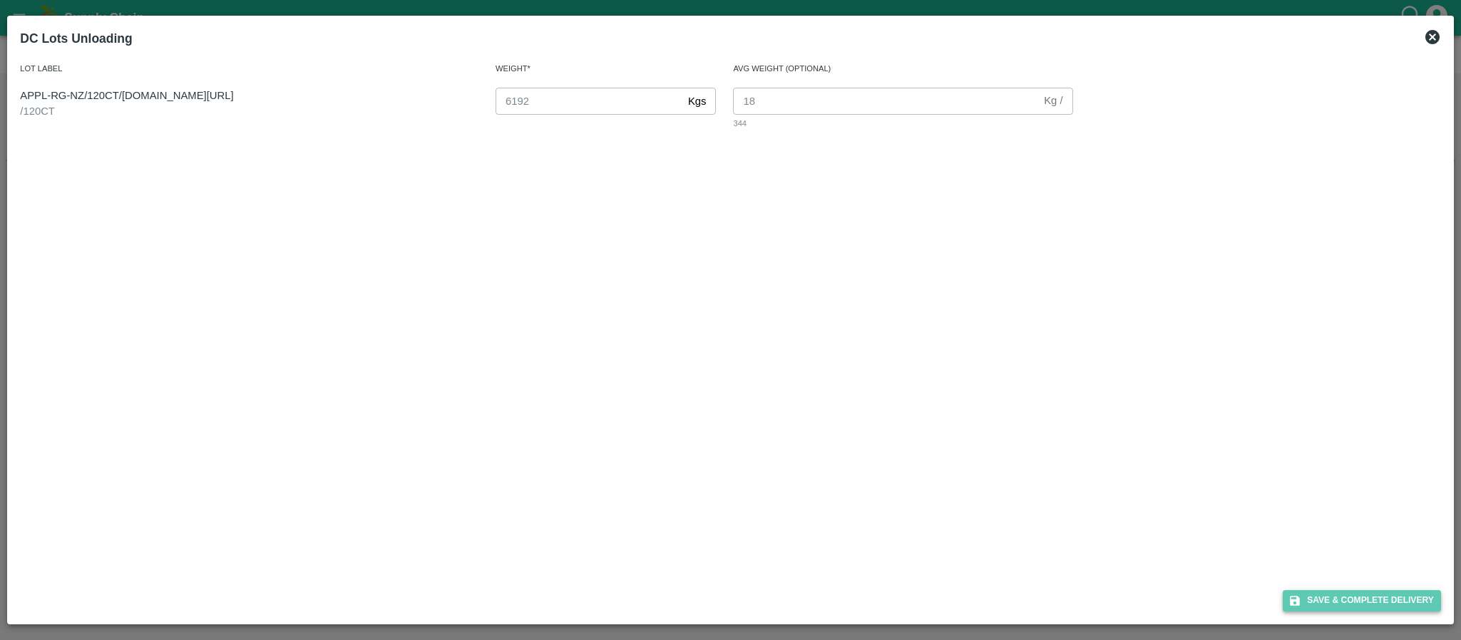
click at [1397, 597] on button "Save & Complete Delivery" at bounding box center [1362, 600] width 158 height 21
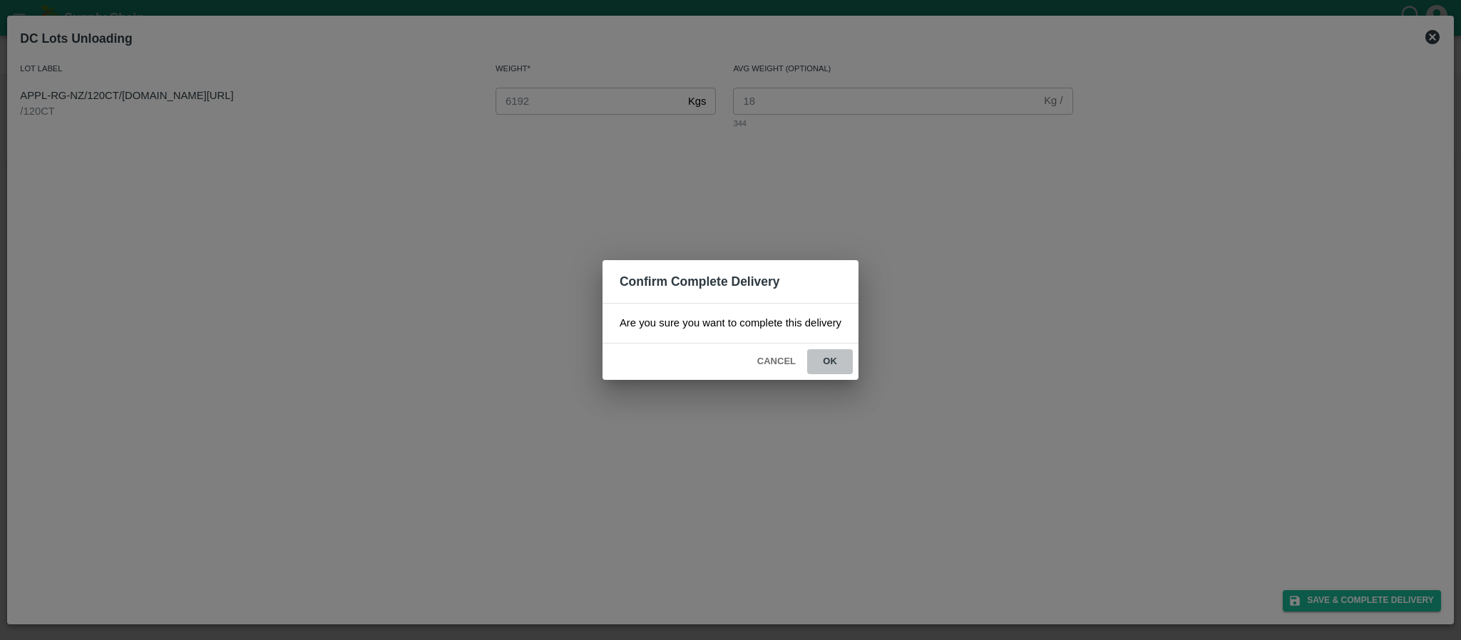
click at [819, 356] on button "ok" at bounding box center [830, 361] width 46 height 25
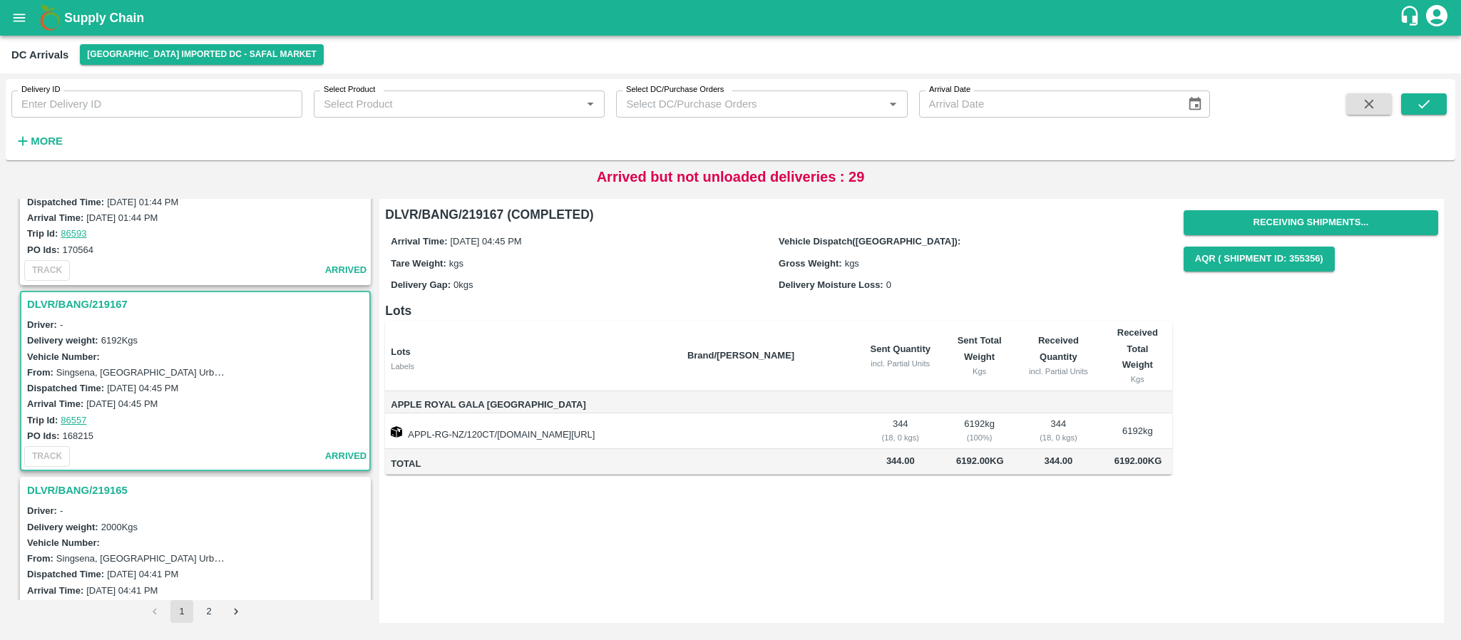
scroll to position [661, 0]
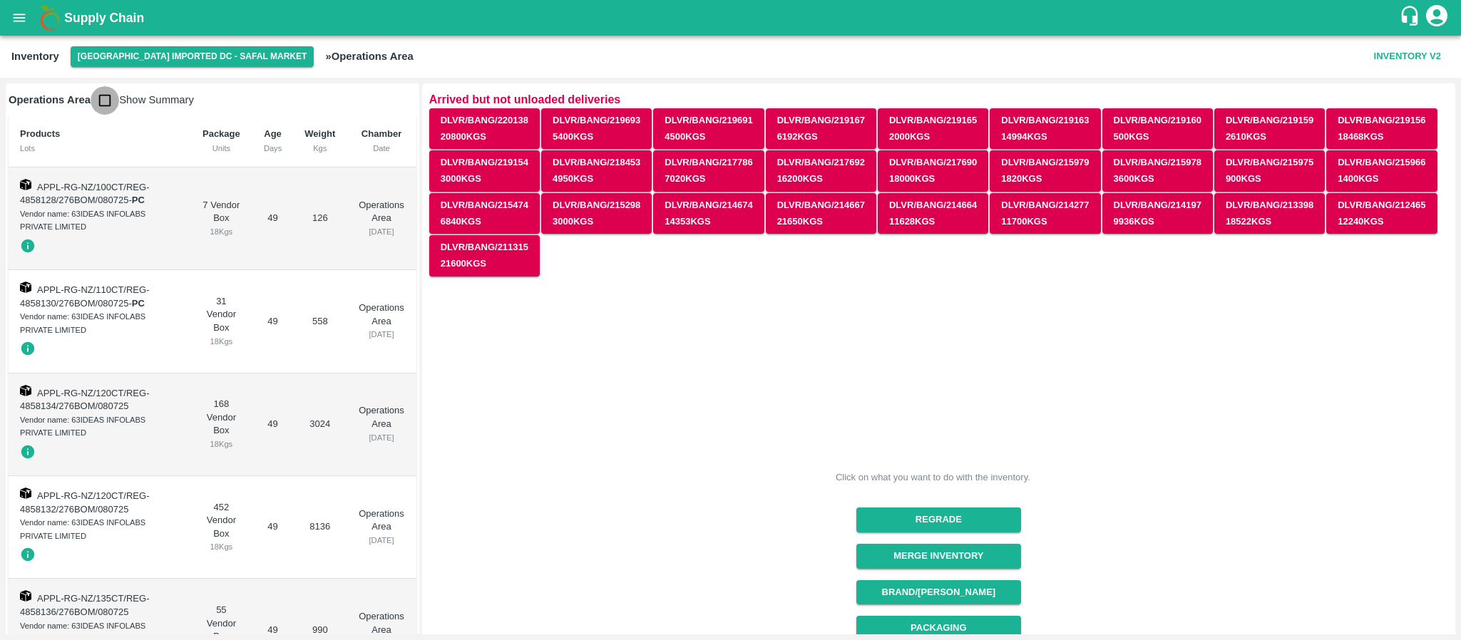
click at [105, 96] on input "checkbox" at bounding box center [105, 100] width 29 height 29
checkbox input "true"
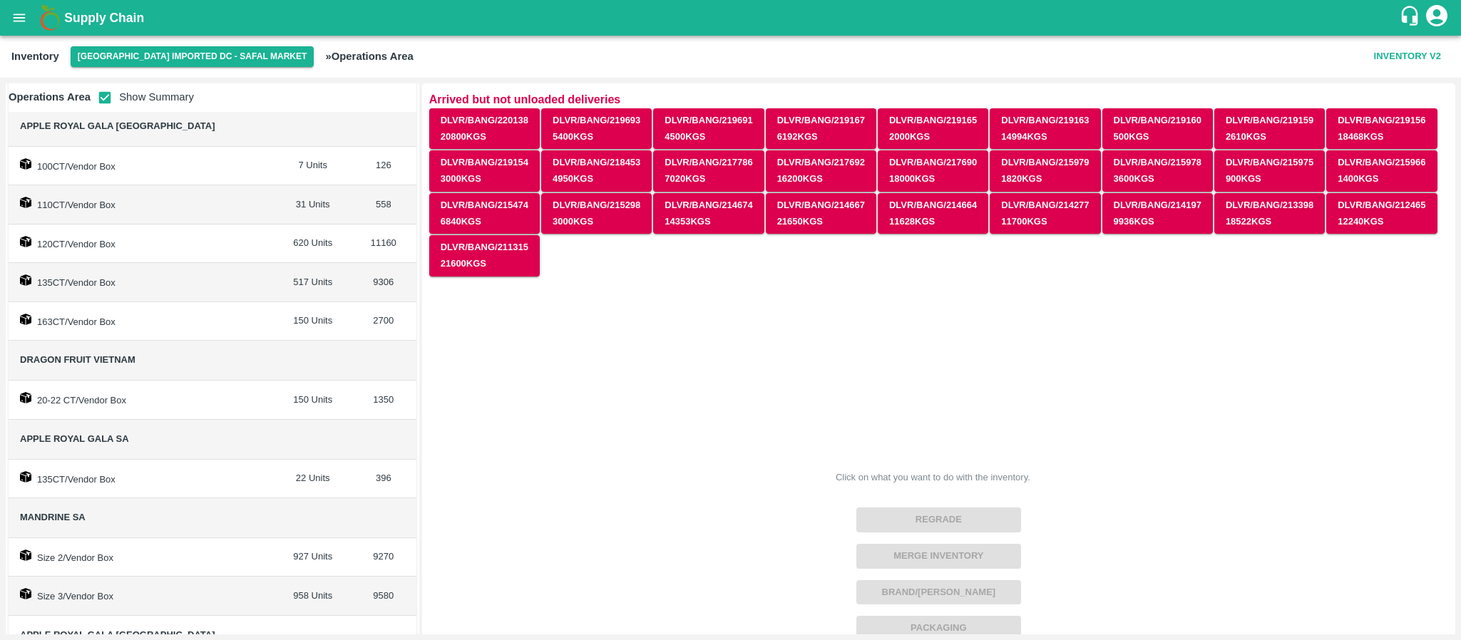
scroll to position [62, 0]
drag, startPoint x: 19, startPoint y: 360, endPoint x: 167, endPoint y: 357, distance: 147.6
click at [167, 357] on span "Dragon Fruit Vietnam" at bounding box center [142, 359] width 244 height 16
copy span "Dragon Fruit Vietnam"
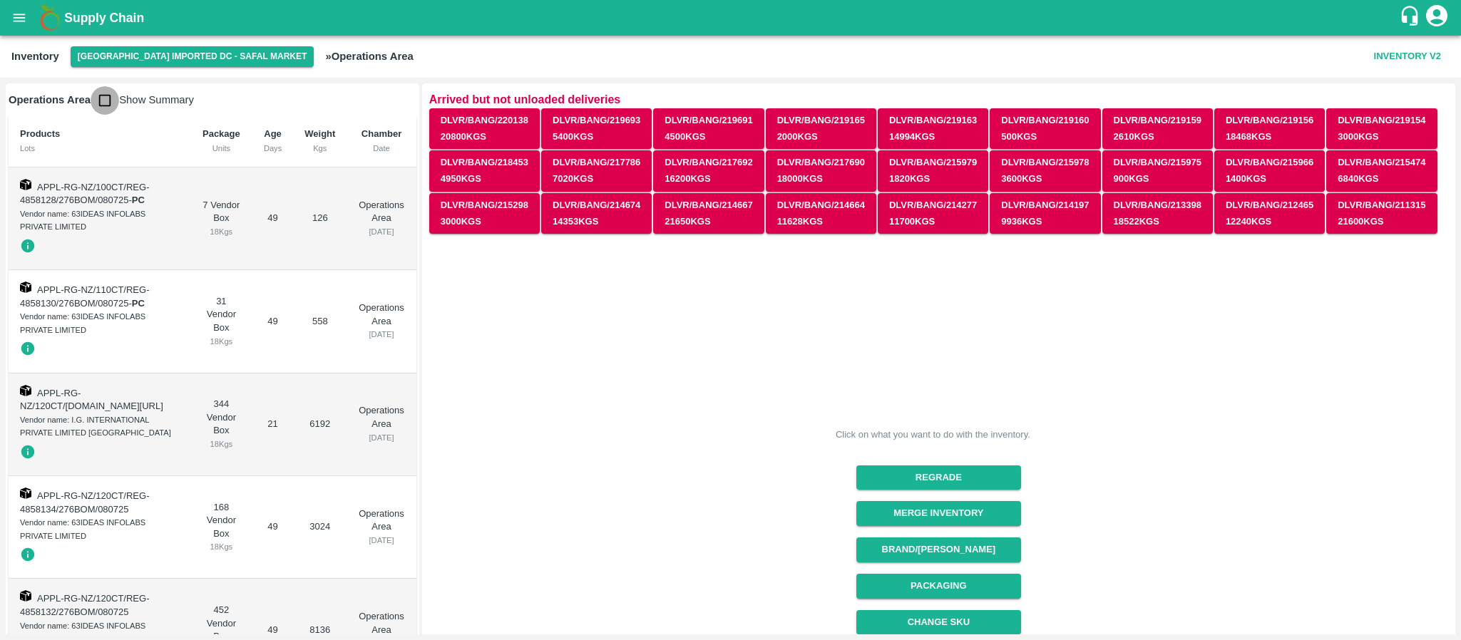
click at [108, 107] on input "checkbox" at bounding box center [105, 100] width 29 height 29
checkbox input "true"
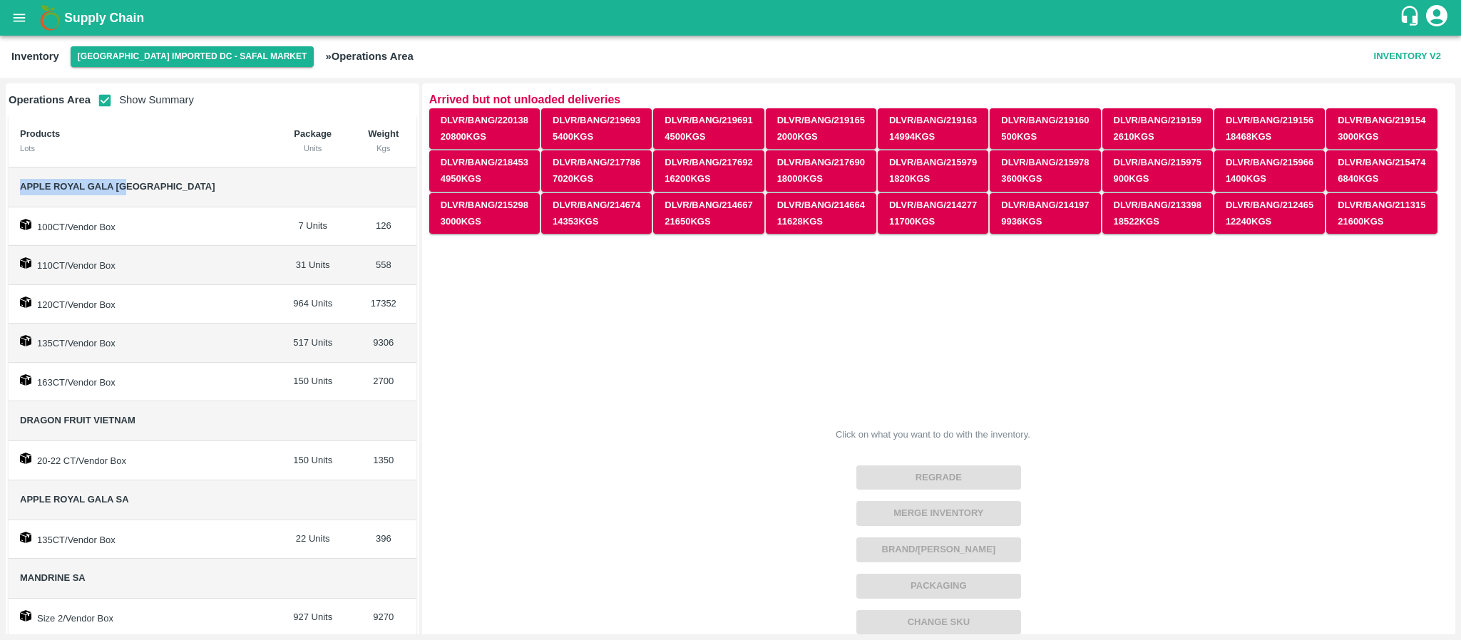
drag, startPoint x: 21, startPoint y: 182, endPoint x: 138, endPoint y: 187, distance: 116.3
click at [138, 187] on span "Apple Royal Gala [GEOGRAPHIC_DATA]" at bounding box center [142, 187] width 244 height 16
copy span "Apple Royal Gala [GEOGRAPHIC_DATA]"
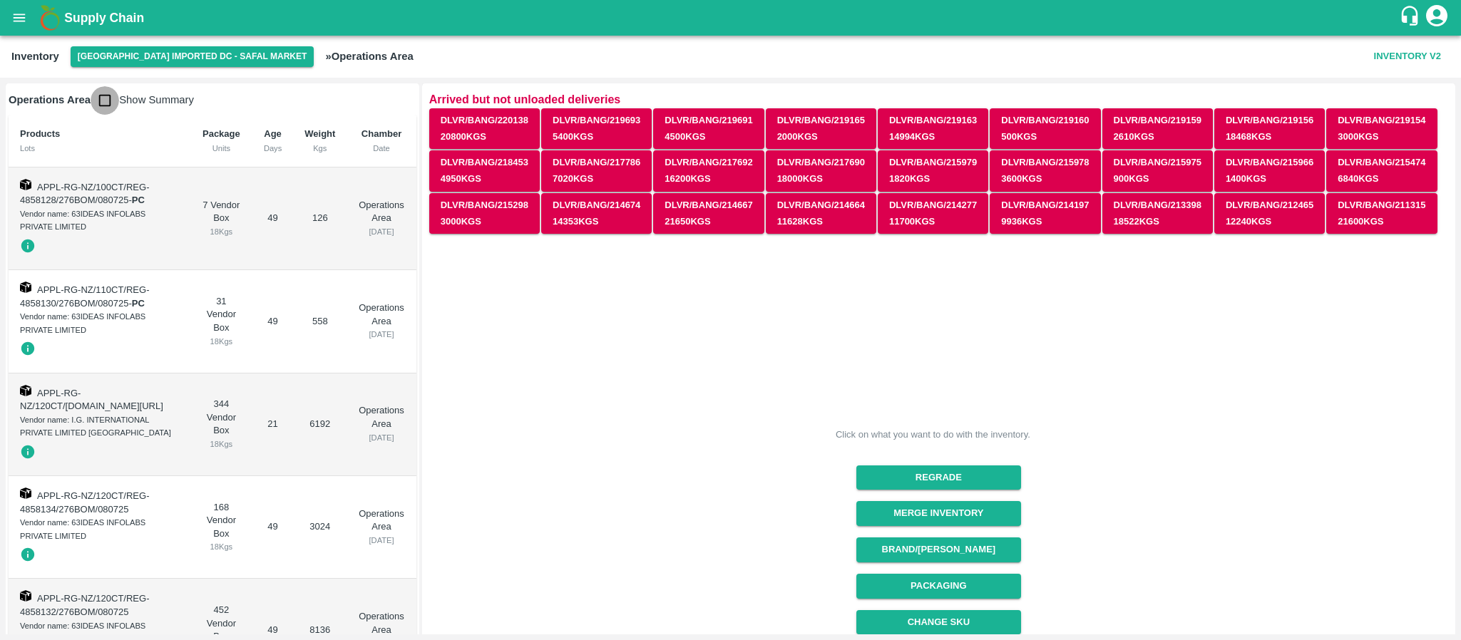
click at [112, 96] on input "checkbox" at bounding box center [105, 100] width 29 height 29
checkbox input "true"
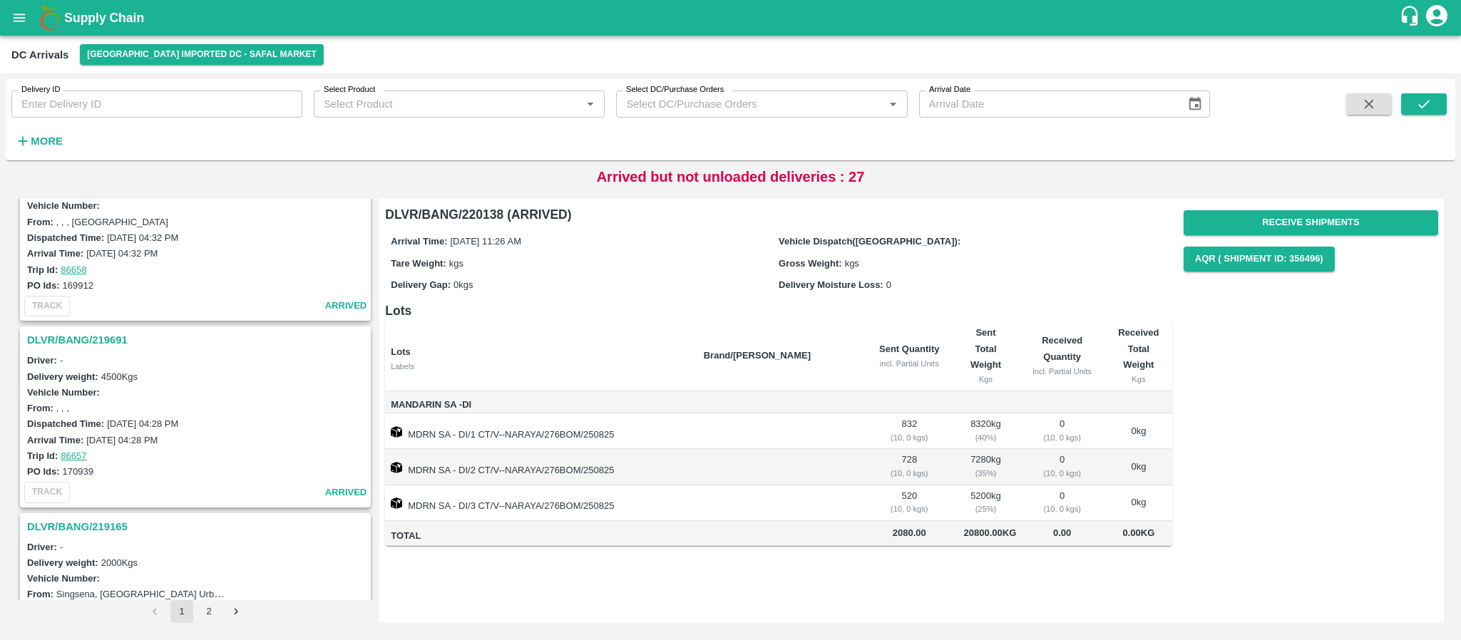
scroll to position [255, 0]
click at [83, 330] on h3 "DLVR/BANG/219691" at bounding box center [197, 336] width 341 height 19
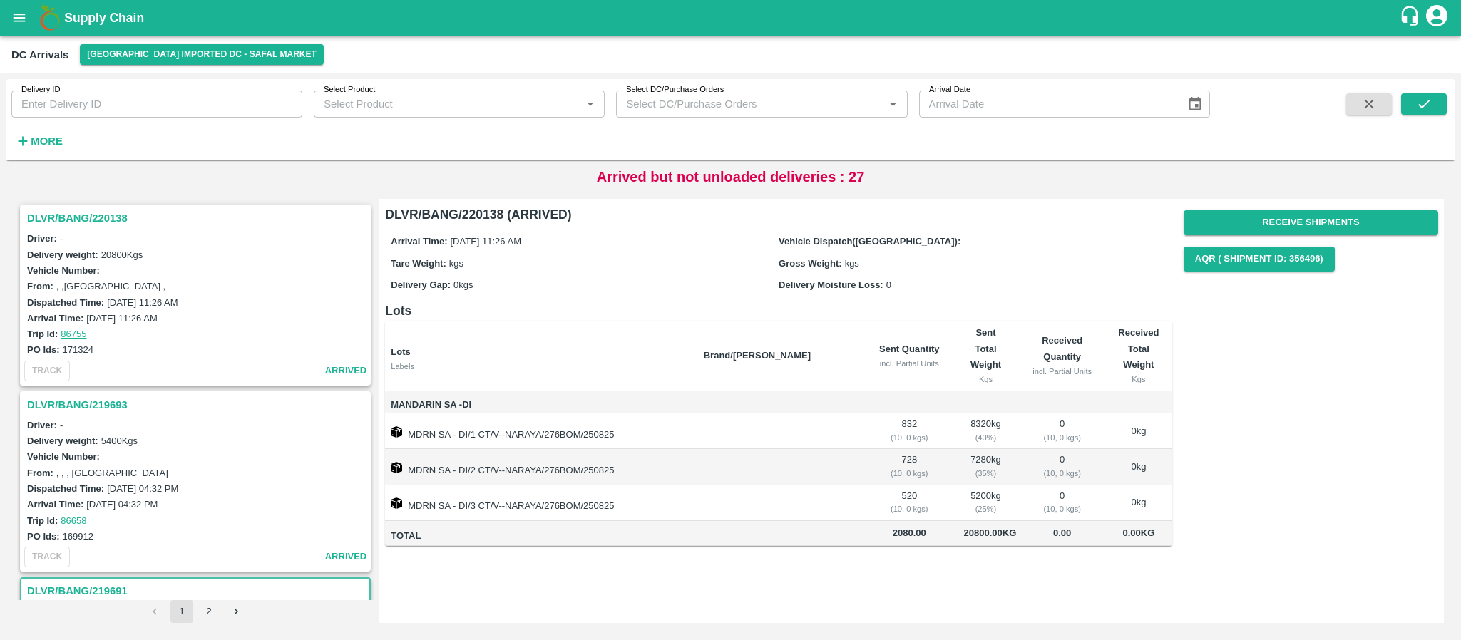
click at [111, 403] on h3 "DLVR/BANG/219693" at bounding box center [197, 405] width 341 height 19
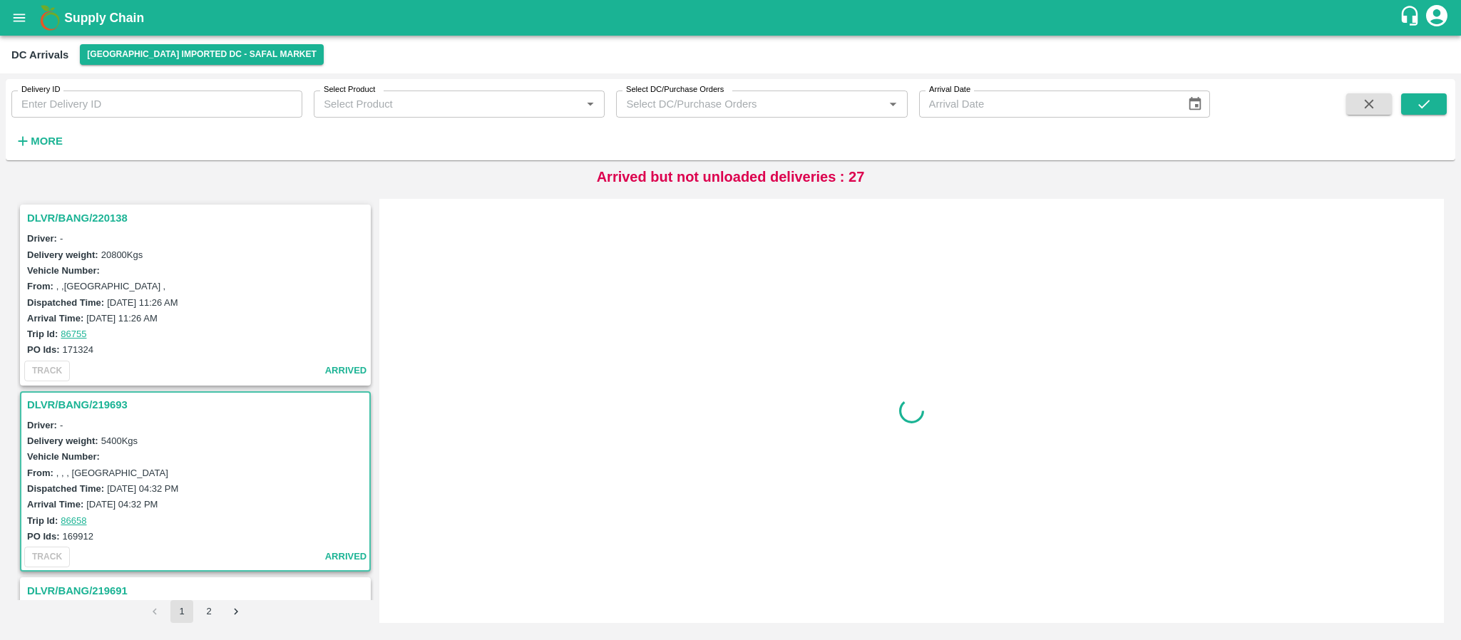
scroll to position [192, 0]
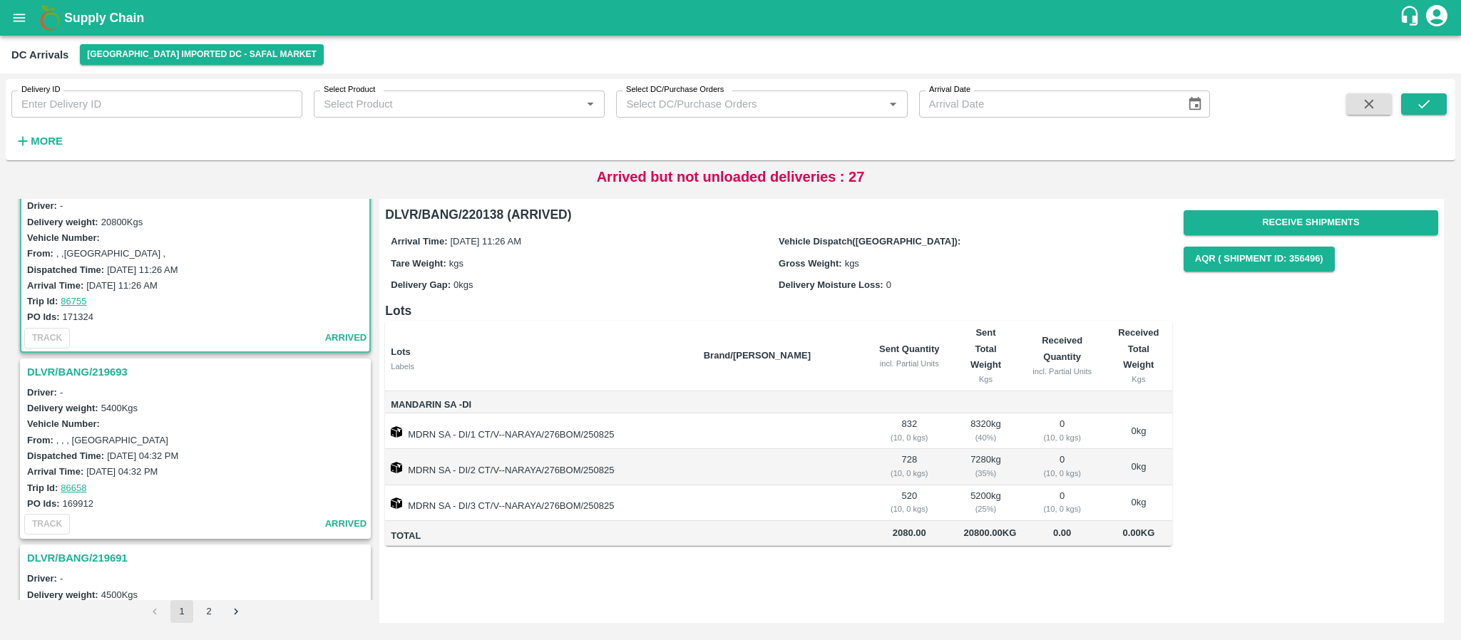
scroll to position [34, 0]
click at [83, 372] on h3 "DLVR/BANG/219693" at bounding box center [197, 370] width 341 height 19
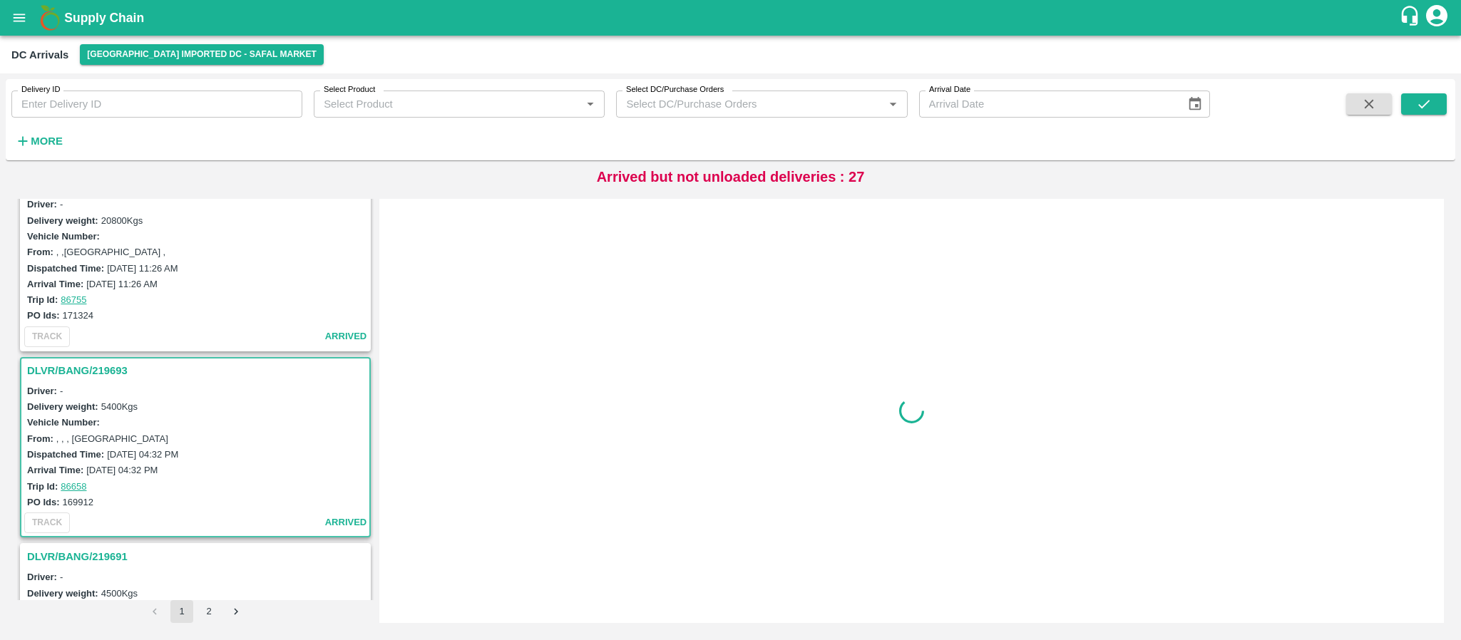
scroll to position [192, 0]
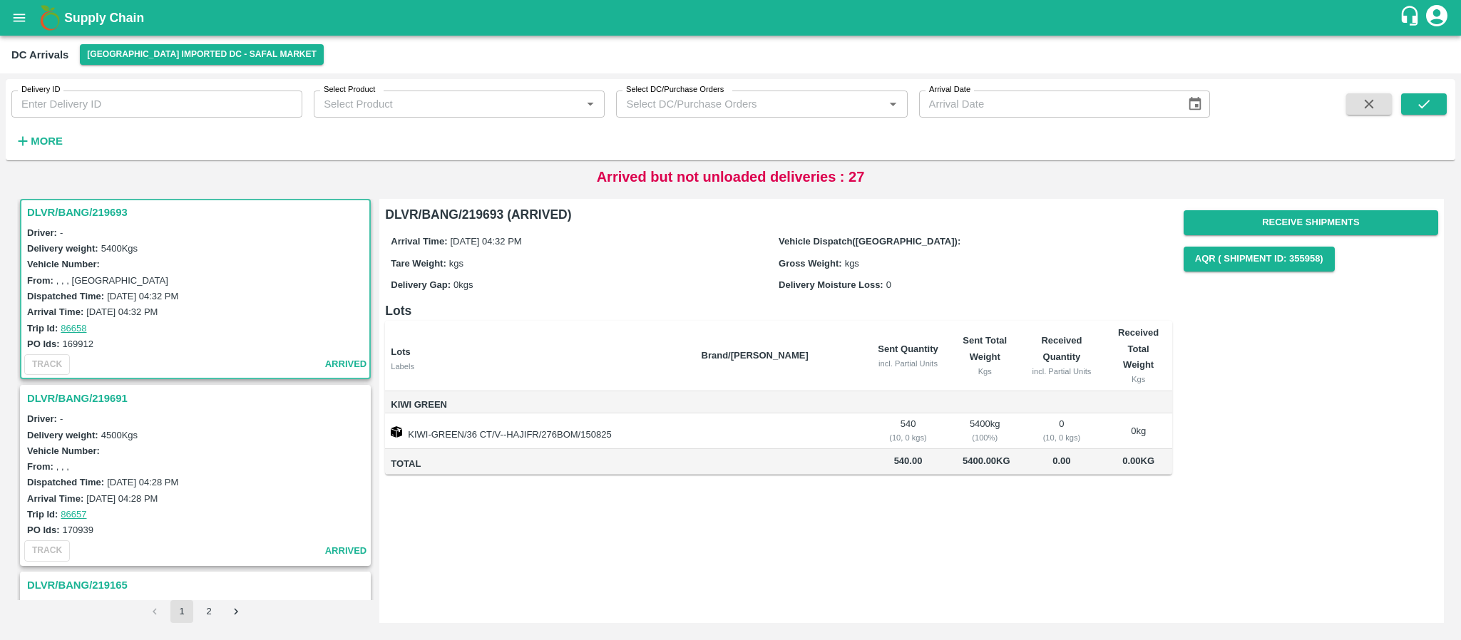
click at [106, 401] on h3 "DLVR/BANG/219691" at bounding box center [197, 398] width 341 height 19
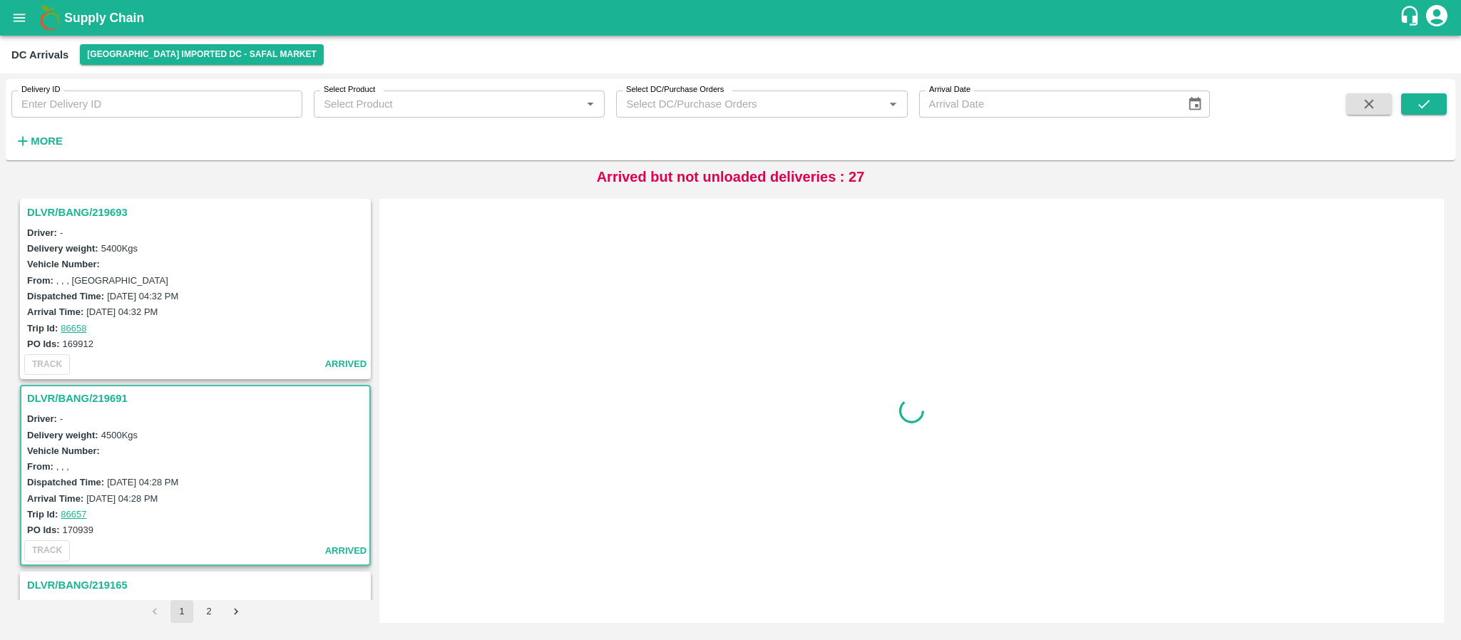
scroll to position [379, 0]
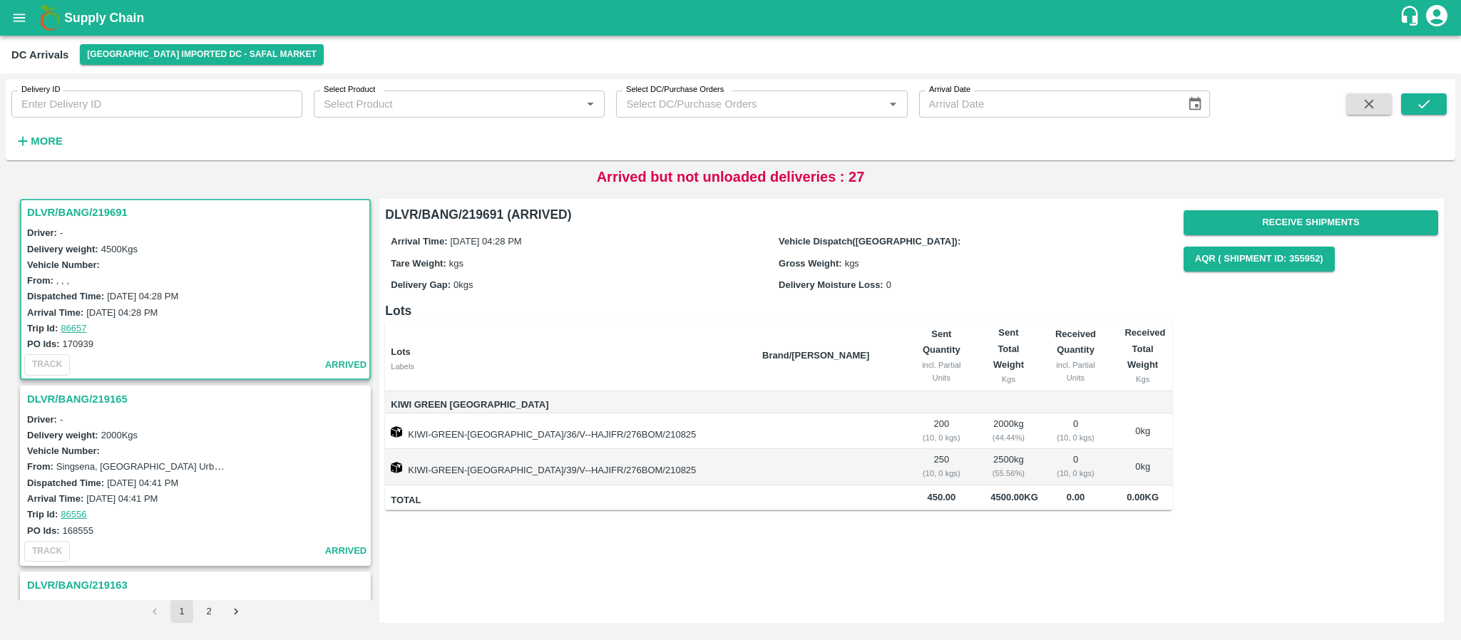
click at [103, 390] on h3 "DLVR/BANG/219165" at bounding box center [197, 399] width 341 height 19
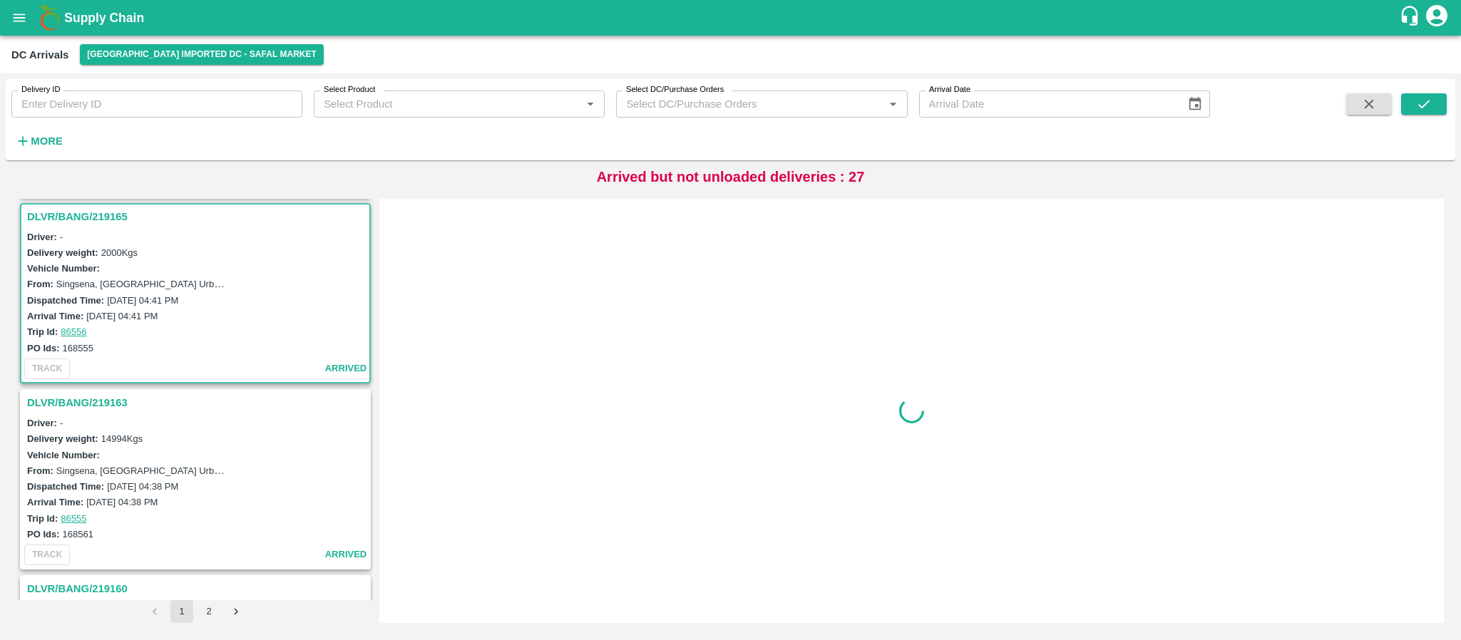
scroll to position [565, 0]
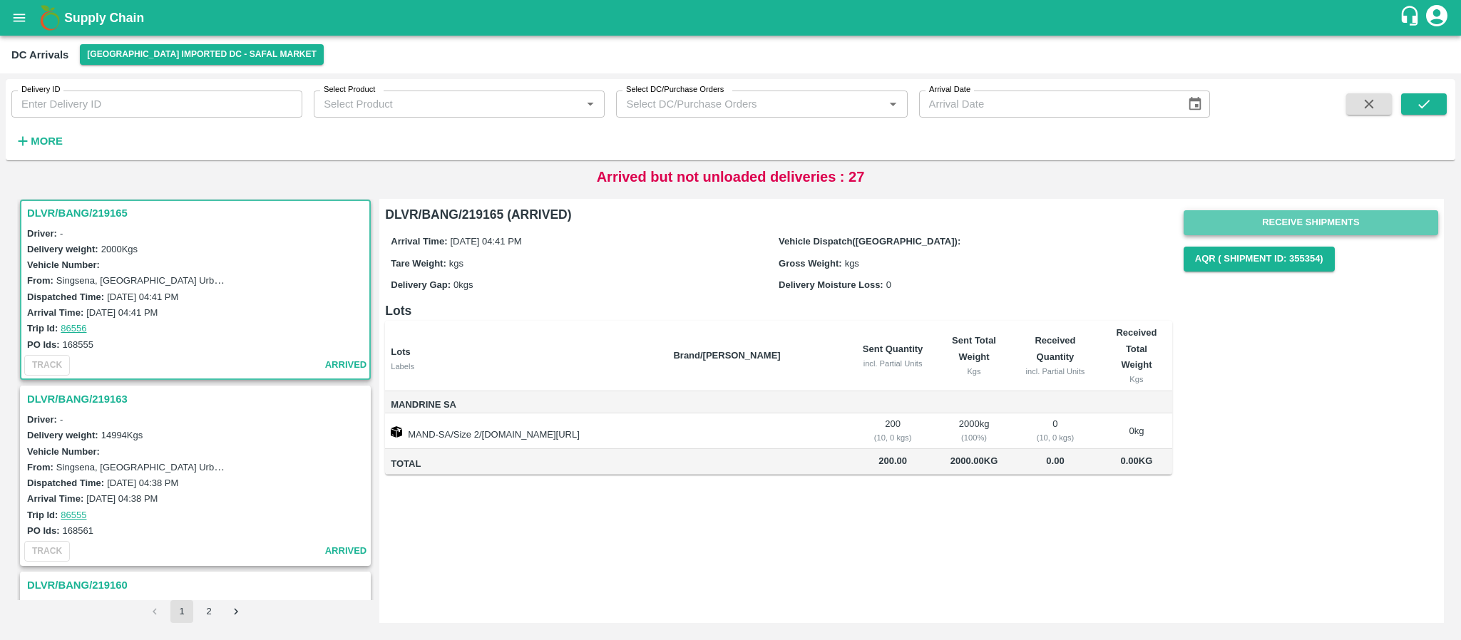
click at [1316, 215] on button "Receive Shipments" at bounding box center [1311, 222] width 255 height 25
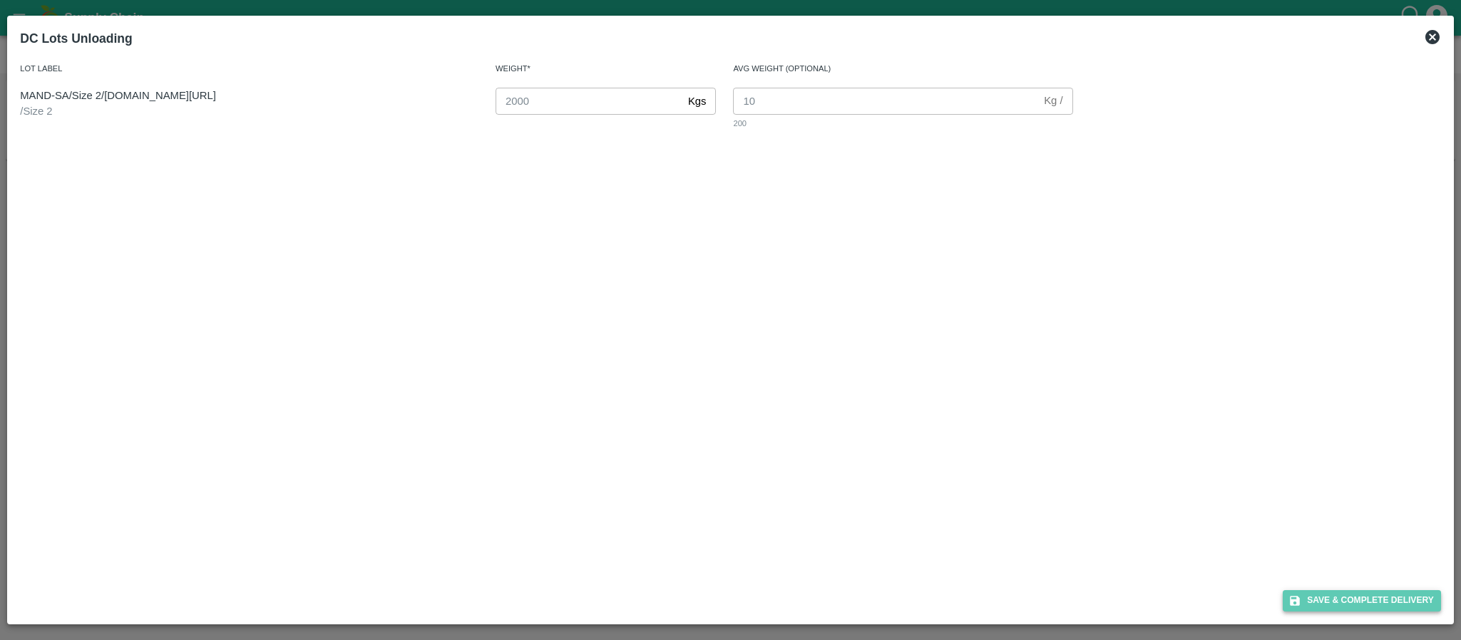
click at [1338, 595] on button "Save & Complete Delivery" at bounding box center [1362, 600] width 158 height 21
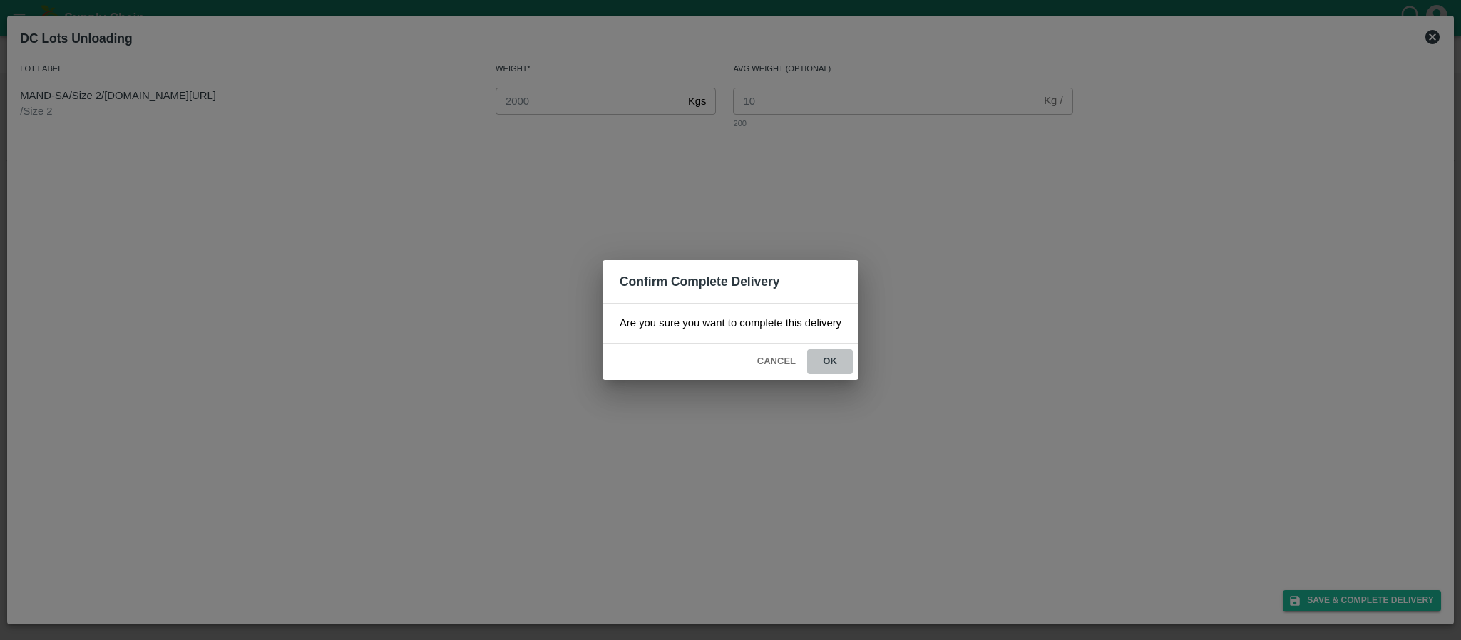
click at [833, 366] on button "ok" at bounding box center [830, 361] width 46 height 25
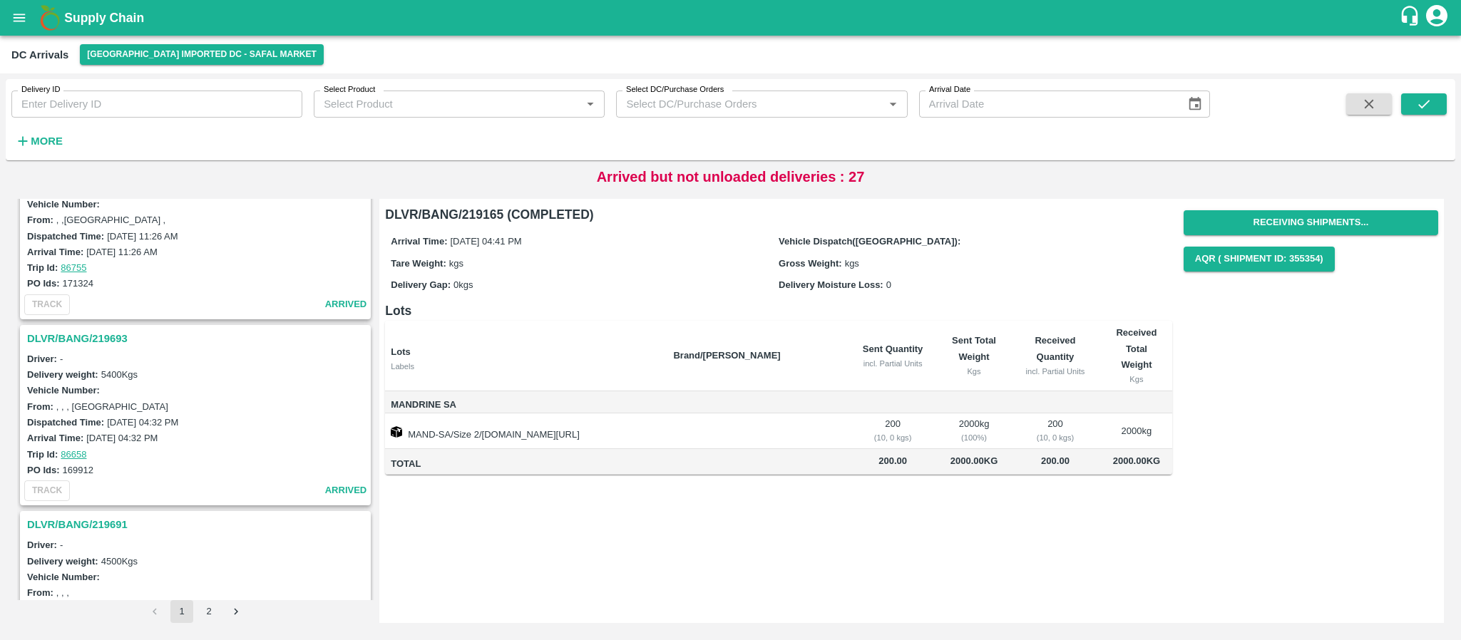
scroll to position [0, 0]
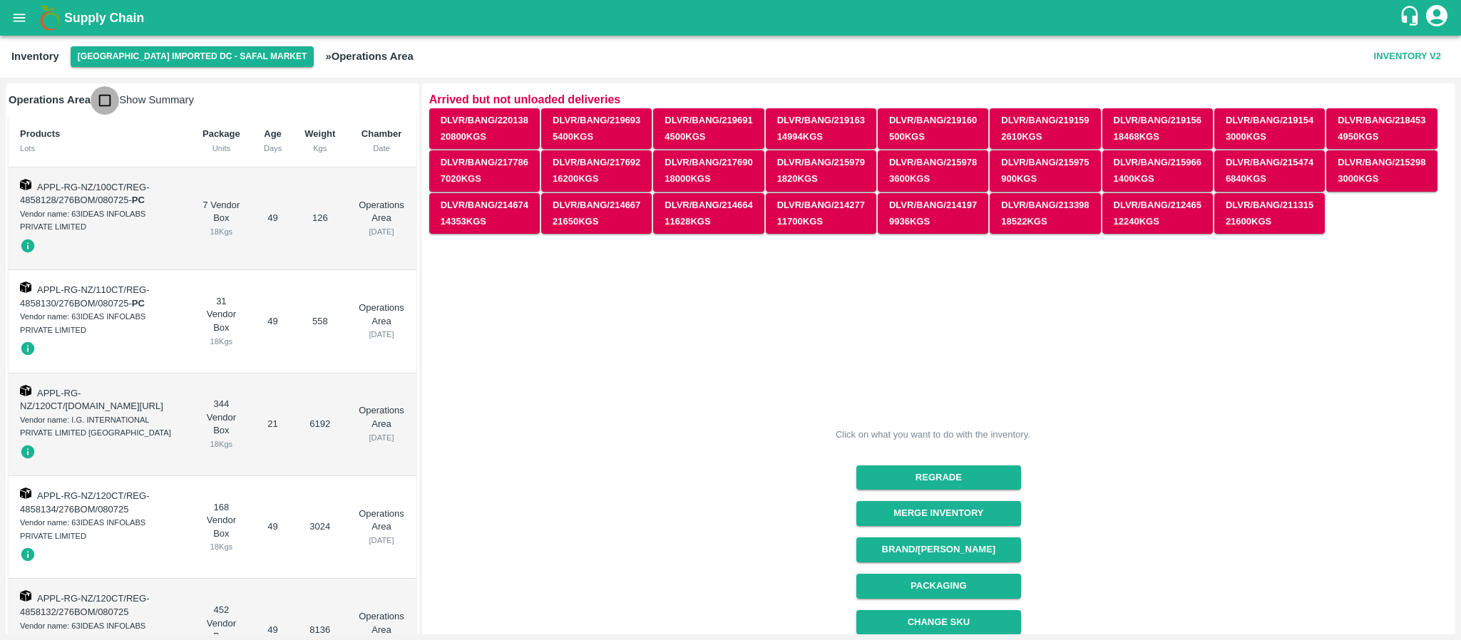
click at [101, 107] on input "checkbox" at bounding box center [105, 100] width 29 height 29
checkbox input "true"
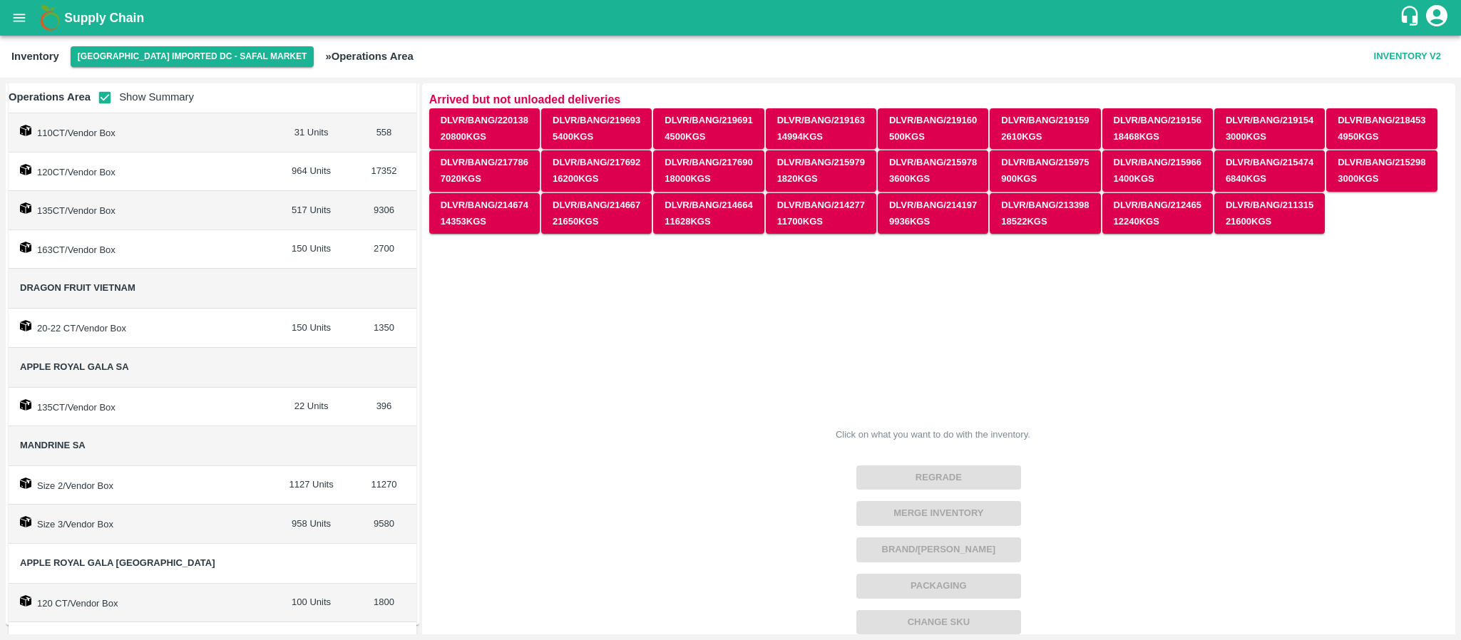
scroll to position [133, 0]
drag, startPoint x: 18, startPoint y: 441, endPoint x: 145, endPoint y: 441, distance: 127.6
click at [145, 441] on td "Mandrine SA" at bounding box center [140, 446] width 262 height 40
copy span "Mandrine SA"
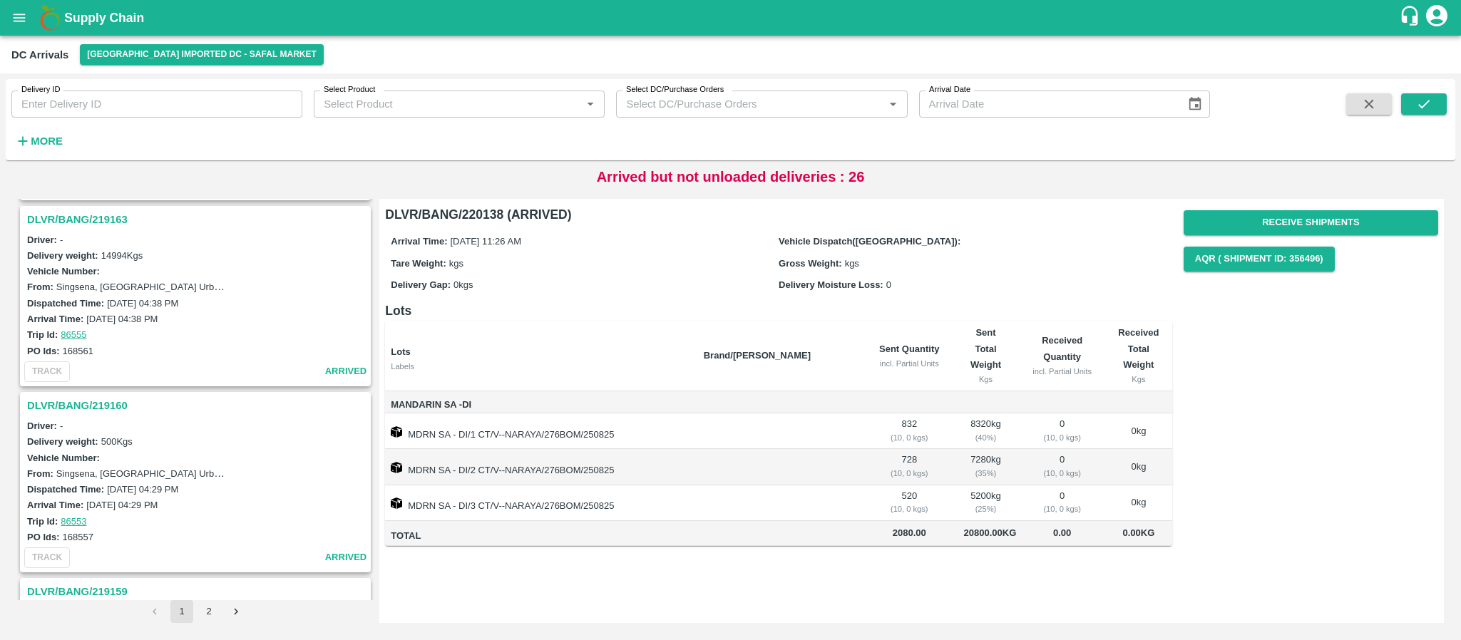
scroll to position [689, 0]
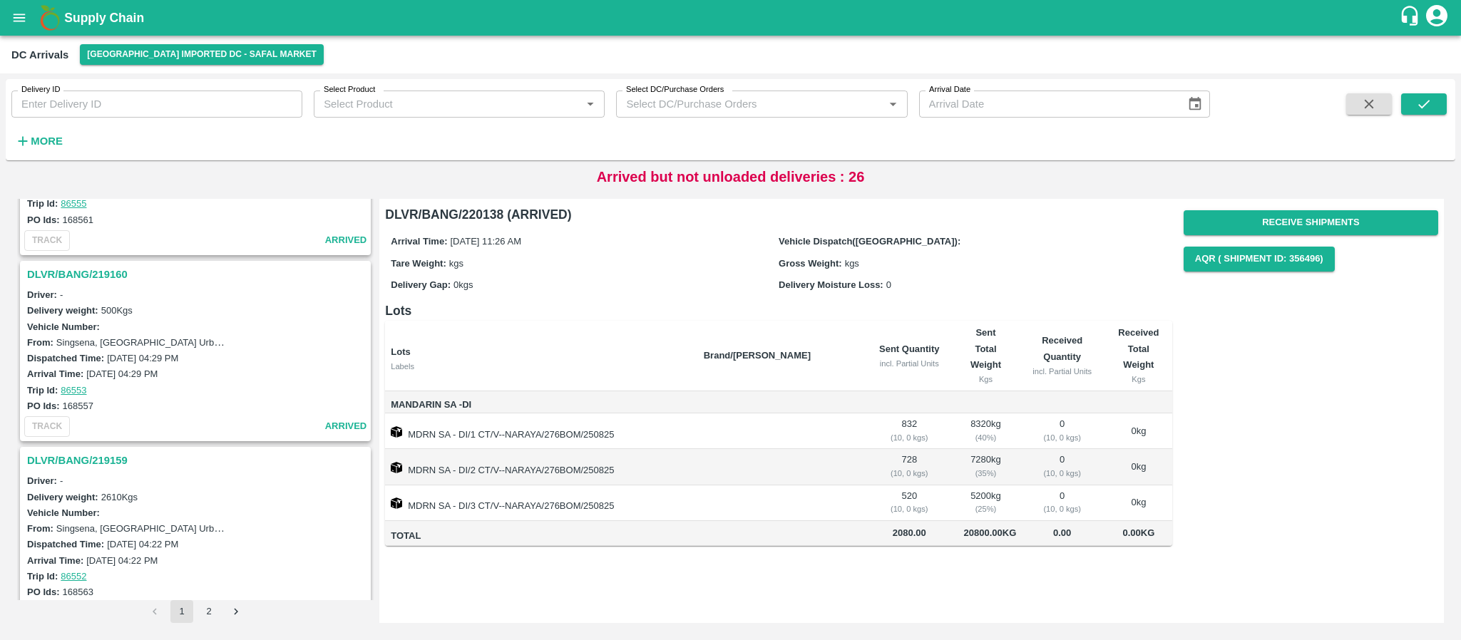
click at [103, 274] on h3 "DLVR/BANG/219160" at bounding box center [197, 274] width 341 height 19
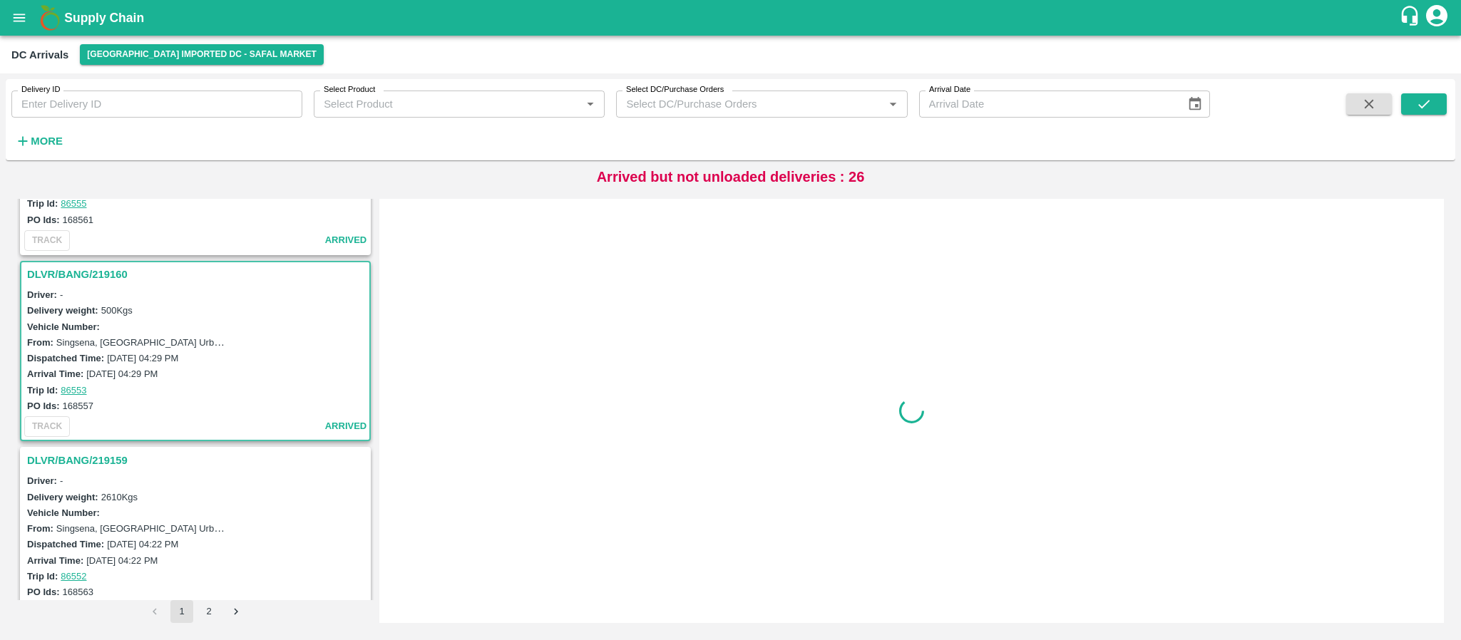
scroll to position [751, 0]
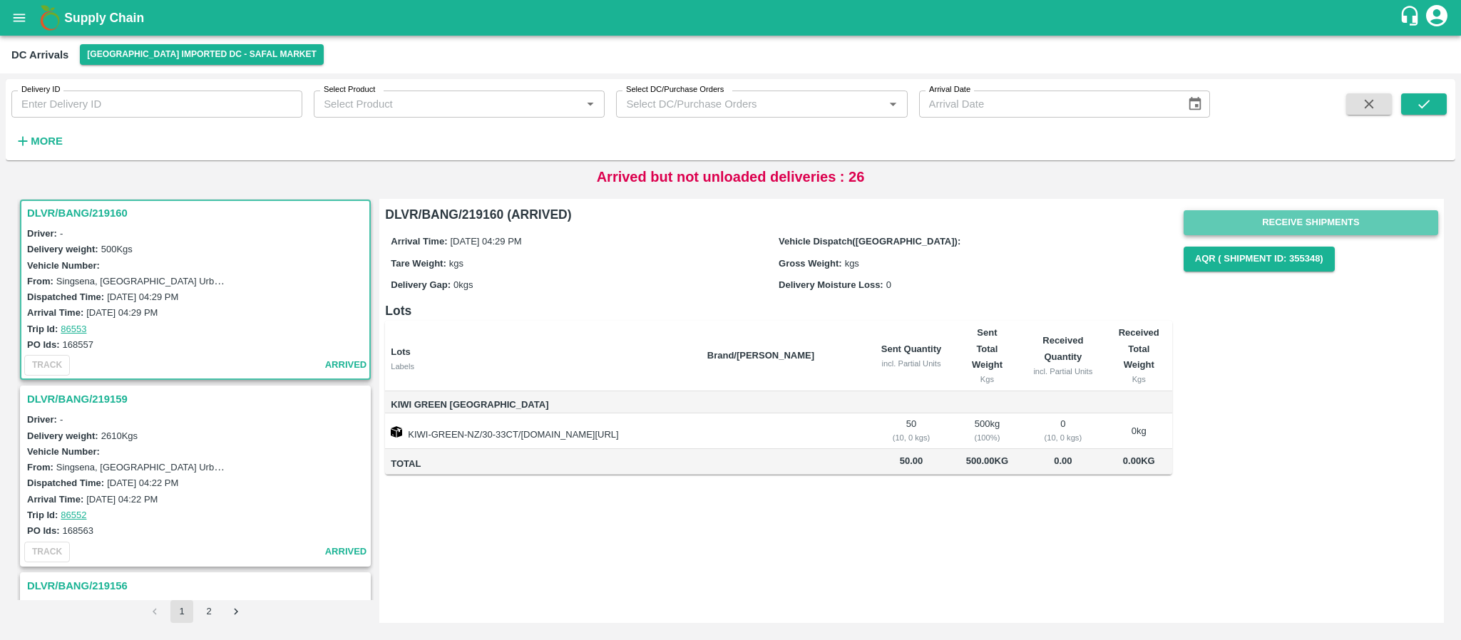
click at [1312, 220] on button "Receive Shipments" at bounding box center [1311, 222] width 255 height 25
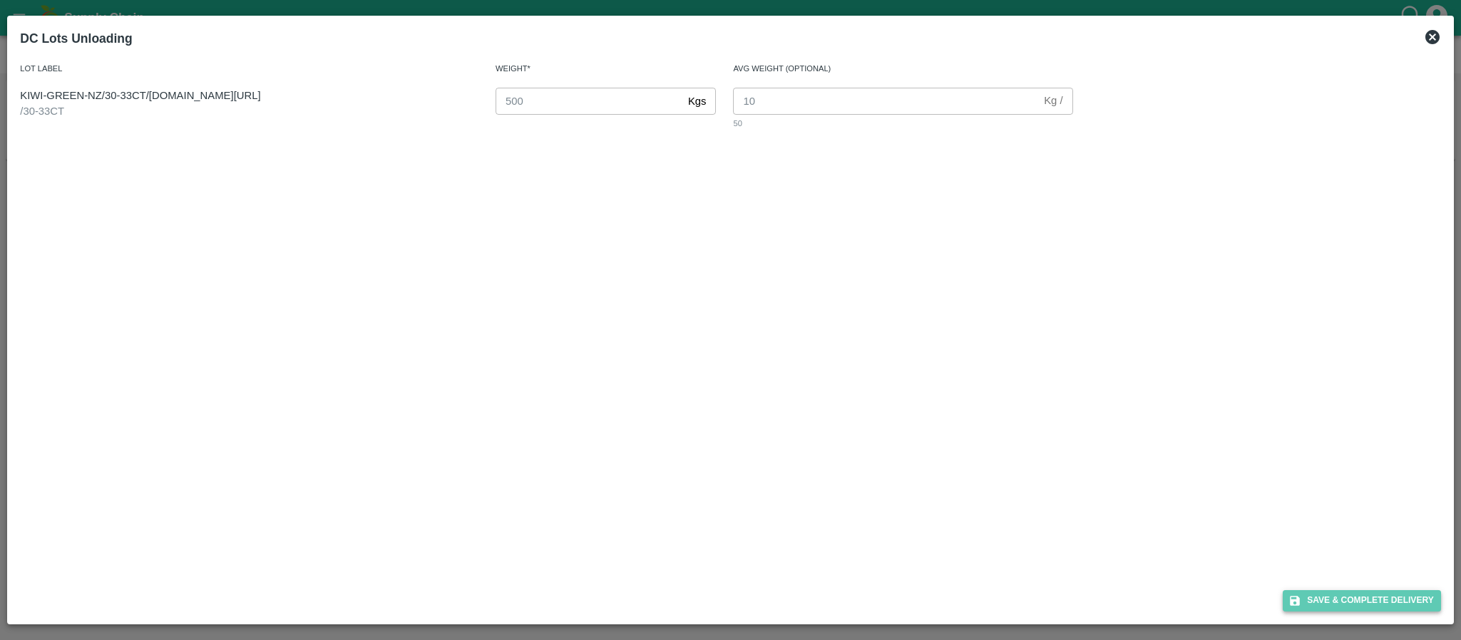
click at [1356, 592] on button "Save & Complete Delivery" at bounding box center [1362, 600] width 158 height 21
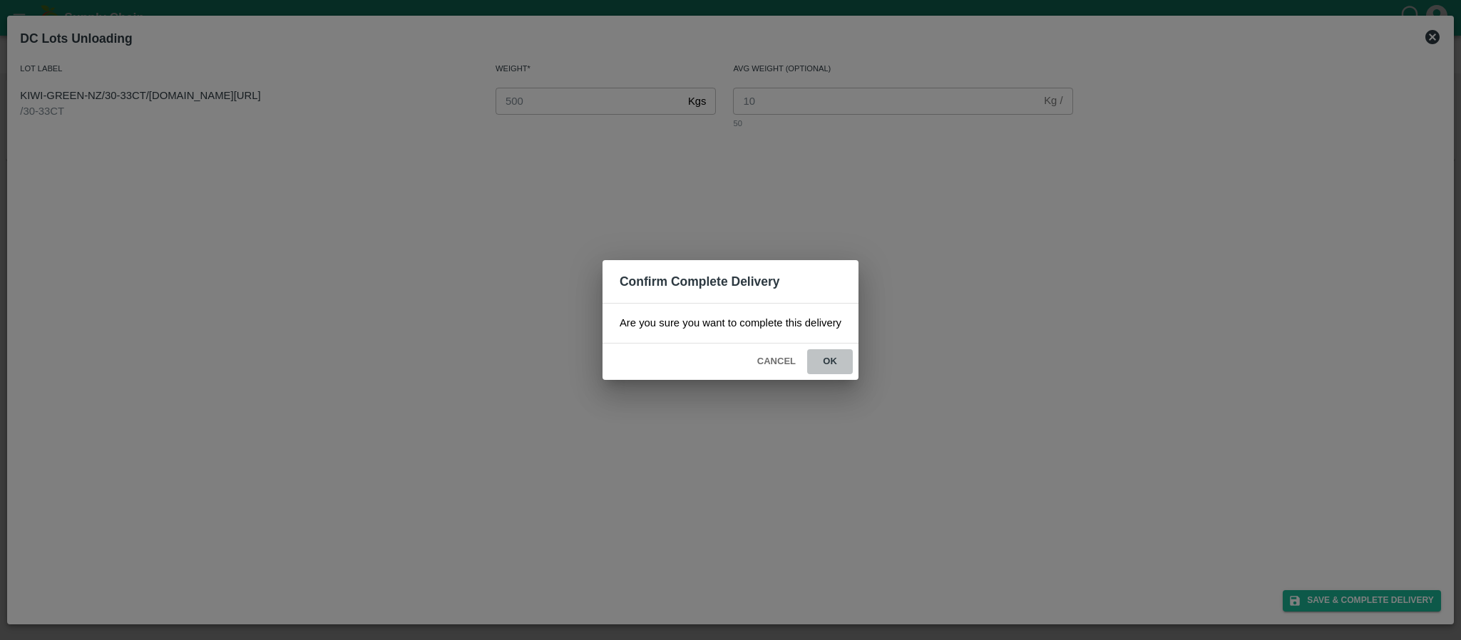
click at [826, 354] on button "ok" at bounding box center [830, 361] width 46 height 25
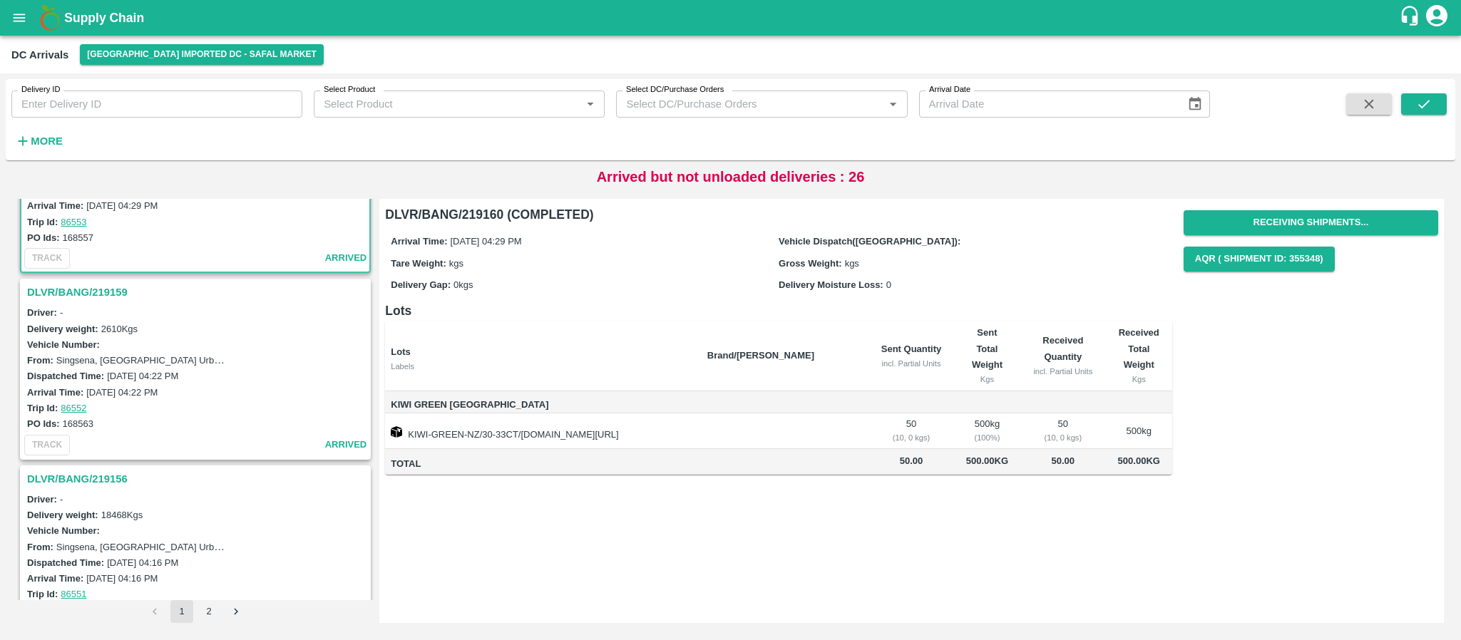
scroll to position [858, 0]
click at [91, 289] on h3 "DLVR/BANG/219159" at bounding box center [197, 291] width 341 height 19
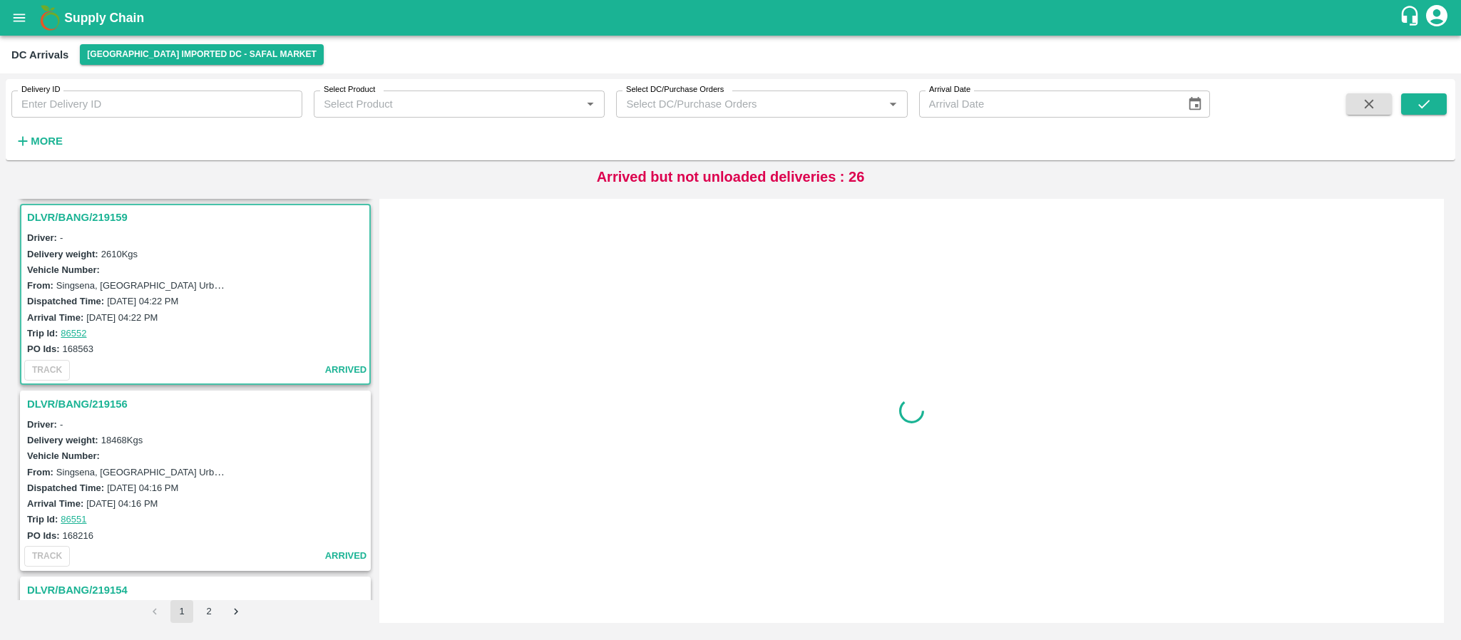
scroll to position [938, 0]
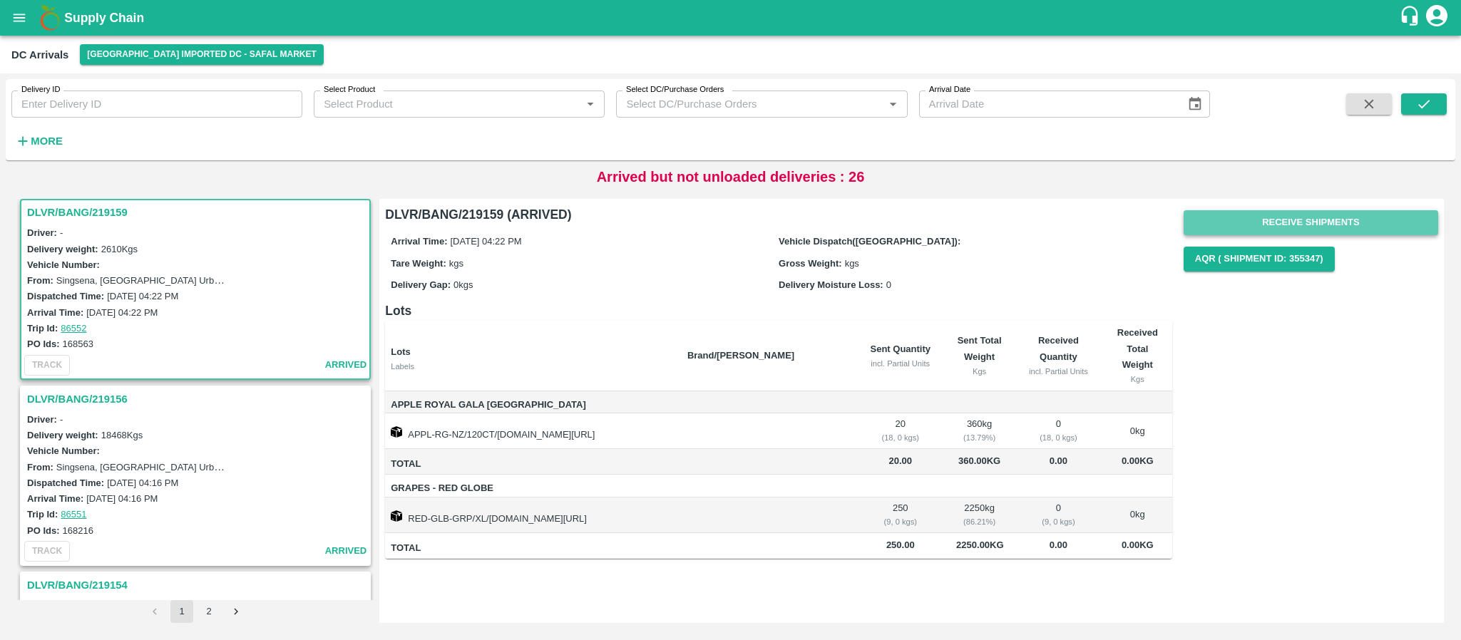
click at [1361, 218] on button "Receive Shipments" at bounding box center [1311, 222] width 255 height 25
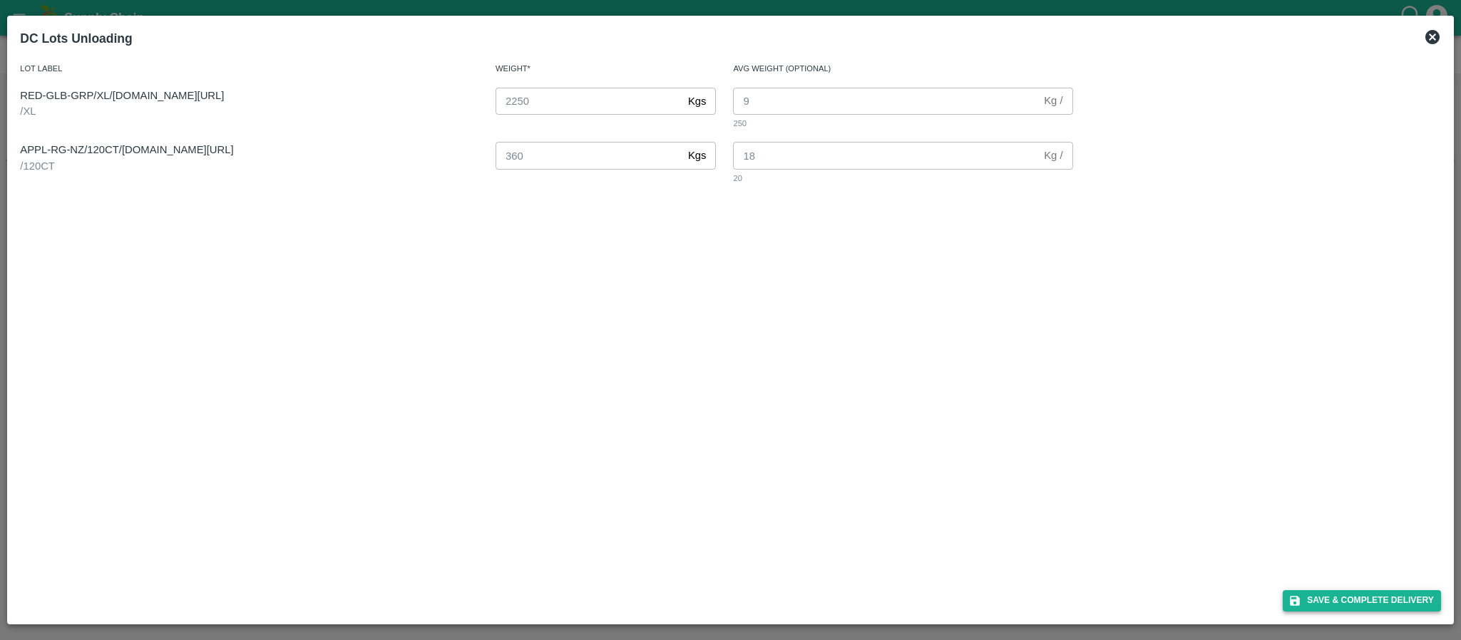
click at [1384, 601] on button "Save & Complete Delivery" at bounding box center [1362, 600] width 158 height 21
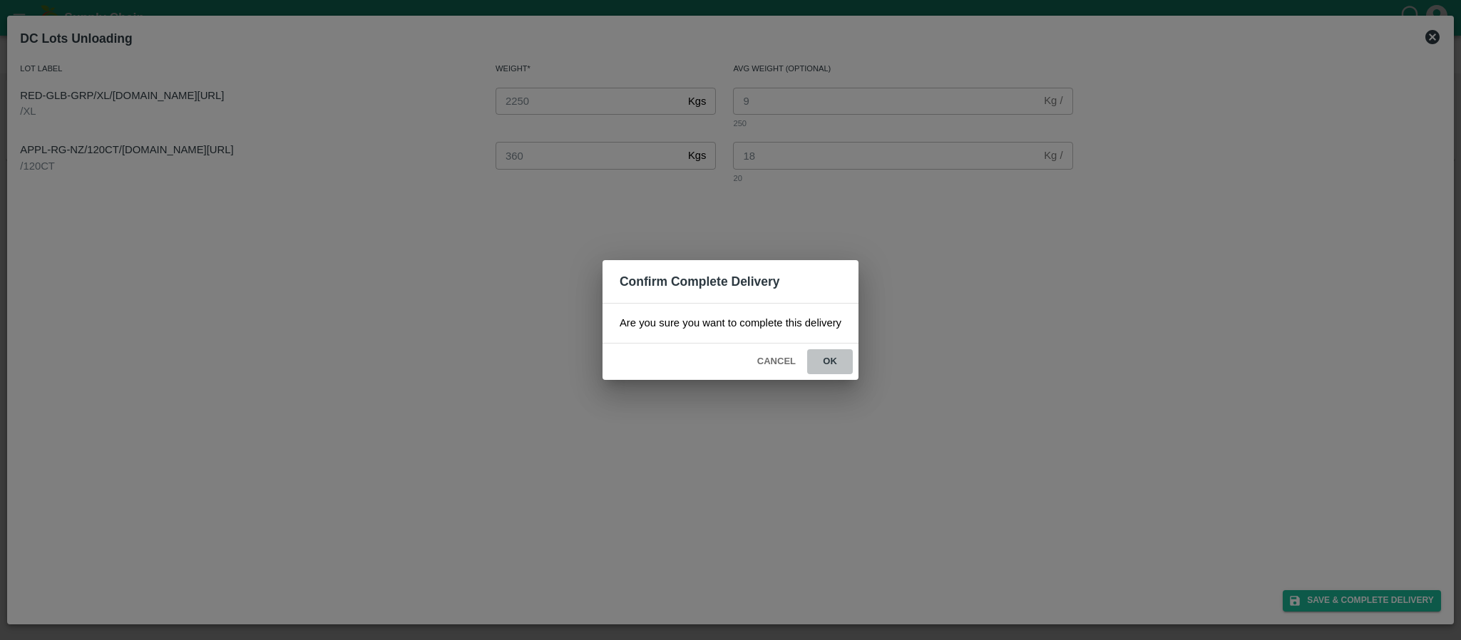
click at [826, 362] on button "ok" at bounding box center [830, 361] width 46 height 25
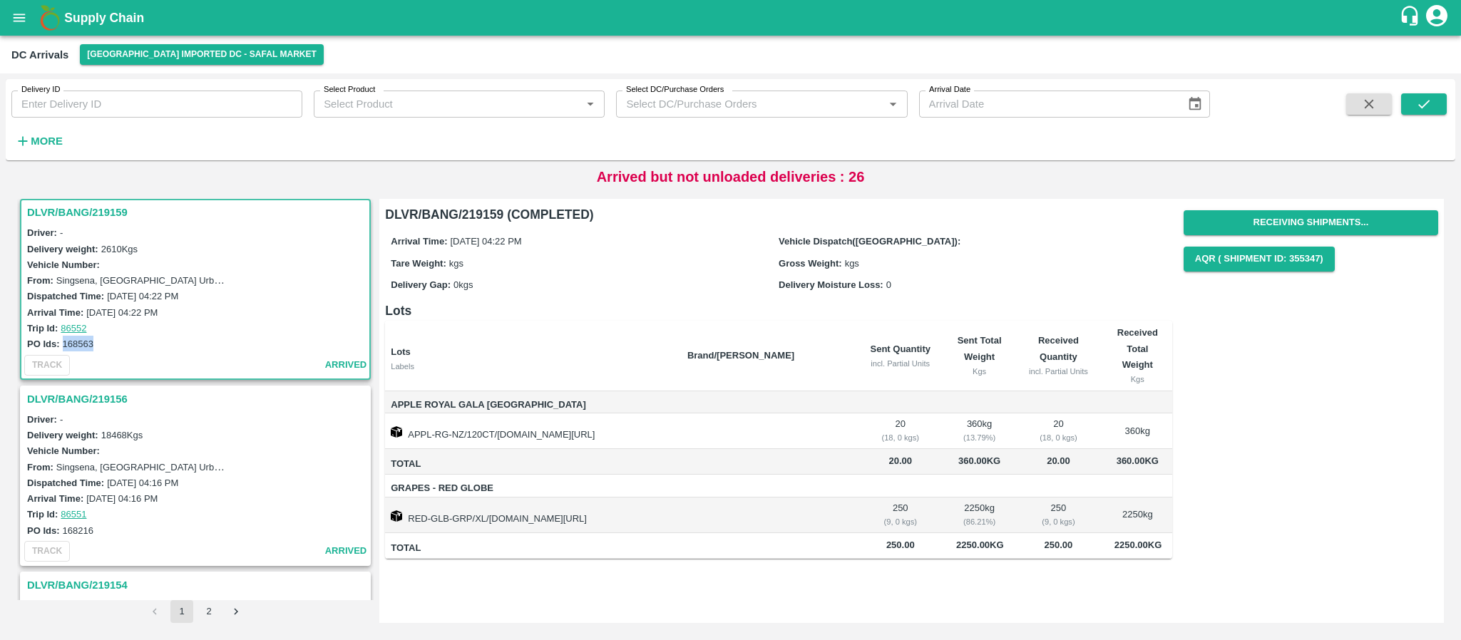
drag, startPoint x: 63, startPoint y: 338, endPoint x: 103, endPoint y: 342, distance: 40.2
click at [103, 342] on div "PO Ids: 168563" at bounding box center [197, 344] width 341 height 16
copy label "168563"
drag, startPoint x: 392, startPoint y: 405, endPoint x: 511, endPoint y: 401, distance: 119.1
click at [511, 401] on span "Apple Royal Gala [GEOGRAPHIC_DATA]" at bounding box center [533, 405] width 285 height 16
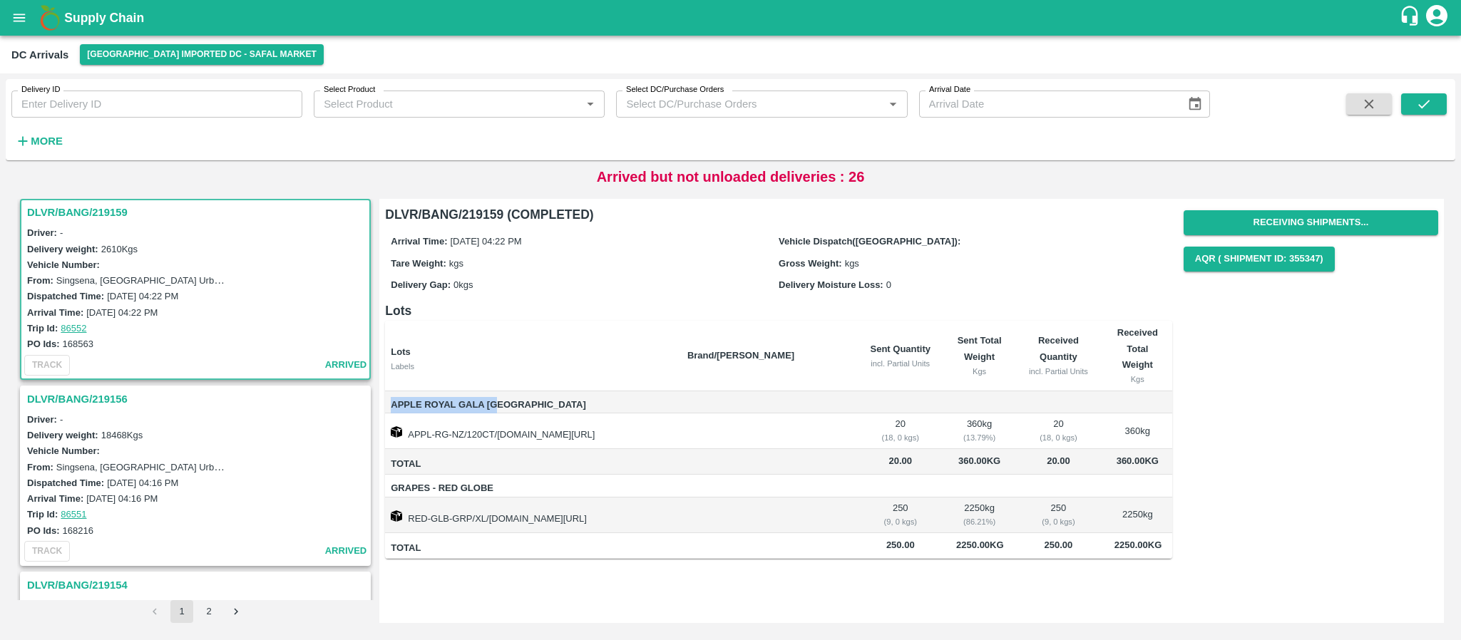
copy span "Apple Royal Gala [GEOGRAPHIC_DATA]"
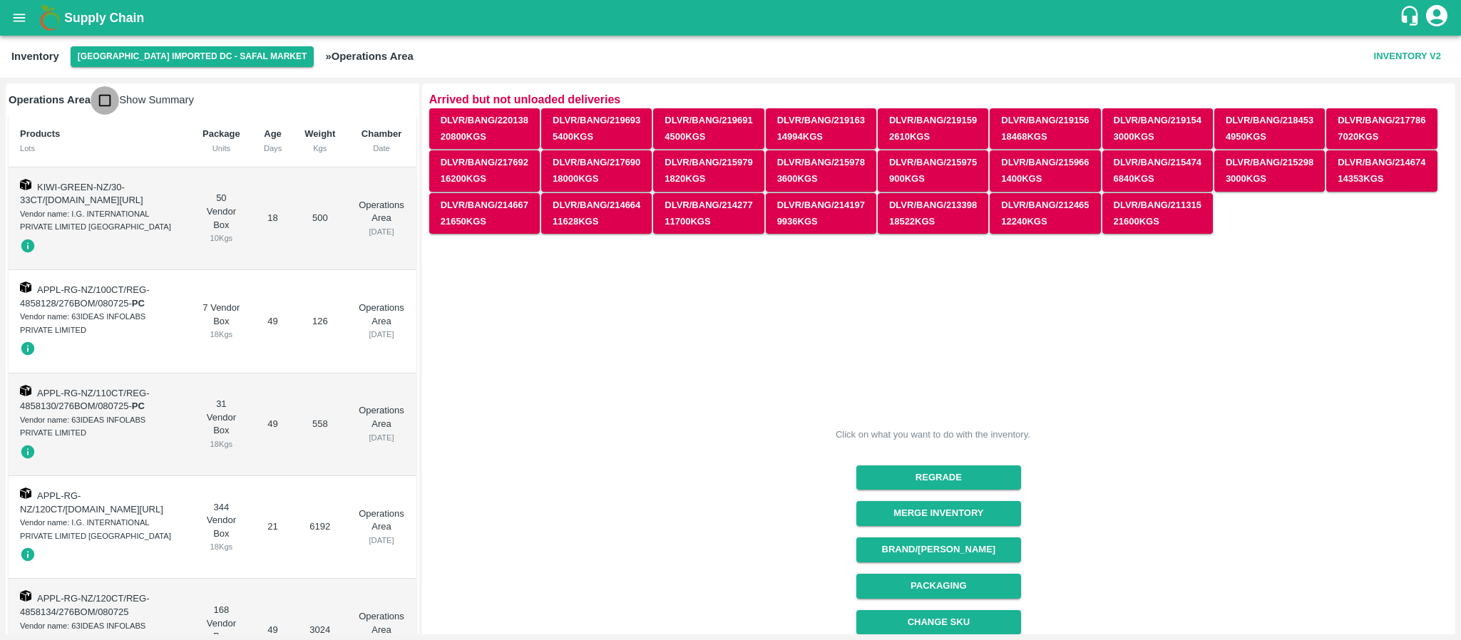
click at [101, 94] on input "checkbox" at bounding box center [105, 100] width 29 height 29
checkbox input "true"
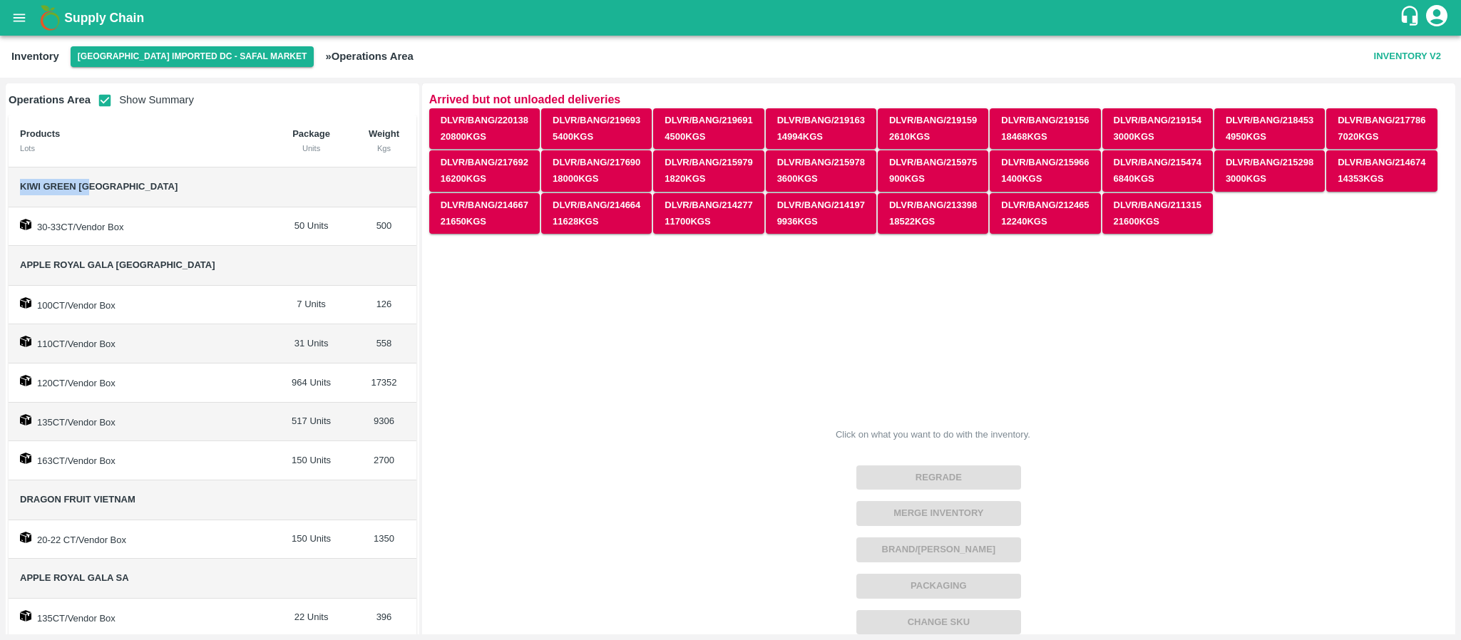
drag, startPoint x: 17, startPoint y: 180, endPoint x: 138, endPoint y: 183, distance: 120.5
click at [138, 183] on td "Kiwi Green [GEOGRAPHIC_DATA]" at bounding box center [140, 188] width 262 height 40
copy span "Kiwi Green [GEOGRAPHIC_DATA]"
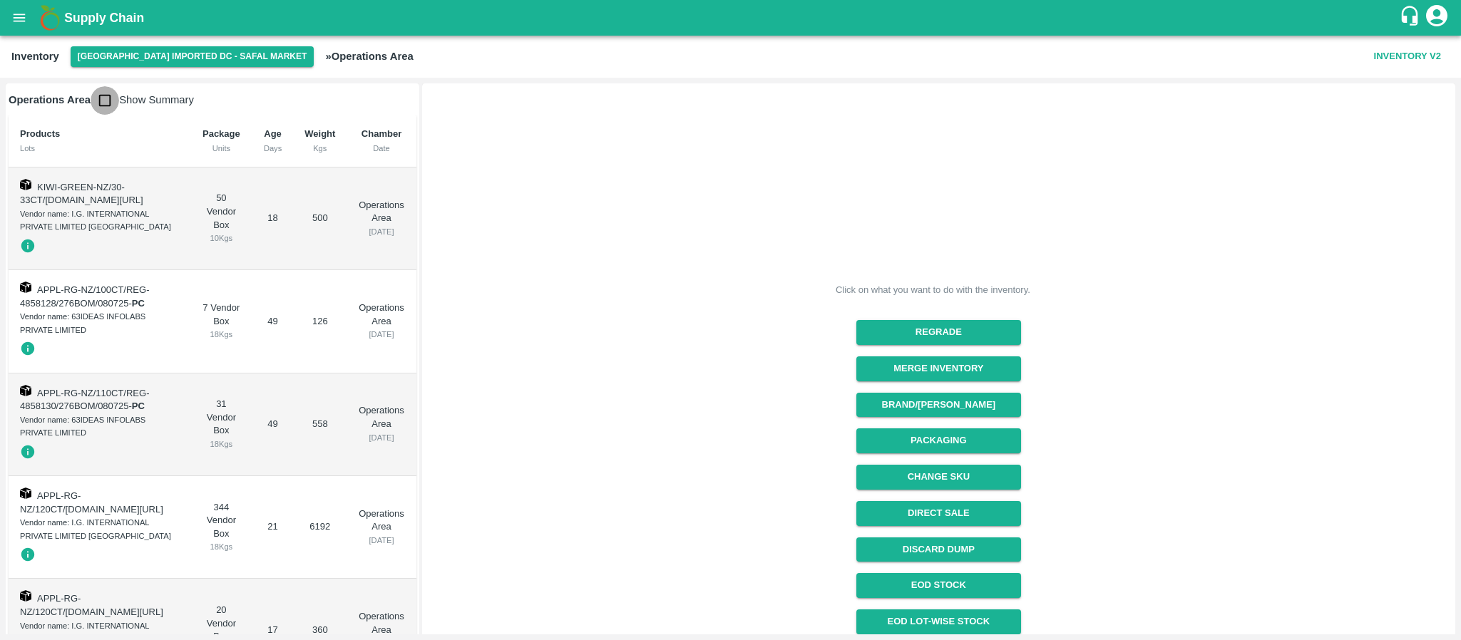
click at [105, 95] on input "checkbox" at bounding box center [105, 100] width 29 height 29
checkbox input "true"
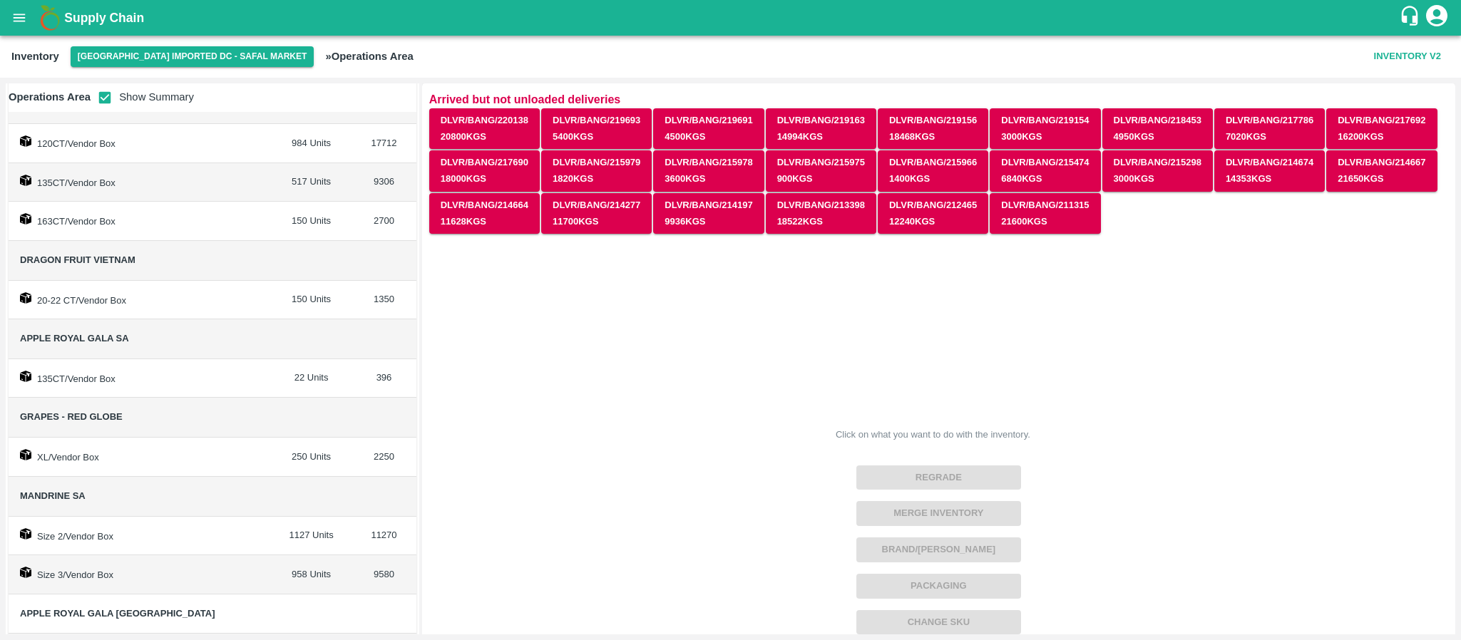
scroll to position [308, 0]
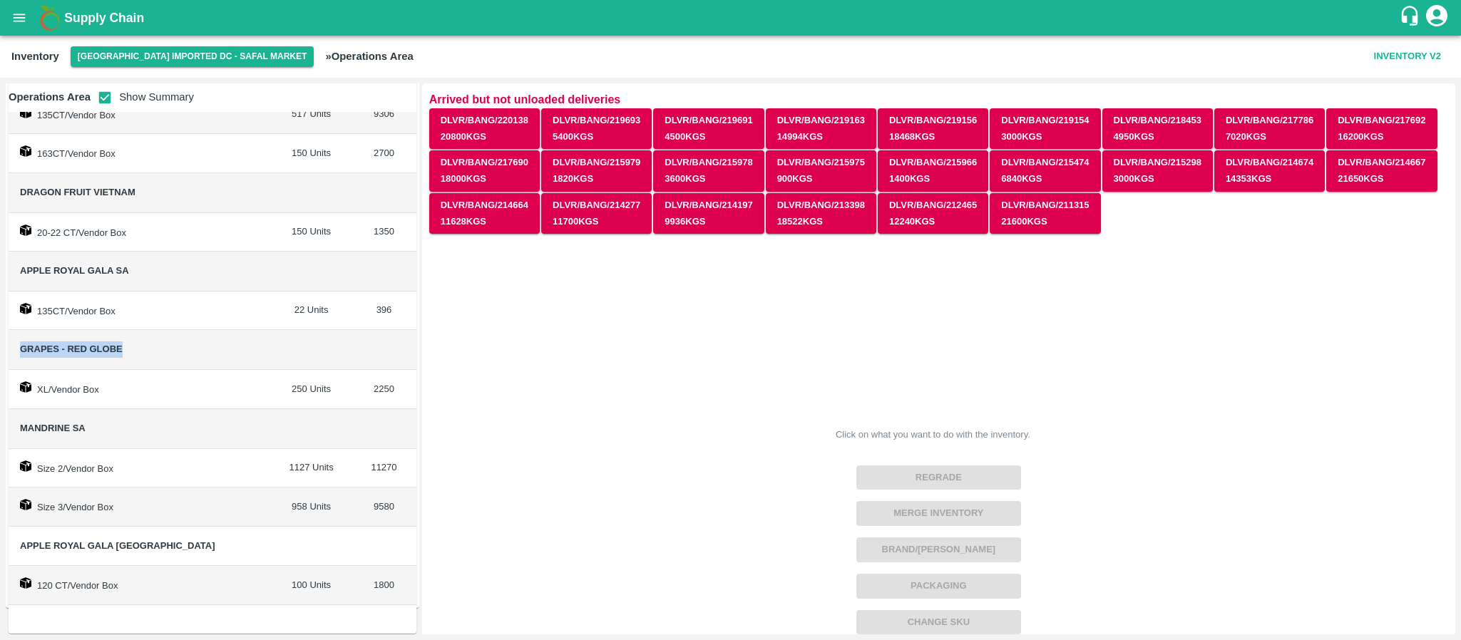
drag, startPoint x: 14, startPoint y: 346, endPoint x: 129, endPoint y: 341, distance: 115.6
click at [129, 341] on td "Grapes - Red Globe" at bounding box center [140, 350] width 262 height 40
copy span "Grapes - Red Globe"
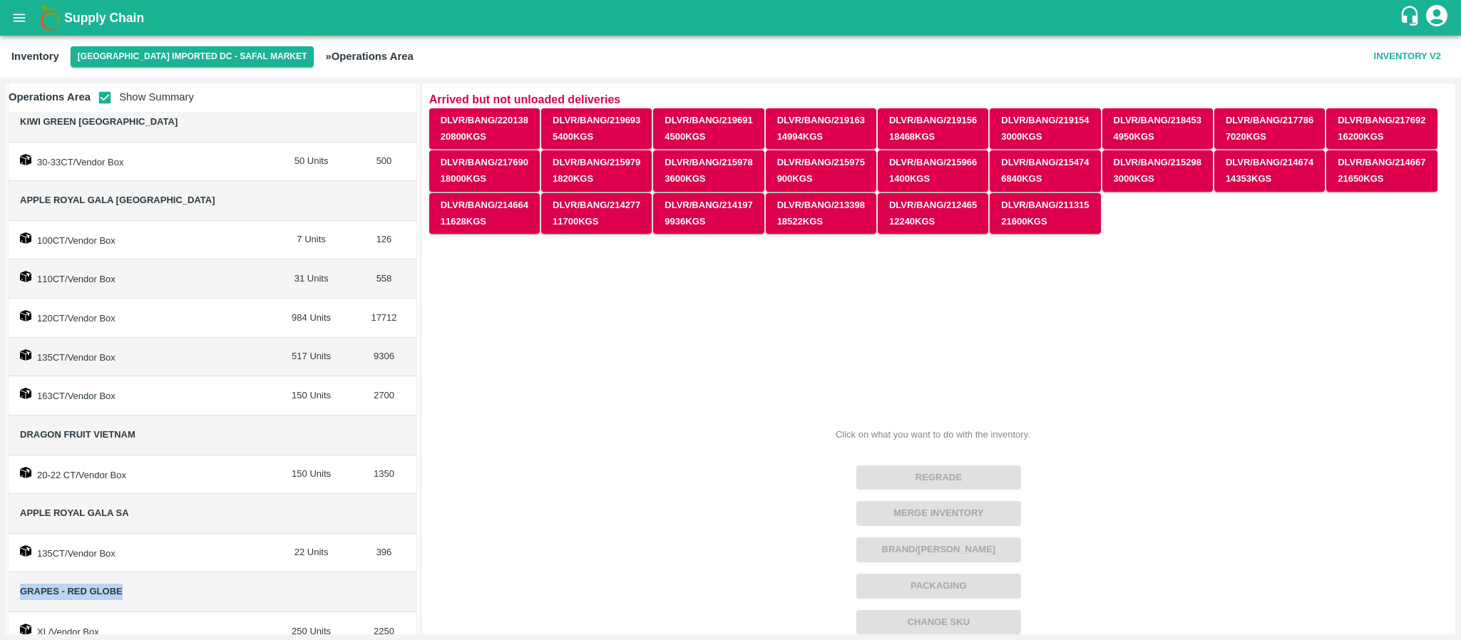
scroll to position [0, 0]
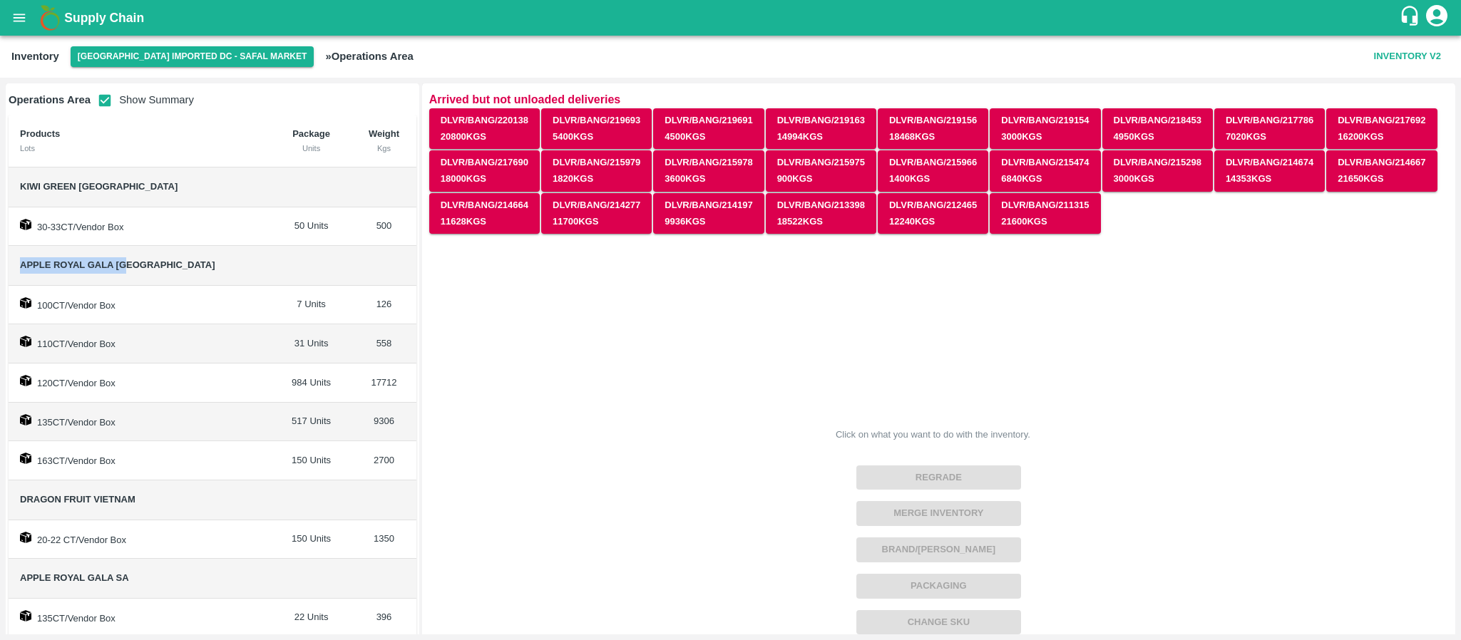
drag, startPoint x: 20, startPoint y: 263, endPoint x: 129, endPoint y: 260, distance: 109.1
click at [129, 260] on span "Apple Royal Gala [GEOGRAPHIC_DATA]" at bounding box center [140, 265] width 240 height 16
copy span "Apple Royal Gala [GEOGRAPHIC_DATA]"
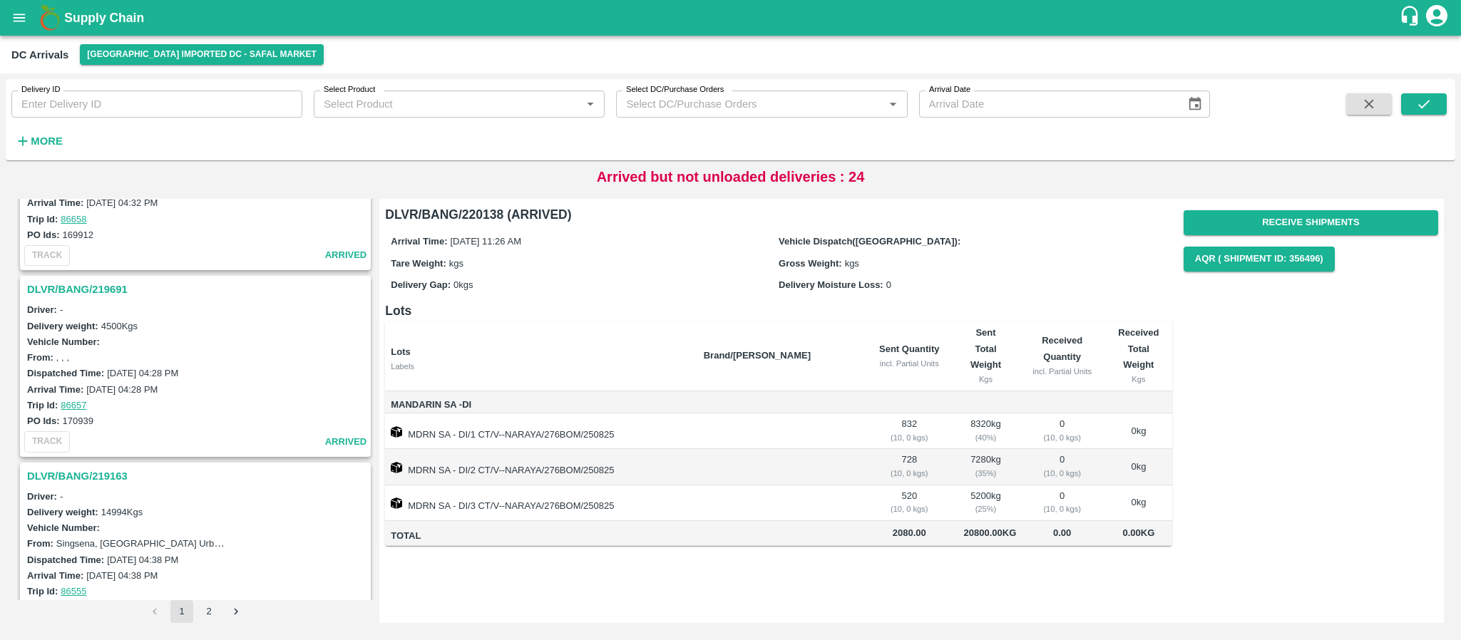
scroll to position [302, 0]
click at [103, 289] on h3 "DLVR/BANG/219691" at bounding box center [197, 289] width 341 height 19
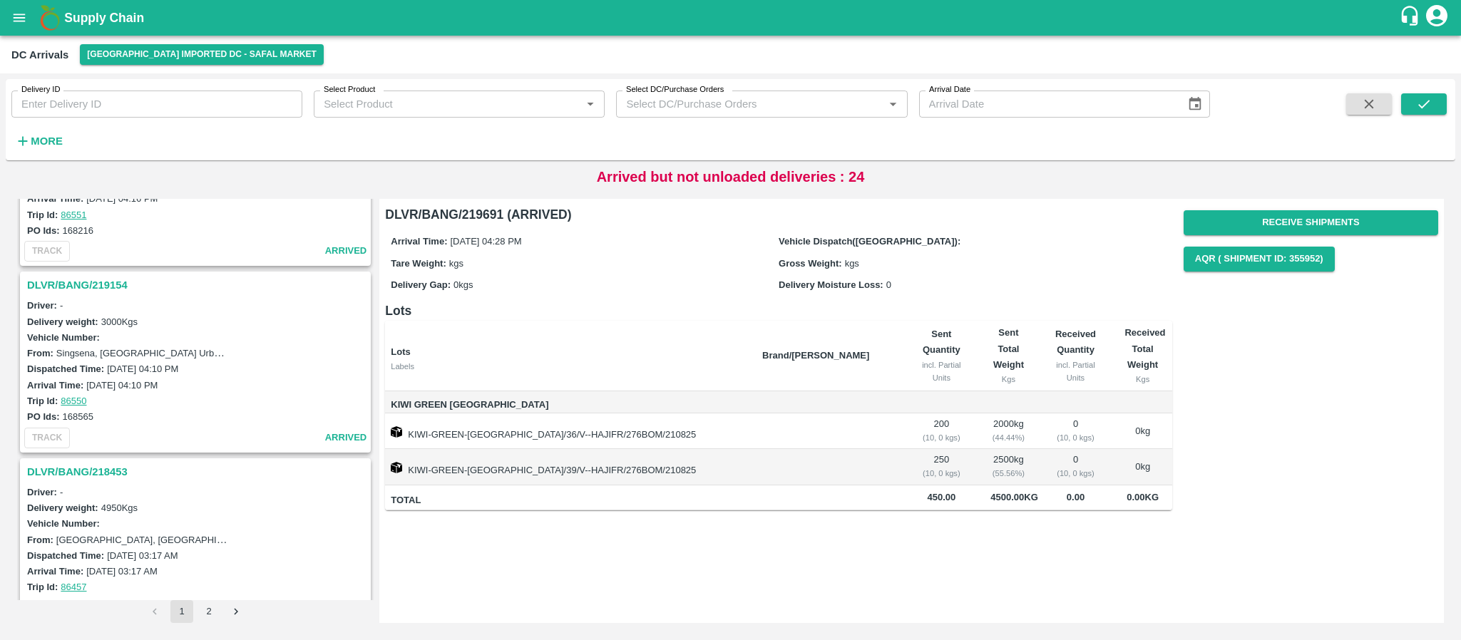
scroll to position [866, 0]
click at [112, 284] on h3 "DLVR/BANG/219154" at bounding box center [197, 283] width 341 height 19
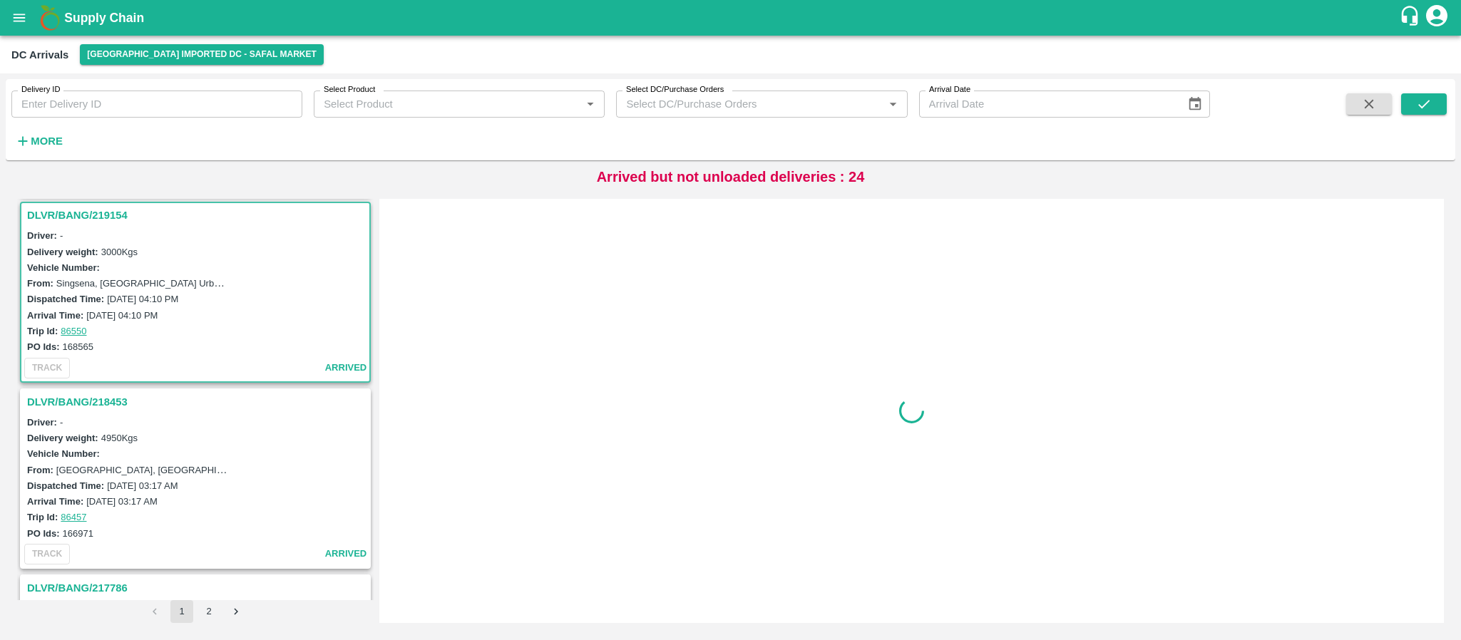
scroll to position [938, 0]
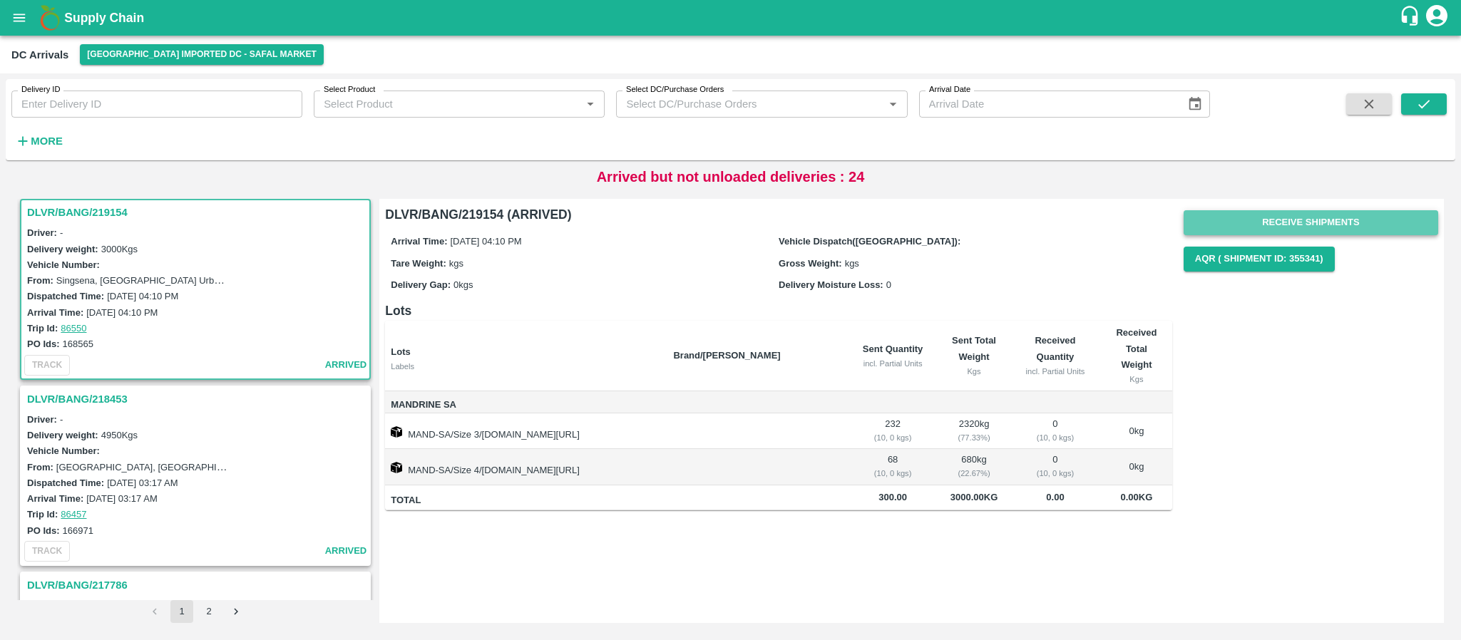
click at [1314, 219] on button "Receive Shipments" at bounding box center [1311, 222] width 255 height 25
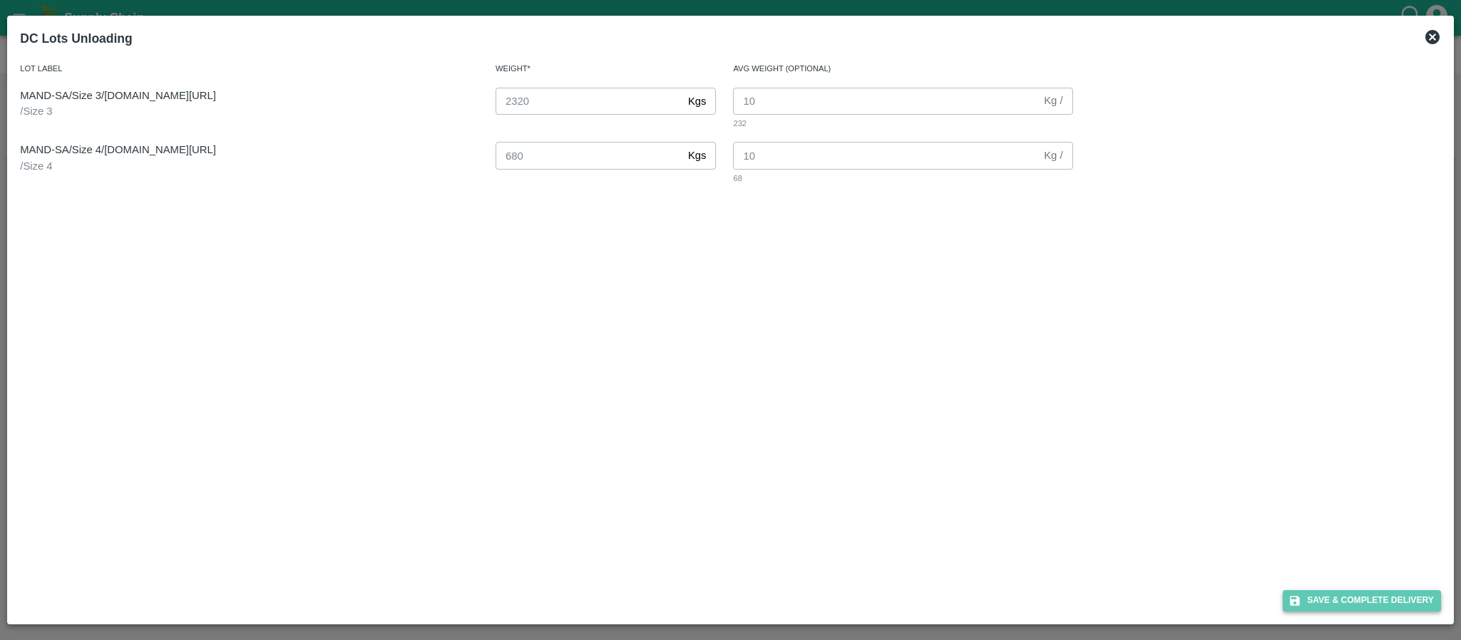
click at [1363, 597] on button "Save & Complete Delivery" at bounding box center [1362, 600] width 158 height 21
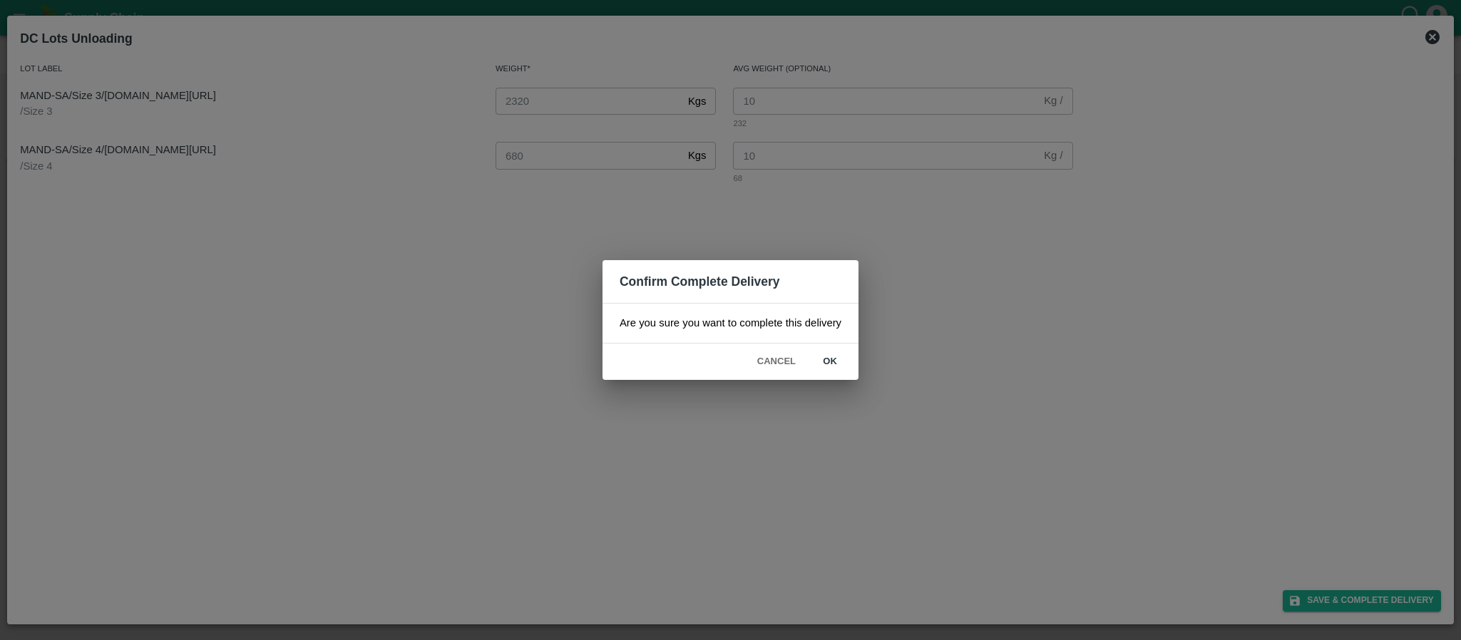
click at [837, 359] on button "ok" at bounding box center [830, 361] width 46 height 25
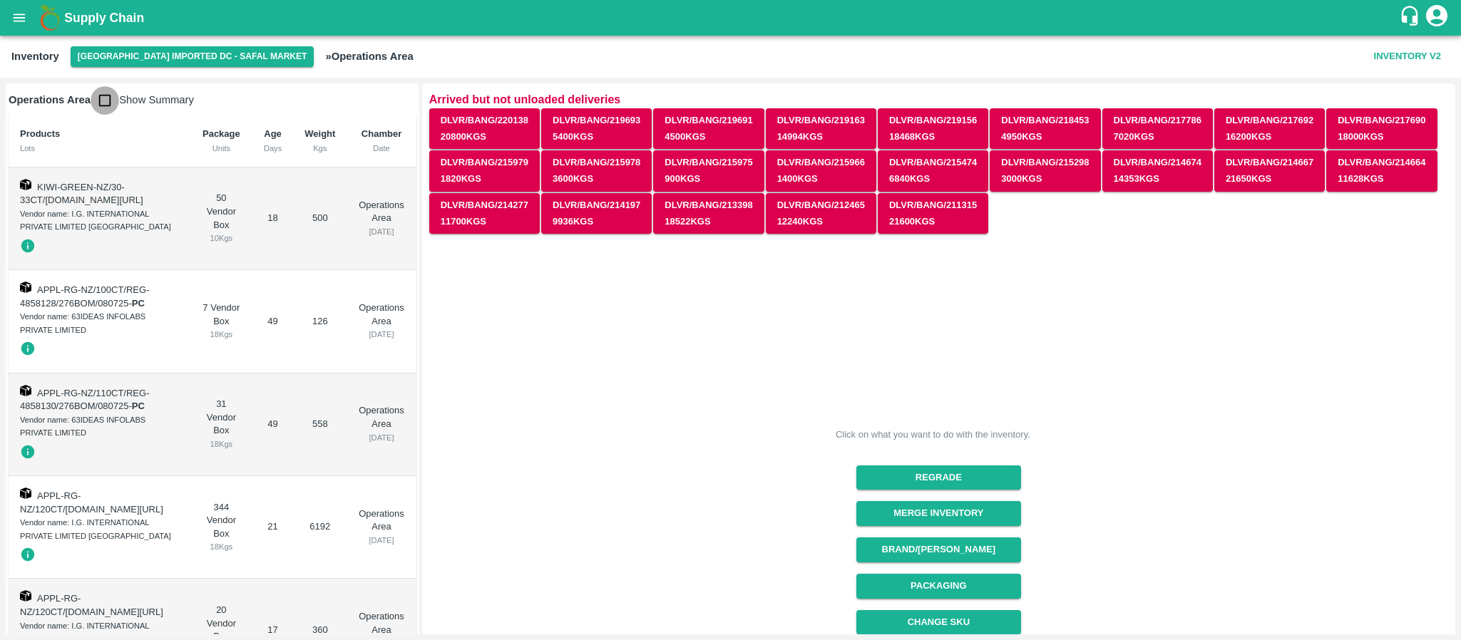
click at [101, 98] on input "checkbox" at bounding box center [105, 100] width 29 height 29
checkbox input "true"
click at [105, 96] on input "checkbox" at bounding box center [105, 100] width 29 height 29
checkbox input "true"
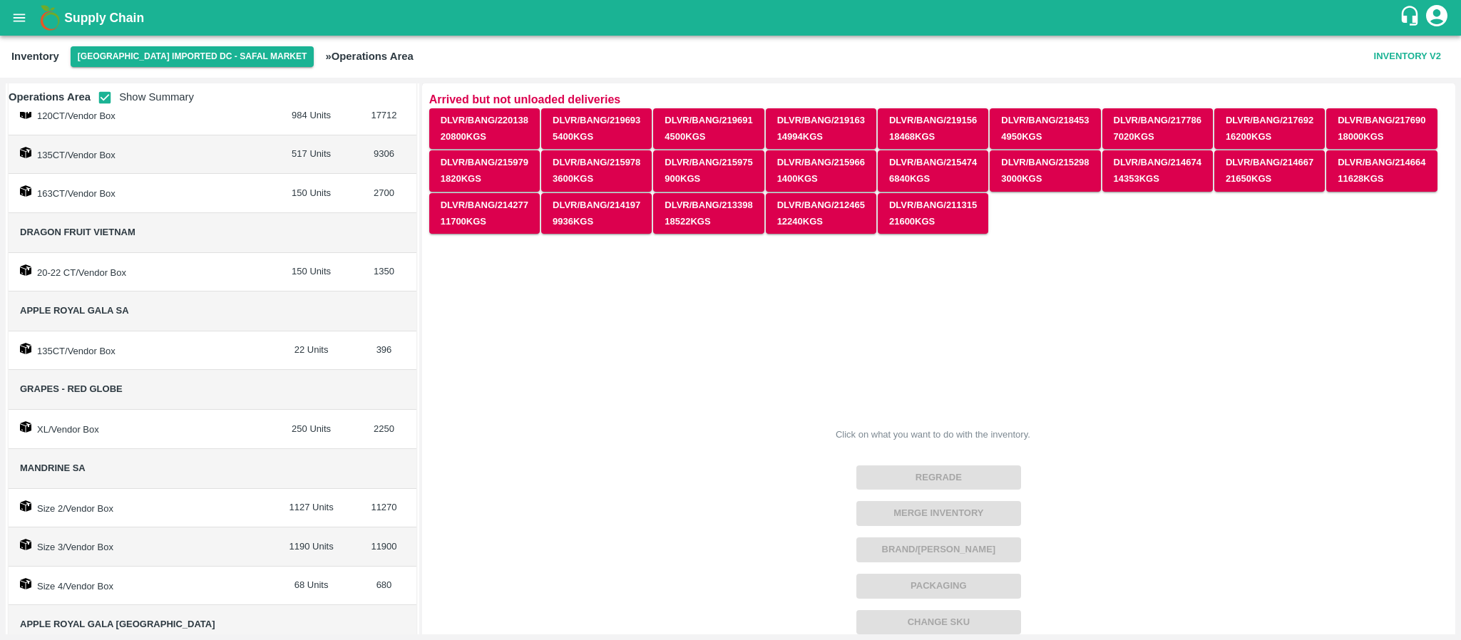
scroll to position [347, 0]
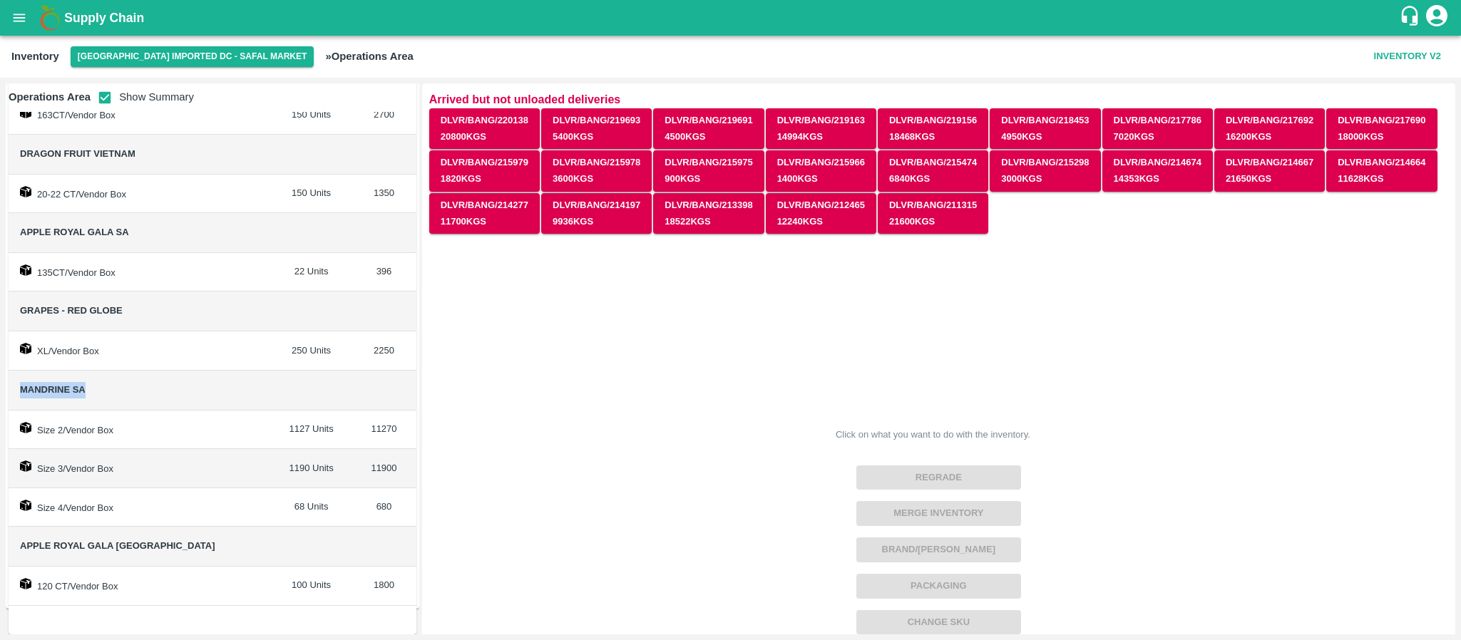
drag, startPoint x: 16, startPoint y: 387, endPoint x: 97, endPoint y: 394, distance: 81.5
click at [97, 394] on td "Mandrine SA" at bounding box center [140, 391] width 262 height 40
copy span "Mandrine SA"
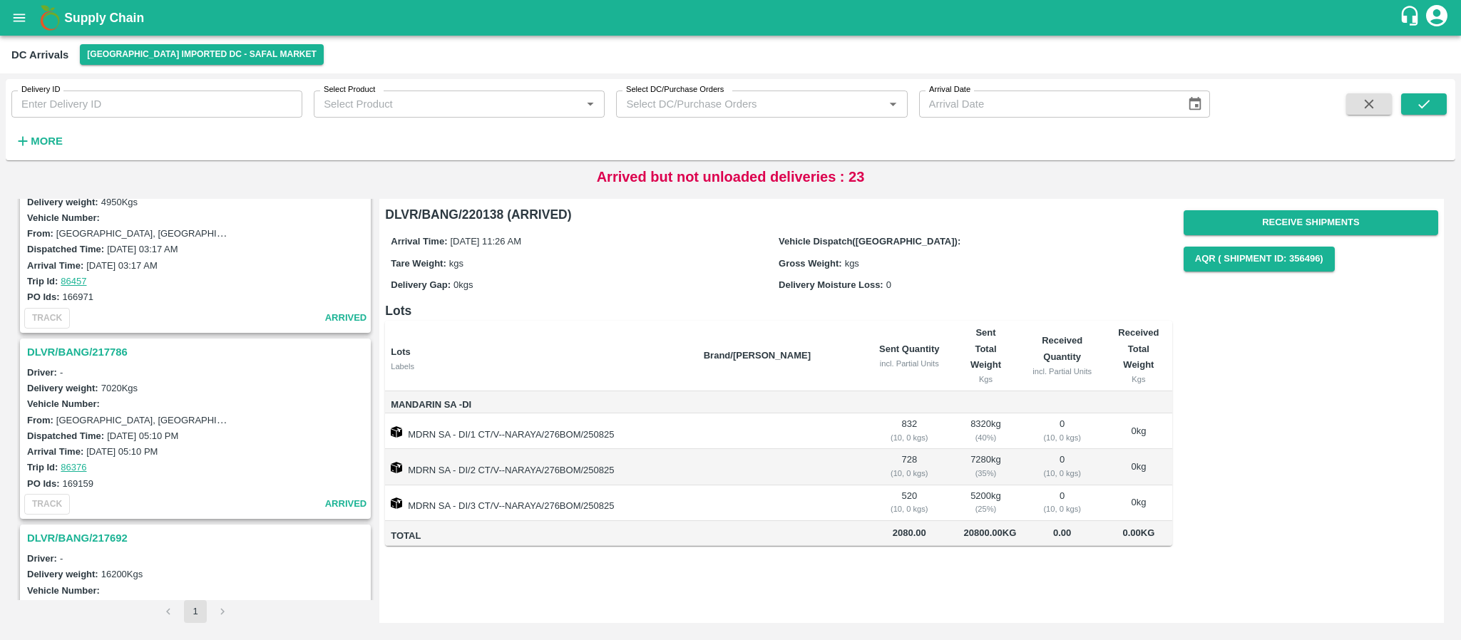
scroll to position [986, 0]
click at [91, 346] on h3 "DLVR/BANG/217786" at bounding box center [197, 351] width 341 height 19
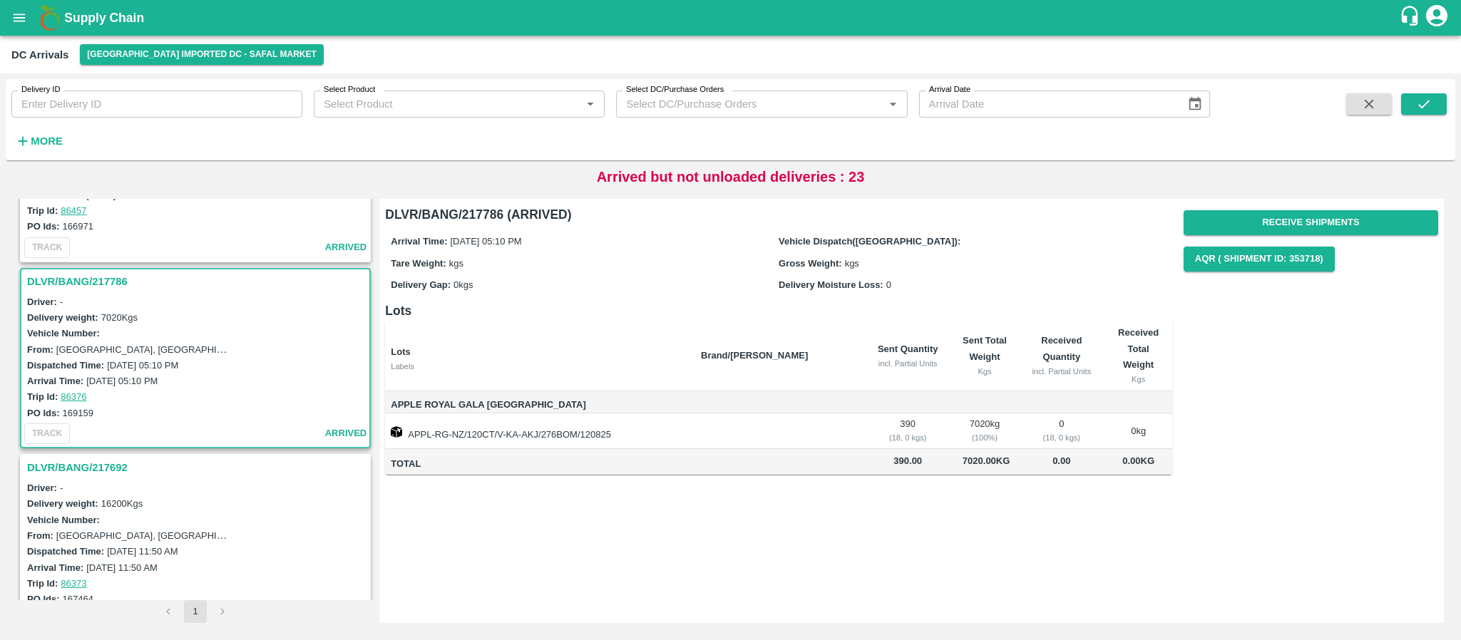
scroll to position [1007, 0]
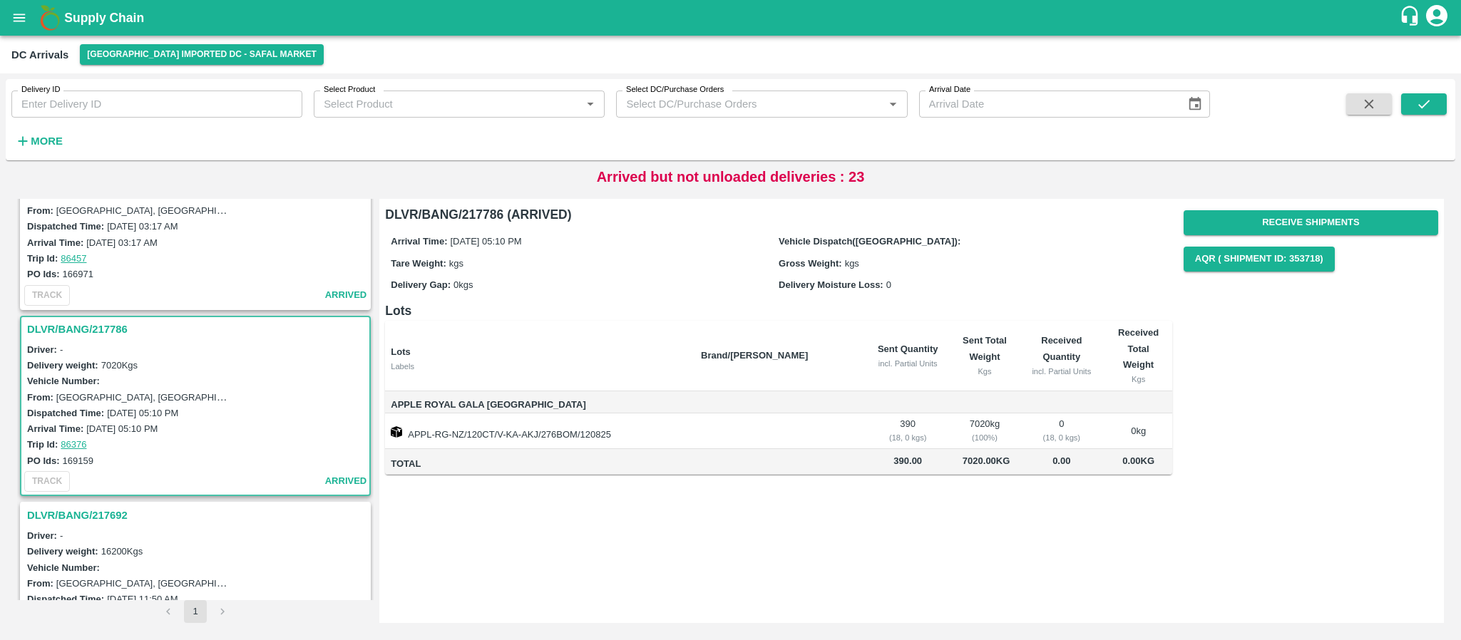
click at [98, 325] on h3 "DLVR/BANG/217786" at bounding box center [197, 329] width 341 height 19
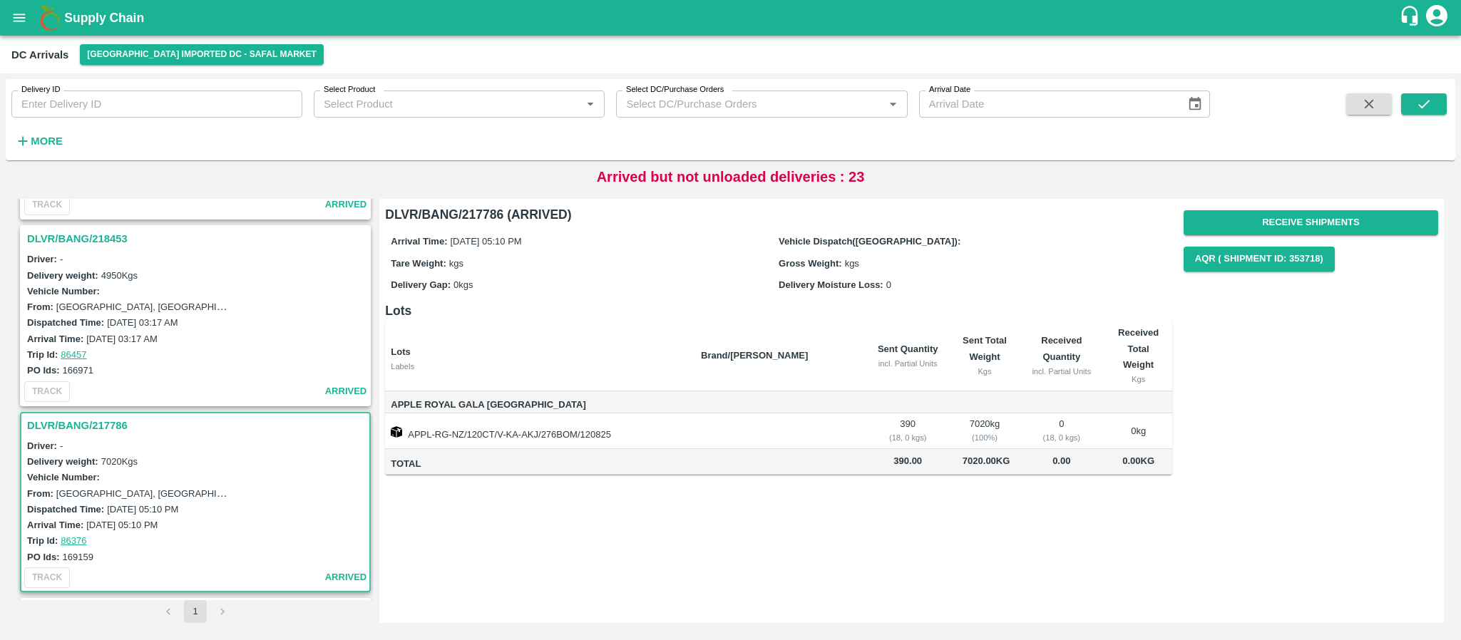
scroll to position [910, 0]
click at [86, 231] on h3 "DLVR/BANG/218453" at bounding box center [197, 240] width 341 height 19
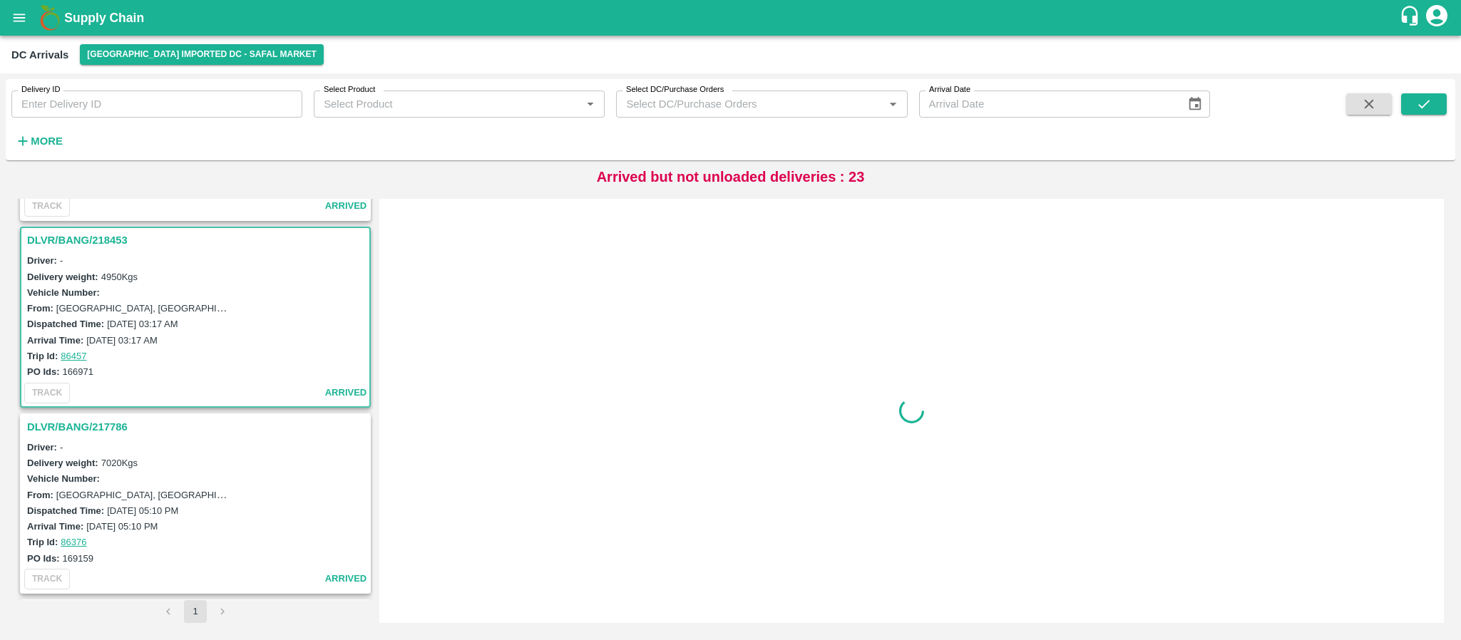
scroll to position [938, 0]
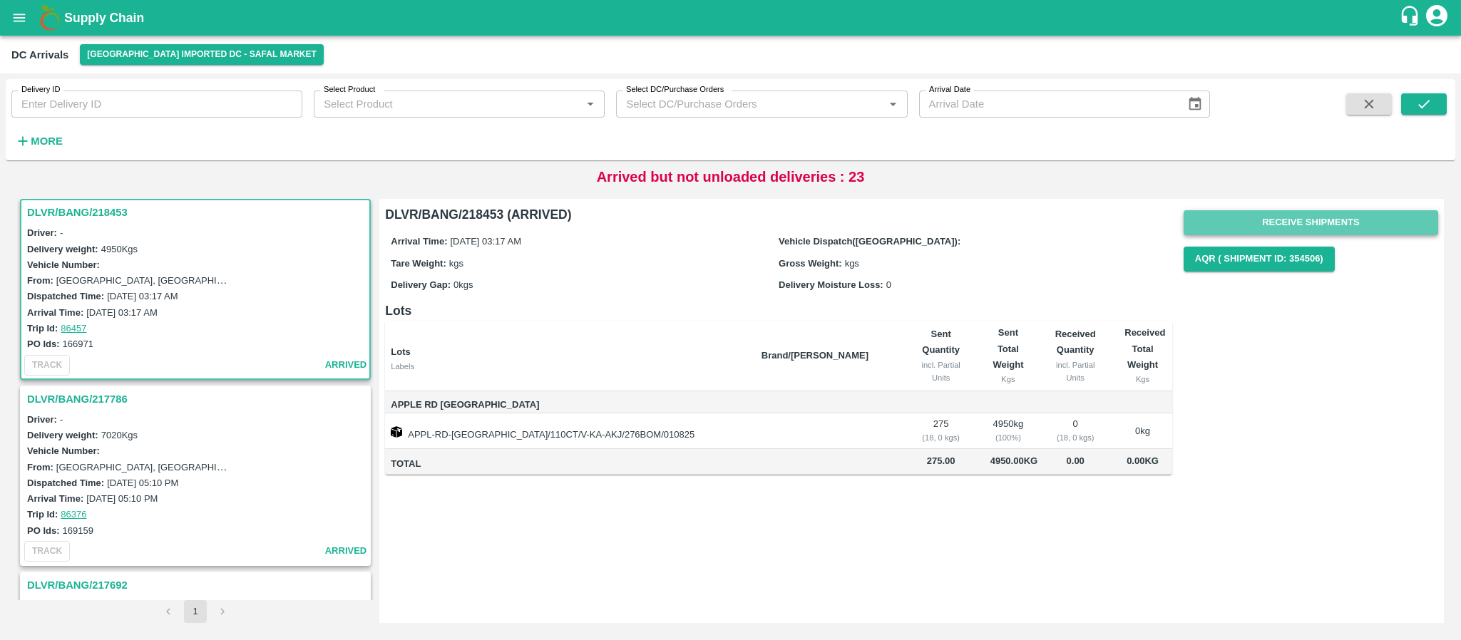
click at [1298, 222] on button "Receive Shipments" at bounding box center [1311, 222] width 255 height 25
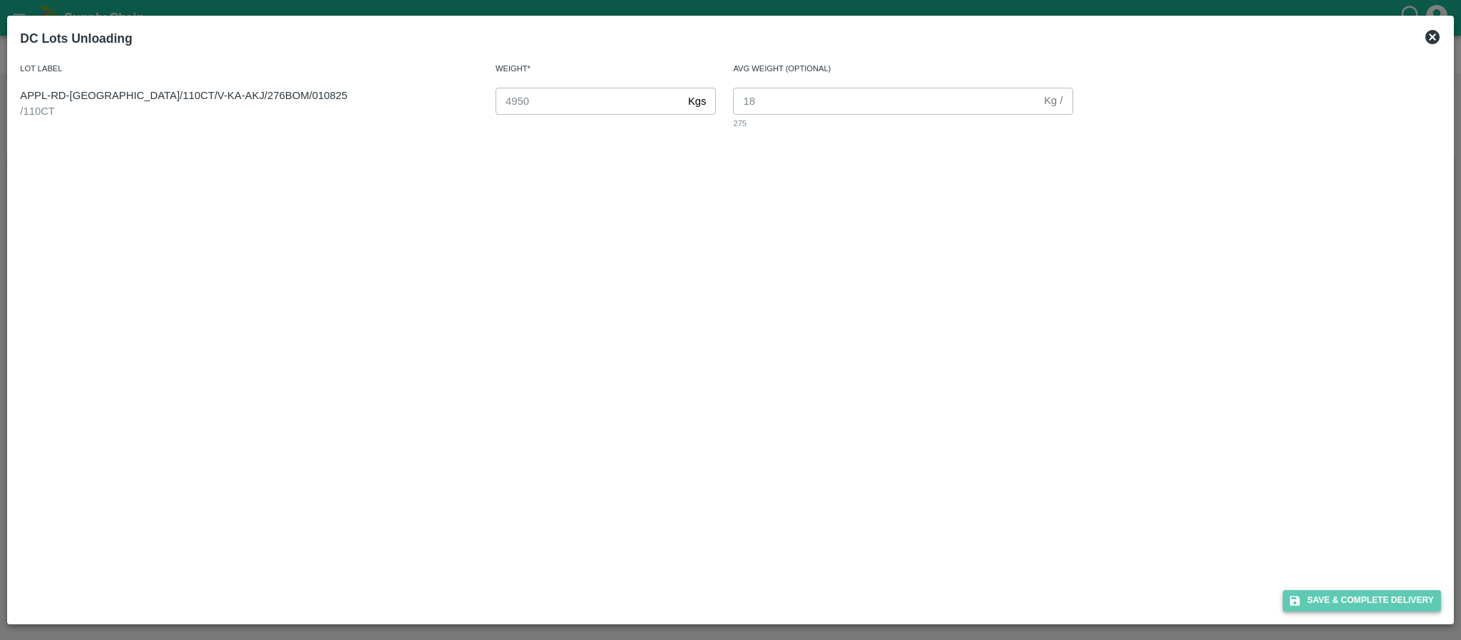
click at [1322, 597] on button "Save & Complete Delivery" at bounding box center [1362, 600] width 158 height 21
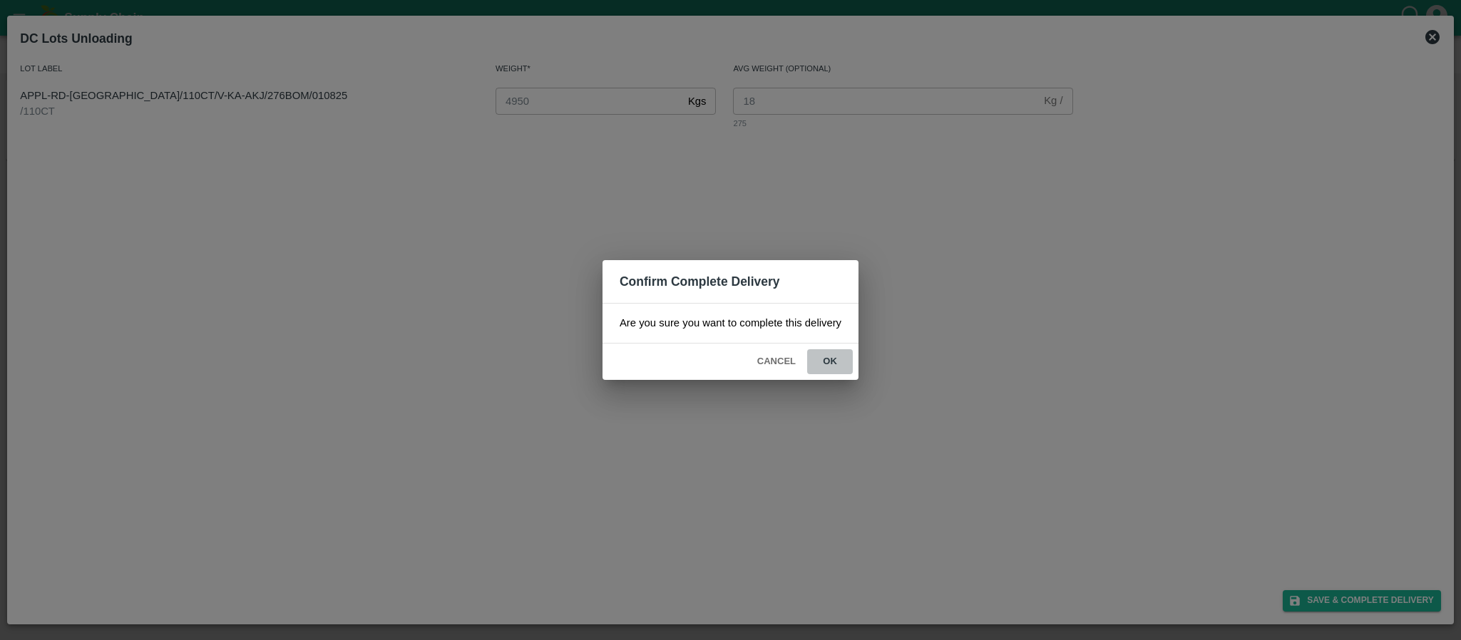
click at [820, 359] on button "ok" at bounding box center [830, 361] width 46 height 25
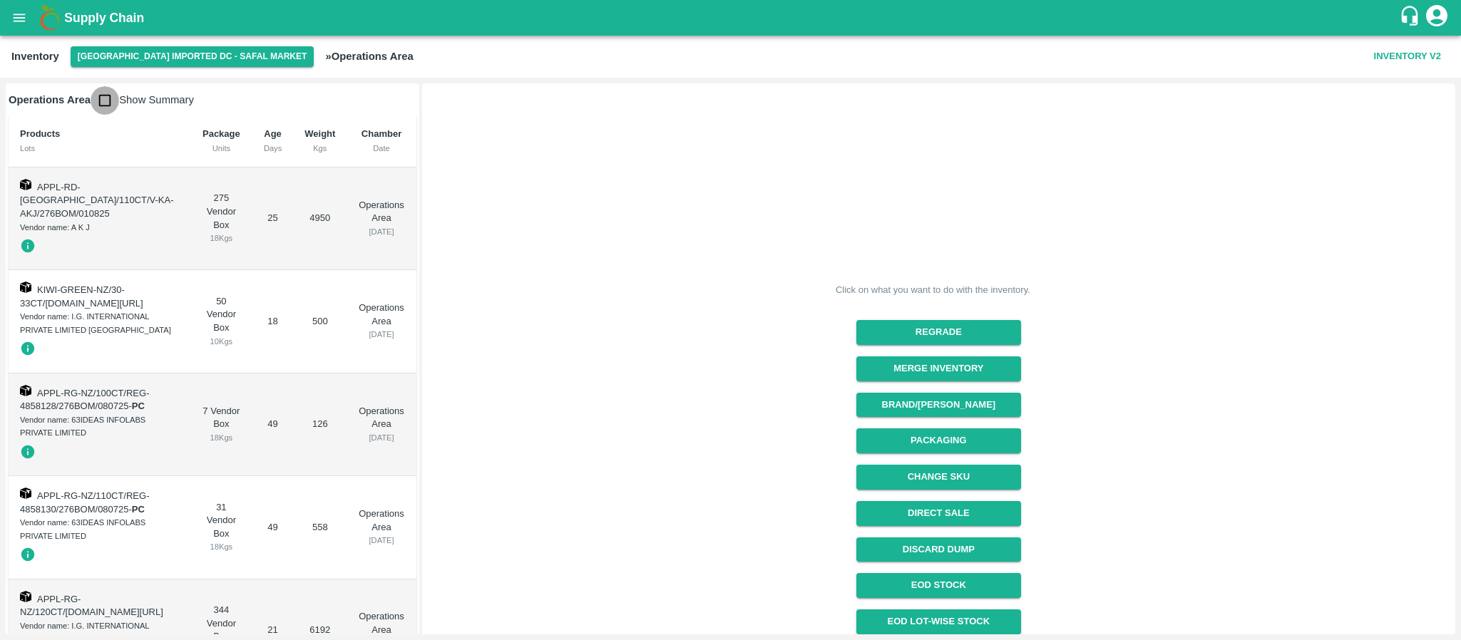
click at [101, 101] on input "checkbox" at bounding box center [105, 100] width 29 height 29
checkbox input "true"
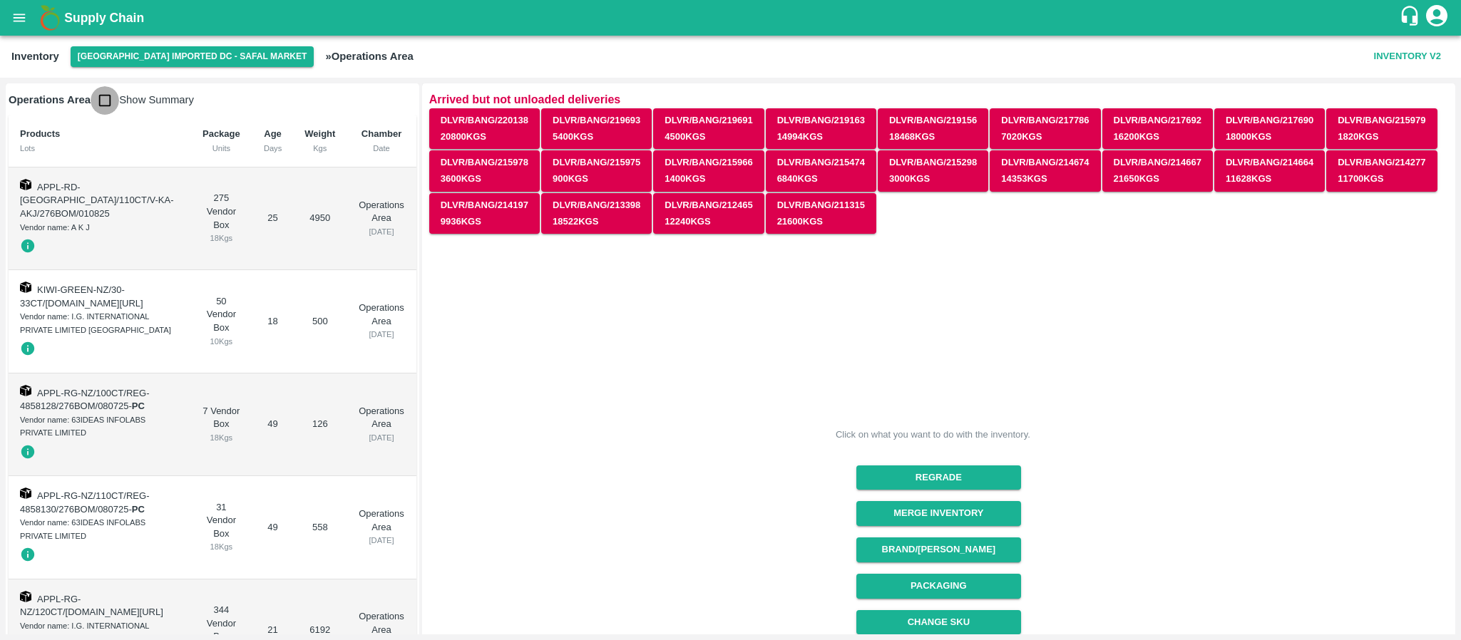
click at [106, 94] on input "checkbox" at bounding box center [105, 100] width 29 height 29
checkbox input "true"
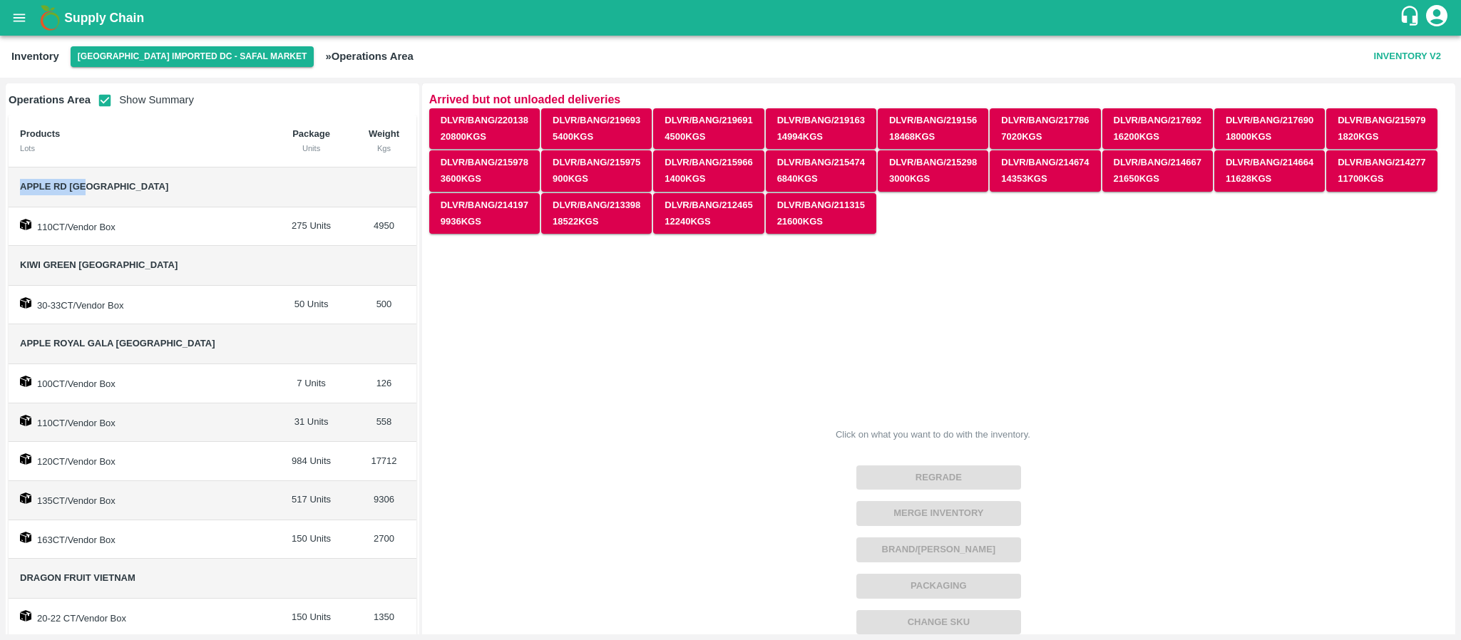
drag, startPoint x: 18, startPoint y: 183, endPoint x: 103, endPoint y: 183, distance: 84.8
click at [103, 183] on td "Apple RD [GEOGRAPHIC_DATA]" at bounding box center [140, 188] width 262 height 40
copy span "Apple RD [GEOGRAPHIC_DATA]"
